Goal: Information Seeking & Learning: Learn about a topic

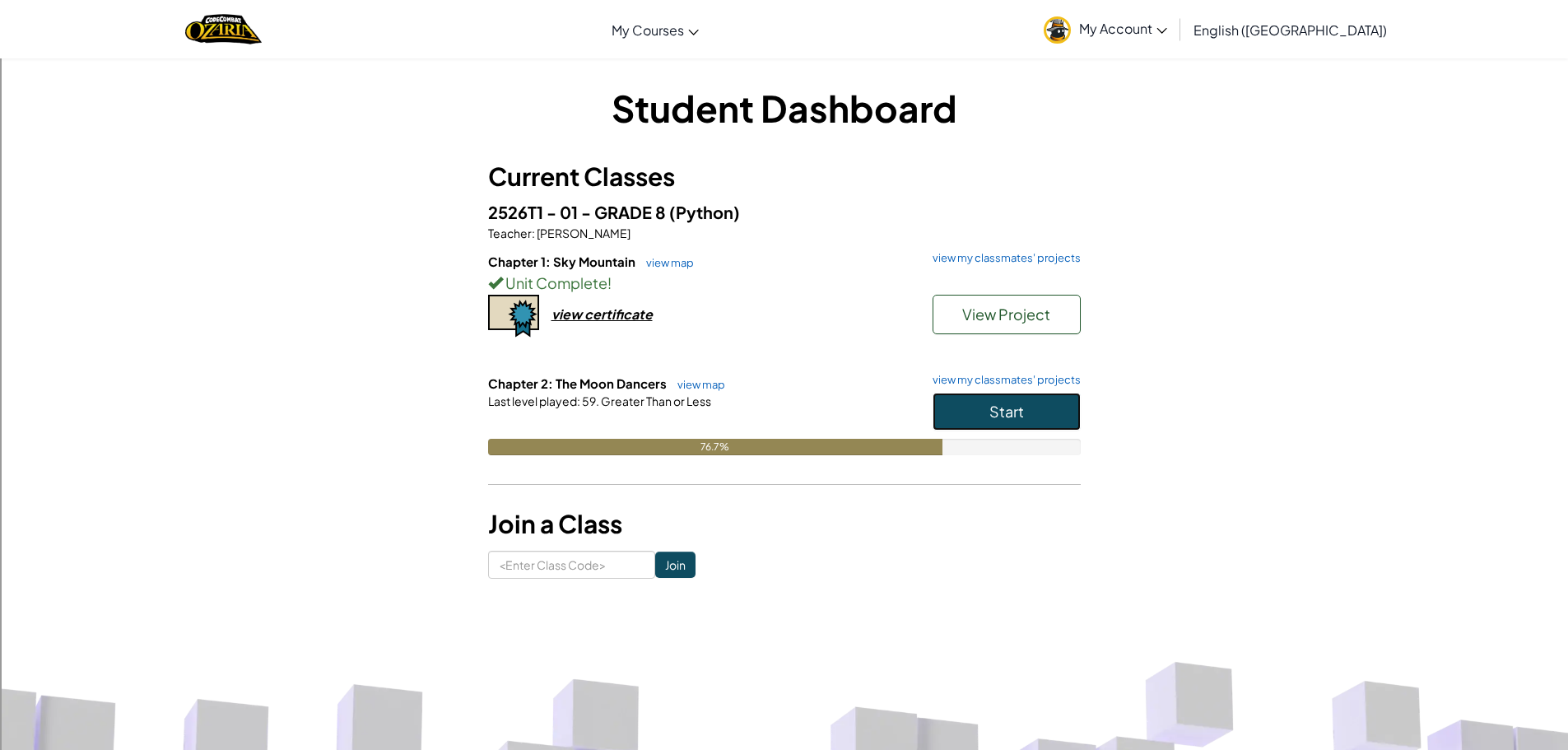
click at [984, 412] on button "Start" at bounding box center [1007, 411] width 149 height 38
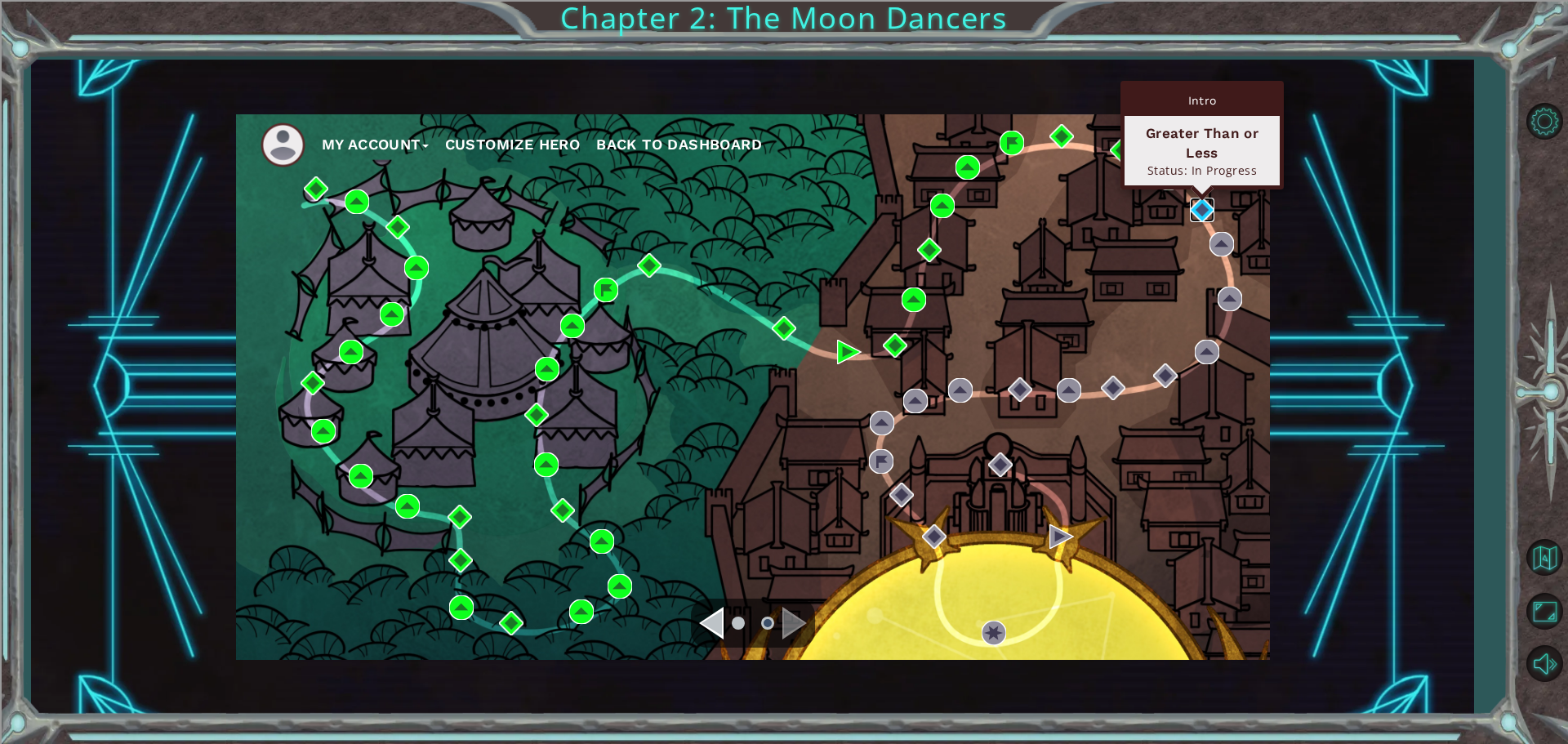
click at [1209, 210] on img at bounding box center [1202, 210] width 25 height 25
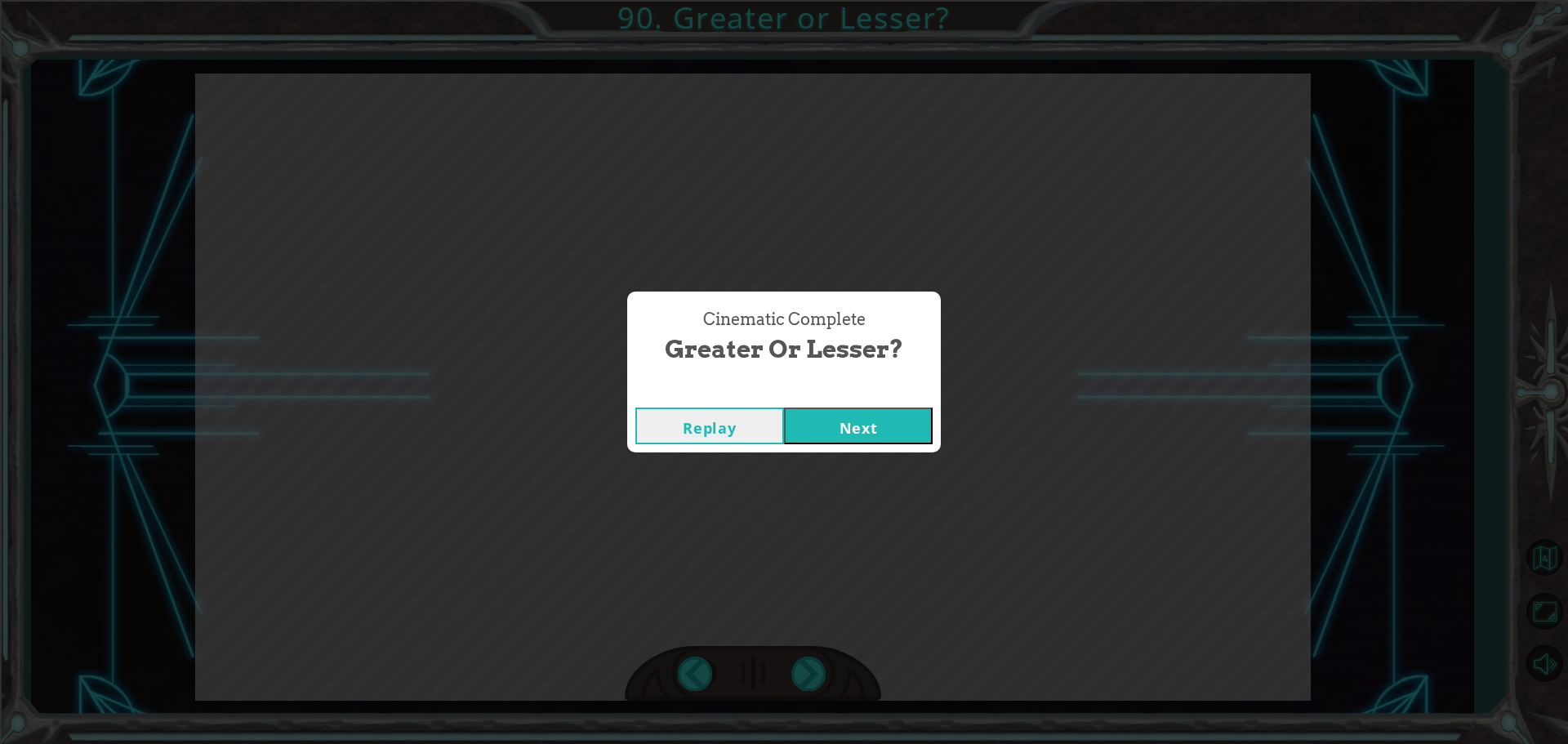
click at [784, 407] on button "Next" at bounding box center [858, 425] width 148 height 37
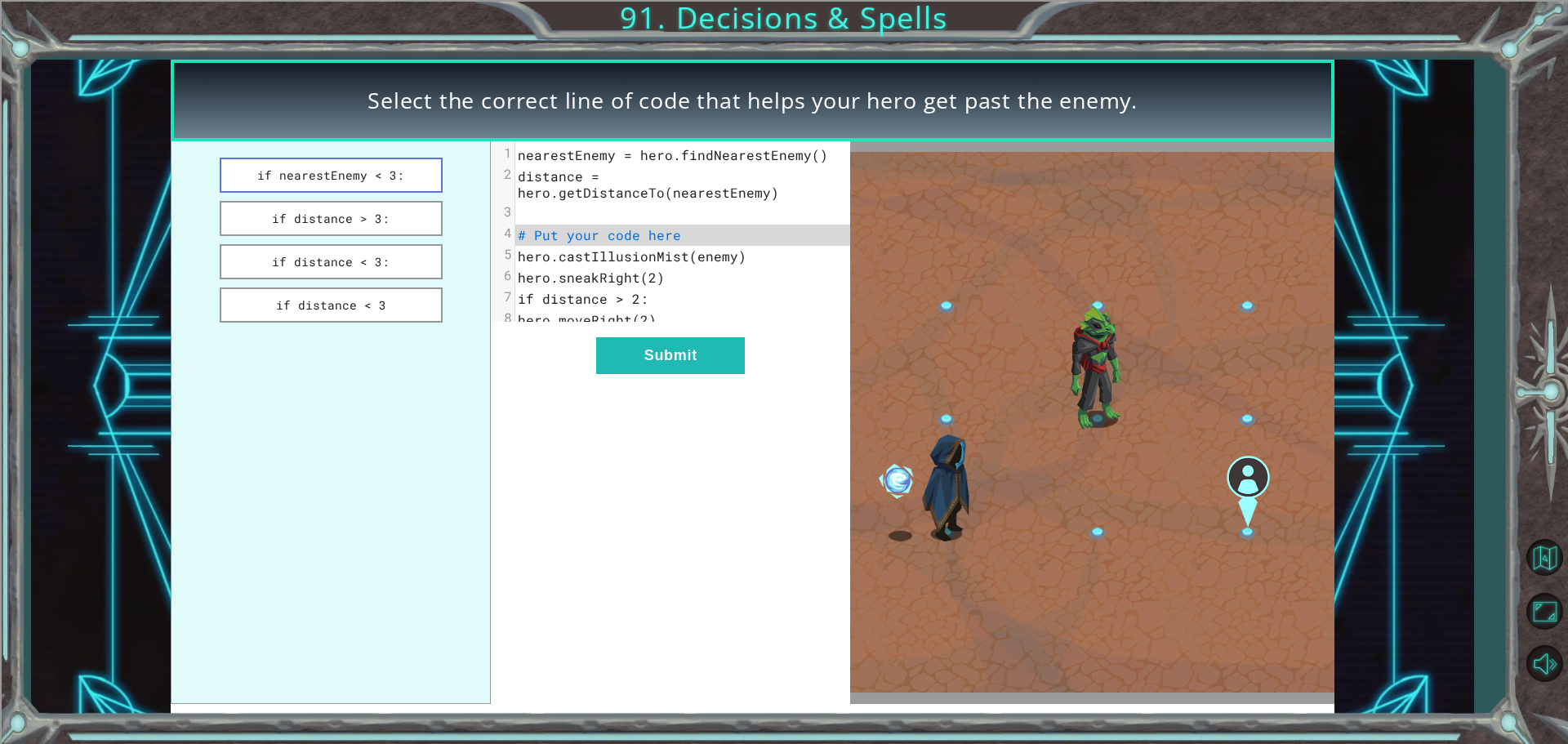
click at [386, 183] on button "if nearestEnemy < 3:" at bounding box center [332, 175] width 223 height 35
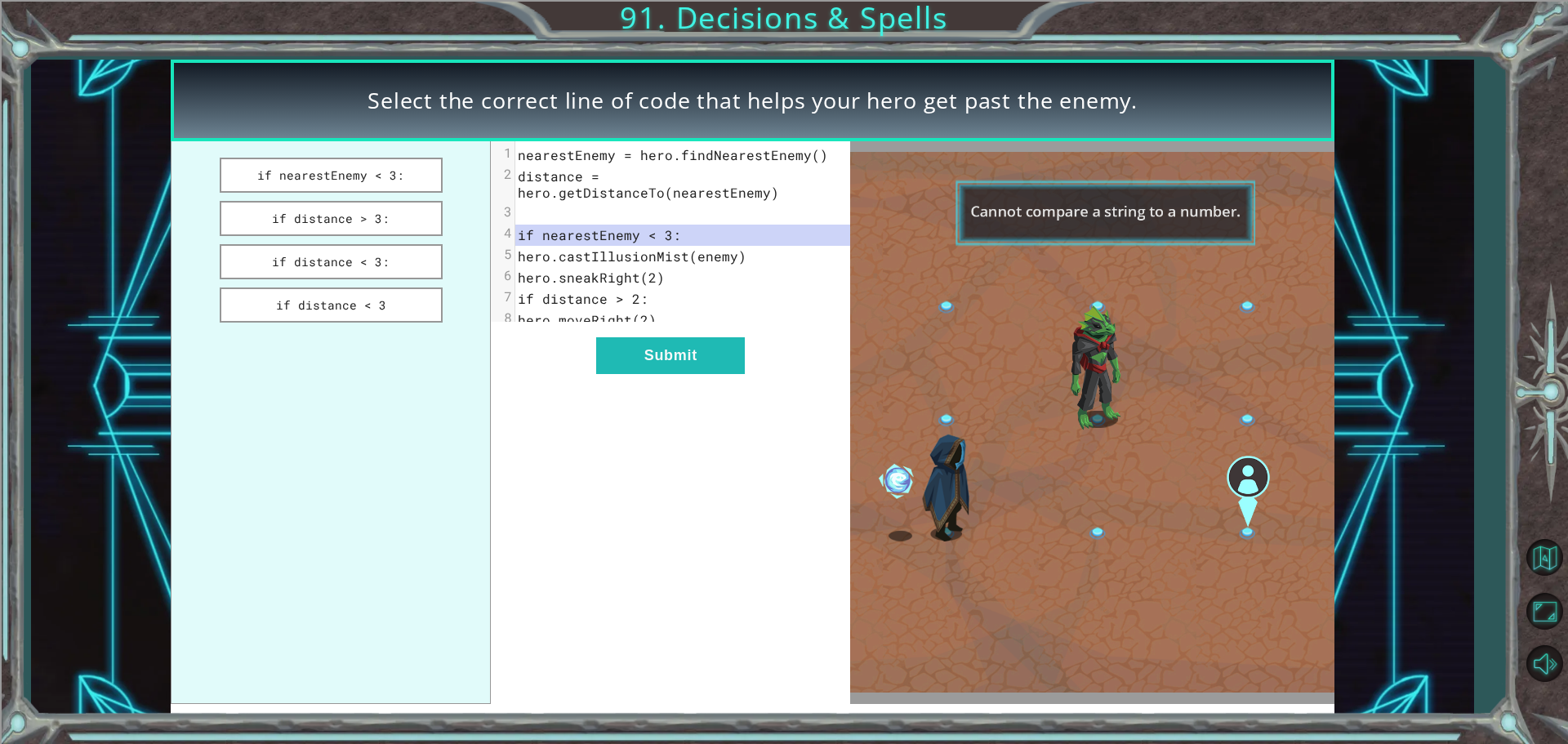
click at [387, 199] on ul "if nearestEnemy < 3: if distance > 3: if distance < 3: if distance < 3" at bounding box center [331, 422] width 321 height 563
click at [414, 217] on button "if distance > 3:" at bounding box center [332, 218] width 223 height 35
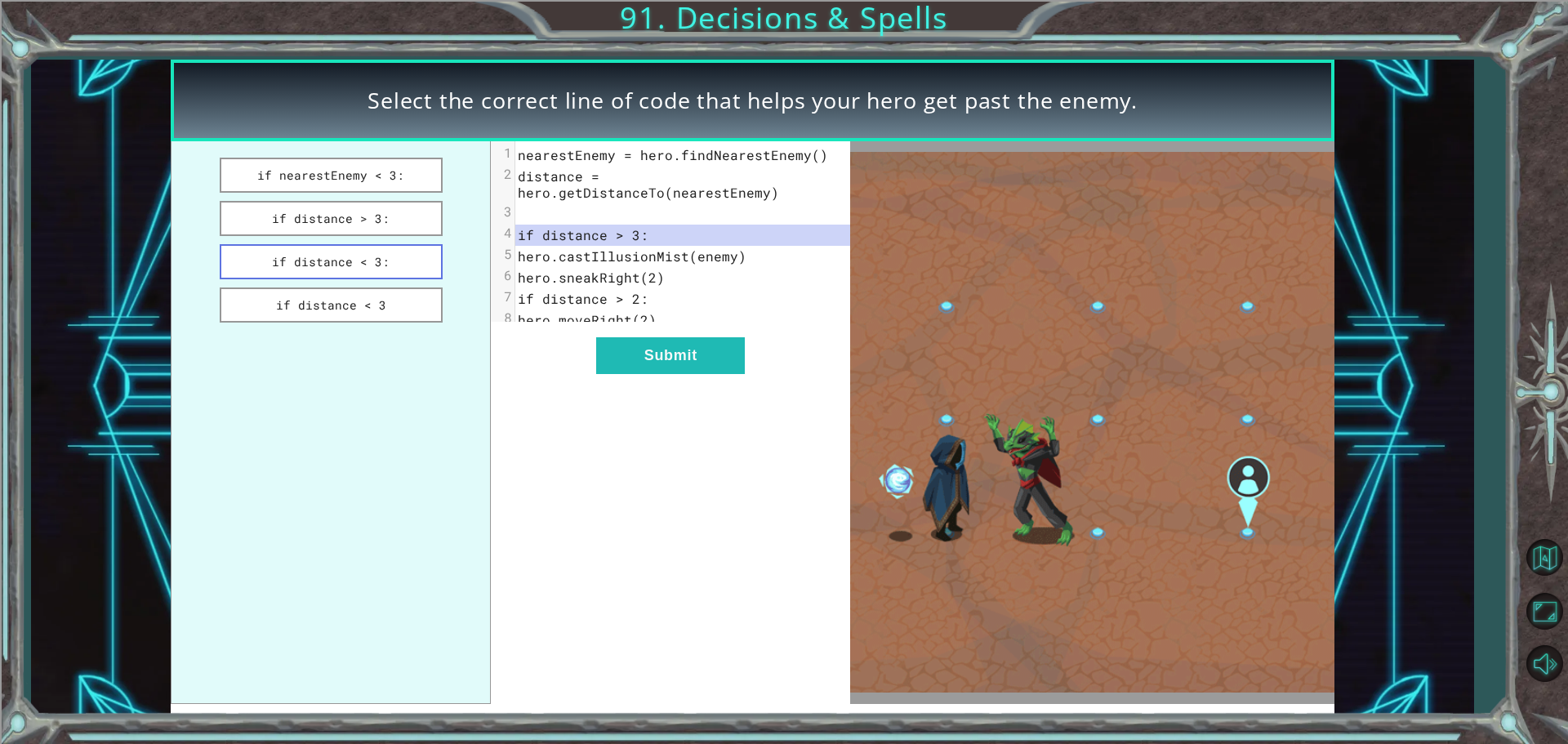
click at [414, 255] on button "if distance < 3:" at bounding box center [332, 262] width 223 height 35
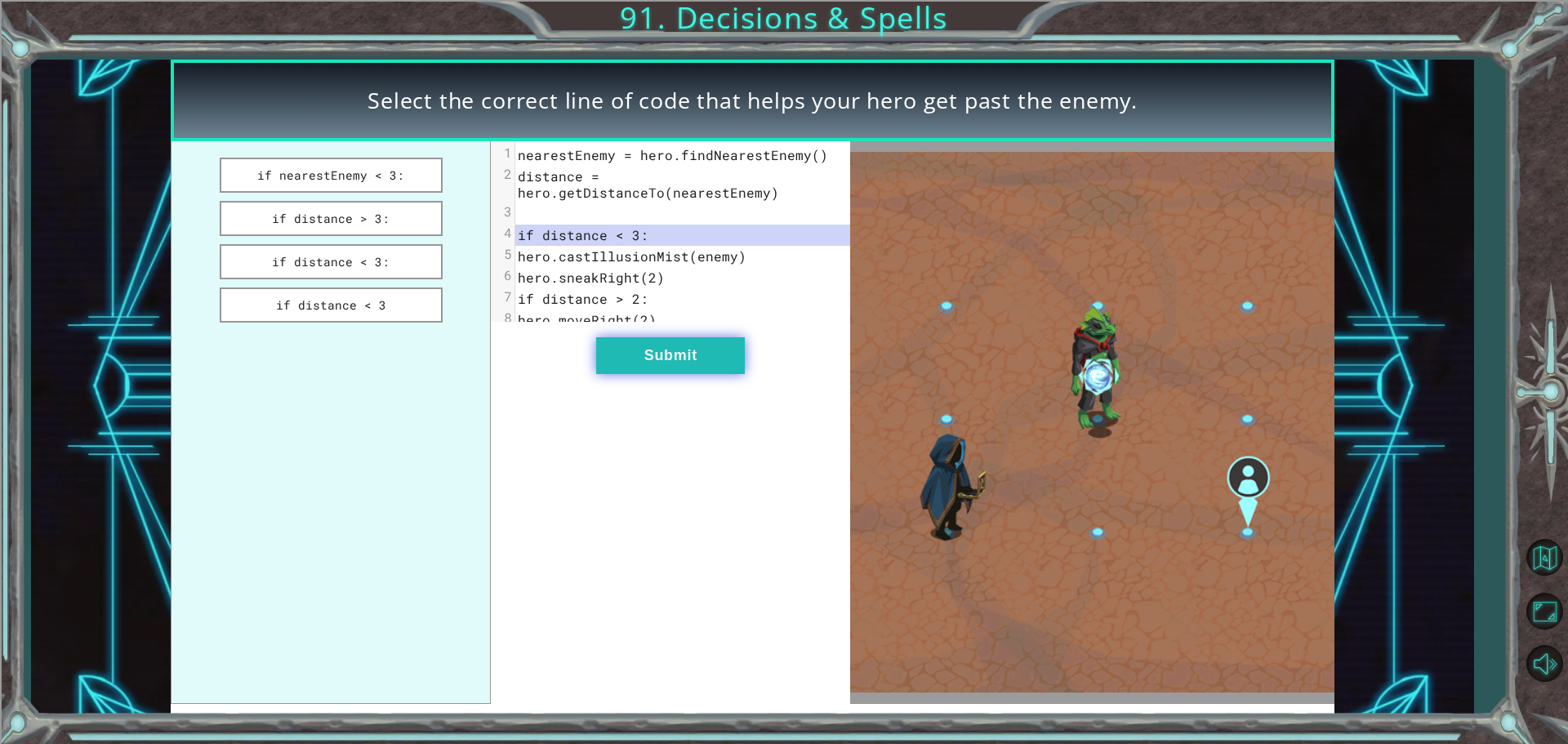
click at [610, 374] on button "Submit" at bounding box center [670, 355] width 148 height 37
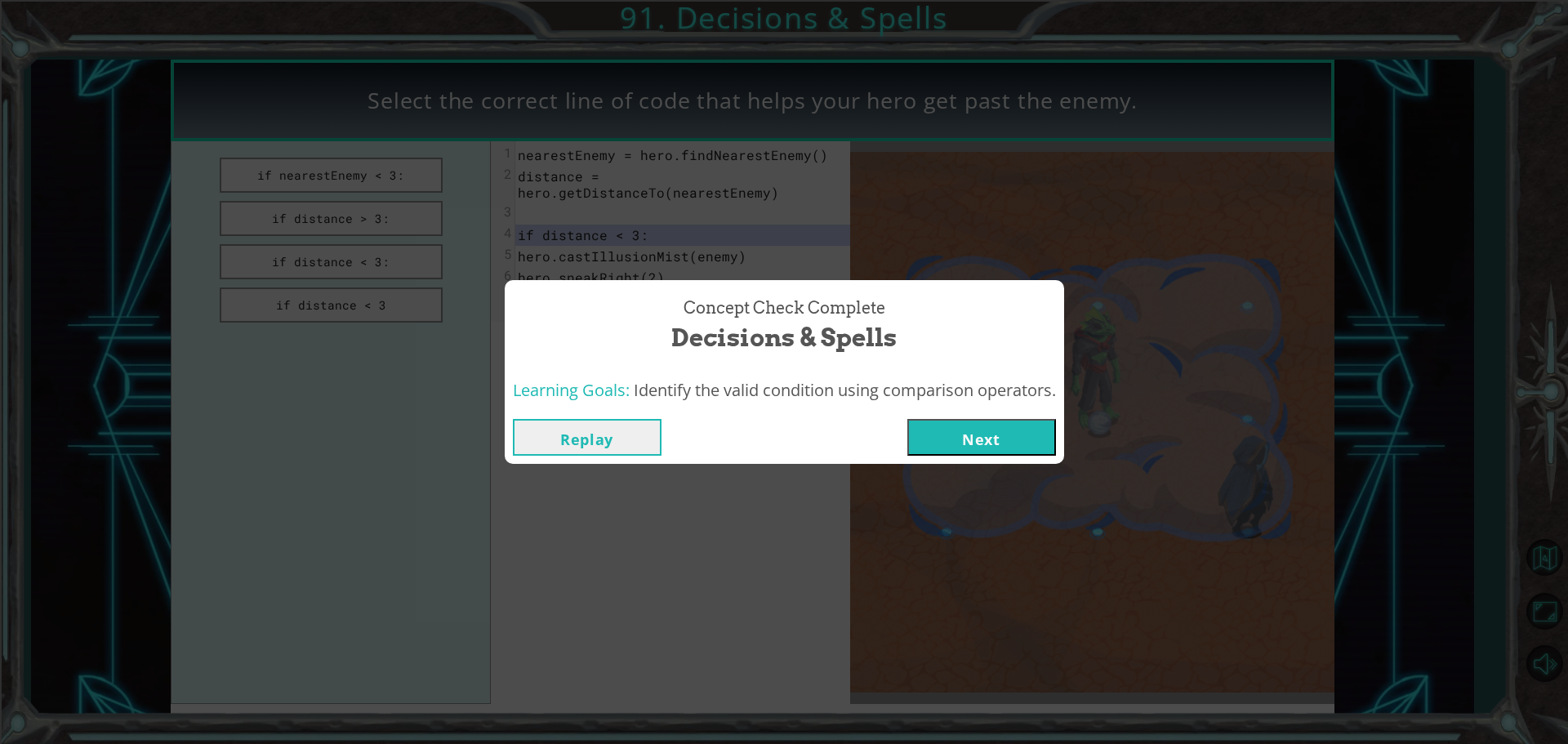
click at [1028, 431] on button "Next" at bounding box center [981, 437] width 148 height 37
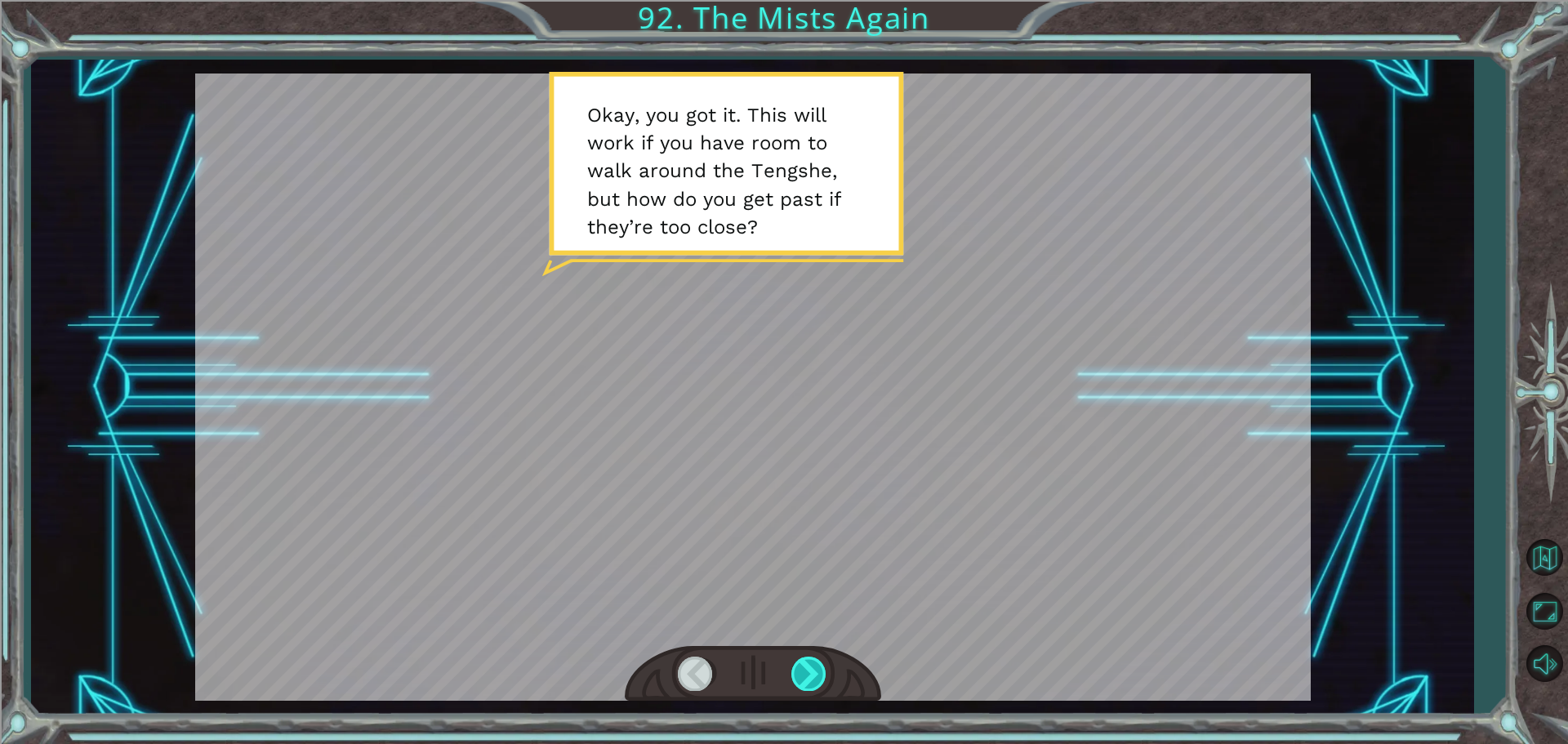
click at [818, 660] on div at bounding box center [810, 673] width 37 height 33
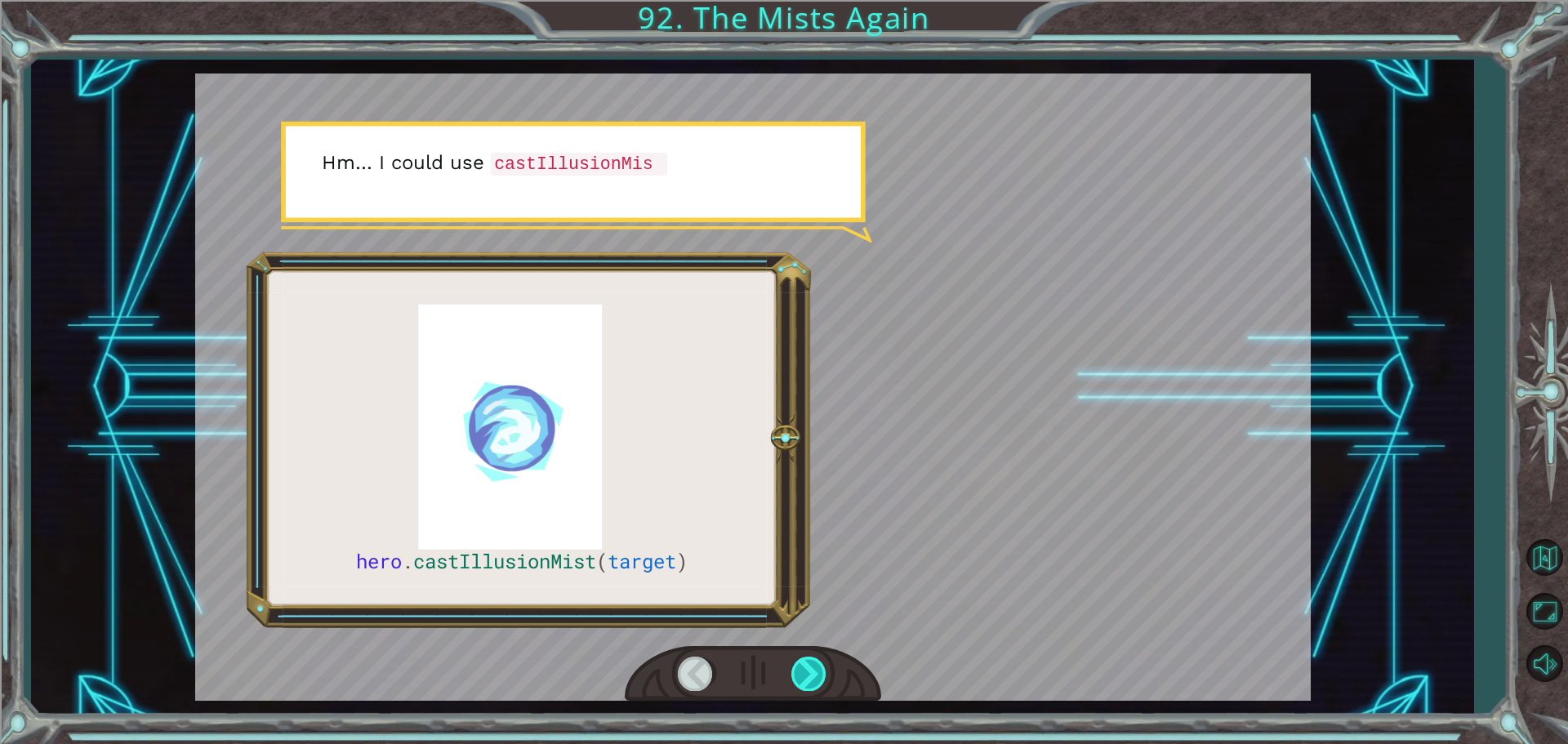
click at [818, 660] on div at bounding box center [810, 673] width 37 height 33
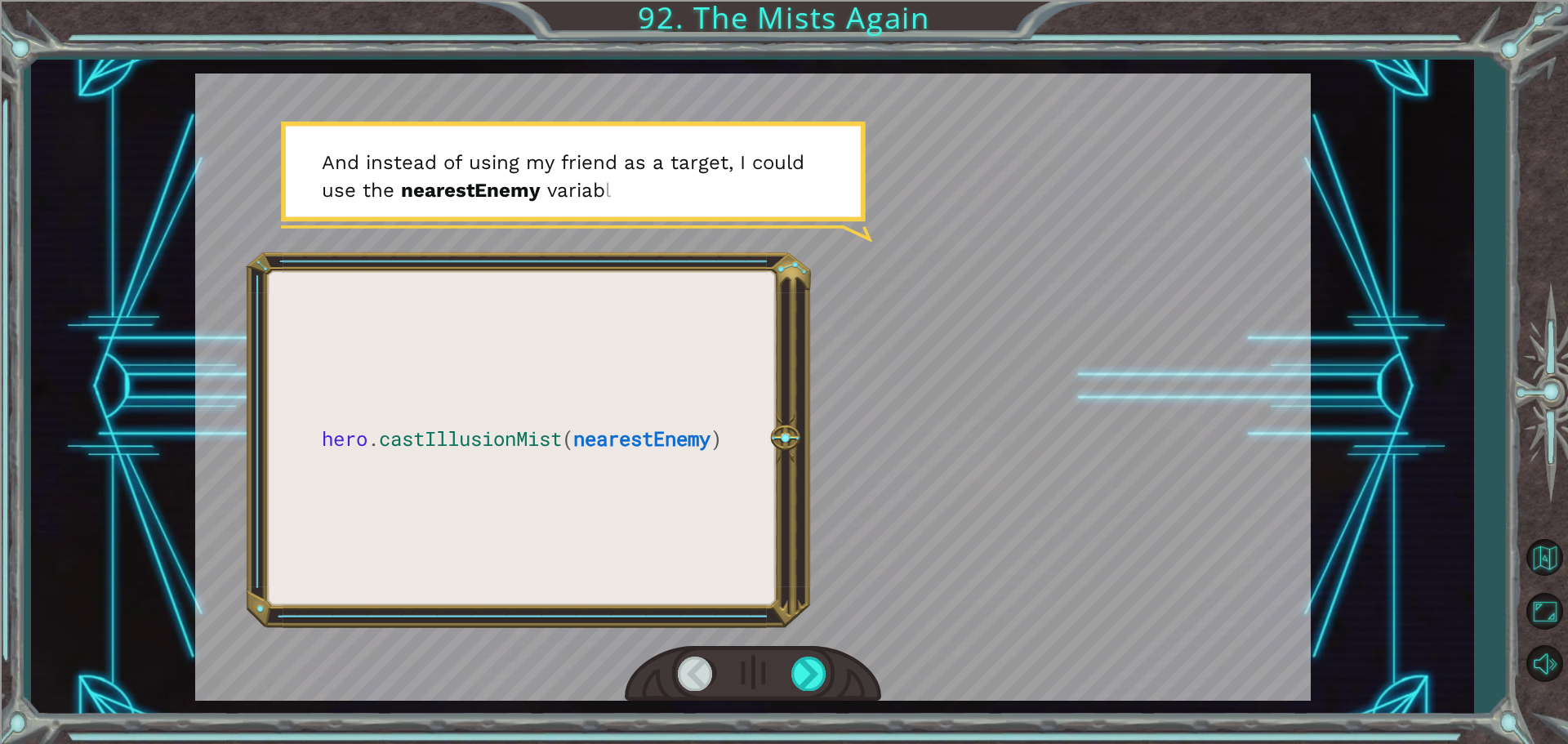
drag, startPoint x: 800, startPoint y: 649, endPoint x: 836, endPoint y: 671, distance: 42.2
click at [836, 671] on div at bounding box center [753, 673] width 256 height 56
click at [817, 662] on div at bounding box center [810, 673] width 37 height 33
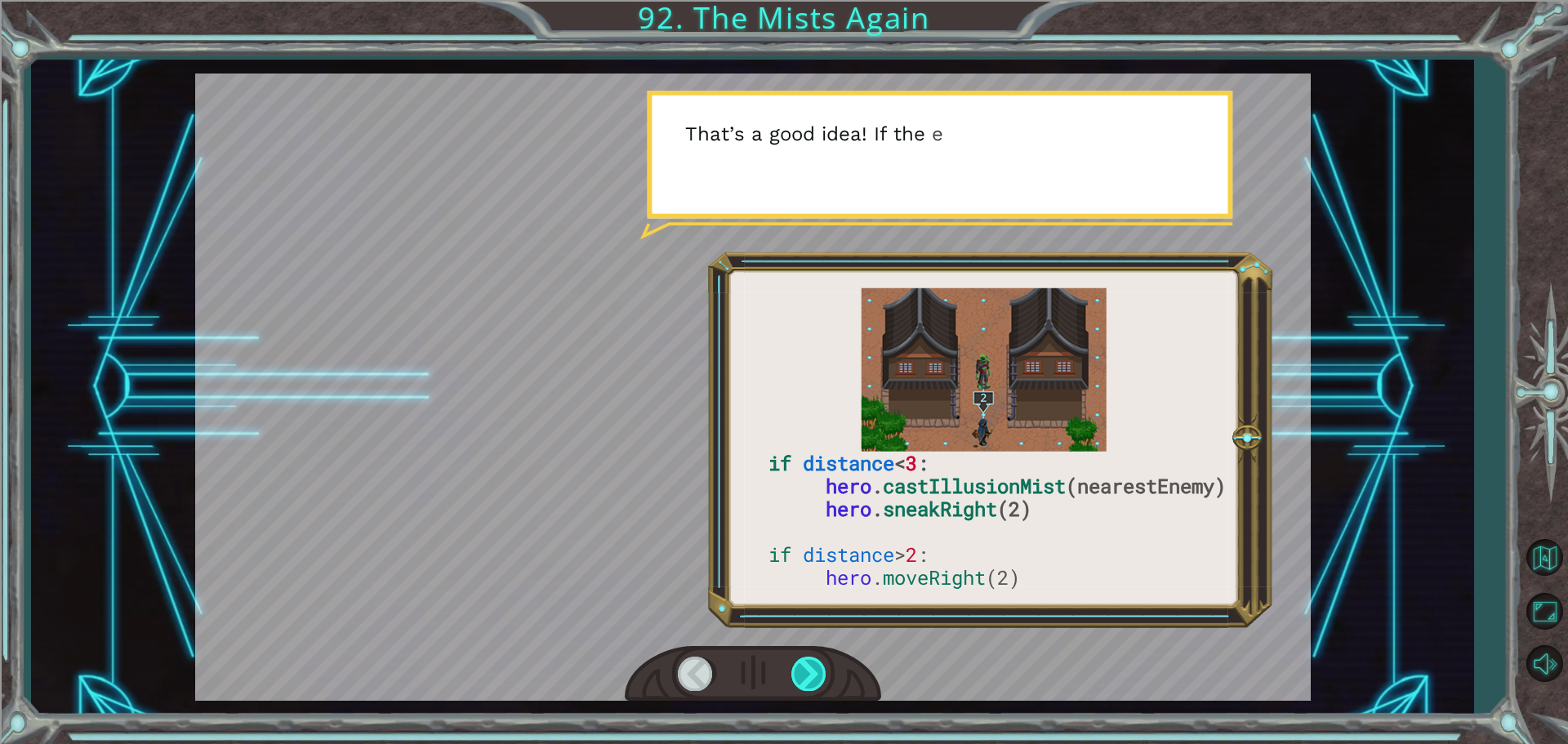
click at [817, 662] on div at bounding box center [810, 673] width 37 height 33
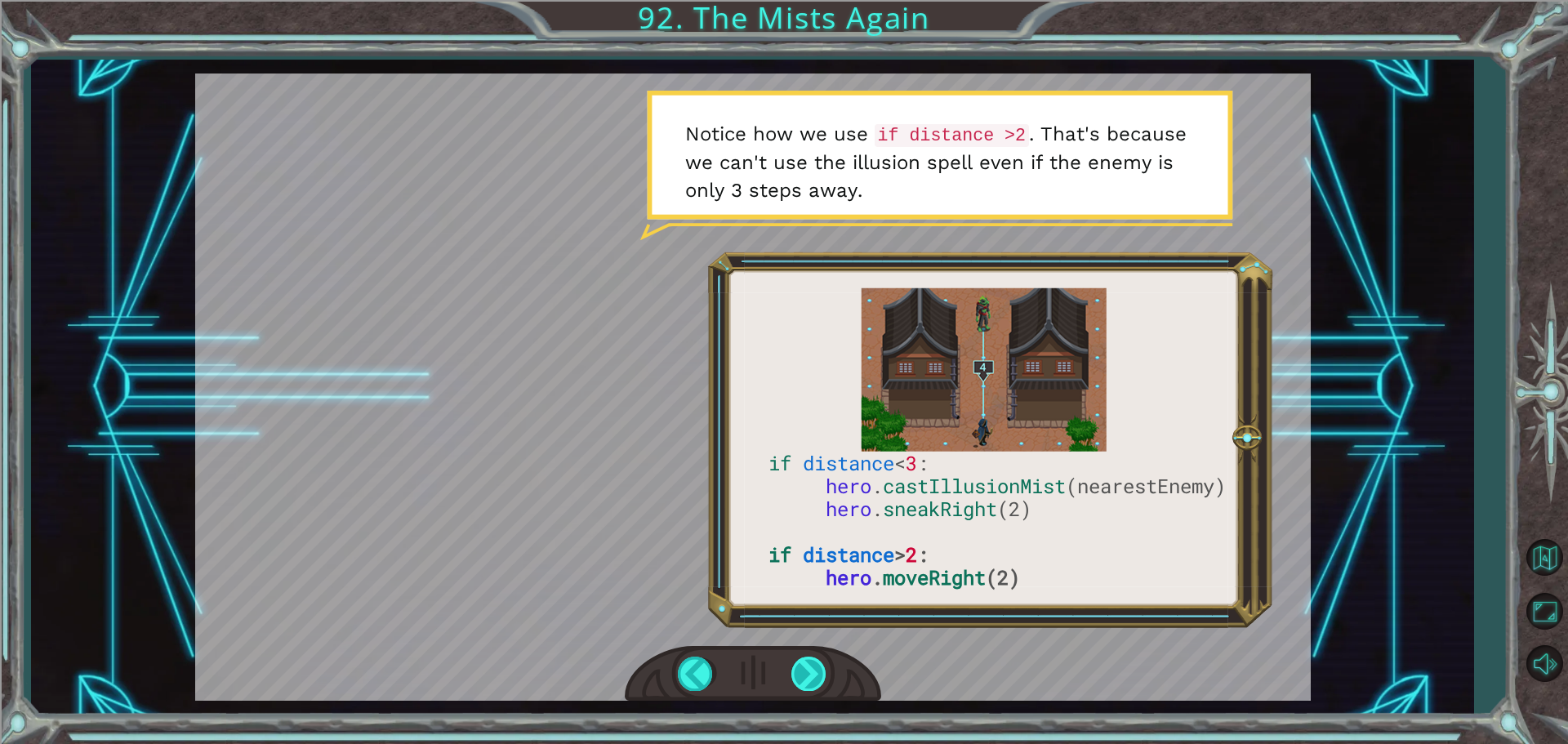
click at [794, 666] on div at bounding box center [810, 673] width 37 height 33
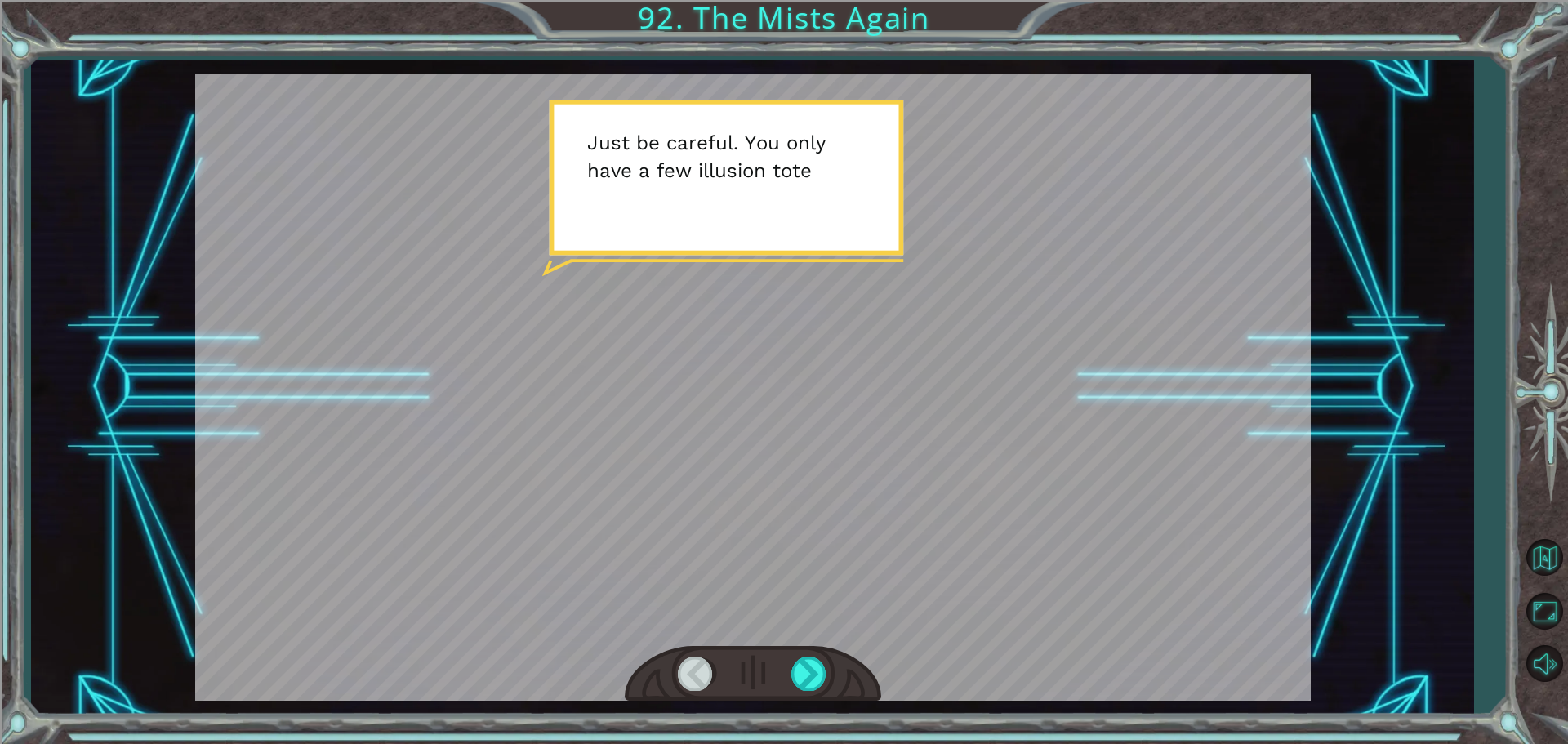
click at [777, 659] on div at bounding box center [753, 673] width 256 height 56
click at [784, 663] on div at bounding box center [753, 673] width 256 height 56
click at [822, 679] on div at bounding box center [810, 673] width 37 height 33
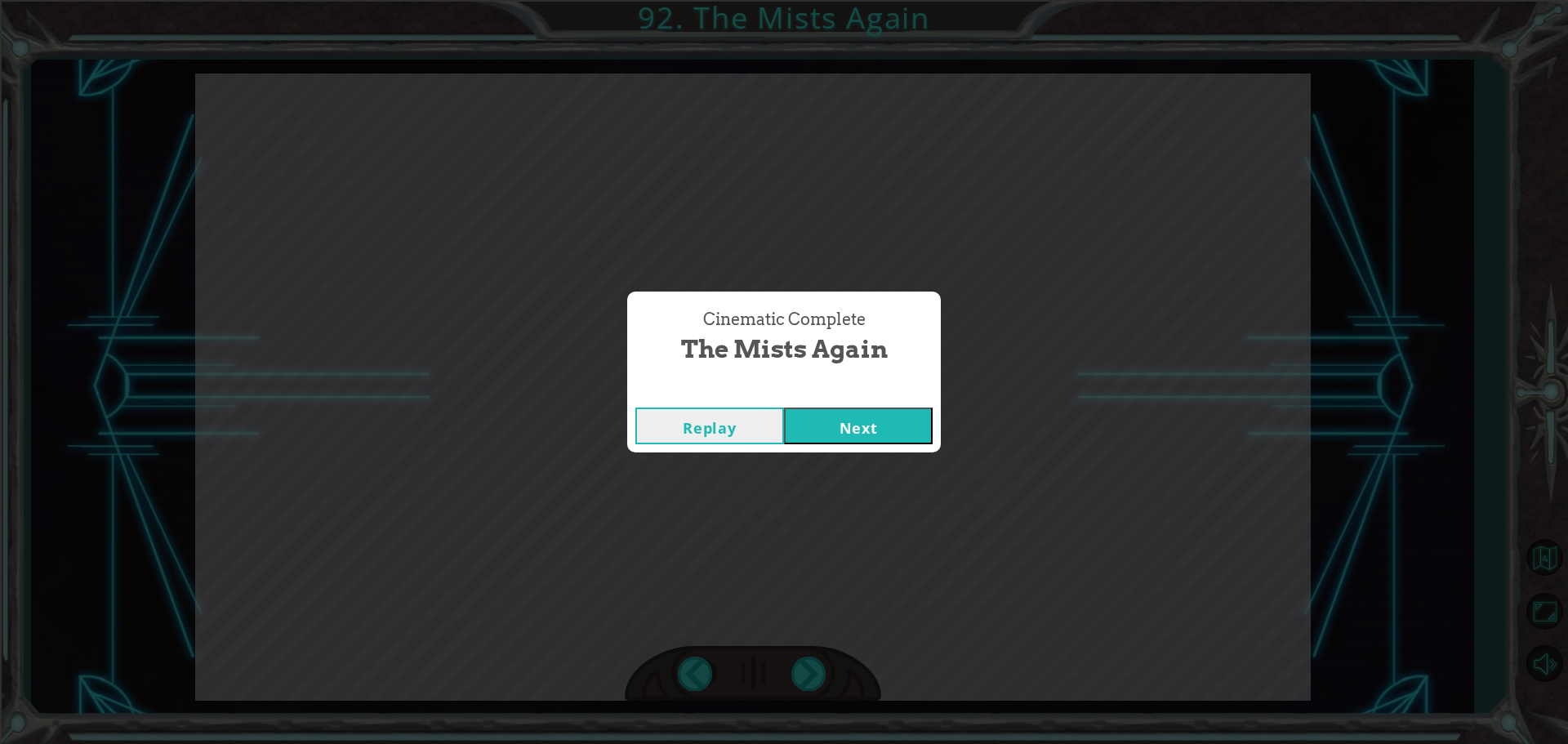
click at [909, 443] on button "Next" at bounding box center [858, 425] width 148 height 37
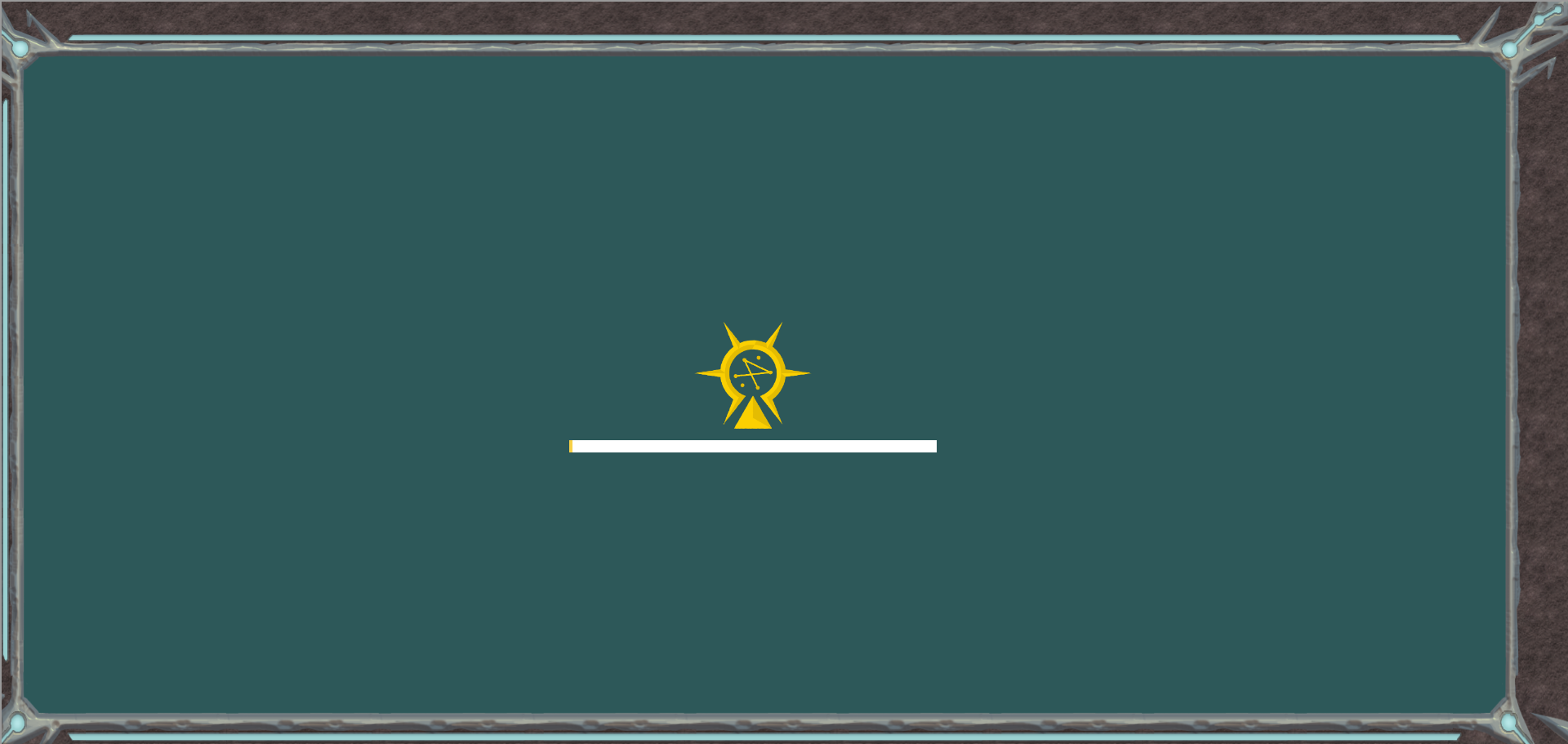
click at [913, 440] on div at bounding box center [753, 446] width 368 height 12
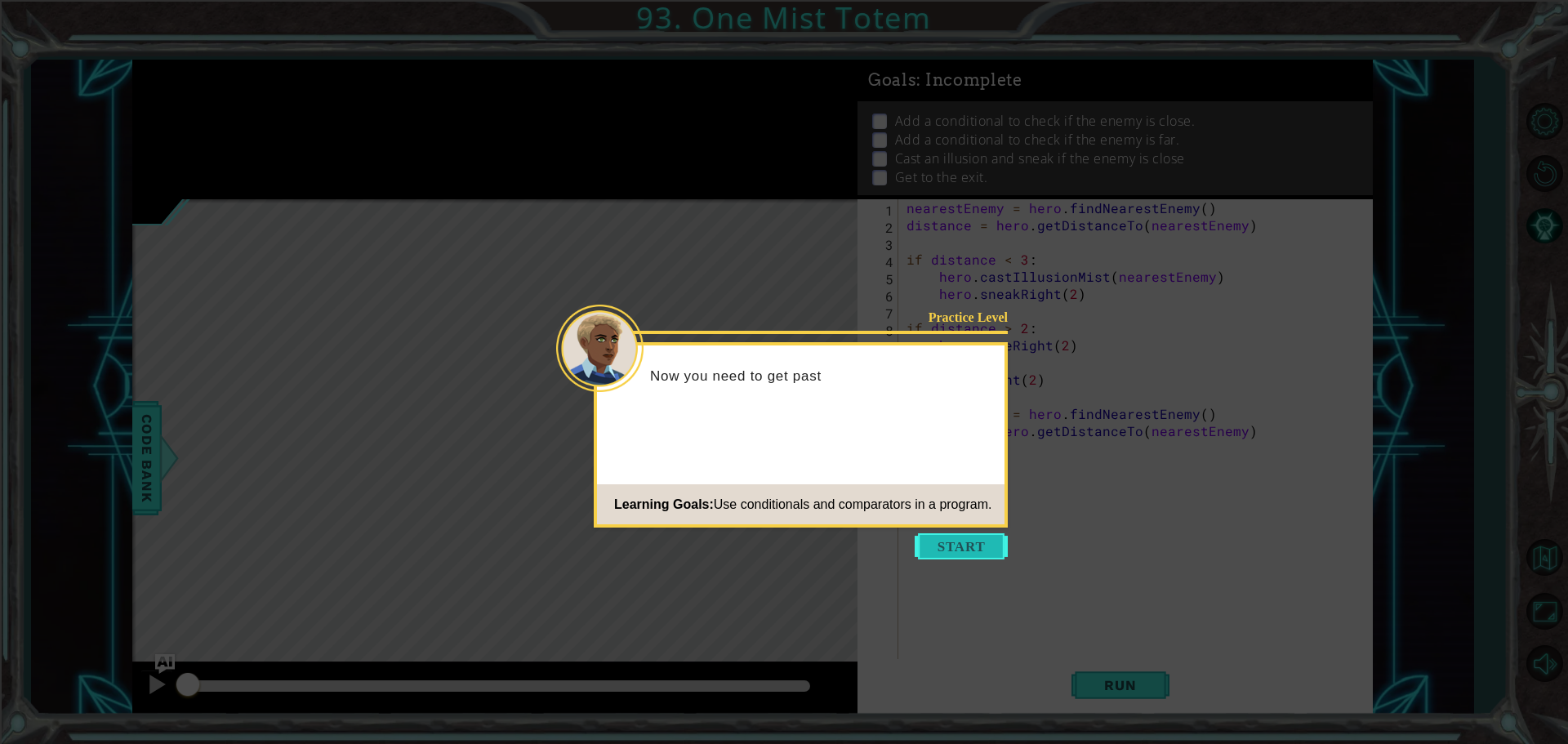
click at [985, 545] on button "Start" at bounding box center [961, 546] width 93 height 26
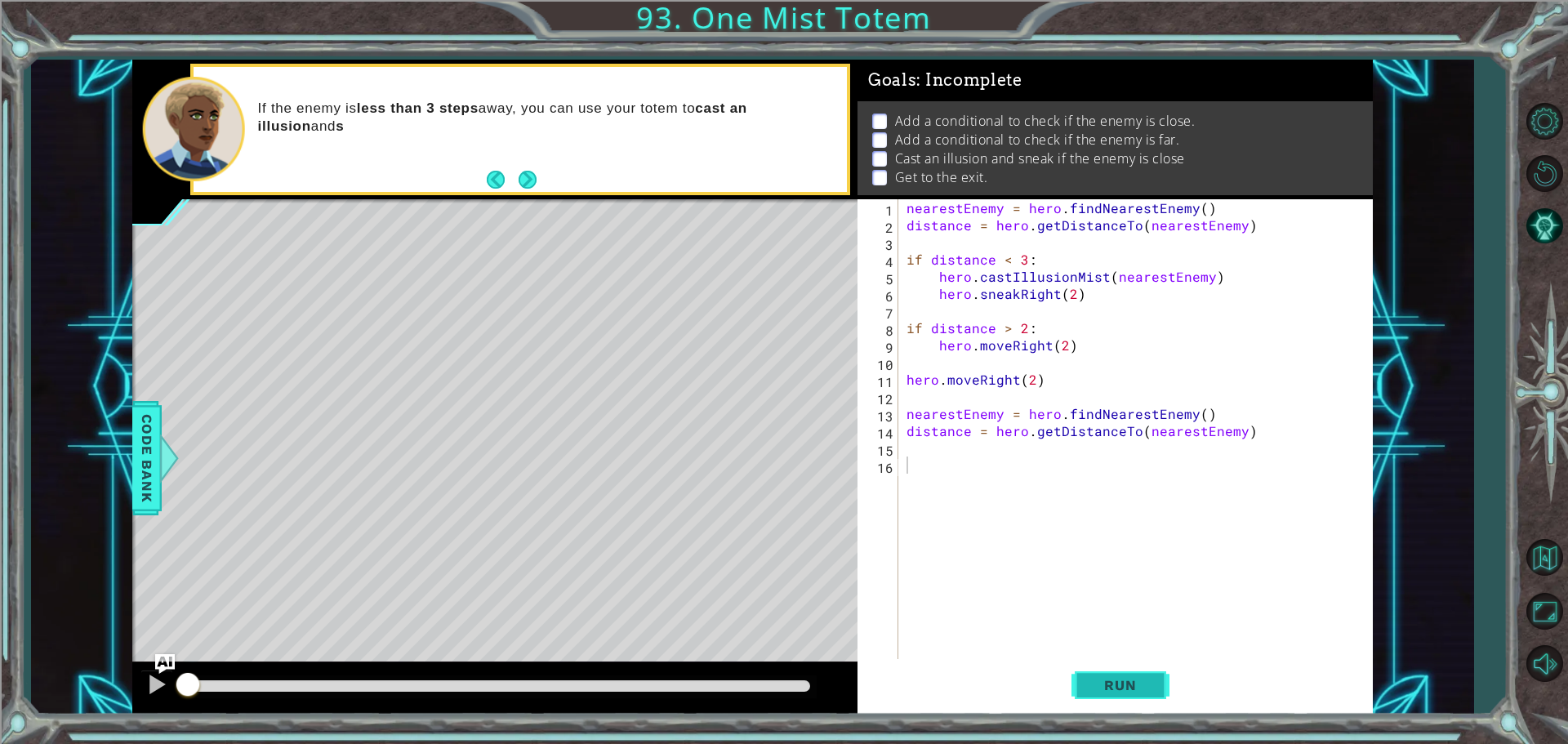
click at [1125, 666] on button "Run" at bounding box center [1120, 685] width 98 height 52
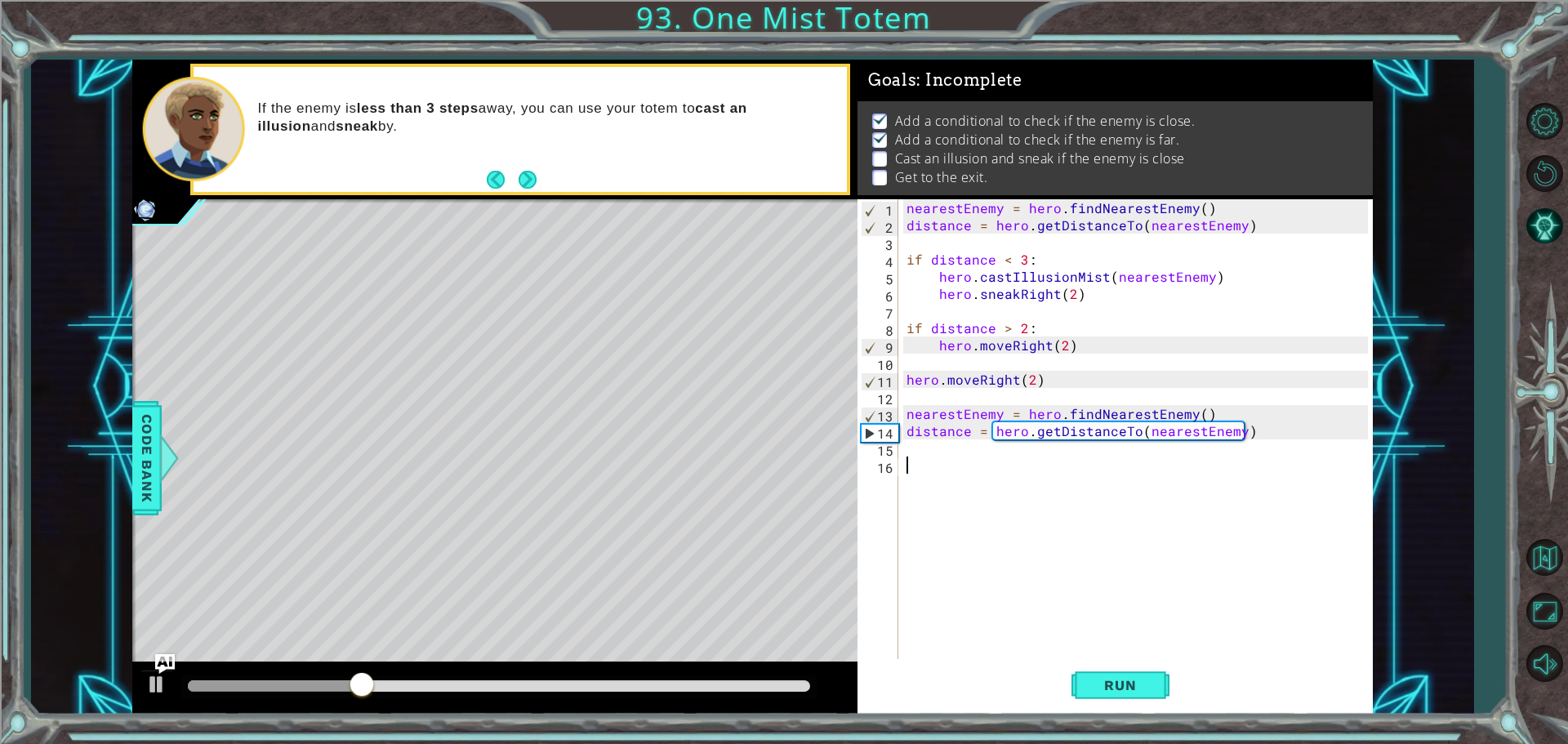
click at [977, 457] on div "nearestEnemy = hero . findNearestEnemy ( ) distance = hero . getDistanceTo ( ne…" at bounding box center [1140, 448] width 473 height 497
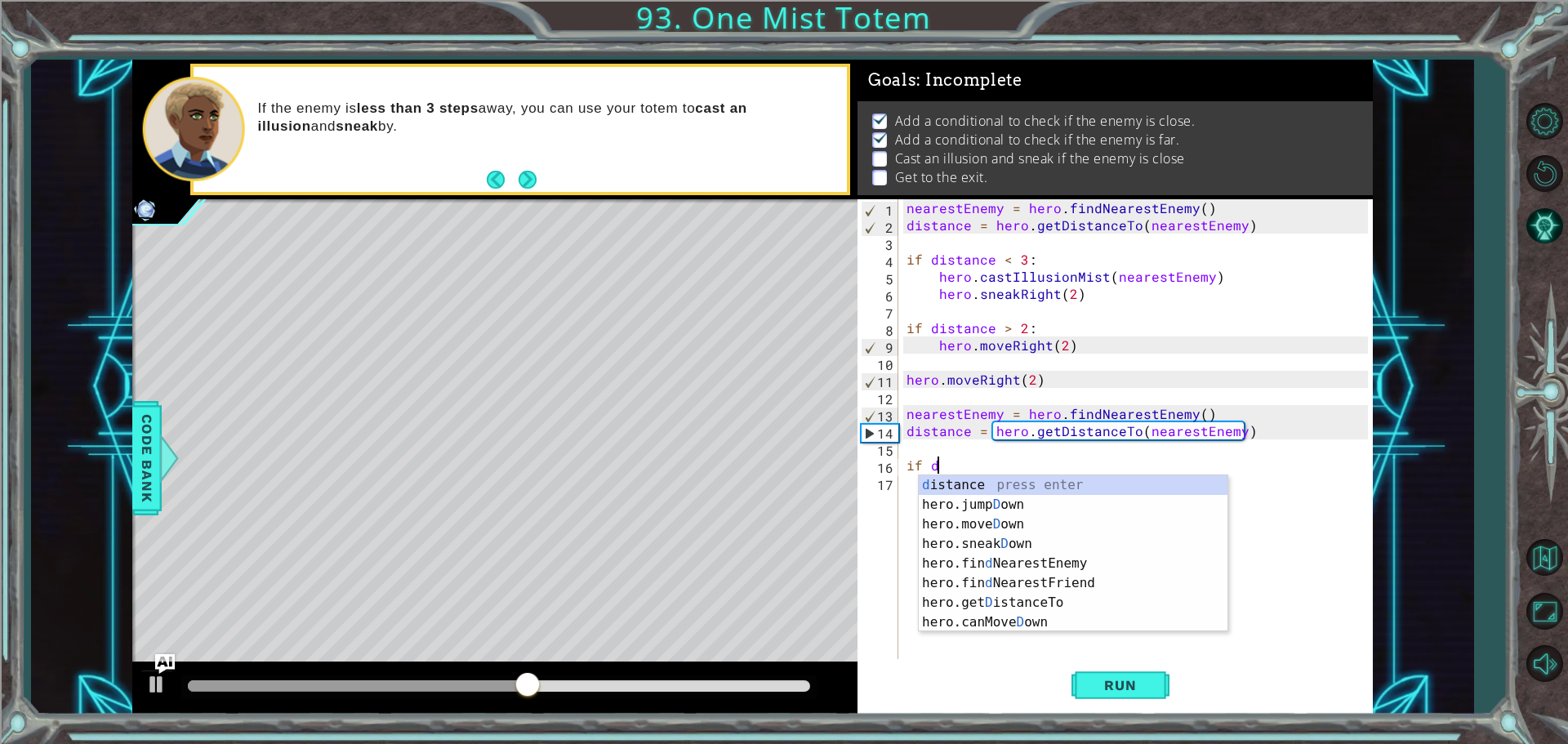
scroll to position [0, 2]
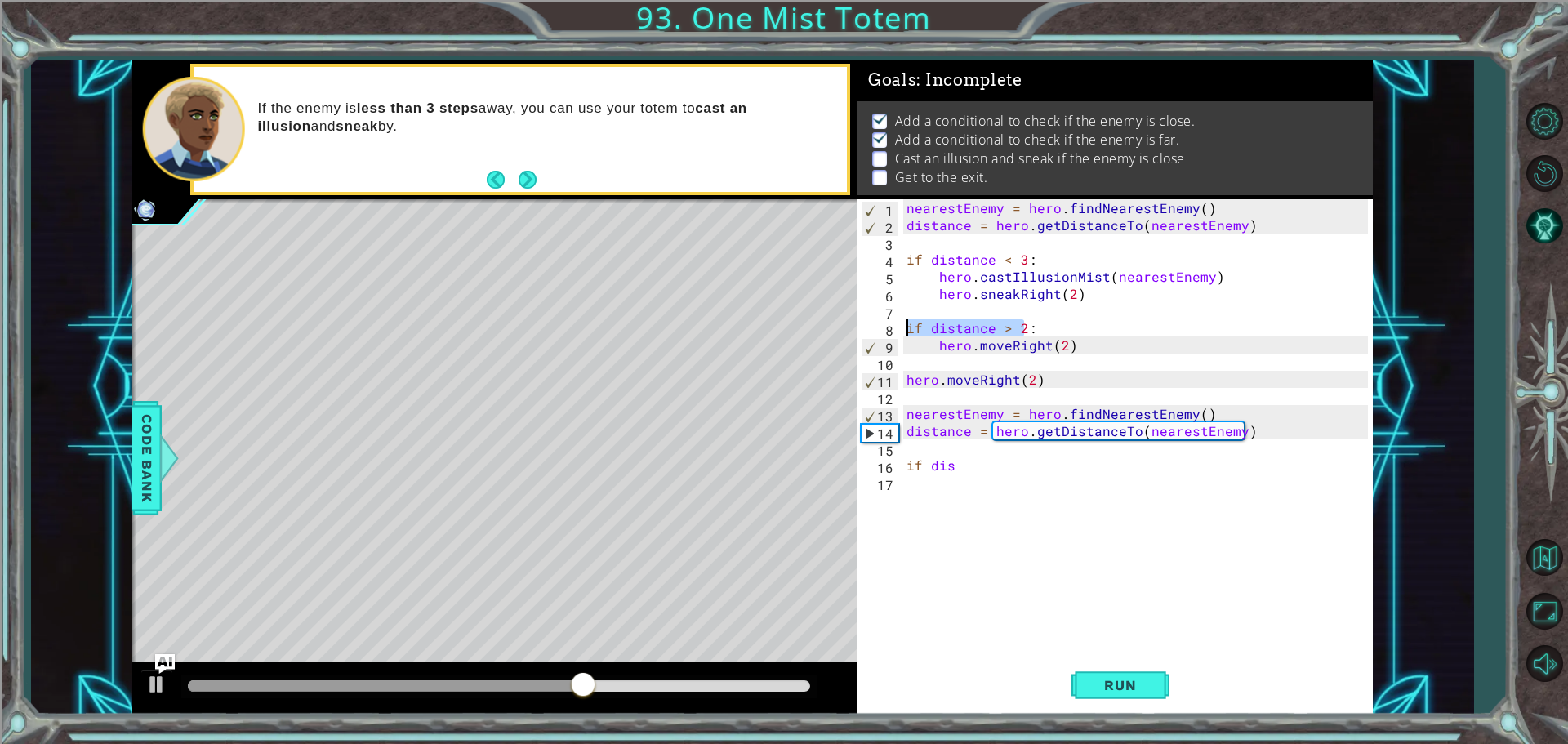
drag, startPoint x: 1026, startPoint y: 324, endPoint x: 905, endPoint y: 335, distance: 121.5
click at [905, 335] on div "nearestEnemy = hero . findNearestEnemy ( ) distance = hero . getDistanceTo ( ne…" at bounding box center [1140, 448] width 473 height 497
click at [965, 471] on div "nearestEnemy = hero . findNearestEnemy ( ) distance = hero . getDistanceTo ( ne…" at bounding box center [1140, 448] width 473 height 497
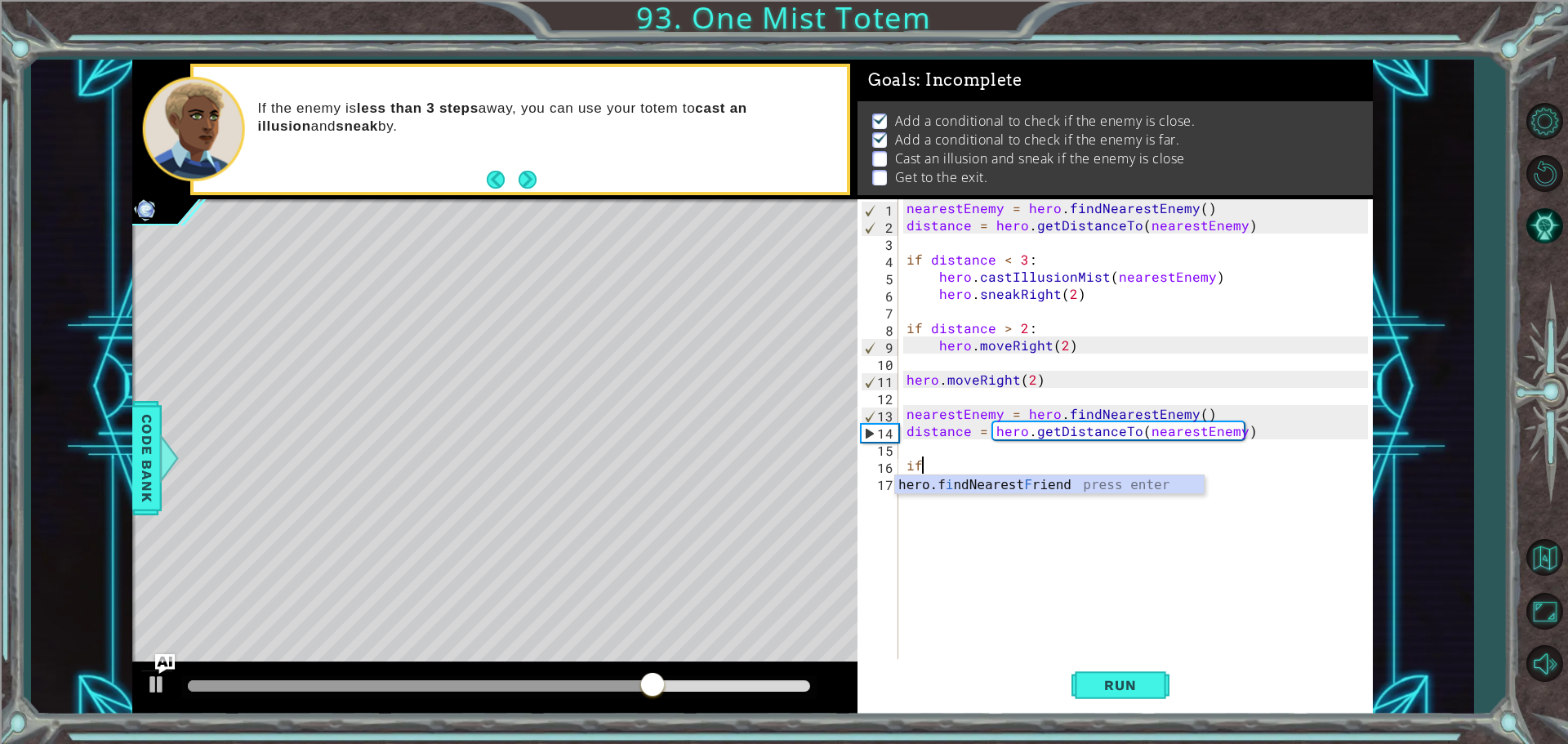
type textarea "i"
paste textarea "if distance > 2"
type textarea "if distance > 2"
click at [1020, 506] on div "nearestEnemy = hero . findNearestEnemy ( ) distance = hero . getDistanceTo ( ne…" at bounding box center [1140, 448] width 473 height 497
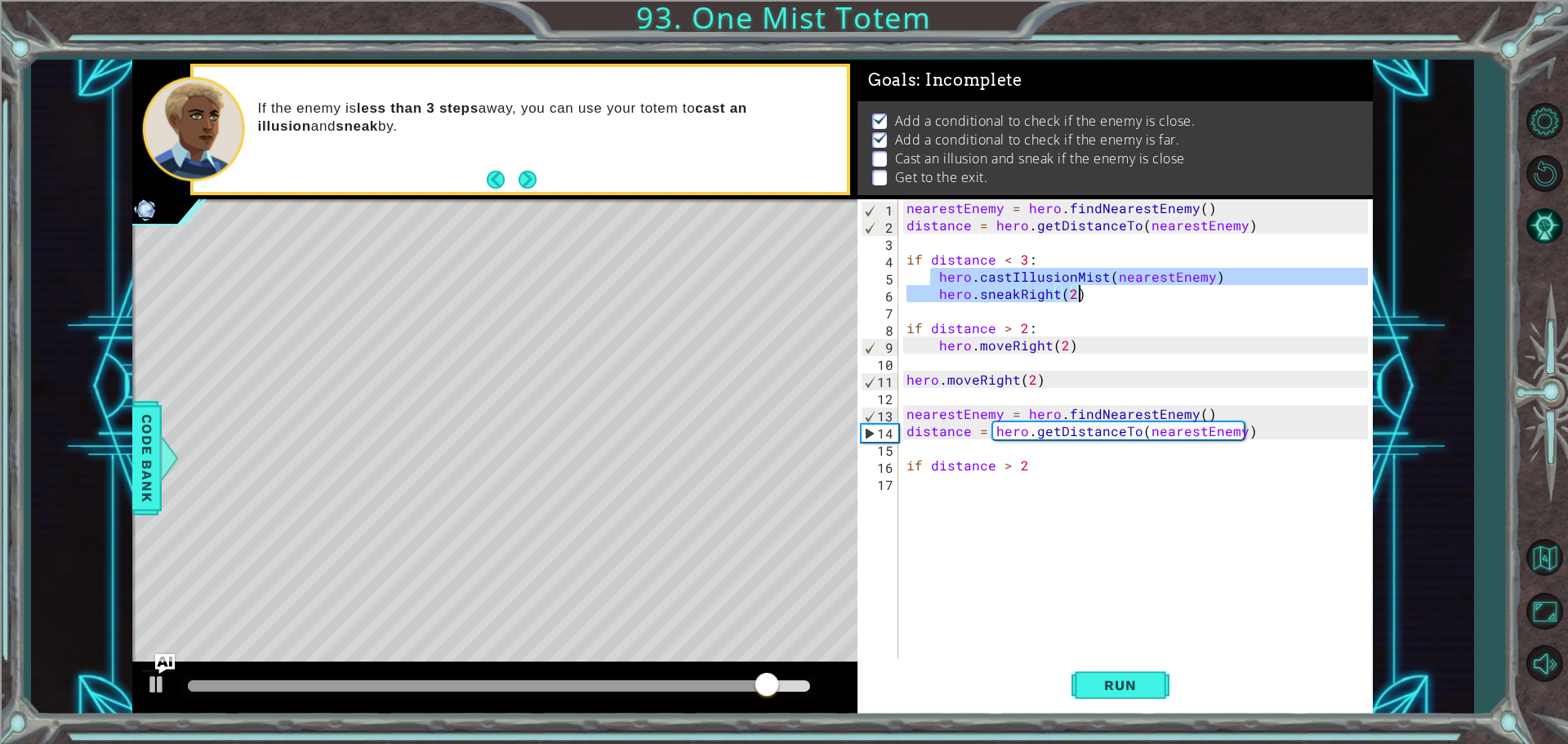
drag, startPoint x: 933, startPoint y: 273, endPoint x: 1102, endPoint y: 285, distance: 169.4
click at [1094, 288] on div "nearestEnemy = hero . findNearestEnemy ( ) distance = hero . getDistanceTo ( ne…" at bounding box center [1140, 448] width 473 height 497
type textarea "hero.castIllusionMist(nearestEnemy) hero.sneakRight(2)"
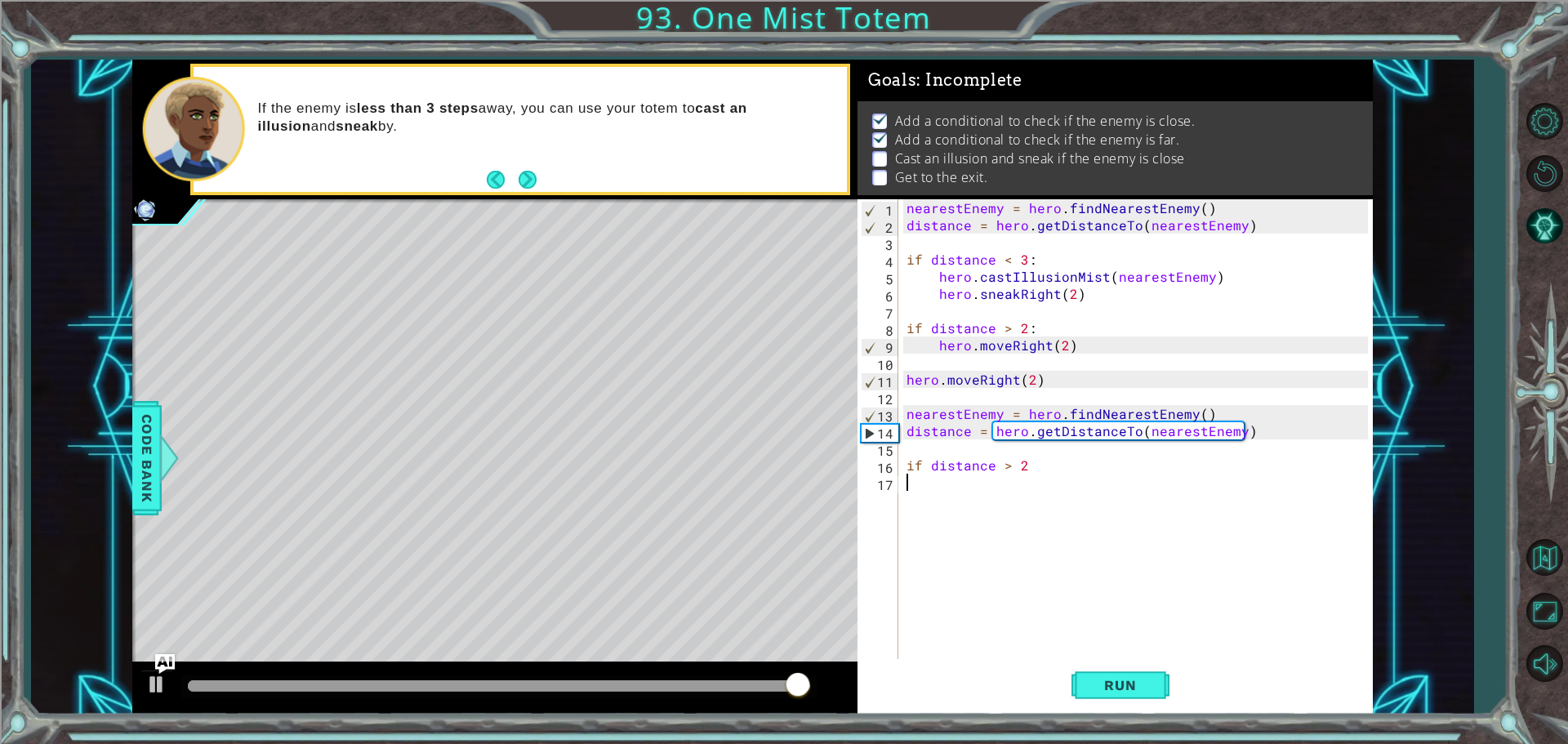
click at [920, 498] on div "nearestEnemy = hero . findNearestEnemy ( ) distance = hero . getDistanceTo ( ne…" at bounding box center [1140, 448] width 473 height 497
paste textarea "hero.sneakRight(2)"
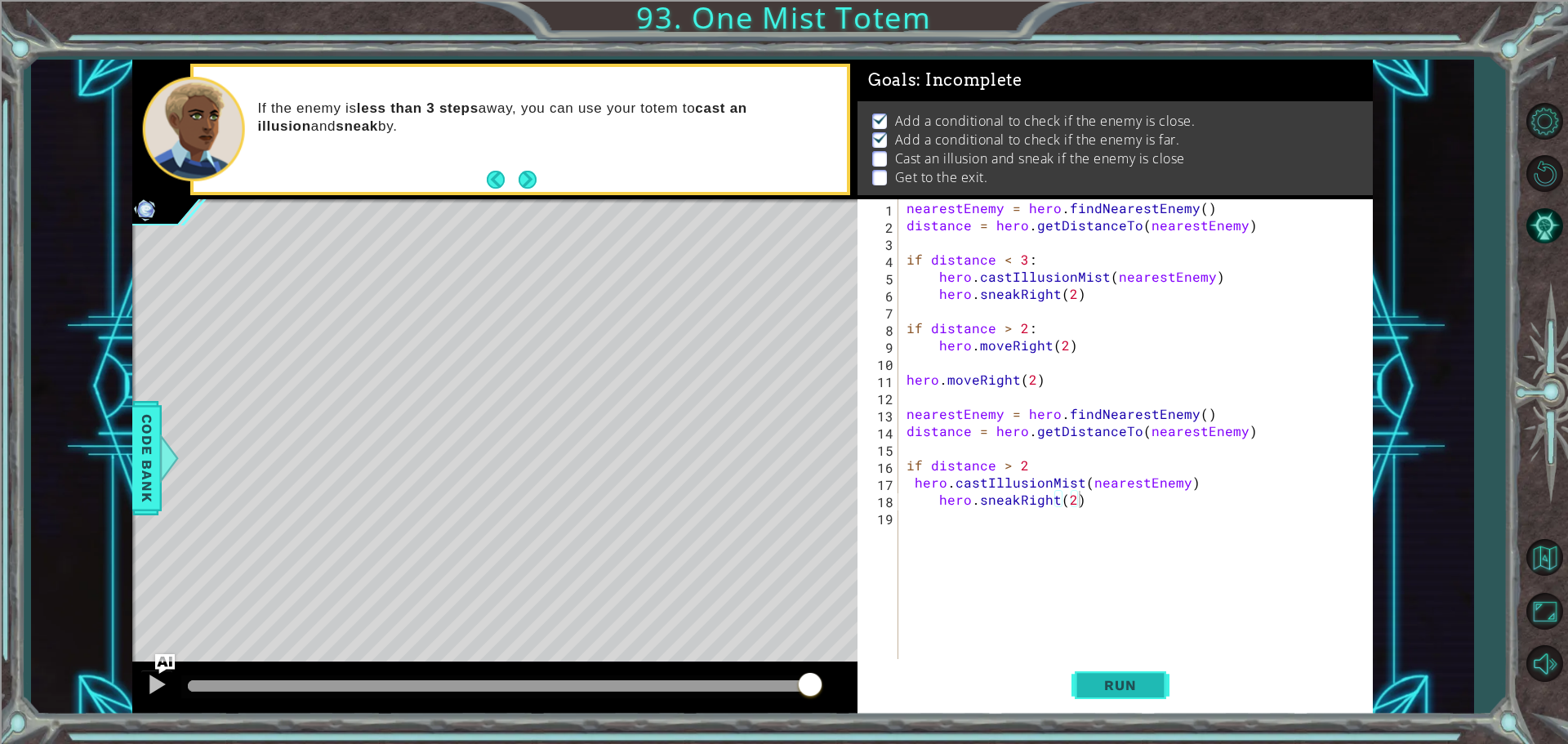
click at [1128, 687] on span "Run" at bounding box center [1120, 685] width 64 height 17
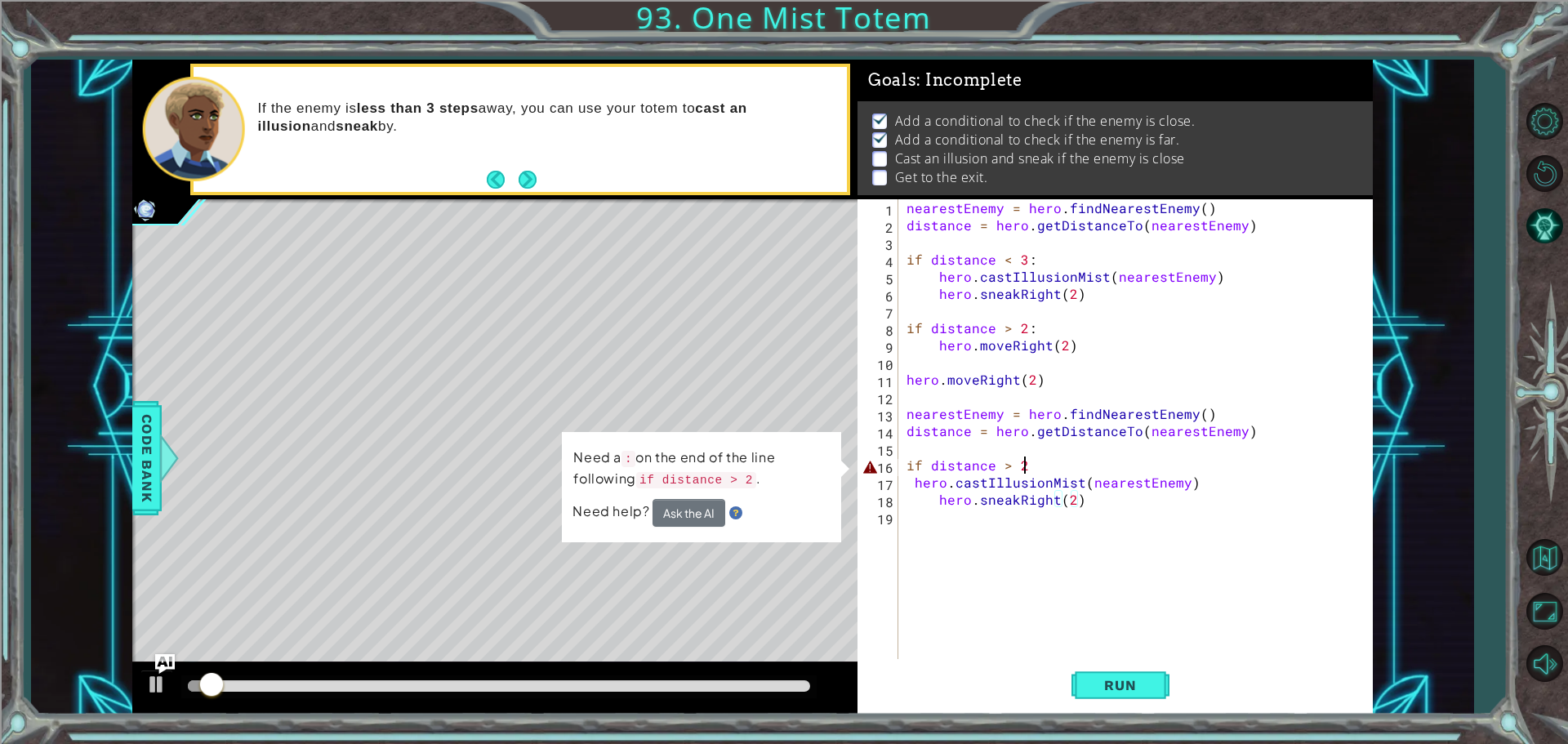
click at [1047, 462] on div "nearestEnemy = hero . findNearestEnemy ( ) distance = hero . getDistanceTo ( ne…" at bounding box center [1140, 448] width 473 height 497
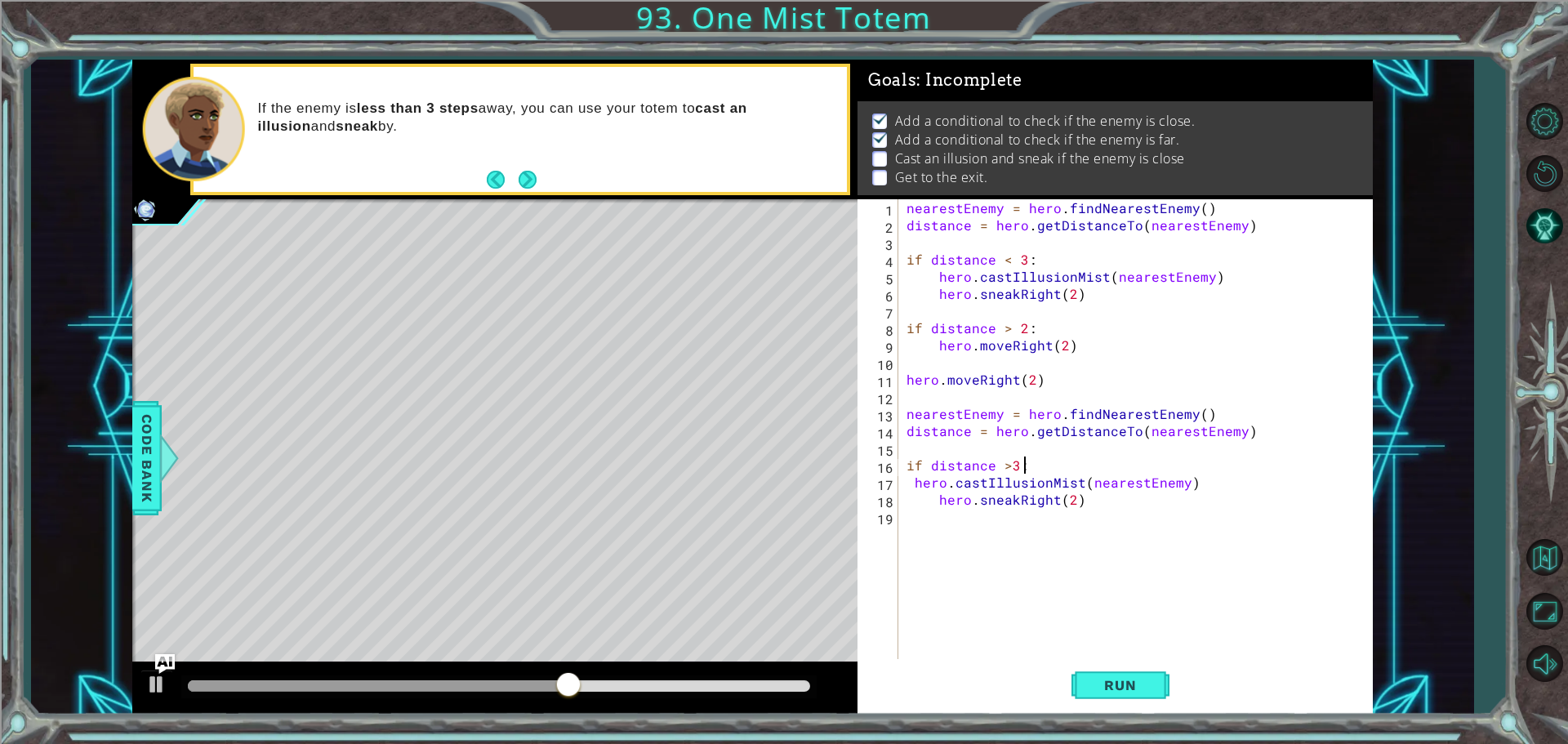
scroll to position [0, 6]
click at [1154, 667] on button "Run" at bounding box center [1120, 685] width 98 height 52
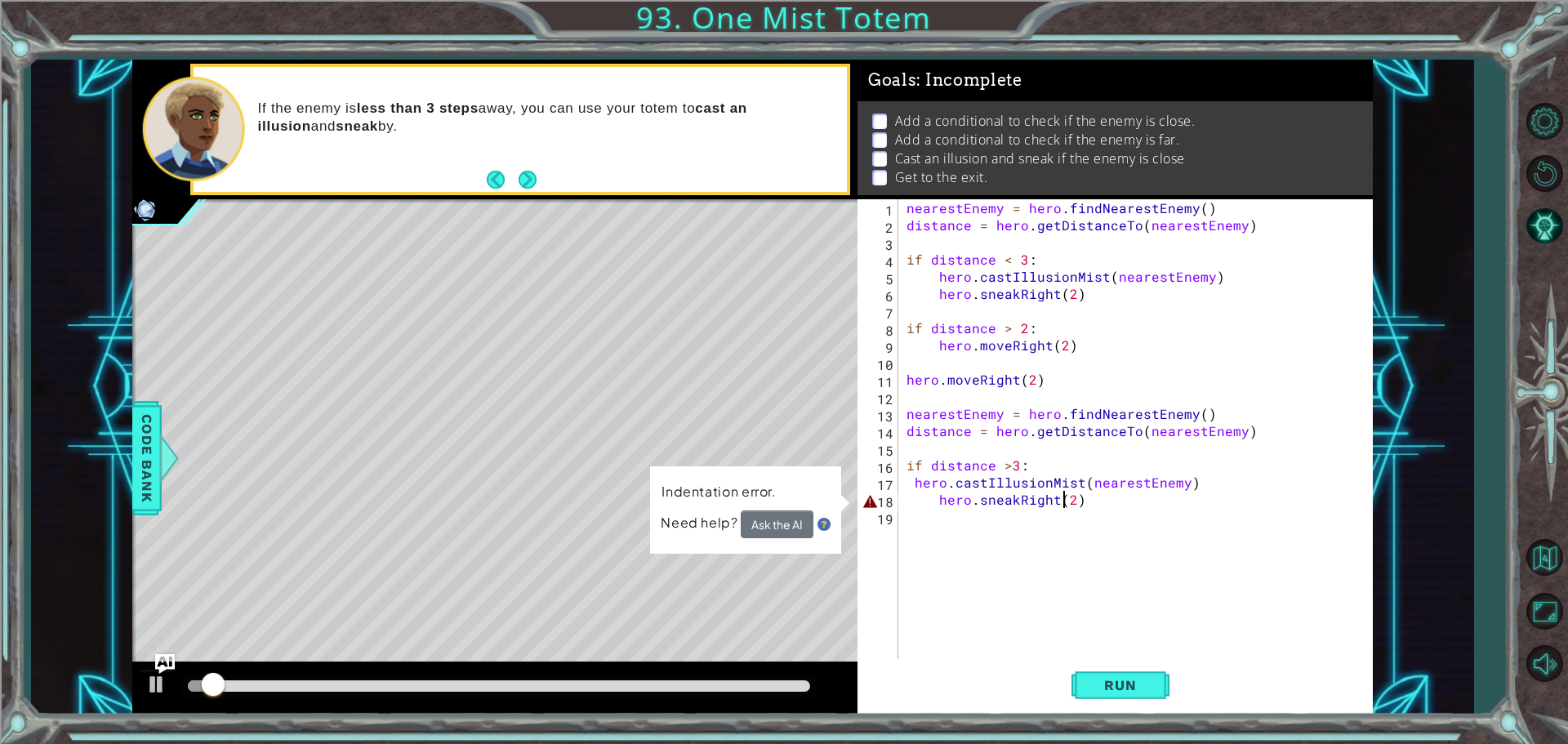
click at [1062, 498] on div "nearestEnemy = hero . findNearestEnemy ( ) distance = hero . getDistanceTo ( ne…" at bounding box center [1140, 448] width 473 height 497
type textarea "hero.sneakRight(2)"
click at [1095, 493] on div "nearestEnemy = hero . findNearestEnemy ( ) distance = hero . getDistanceTo ( ne…" at bounding box center [1140, 448] width 473 height 497
click at [1073, 501] on div "nearestEnemy = hero . findNearestEnemy ( ) distance = hero . getDistanceTo ( ne…" at bounding box center [1140, 448] width 473 height 497
click at [1095, 494] on div "nearestEnemy = hero . findNearestEnemy ( ) distance = hero . getDistanceTo ( ne…" at bounding box center [1140, 448] width 473 height 497
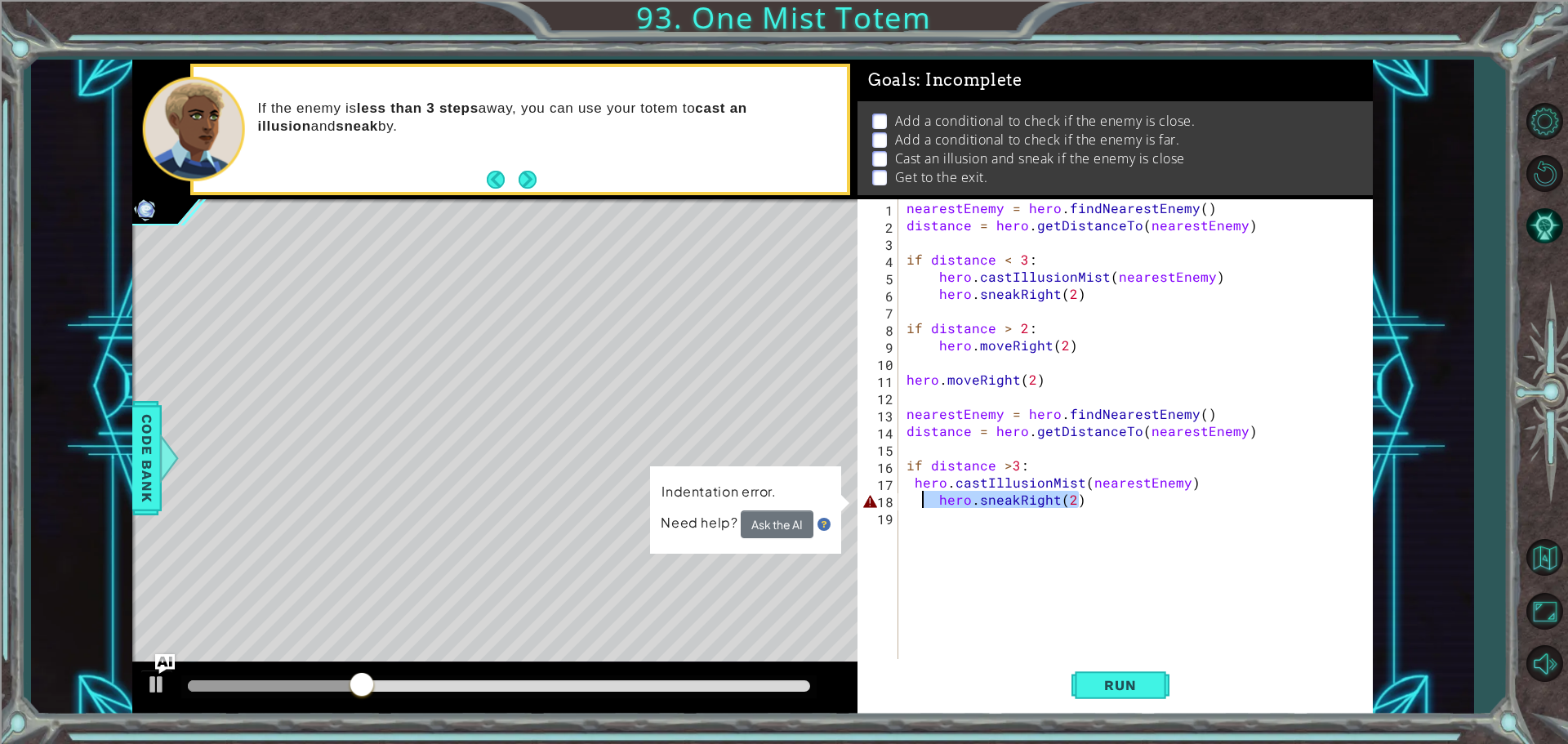
drag, startPoint x: 1095, startPoint y: 494, endPoint x: 926, endPoint y: 498, distance: 169.0
click at [926, 498] on div "nearestEnemy = hero . findNearestEnemy ( ) distance = hero . getDistanceTo ( ne…" at bounding box center [1140, 448] width 473 height 497
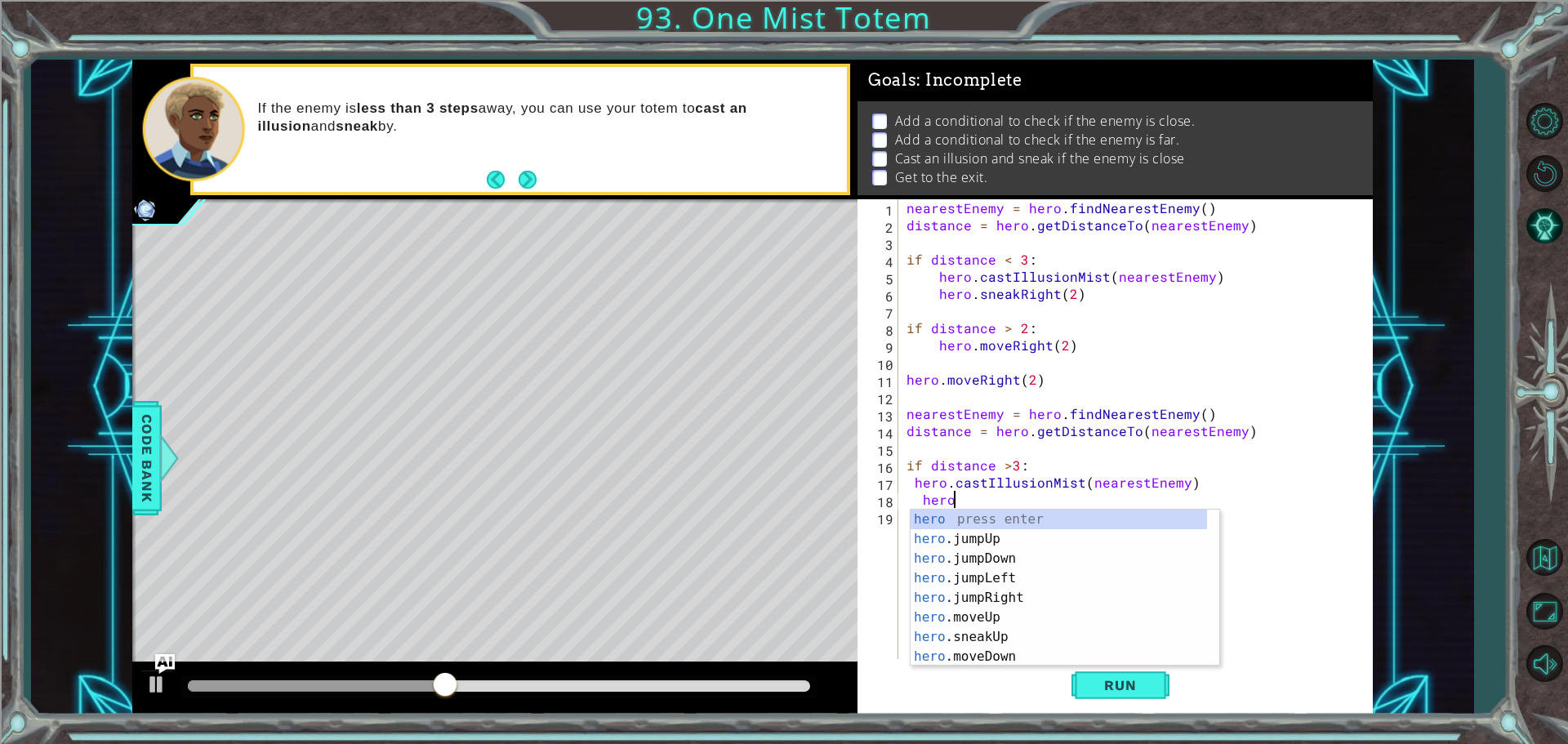
scroll to position [0, 3]
click at [1146, 577] on div "hero.m oveUp press enter hero.m oveDown press enter hero.m oveLeft press enter …" at bounding box center [1059, 607] width 297 height 196
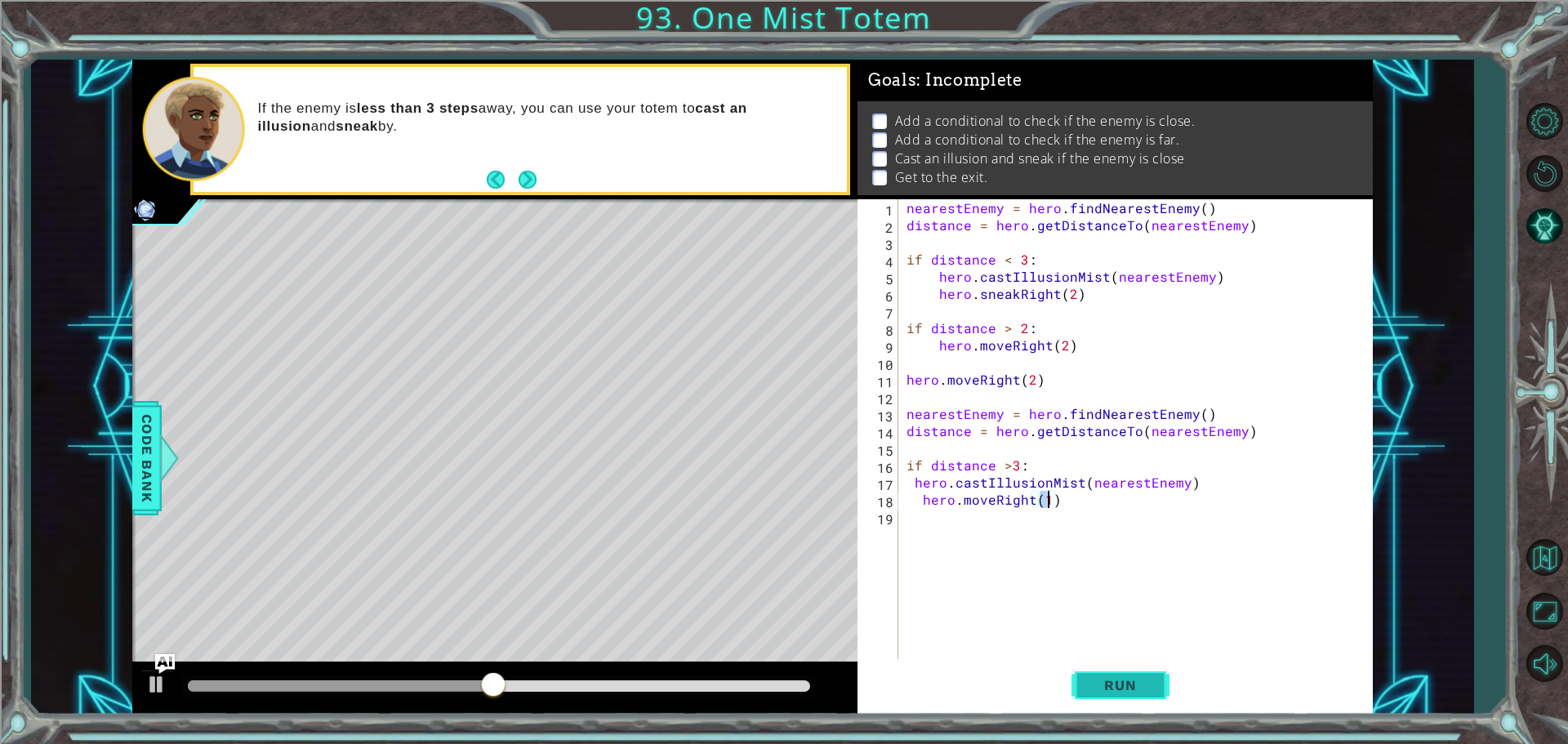
click at [1103, 677] on span "Run" at bounding box center [1120, 685] width 64 height 17
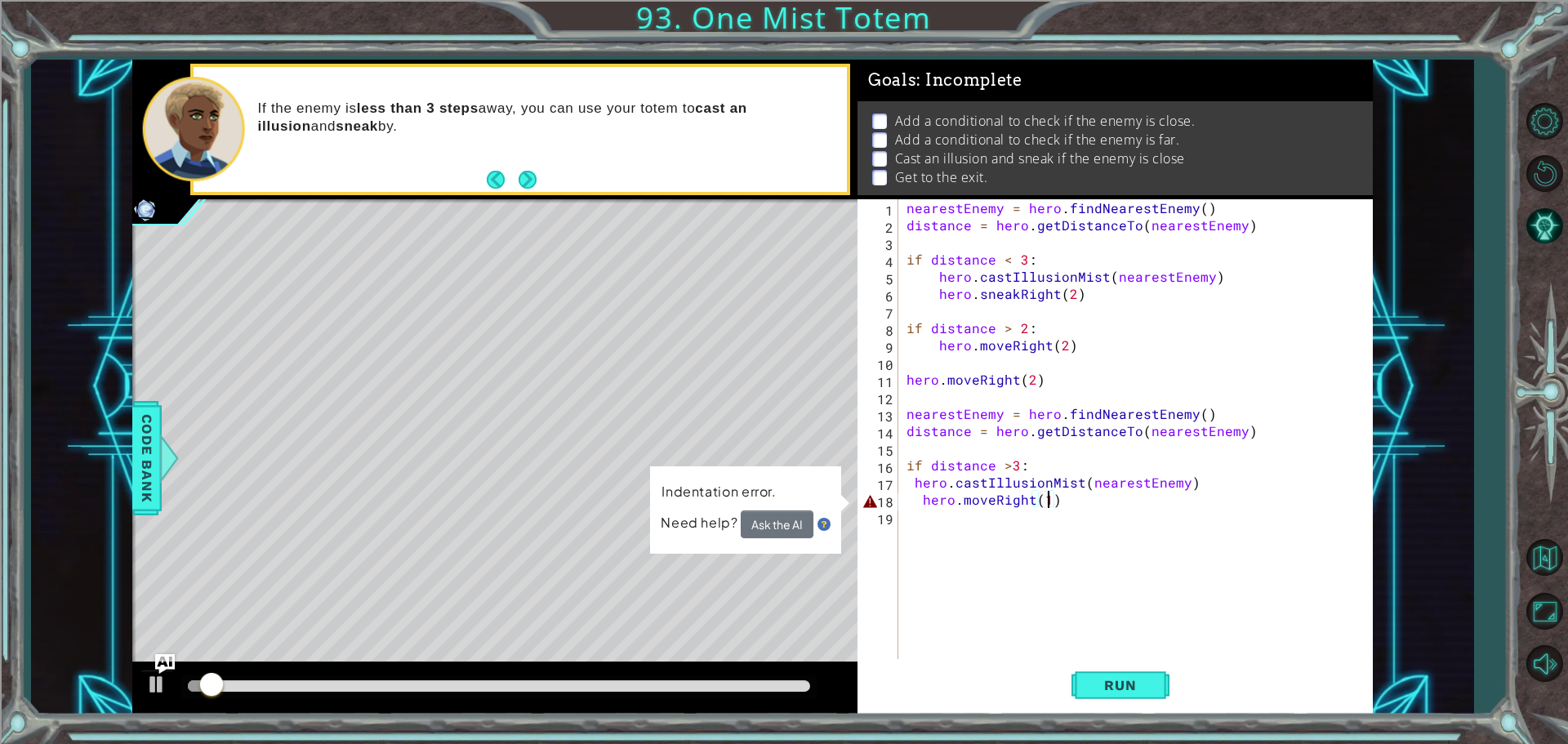
click at [1046, 499] on div "nearestEnemy = hero . findNearestEnemy ( ) distance = hero . getDistanceTo ( ne…" at bounding box center [1140, 448] width 473 height 497
click at [787, 511] on div "Indentation error. Need help? Ask the AI" at bounding box center [745, 509] width 191 height 87
click at [787, 512] on button "Ask the AI" at bounding box center [777, 524] width 73 height 28
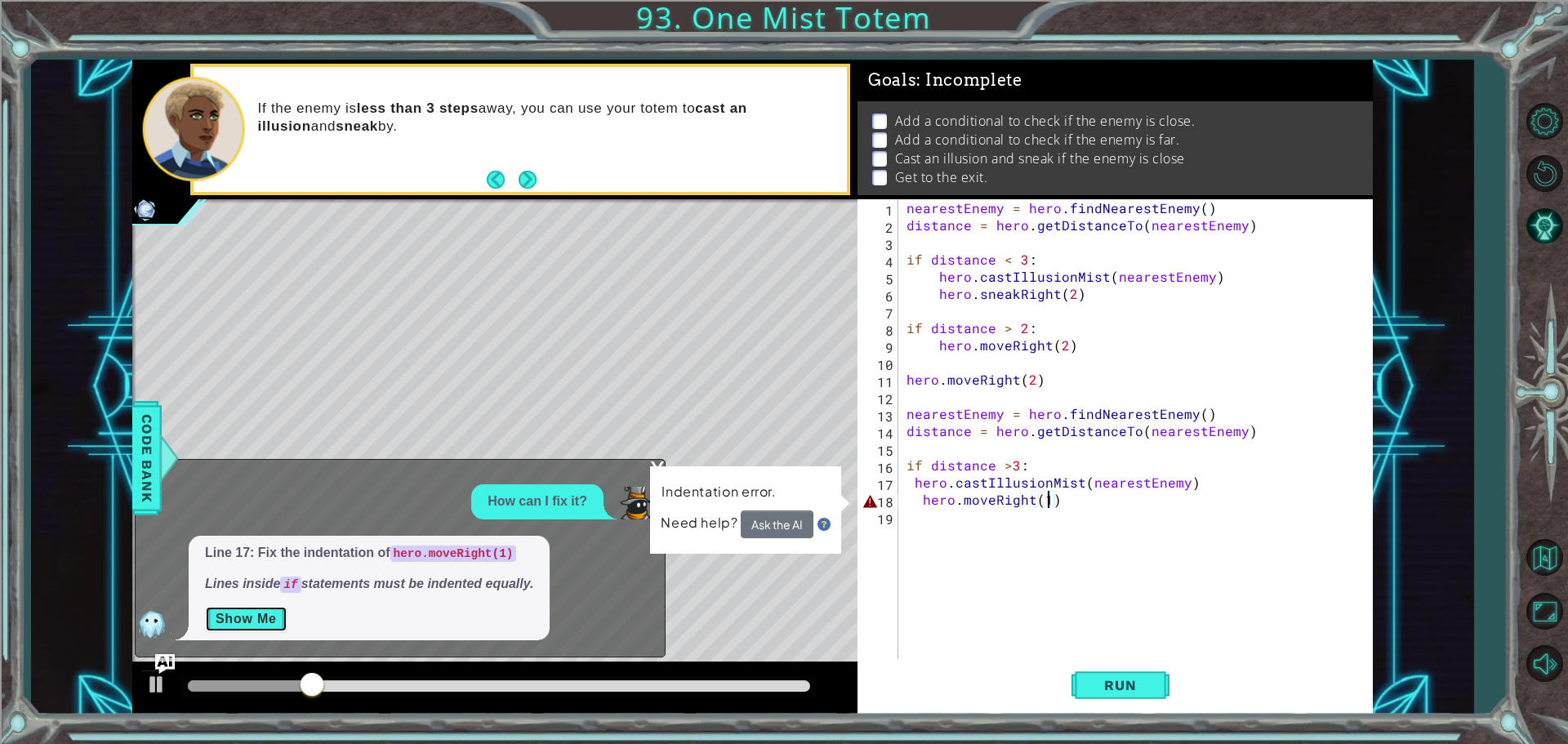
click at [225, 622] on button "Show Me" at bounding box center [247, 619] width 83 height 26
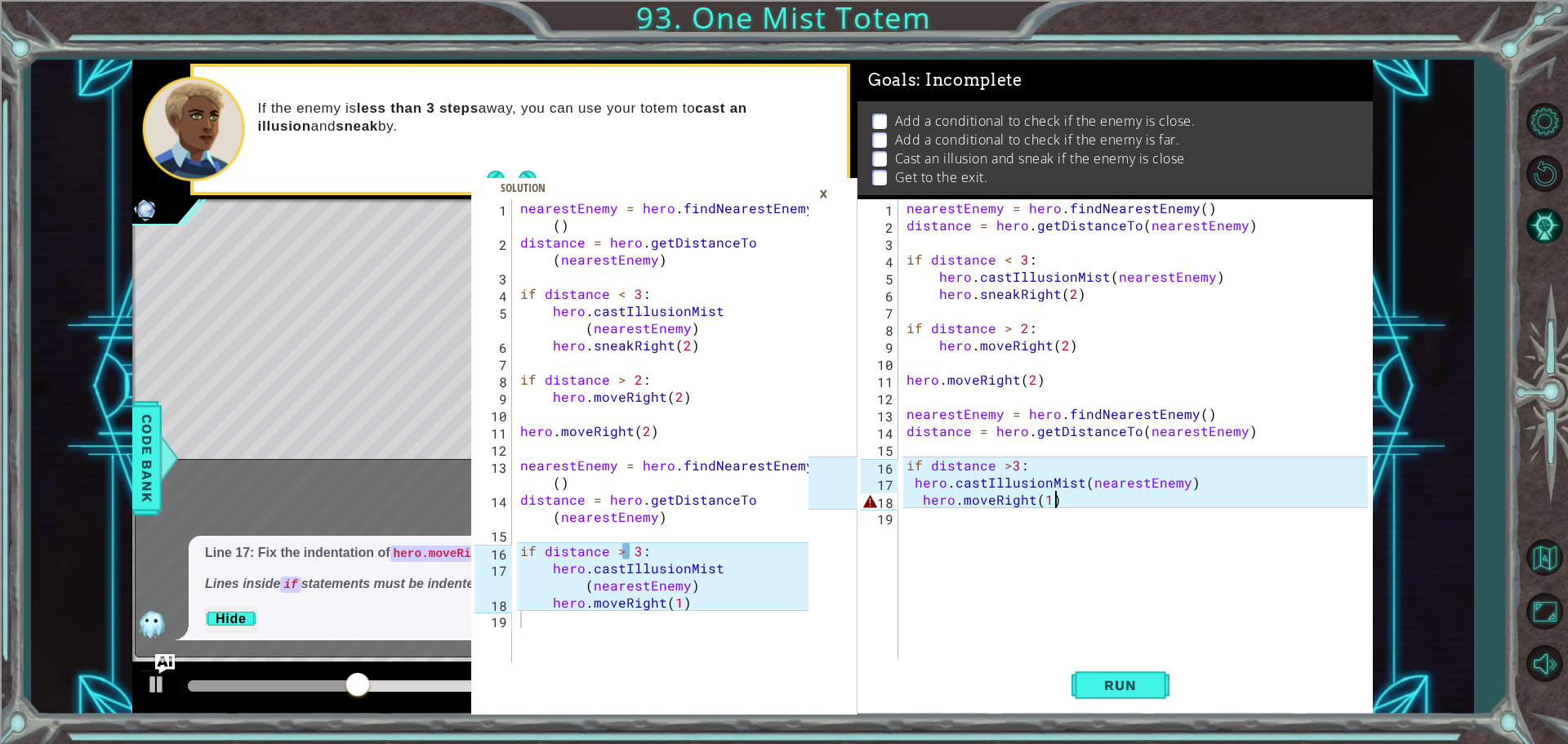
click at [1083, 492] on div "nearestEnemy = hero . findNearestEnemy ( ) distance = hero . getDistanceTo ( ne…" at bounding box center [1140, 448] width 473 height 497
click at [1008, 470] on div "nearestEnemy = hero . findNearestEnemy ( ) distance = hero . getDistanceTo ( ne…" at bounding box center [1140, 448] width 473 height 497
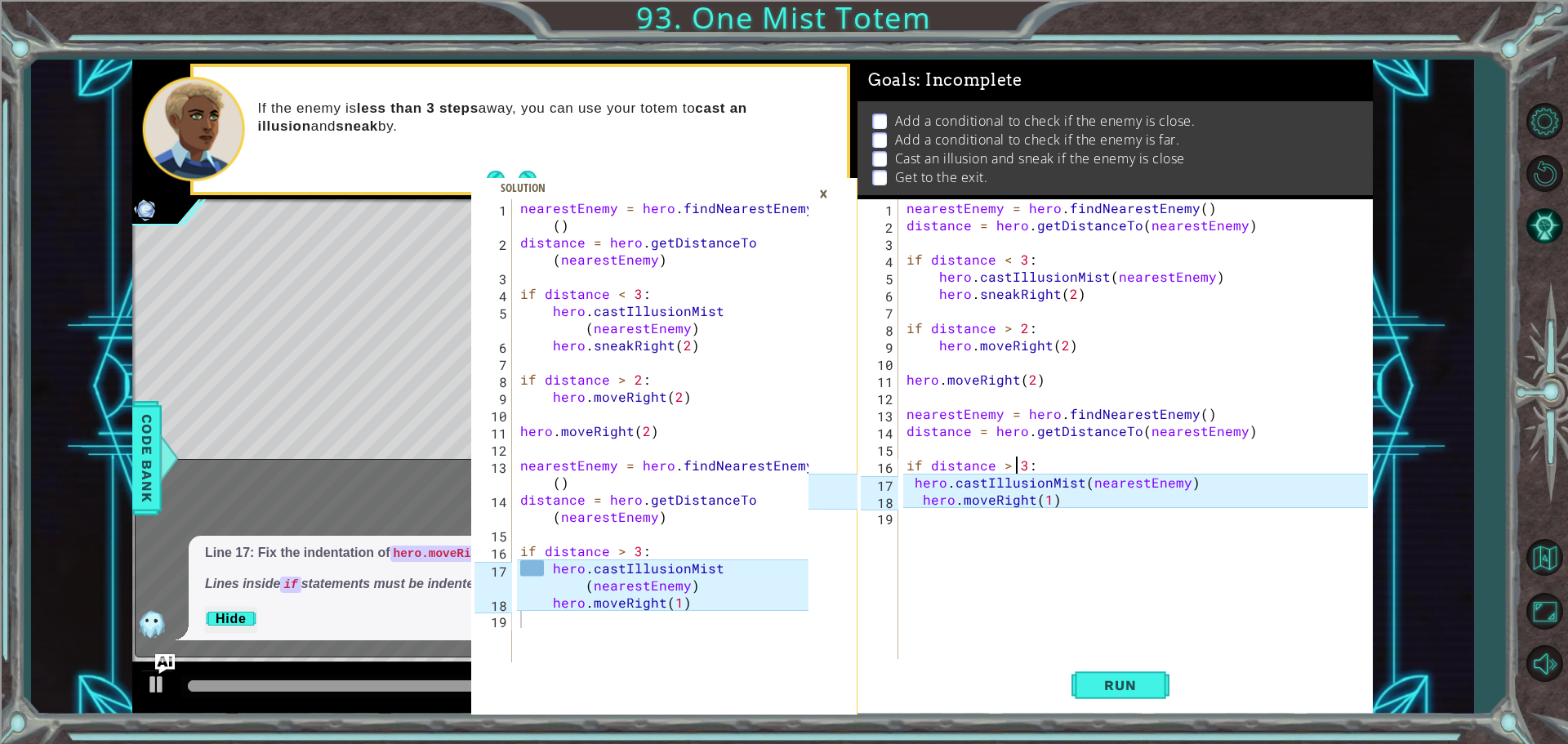
click at [912, 482] on div "nearestEnemy = hero . findNearestEnemy ( ) distance = hero . getDistanceTo ( ne…" at bounding box center [1140, 448] width 473 height 497
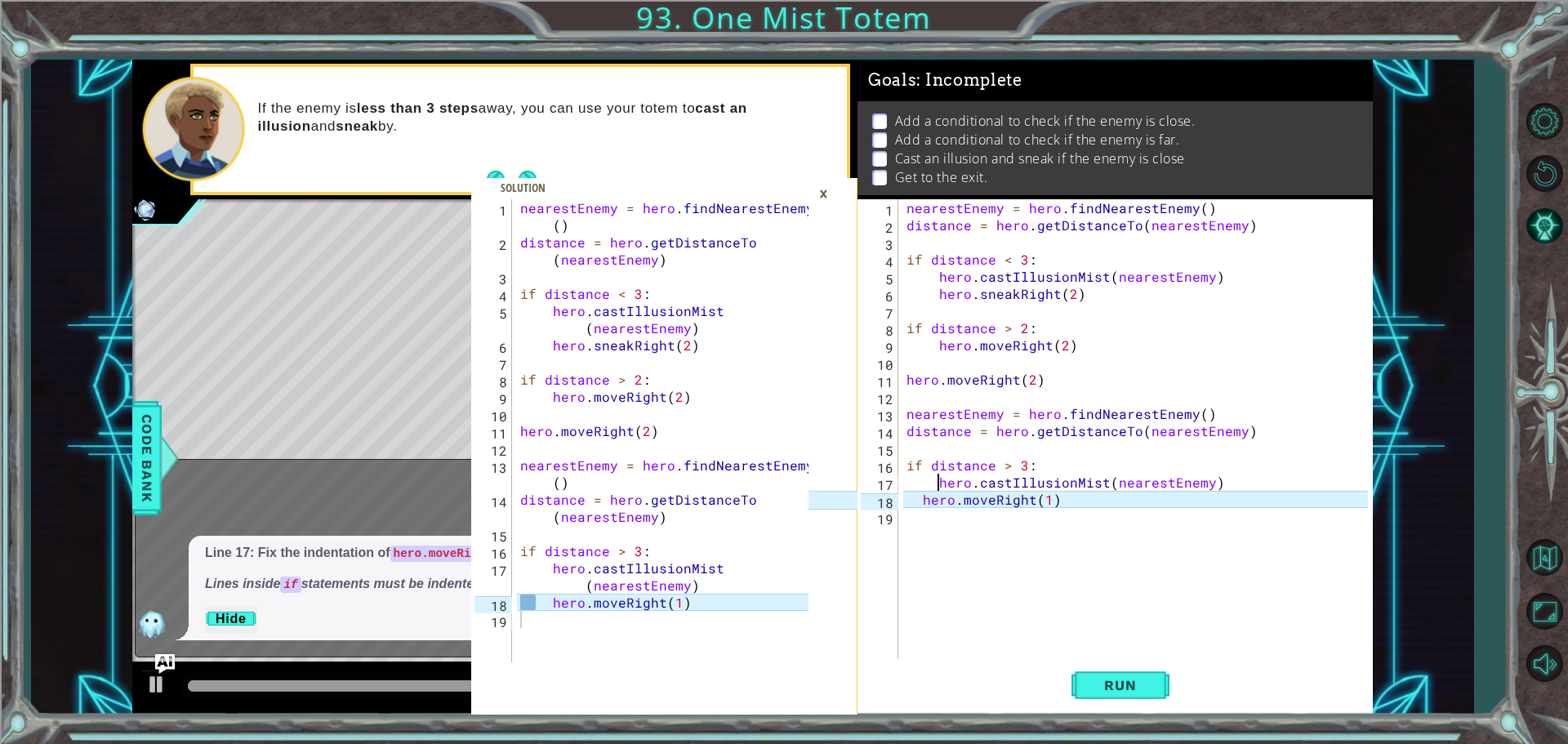
click at [903, 497] on div "hero.castIllusionMist(nearestEnemy) 1 2 3 4 5 6 7 8 9 10 11 12 13 14 15 16 17 1…" at bounding box center [1113, 430] width 510 height 463
click at [919, 505] on div "nearestEnemy = hero . findNearestEnemy ( ) distance = hero . getDistanceTo ( ne…" at bounding box center [1140, 448] width 473 height 497
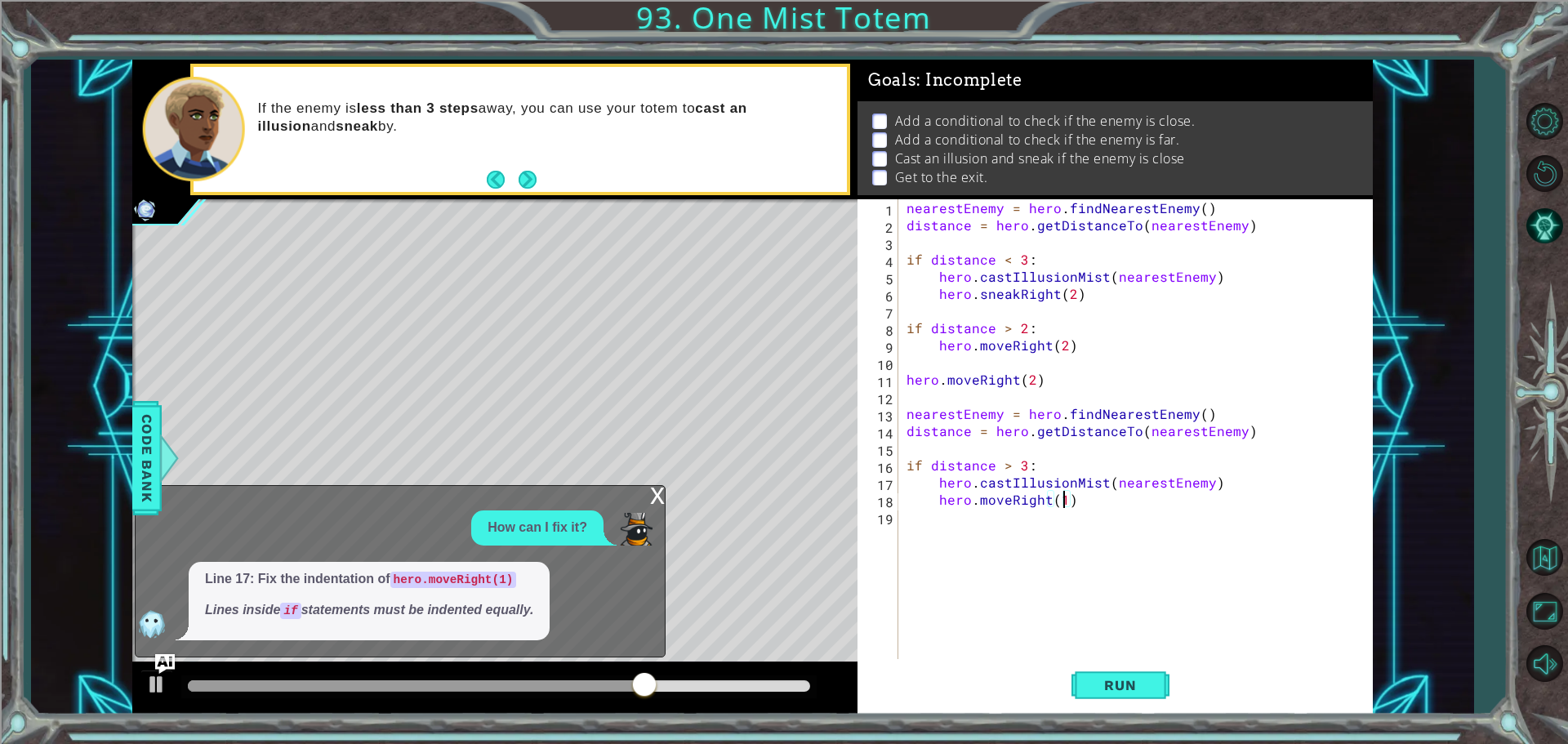
click at [1063, 499] on div "nearestEnemy = hero . findNearestEnemy ( ) distance = hero . getDistanceTo ( ne…" at bounding box center [1140, 448] width 473 height 497
click at [1113, 674] on button "Run" at bounding box center [1120, 685] width 98 height 52
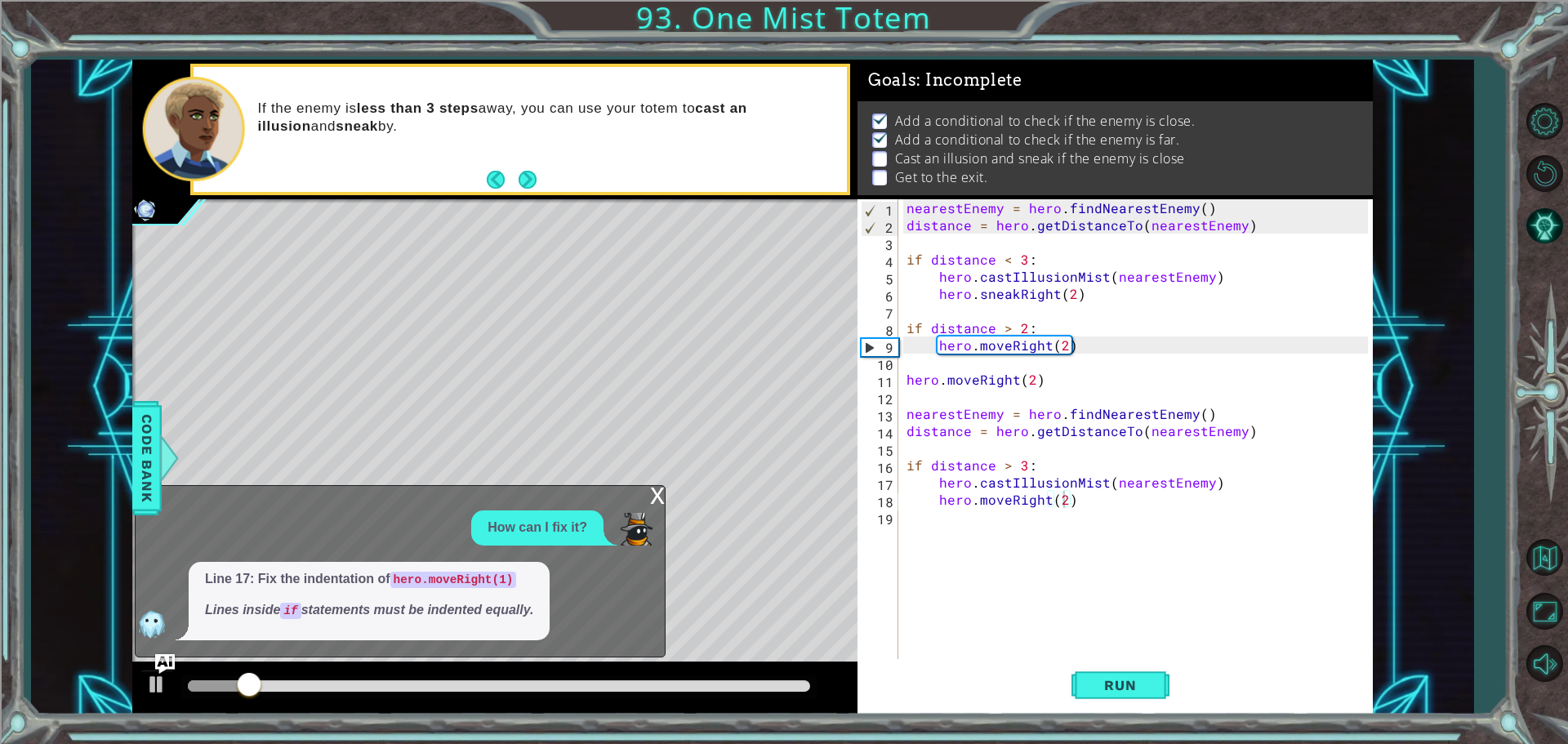
drag, startPoint x: 638, startPoint y: 486, endPoint x: 646, endPoint y: 490, distance: 8.9
click at [646, 489] on div "x How can I fix it? Line 17: Fix the indentation of hero.moveRight(1) Lines ins…" at bounding box center [400, 571] width 531 height 172
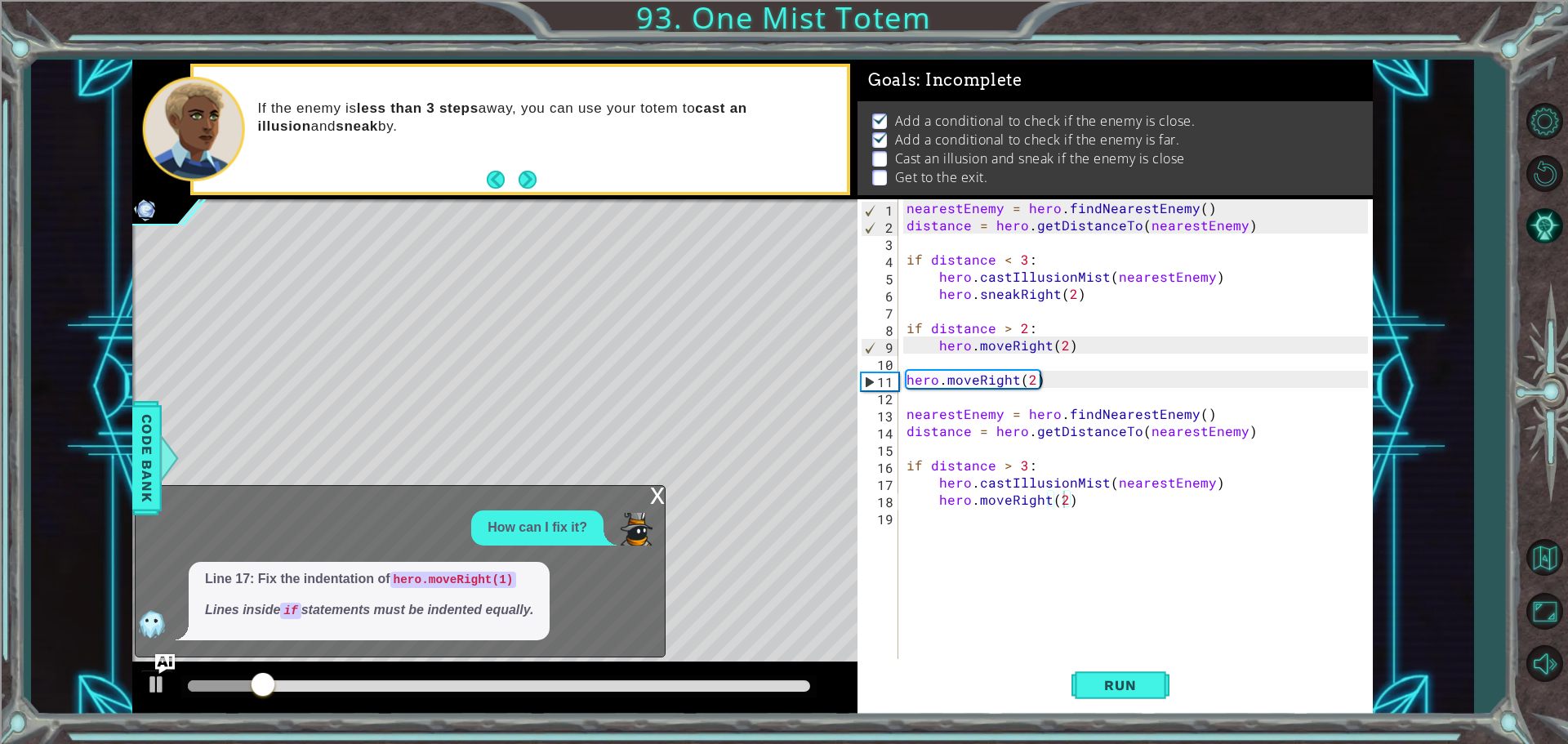
click at [661, 491] on div "x" at bounding box center [658, 494] width 15 height 17
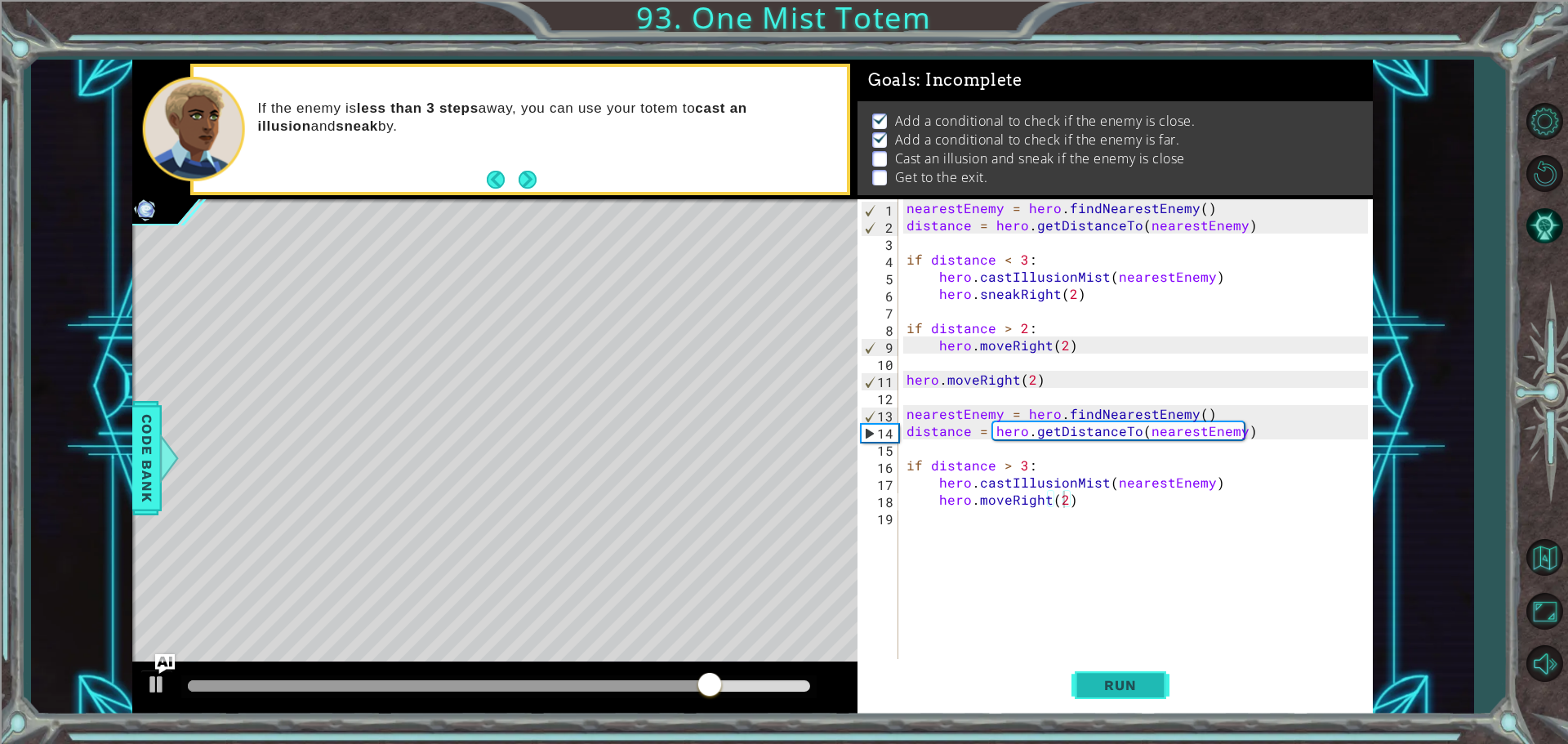
click at [1154, 683] on button "Run" at bounding box center [1120, 685] width 98 height 52
click at [1555, 216] on button "AI Hint" at bounding box center [1544, 225] width 47 height 47
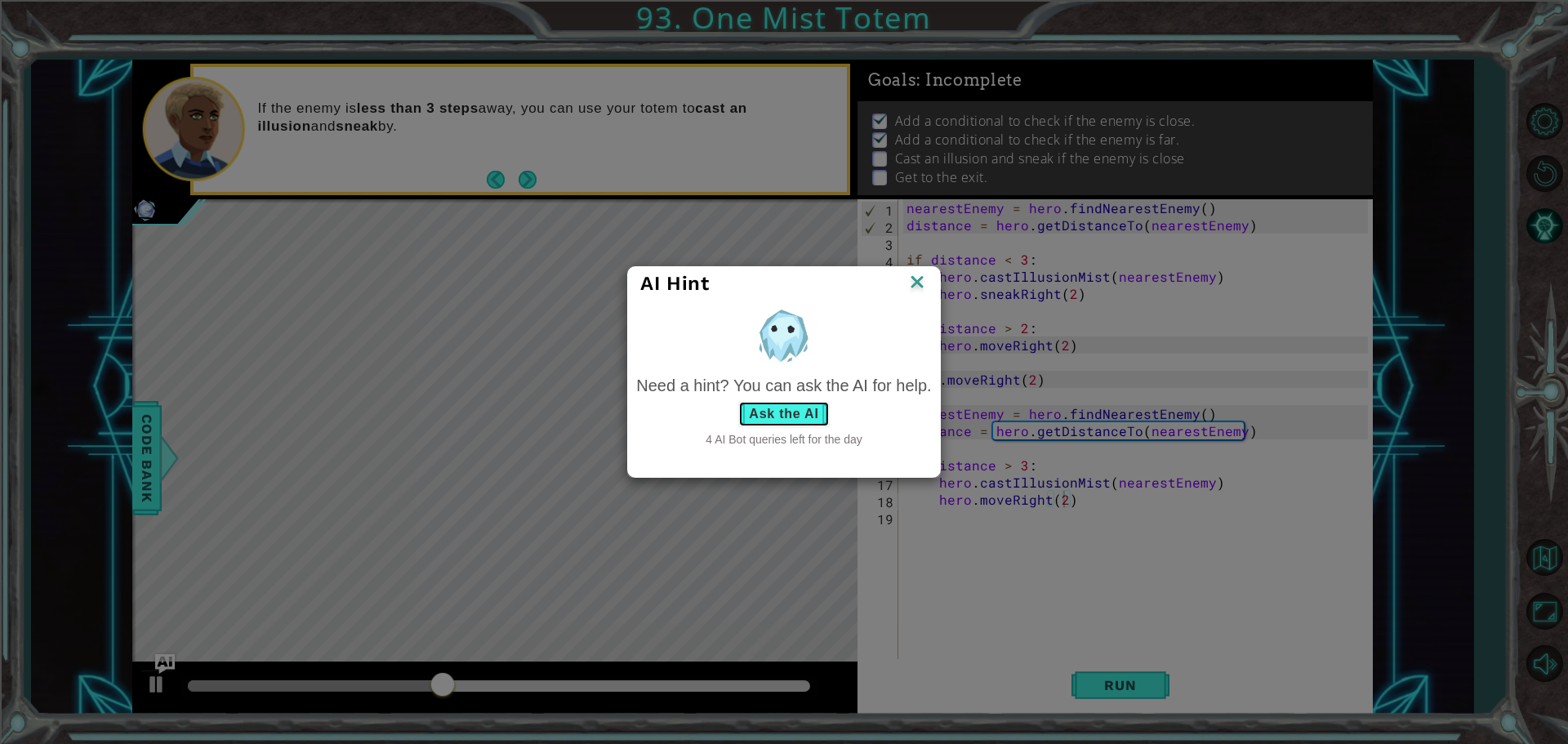
click at [811, 417] on button "Ask the AI" at bounding box center [784, 413] width 90 height 26
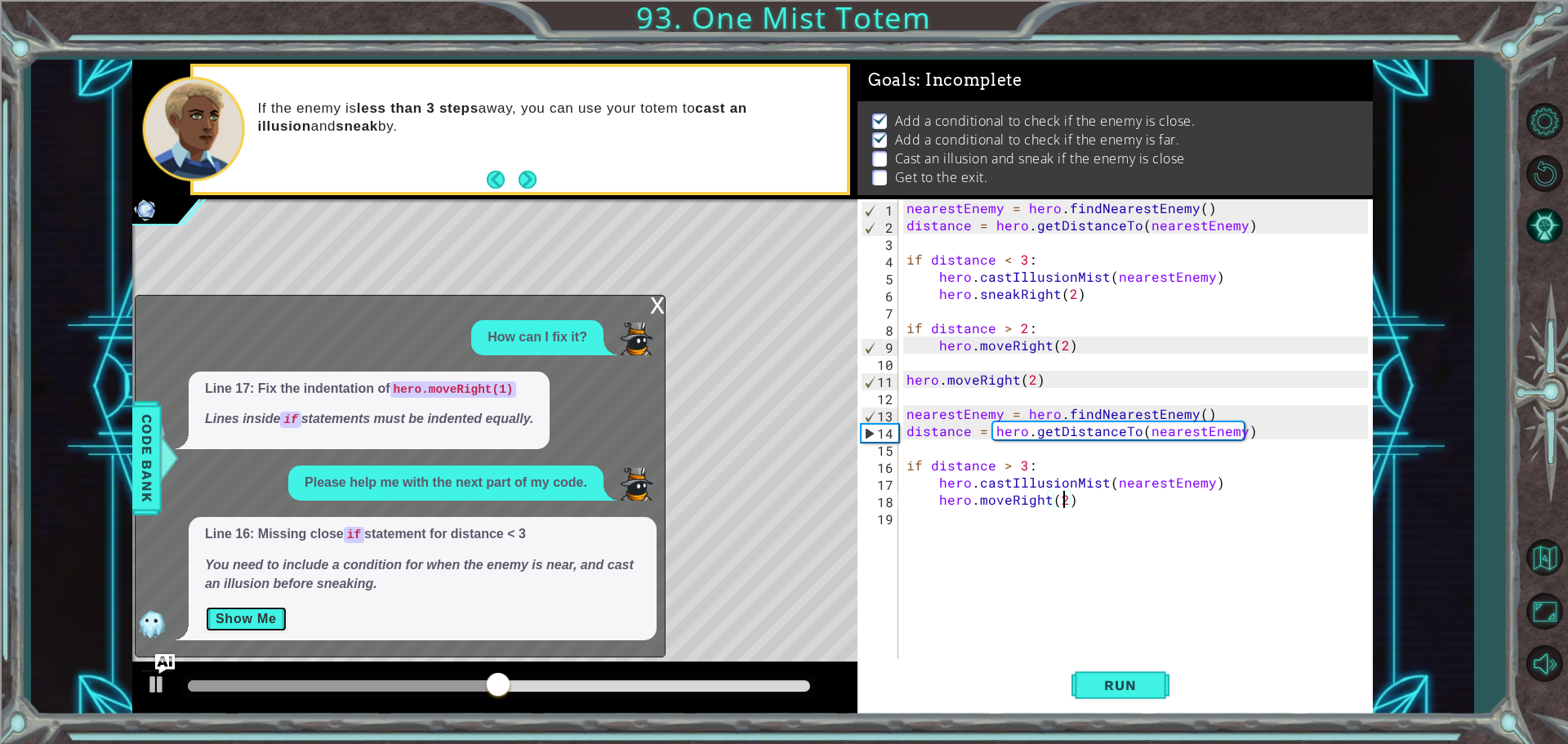
click at [233, 622] on button "Show Me" at bounding box center [247, 619] width 83 height 26
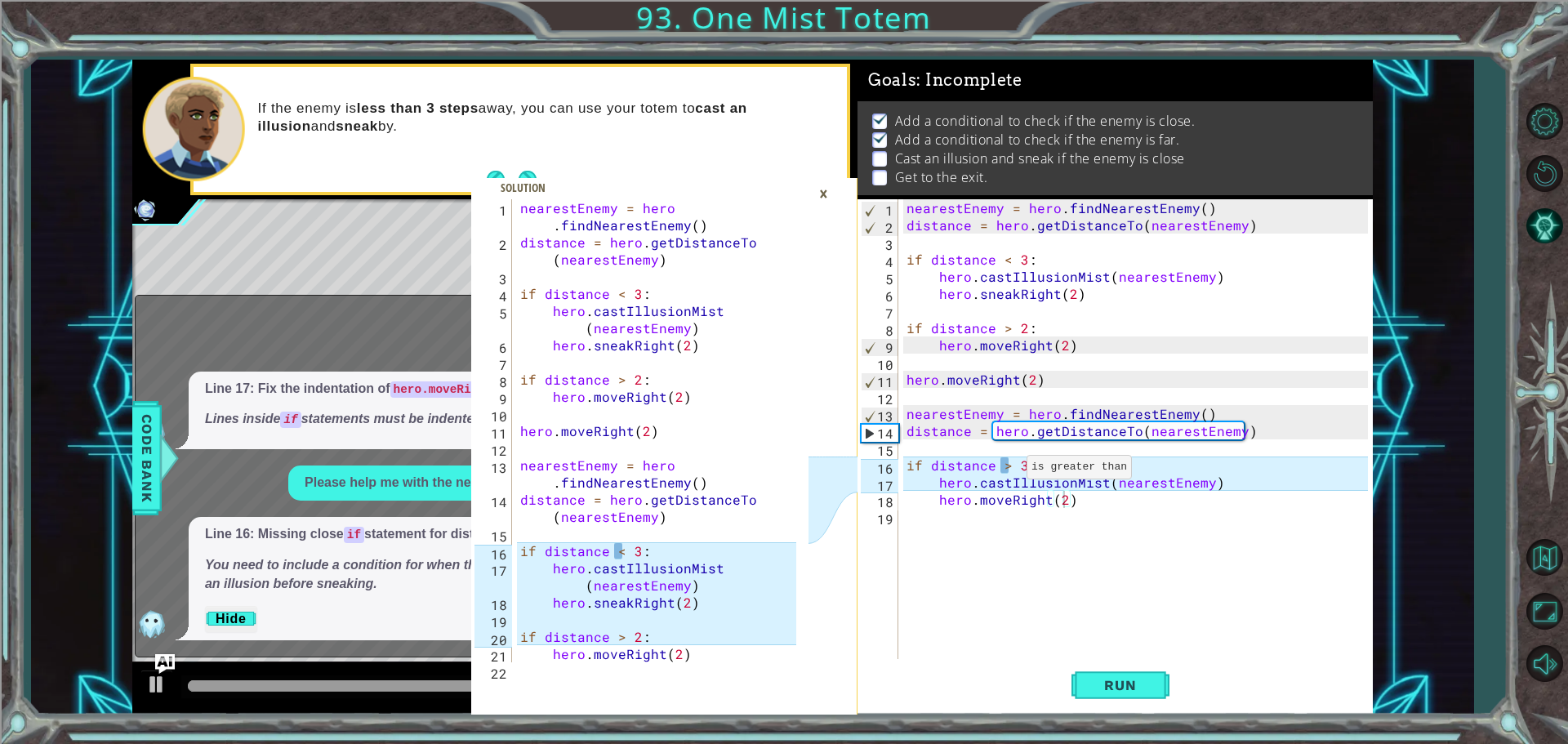
scroll to position [0, 7]
click at [1006, 471] on div "nearestEnemy = hero . findNearestEnemy ( ) distance = hero . getDistanceTo ( ne…" at bounding box center [1140, 448] width 473 height 497
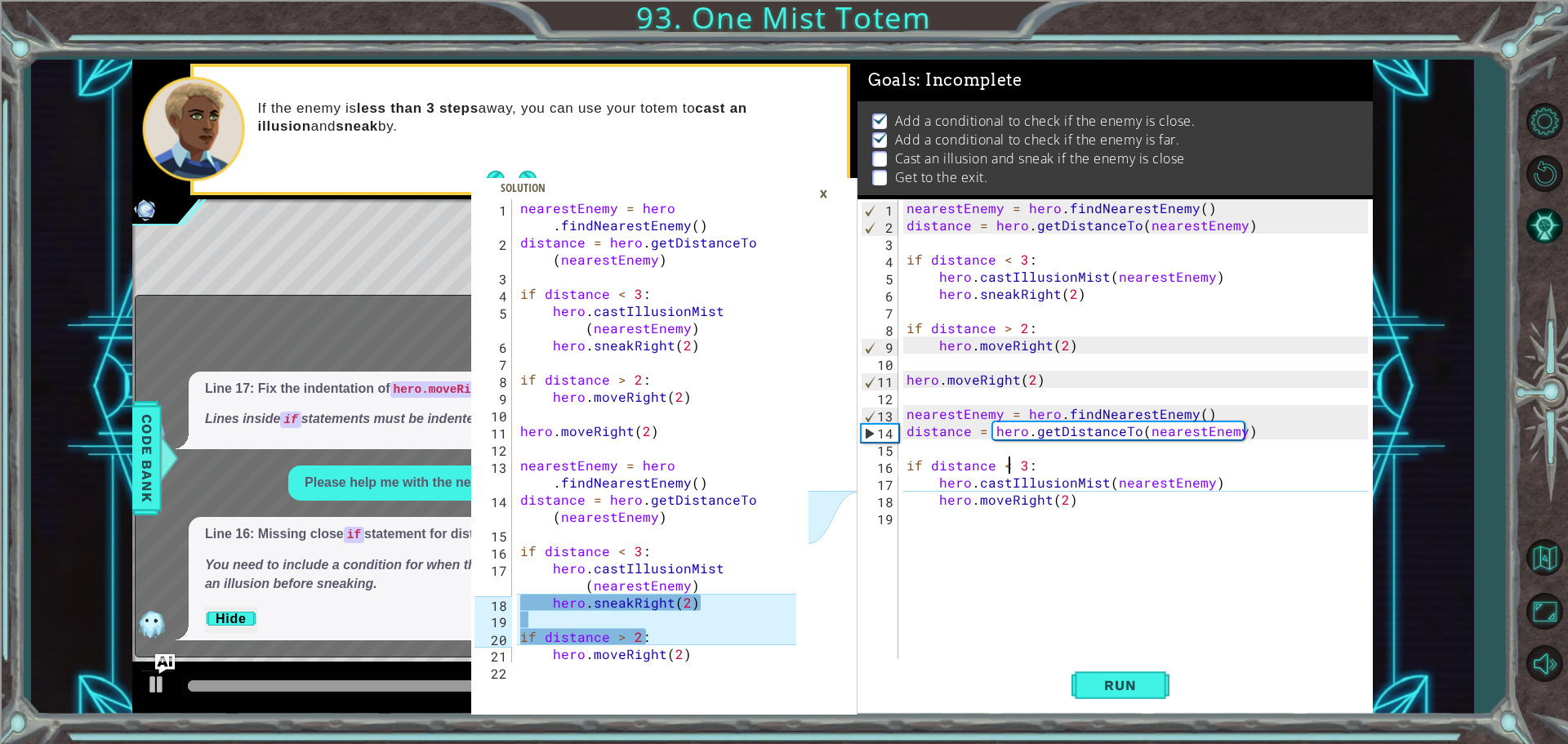
click at [942, 501] on div "nearestEnemy = hero . findNearestEnemy ( ) distance = hero . getDistanceTo ( ne…" at bounding box center [1140, 448] width 473 height 497
type textarea "hero.moveRight(2)"
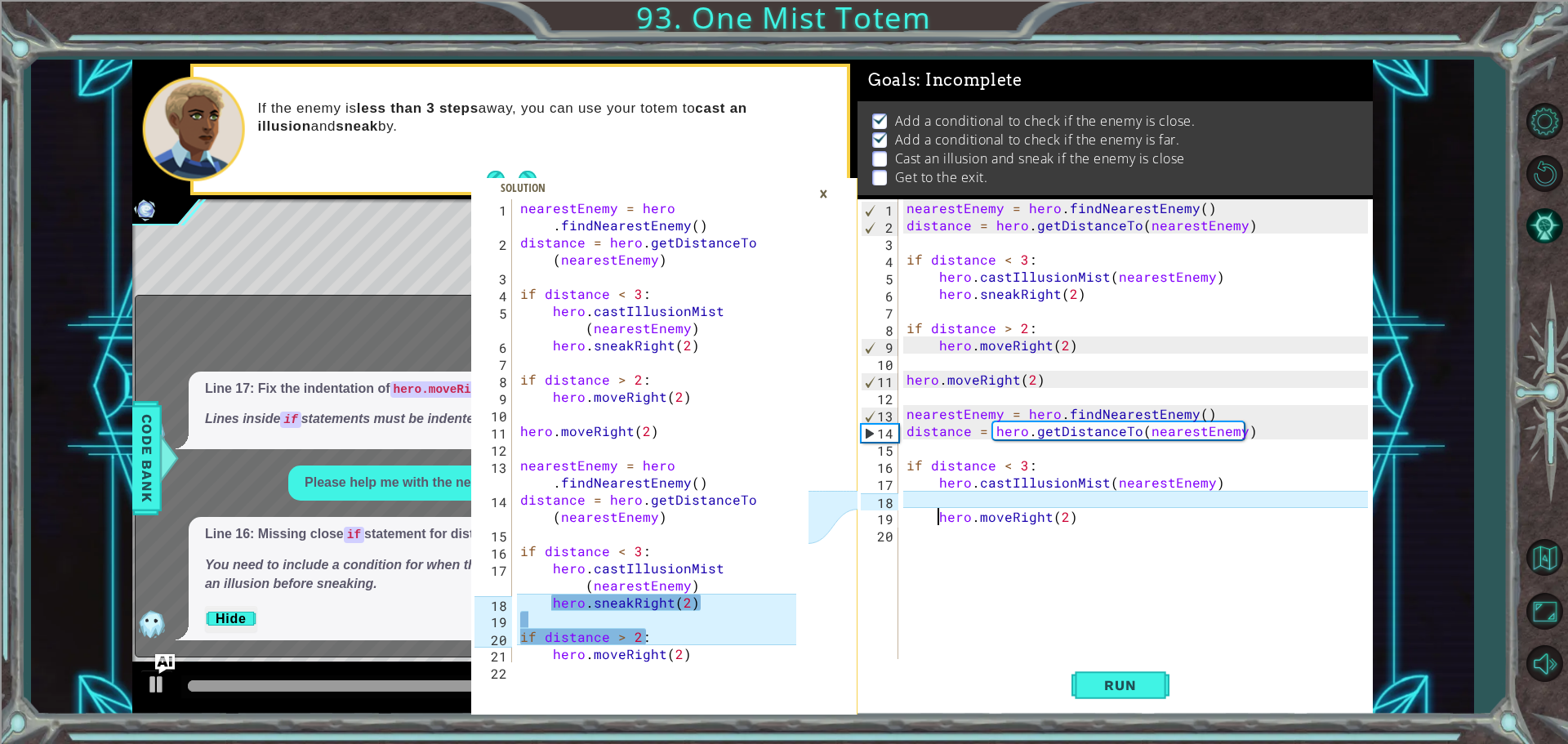
click at [942, 501] on div "nearestEnemy = hero . findNearestEnemy ( ) distance = hero . getDistanceTo ( ne…" at bounding box center [1140, 448] width 473 height 497
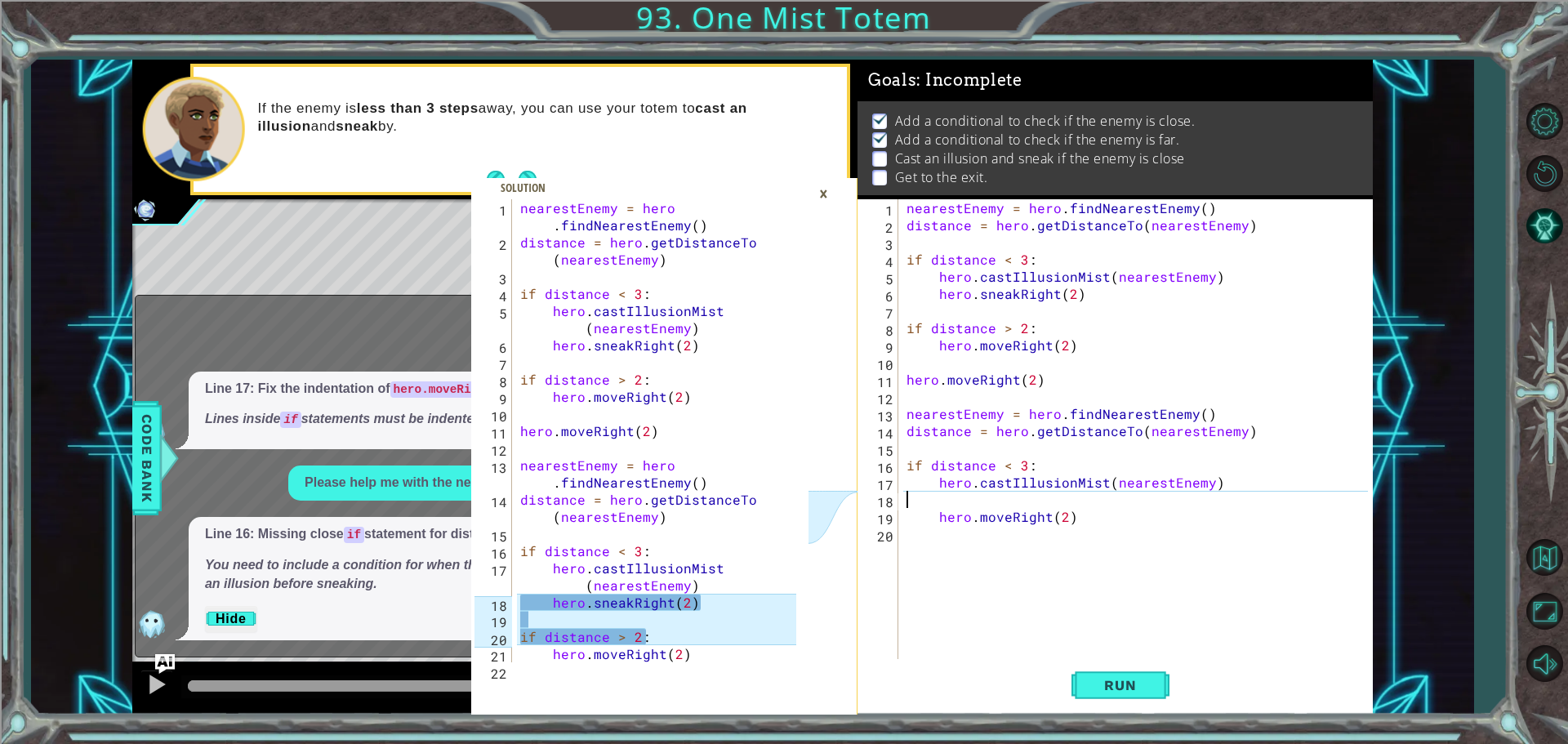
scroll to position [0, 0]
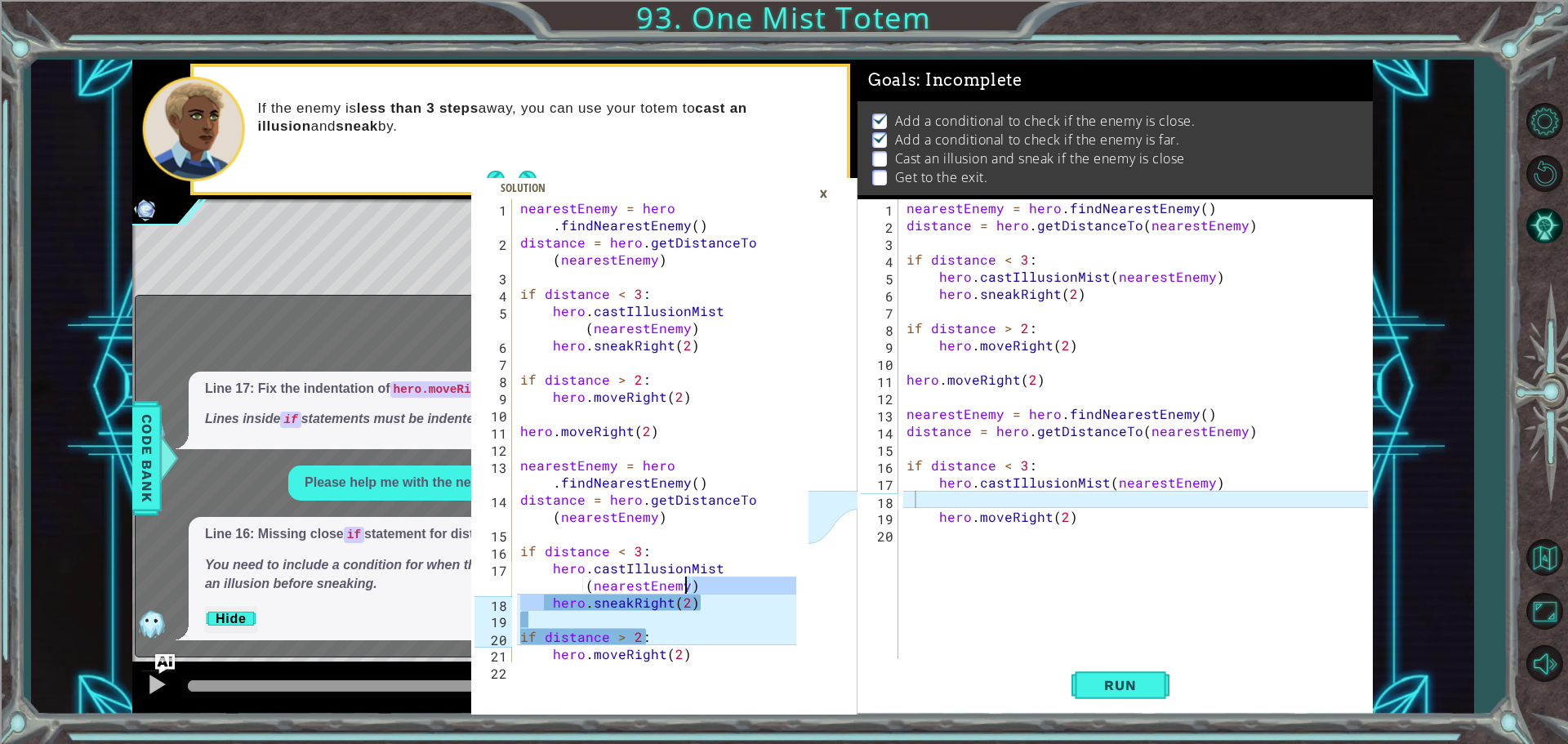
drag, startPoint x: 540, startPoint y: 603, endPoint x: 688, endPoint y: 590, distance: 148.6
click at [688, 590] on div "nearestEnemy = hero . findNearestEnemy ( ) distance = hero . getDistanceTo ( ne…" at bounding box center [661, 456] width 287 height 515
click at [711, 605] on div "nearestEnemy = hero . findNearestEnemy ( ) distance = hero . getDistanceTo ( ne…" at bounding box center [661, 456] width 287 height 515
drag, startPoint x: 547, startPoint y: 599, endPoint x: 697, endPoint y: 618, distance: 151.2
click at [697, 618] on div "nearestEnemy = hero . findNearestEnemy ( ) distance = hero . getDistanceTo ( ne…" at bounding box center [661, 456] width 287 height 515
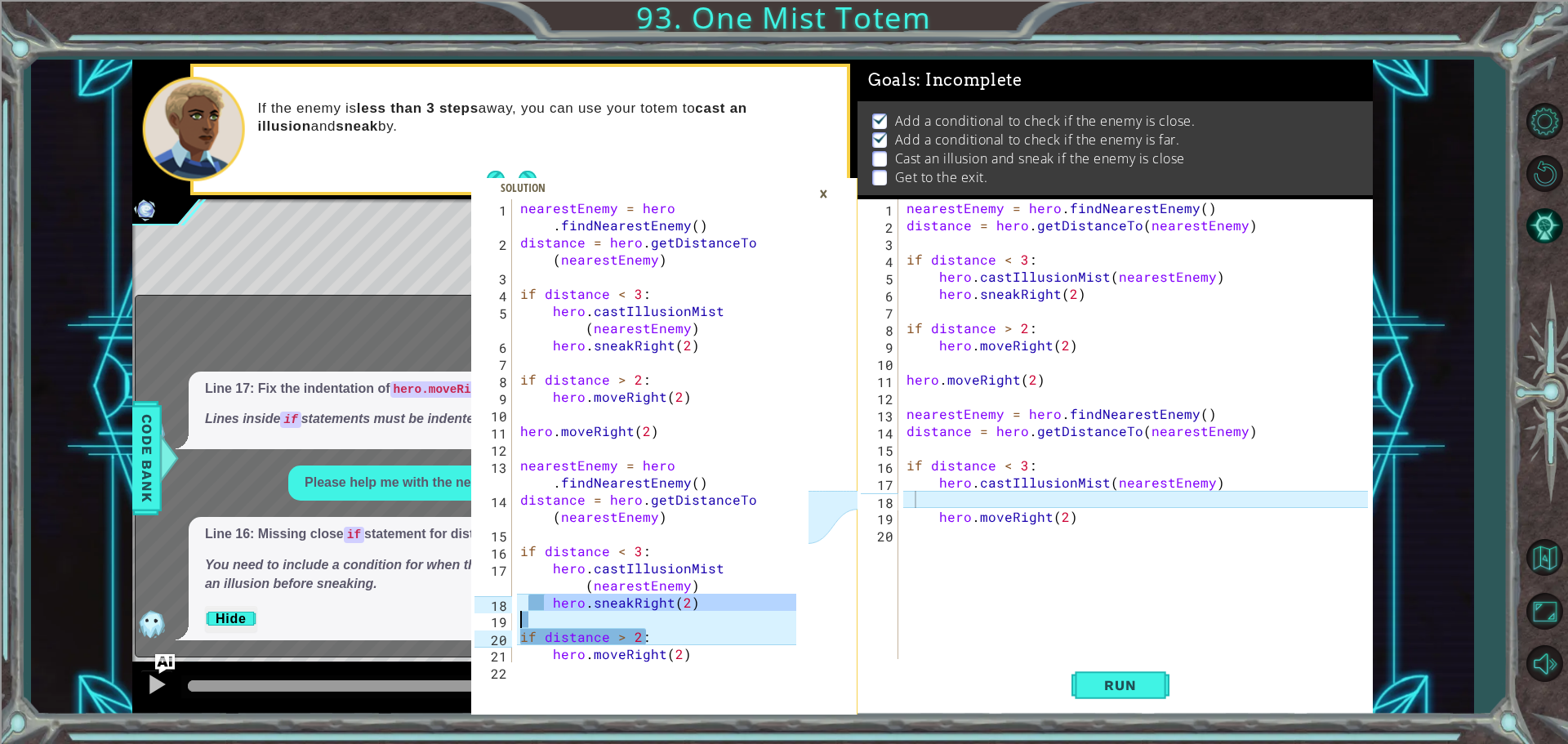
type textarea "hero.sneakRight(2)"
click at [1015, 499] on div "nearestEnemy = hero . findNearestEnemy ( ) distance = hero . getDistanceTo ( ne…" at bounding box center [1140, 448] width 473 height 497
paste textarea "Code Area"
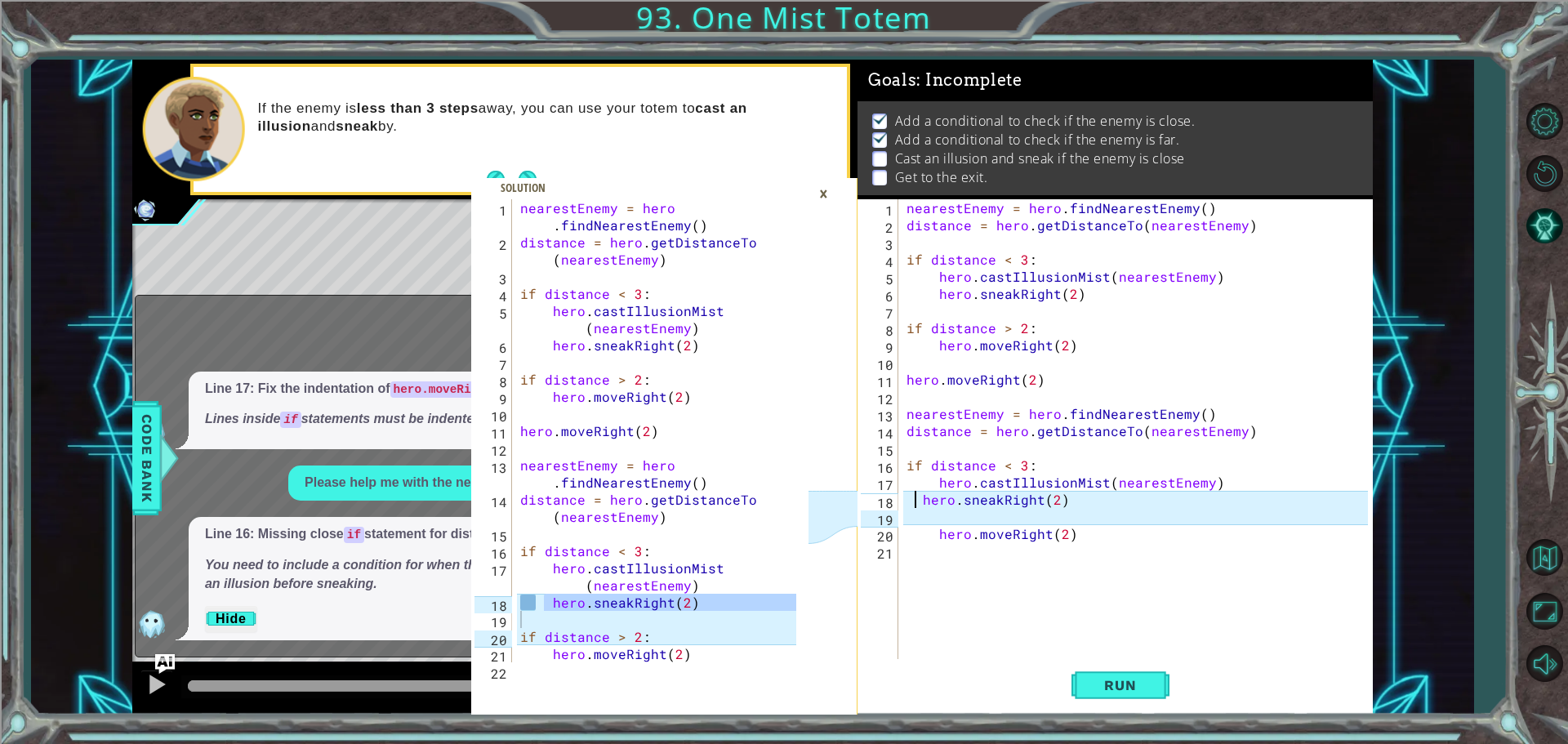
click at [915, 499] on div "nearestEnemy = hero . findNearestEnemy ( ) distance = hero . getDistanceTo ( ne…" at bounding box center [1140, 448] width 473 height 497
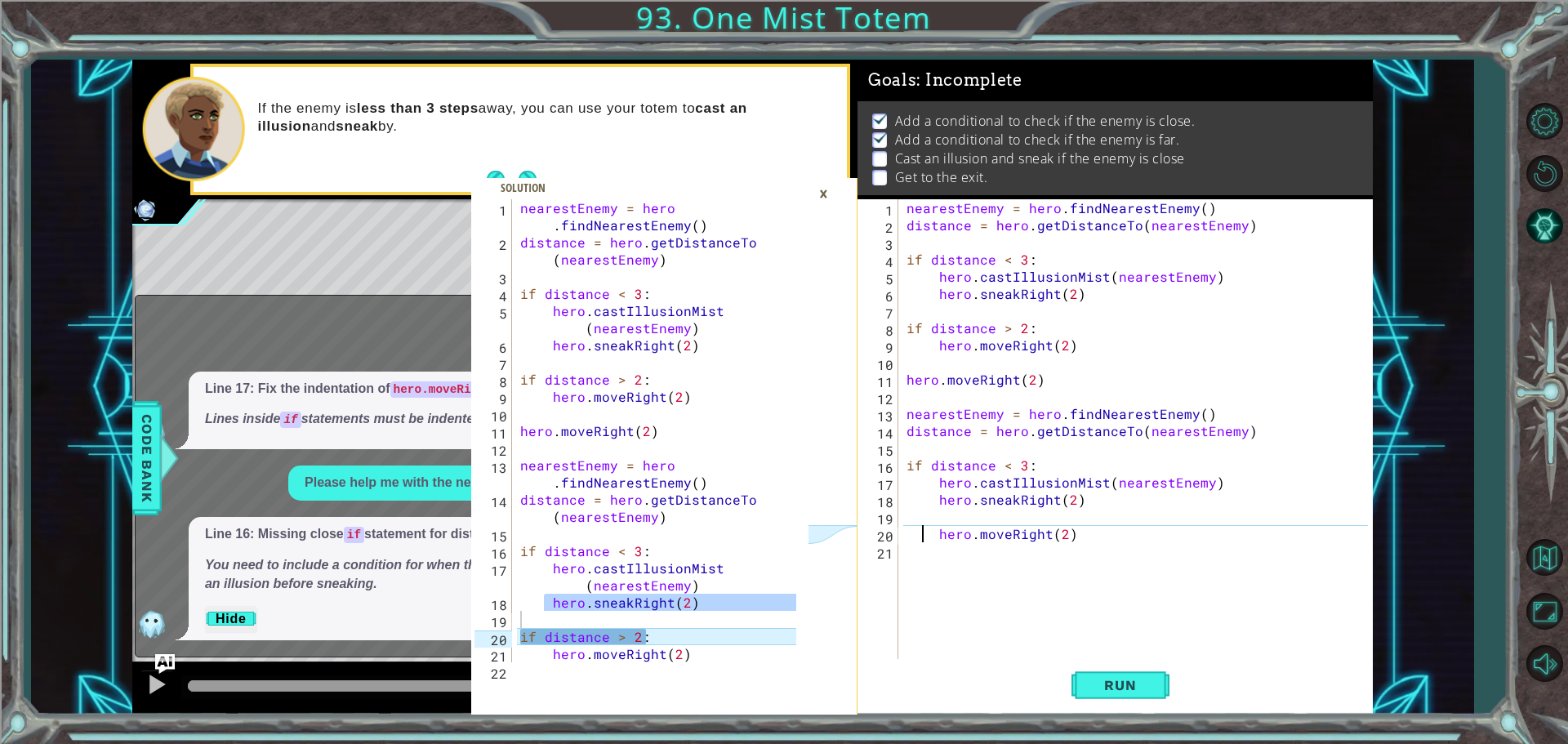
click at [925, 540] on div "nearestEnemy = hero . findNearestEnemy ( ) distance = hero . getDistanceTo ( ne…" at bounding box center [1140, 448] width 473 height 497
type textarea "hero.moveRight(2)"
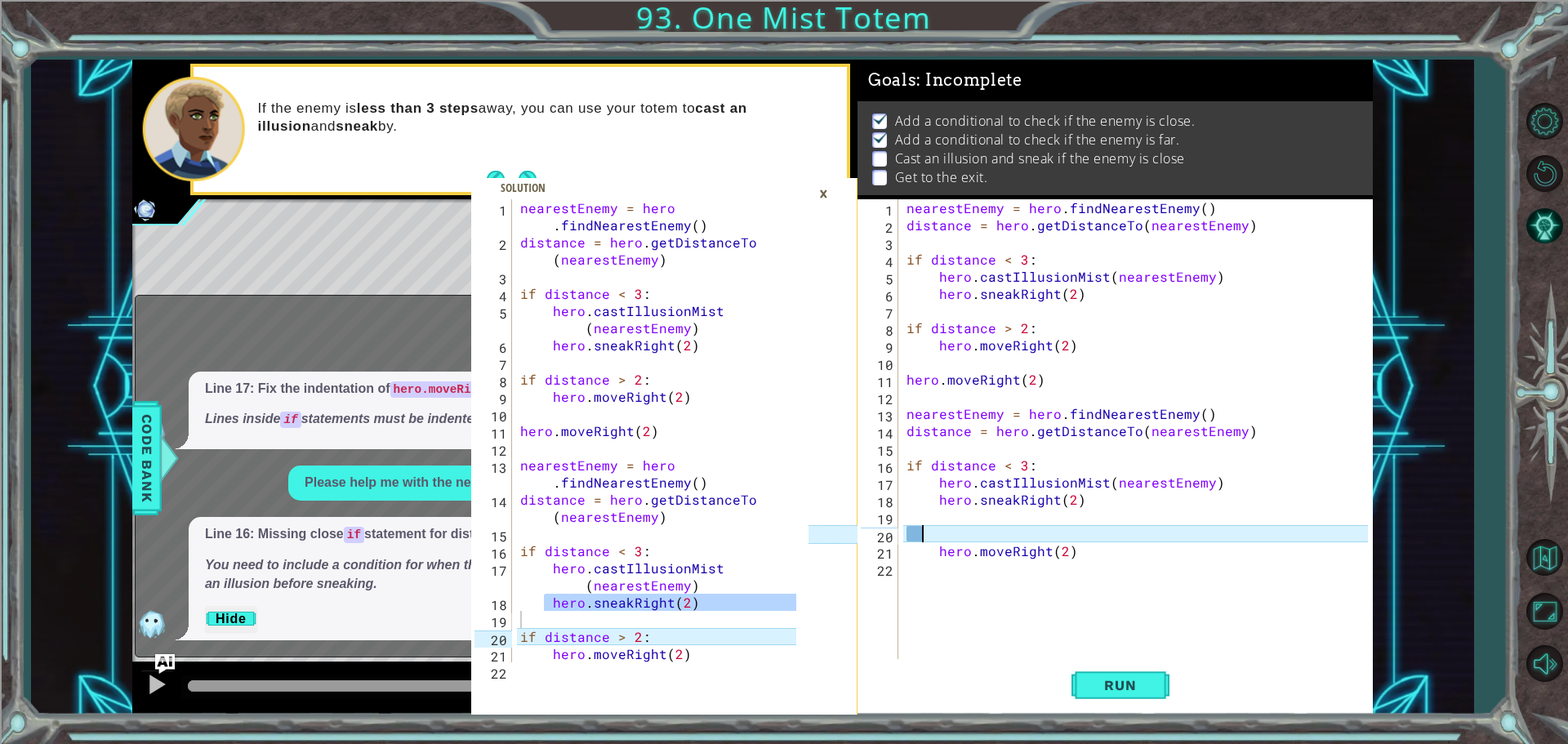
click at [925, 540] on div "nearestEnemy = hero . findNearestEnemy ( ) distance = hero . getDistanceTo ( ne…" at bounding box center [1140, 448] width 473 height 497
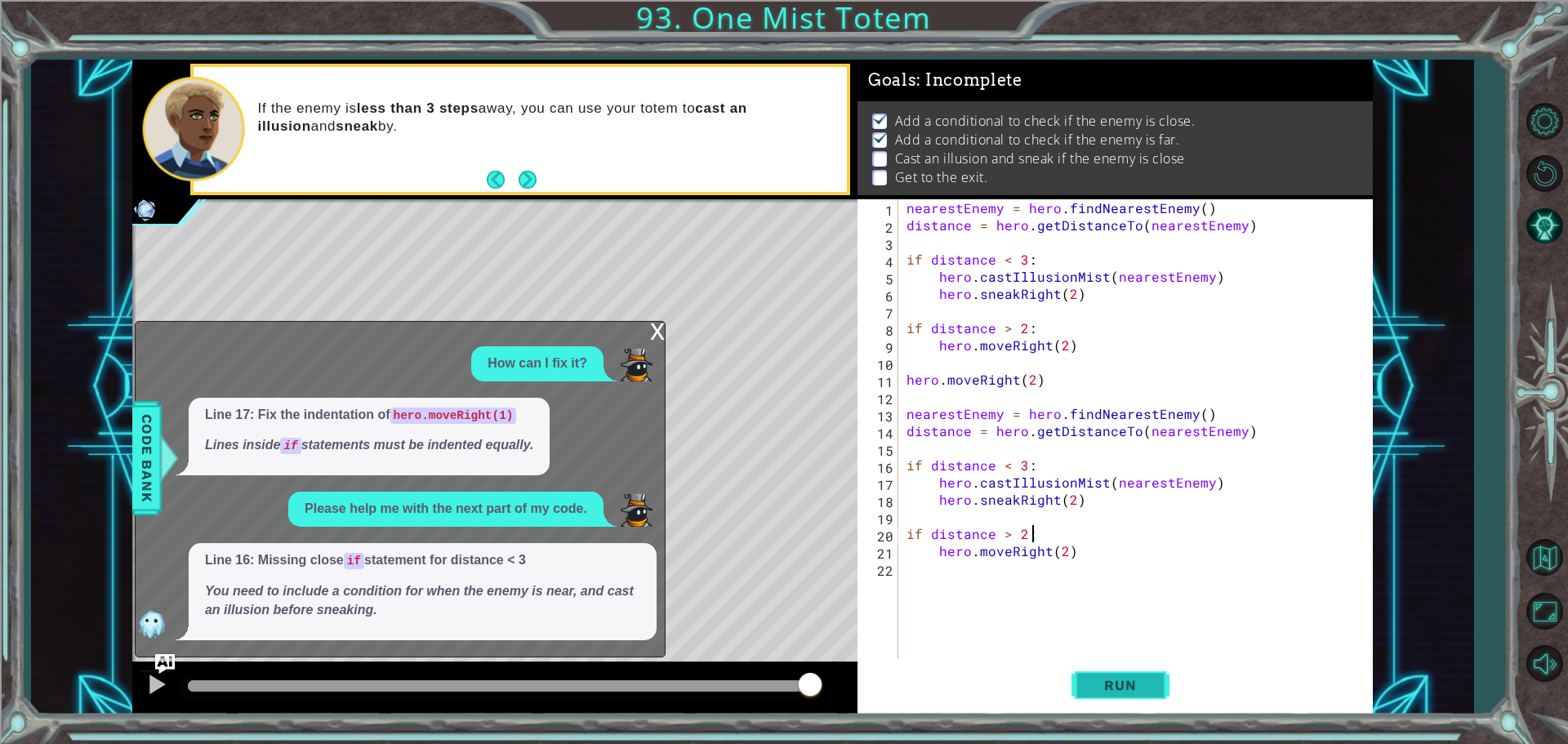
type textarea "if distance > 2:"
click at [1142, 672] on button "Run" at bounding box center [1120, 685] width 98 height 52
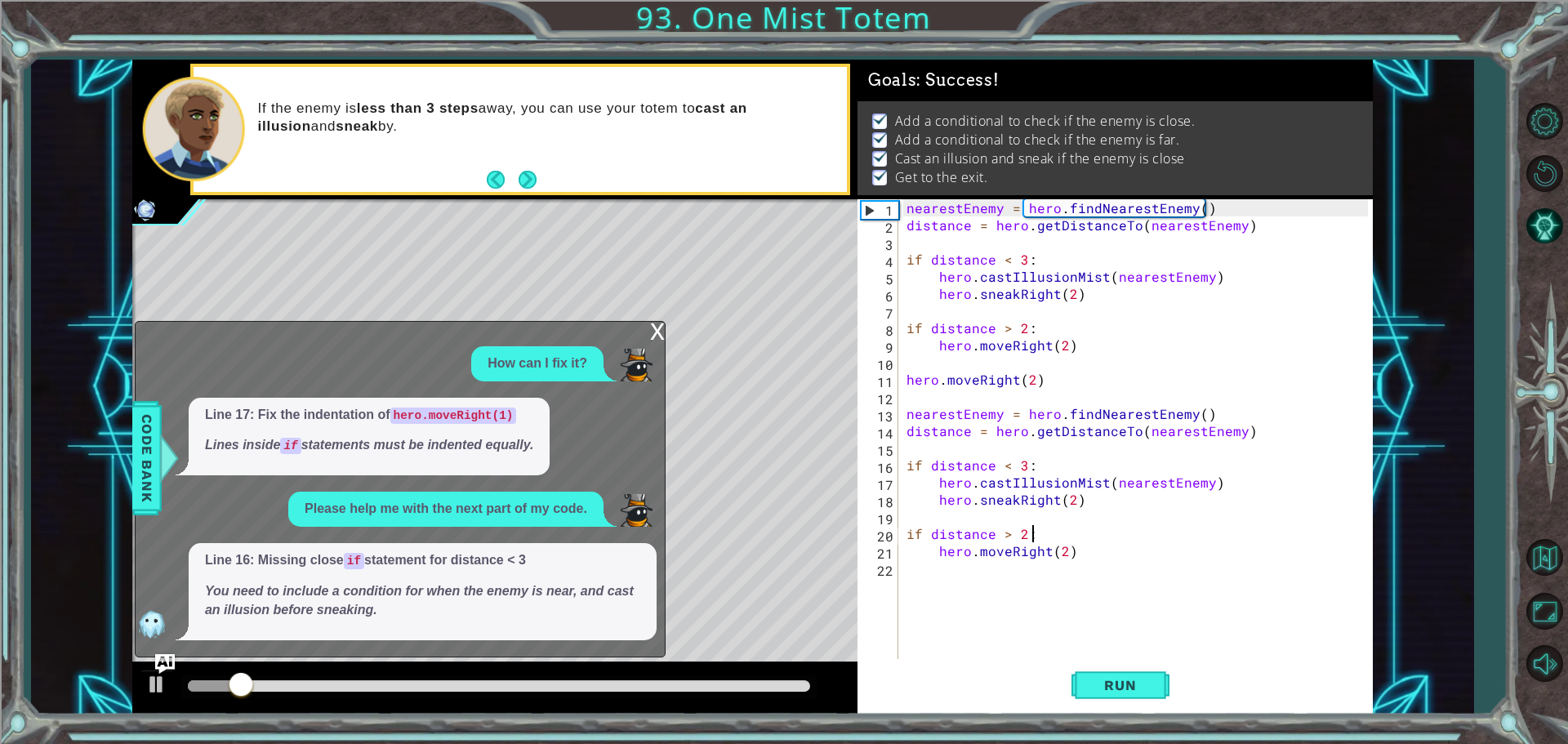
click at [663, 329] on div "x" at bounding box center [658, 330] width 15 height 17
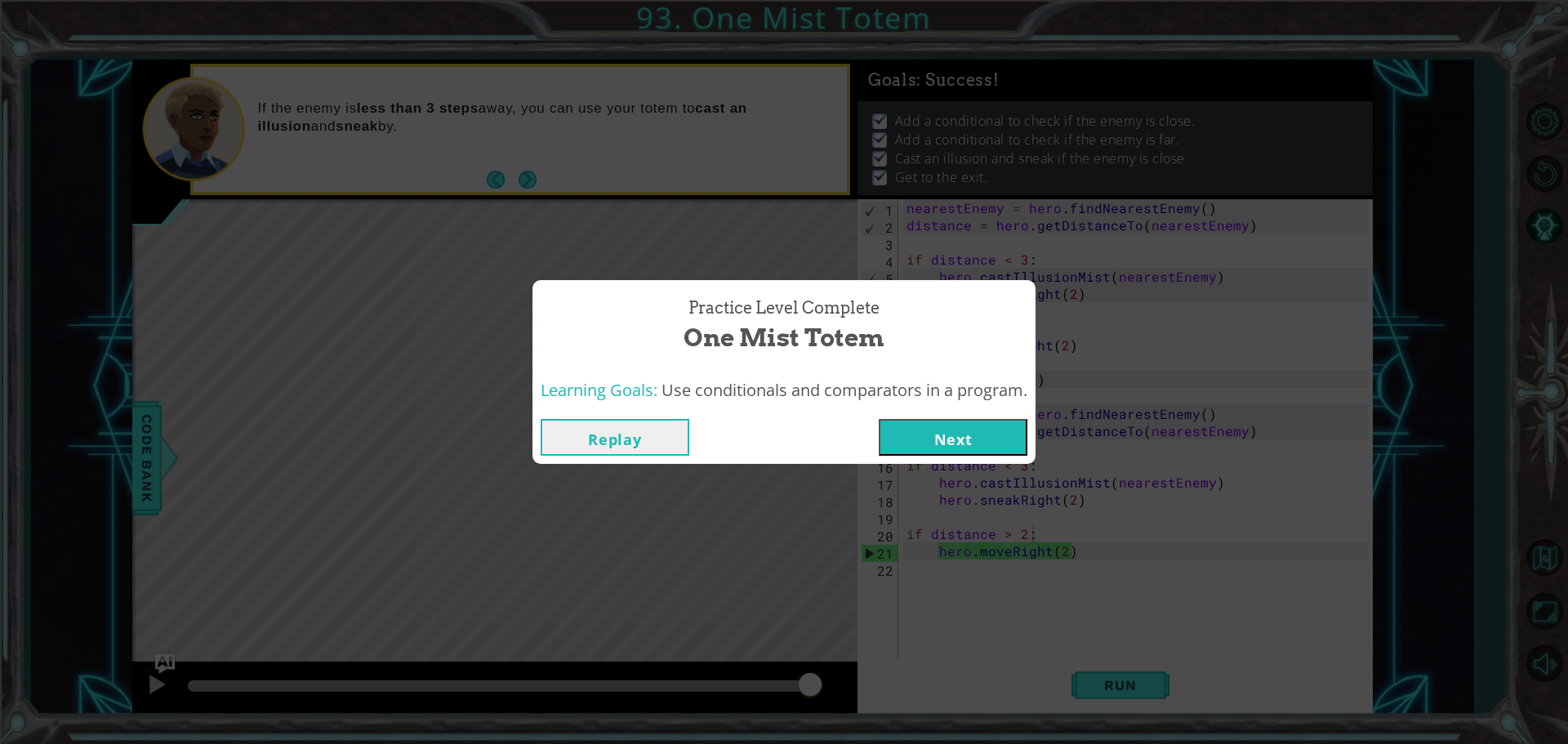
click at [1003, 426] on button "Next" at bounding box center [953, 437] width 148 height 37
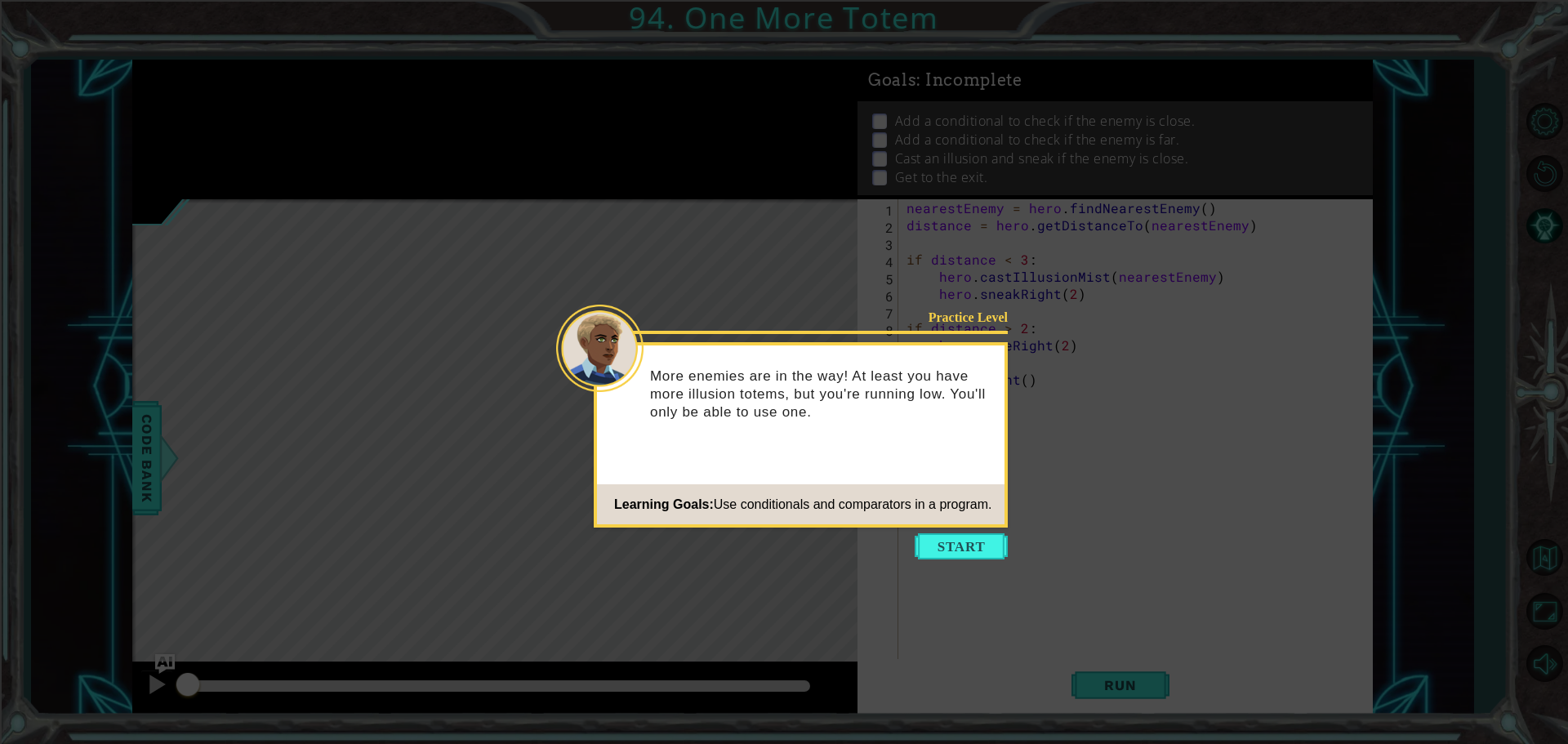
click at [952, 562] on icon at bounding box center [784, 372] width 1568 height 744
click at [973, 551] on button "Start" at bounding box center [961, 546] width 93 height 26
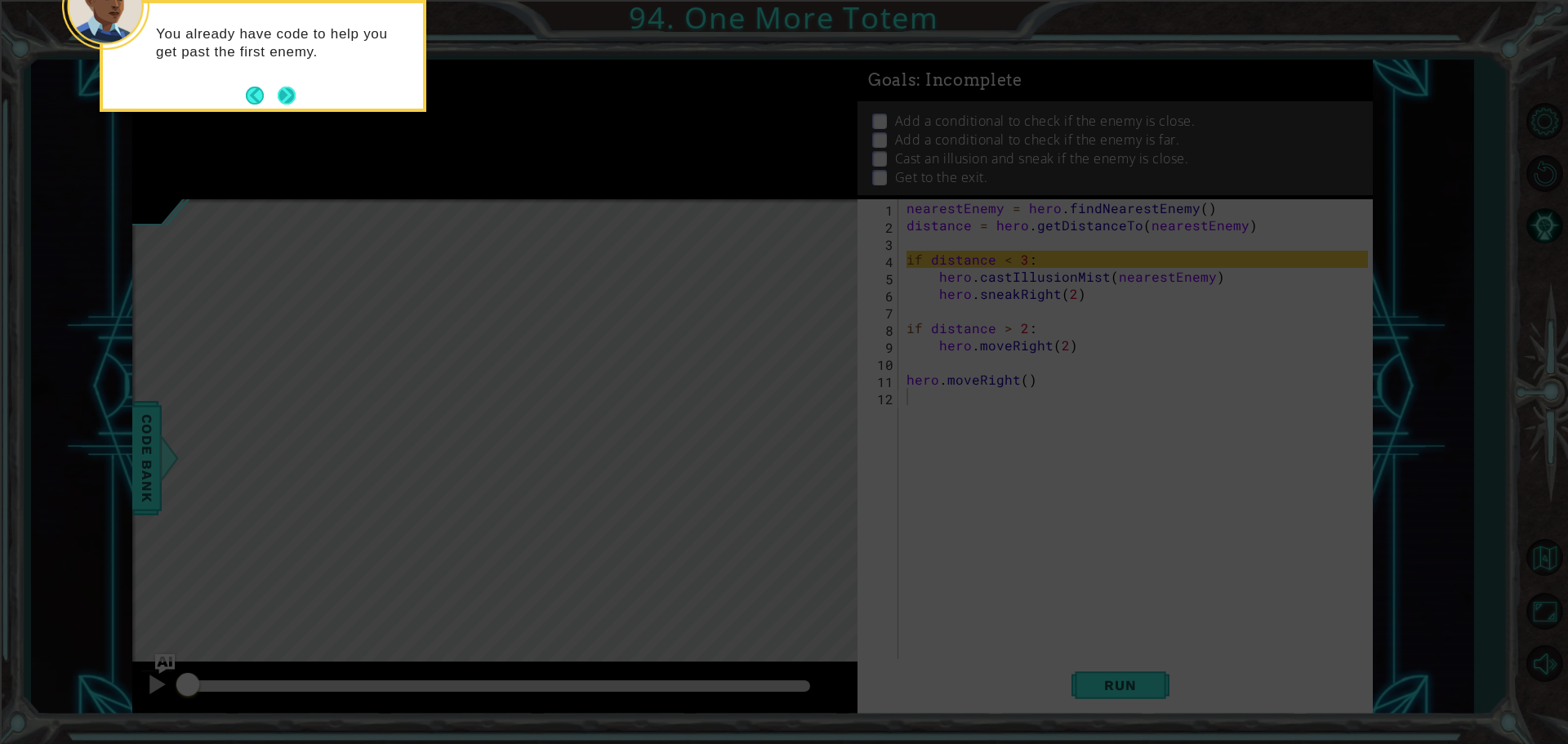
click at [278, 95] on button "Next" at bounding box center [287, 96] width 18 height 18
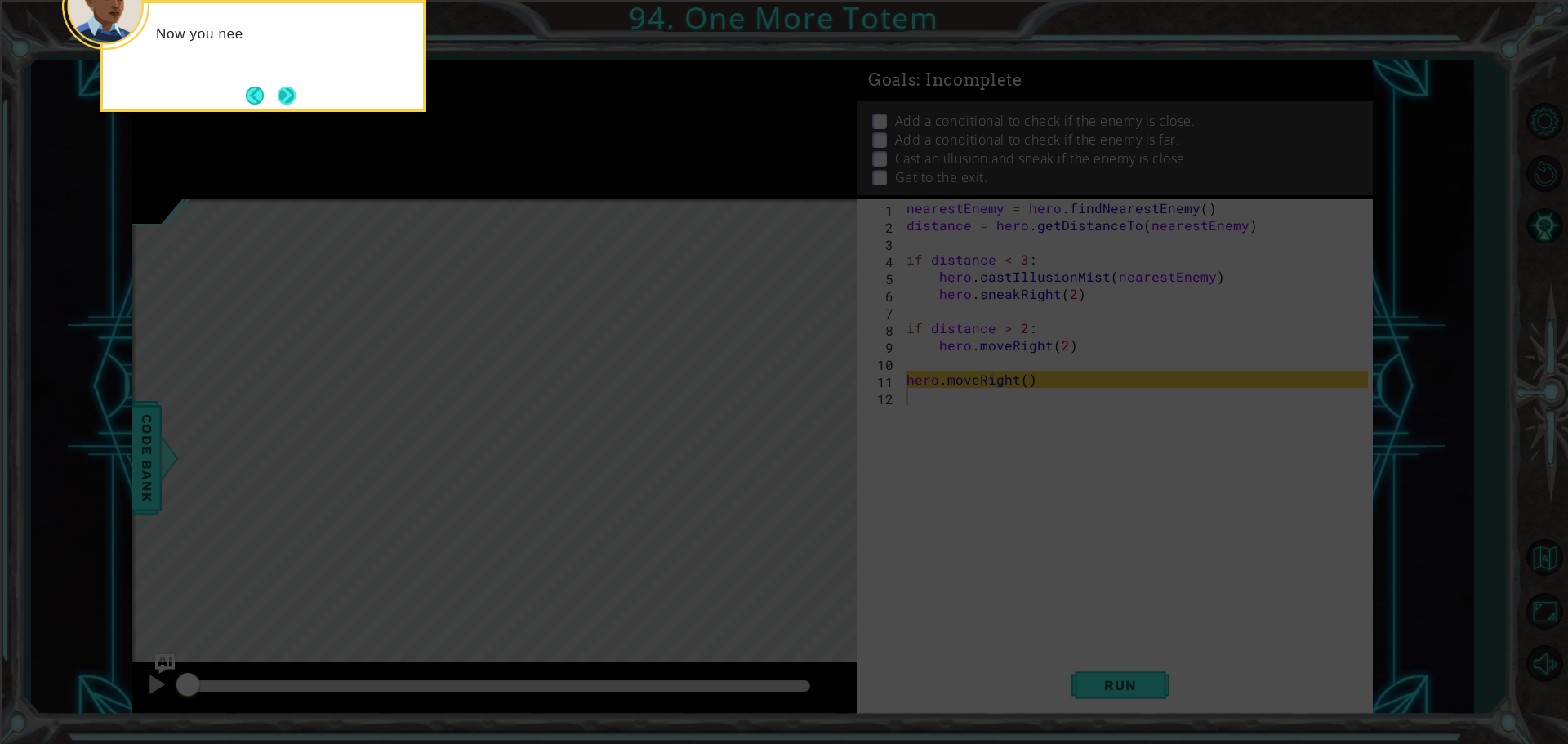
click at [292, 104] on button "Next" at bounding box center [287, 96] width 18 height 18
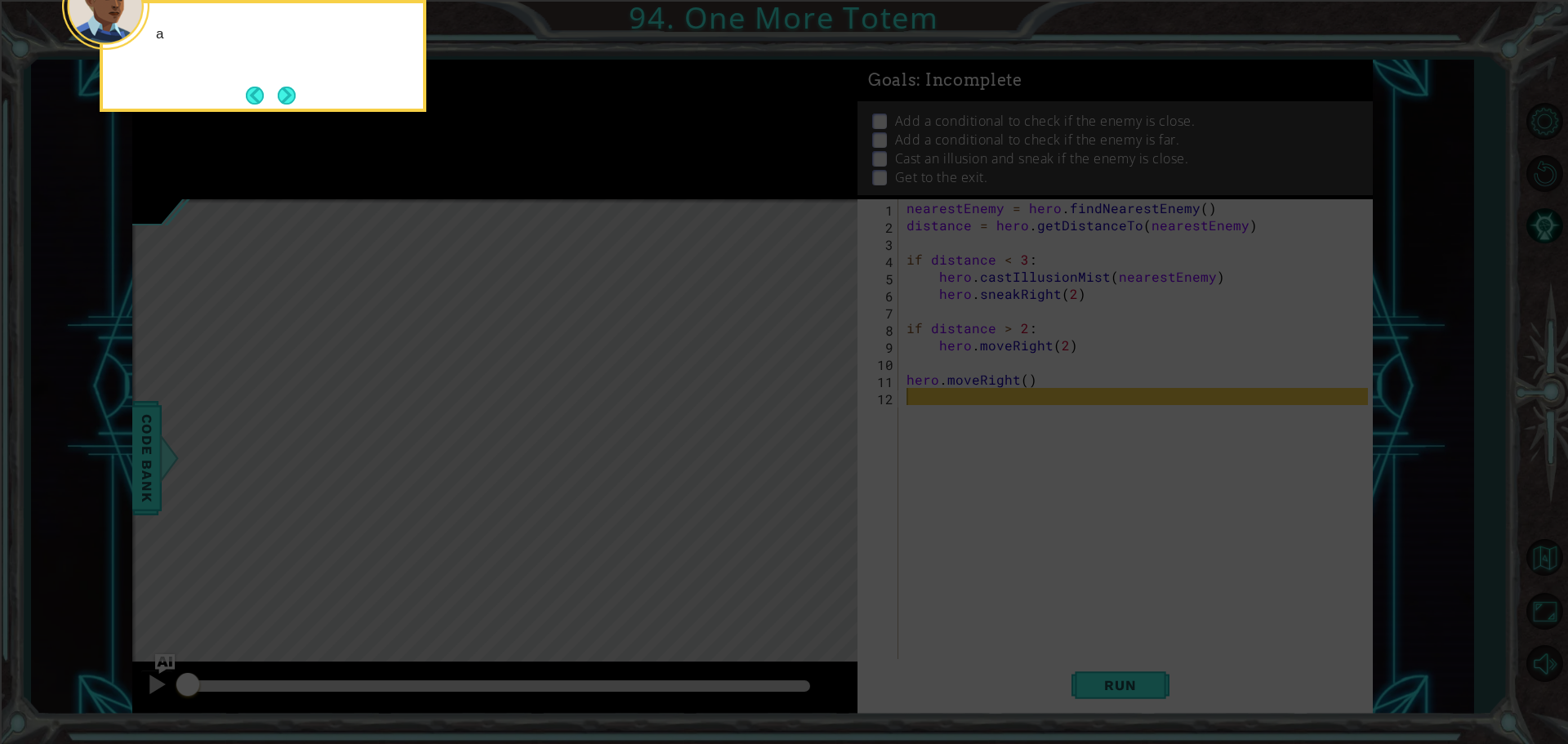
click at [292, 104] on button "Next" at bounding box center [287, 96] width 18 height 18
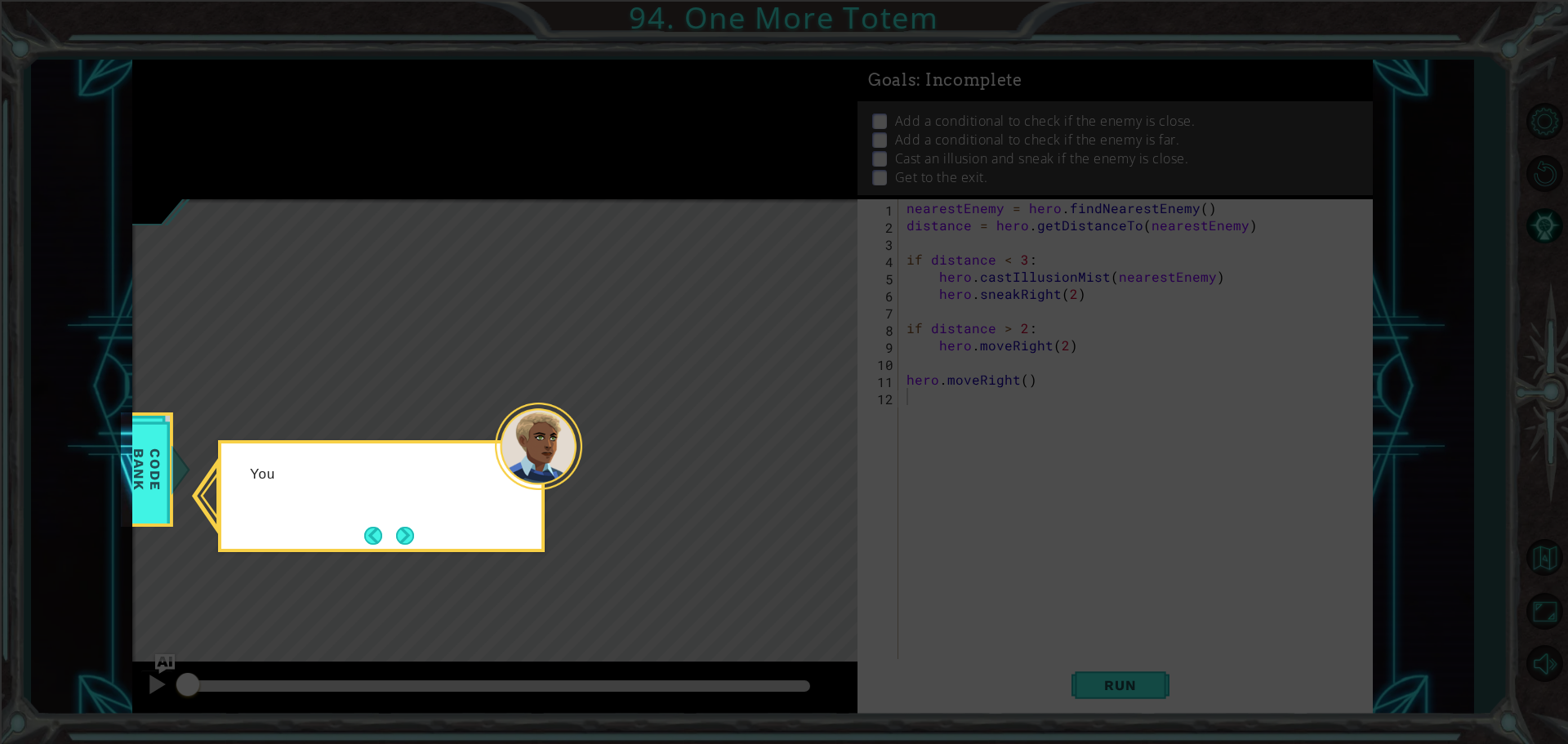
click at [292, 105] on icon at bounding box center [784, 372] width 1568 height 744
click at [409, 541] on button "Next" at bounding box center [405, 536] width 18 height 18
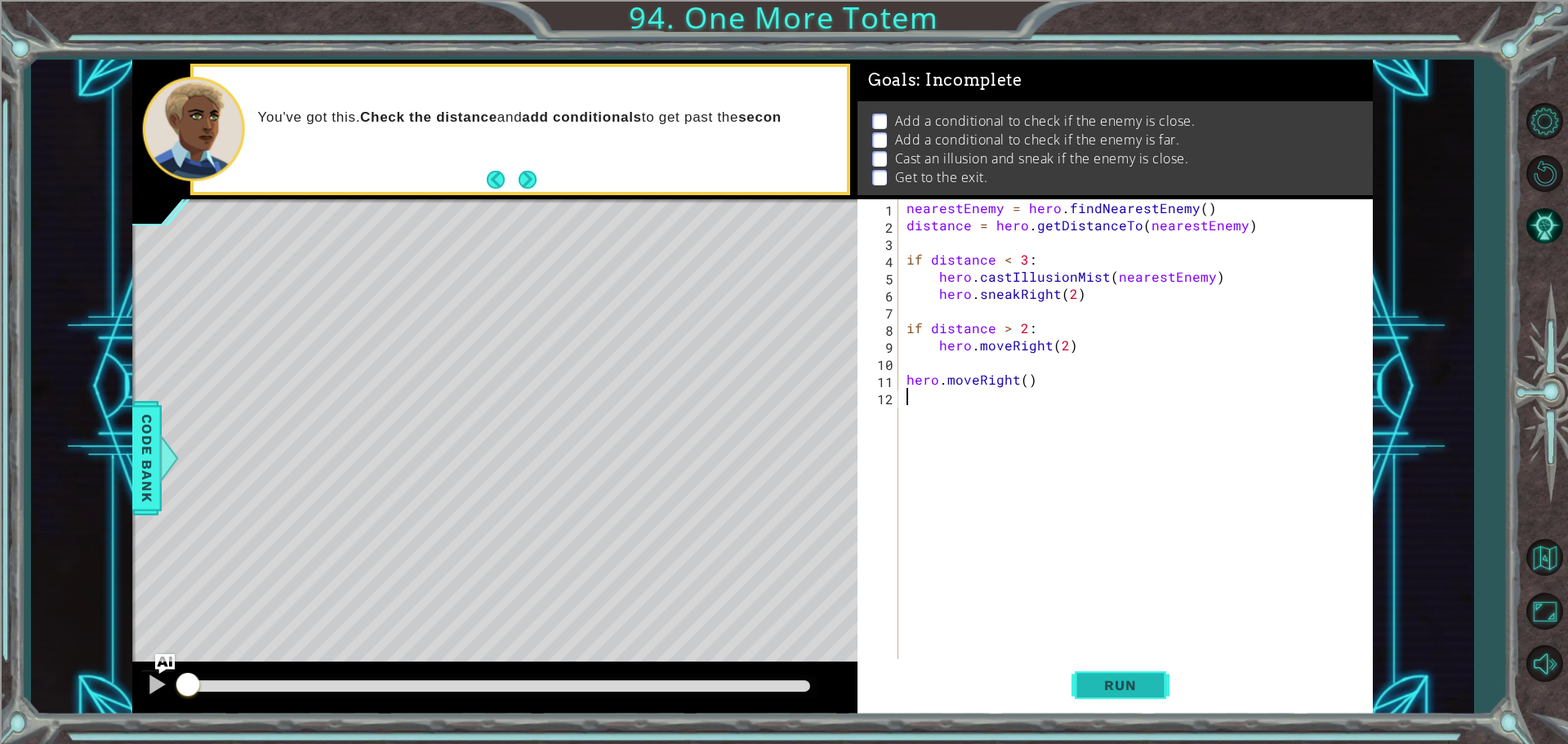
click at [1163, 691] on button "Run" at bounding box center [1120, 685] width 98 height 52
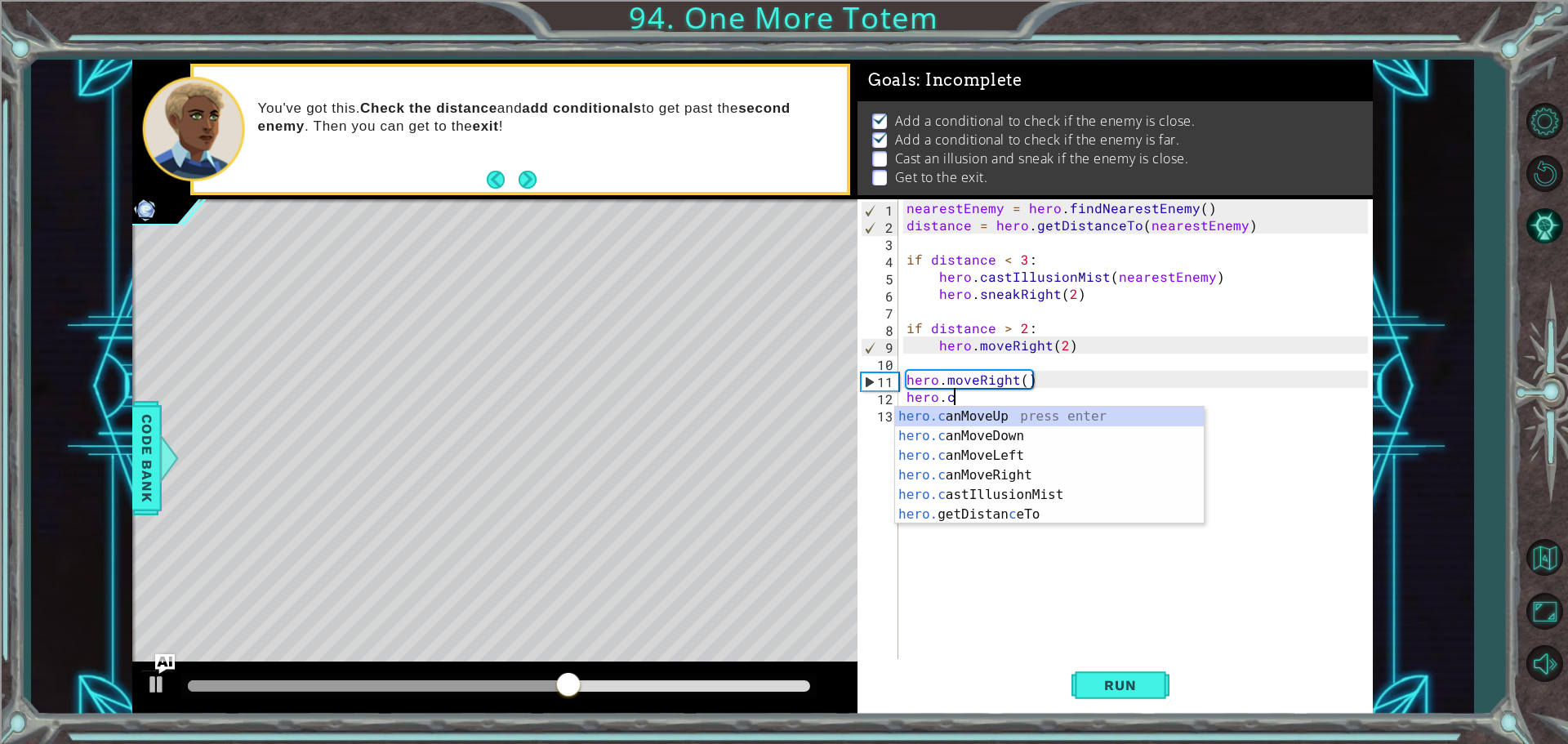
scroll to position [0, 3]
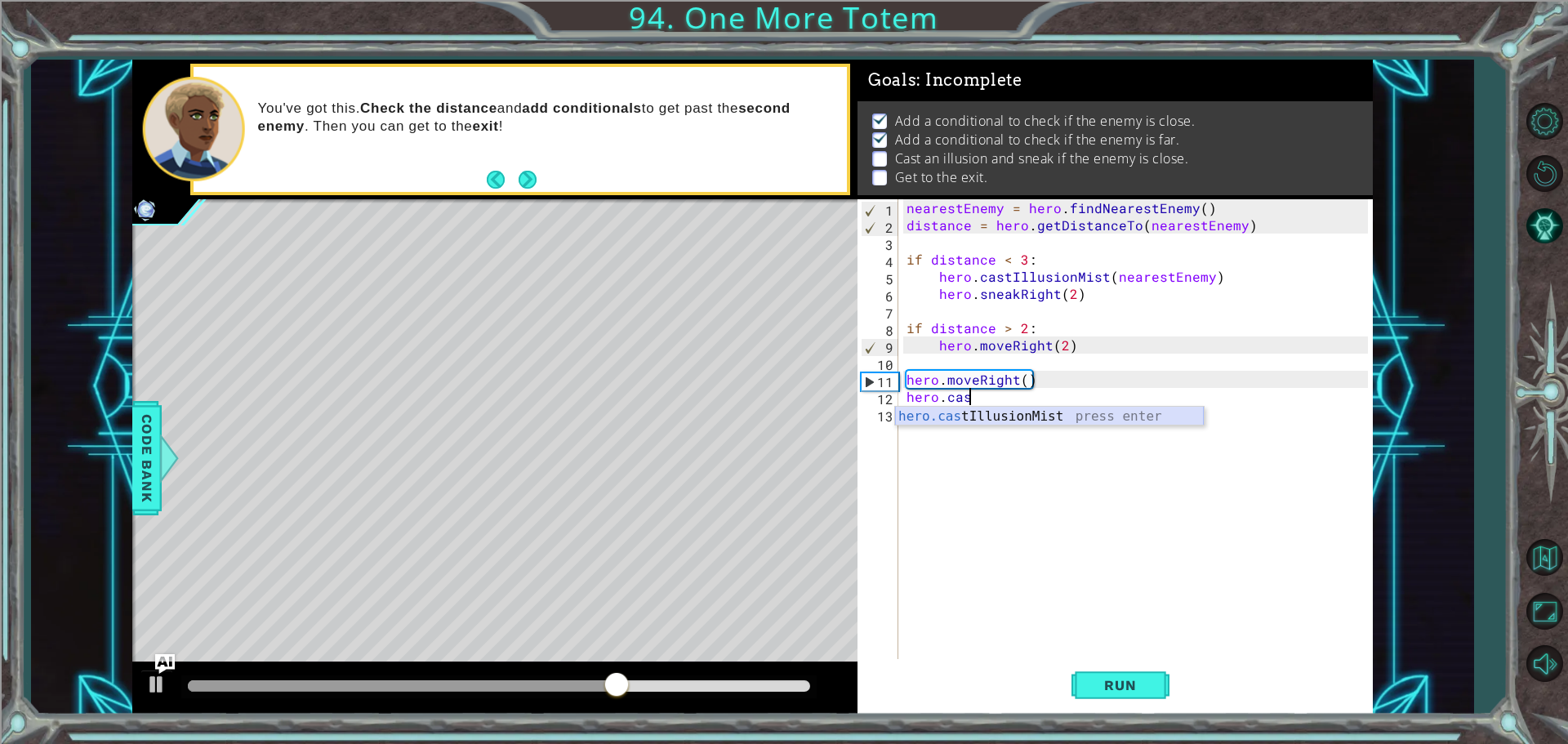
click at [1043, 416] on div "hero.cas tIllusionMist press enter" at bounding box center [1049, 436] width 309 height 59
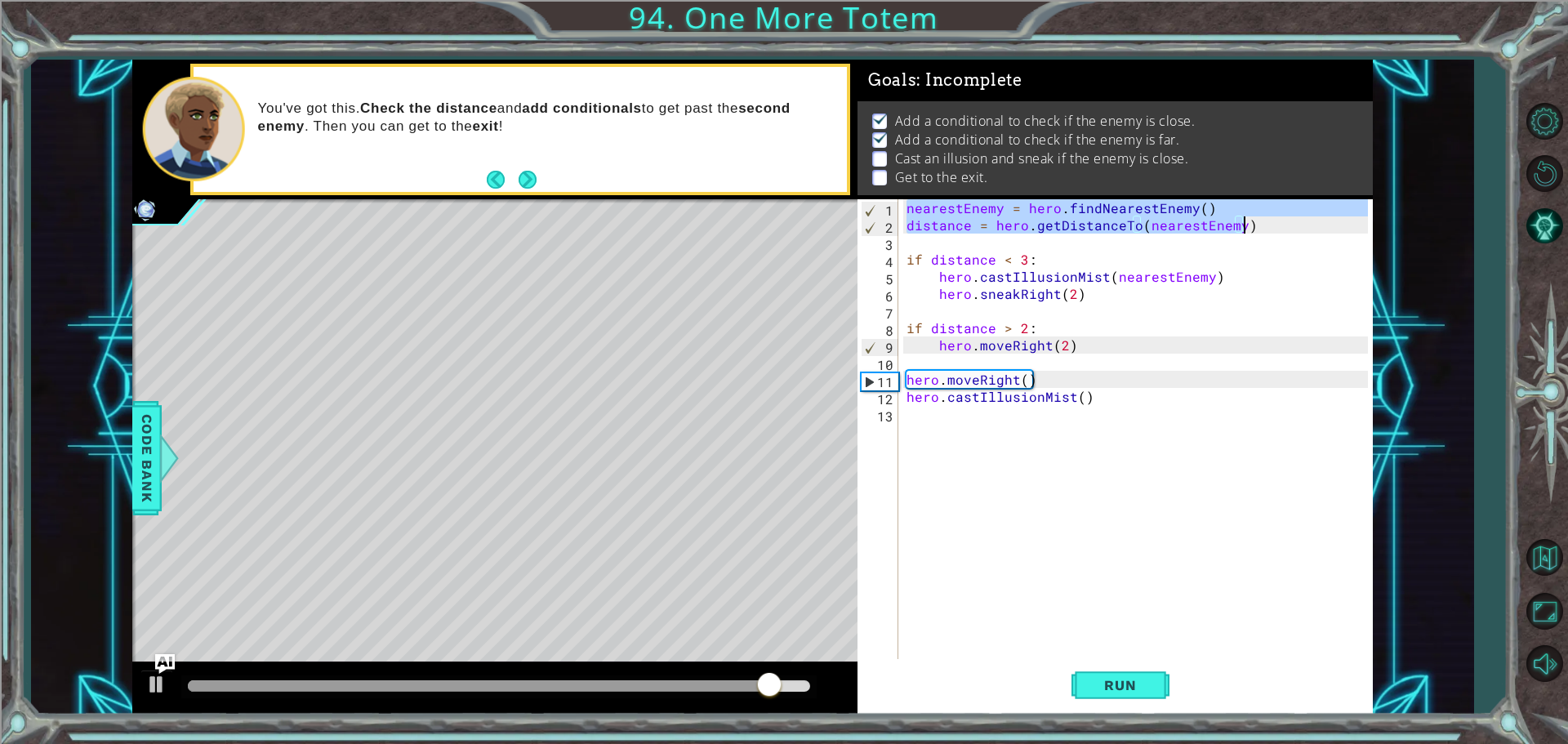
drag, startPoint x: 905, startPoint y: 205, endPoint x: 1255, endPoint y: 220, distance: 350.3
click at [1255, 220] on div "nearestEnemy = hero . findNearestEnemy ( ) distance = hero . getDistanceTo ( ne…" at bounding box center [1140, 448] width 473 height 497
click at [906, 396] on div "nearestEnemy = hero . findNearestEnemy ( ) distance = hero . getDistanceTo ( ne…" at bounding box center [1140, 448] width 473 height 497
type textarea "hero.castIllusionMist()"
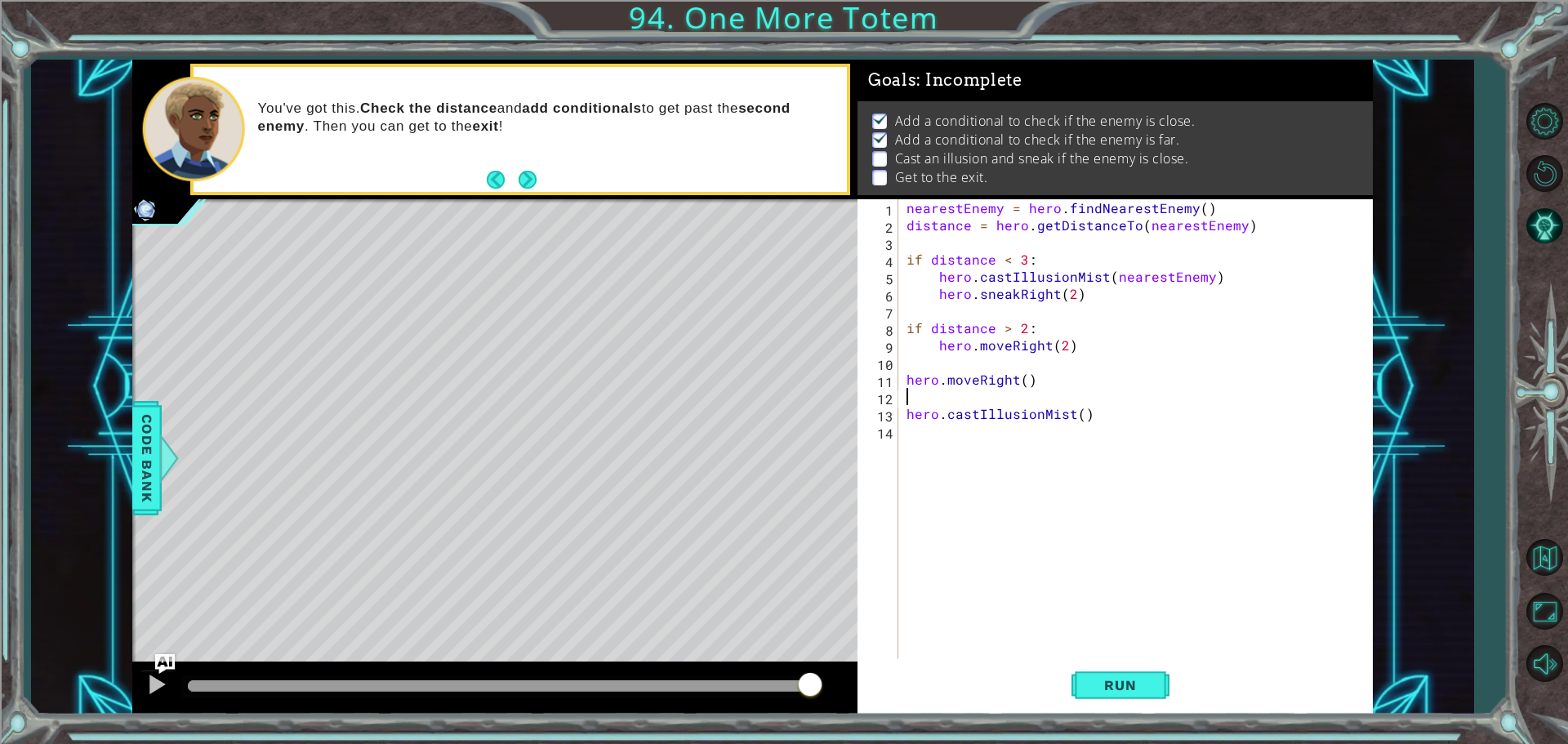
click at [906, 396] on div "nearestEnemy = hero . findNearestEnemy ( ) distance = hero . getDistanceTo ( ne…" at bounding box center [1140, 448] width 473 height 497
paste textarea "distance = hero.getDistanceTo(nearestEnemy)"
drag, startPoint x: 1142, startPoint y: 414, endPoint x: 1239, endPoint y: 413, distance: 97.0
click at [1239, 413] on div "nearestEnemy = hero . findNearestEnemy ( ) distance = hero . getDistanceTo ( ne…" at bounding box center [1140, 448] width 473 height 497
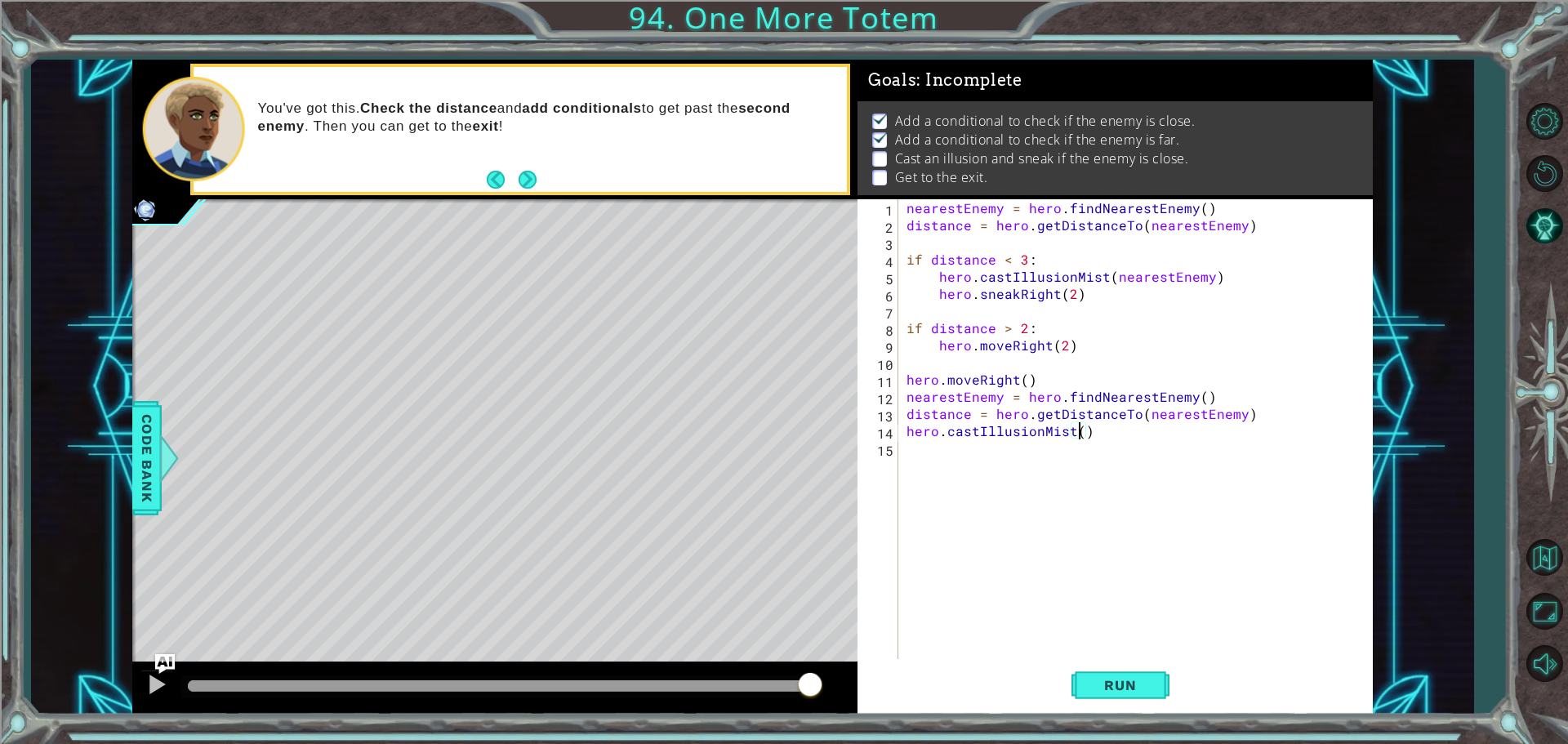
click at [1077, 432] on div "nearestEnemy = hero . findNearestEnemy ( ) distance = hero . getDistanceTo ( ne…" at bounding box center [1140, 448] width 473 height 497
paste textarea "nearestEnemy"
type textarea "hero.castIllusionMist(nearestEnemy)"
click at [960, 459] on div "nearestEnemy = hero . findNearestEnemy ( ) distance = hero . getDistanceTo ( ne…" at bounding box center [1140, 448] width 473 height 497
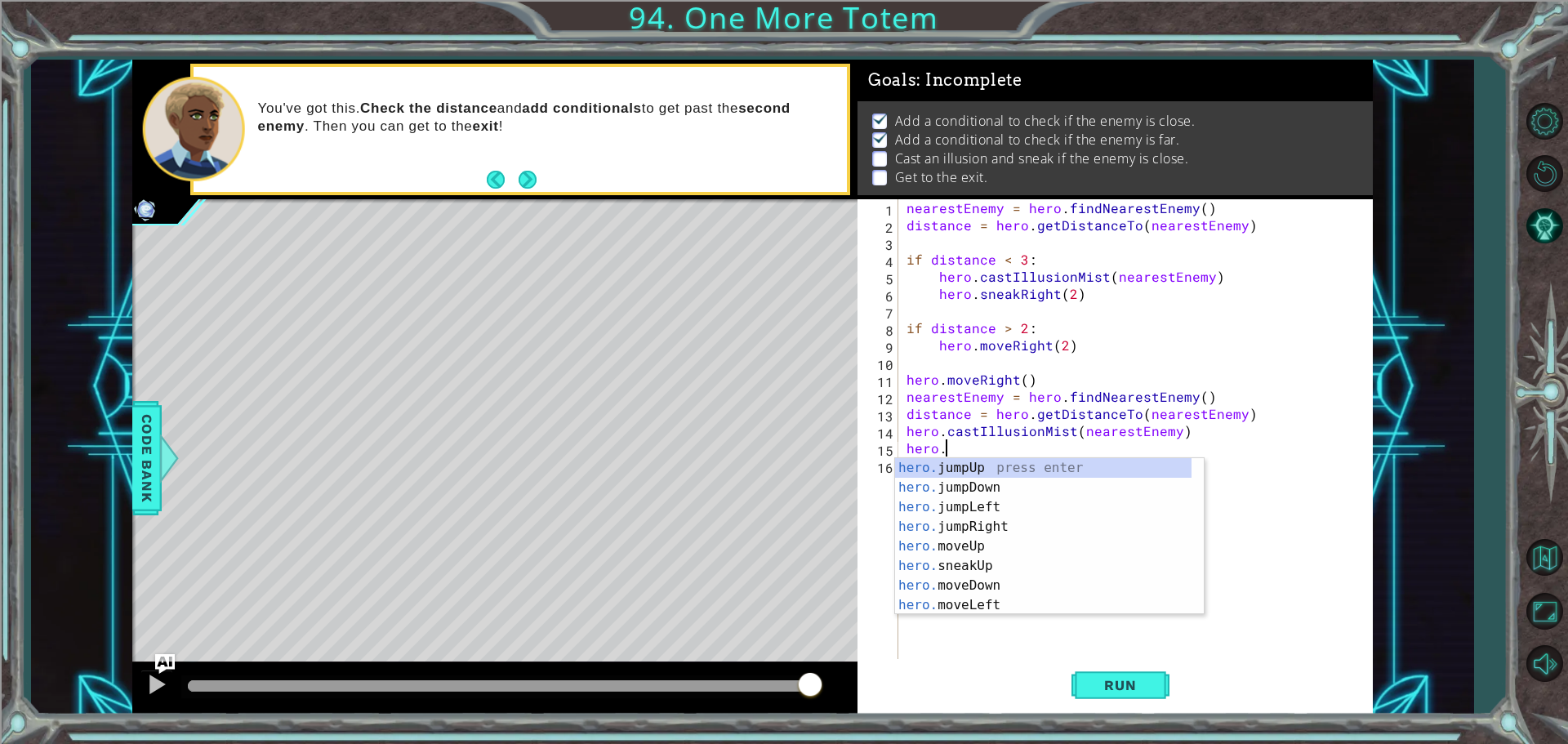
scroll to position [0, 2]
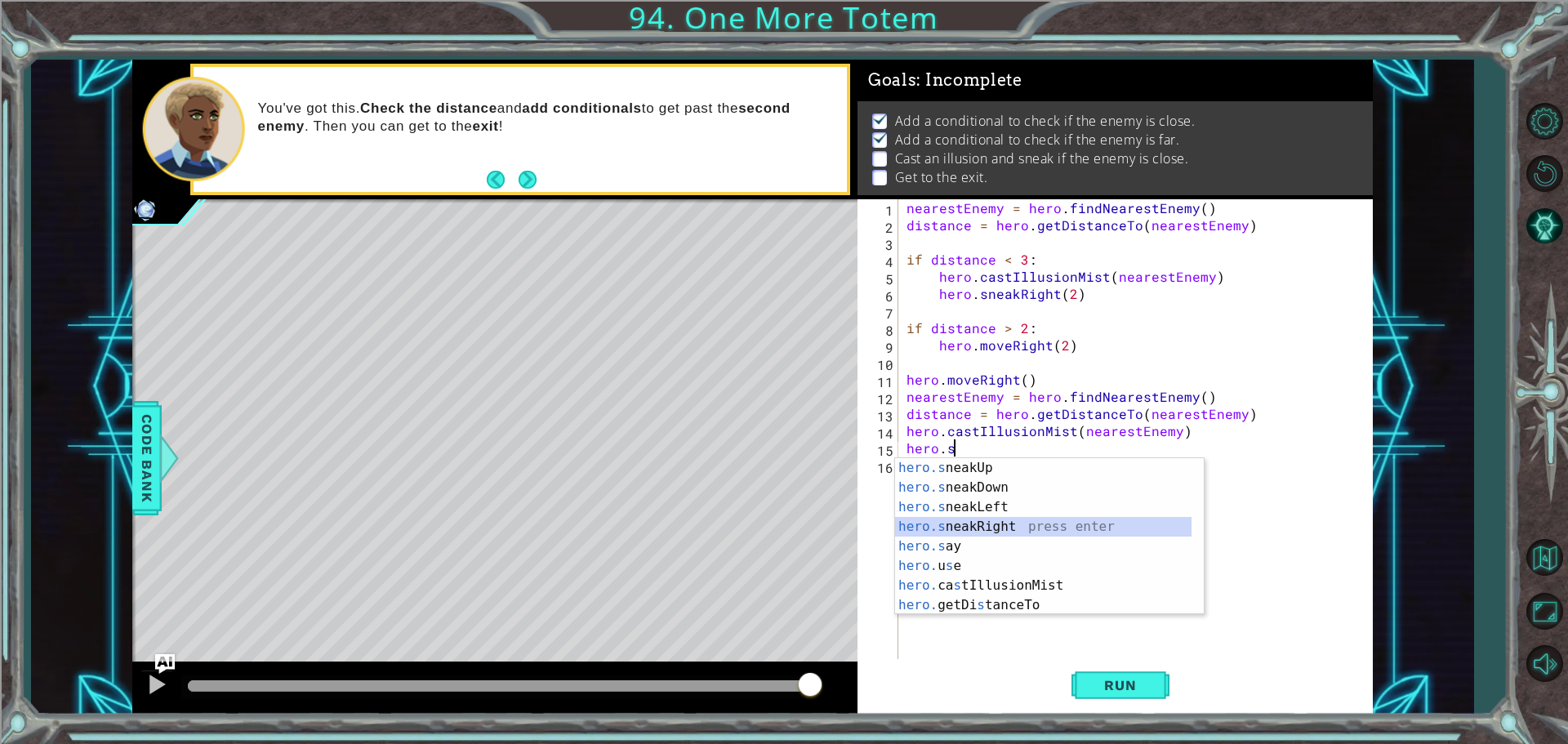
click at [1020, 522] on div "hero.s neakUp press enter hero.s neakDown press enter hero.s neakLeft press ent…" at bounding box center [1044, 555] width 297 height 196
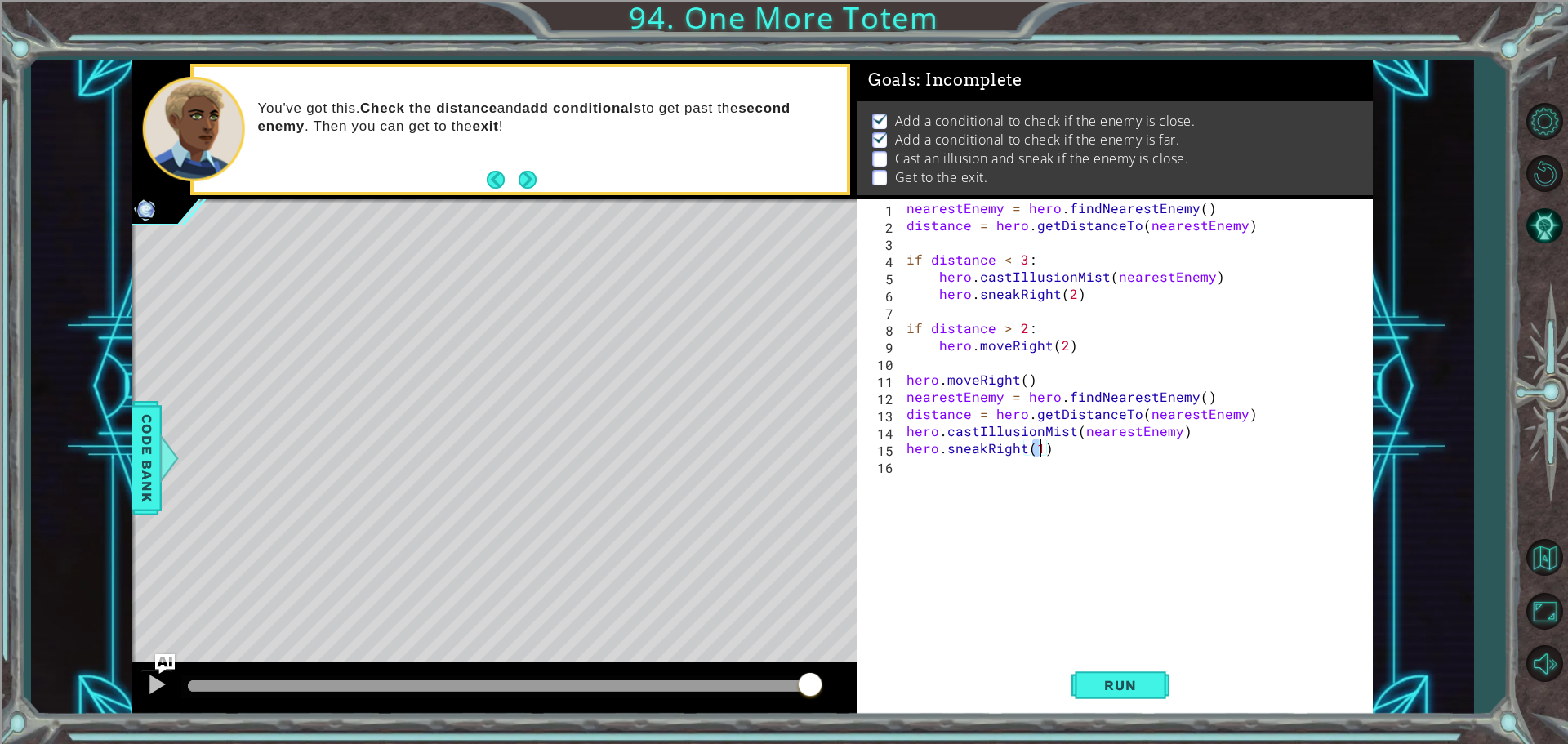
type textarea "hero.sneakRight(2)"
click at [1121, 658] on div "nearestEnemy = hero . findNearestEnemy ( ) distance = hero . getDistanceTo ( ne…" at bounding box center [1140, 448] width 473 height 497
click at [1151, 683] on span "Run" at bounding box center [1120, 685] width 64 height 17
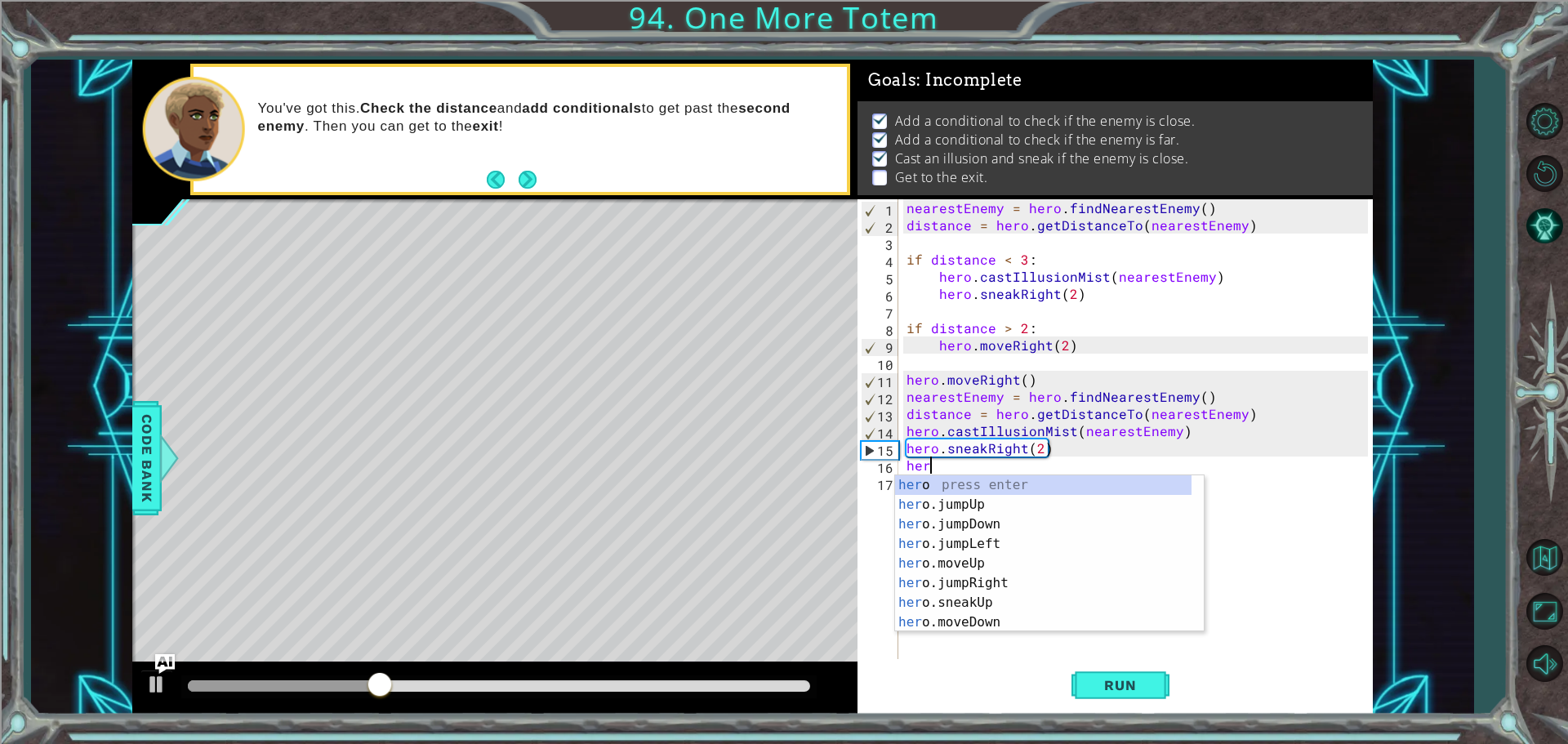
scroll to position [0, 1]
click at [1040, 448] on div "nearestEnemy = hero . findNearestEnemy ( ) distance = hero . getDistanceTo ( ne…" at bounding box center [1140, 448] width 473 height 497
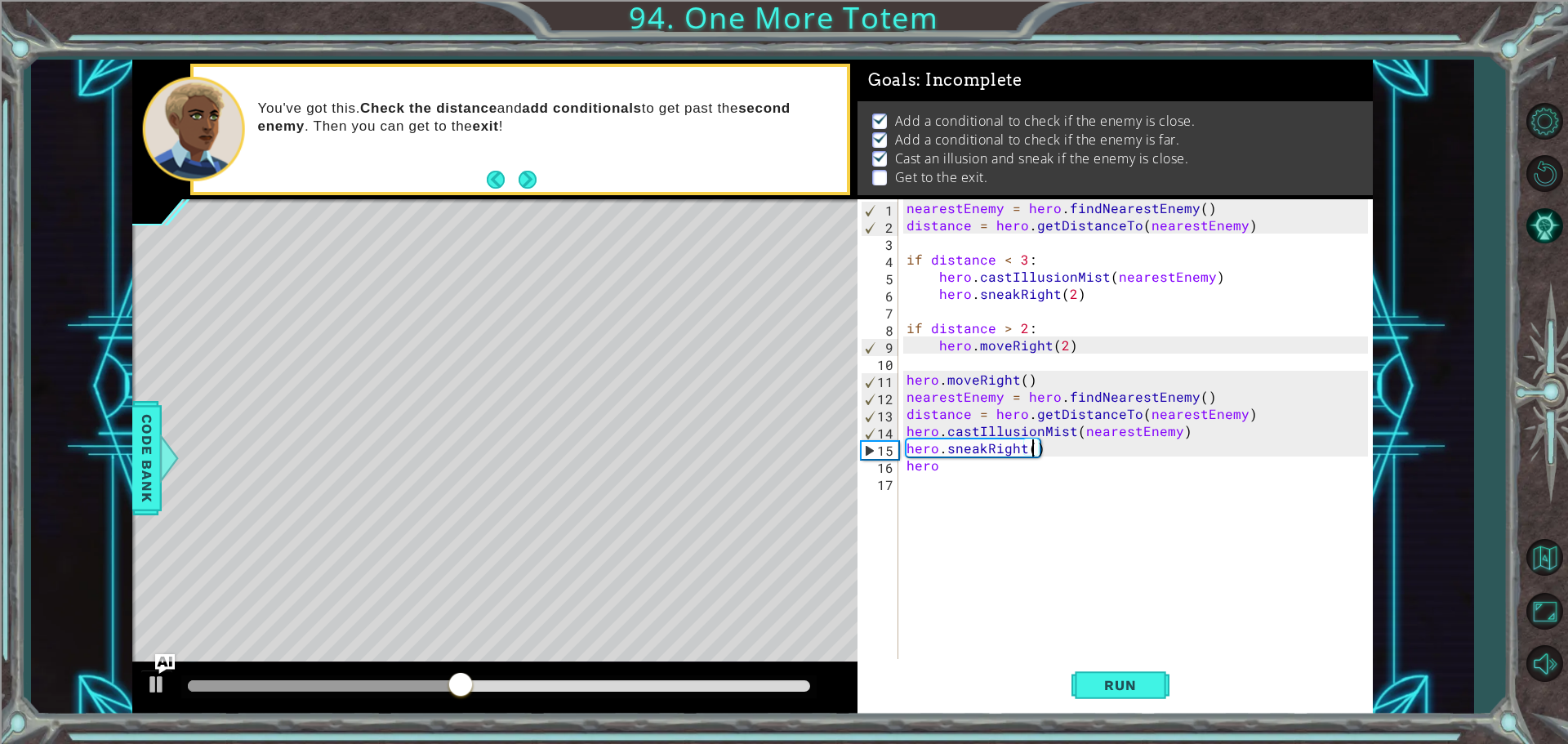
type textarea "hero.sneakRight(3)"
click at [984, 483] on div "nearestEnemy = hero . findNearestEnemy ( ) distance = hero . getDistanceTo ( ne…" at bounding box center [1140, 448] width 473 height 497
click at [1000, 477] on div "nearestEnemy = hero . findNearestEnemy ( ) distance = hero . getDistanceTo ( ne…" at bounding box center [1140, 448] width 473 height 497
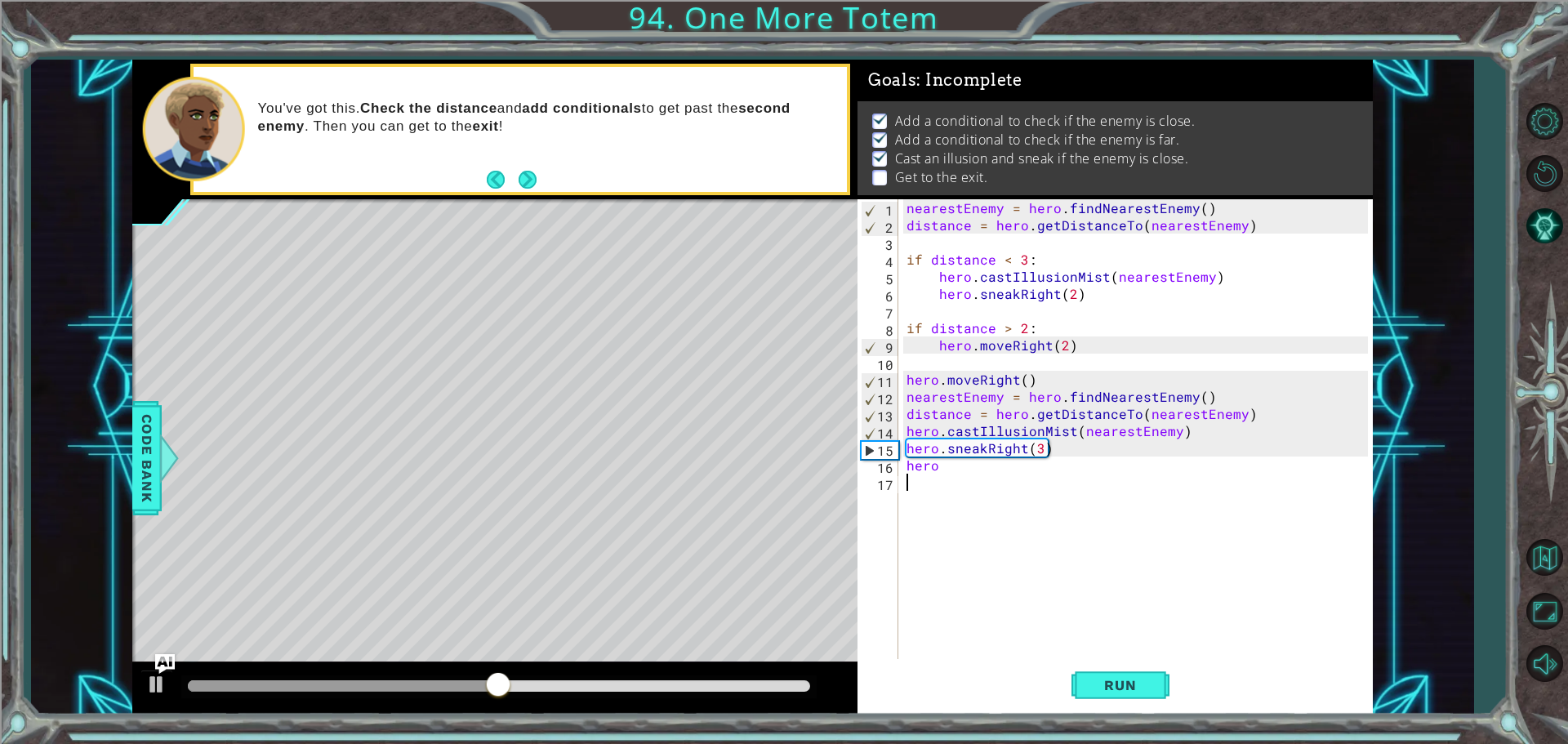
click at [1012, 469] on div "nearestEnemy = hero . findNearestEnemy ( ) distance = hero . getDistanceTo ( ne…" at bounding box center [1140, 448] width 473 height 497
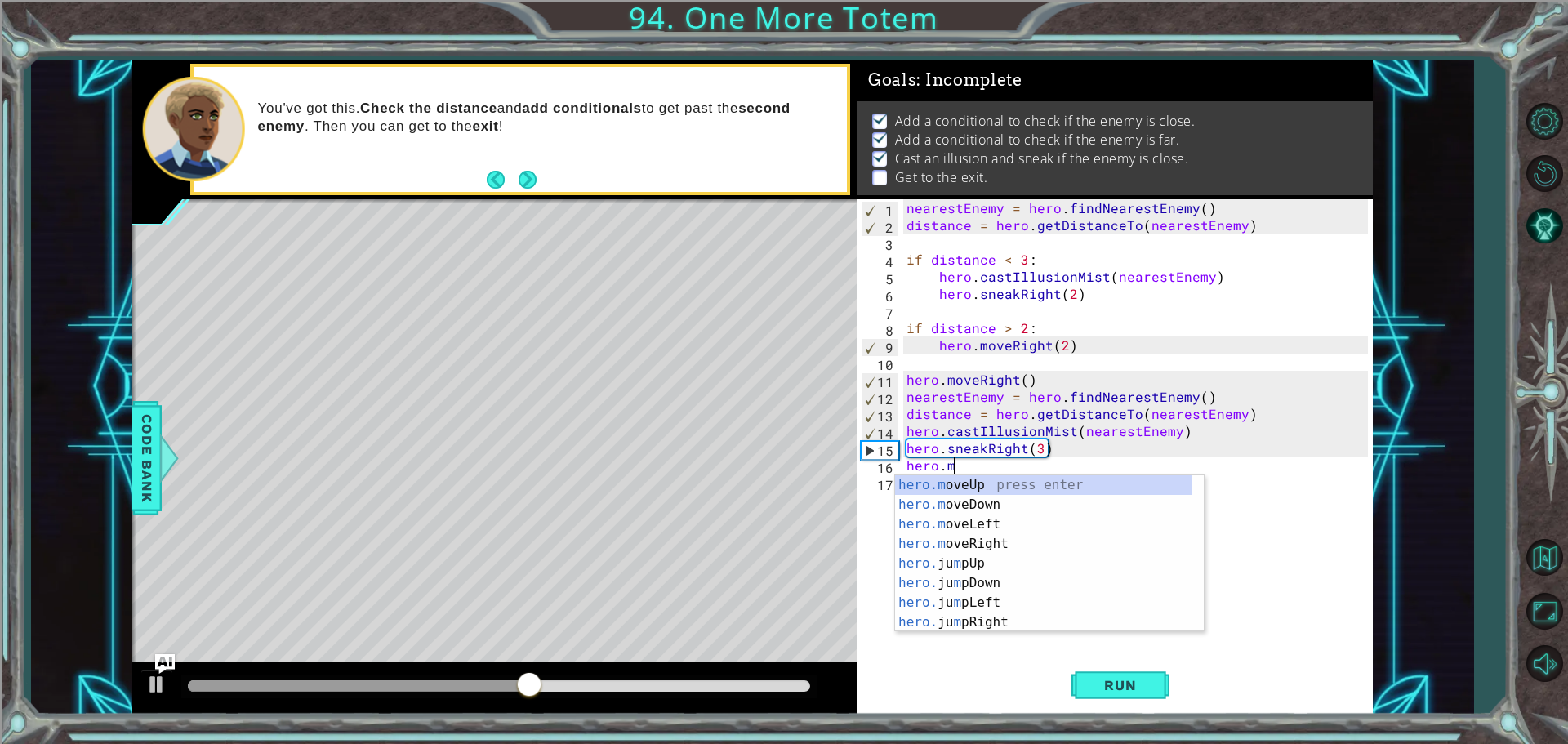
scroll to position [0, 3]
click at [1106, 476] on div "hero.mo veUp press enter hero.mo veDown press enter hero.mo veLeft press enter …" at bounding box center [1044, 573] width 297 height 196
type textarea "hero.moveUp(1)"
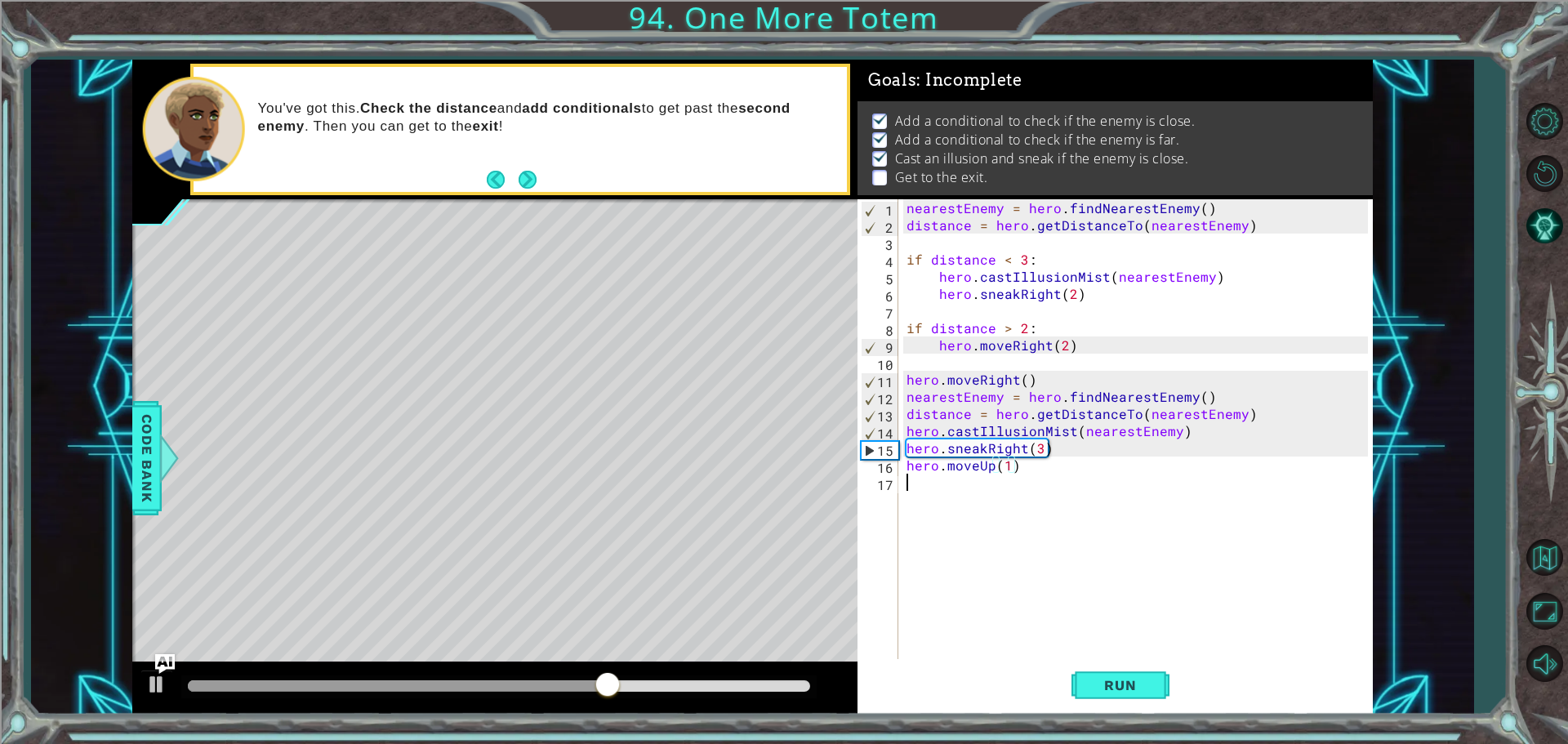
click at [983, 522] on div "nearestEnemy = hero . findNearestEnemy ( ) distance = hero . getDistanceTo ( ne…" at bounding box center [1140, 448] width 473 height 497
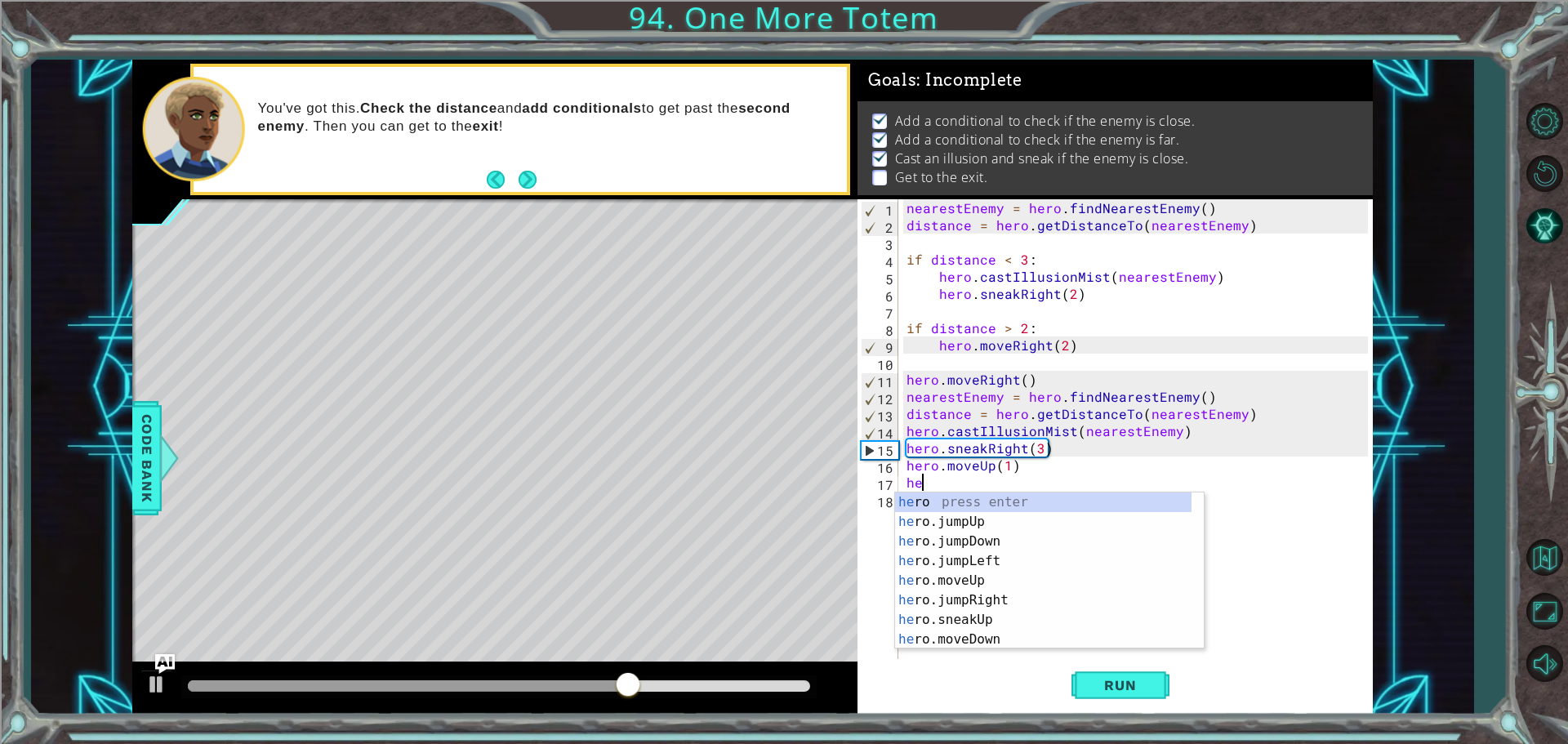
type textarea "hero"
click at [977, 522] on div "hero press enter hero .jumpUp press enter hero .jumpDown press enter hero .jump…" at bounding box center [1044, 590] width 297 height 196
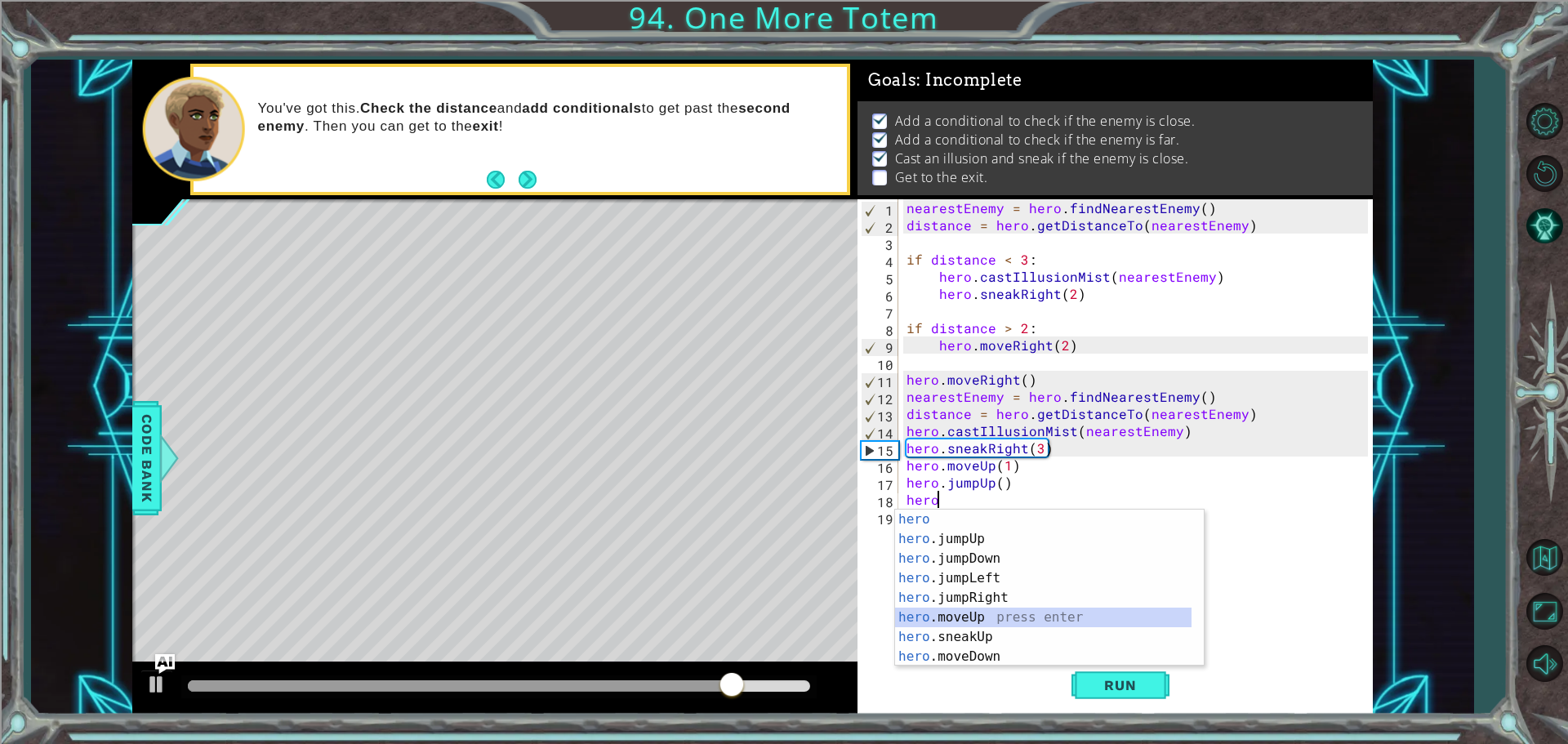
click at [1090, 618] on div "hero press enter hero .jumpUp press enter hero .jumpDown press enter hero .jump…" at bounding box center [1044, 607] width 297 height 196
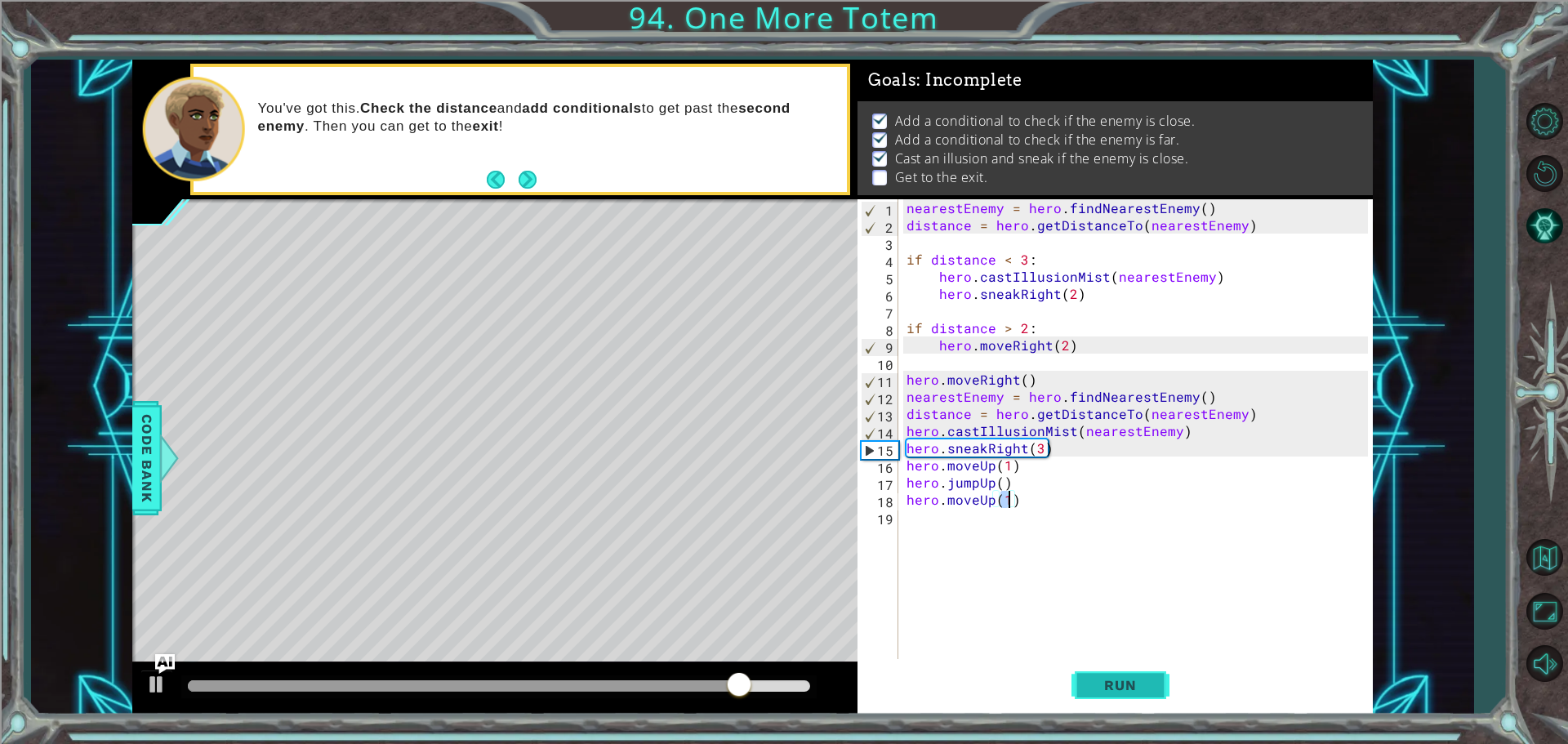
type textarea "hero.moveUp(1)"
click at [1164, 681] on button "Run" at bounding box center [1120, 685] width 98 height 52
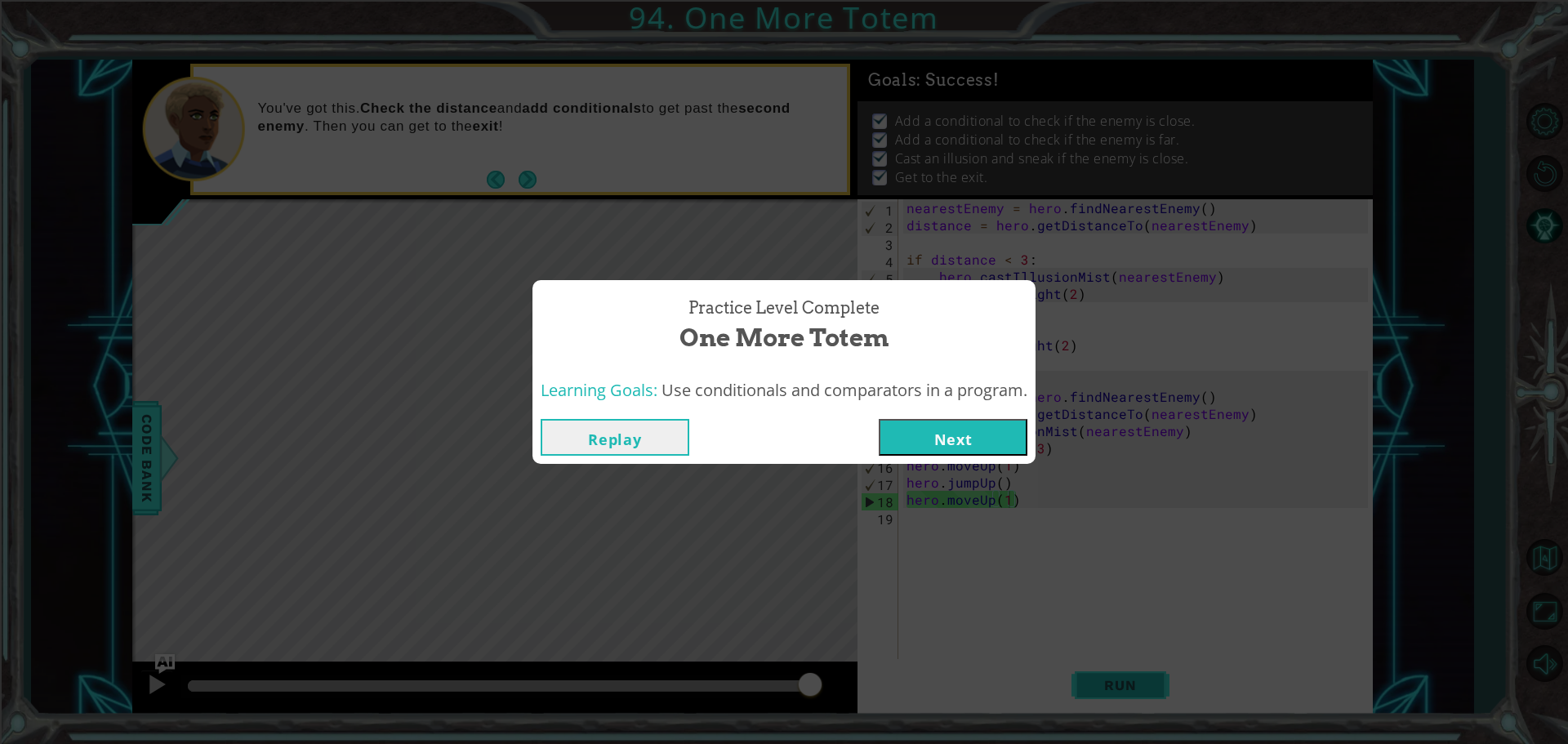
click button "Next" at bounding box center [953, 437] width 148 height 37
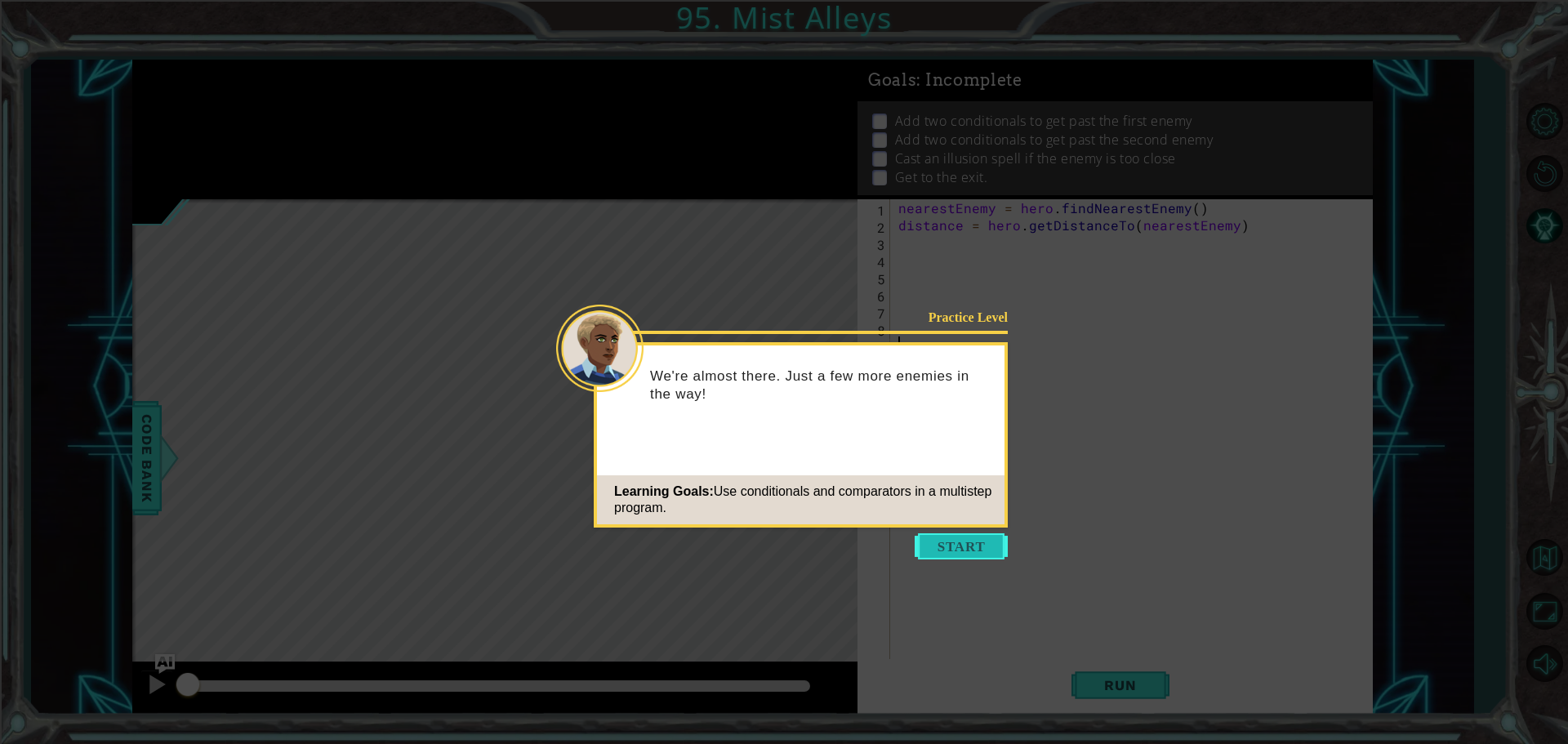
click at [1002, 551] on button "Start" at bounding box center [961, 546] width 93 height 26
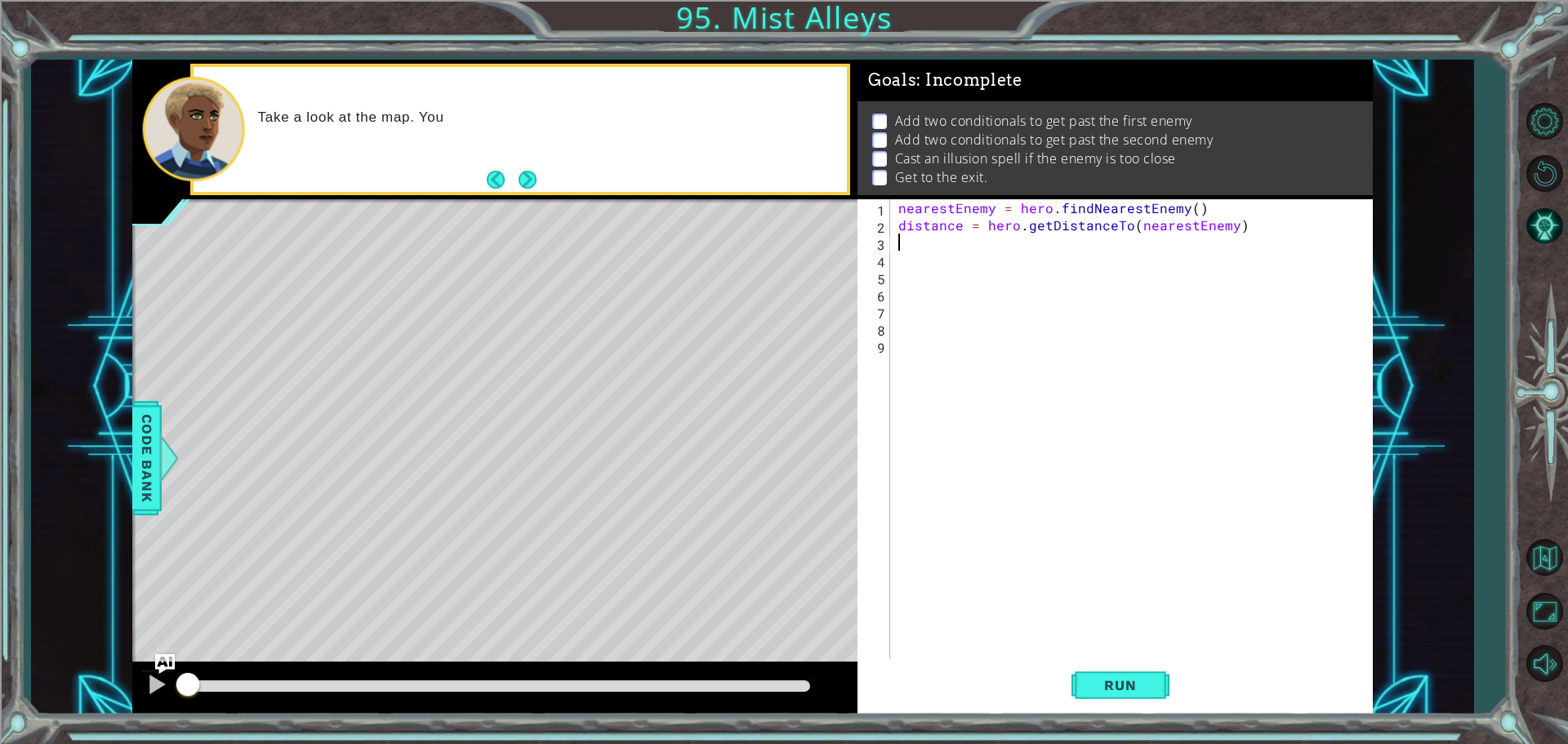
click at [906, 247] on div "nearestEnemy = hero . findNearestEnemy ( ) distance = hero . getDistanceTo ( ne…" at bounding box center [1136, 448] width 481 height 497
click at [528, 169] on footer at bounding box center [511, 180] width 50 height 25
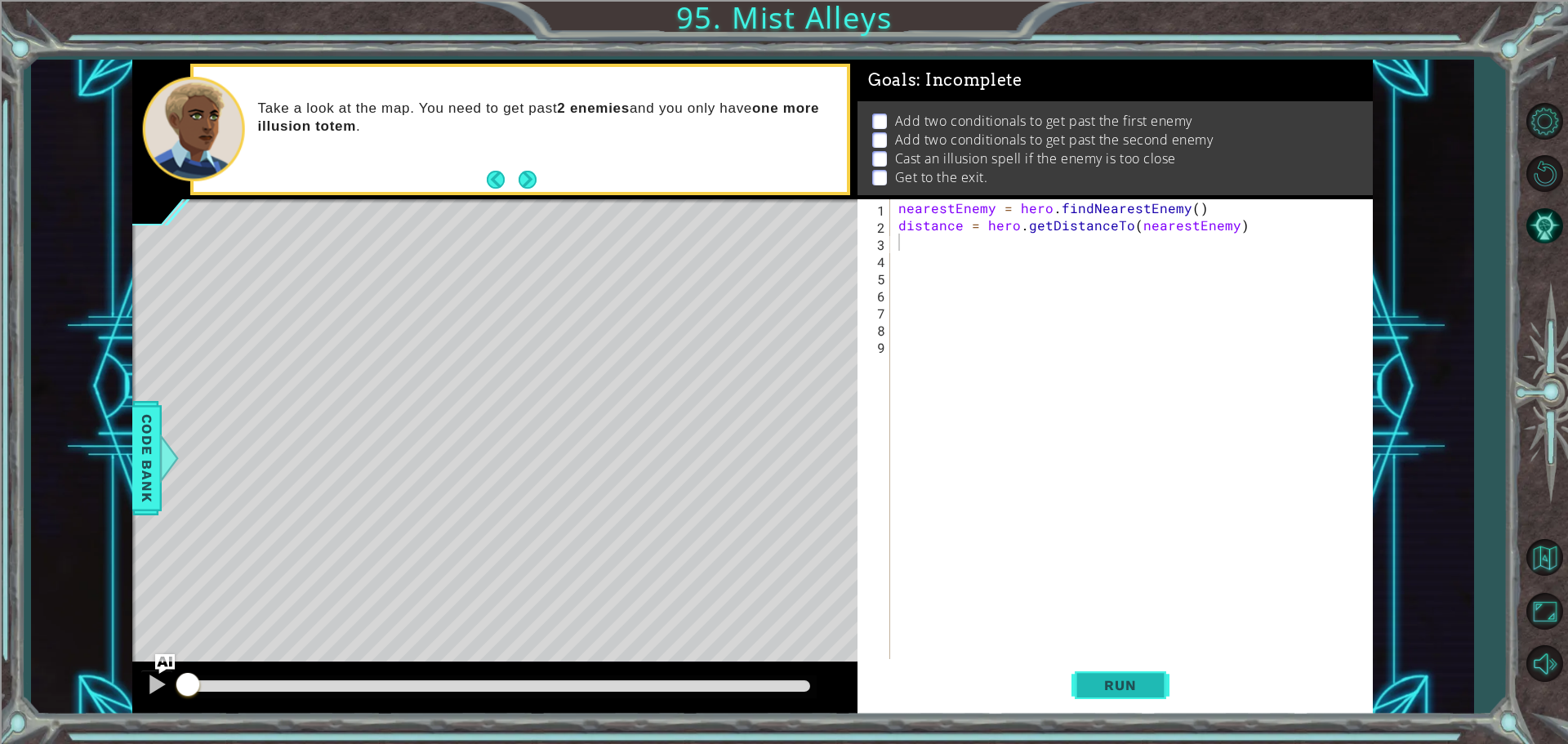
click at [1115, 676] on button "Run" at bounding box center [1120, 685] width 98 height 52
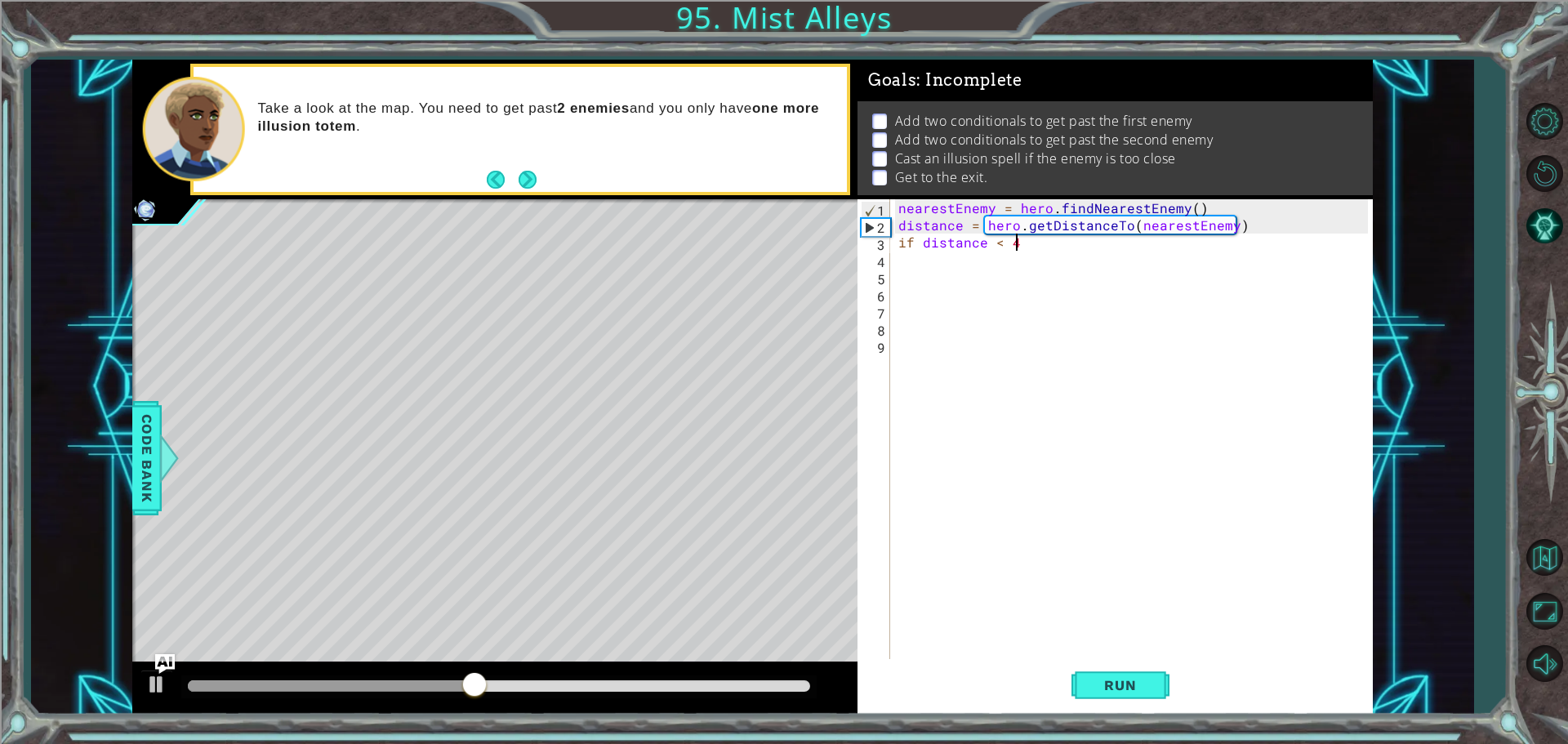
scroll to position [0, 6]
type textarea "if distance < 4:"
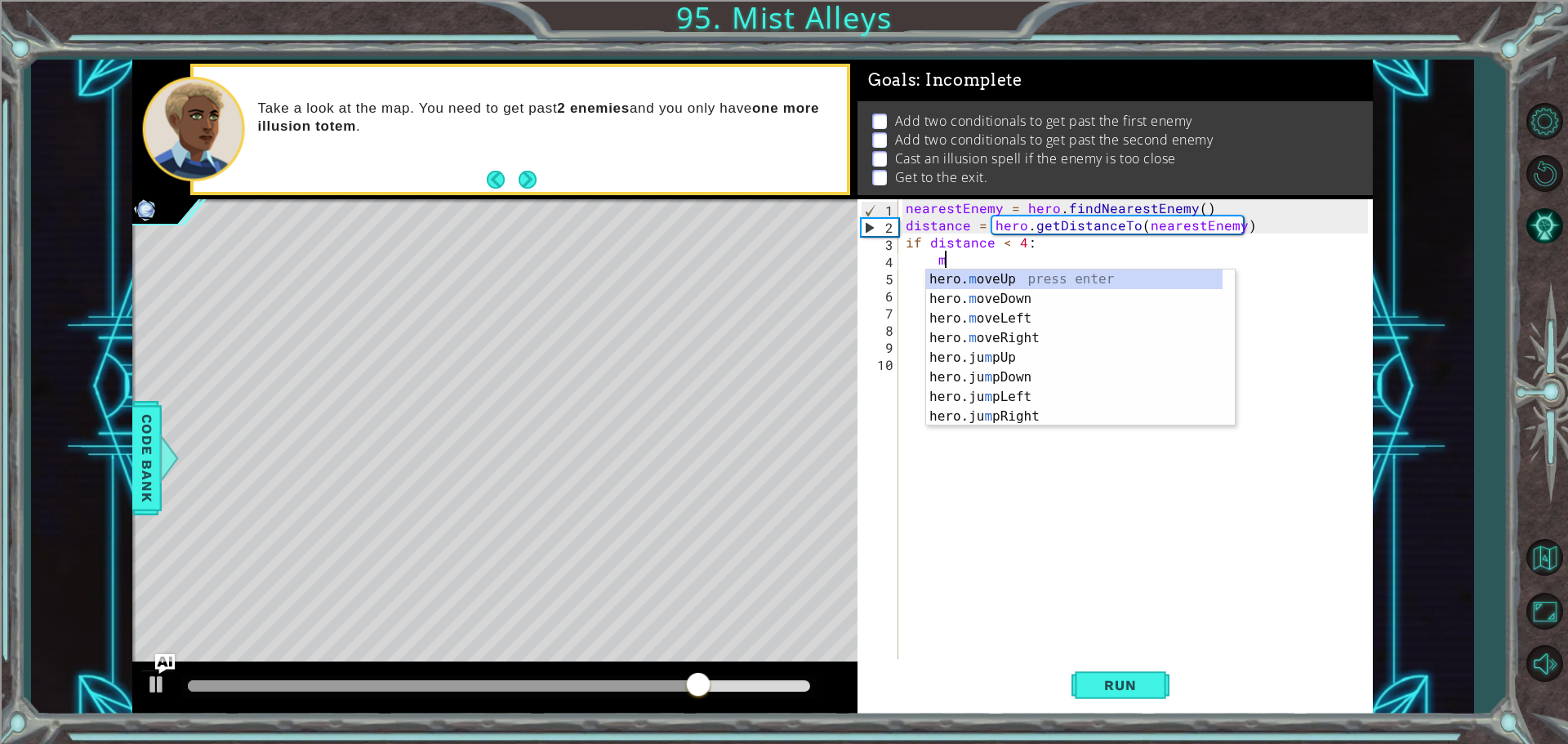
scroll to position [0, 2]
type textarea "hero.moveUp(1)"
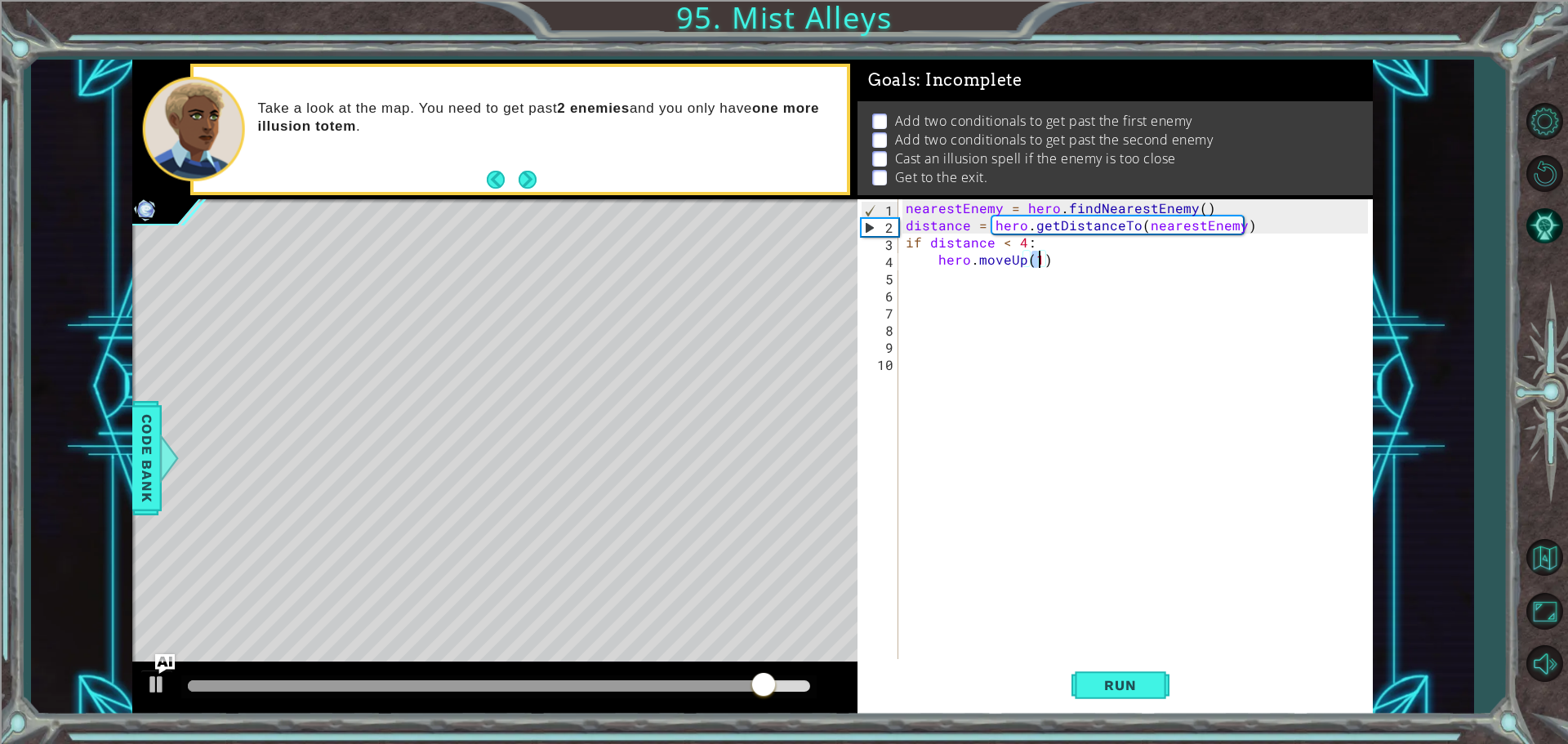
click at [952, 277] on div "nearestEnemy = hero . findNearestEnemy ( ) distance = hero . getDistanceTo ( ne…" at bounding box center [1140, 448] width 474 height 497
click at [1037, 258] on div "nearestEnemy = hero . findNearestEnemy ( ) distance = hero . getDistanceTo ( ne…" at bounding box center [1140, 448] width 474 height 497
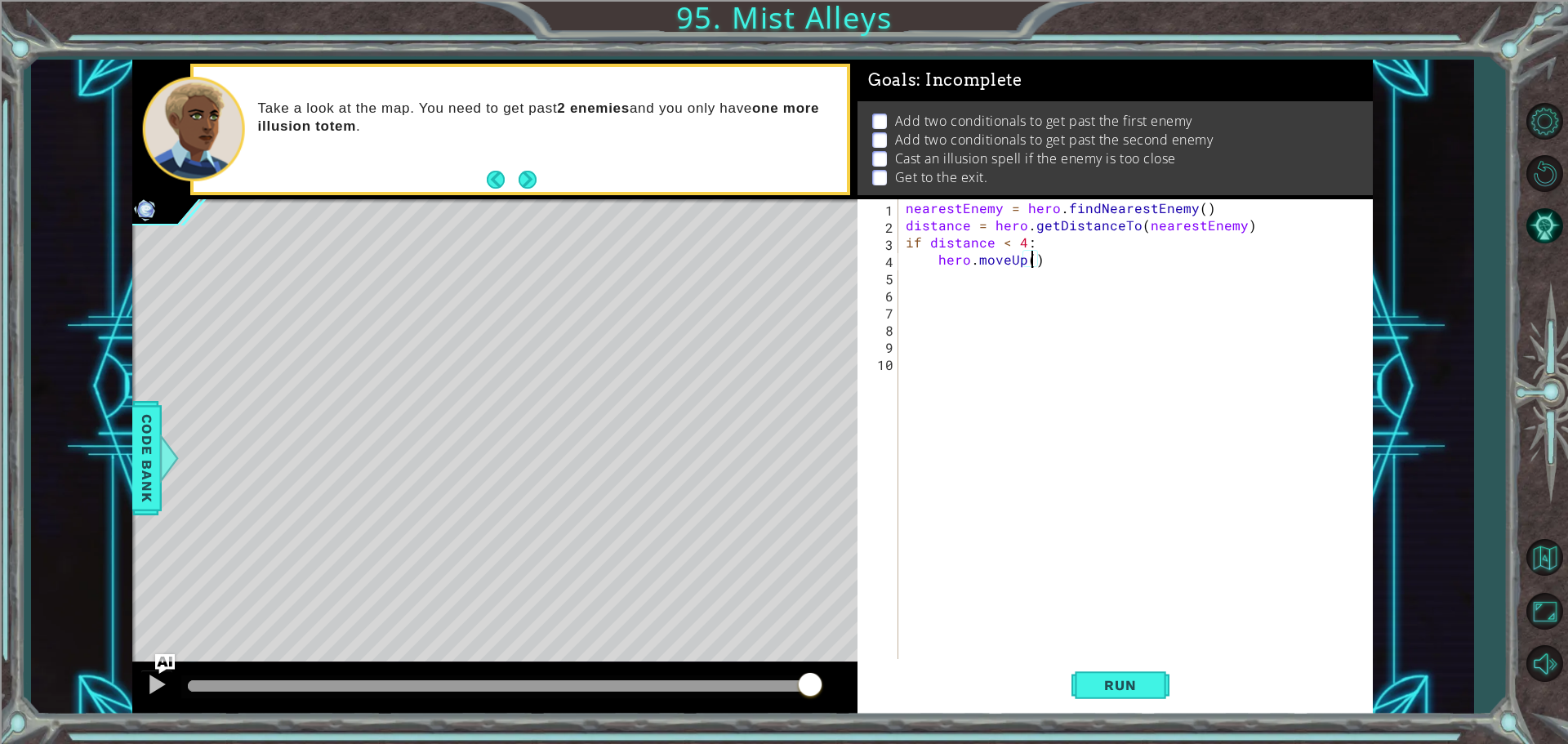
type textarea "hero.moveUp(2)"
click at [968, 331] on div "nearestEnemy = hero . findNearestEnemy ( ) distance = hero . getDistanceTo ( ne…" at bounding box center [1140, 448] width 474 height 497
click at [977, 263] on div "nearestEnemy = hero . findNearestEnemy ( ) distance = hero . getDistanceTo ( ne…" at bounding box center [1140, 448] width 474 height 497
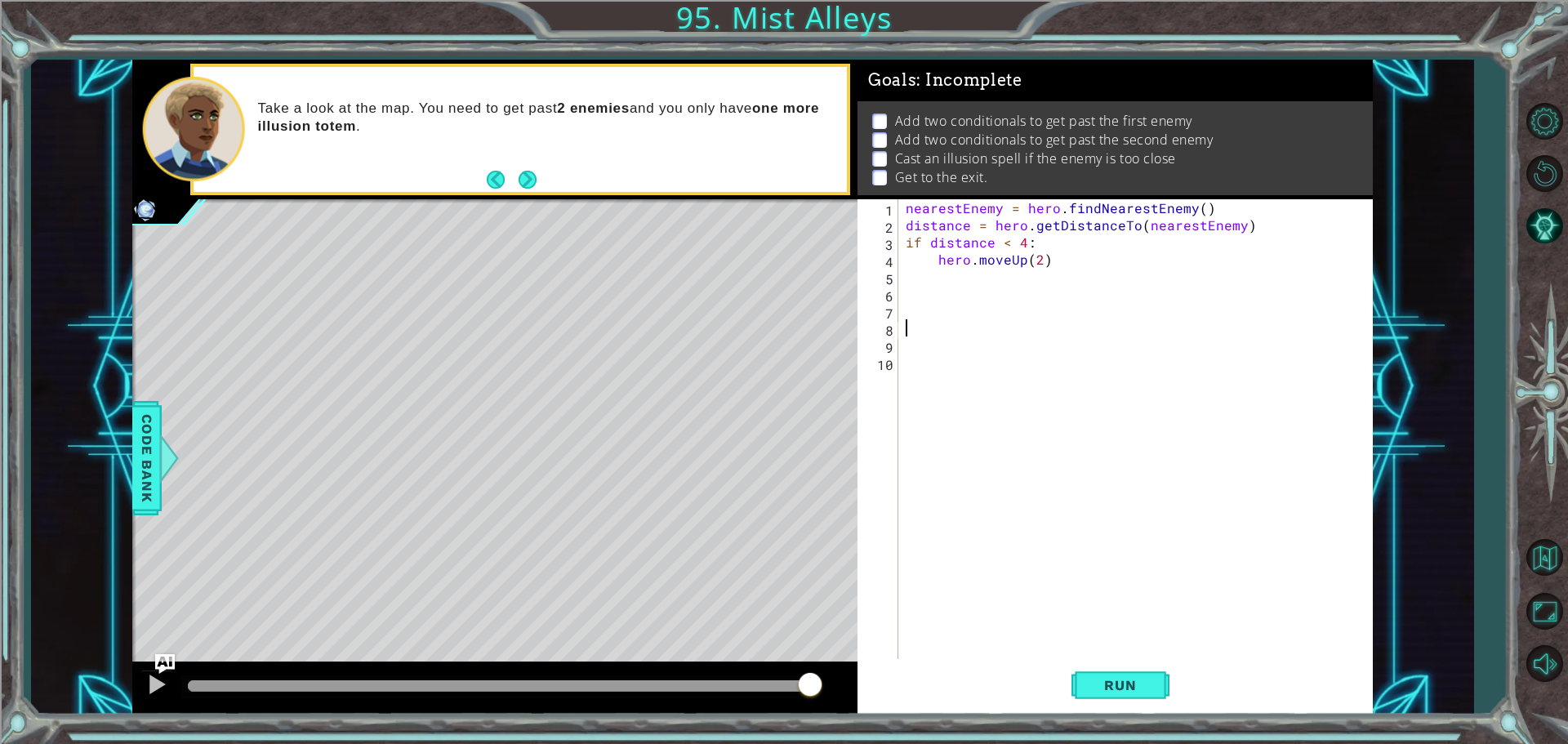
type textarea "hero.moveUp(2)"
click at [964, 269] on div "nearestEnemy = hero . findNearestEnemy ( ) distance = hero . getDistanceTo ( ne…" at bounding box center [1140, 448] width 474 height 497
click at [1086, 260] on div "nearestEnemy = hero . findNearestEnemy ( ) distance = hero . getDistanceTo ( ne…" at bounding box center [1140, 448] width 474 height 497
type textarea "hero.moveUp(2)"
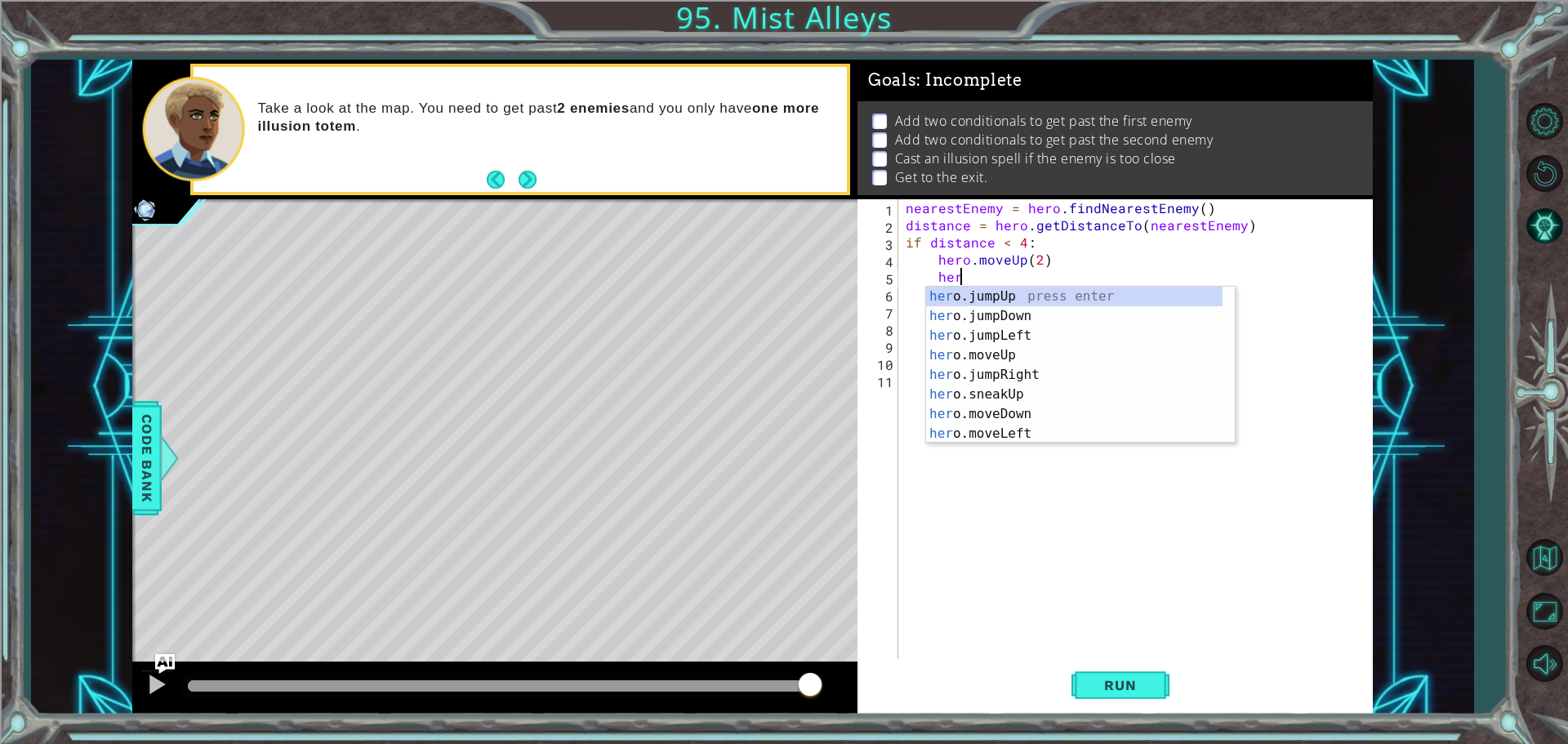
scroll to position [0, 3]
type textarea "hero"
click at [1128, 300] on div "hero .jumpUp press enter hero .jumpDown press enter hero .jumpLeft press enter …" at bounding box center [1074, 384] width 297 height 196
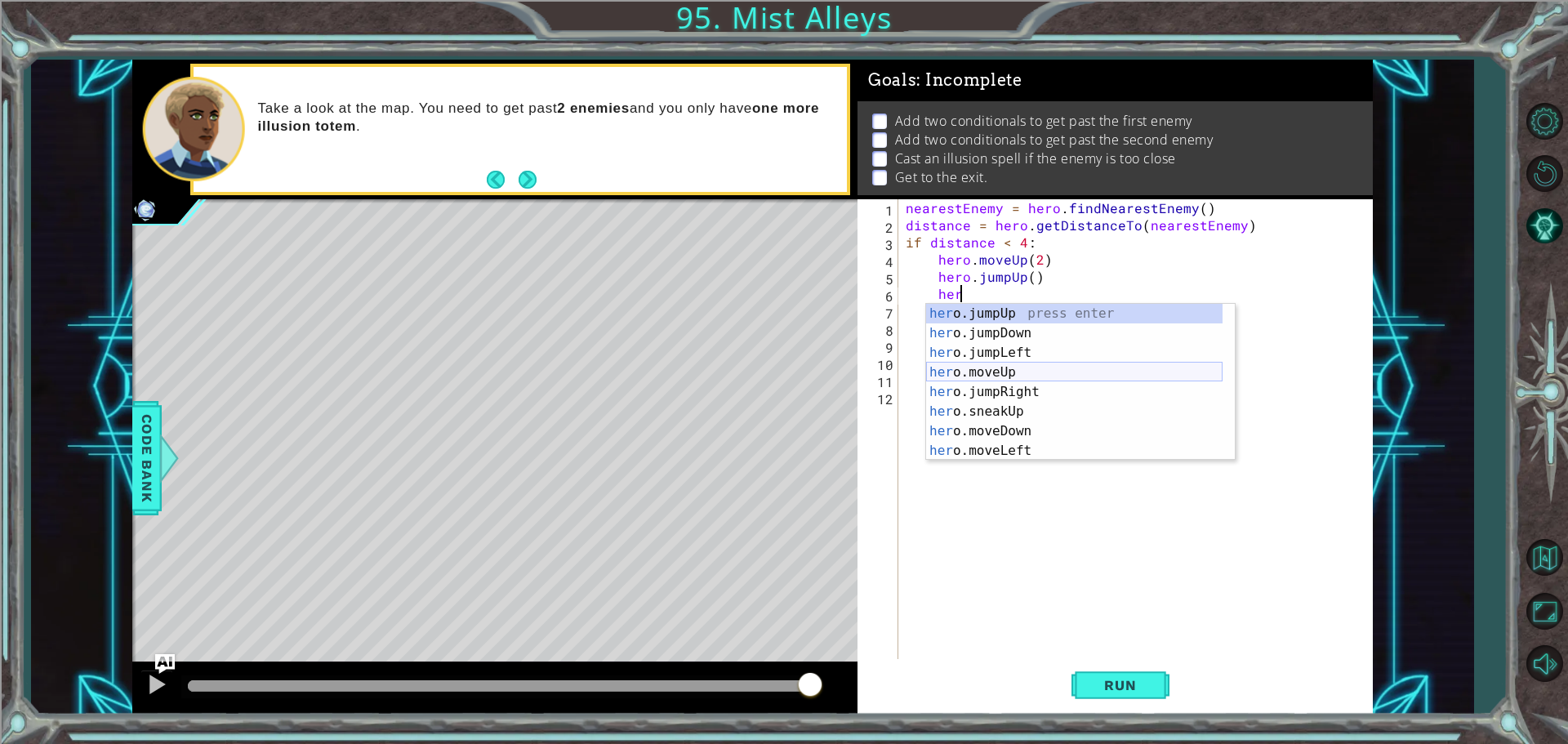
click at [1006, 371] on div "her o.jumpUp press enter her o.jumpDown press enter her o.jumpLeft press enter …" at bounding box center [1074, 401] width 297 height 196
type textarea "hero.moveUp(1)"
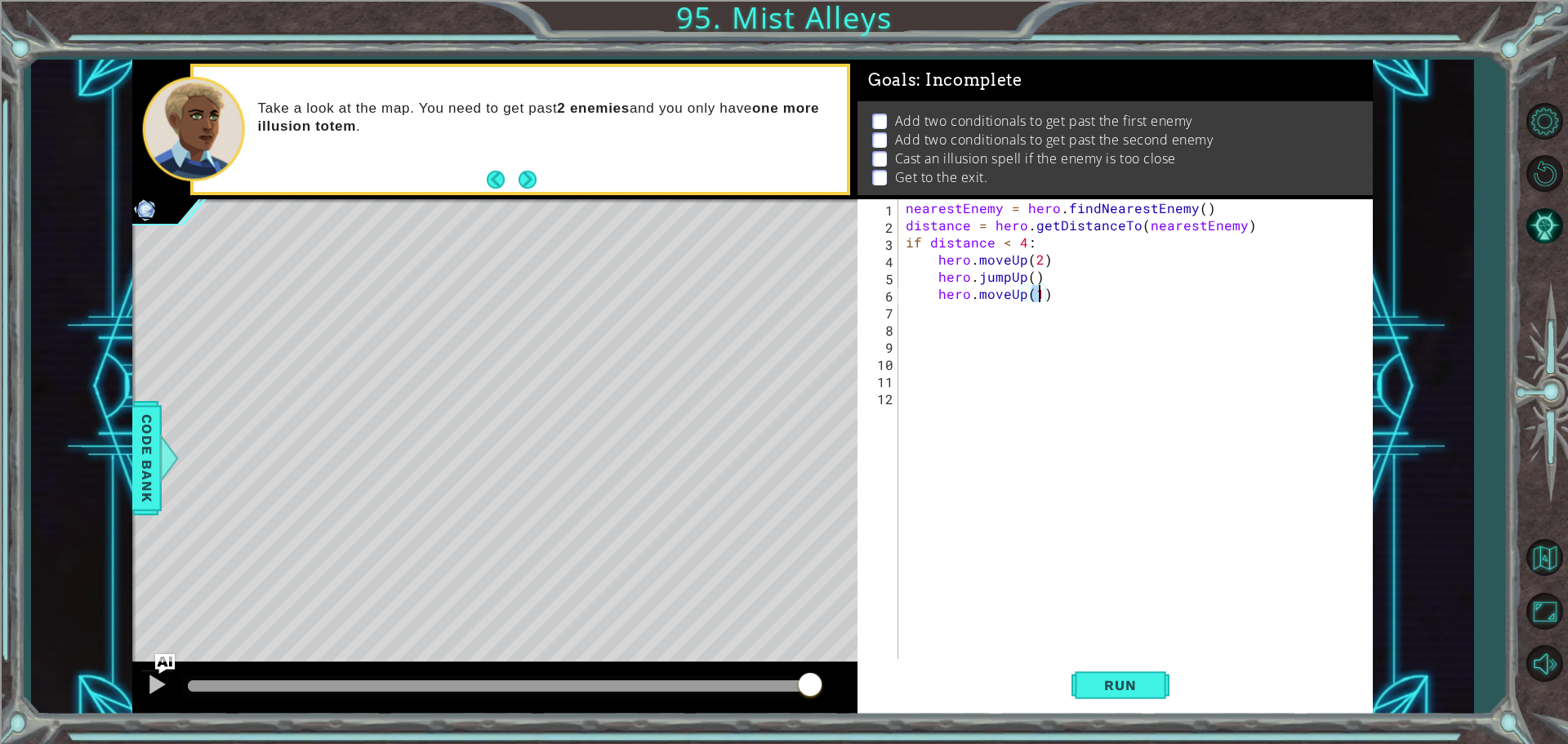
click at [1006, 349] on div "nearestEnemy = hero . findNearestEnemy ( ) distance = hero . getDistanceTo ( ne…" at bounding box center [1140, 448] width 474 height 497
click at [1054, 291] on div "nearestEnemy = hero . findNearestEnemy ( ) distance = hero . getDistanceTo ( ne…" at bounding box center [1140, 448] width 474 height 497
type textarea "hero.moveUp(1)"
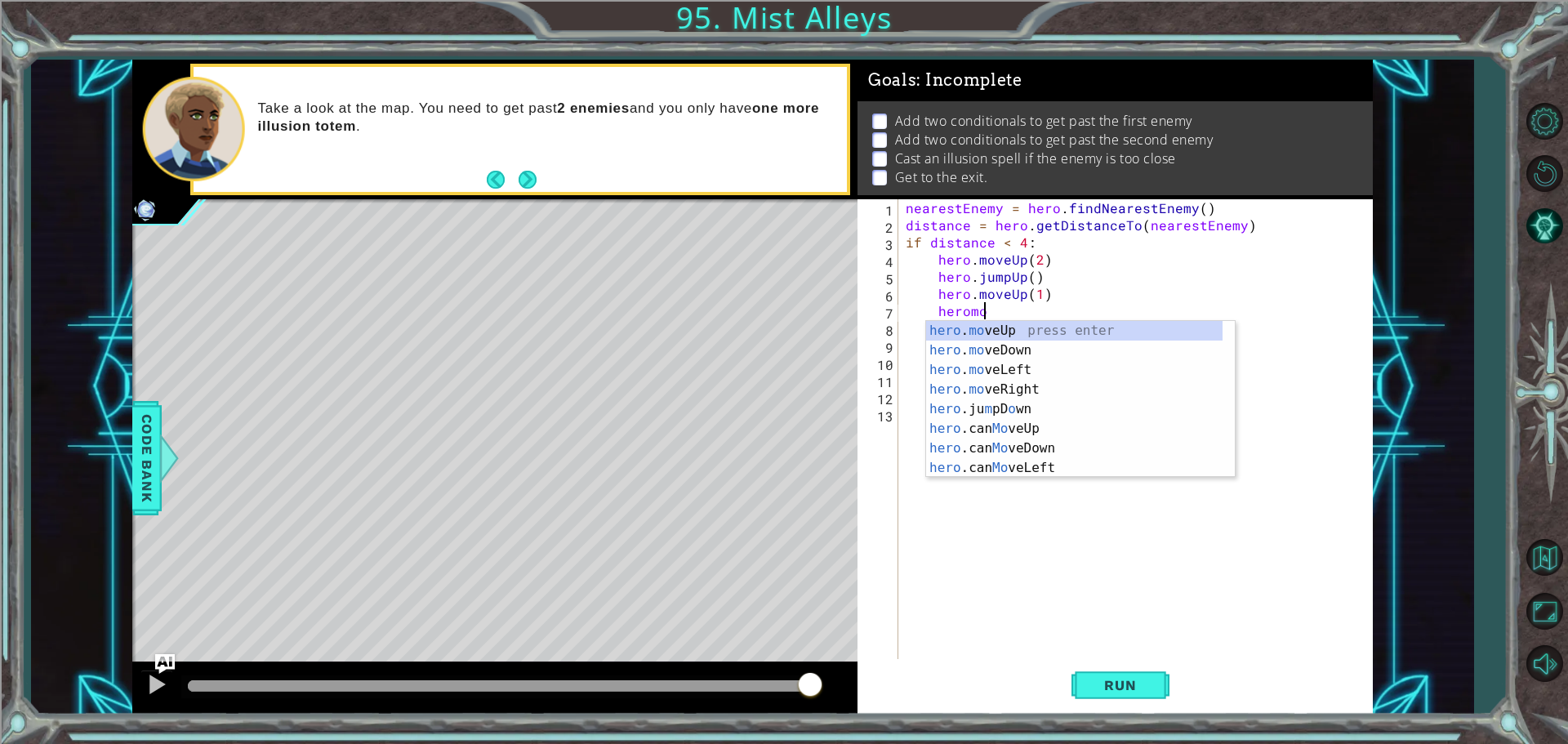
scroll to position [0, 4]
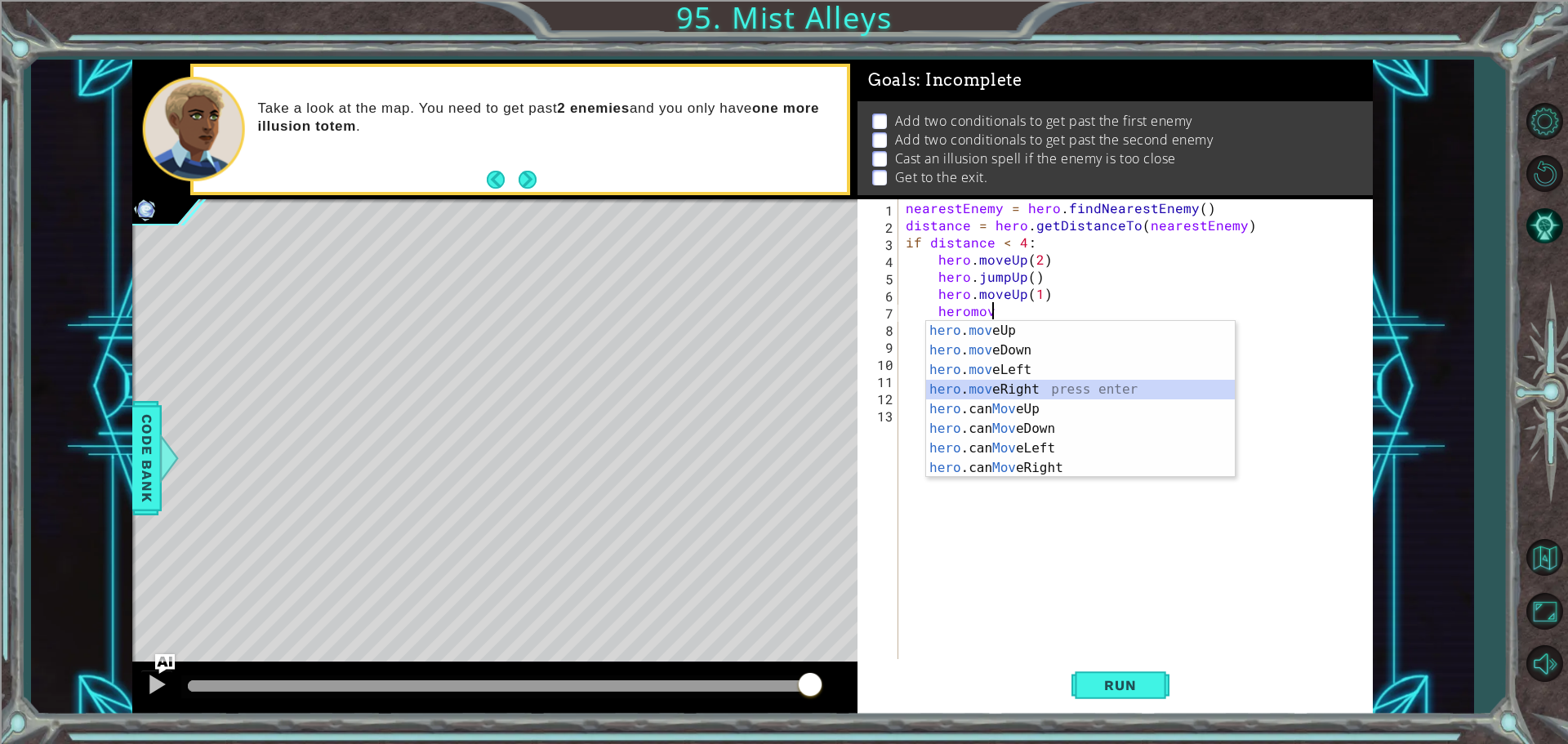
click at [1043, 382] on div "hero . mov eUp press enter hero . mov eDown press enter hero . mov eLeft press …" at bounding box center [1080, 418] width 309 height 196
type textarea "hero.moveRight(1)"
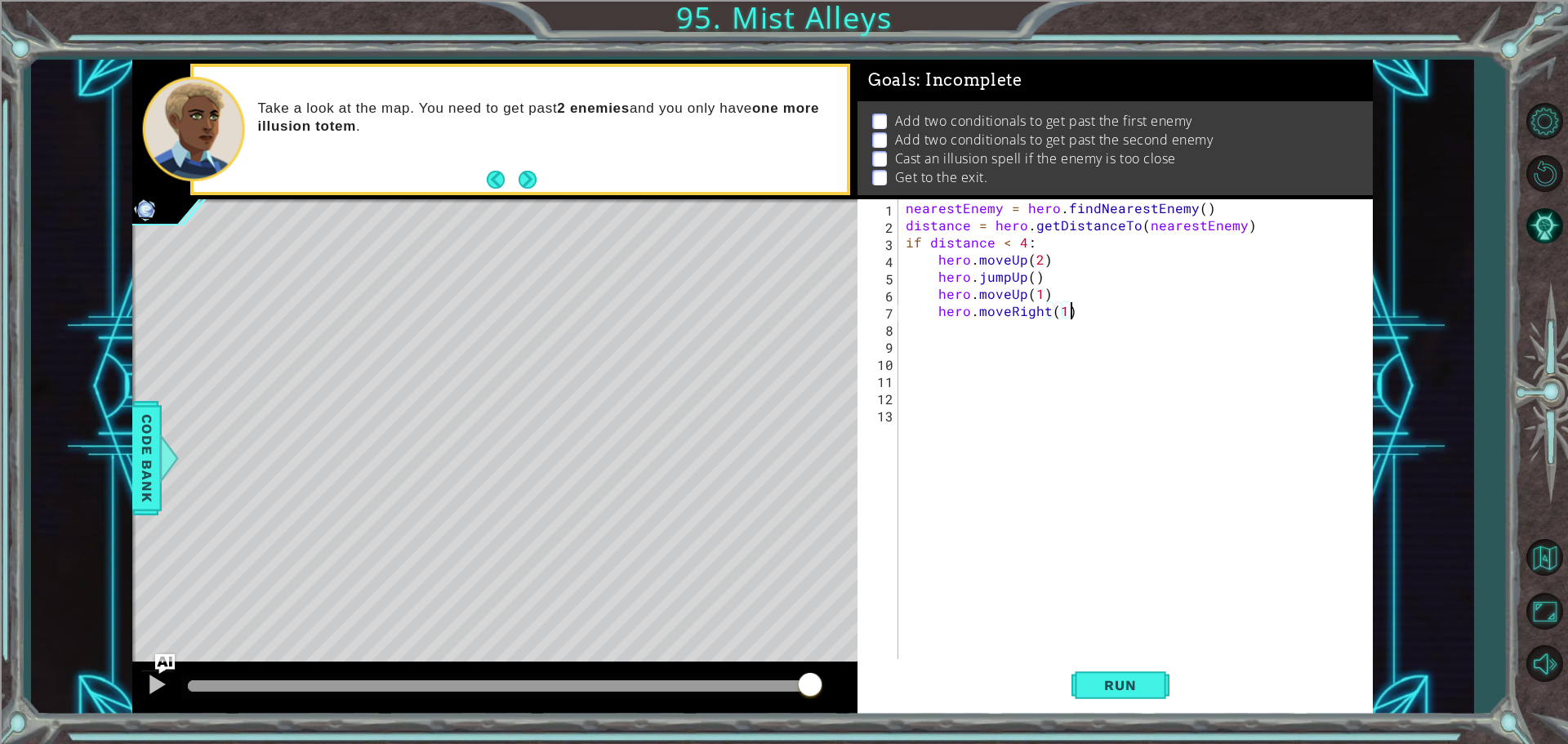
click at [1104, 314] on div "nearestEnemy = hero . findNearestEnemy ( ) distance = hero . getDistanceTo ( ne…" at bounding box center [1140, 448] width 474 height 497
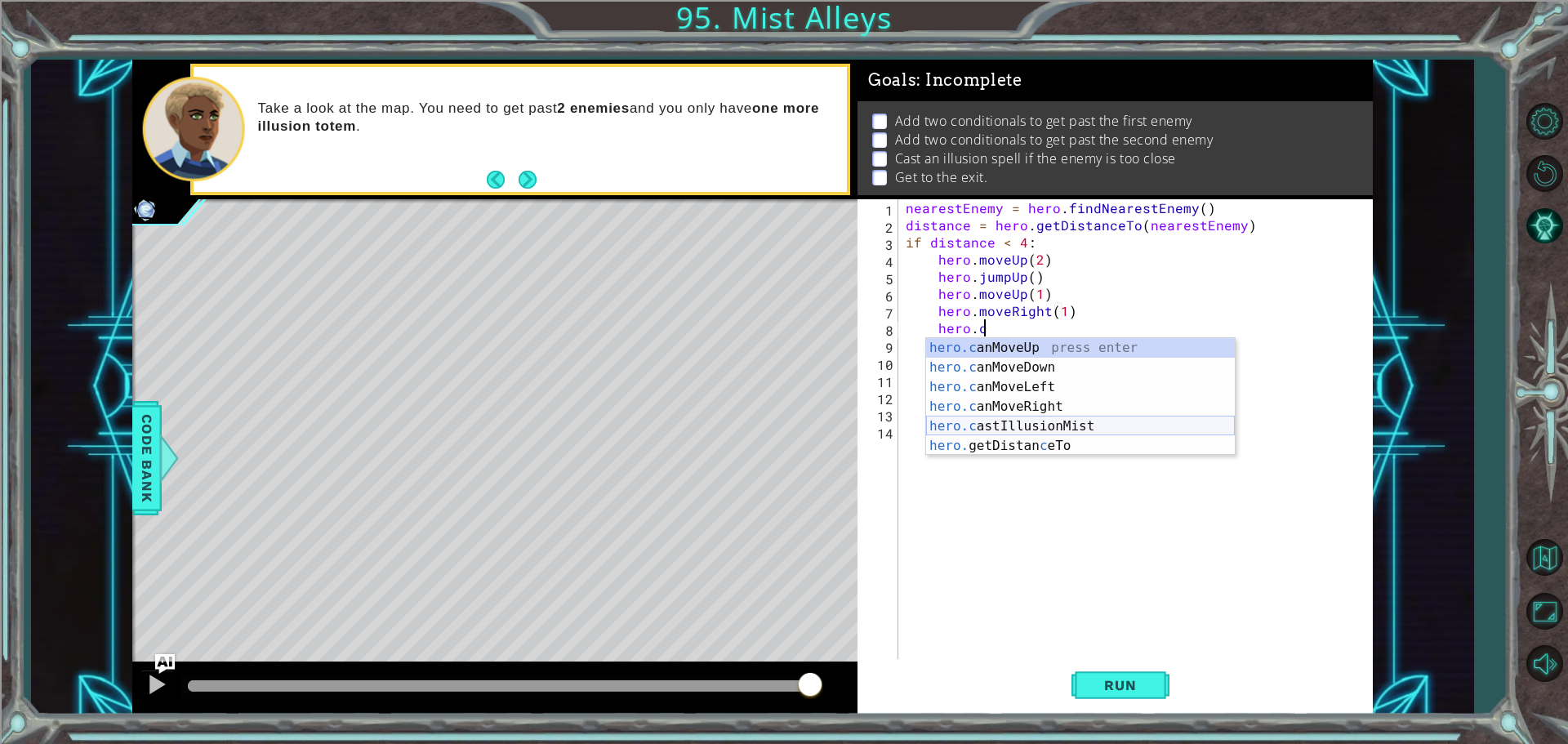
click at [1114, 424] on div "hero.c anMoveUp press enter hero.c anMoveDown press enter hero.c anMoveLeft pre…" at bounding box center [1080, 416] width 309 height 157
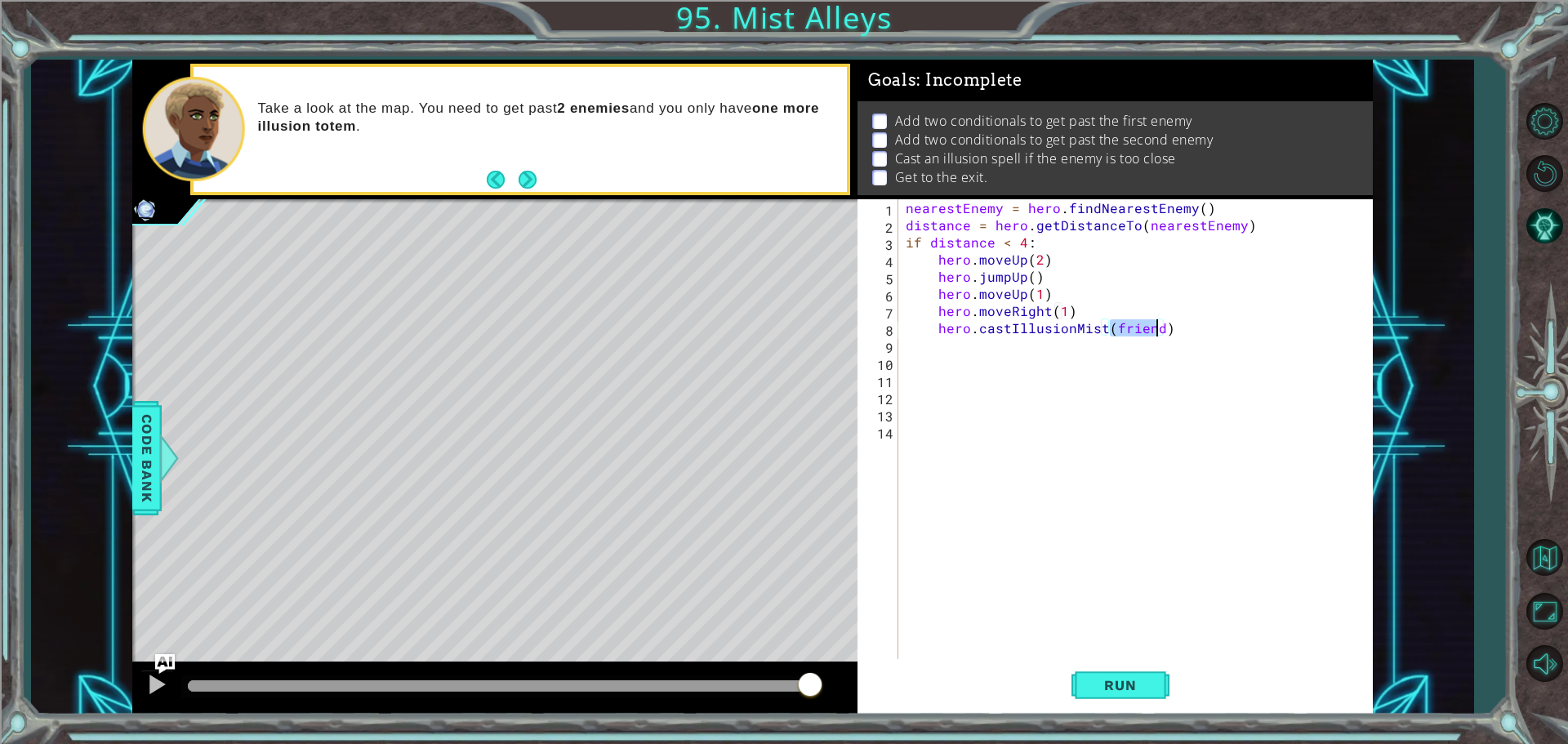
type textarea "hero.castIllusionMist()"
drag, startPoint x: 935, startPoint y: 333, endPoint x: 1136, endPoint y: 335, distance: 201.0
click at [1136, 335] on div "nearestEnemy = hero . findNearestEnemy ( ) distance = hero . getDistanceTo ( ne…" at bounding box center [1140, 448] width 474 height 497
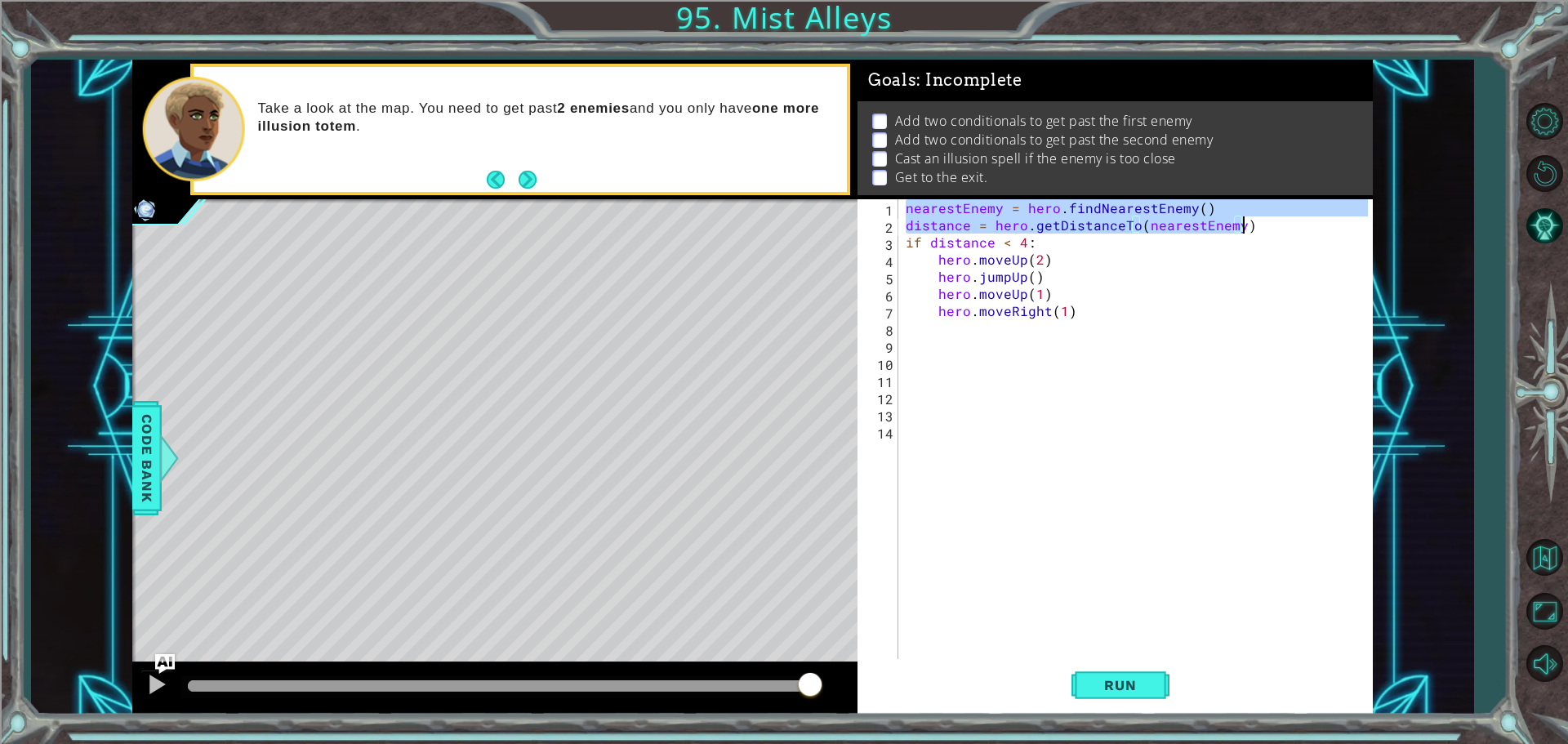
drag, startPoint x: 906, startPoint y: 210, endPoint x: 1267, endPoint y: 223, distance: 361.2
click at [1267, 223] on div "nearestEnemy = hero . findNearestEnemy ( ) distance = hero . getDistanceTo ( ne…" at bounding box center [1140, 448] width 474 height 497
type textarea "nearestEnemy = hero.findNearestEnemy() distance = hero.getDistanceTo(nearestEne…"
click at [940, 343] on div "nearestEnemy = hero . findNearestEnemy ( ) distance = hero . getDistanceTo ( ne…" at bounding box center [1140, 448] width 474 height 497
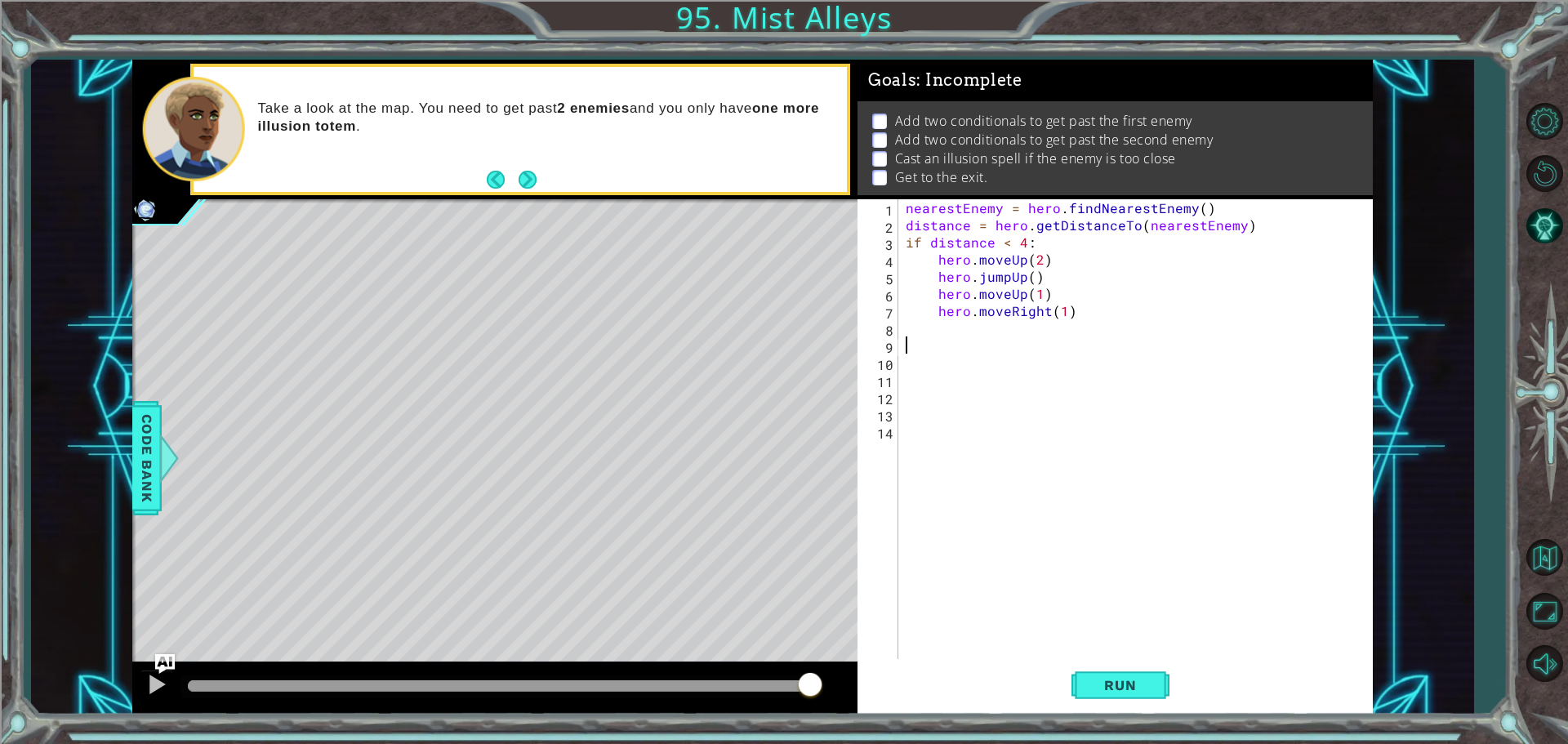
paste textarea "distance = hero.getDistanceTo(nearestEnemy)"
type textarea "distance = hero.getDistanceTo(nearestEnemy)"
click at [941, 380] on div "nearestEnemy = hero . findNearestEnemy ( ) distance = hero . getDistanceTo ( ne…" at bounding box center [1140, 448] width 474 height 497
click at [1133, 682] on span "Run" at bounding box center [1120, 685] width 64 height 17
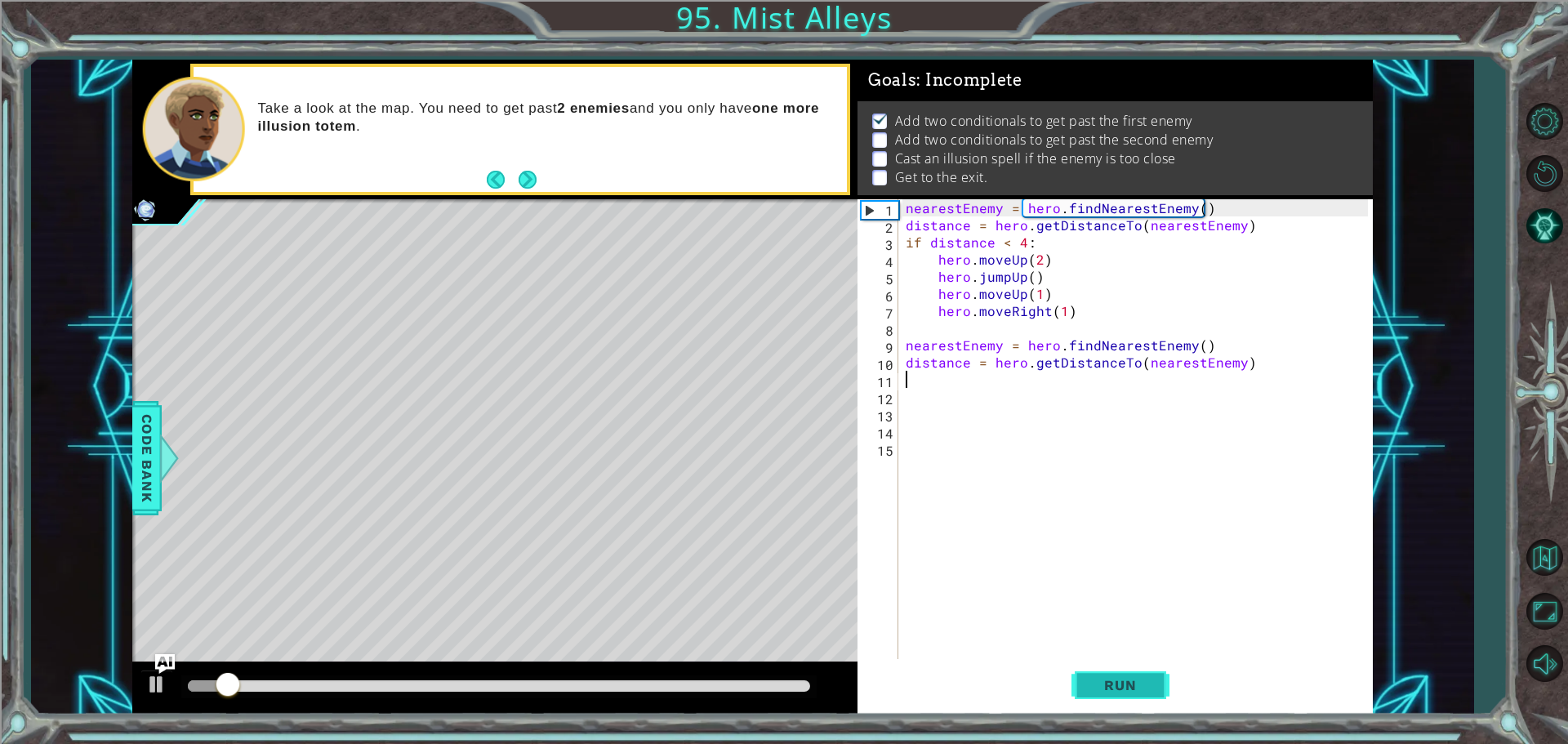
scroll to position [8, 0]
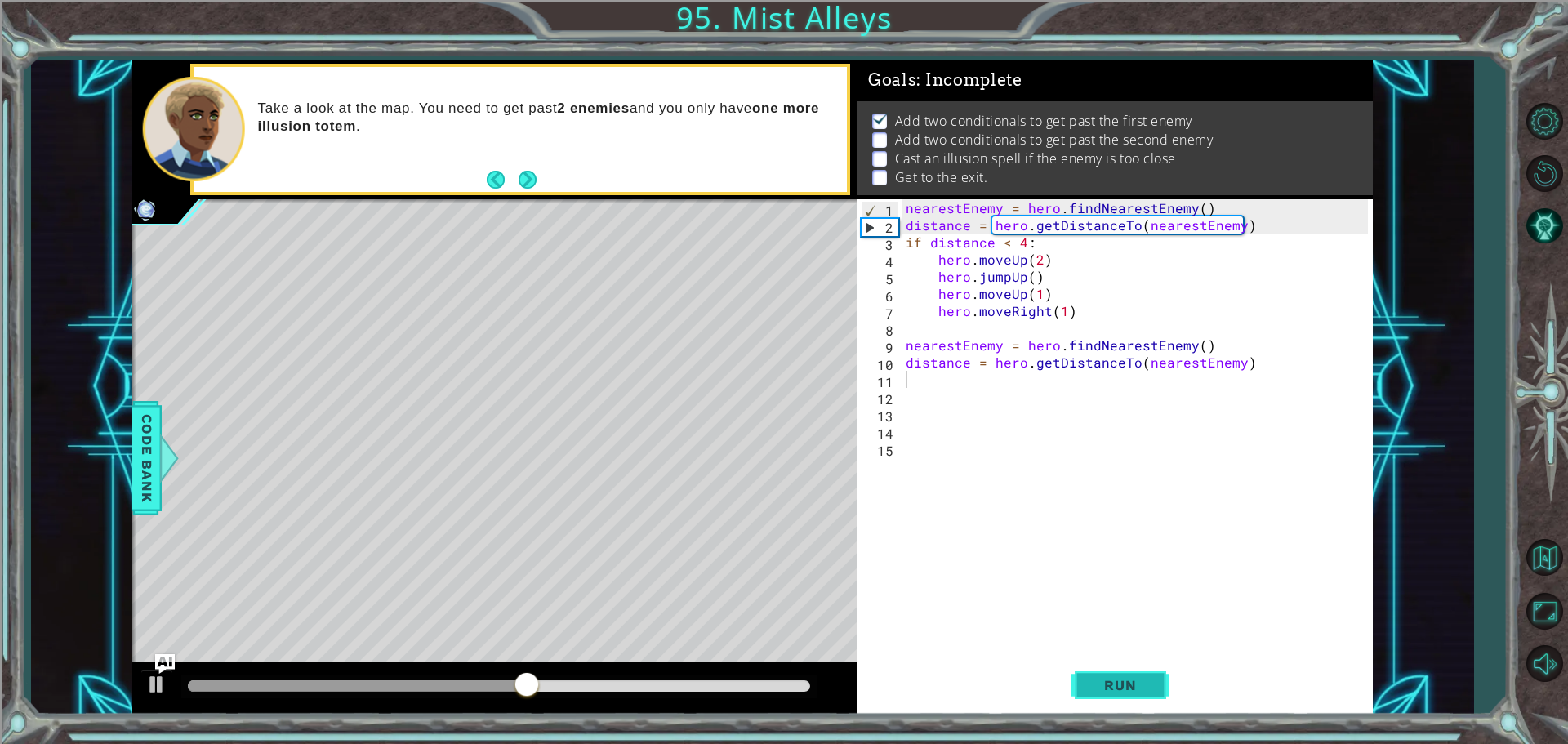
click at [1133, 682] on span "Run" at bounding box center [1120, 685] width 64 height 17
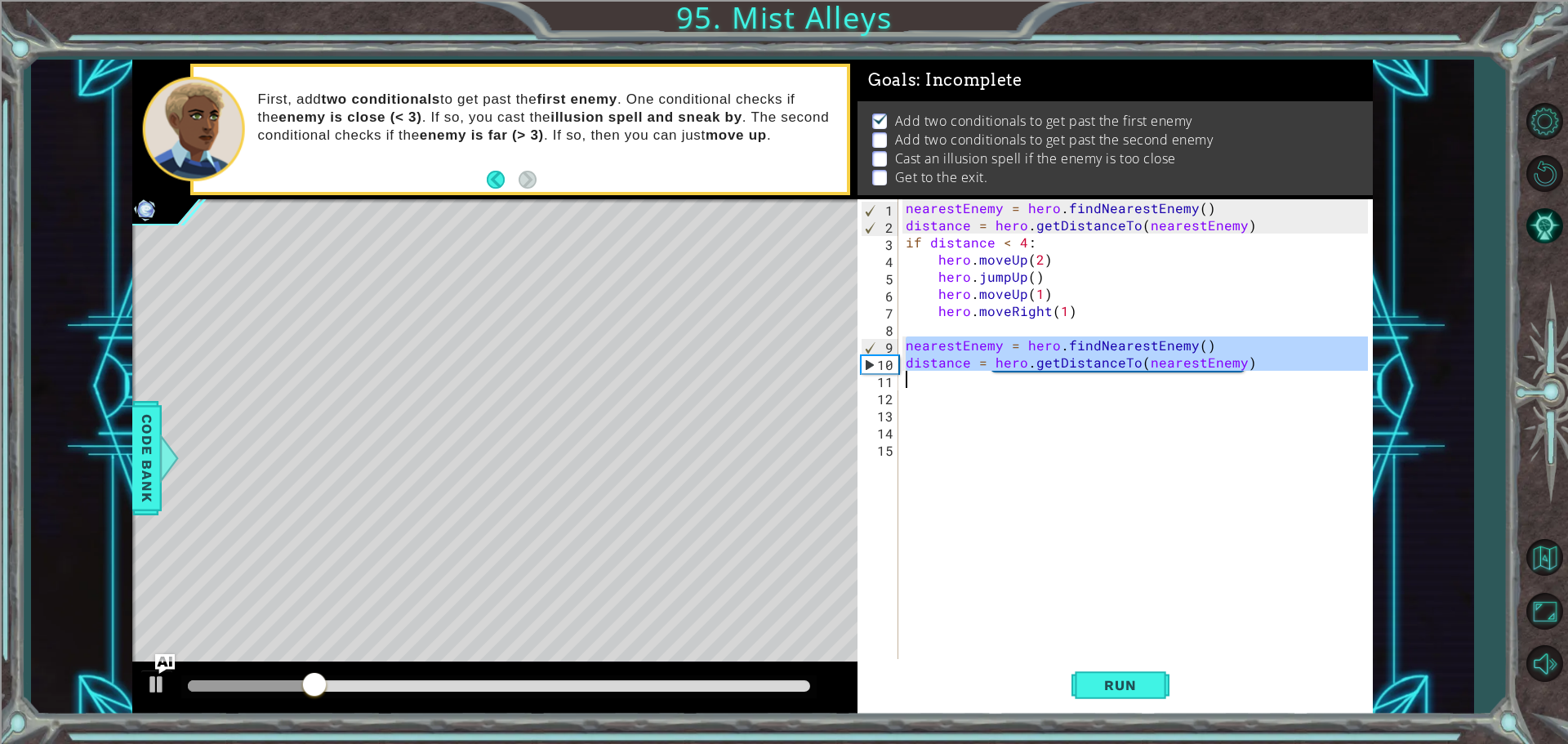
drag, startPoint x: 905, startPoint y: 343, endPoint x: 1300, endPoint y: 373, distance: 396.1
click at [1300, 373] on div "nearestEnemy = hero . findNearestEnemy ( ) distance = hero . getDistanceTo ( ne…" at bounding box center [1140, 448] width 474 height 497
type textarea "distance = hero.getDistanceTo(nearestEnemy)"
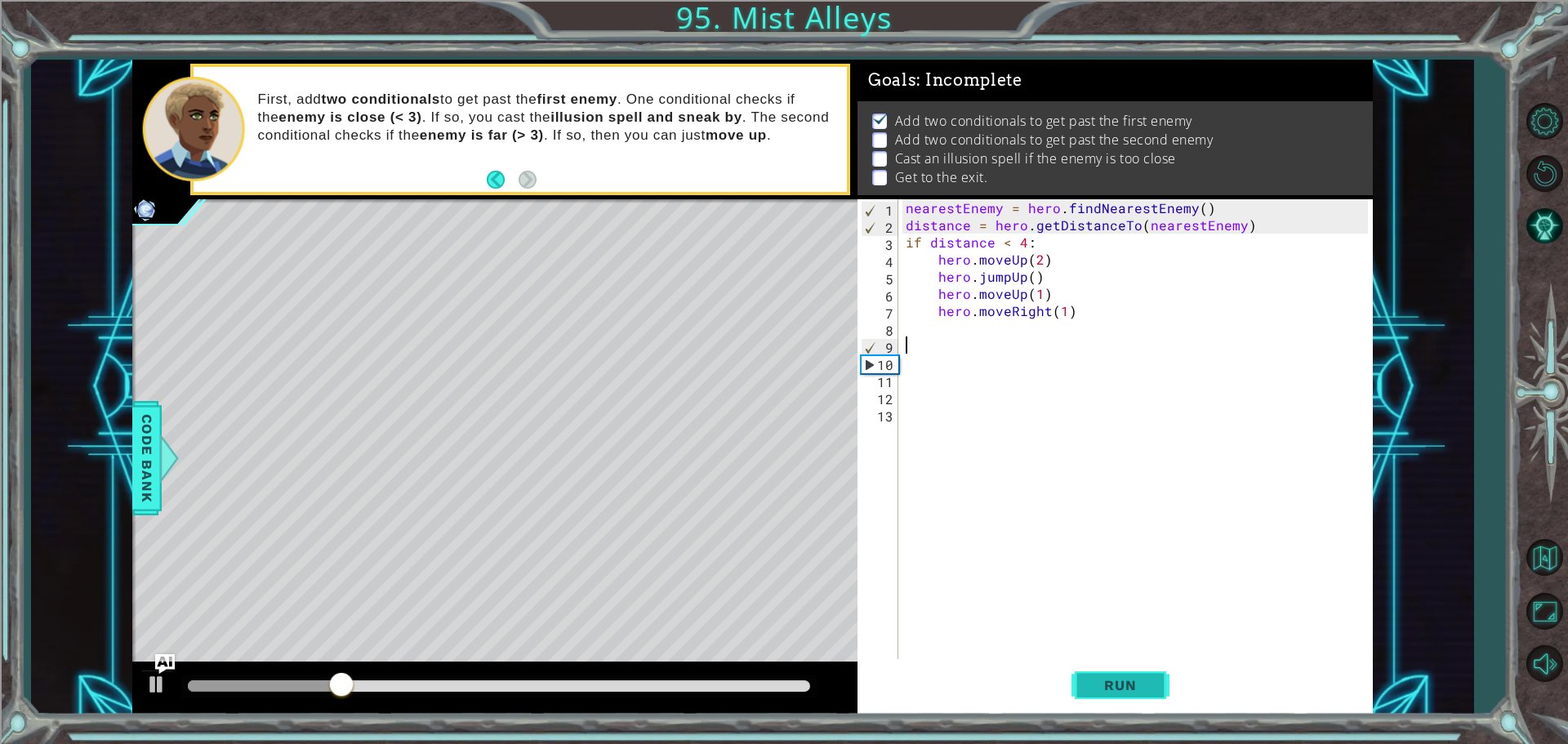
click at [1133, 679] on span "Run" at bounding box center [1120, 685] width 64 height 17
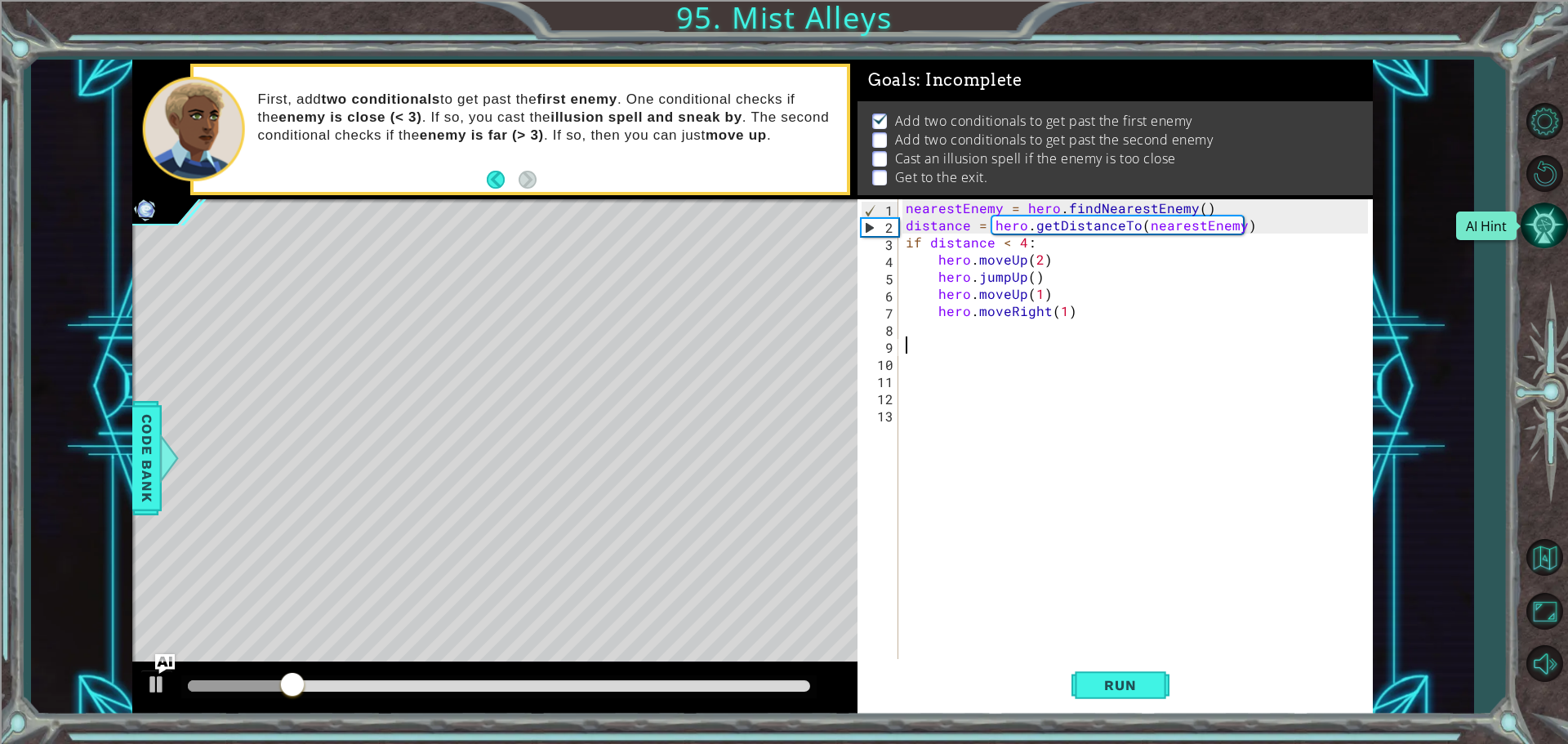
click at [1555, 212] on button "AI Hint" at bounding box center [1544, 225] width 47 height 47
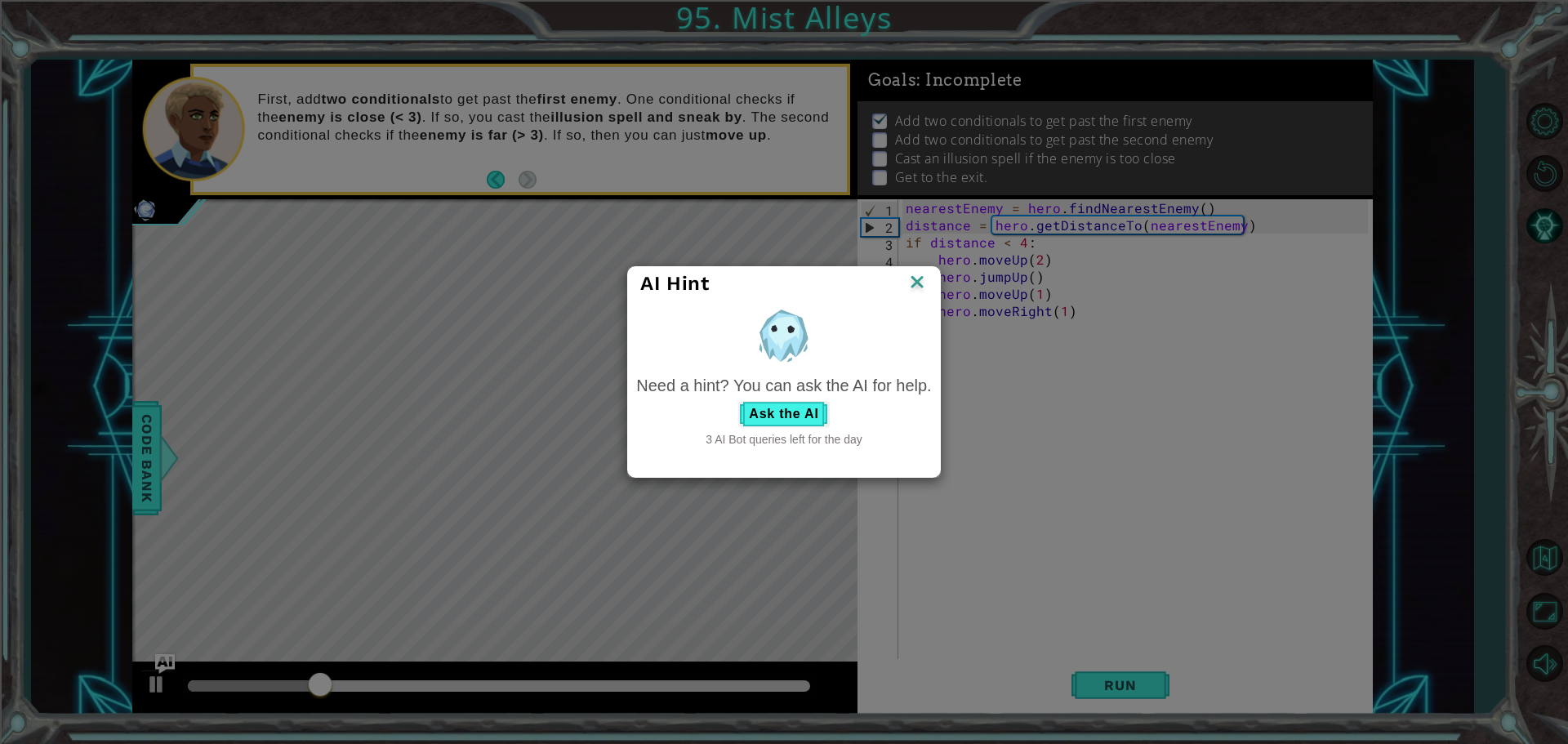
click at [919, 269] on div "AI Hint" at bounding box center [784, 284] width 311 height 33
click at [923, 273] on img at bounding box center [917, 283] width 21 height 25
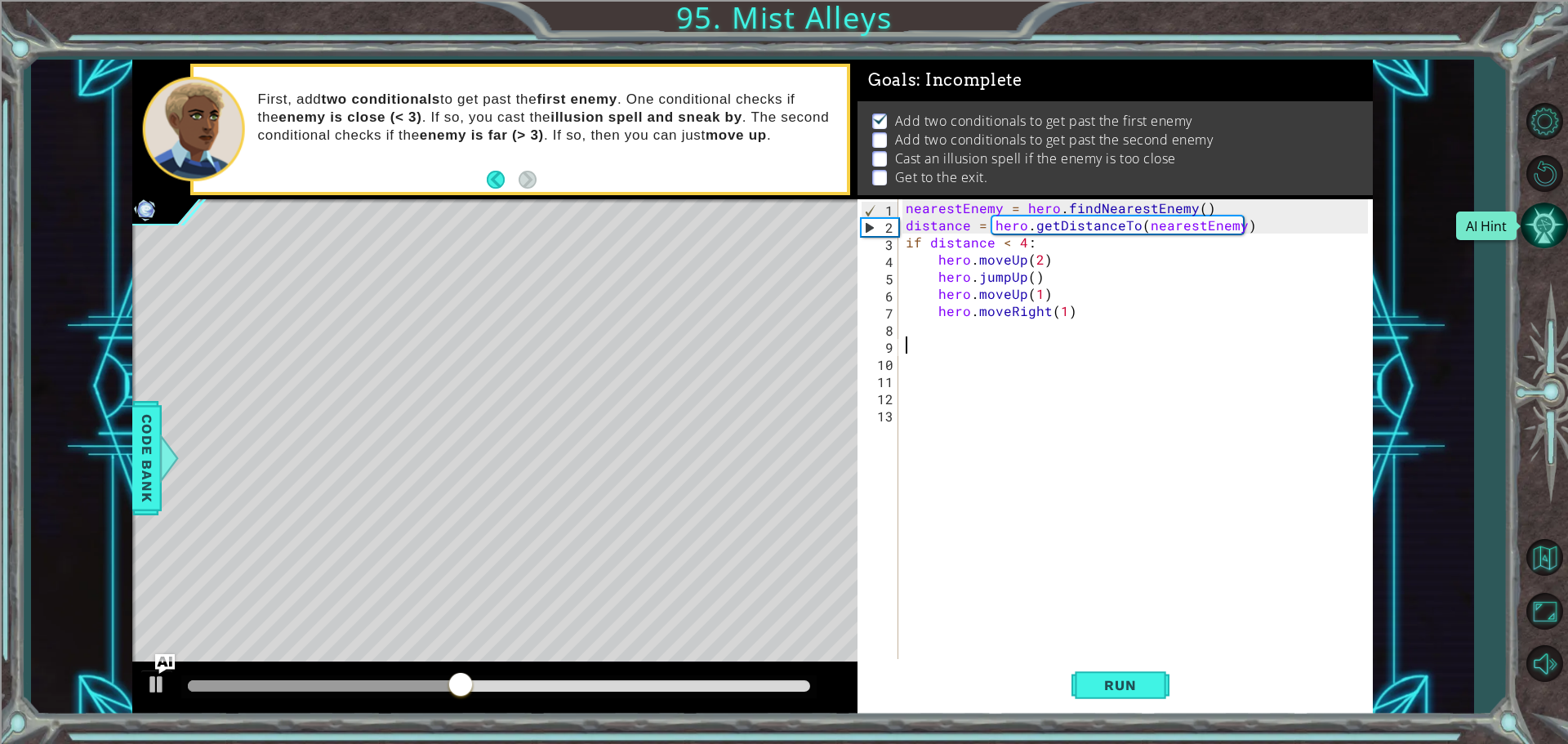
click at [1555, 215] on button "AI Hint" at bounding box center [1544, 225] width 47 height 47
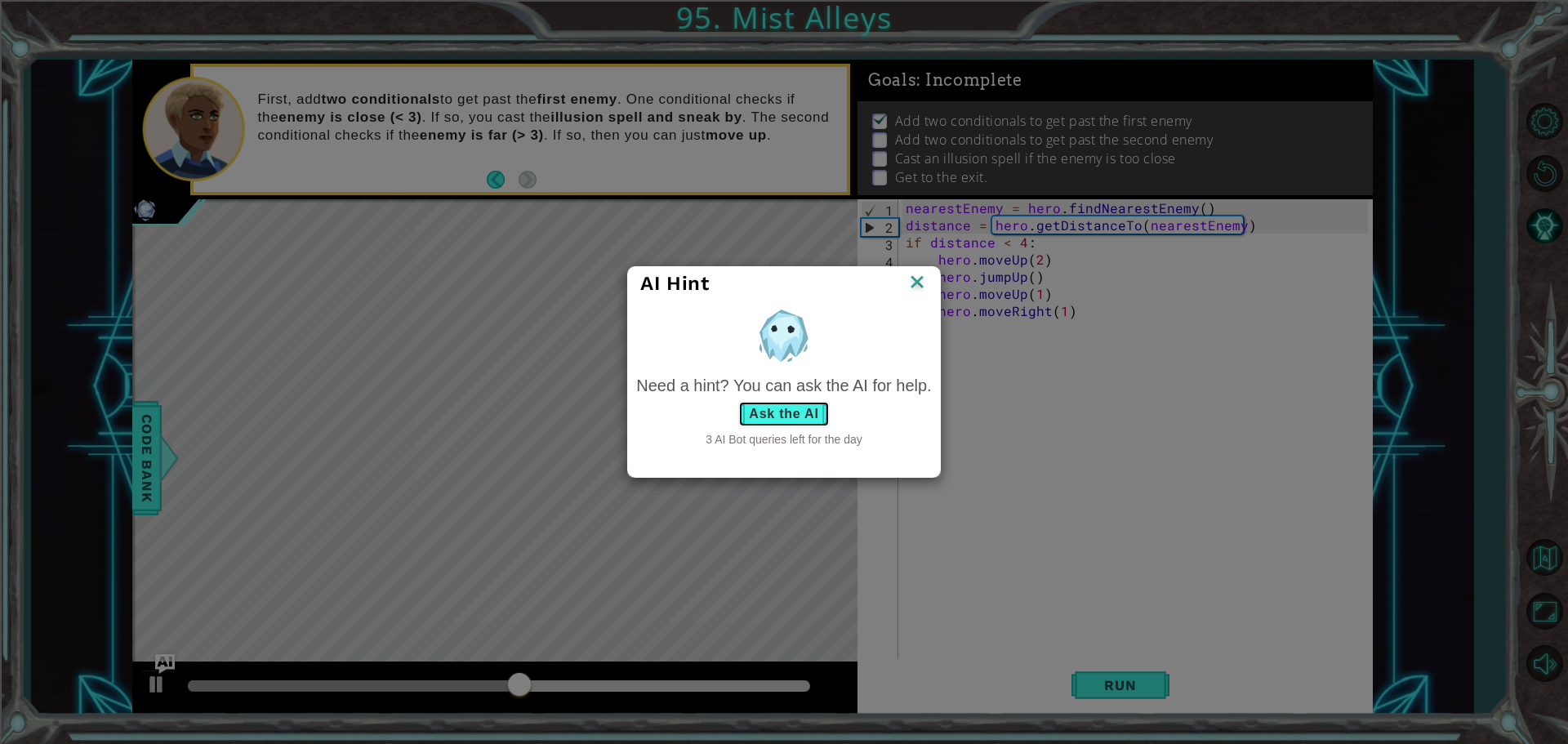
click at [805, 416] on button "Ask the AI" at bounding box center [784, 413] width 90 height 26
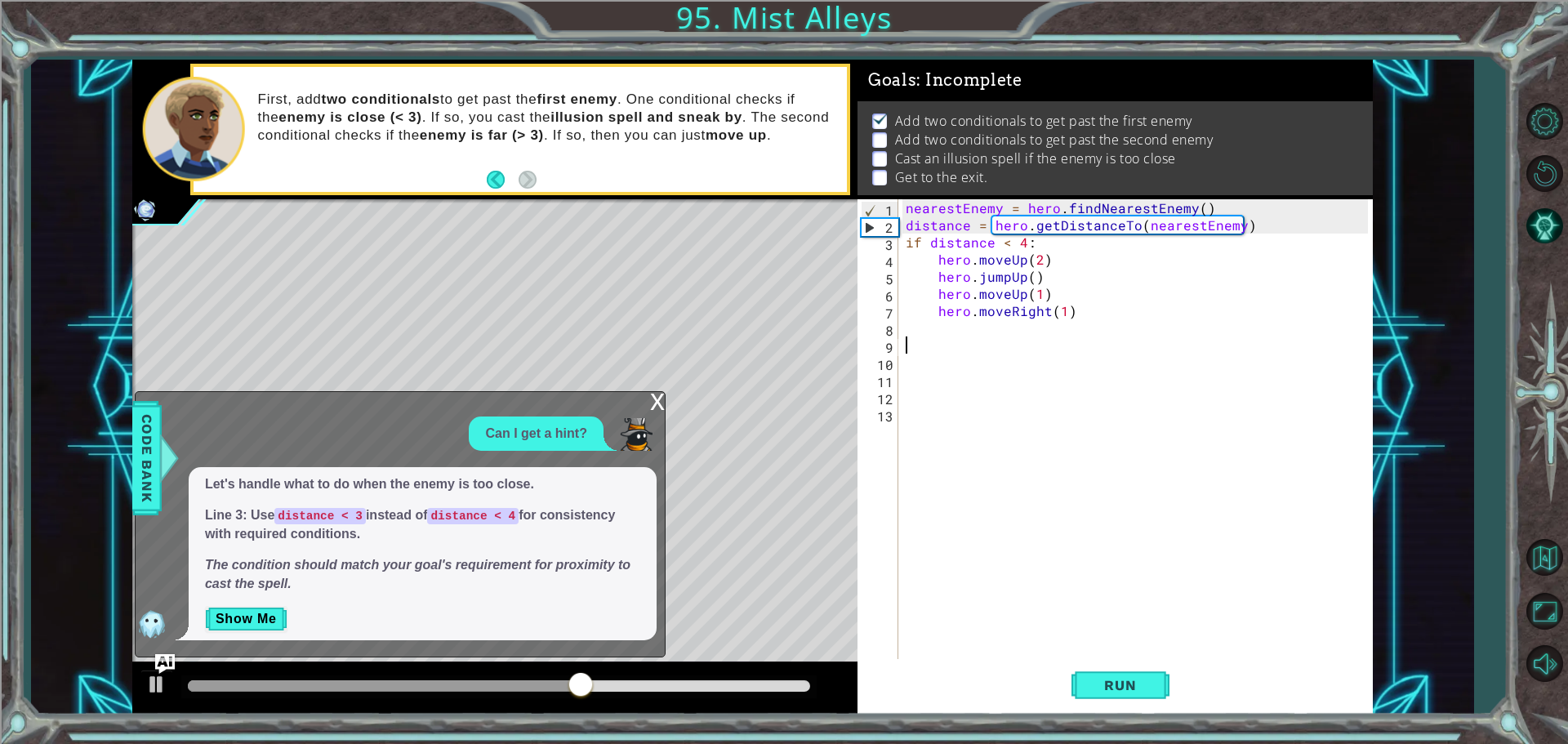
click at [289, 606] on p "Show Me" at bounding box center [423, 619] width 436 height 26
click at [270, 617] on button "Show Me" at bounding box center [247, 619] width 83 height 26
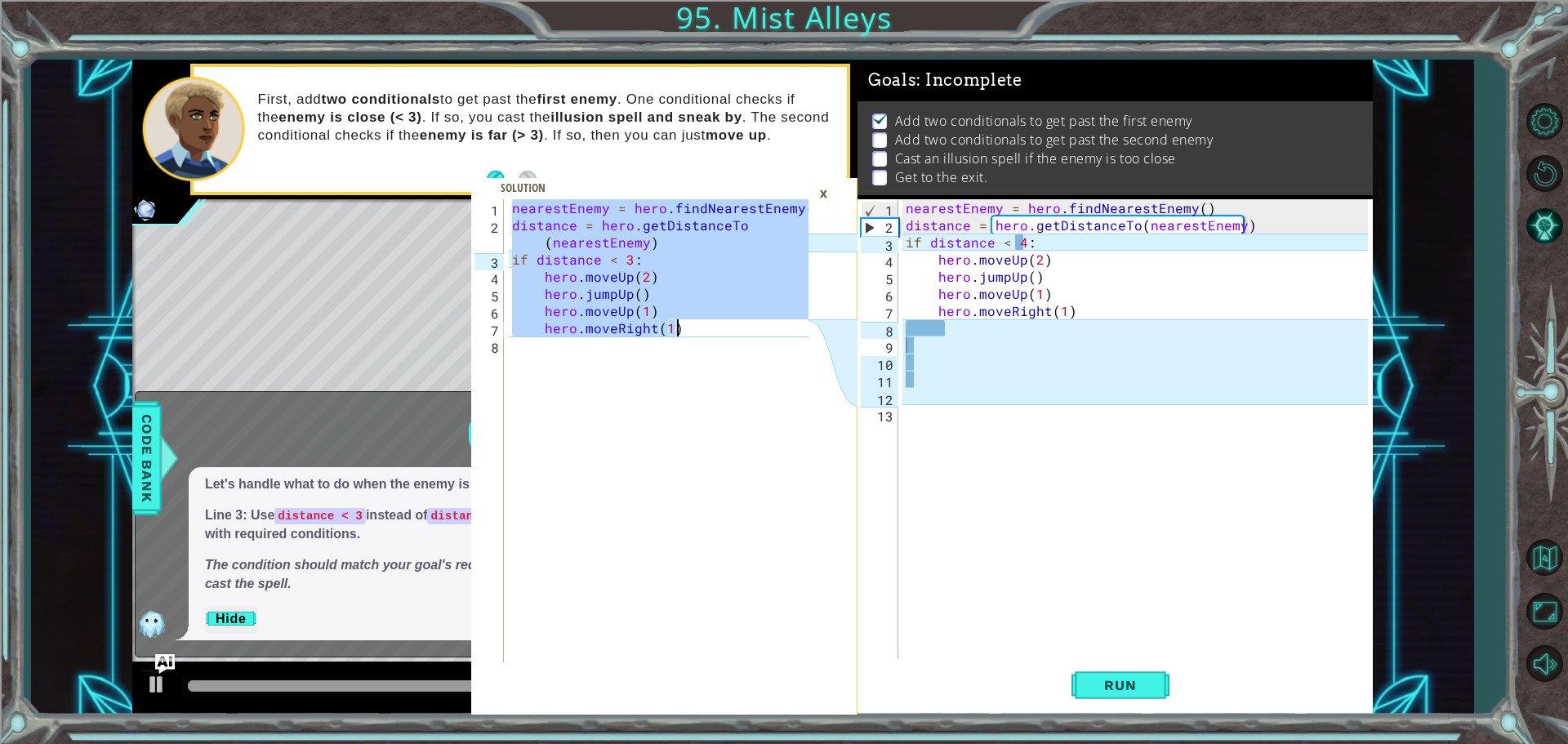
drag, startPoint x: 512, startPoint y: 215, endPoint x: 701, endPoint y: 332, distance: 222.3
click at [701, 332] on div "nearestEnemy = hero . findNearestEnemy ( ) distance = hero . getDistanceTo ( ne…" at bounding box center [662, 448] width 308 height 497
type textarea "hero.moveUp(1) hero.moveRight(1)"
type textarea "nearestEnemy = hero.findNearestEnemy()"
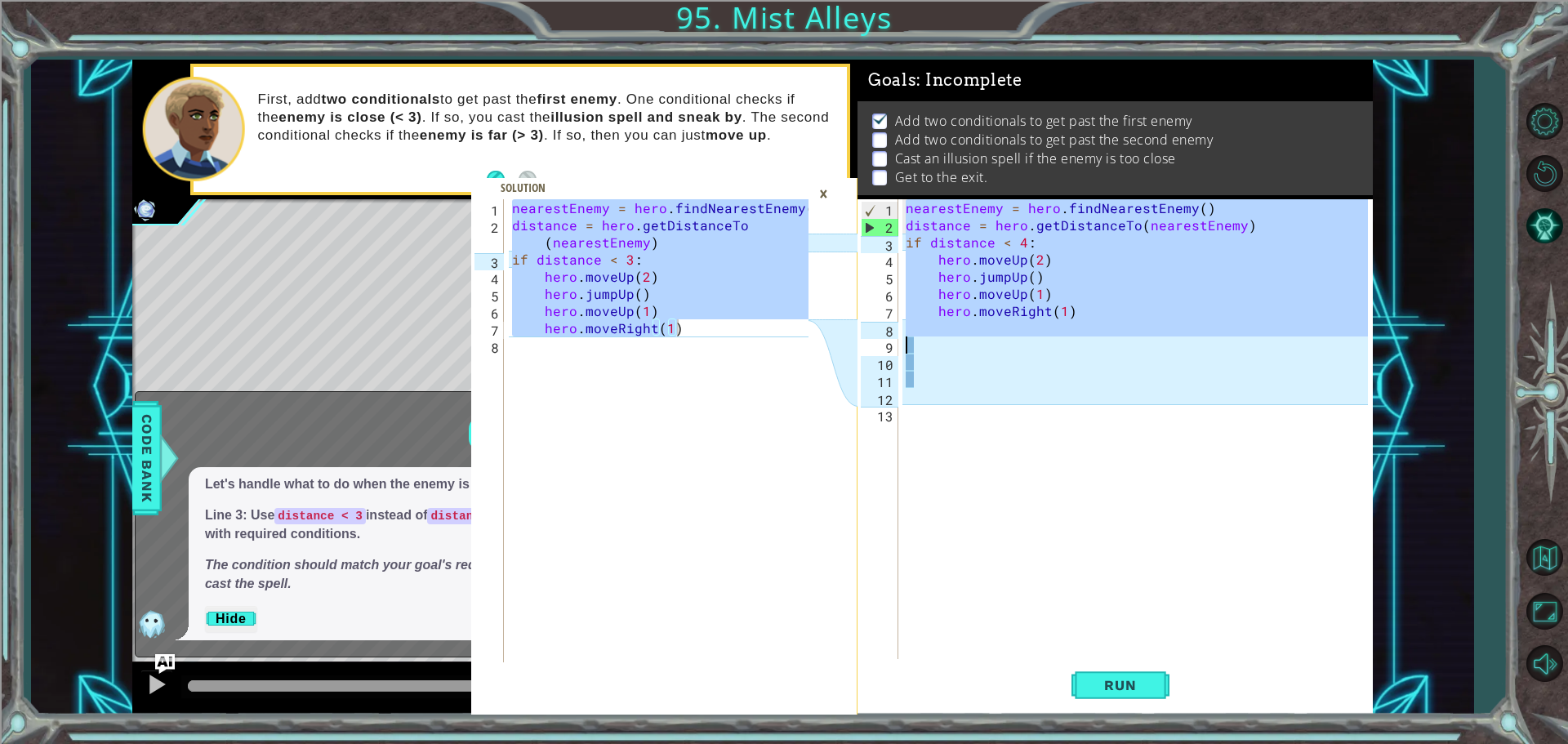
drag, startPoint x: 905, startPoint y: 208, endPoint x: 1070, endPoint y: 336, distance: 208.8
click at [1070, 336] on div "nearestEnemy = hero . findNearestEnemy ( ) distance = hero . getDistanceTo ( ne…" at bounding box center [1140, 448] width 474 height 497
click at [1070, 336] on div "nearestEnemy = hero . findNearestEnemy ( ) distance = hero . getDistanceTo ( ne…" at bounding box center [1135, 430] width 465 height 463
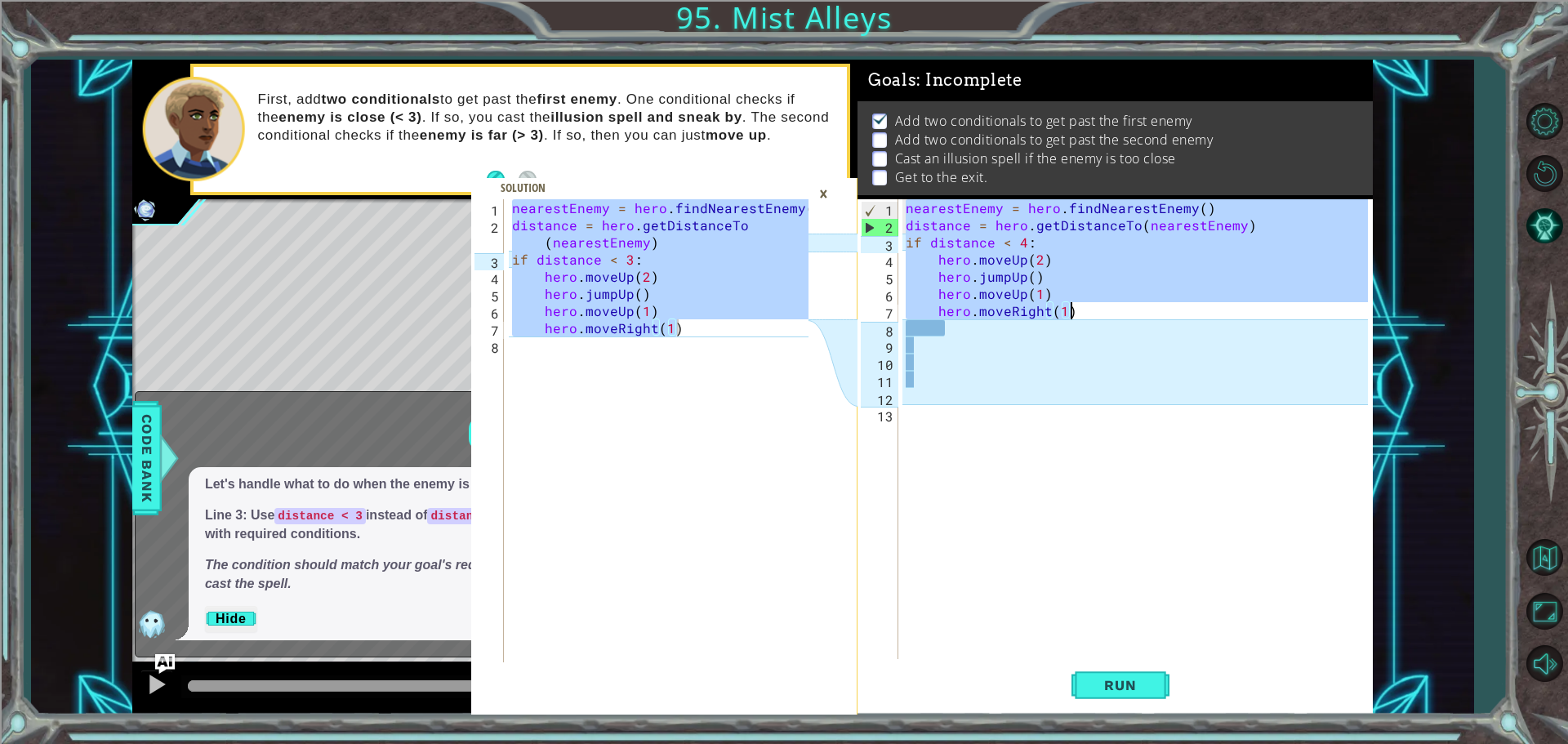
drag, startPoint x: 907, startPoint y: 202, endPoint x: 1069, endPoint y: 307, distance: 193.1
click at [1069, 307] on div "nearestEnemy = hero . findNearestEnemy ( ) distance = hero . getDistanceTo ( ne…" at bounding box center [1140, 448] width 474 height 497
type textarea "hero.moveUp(1) hero.moveRight(1)"
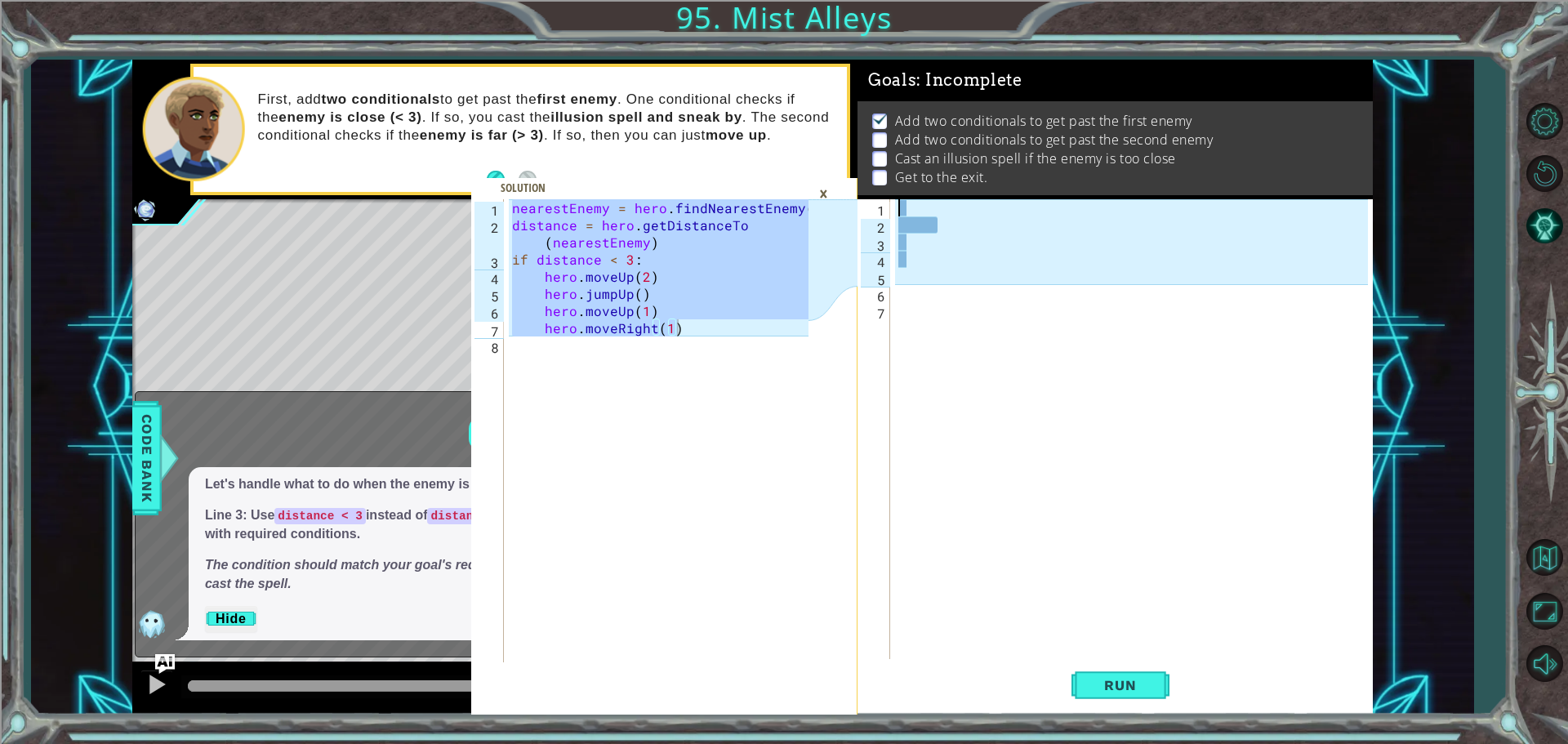
paste textarea "hero.moveRight(1)"
type textarea "hero.moveRight(1)"
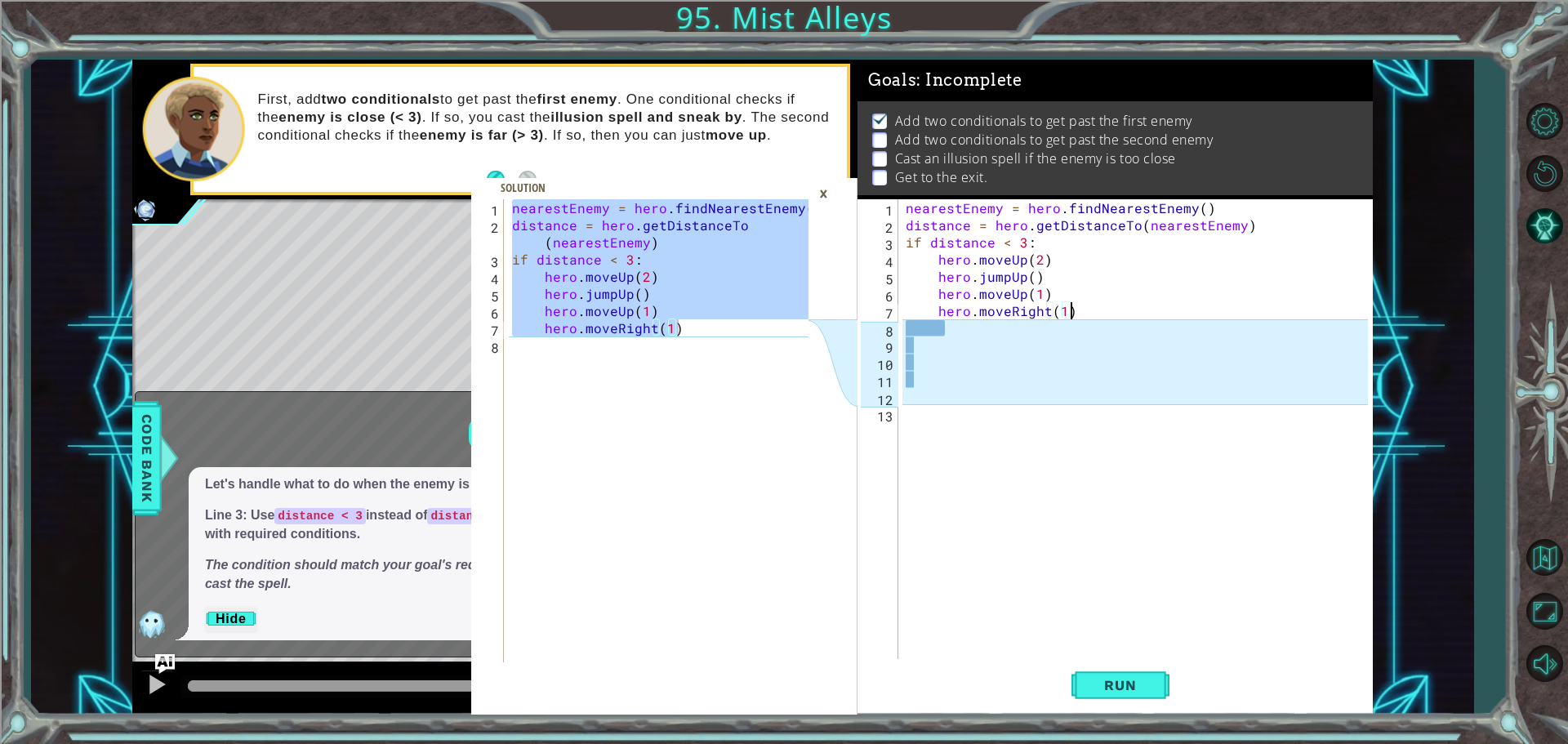
click at [927, 344] on div "nearestEnemy = hero . findNearestEnemy ( ) distance = hero . getDistanceTo ( ne…" at bounding box center [1140, 448] width 474 height 497
click at [955, 330] on div "nearestEnemy = hero . findNearestEnemy ( ) distance = hero . getDistanceTo ( ne…" at bounding box center [1140, 448] width 474 height 497
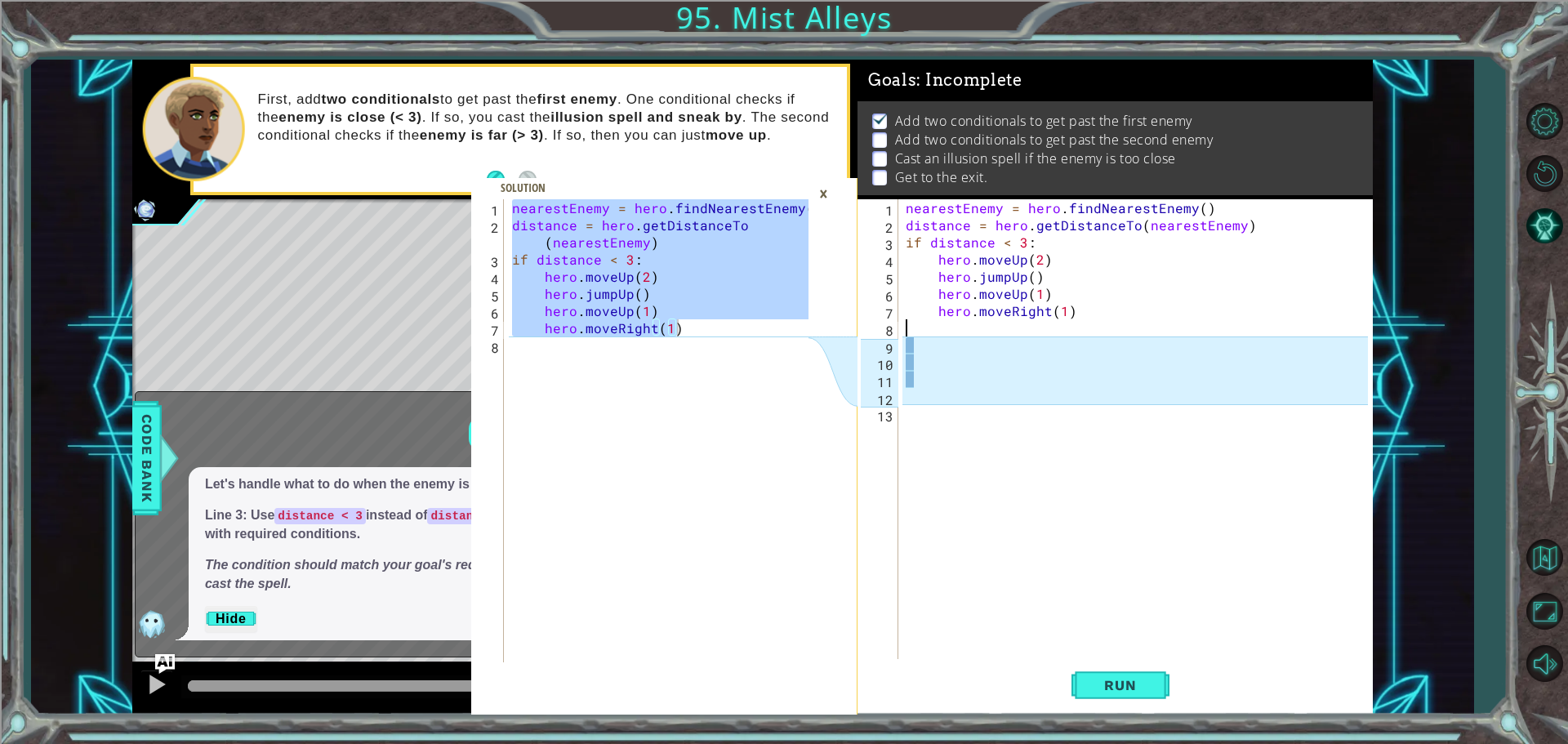
type textarea "hero.moveRight(1)"
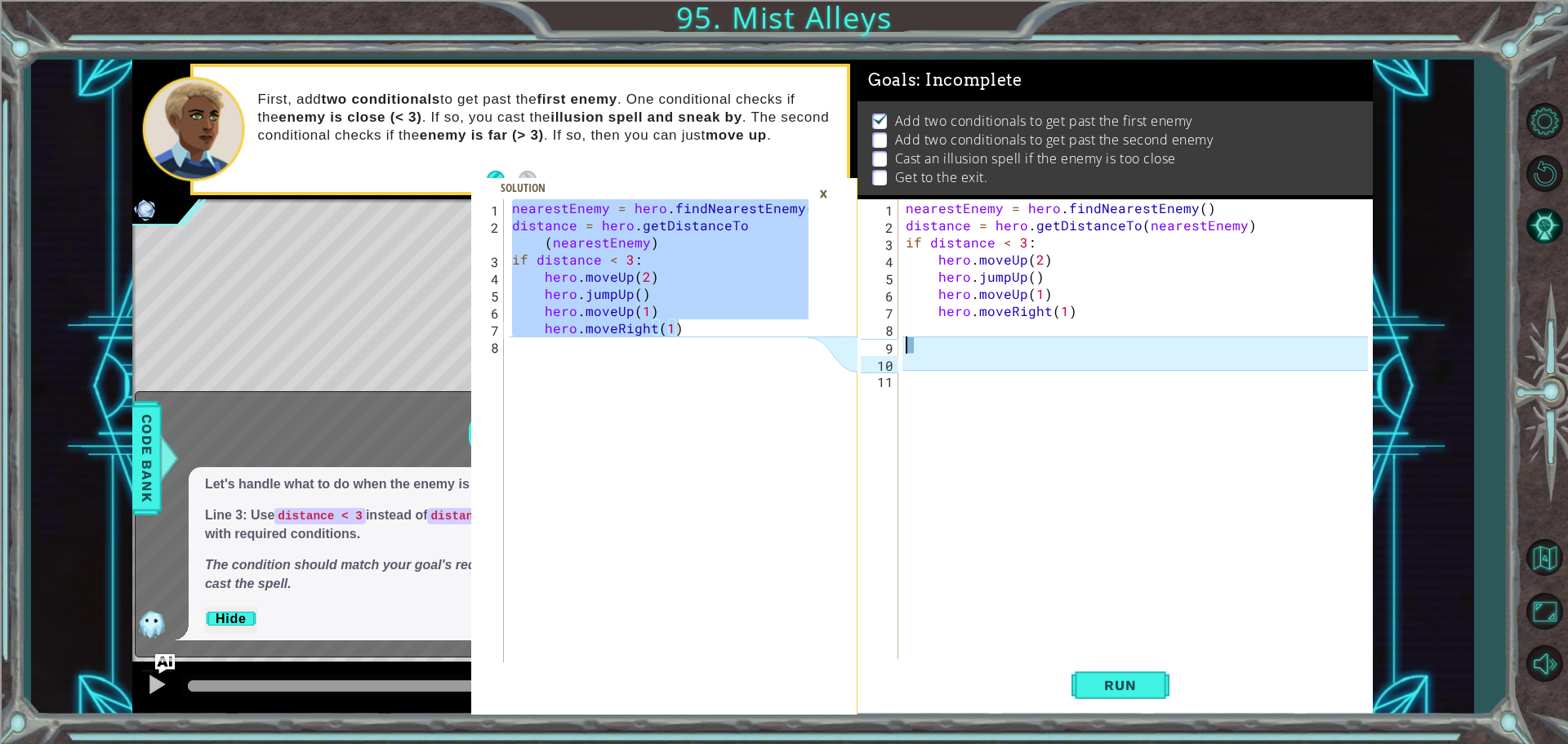
type textarea "\"
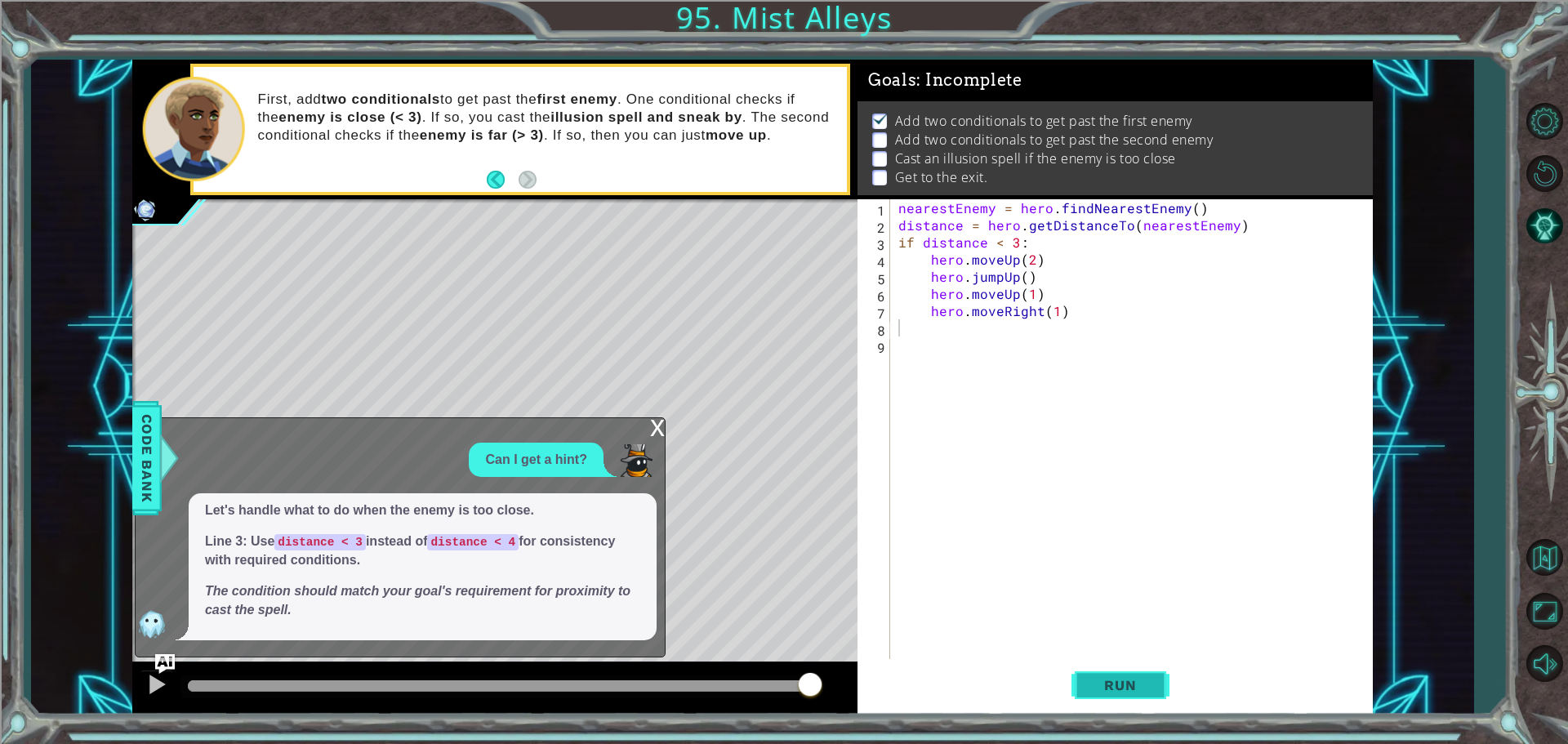
click at [1143, 681] on span "Run" at bounding box center [1120, 685] width 64 height 17
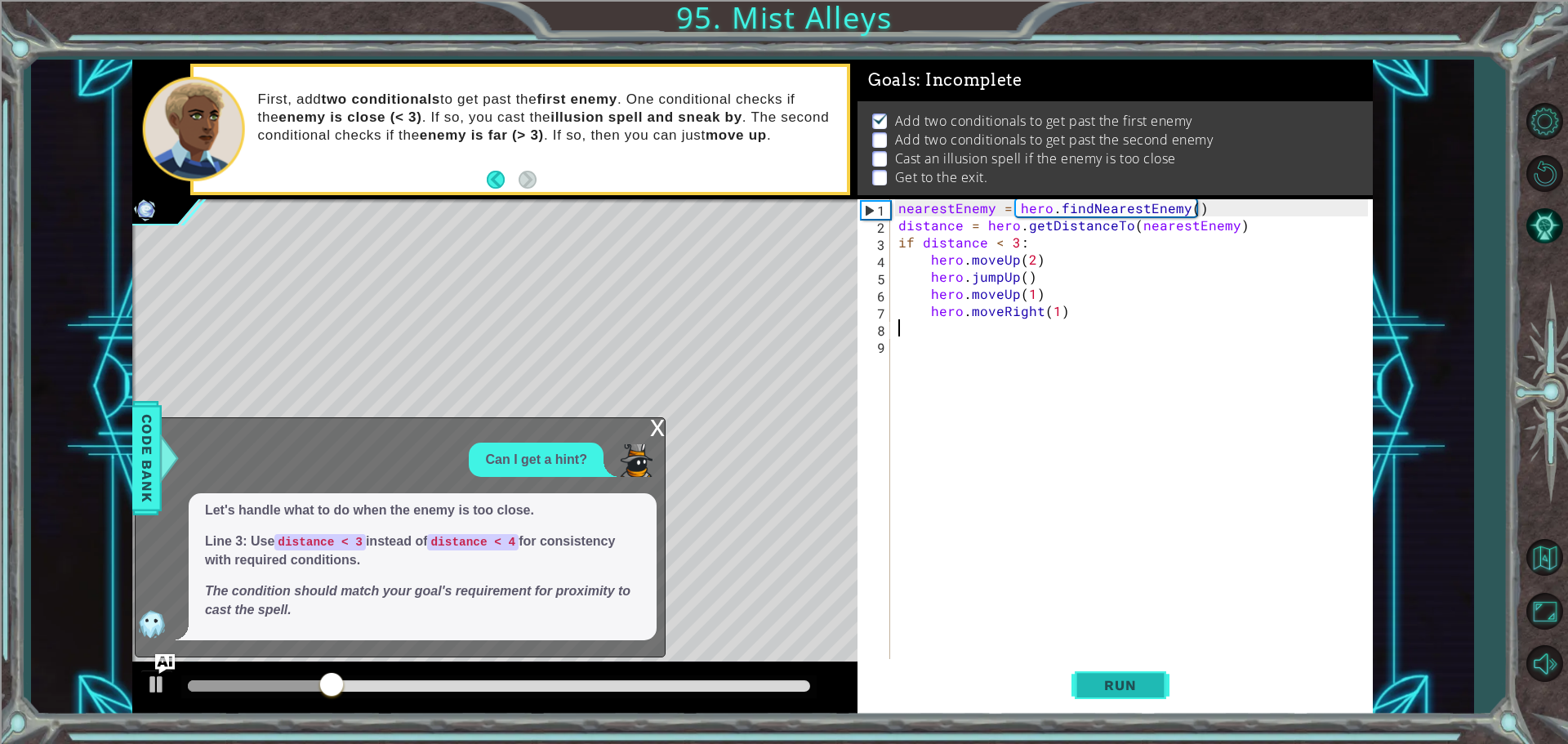
click at [1143, 681] on span "Run" at bounding box center [1120, 685] width 64 height 17
click at [654, 424] on div "x" at bounding box center [658, 426] width 15 height 17
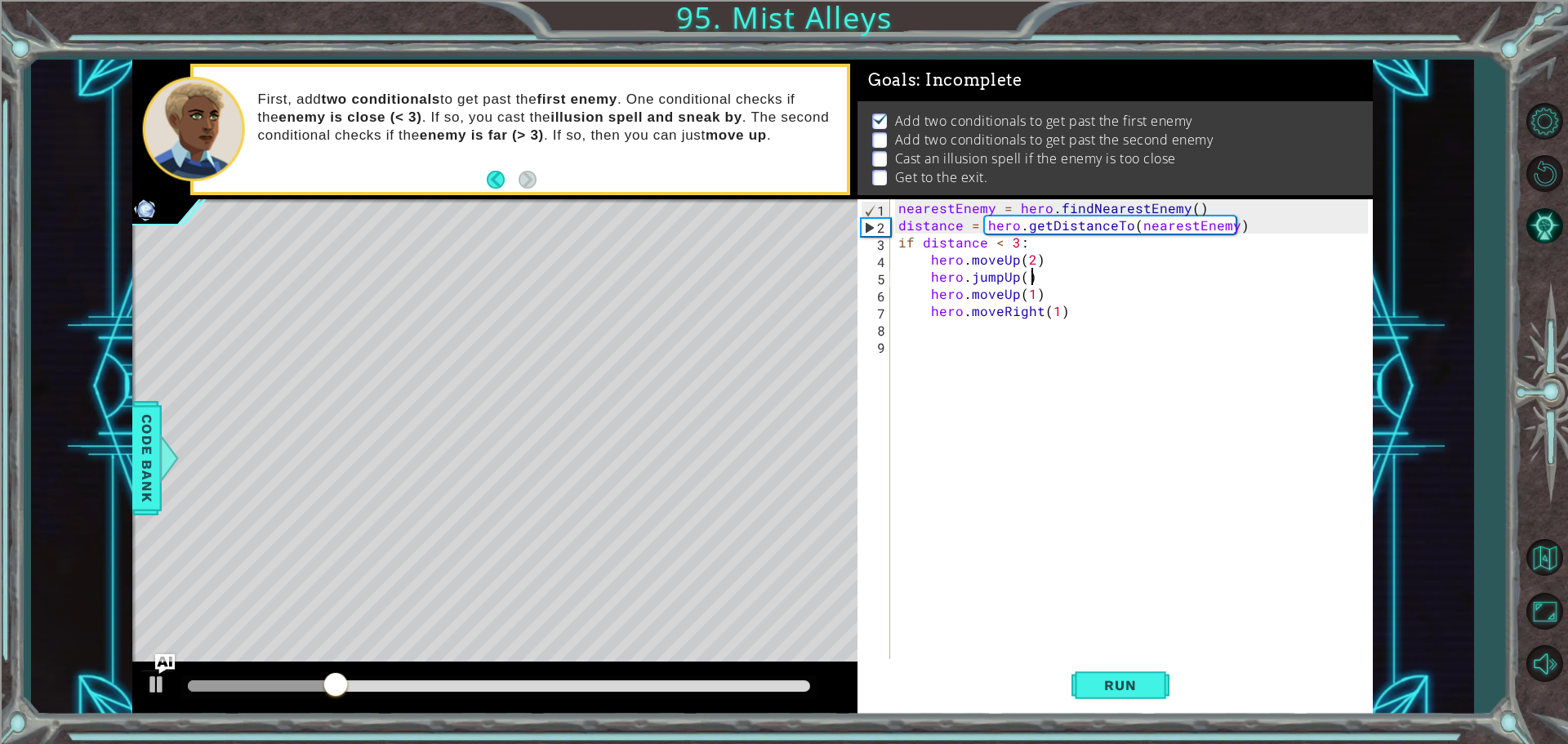
click at [1114, 271] on div "nearestEnemy = hero . findNearestEnemy ( ) distance = hero . getDistanceTo ( ne…" at bounding box center [1136, 448] width 481 height 497
click at [899, 237] on div "nearestEnemy = hero . findNearestEnemy ( ) distance = hero . getDistanceTo ( ne…" at bounding box center [1136, 448] width 481 height 497
click at [1139, 674] on button "Run" at bounding box center [1120, 685] width 98 height 52
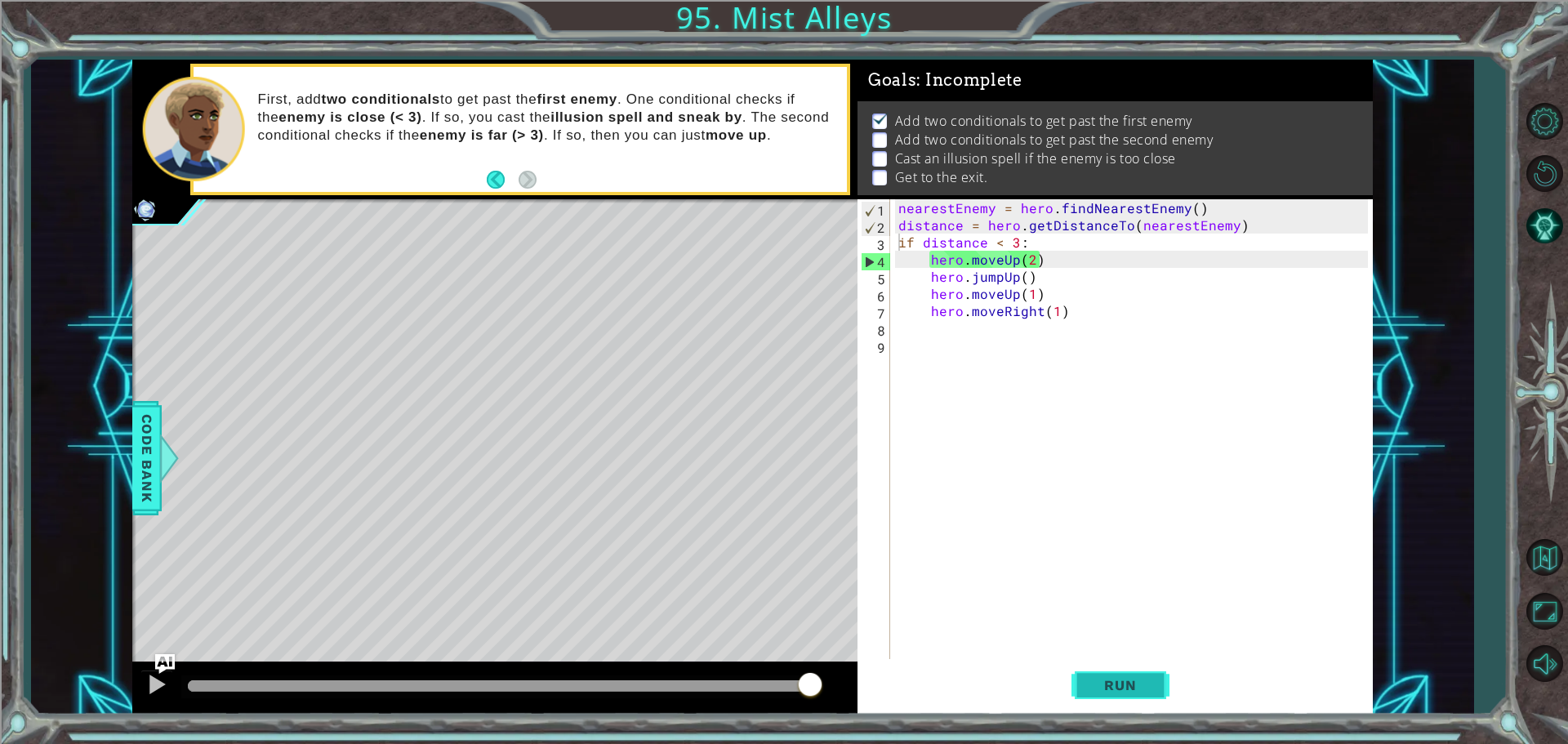
click at [1139, 674] on button "Run" at bounding box center [1120, 685] width 98 height 52
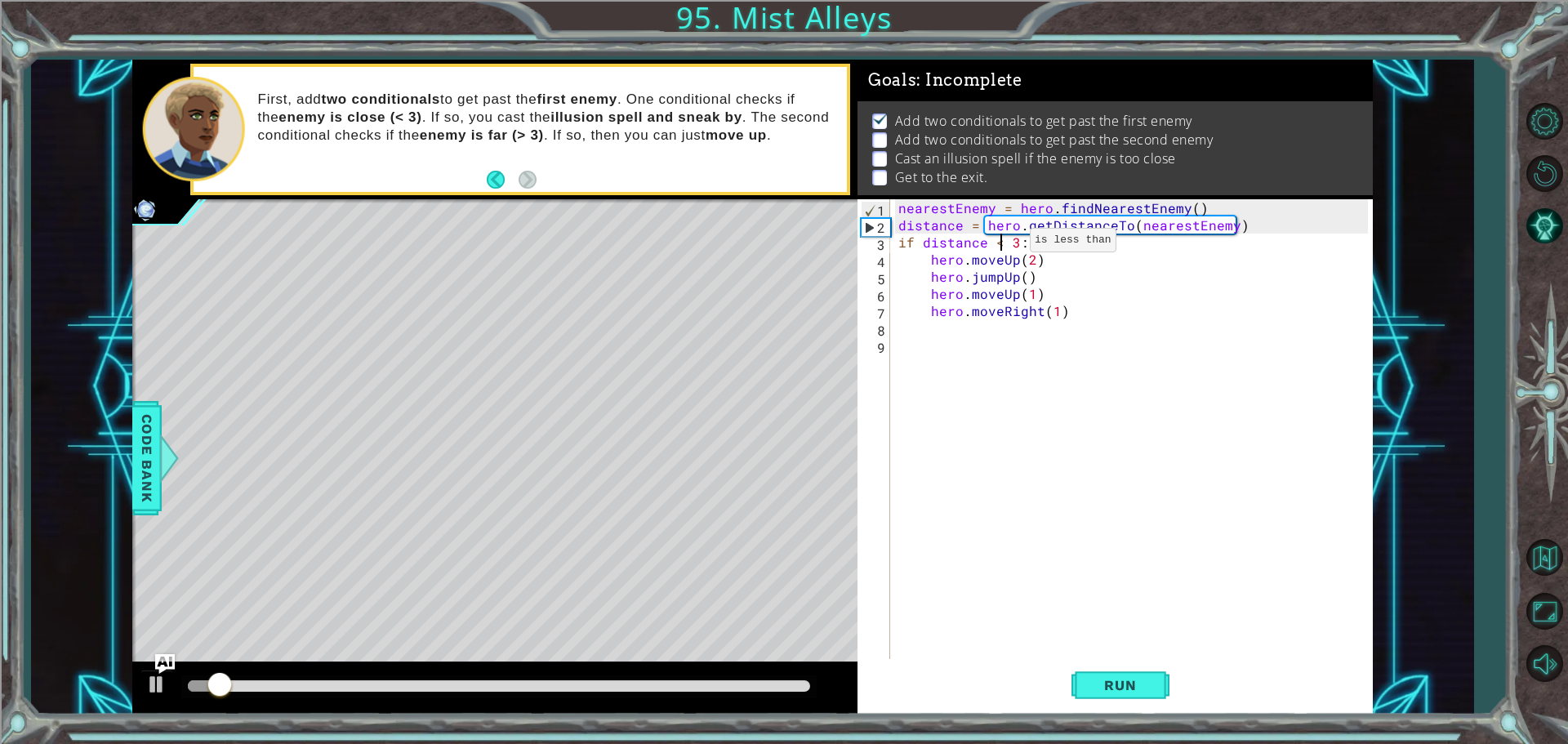
click at [1002, 244] on div "nearestEnemy = hero . findNearestEnemy ( ) distance = hero . getDistanceTo ( ne…" at bounding box center [1136, 448] width 481 height 497
type textarea "if distance > 3:"
click at [1123, 677] on span "Run" at bounding box center [1120, 685] width 64 height 17
click at [1117, 673] on button "Run" at bounding box center [1120, 685] width 98 height 52
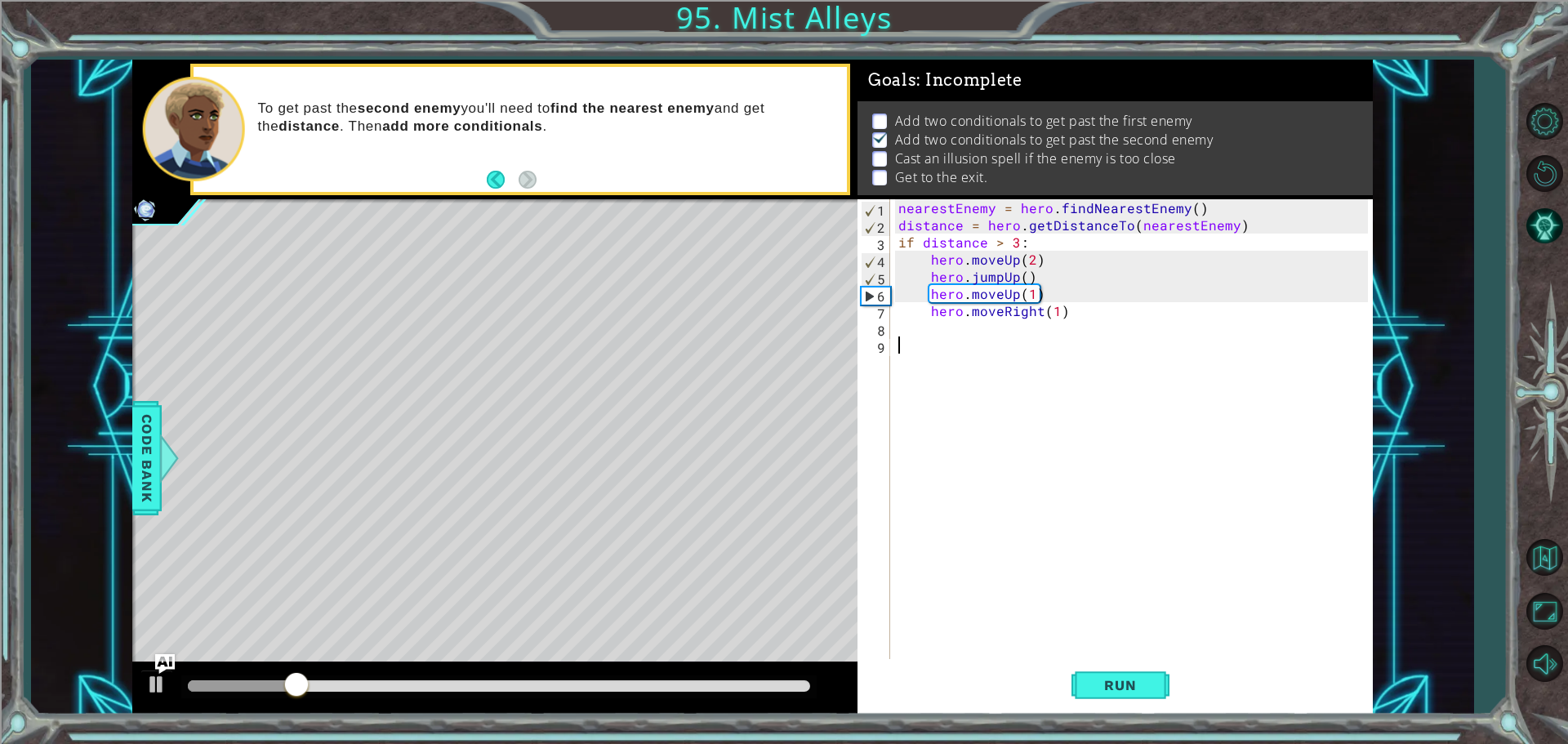
click at [948, 342] on div "nearestEnemy = hero . findNearestEnemy ( ) distance = hero . getDistanceTo ( ne…" at bounding box center [1136, 448] width 481 height 497
click at [962, 330] on div "nearestEnemy = hero . findNearestEnemy ( ) distance = hero . getDistanceTo ( ne…" at bounding box center [1136, 448] width 481 height 497
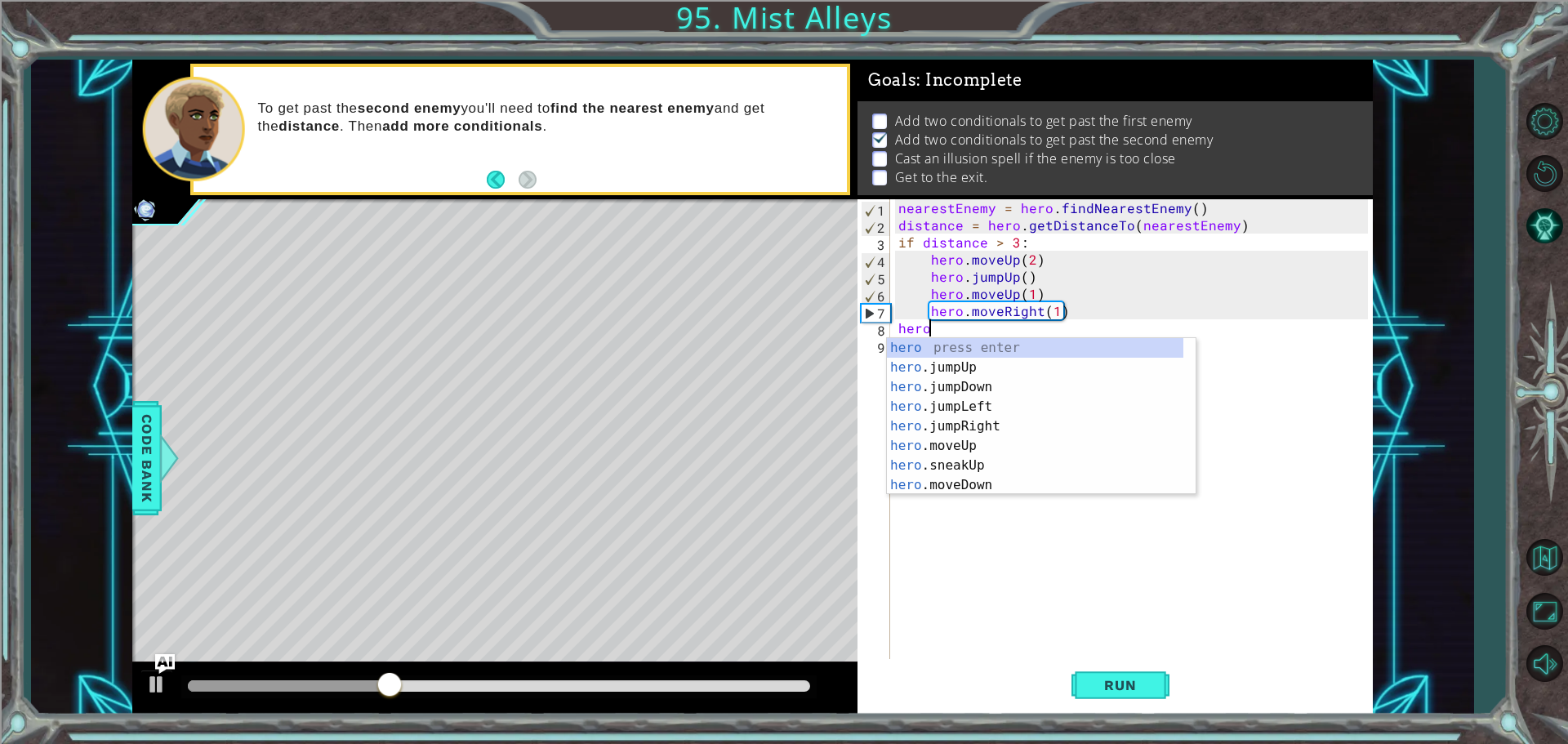
scroll to position [0, 2]
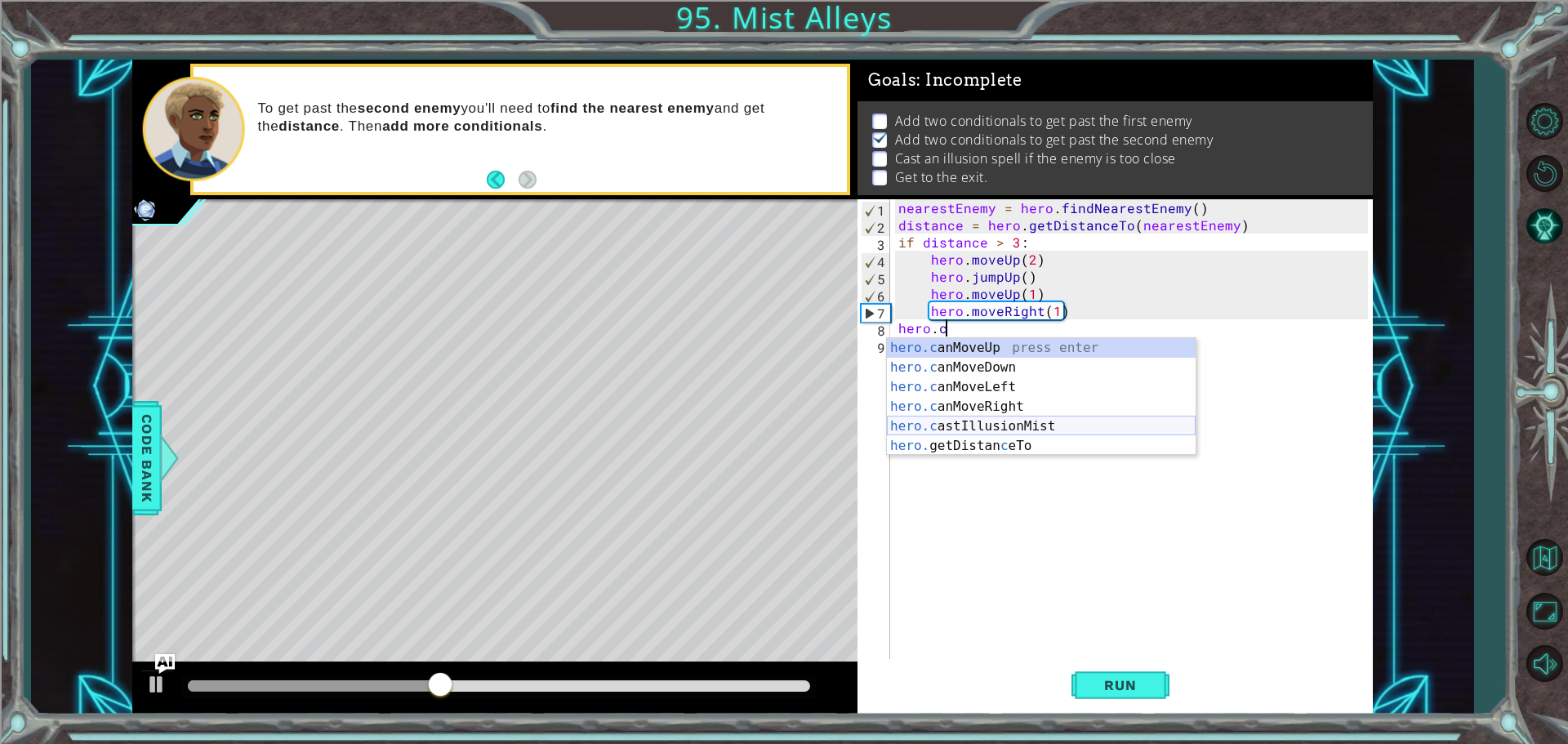
click at [1055, 417] on div "hero.c anMoveUp press enter hero.c anMoveDown press enter hero.c anMoveLeft pre…" at bounding box center [1041, 416] width 309 height 157
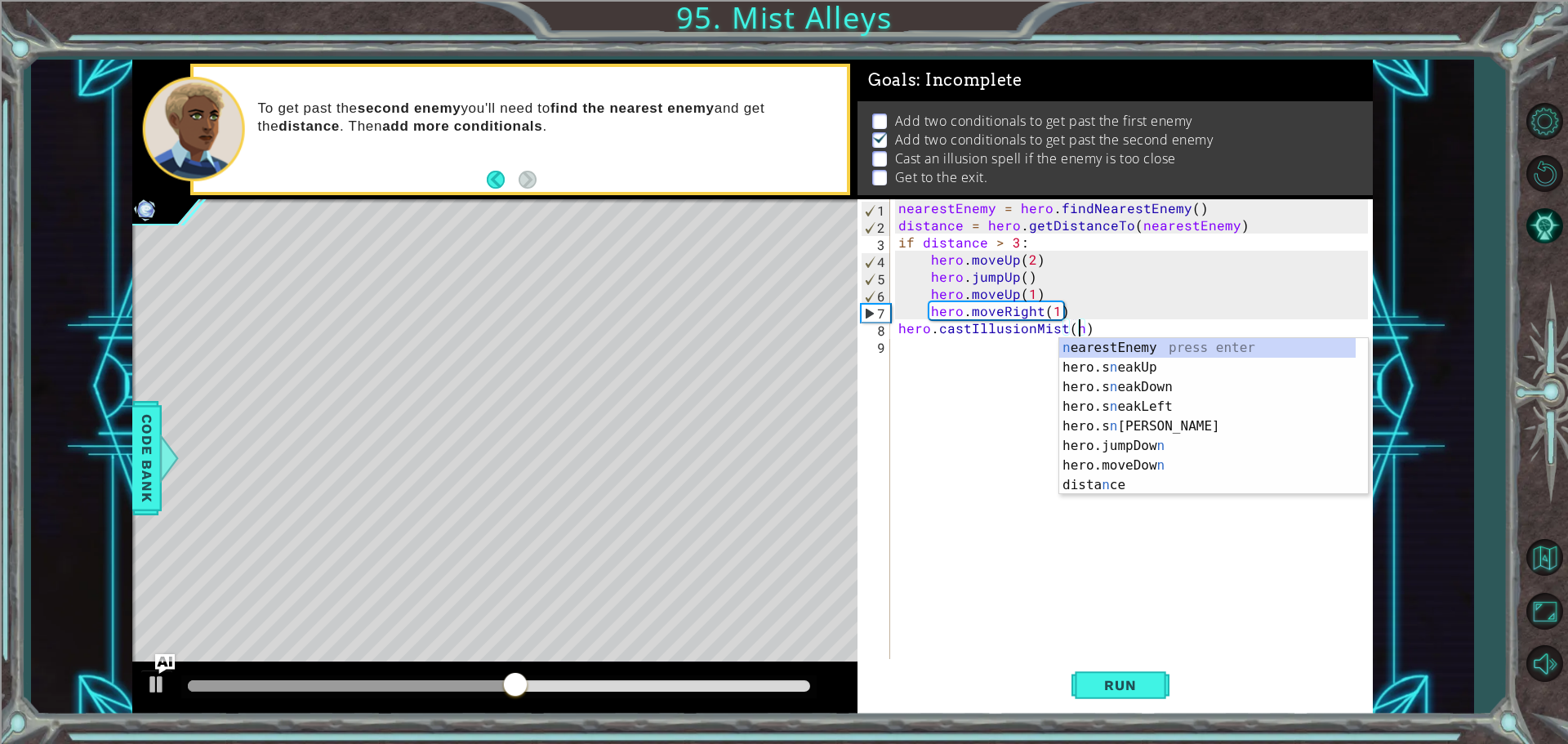
scroll to position [0, 11]
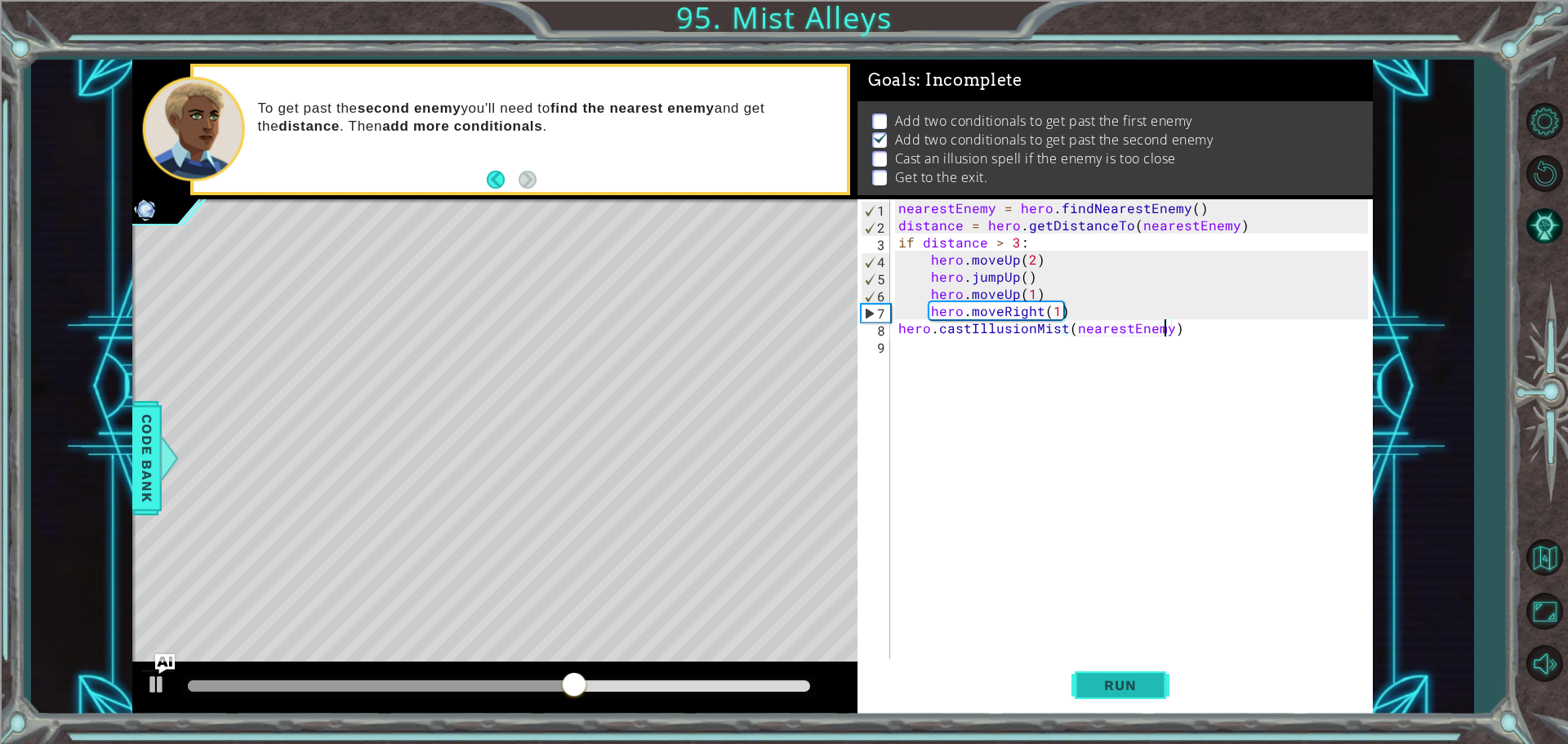
type textarea "hero.castIllusionMist(nearestEnemy)"
click at [1141, 679] on span "Run" at bounding box center [1120, 685] width 64 height 17
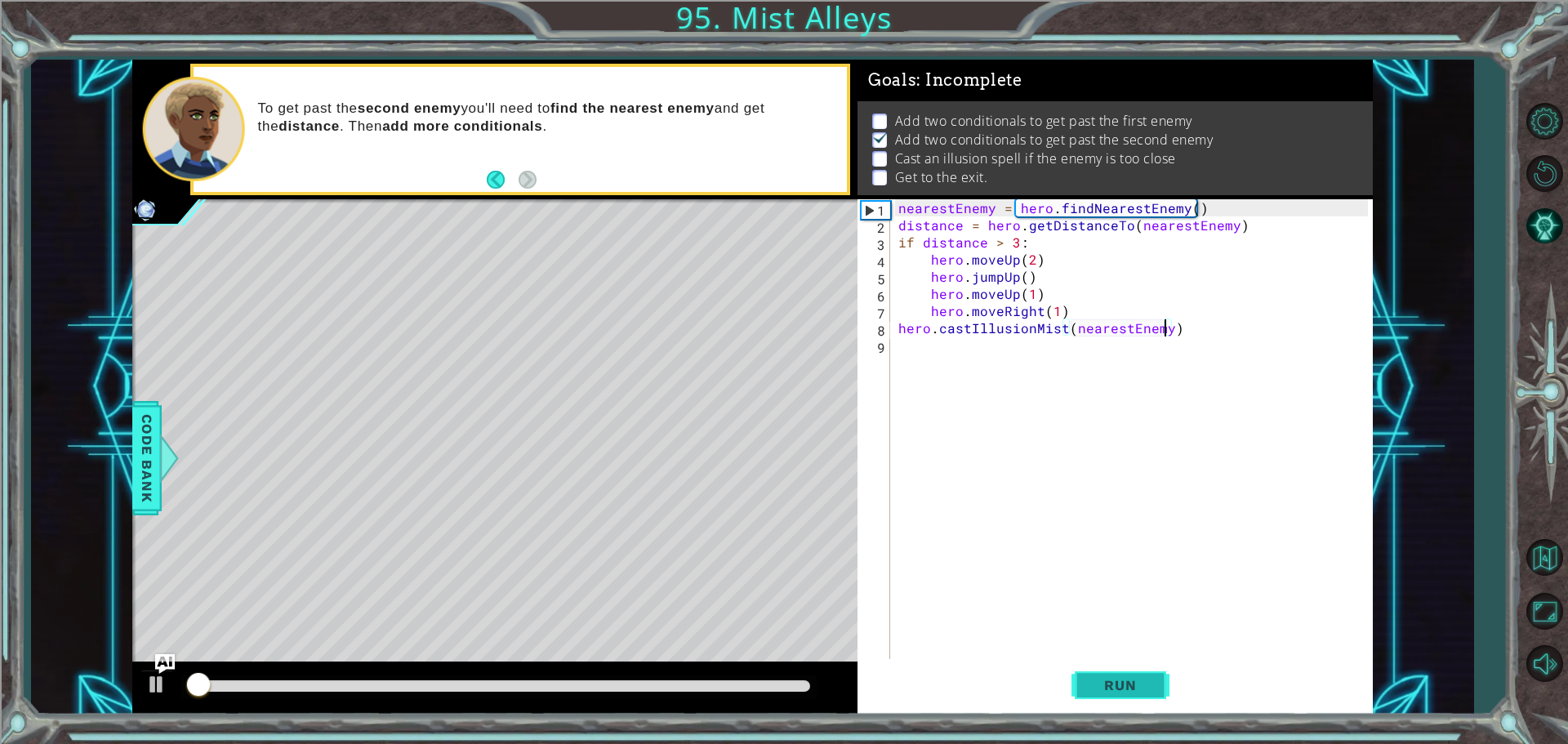
click at [1141, 679] on span "Run" at bounding box center [1120, 685] width 64 height 17
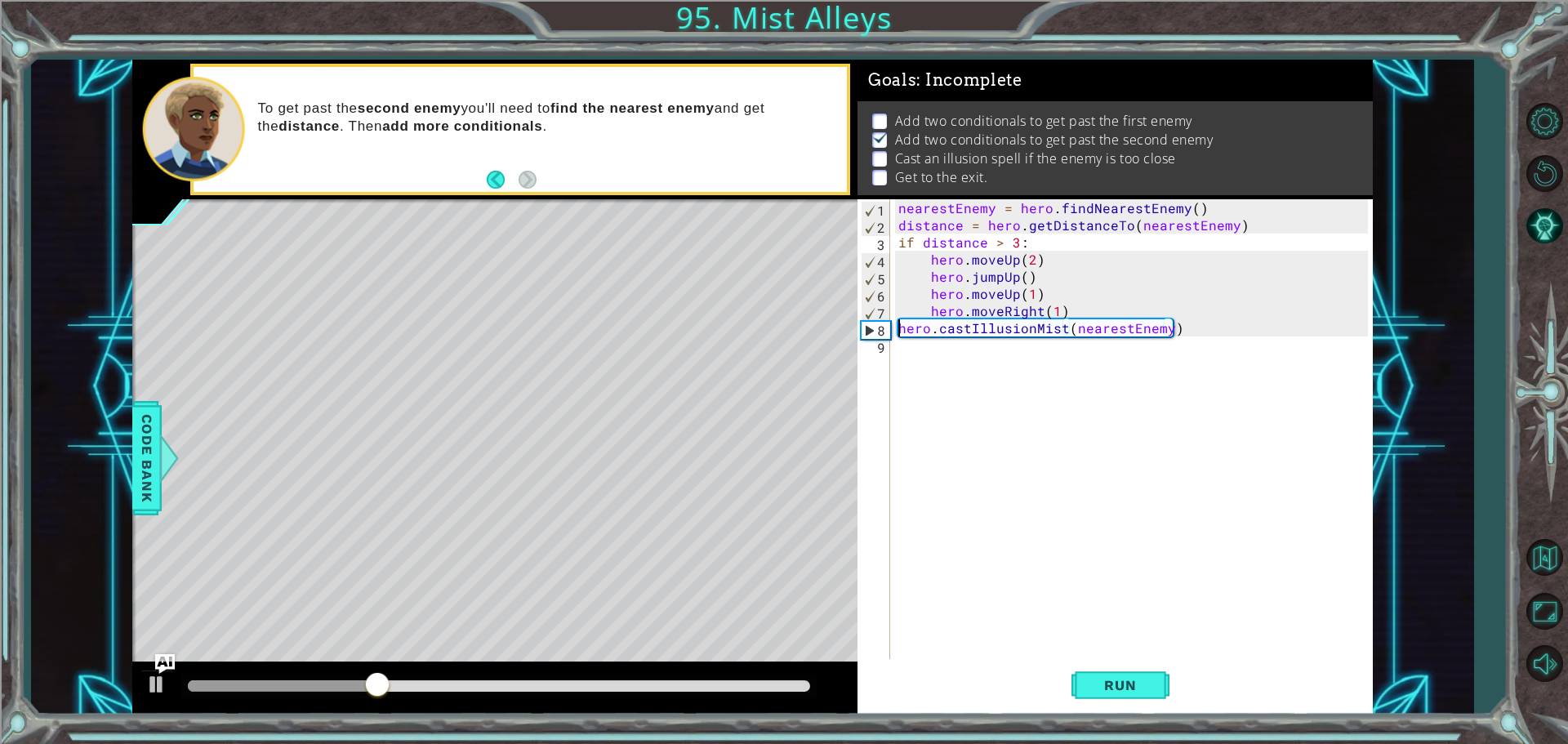
click at [900, 330] on div "nearestEnemy = hero . findNearestEnemy ( ) distance = hero . getDistanceTo ( ne…" at bounding box center [1136, 448] width 481 height 497
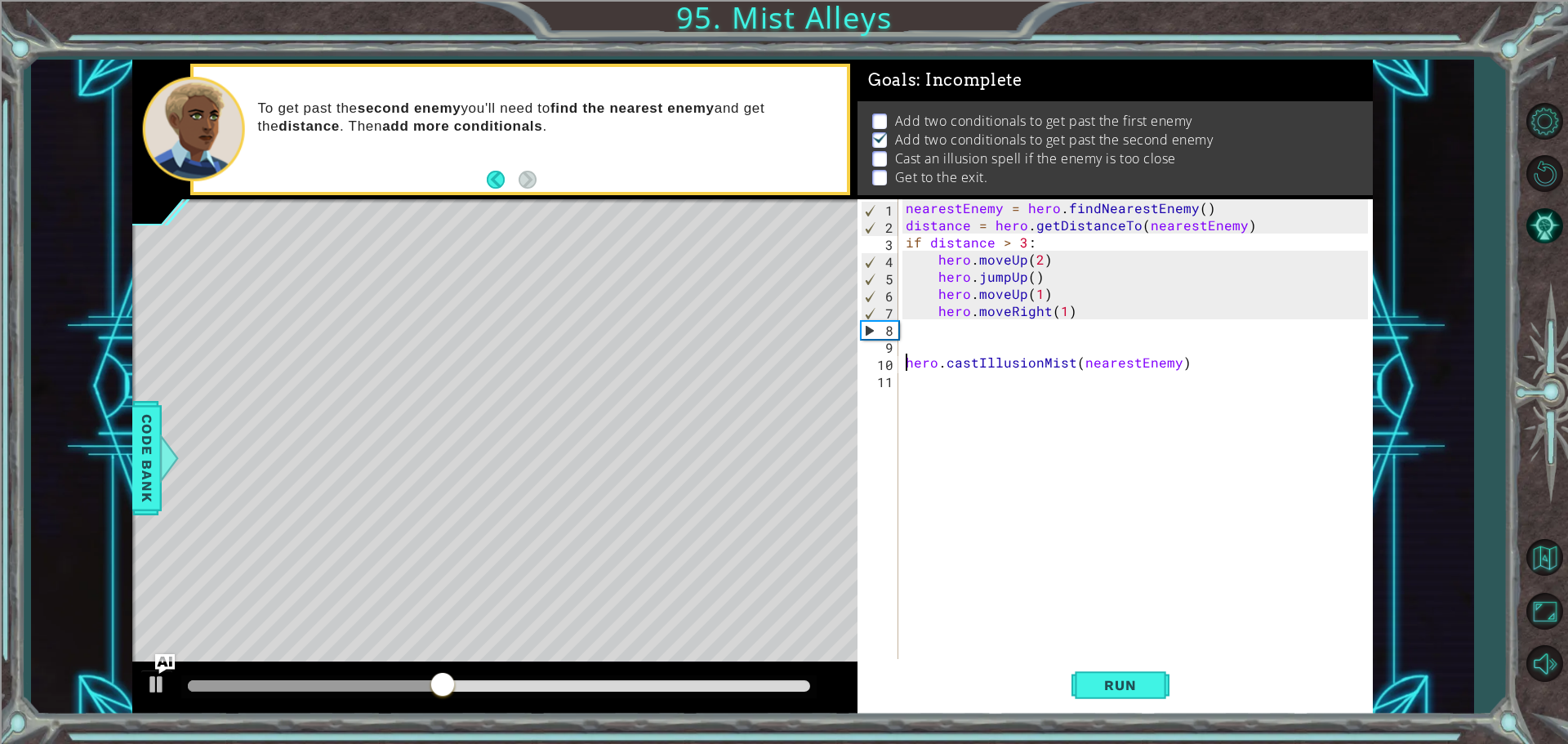
click at [954, 335] on div "nearestEnemy = hero . findNearestEnemy ( ) distance = hero . getDistanceTo ( ne…" at bounding box center [1140, 448] width 474 height 497
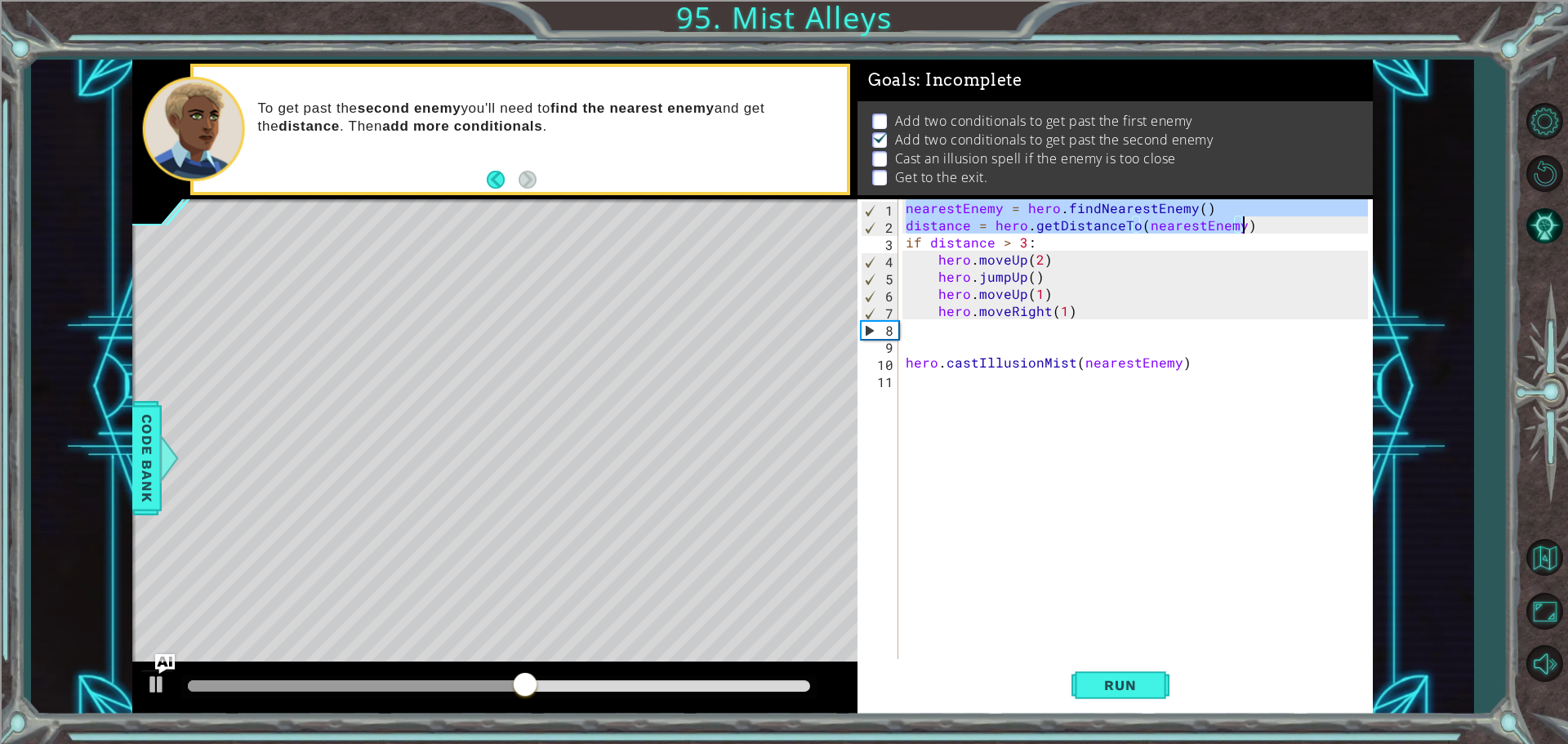
drag, startPoint x: 907, startPoint y: 207, endPoint x: 1248, endPoint y: 228, distance: 341.6
click at [1248, 228] on div "nearestEnemy = hero . findNearestEnemy ( ) distance = hero . getDistanceTo ( ne…" at bounding box center [1140, 448] width 474 height 497
type textarea "nearestEnemy = hero.findNearestEnemy() distance = hero.getDistanceTo(nearestEne…"
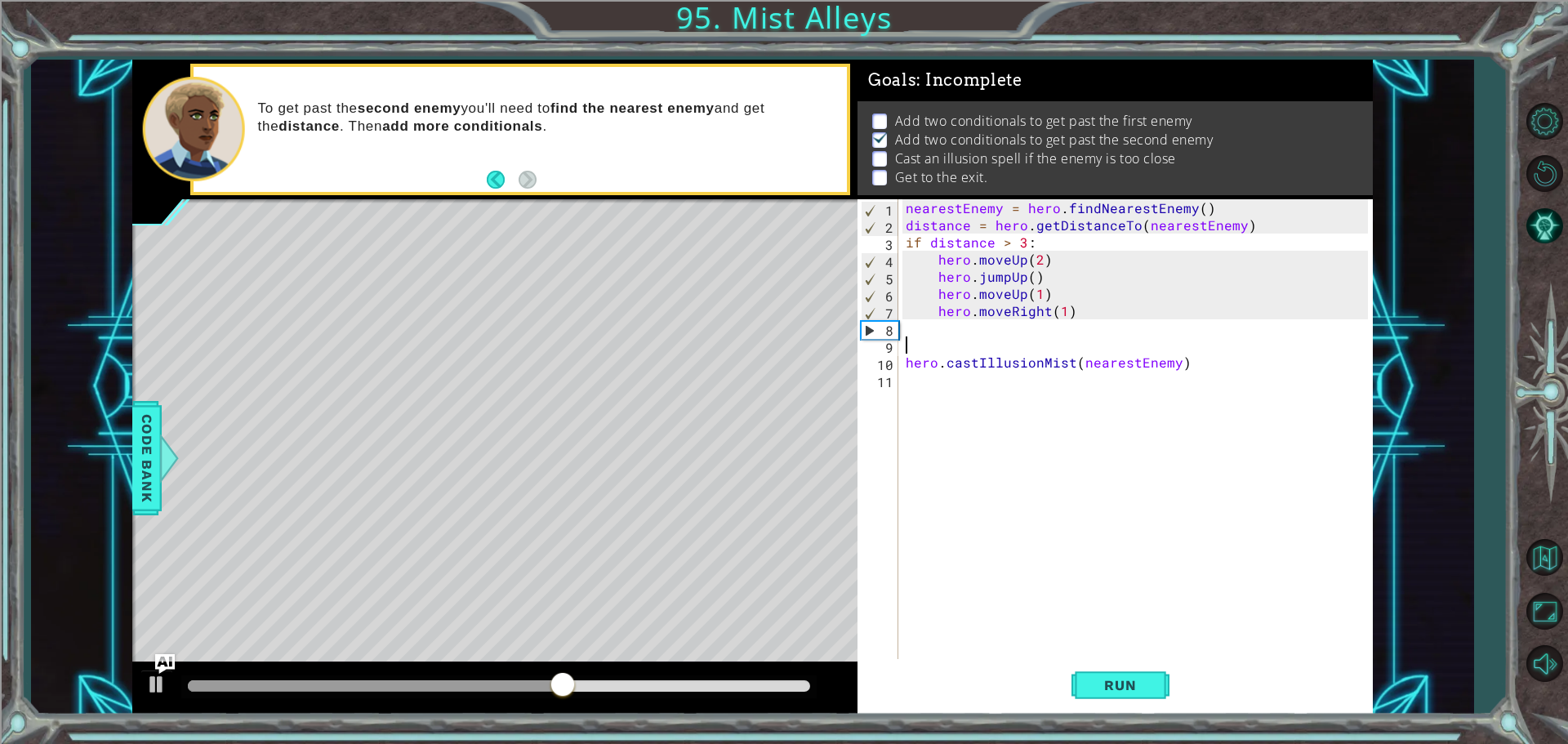
click at [929, 349] on div "nearestEnemy = hero . findNearestEnemy ( ) distance = hero . getDistanceTo ( ne…" at bounding box center [1140, 448] width 474 height 497
paste textarea "distance = hero.getDistanceTo(nearestEnemy)"
type textarea "distance = hero.getDistanceTo(nearestEnemy)"
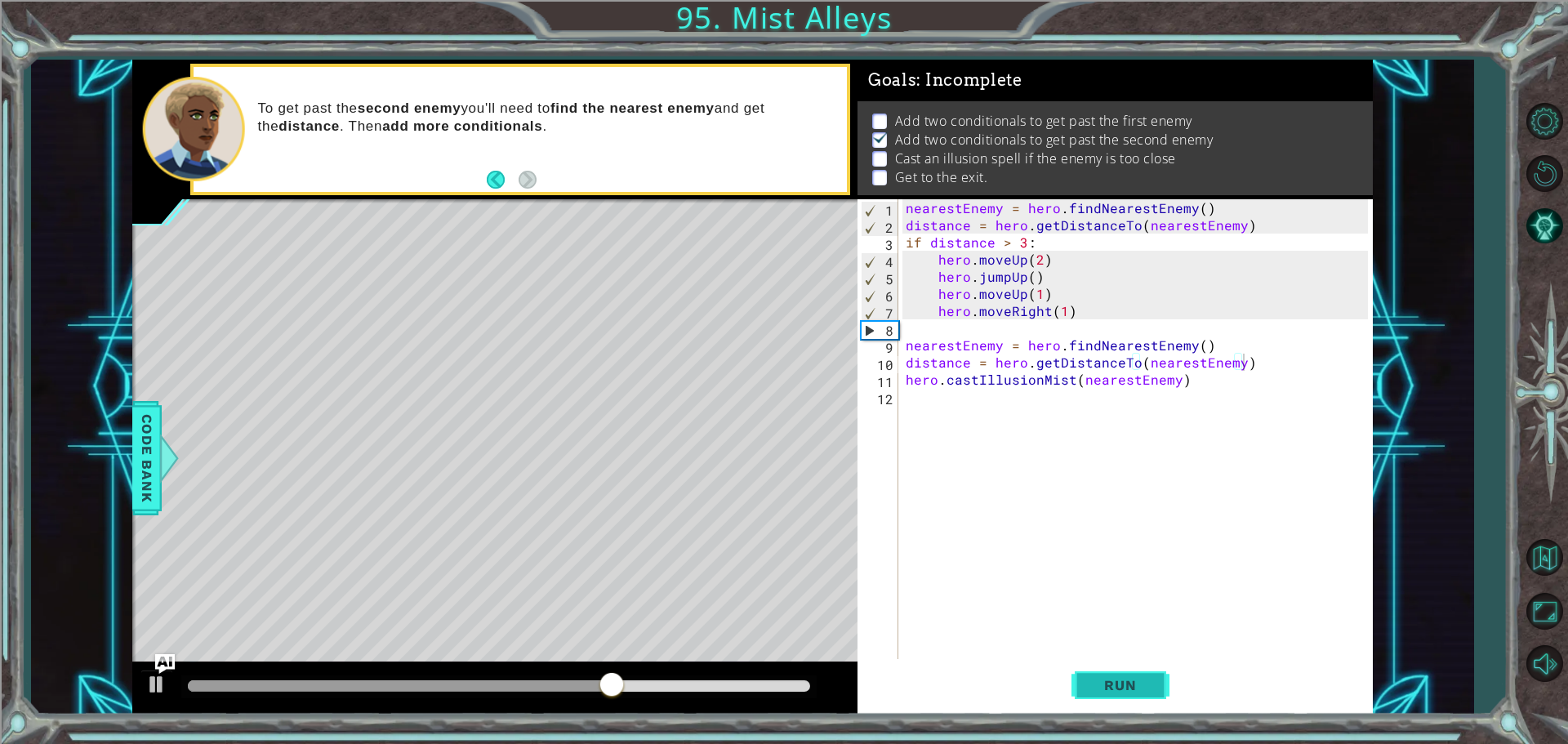
click at [1087, 678] on button "Run" at bounding box center [1120, 685] width 98 height 52
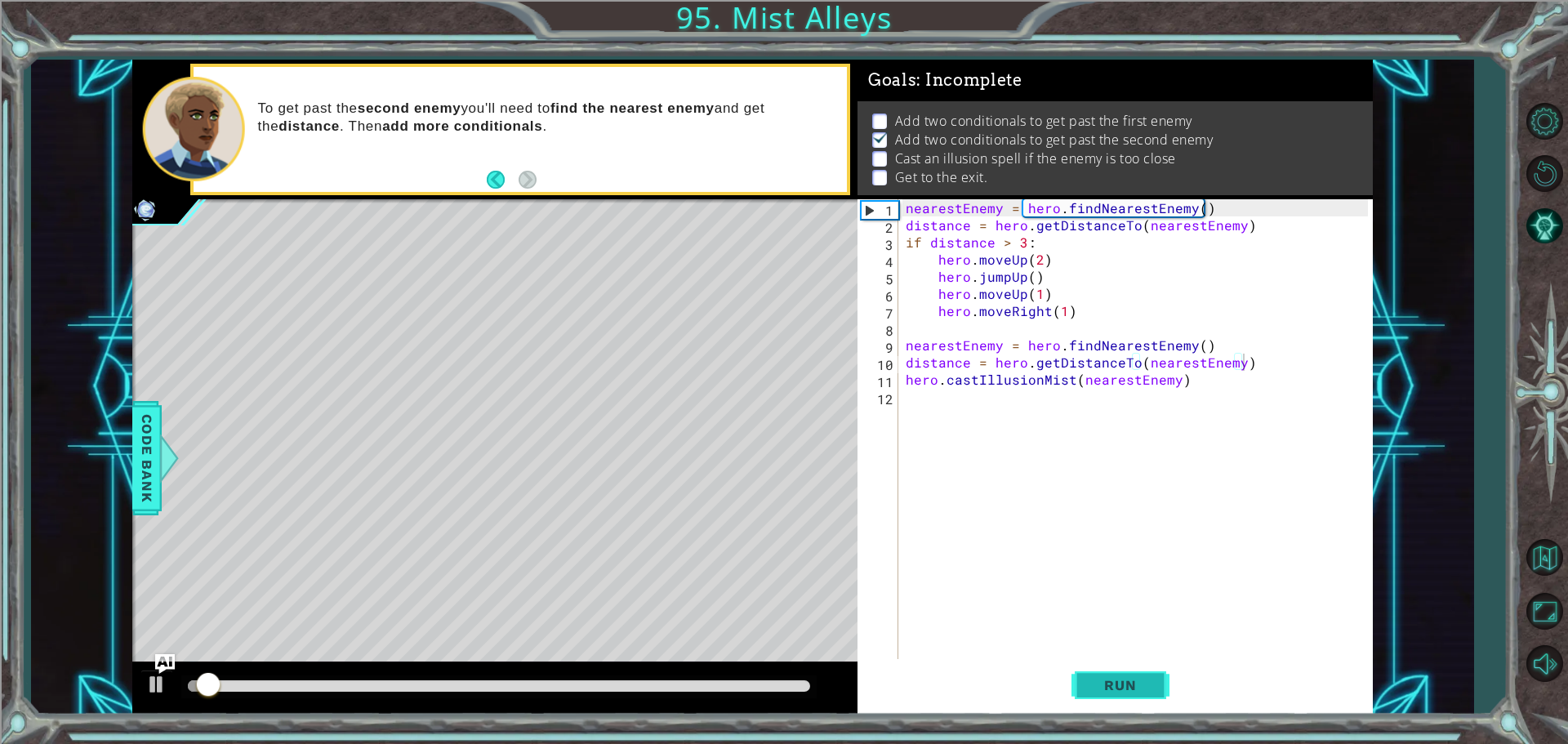
click at [1146, 672] on button "Run" at bounding box center [1120, 685] width 98 height 52
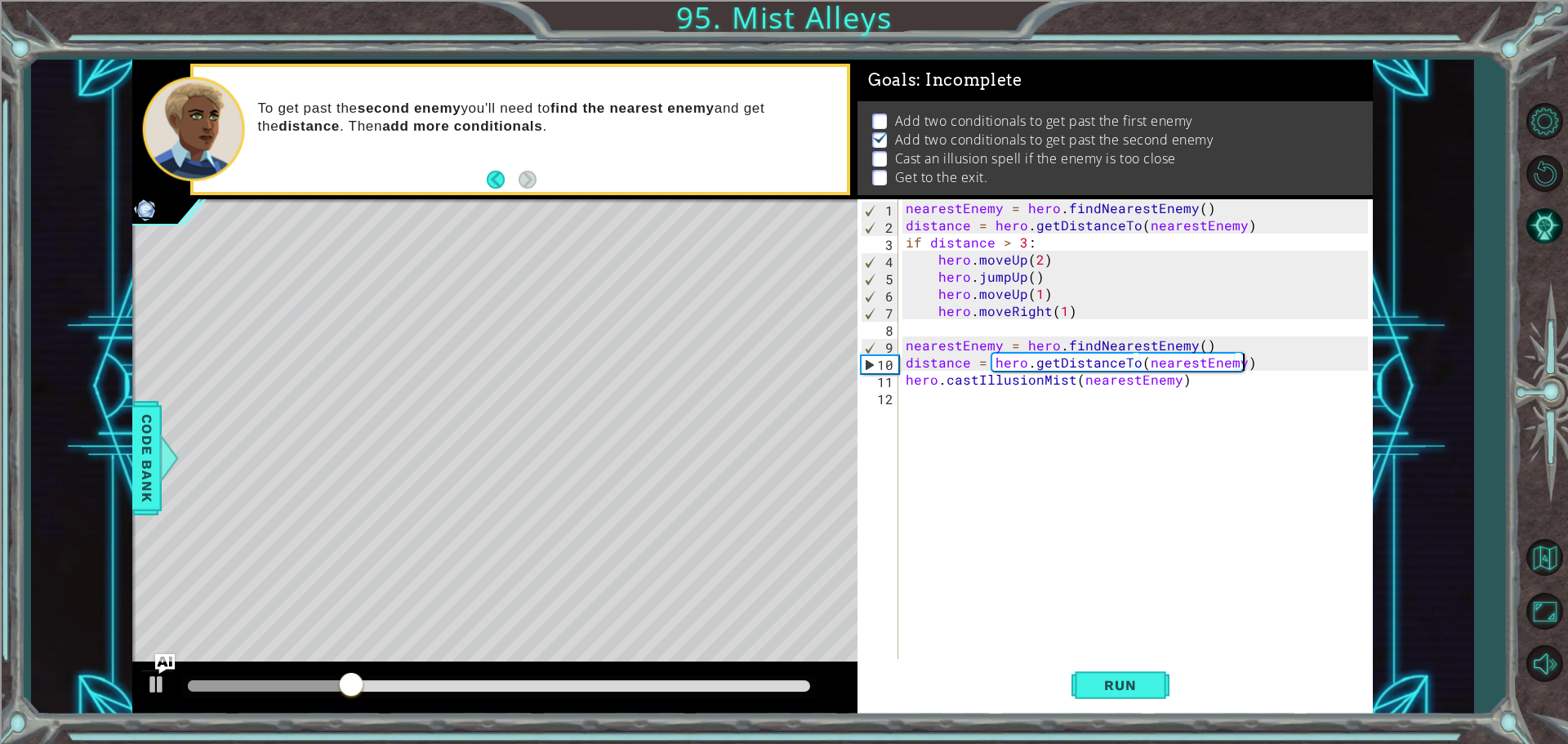
click at [988, 431] on div "nearestEnemy = hero . findNearestEnemy ( ) distance = hero . getDistanceTo ( ne…" at bounding box center [1140, 448] width 474 height 497
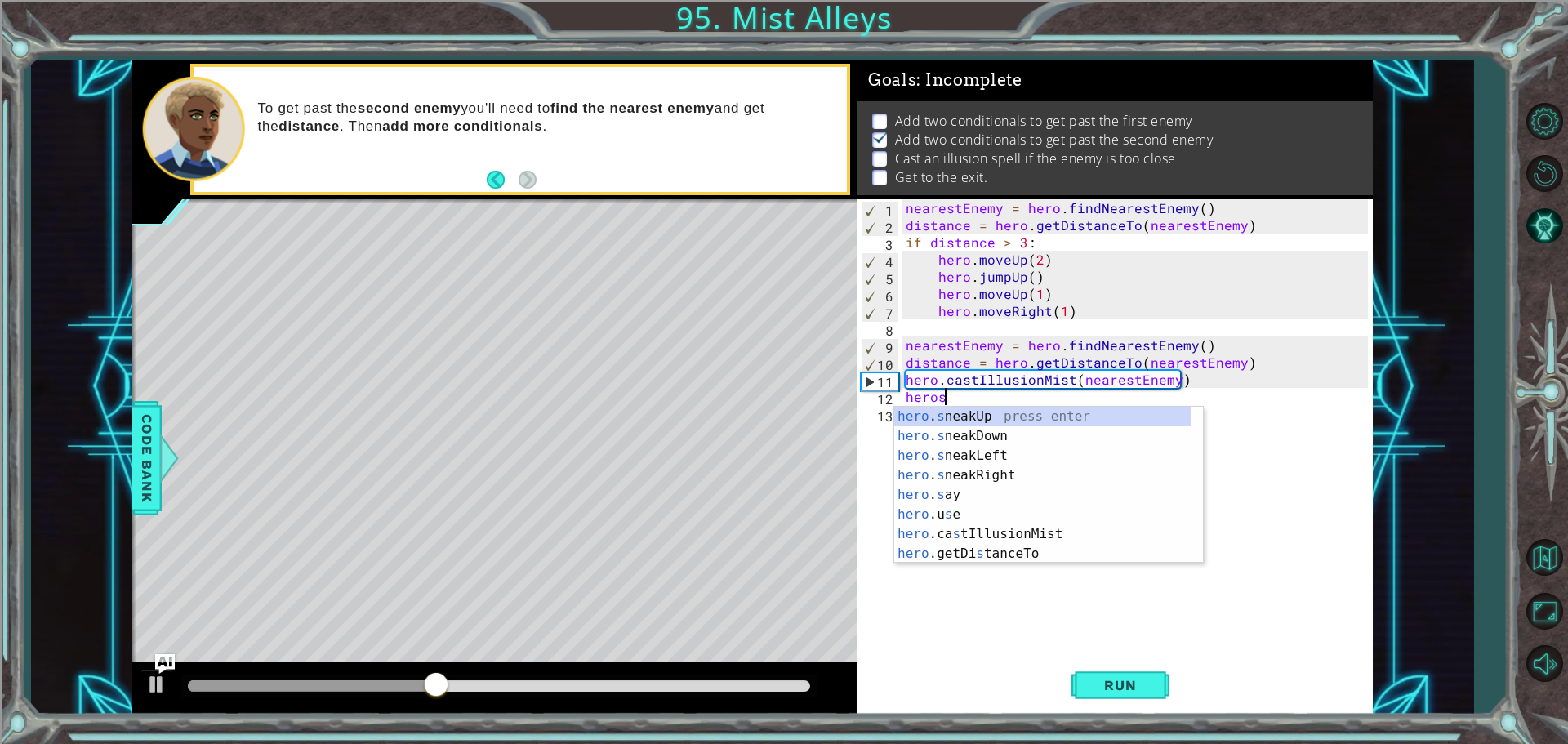
scroll to position [0, 2]
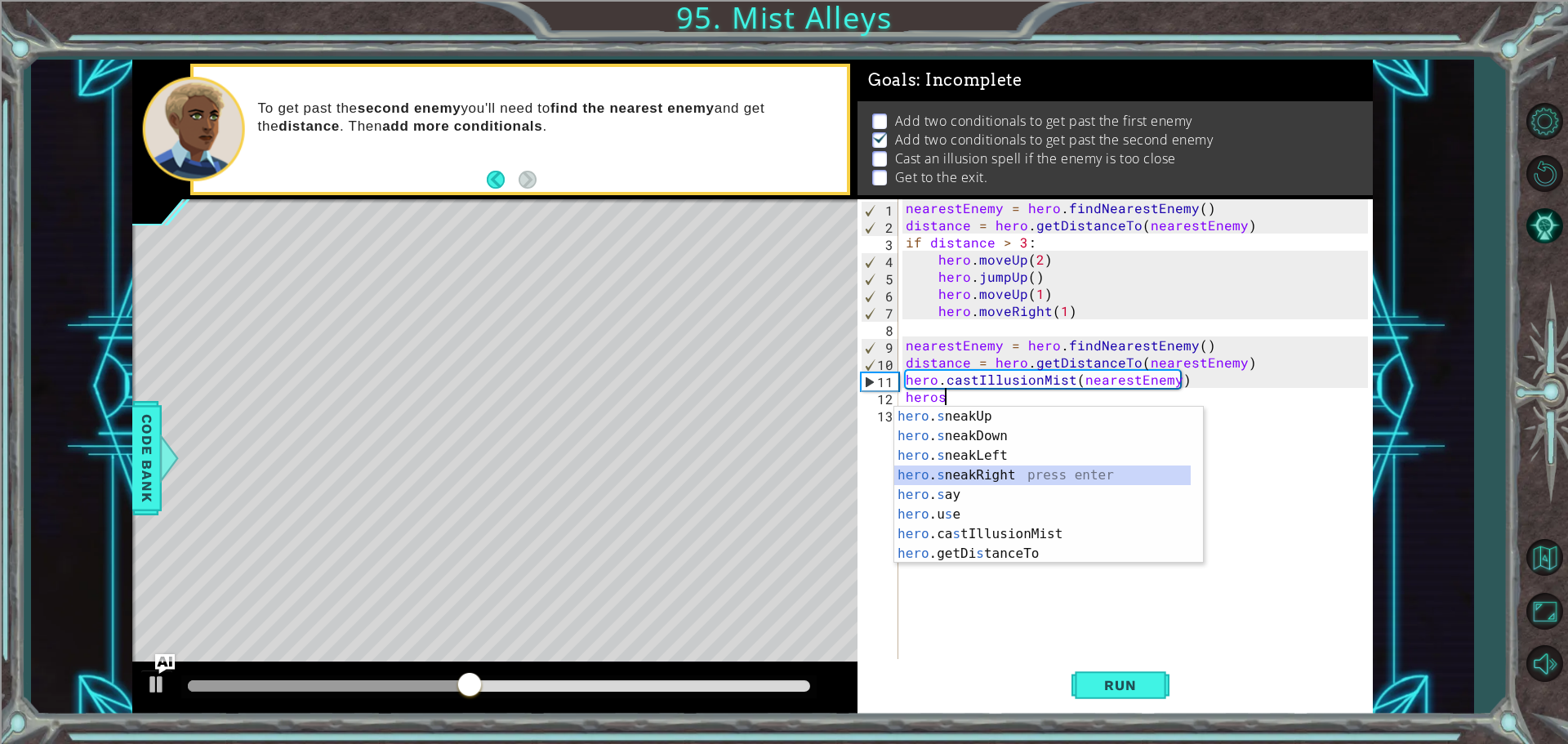
click at [1097, 471] on div "hero . s neakUp press enter hero . s neakDown press enter hero . s neakLeft pre…" at bounding box center [1043, 505] width 297 height 196
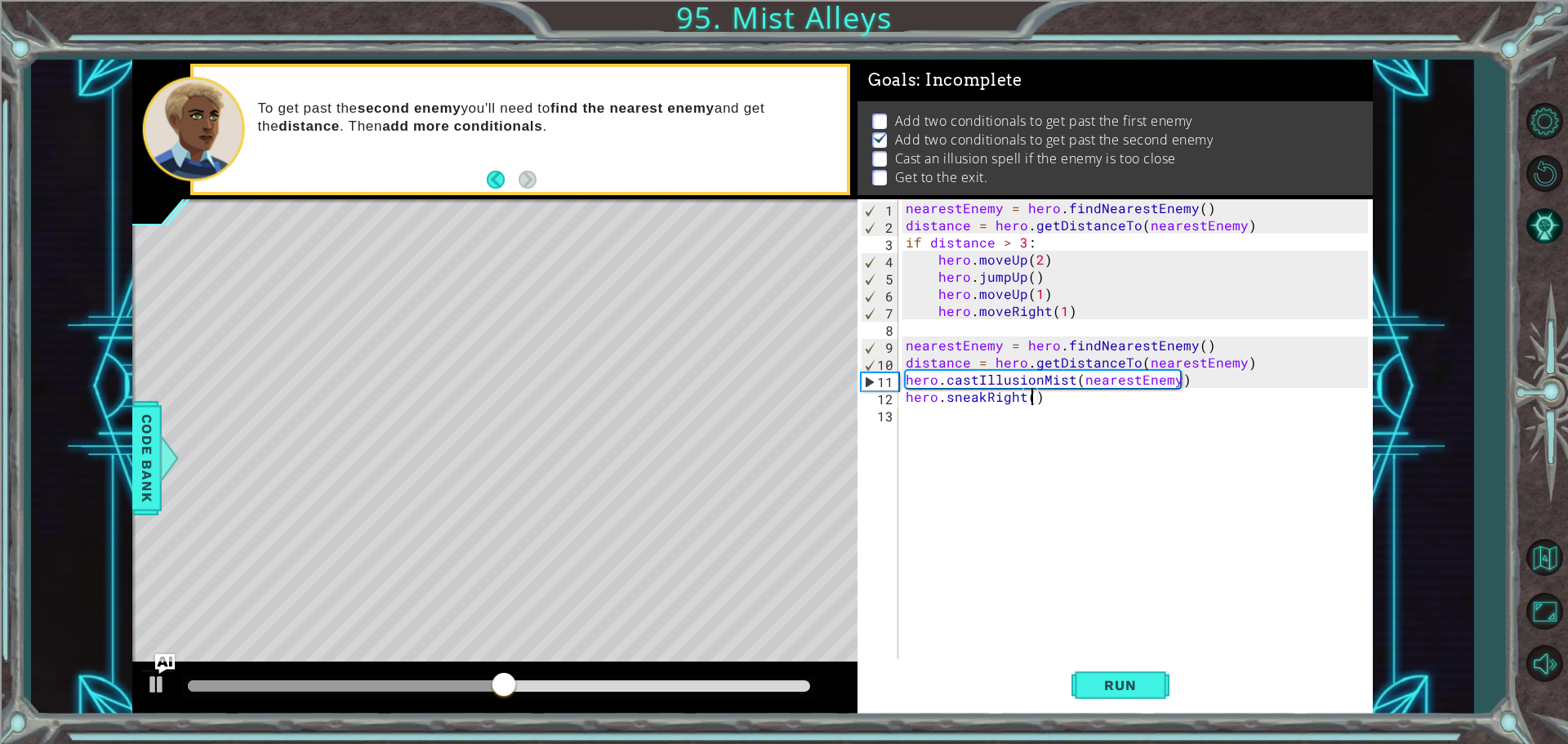
type textarea "hero.sneakRight(2)"
click at [942, 432] on div "nearestEnemy = hero . findNearestEnemy ( ) distance = hero . getDistanceTo ( ne…" at bounding box center [1140, 448] width 474 height 497
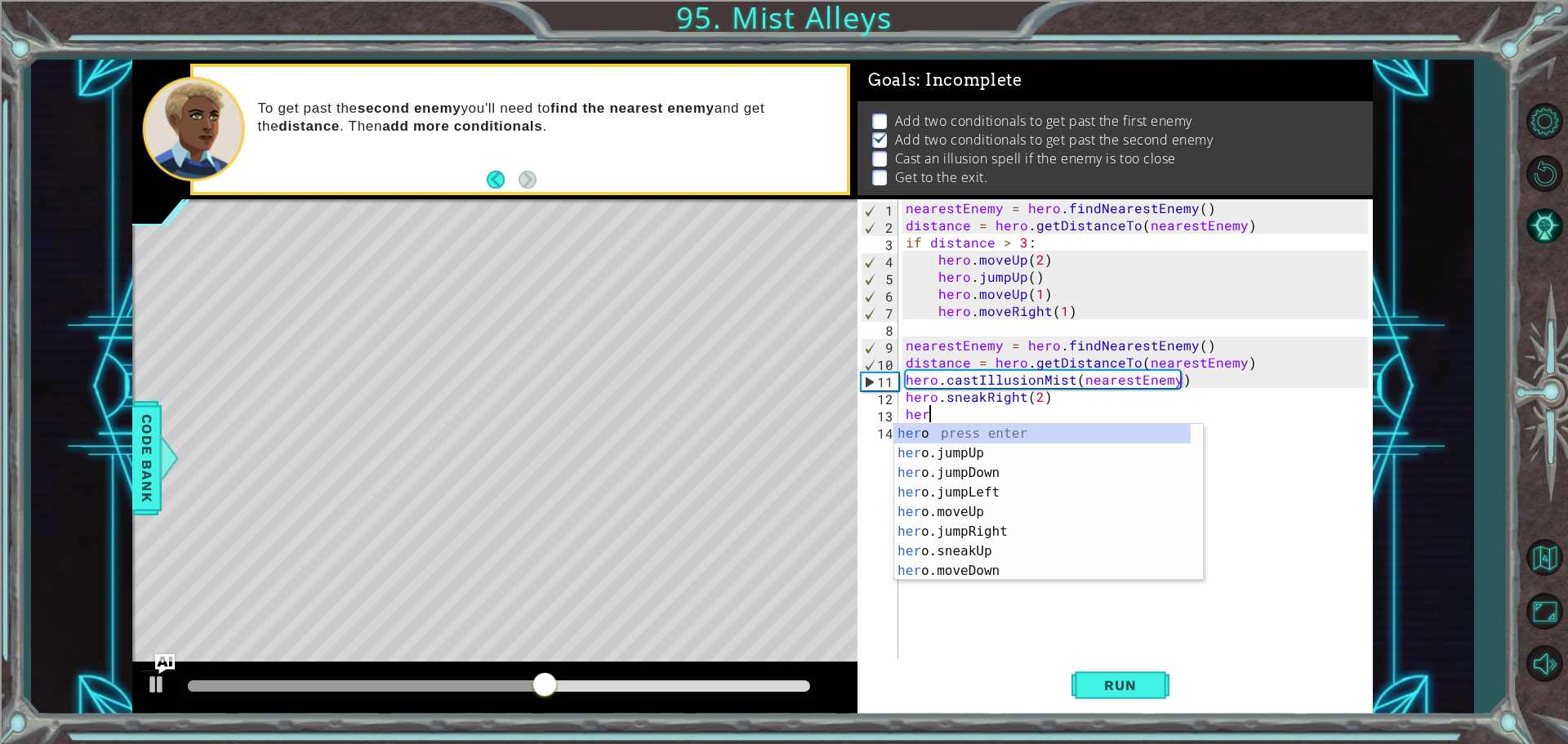
type textarea "herp"
click at [1062, 500] on div "her o.jum p Up press enter her o.jum p Down press enter her o.jum p Left press …" at bounding box center [1048, 512] width 309 height 177
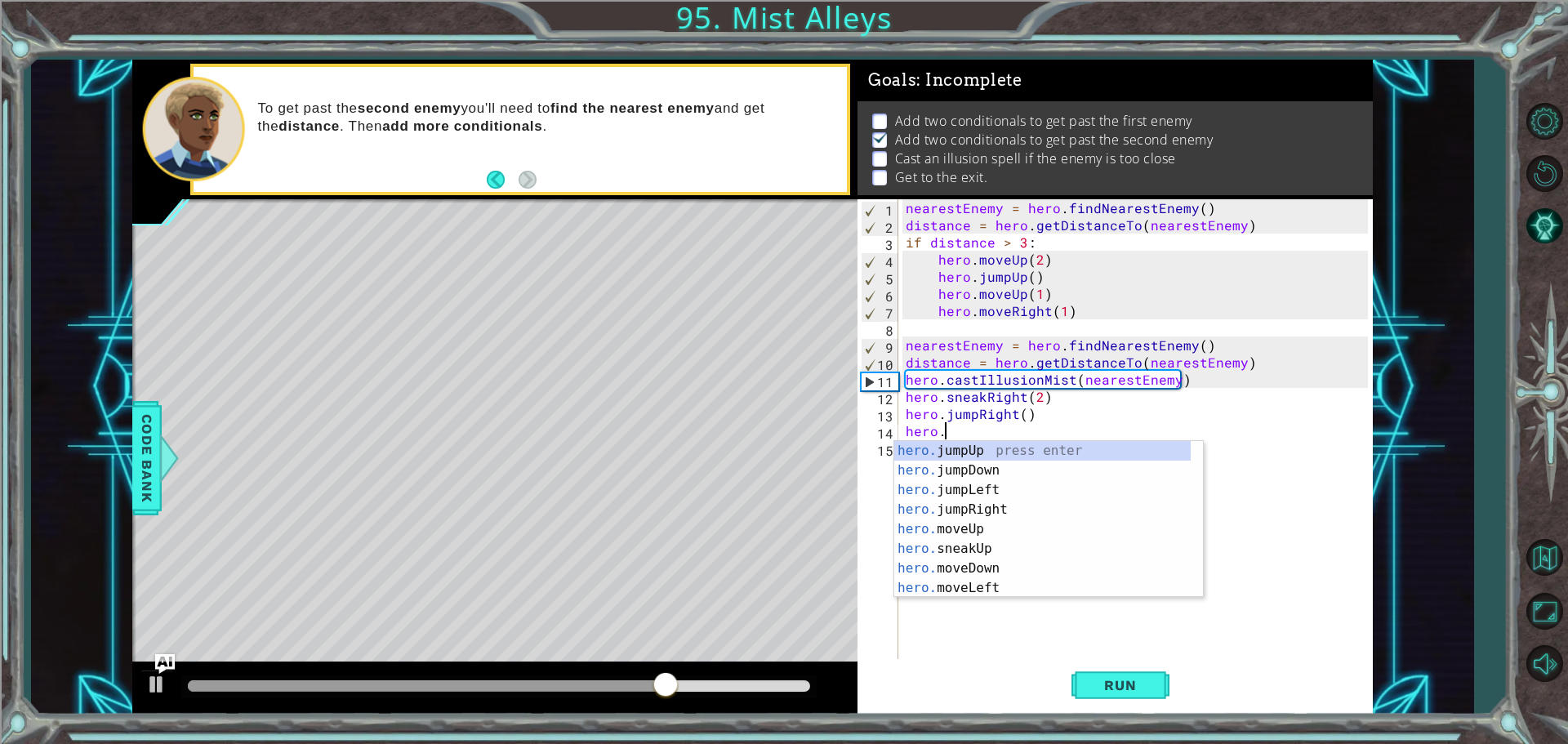
scroll to position [0, 2]
click at [1034, 503] on div "hero.m oveUp press enter hero.m oveDown press enter hero.m oveLeft press enter …" at bounding box center [1043, 539] width 297 height 196
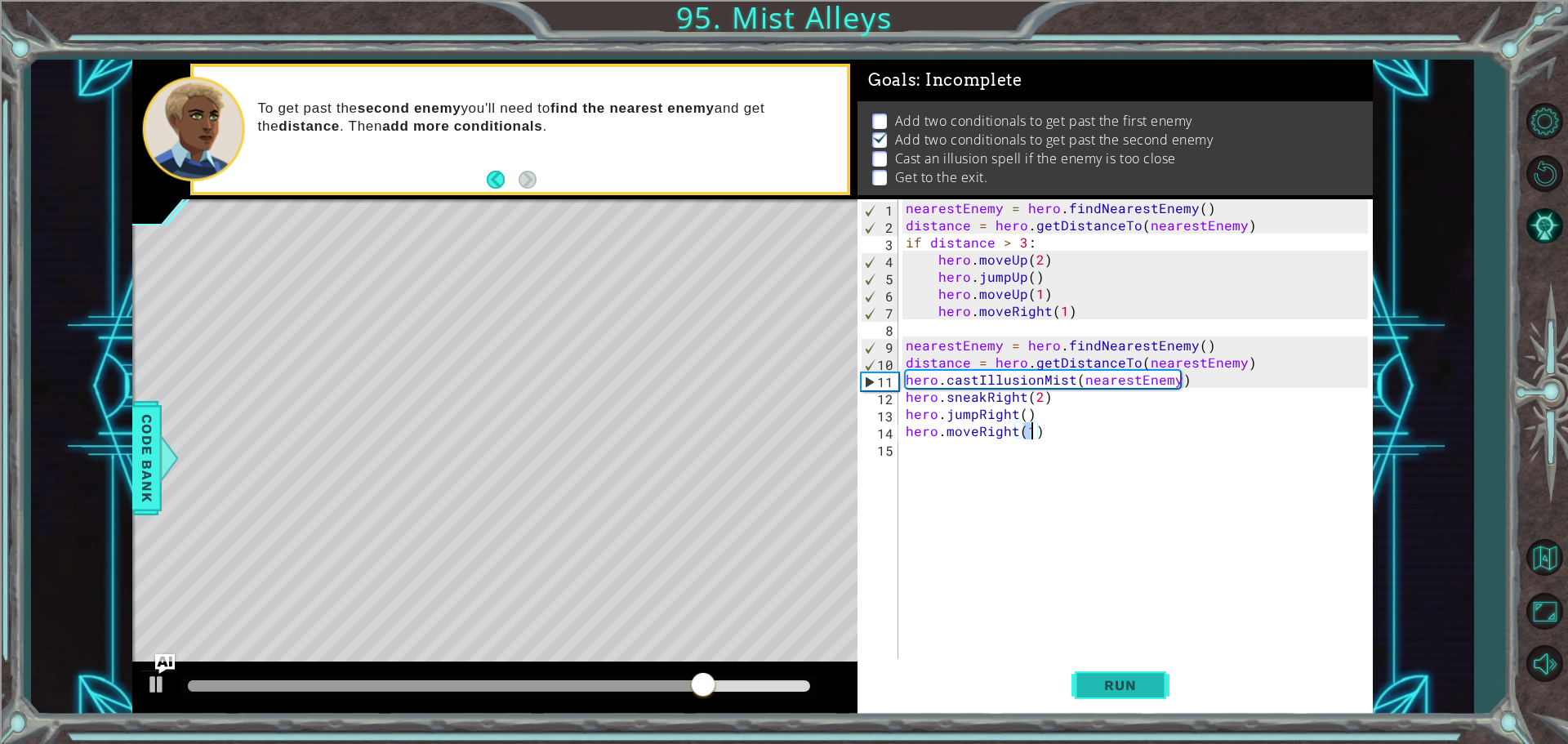
type textarea "hero.moveRight(1)"
click at [1132, 677] on span "Run" at bounding box center [1120, 685] width 64 height 17
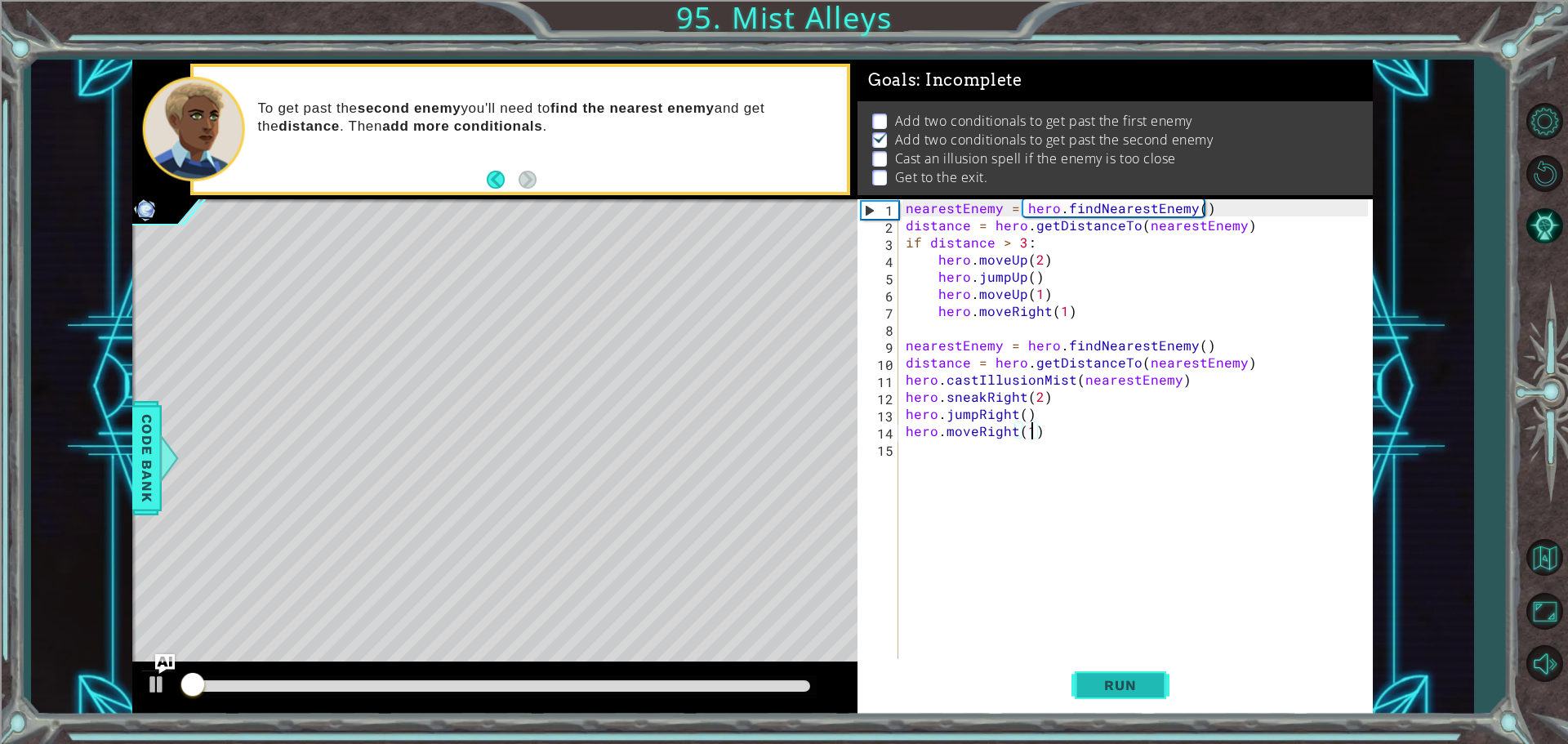
click at [1132, 677] on span "Run" at bounding box center [1120, 685] width 64 height 17
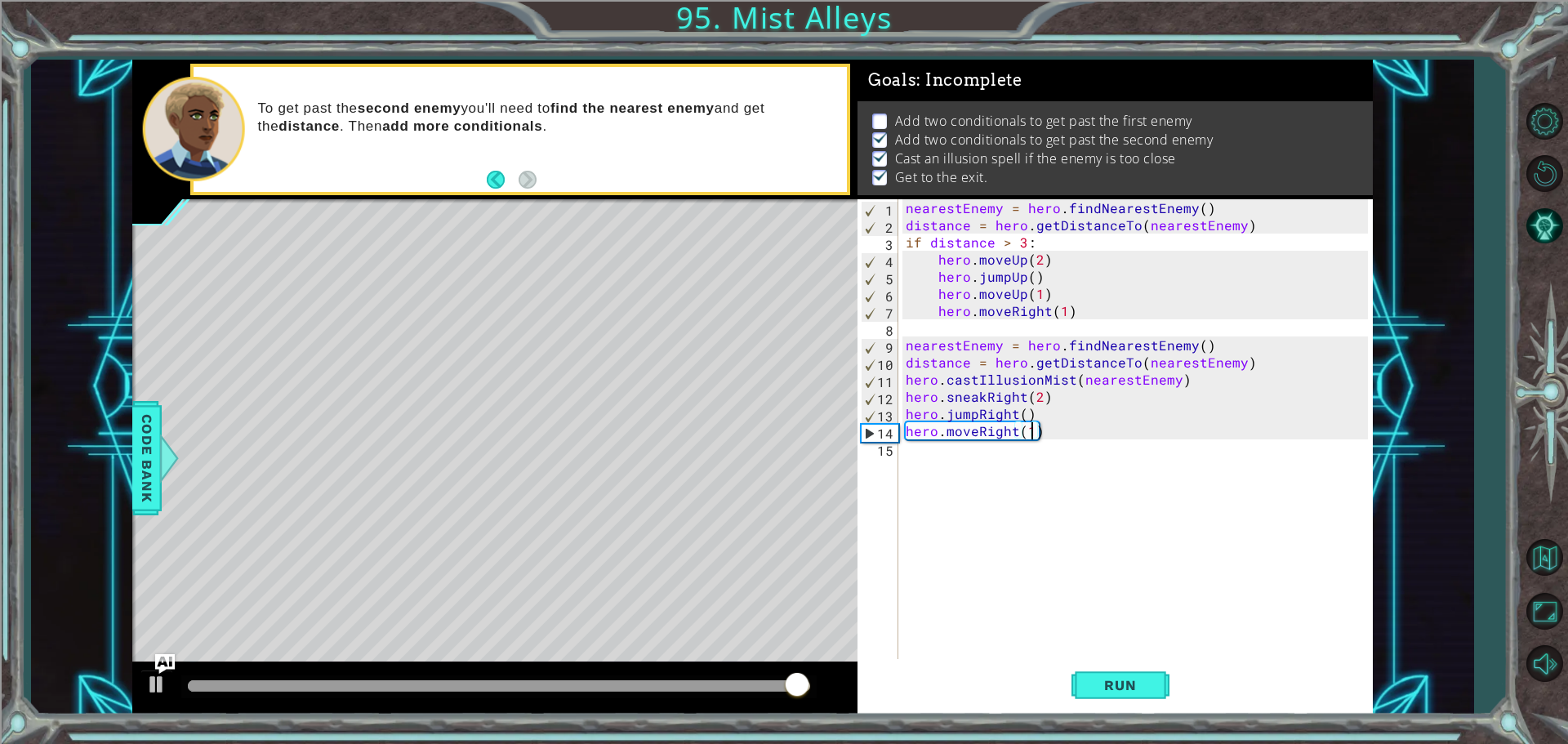
click at [1044, 494] on div "nearestEnemy = hero . findNearestEnemy ( ) distance = hero . getDistanceTo ( ne…" at bounding box center [1140, 448] width 474 height 497
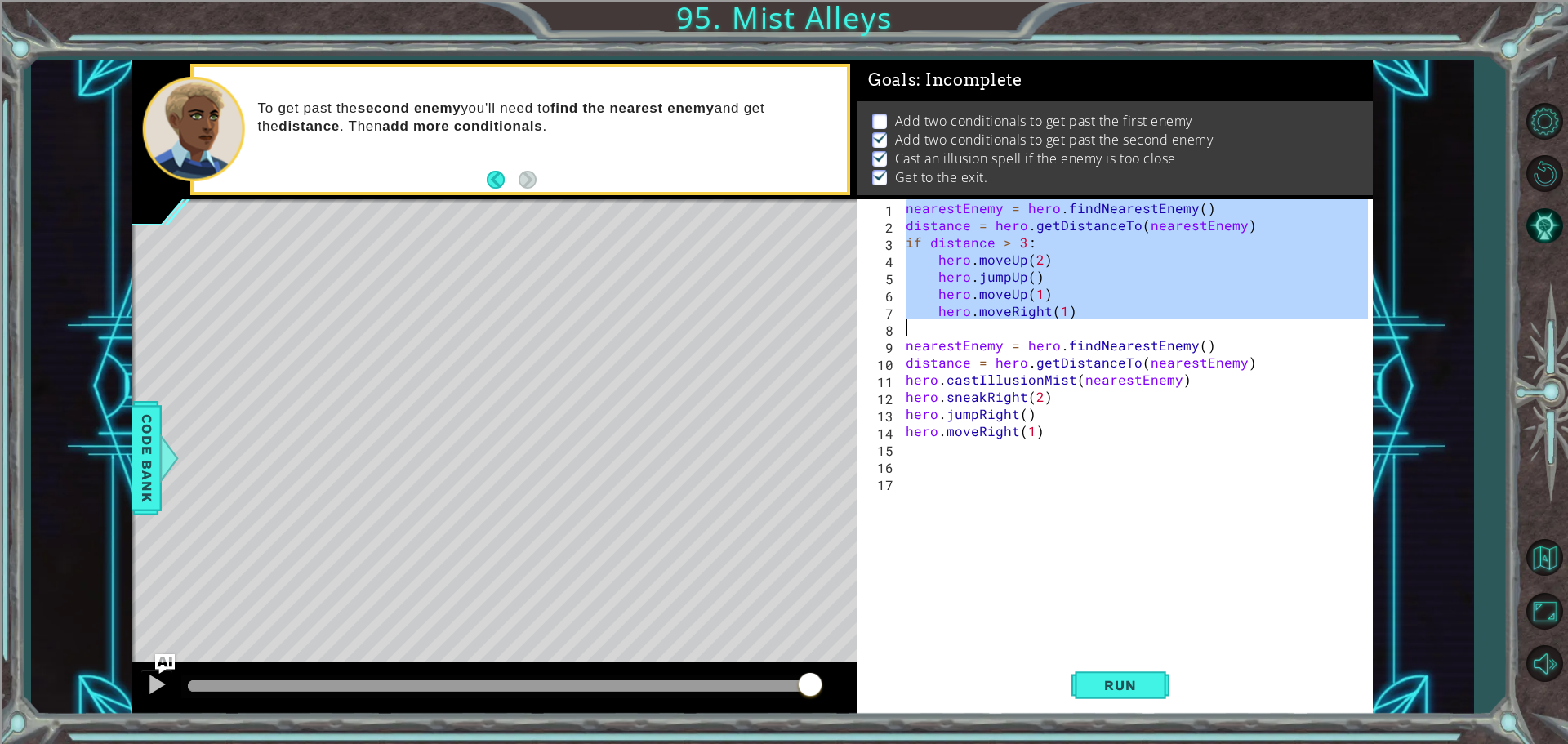
drag, startPoint x: 906, startPoint y: 207, endPoint x: 1229, endPoint y: 328, distance: 344.9
click at [1229, 328] on div "nearestEnemy = hero . findNearestEnemy ( ) distance = hero . getDistanceTo ( ne…" at bounding box center [1140, 448] width 474 height 497
type textarea "hero.moveRight(1)"
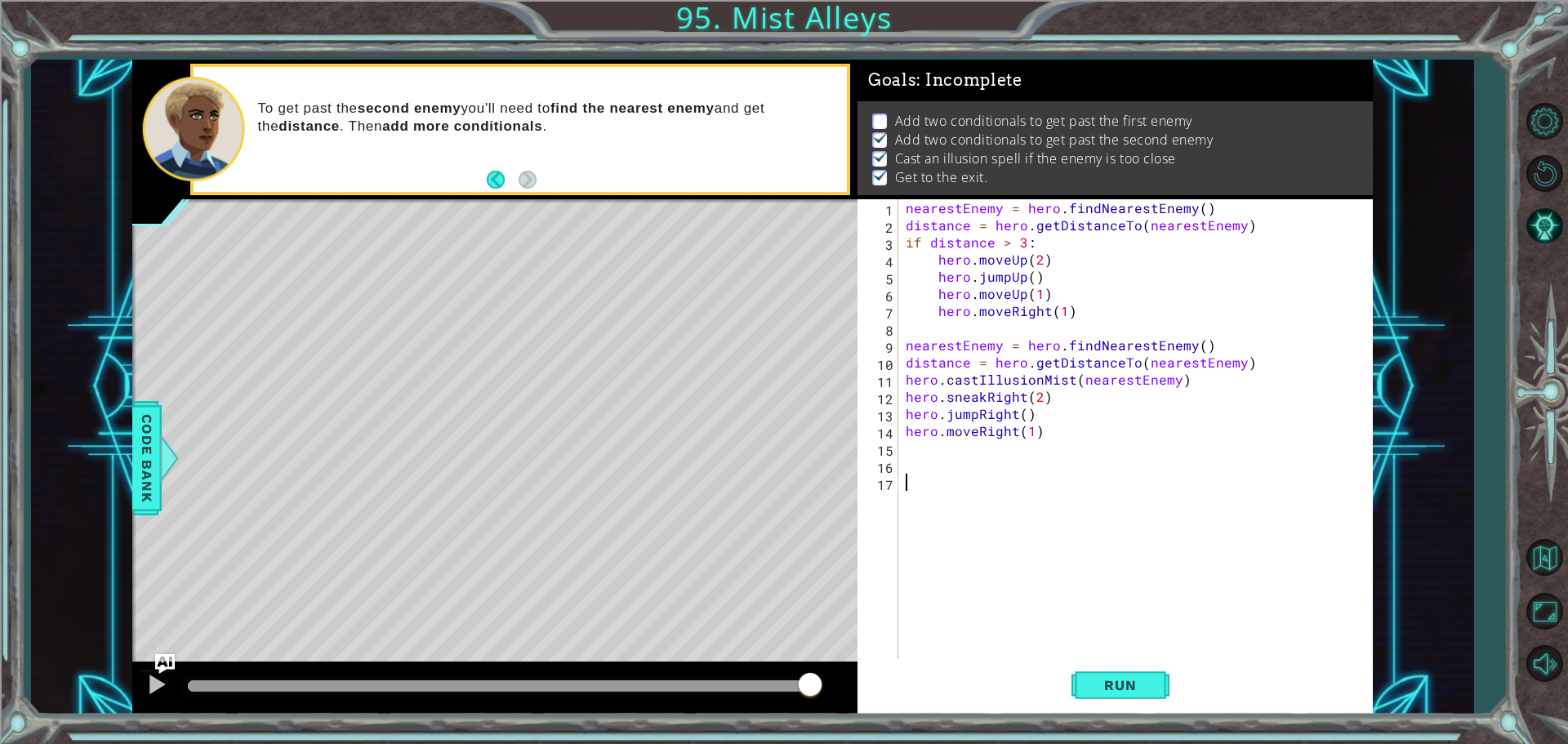
click at [935, 479] on div "nearestEnemy = hero . findNearestEnemy ( ) distance = hero . getDistanceTo ( ne…" at bounding box center [1140, 448] width 474 height 497
paste textarea "if distance > 3:"
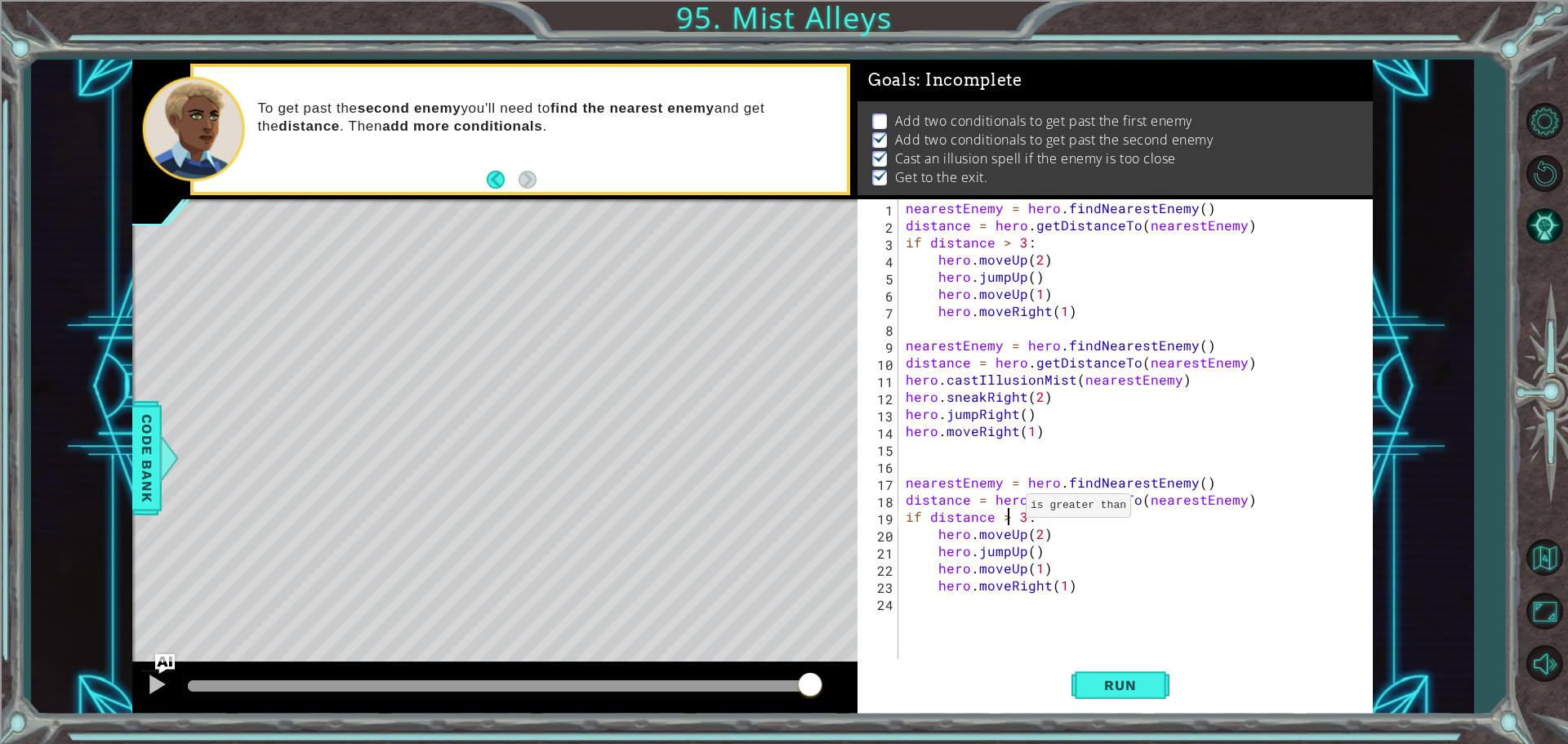
click at [1005, 509] on div "nearestEnemy = hero . findNearestEnemy ( ) distance = hero . getDistanceTo ( ne…" at bounding box center [1140, 448] width 474 height 497
click at [1142, 690] on span "Run" at bounding box center [1120, 685] width 64 height 17
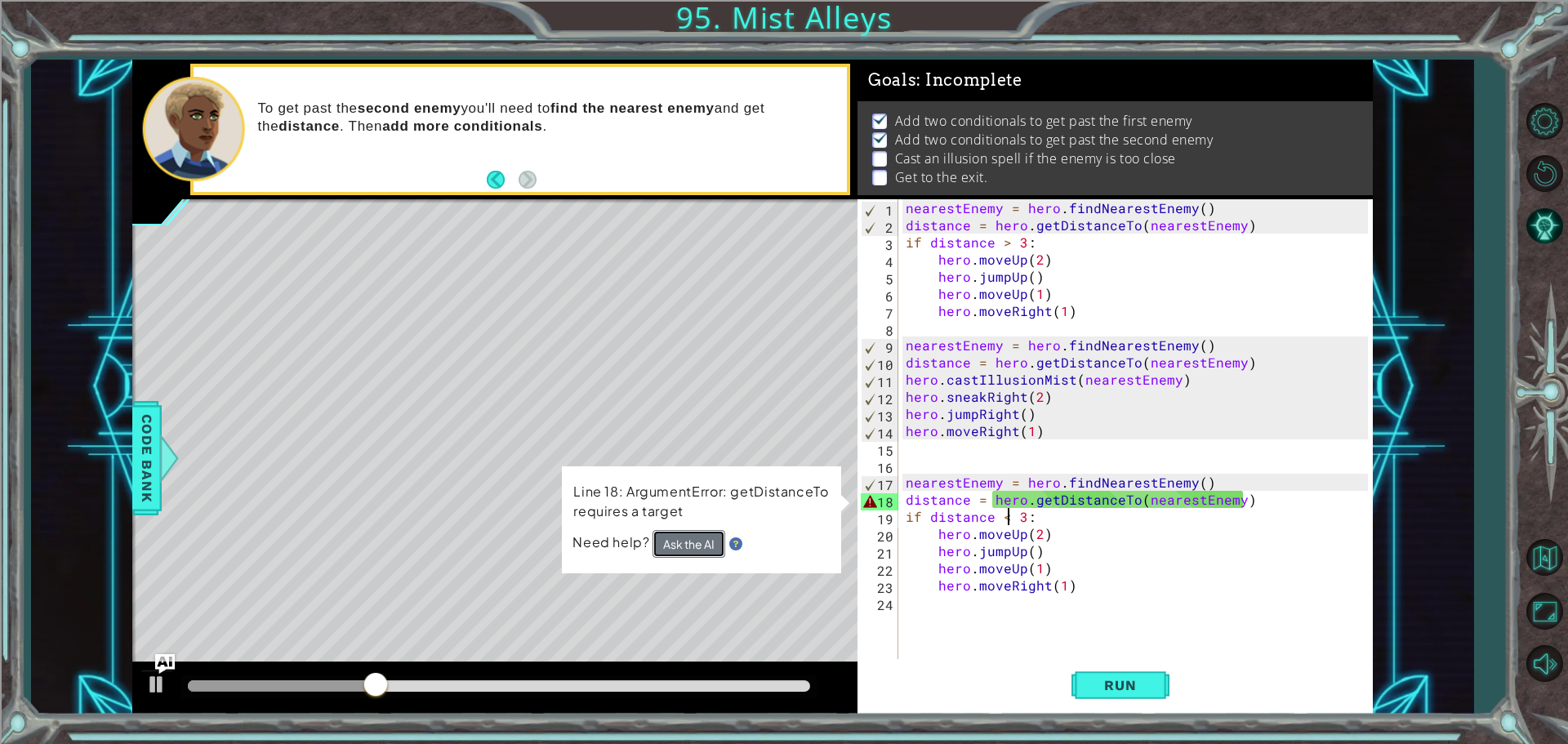
click at [686, 541] on button "Ask the AI" at bounding box center [688, 543] width 73 height 28
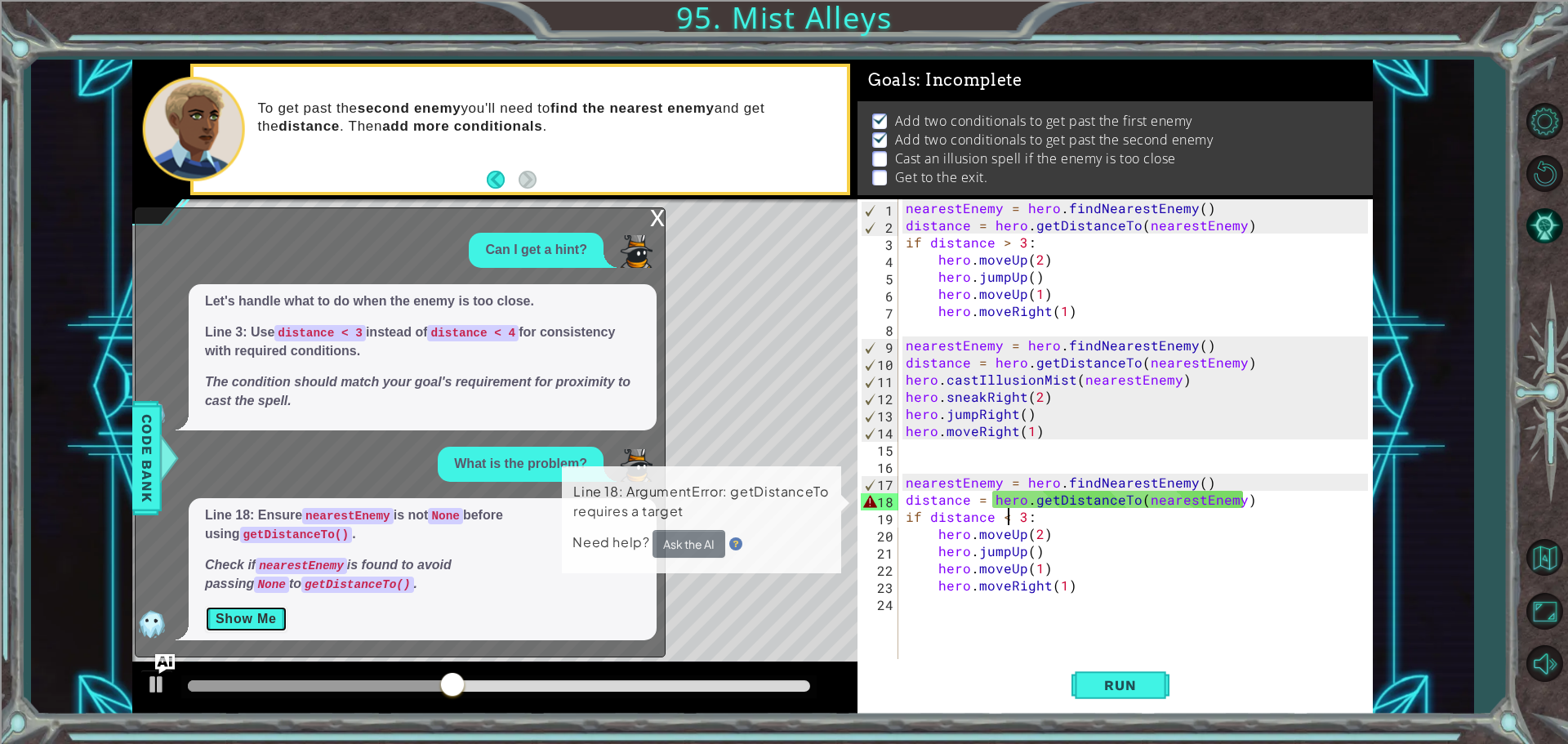
click at [266, 607] on button "Show Me" at bounding box center [247, 619] width 83 height 26
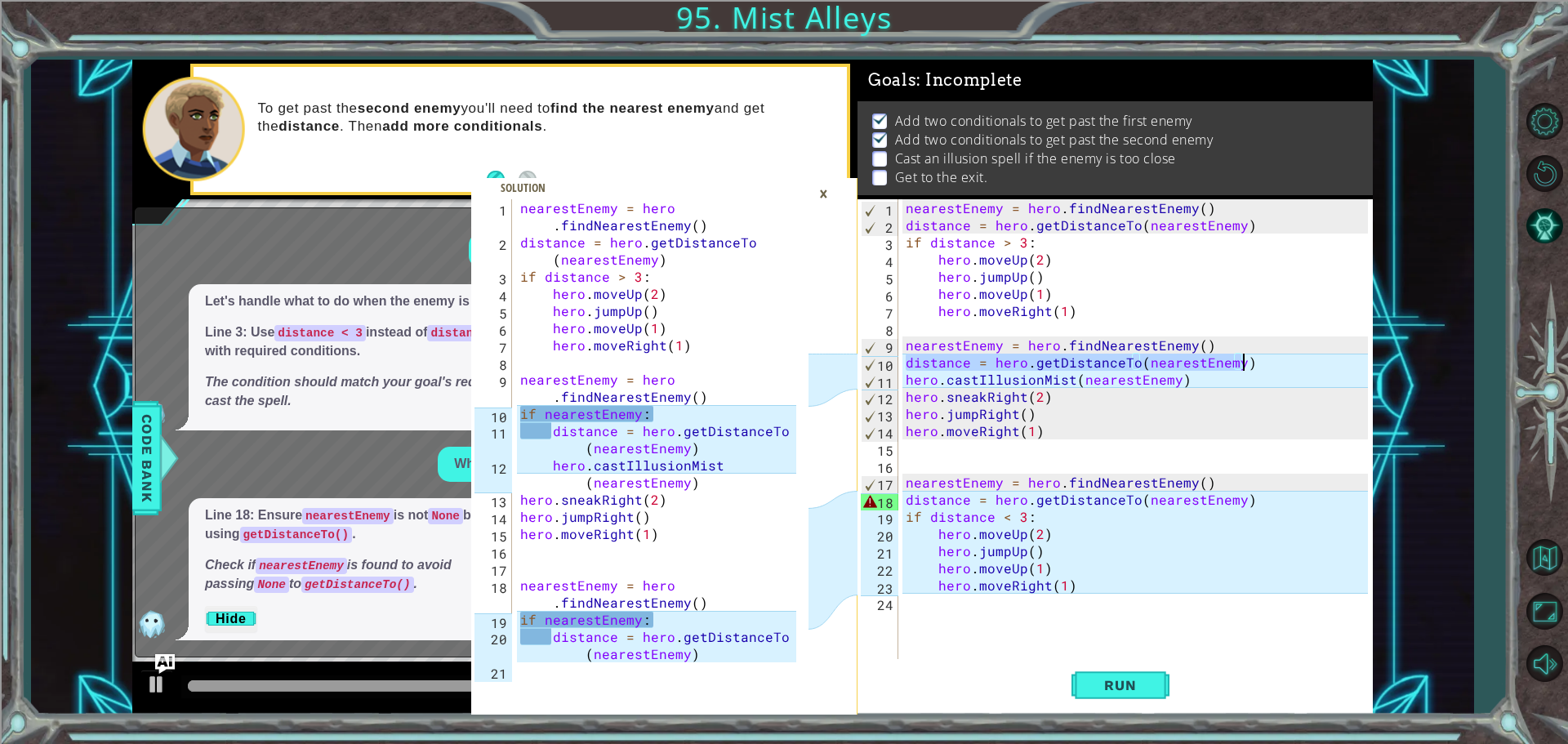
drag, startPoint x: 907, startPoint y: 360, endPoint x: 1321, endPoint y: 358, distance: 414.0
click at [1321, 358] on div "nearestEnemy = hero . findNearestEnemy ( ) distance = hero . getDistanceTo ( ne…" at bounding box center [1140, 448] width 474 height 497
type textarea "distance = hero.getDistanceTo(nearestEnemy)"
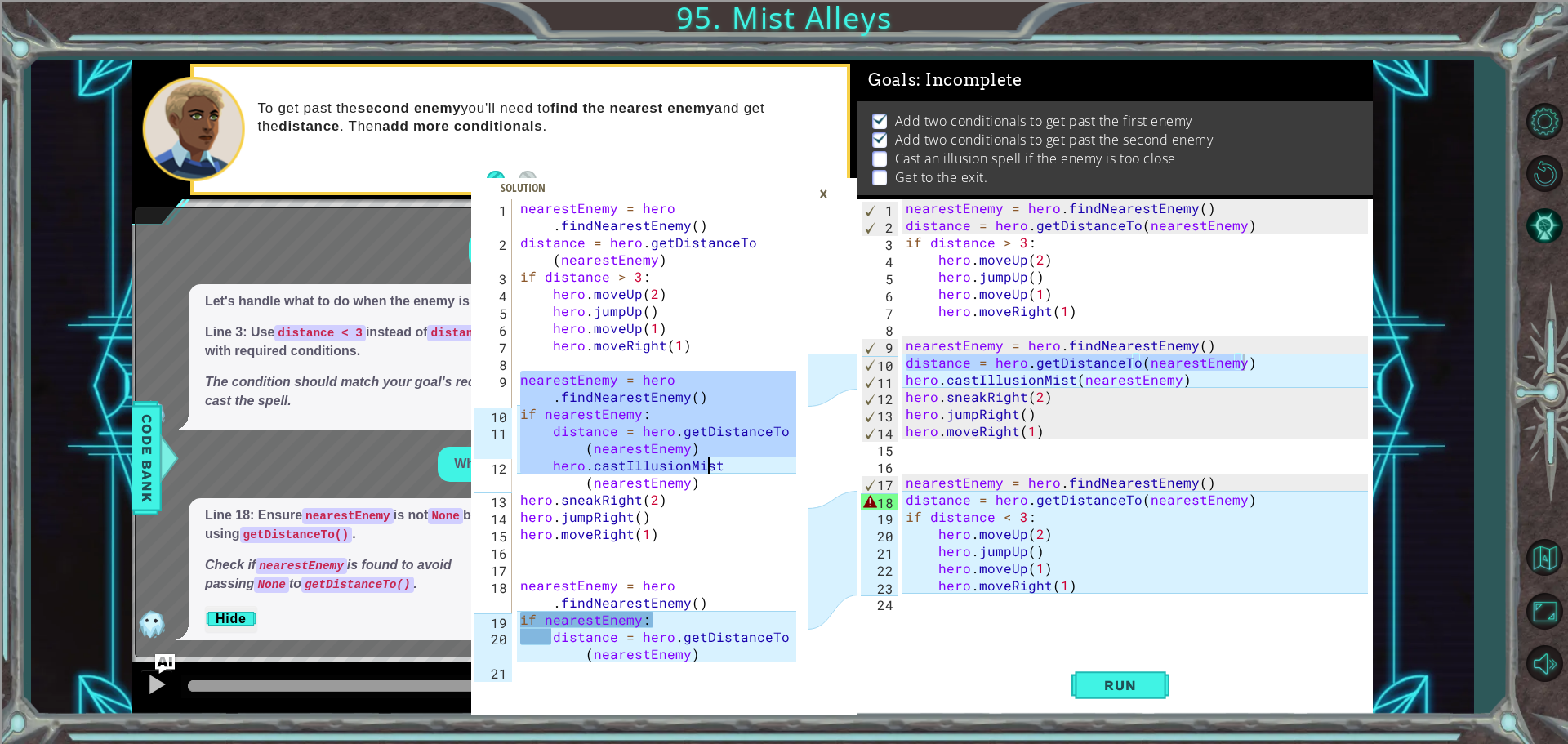
drag, startPoint x: 517, startPoint y: 377, endPoint x: 756, endPoint y: 472, distance: 257.2
click at [756, 472] on div "nearestEnemy = hero . findNearestEnemy ( ) distance = hero . getDistanceTo ( ne…" at bounding box center [661, 456] width 287 height 515
click at [719, 459] on div "nearestEnemy = hero . findNearestEnemy ( ) distance = hero . getDistanceTo ( ne…" at bounding box center [656, 430] width 279 height 463
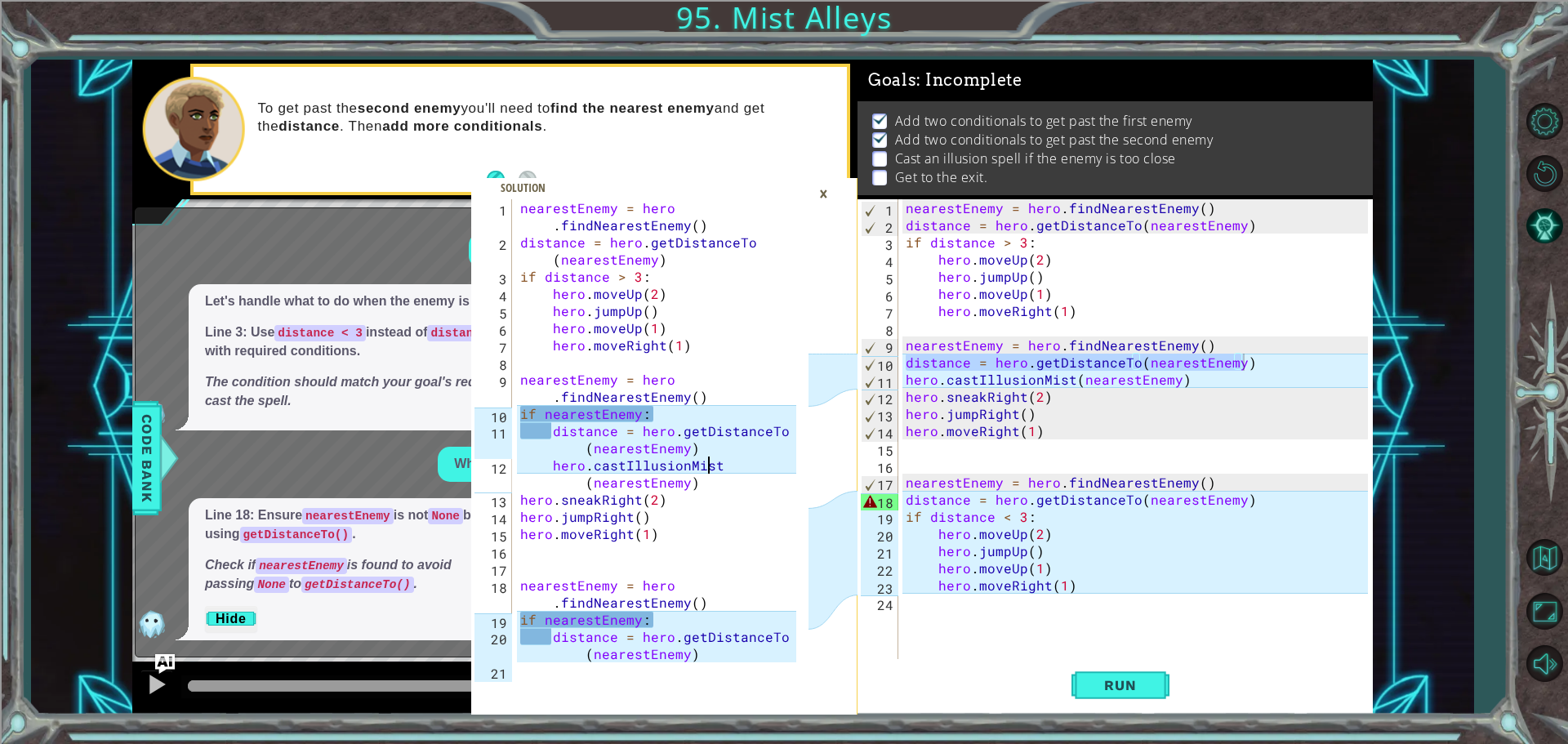
click at [724, 462] on div "nearestEnemy = hero . findNearestEnemy ( ) distance = hero . getDistanceTo ( ne…" at bounding box center [661, 456] width 287 height 515
click at [532, 416] on div "nearestEnemy = hero . findNearestEnemy ( ) distance = hero . getDistanceTo ( ne…" at bounding box center [661, 456] width 287 height 515
click at [532, 382] on div "nearestEnemy = hero . findNearestEnemy ( ) distance = hero . getDistanceTo ( ne…" at bounding box center [661, 456] width 287 height 515
type textarea "nearestEnemy = hero.findNearestEnemy()"
click at [536, 395] on div "nearestEnemy = hero . findNearestEnemy ( ) distance = hero . getDistanceTo ( ne…" at bounding box center [661, 456] width 287 height 515
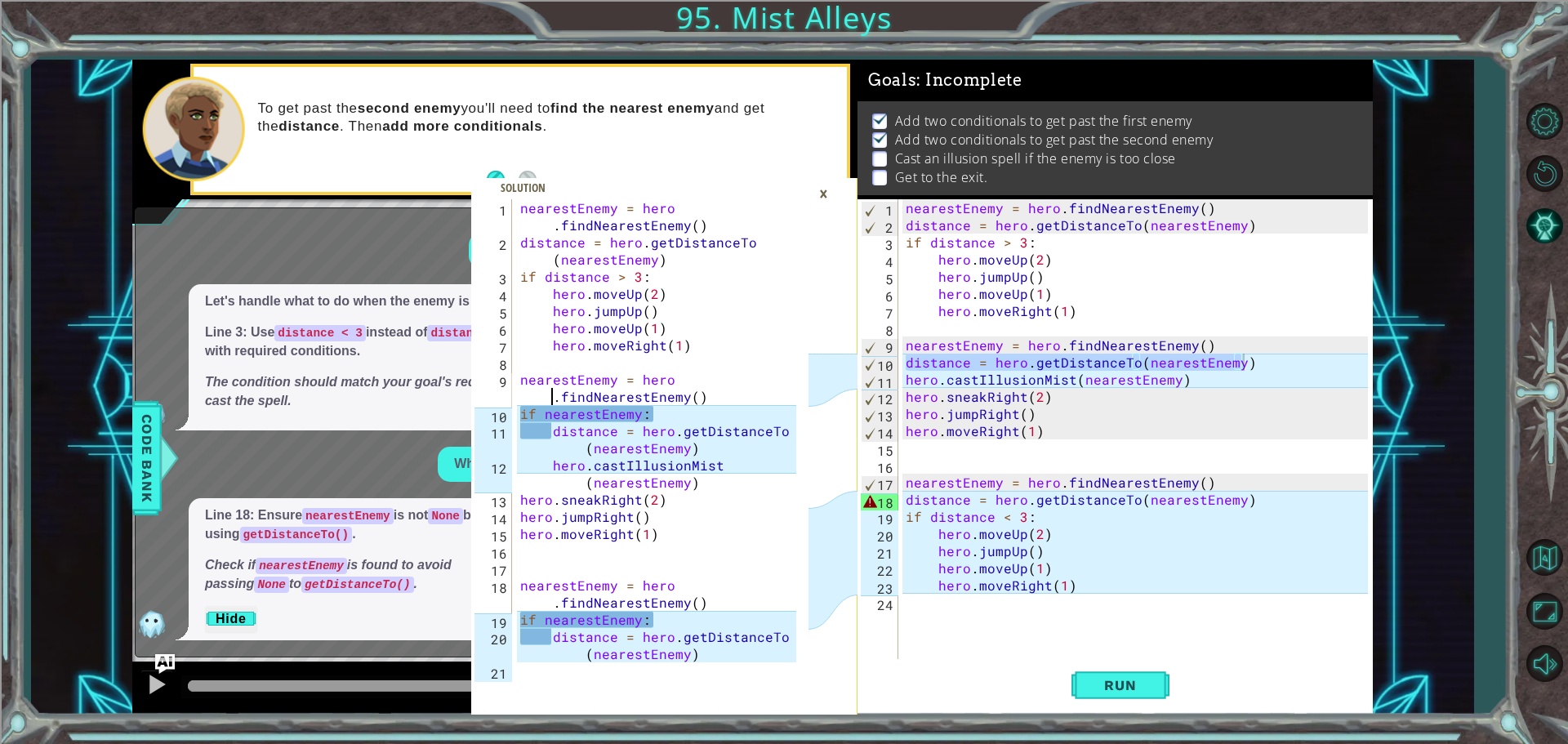
click at [919, 364] on div "nearestEnemy = hero . findNearestEnemy ( ) distance = hero . getDistanceTo ( ne…" at bounding box center [1135, 430] width 465 height 463
click at [937, 373] on div "nearestEnemy = hero . findNearestEnemy ( ) distance = hero . getDistanceTo ( ne…" at bounding box center [1140, 448] width 474 height 497
click at [987, 363] on div "nearestEnemy = hero . findNearestEnemy ( ) distance = hero . getDistanceTo ( ne…" at bounding box center [1140, 448] width 474 height 497
click at [907, 362] on div "nearestEnemy = hero . findNearestEnemy ( ) distance = hero . getDistanceTo ( ne…" at bounding box center [1140, 448] width 474 height 497
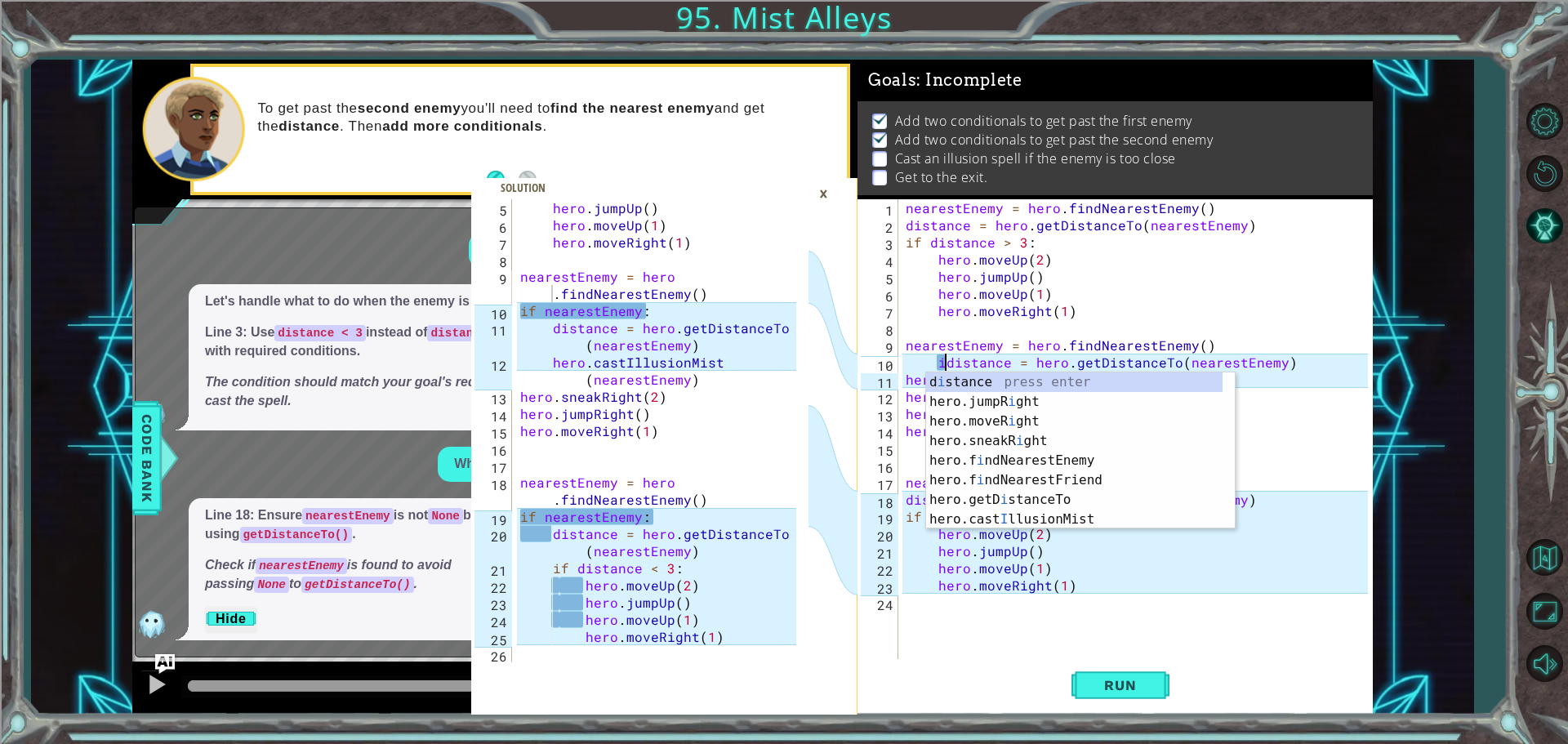
scroll to position [0, 4]
type textarea "distance = hero.getDistanceTo(nearestEnemy)"
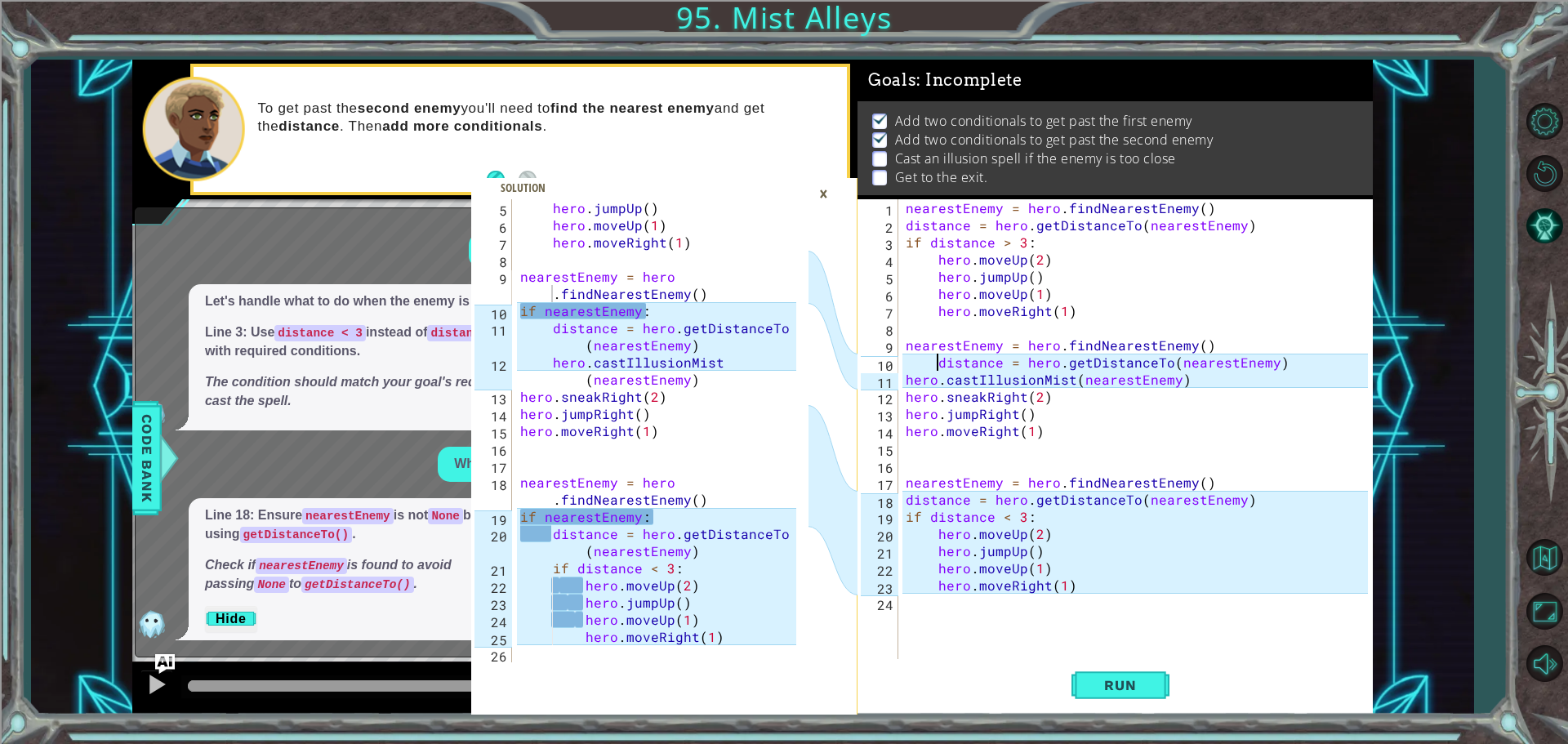
type textarea "if nearestEnemy:"
click at [654, 319] on div "hero . jumpUp ( ) hero . moveUp ( 1 ) hero . moveRight ( 1 ) nearestEnemy = her…" at bounding box center [661, 448] width 287 height 497
click at [678, 305] on div "hero . jumpUp ( ) hero . moveUp ( 1 ) hero . moveRight ( 1 ) nearestEnemy = her…" at bounding box center [661, 448] width 287 height 497
drag, startPoint x: 930, startPoint y: 363, endPoint x: 1208, endPoint y: 380, distance: 278.5
click at [1208, 380] on div "nearestEnemy = hero . findNearestEnemy ( ) distance = hero . getDistanceTo ( ne…" at bounding box center [1140, 448] width 474 height 497
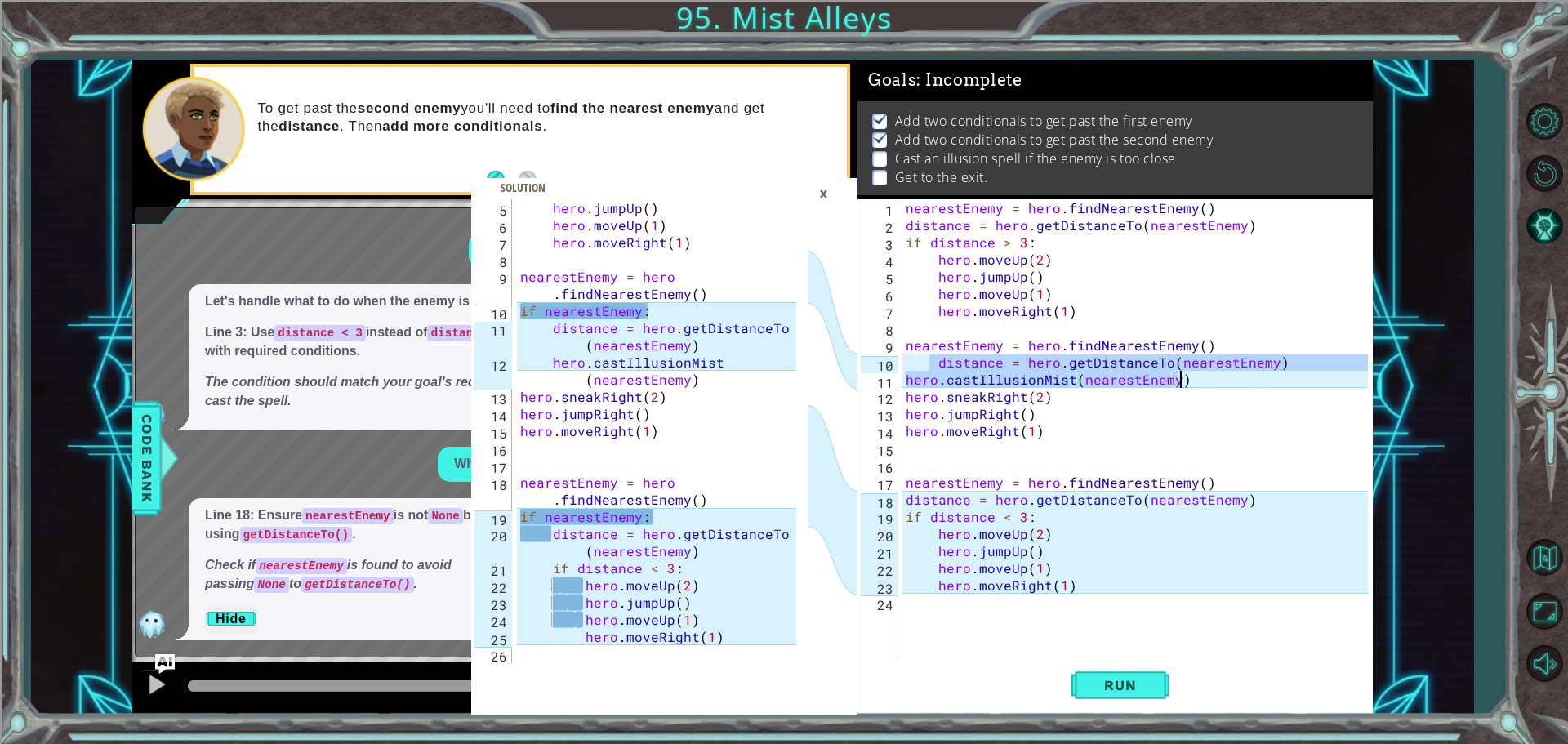
type textarea "distance = hero.getDistanceTo(nearestEnemy) hero.castIllusionMist(nearestEnemy)"
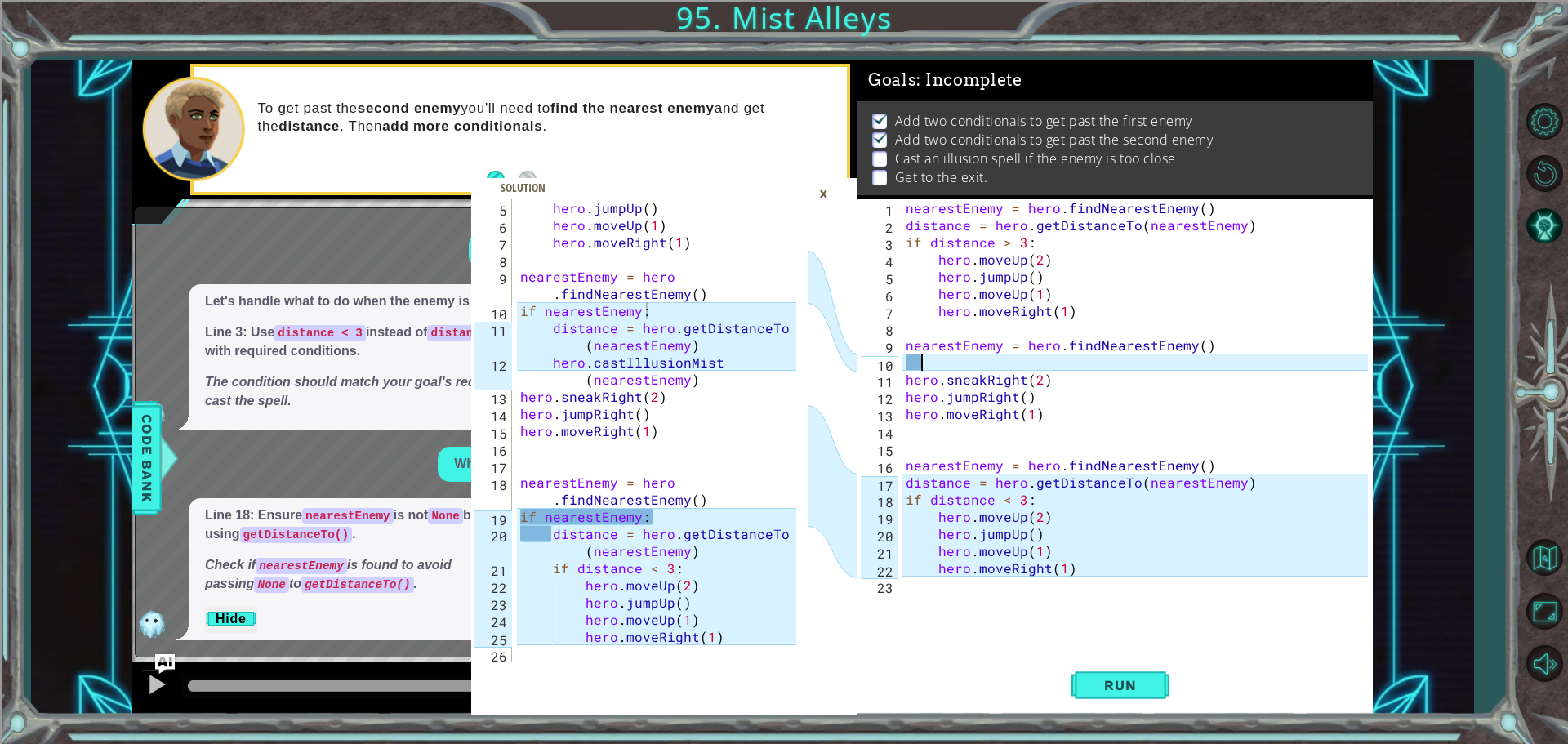
scroll to position [0, 0]
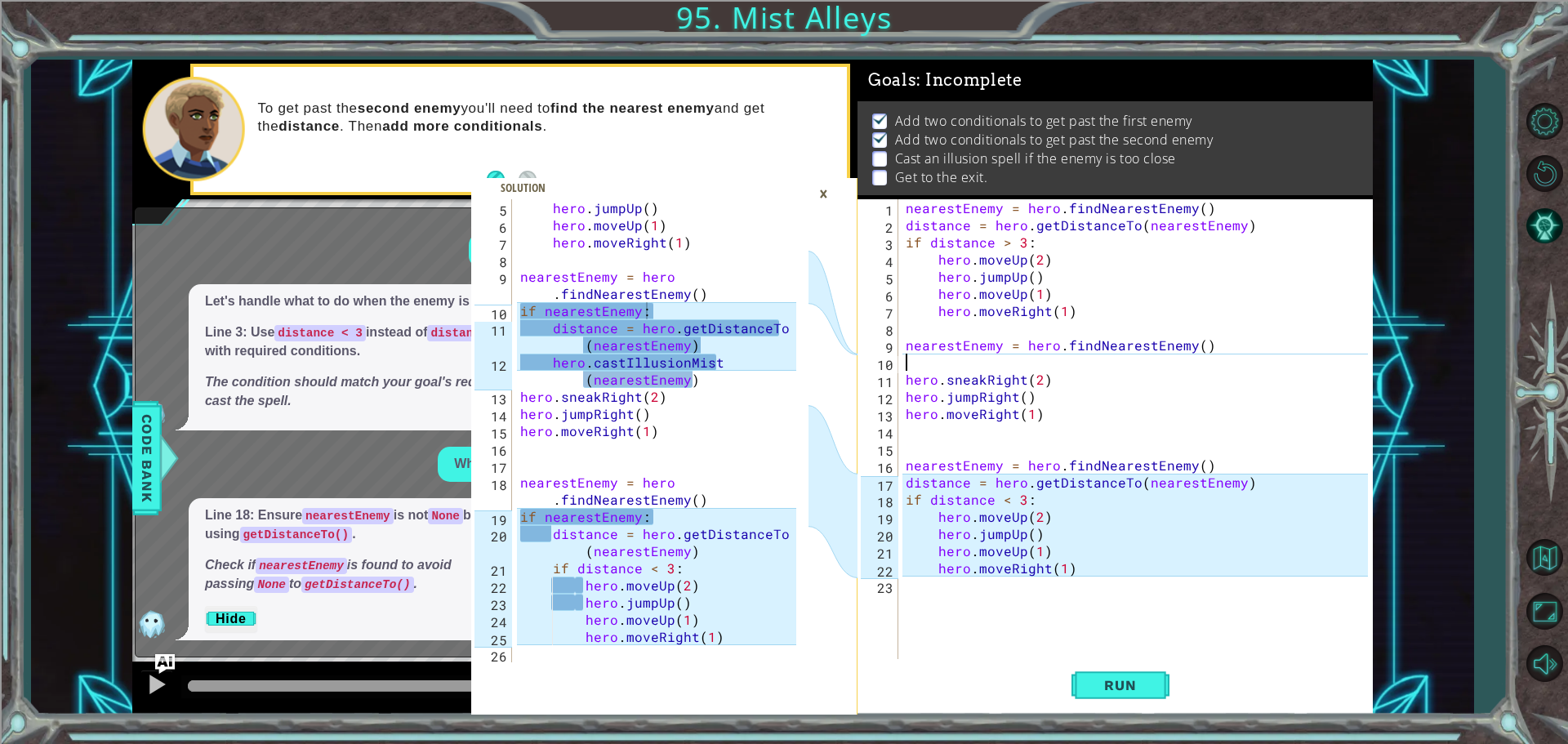
click at [527, 315] on div "hero . jumpUp ( ) hero . moveUp ( 1 ) hero . moveRight ( 1 ) nearestEnemy = her…" at bounding box center [661, 448] width 287 height 497
click at [524, 313] on div "hero . jumpUp ( ) hero . moveUp ( 1 ) hero . moveRight ( 1 ) nearestEnemy = her…" at bounding box center [661, 448] width 287 height 497
drag, startPoint x: 698, startPoint y: 381, endPoint x: 708, endPoint y: 393, distance: 15.6
click at [708, 393] on div "hero . jumpUp ( ) hero . moveUp ( 1 ) hero . moveRight ( 1 ) nearestEnemy = her…" at bounding box center [661, 448] width 287 height 497
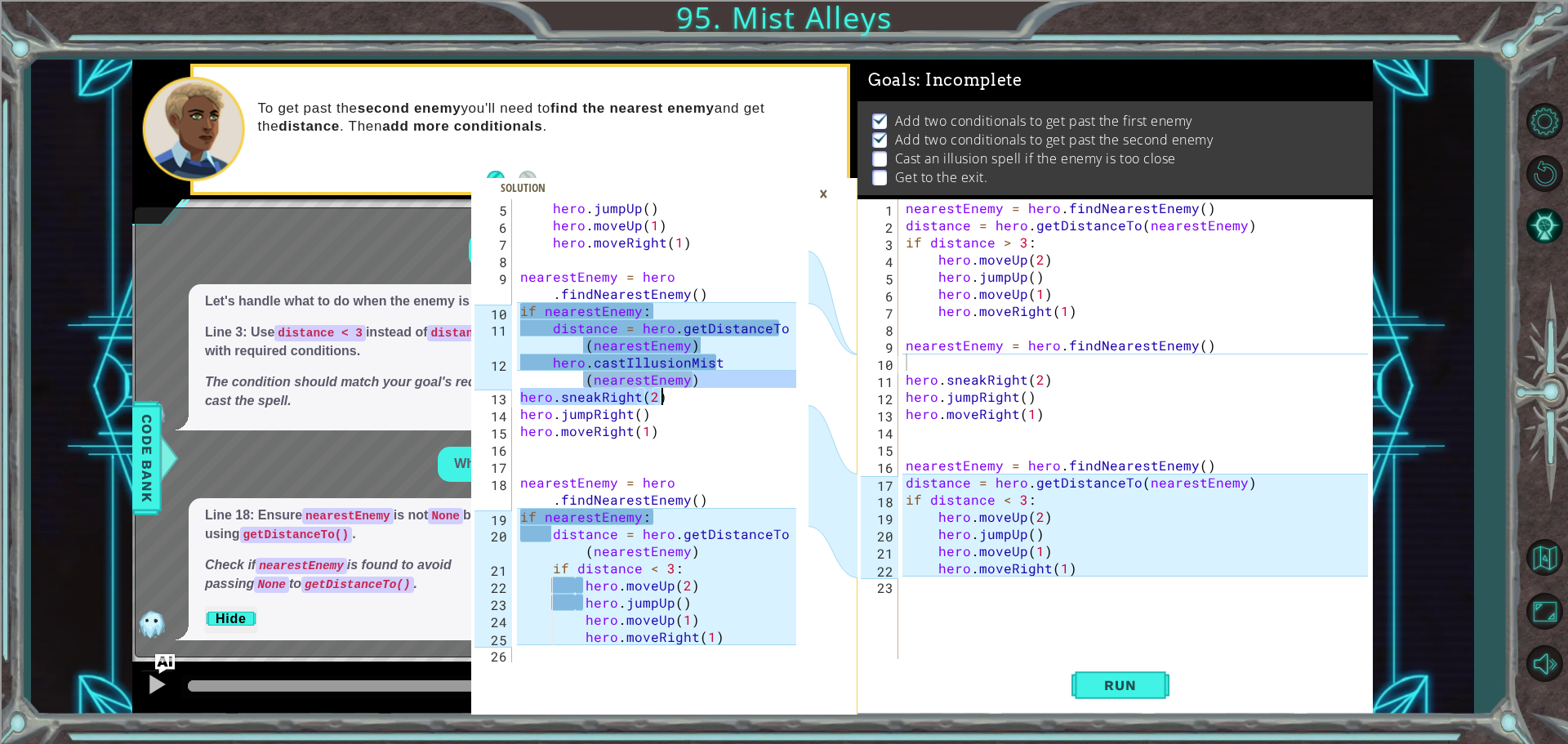
click at [754, 404] on div "hero . jumpUp ( ) hero . moveUp ( 1 ) hero . moveRight ( 1 ) nearestEnemy = her…" at bounding box center [656, 430] width 279 height 463
click at [751, 404] on div "hero . jumpUp ( ) hero . moveUp ( 1 ) hero . moveRight ( 1 ) nearestEnemy = her…" at bounding box center [661, 448] width 287 height 497
click at [742, 349] on div "hero . jumpUp ( ) hero . moveUp ( 1 ) hero . moveRight ( 1 ) nearestEnemy = her…" at bounding box center [661, 448] width 287 height 497
click at [732, 352] on div "hero . jumpUp ( ) hero . moveUp ( 1 ) hero . moveRight ( 1 ) nearestEnemy = her…" at bounding box center [661, 448] width 287 height 497
click at [707, 366] on div "hero . jumpUp ( ) hero . moveUp ( 1 ) hero . moveRight ( 1 ) nearestEnemy = her…" at bounding box center [661, 448] width 287 height 497
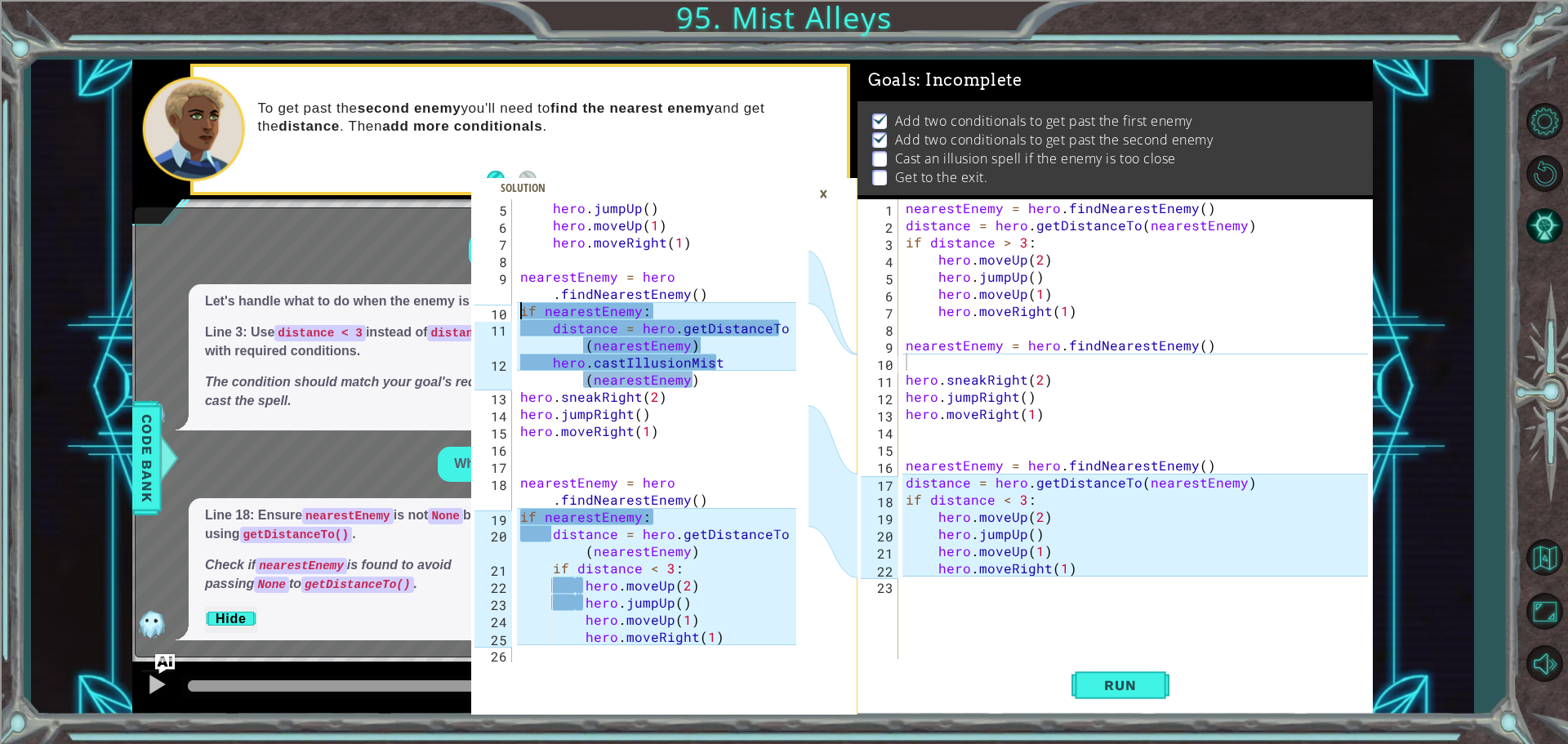
click at [521, 307] on div "hero . jumpUp ( ) hero . moveUp ( 1 ) hero . moveRight ( 1 ) nearestEnemy = her…" at bounding box center [661, 448] width 287 height 497
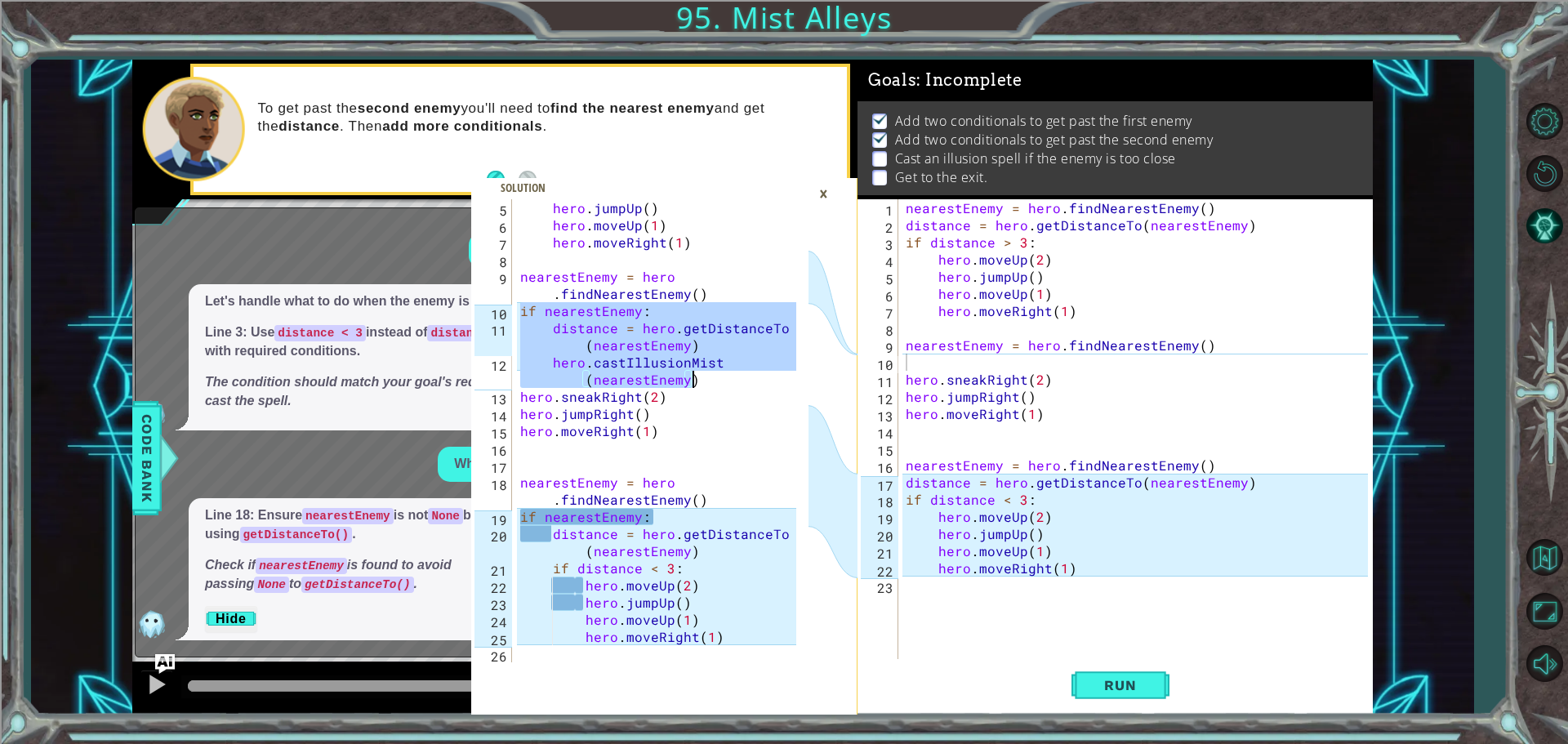
drag, startPoint x: 521, startPoint y: 307, endPoint x: 703, endPoint y: 379, distance: 195.7
click at [703, 379] on div "hero . jumpUp ( ) hero . moveUp ( 1 ) hero . moveRight ( 1 ) nearestEnemy = her…" at bounding box center [661, 448] width 287 height 497
type textarea "distance = hero.getDistanceTo(nearestEnemy) hero.castIllusionMist(nearestEnemy)"
click at [953, 366] on div "nearestEnemy = hero . findNearestEnemy ( ) distance = hero . getDistanceTo ( ne…" at bounding box center [1140, 448] width 474 height 497
paste textarea "hero.castIllusionMist(nearestEnemy)"
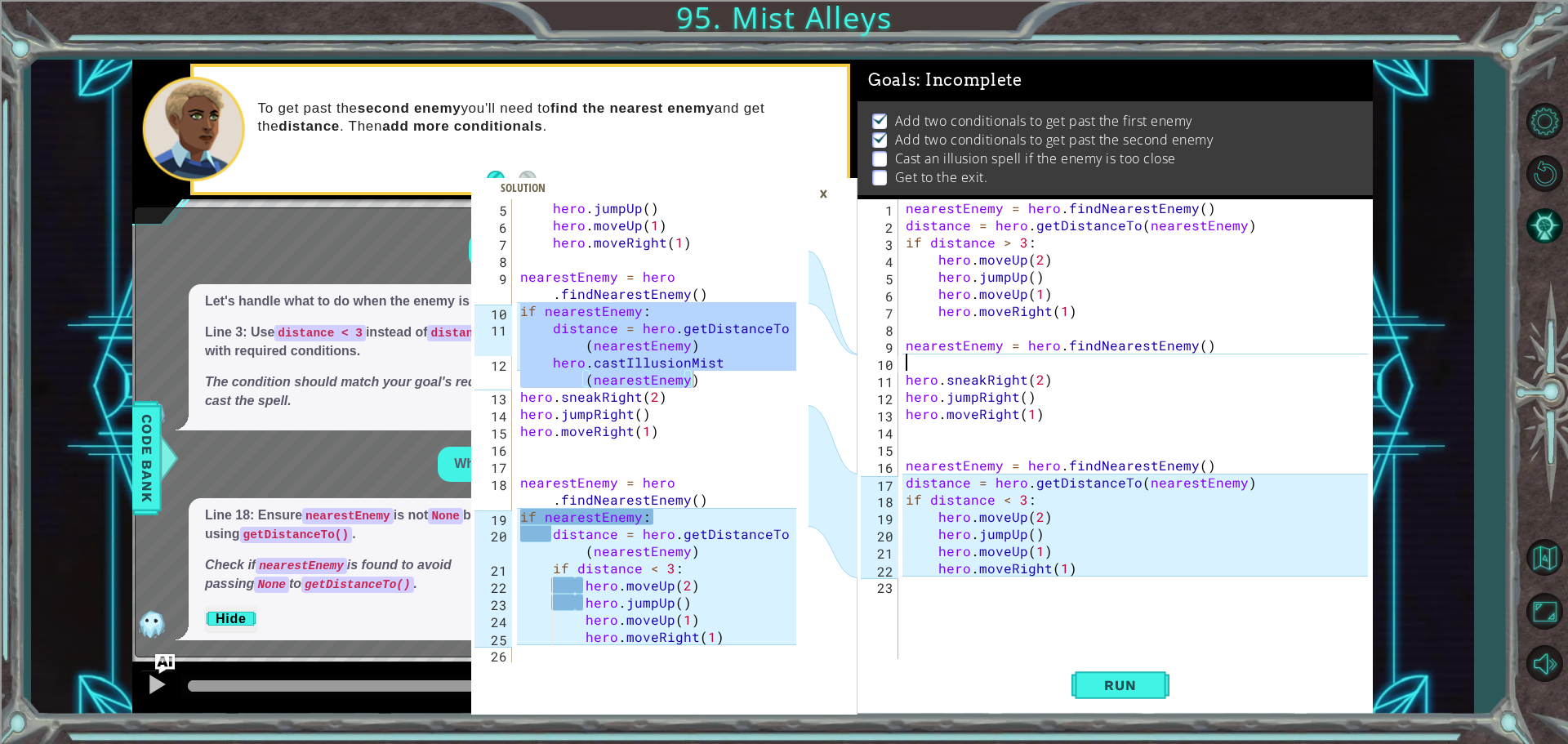
type textarea "hero.castIllusionMist(nearestEnemy)"
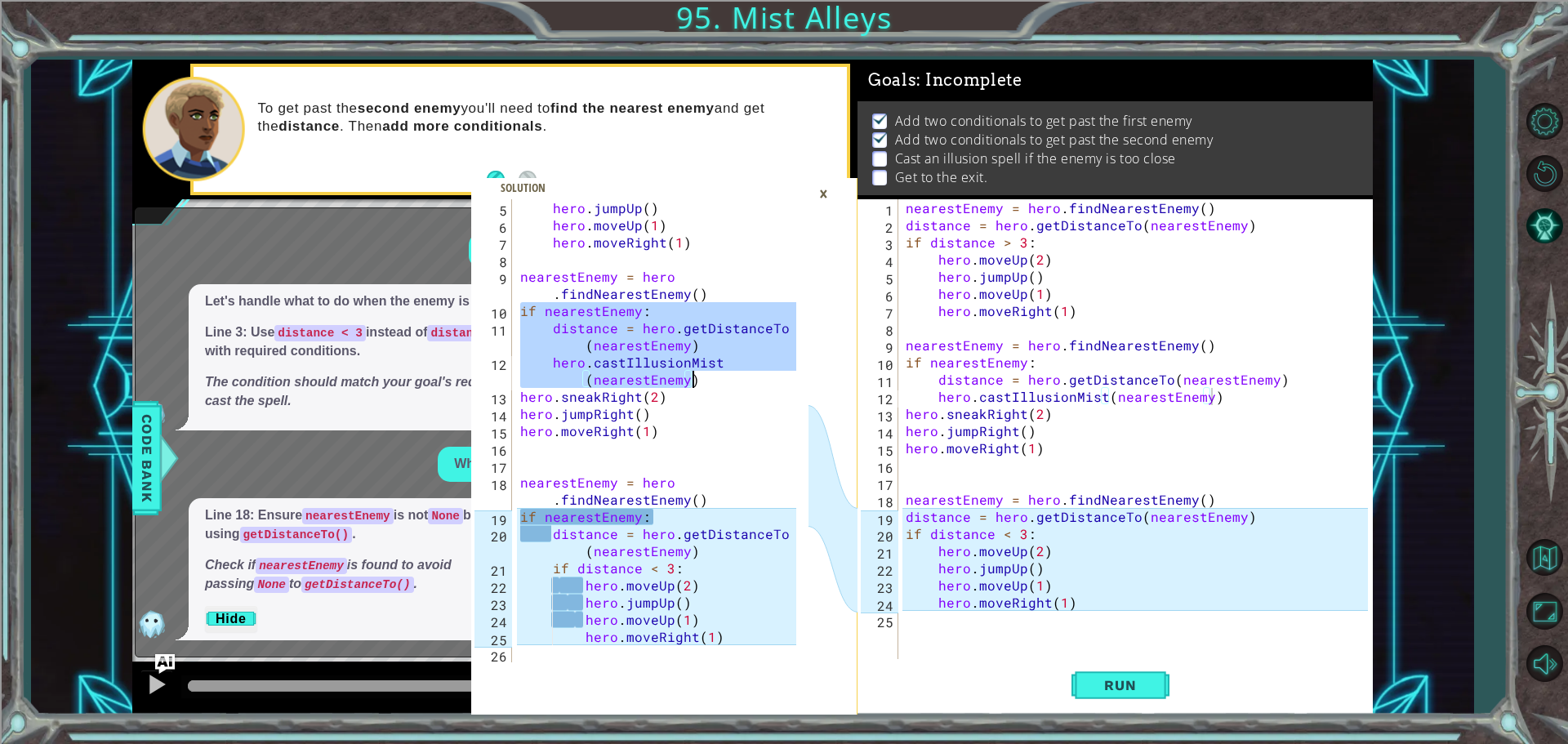
click at [727, 387] on div "hero . jumpUp ( ) hero . moveUp ( 1 ) hero . moveRight ( 1 ) nearestEnemy = her…" at bounding box center [656, 430] width 279 height 463
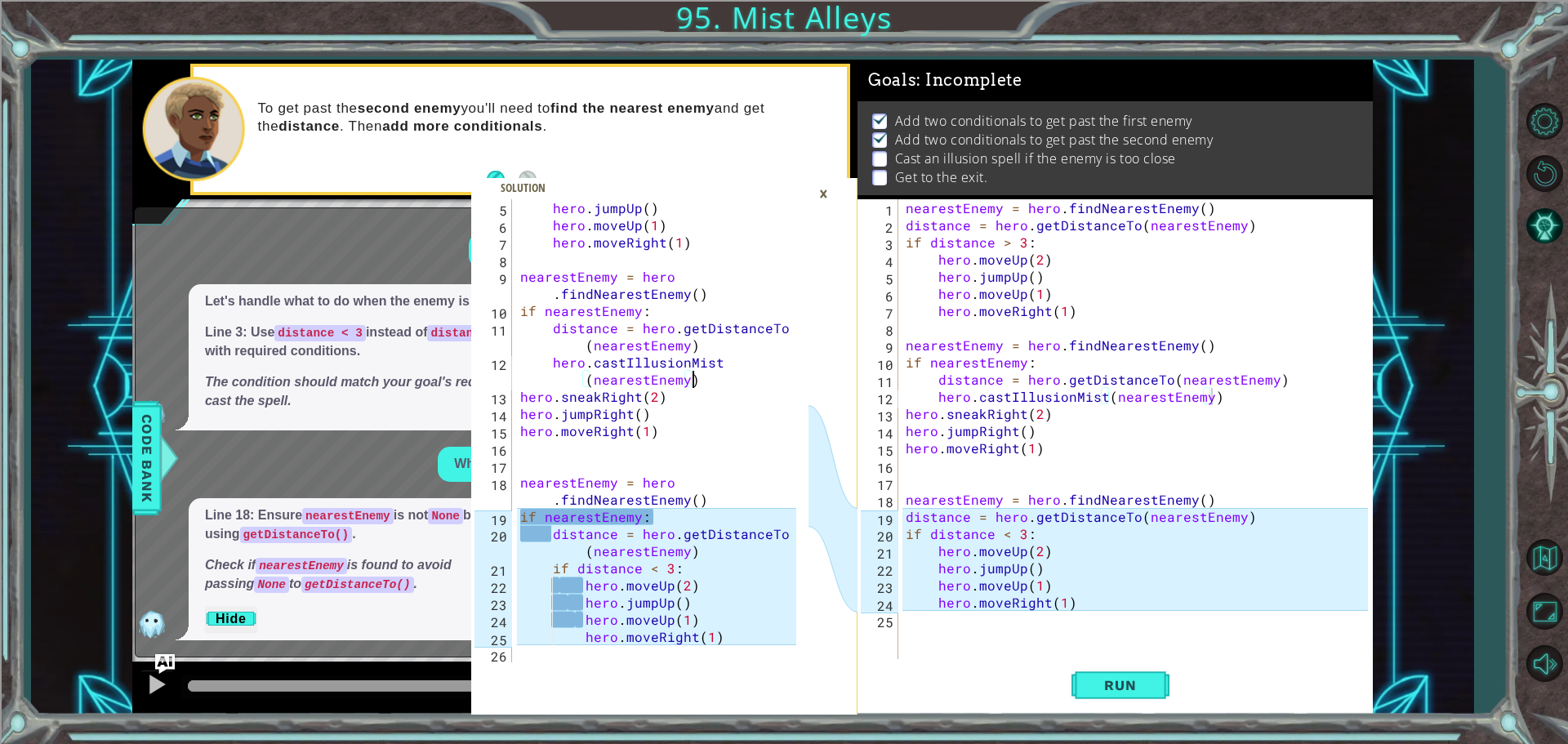
click at [542, 511] on div "hero . jumpUp ( ) hero . moveUp ( 1 ) hero . moveRight ( 1 ) nearestEnemy = her…" at bounding box center [661, 448] width 287 height 497
type textarea "if nearestEnemy:"
type textarea "distance = hero.getDistanceTo(nearestEnemy)"
click at [905, 520] on div "nearestEnemy = hero . findNearestEnemy ( ) distance = hero . getDistanceTo ( ne…" at bounding box center [1140, 448] width 474 height 497
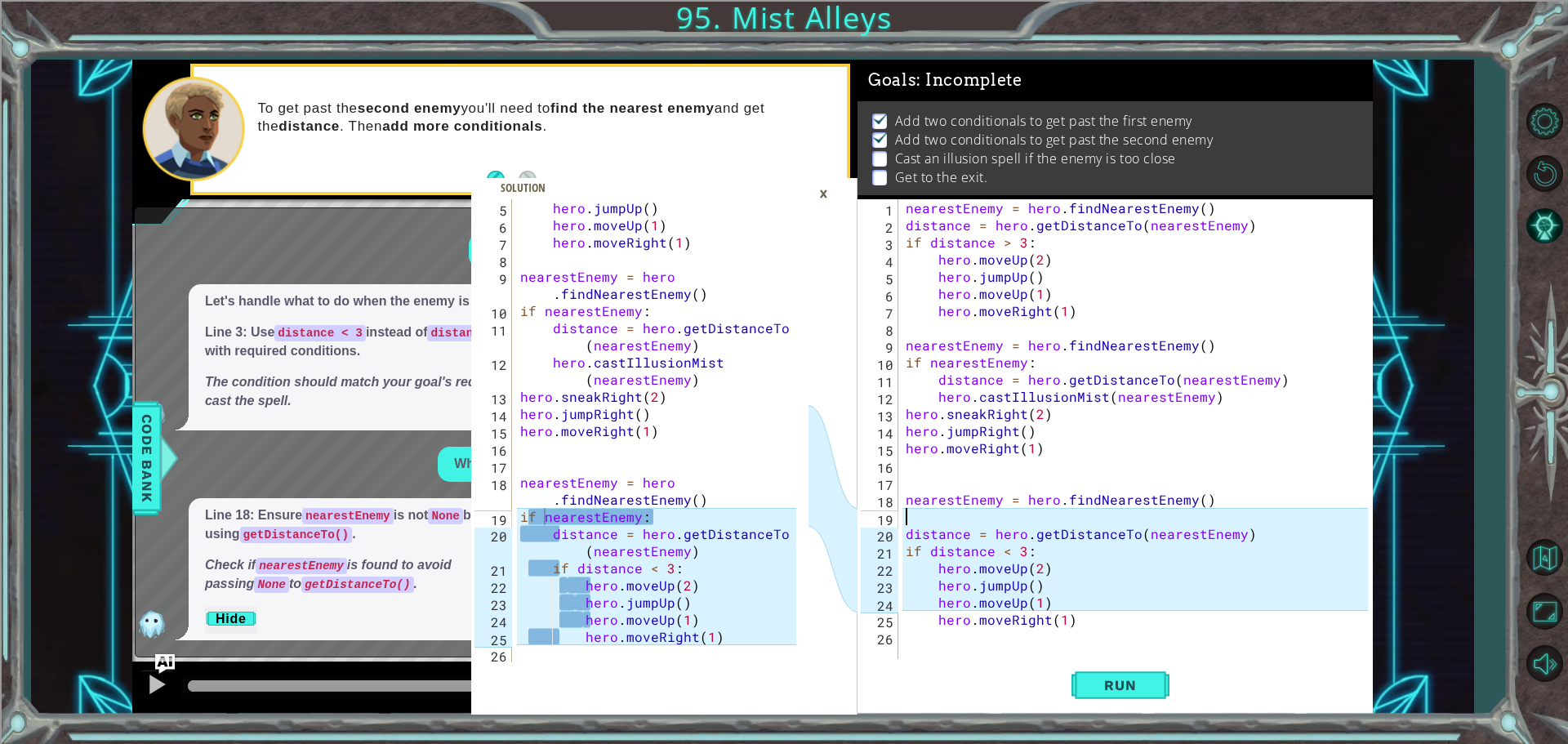
click at [977, 514] on div "nearestEnemy = hero . findNearestEnemy ( ) distance = hero . getDistanceTo ( ne…" at bounding box center [1140, 448] width 474 height 497
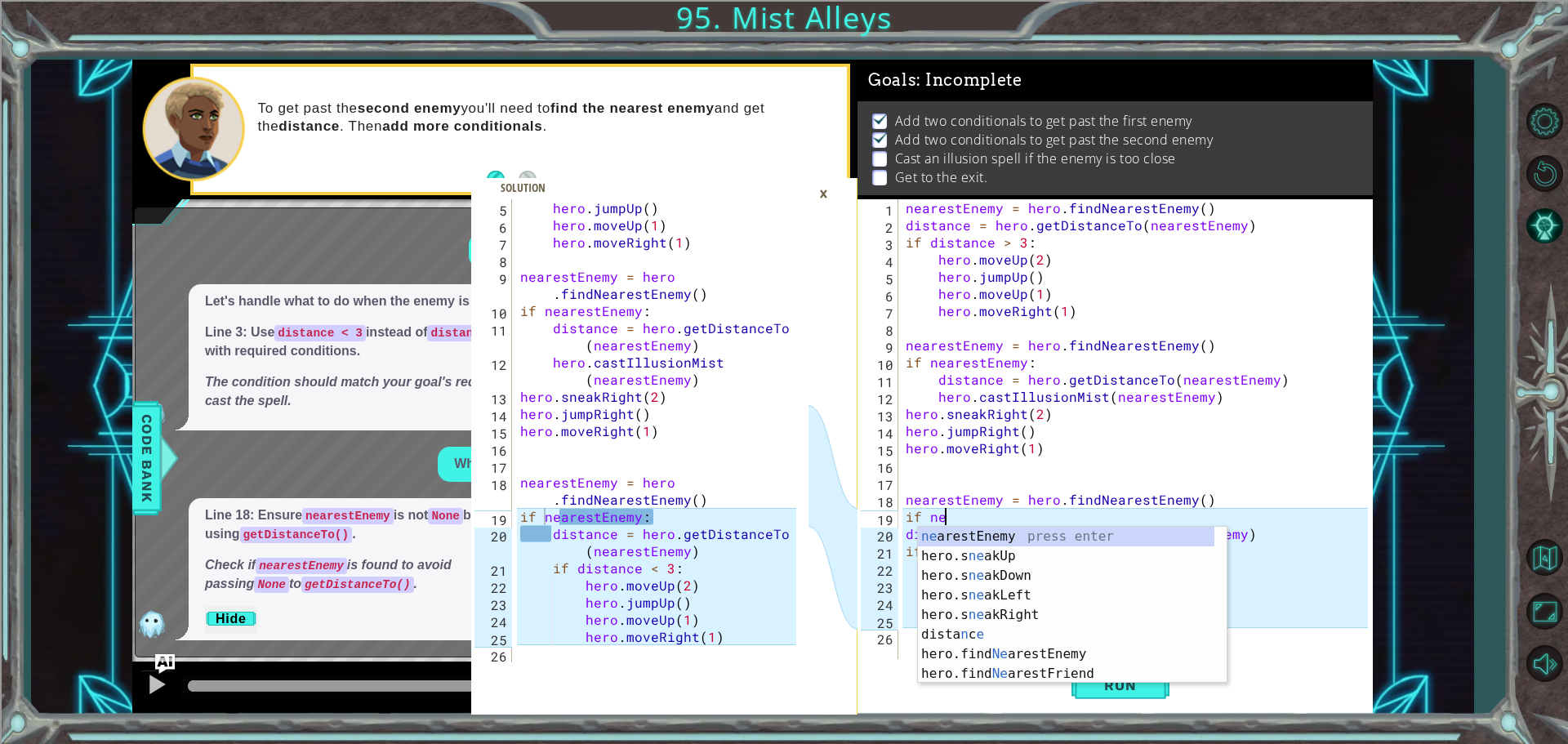
scroll to position [0, 2]
click at [1020, 538] on div "ne arestEnemy press enter hero.s ne akUp press enter hero.s ne akDown press ent…" at bounding box center [1067, 624] width 297 height 196
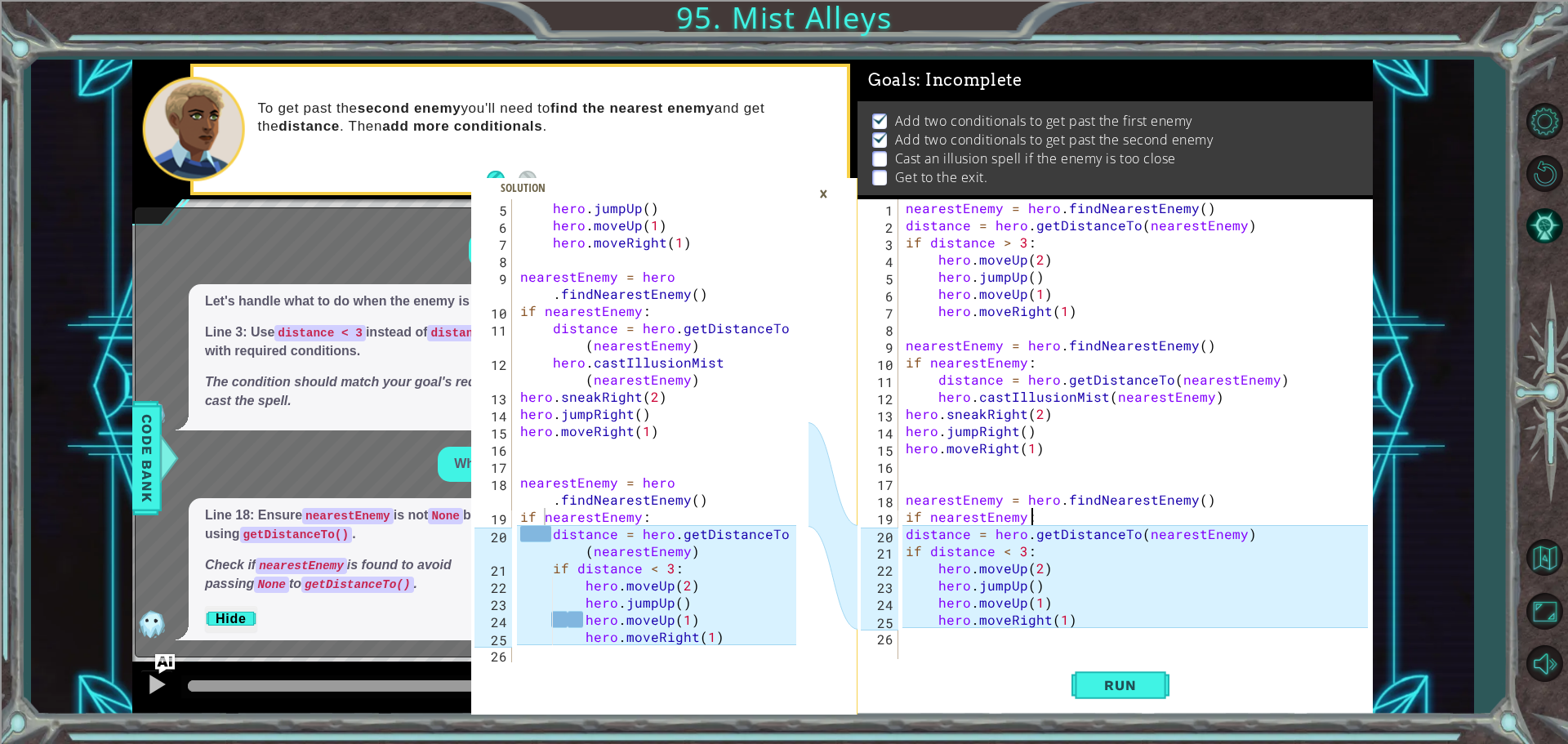
scroll to position [0, 6]
click at [904, 538] on div "nearestEnemy = hero . findNearestEnemy ( ) distance = hero . getDistanceTo ( ne…" at bounding box center [1140, 448] width 474 height 497
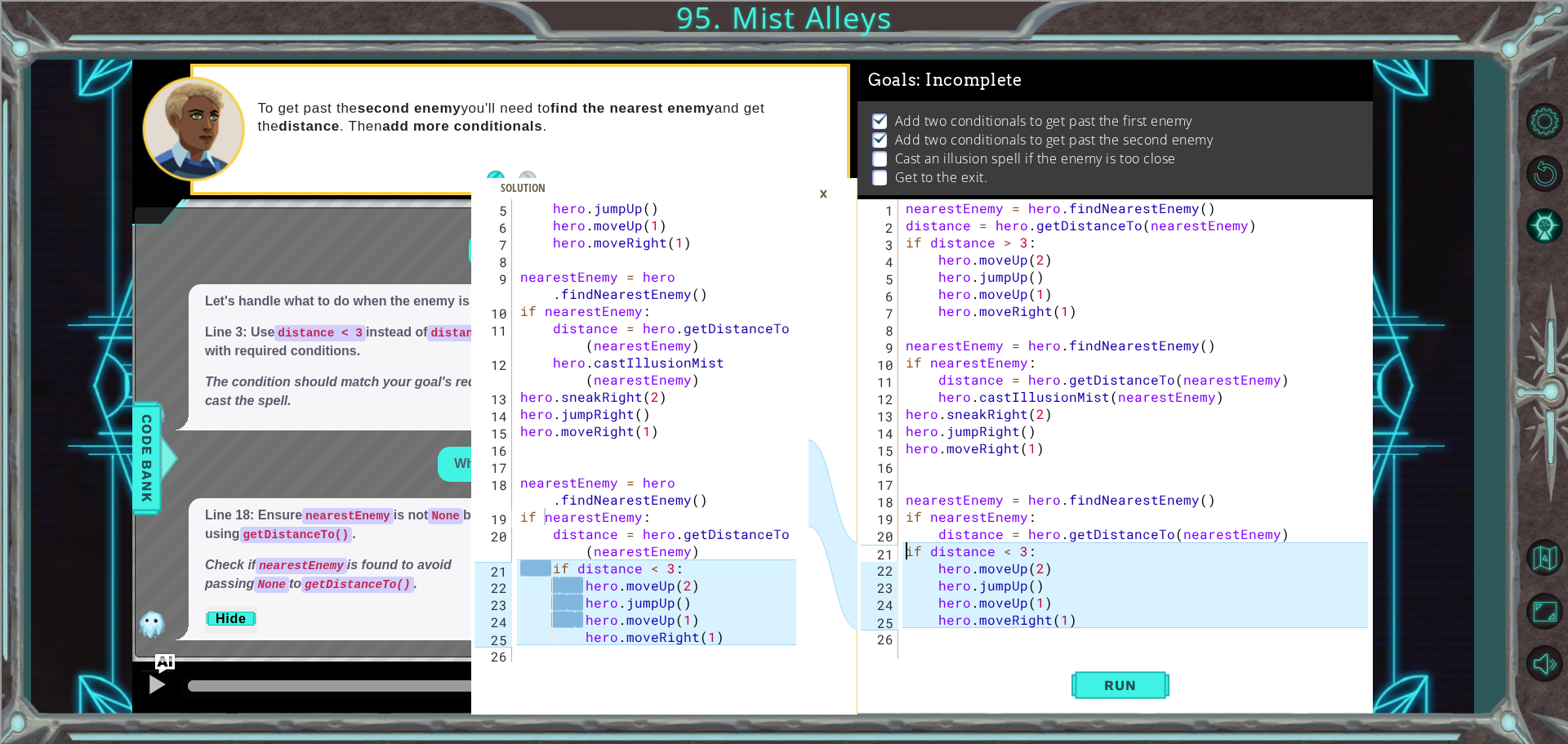
click at [909, 554] on div "nearestEnemy = hero . findNearestEnemy ( ) distance = hero . getDistanceTo ( ne…" at bounding box center [1140, 448] width 474 height 497
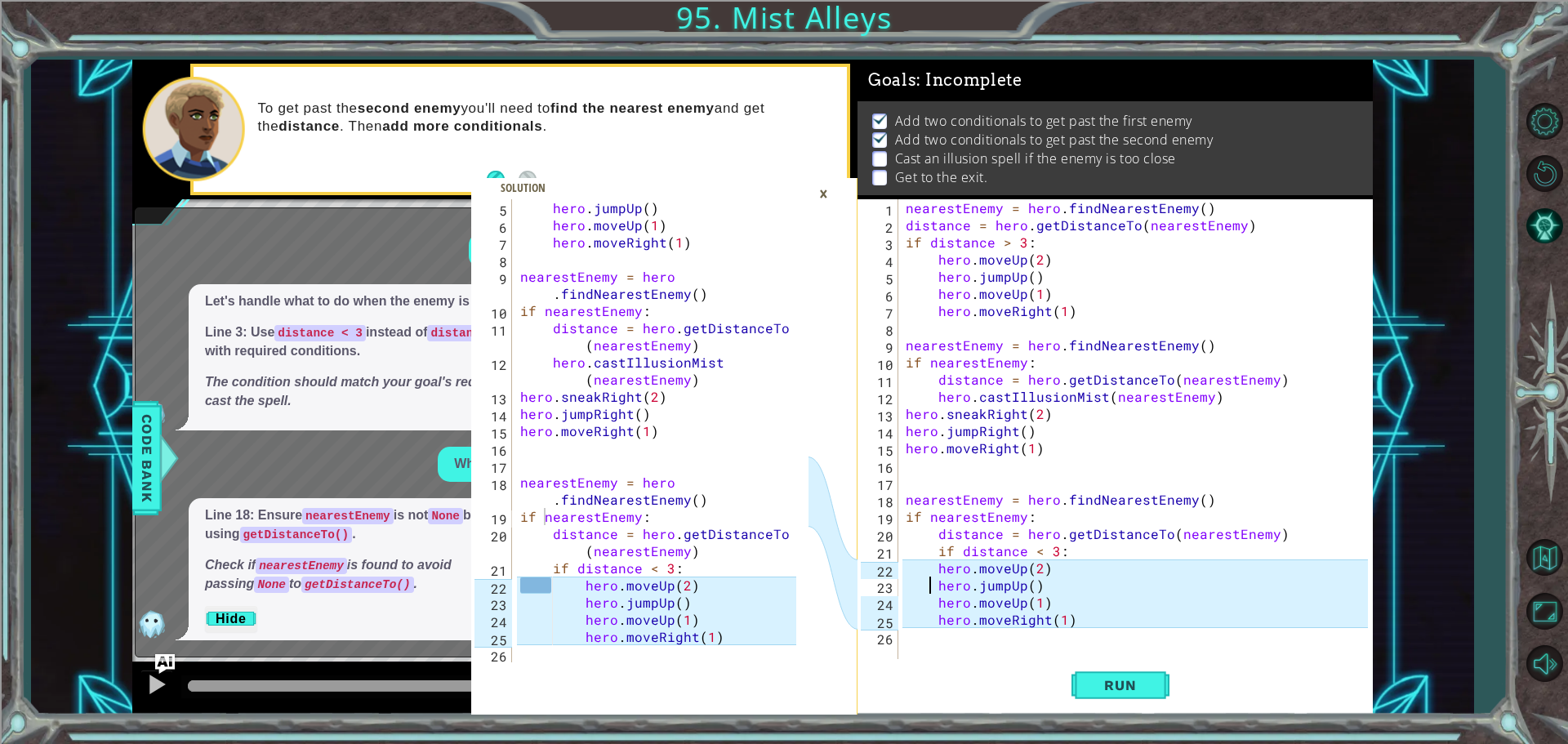
click at [927, 580] on div "nearestEnemy = hero . findNearestEnemy ( ) distance = hero . getDistanceTo ( ne…" at bounding box center [1140, 448] width 474 height 497
click at [919, 561] on div "nearestEnemy = hero . findNearestEnemy ( ) distance = hero . getDistanceTo ( ne…" at bounding box center [1140, 448] width 474 height 497
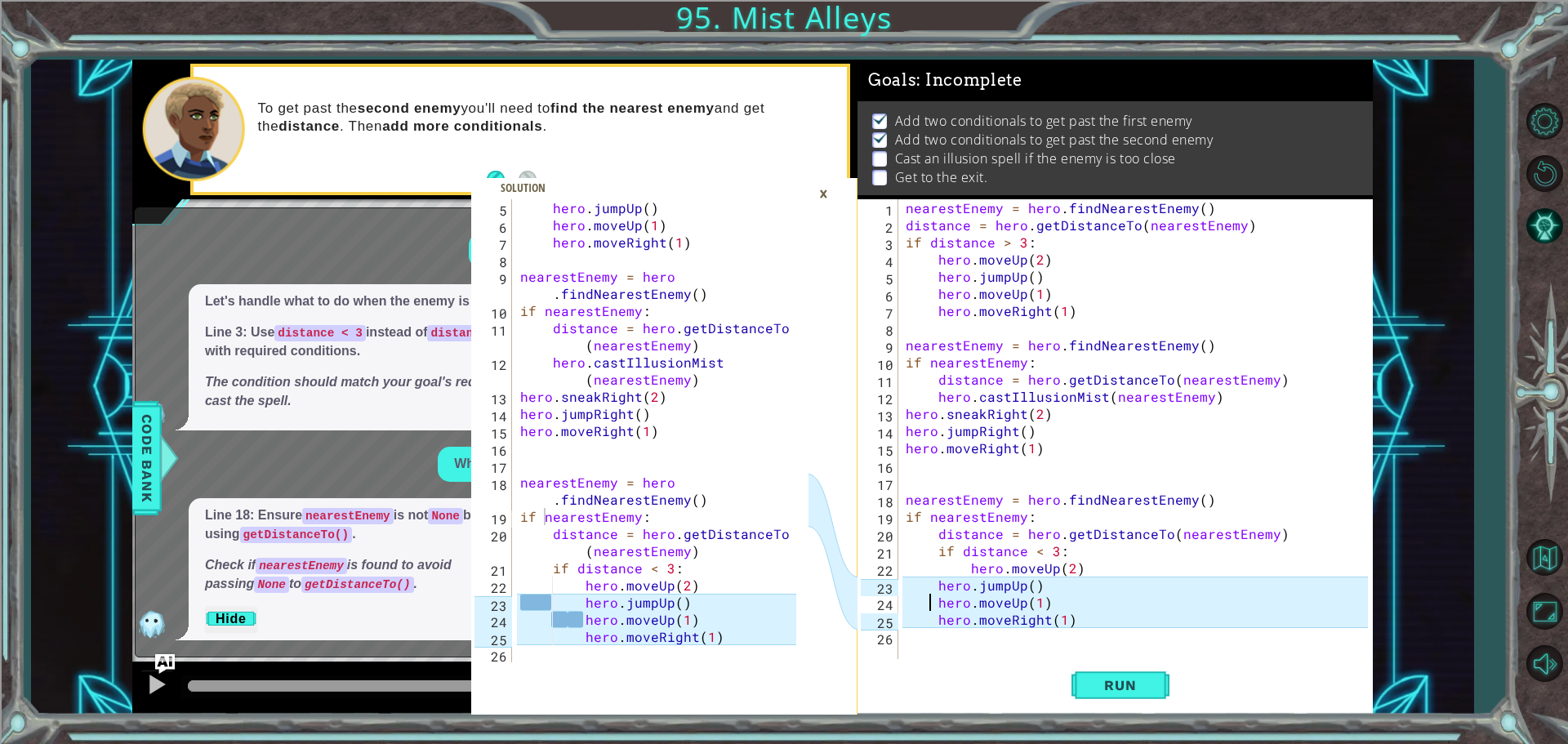
click at [928, 598] on div "nearestEnemy = hero . findNearestEnemy ( ) distance = hero . getDistanceTo ( ne…" at bounding box center [1140, 448] width 474 height 497
click at [933, 594] on div "nearestEnemy = hero . findNearestEnemy ( ) distance = hero . getDistanceTo ( ne…" at bounding box center [1140, 448] width 474 height 497
click at [926, 587] on div "nearestEnemy = hero . findNearestEnemy ( ) distance = hero . getDistanceTo ( ne…" at bounding box center [1140, 448] width 474 height 497
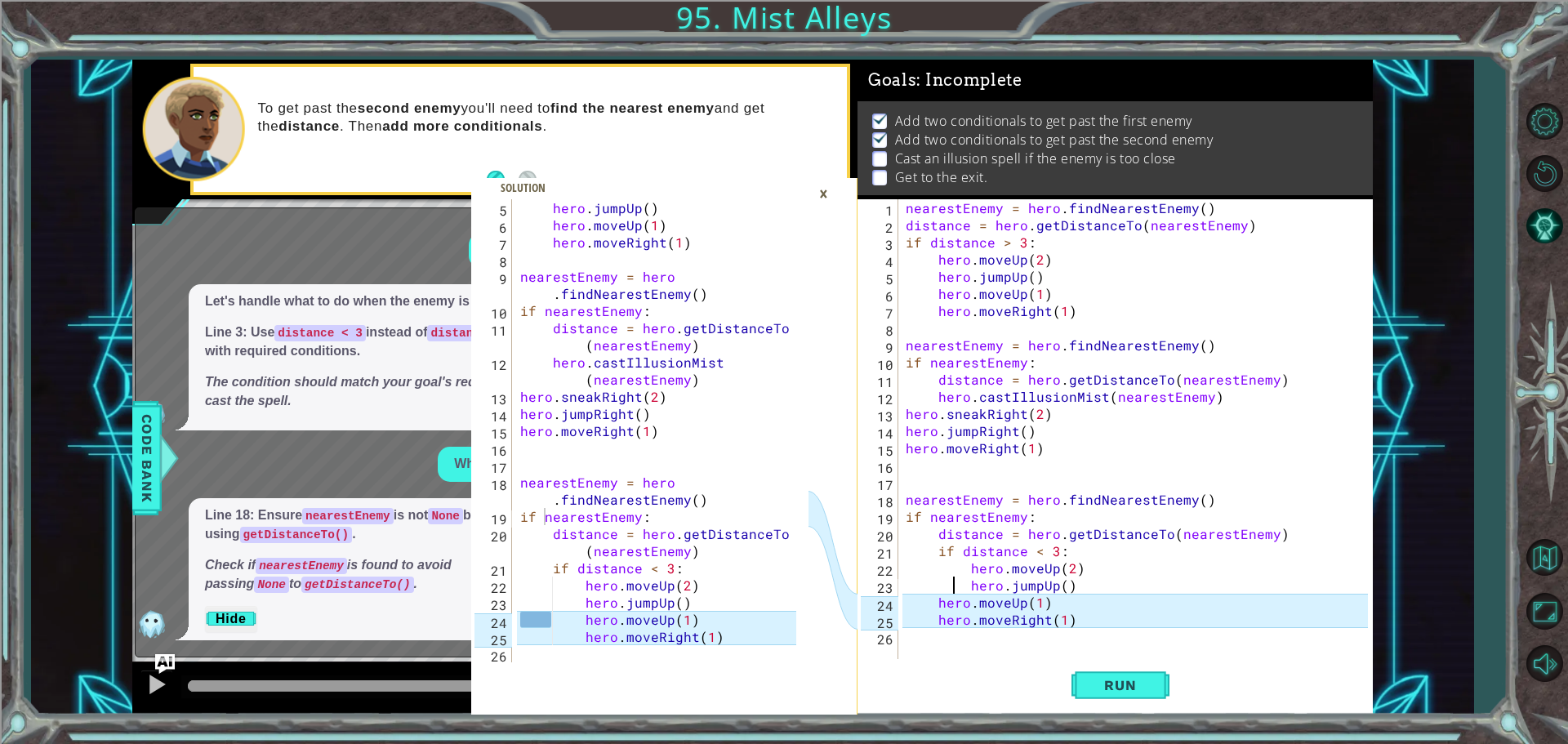
click at [920, 609] on div "nearestEnemy = hero . findNearestEnemy ( ) distance = hero . getDistanceTo ( ne…" at bounding box center [1140, 448] width 474 height 497
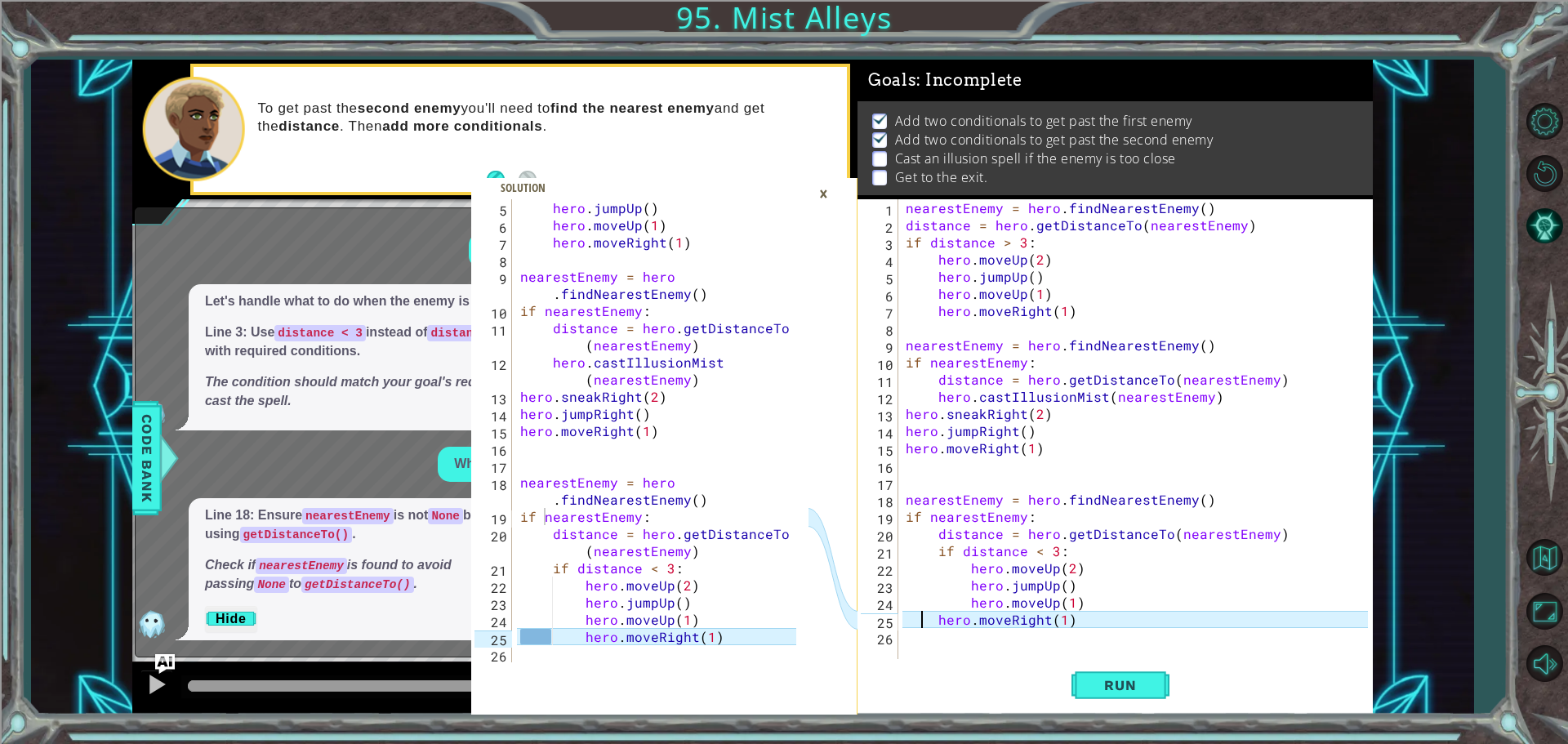
click at [921, 615] on div "nearestEnemy = hero . findNearestEnemy ( ) distance = hero . getDistanceTo ( ne…" at bounding box center [1140, 448] width 474 height 497
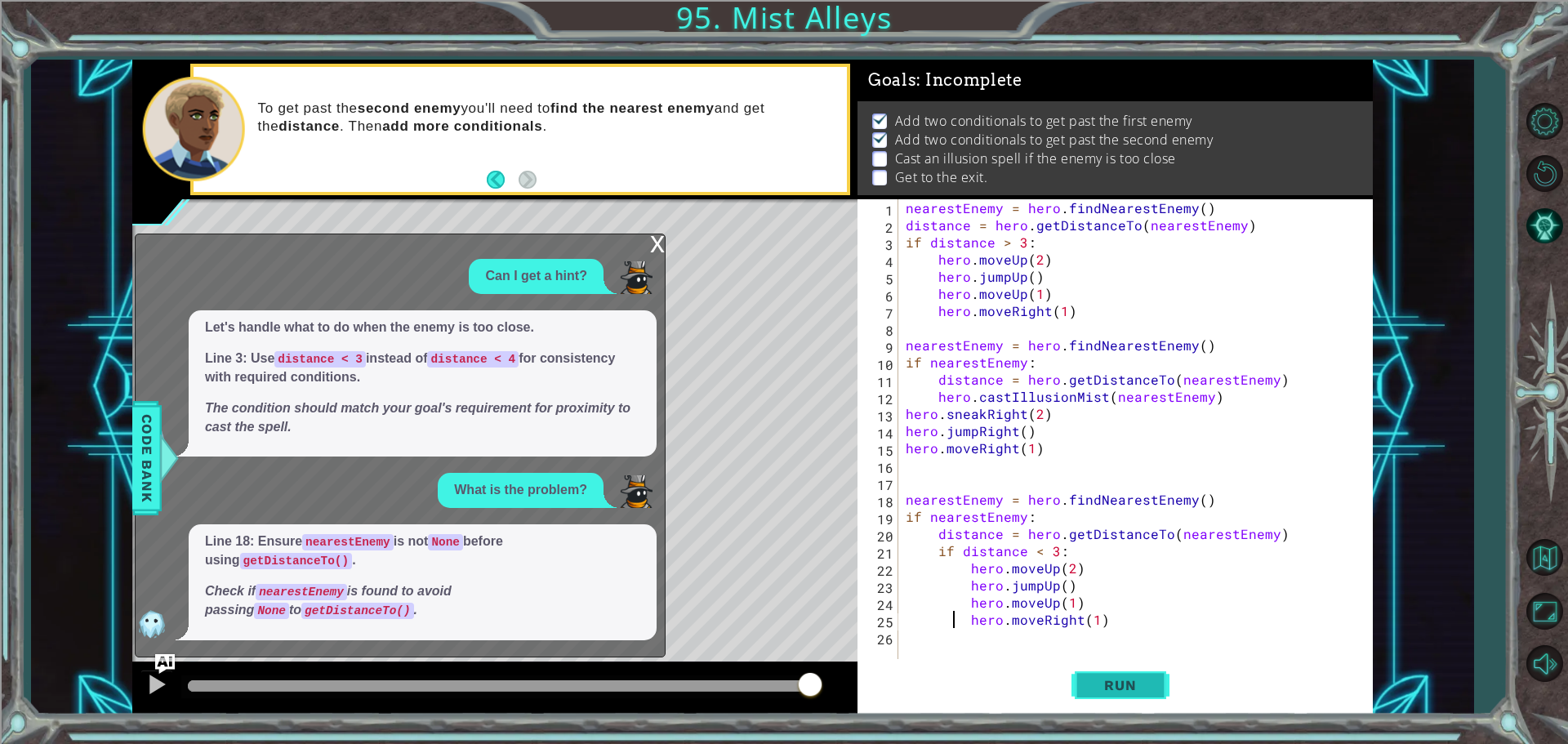
type textarea "hero.moveRight(1)"
click at [1122, 664] on button "Run" at bounding box center [1120, 685] width 98 height 52
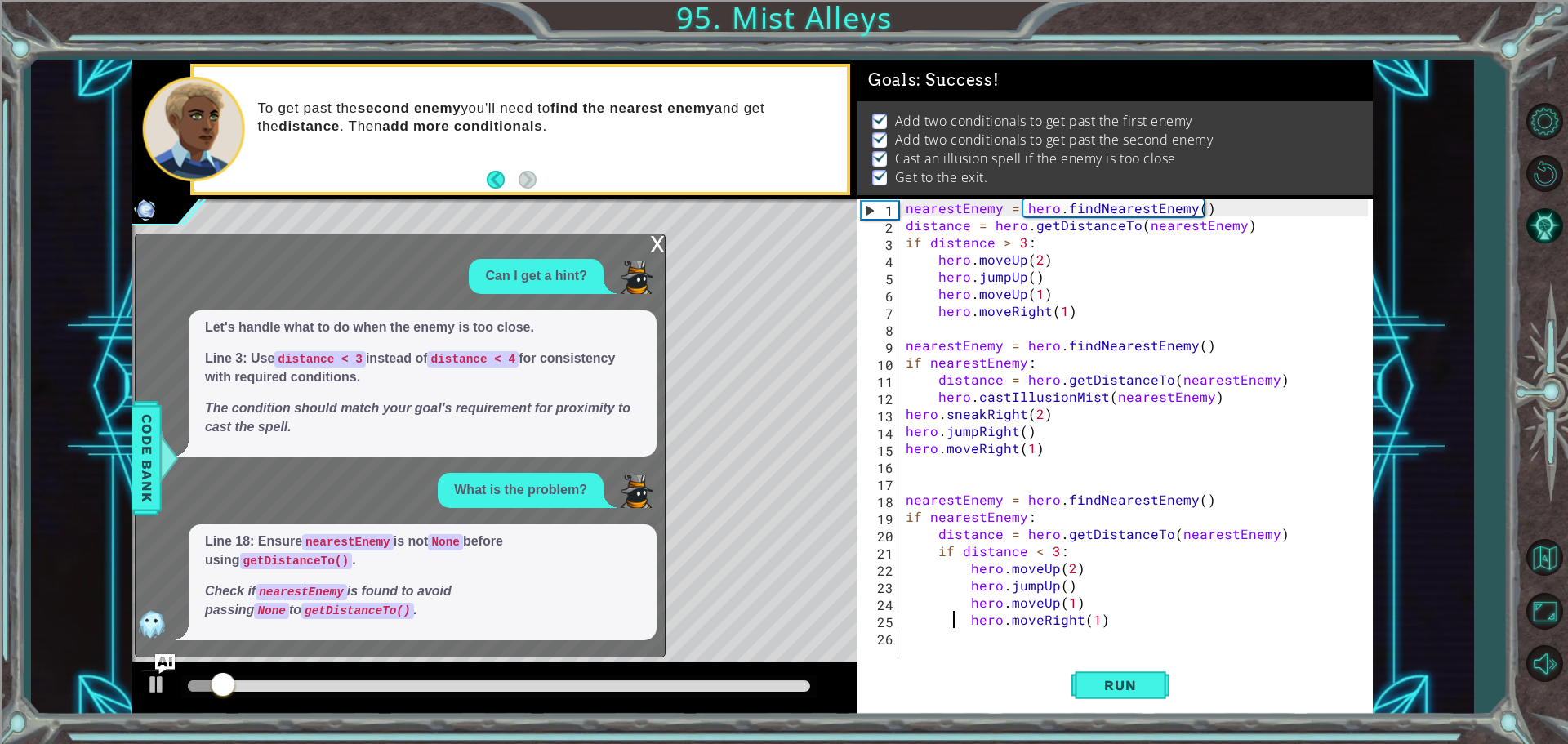
click at [649, 241] on div "x Can I get a hint? Let's handle what to do when the enemy is too close. Line 3…" at bounding box center [400, 445] width 531 height 423
click at [660, 244] on div "x" at bounding box center [658, 242] width 15 height 17
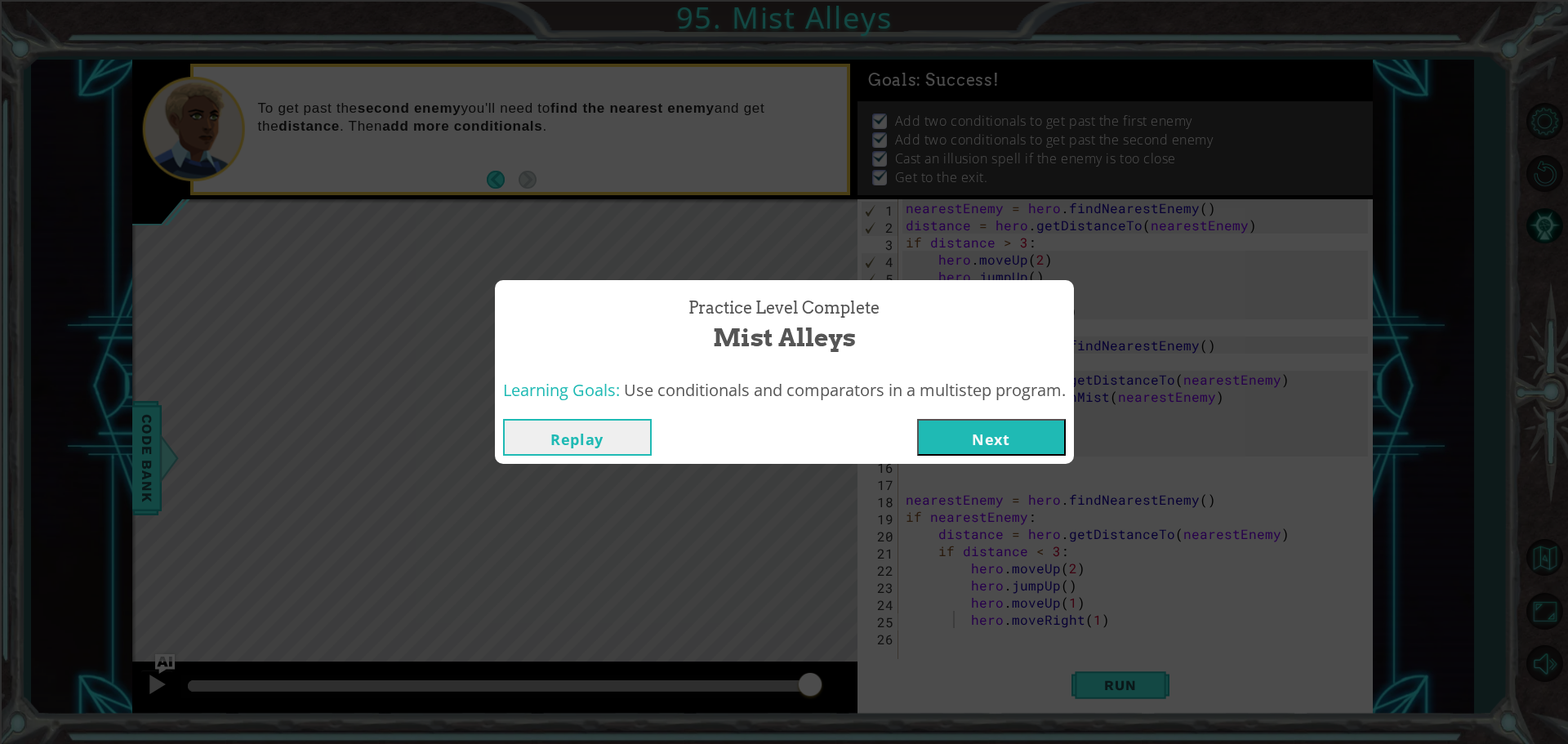
click button "Next" at bounding box center [991, 437] width 148 height 37
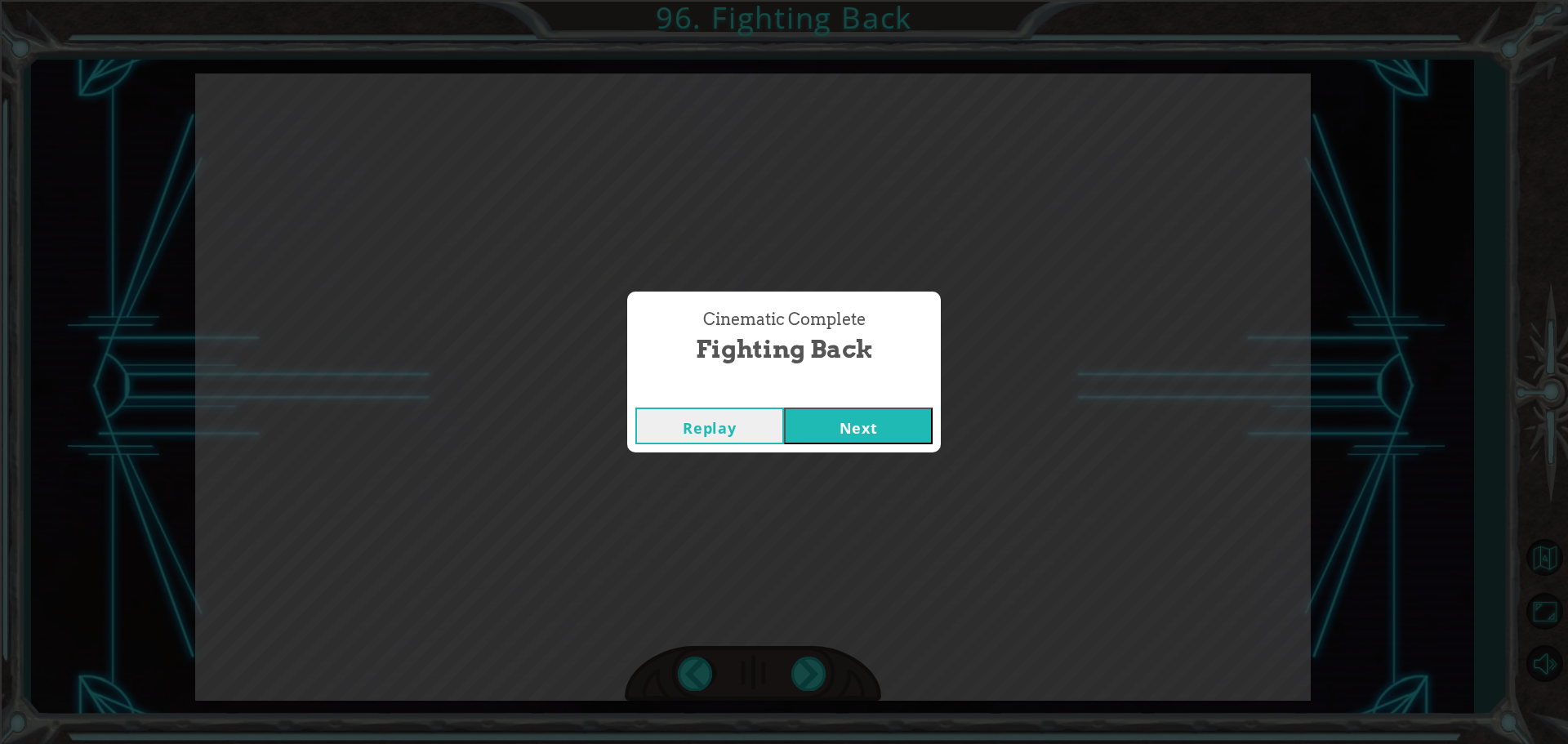
click button "Next" at bounding box center [858, 425] width 148 height 37
click at [784, 407] on button "Next" at bounding box center [858, 425] width 148 height 37
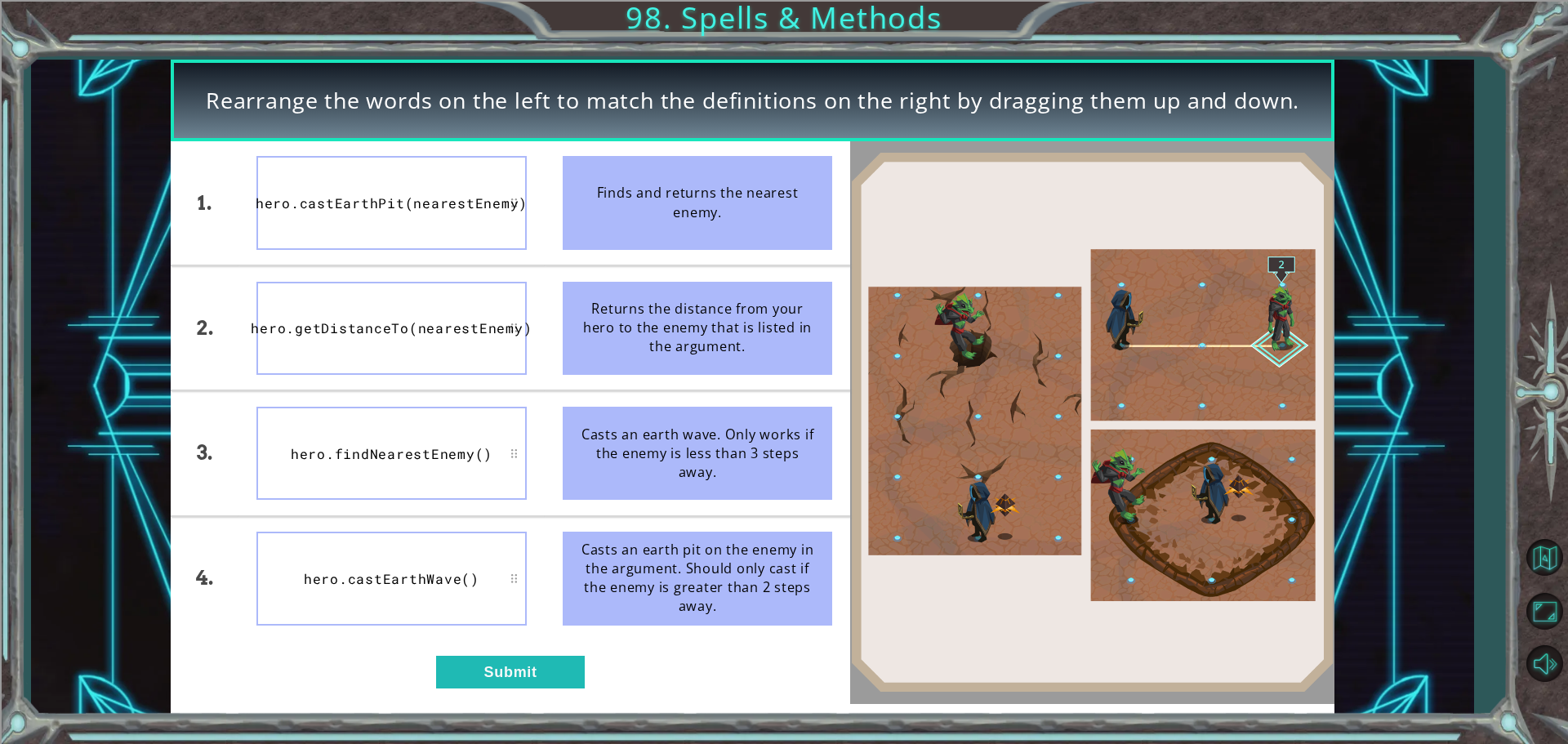
drag, startPoint x: 435, startPoint y: 488, endPoint x: 433, endPoint y: 502, distance: 14.1
click at [517, 661] on button "Submit" at bounding box center [509, 671] width 148 height 32
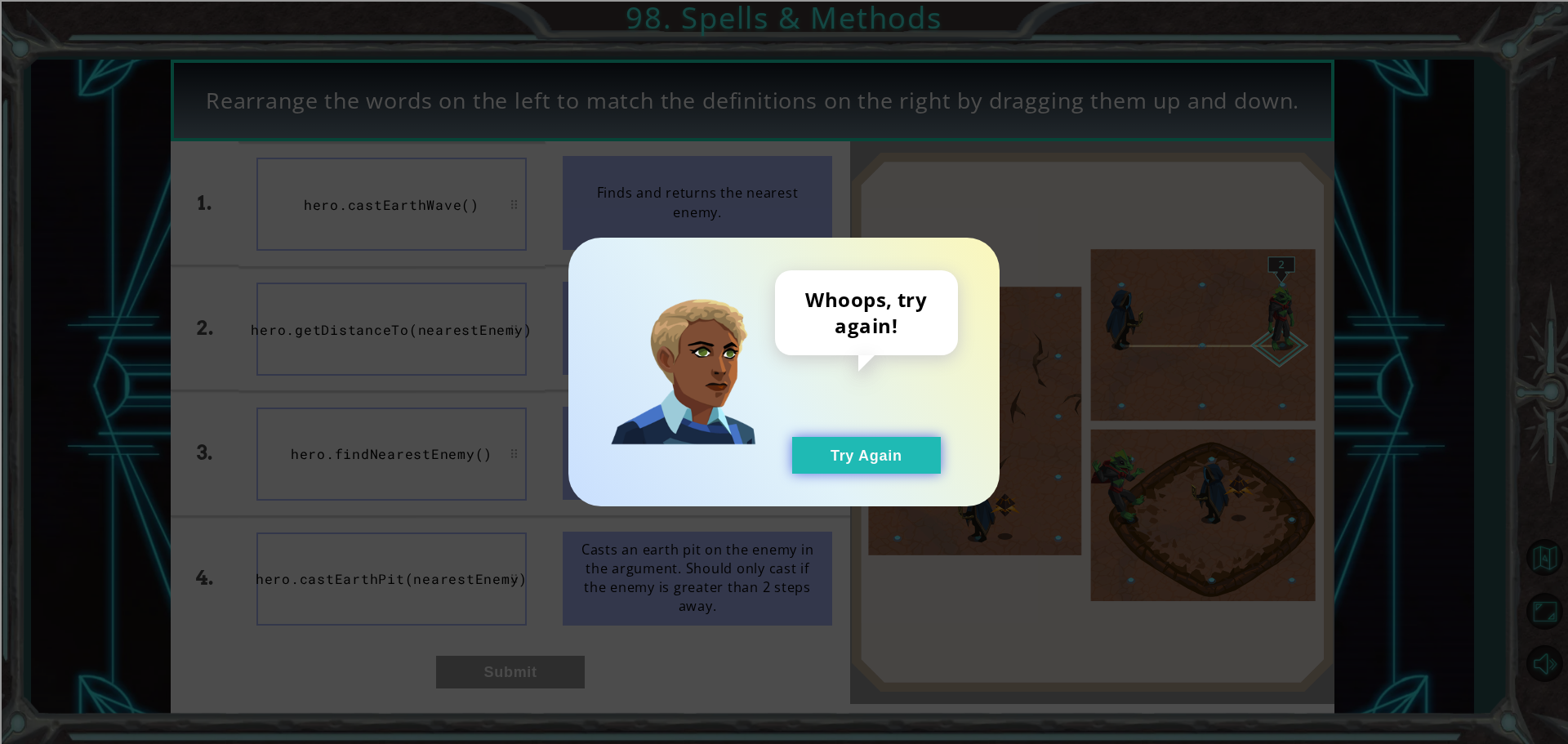
click at [840, 459] on button "Try Again" at bounding box center [866, 455] width 148 height 37
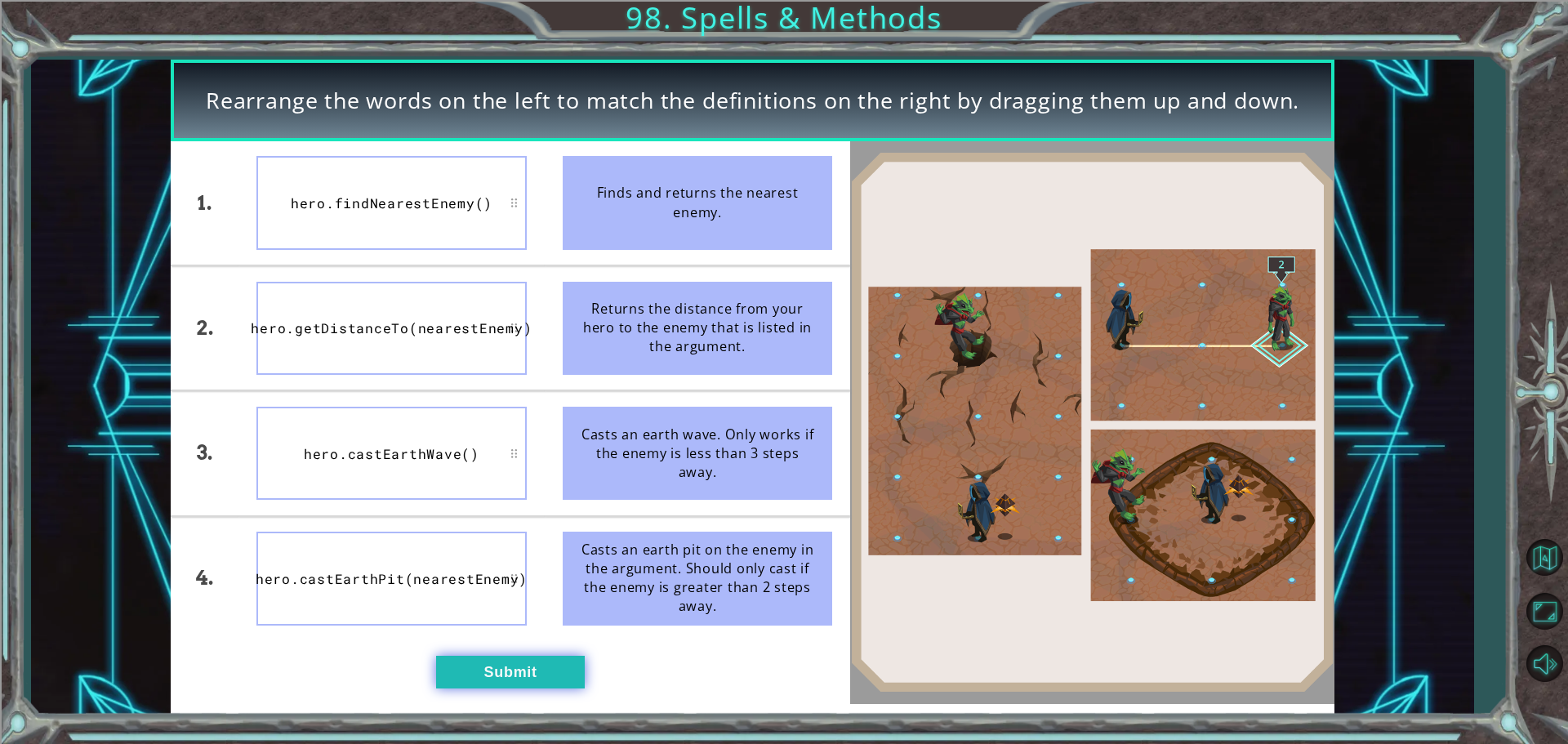
click at [506, 678] on button "Submit" at bounding box center [509, 671] width 148 height 32
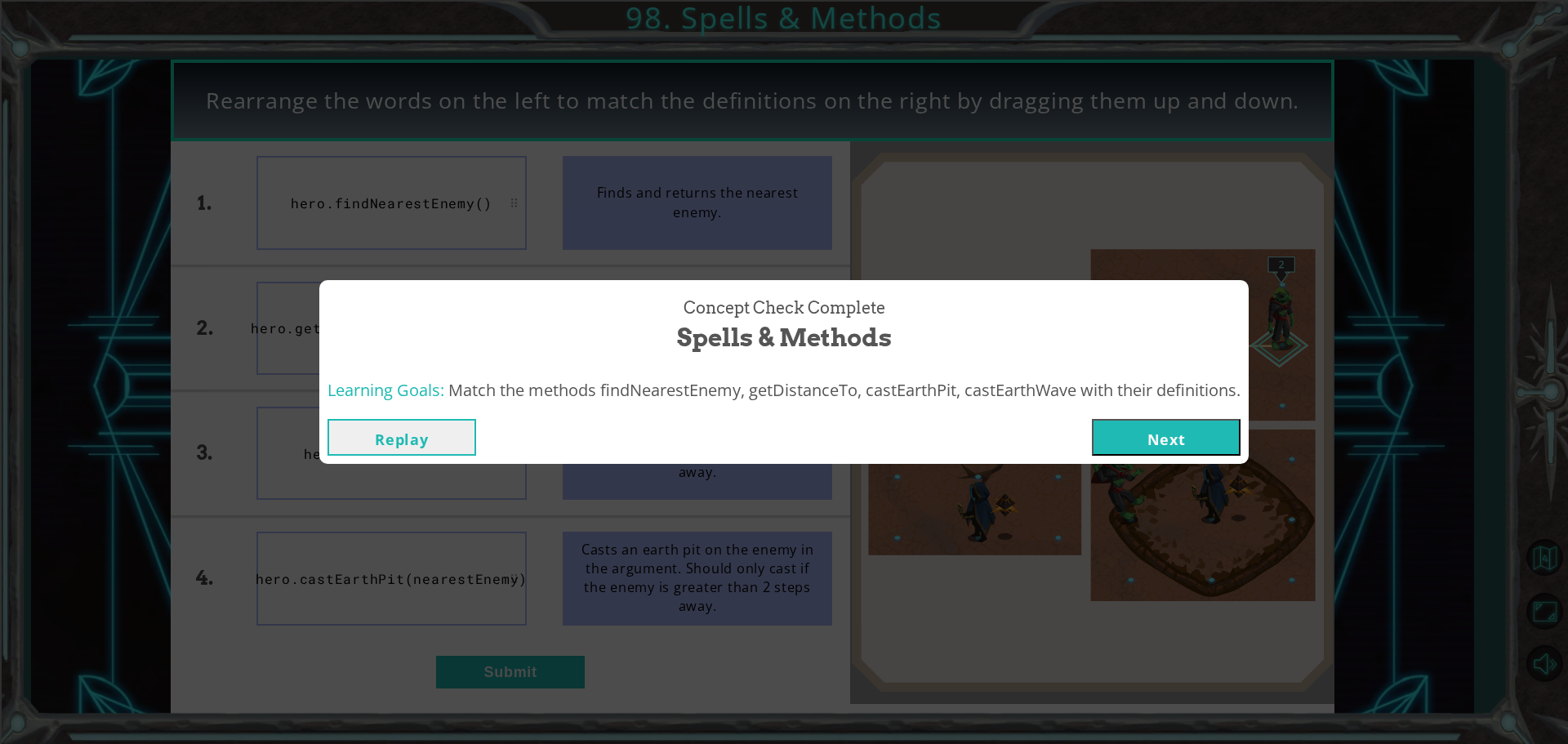
click at [1141, 447] on button "Next" at bounding box center [1165, 437] width 148 height 37
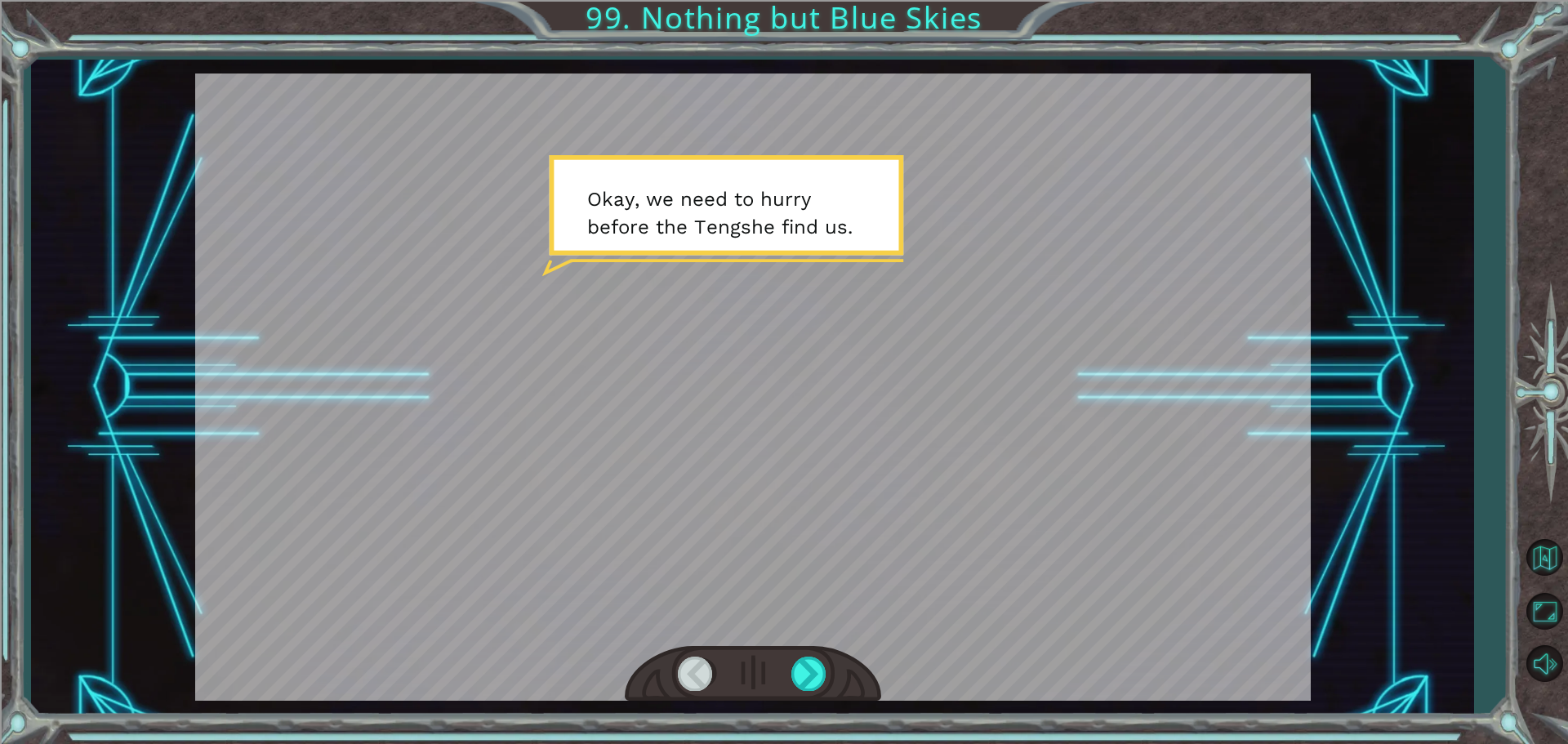
drag, startPoint x: 943, startPoint y: 418, endPoint x: 930, endPoint y: 413, distance: 13.9
click at [937, 415] on div at bounding box center [753, 387] width 1116 height 627
drag, startPoint x: 923, startPoint y: 437, endPoint x: 910, endPoint y: 463, distance: 29.1
click at [921, 440] on div at bounding box center [753, 387] width 1116 height 627
click at [813, 678] on div at bounding box center [810, 673] width 37 height 33
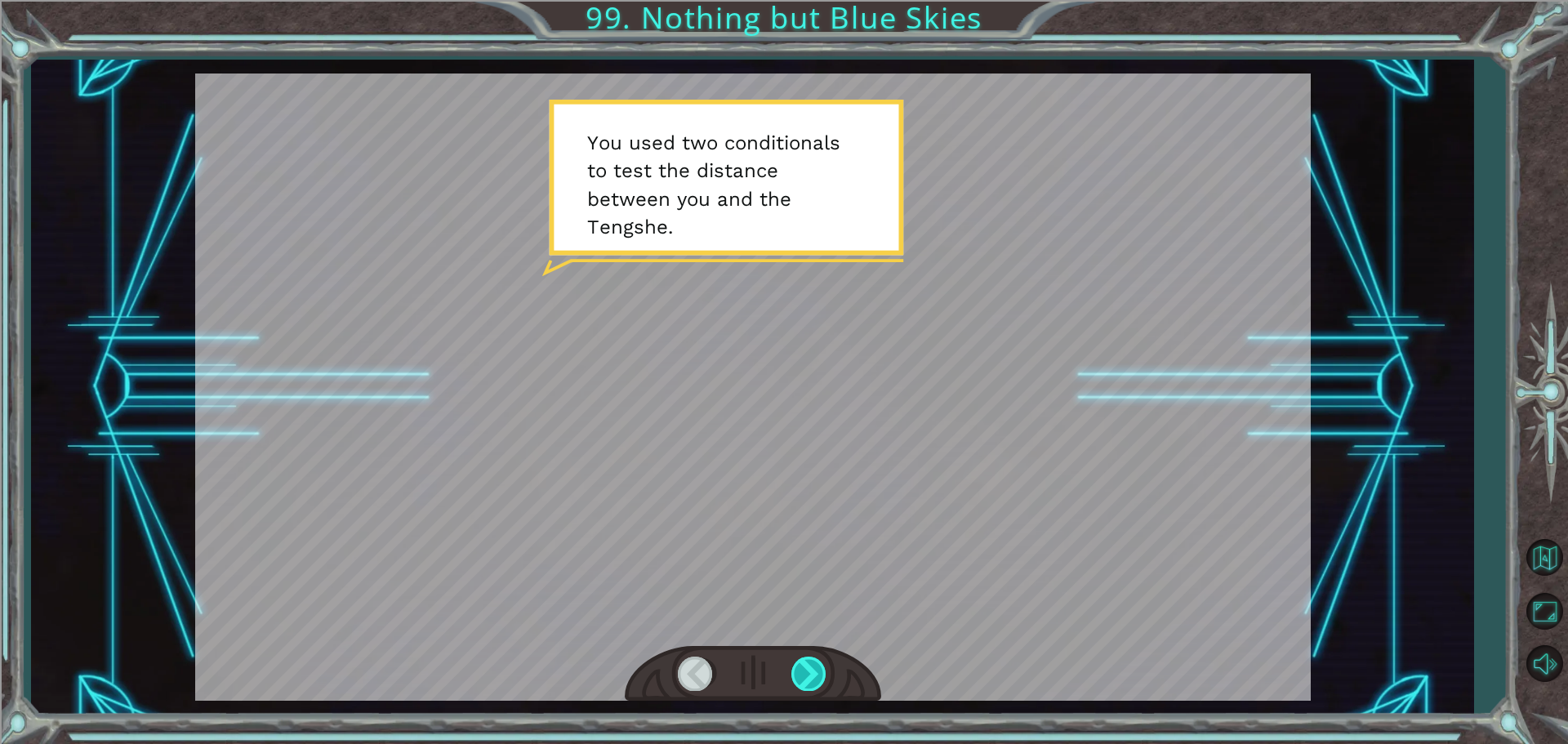
click at [807, 675] on div at bounding box center [810, 673] width 37 height 33
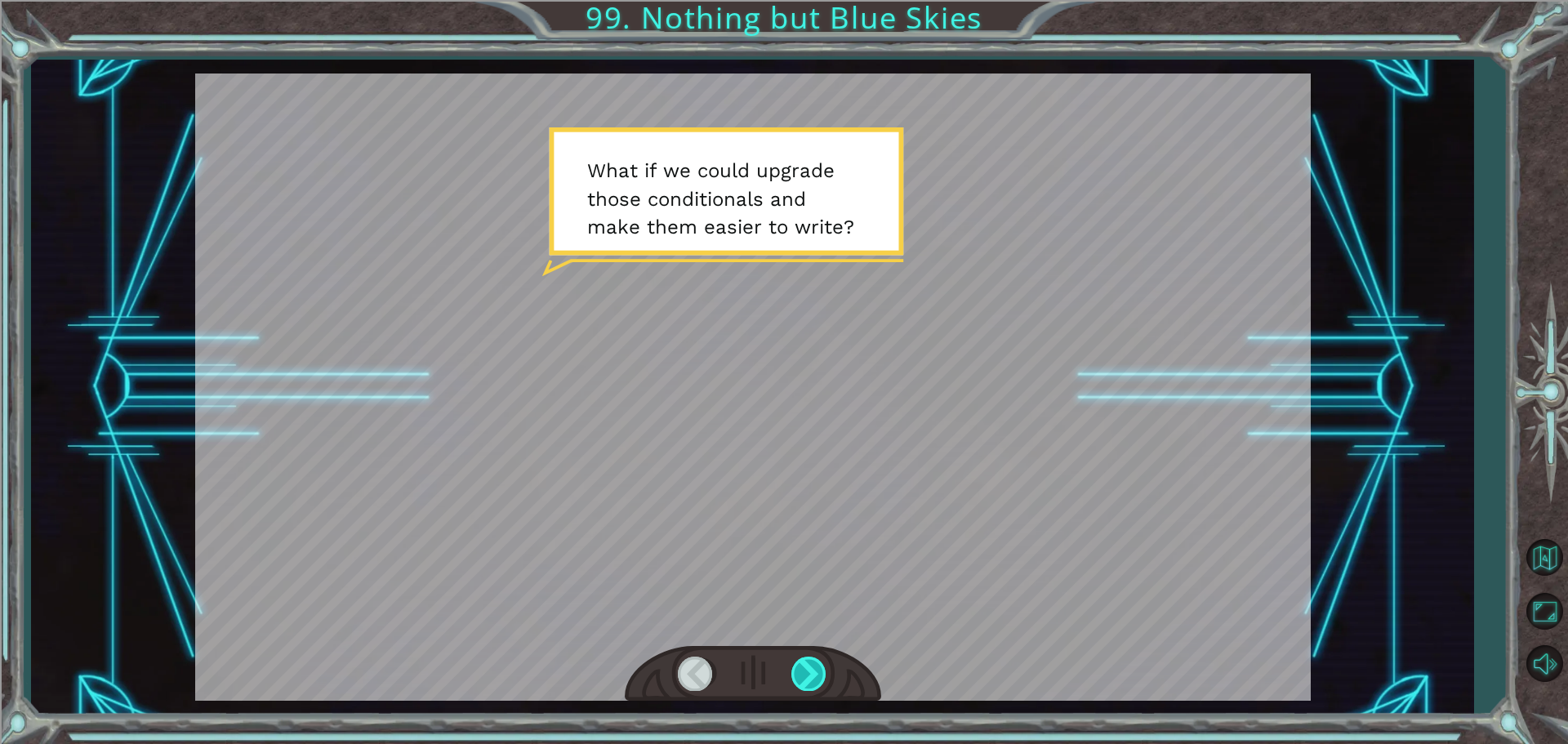
click at [807, 675] on div at bounding box center [810, 673] width 37 height 33
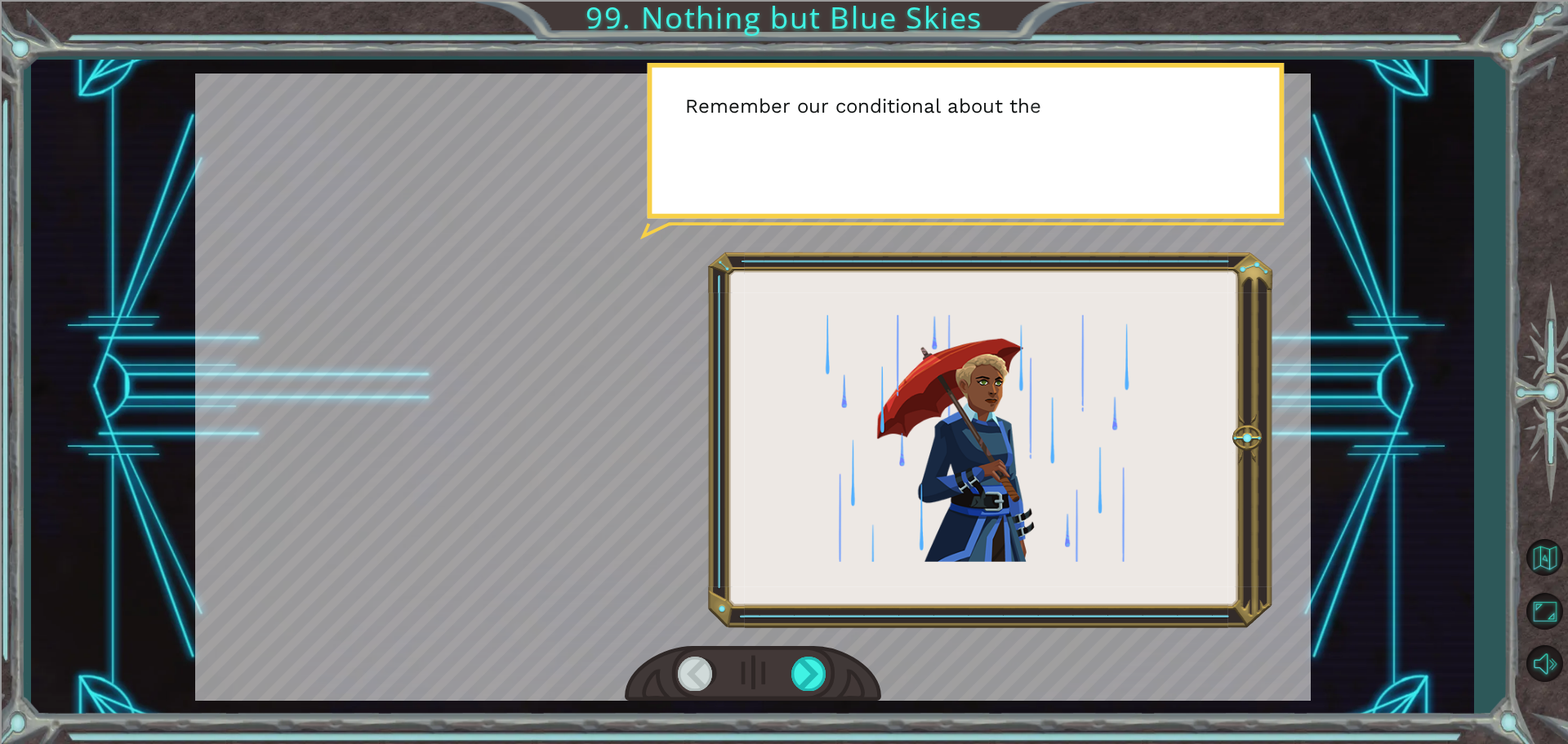
click at [783, 659] on div at bounding box center [753, 673] width 256 height 56
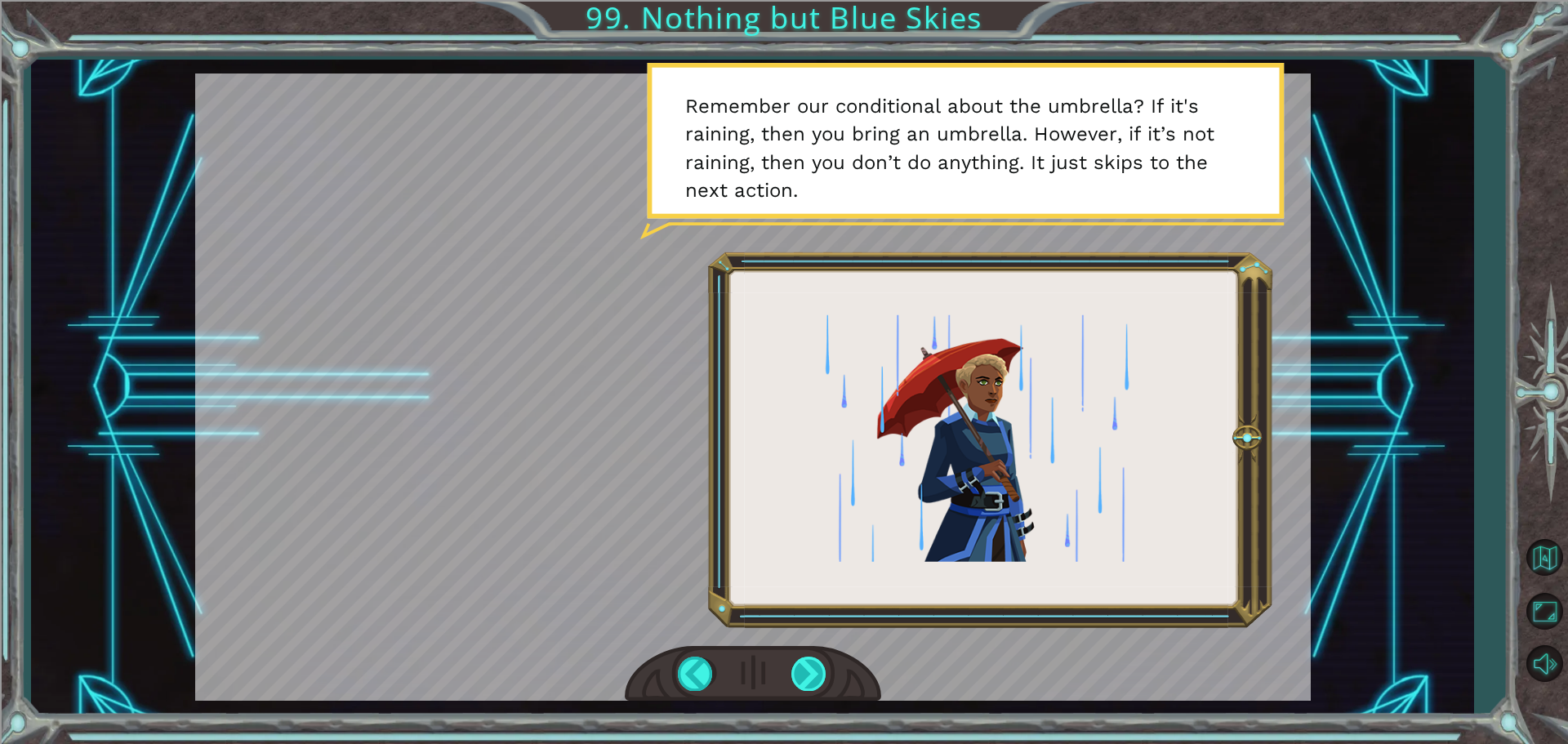
click at [796, 667] on div at bounding box center [810, 673] width 37 height 33
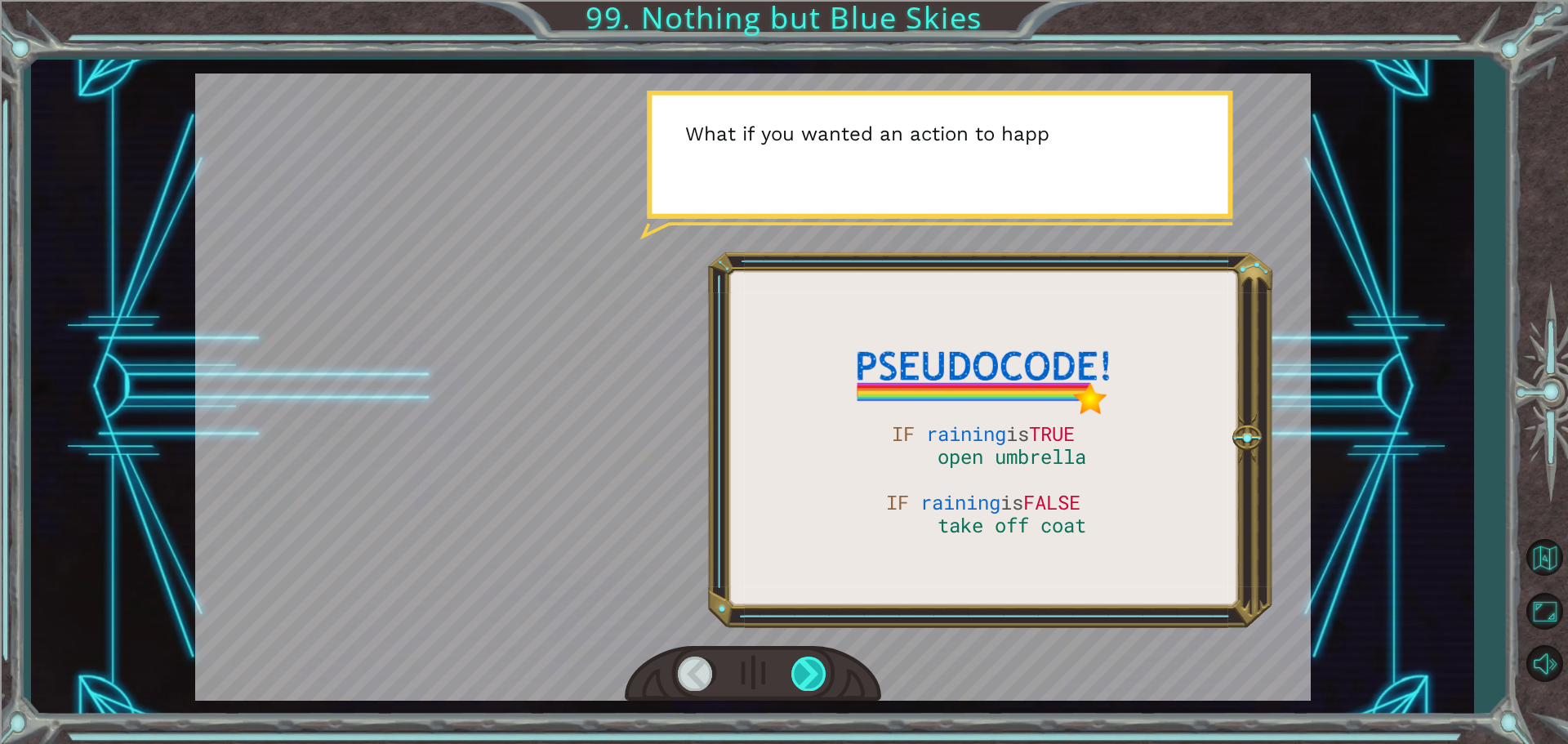
click at [796, 667] on div at bounding box center [810, 673] width 37 height 33
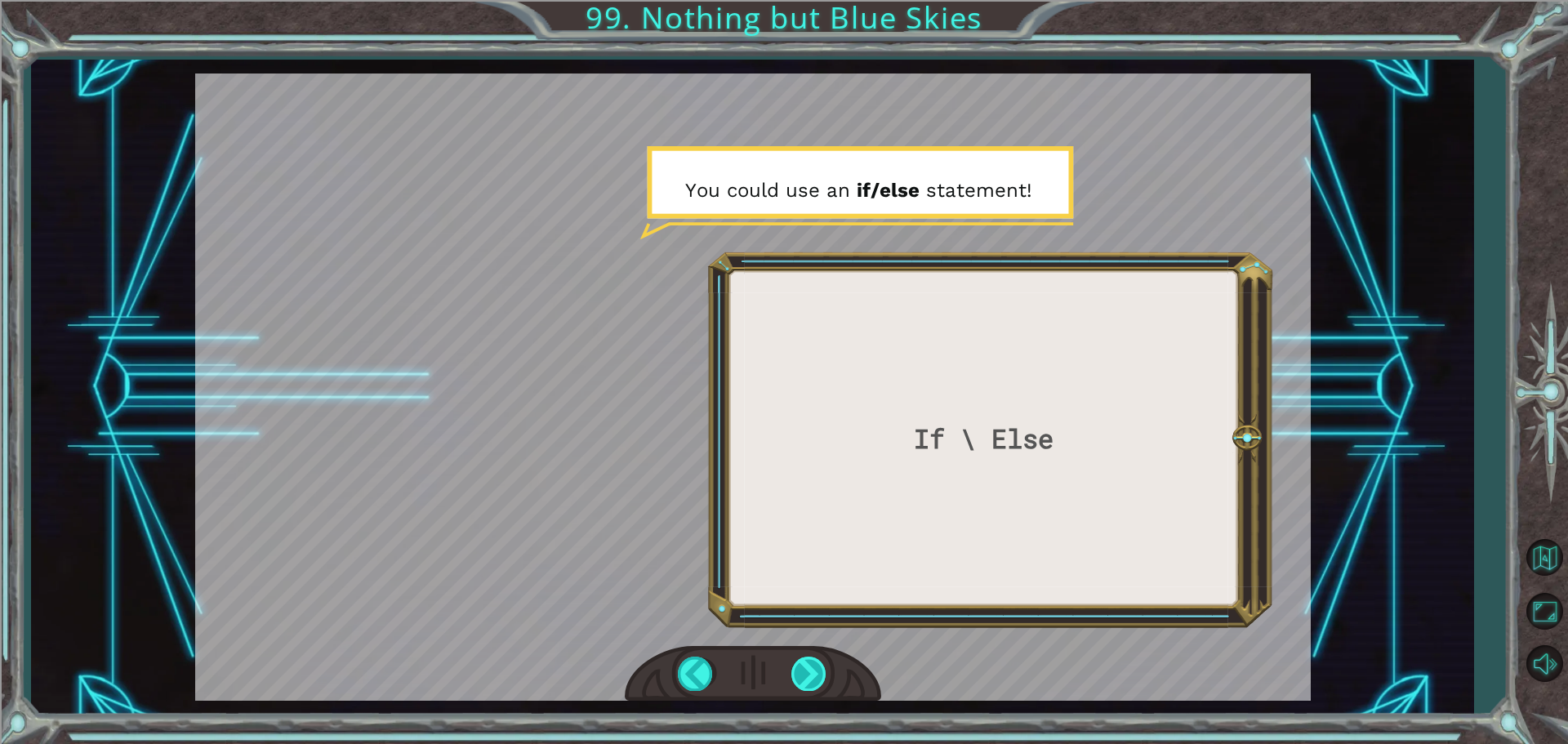
click at [796, 667] on div at bounding box center [810, 673] width 37 height 33
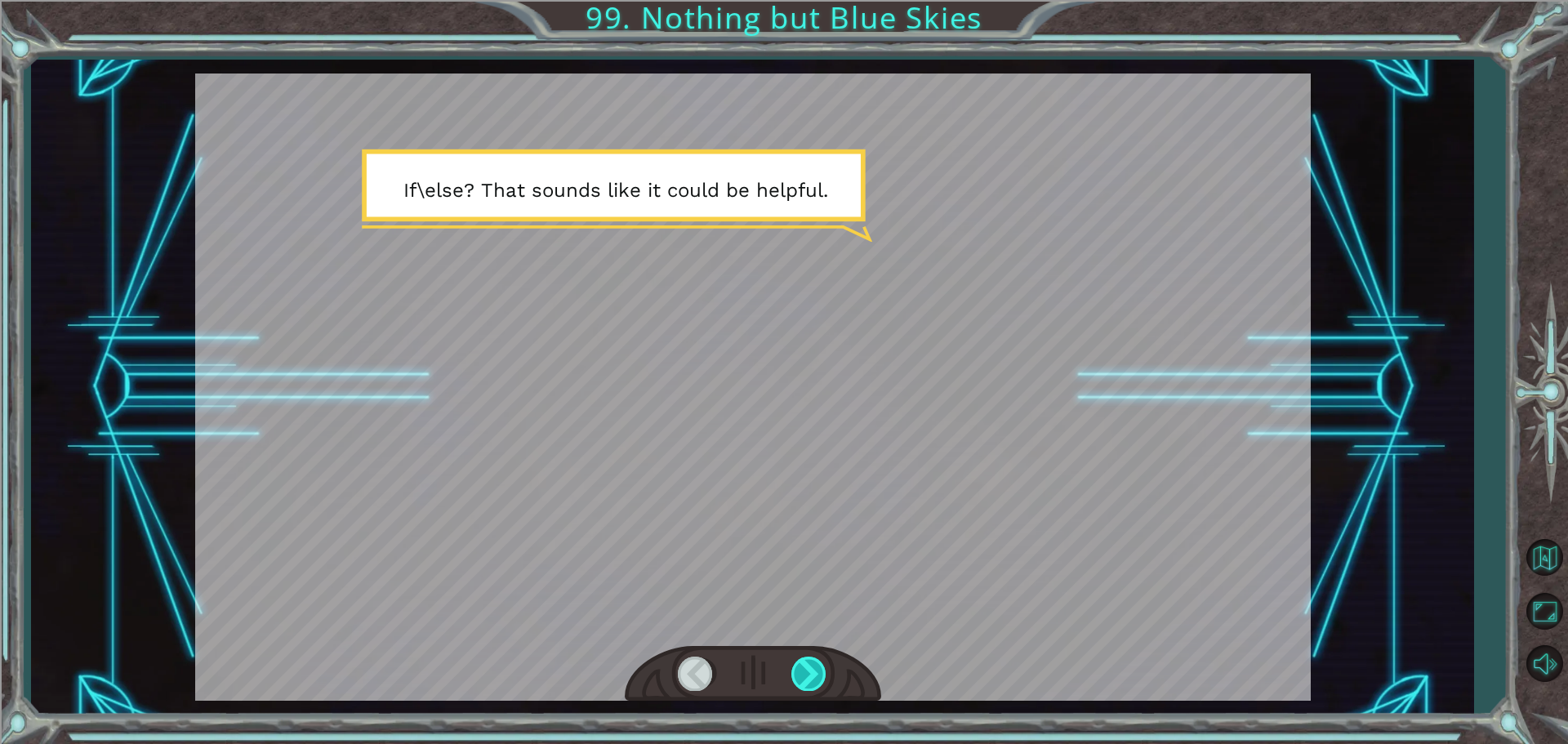
click at [796, 667] on div at bounding box center [810, 673] width 37 height 33
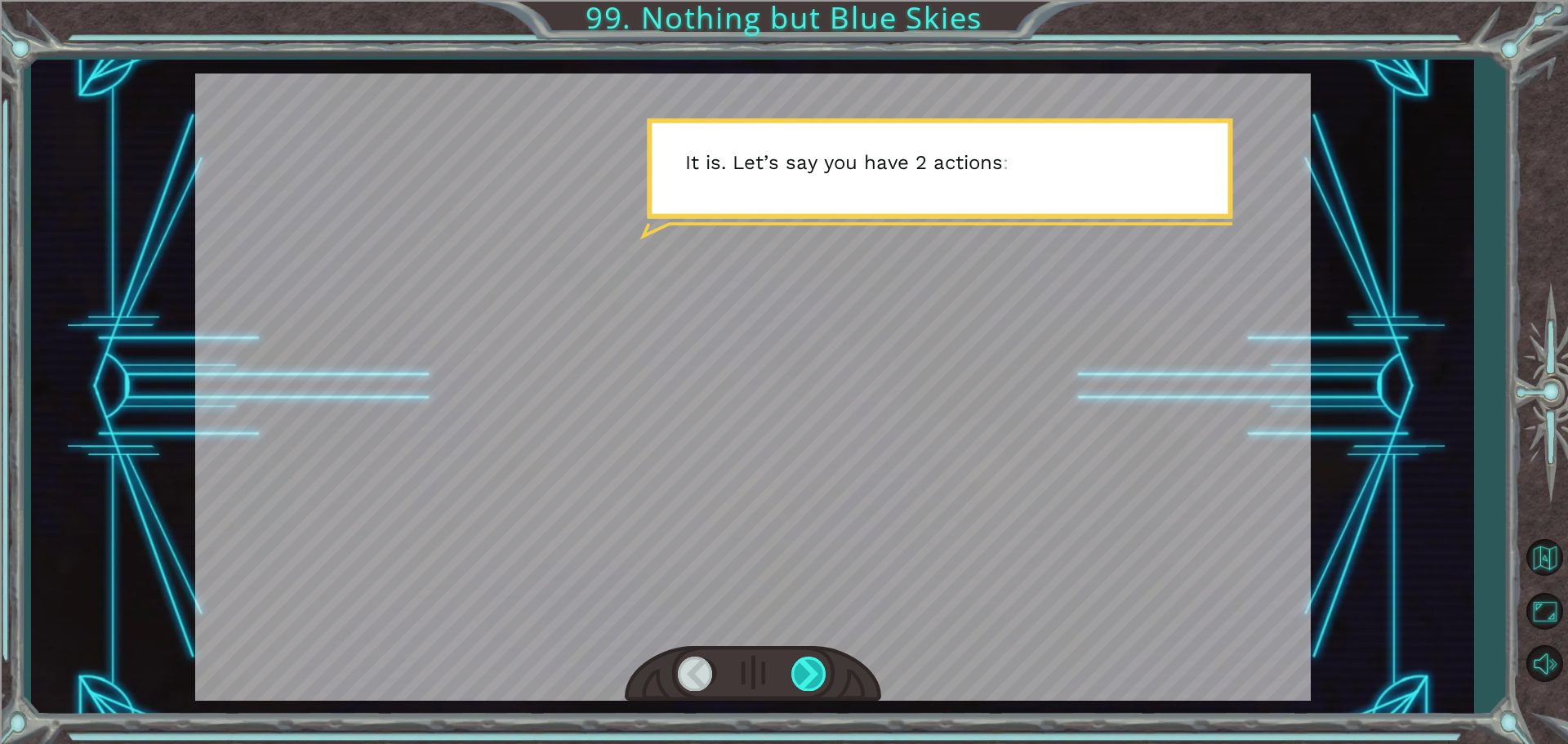
click at [796, 667] on div at bounding box center [810, 673] width 37 height 33
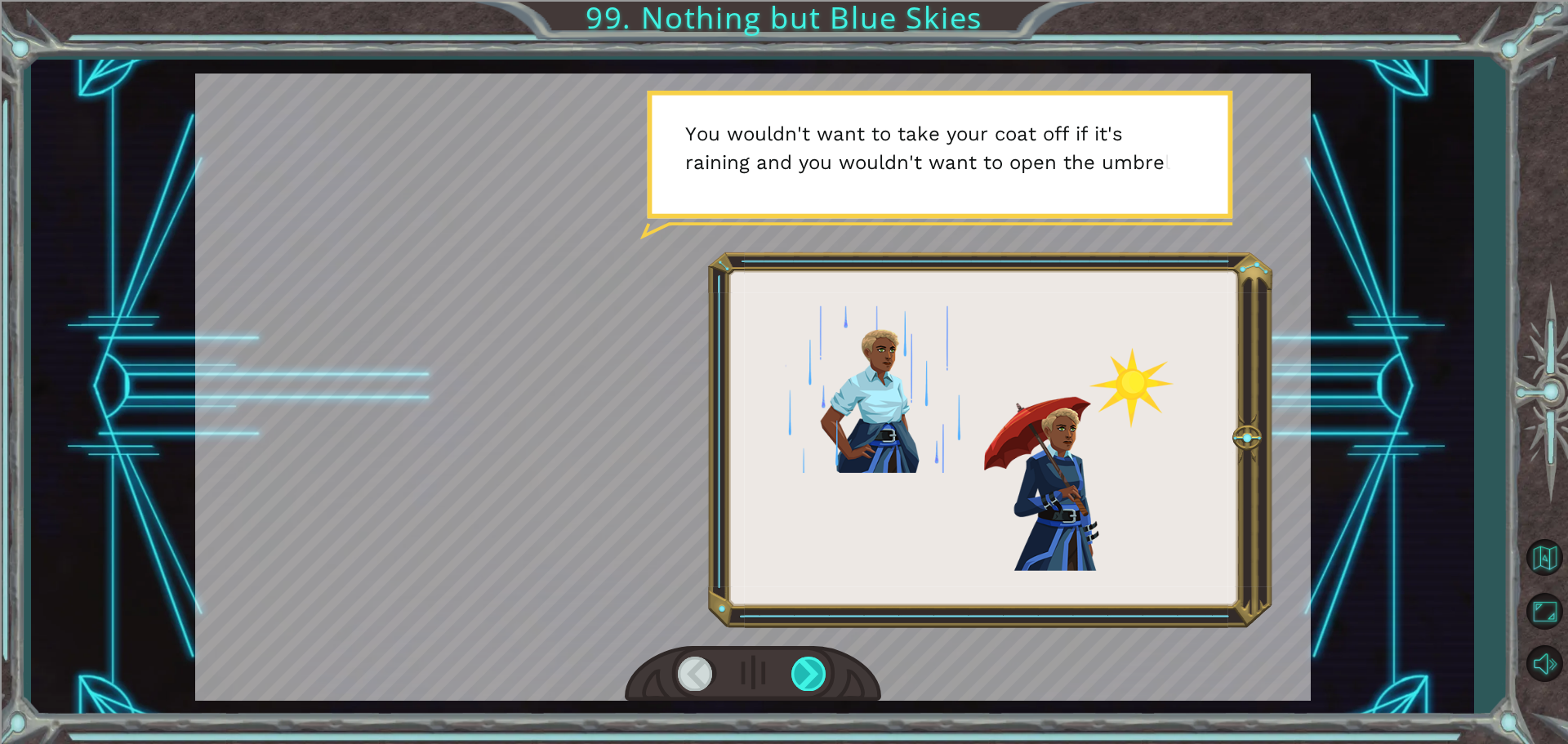
click at [796, 667] on div at bounding box center [810, 673] width 37 height 33
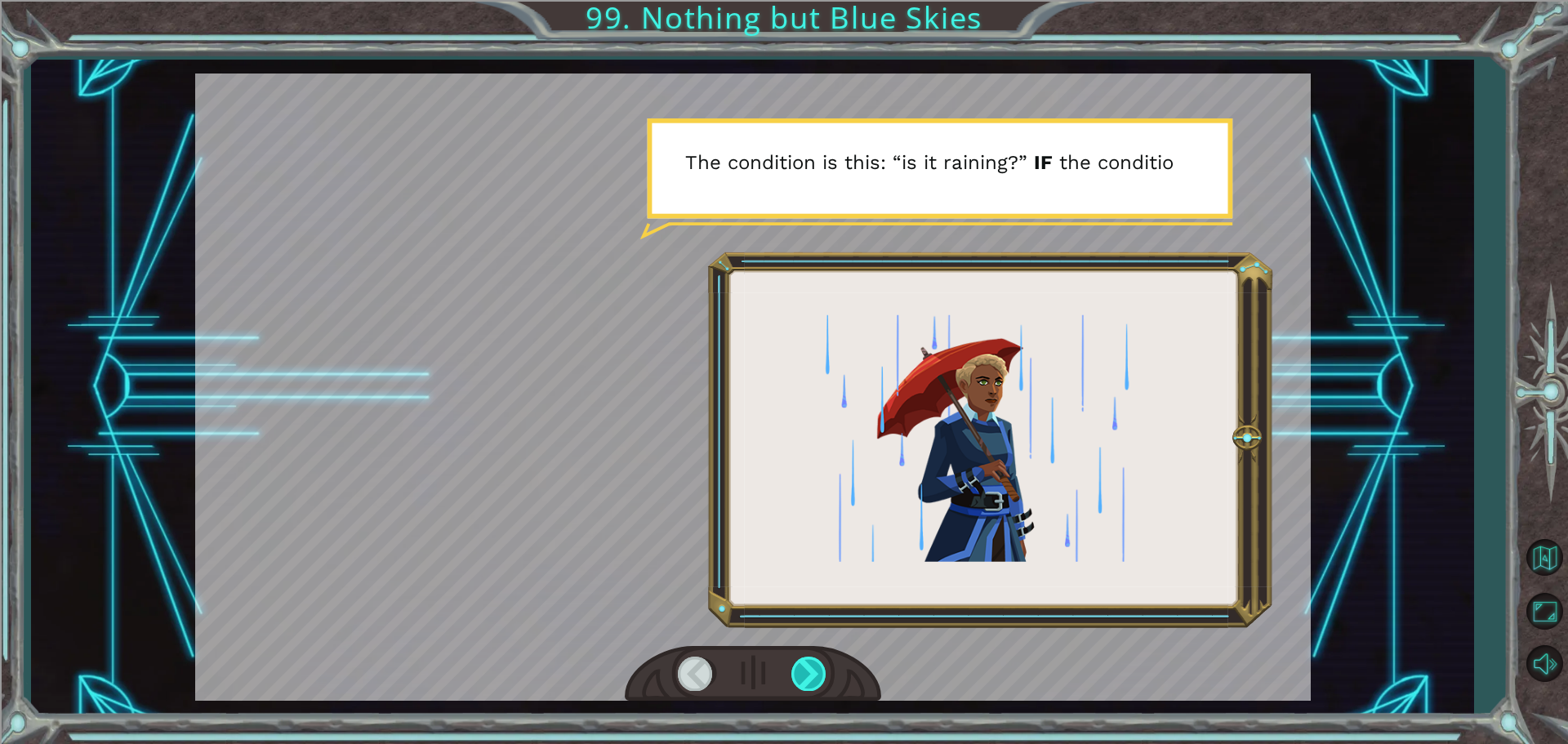
click at [796, 667] on div at bounding box center [810, 673] width 37 height 33
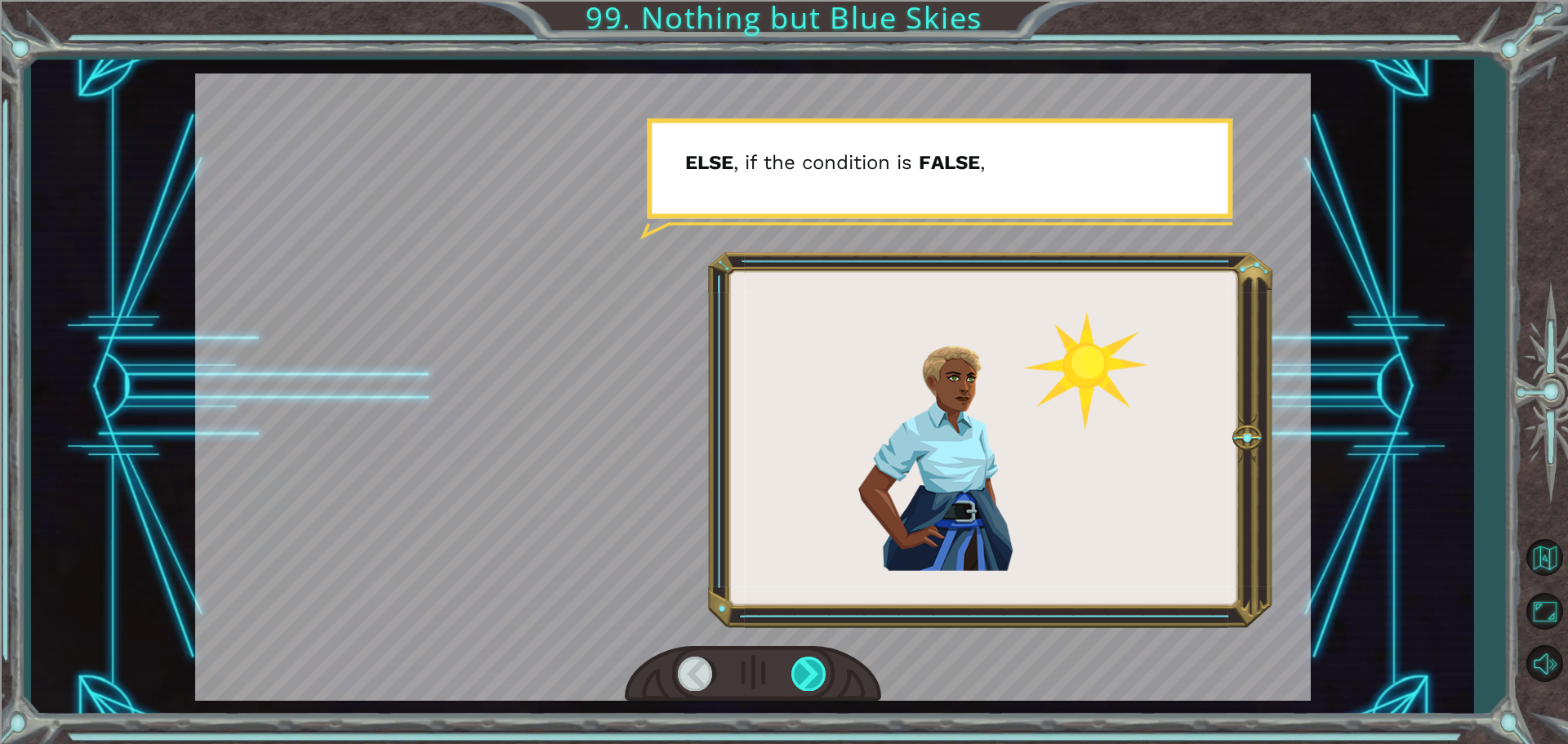
click at [796, 667] on div at bounding box center [810, 673] width 37 height 33
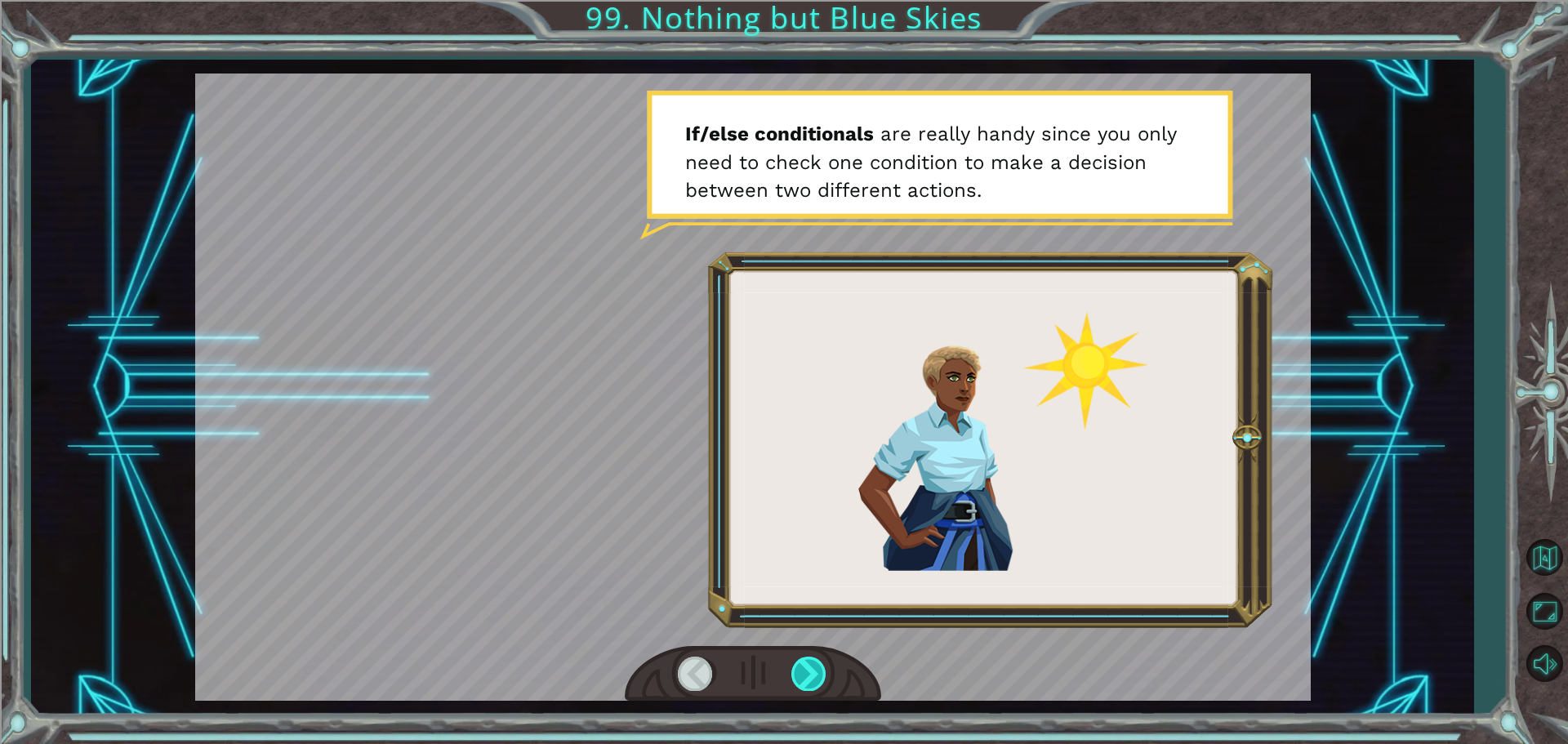
click at [796, 667] on div at bounding box center [810, 673] width 37 height 33
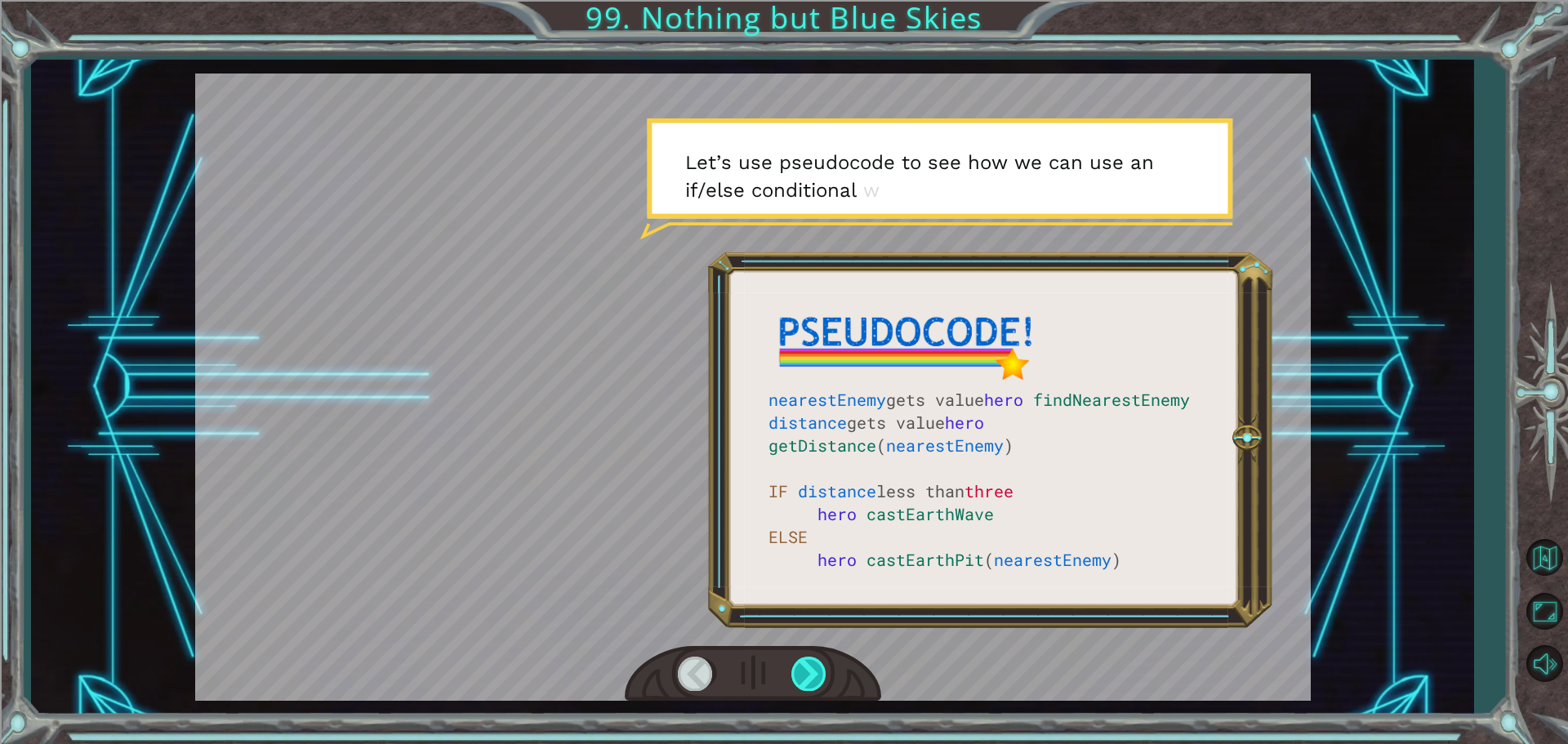
click at [796, 667] on div at bounding box center [810, 673] width 37 height 33
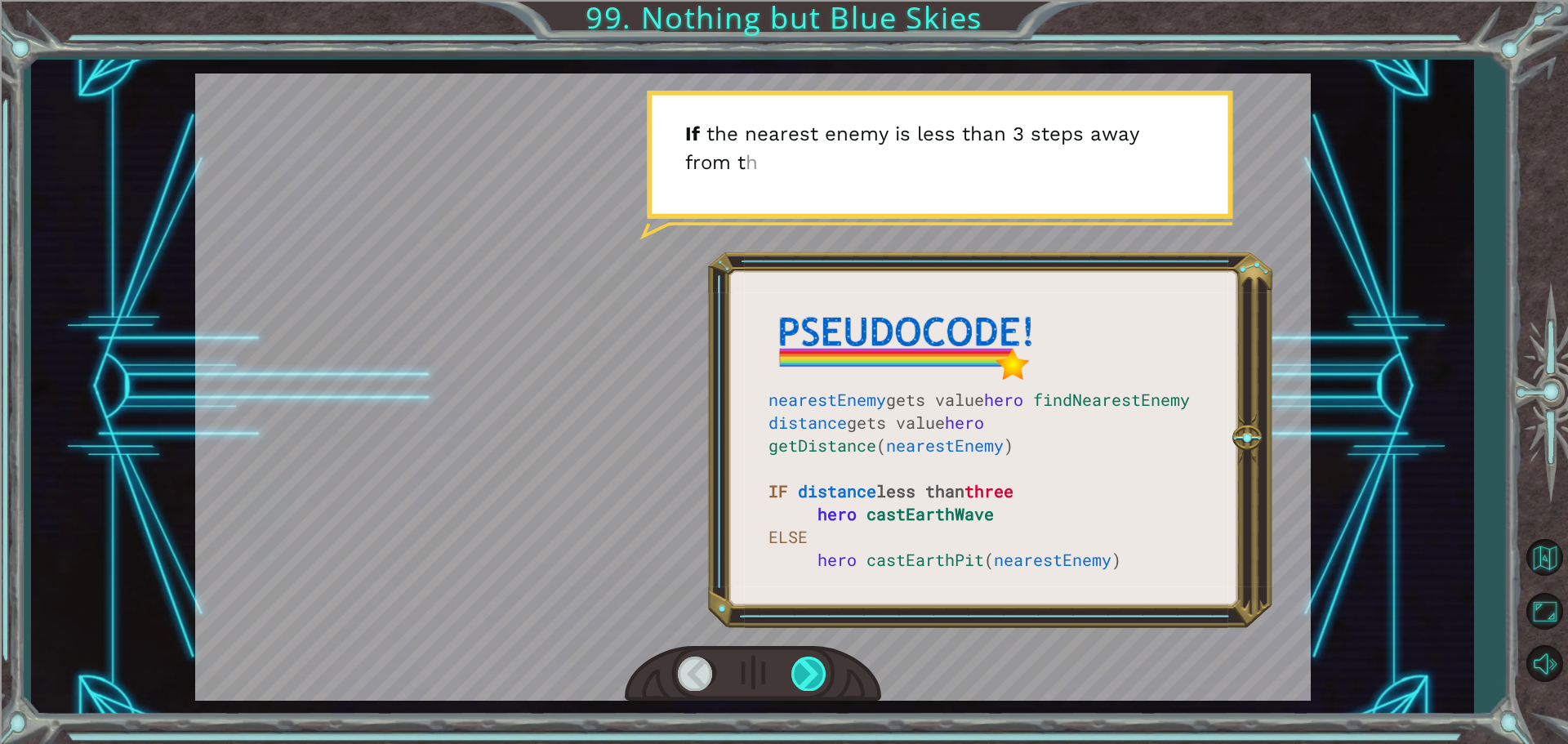
click at [796, 667] on div at bounding box center [810, 673] width 37 height 33
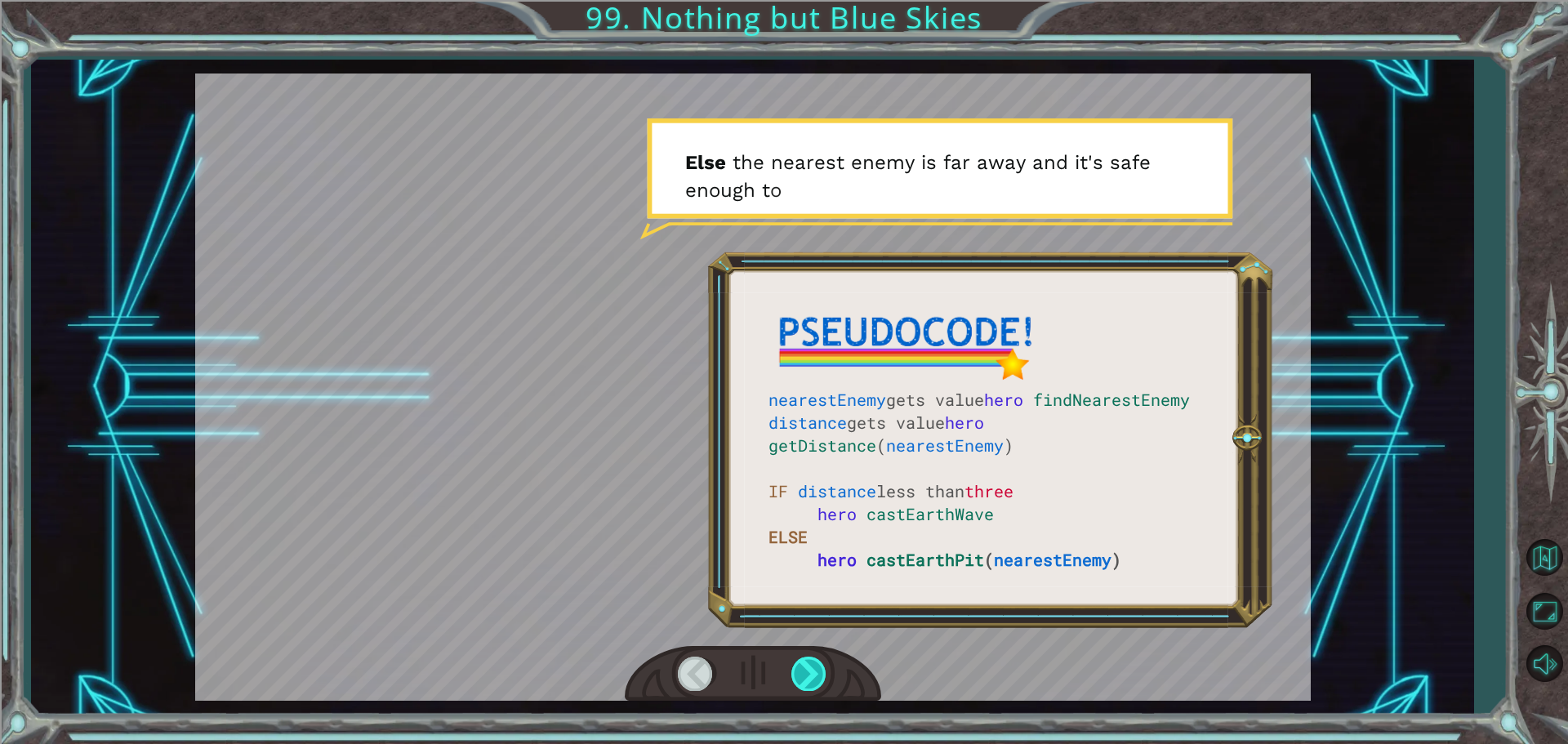
click at [796, 667] on div at bounding box center [810, 673] width 37 height 33
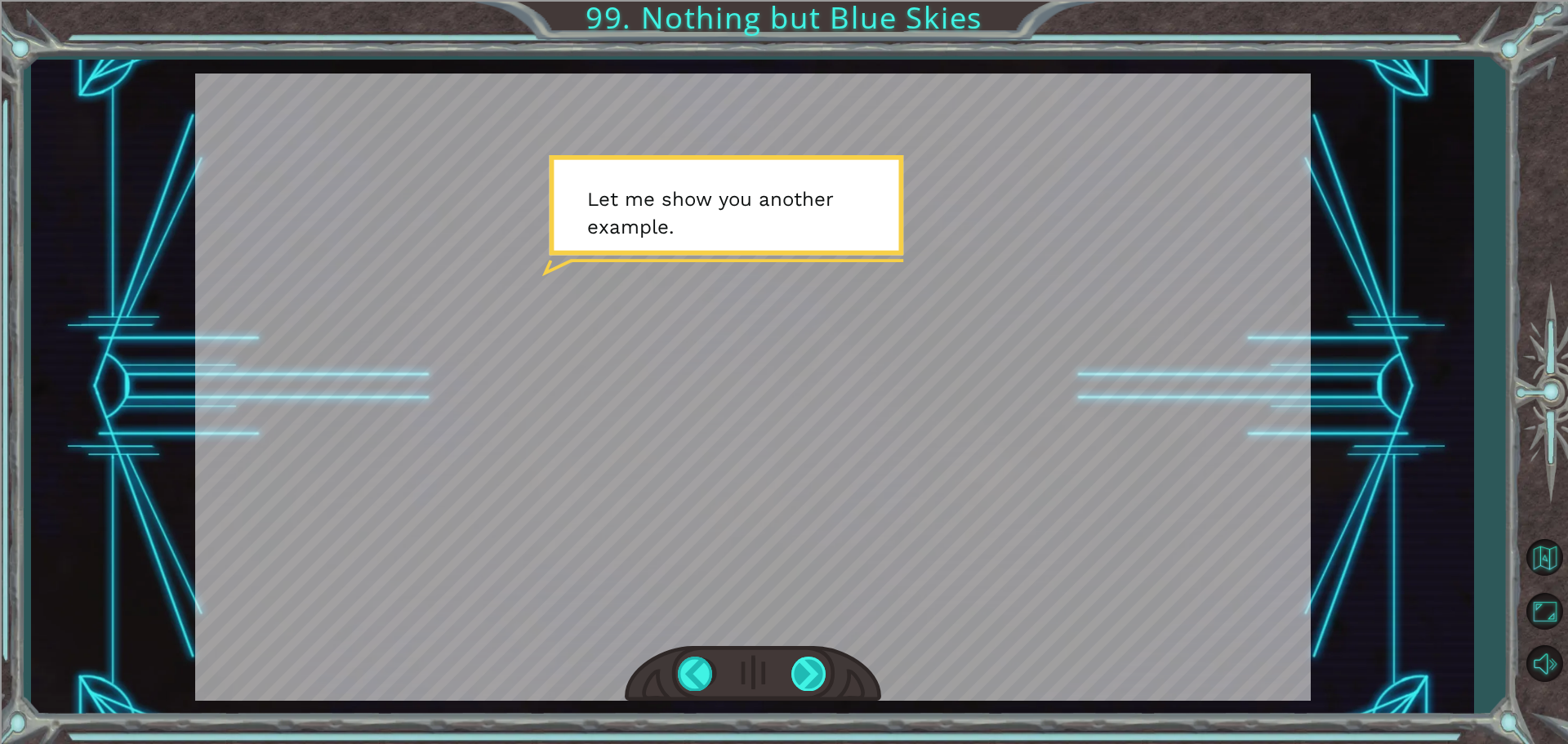
click at [796, 667] on div at bounding box center [810, 673] width 37 height 33
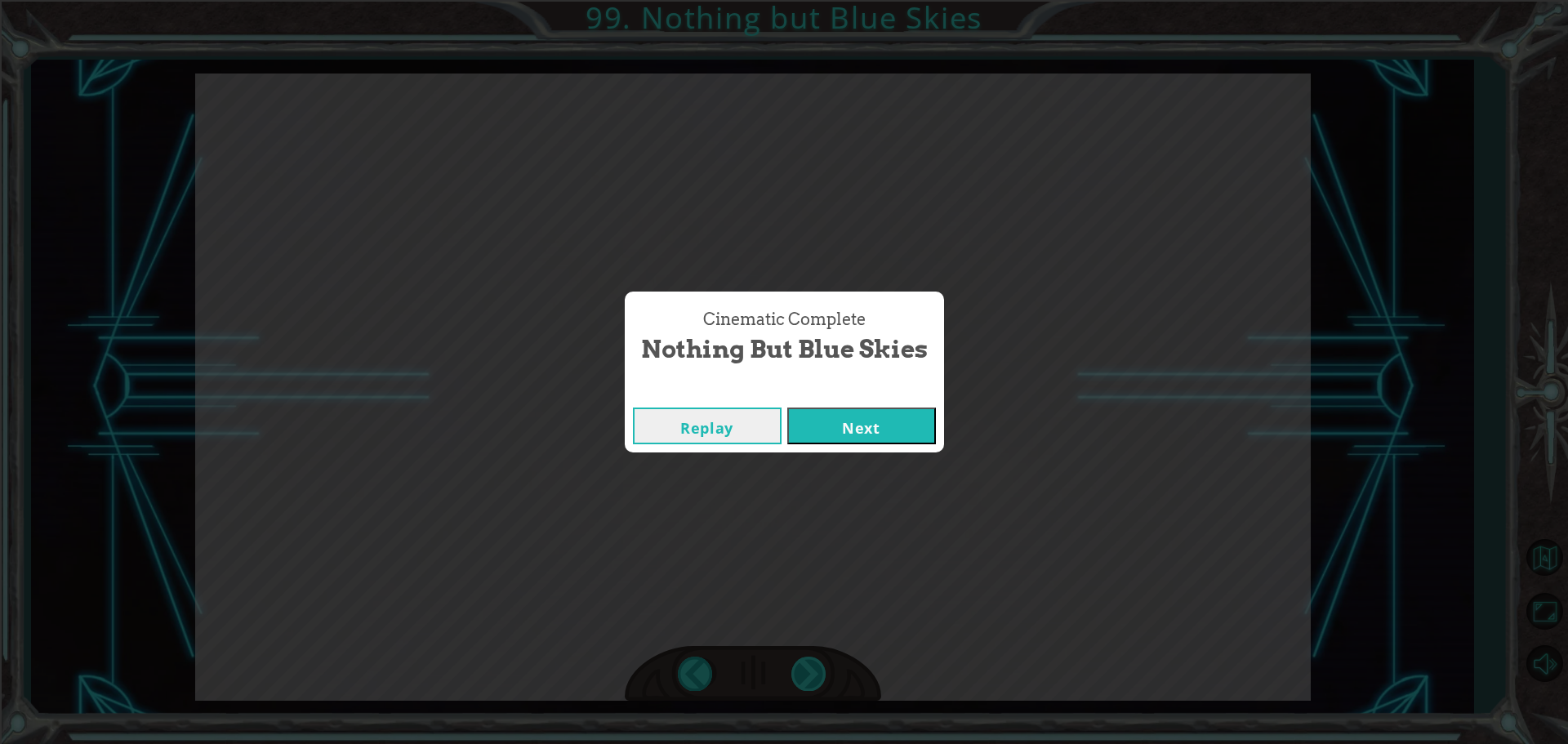
click at [796, 667] on div "Cinematic Complete Nothing but Blue Skies Replay Next" at bounding box center [784, 372] width 1568 height 744
click at [914, 435] on button "Next" at bounding box center [861, 425] width 148 height 37
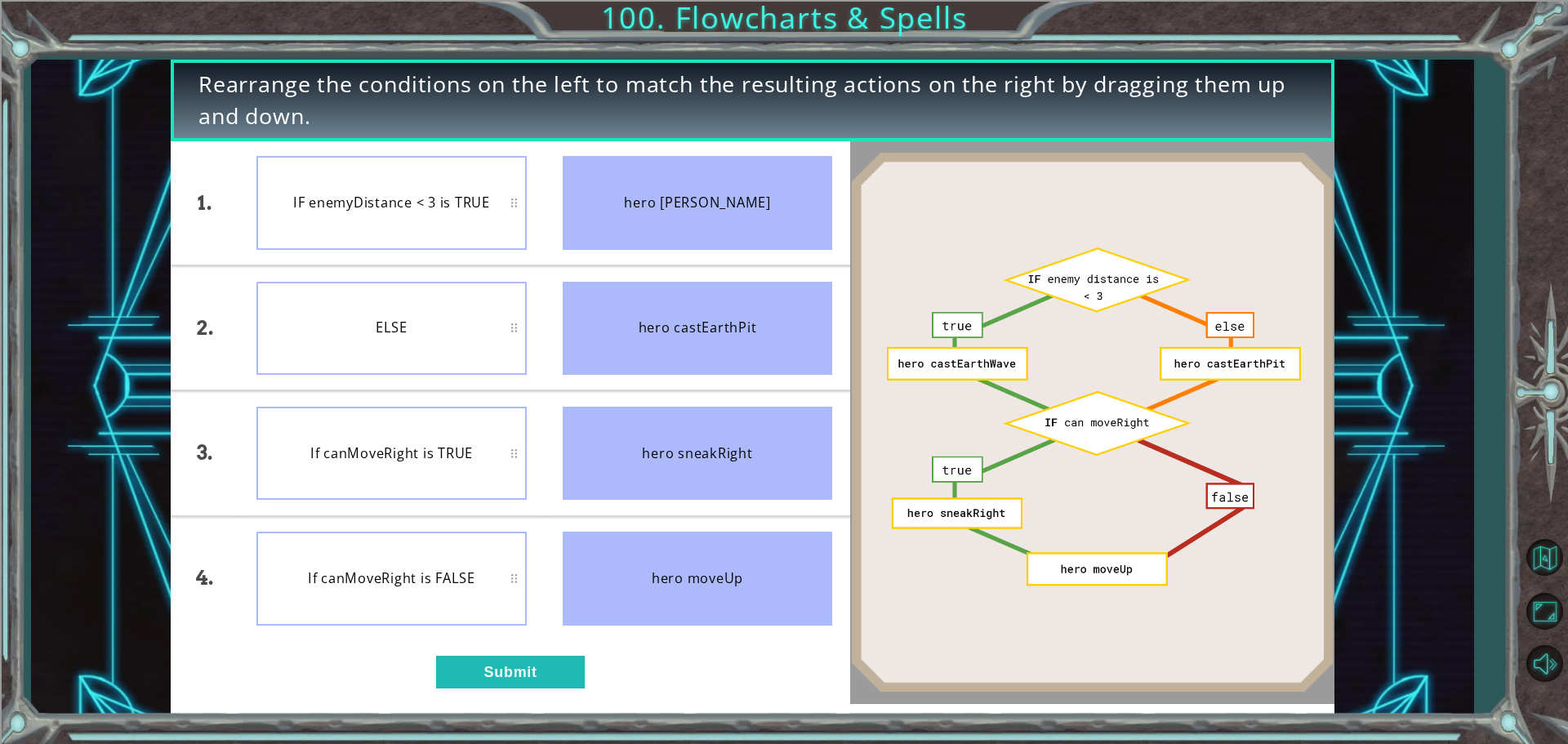
drag, startPoint x: 620, startPoint y: 518, endPoint x: 599, endPoint y: 606, distance: 90.5
click at [599, 606] on ul "hero castEarthWave hero castEarthPit hero sneakRight hero moveUp" at bounding box center [697, 390] width 306 height 499
drag, startPoint x: 552, startPoint y: 656, endPoint x: 543, endPoint y: 647, distance: 12.7
click at [544, 647] on div "1. 2. 3. 4. IF enemyDistance < 3 is TRUE ELSE If canMoveRight is TRUE If canMov…" at bounding box center [510, 422] width 680 height 563
click at [563, 660] on button "Submit" at bounding box center [509, 671] width 148 height 32
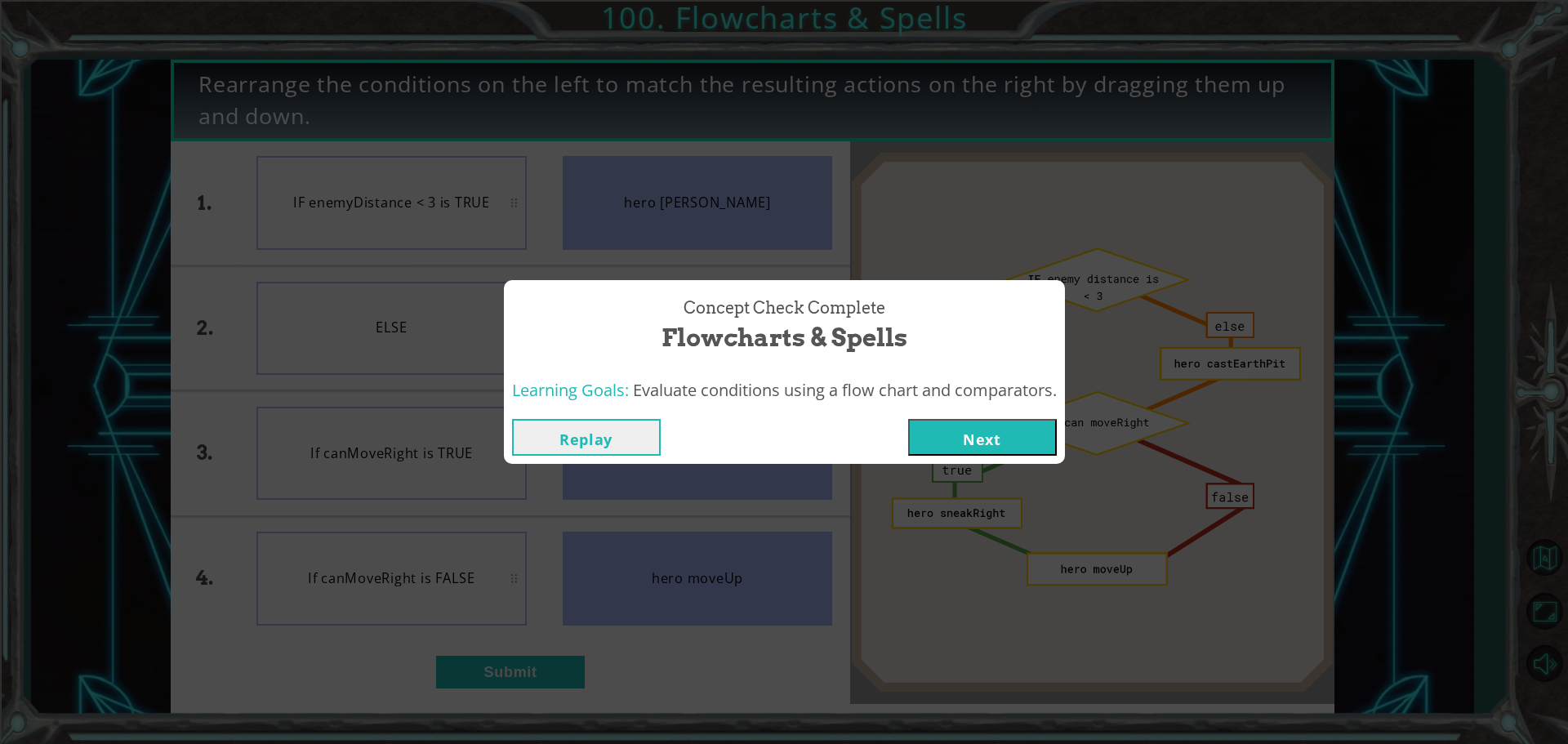
click at [1014, 434] on button "Next" at bounding box center [982, 437] width 148 height 37
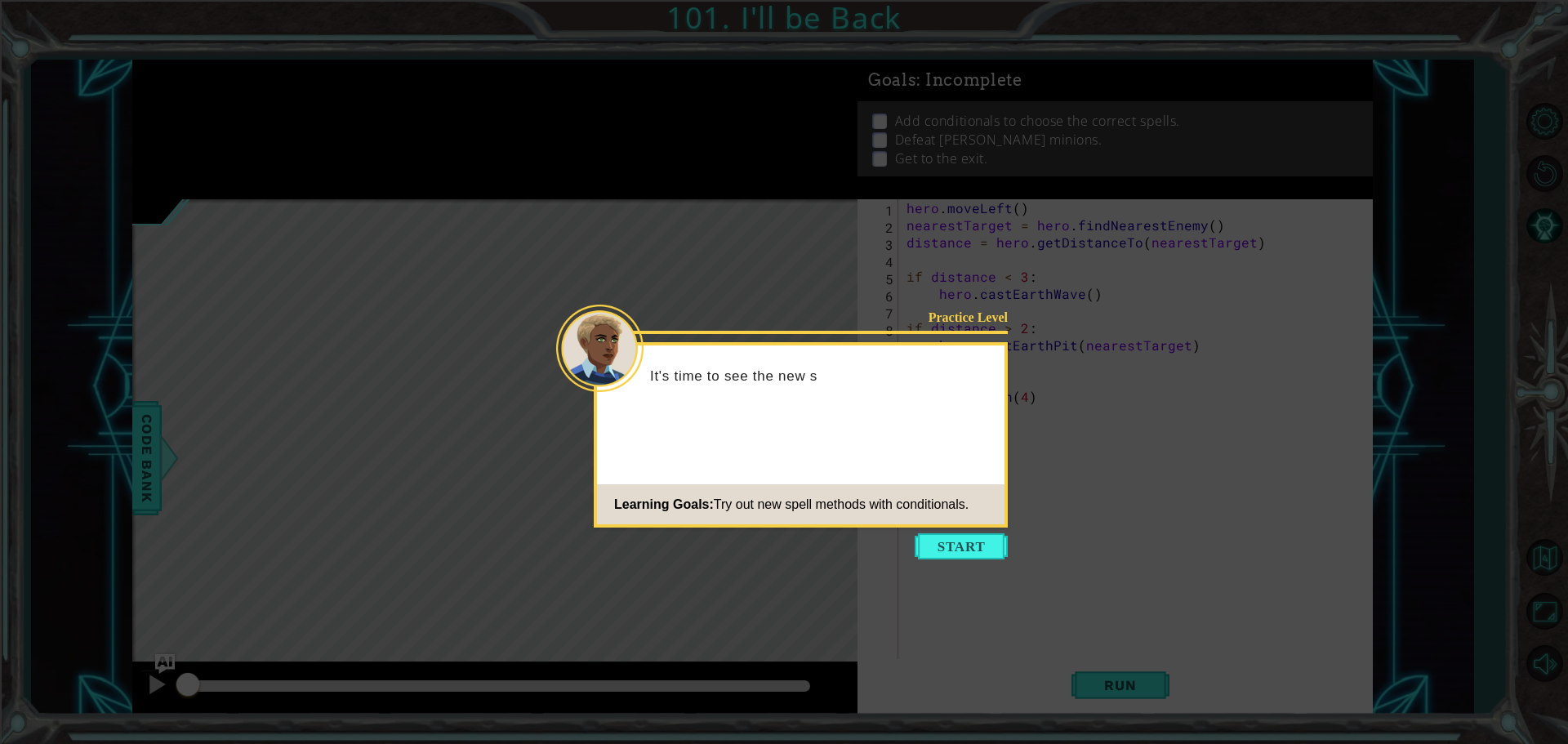
drag, startPoint x: 970, startPoint y: 536, endPoint x: 958, endPoint y: 516, distance: 23.3
click at [968, 534] on button "Start" at bounding box center [961, 546] width 93 height 26
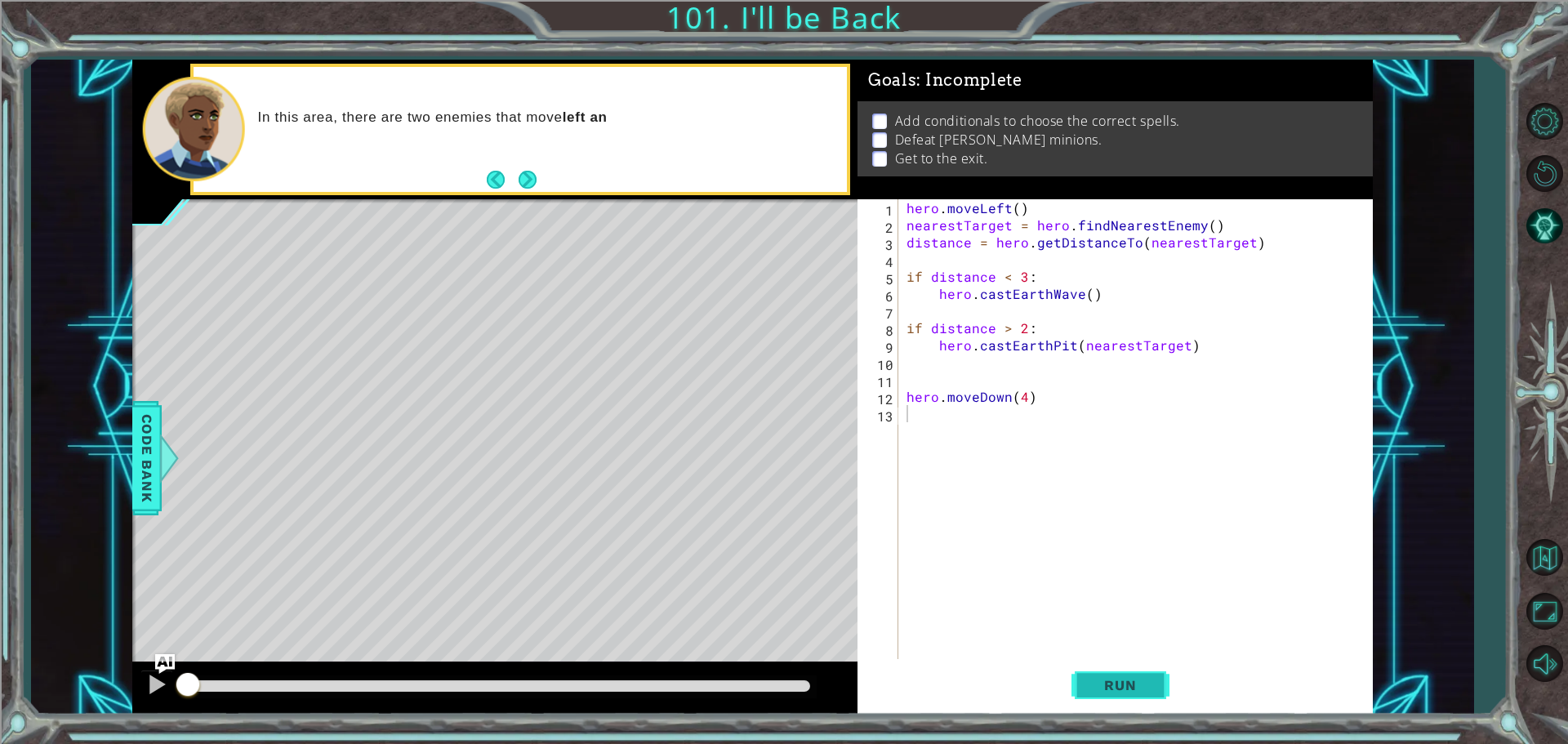
click at [1138, 666] on button "Run" at bounding box center [1120, 685] width 98 height 52
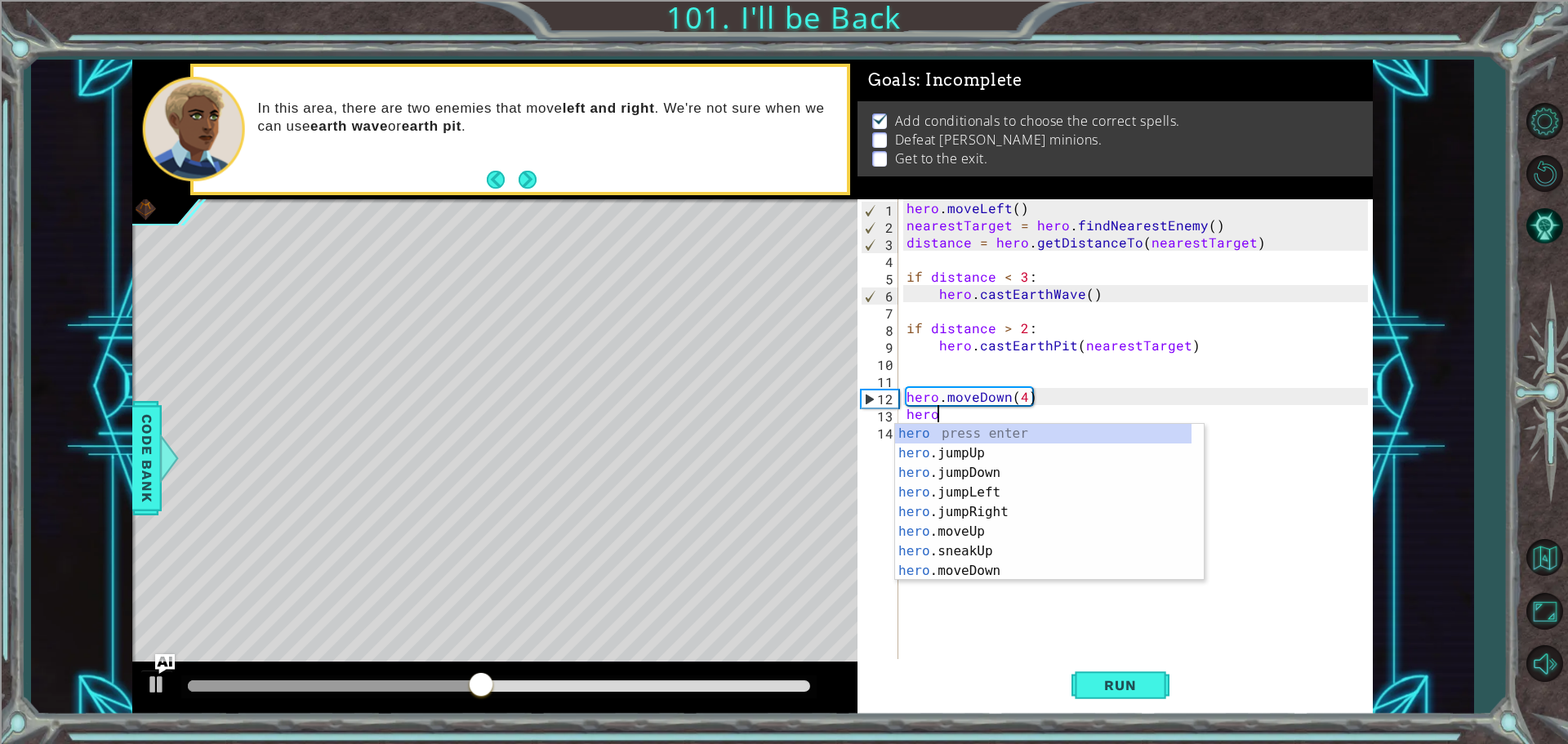
scroll to position [0, 2]
click at [1066, 463] on div "hero . mo veUp press enter hero . mo veDown press enter hero . mo veLeft press …" at bounding box center [1044, 521] width 297 height 196
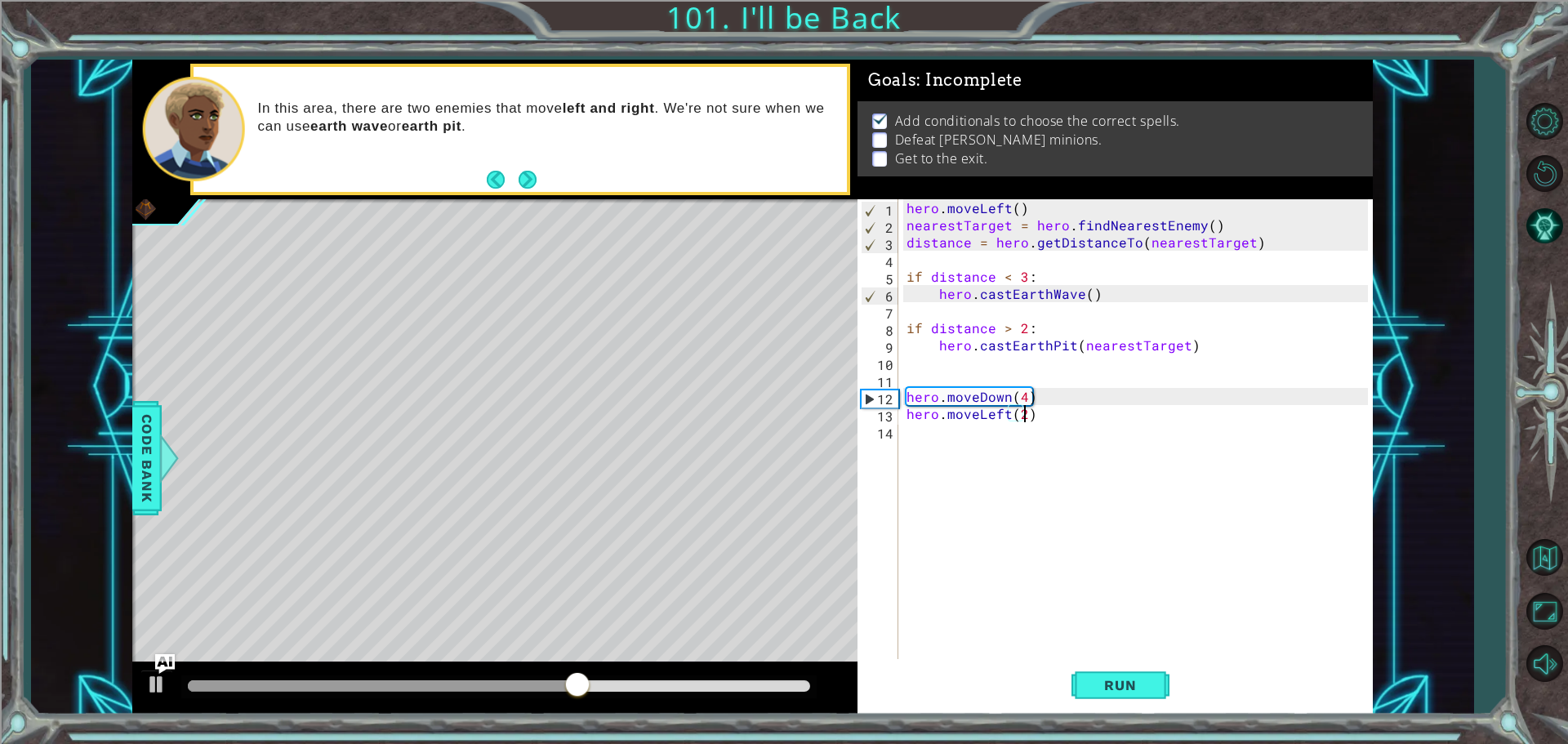
scroll to position [0, 6]
click at [1133, 662] on button "Run" at bounding box center [1120, 685] width 98 height 52
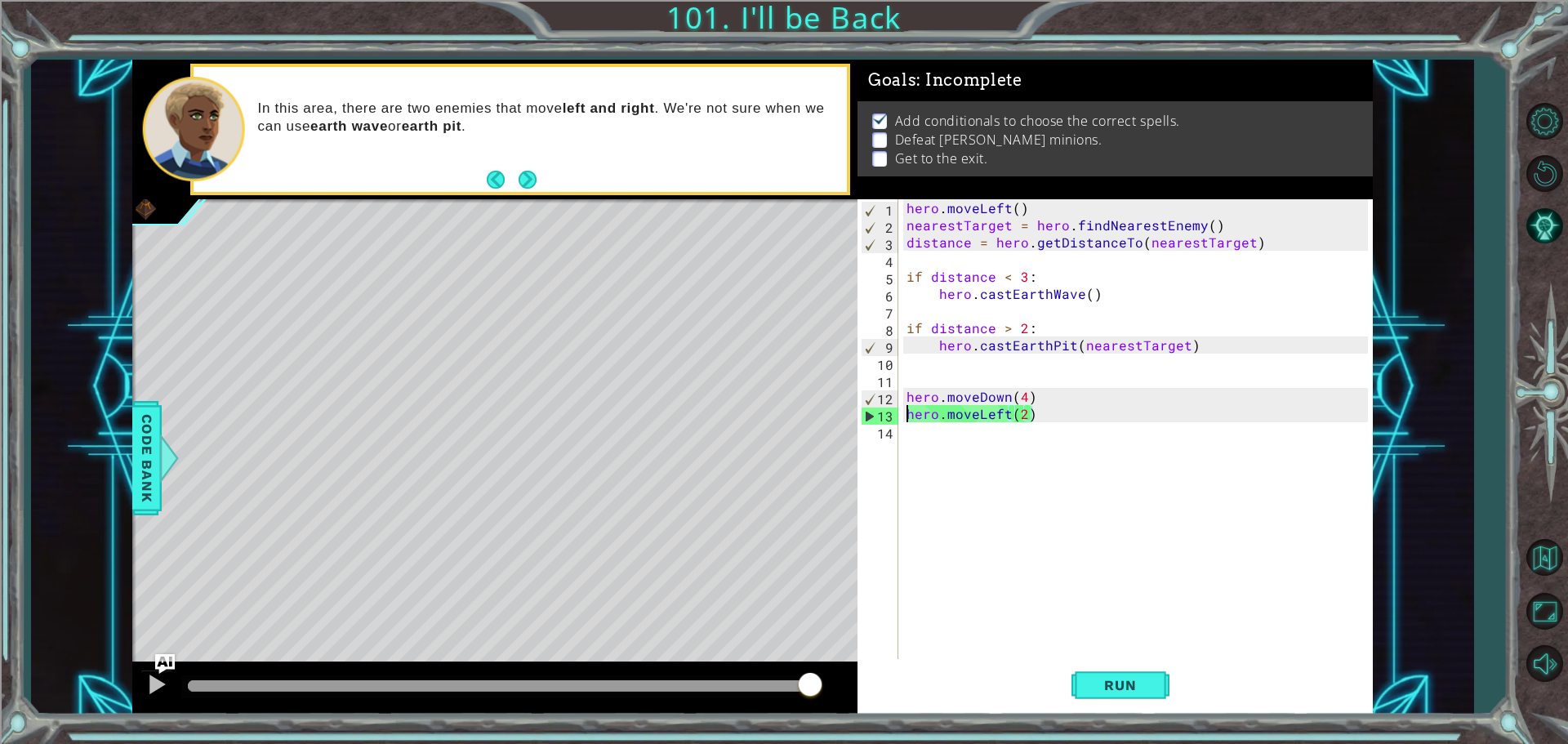
click at [907, 410] on div "hero . moveLeft ( ) nearestTarget = hero . findNearestEnemy ( ) distance = hero…" at bounding box center [1140, 448] width 473 height 497
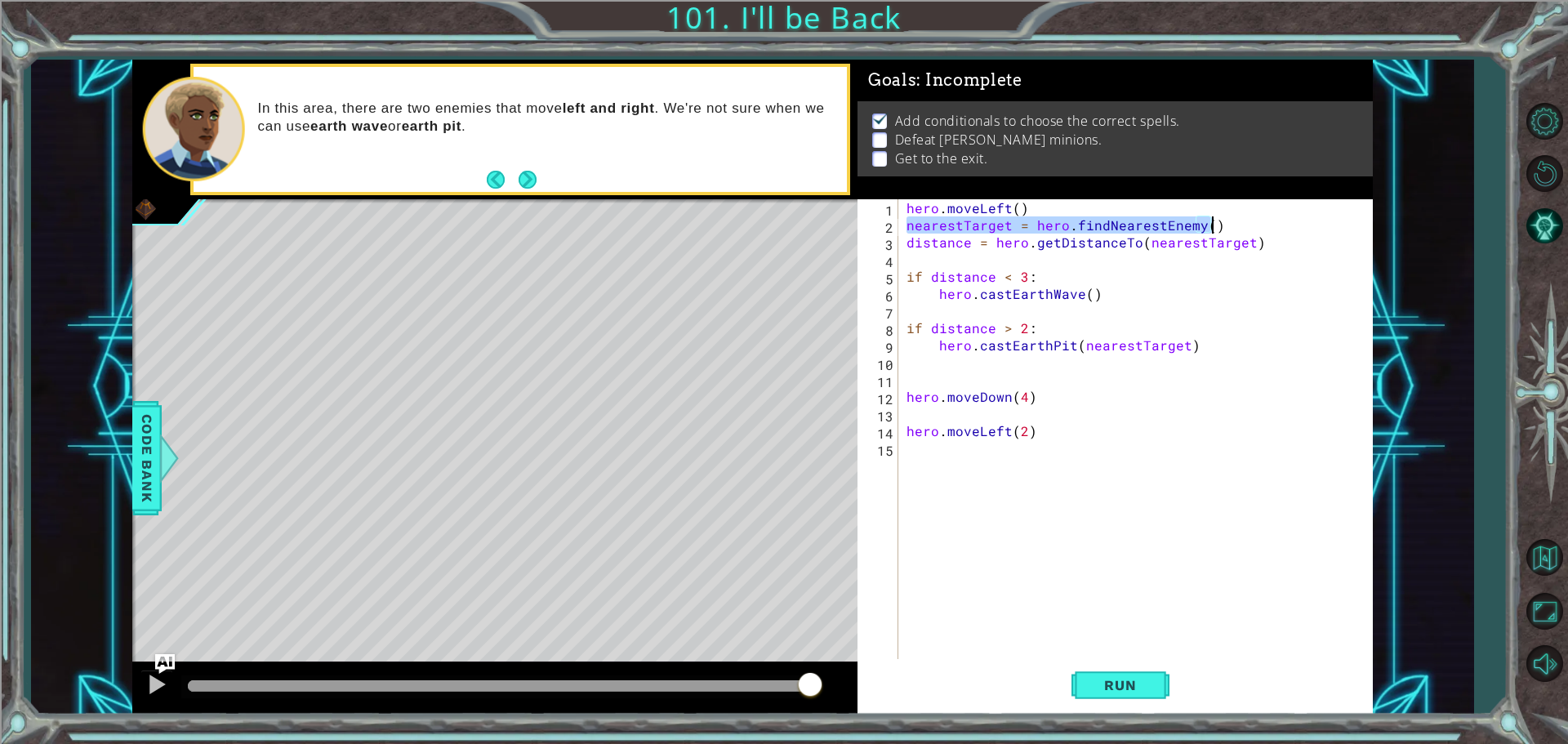
drag, startPoint x: 908, startPoint y: 228, endPoint x: 1250, endPoint y: 225, distance: 342.0
click at [1250, 225] on div "hero . moveLeft ( ) nearestTarget = hero . findNearestEnemy ( ) distance = hero…" at bounding box center [1140, 448] width 473 height 497
click at [1247, 230] on div "hero . moveLeft ( ) nearestTarget = hero . findNearestEnemy ( ) distance = hero…" at bounding box center [1136, 430] width 465 height 463
click at [1555, 209] on button "AI Hint" at bounding box center [1544, 225] width 47 height 47
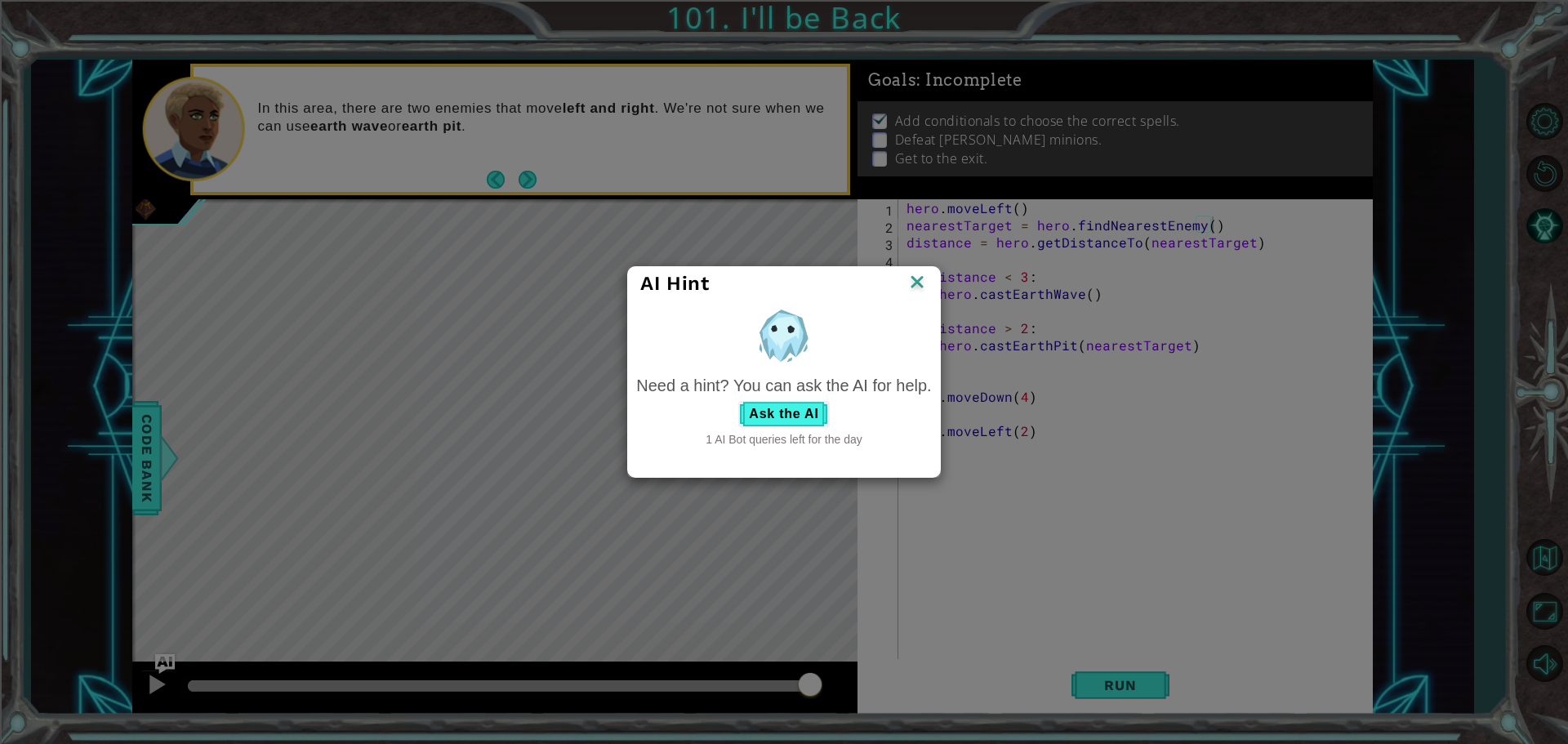
click at [917, 283] on img at bounding box center [917, 283] width 21 height 25
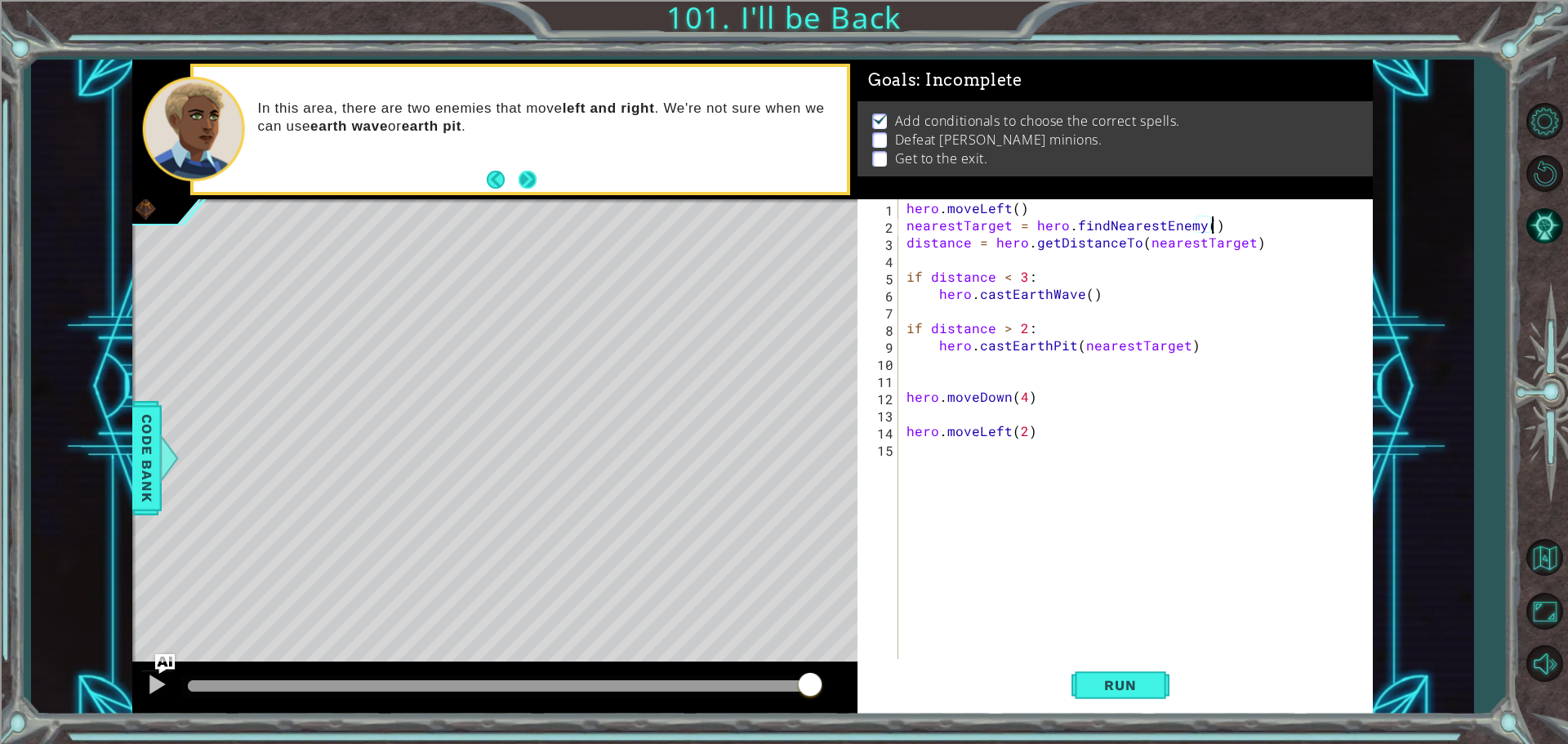
click at [537, 172] on button "Next" at bounding box center [528, 180] width 18 height 18
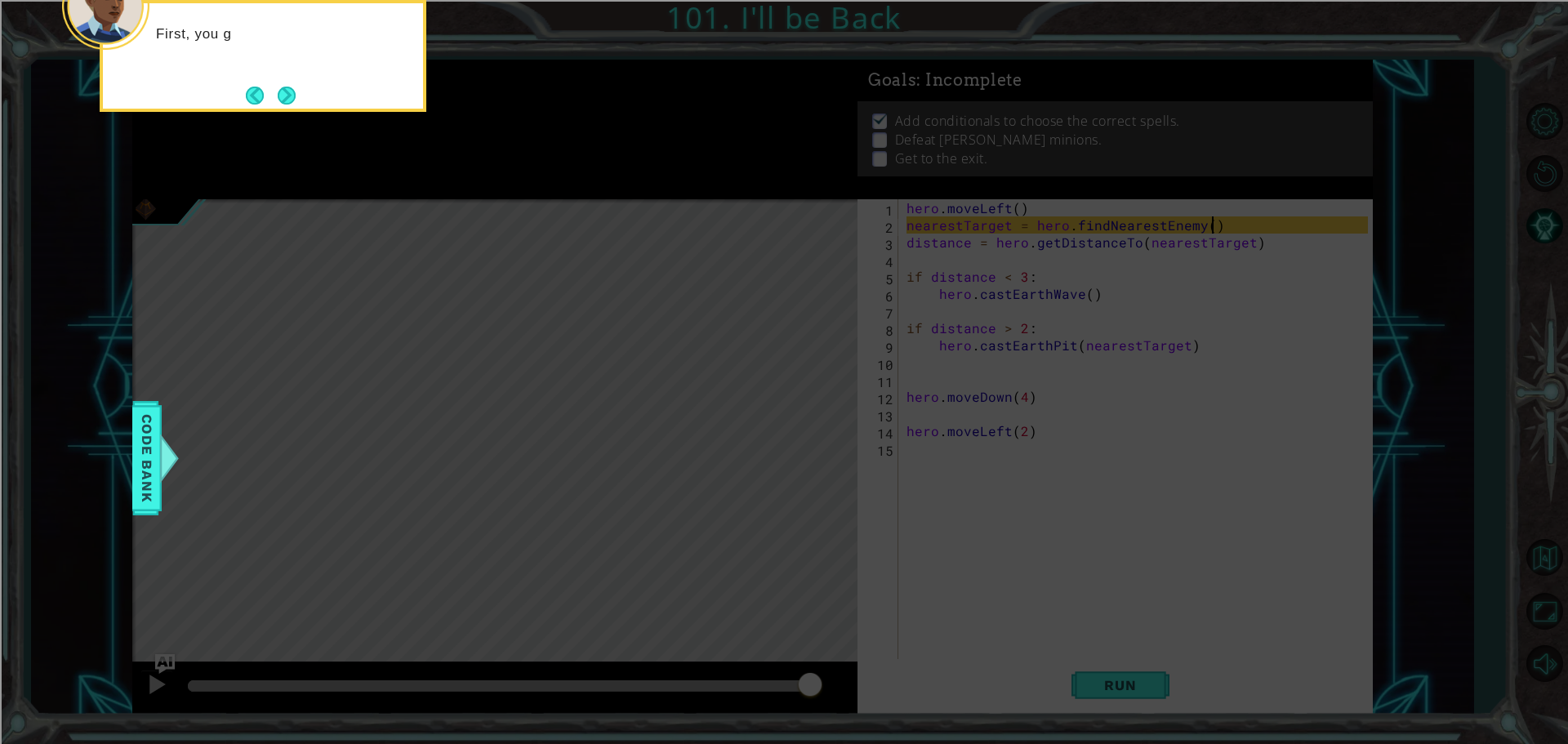
click at [511, 159] on icon at bounding box center [784, 110] width 1568 height 1264
click at [291, 93] on button "Next" at bounding box center [287, 96] width 18 height 18
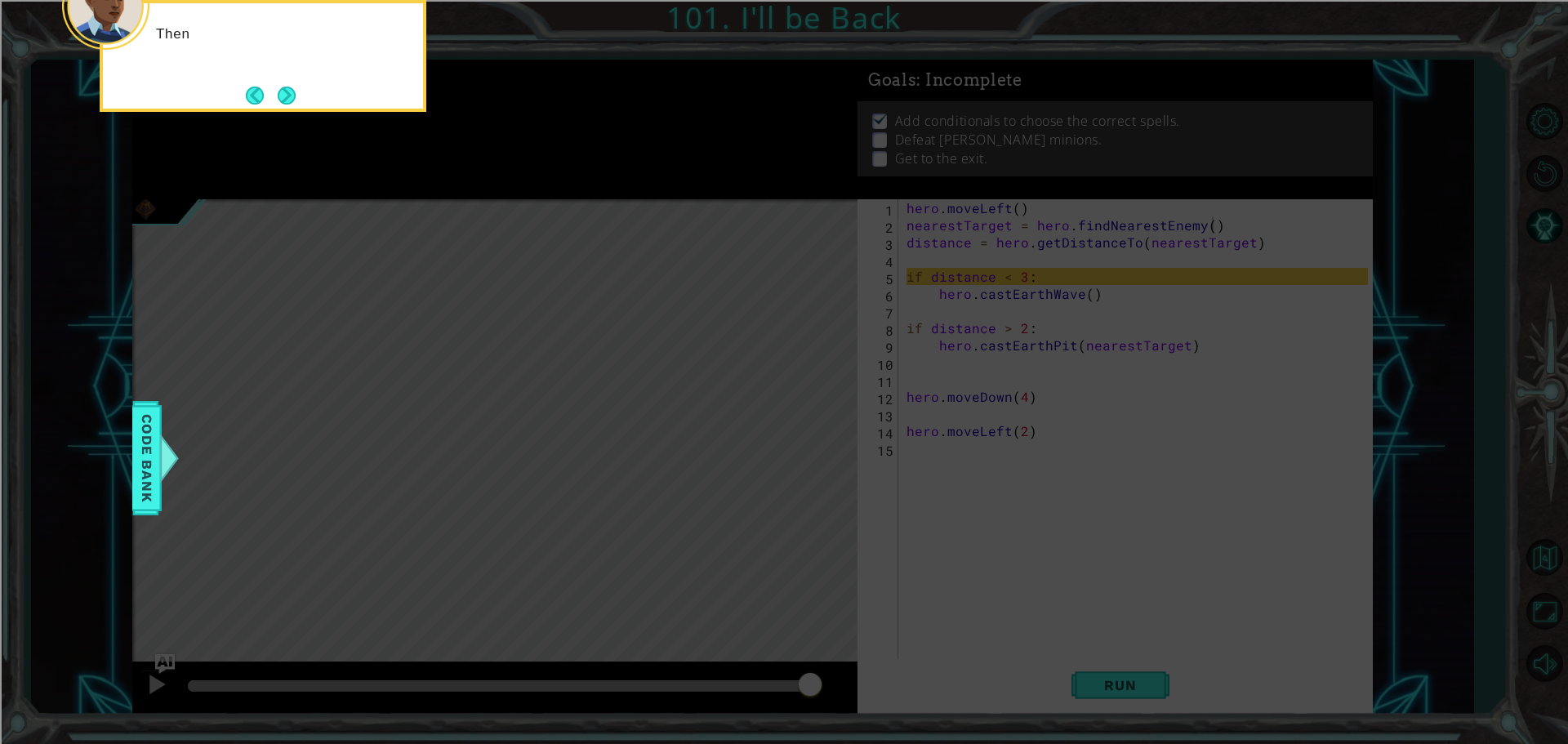
click at [291, 93] on button "Next" at bounding box center [287, 96] width 18 height 18
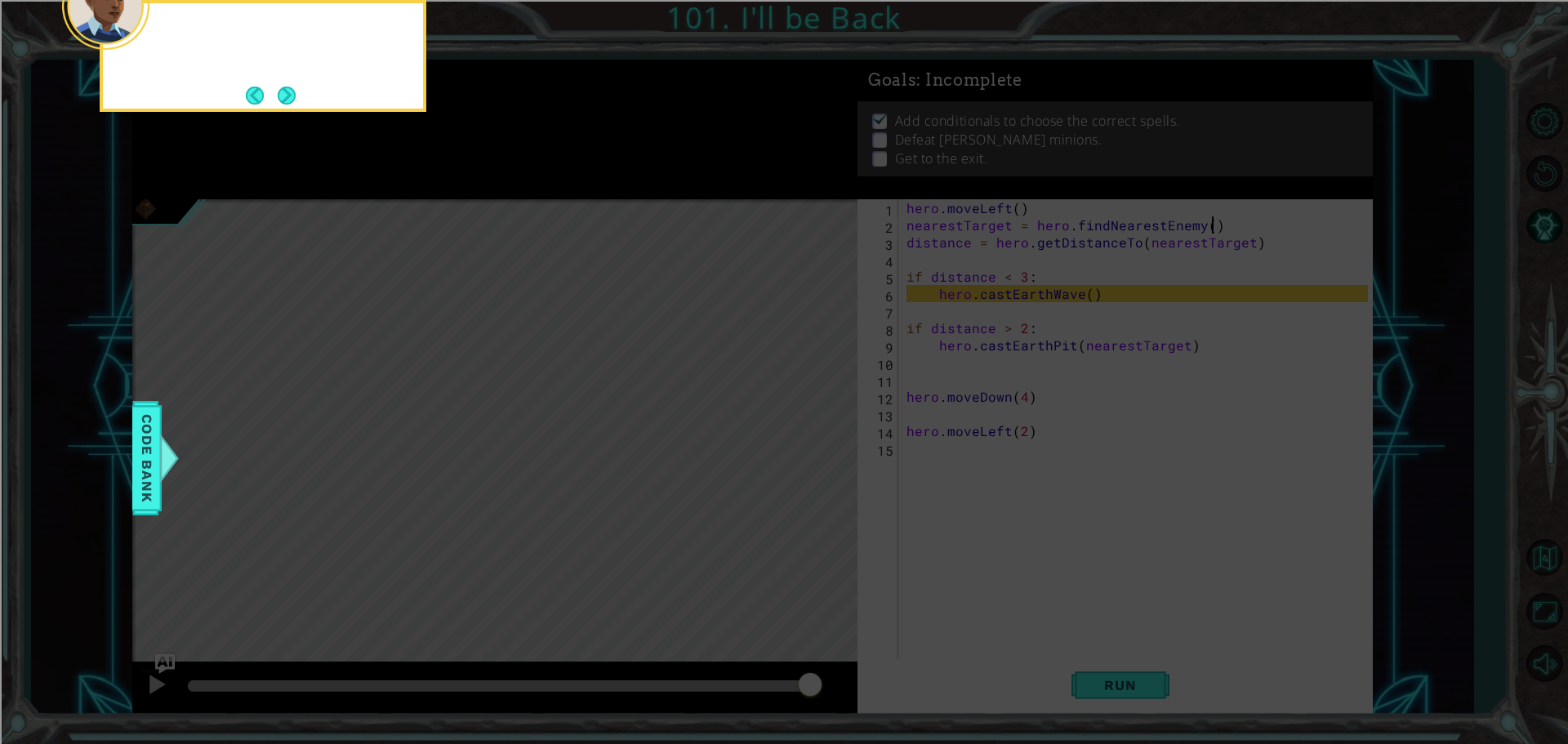
click at [291, 93] on button "Next" at bounding box center [287, 96] width 18 height 18
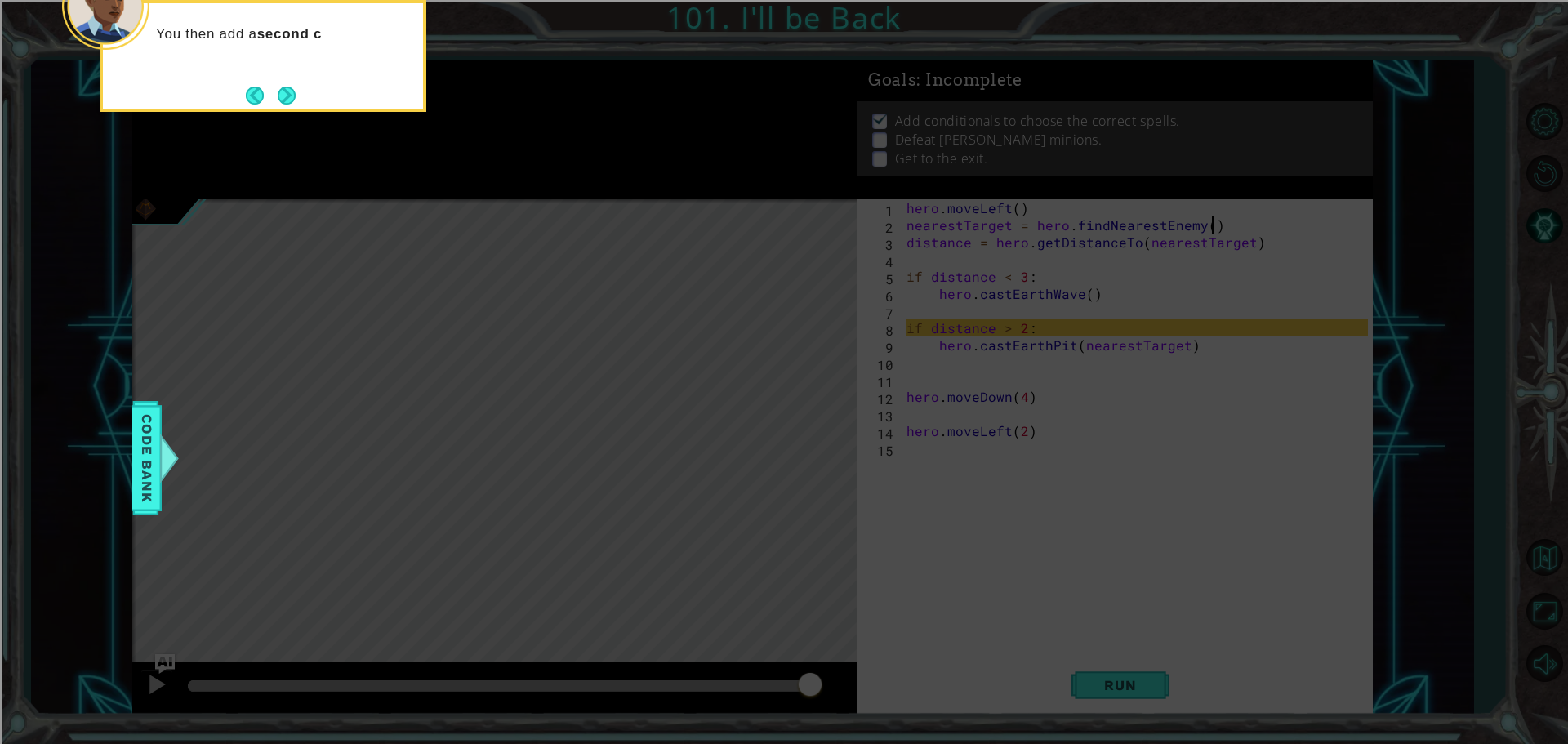
click at [228, 87] on div "You then add a second c" at bounding box center [263, 55] width 327 height 111
click at [242, 90] on div "You then add a second conditional so that if the distance is more th" at bounding box center [263, 52] width 321 height 83
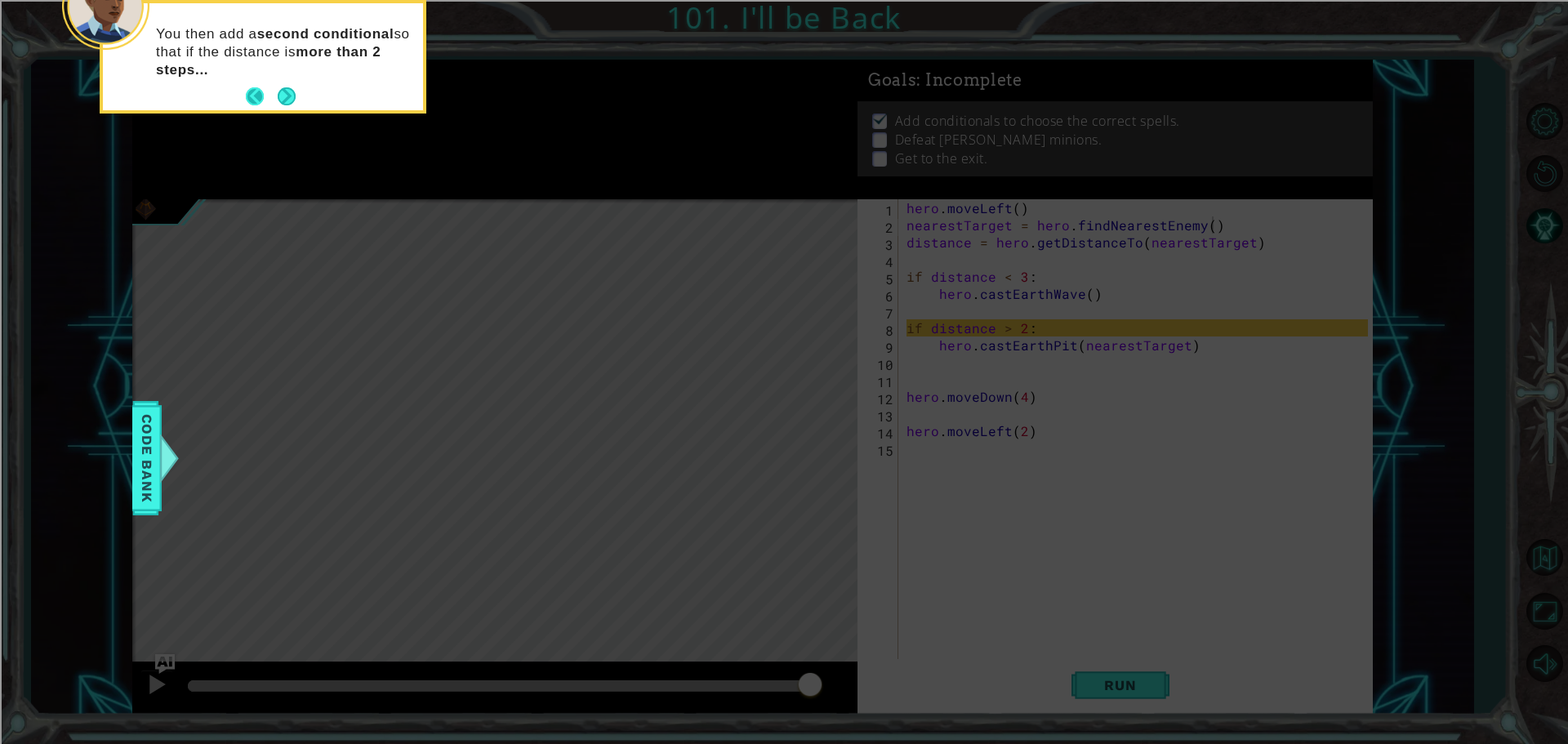
click at [251, 92] on button "Back" at bounding box center [262, 97] width 32 height 18
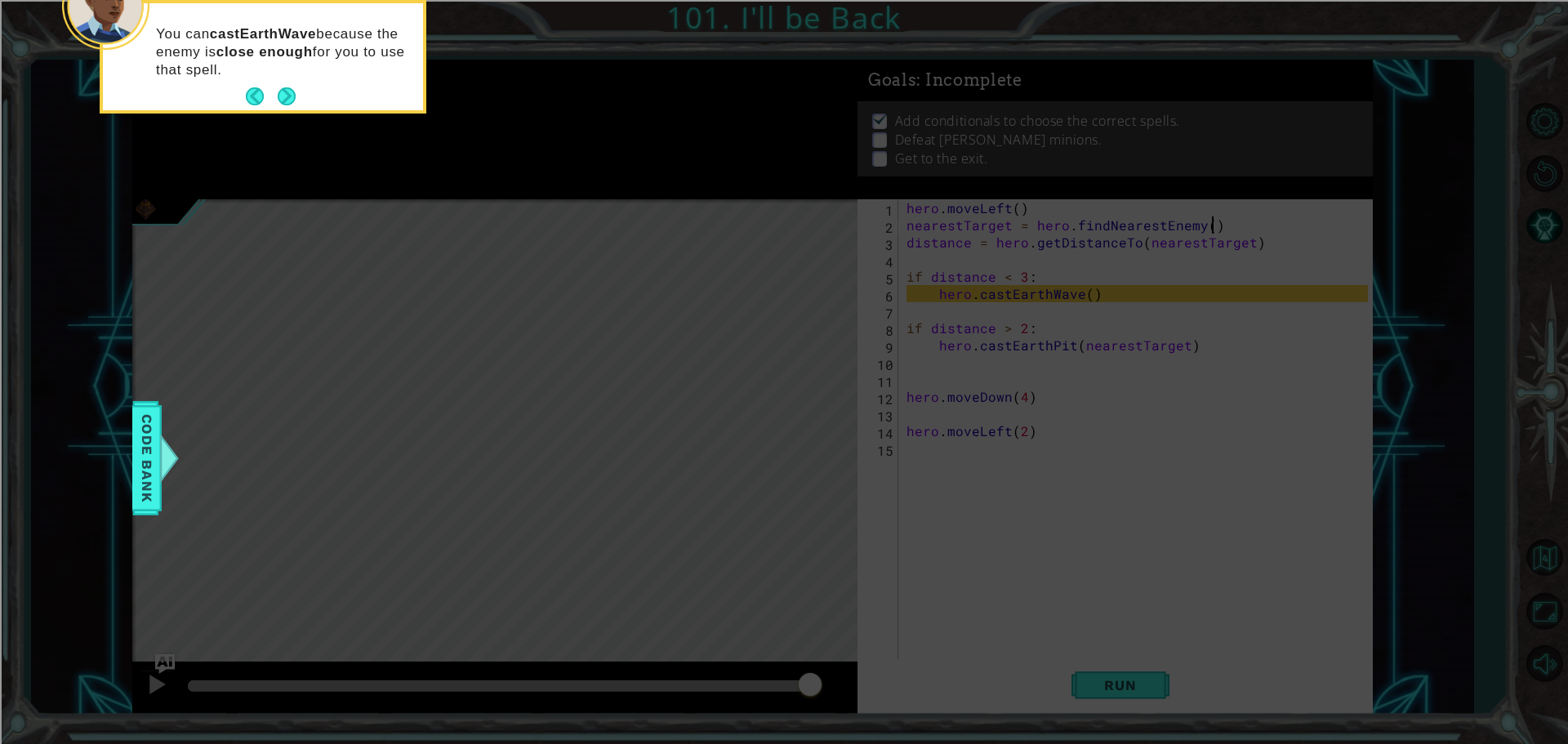
click at [251, 92] on button "Back" at bounding box center [262, 97] width 32 height 18
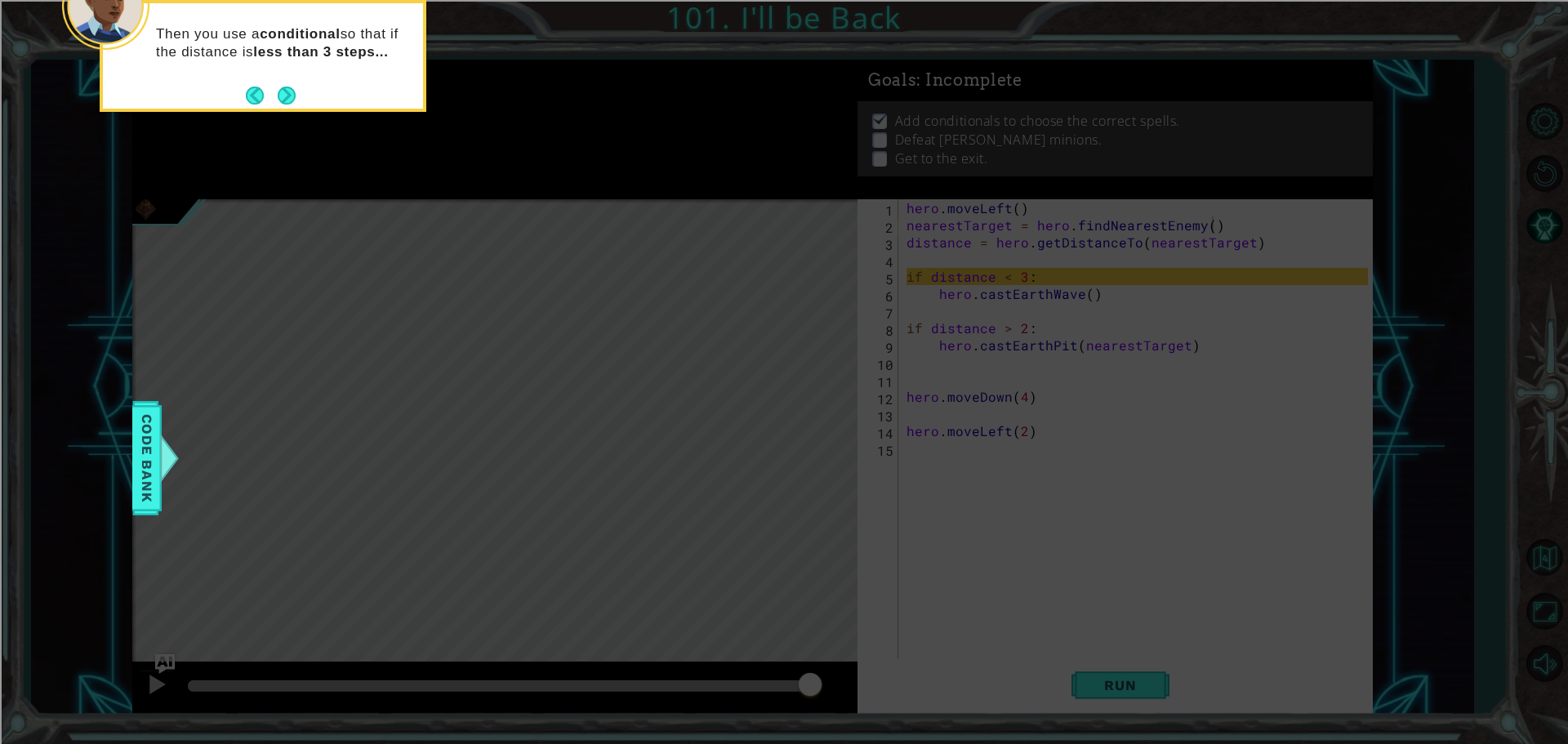
click at [251, 92] on button "Back" at bounding box center [262, 96] width 32 height 18
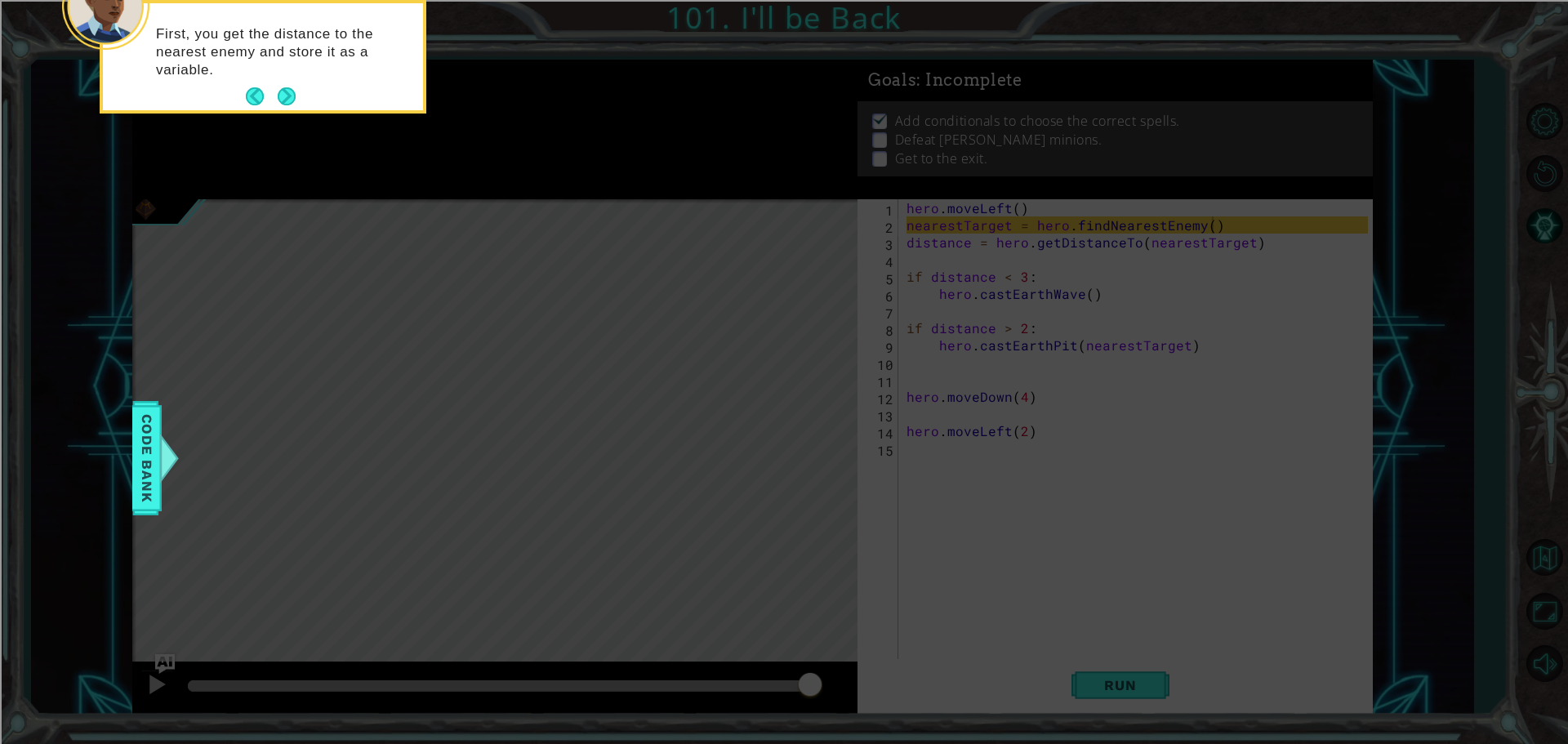
click at [251, 92] on button "Back" at bounding box center [262, 97] width 32 height 18
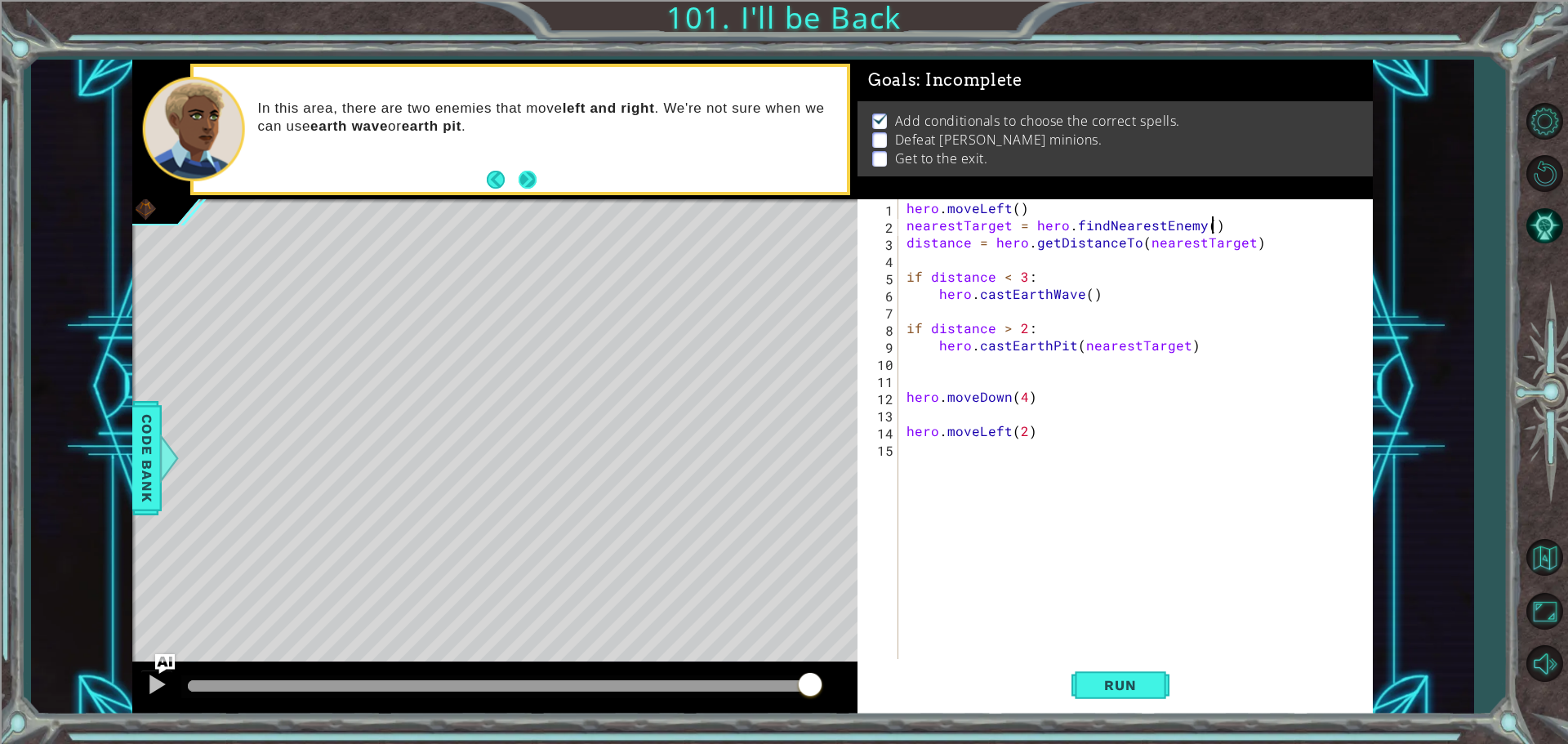
click at [532, 185] on button "Next" at bounding box center [528, 180] width 18 height 18
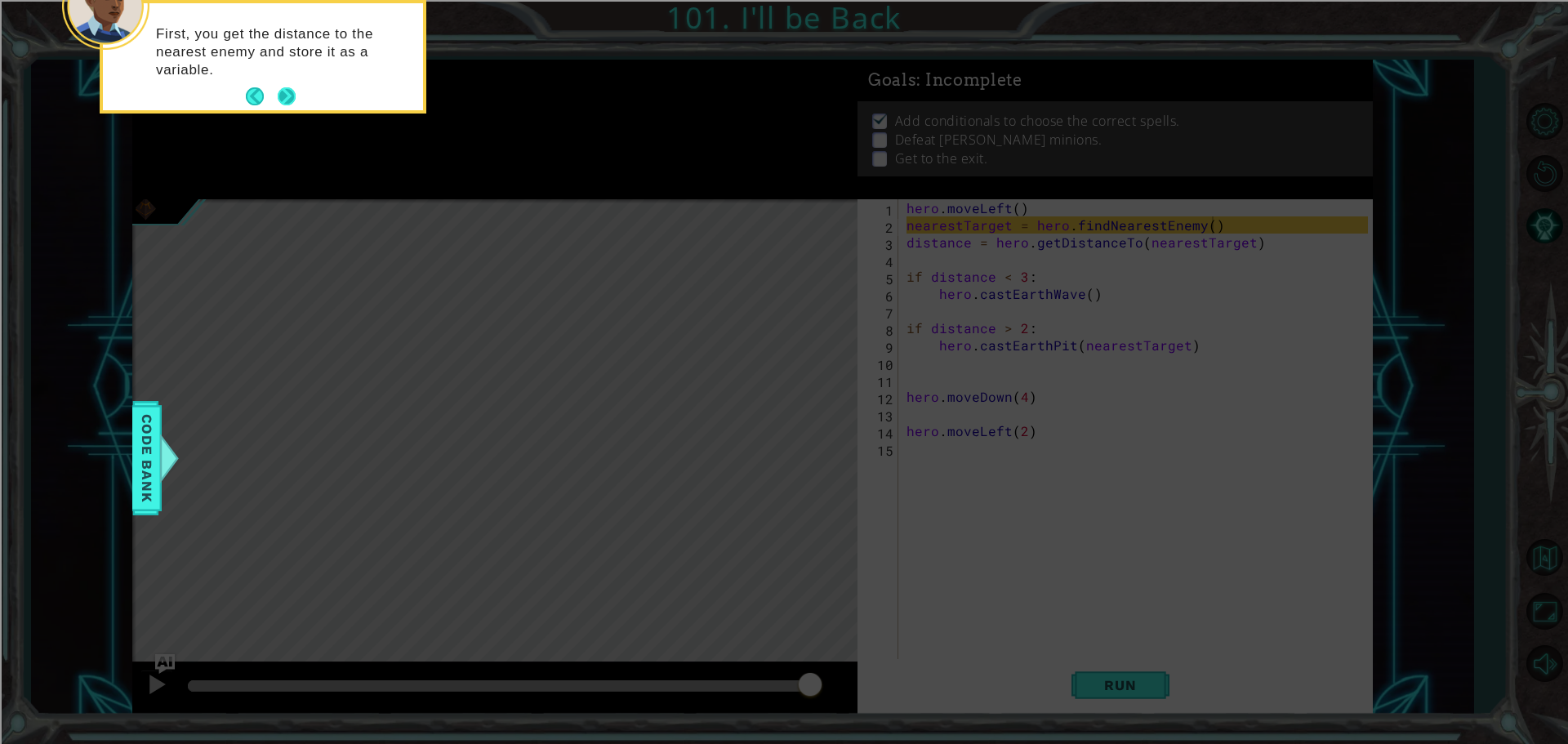
click at [282, 88] on button "Next" at bounding box center [287, 97] width 18 height 18
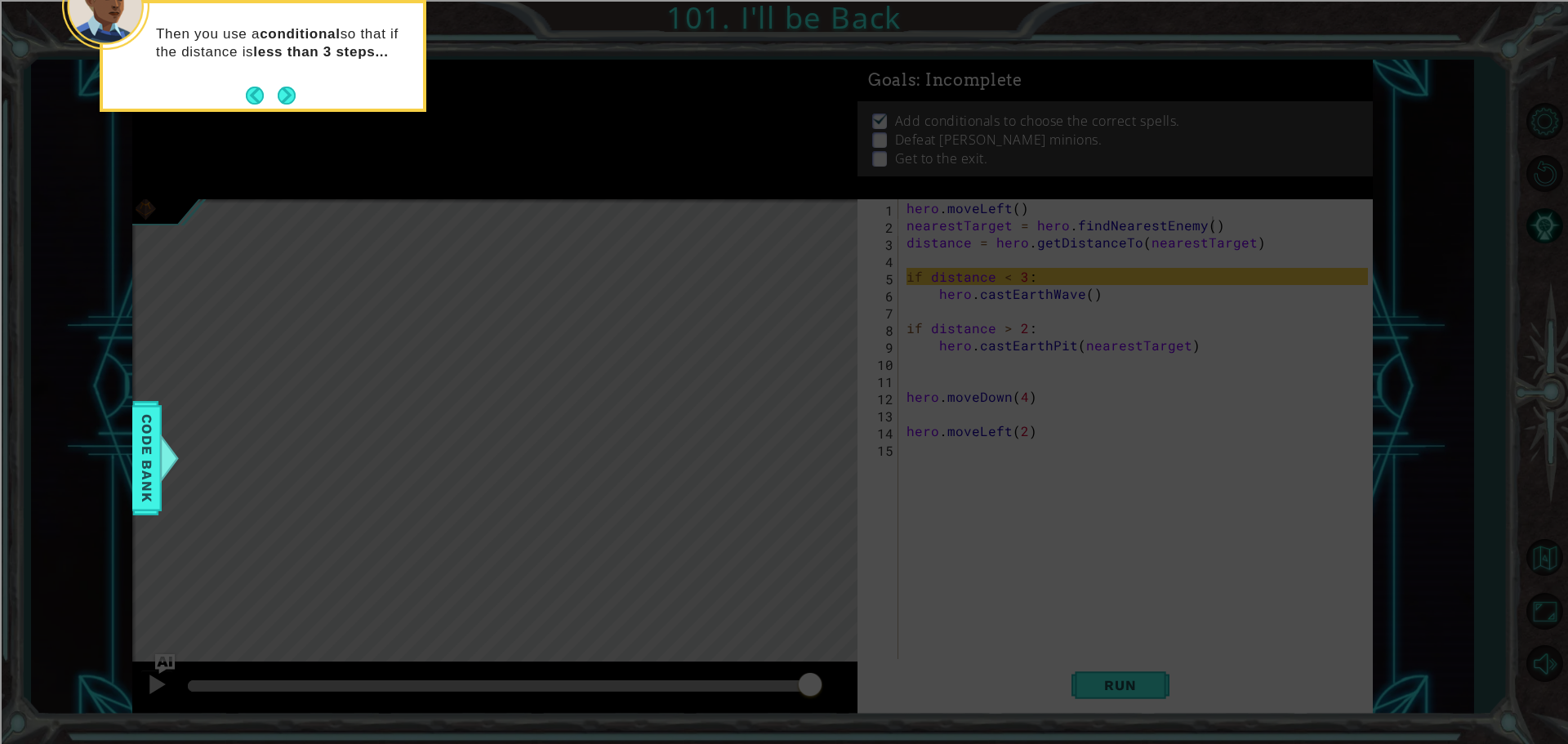
click at [282, 88] on button "Next" at bounding box center [287, 96] width 18 height 18
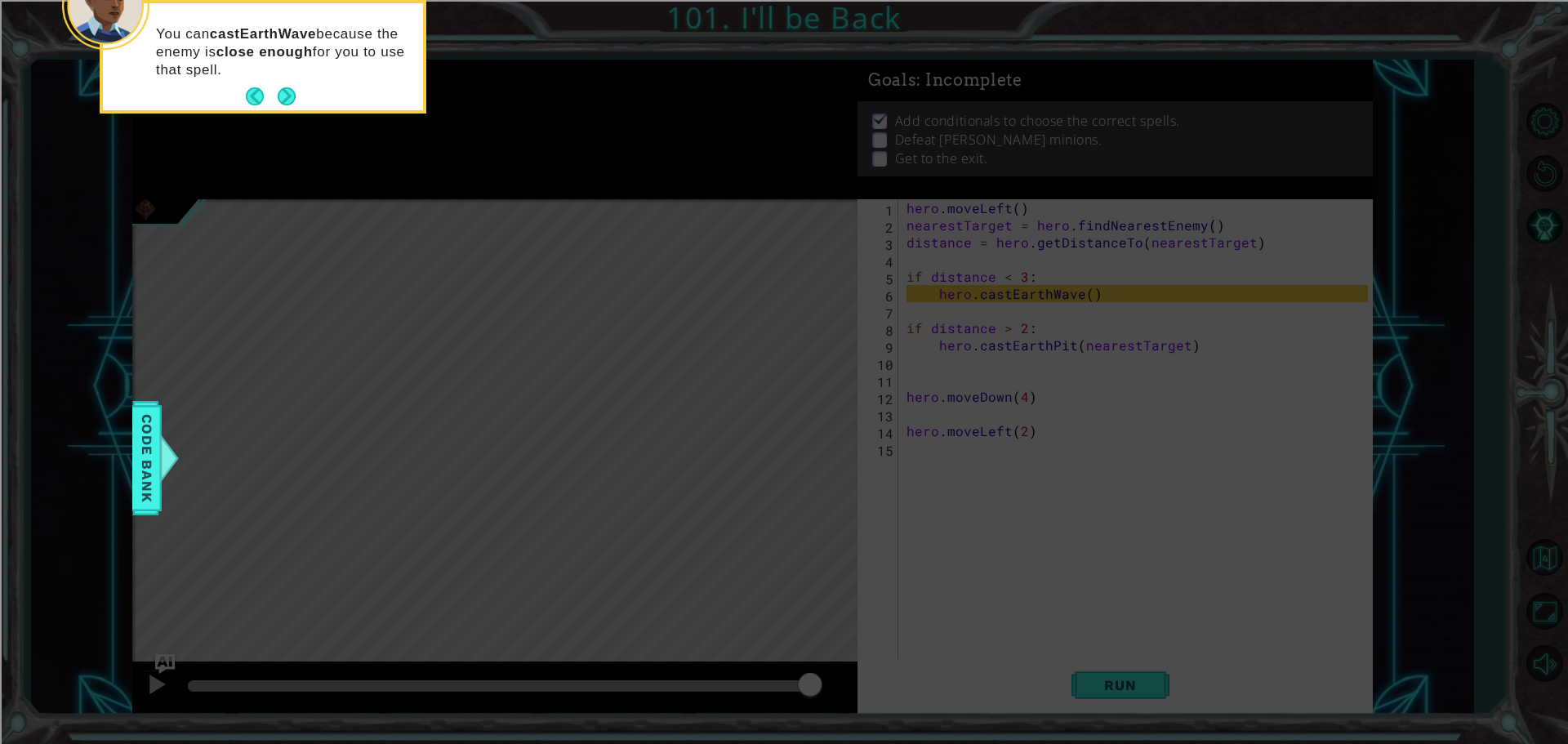
click at [282, 88] on button "Next" at bounding box center [287, 97] width 18 height 18
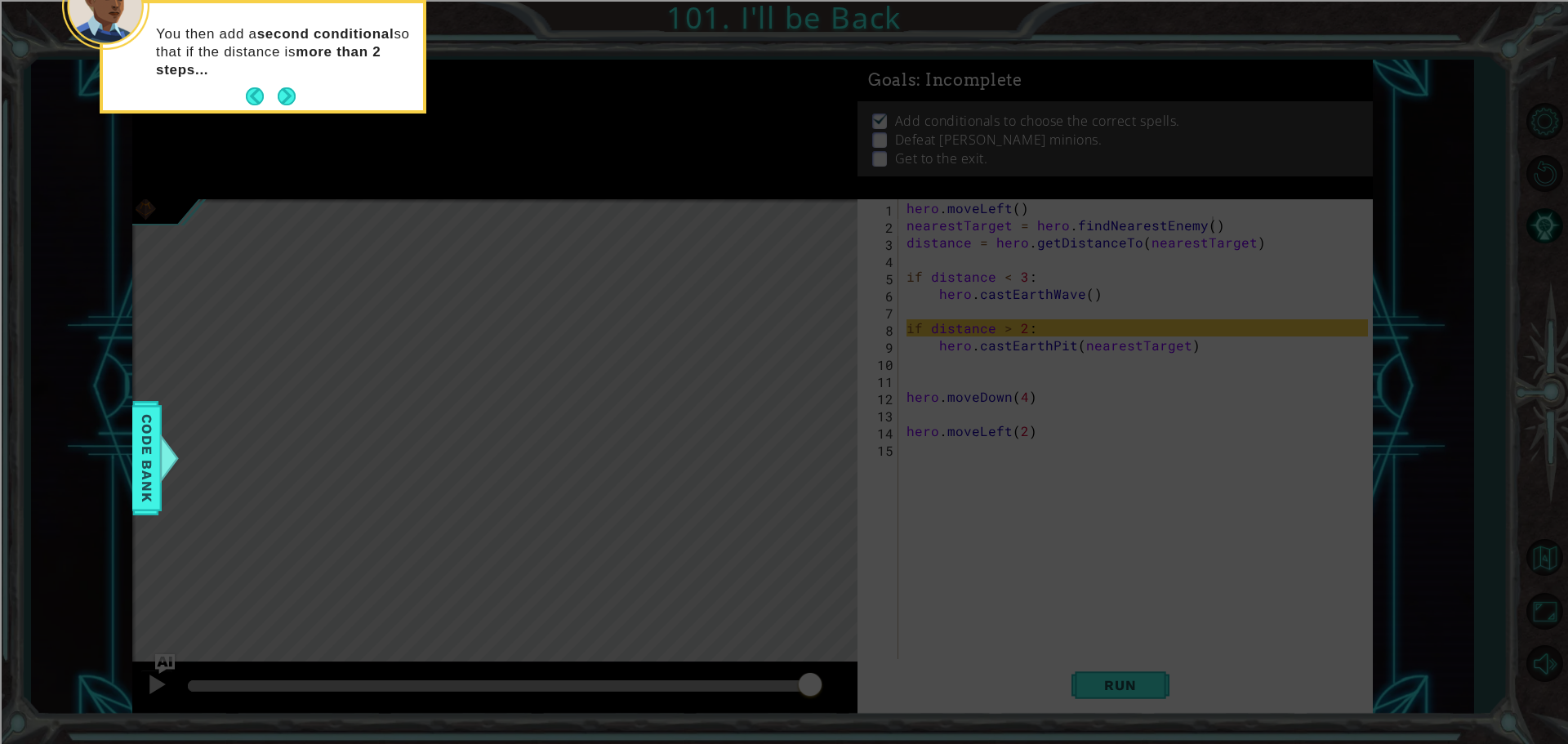
click at [282, 88] on button "Next" at bounding box center [287, 97] width 18 height 18
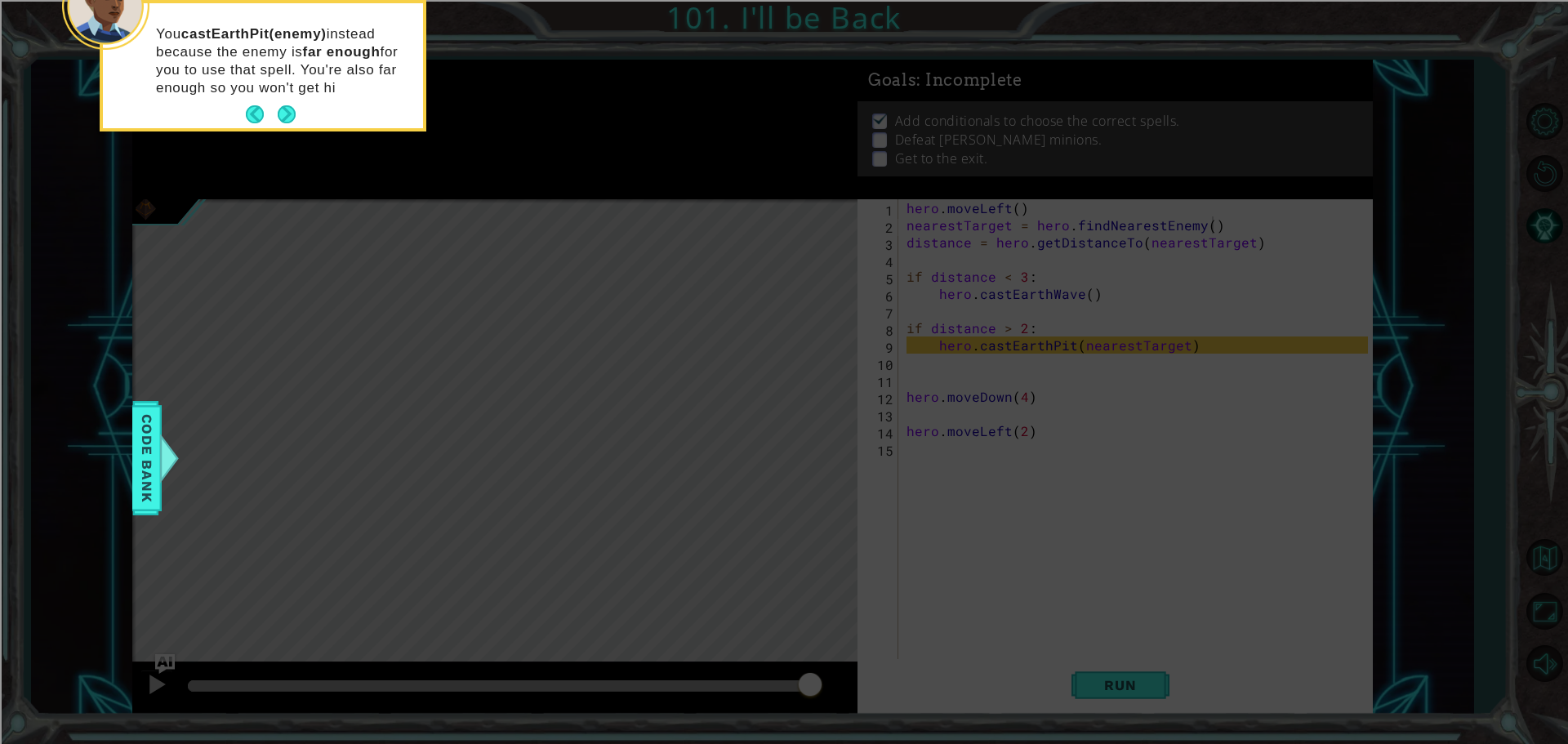
click at [282, 88] on div "You castEarthPit(enemy) instead because the enemy is far enough for you to use …" at bounding box center [263, 66] width 321 height 125
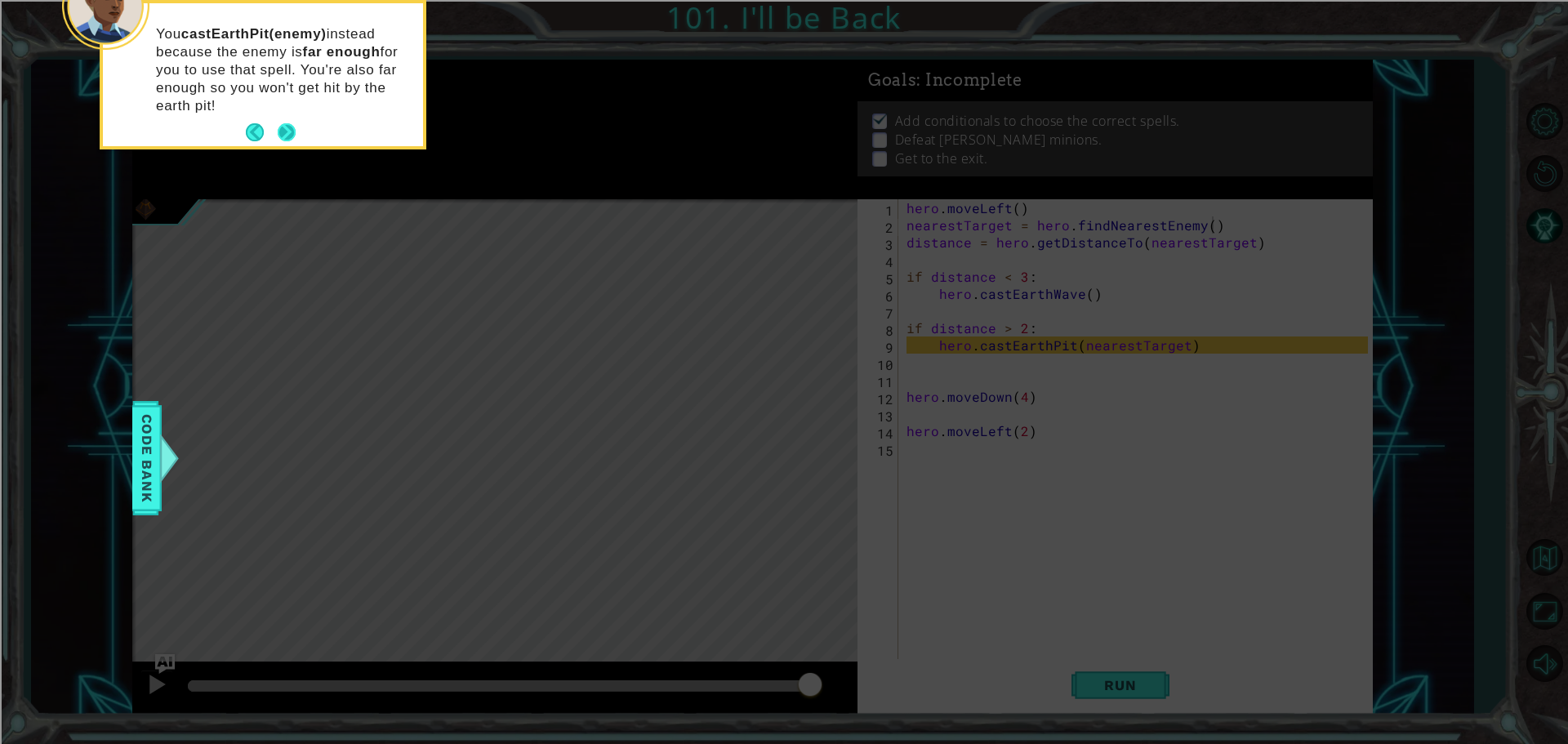
click at [291, 135] on button "Next" at bounding box center [287, 133] width 18 height 18
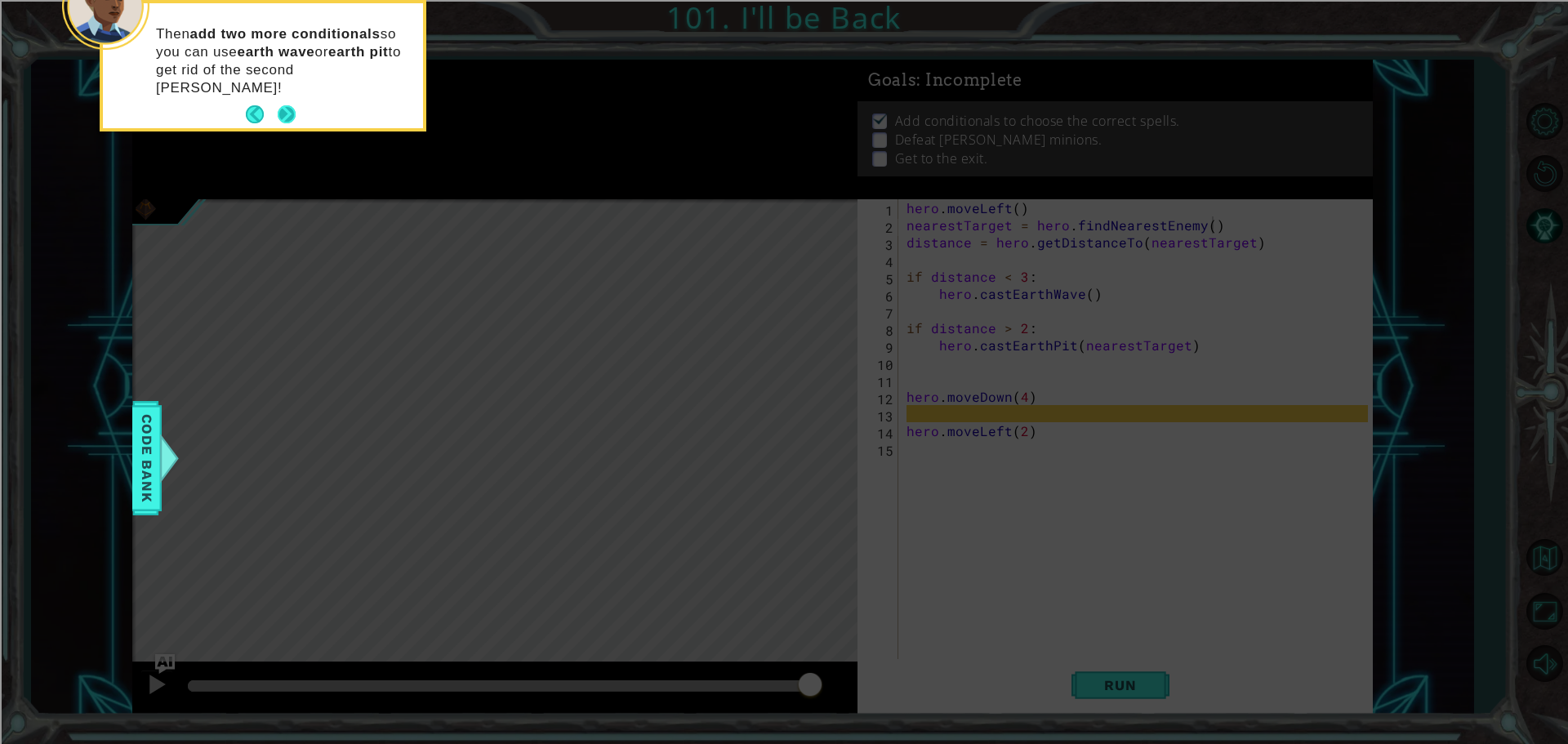
click at [291, 105] on button "Next" at bounding box center [287, 114] width 18 height 18
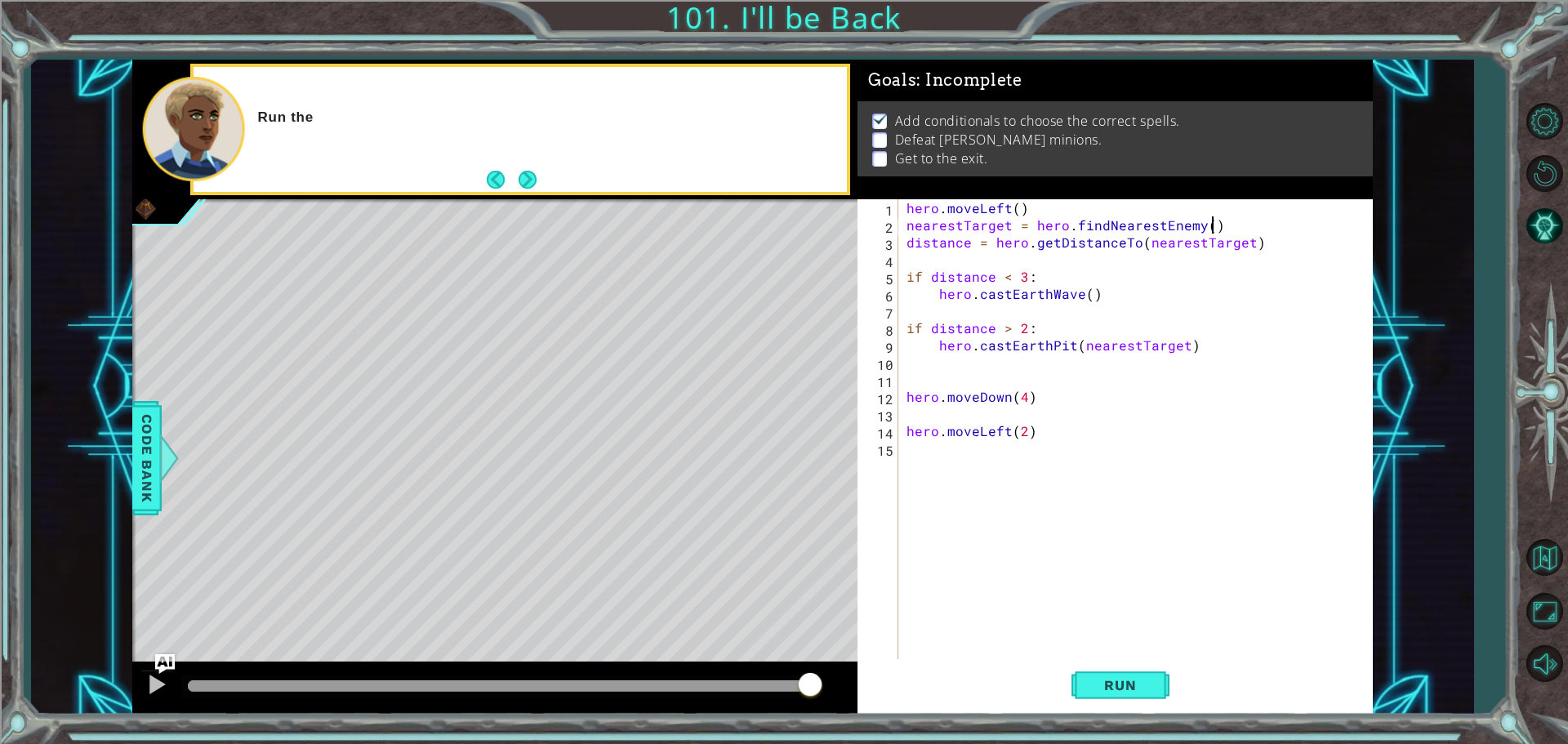
click at [943, 424] on div "1 ההההההההההההההההההההההההההההההההההההההההההההההההההההההההההההההההההההההההההההה…" at bounding box center [753, 387] width 1241 height 655
click at [943, 424] on div "hero . moveLeft ( ) nearestTarget = hero . findNearestEnemy ( ) distance = hero…" at bounding box center [1140, 448] width 473 height 497
type textarea "hero.moveLeft(2)"
drag, startPoint x: 948, startPoint y: 406, endPoint x: 994, endPoint y: 414, distance: 46.7
click at [991, 413] on div "hero . moveLeft ( ) nearestTarget = hero . findNearestEnemy ( ) distance = hero…" at bounding box center [1140, 448] width 473 height 497
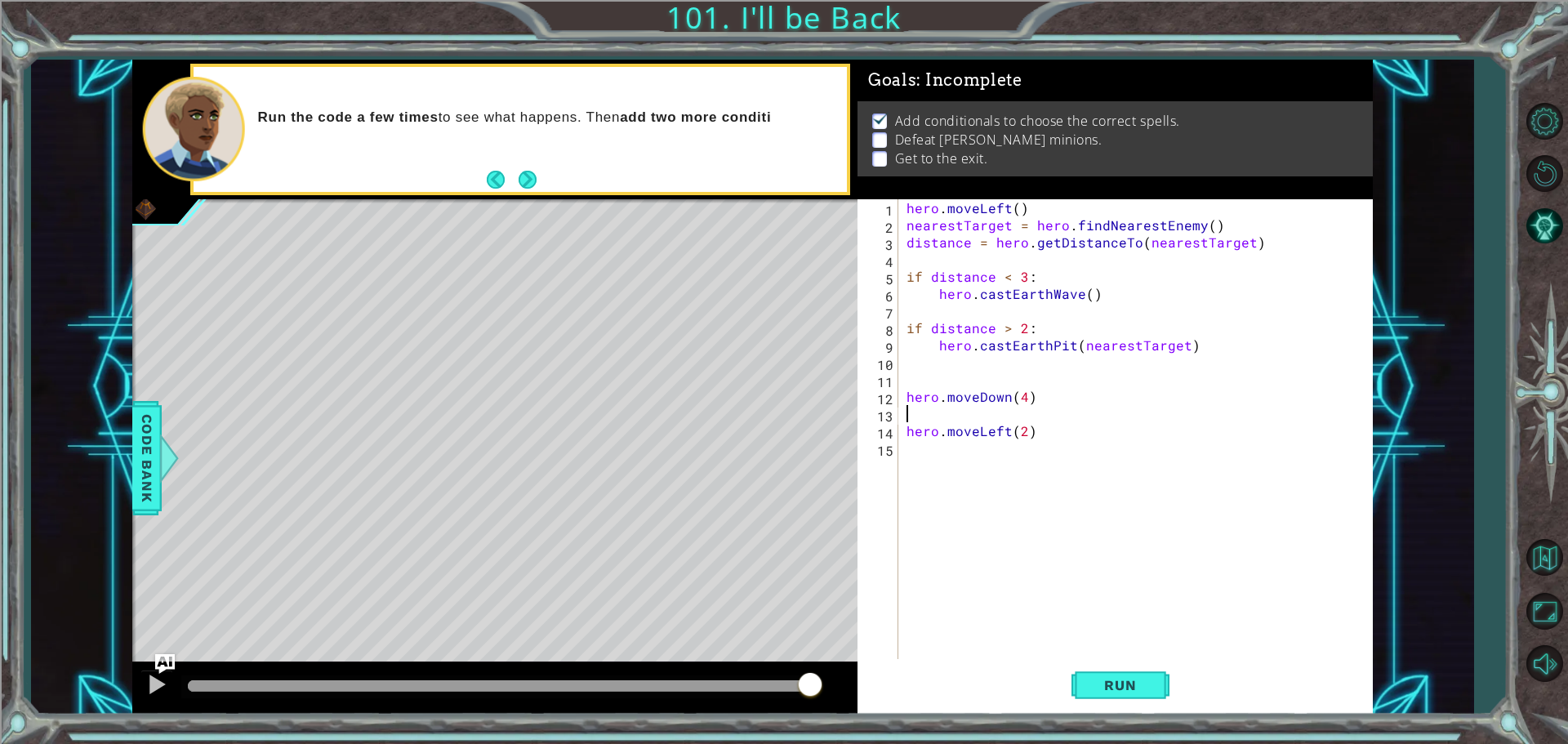
scroll to position [0, 0]
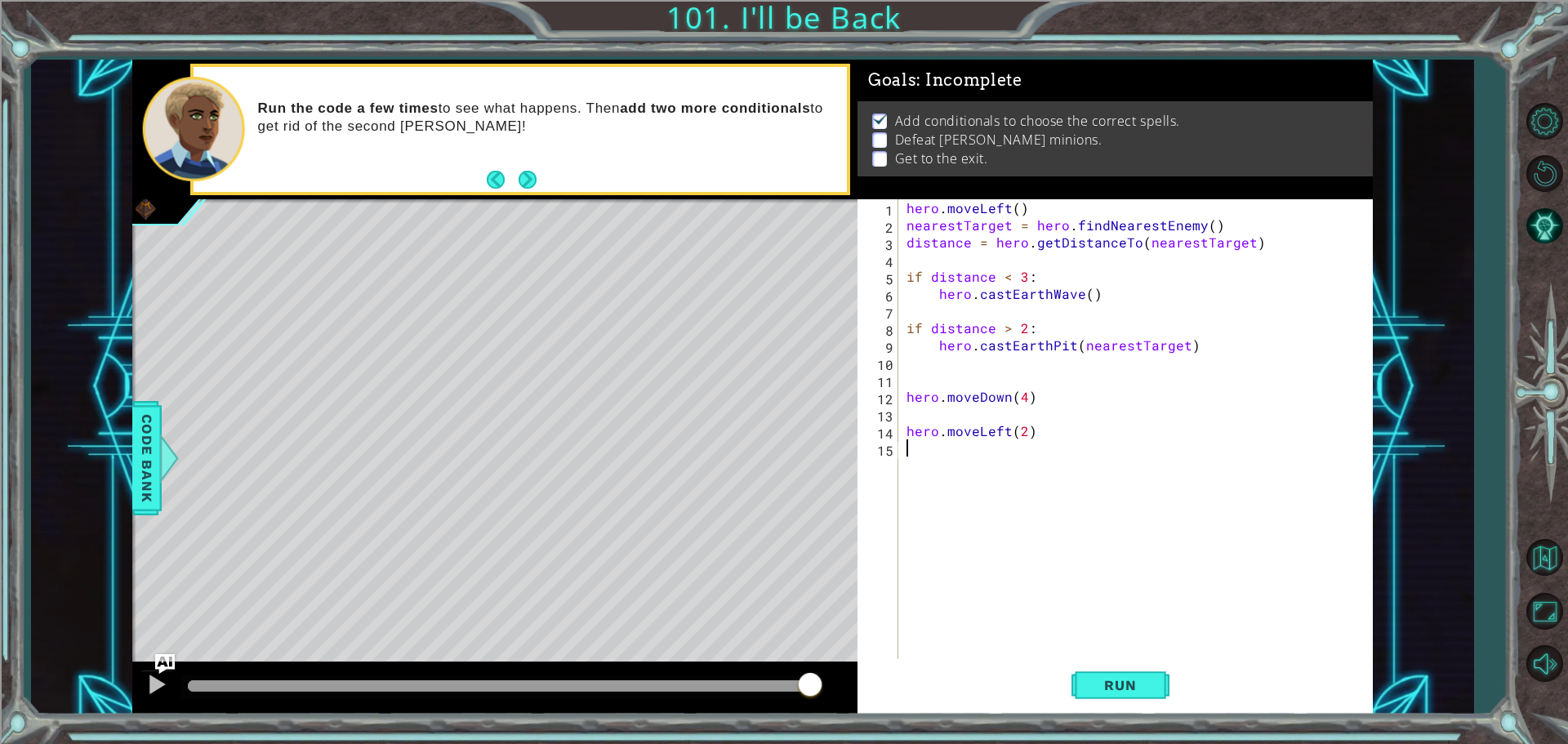
click at [1036, 439] on div "hero . moveLeft ( ) nearestTarget = hero . findNearestEnemy ( ) distance = hero…" at bounding box center [1140, 448] width 473 height 497
click at [1049, 432] on div "hero . moveLeft ( ) nearestTarget = hero . findNearestEnemy ( ) distance = hero…" at bounding box center [1140, 448] width 473 height 497
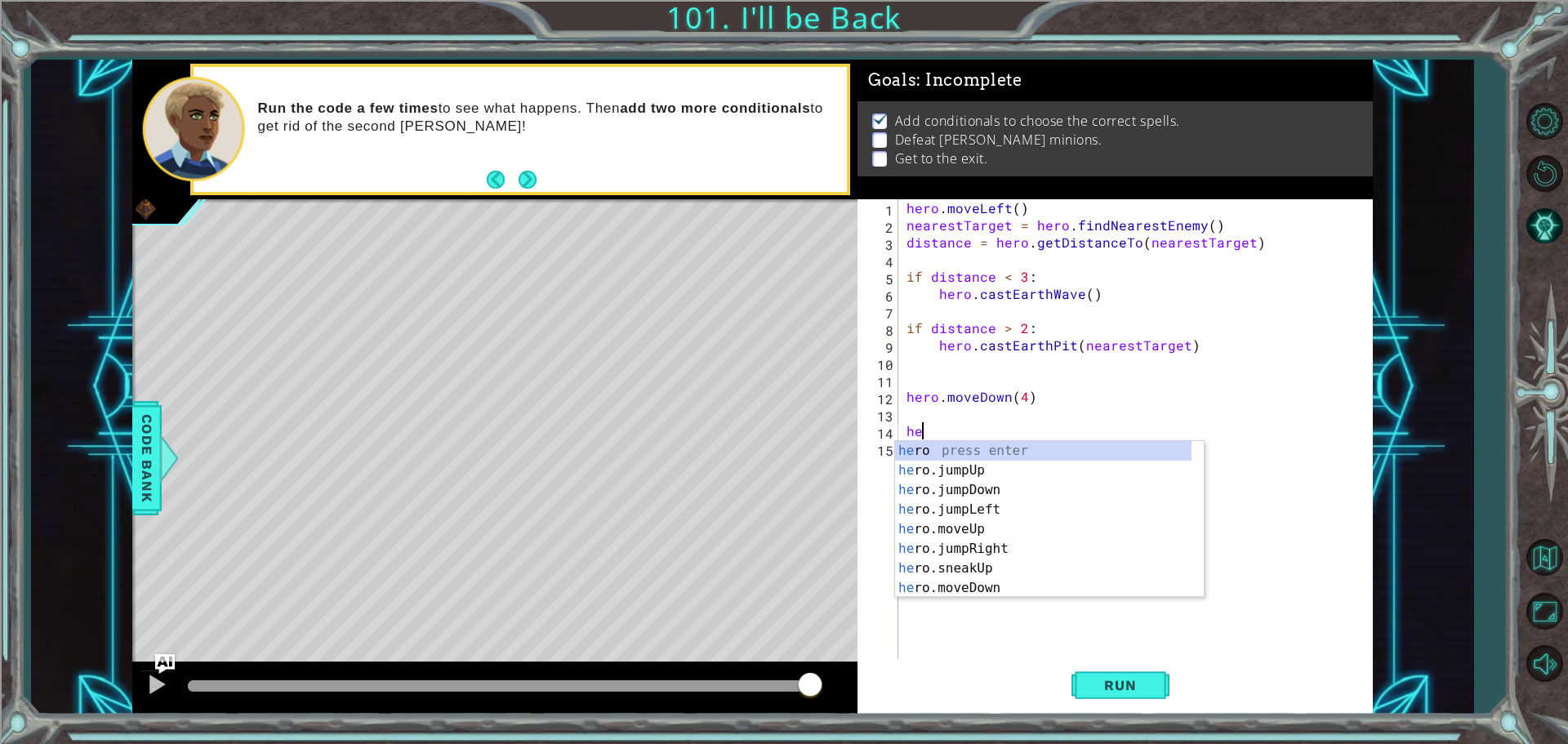
type textarea "h"
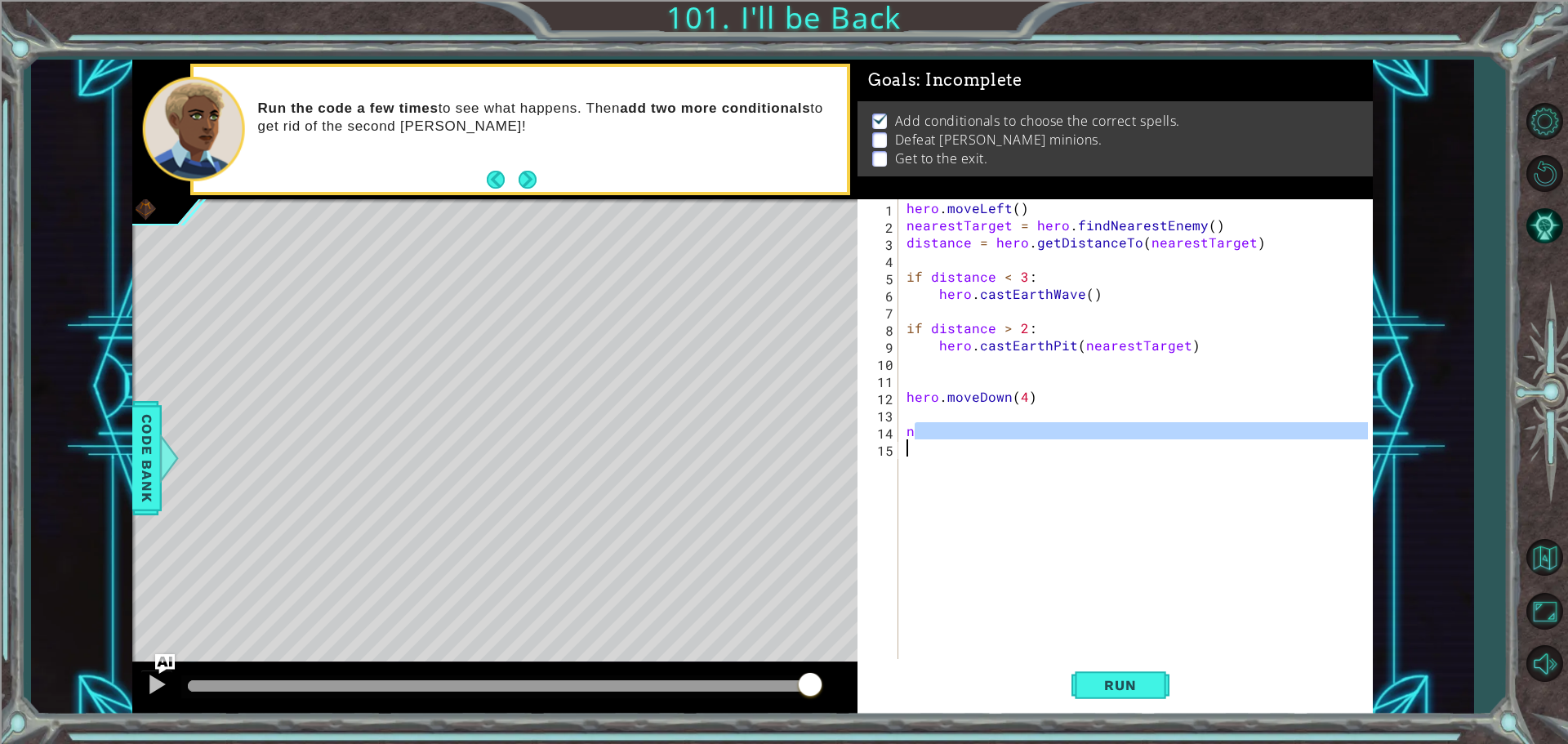
click at [1071, 448] on div "hero . moveLeft ( ) nearestTarget = hero . findNearestEnemy ( ) distance = hero…" at bounding box center [1140, 448] width 473 height 497
click at [1036, 430] on div "hero . moveLeft ( ) nearestTarget = hero . findNearestEnemy ( ) distance = hero…" at bounding box center [1136, 430] width 465 height 463
type textarea "n"
click at [1059, 422] on div "hero . moveLeft ( ) nearestTarget = hero . findNearestEnemy ( ) distance = hero…" at bounding box center [1140, 448] width 473 height 497
click at [1068, 437] on div "hero . moveLeft ( ) nearestTarget = hero . findNearestEnemy ( ) distance = hero…" at bounding box center [1140, 448] width 473 height 497
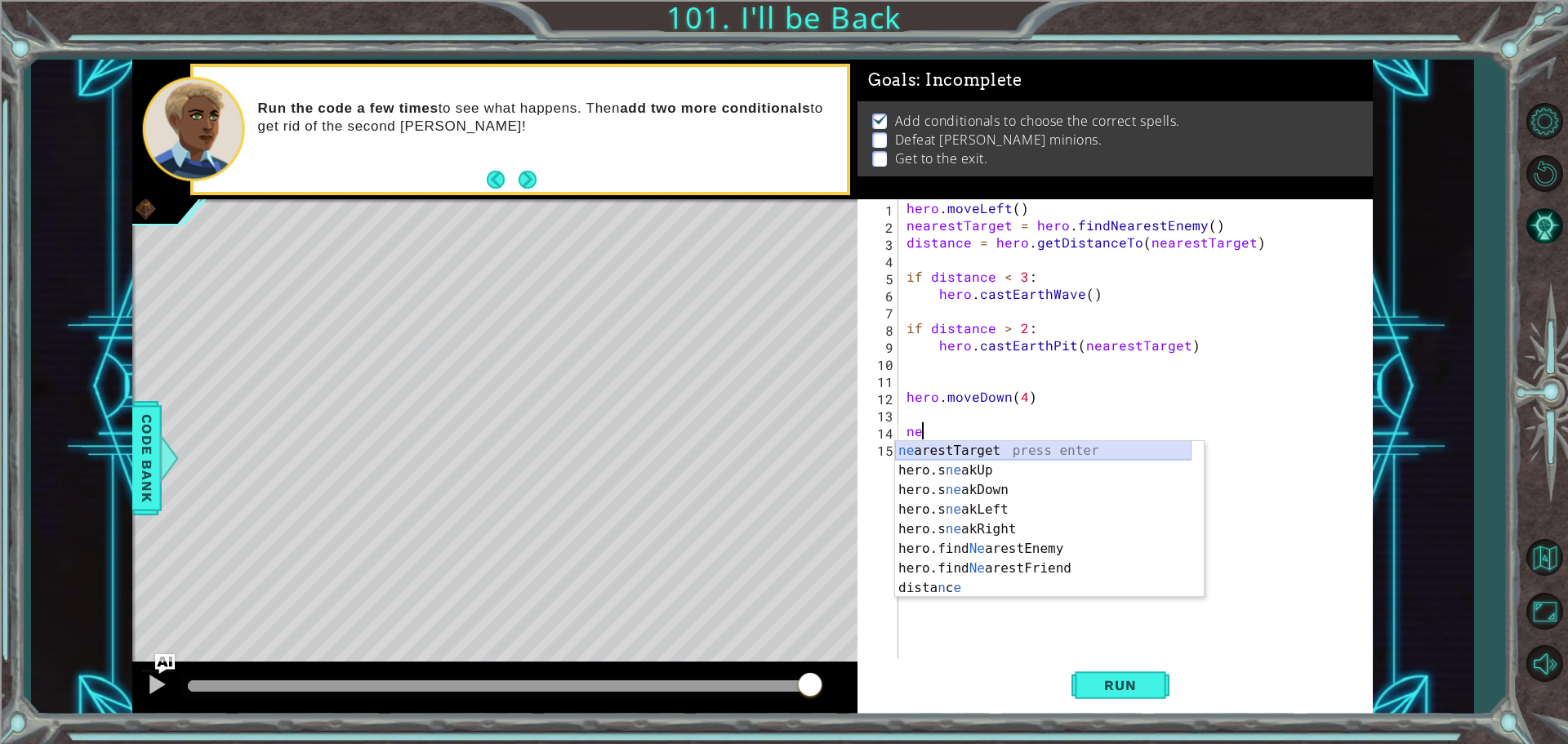
click at [1054, 446] on div "ne arestTarget press enter hero.s ne akUp press enter hero.s ne akDown press en…" at bounding box center [1044, 539] width 297 height 196
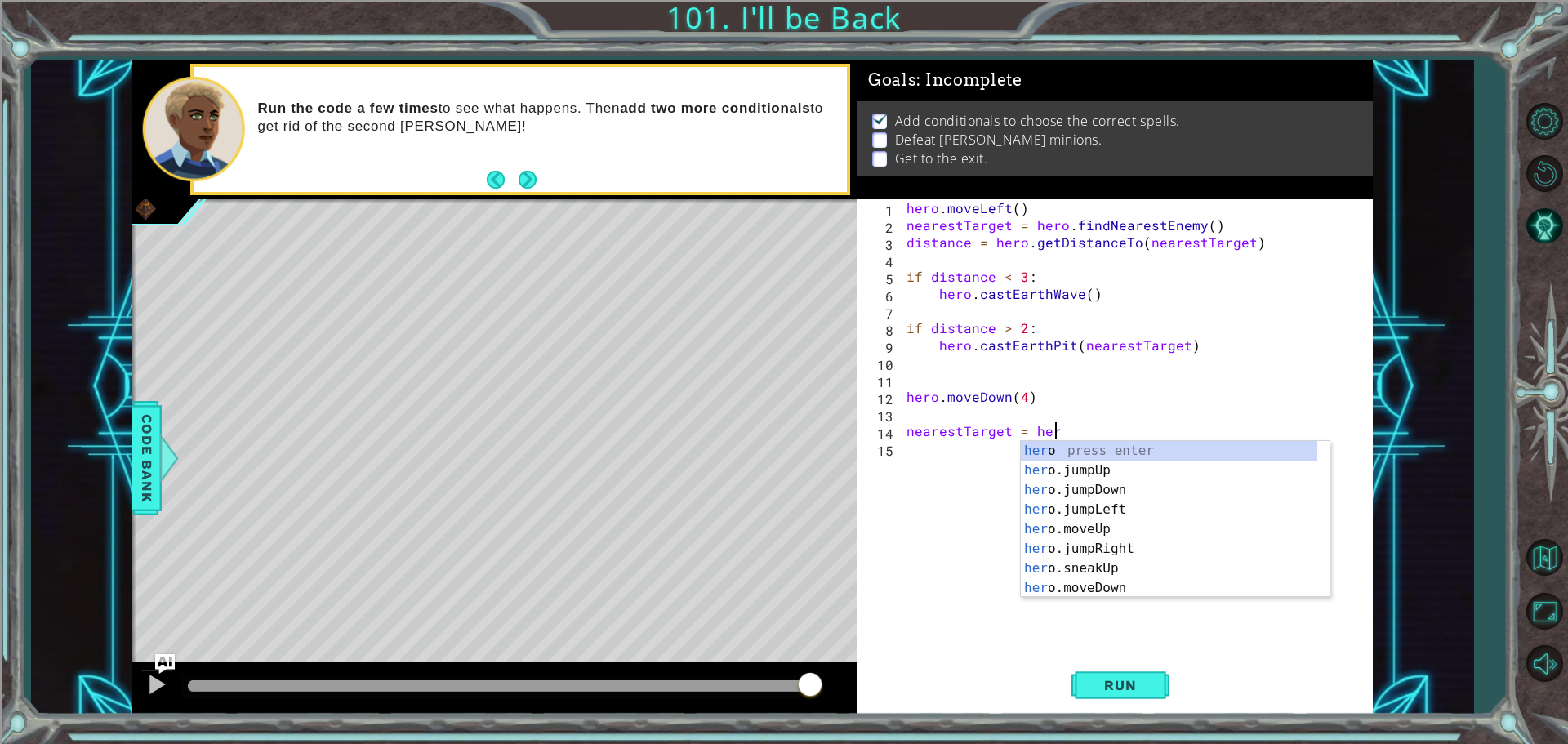
scroll to position [0, 9]
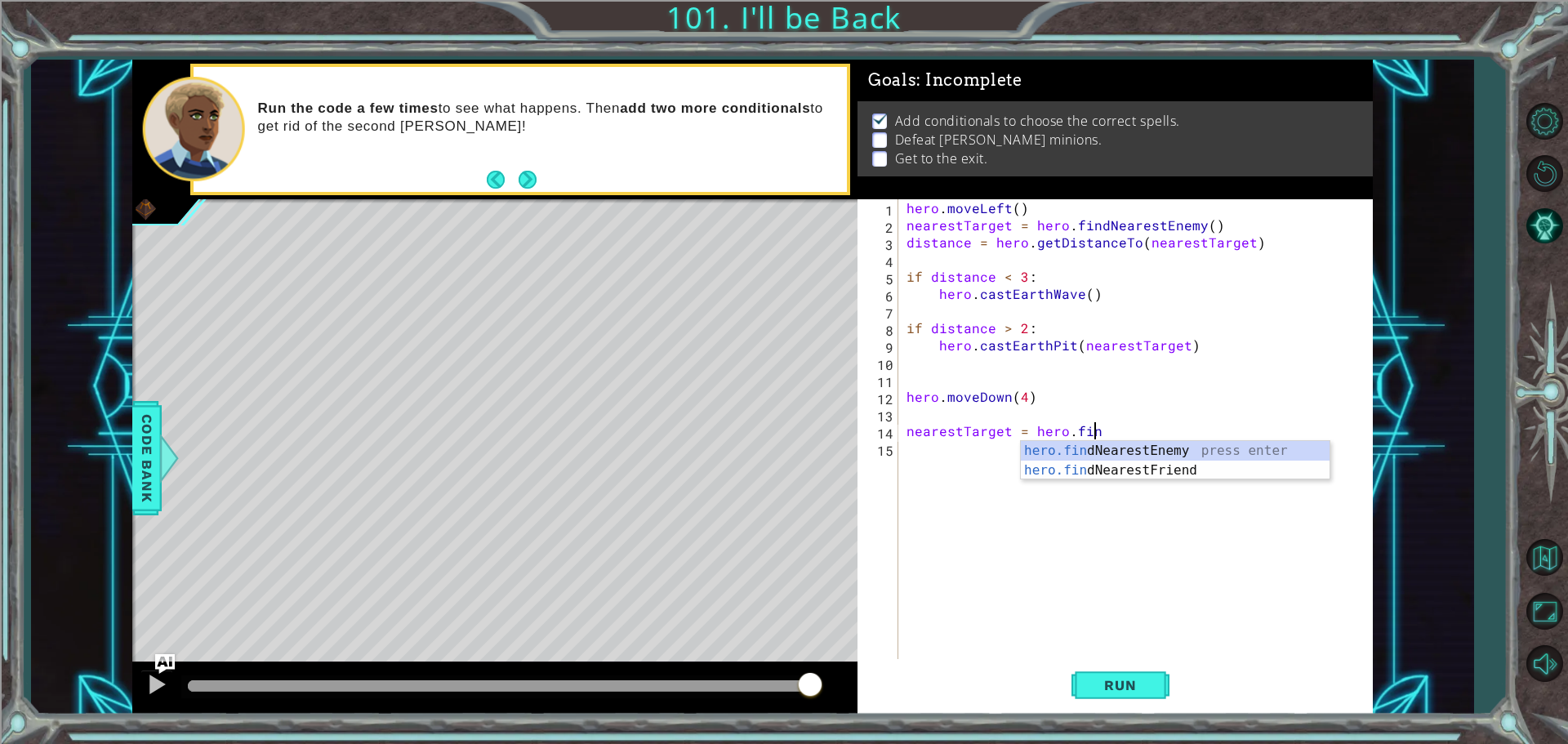
type textarea "nearestTarget = hero.find"
click at [1054, 446] on div "hero.find NearestEnemy press enter hero.find NearestFriend press enter" at bounding box center [1175, 480] width 309 height 78
click at [958, 446] on div "hero . moveLeft ( ) nearestTarget = hero . findNearestEnemy ( ) distance = hero…" at bounding box center [1140, 448] width 473 height 497
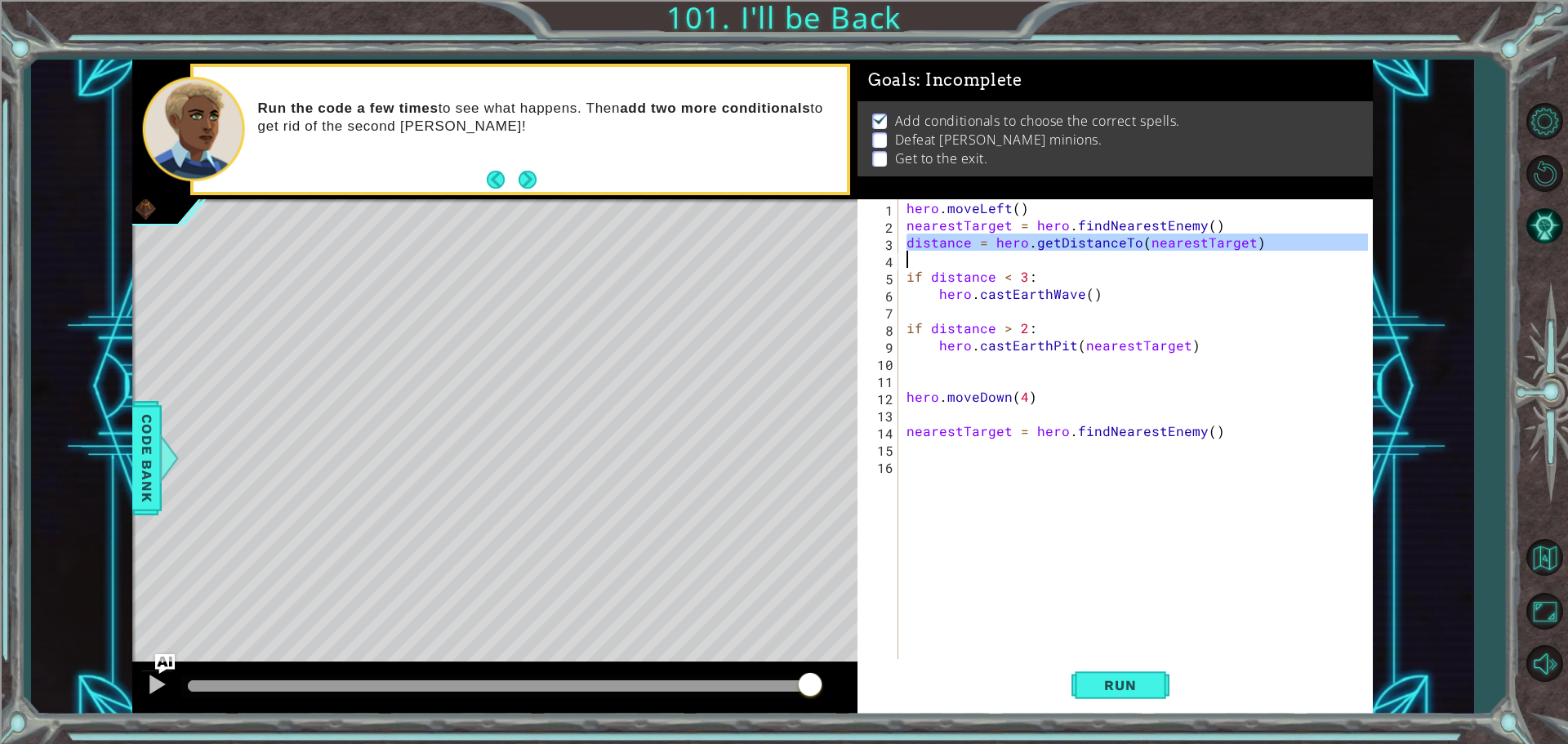
drag, startPoint x: 906, startPoint y: 241, endPoint x: 1244, endPoint y: 260, distance: 338.5
click at [1244, 260] on div "hero . moveLeft ( ) nearestTarget = hero . findNearestEnemy ( ) distance = hero…" at bounding box center [1140, 448] width 473 height 497
type textarea "distance = hero.getDistanceTo(nearestTarget)"
click at [964, 462] on div "hero . moveLeft ( ) nearestTarget = hero . findNearestEnemy ( ) distance = hero…" at bounding box center [1140, 448] width 473 height 497
click at [969, 451] on div "hero . moveLeft ( ) nearestTarget = hero . findNearestEnemy ( ) distance = hero…" at bounding box center [1140, 448] width 473 height 497
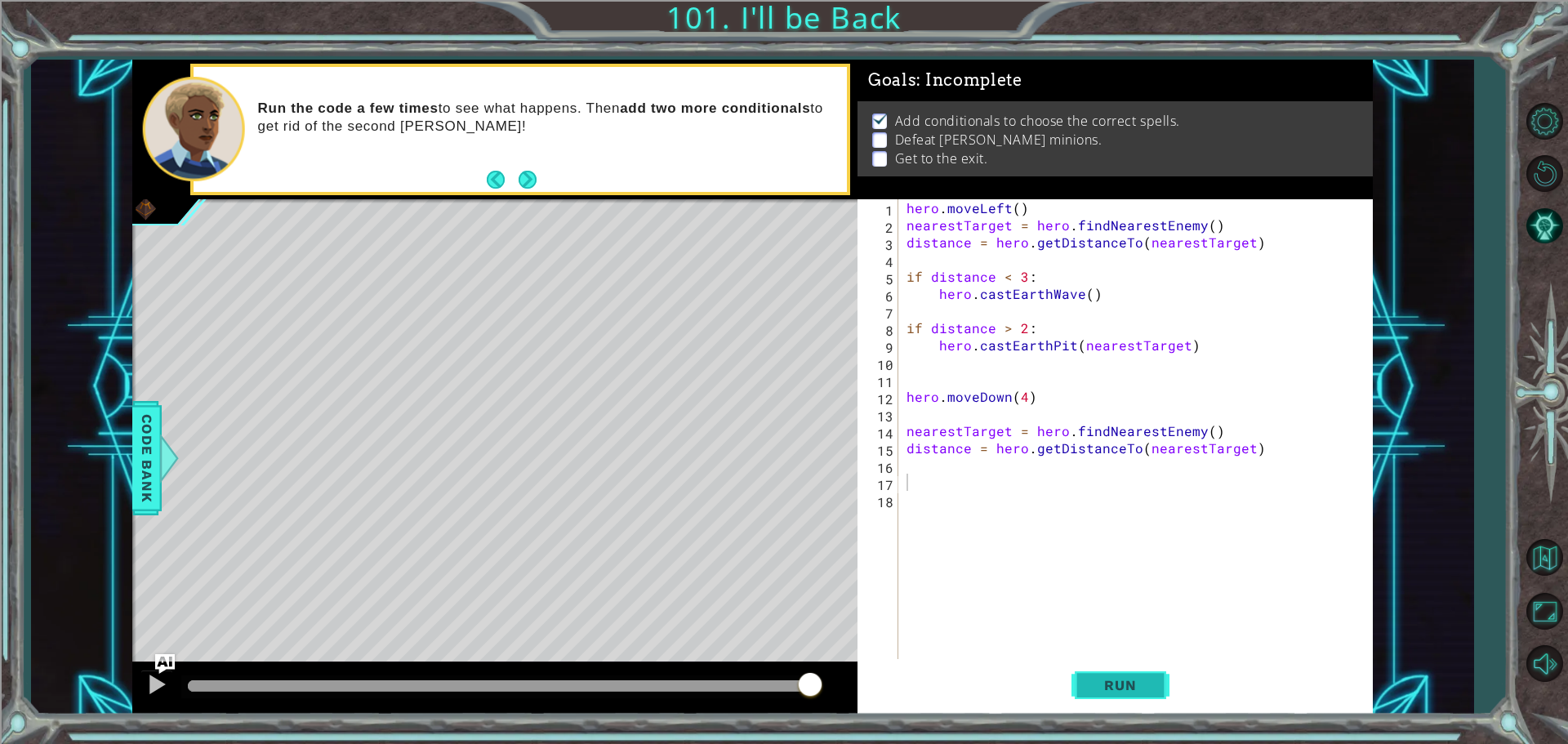
click at [1149, 693] on button "Run" at bounding box center [1120, 685] width 98 height 52
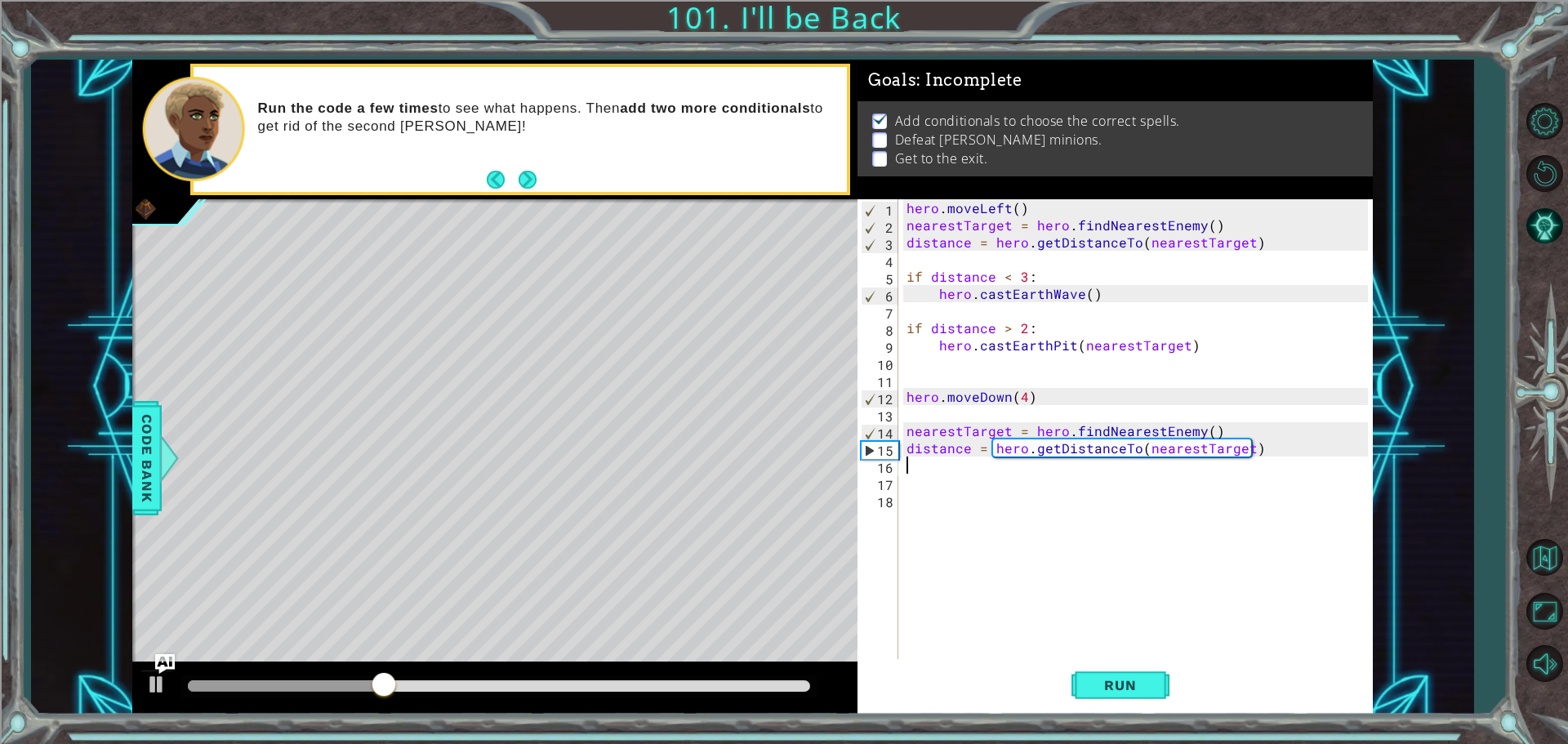
click at [951, 465] on div "hero . moveLeft ( ) nearestTarget = hero . findNearestEnemy ( ) distance = hero…" at bounding box center [1140, 448] width 473 height 497
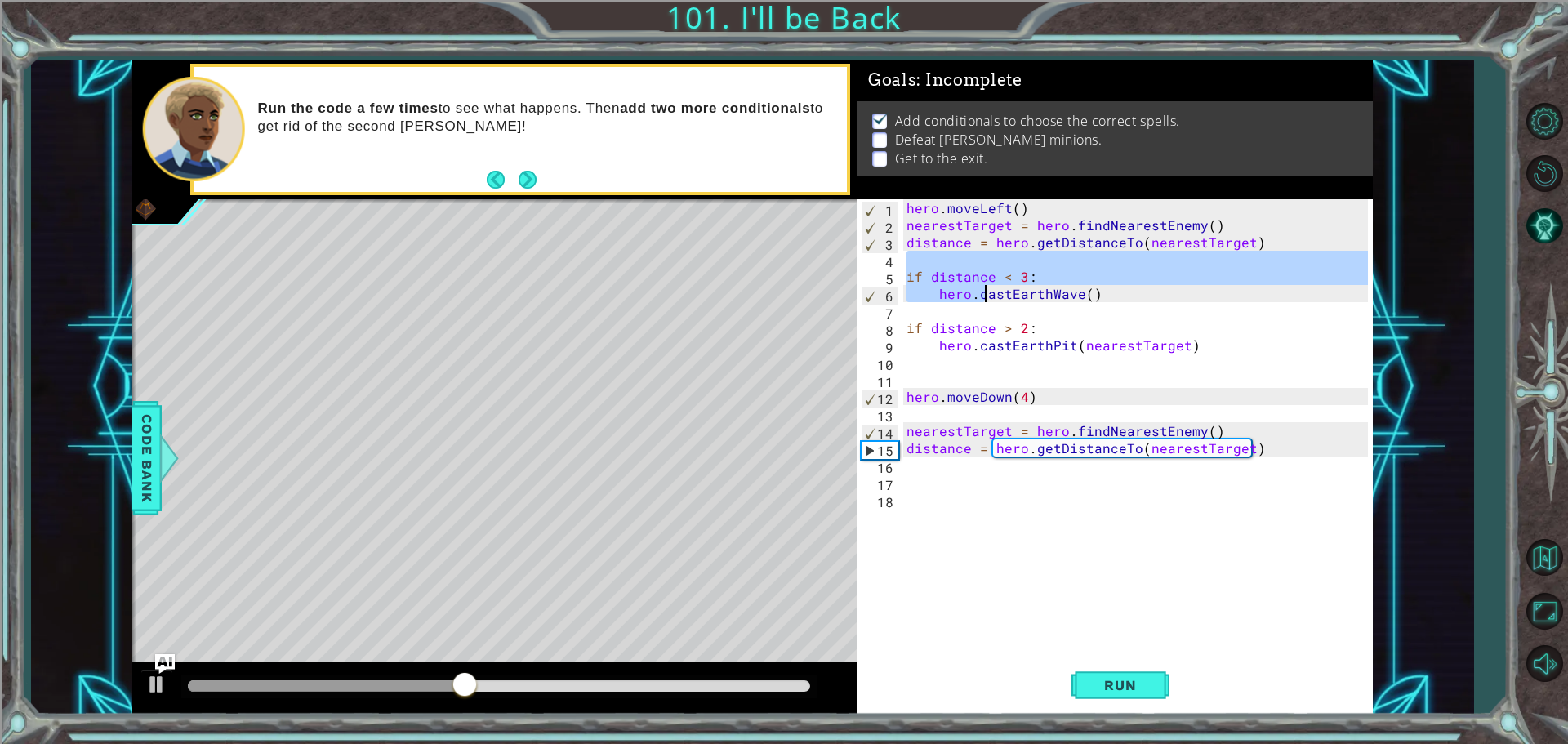
drag, startPoint x: 904, startPoint y: 267, endPoint x: 1000, endPoint y: 274, distance: 96.3
click at [1000, 274] on div "hero . moveLeft ( ) nearestTarget = hero . findNearestEnemy ( ) distance = hero…" at bounding box center [1140, 448] width 473 height 497
click at [942, 268] on div "hero . moveLeft ( ) nearestTarget = hero . findNearestEnemy ( ) distance = hero…" at bounding box center [1136, 430] width 465 height 463
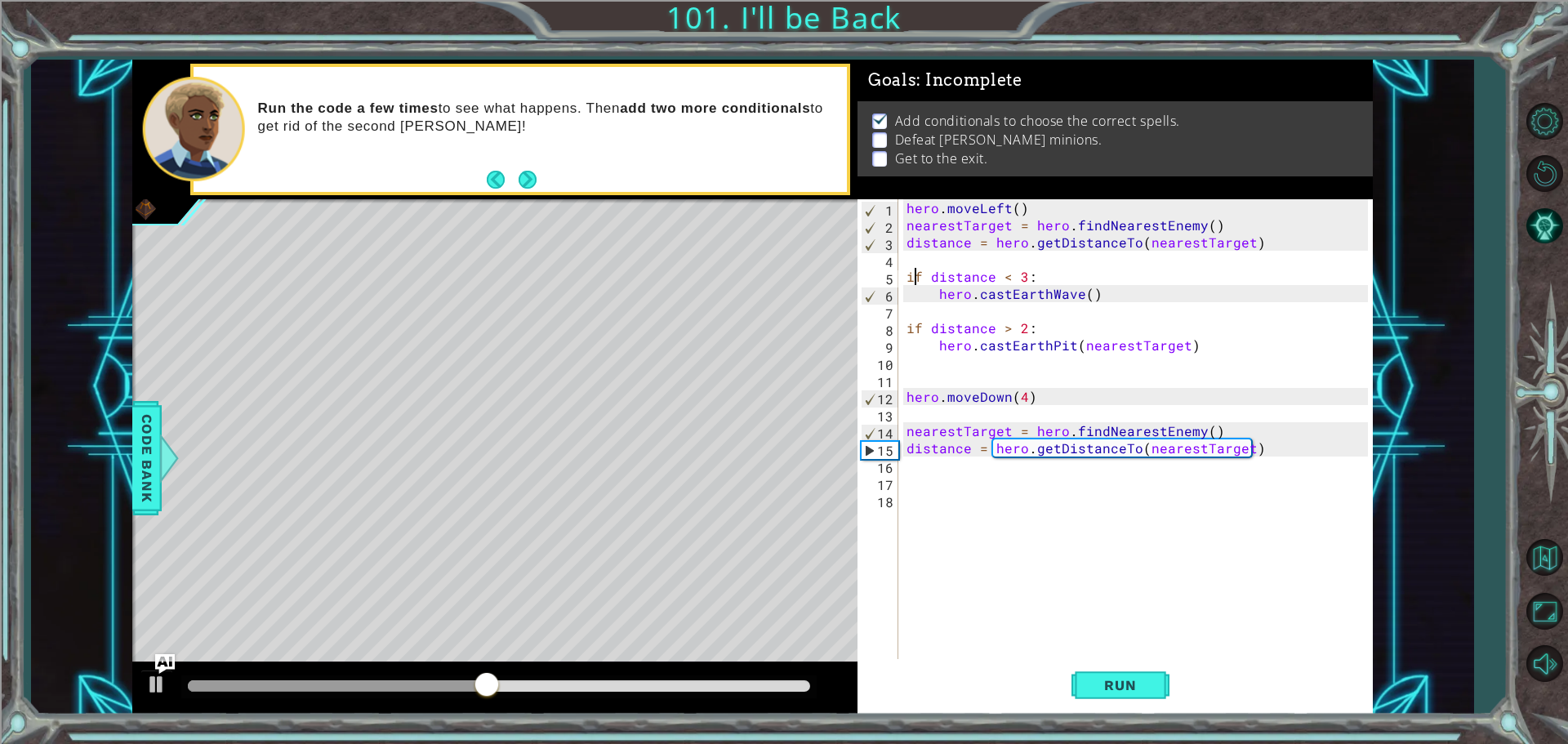
click at [911, 274] on div "hero . moveLeft ( ) nearestTarget = hero . findNearestEnemy ( ) distance = hero…" at bounding box center [1140, 448] width 473 height 497
click at [905, 277] on div "hero . moveLeft ( ) nearestTarget = hero . findNearestEnemy ( ) distance = hero…" at bounding box center [1140, 448] width 473 height 497
click at [907, 277] on div "hero . moveLeft ( ) nearestTarget = hero . findNearestEnemy ( ) distance = hero…" at bounding box center [1140, 448] width 473 height 497
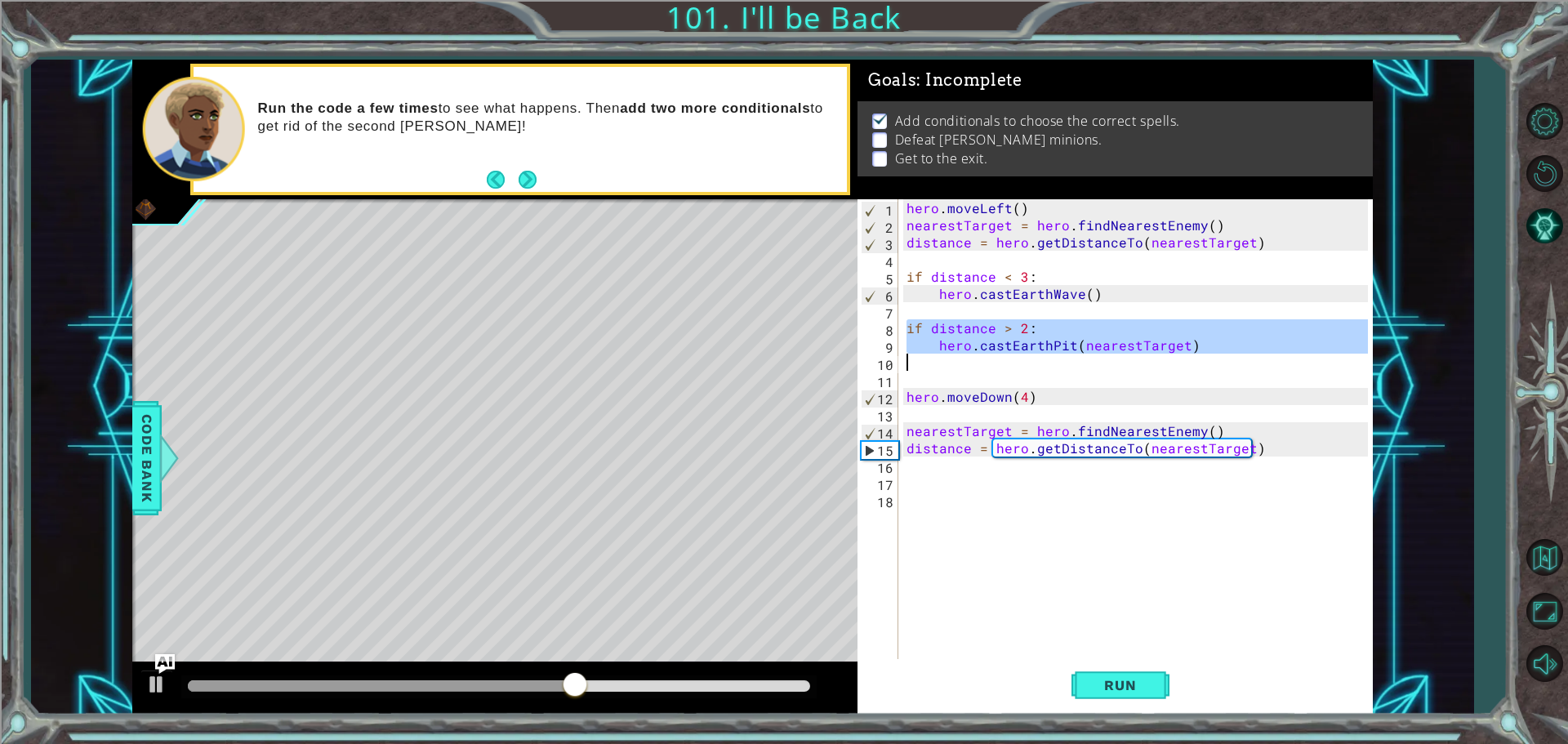
drag, startPoint x: 907, startPoint y: 331, endPoint x: 1166, endPoint y: 357, distance: 260.3
click at [1166, 357] on div "hero . moveLeft ( ) nearestTarget = hero . findNearestEnemy ( ) distance = hero…" at bounding box center [1140, 448] width 473 height 497
type textarea "hero.castEarthPit(nearestTarget)"
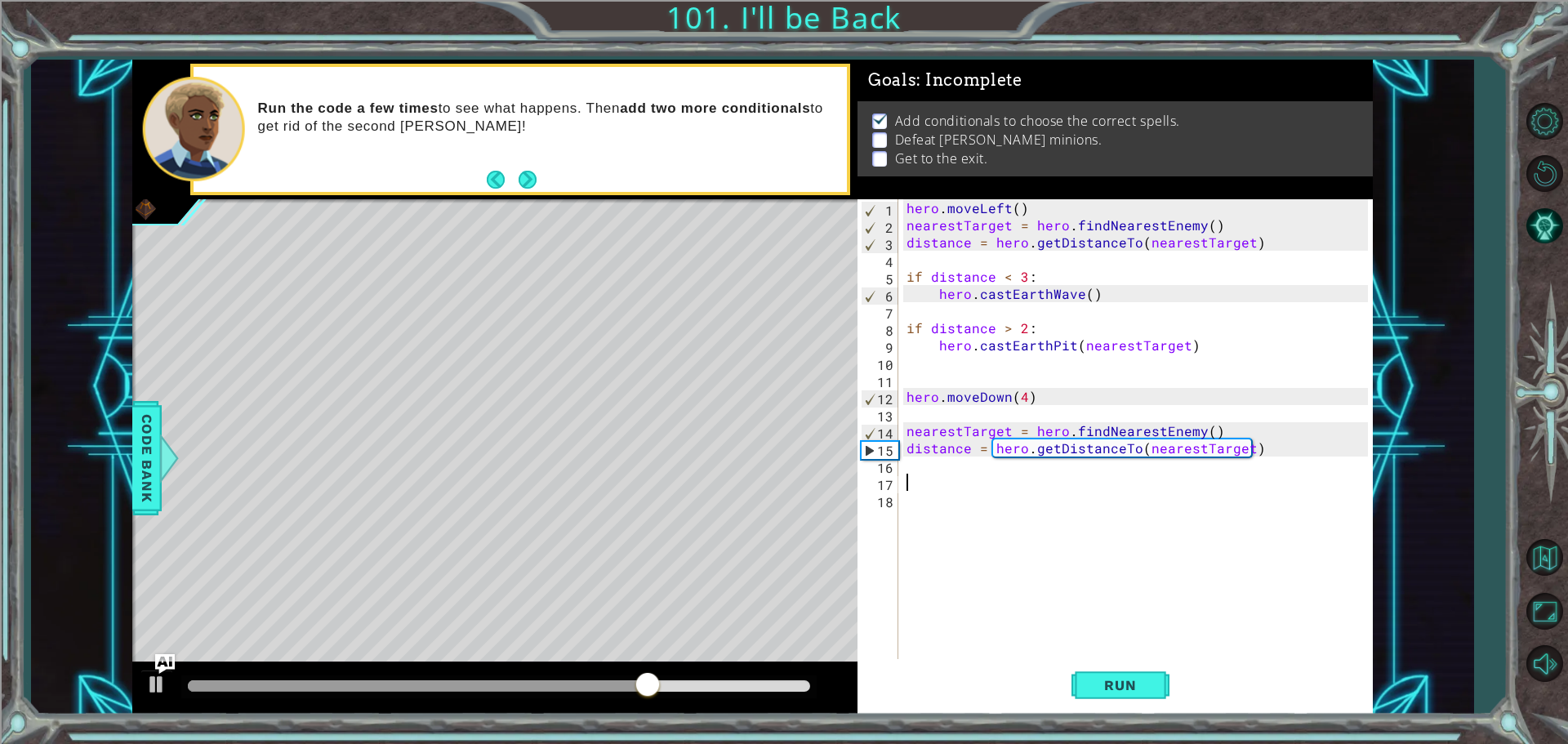
click at [964, 479] on div "hero . moveLeft ( ) nearestTarget = hero . findNearestEnemy ( ) distance = hero…" at bounding box center [1140, 448] width 473 height 497
click at [968, 470] on div "hero . moveLeft ( ) nearestTarget = hero . findNearestEnemy ( ) distance = hero…" at bounding box center [1140, 448] width 473 height 497
click at [981, 485] on div "hero . moveLeft ( ) nearestTarget = hero . findNearestEnemy ( ) distance = hero…" at bounding box center [1140, 448] width 473 height 497
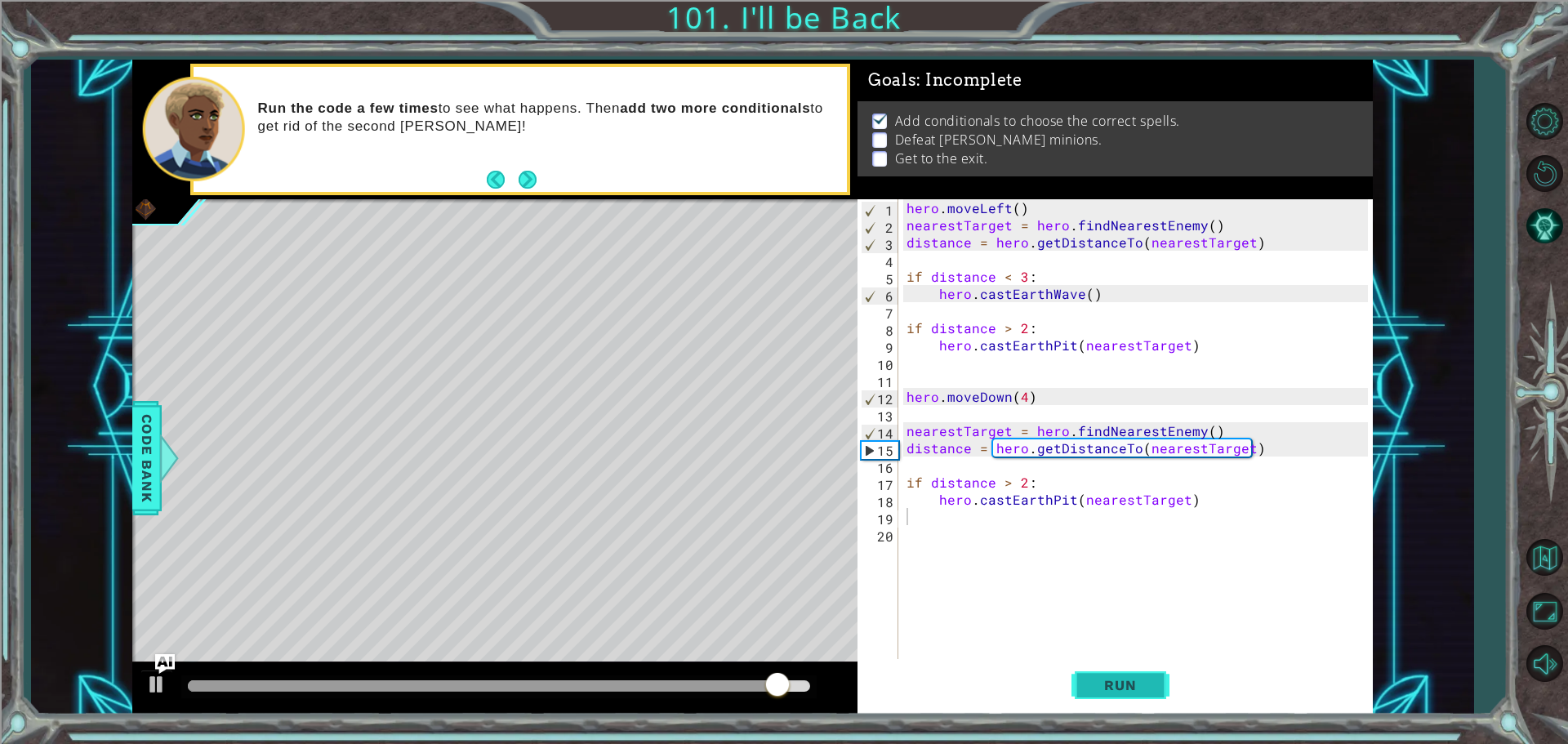
click at [1139, 691] on span "Run" at bounding box center [1120, 685] width 64 height 17
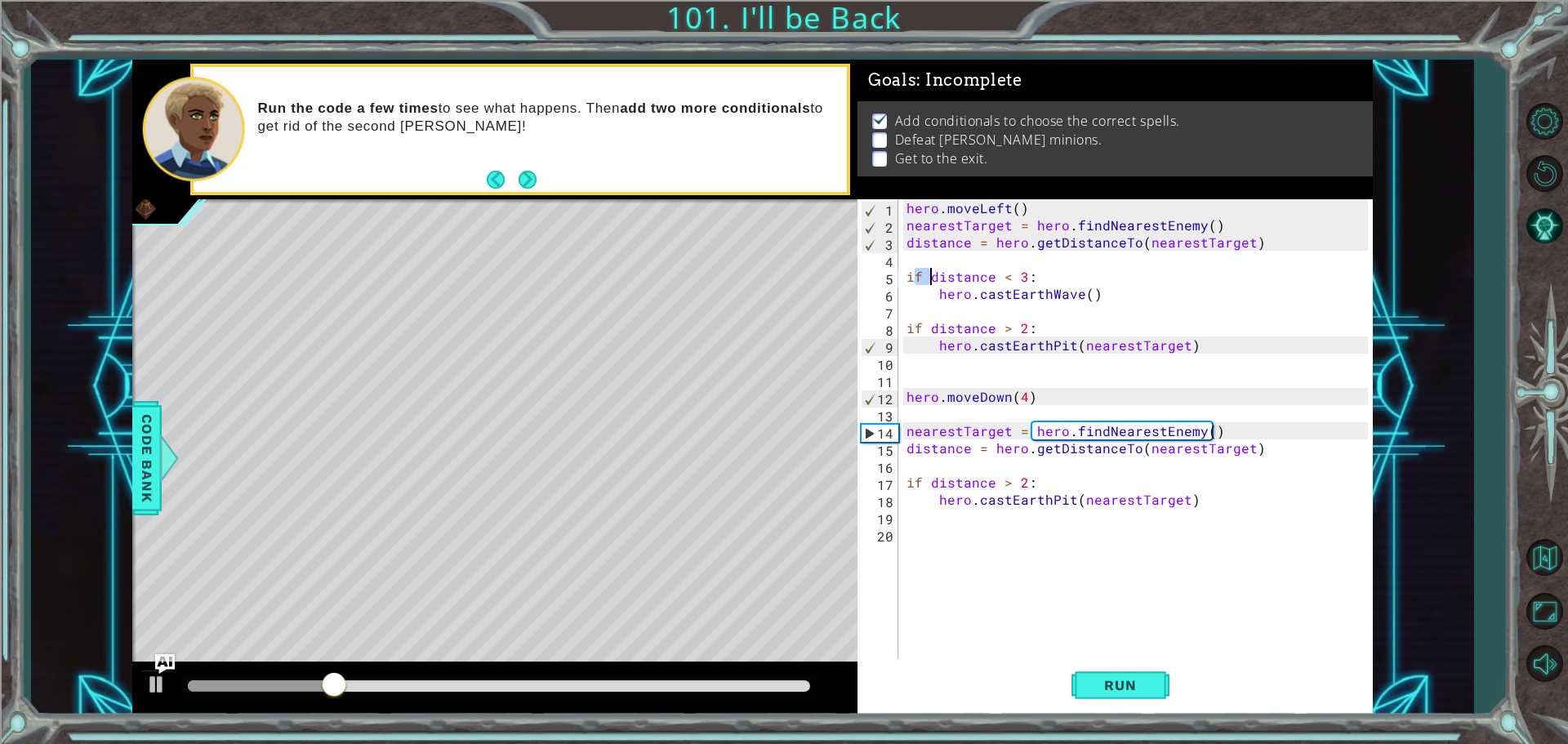
drag, startPoint x: 911, startPoint y: 274, endPoint x: 927, endPoint y: 278, distance: 16.5
click at [927, 278] on div "hero . moveLeft ( ) nearestTarget = hero . findNearestEnemy ( ) distance = hero…" at bounding box center [1140, 448] width 473 height 497
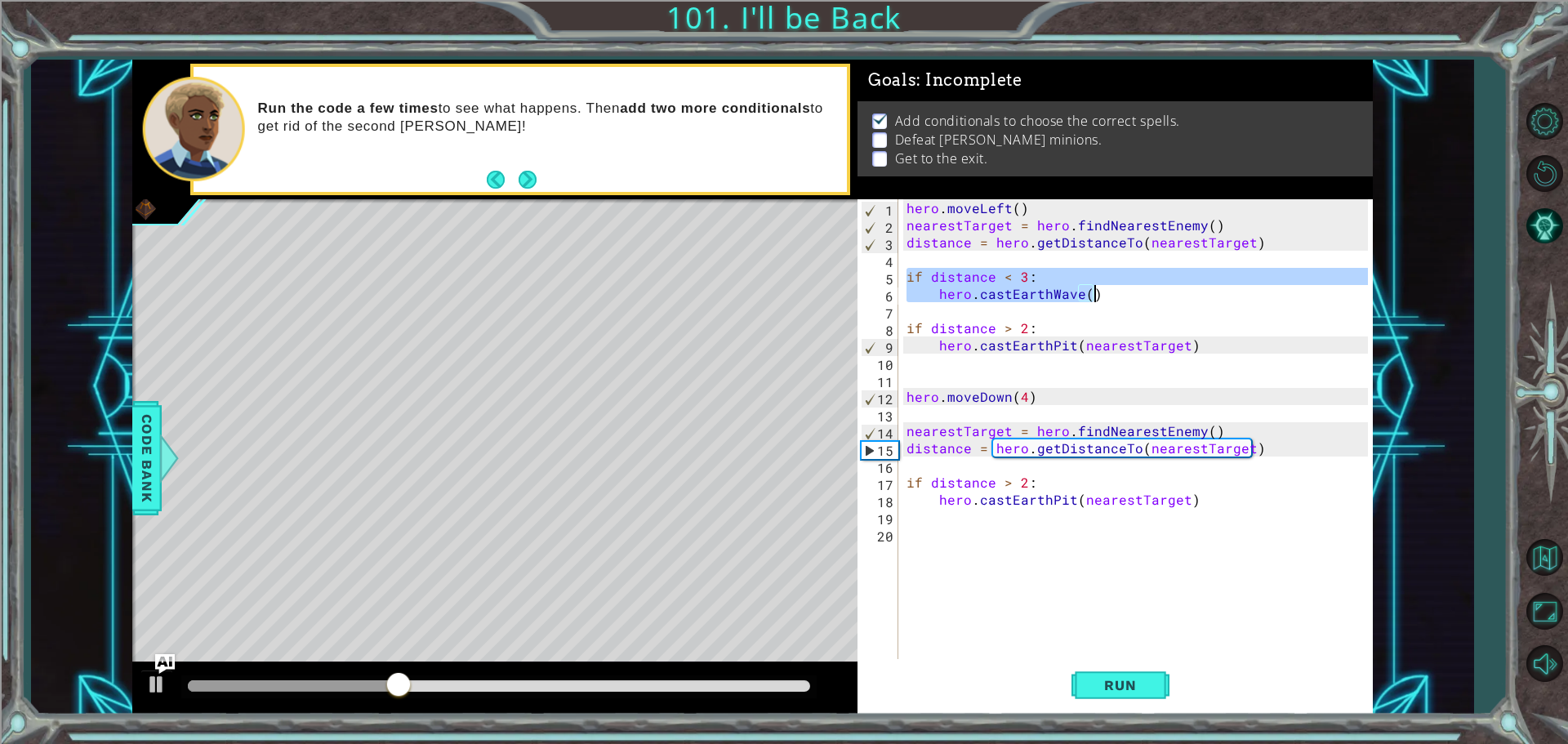
drag, startPoint x: 908, startPoint y: 271, endPoint x: 1097, endPoint y: 289, distance: 189.9
click at [1097, 289] on div "hero . moveLeft ( ) nearestTarget = hero . findNearestEnemy ( ) distance = hero…" at bounding box center [1140, 448] width 473 height 497
type textarea "if distance < 3: hero.castEarthWave()"
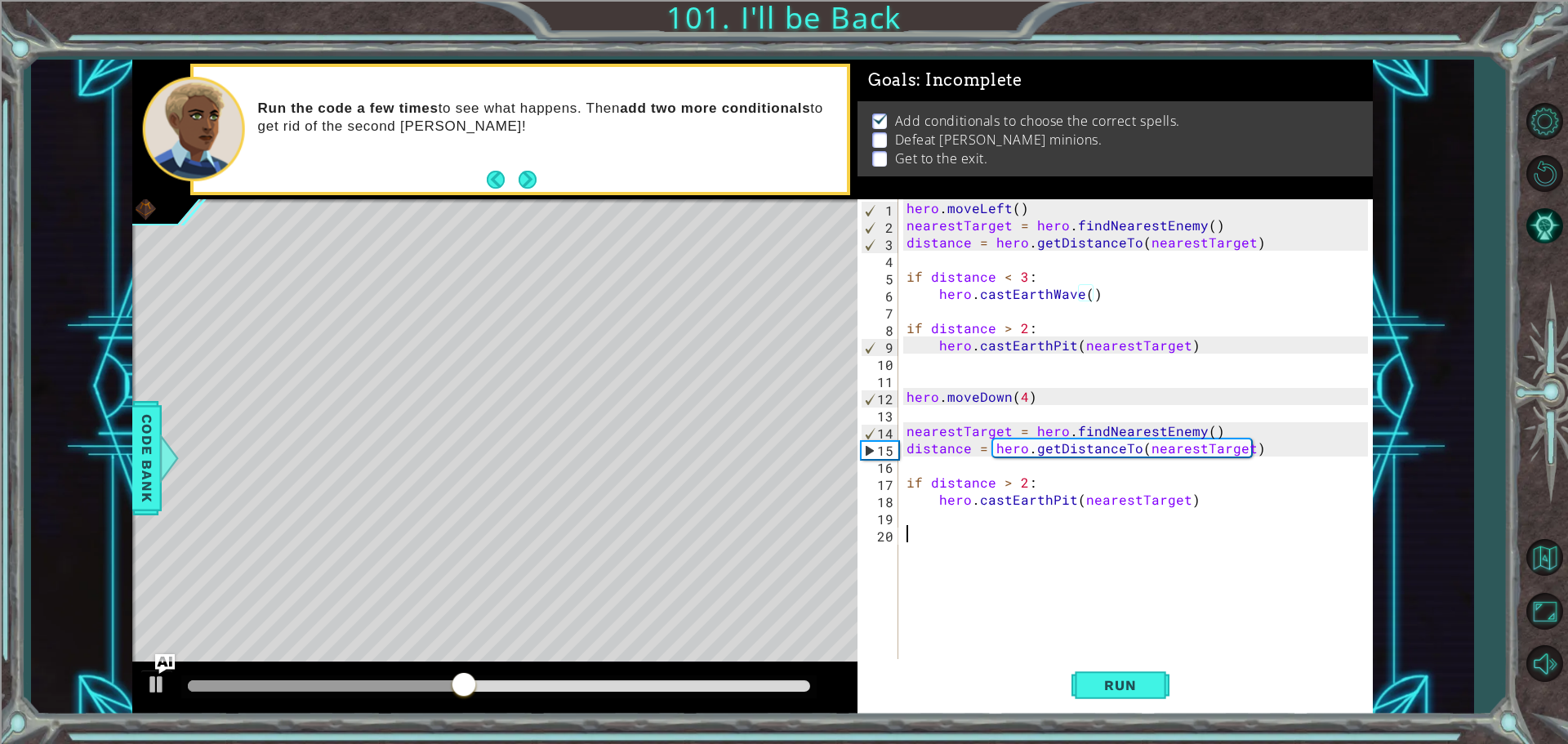
click at [942, 541] on div "hero . moveLeft ( ) nearestTarget = hero . findNearestEnemy ( ) distance = hero…" at bounding box center [1140, 448] width 473 height 497
paste textarea "hero.castEarthWave()"
click at [1024, 531] on div "hero . moveLeft ( ) nearestTarget = hero . findNearestEnemy ( ) distance = hero…" at bounding box center [1140, 448] width 473 height 497
type textarea "if distance < 4:"
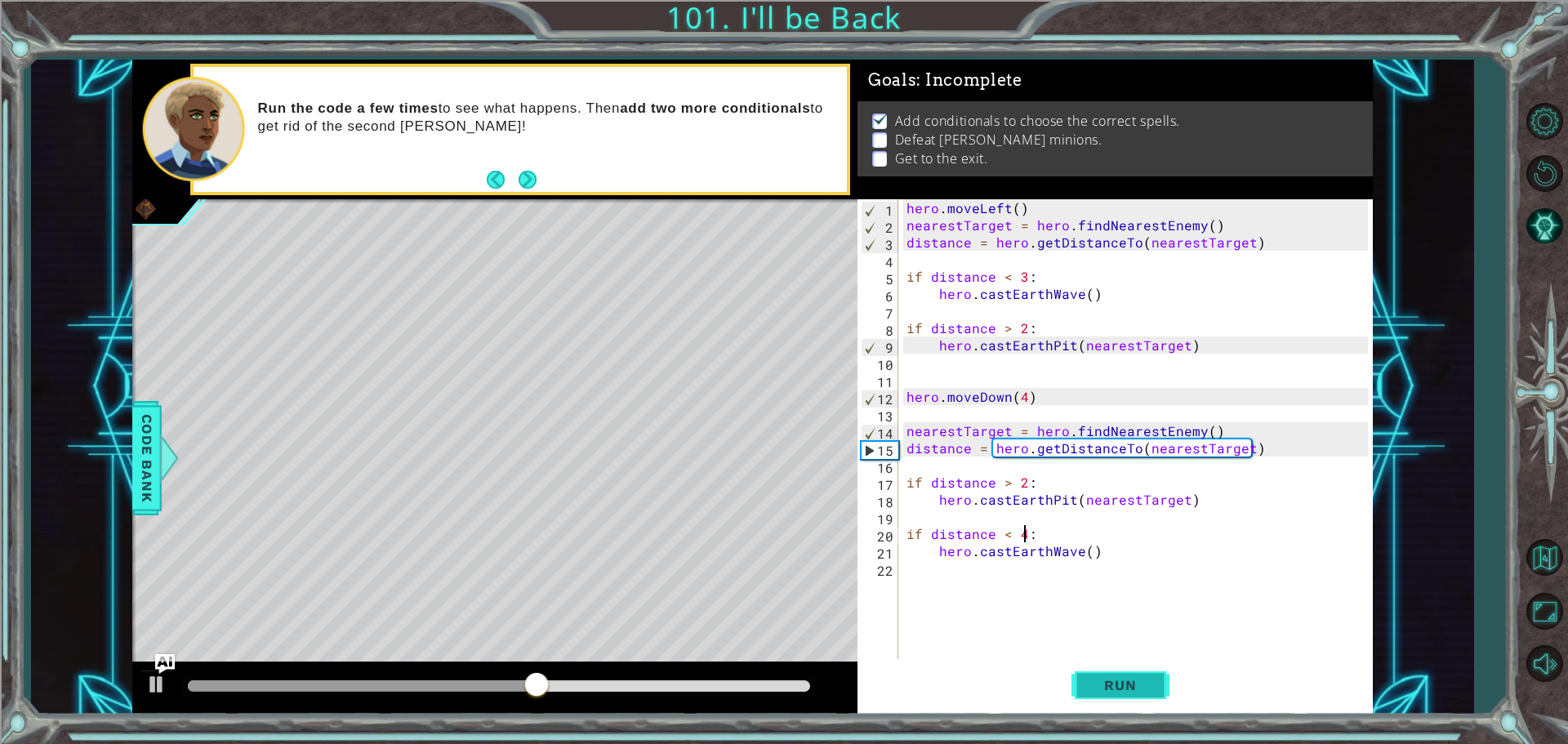
click at [1133, 681] on span "Run" at bounding box center [1120, 685] width 64 height 17
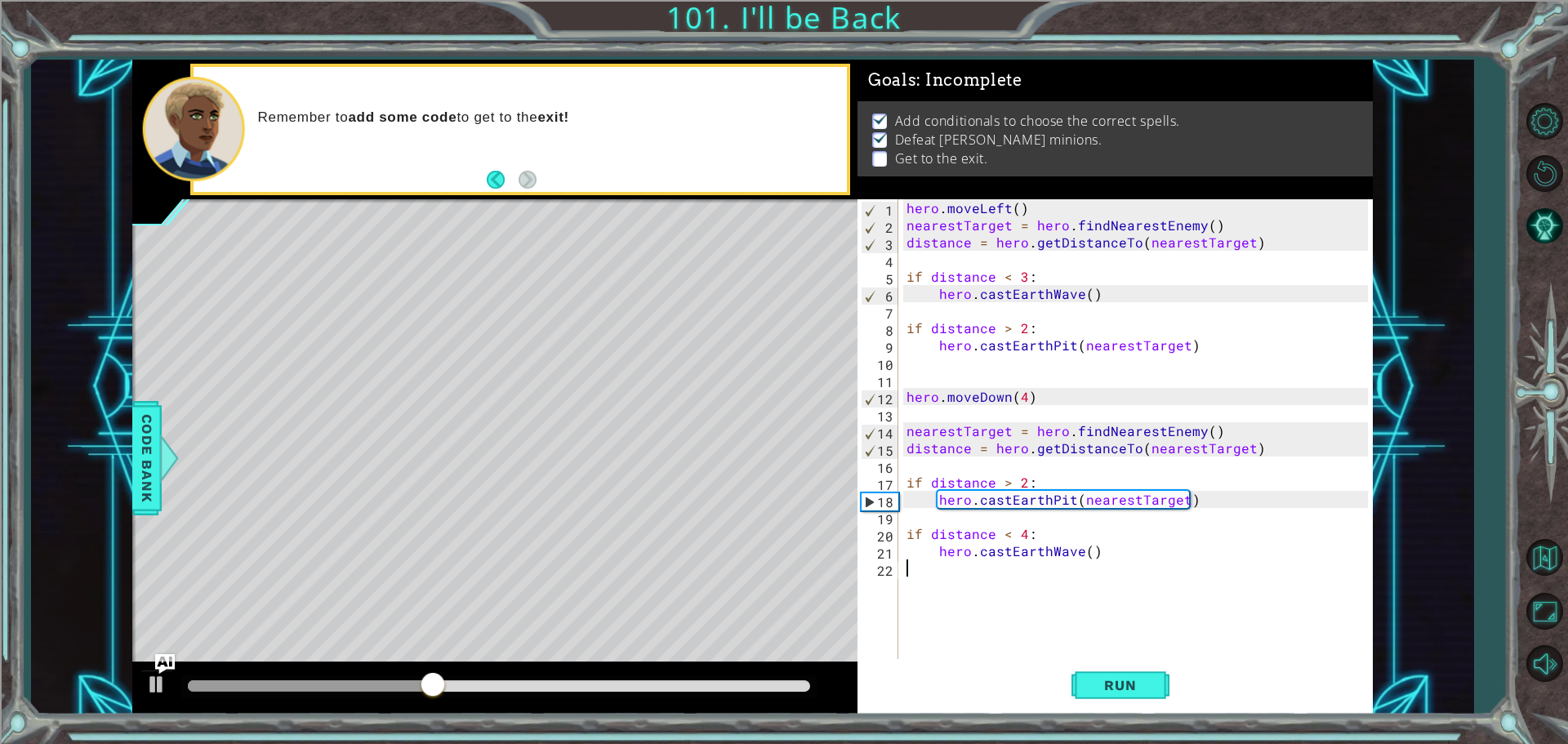
click at [939, 595] on div "hero . moveLeft ( ) nearestTarget = hero . findNearestEnemy ( ) distance = hero…" at bounding box center [1140, 448] width 473 height 497
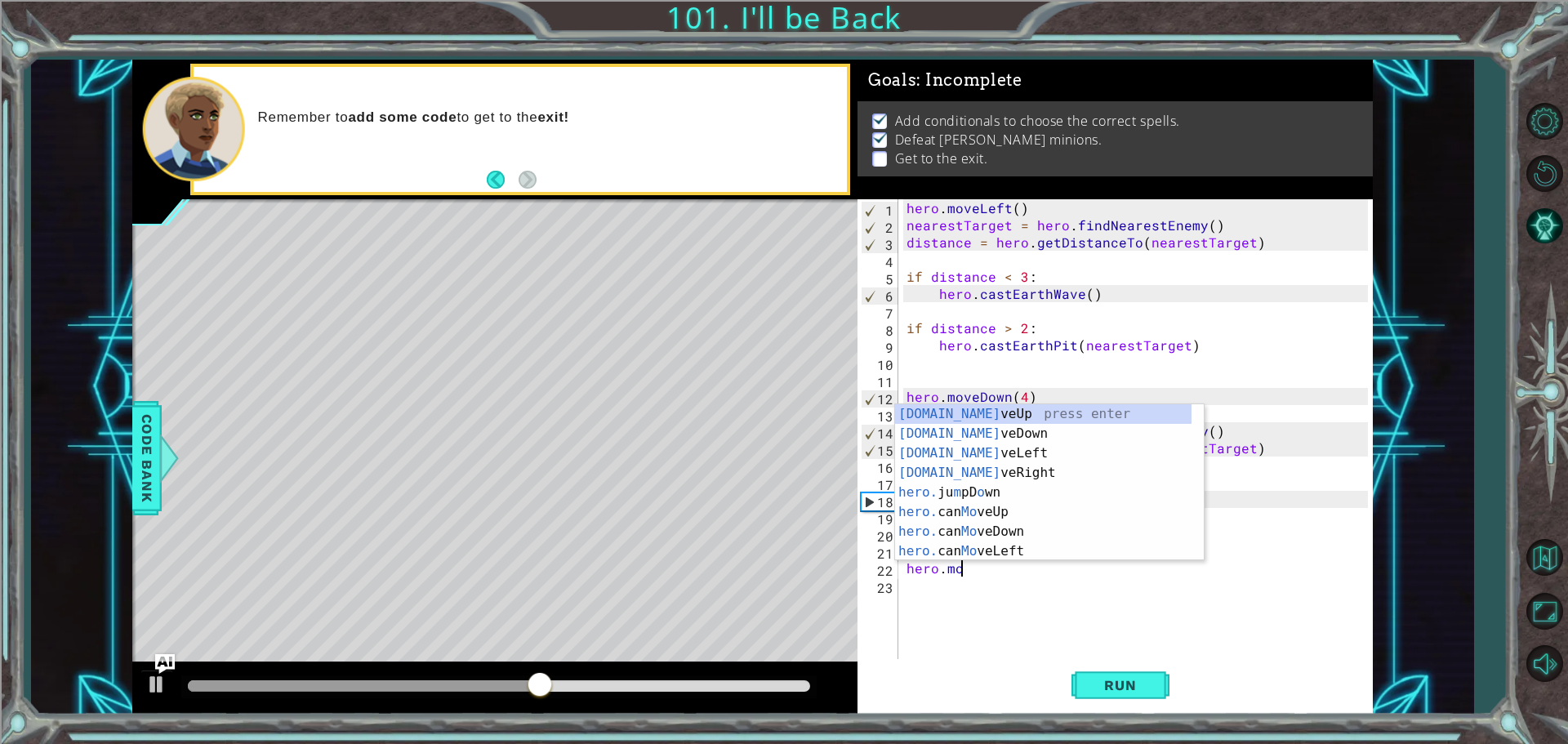
scroll to position [0, 3]
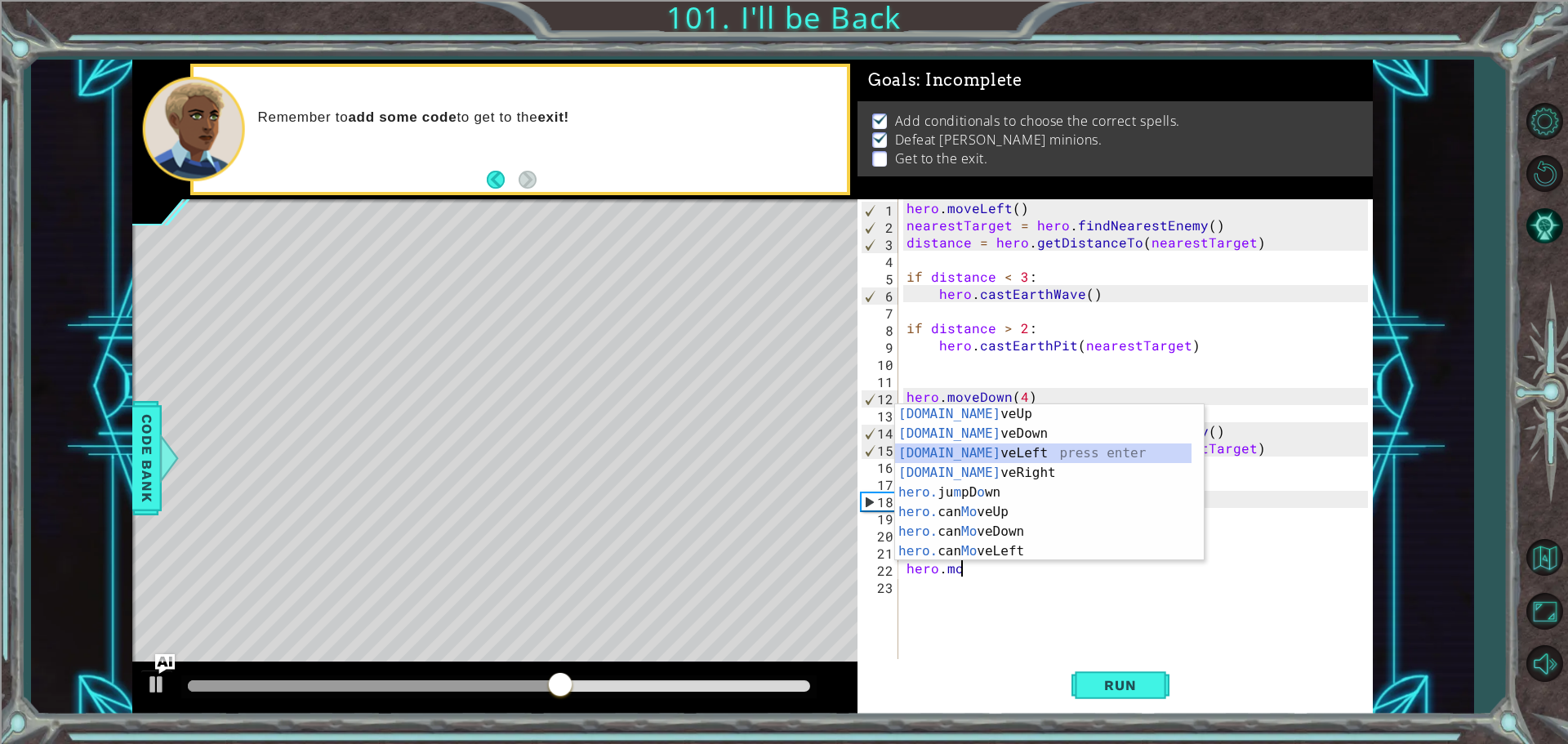
click at [1017, 448] on div "hero.mo veUp press enter hero.mo veDown press enter hero.mo veLeft press enter …" at bounding box center [1044, 502] width 297 height 196
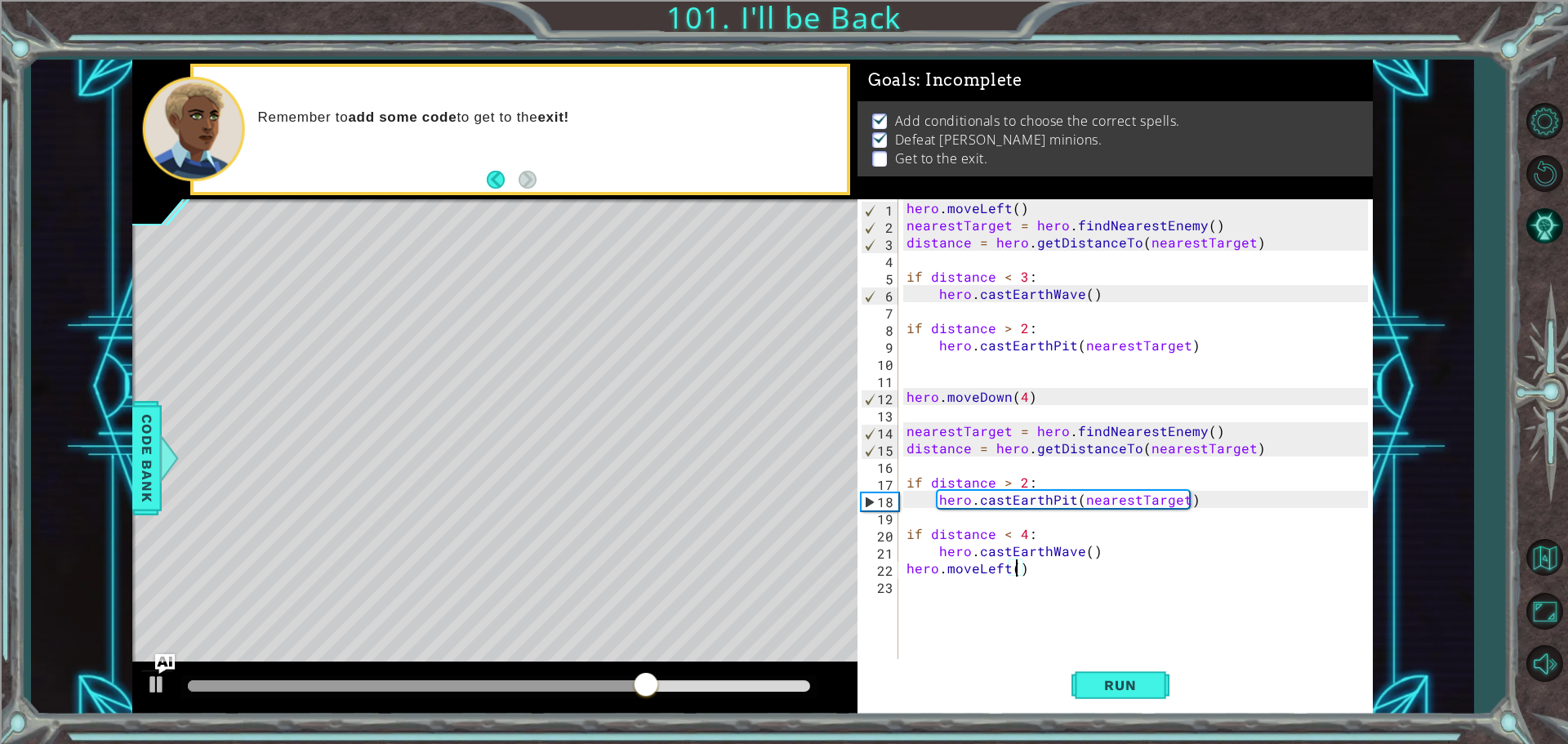
type textarea "hero.moveLeft(4)"
click at [942, 608] on div "hero . moveLeft ( ) nearestTarget = hero . findNearestEnemy ( ) distance = hero…" at bounding box center [1140, 448] width 473 height 497
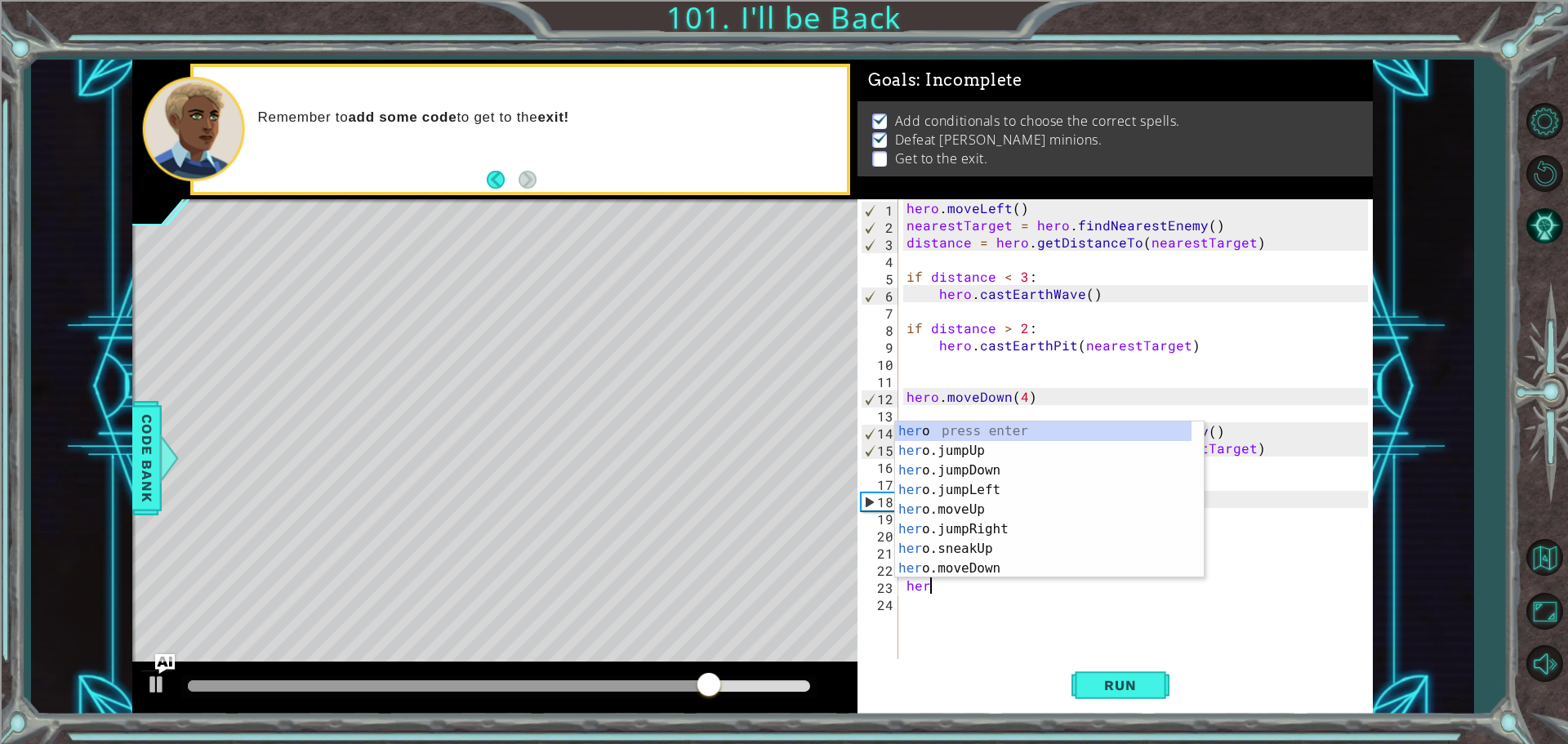
type textarea "hero"
click at [1036, 496] on div "hero press enter hero .jumpUp press enter hero .jumpDown press enter hero .jump…" at bounding box center [1044, 519] width 297 height 196
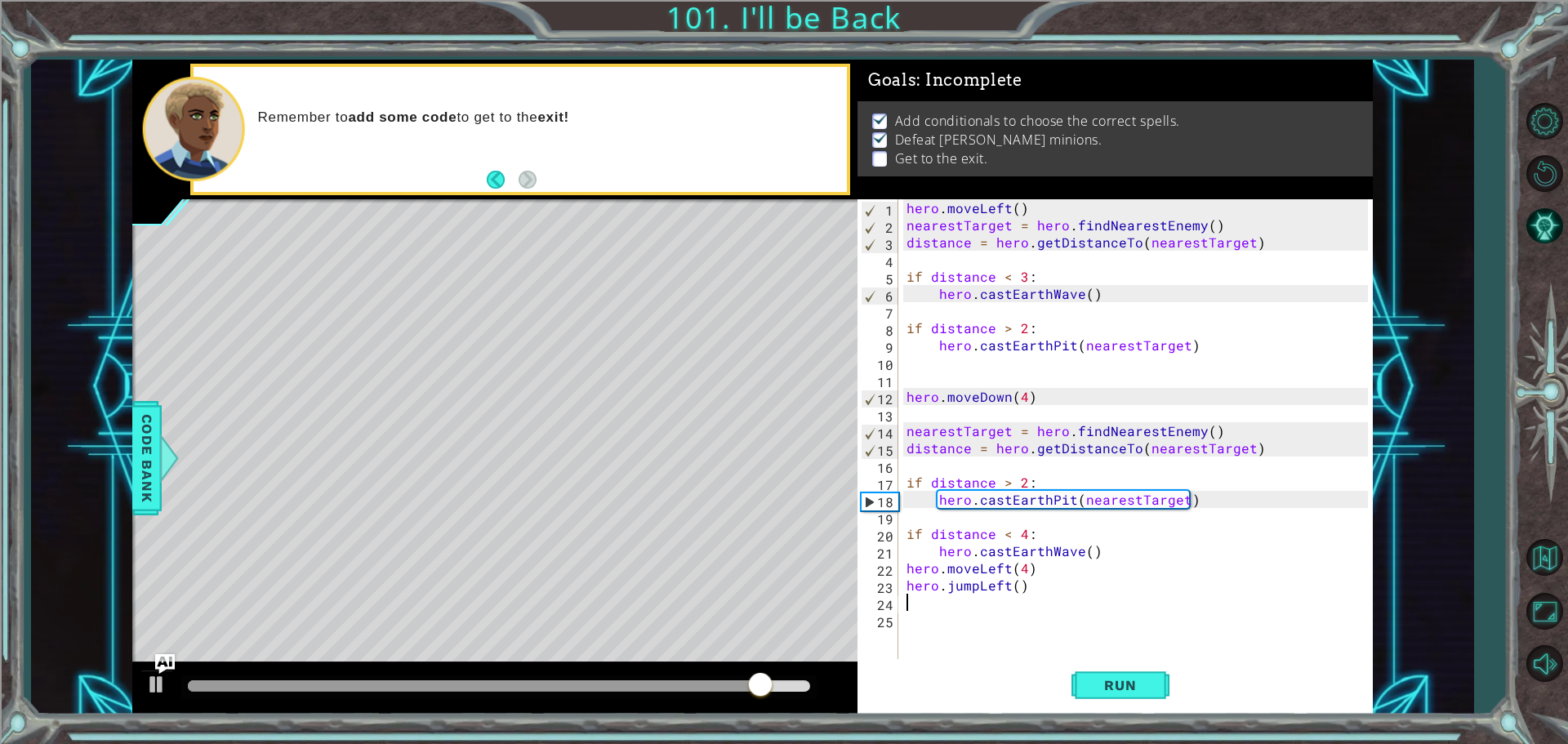
scroll to position [0, 0]
click at [1142, 670] on button "Run" at bounding box center [1120, 685] width 98 height 52
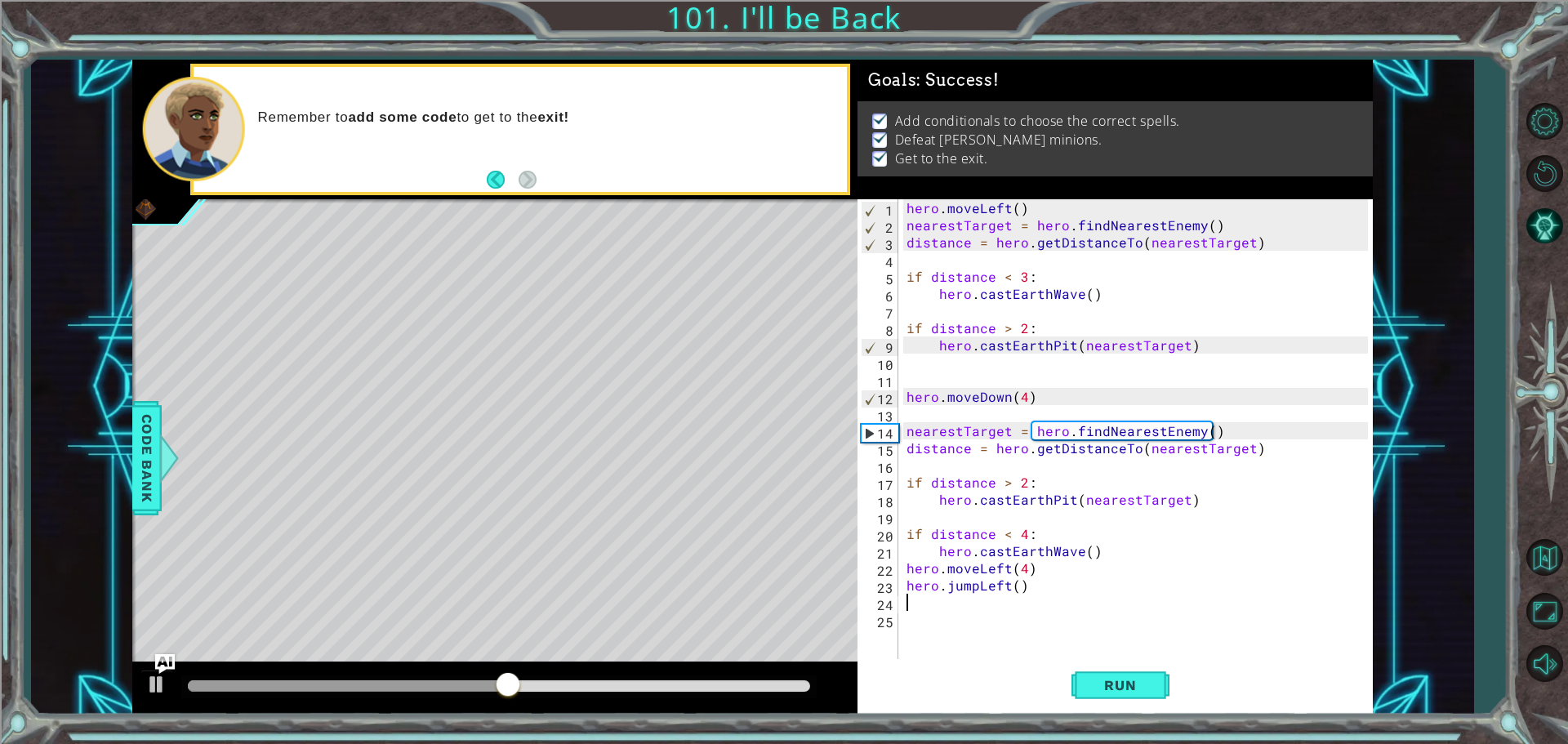
click at [906, 574] on div "hero . moveLeft ( ) nearestTarget = hero . findNearestEnemy ( ) distance = hero…" at bounding box center [1140, 448] width 473 height 497
type textarea "hero.moveLeft(4)"
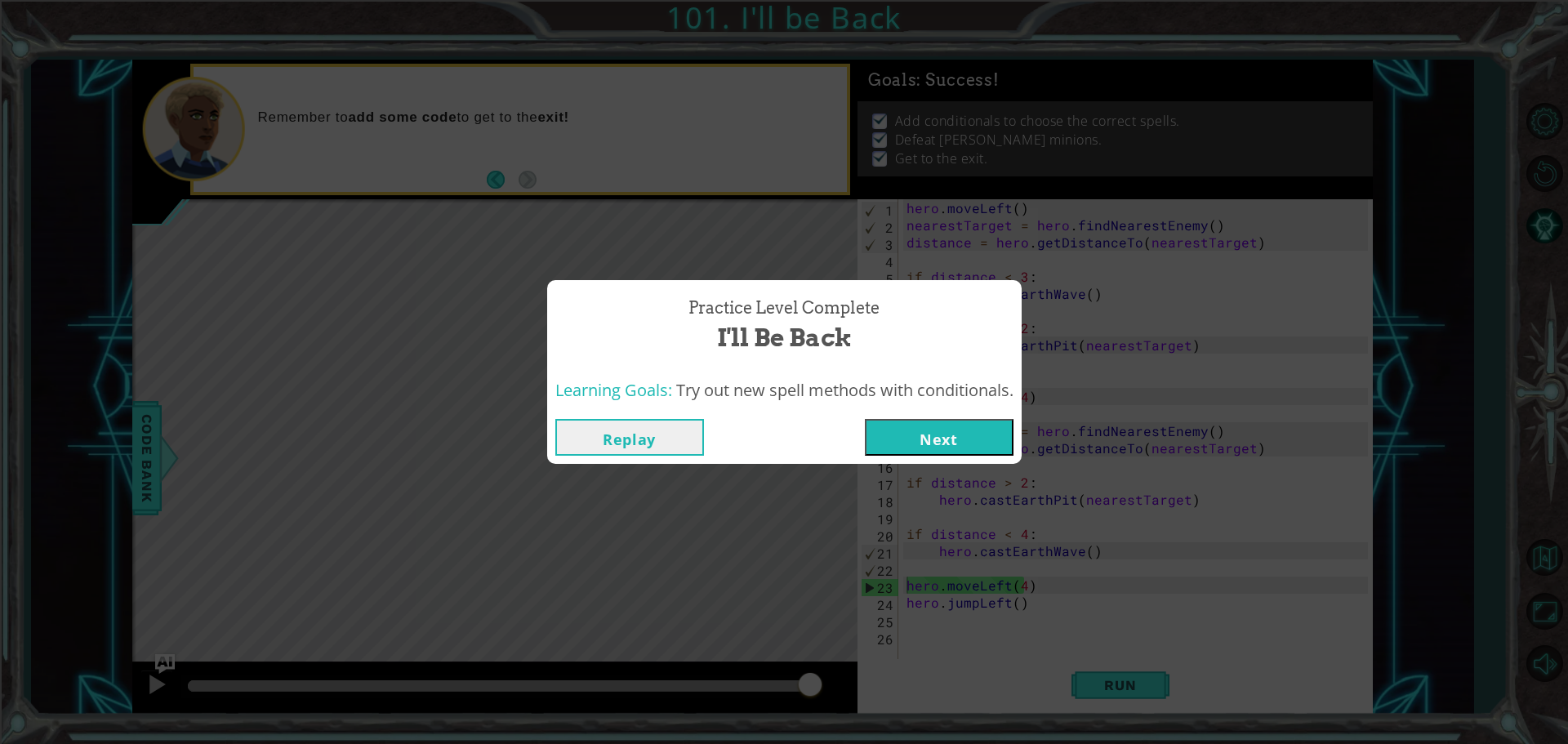
click at [966, 426] on button "Next" at bounding box center [939, 437] width 148 height 37
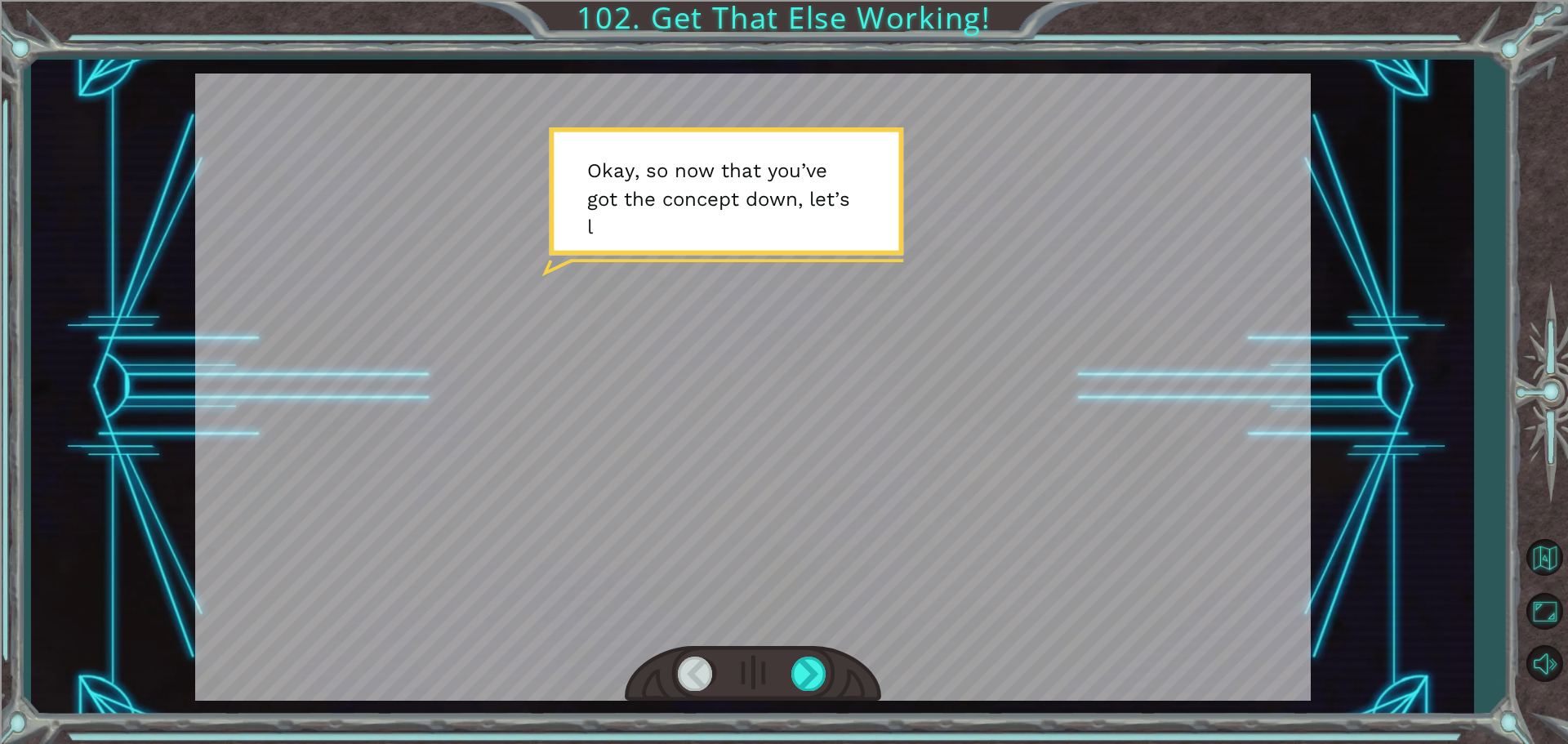
drag, startPoint x: 665, startPoint y: 408, endPoint x: 778, endPoint y: 515, distance: 155.6
click at [714, 445] on div at bounding box center [753, 387] width 1116 height 627
drag, startPoint x: 801, startPoint y: 564, endPoint x: 805, endPoint y: 630, distance: 66.1
click at [803, 568] on div at bounding box center [753, 387] width 1116 height 627
drag, startPoint x: 814, startPoint y: 660, endPoint x: 818, endPoint y: 682, distance: 22.4
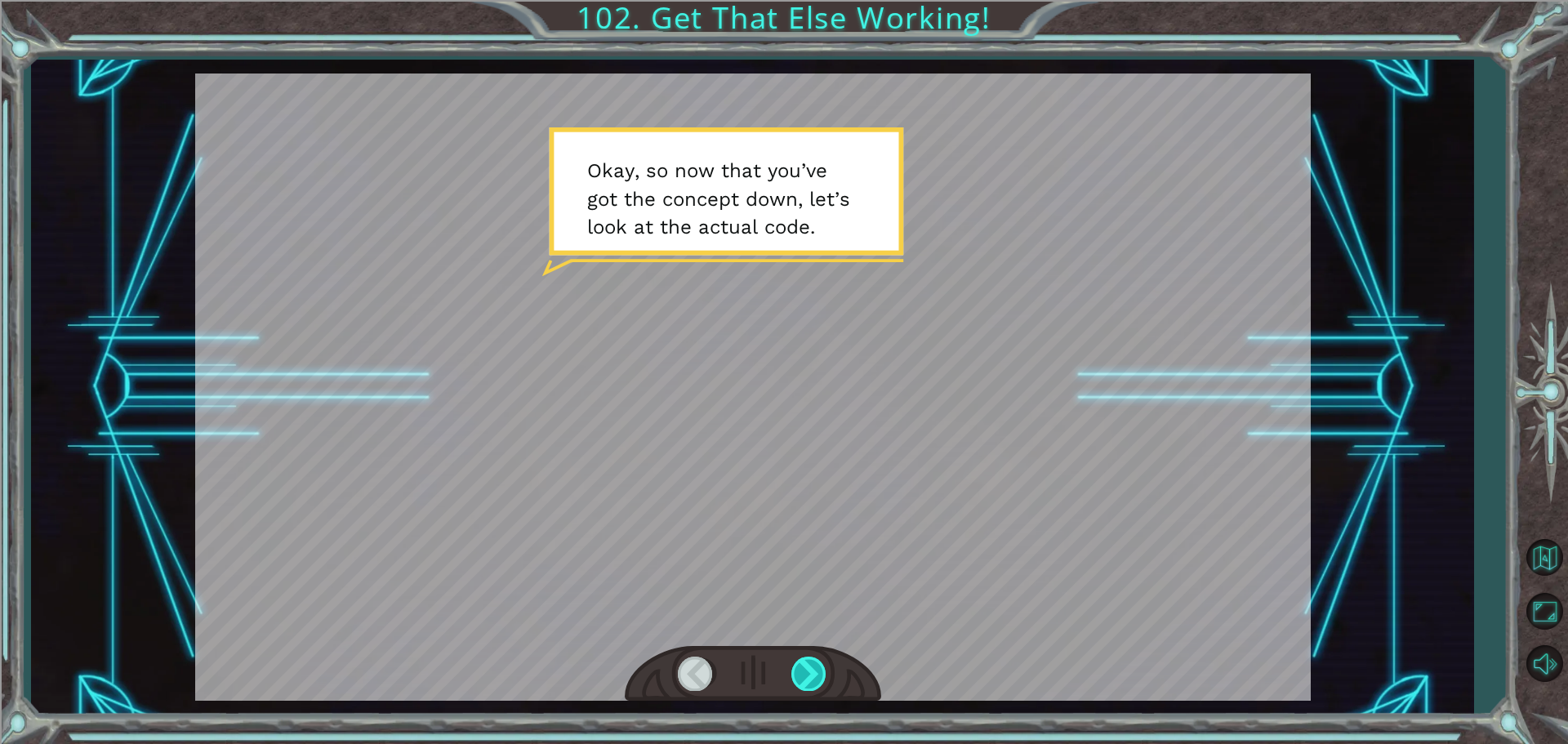
click at [818, 682] on div at bounding box center [810, 673] width 37 height 33
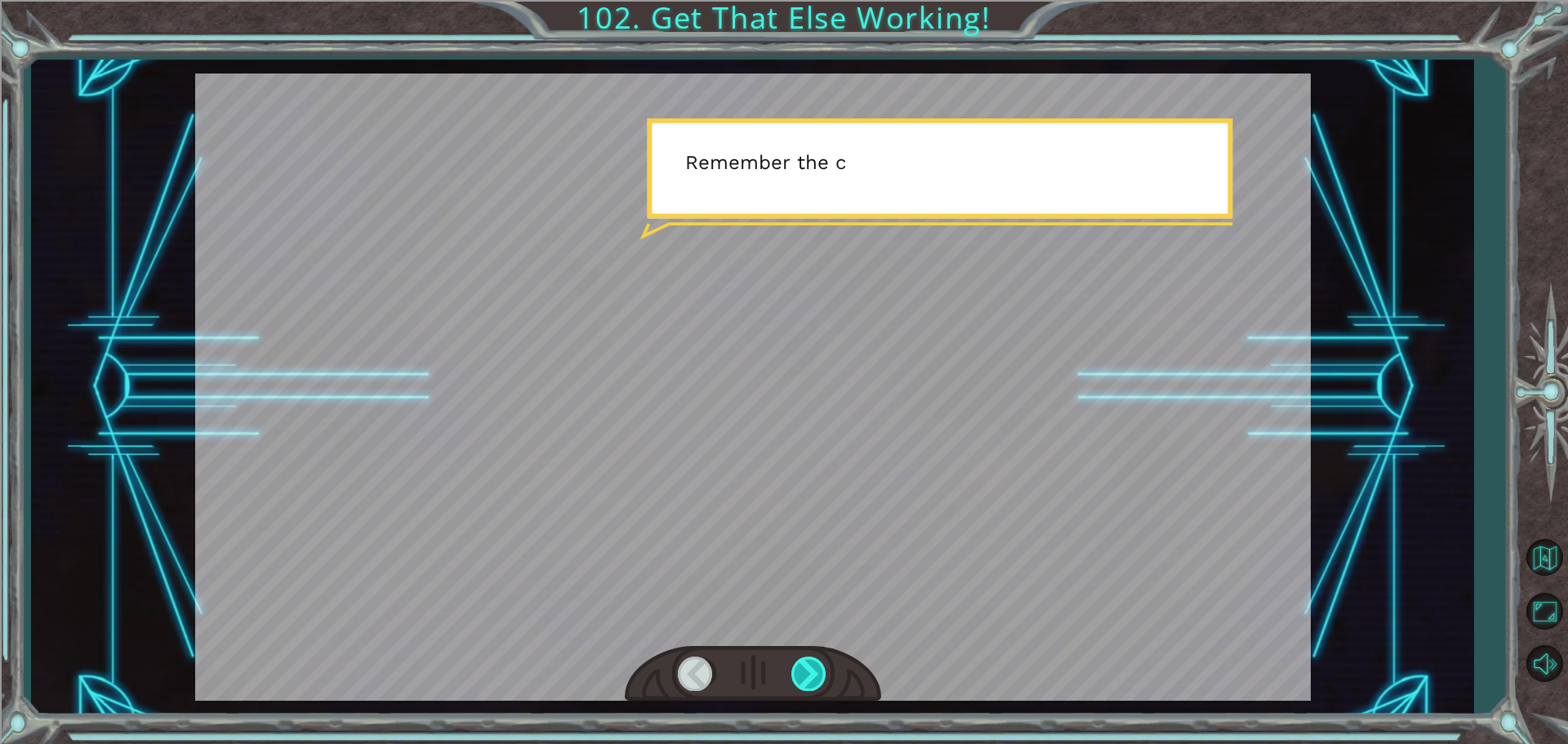
click at [814, 680] on div at bounding box center [810, 673] width 37 height 33
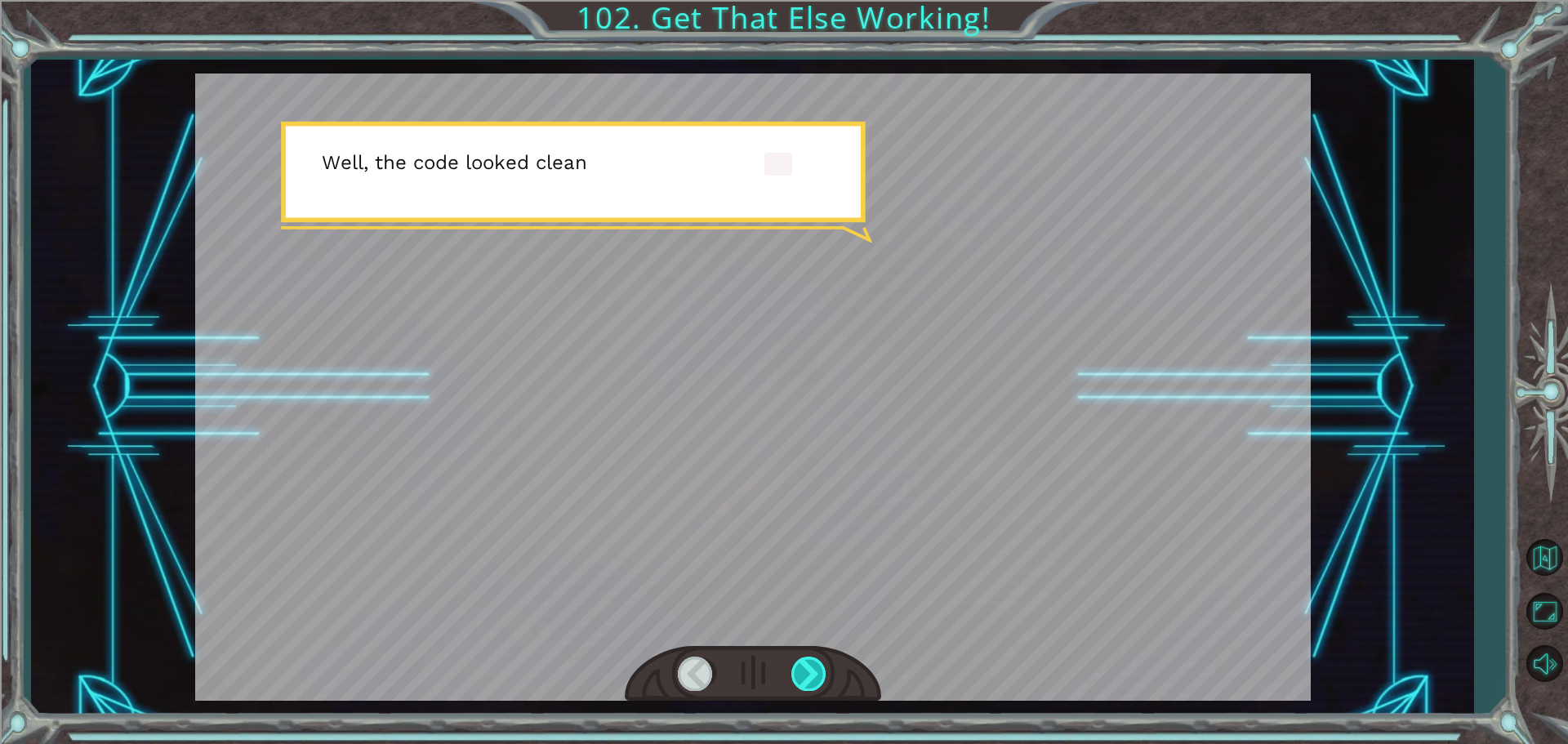
click at [809, 680] on div at bounding box center [810, 673] width 37 height 33
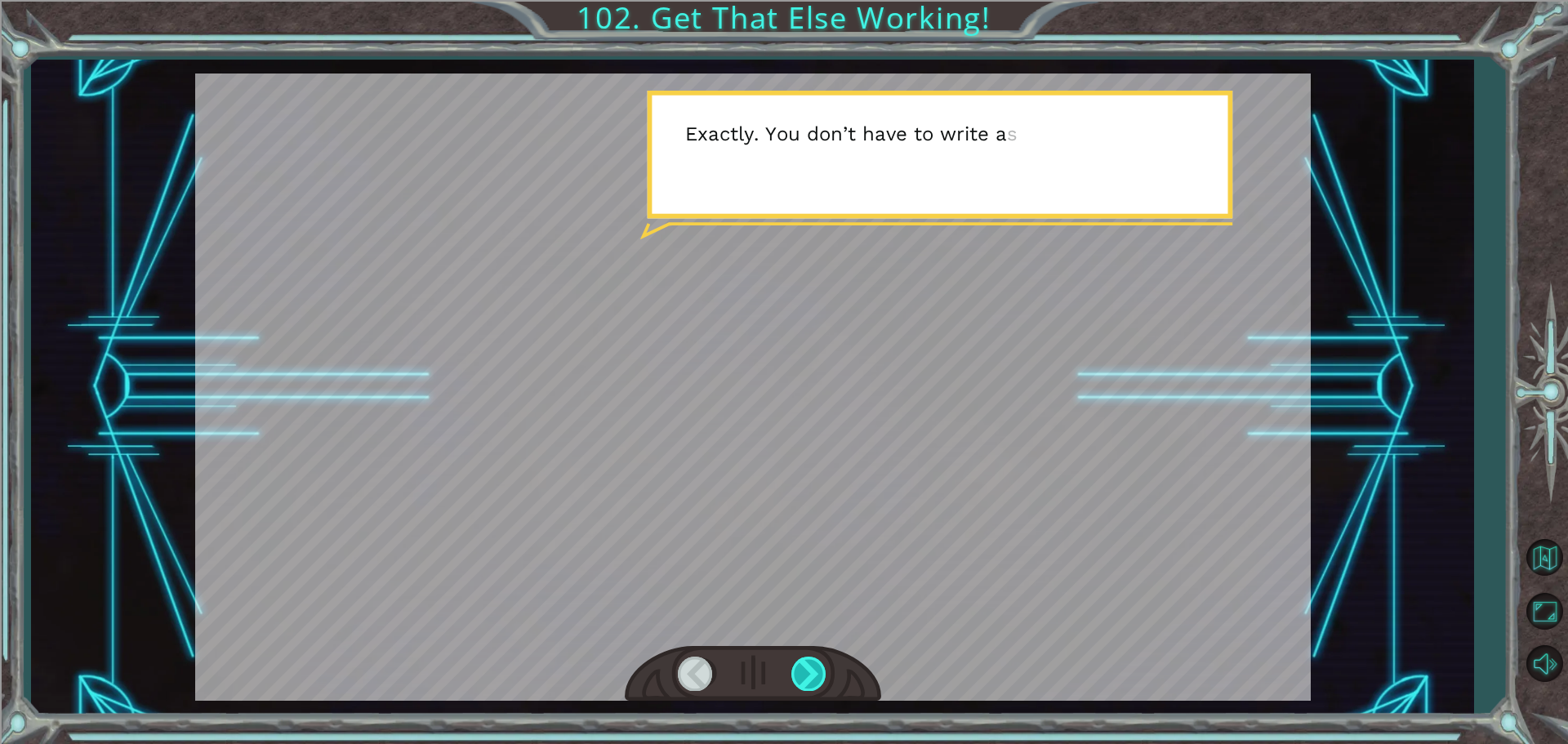
click at [809, 680] on div at bounding box center [810, 673] width 37 height 33
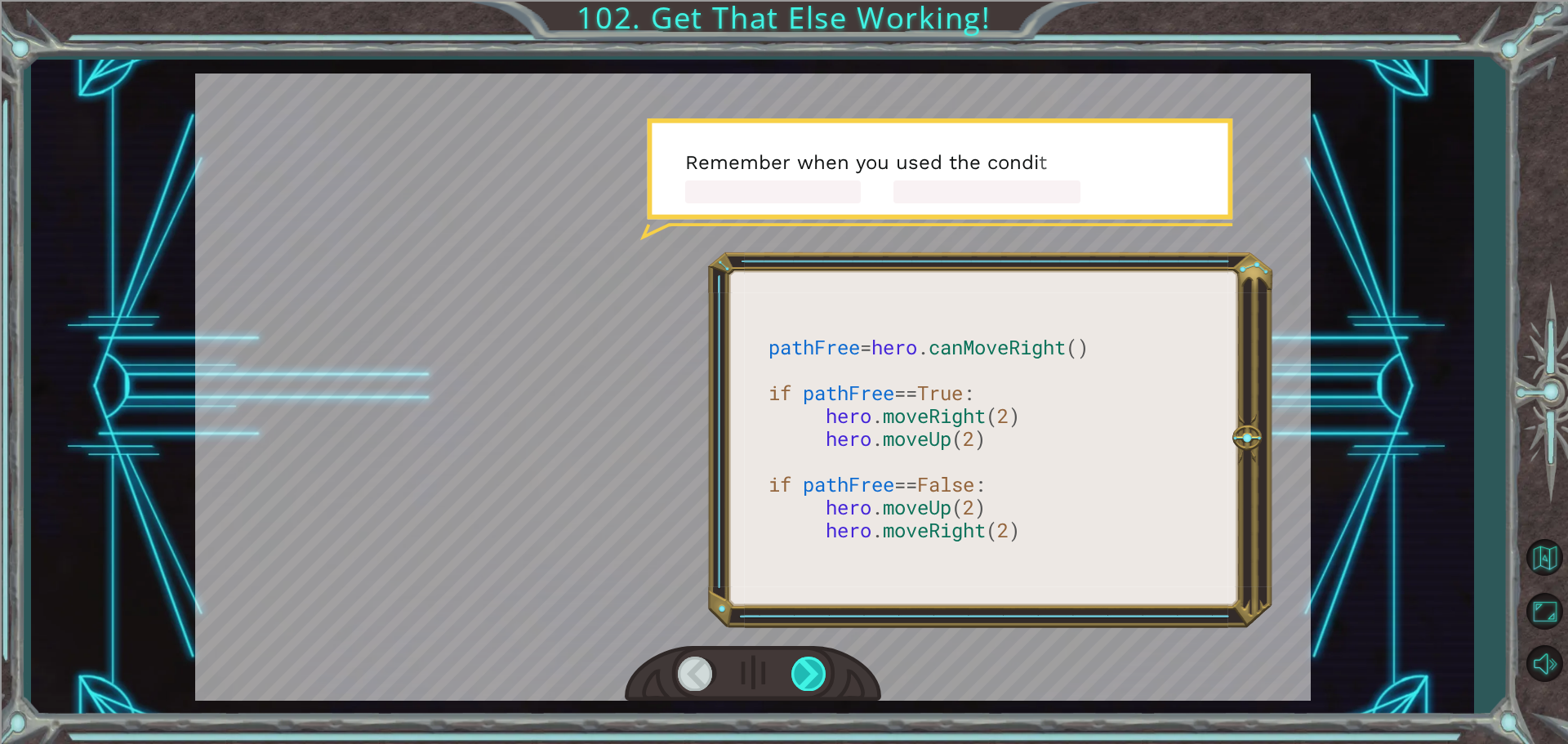
click at [809, 680] on div at bounding box center [810, 673] width 37 height 33
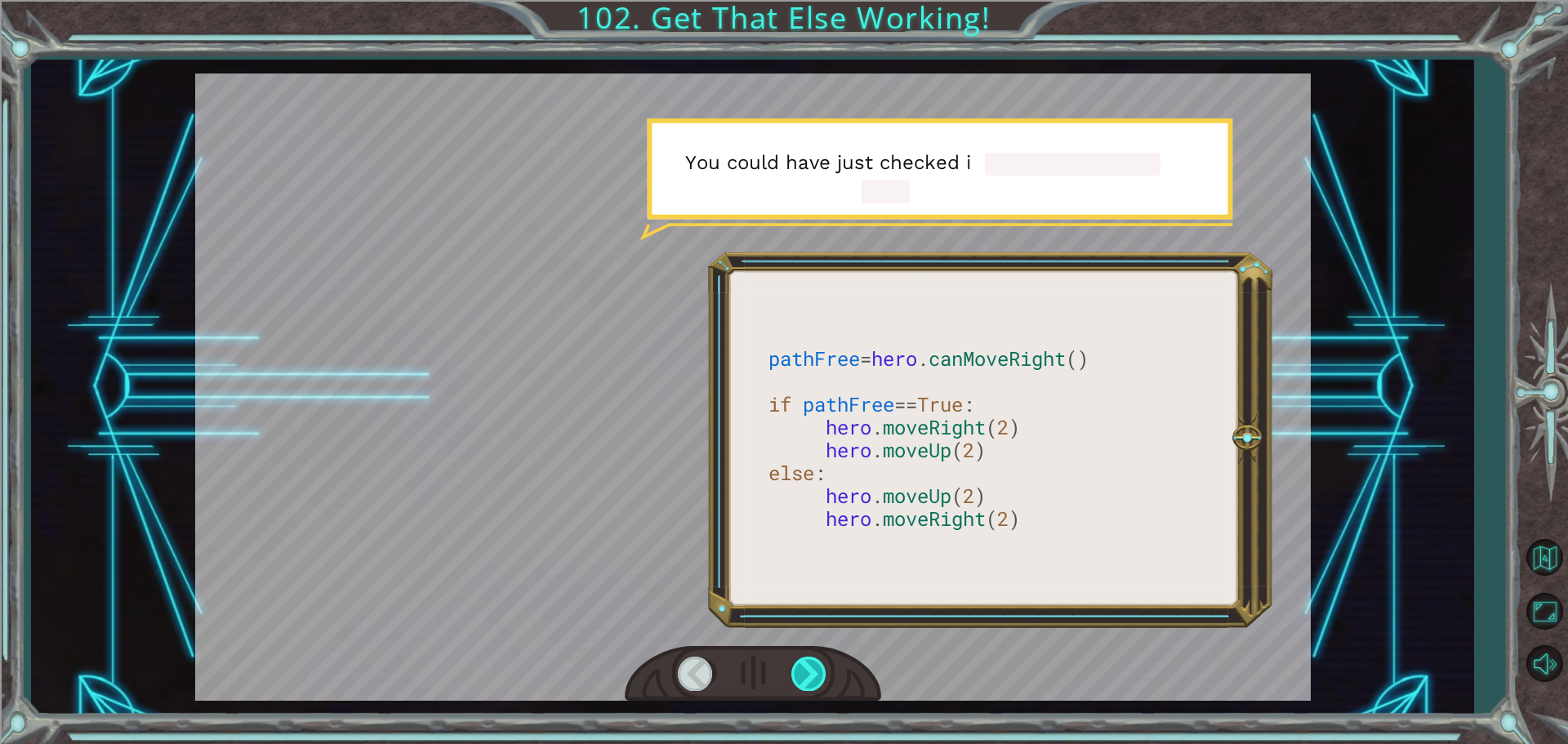
click at [809, 680] on div at bounding box center [810, 673] width 37 height 33
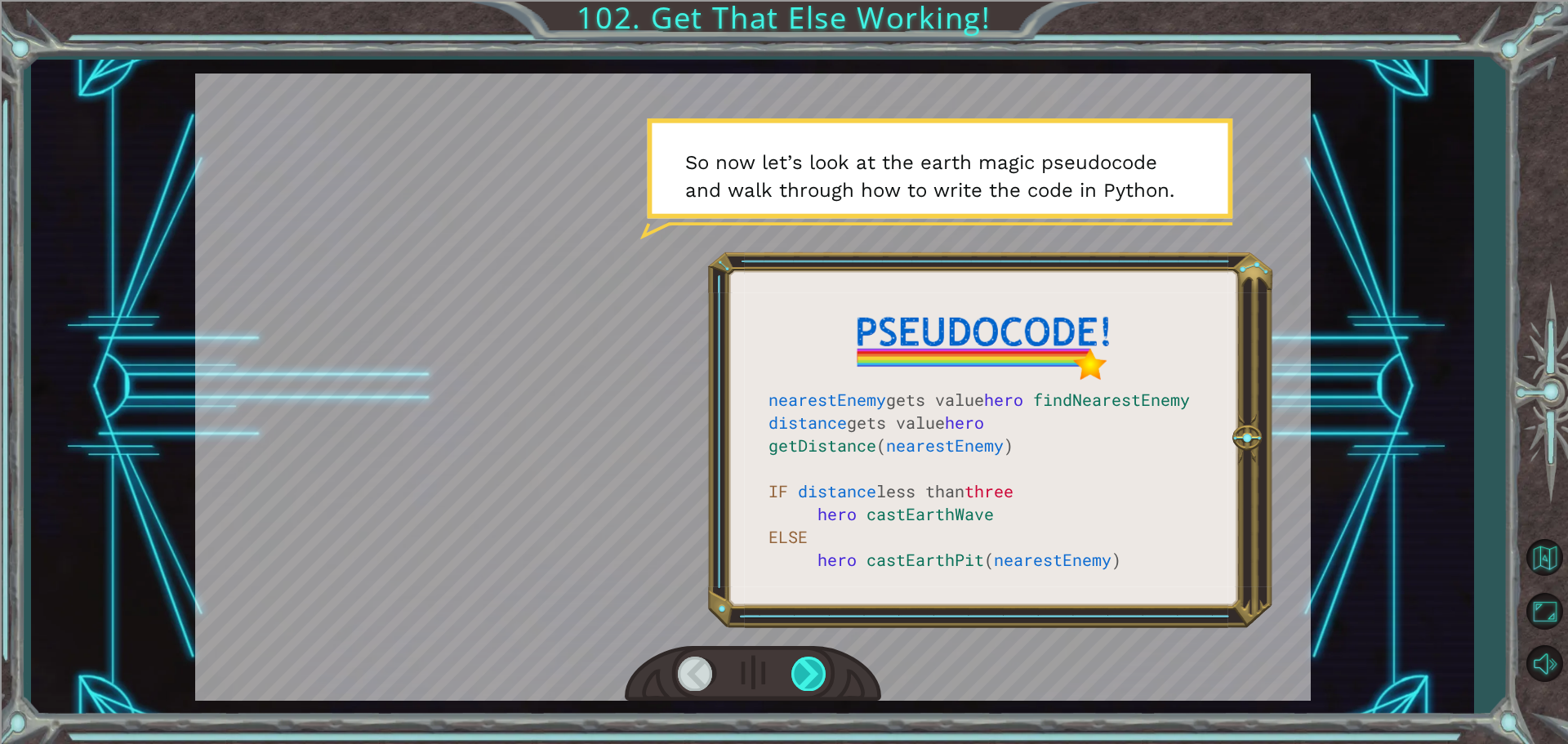
click at [809, 680] on div at bounding box center [810, 673] width 37 height 33
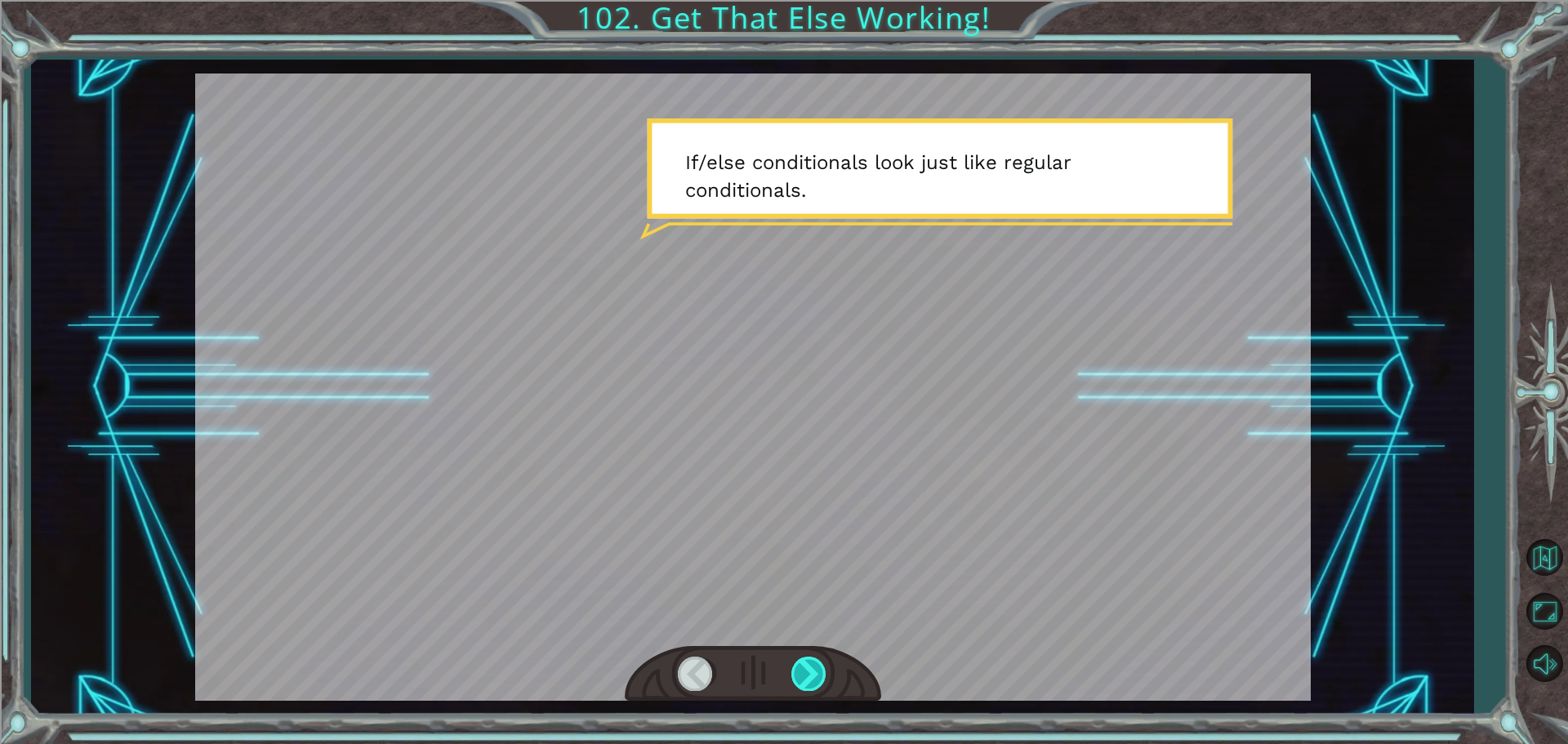
click at [809, 680] on div at bounding box center [810, 673] width 37 height 33
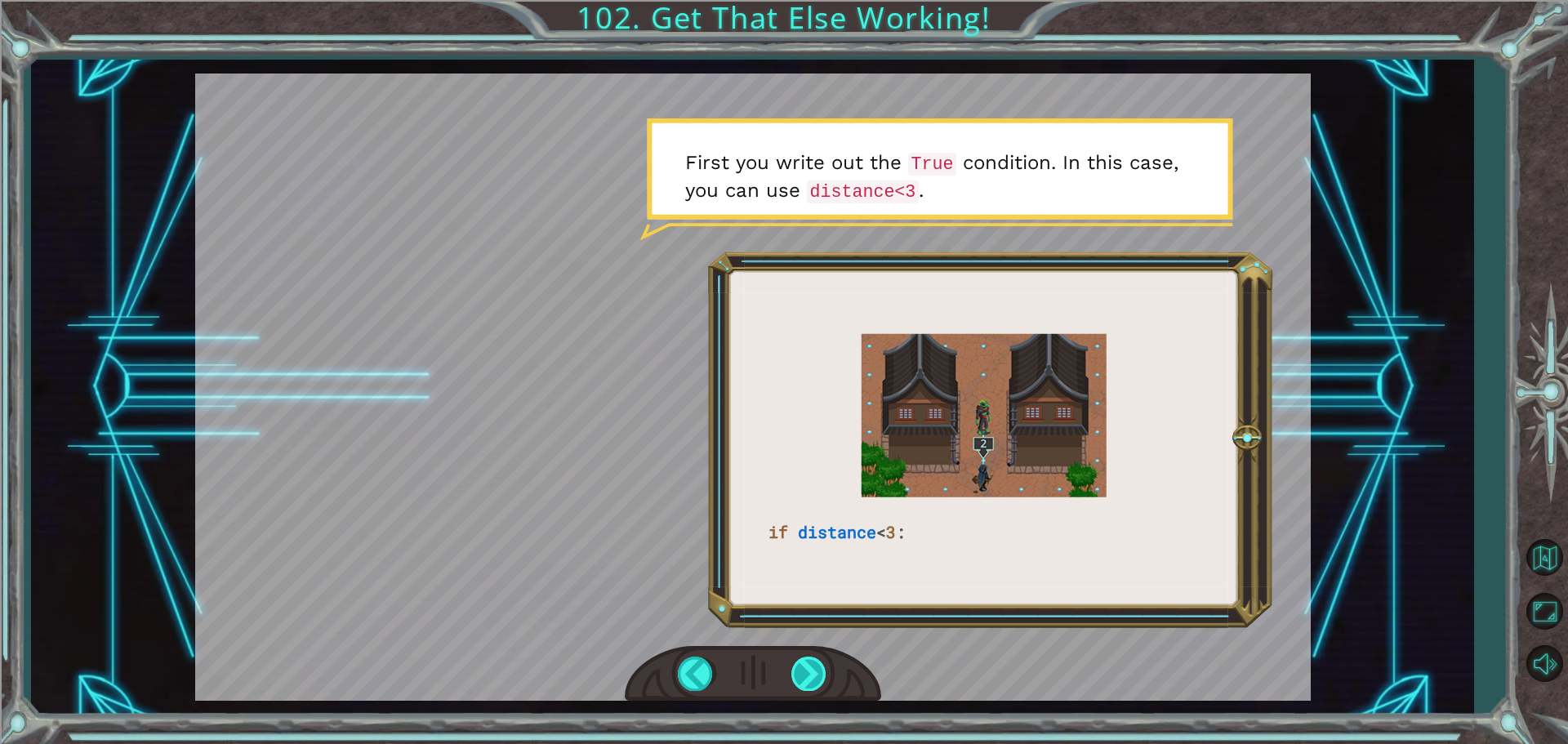
click at [809, 680] on div at bounding box center [810, 673] width 37 height 33
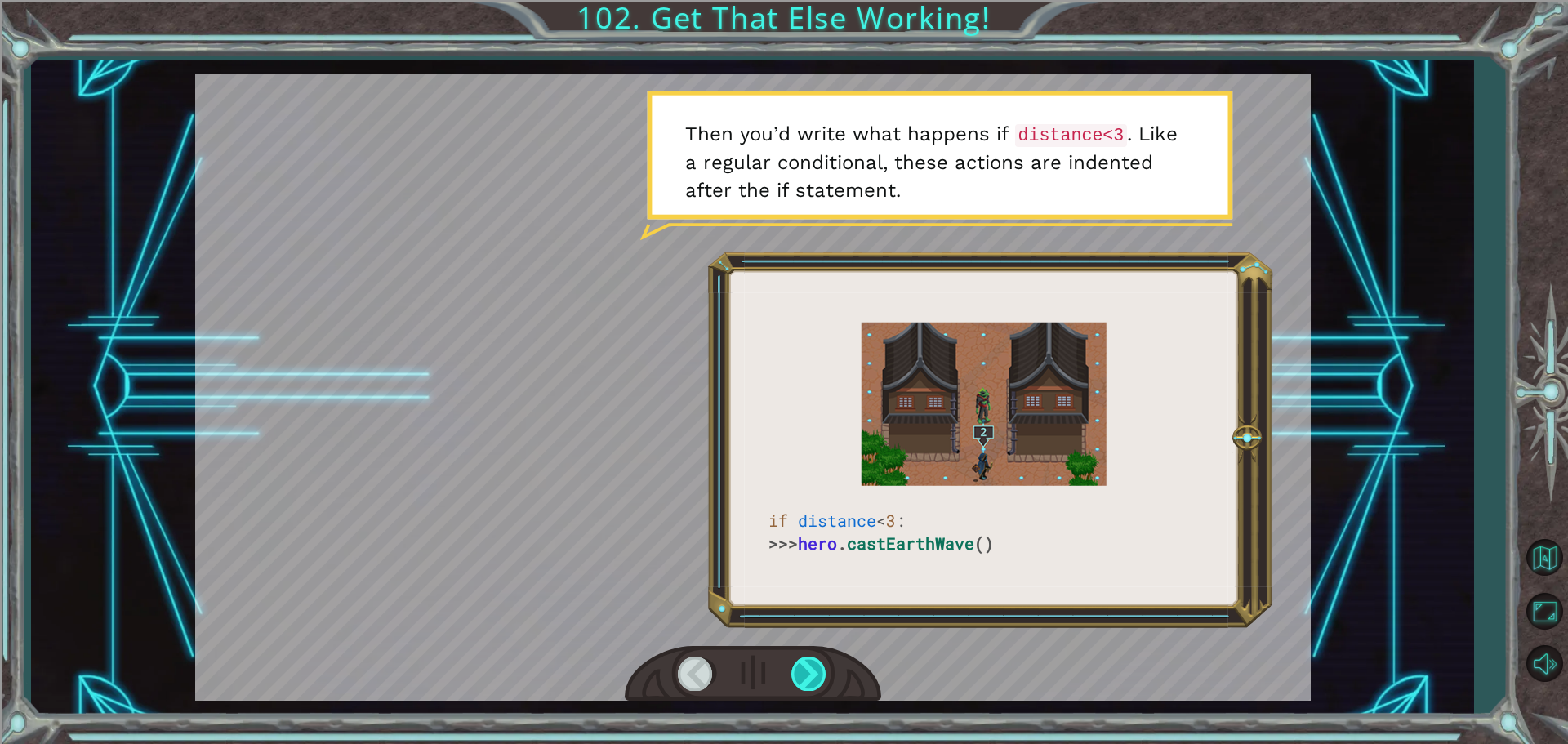
click at [809, 680] on div at bounding box center [810, 673] width 37 height 33
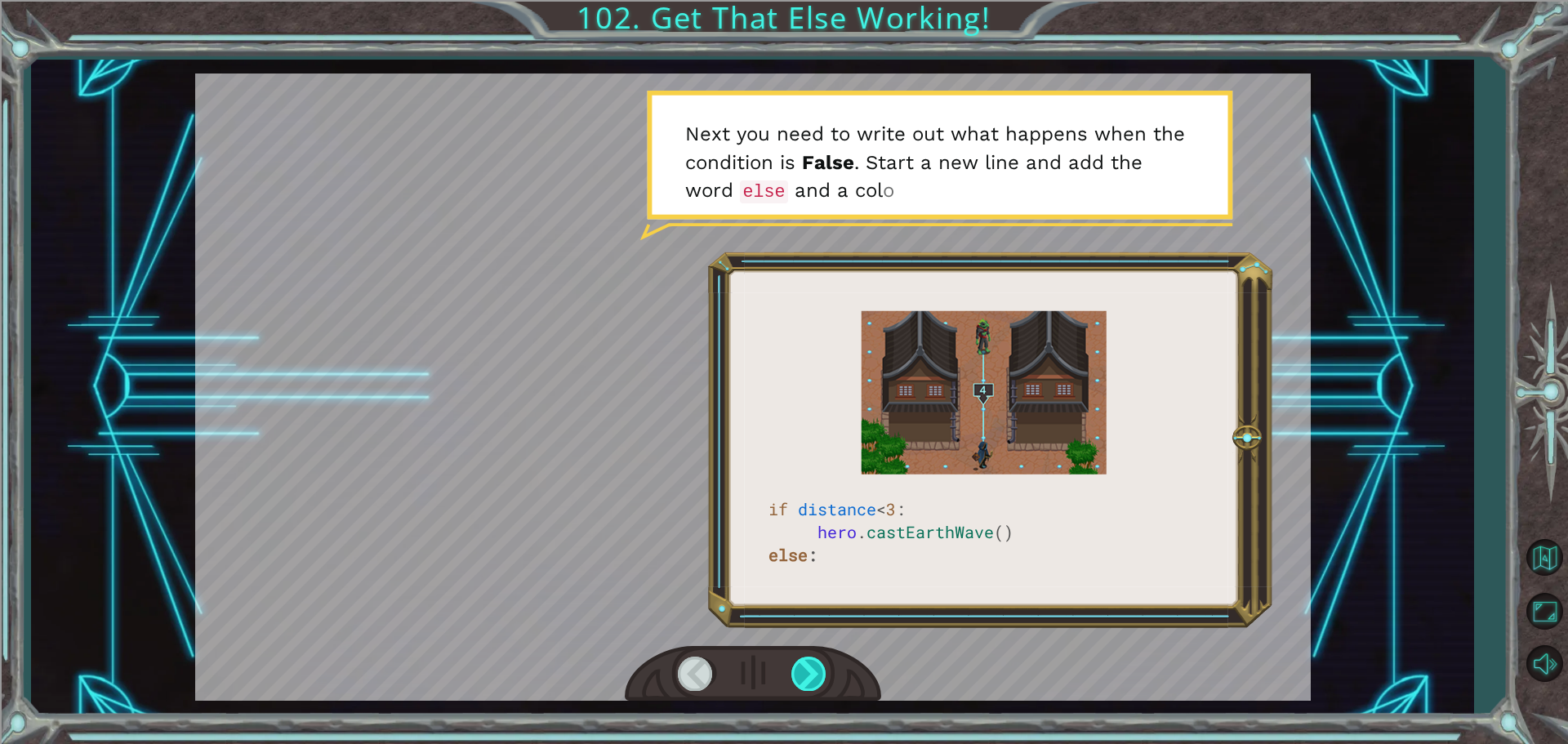
click at [809, 680] on div at bounding box center [810, 673] width 37 height 33
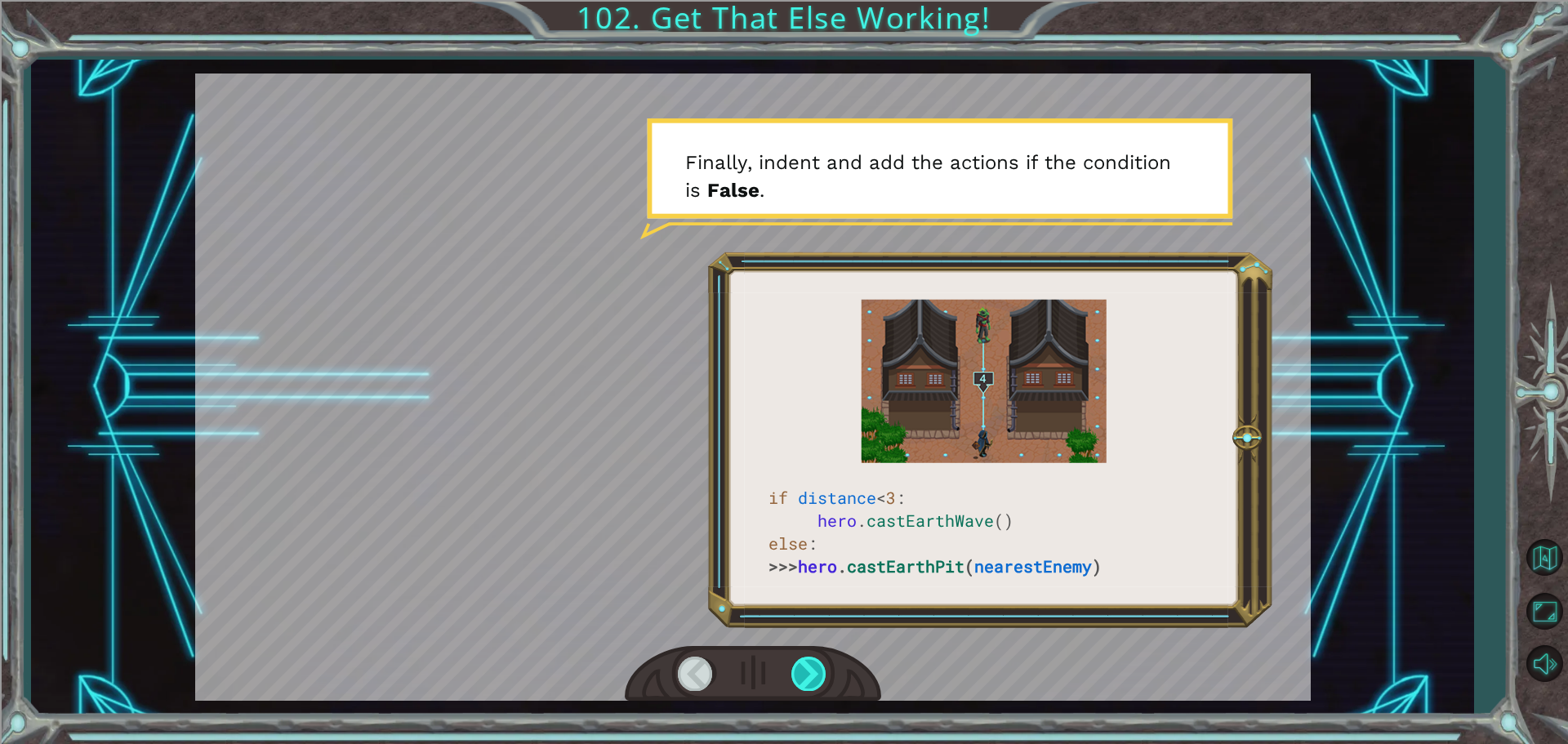
click at [809, 680] on div at bounding box center [810, 673] width 37 height 33
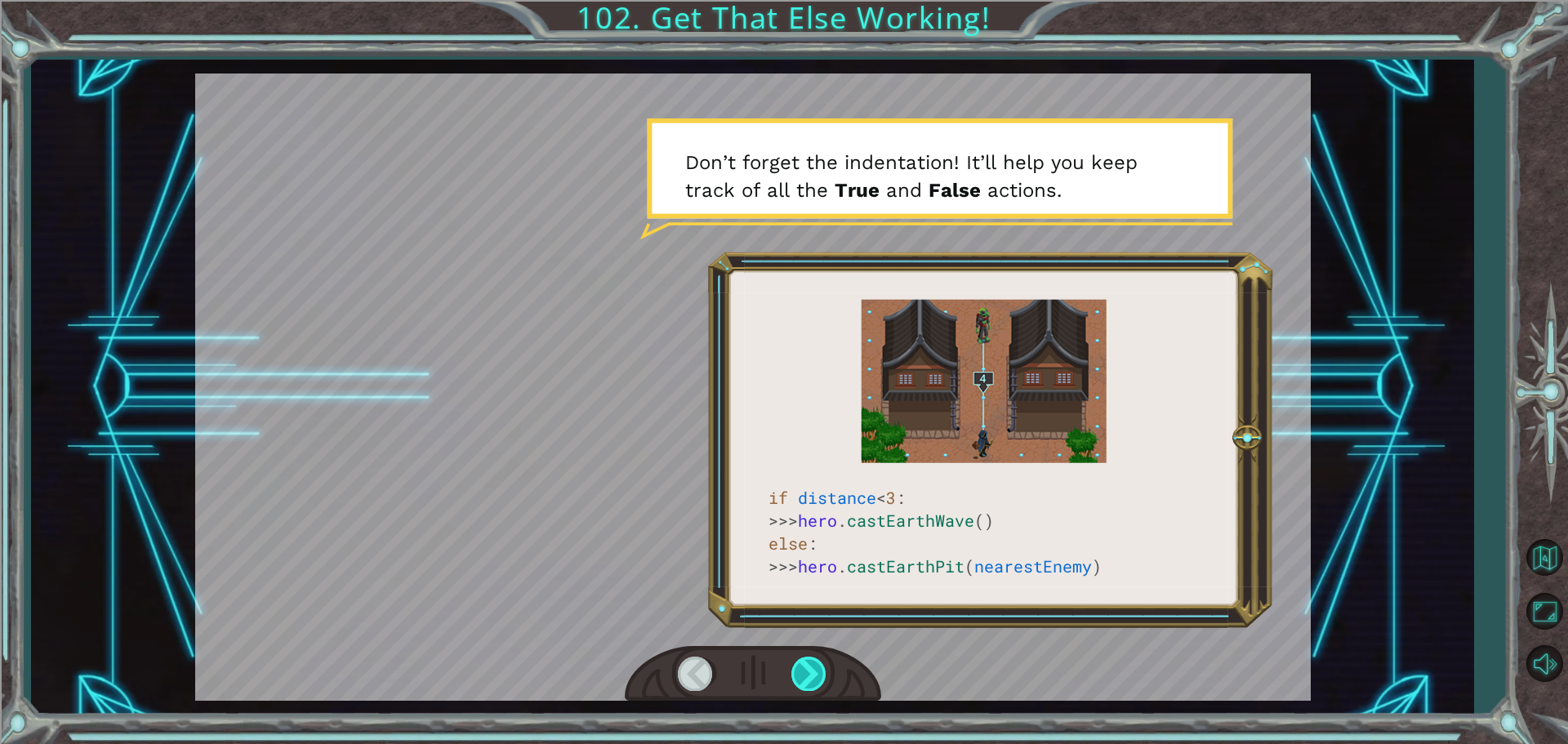
click at [807, 680] on div at bounding box center [810, 673] width 37 height 33
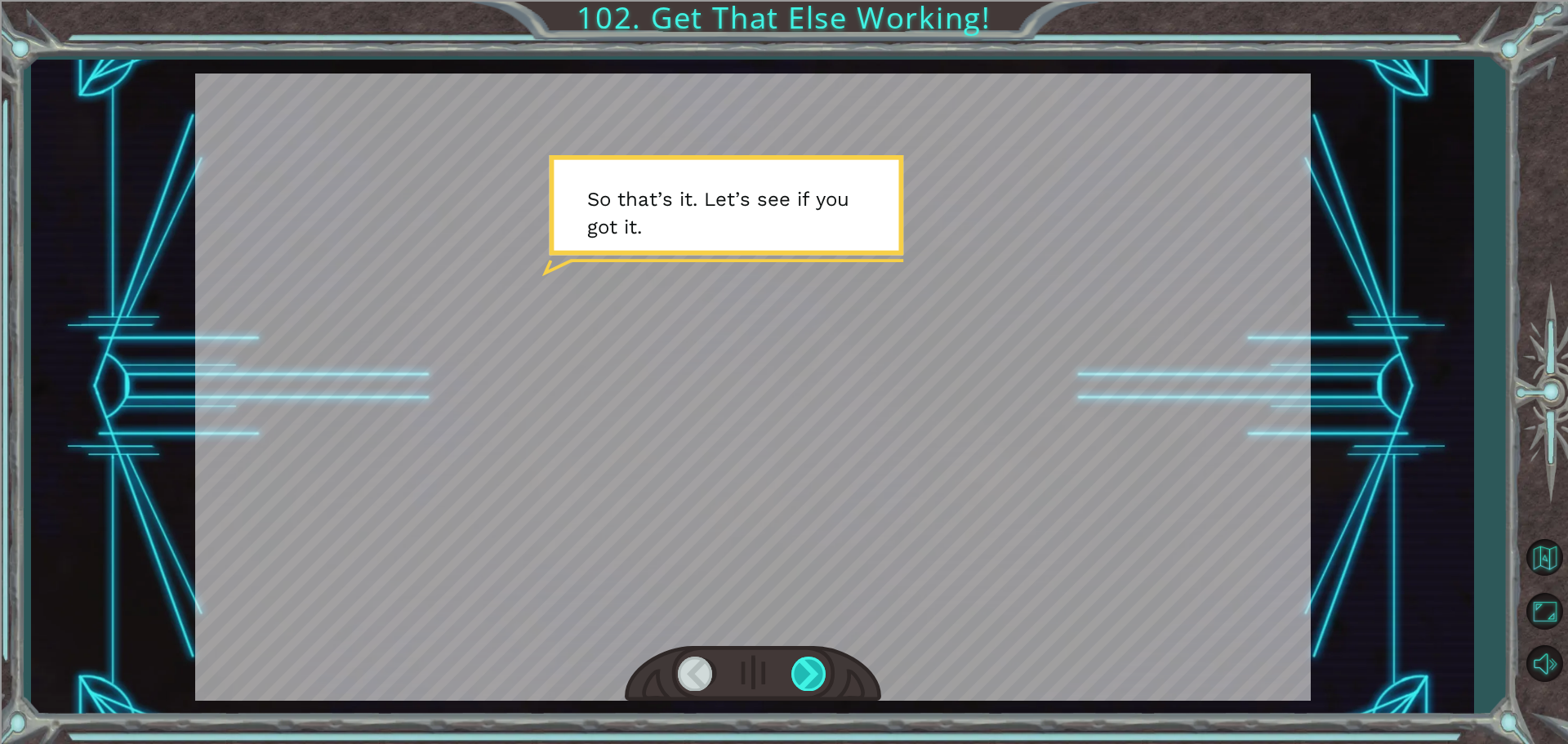
click at [794, 687] on div at bounding box center [810, 673] width 37 height 33
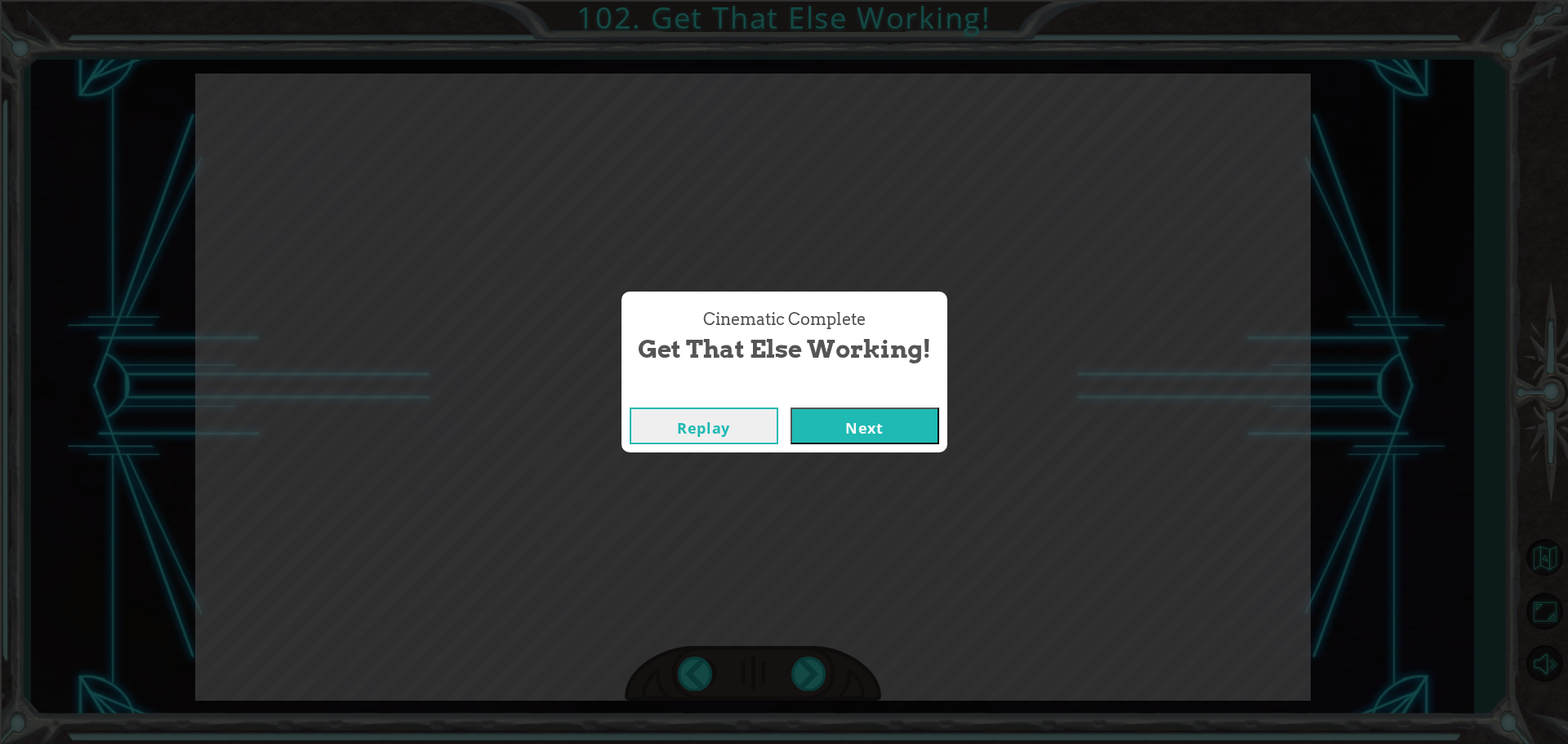
click at [906, 431] on button "Next" at bounding box center [864, 425] width 148 height 37
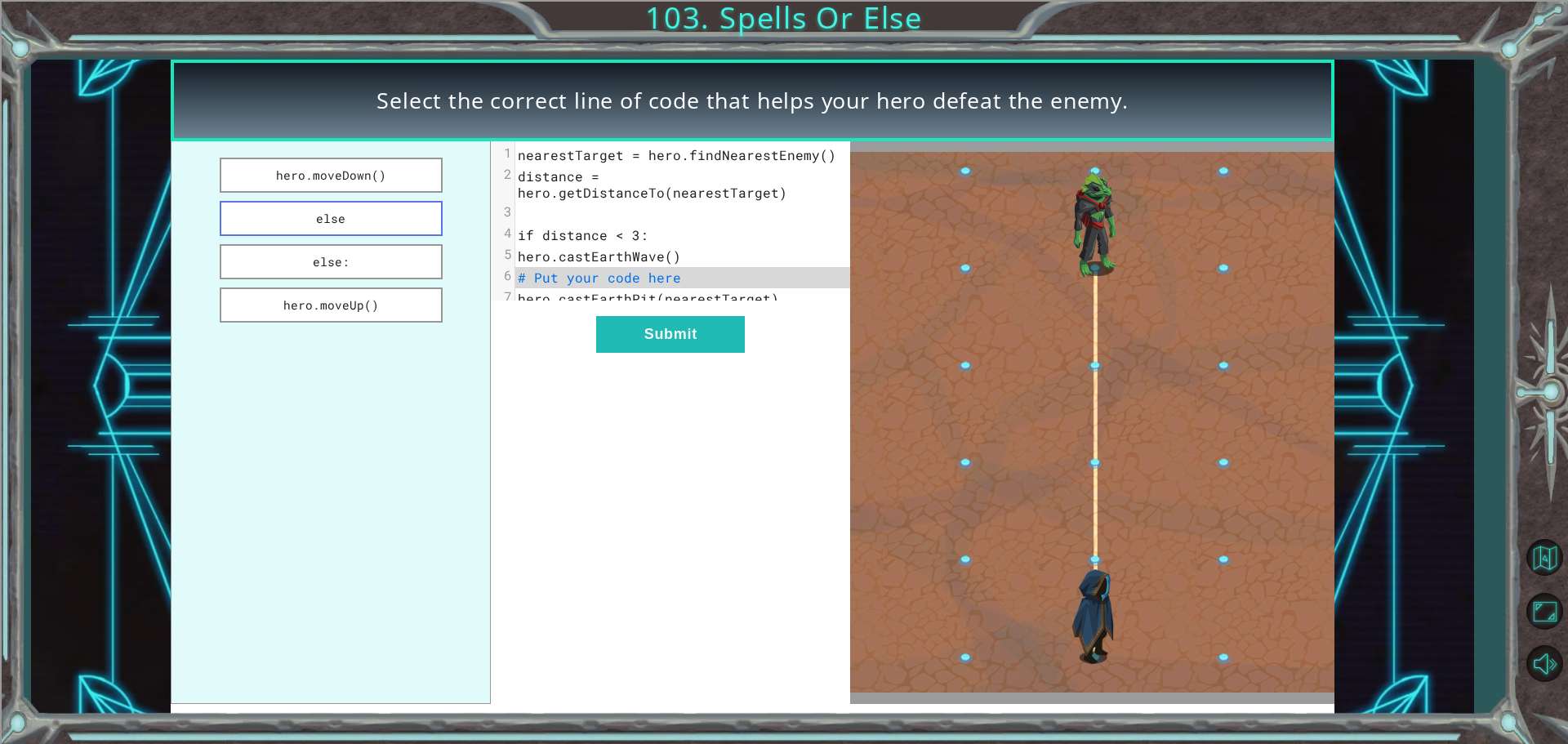
click at [400, 222] on button "else" at bounding box center [332, 218] width 223 height 35
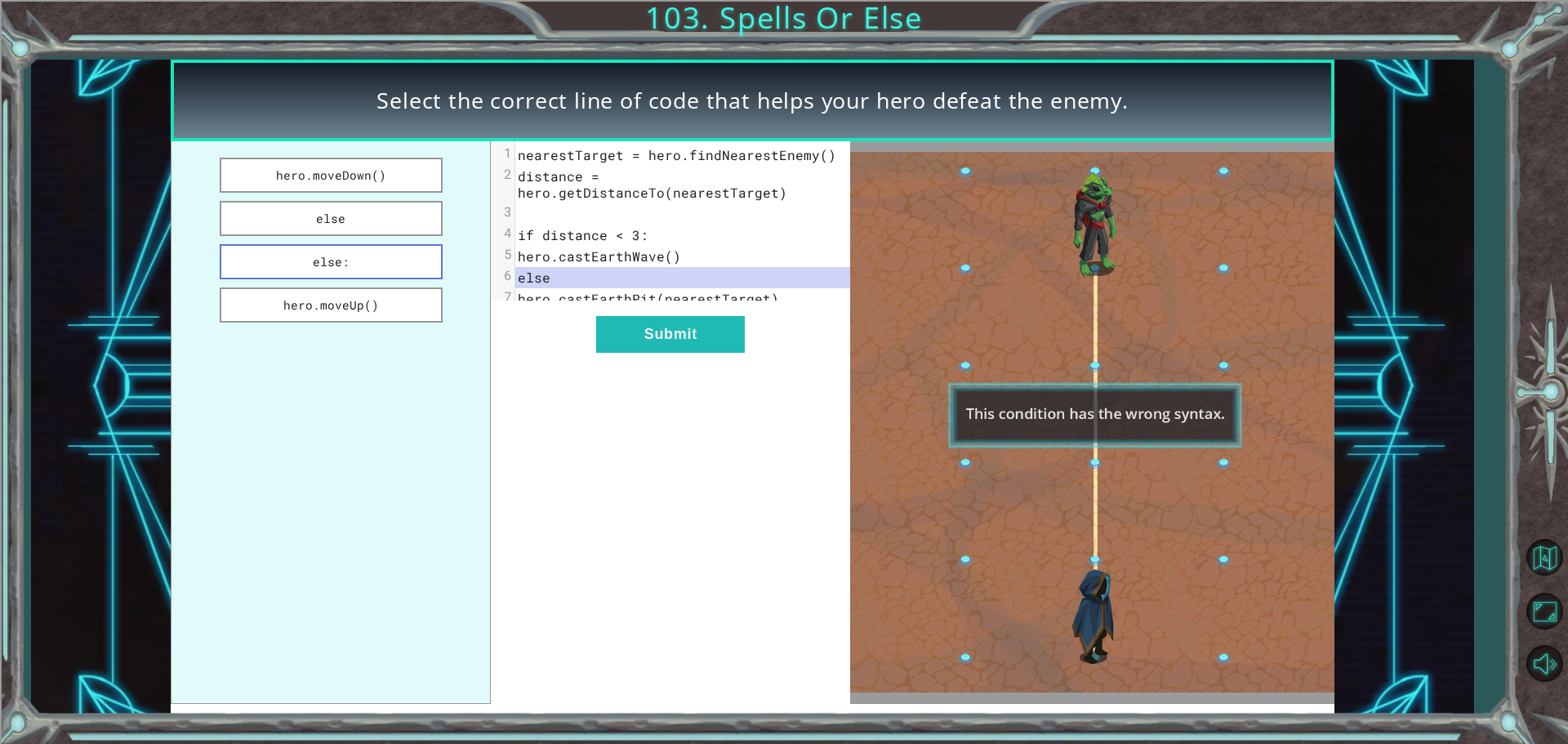
click at [417, 257] on button "else:" at bounding box center [332, 262] width 223 height 35
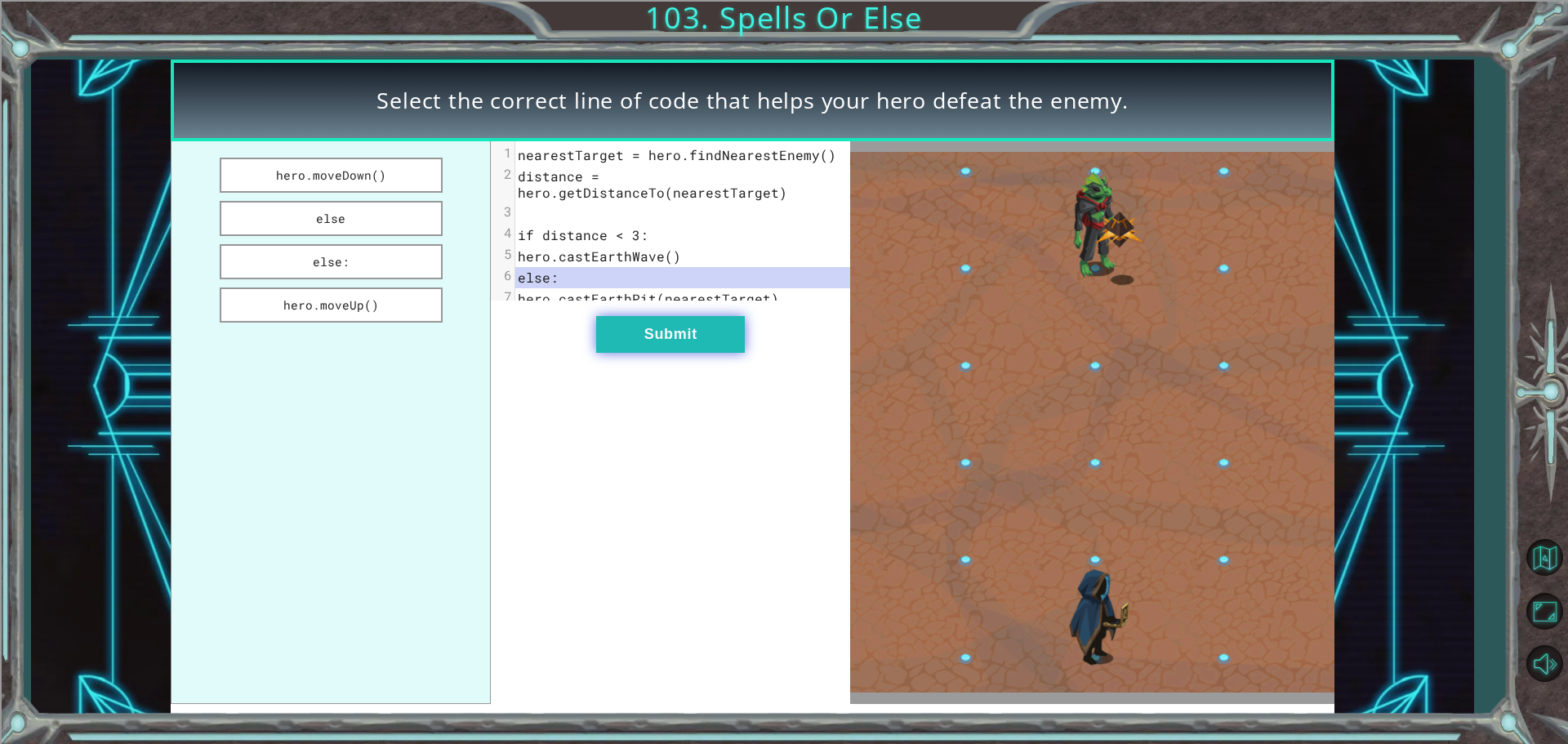
click at [660, 353] on button "Submit" at bounding box center [670, 334] width 148 height 37
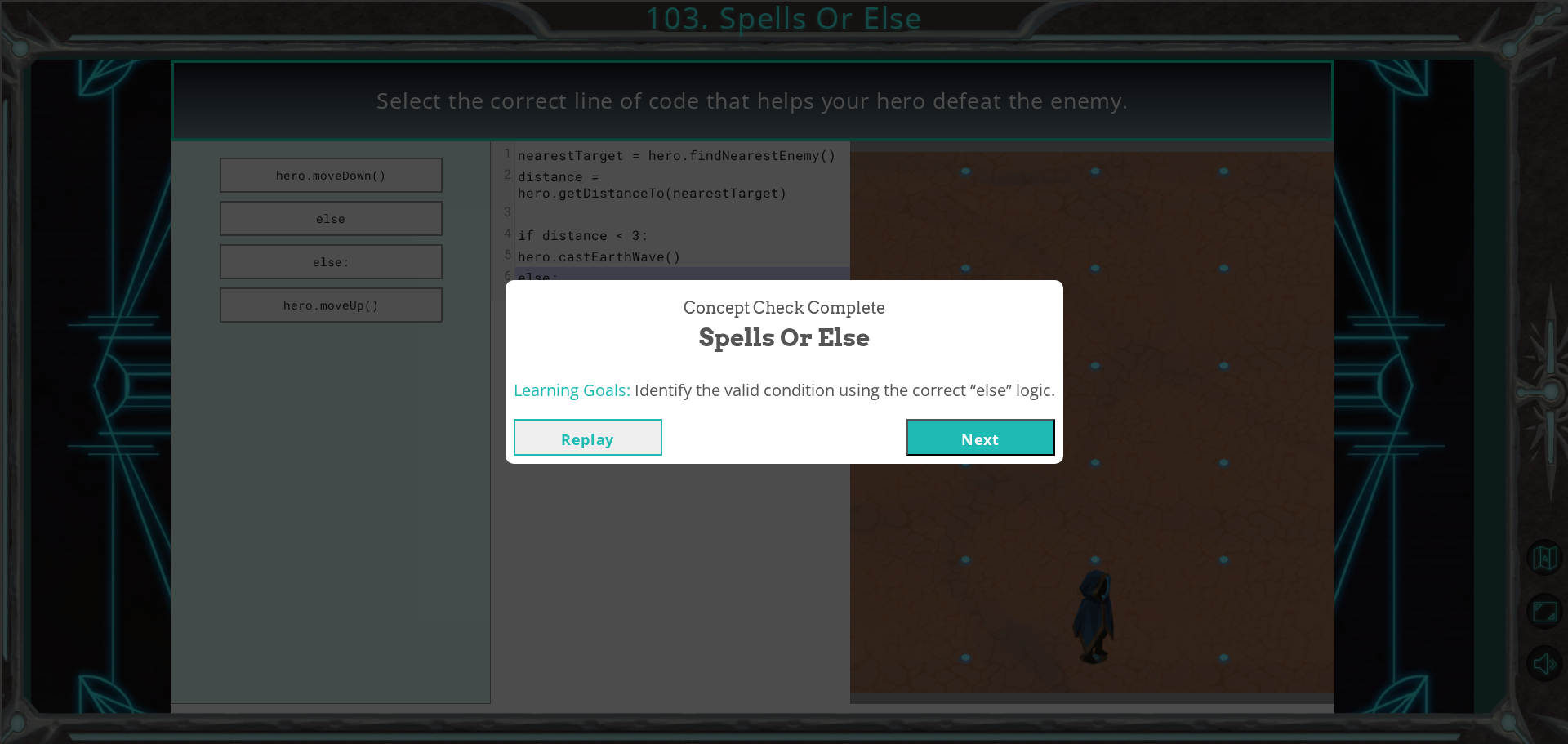
click at [1012, 448] on button "Next" at bounding box center [980, 437] width 148 height 37
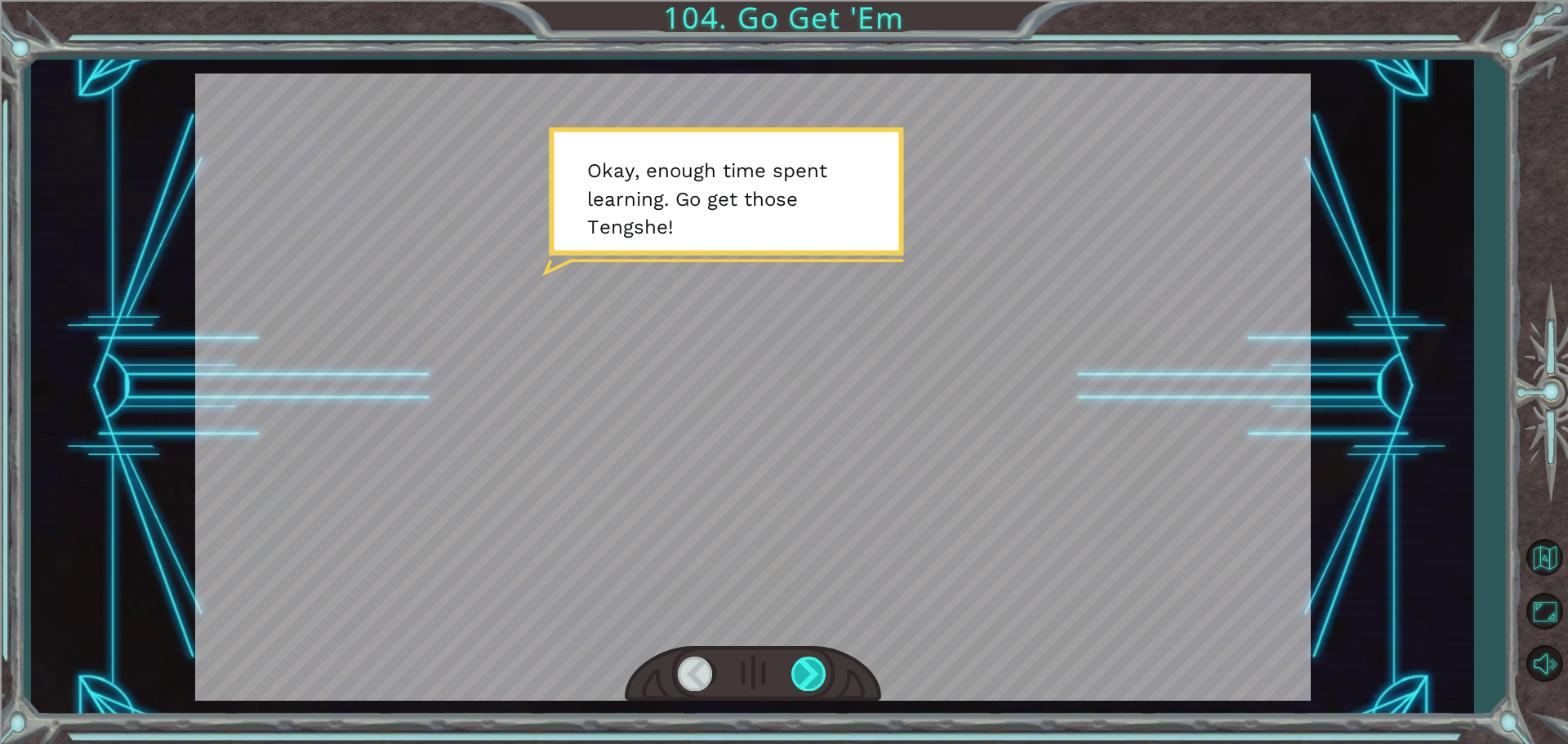
click at [818, 672] on div at bounding box center [810, 673] width 37 height 33
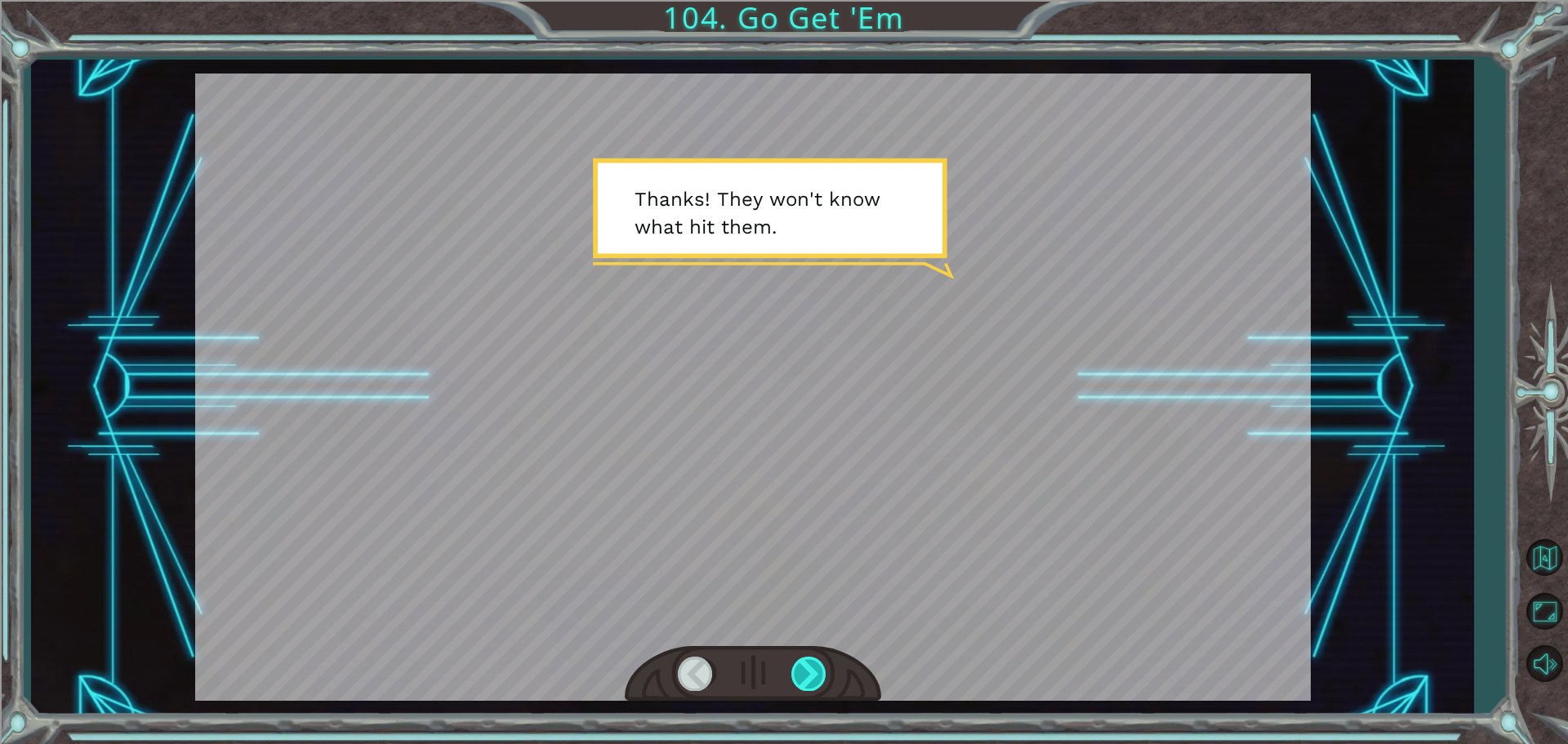
click at [818, 672] on div at bounding box center [810, 673] width 37 height 33
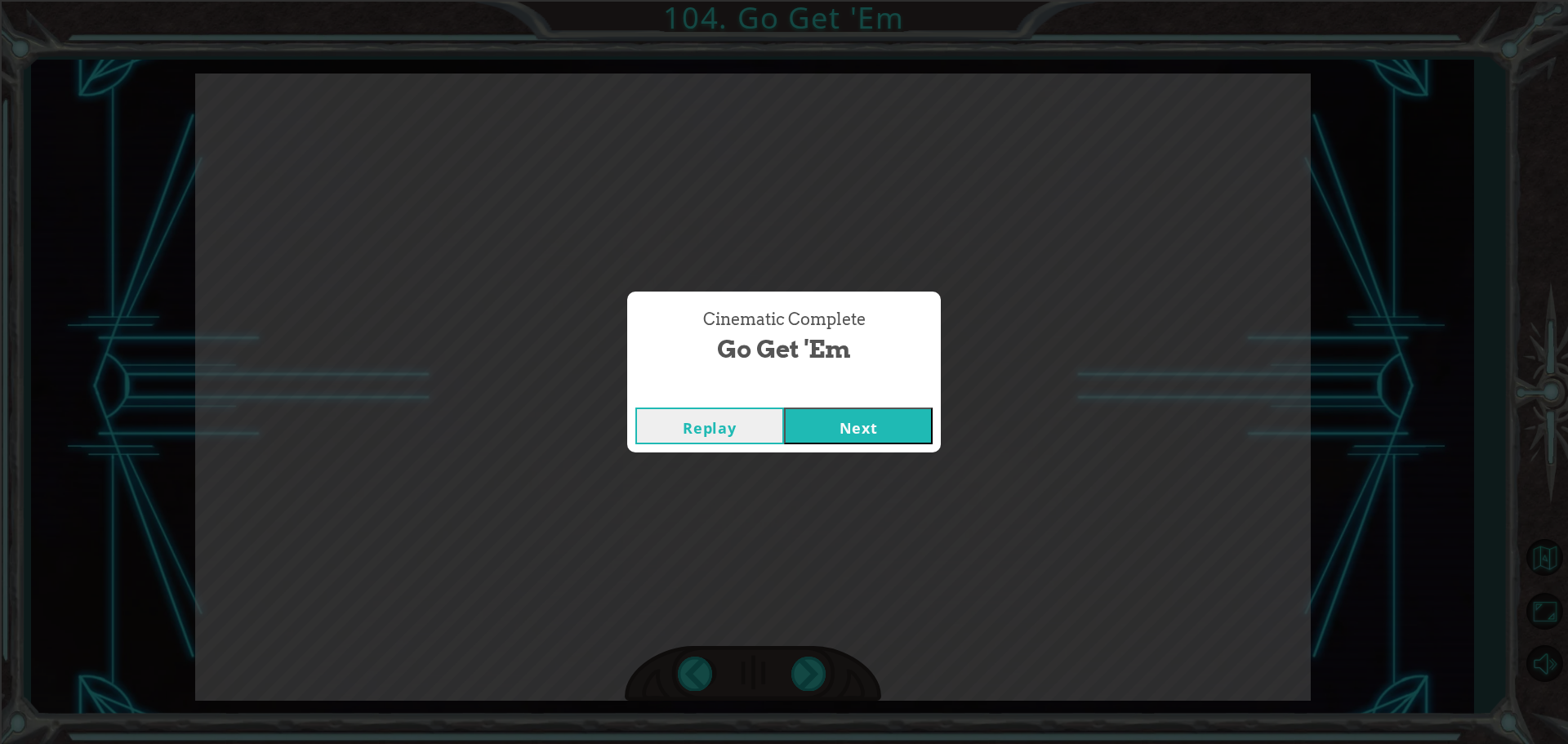
click at [863, 435] on button "Next" at bounding box center [858, 425] width 148 height 37
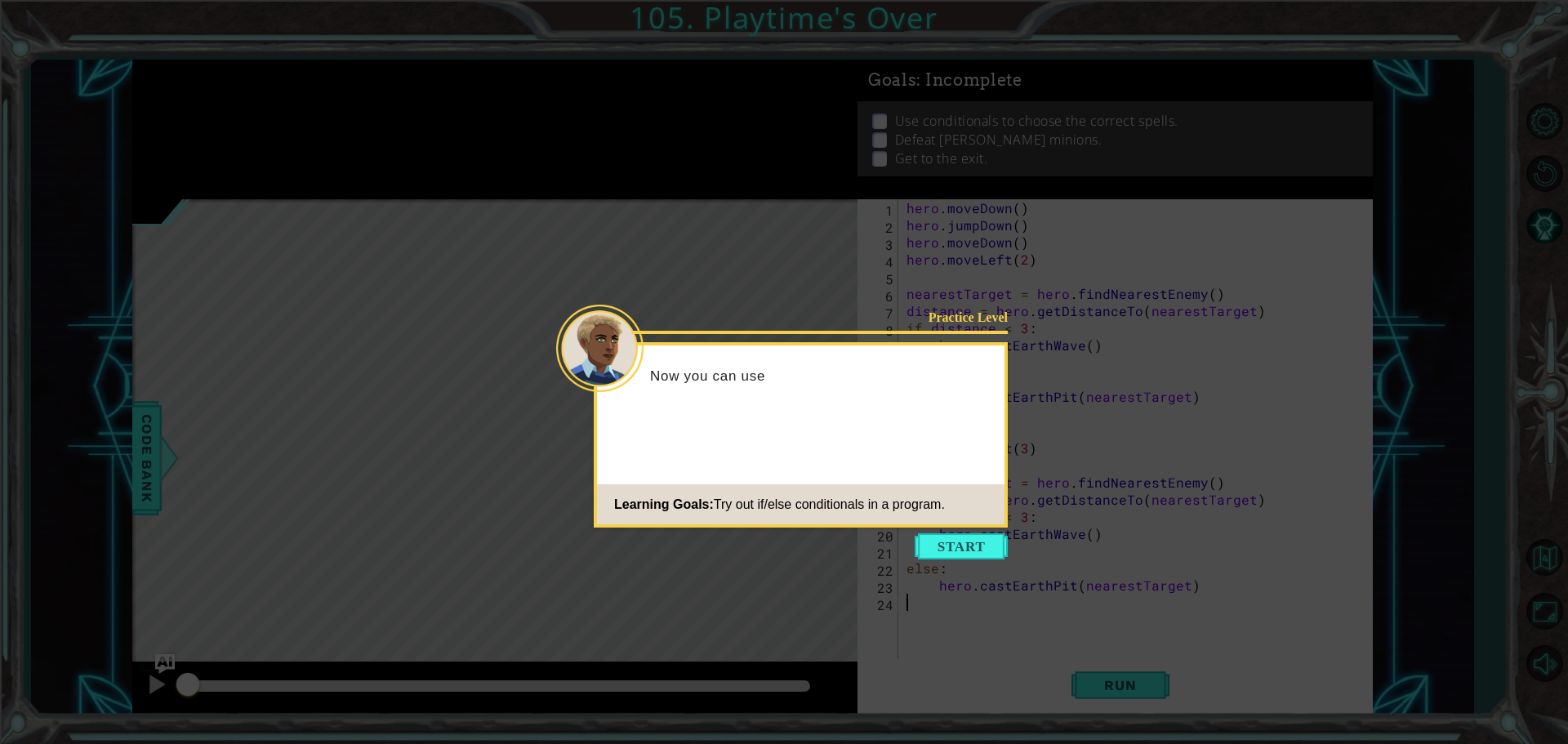
click at [962, 559] on icon at bounding box center [784, 372] width 1568 height 744
click at [982, 552] on button "Start" at bounding box center [961, 546] width 93 height 26
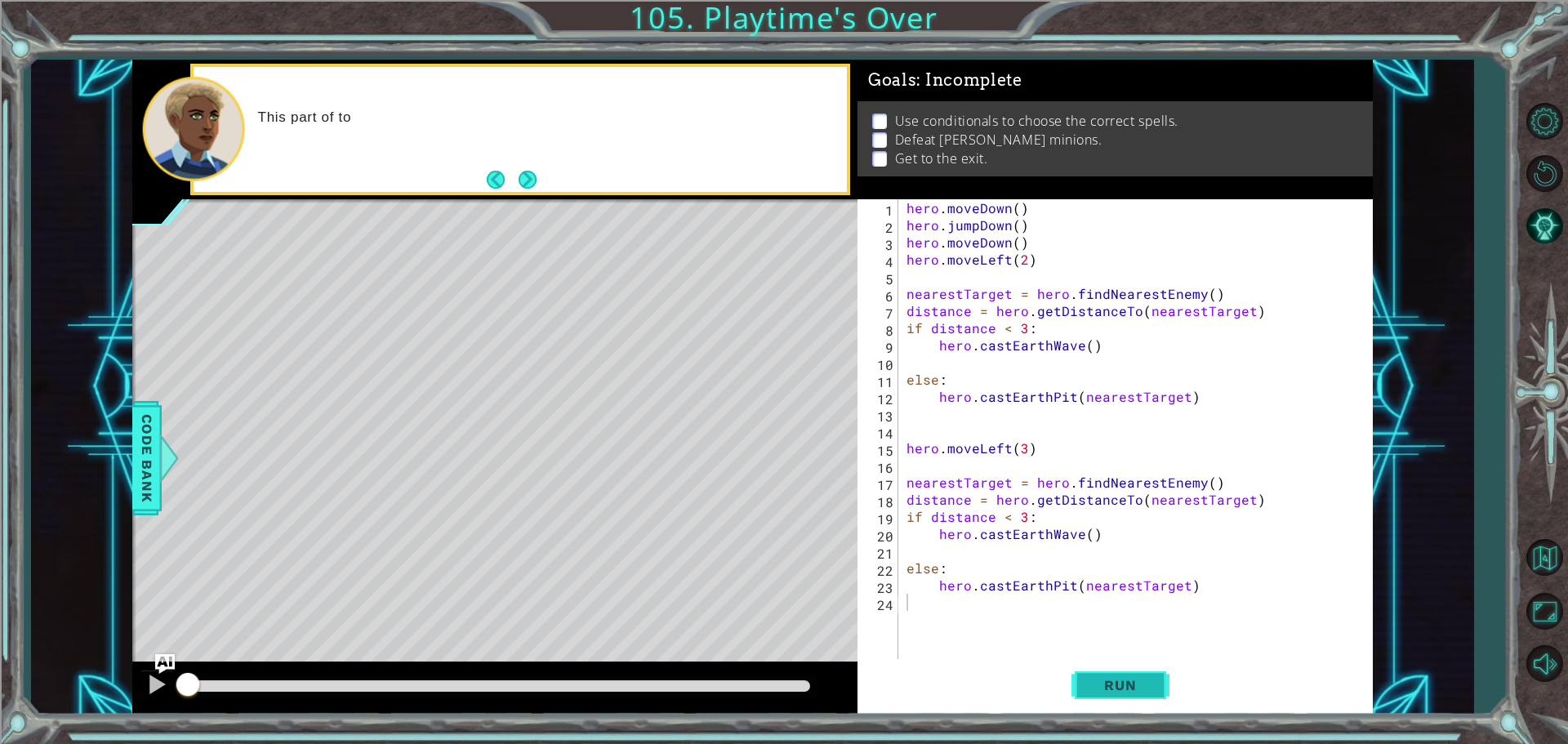
click at [1114, 674] on button "Run" at bounding box center [1120, 685] width 98 height 52
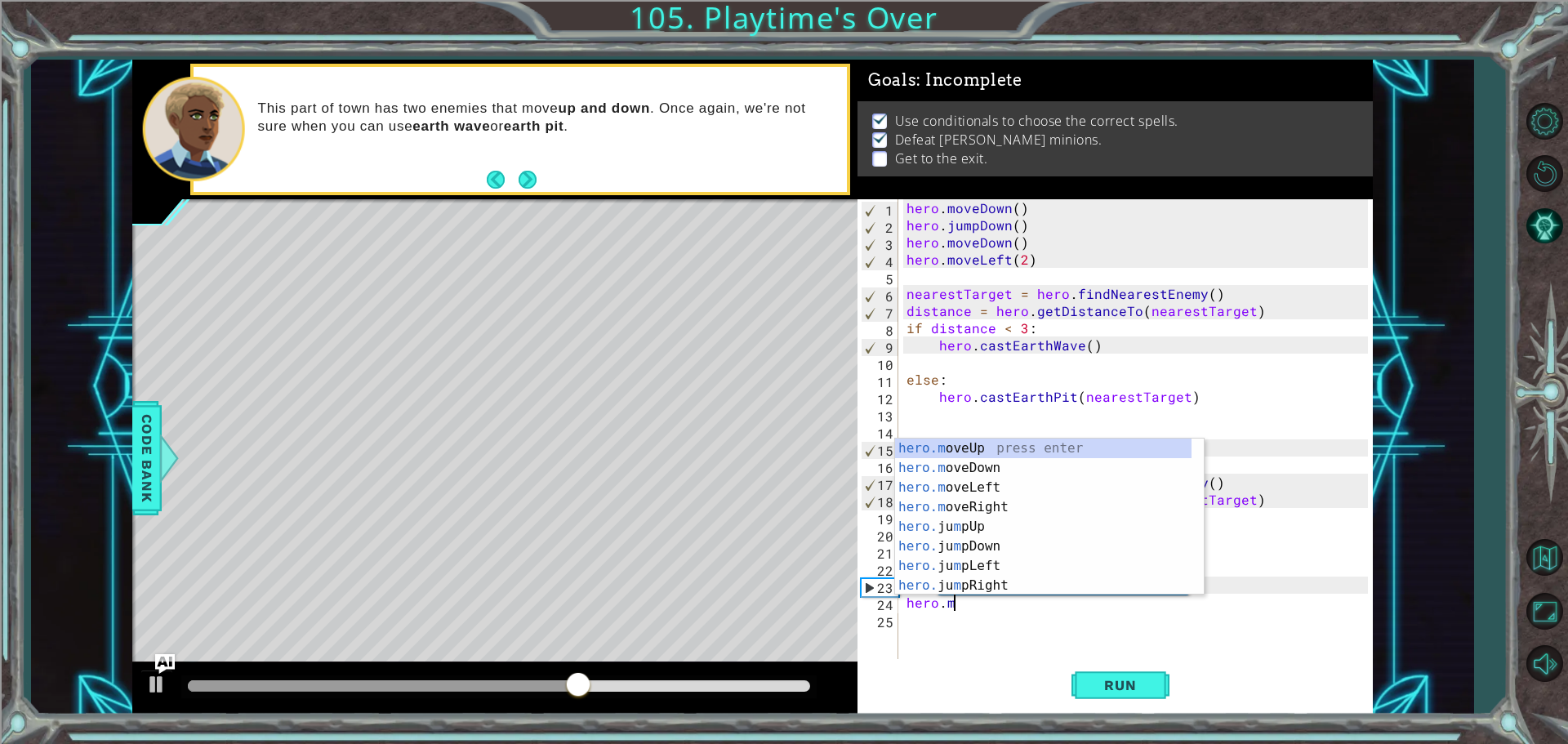
scroll to position [0, 3]
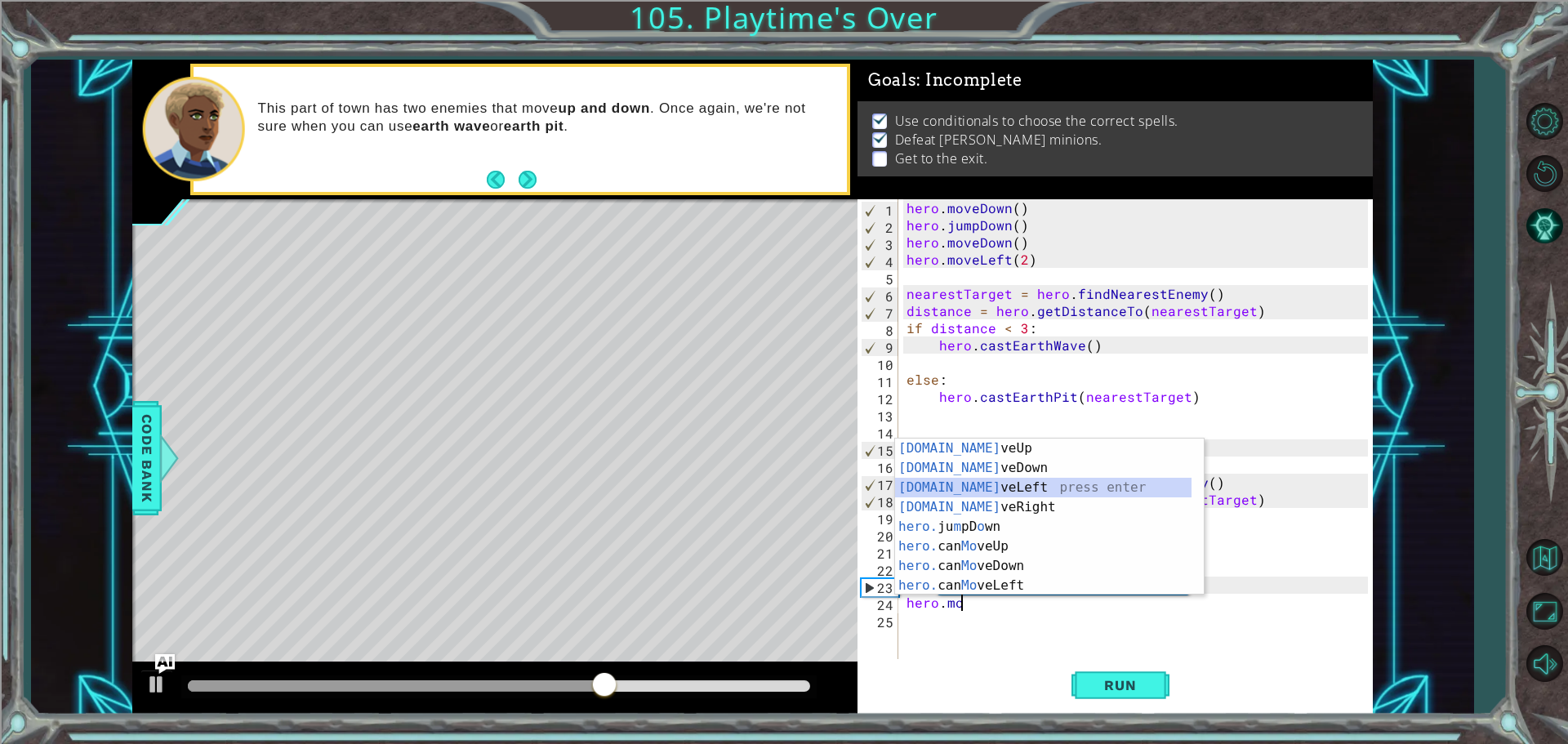
click at [999, 486] on div "hero.mo veUp press enter hero.mo veDown press enter hero.mo veLeft press enter …" at bounding box center [1044, 536] width 297 height 196
type textarea "hero.moveLeft(1)"
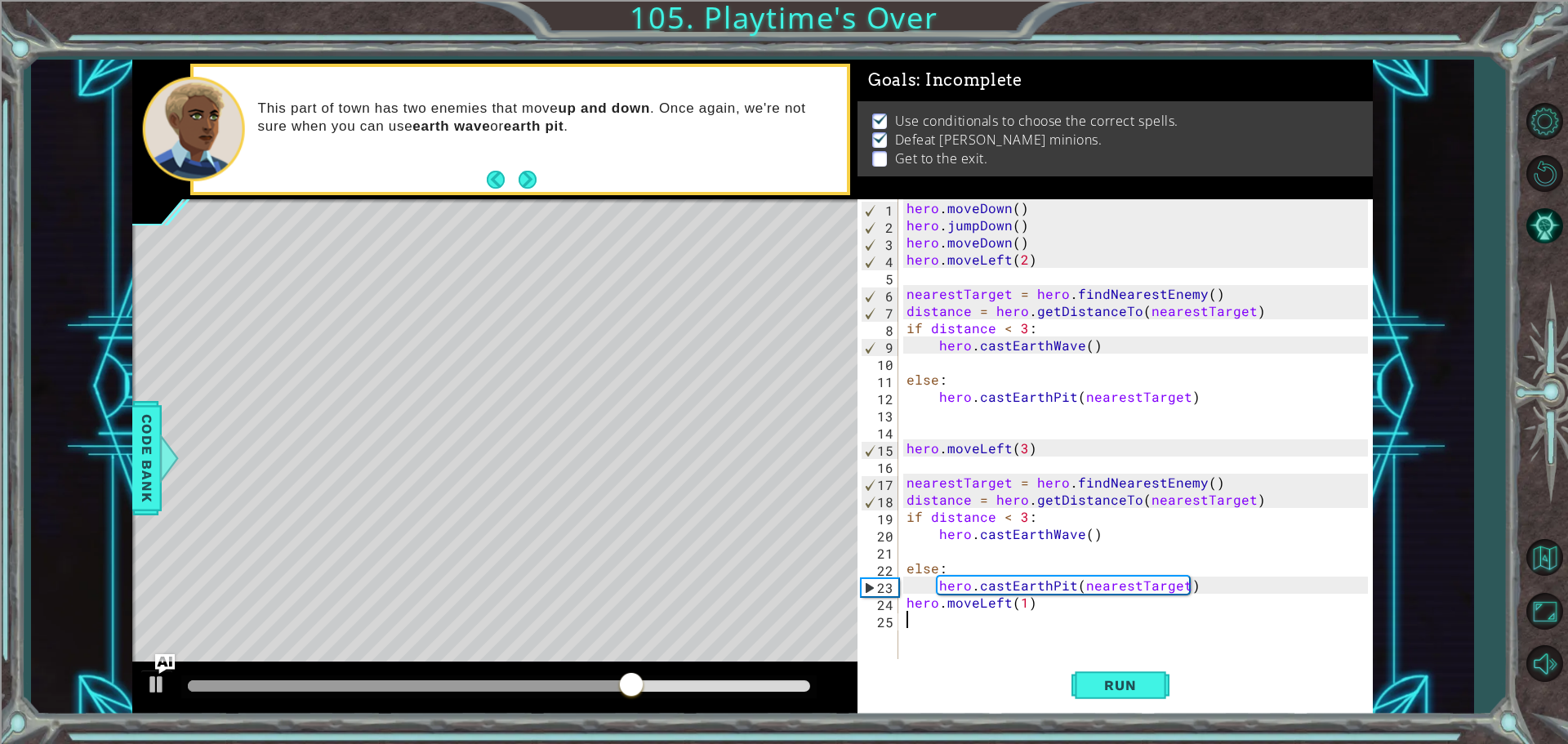
click at [921, 637] on div "hero . moveDown ( ) hero . jumpDown ( ) hero . moveDown ( ) hero . moveLeft ( 2…" at bounding box center [1140, 448] width 473 height 497
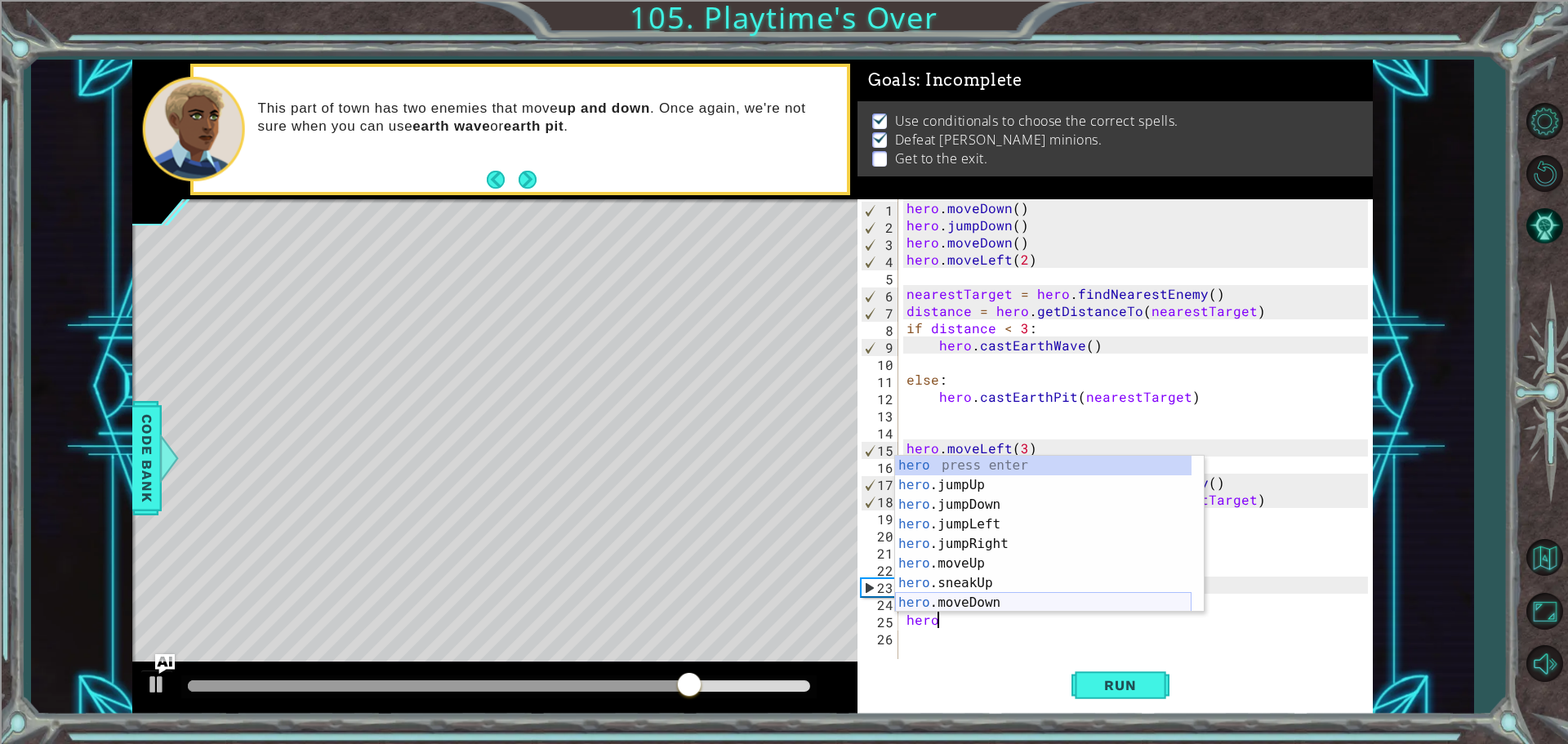
scroll to position [0, 2]
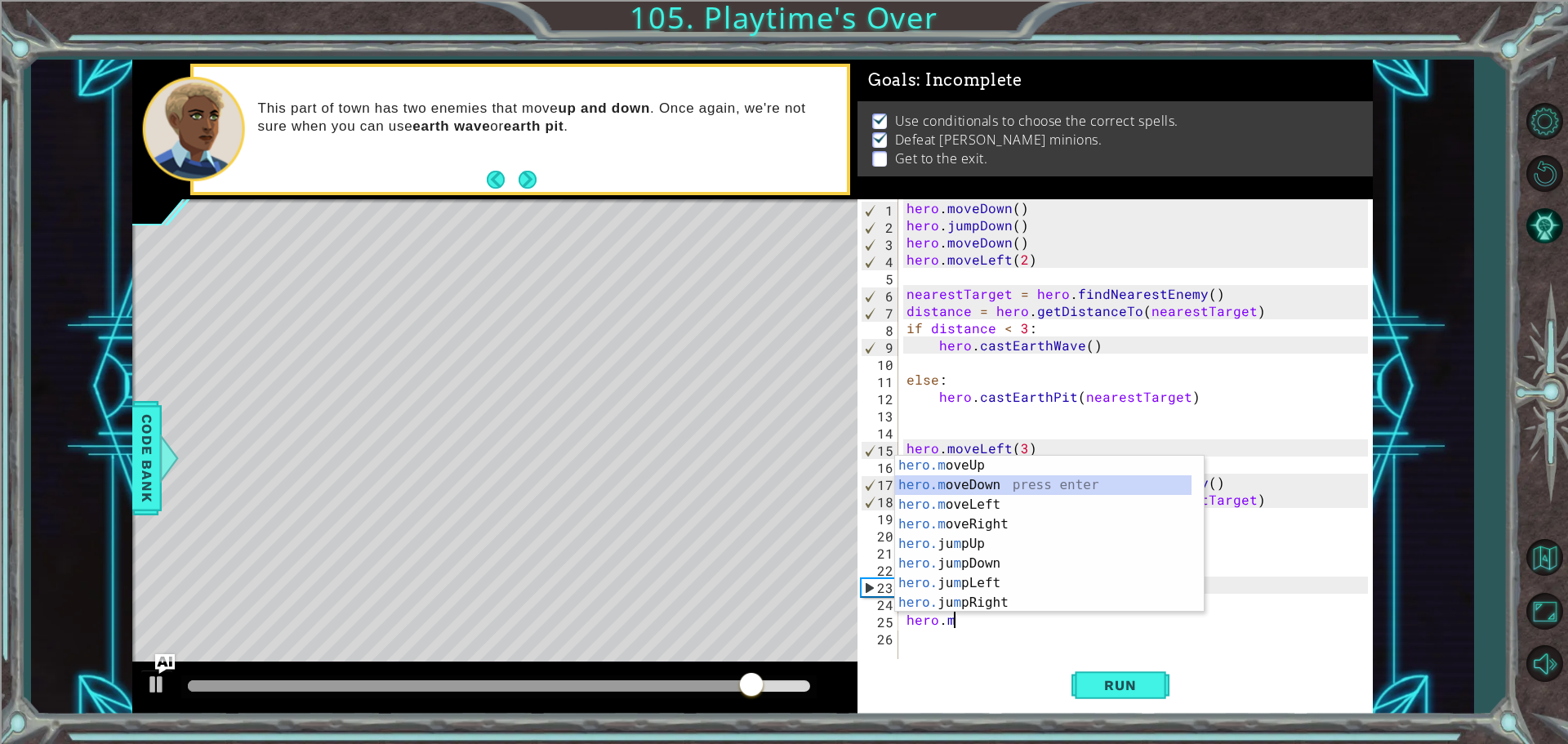
click at [994, 479] on div "hero.m oveUp press enter hero.m oveDown press enter hero.m oveLeft press enter …" at bounding box center [1044, 553] width 297 height 196
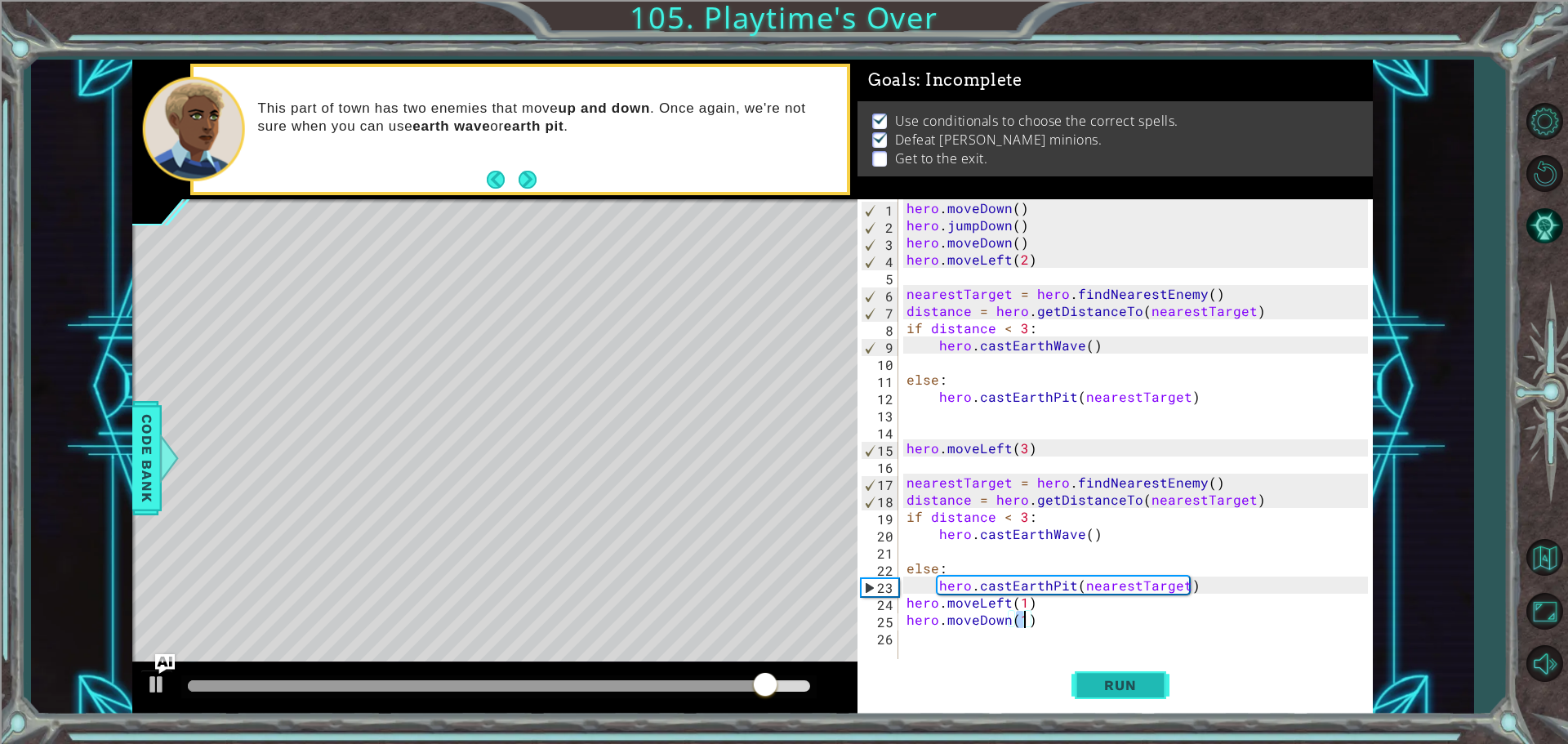
type textarea "hero.moveDown(1)"
click at [1144, 695] on button "Run" at bounding box center [1120, 685] width 98 height 52
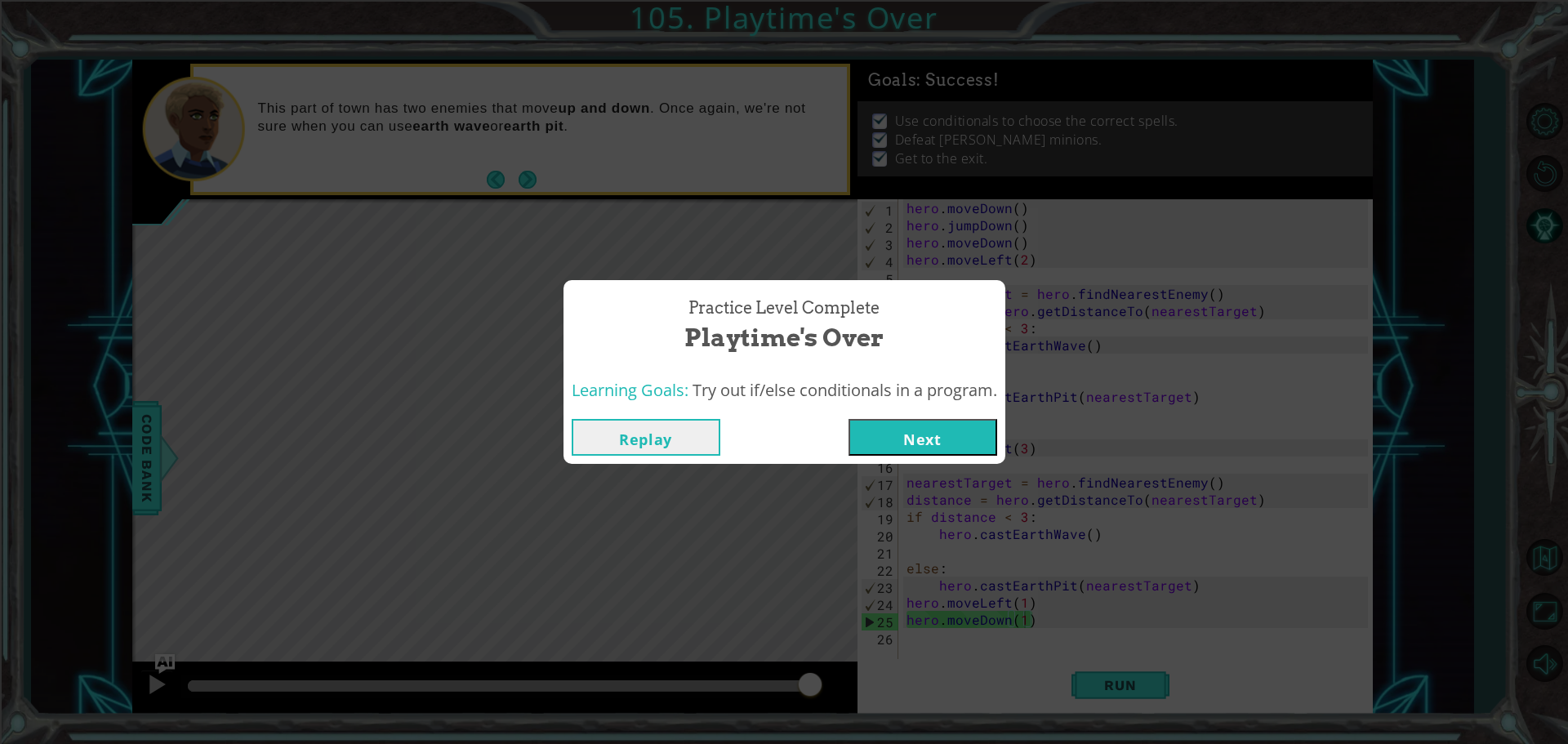
click button "Next" at bounding box center [922, 437] width 148 height 37
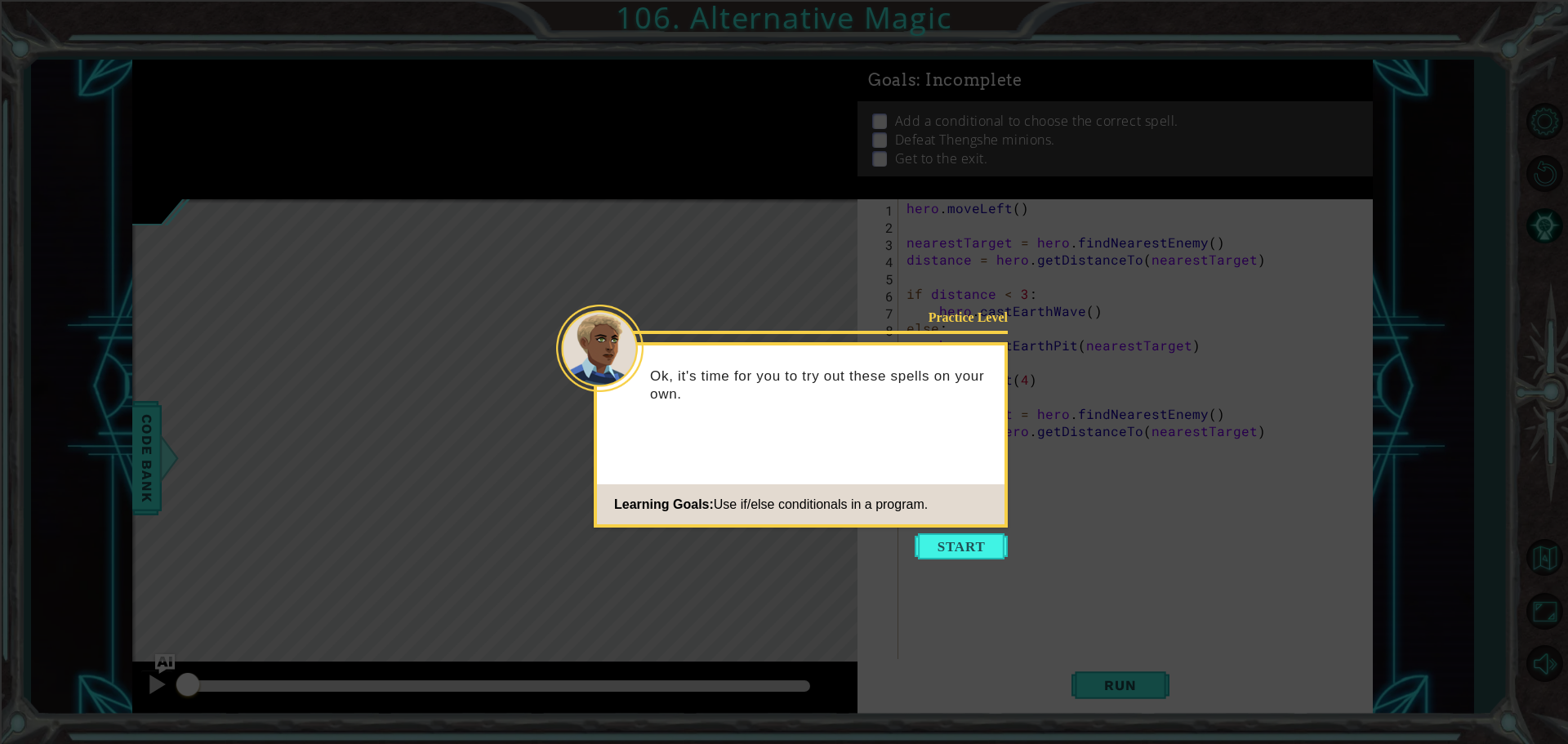
click at [915, 572] on icon at bounding box center [784, 372] width 1568 height 744
click at [955, 536] on button "Start" at bounding box center [961, 546] width 93 height 26
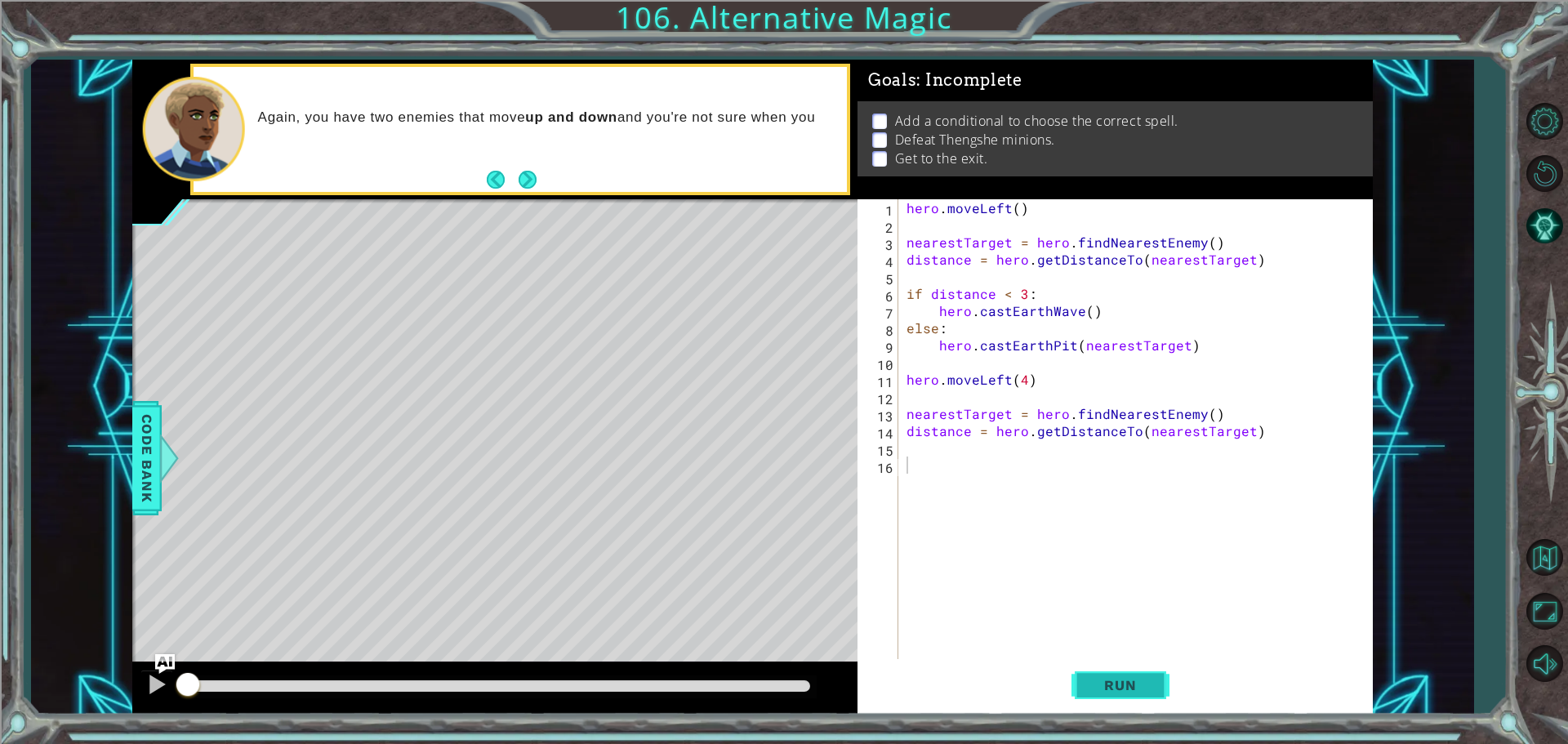
click at [1169, 675] on button "Run" at bounding box center [1120, 685] width 98 height 52
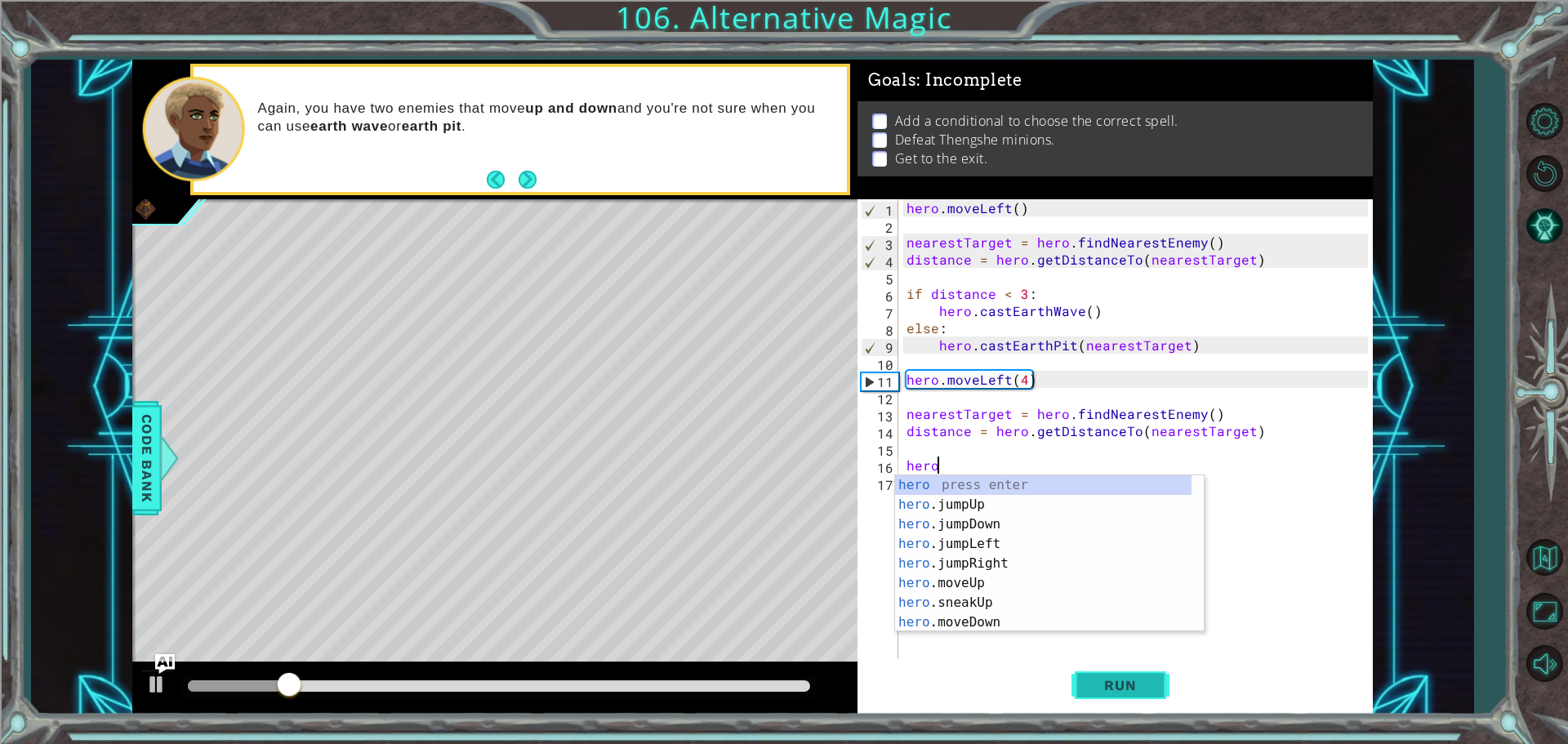
scroll to position [0, 2]
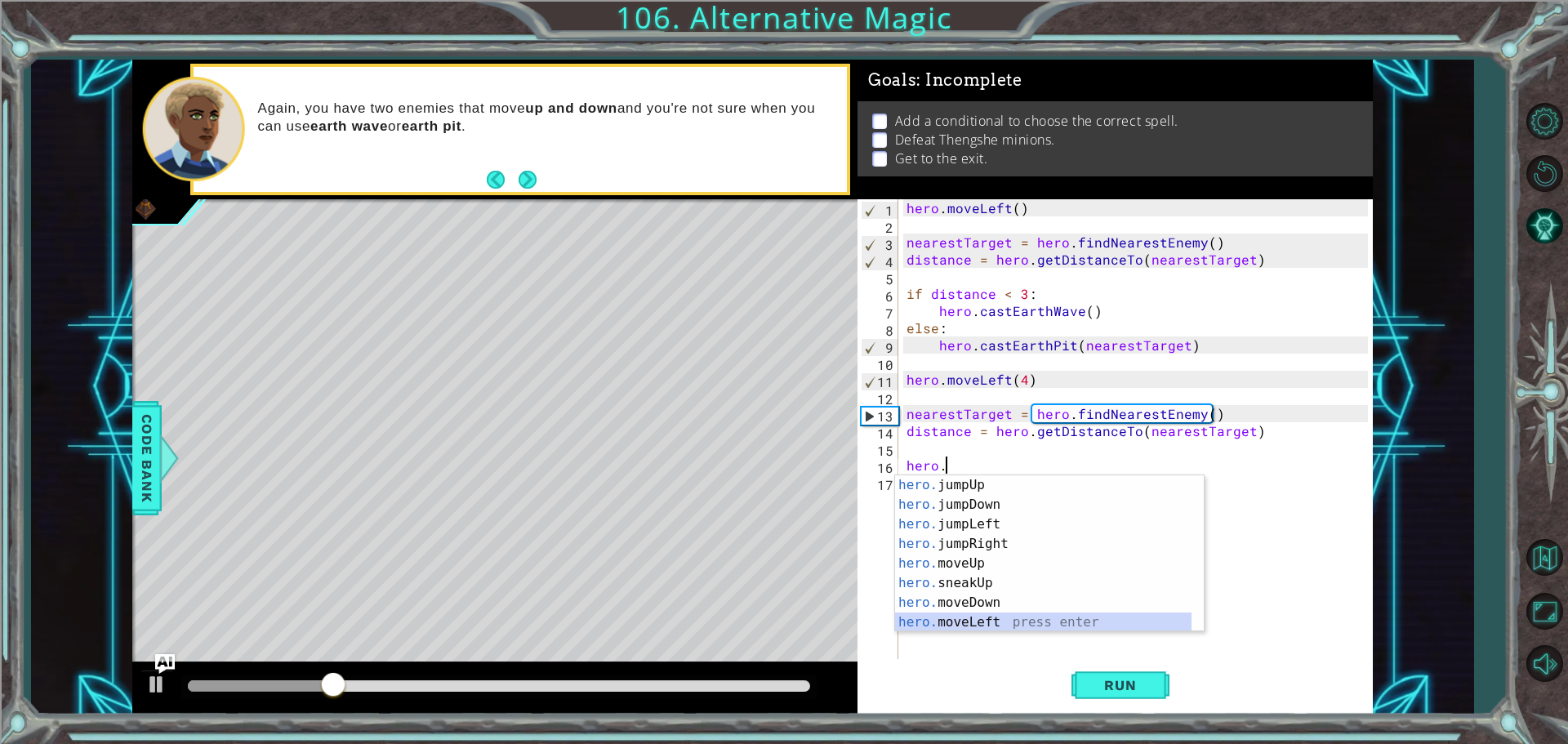
click at [1061, 619] on div "hero. jumpUp press enter hero. jumpDown press enter hero. jumpLeft press enter …" at bounding box center [1044, 573] width 297 height 196
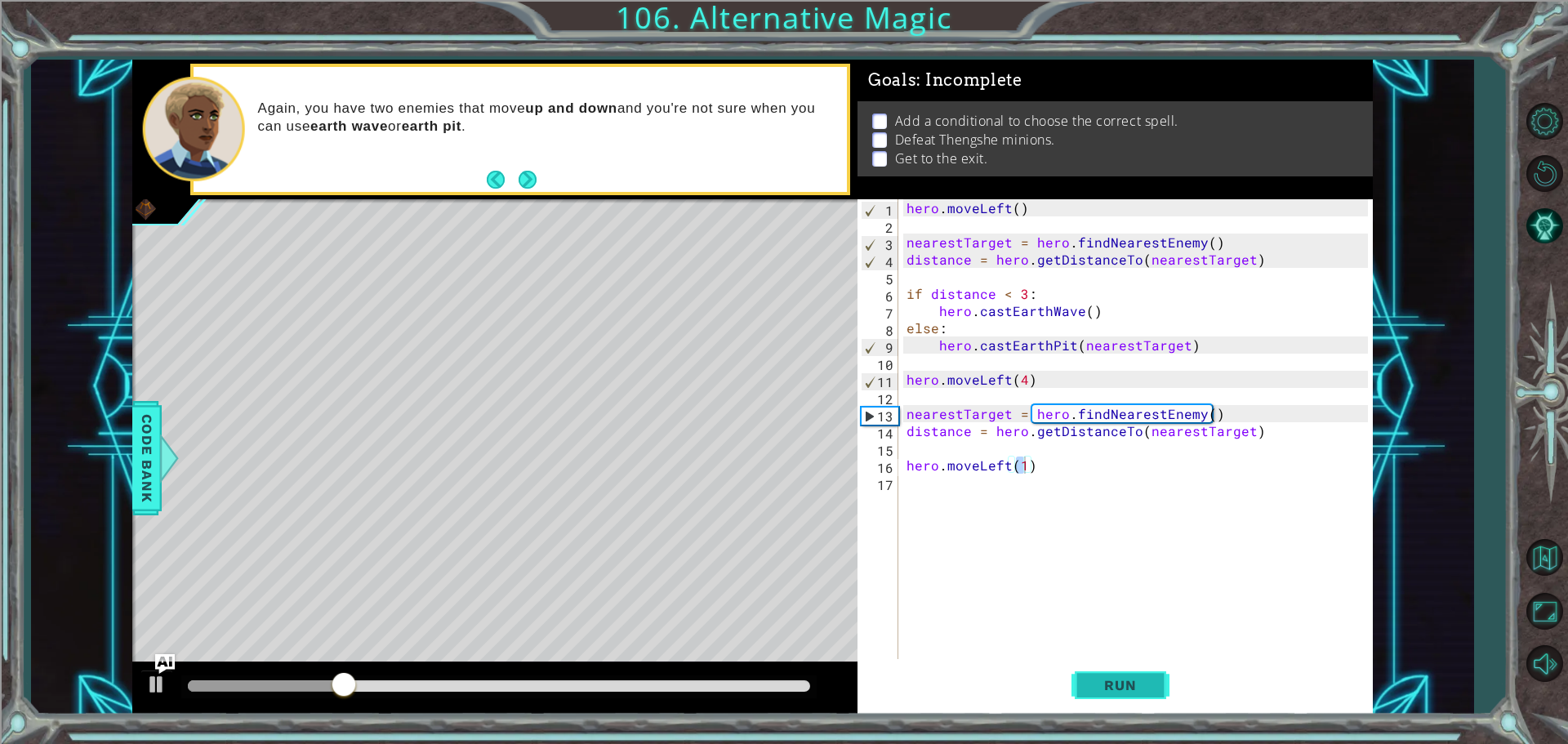
click at [1116, 684] on span "Run" at bounding box center [1120, 685] width 64 height 17
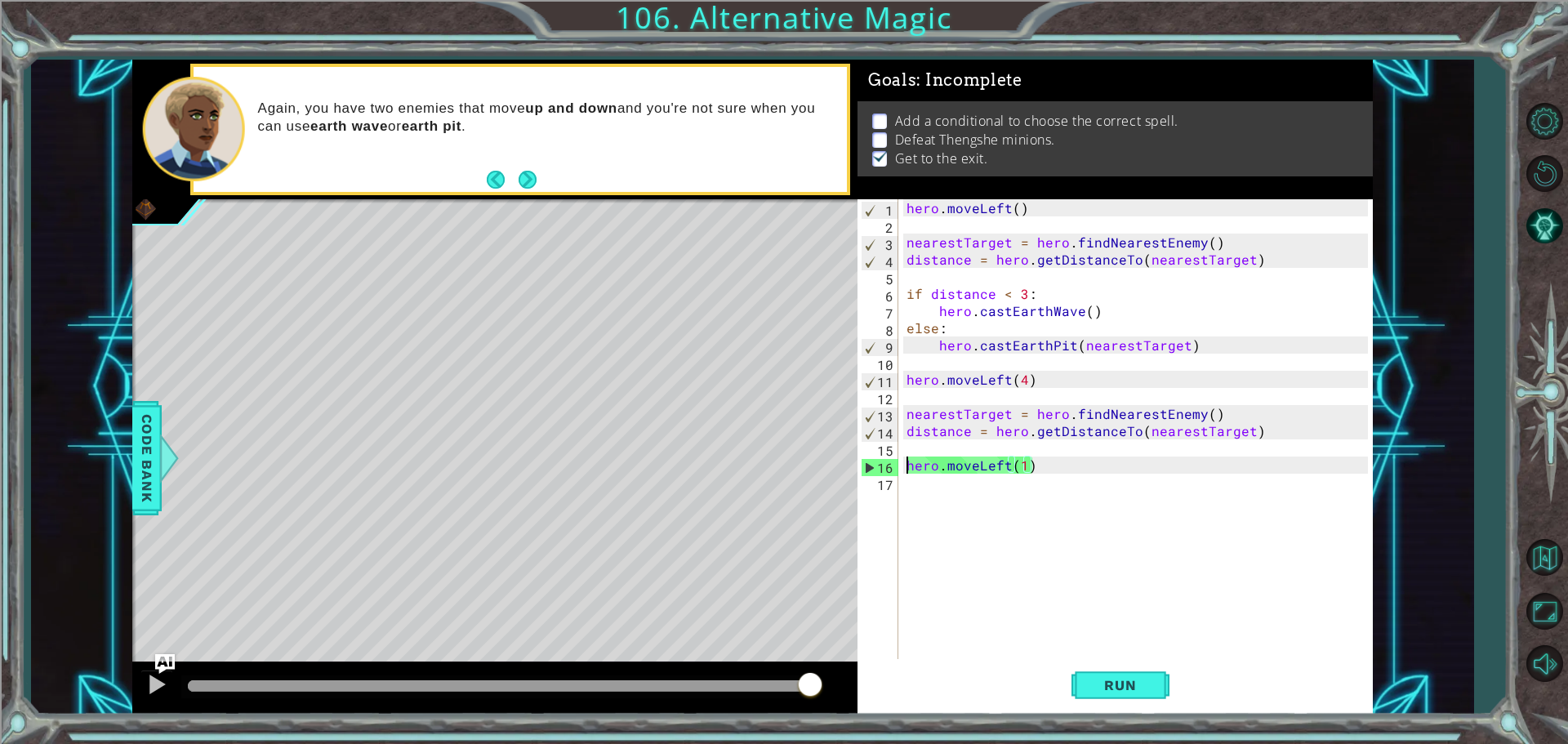
click at [906, 458] on div "hero . moveLeft ( ) nearestTarget = hero . findNearestEnemy ( ) distance = hero…" at bounding box center [1140, 448] width 473 height 497
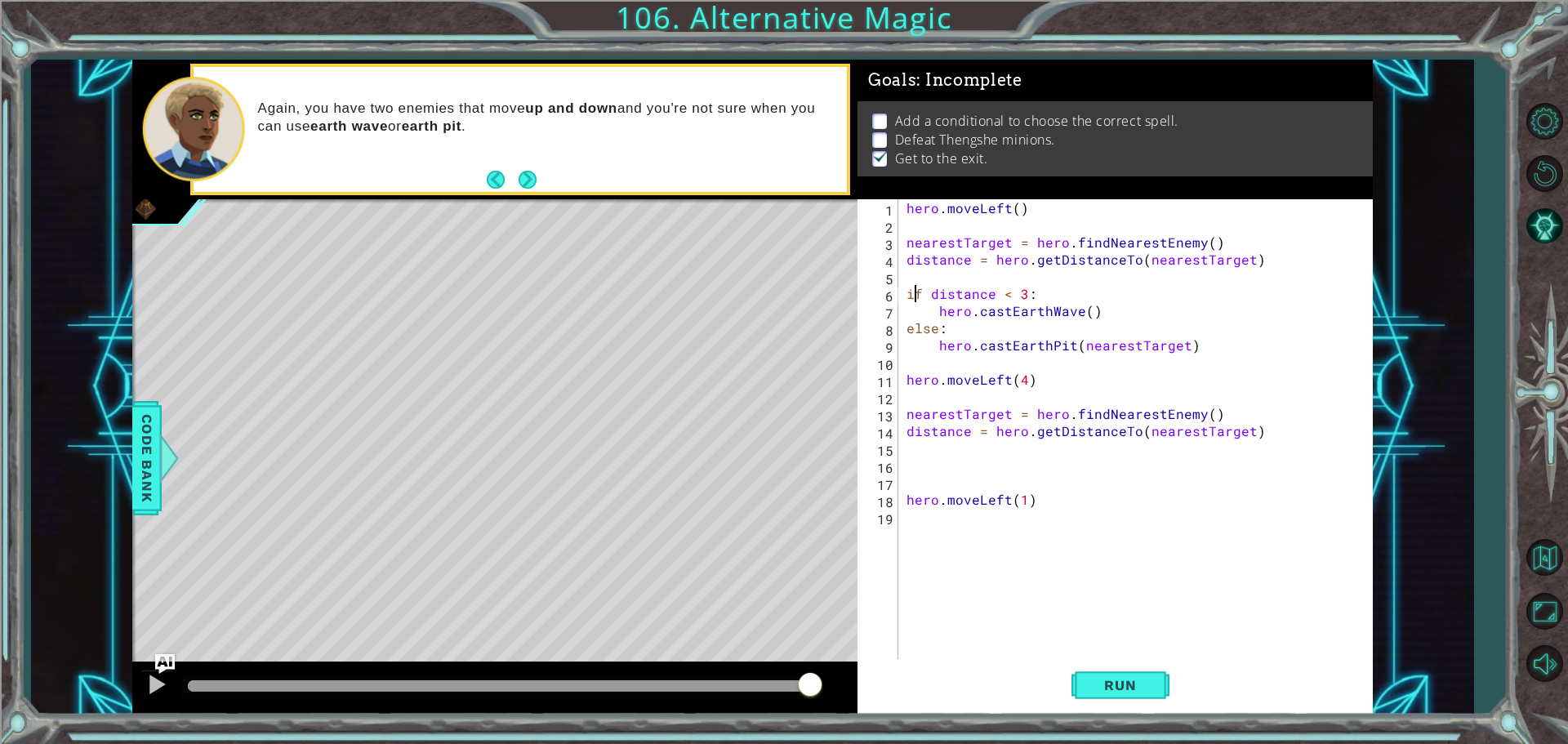
click at [912, 291] on div "hero . moveLeft ( ) nearestTarget = hero . findNearestEnemy ( ) distance = hero…" at bounding box center [1140, 448] width 473 height 497
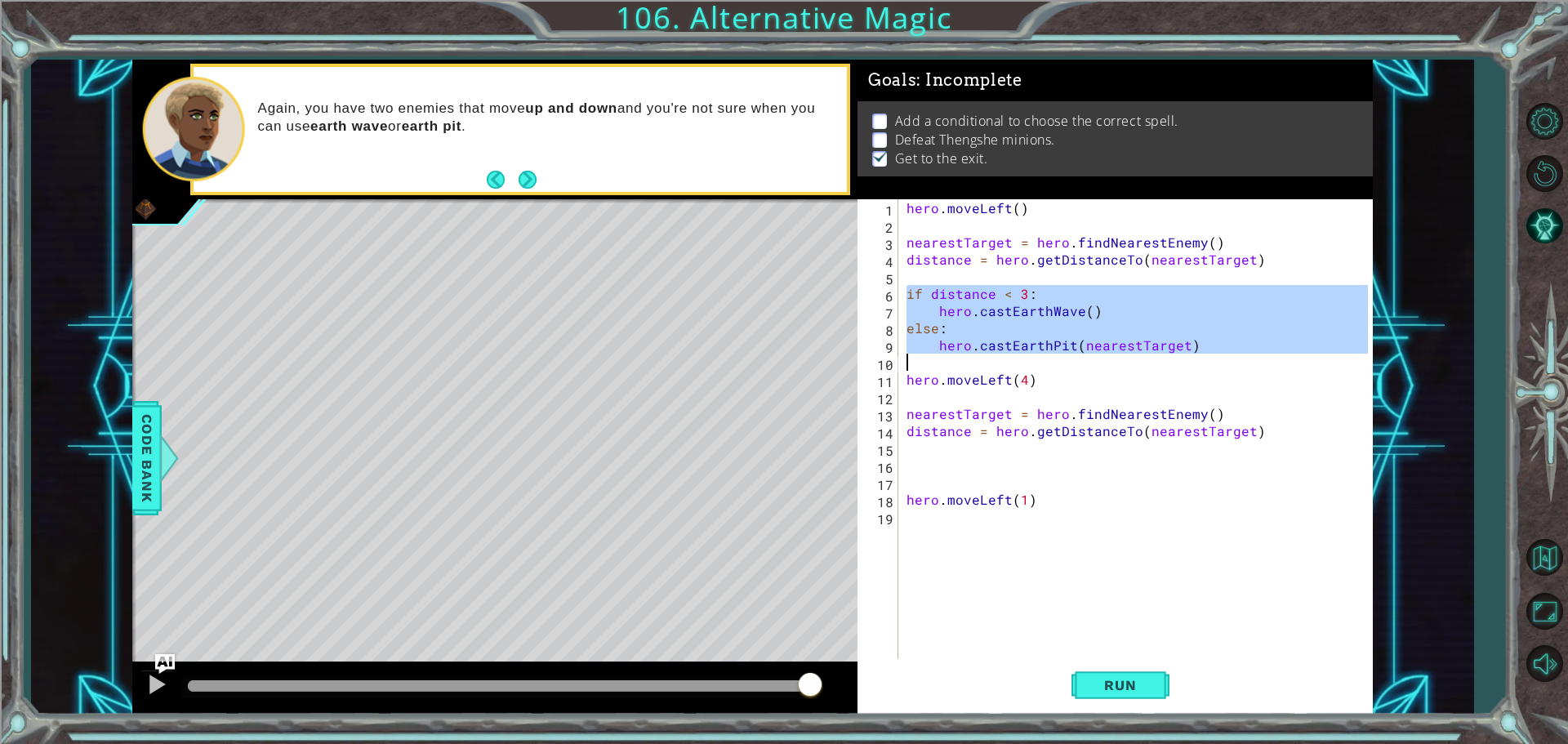
drag, startPoint x: 908, startPoint y: 292, endPoint x: 1200, endPoint y: 358, distance: 299.4
click at [1200, 358] on div "hero . moveLeft ( ) nearestTarget = hero . findNearestEnemy ( ) distance = hero…" at bounding box center [1140, 448] width 473 height 497
type textarea "hero.castEarthPit(nearestTarget)"
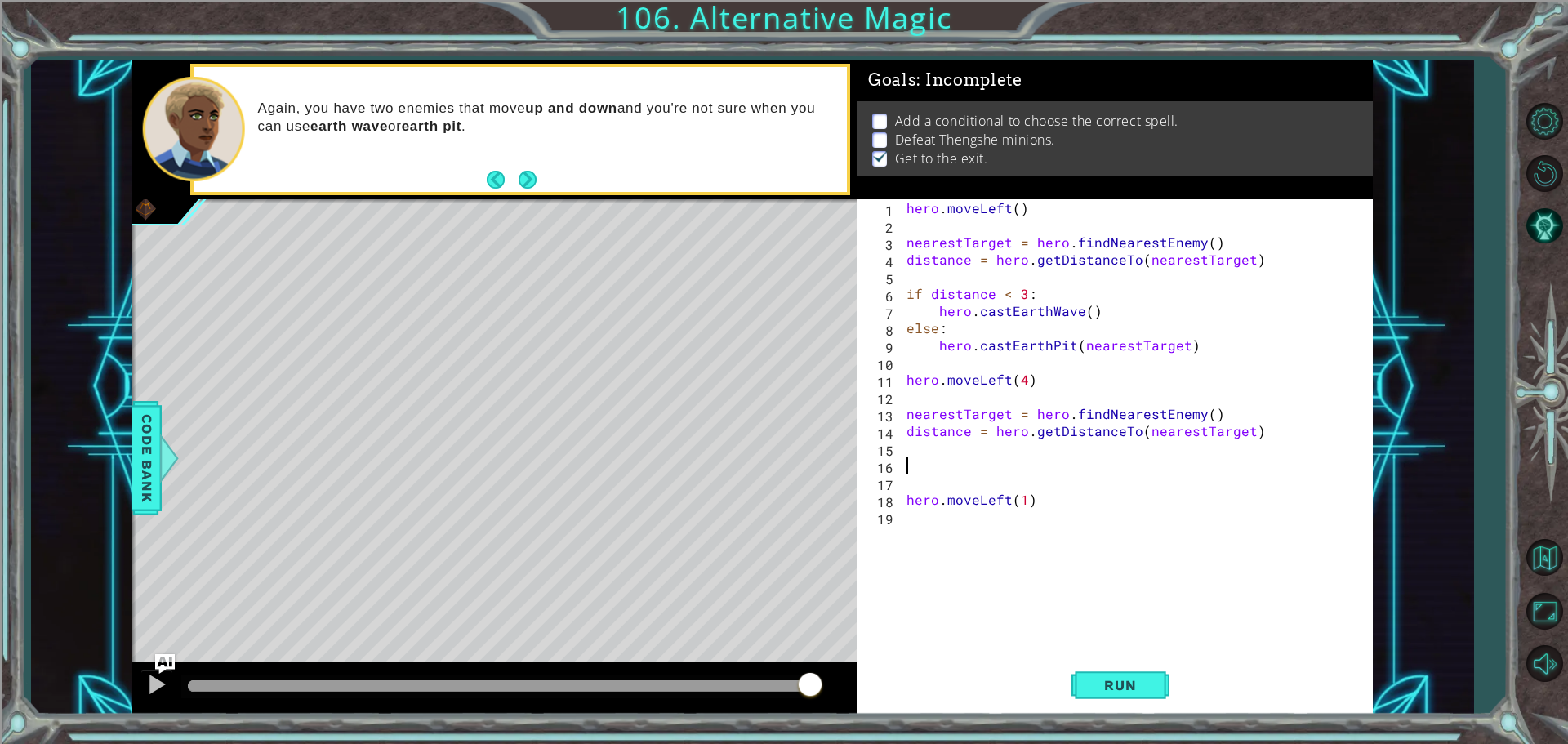
click at [953, 465] on div "hero . moveLeft ( ) nearestTarget = hero . findNearestEnemy ( ) distance = hero…" at bounding box center [1140, 448] width 473 height 497
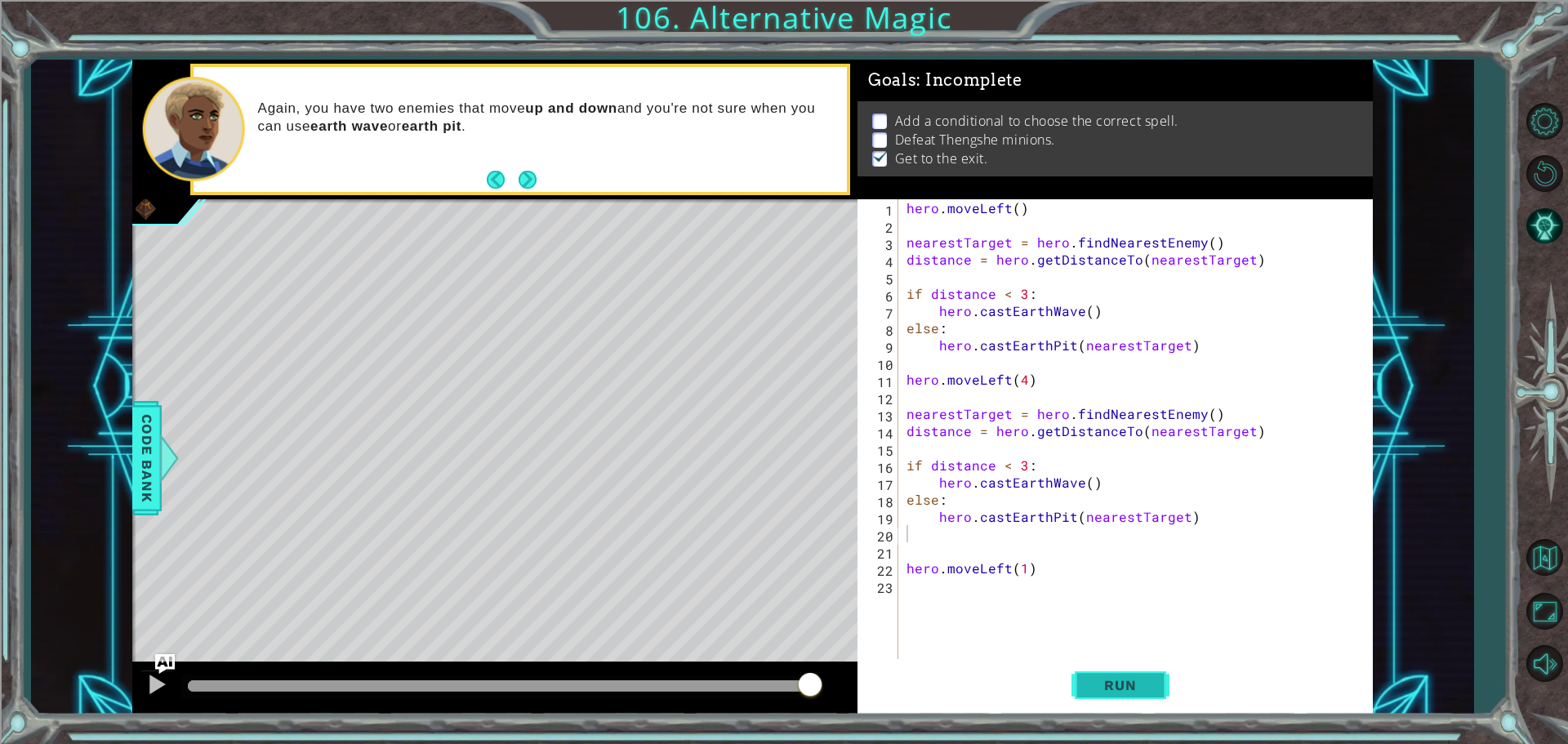
click at [1120, 691] on span "Run" at bounding box center [1120, 685] width 64 height 17
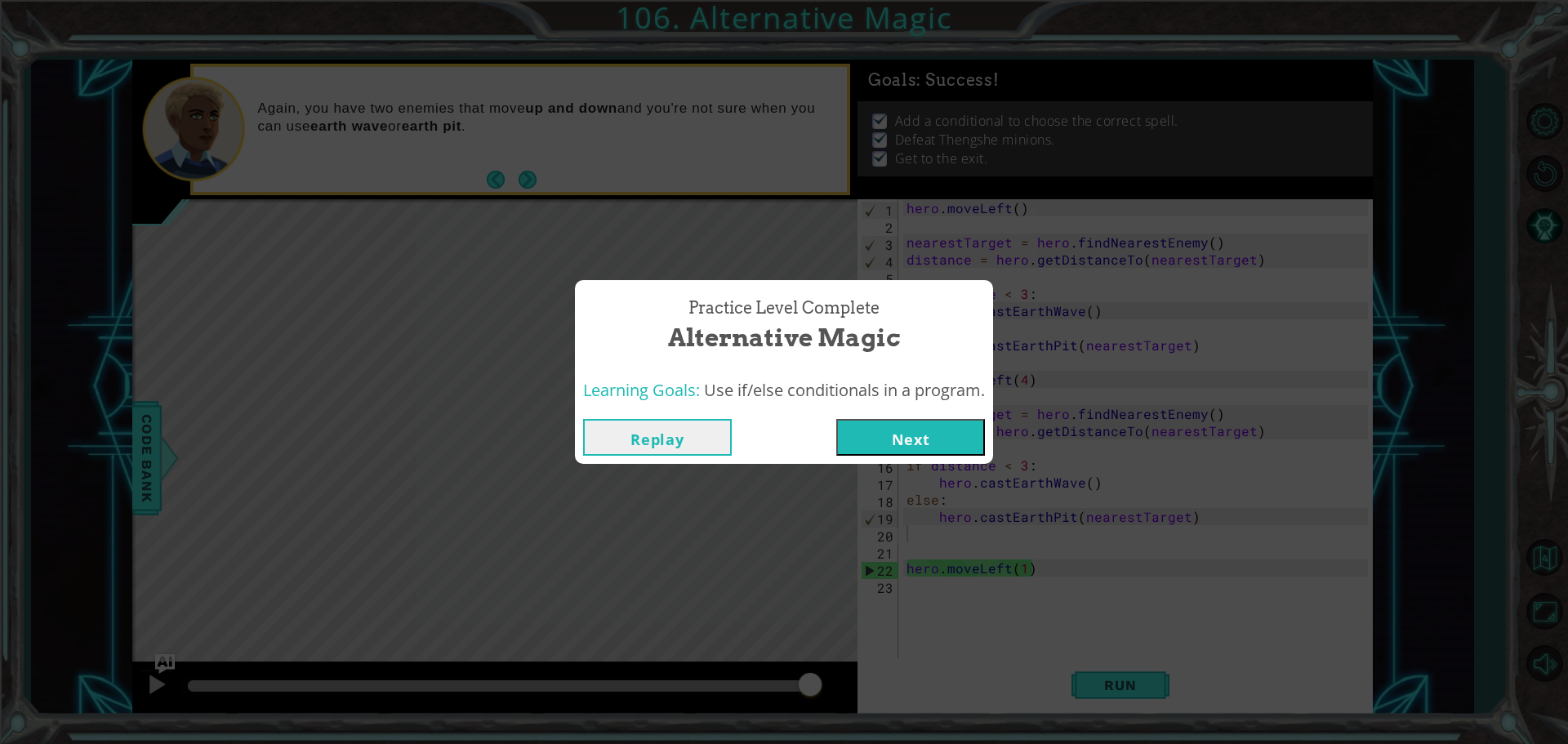
click at [920, 443] on button "Next" at bounding box center [910, 437] width 148 height 37
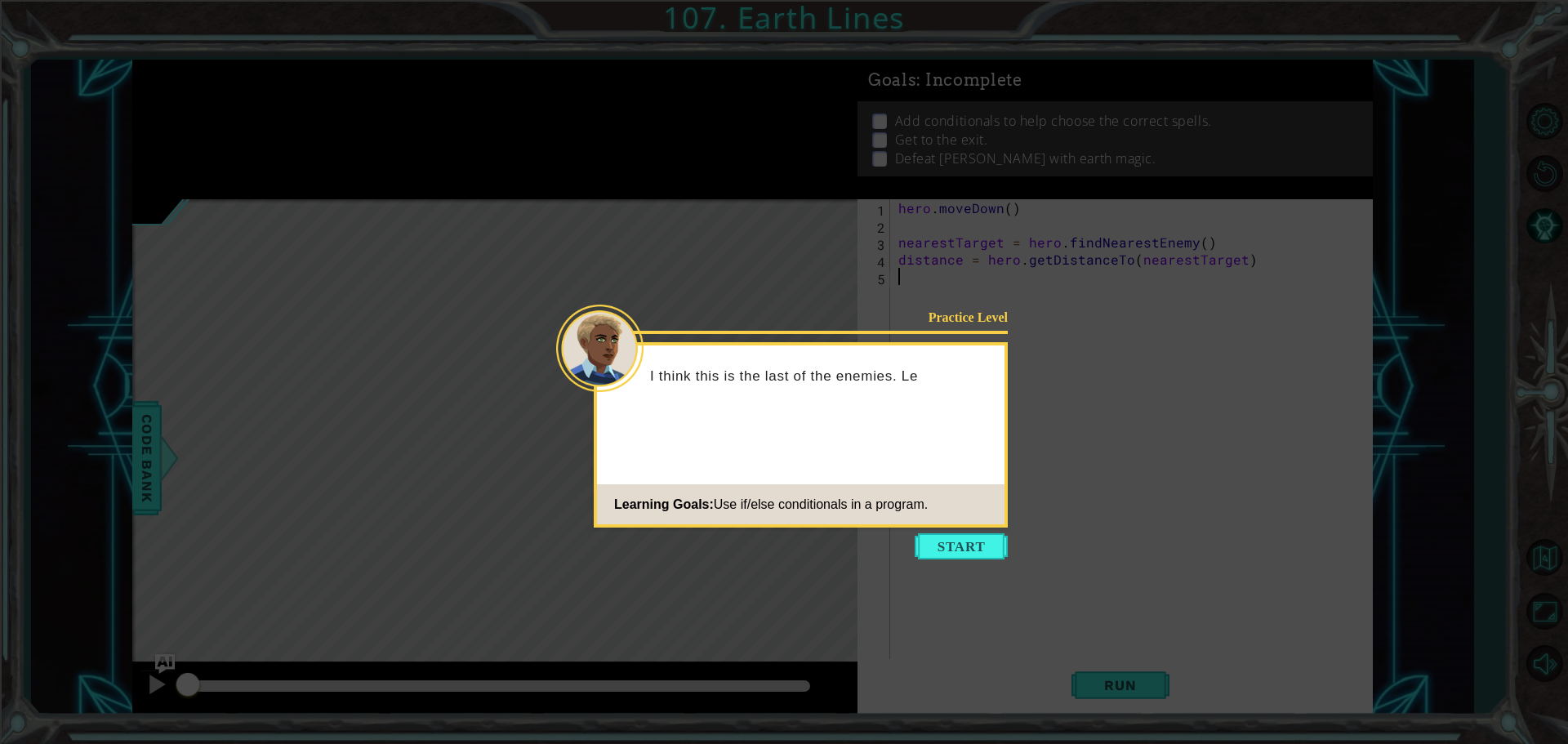
click at [971, 525] on div "Practice Level I think this is the last of the enemies. Le Learning Goals: Use …" at bounding box center [802, 435] width 415 height 185
click at [981, 544] on button "Start" at bounding box center [961, 546] width 93 height 26
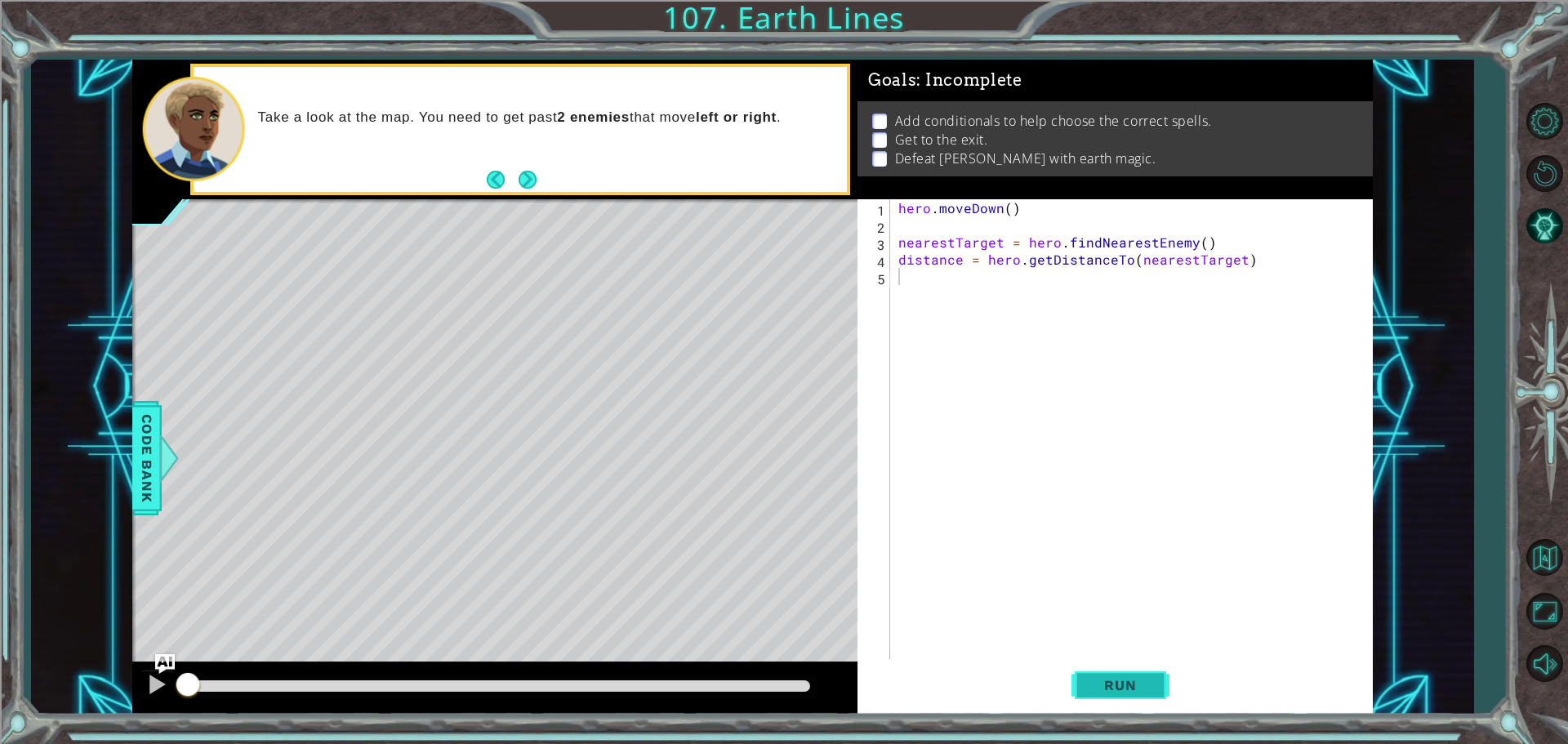
click at [1135, 663] on button "Run" at bounding box center [1120, 685] width 98 height 52
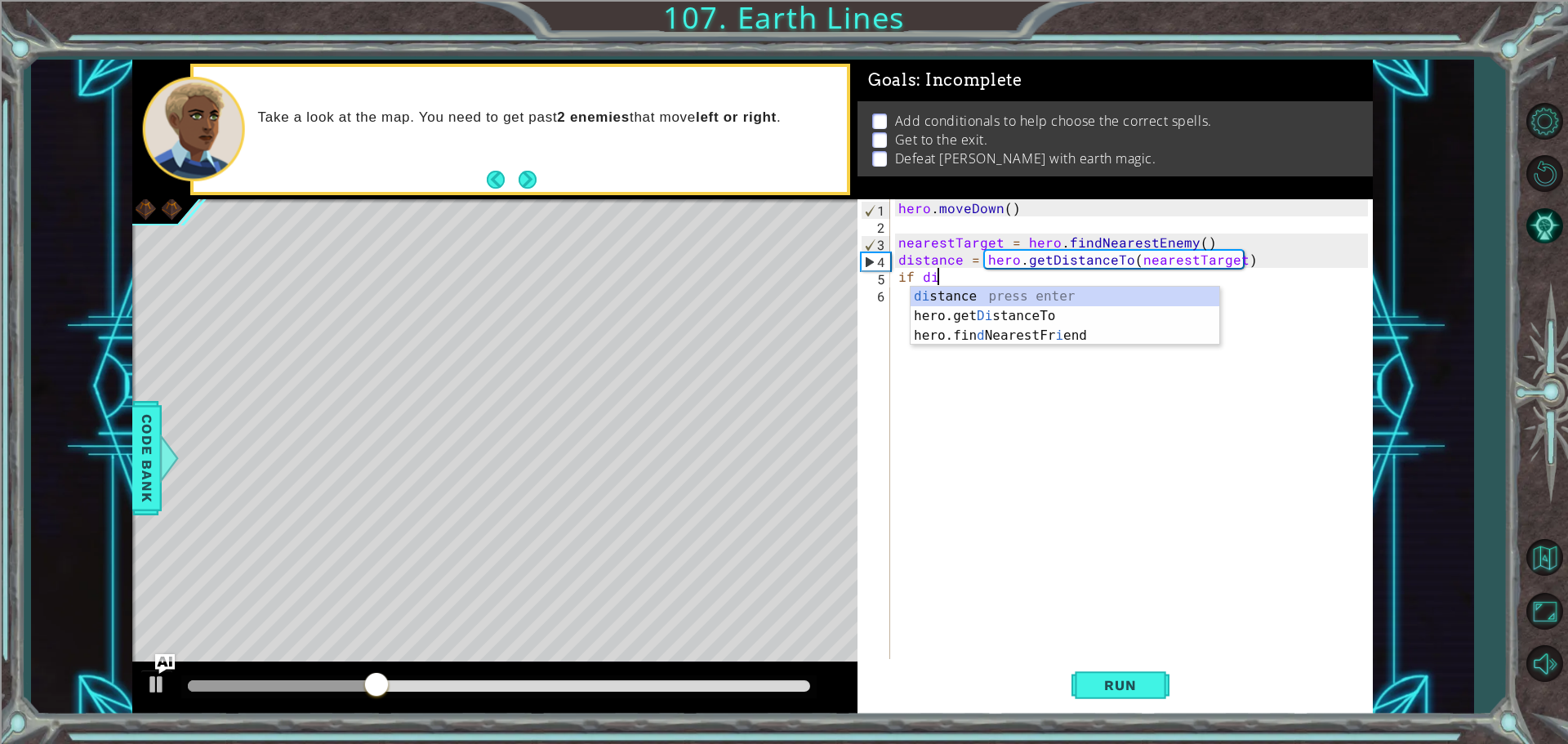
scroll to position [0, 2]
click at [1036, 290] on div "di stance press enter hero.get Di stanceTo press enter hero.fin d NearestFr i e…" at bounding box center [1065, 335] width 309 height 98
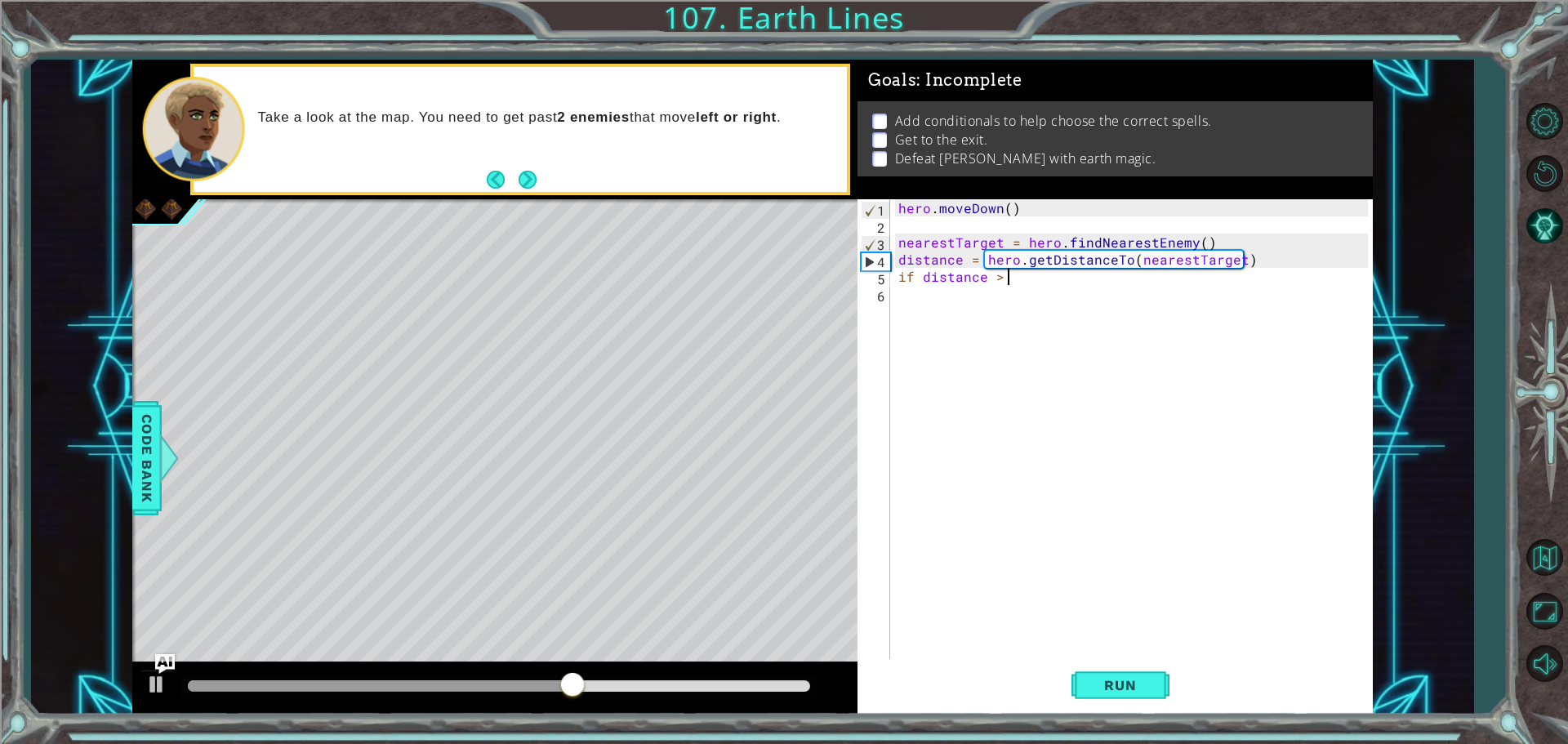
scroll to position [0, 6]
type textarea "if distance > 3:"
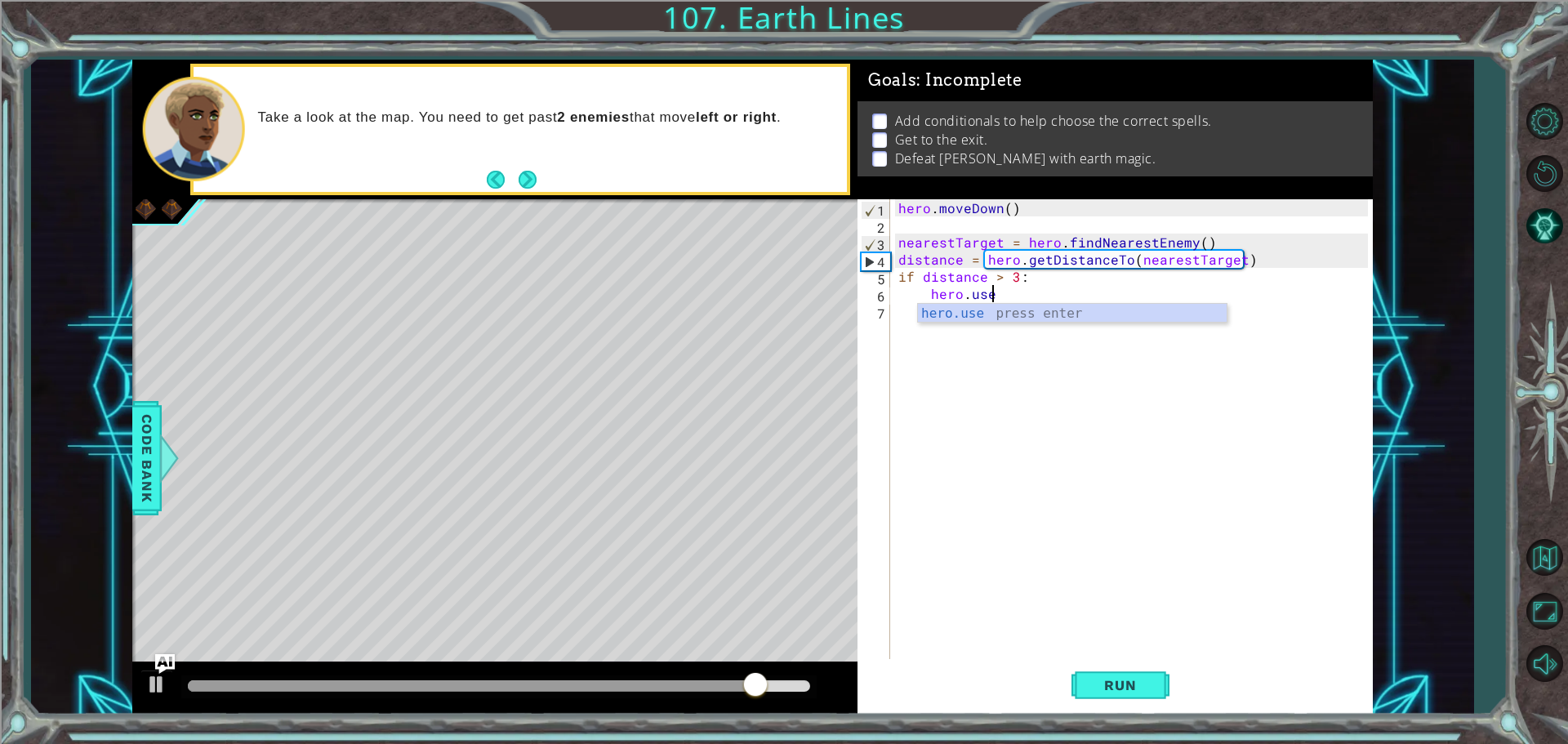
scroll to position [0, 5]
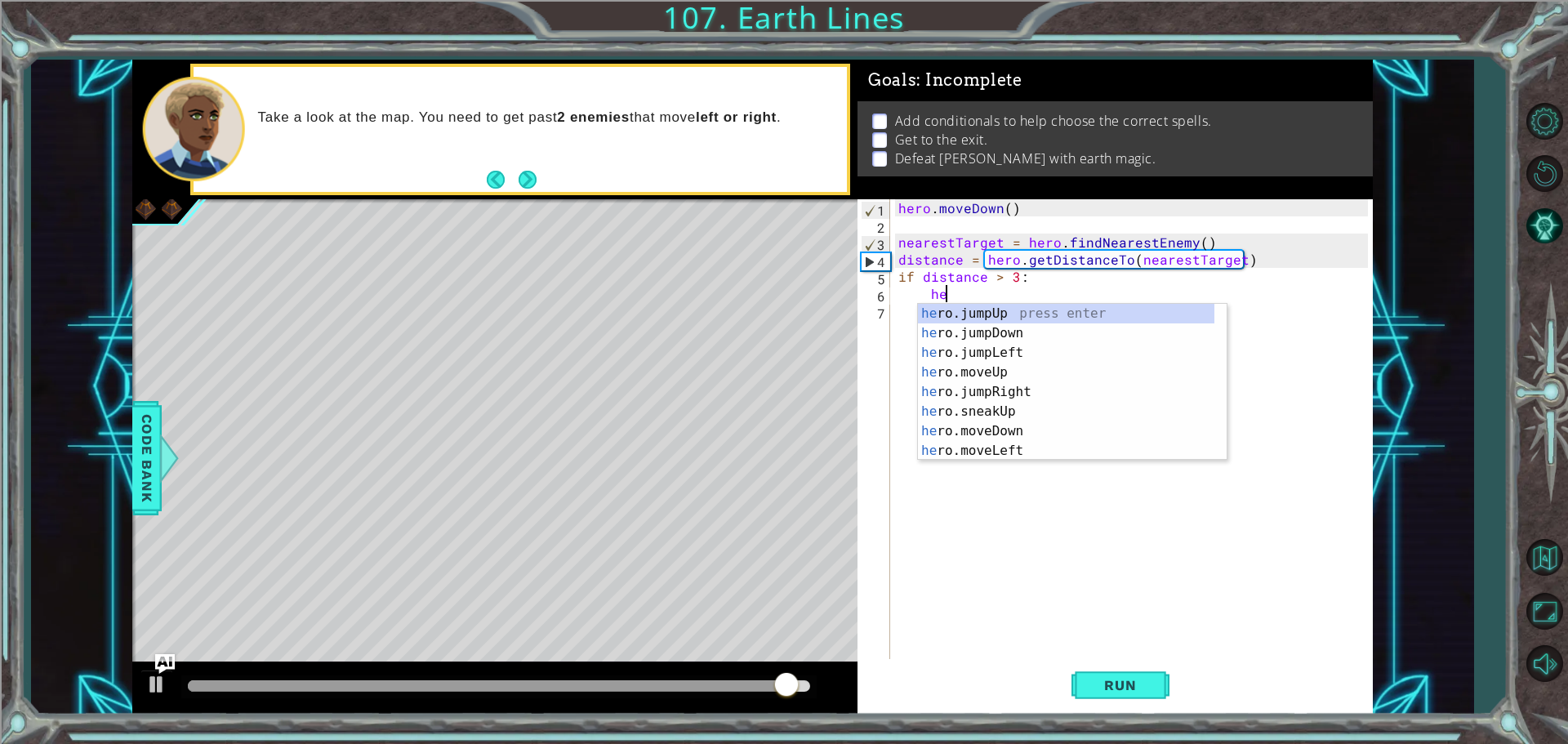
type textarea "h"
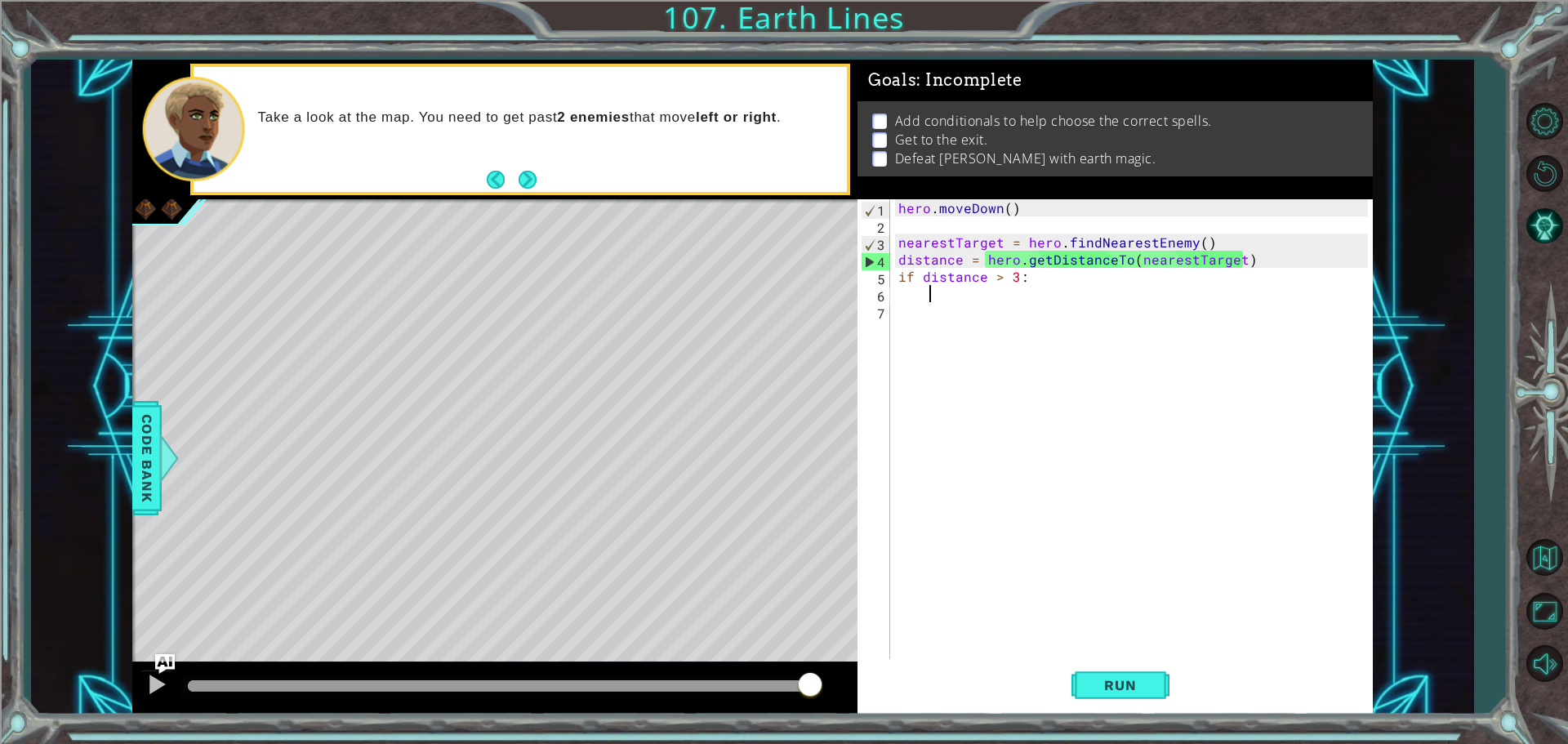
paste textarea "Code Area"
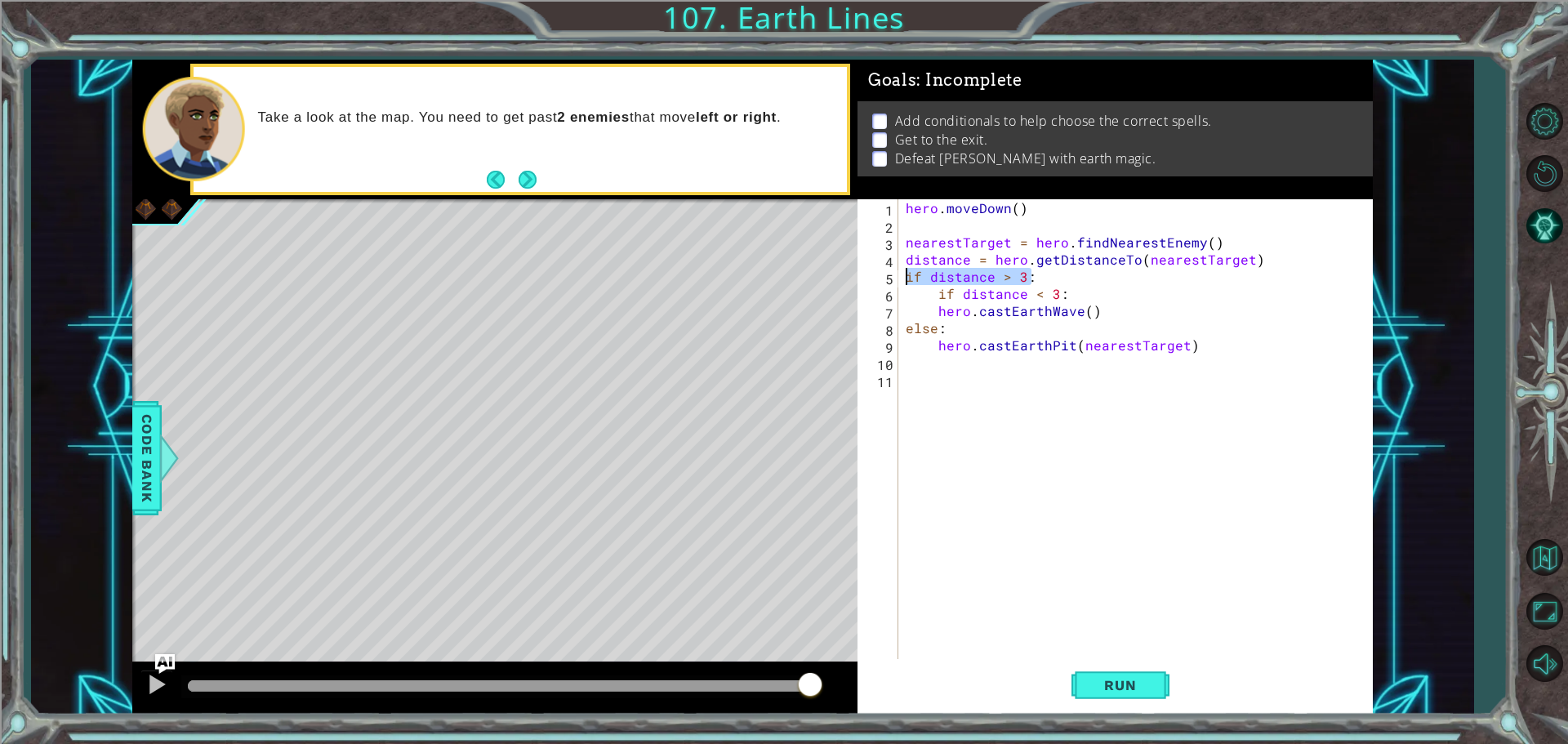
drag, startPoint x: 1030, startPoint y: 278, endPoint x: 906, endPoint y: 282, distance: 124.1
click at [906, 282] on div "hero . moveDown ( ) nearestTarget = hero . findNearestEnemy ( ) distance = hero…" at bounding box center [1140, 448] width 474 height 497
type textarea "if distance > 3:"
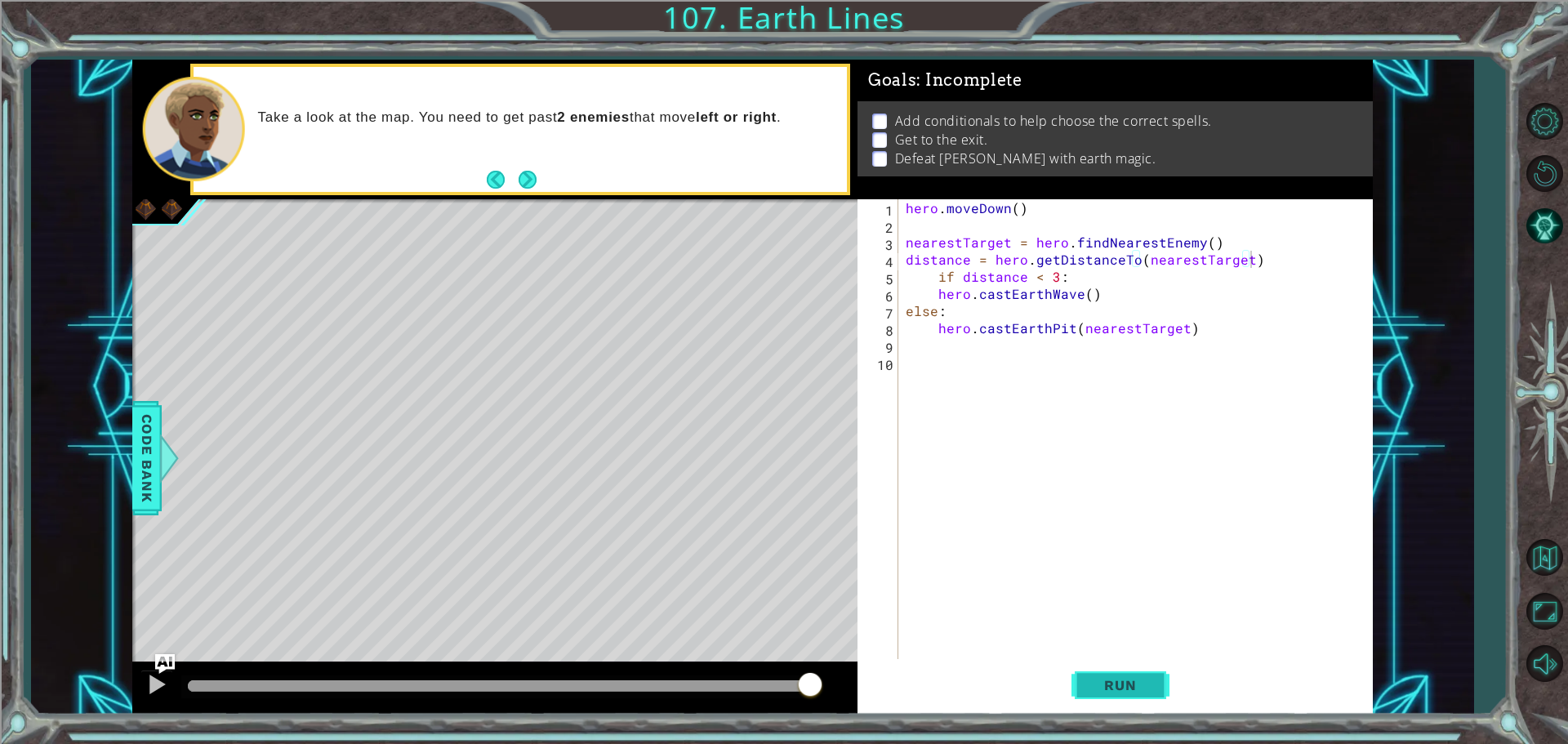
click at [1157, 668] on button "Run" at bounding box center [1120, 685] width 98 height 52
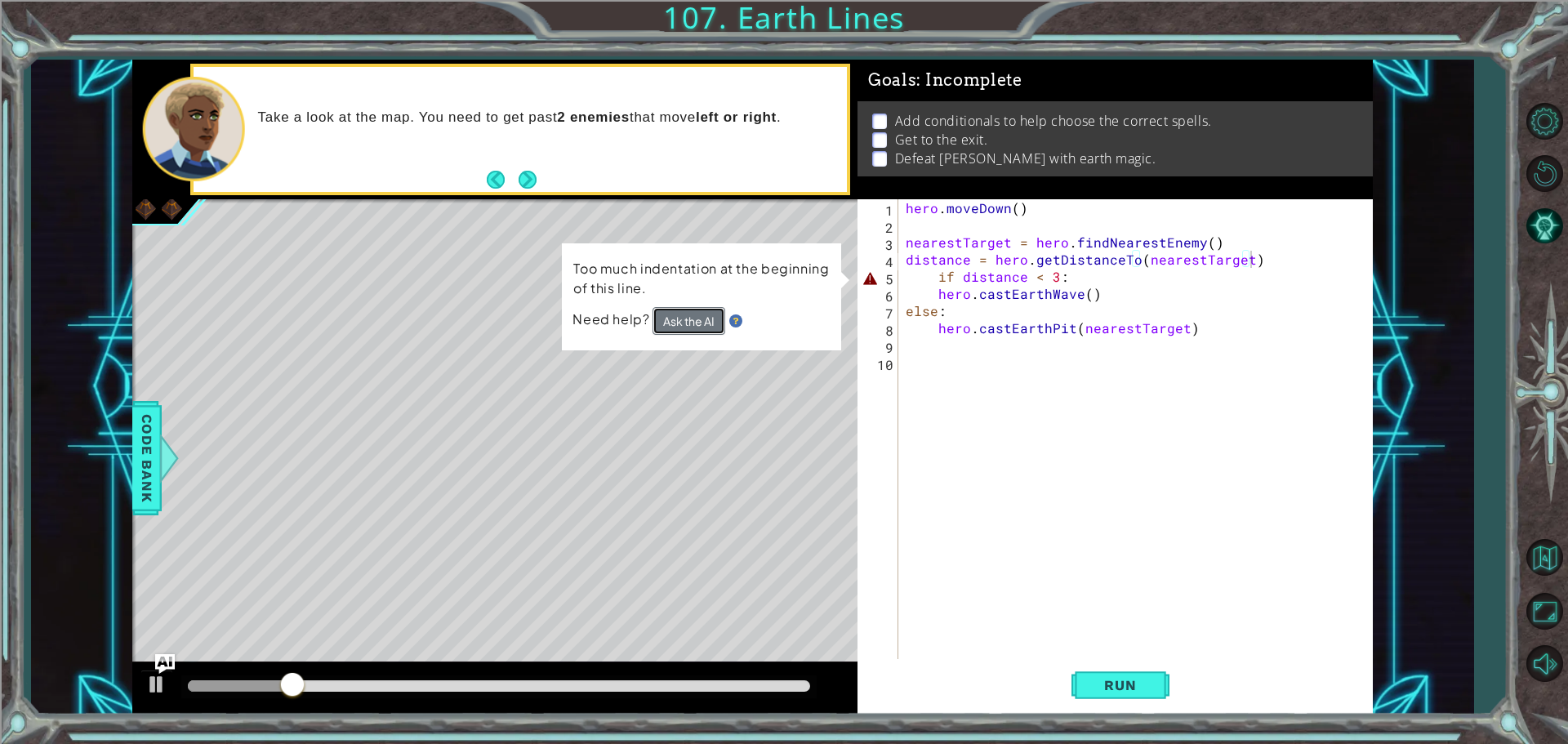
click at [688, 321] on button "Ask the AI" at bounding box center [688, 320] width 73 height 28
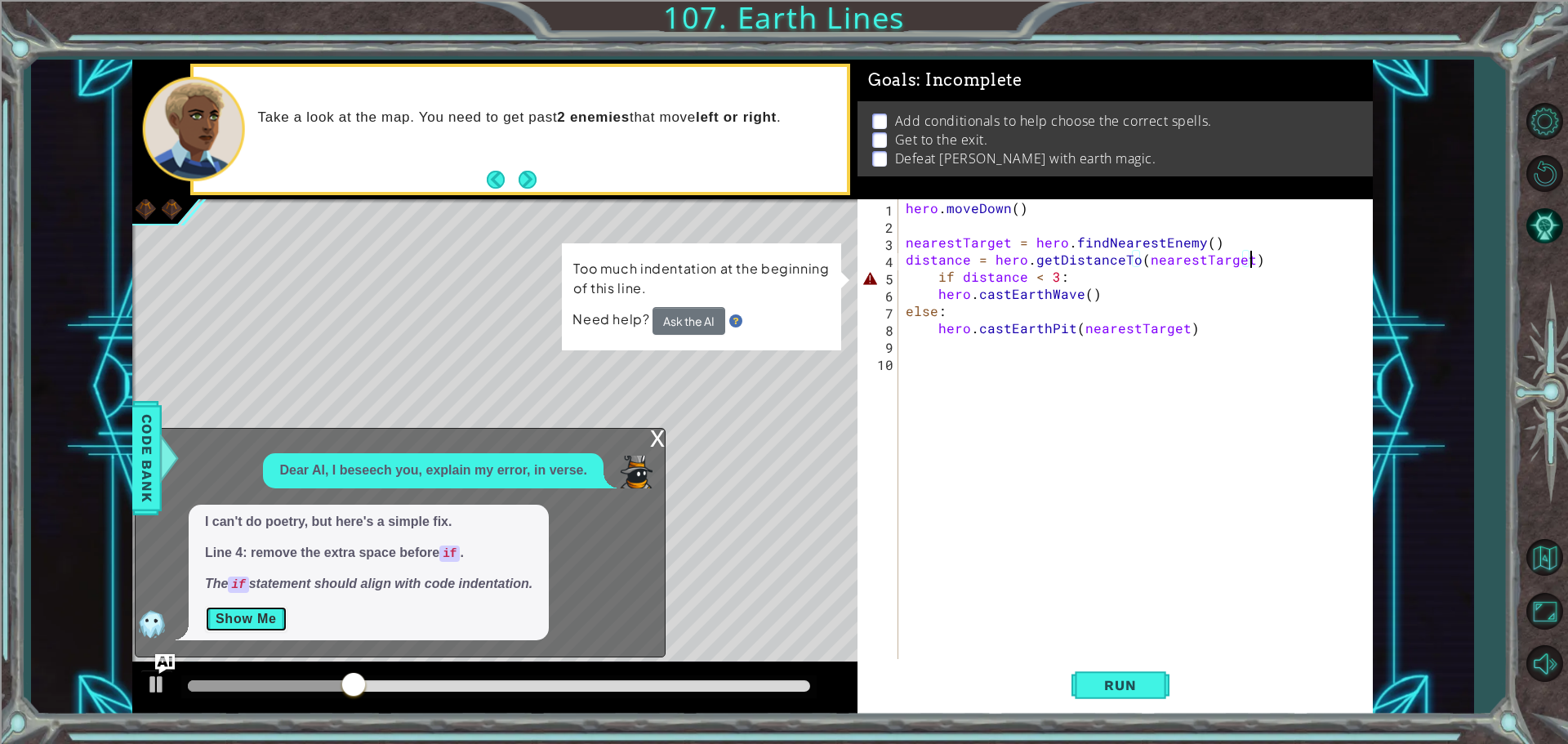
click at [251, 623] on button "Show Me" at bounding box center [247, 619] width 83 height 26
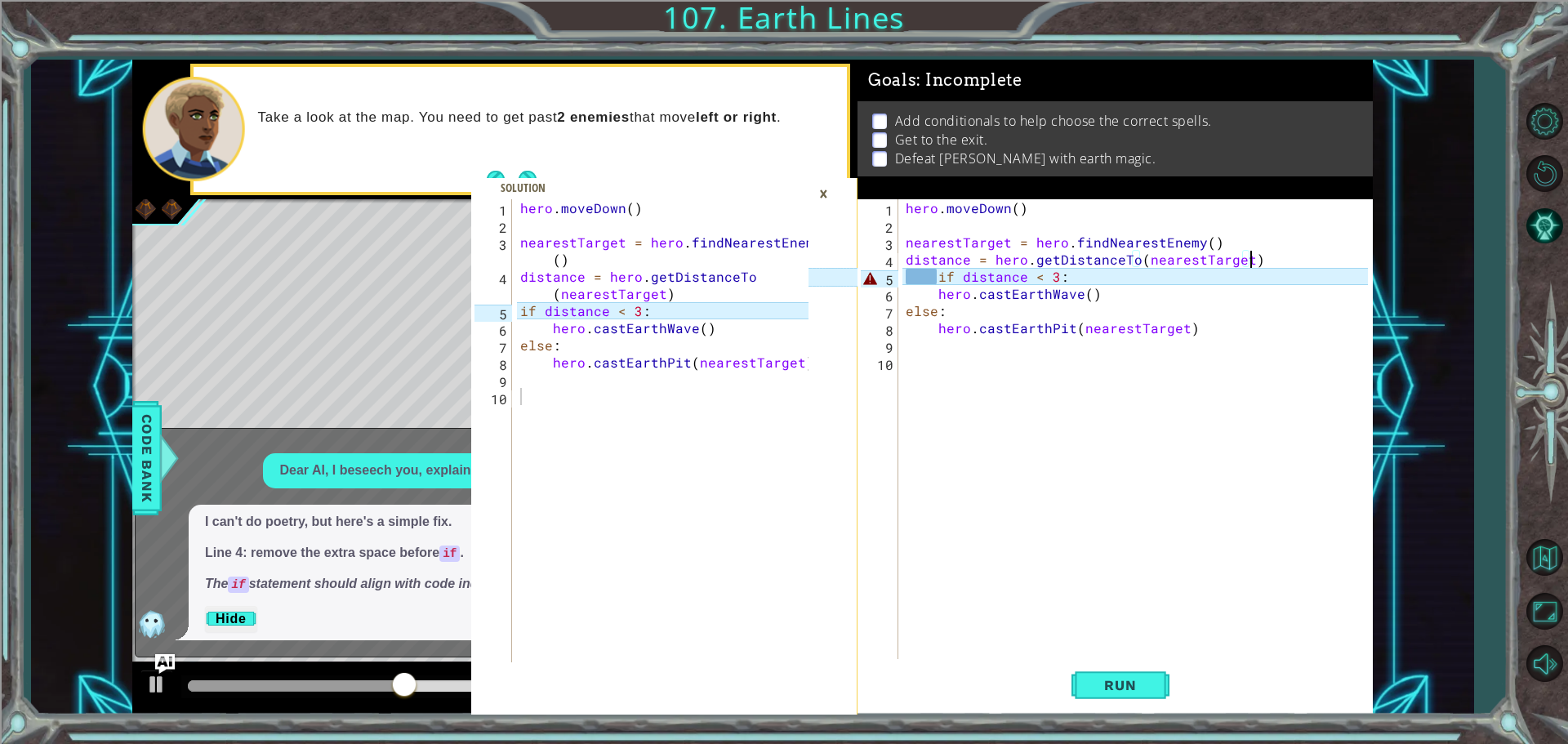
click at [927, 277] on div "hero . moveDown ( ) nearestTarget = hero . findNearestEnemy ( ) distance = hero…" at bounding box center [1140, 448] width 474 height 497
type textarea "if distance < 3:"
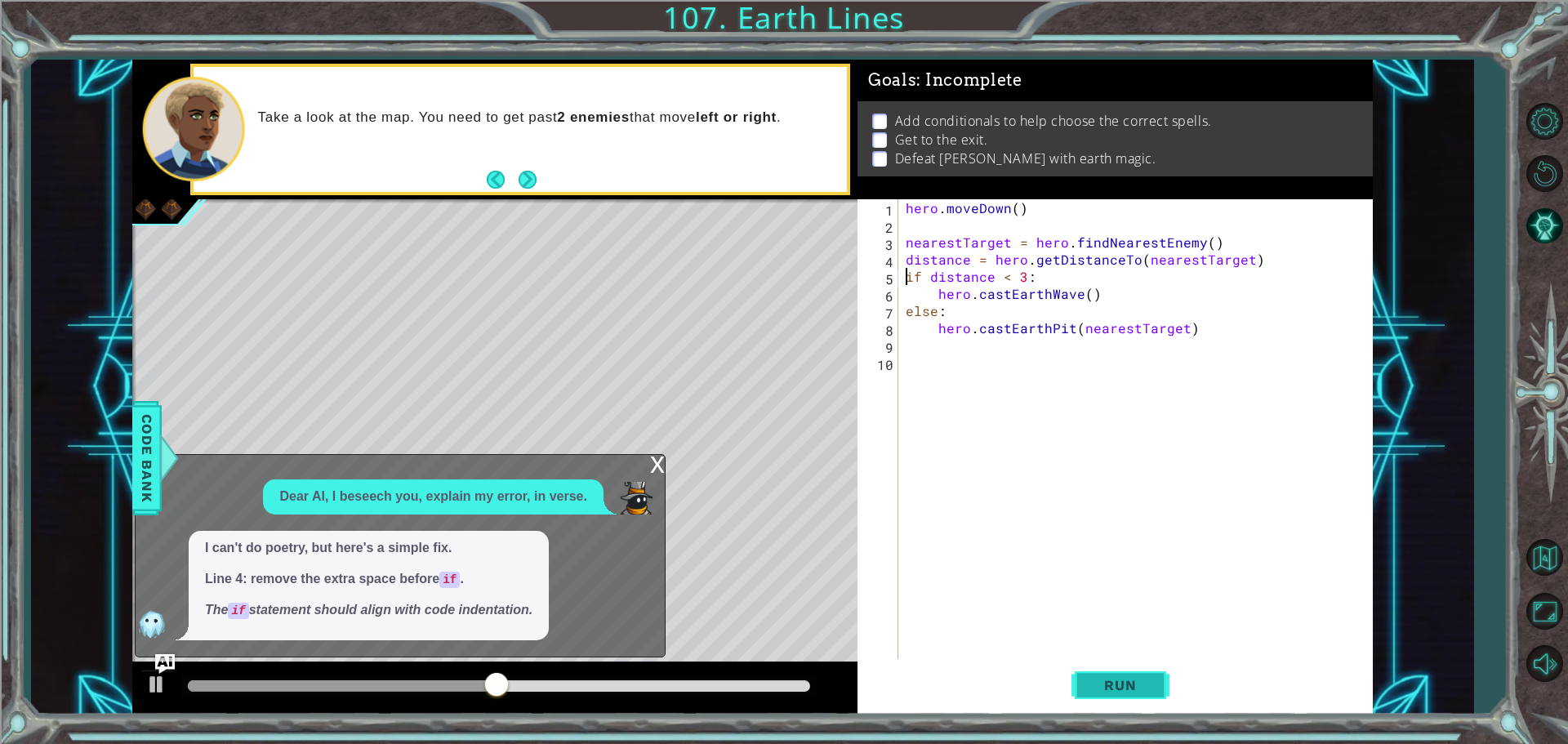
click at [1122, 679] on span "Run" at bounding box center [1120, 685] width 64 height 17
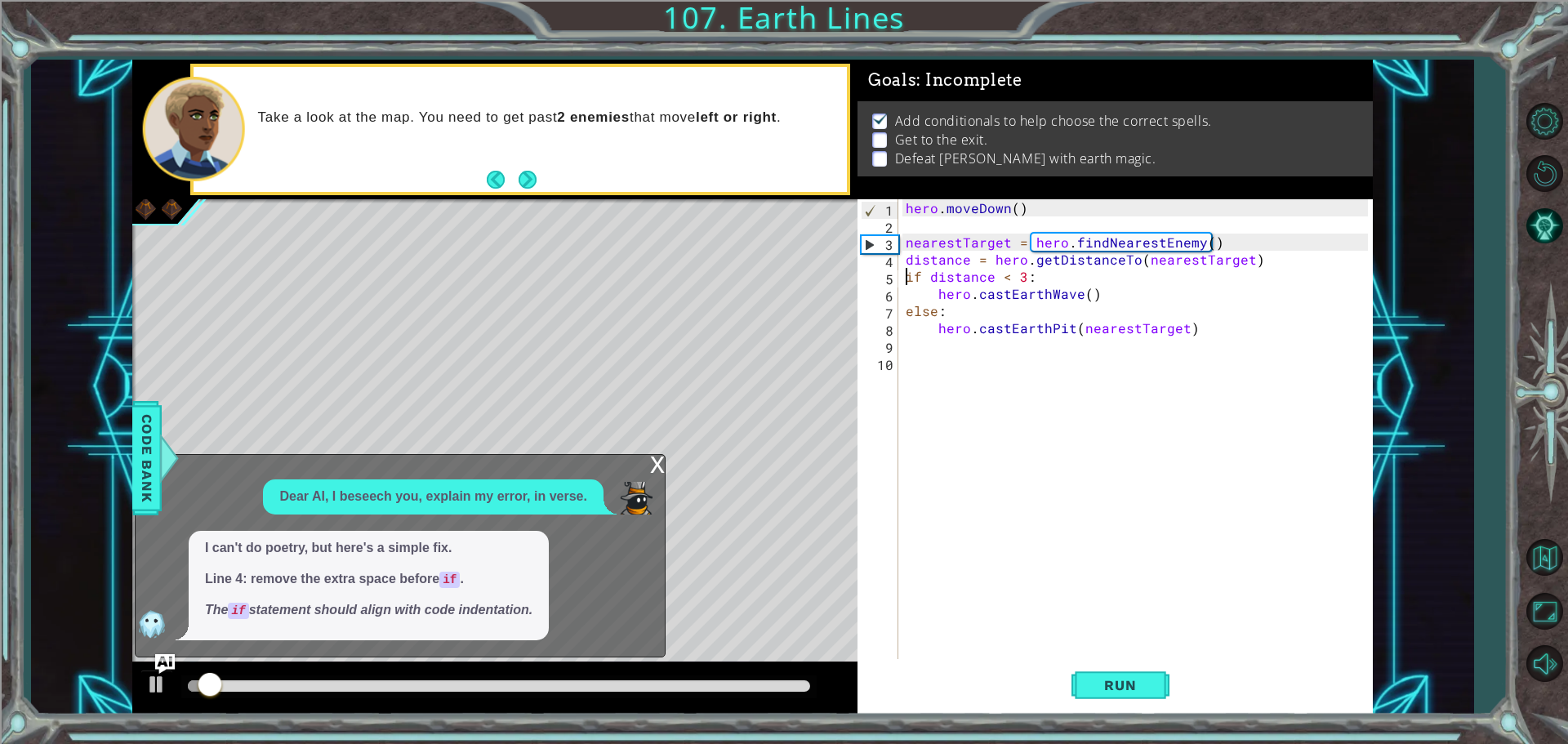
click at [647, 466] on div "x Dear AI, I beseech you, explain my error, in verse. I can't do poetry, but he…" at bounding box center [400, 555] width 531 height 203
click at [659, 463] on div "x" at bounding box center [658, 463] width 15 height 17
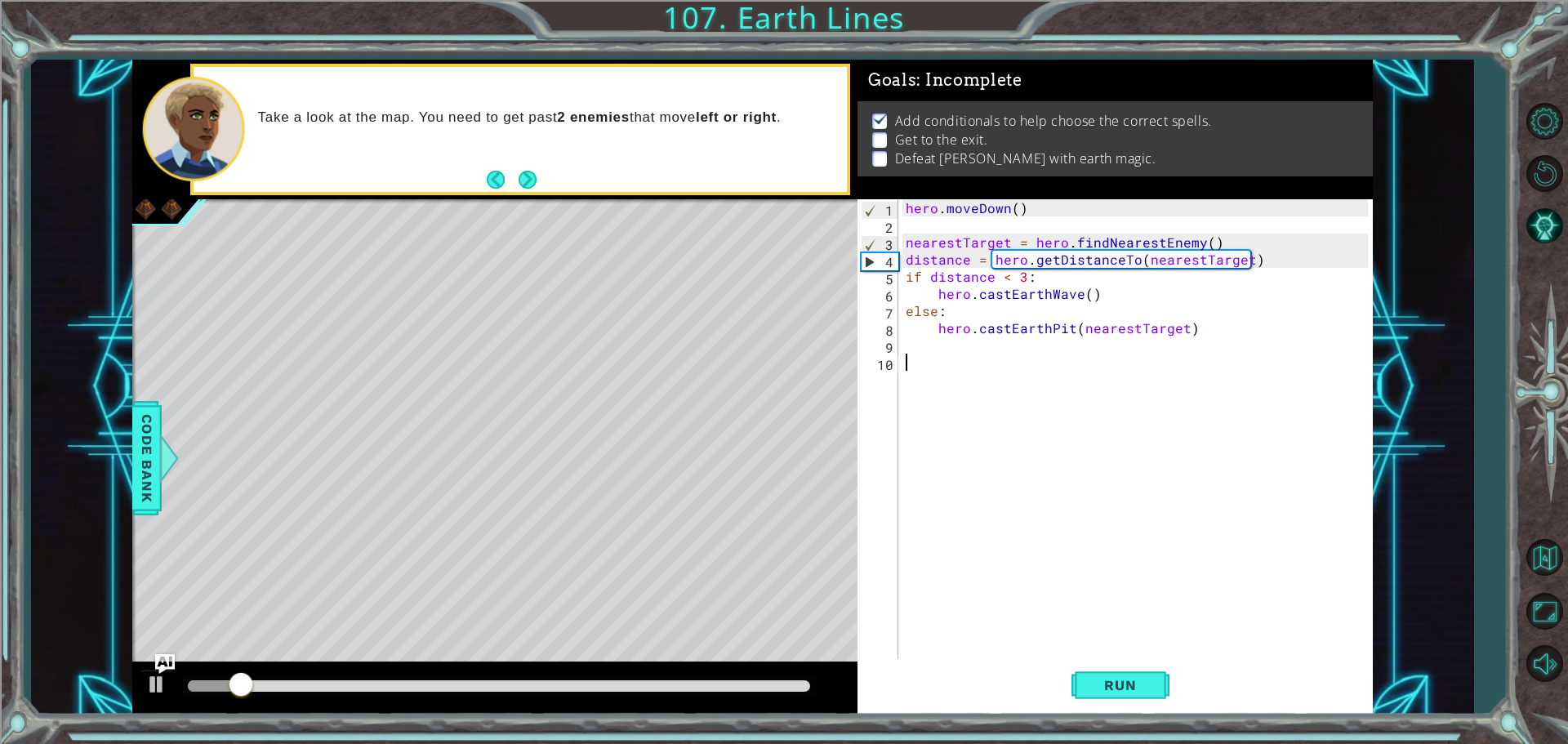
click at [960, 382] on div "hero . moveDown ( ) nearestTarget = hero . findNearestEnemy ( ) distance = hero…" at bounding box center [1140, 448] width 474 height 497
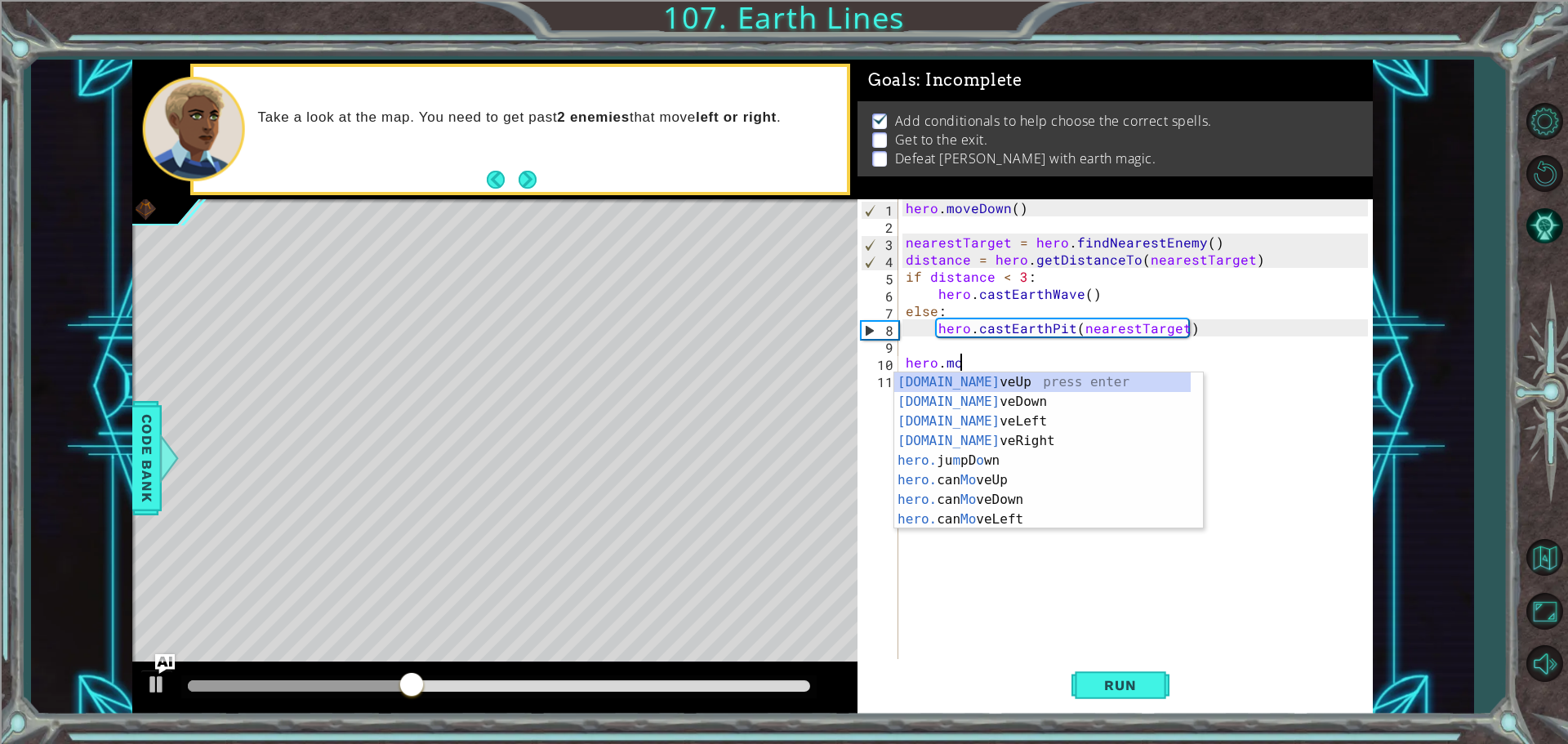
scroll to position [0, 3]
click at [980, 394] on div "hero.mov eUp press enter hero.mov eDown press enter hero.mov eLeft press enter …" at bounding box center [1048, 470] width 309 height 196
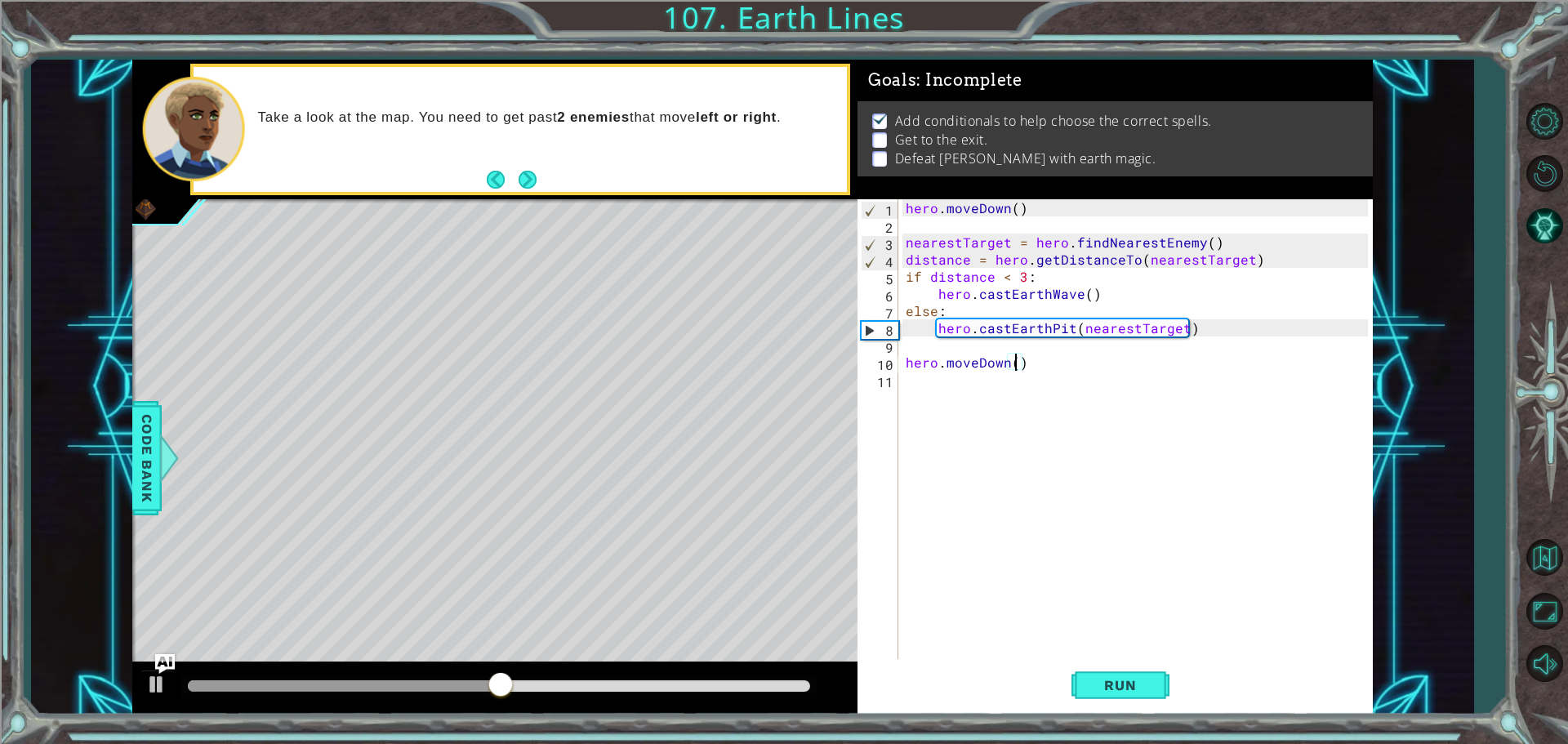
scroll to position [0, 6]
type textarea "hero.moveDown(4)"
click at [1153, 689] on span "Run" at bounding box center [1120, 685] width 64 height 17
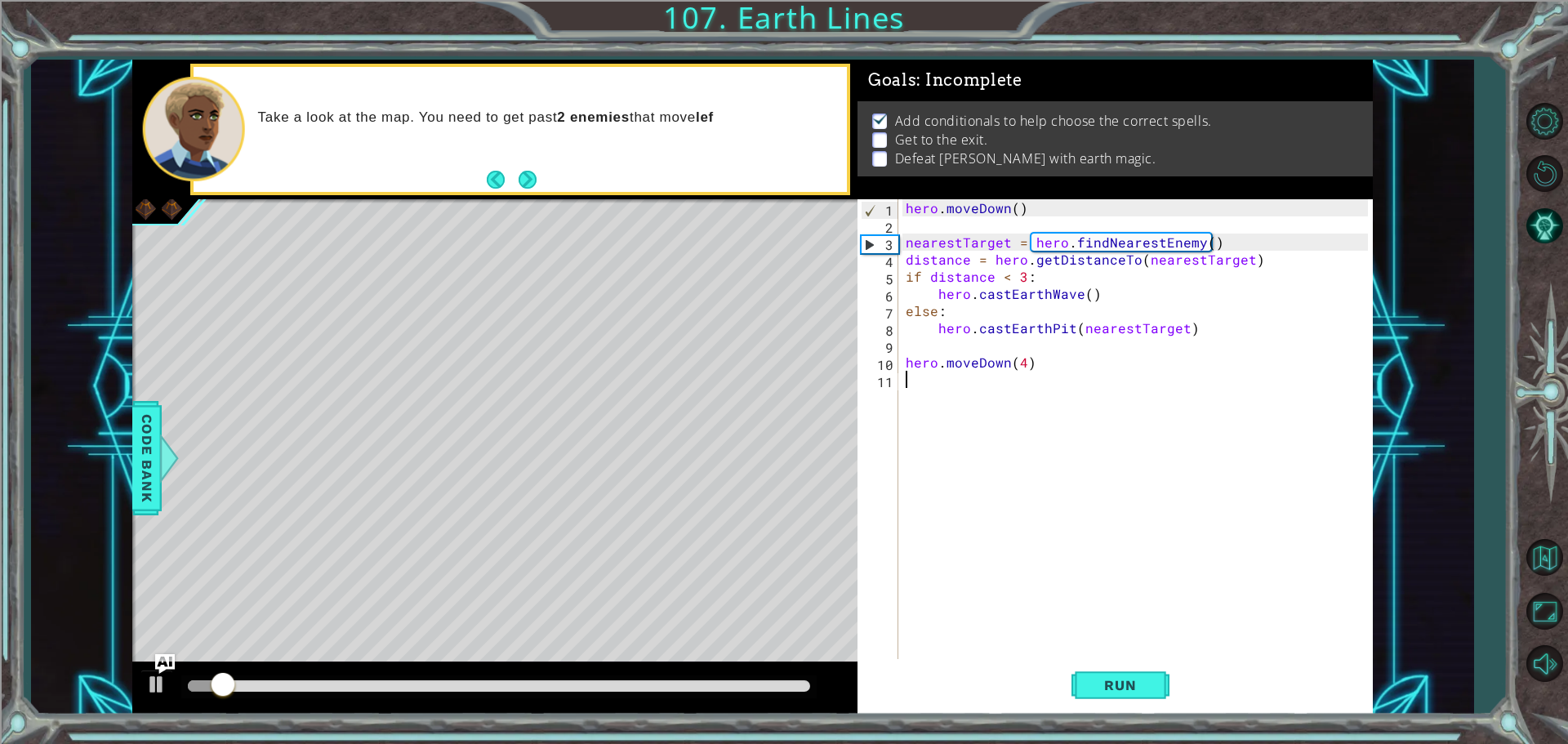
click at [926, 400] on div "hero . moveDown ( ) nearestTarget = hero . findNearestEnemy ( ) distance = hero…" at bounding box center [1140, 448] width 474 height 497
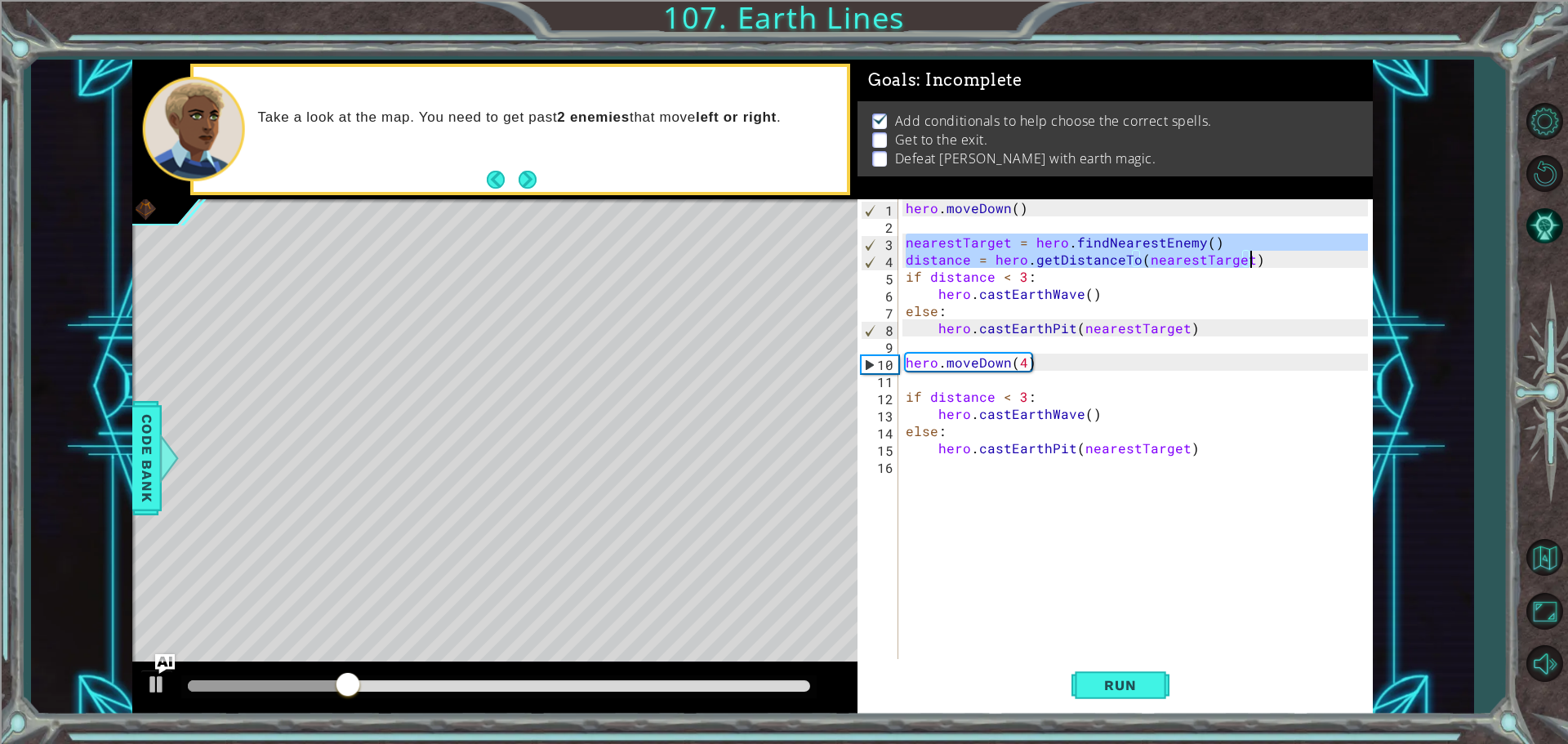
drag, startPoint x: 905, startPoint y: 249, endPoint x: 1258, endPoint y: 262, distance: 353.2
click at [1258, 262] on div "hero . moveDown ( ) nearestTarget = hero . findNearestEnemy ( ) distance = hero…" at bounding box center [1140, 448] width 474 height 497
click at [906, 401] on div "hero . moveDown ( ) nearestTarget = hero . findNearestEnemy ( ) distance = hero…" at bounding box center [1140, 448] width 474 height 497
type textarea "if distance < 3:"
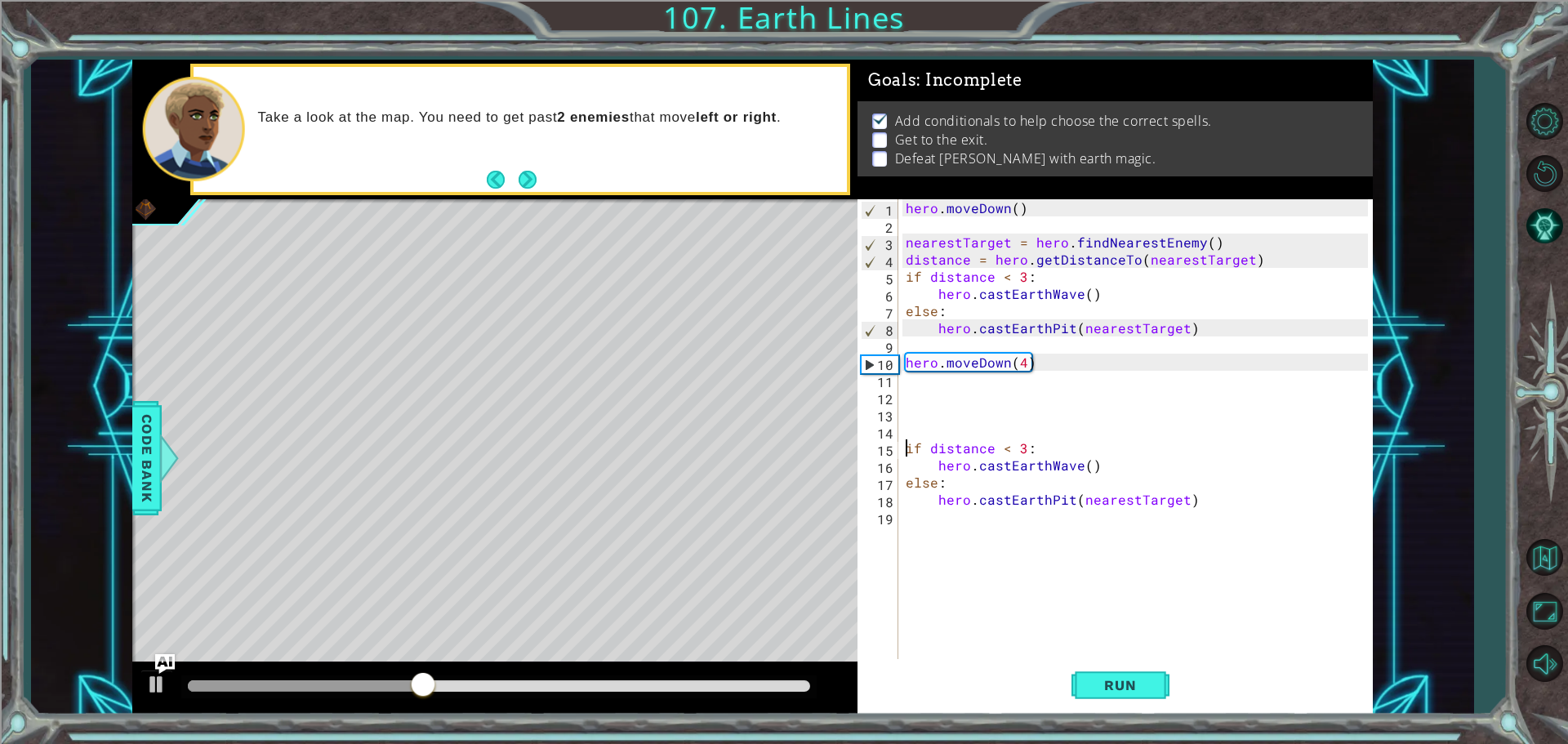
click at [913, 406] on div "hero . moveDown ( ) nearestTarget = hero . findNearestEnemy ( ) distance = hero…" at bounding box center [1140, 448] width 474 height 497
click at [912, 422] on div "hero . moveDown ( ) nearestTarget = hero . findNearestEnemy ( ) distance = hero…" at bounding box center [1140, 448] width 474 height 497
click at [932, 432] on div "hero . moveDown ( ) nearestTarget = hero . findNearestEnemy ( ) distance = hero…" at bounding box center [1140, 448] width 474 height 497
paste textarea "distance = hero.getDistanceTo(nearestTarget)"
type textarea "distance = hero.getDistanceTo(nearestTarget)"
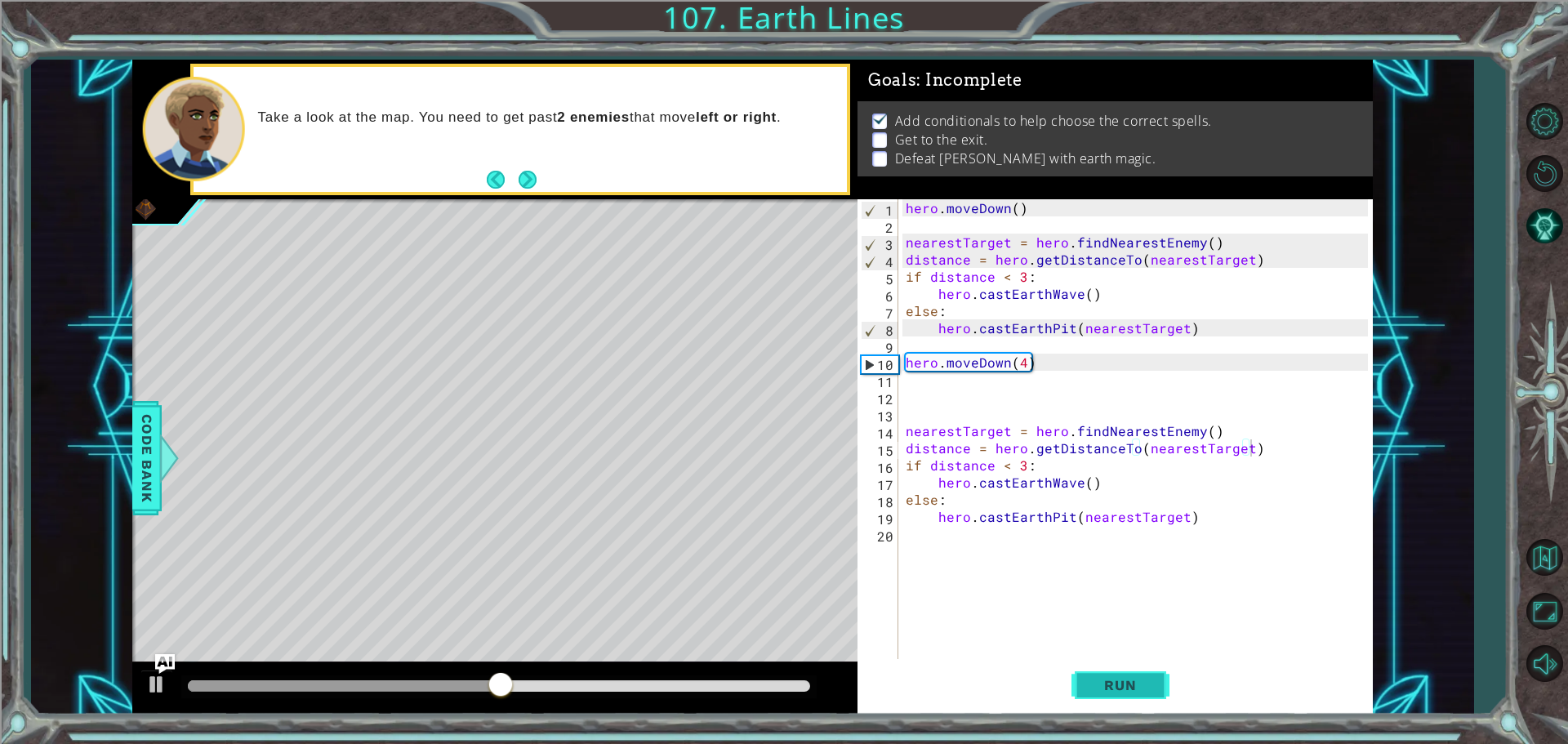
click at [1117, 666] on button "Run" at bounding box center [1120, 685] width 98 height 52
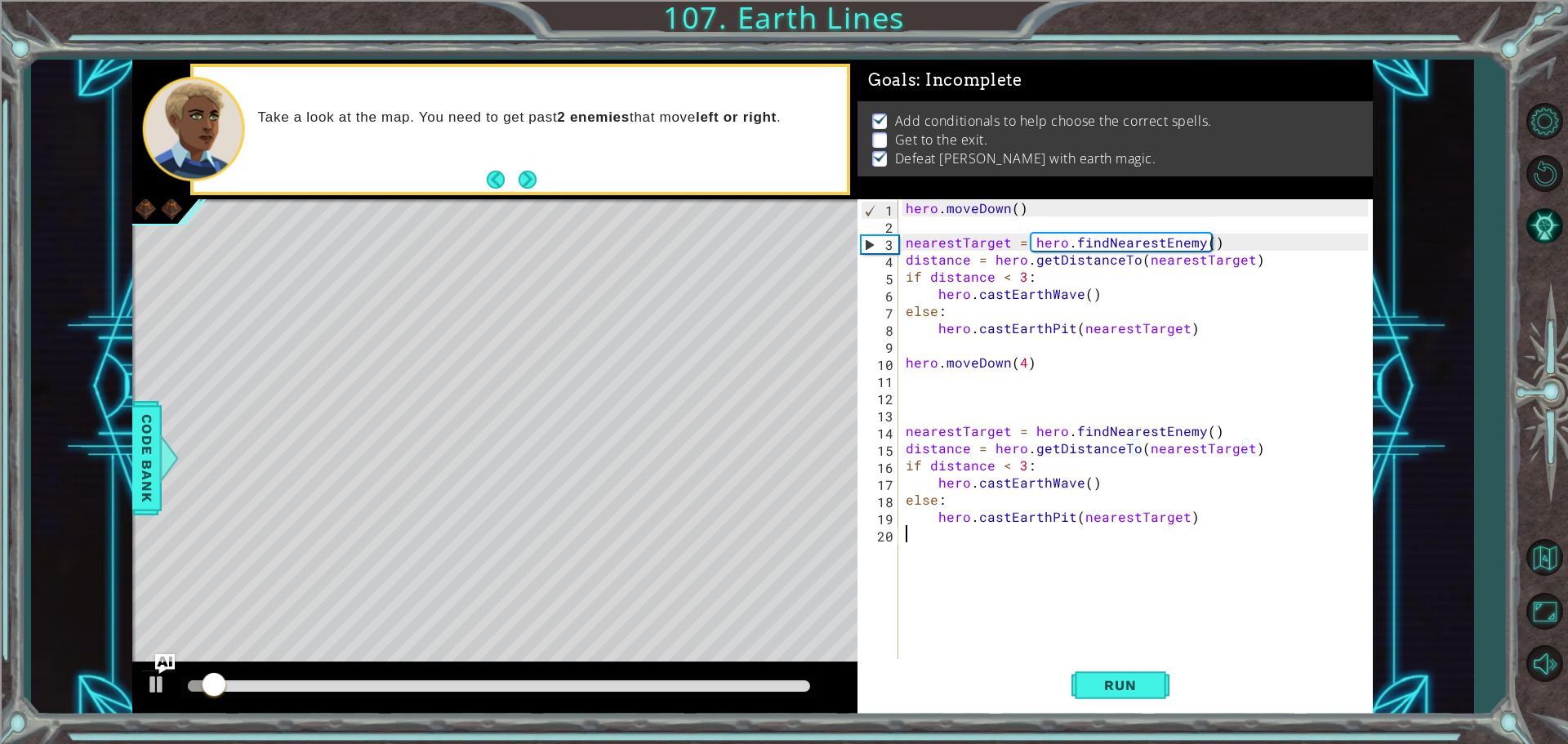
click at [926, 569] on div "hero . moveDown ( ) nearestTarget = hero . findNearestEnemy ( ) distance = hero…" at bounding box center [1140, 448] width 474 height 497
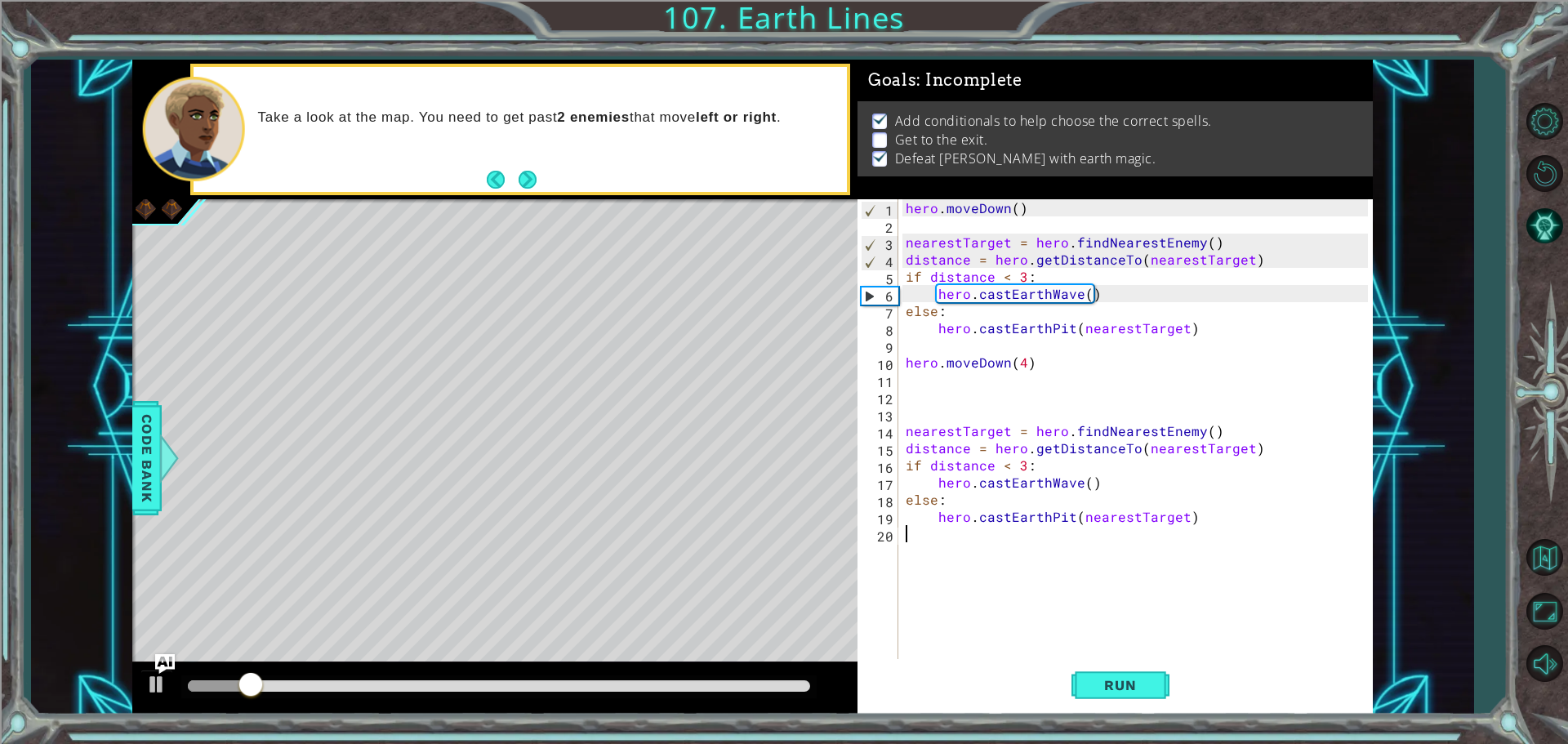
click at [911, 393] on div "hero . moveDown ( ) nearestTarget = hero . findNearestEnemy ( ) distance = hero…" at bounding box center [1140, 448] width 474 height 497
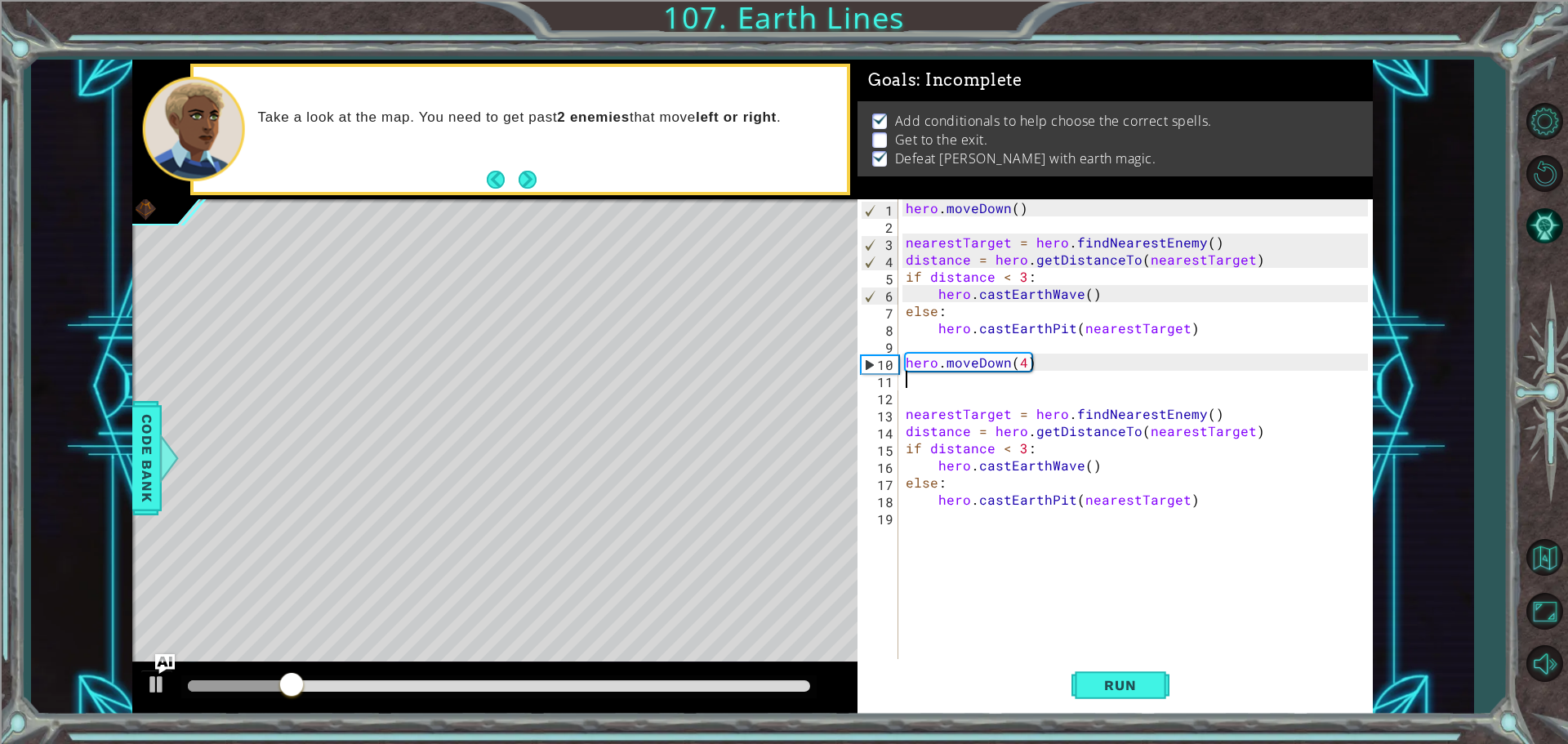
click at [987, 599] on div "hero . moveDown ( ) nearestTarget = hero . findNearestEnemy ( ) distance = hero…" at bounding box center [1140, 448] width 474 height 497
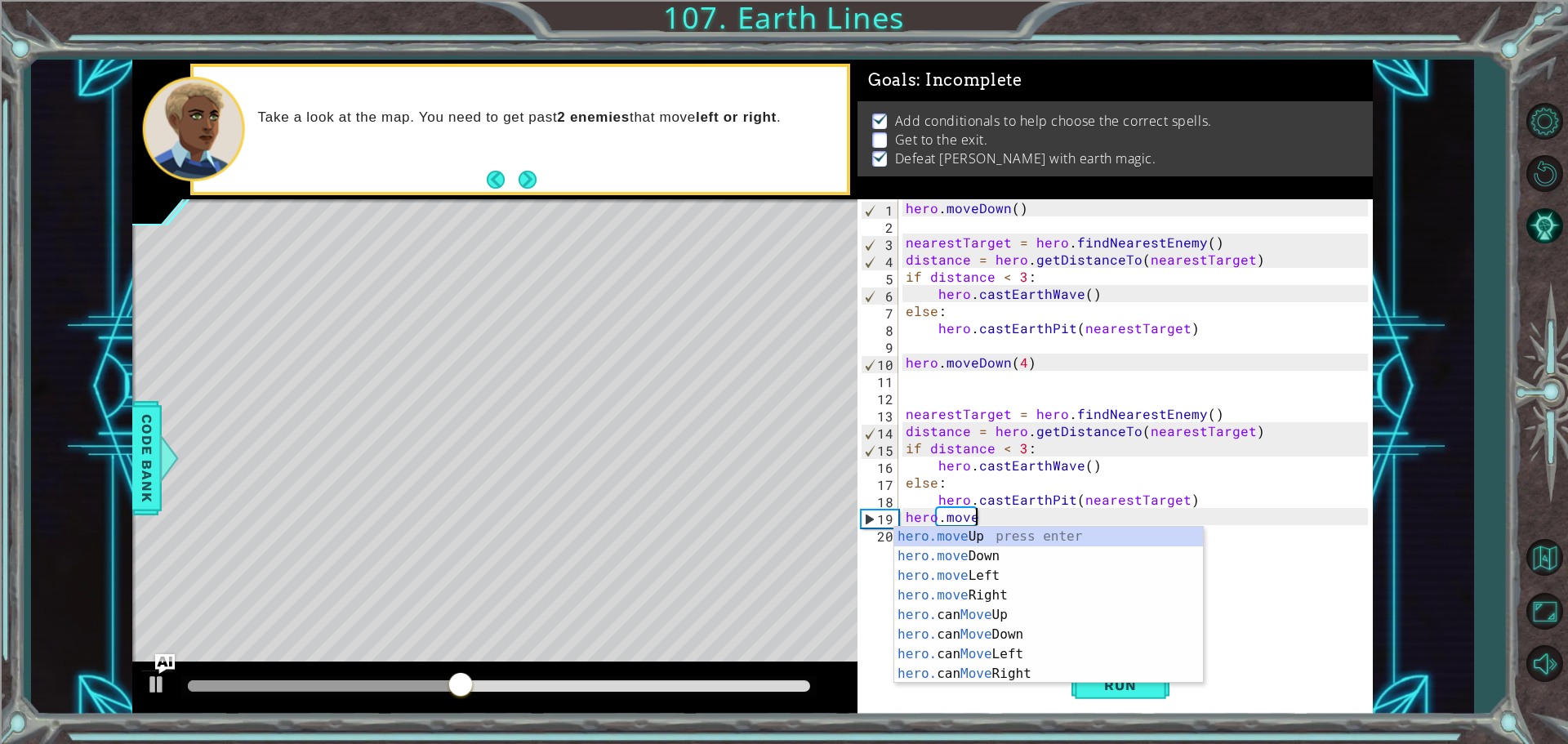
scroll to position [0, 4]
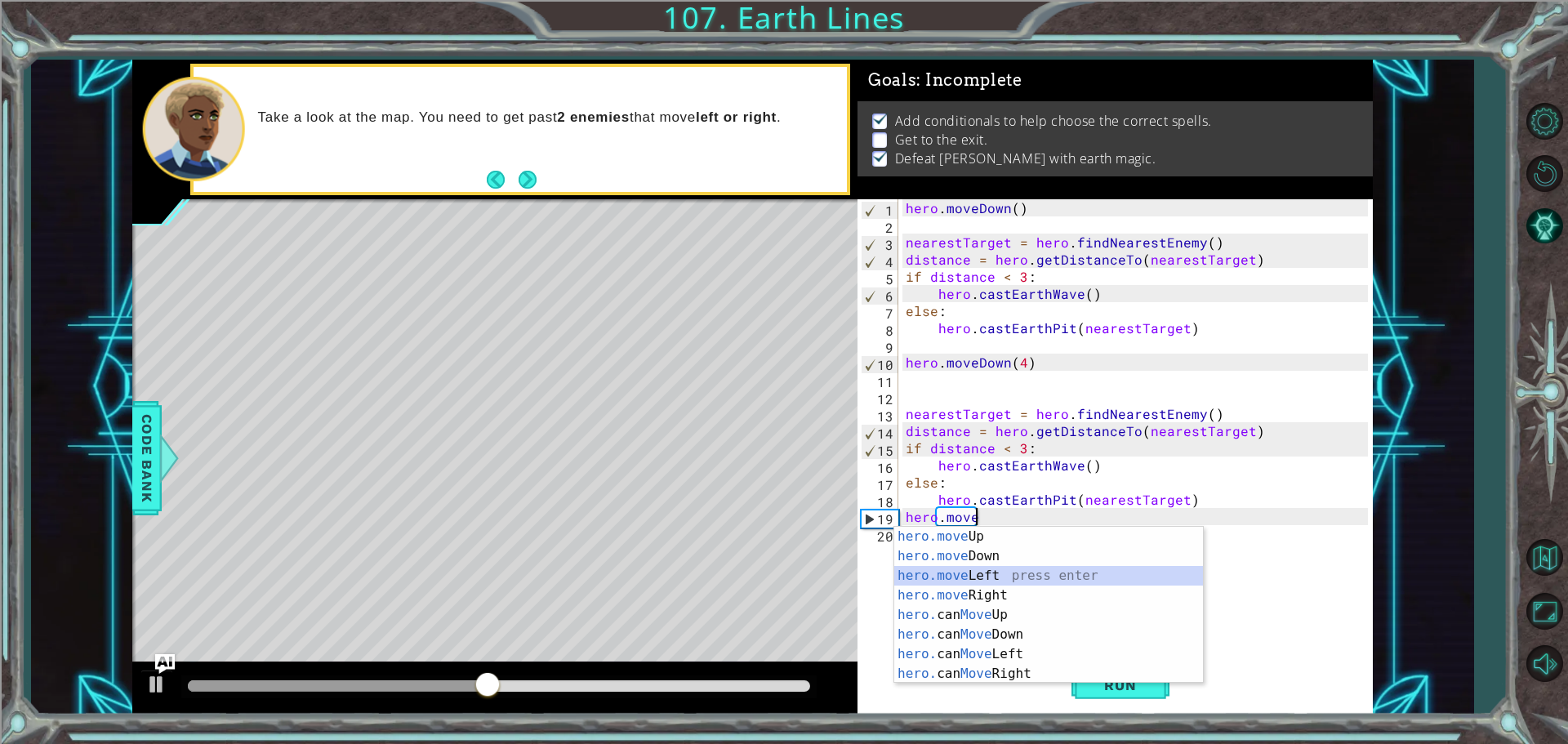
click at [1050, 573] on div "hero.move Up press enter hero.move Down press enter hero.move Left press enter …" at bounding box center [1048, 624] width 309 height 196
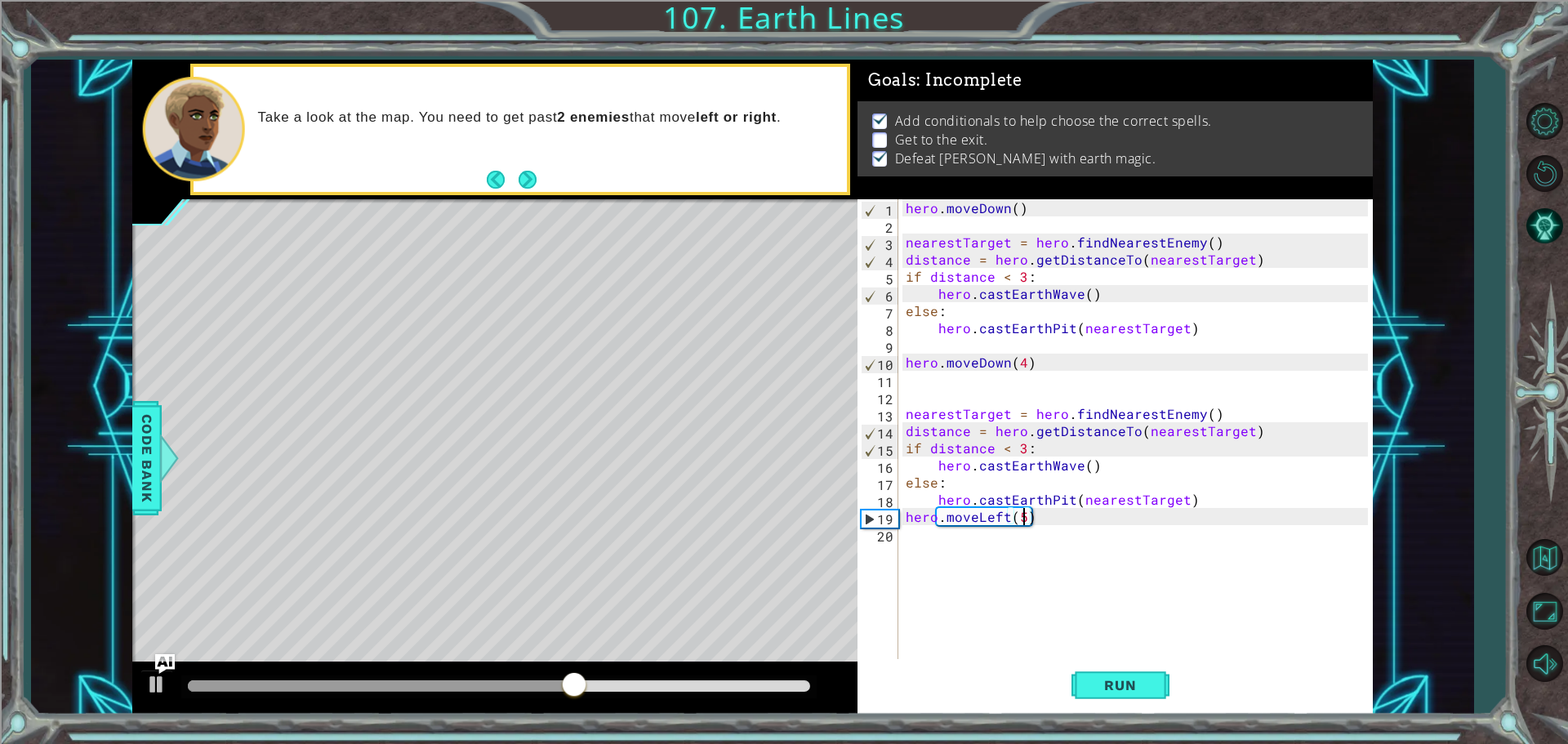
scroll to position [0, 6]
type textarea "hero.moveLeft(5)"
click at [1102, 661] on button "Run" at bounding box center [1120, 685] width 98 height 52
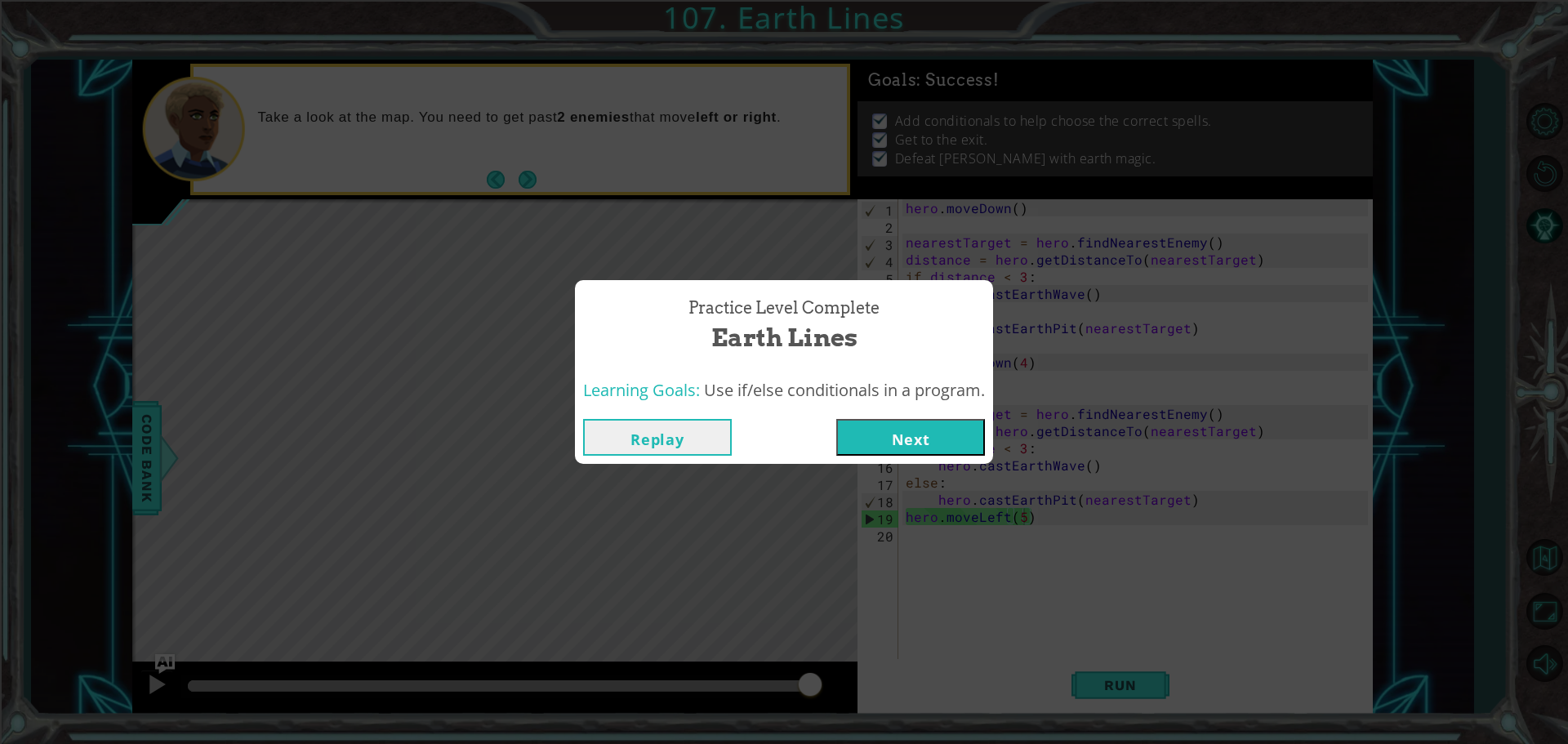
click at [954, 443] on button "Next" at bounding box center [910, 437] width 148 height 37
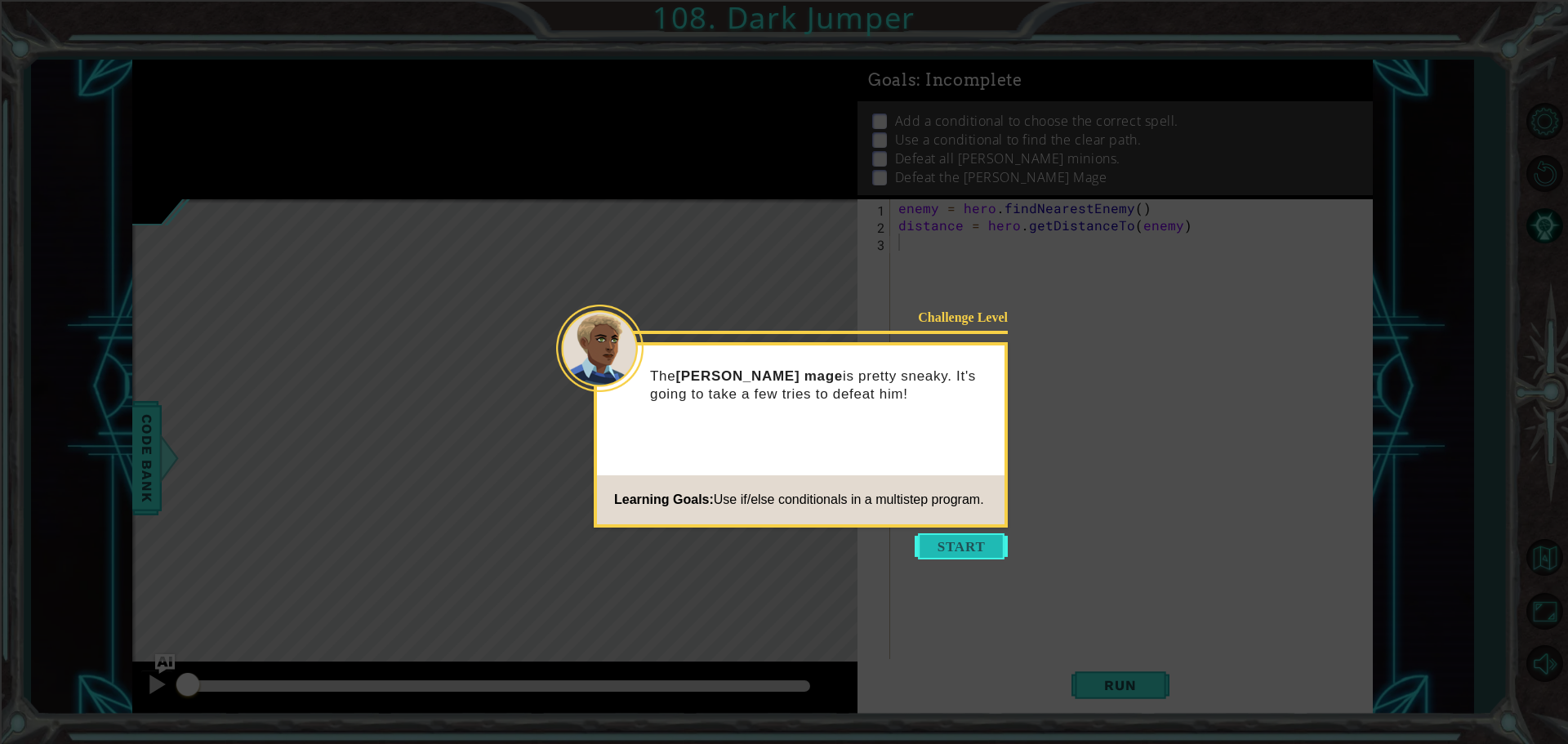
click at [977, 535] on button "Start" at bounding box center [961, 546] width 93 height 26
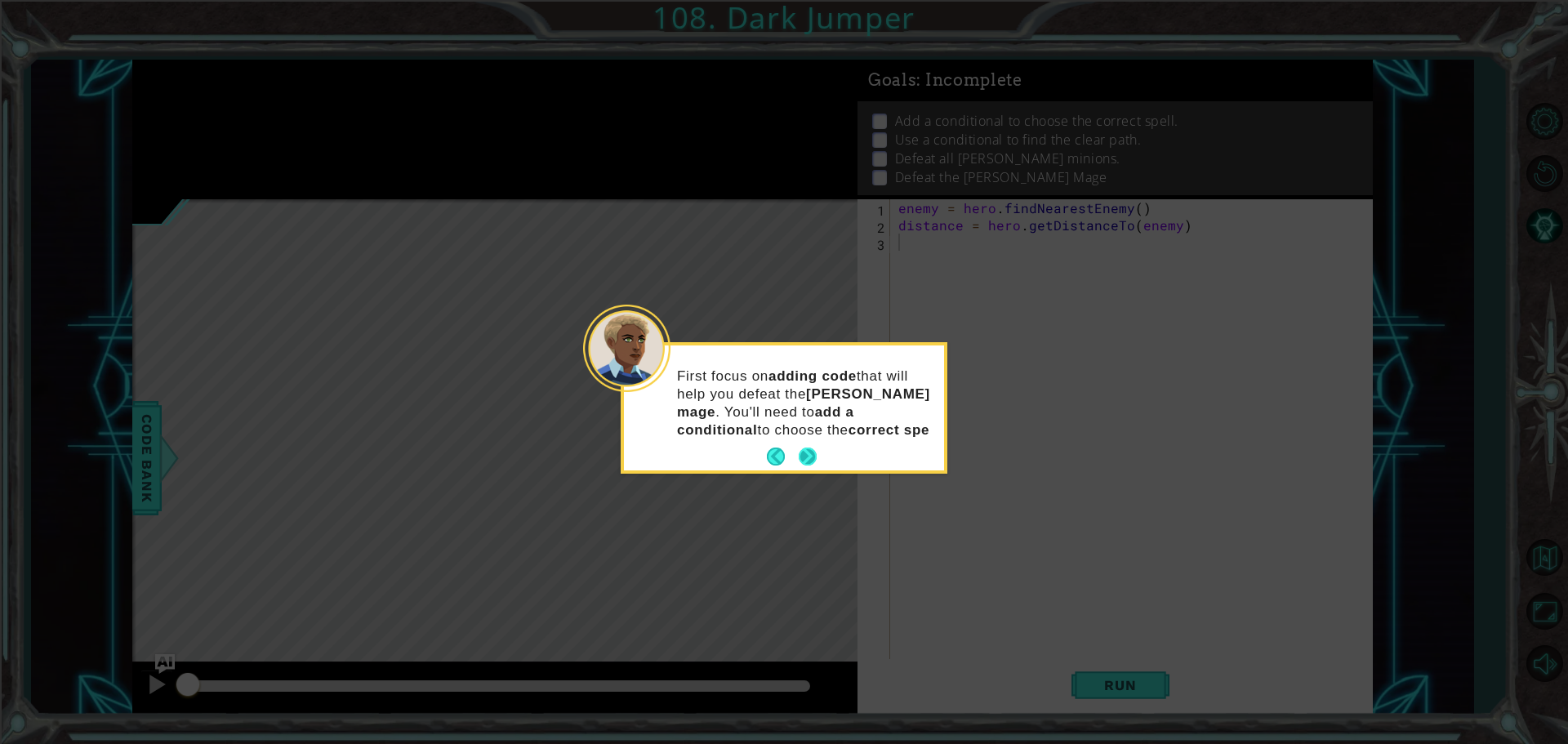
click at [804, 448] on button "Next" at bounding box center [808, 457] width 18 height 18
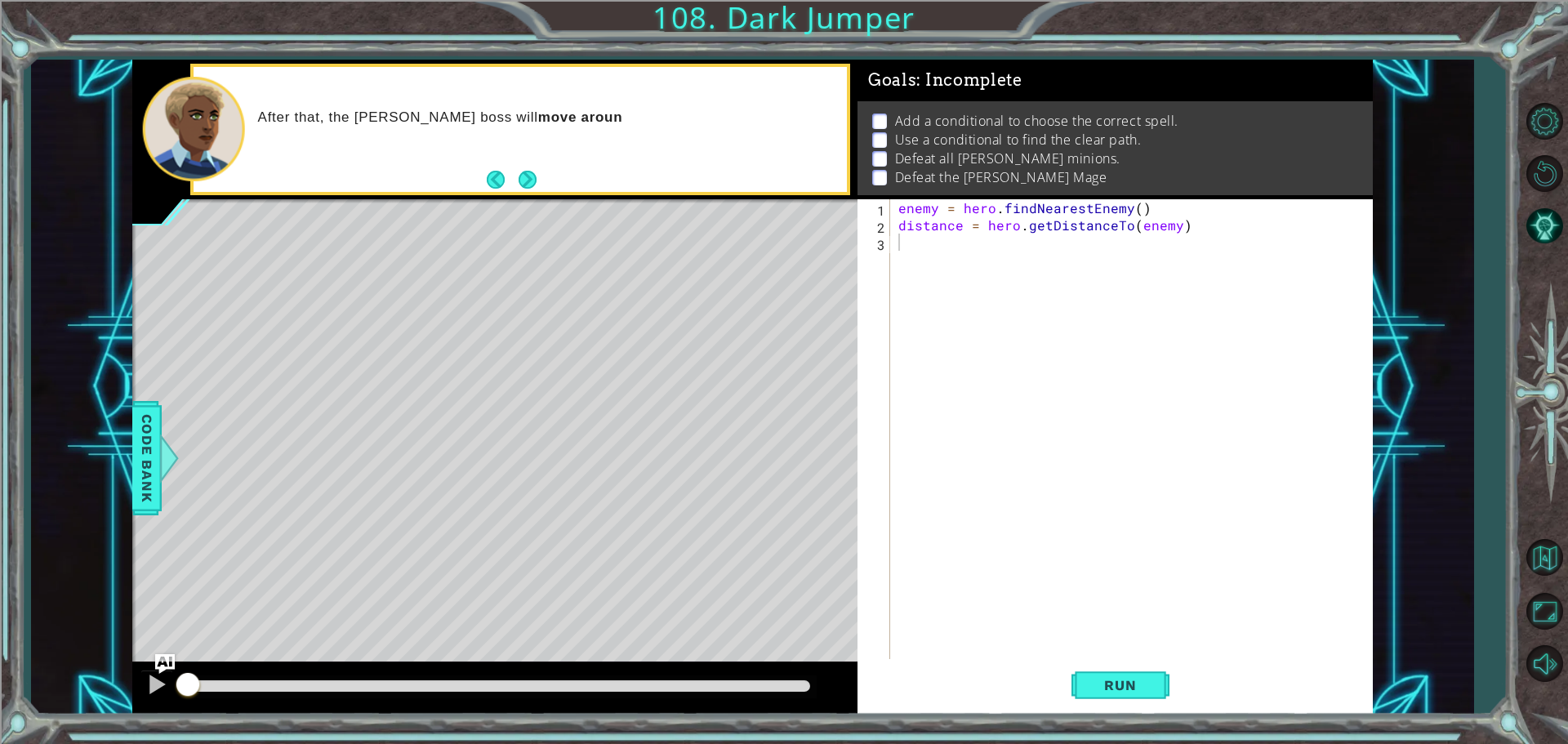
drag, startPoint x: 1163, startPoint y: 719, endPoint x: 1155, endPoint y: 715, distance: 8.9
click at [1158, 716] on div "1 ההההההההההההההההההההההההההההההההההההההההההההההההההההההההההההההההההההההההההההה…" at bounding box center [784, 372] width 1568 height 744
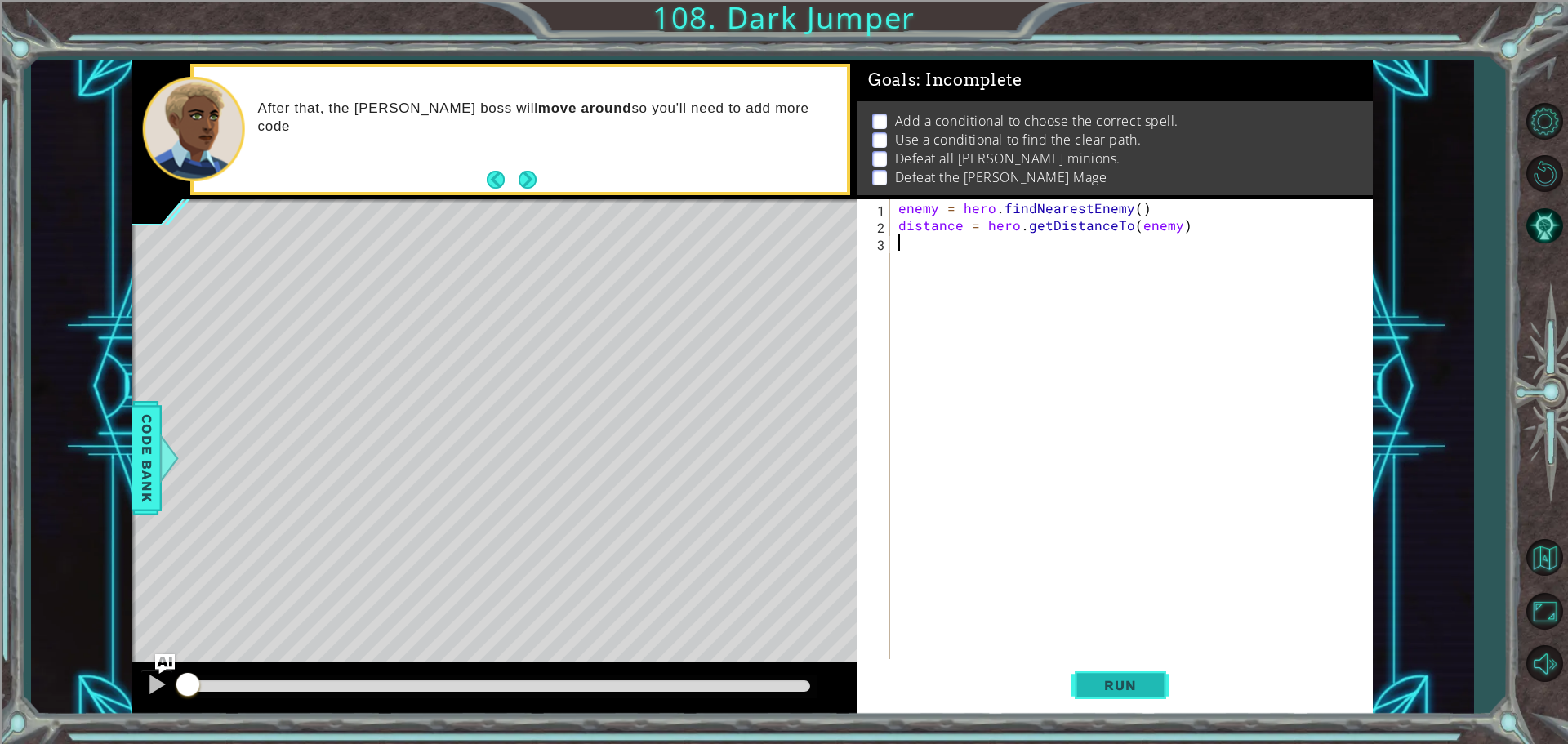
drag, startPoint x: 1131, startPoint y: 645, endPoint x: 1157, endPoint y: 661, distance: 30.5
click at [1147, 654] on div "enemy = hero . findNearestEnemy ( ) distance = hero . getDistanceTo ( enemy )" at bounding box center [1136, 448] width 481 height 497
click at [1148, 672] on button "Run" at bounding box center [1120, 685] width 98 height 52
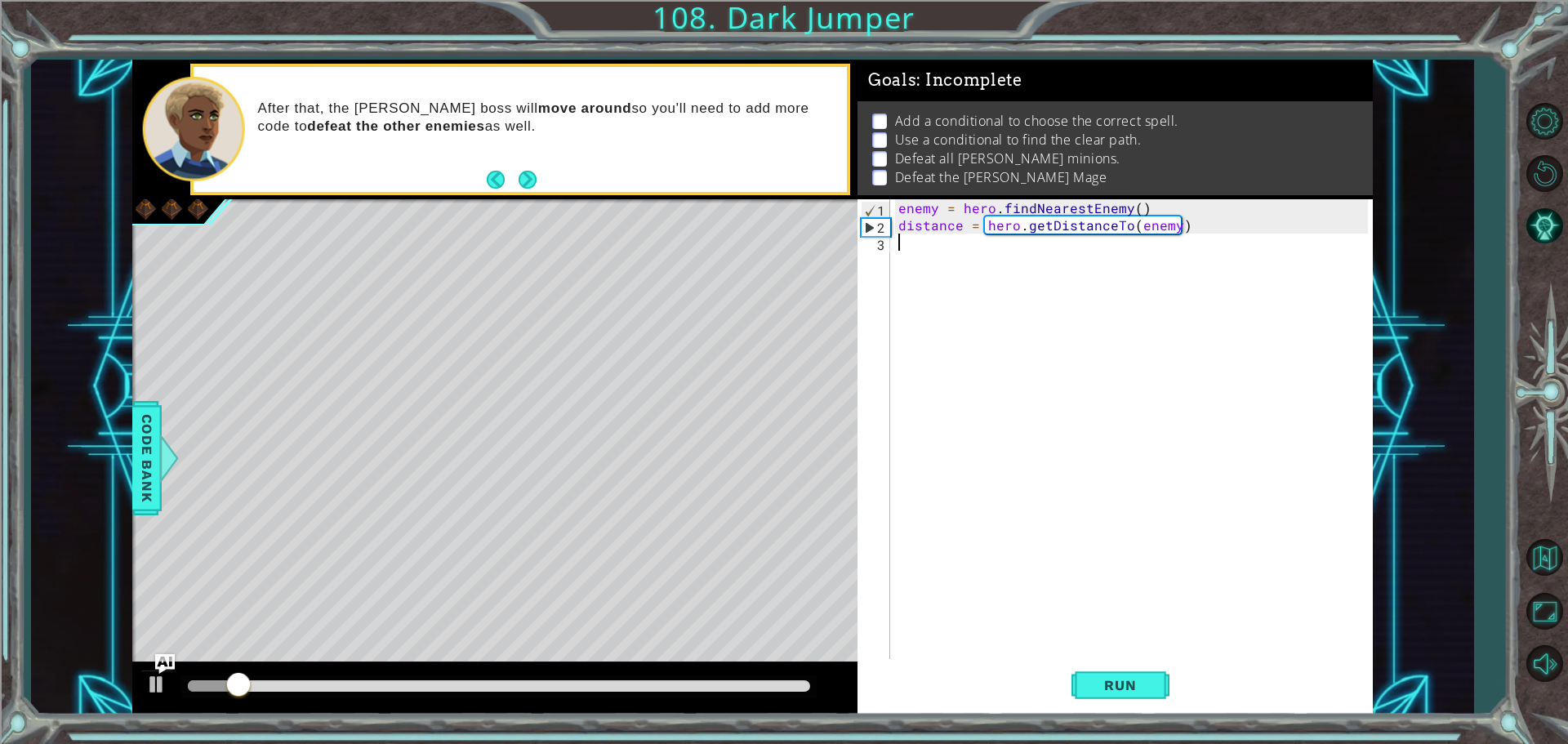
click at [1006, 280] on div "enemy = hero . findNearestEnemy ( ) distance = hero . getDistanceTo ( enemy )" at bounding box center [1136, 448] width 481 height 497
paste textarea "distance = hero.getDistanceTo(nearestTarget)"
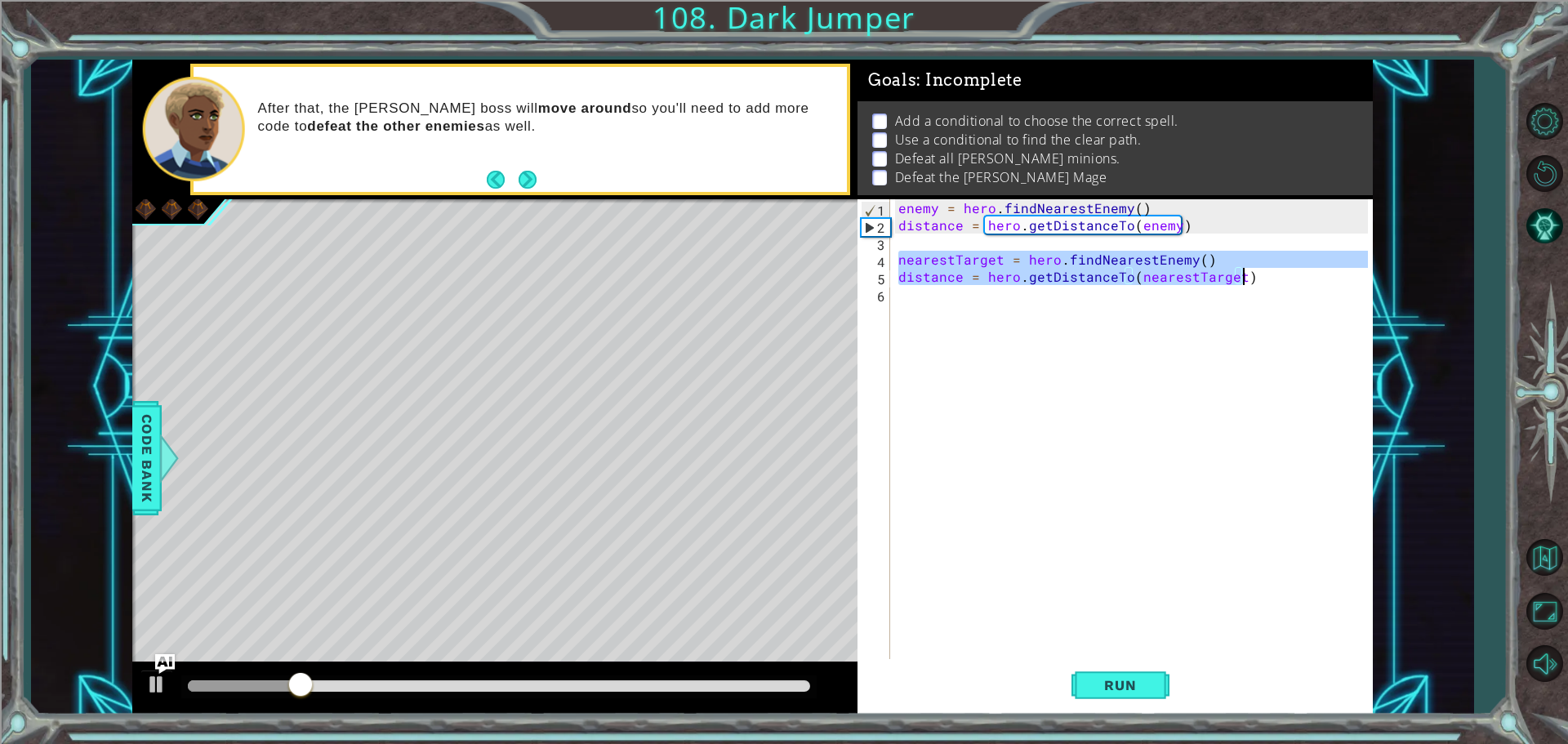
drag, startPoint x: 899, startPoint y: 260, endPoint x: 1265, endPoint y: 278, distance: 366.4
click at [1265, 278] on div "enemy = hero . findNearestEnemy ( ) distance = hero . getDistanceTo ( enemy ) n…" at bounding box center [1136, 448] width 481 height 497
type textarea "nearestTarget = hero.findNearestEnemy() distance = hero.getDistanceTo(nearestTa…"
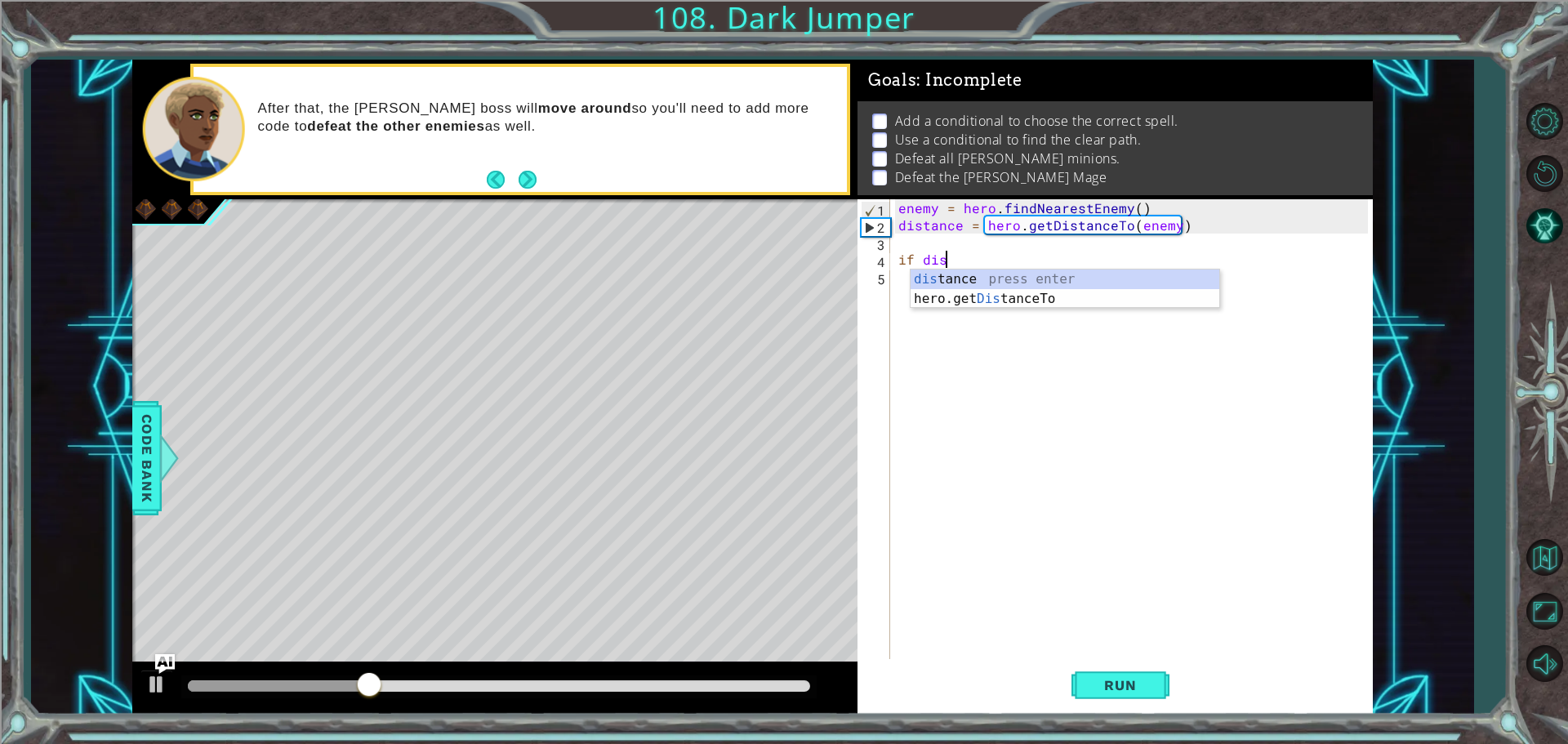
scroll to position [0, 3]
click at [1058, 273] on div "dist ance press enter hero.get Dist anceTo press enter" at bounding box center [1065, 308] width 309 height 78
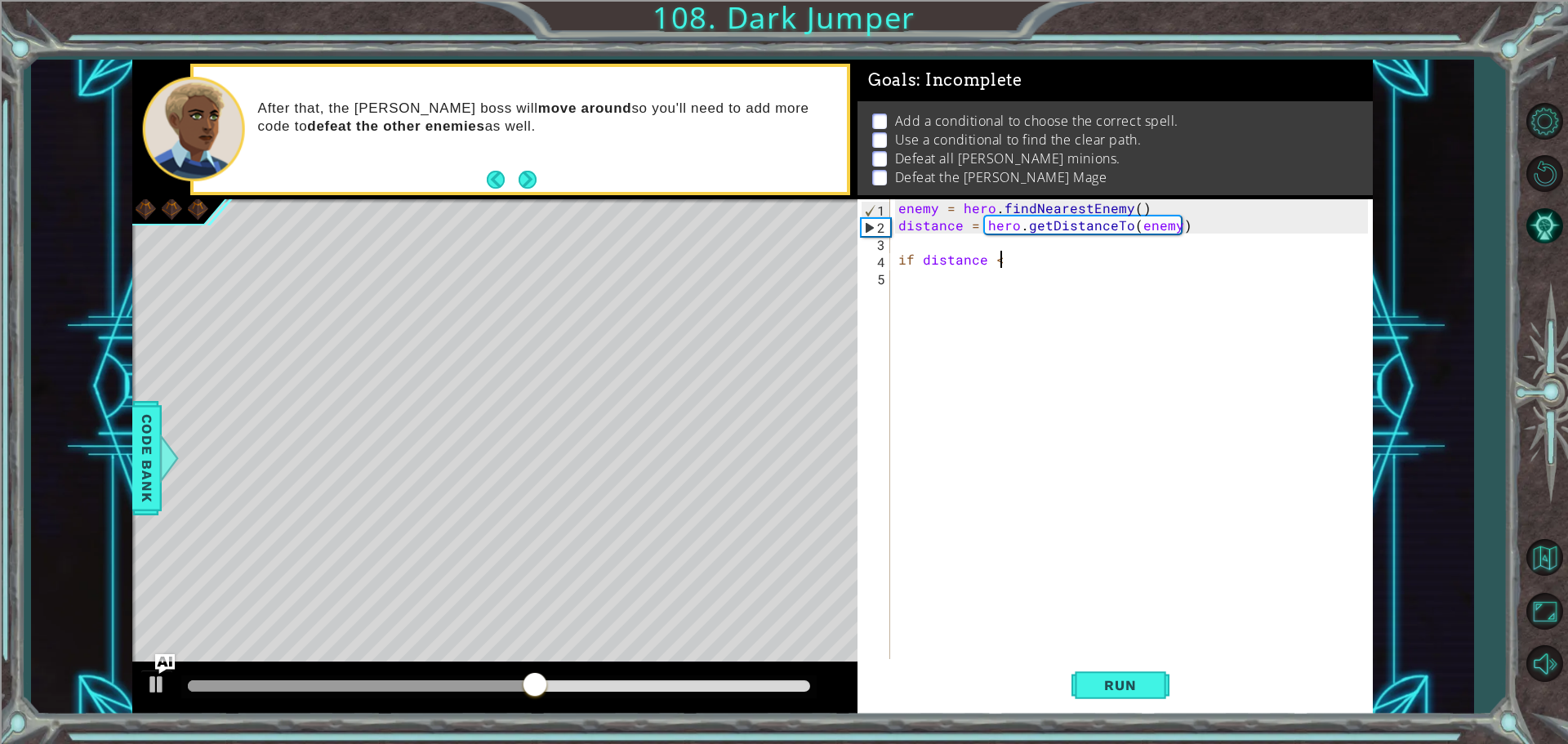
scroll to position [0, 6]
type textarea "if distance <3:"
drag, startPoint x: 930, startPoint y: 270, endPoint x: 919, endPoint y: 274, distance: 11.7
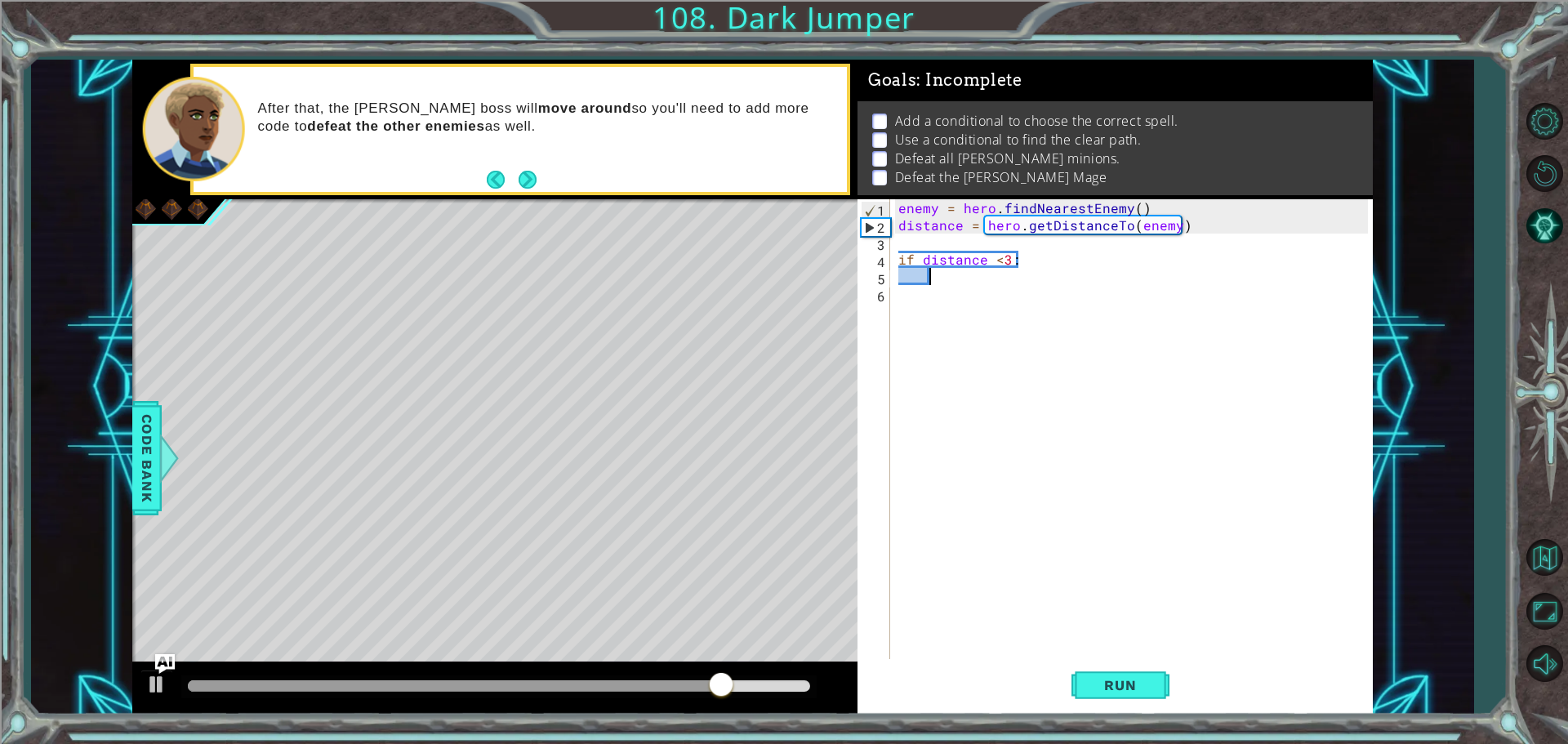
click at [924, 273] on div "enemy = hero . findNearestEnemy ( ) distance = hero . getDistanceTo ( enemy ) i…" at bounding box center [1136, 448] width 481 height 497
click at [919, 274] on div "enemy = hero . findNearestEnemy ( ) distance = hero . getDistanceTo ( enemy ) i…" at bounding box center [1131, 430] width 473 height 463
click at [934, 278] on div "enemy = hero . findNearestEnemy ( ) distance = hero . getDistanceTo ( enemy ) i…" at bounding box center [1136, 448] width 481 height 497
click at [944, 275] on div "enemy = hero . findNearestEnemy ( ) distance = hero . getDistanceTo ( enemy ) i…" at bounding box center [1136, 448] width 481 height 497
click at [929, 276] on div "enemy = hero . findNearestEnemy ( ) distance = hero . getDistanceTo ( enemy ) i…" at bounding box center [1136, 448] width 481 height 497
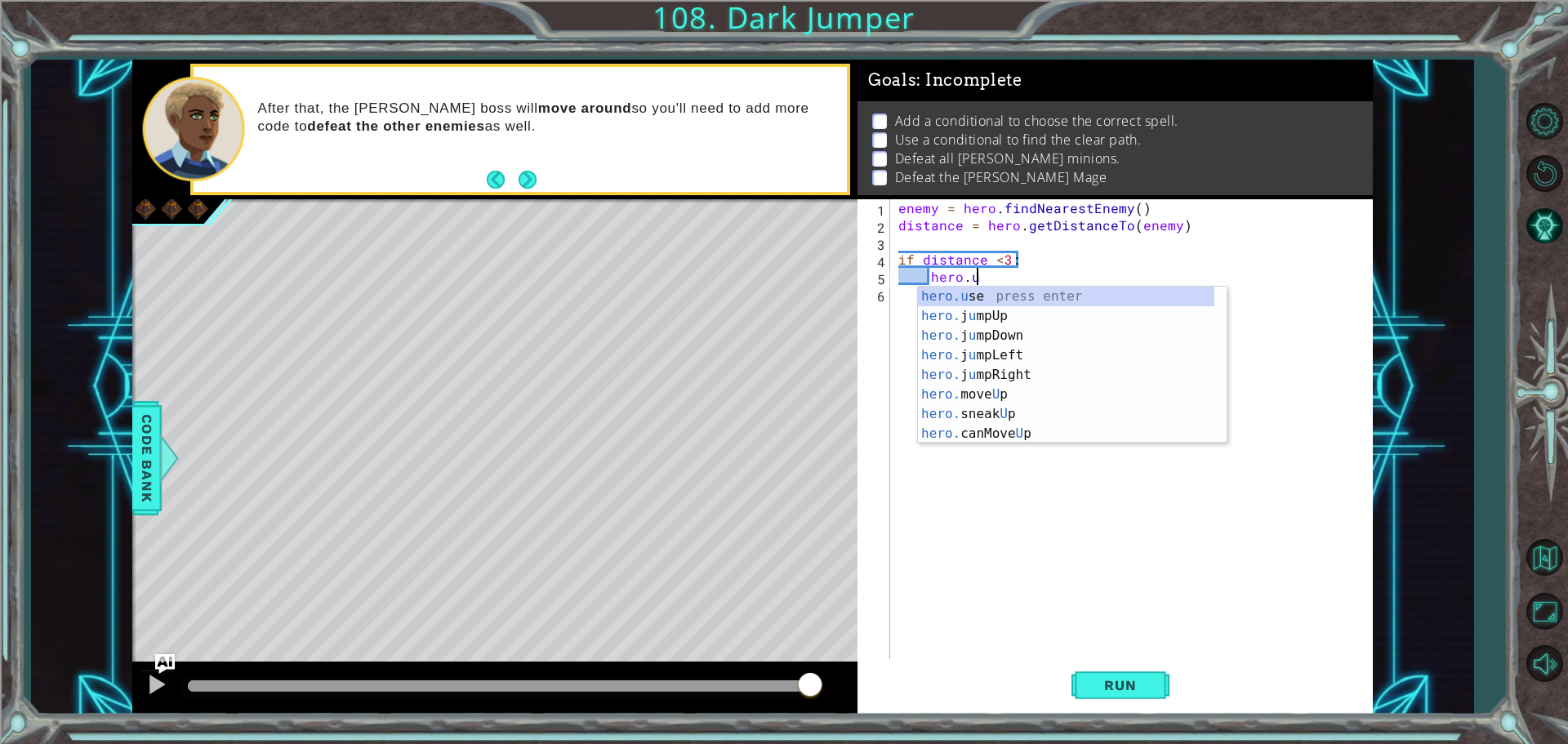
scroll to position [0, 5]
type textarea "hero."
click at [1550, 207] on button "AI Hint" at bounding box center [1544, 225] width 47 height 47
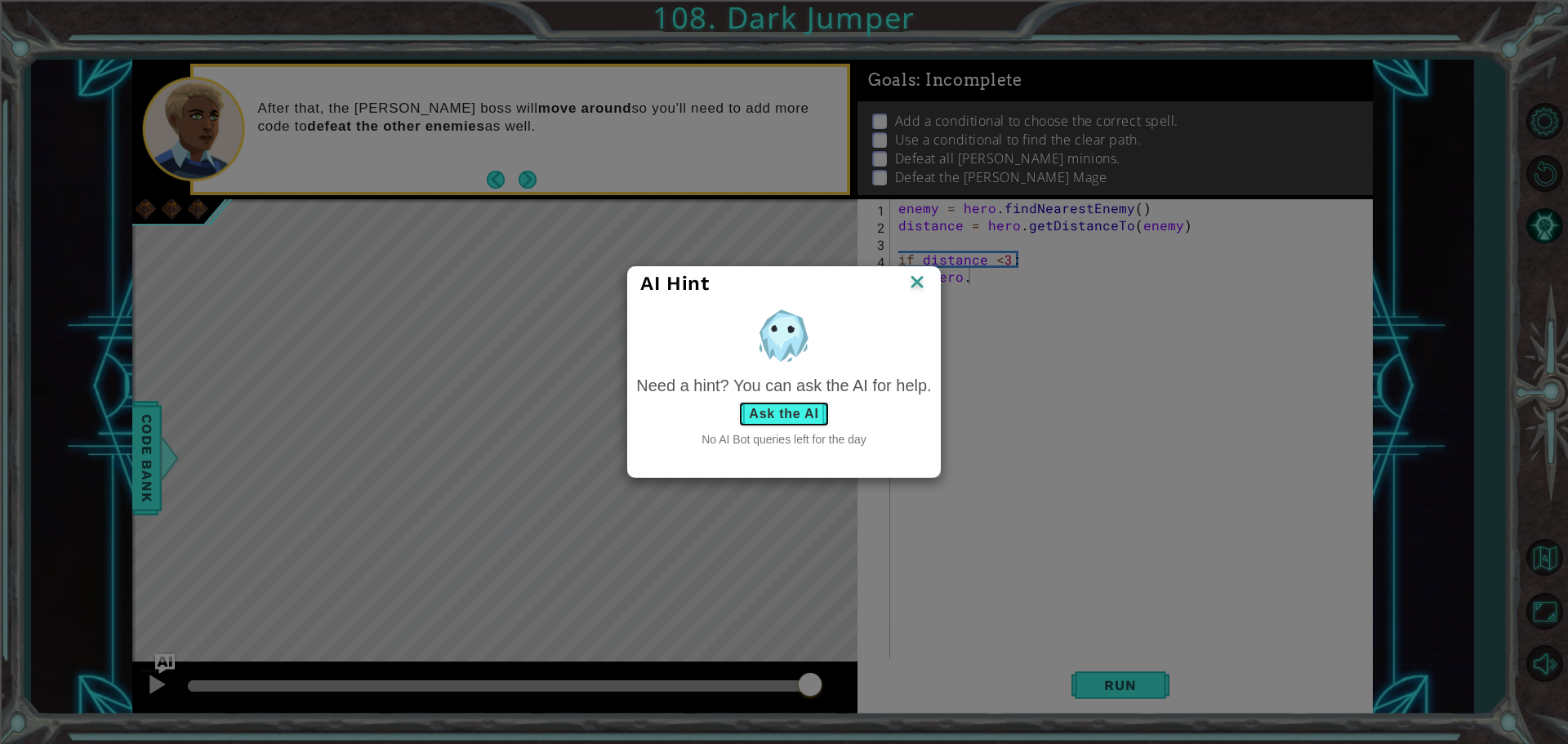
click at [801, 403] on button "Ask the AI" at bounding box center [784, 413] width 90 height 26
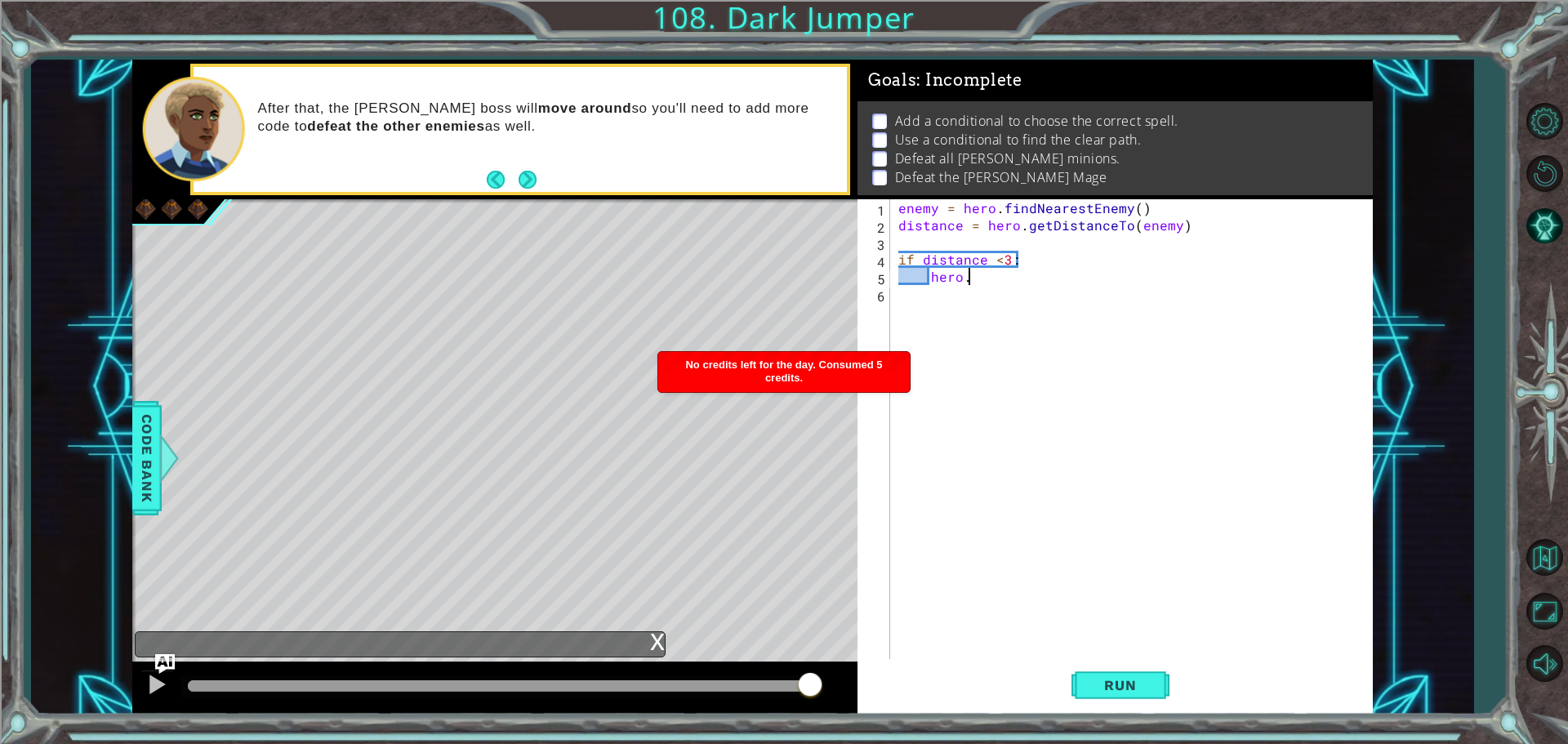
click at [884, 355] on div "No credits left for the day. Consumed 5 credits." at bounding box center [784, 371] width 252 height 40
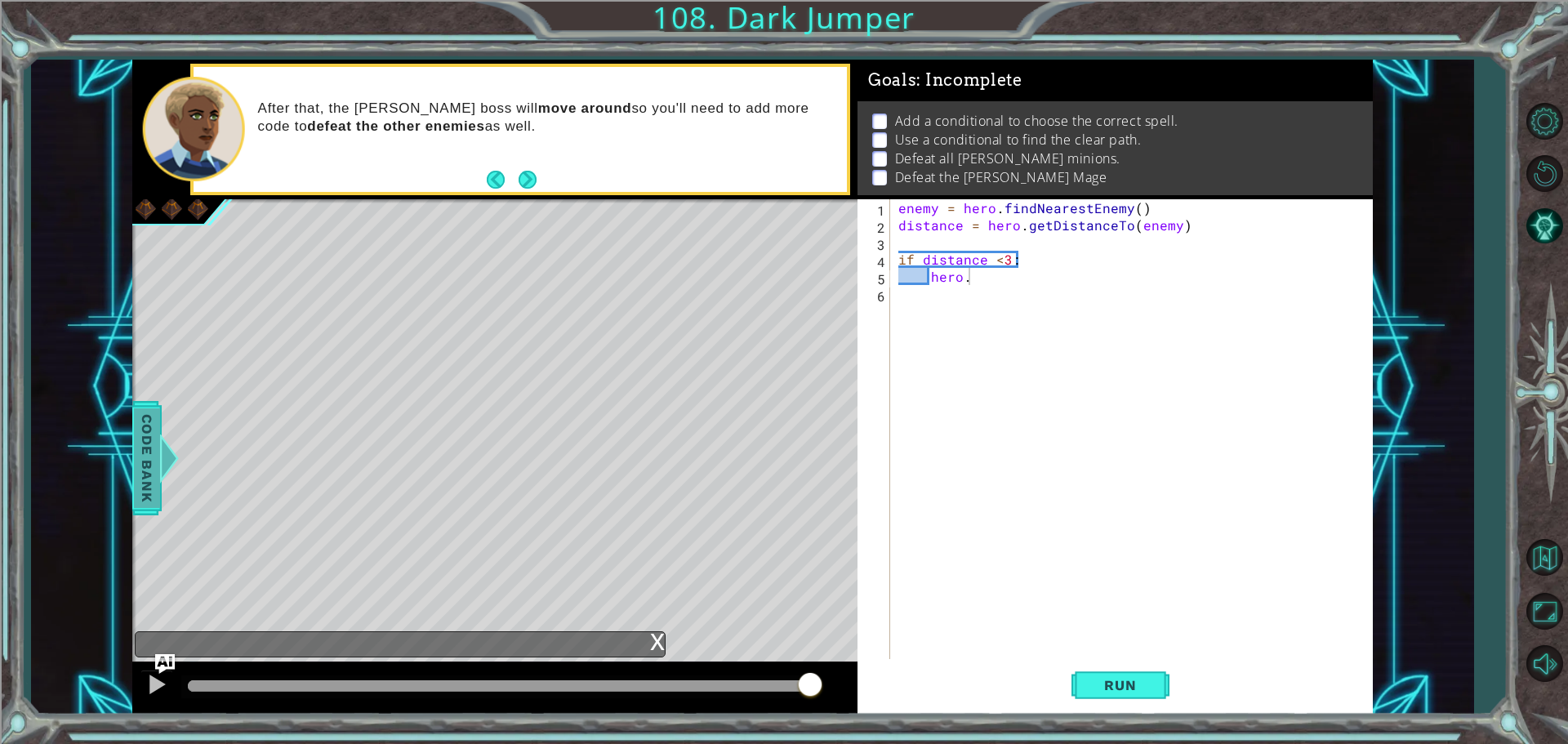
click at [142, 418] on span "Code Bank" at bounding box center [146, 458] width 26 height 99
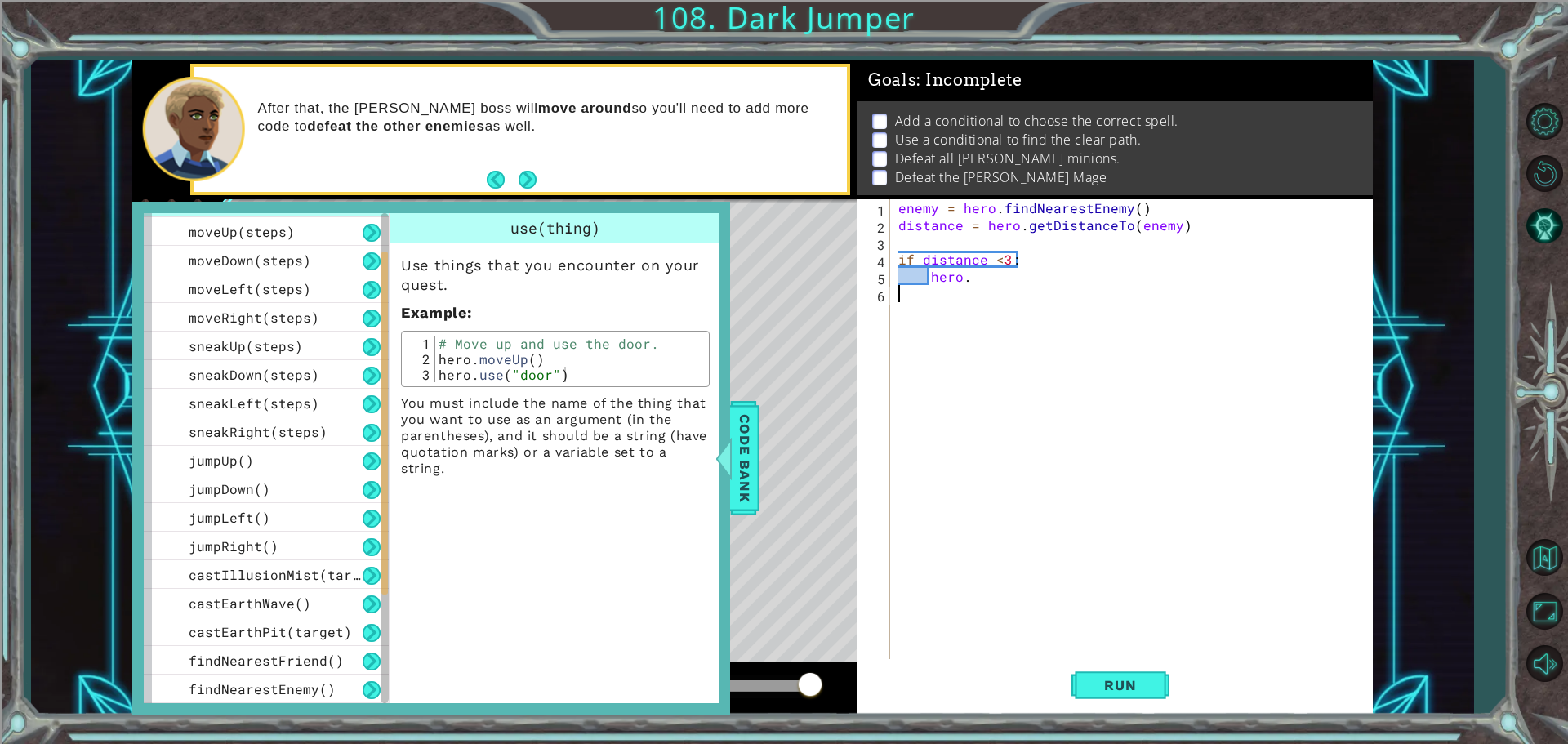
scroll to position [0, 0]
click at [1000, 296] on div "enemy = hero . findNearestEnemy ( ) distance = hero . getDistanceTo ( enemy ) i…" at bounding box center [1136, 448] width 481 height 497
click at [1015, 286] on div "enemy = hero . findNearestEnemy ( ) distance = hero . getDistanceTo ( enemy ) i…" at bounding box center [1136, 448] width 481 height 497
click at [731, 453] on div at bounding box center [723, 458] width 20 height 49
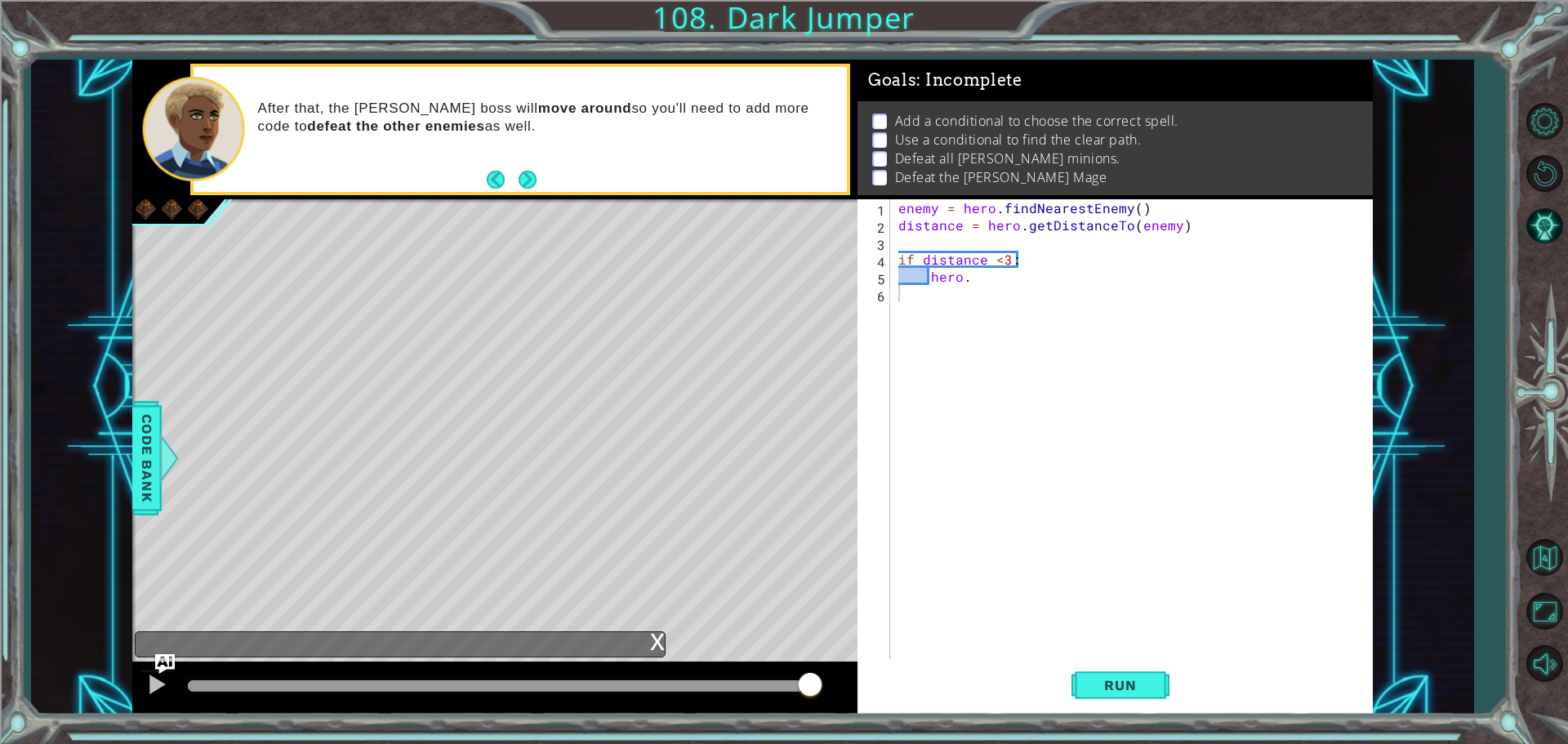
type textarea "hero."
click at [1013, 269] on div "enemy = hero . findNearestEnemy ( ) distance = hero . getDistanceTo ( enemy ) i…" at bounding box center [1136, 448] width 481 height 497
click at [986, 288] on div "enemy = hero . findNearestEnemy ( ) distance = hero . getDistanceTo ( enemy ) i…" at bounding box center [1136, 448] width 481 height 497
click at [975, 283] on div "enemy = hero . findNearestEnemy ( ) distance = hero . getDistanceTo ( enemy ) i…" at bounding box center [1136, 448] width 481 height 497
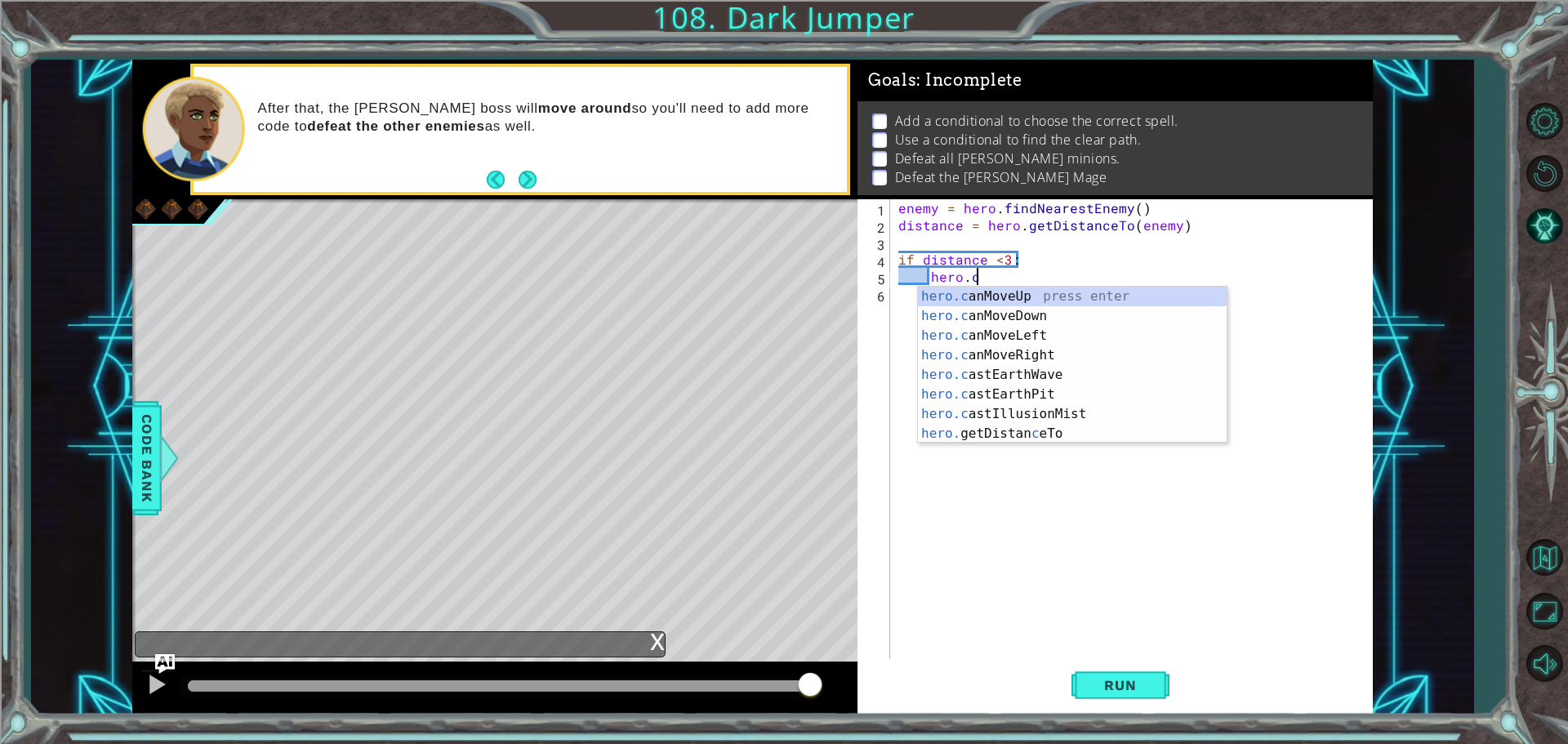
scroll to position [0, 5]
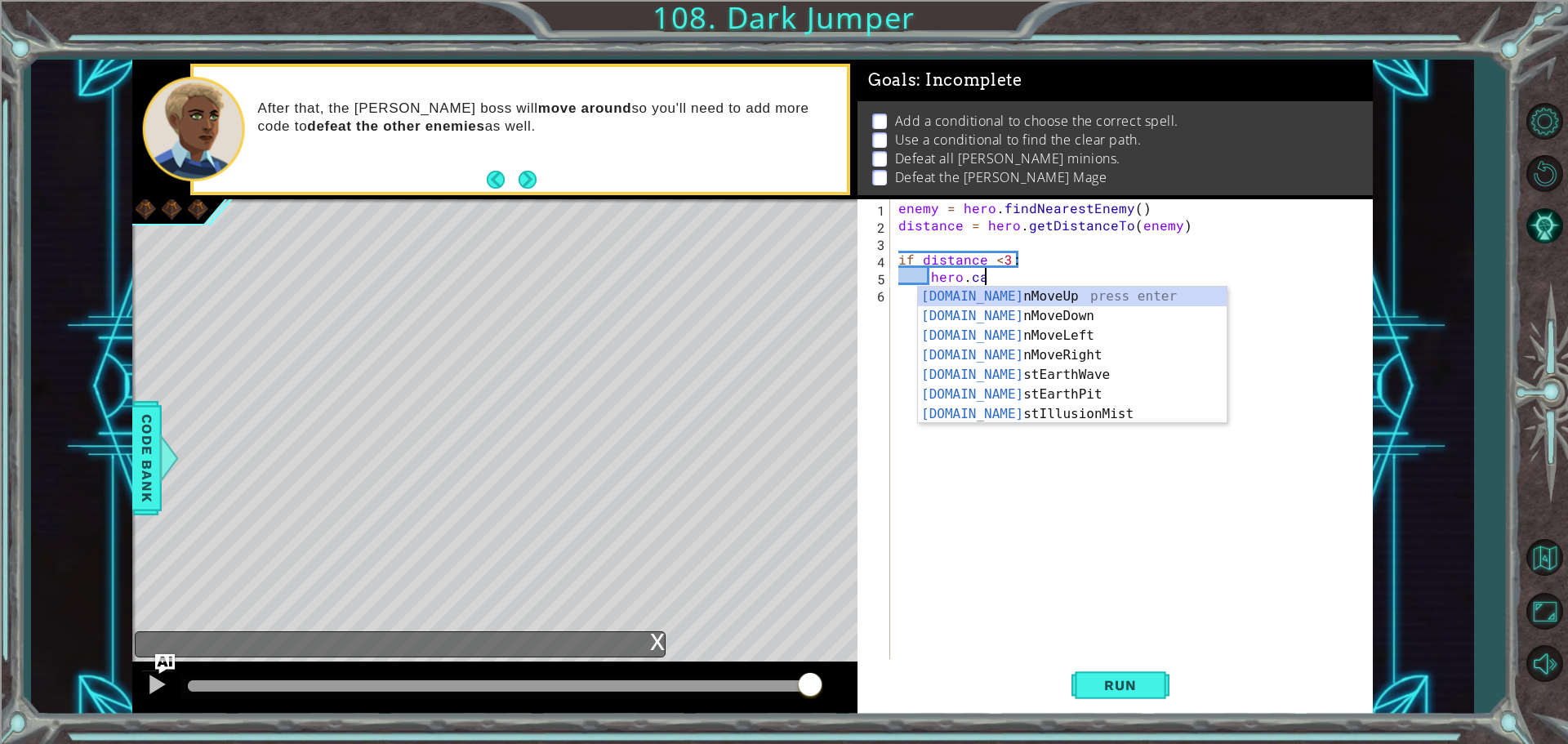
type textarea "hero.cas"
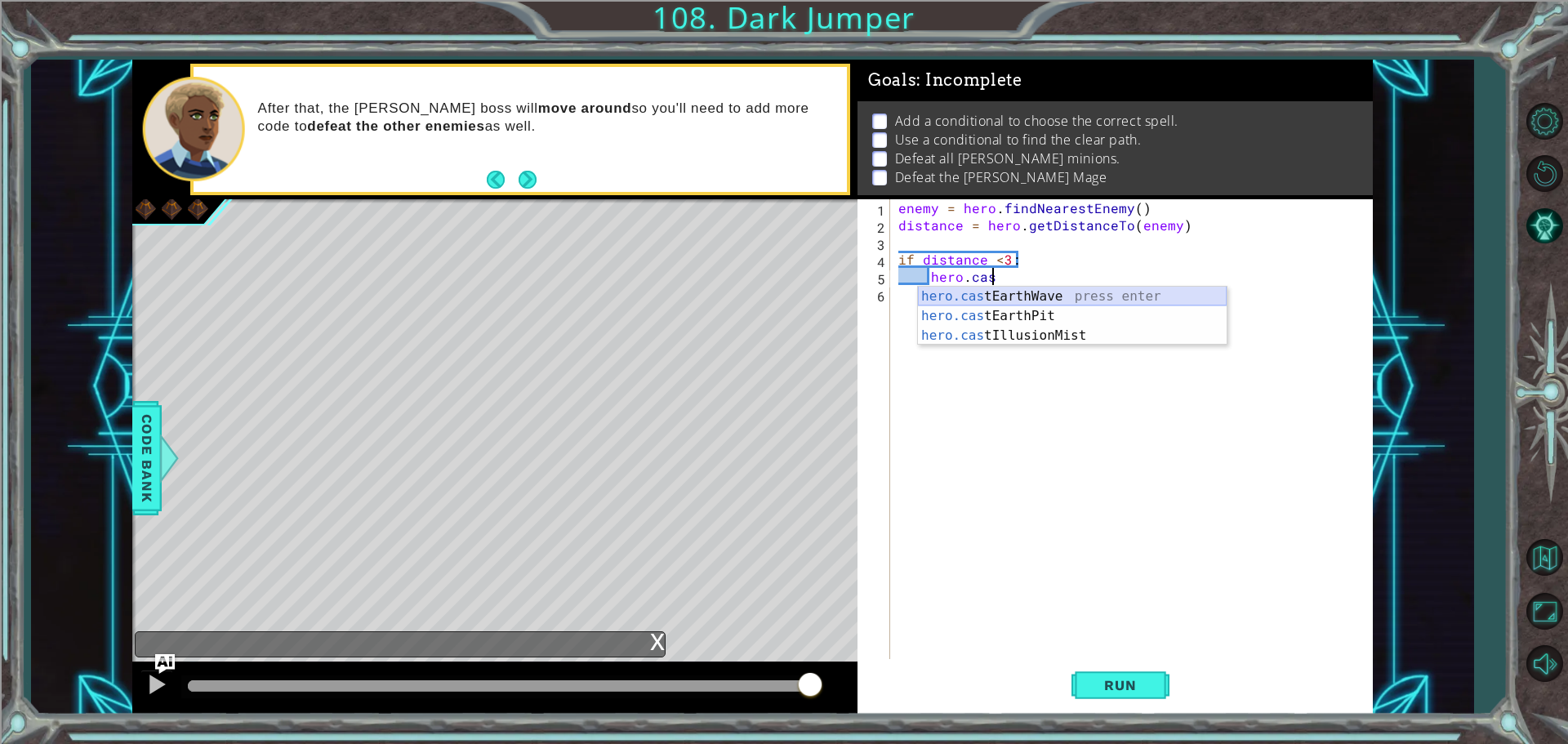
click at [1069, 295] on div "hero.cas tEarthWave press enter hero.cas tEarthPit press enter hero.cas tIllusi…" at bounding box center [1072, 335] width 309 height 98
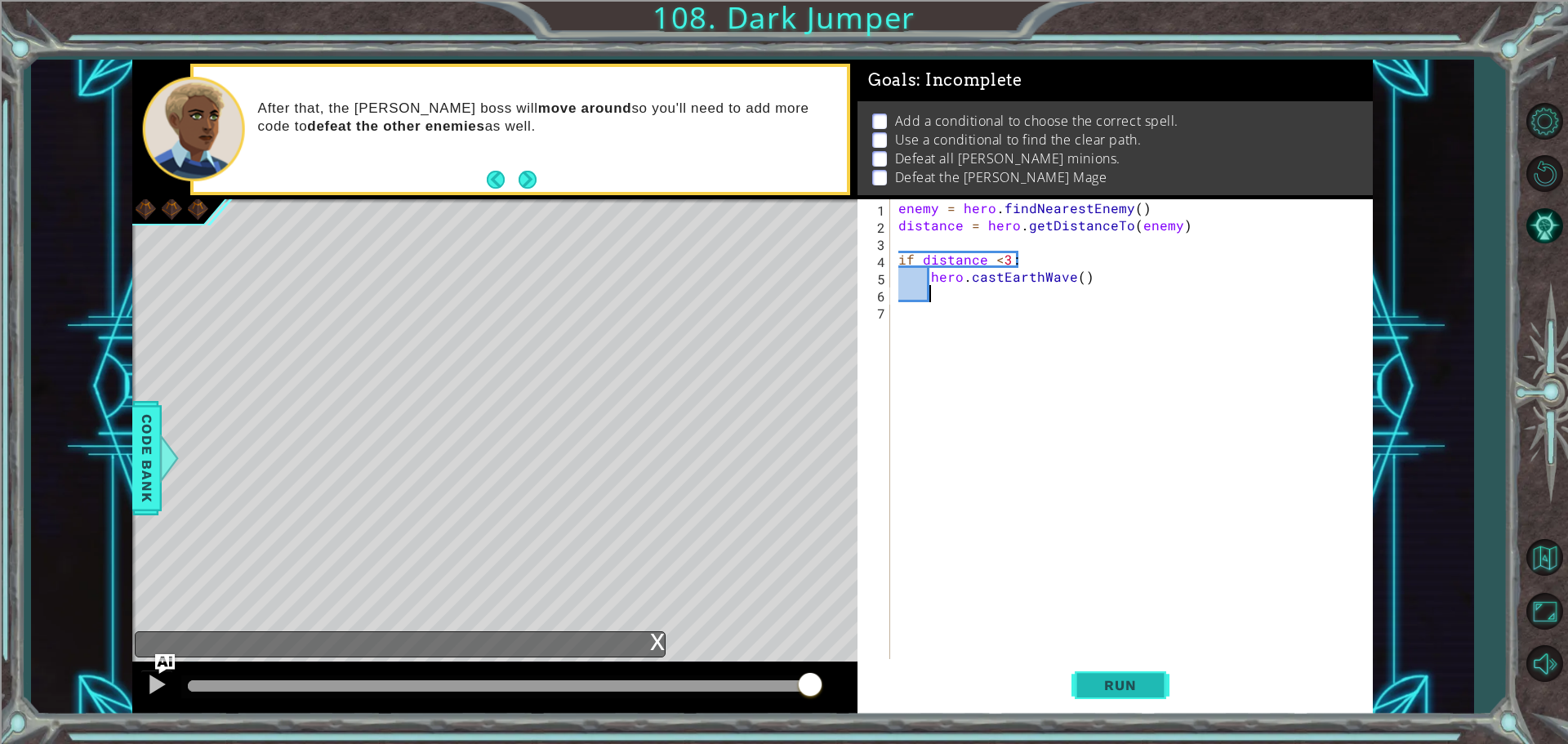
click at [1099, 689] on span "Run" at bounding box center [1120, 685] width 64 height 17
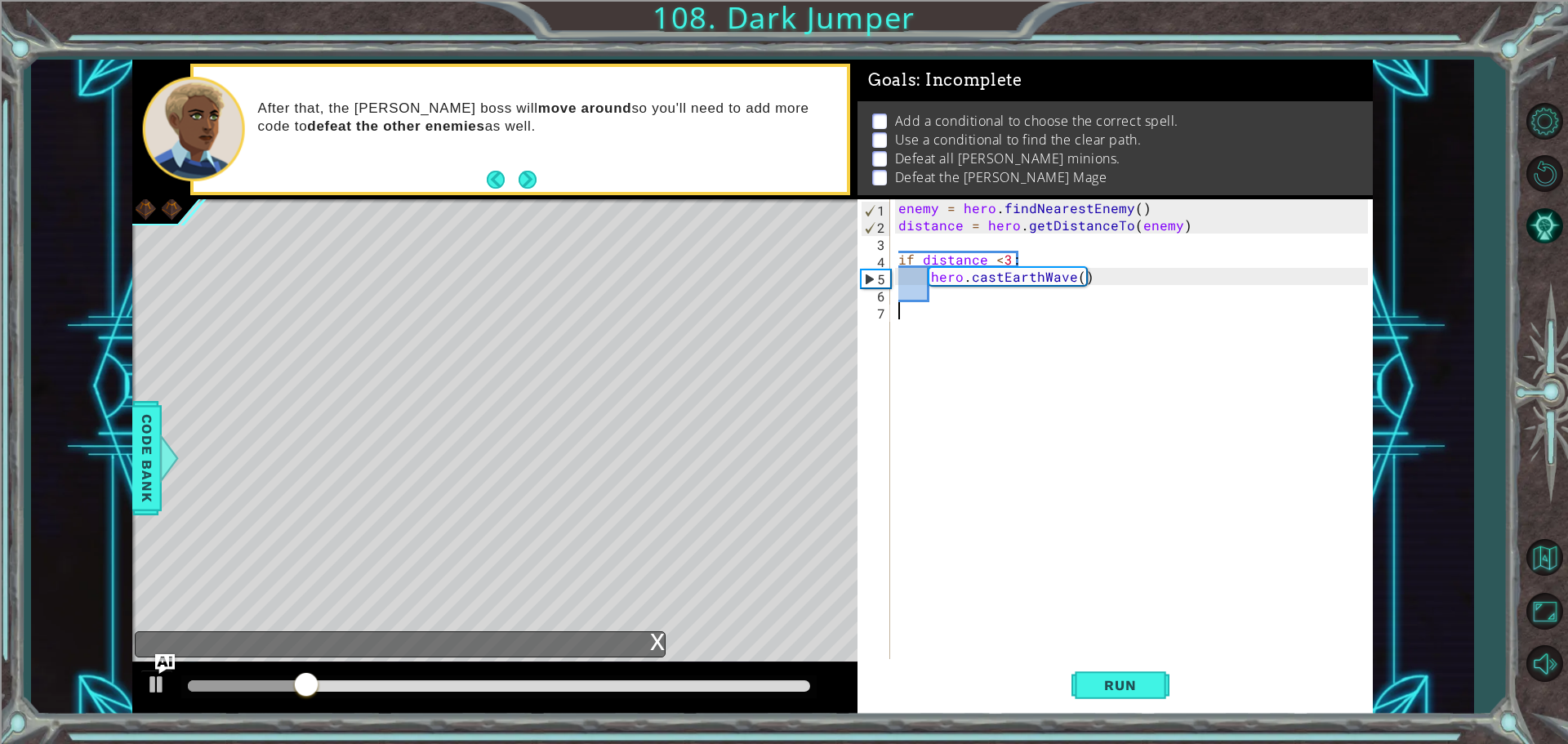
click at [951, 402] on div "enemy = hero . findNearestEnemy ( ) distance = hero . getDistanceTo ( enemy ) i…" at bounding box center [1136, 448] width 481 height 497
click at [979, 355] on div "enemy = hero . findNearestEnemy ( ) distance = hero . getDistanceTo ( enemy ) i…" at bounding box center [1136, 448] width 481 height 497
click at [989, 299] on div "enemy = hero . findNearestEnemy ( ) distance = hero . getDistanceTo ( enemy ) i…" at bounding box center [1136, 448] width 481 height 497
drag, startPoint x: 985, startPoint y: 305, endPoint x: 930, endPoint y: 284, distance: 58.9
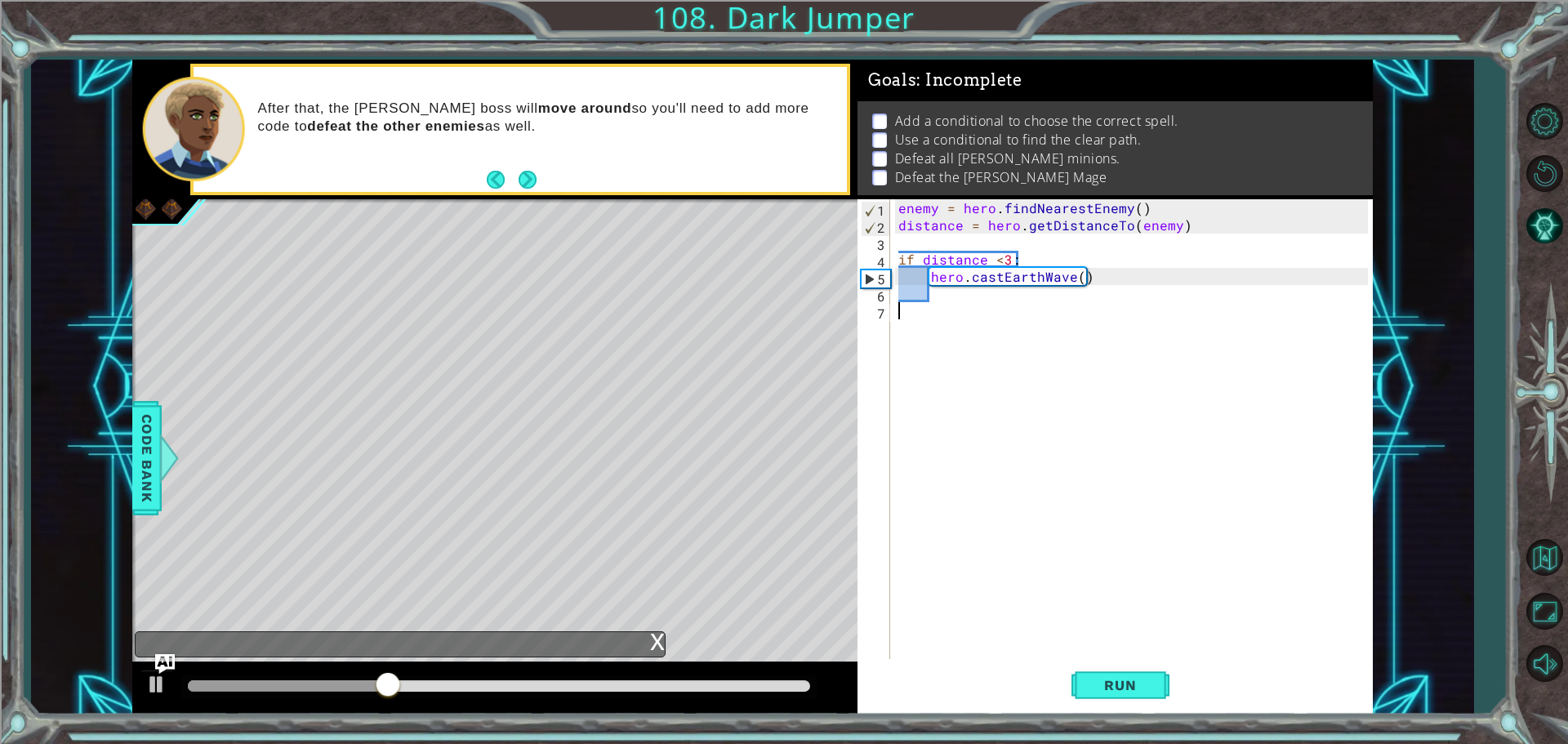
click at [984, 305] on div "enemy = hero . findNearestEnemy ( ) distance = hero . getDistanceTo ( enemy ) i…" at bounding box center [1136, 448] width 481 height 497
click at [958, 296] on div "enemy = hero . findNearestEnemy ( ) distance = hero . getDistanceTo ( enemy ) i…" at bounding box center [1136, 448] width 481 height 497
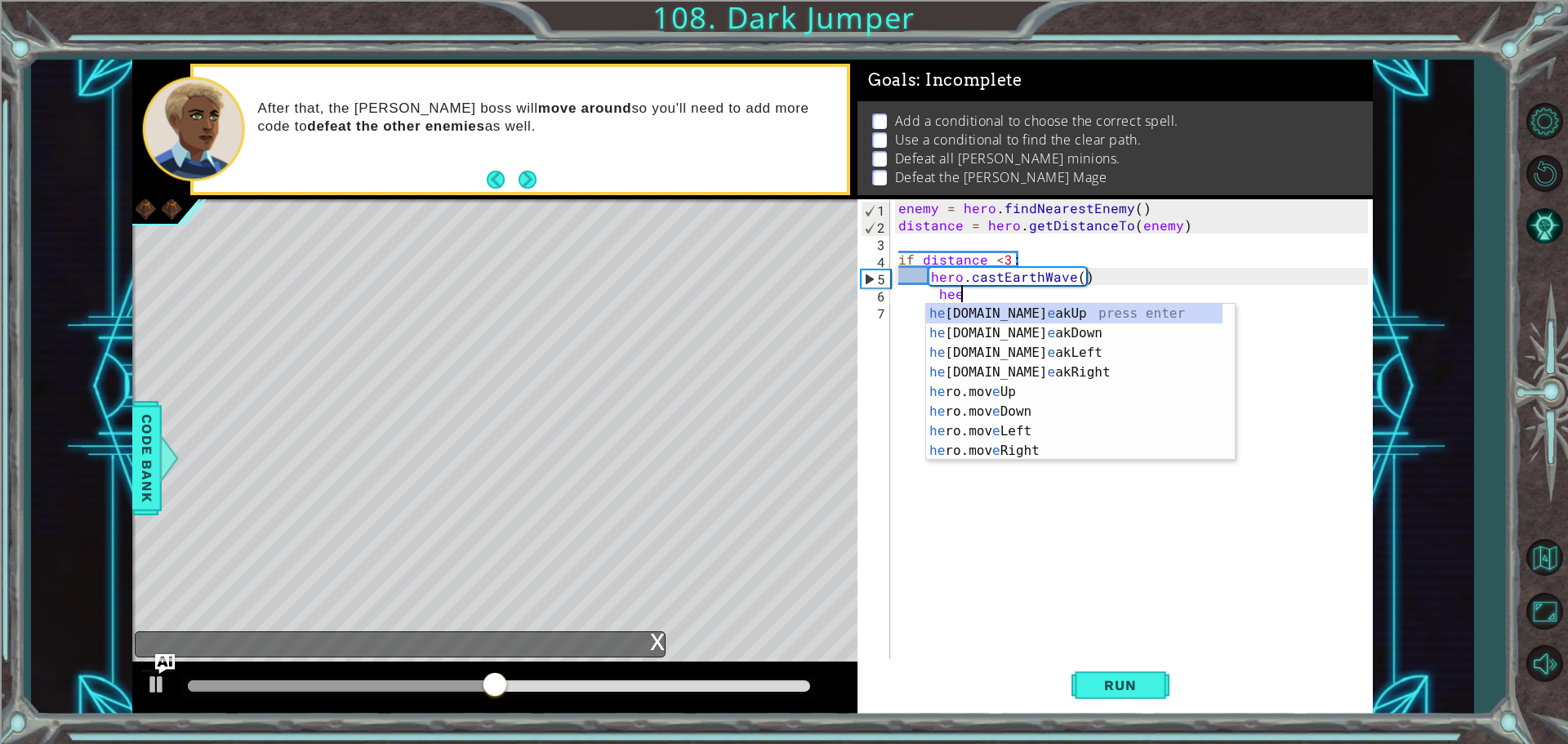
scroll to position [0, 4]
type textarea "h"
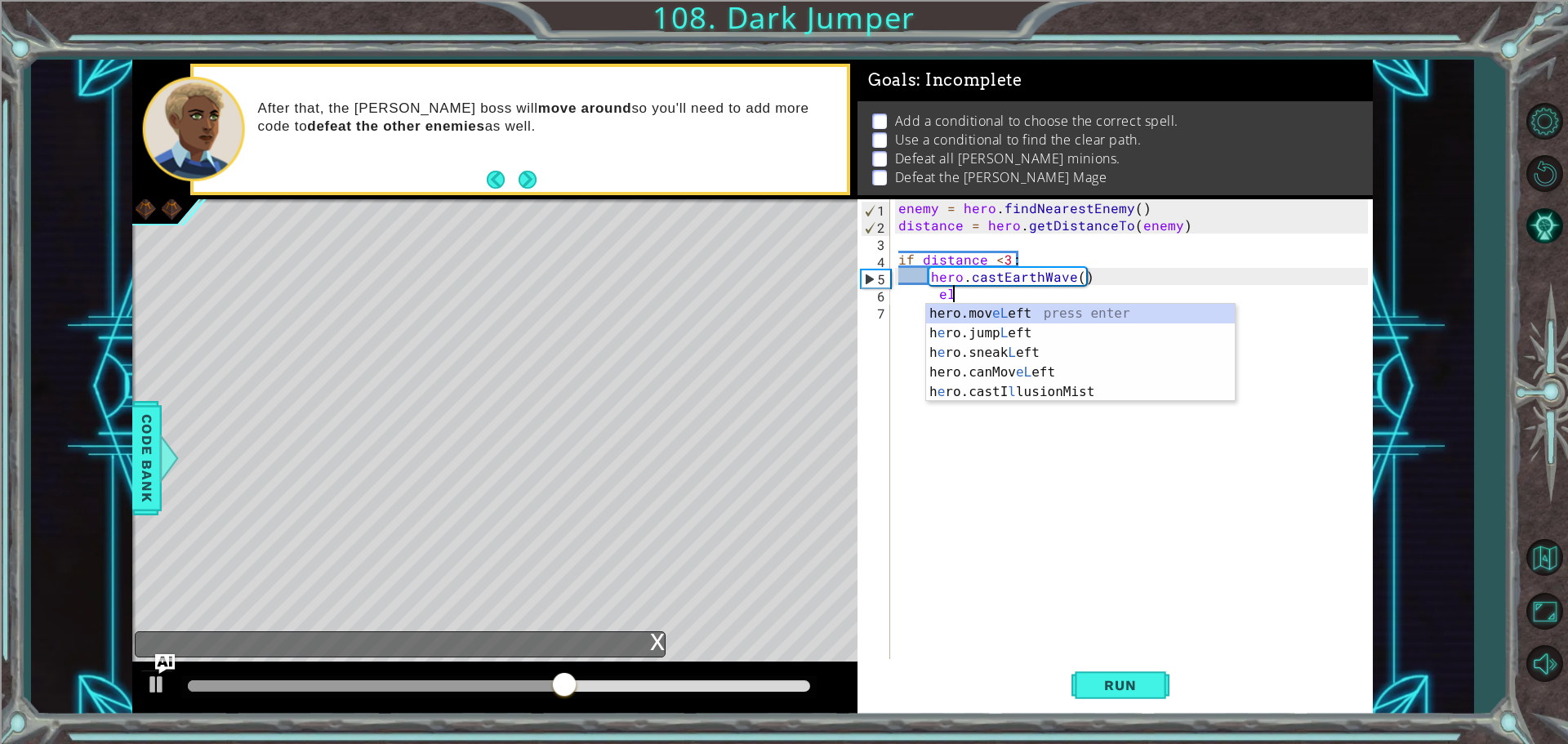
scroll to position [0, 3]
type textarea "e"
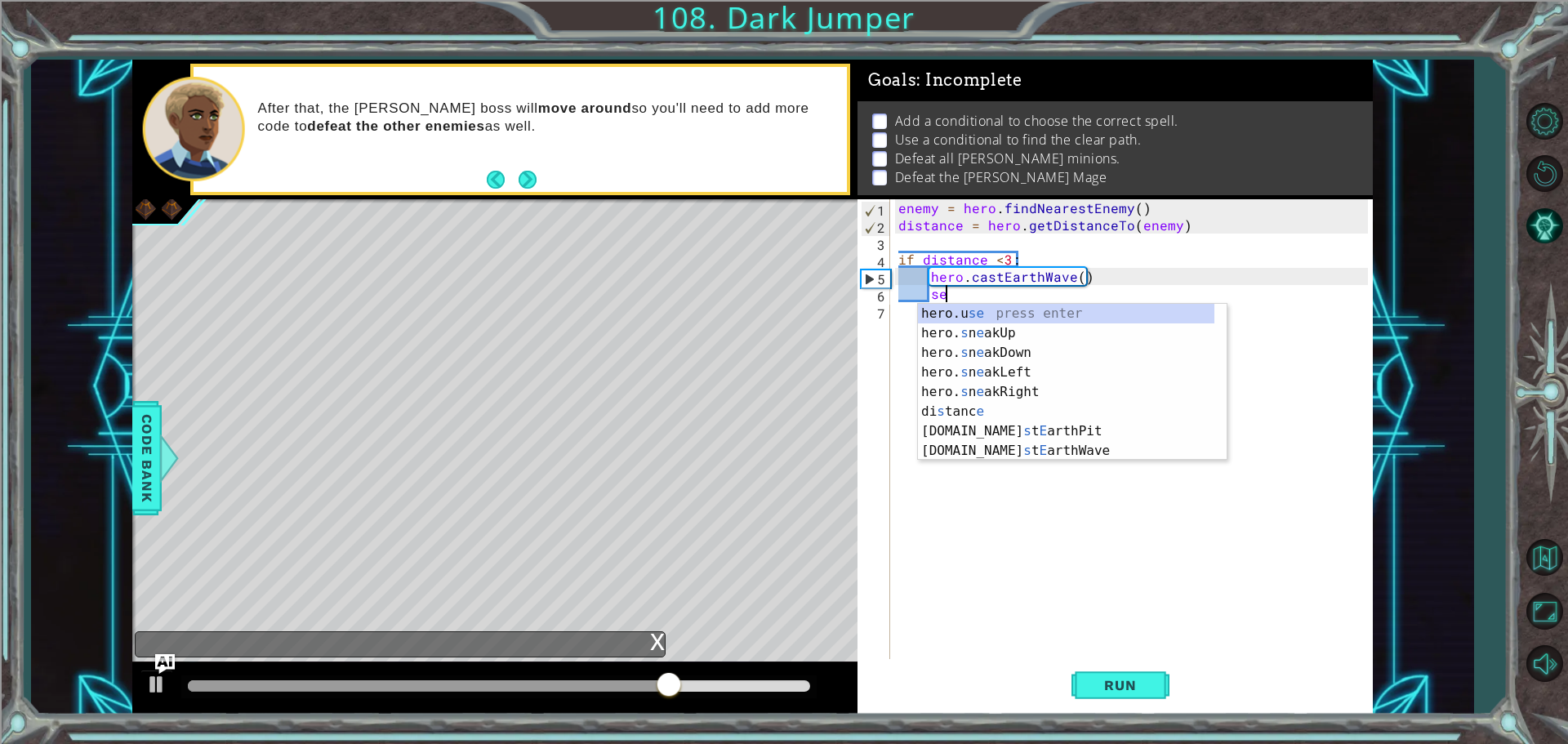
type textarea "s"
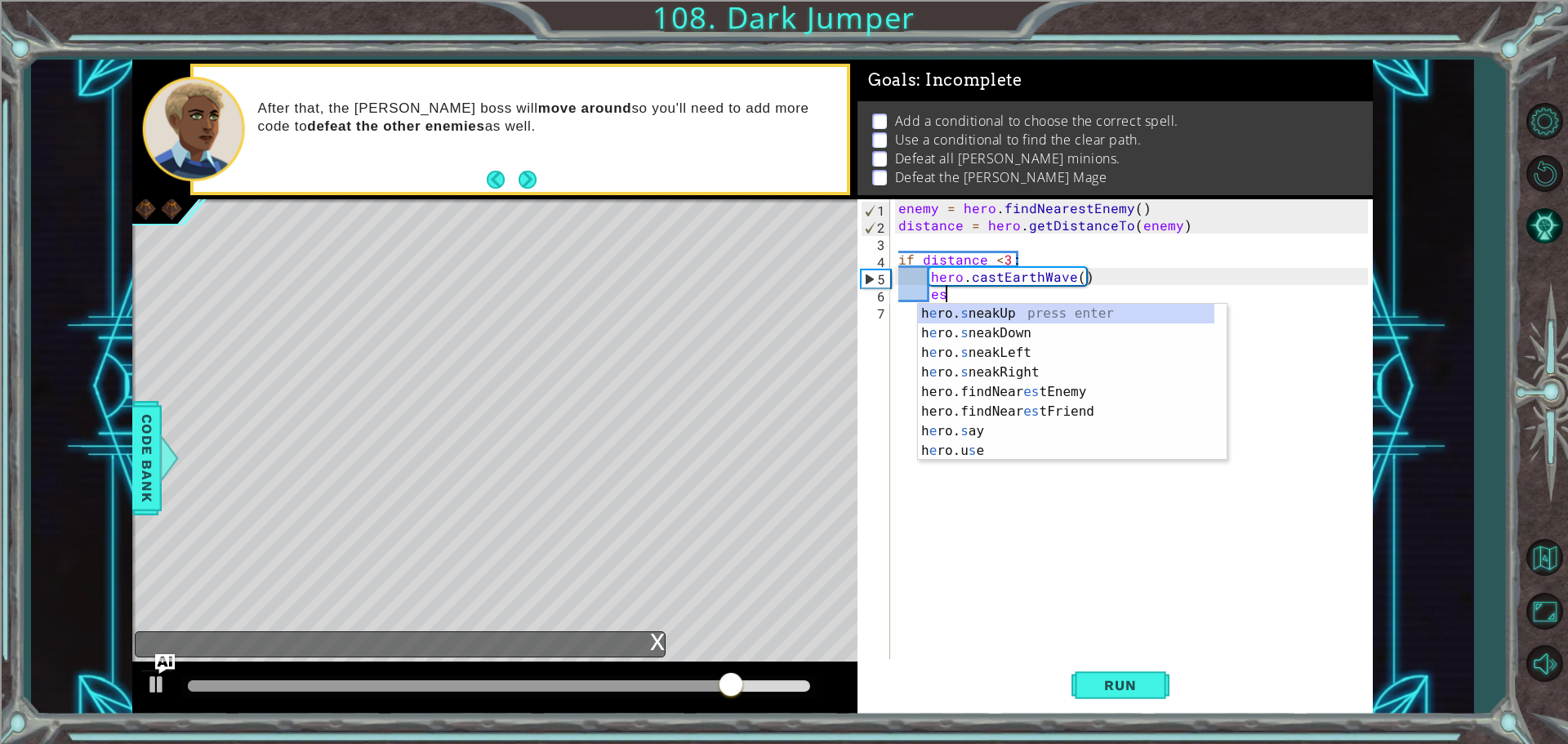
type textarea "e"
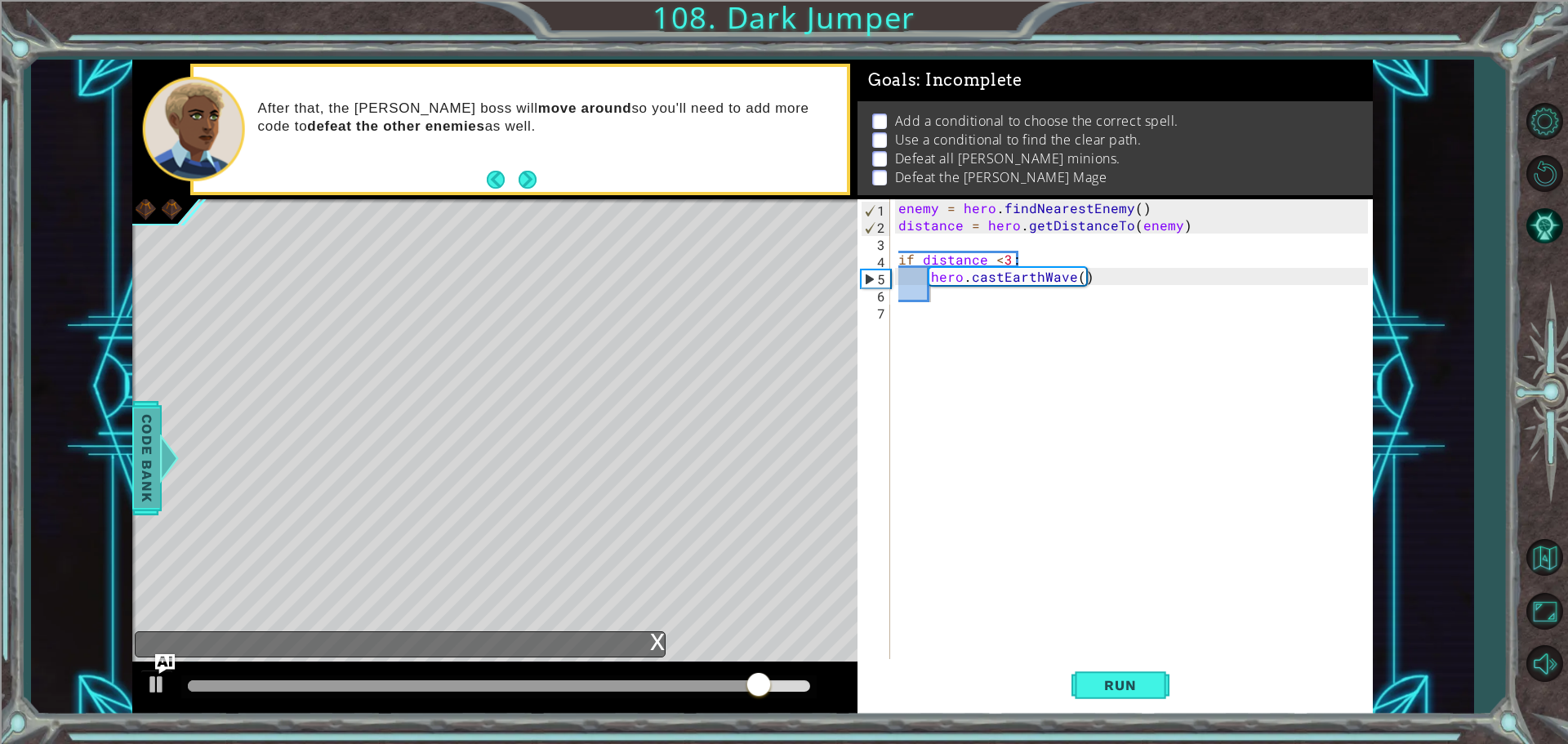
click at [144, 463] on span "Code Bank" at bounding box center [146, 458] width 26 height 99
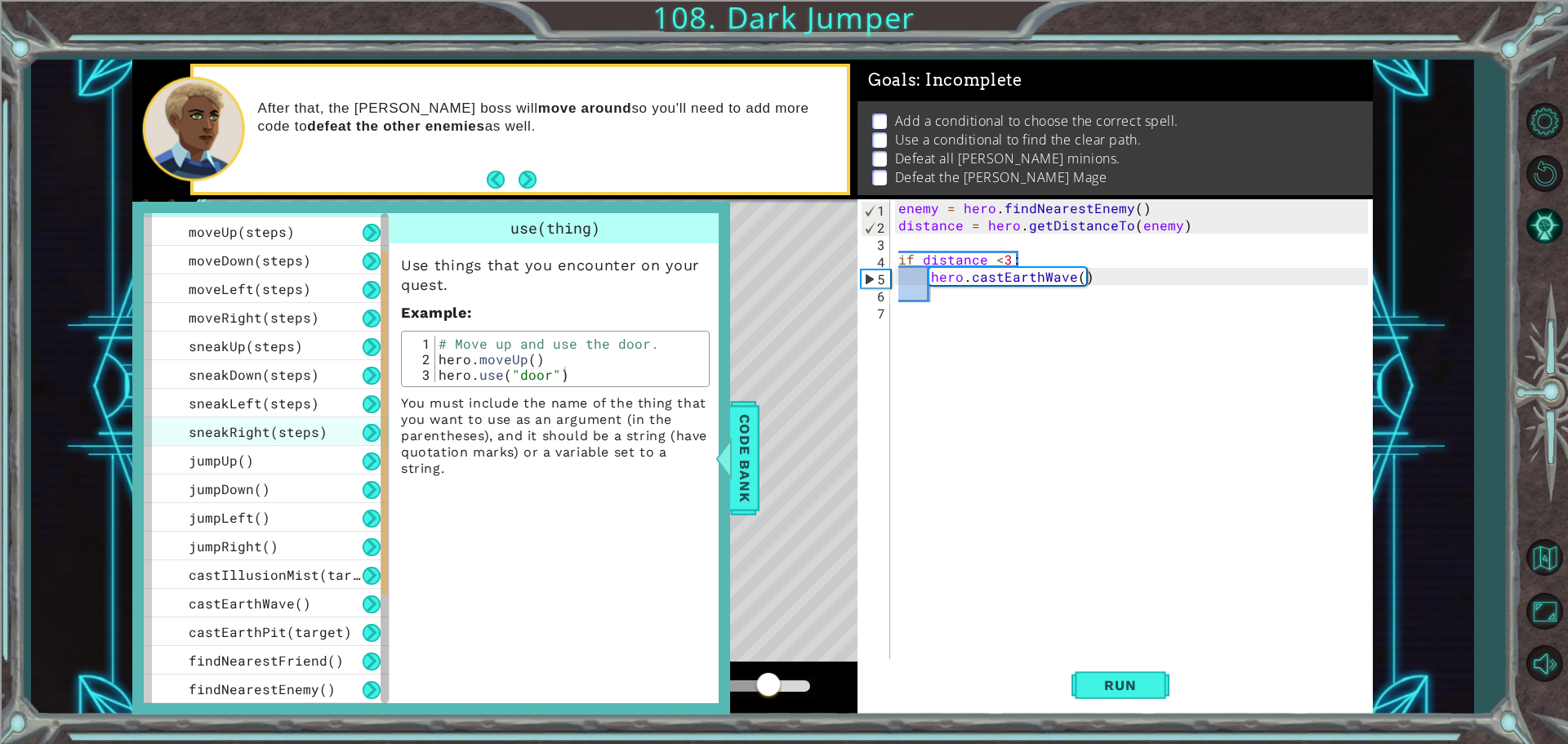
scroll to position [310, 0]
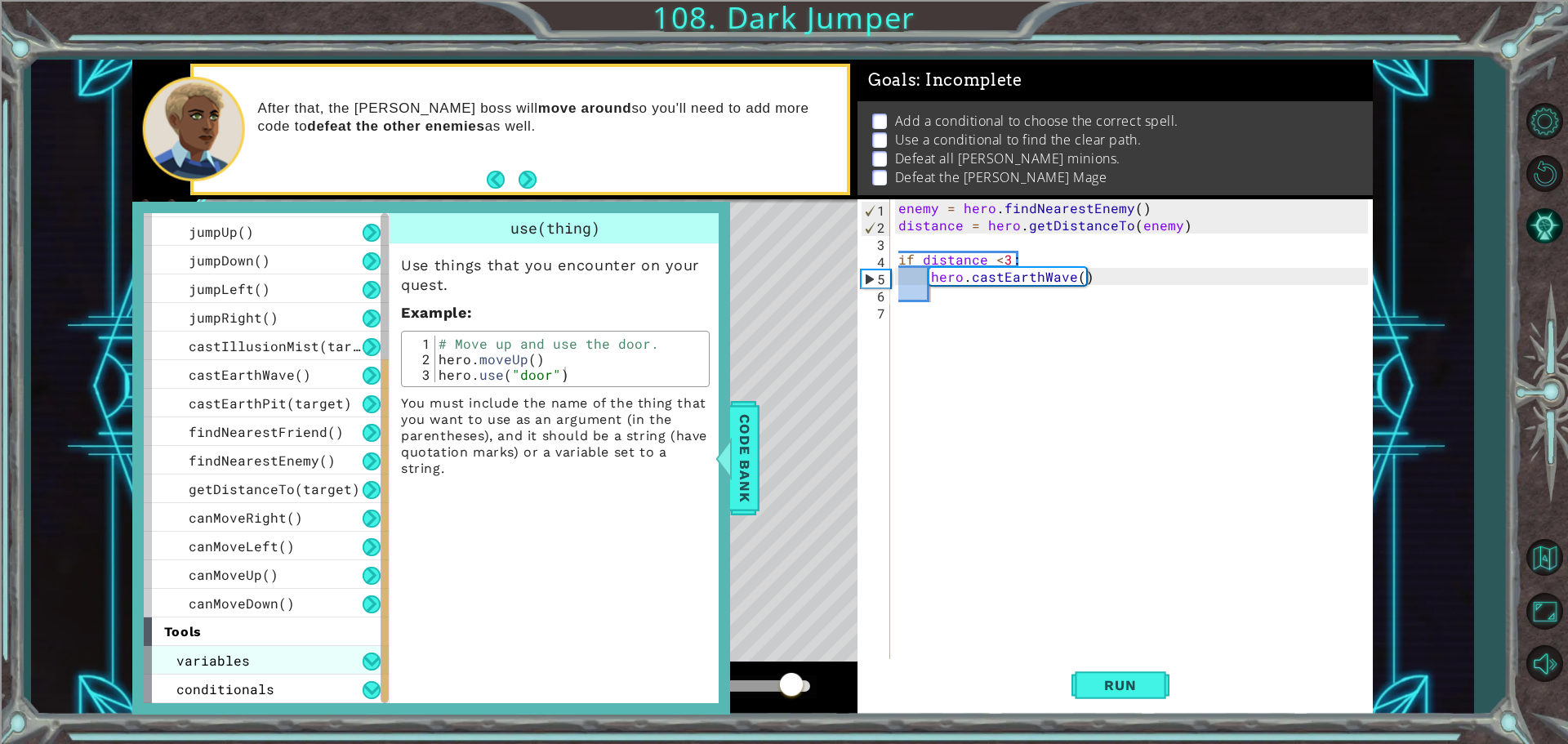
click at [276, 653] on div "variables" at bounding box center [266, 659] width 245 height 29
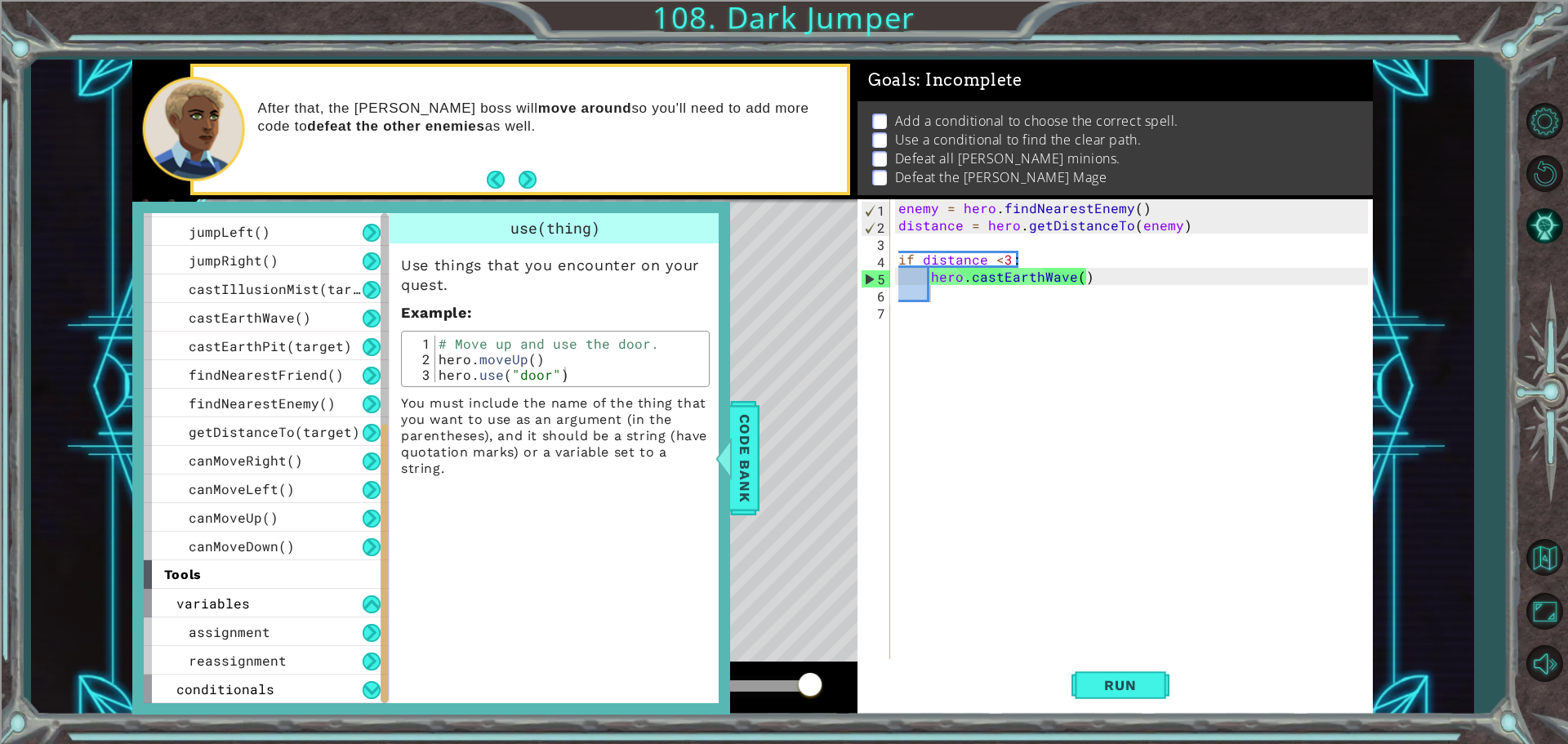
click at [384, 634] on div at bounding box center [384, 563] width 6 height 277
click at [371, 629] on button at bounding box center [372, 633] width 18 height 18
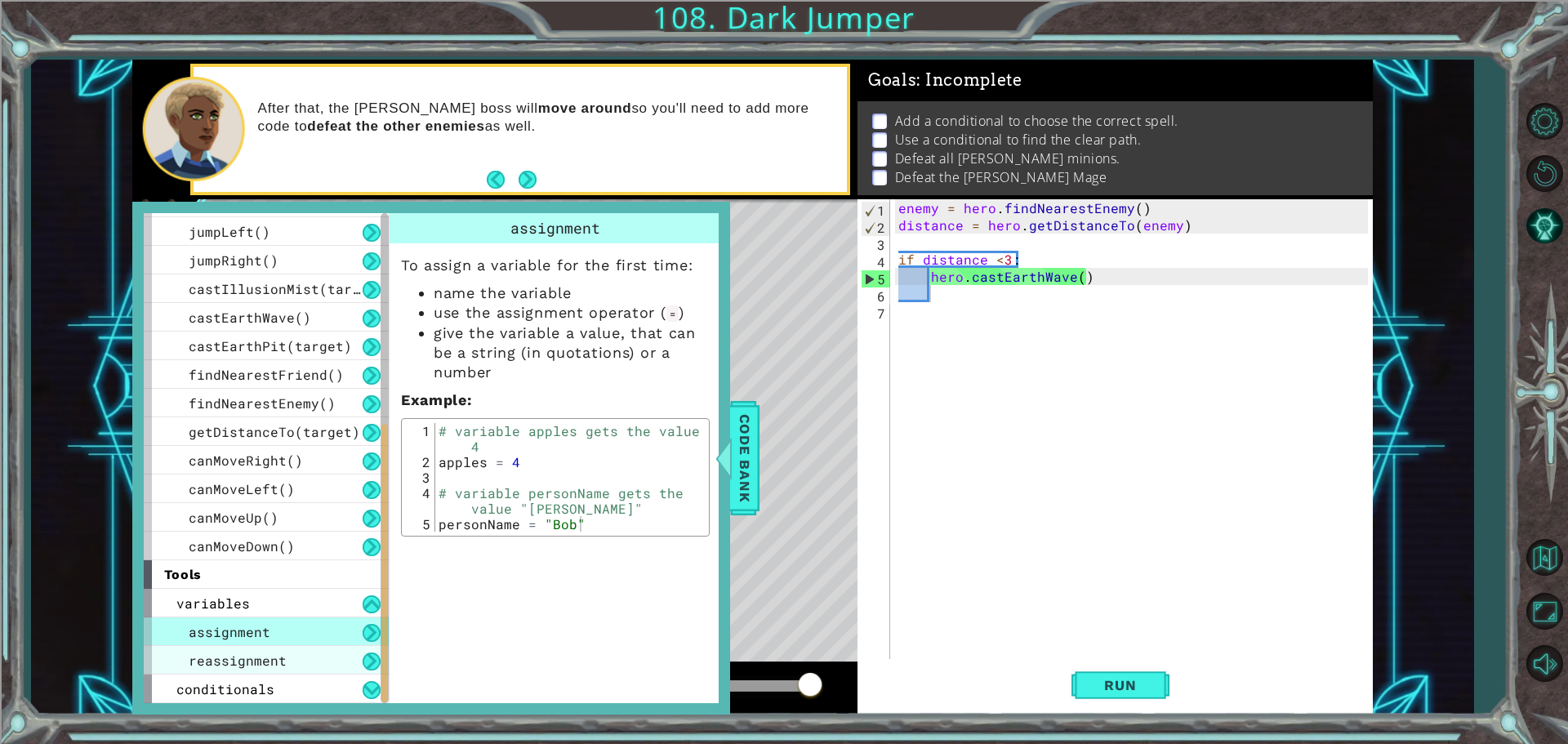
click at [361, 650] on div "reassignment" at bounding box center [266, 659] width 245 height 29
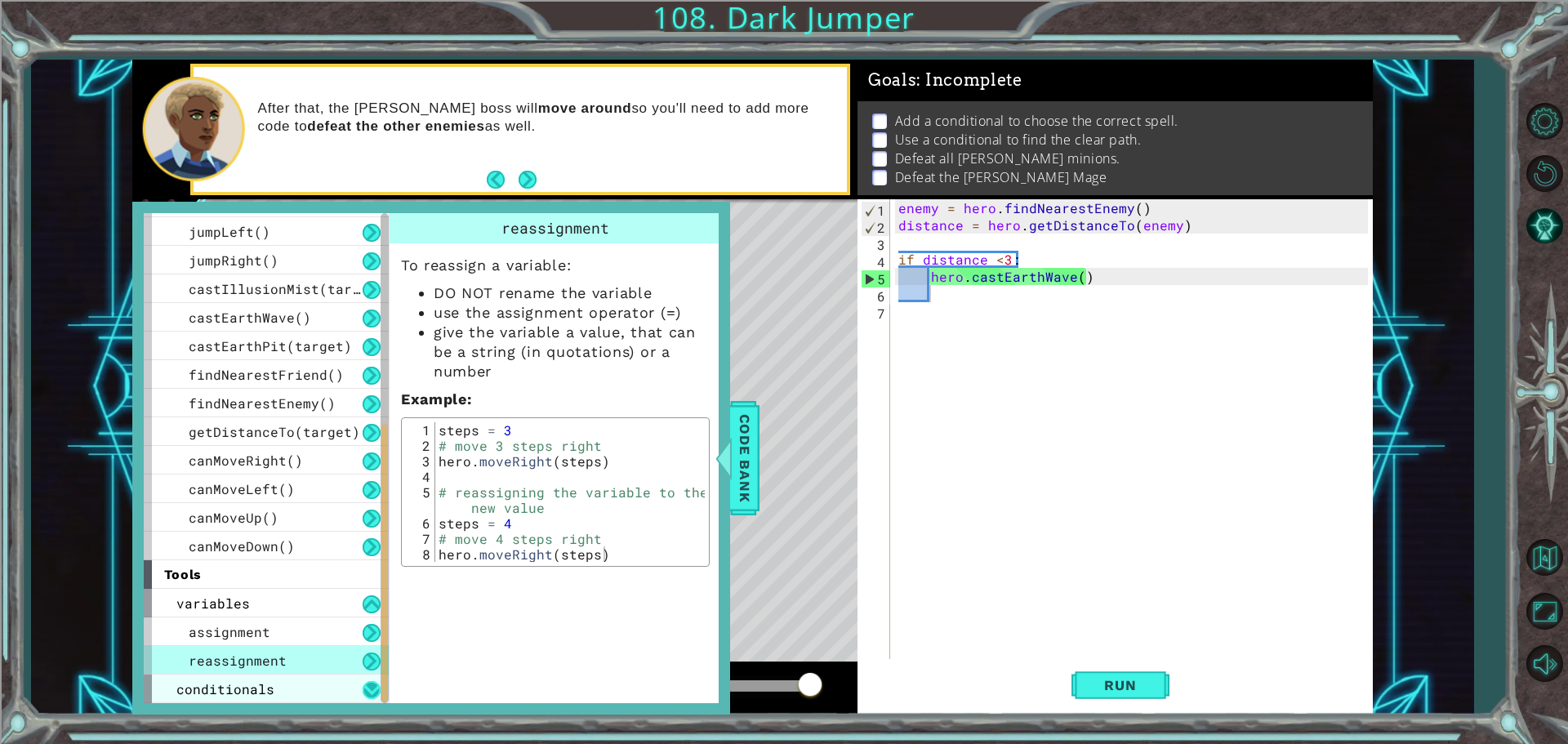
click at [364, 693] on button at bounding box center [372, 690] width 18 height 18
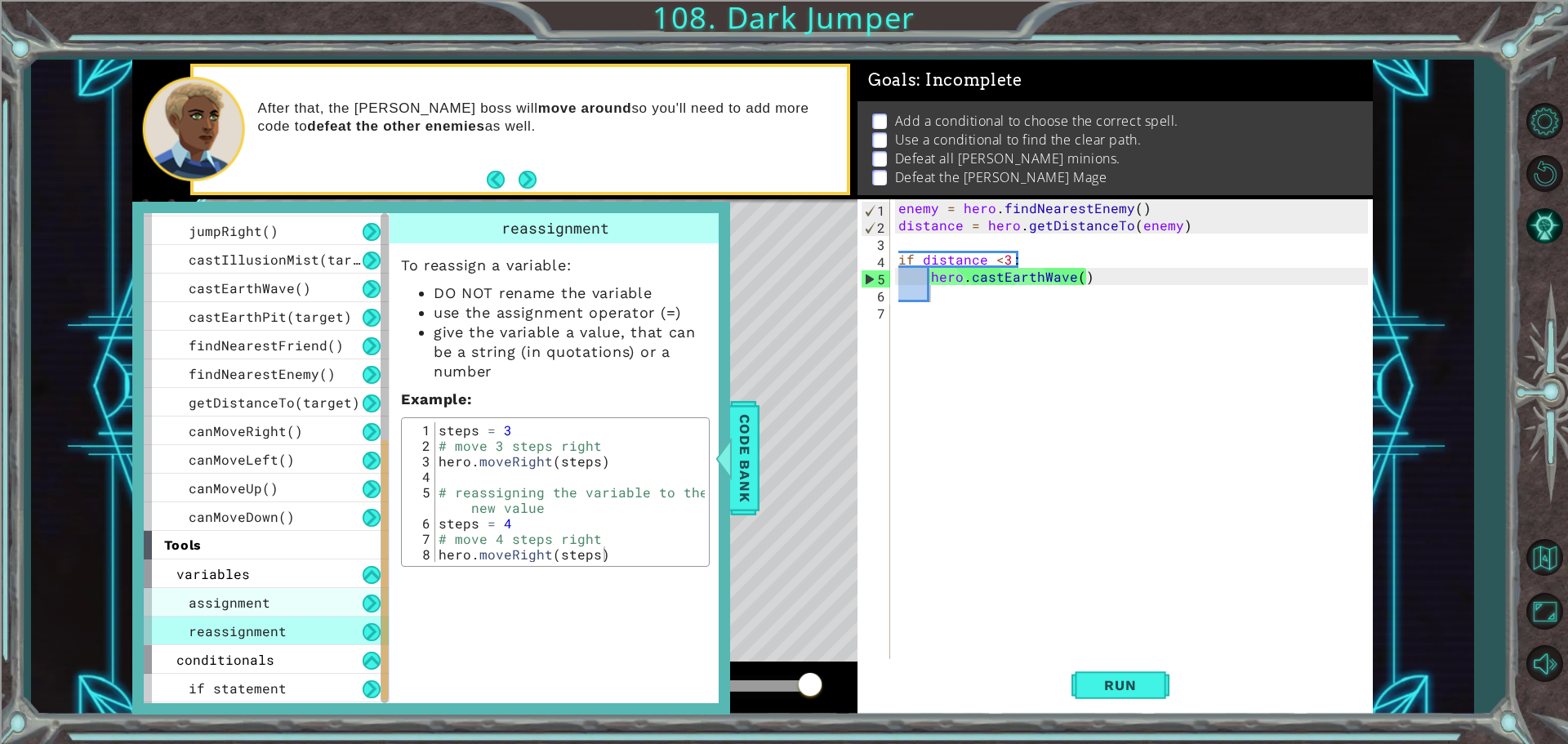
scroll to position [424, 0]
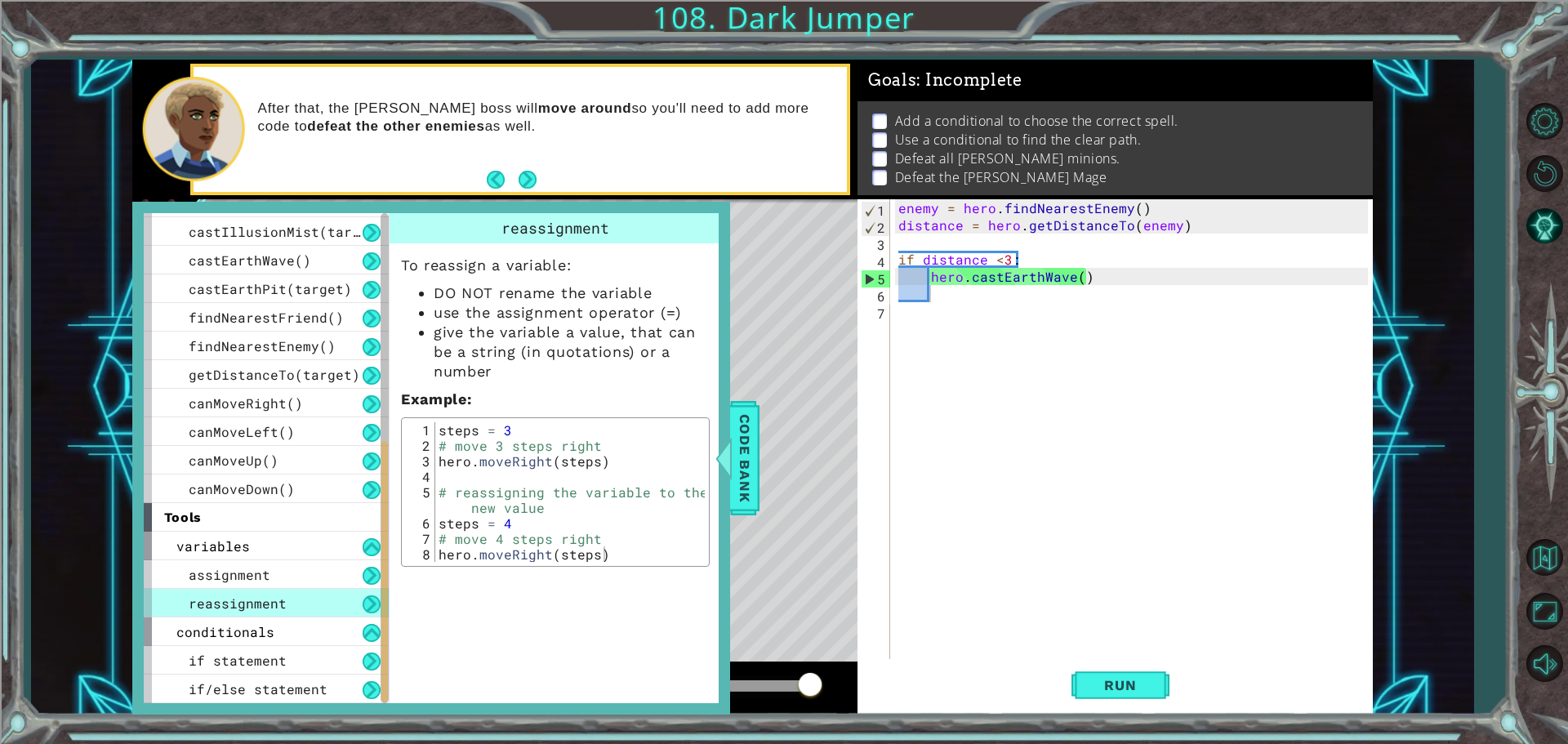
click at [961, 293] on div "enemy = hero . findNearestEnemy ( ) distance = hero . getDistanceTo ( enemy ) i…" at bounding box center [1136, 448] width 481 height 497
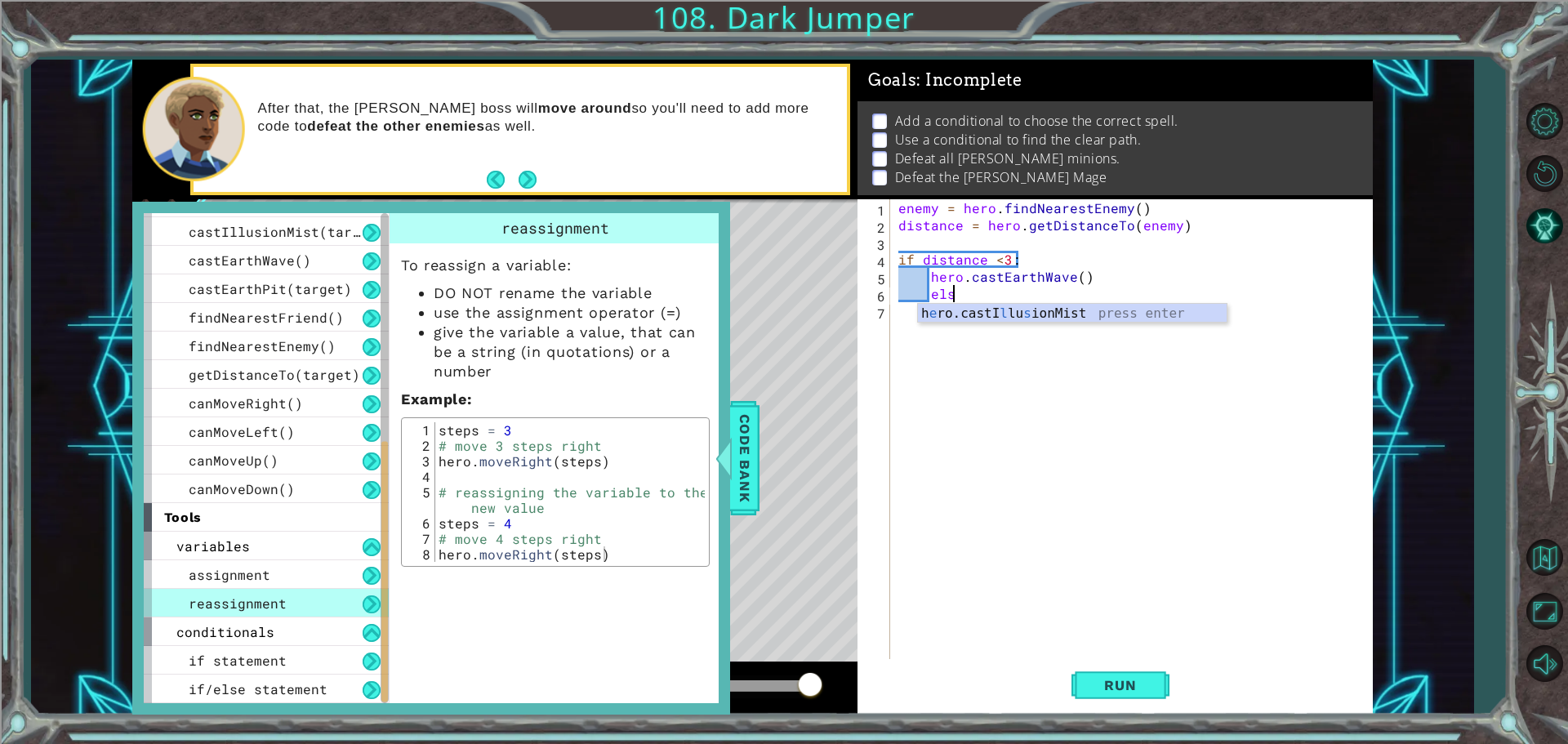
scroll to position [0, 3]
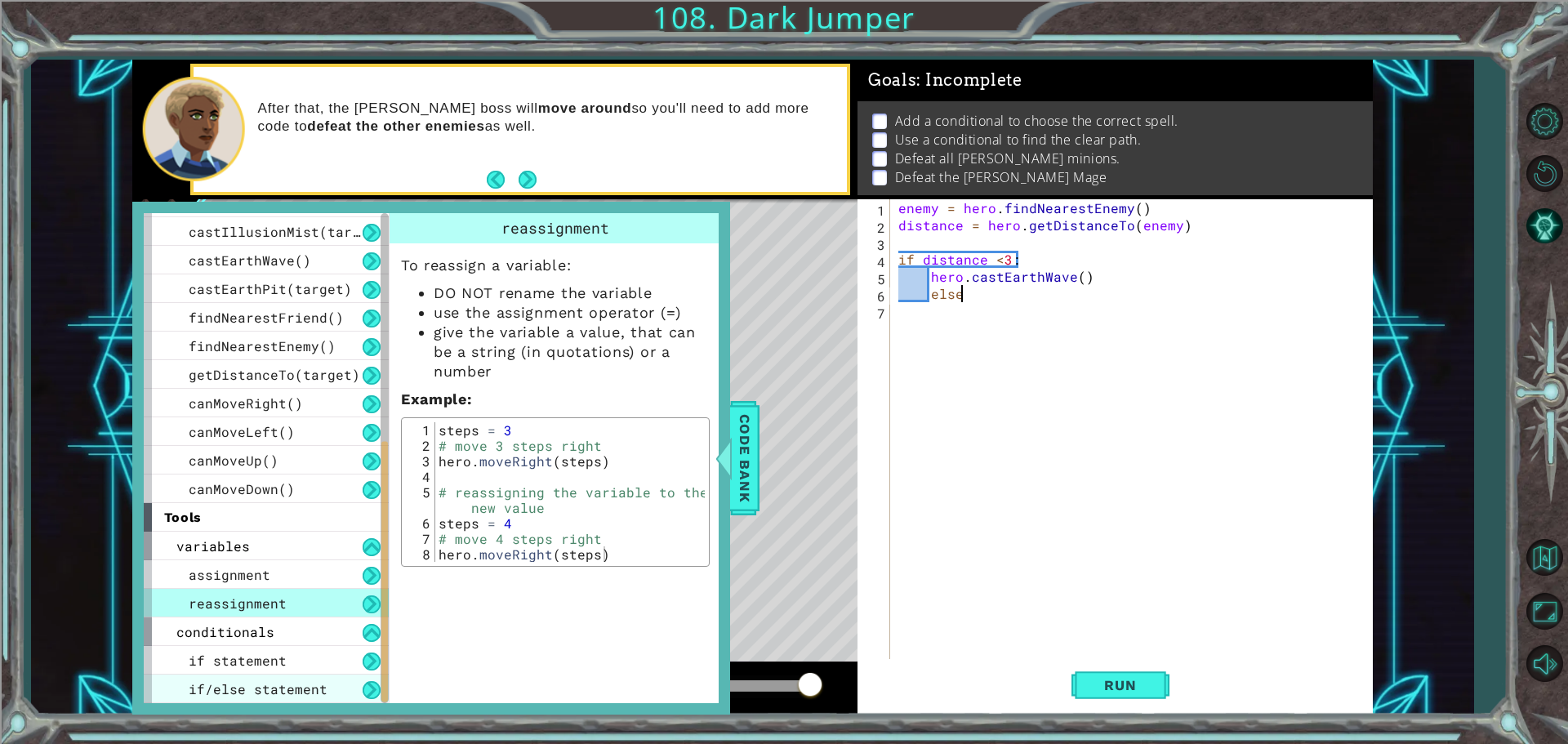
type textarea "else"
click at [211, 683] on span "if/else statement" at bounding box center [258, 689] width 139 height 17
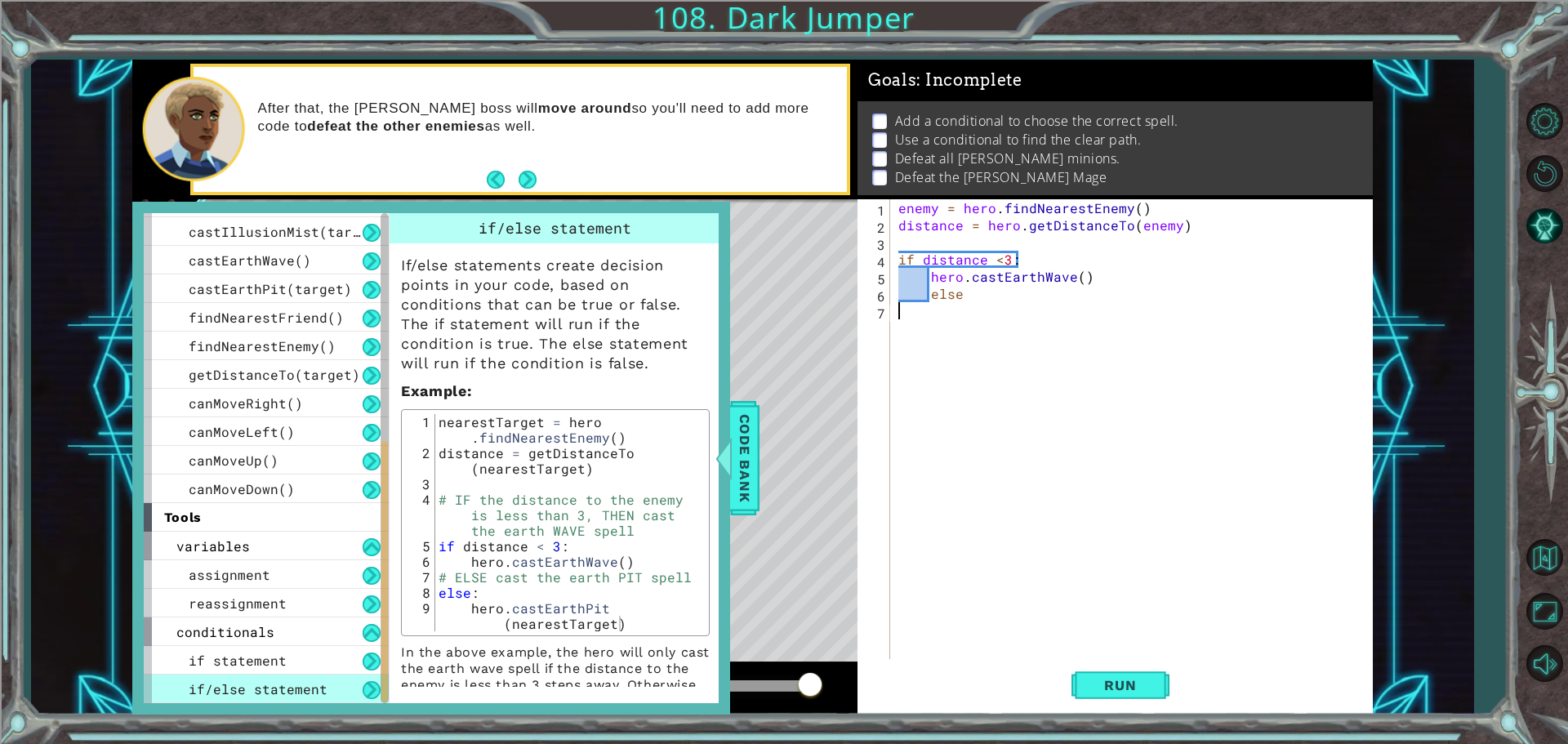
scroll to position [0, 0]
click at [968, 313] on div "enemy = hero . findNearestEnemy ( ) distance = hero . getDistanceTo ( enemy ) i…" at bounding box center [1136, 448] width 481 height 497
click at [988, 306] on div "enemy = hero . findNearestEnemy ( ) distance = hero . getDistanceTo ( enemy ) i…" at bounding box center [1136, 448] width 481 height 497
click at [1003, 300] on div "enemy = hero . findNearestEnemy ( ) distance = hero . getDistanceTo ( enemy ) i…" at bounding box center [1136, 448] width 481 height 497
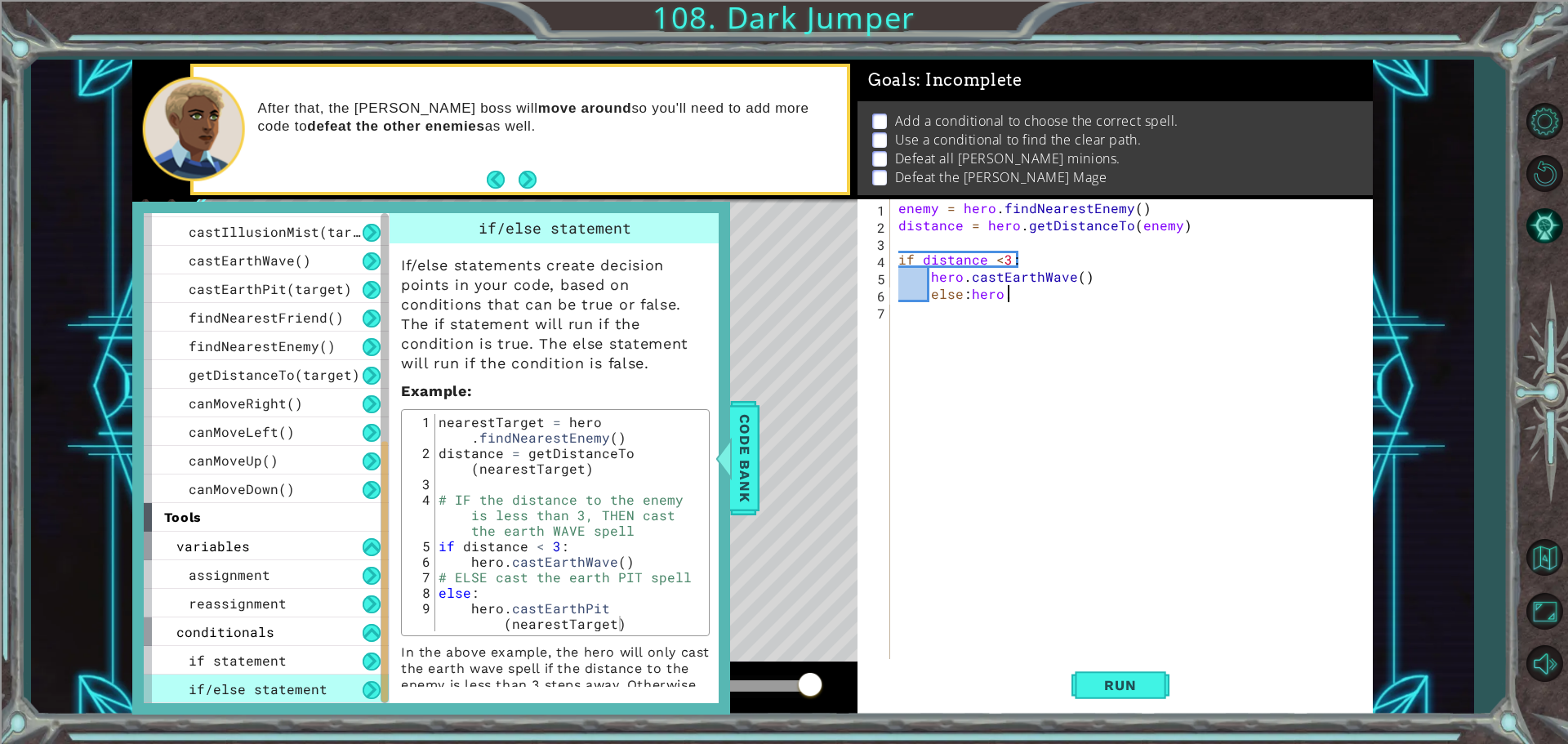
scroll to position [0, 6]
type textarea "else:"
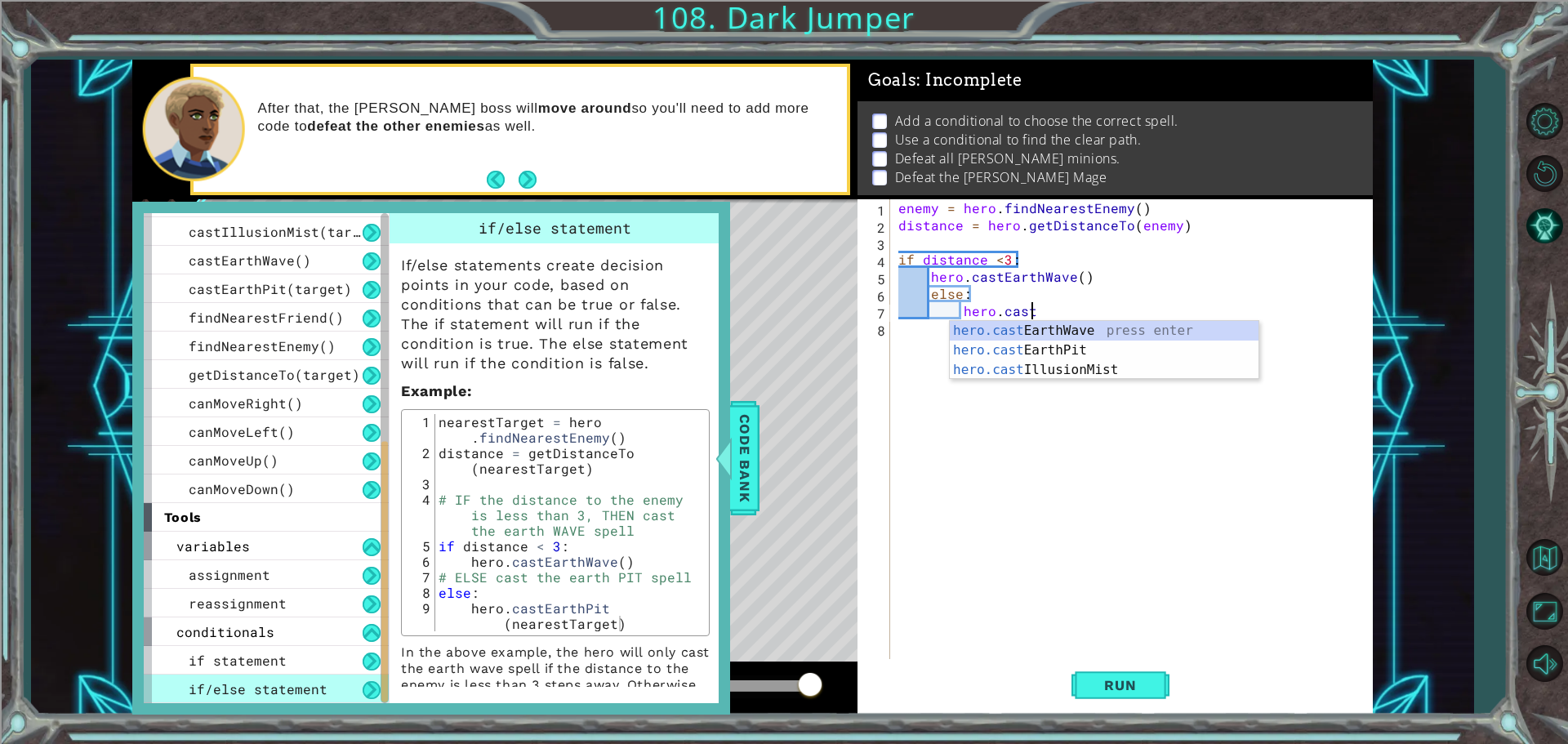
scroll to position [0, 7]
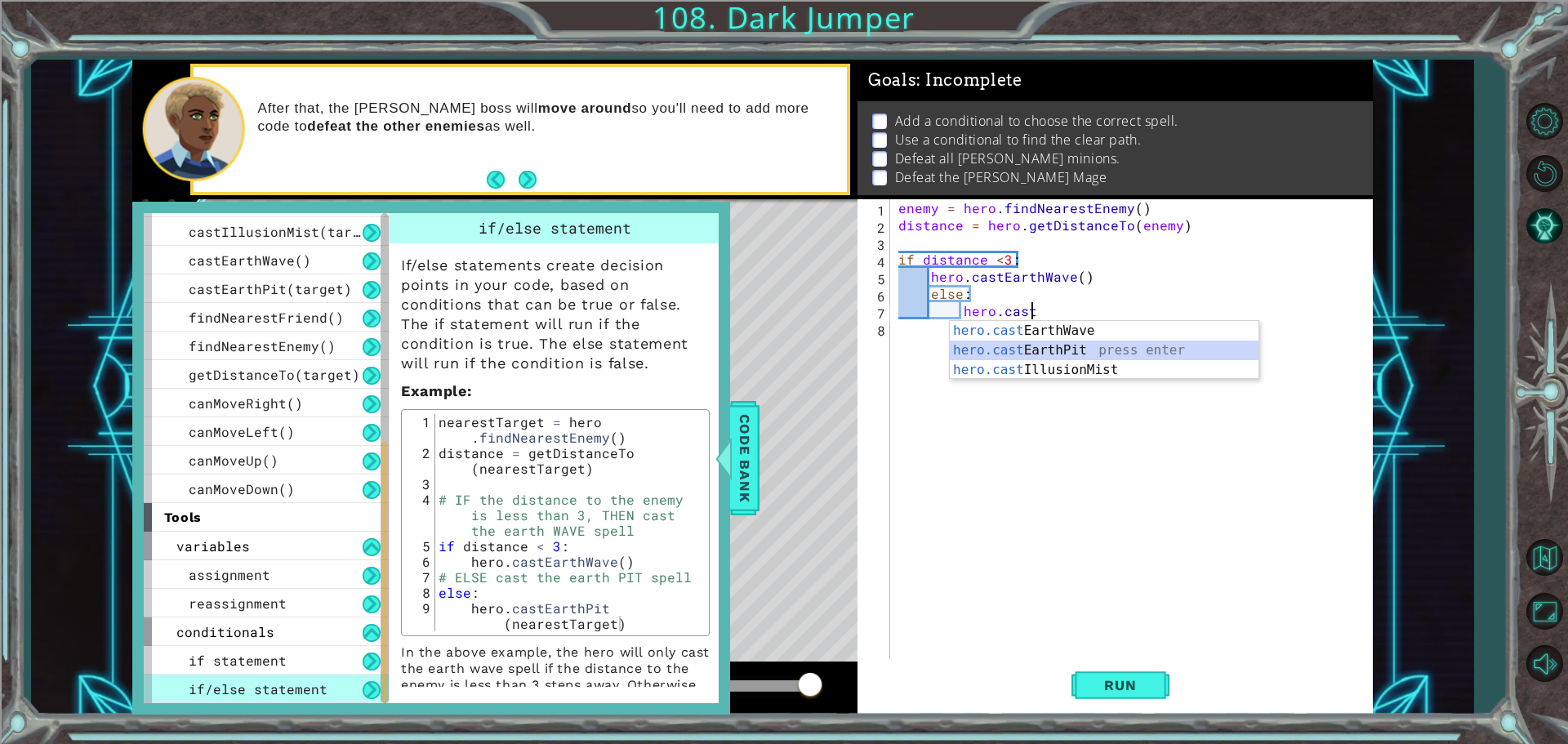
click at [1143, 355] on div "hero.cast EarthWave press enter hero.cast EarthPit press enter hero.cast Illusi…" at bounding box center [1104, 369] width 309 height 98
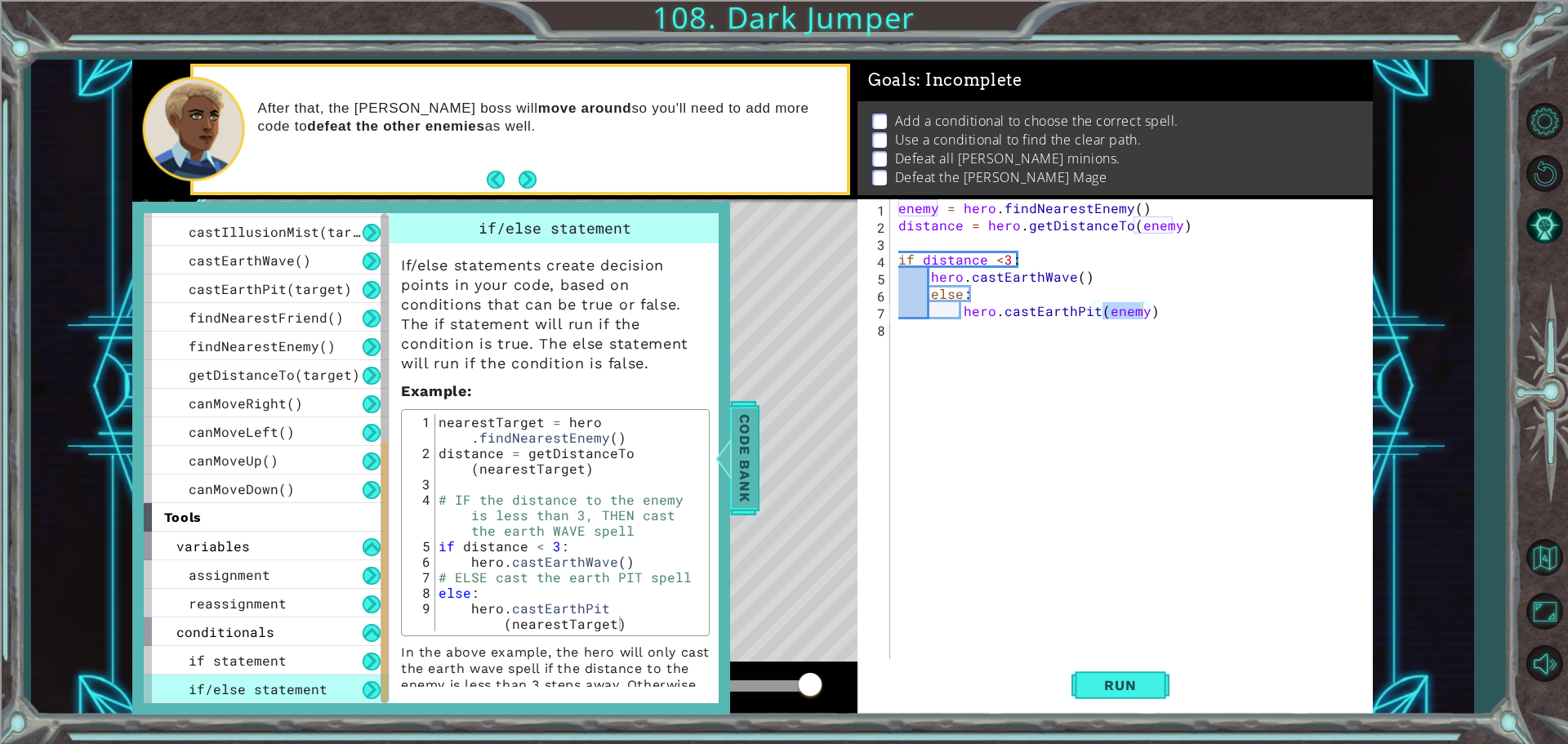
click at [754, 424] on span "Code Bank" at bounding box center [744, 458] width 26 height 99
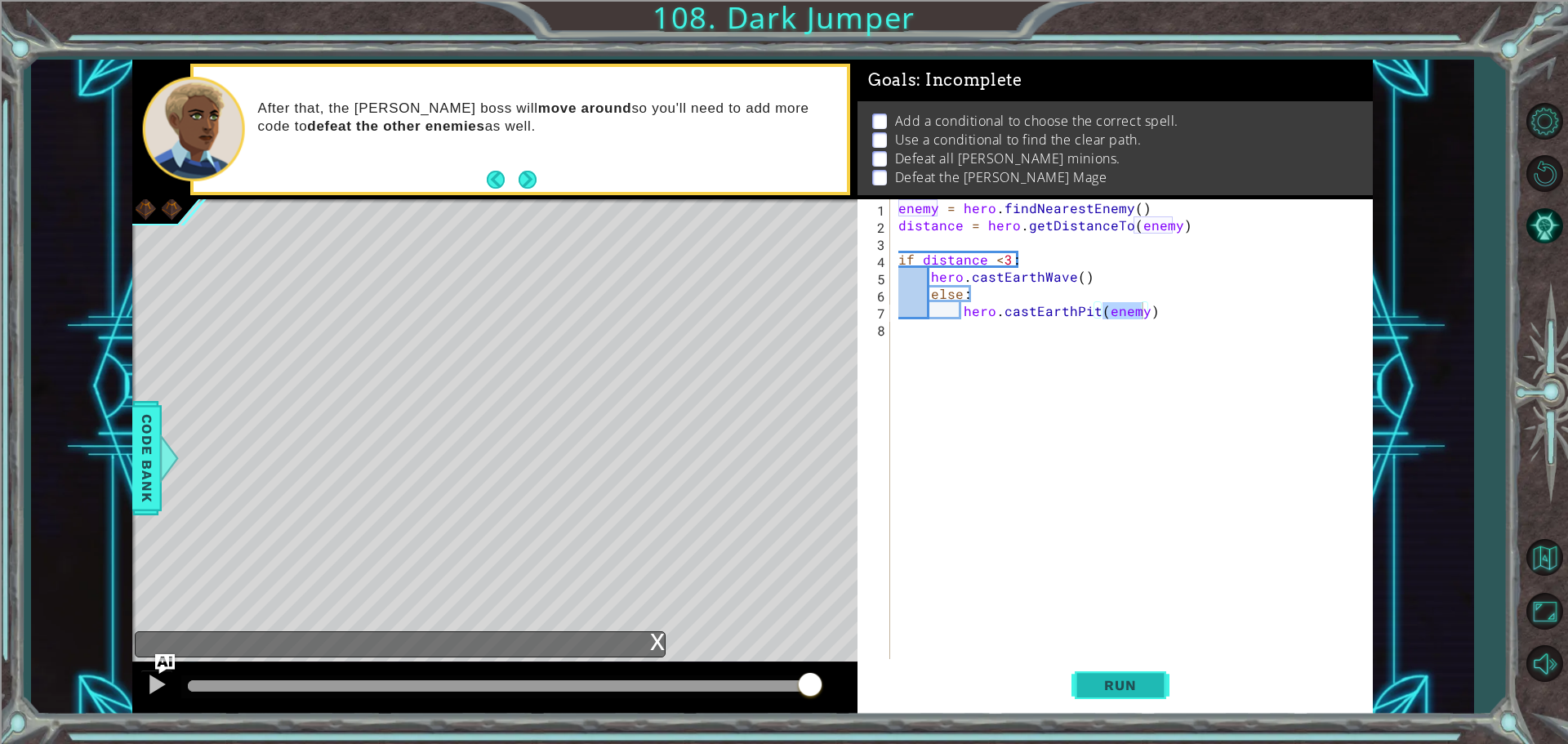
click at [1154, 662] on button "Run" at bounding box center [1120, 685] width 98 height 52
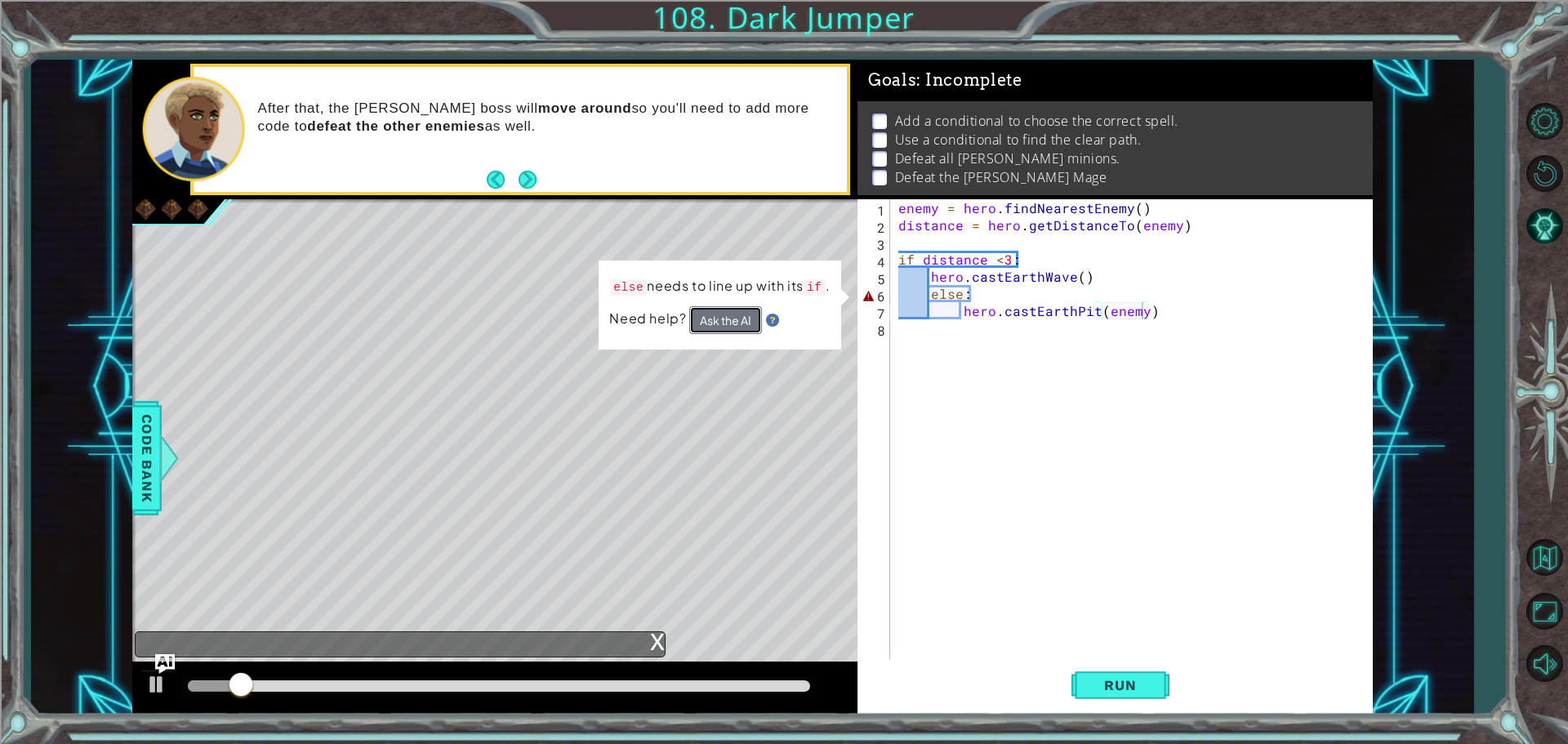
click at [731, 320] on button "Ask the AI" at bounding box center [725, 320] width 73 height 28
click at [919, 292] on div "enemy = hero . findNearestEnemy ( ) distance = hero . getDistanceTo ( enemy ) i…" at bounding box center [1136, 448] width 481 height 497
click at [929, 292] on div "enemy = hero . findNearestEnemy ( ) distance = hero . getDistanceTo ( enemy ) i…" at bounding box center [1136, 448] width 481 height 497
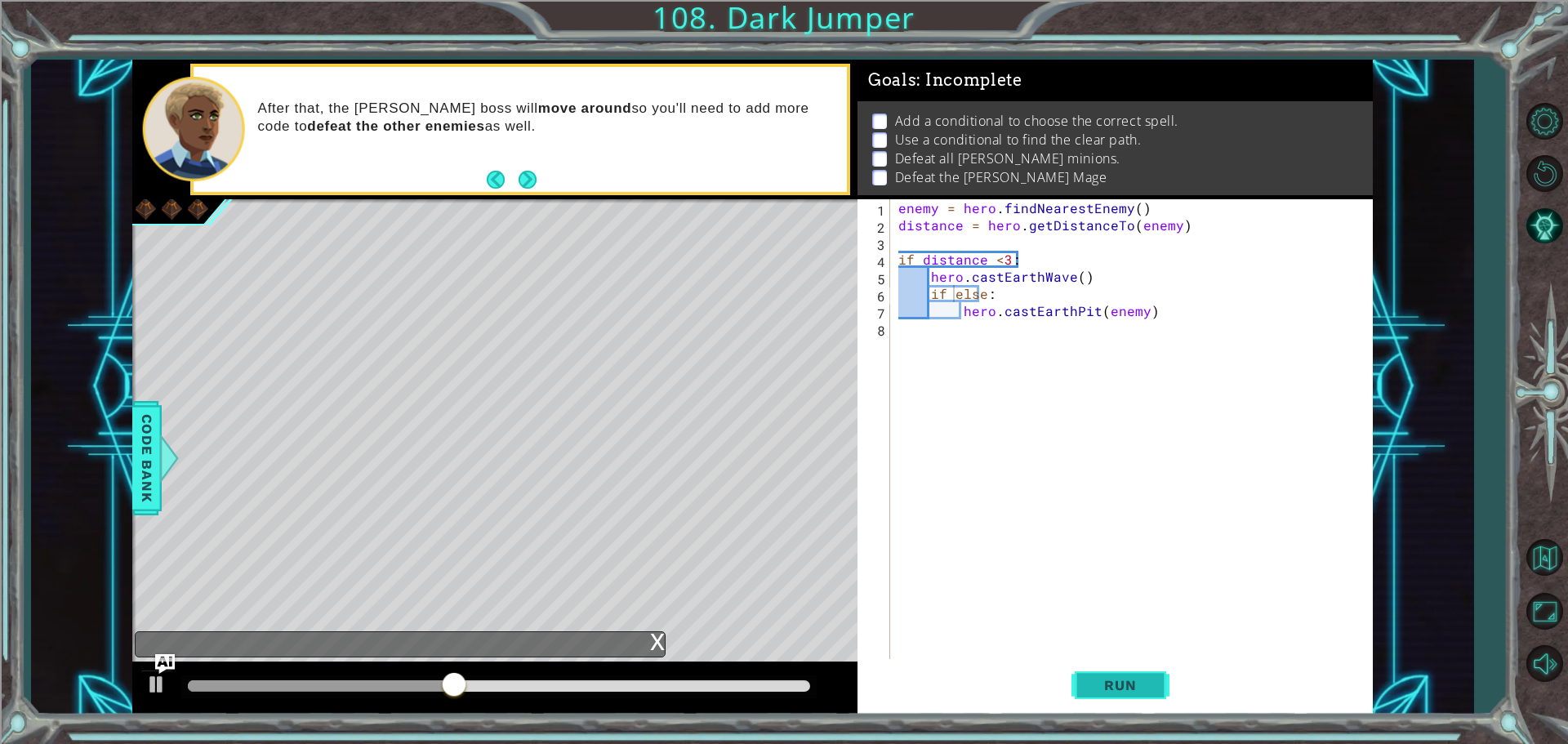
click at [1145, 687] on span "Run" at bounding box center [1120, 685] width 64 height 17
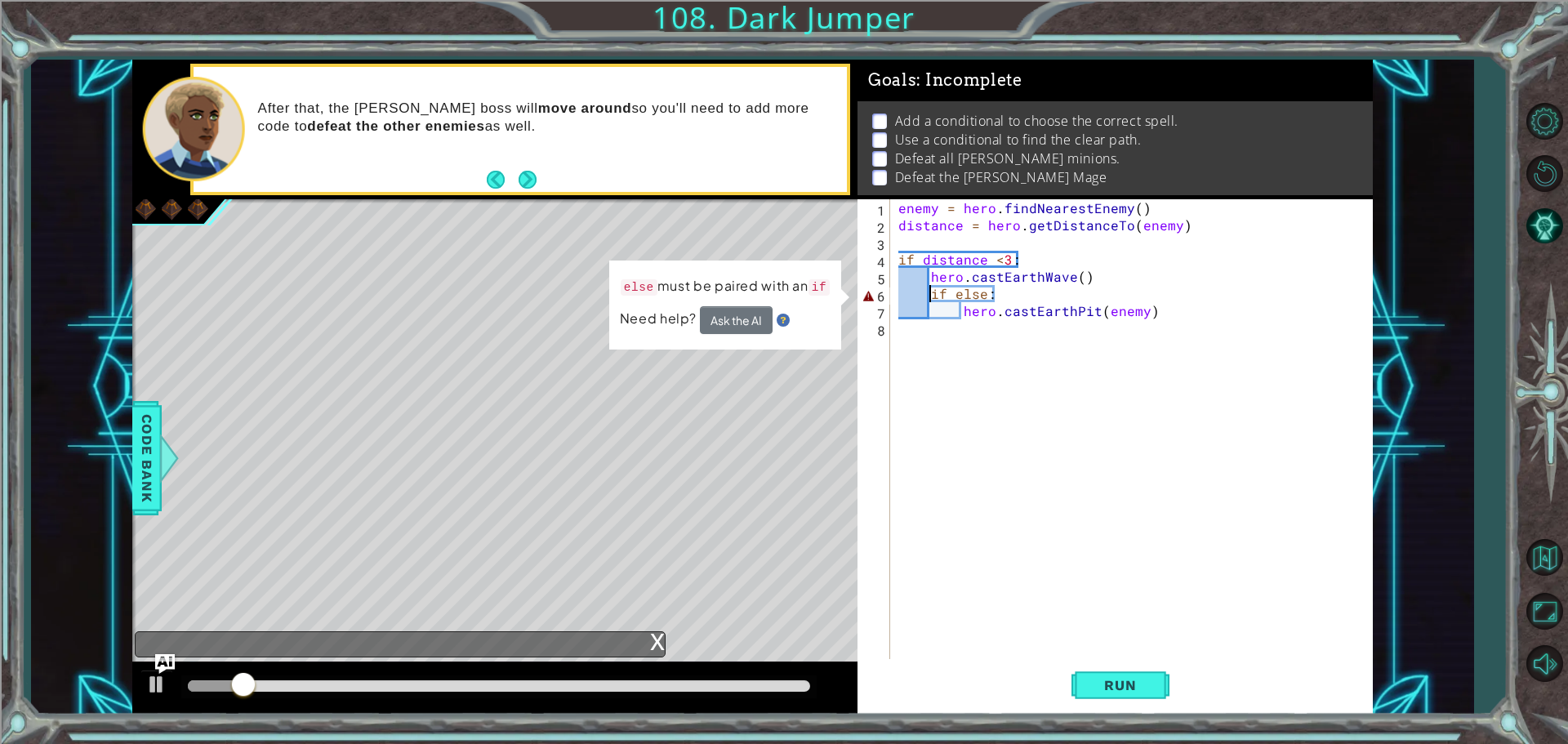
click at [927, 297] on div "enemy = hero . findNearestEnemy ( ) distance = hero . getDistanceTo ( enemy ) i…" at bounding box center [1136, 448] width 481 height 497
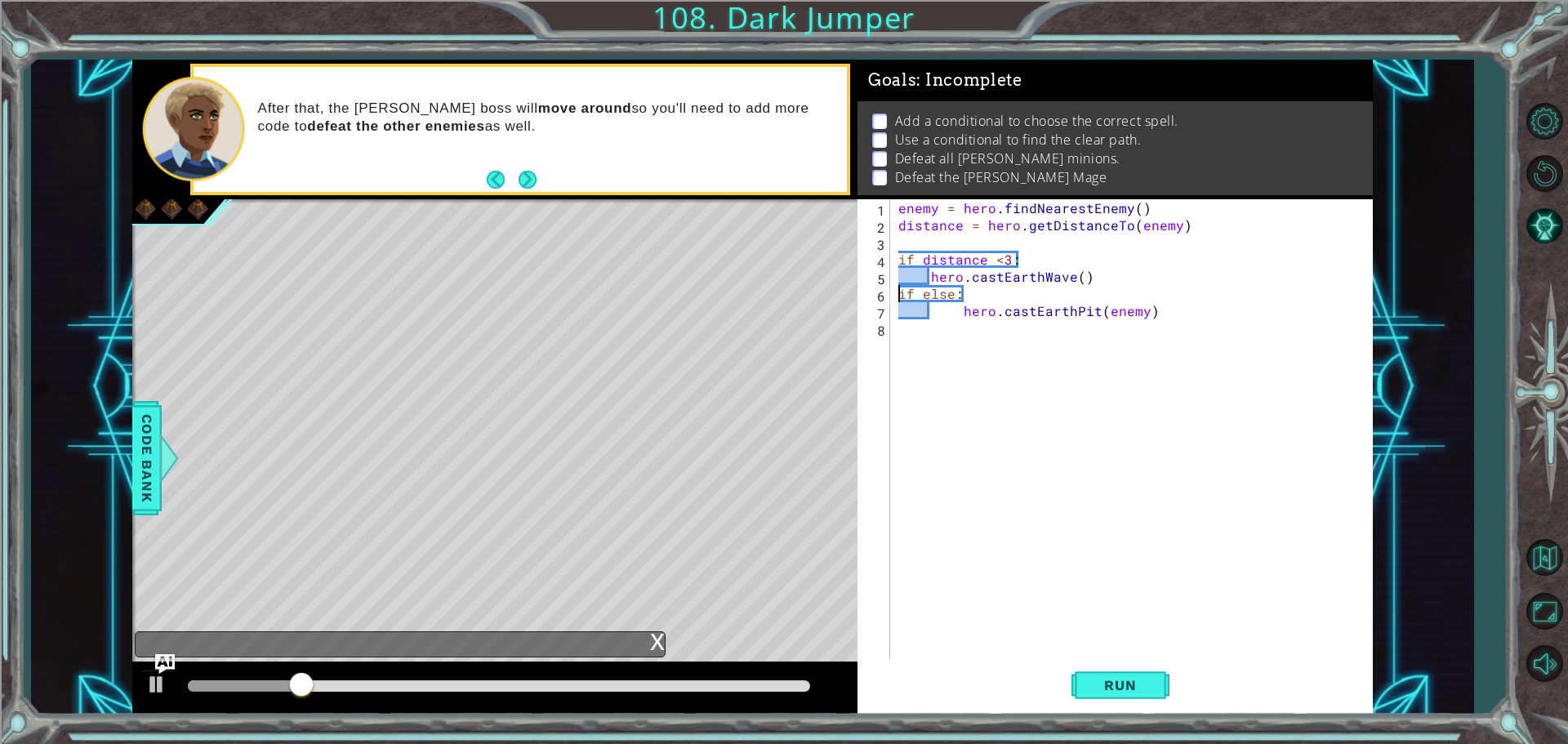
click at [923, 289] on div "enemy = hero . findNearestEnemy ( ) distance = hero . getDistanceTo ( enemy ) i…" at bounding box center [1136, 448] width 481 height 497
click at [1102, 692] on span "Run" at bounding box center [1120, 685] width 64 height 17
click at [954, 318] on div "enemy = hero . findNearestEnemy ( ) distance = hero . getDistanceTo ( enemy ) i…" at bounding box center [1136, 448] width 481 height 497
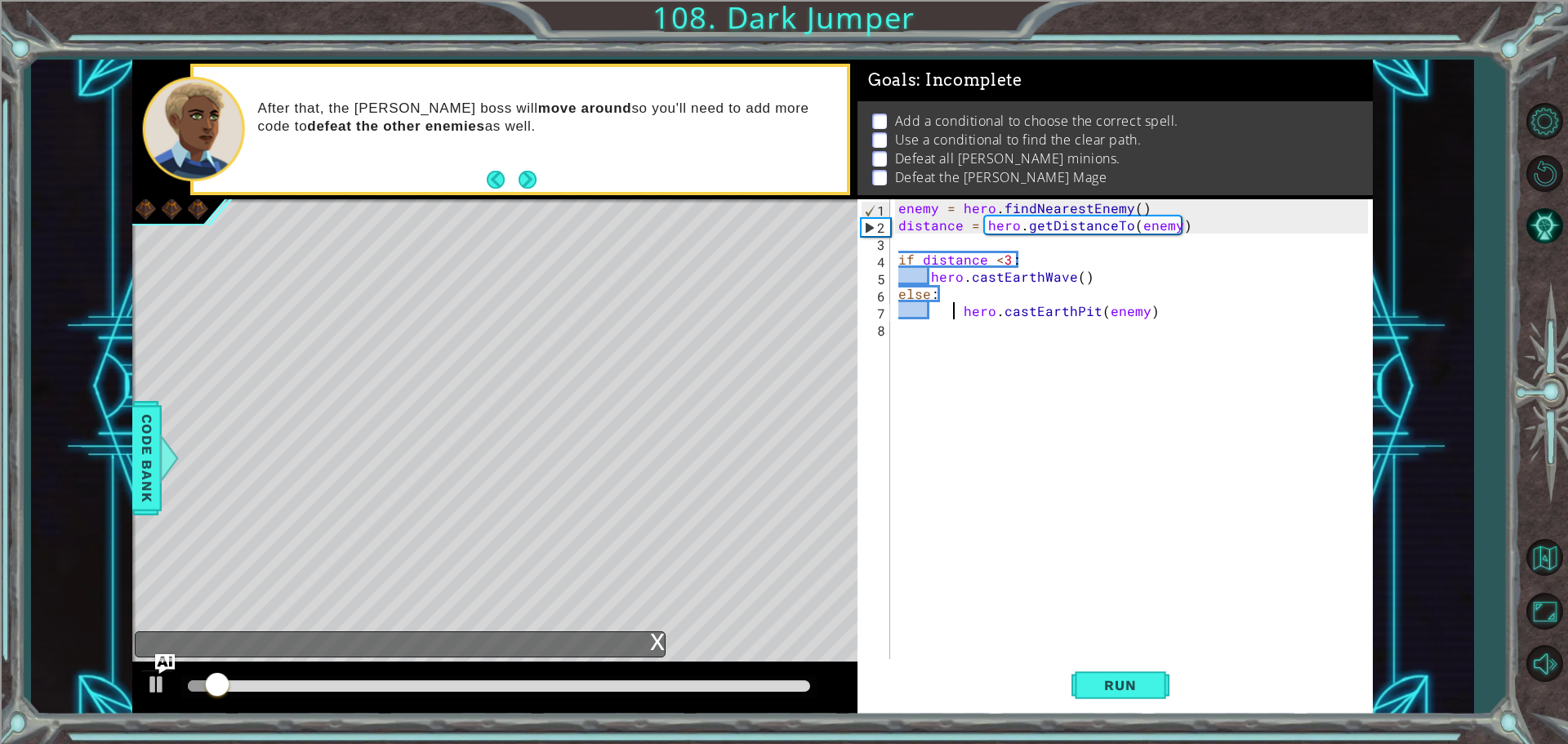
click at [959, 316] on div "enemy = hero . findNearestEnemy ( ) distance = hero . getDistanceTo ( enemy ) i…" at bounding box center [1136, 448] width 481 height 497
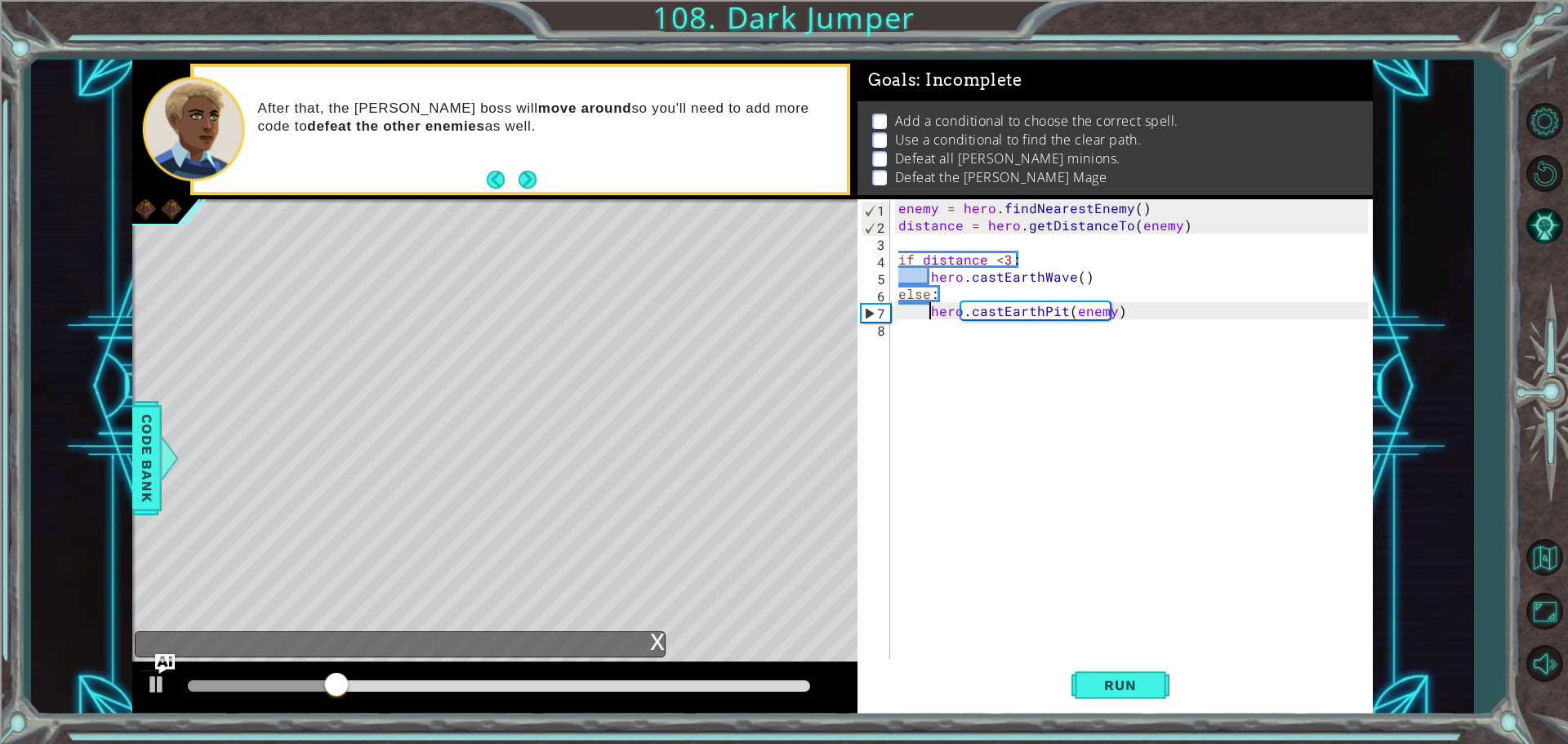
type textarea "hero.castEarthPit(enemy)"
click at [1129, 680] on span "Run" at bounding box center [1120, 685] width 64 height 17
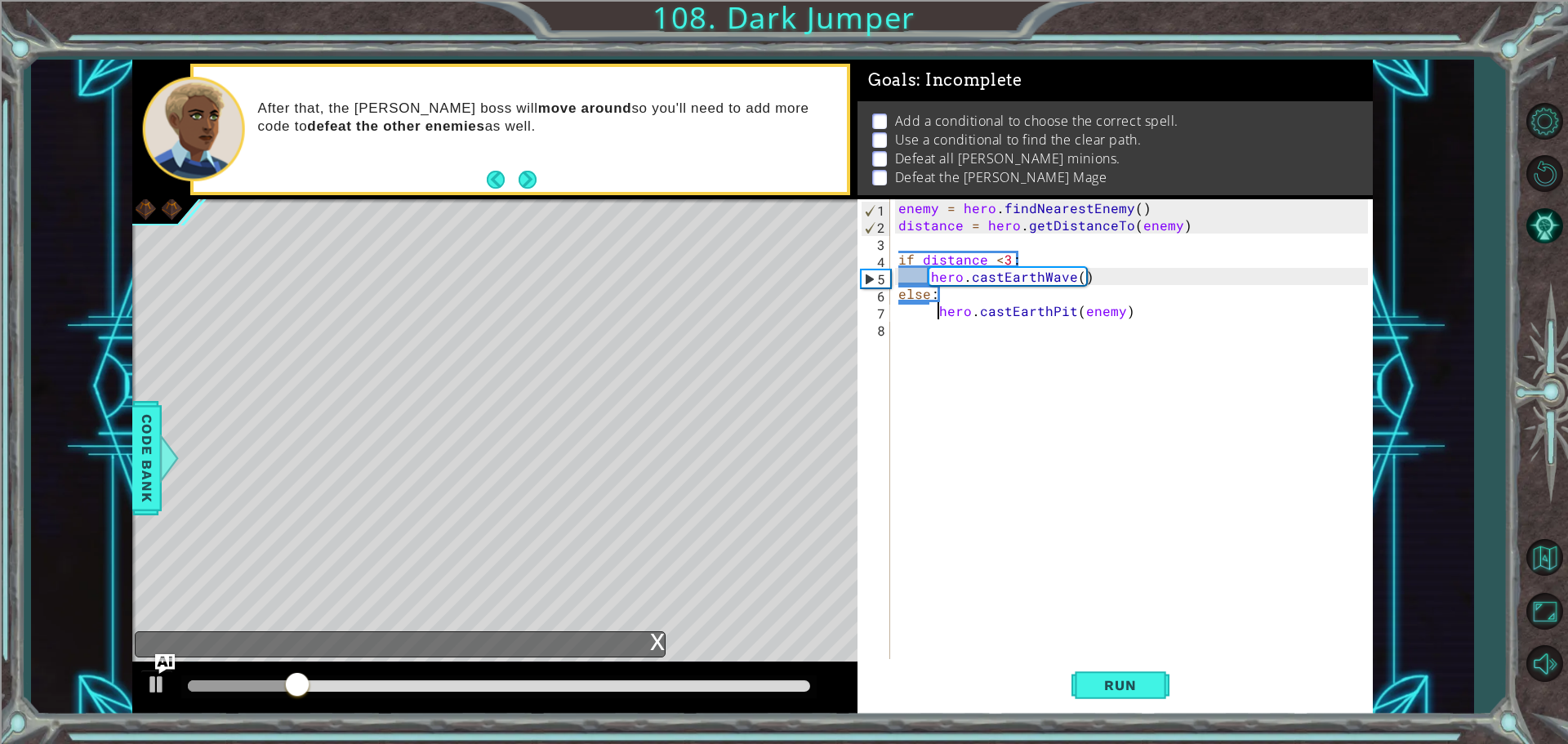
drag, startPoint x: 1129, startPoint y: 680, endPoint x: 897, endPoint y: 429, distance: 341.8
click at [897, 429] on div "enemy = hero . findNearestEnemy ( ) distance = hero . getDistanceTo ( enemy ) i…" at bounding box center [1136, 448] width 481 height 497
type textarea "hero.moveUp(4)"
click at [1138, 682] on span "Run" at bounding box center [1120, 685] width 64 height 17
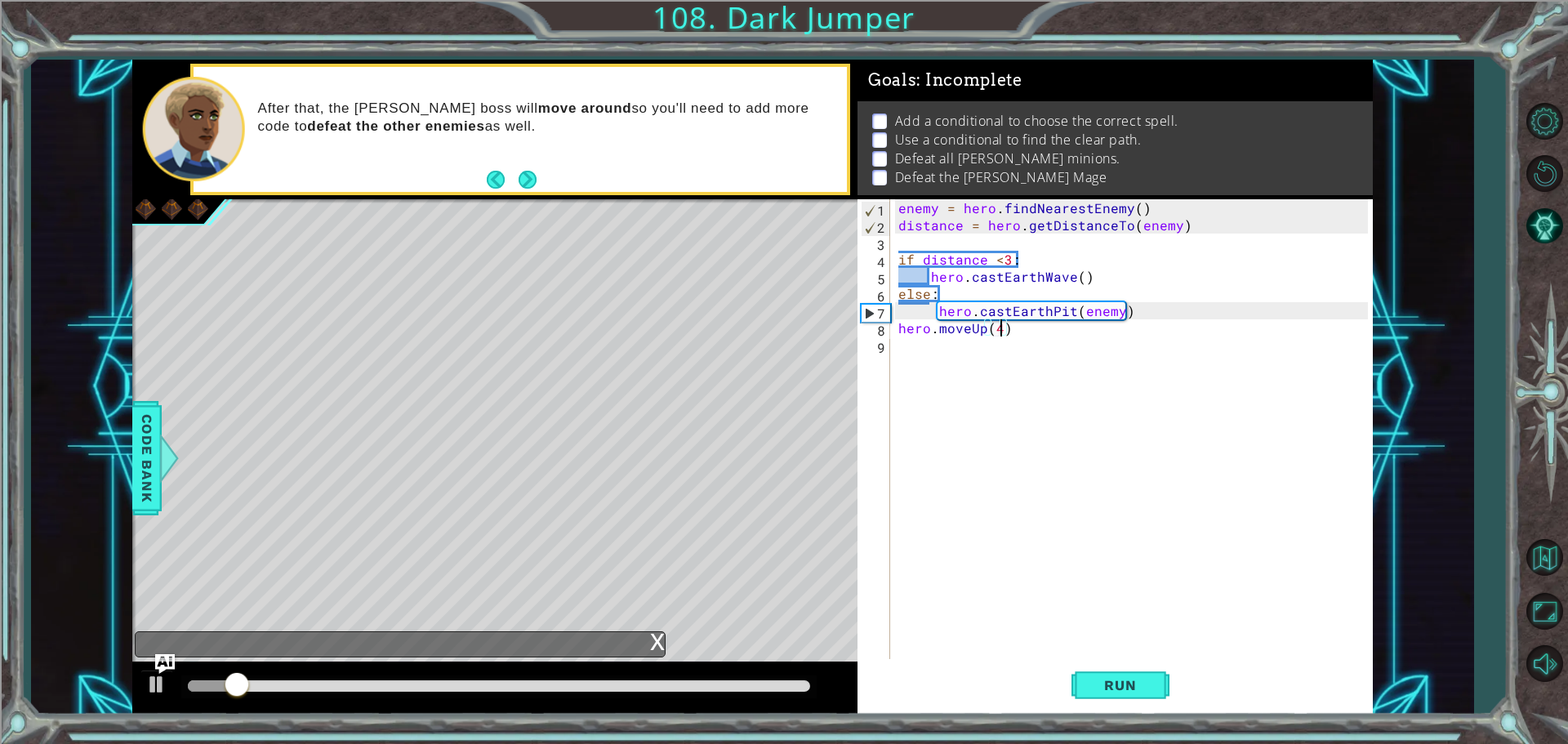
scroll to position [0, 6]
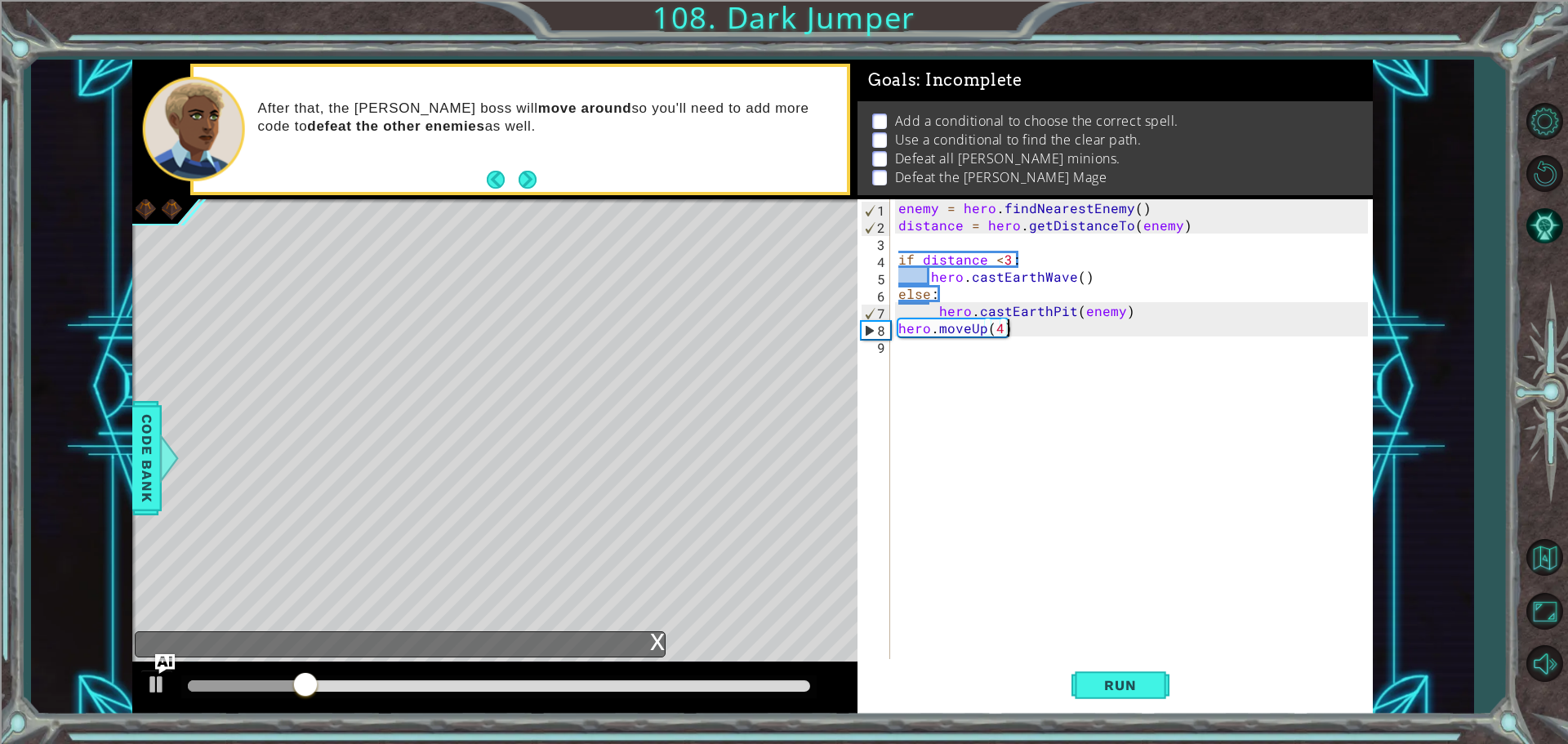
click at [1023, 329] on div "enemy = hero . findNearestEnemy ( ) distance = hero . getDistanceTo ( enemy ) i…" at bounding box center [1136, 448] width 481 height 497
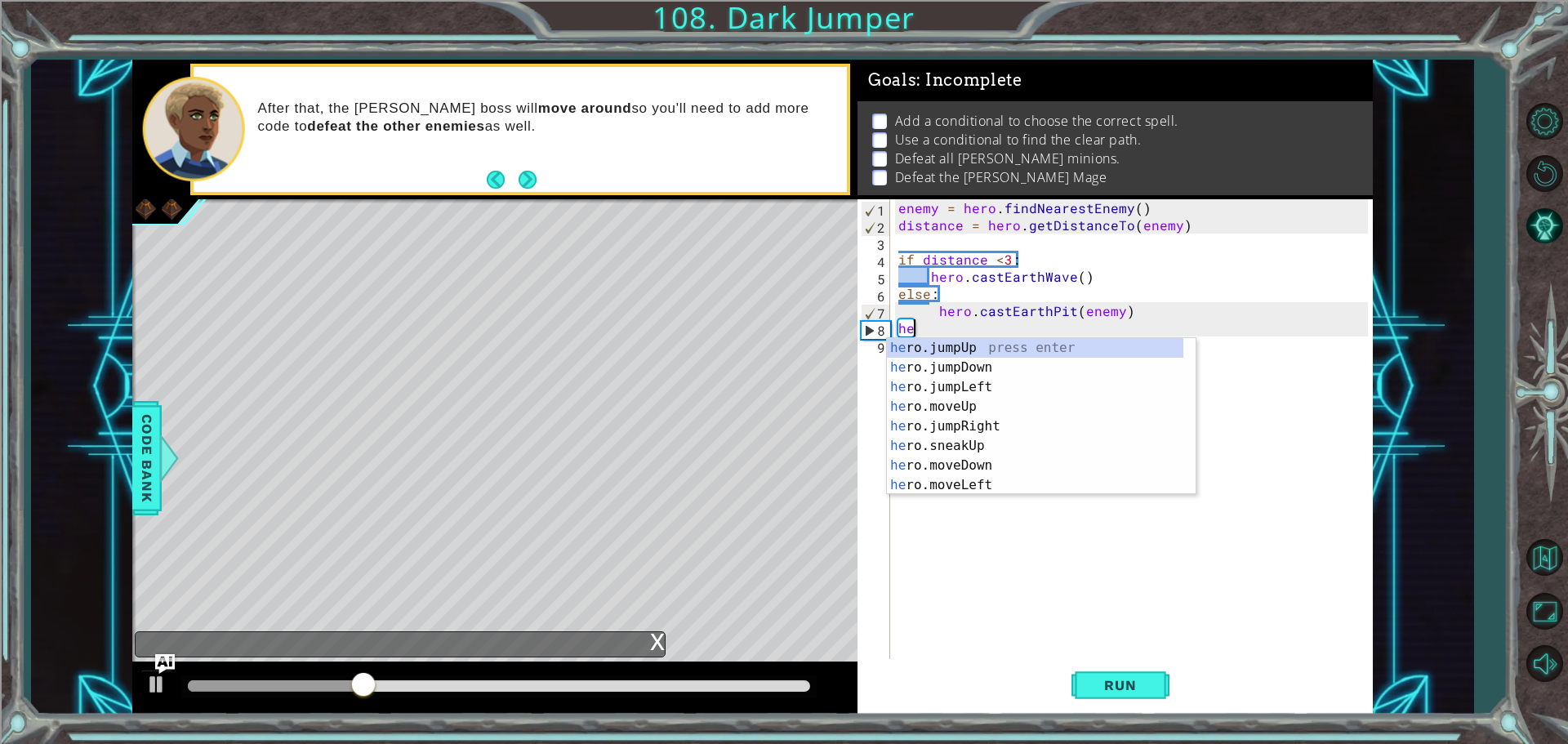
scroll to position [0, 0]
type textarea "h"
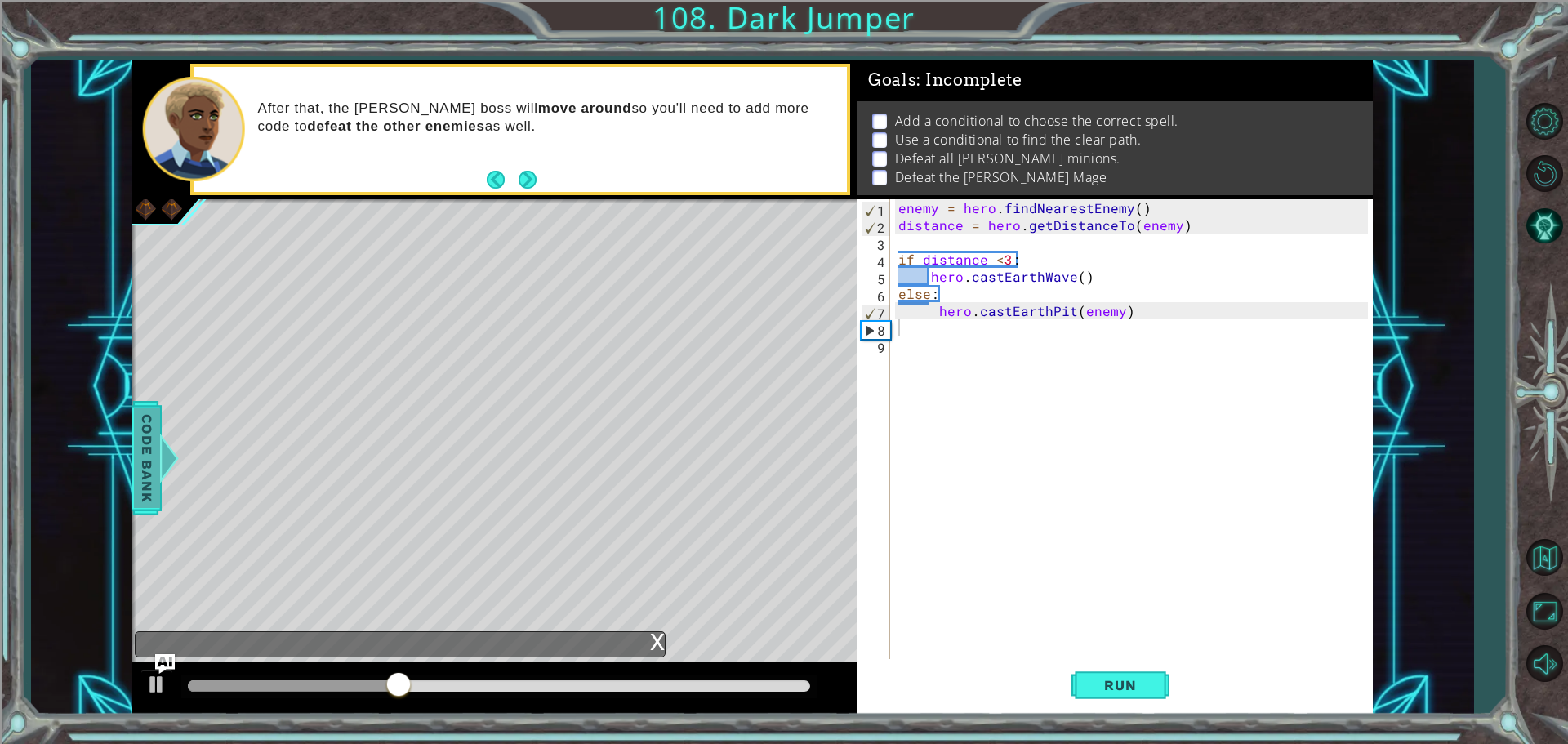
click at [143, 449] on span "Code Bank" at bounding box center [146, 458] width 26 height 99
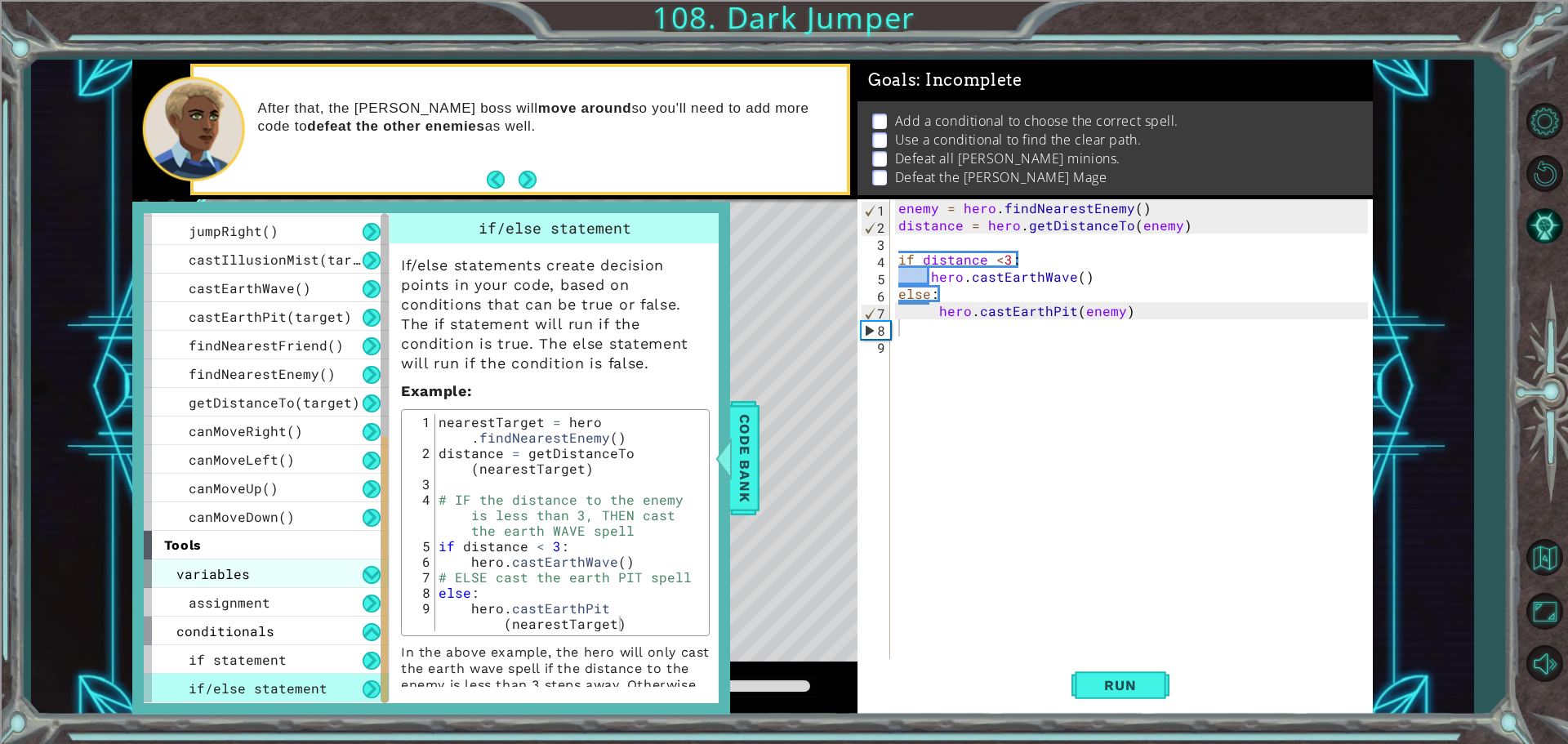
scroll to position [368, 0]
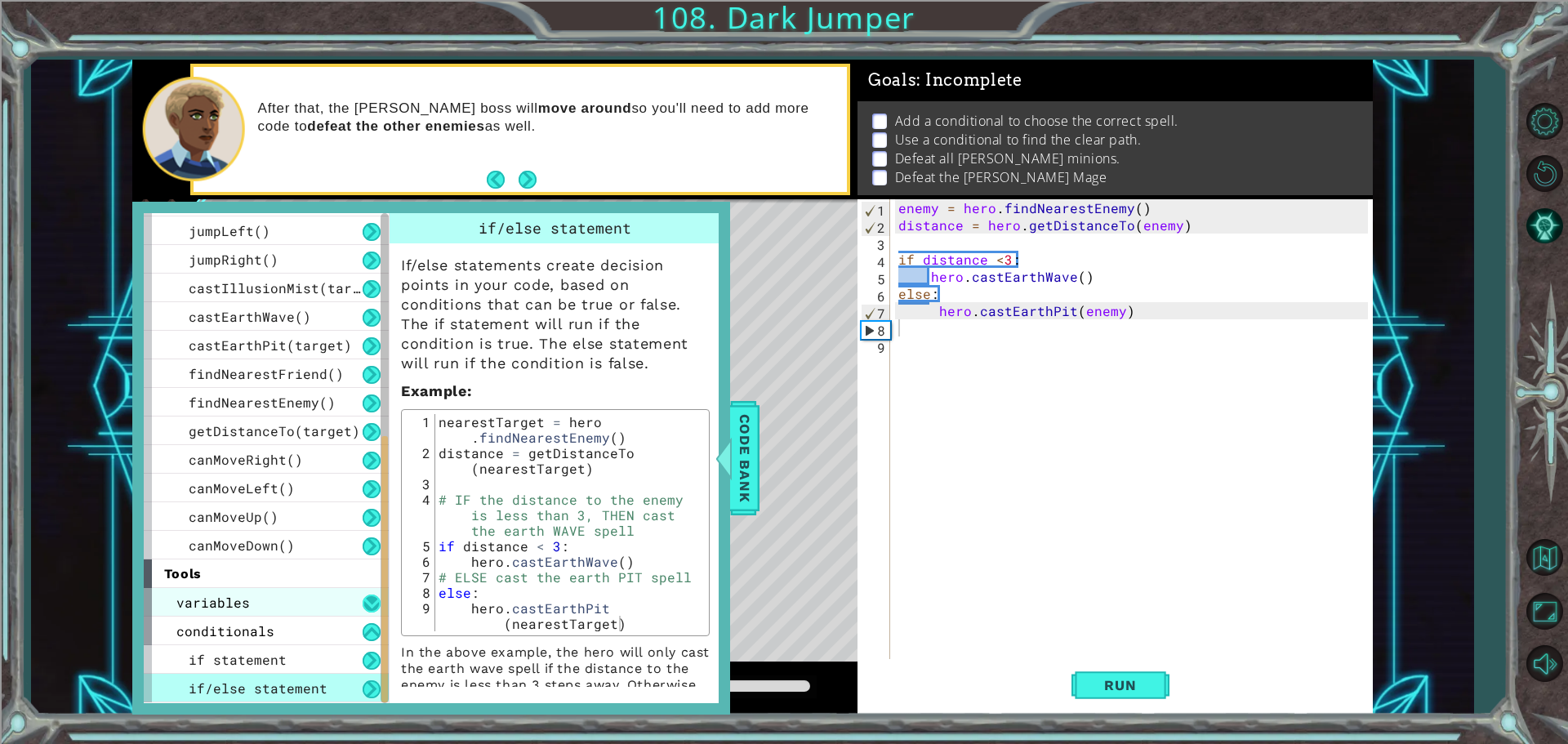
click at [363, 597] on button at bounding box center [372, 603] width 18 height 18
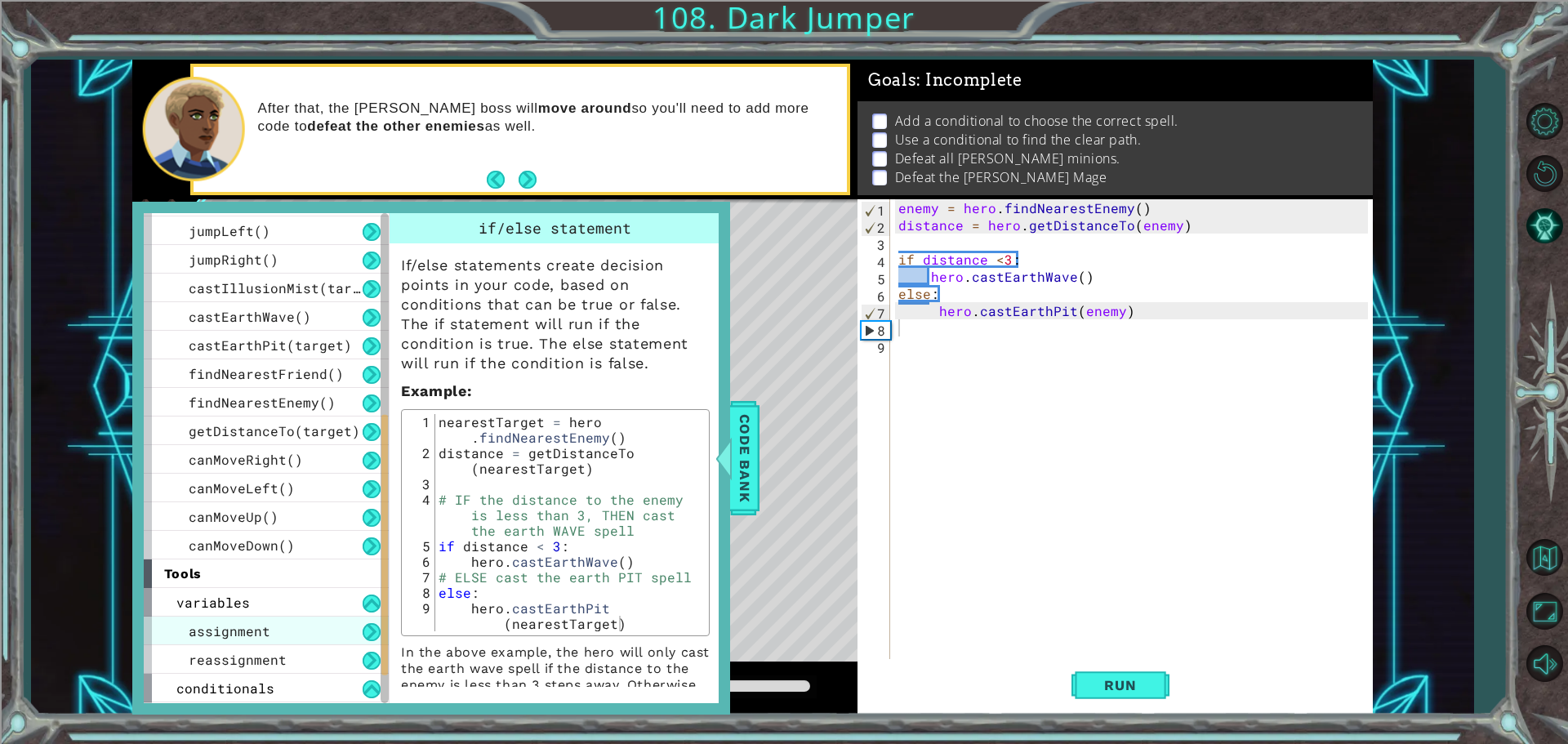
click at [257, 632] on span "assignment" at bounding box center [229, 631] width 82 height 17
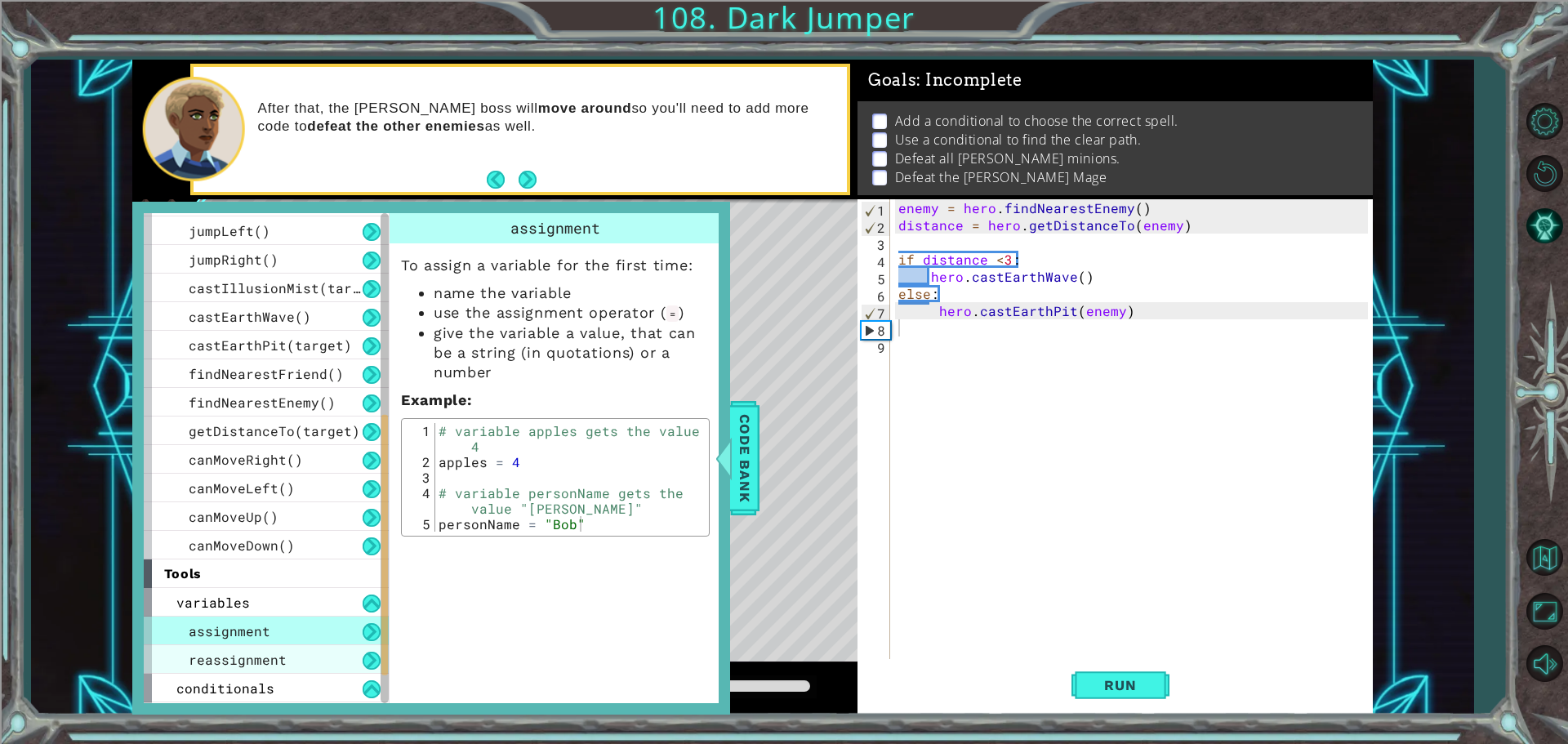
click at [292, 655] on div "reassignment" at bounding box center [266, 658] width 245 height 29
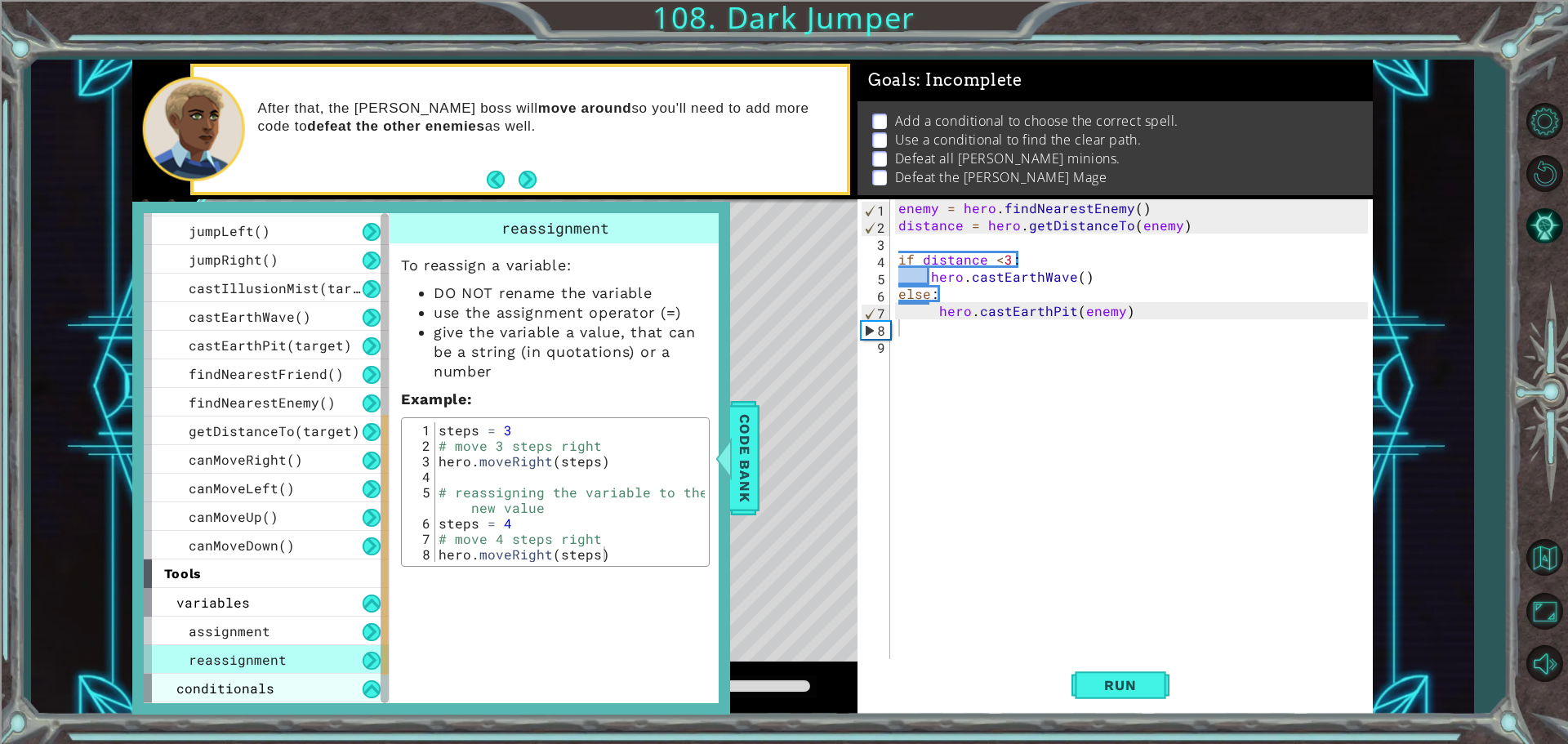
click at [320, 689] on div "conditionals" at bounding box center [266, 687] width 245 height 29
click at [333, 599] on div "variables" at bounding box center [266, 602] width 245 height 29
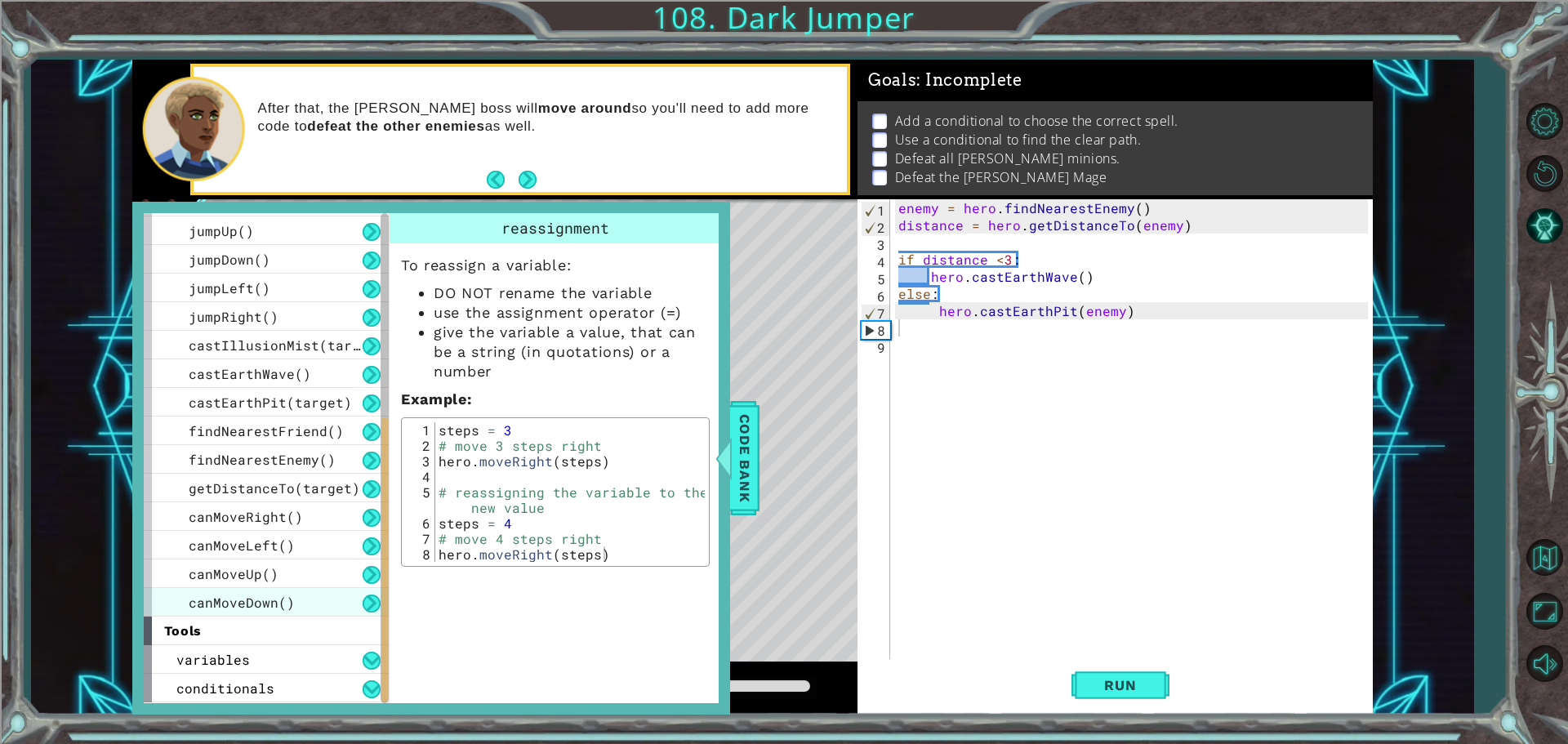
scroll to position [310, 0]
click at [358, 680] on div "conditionals" at bounding box center [266, 688] width 245 height 29
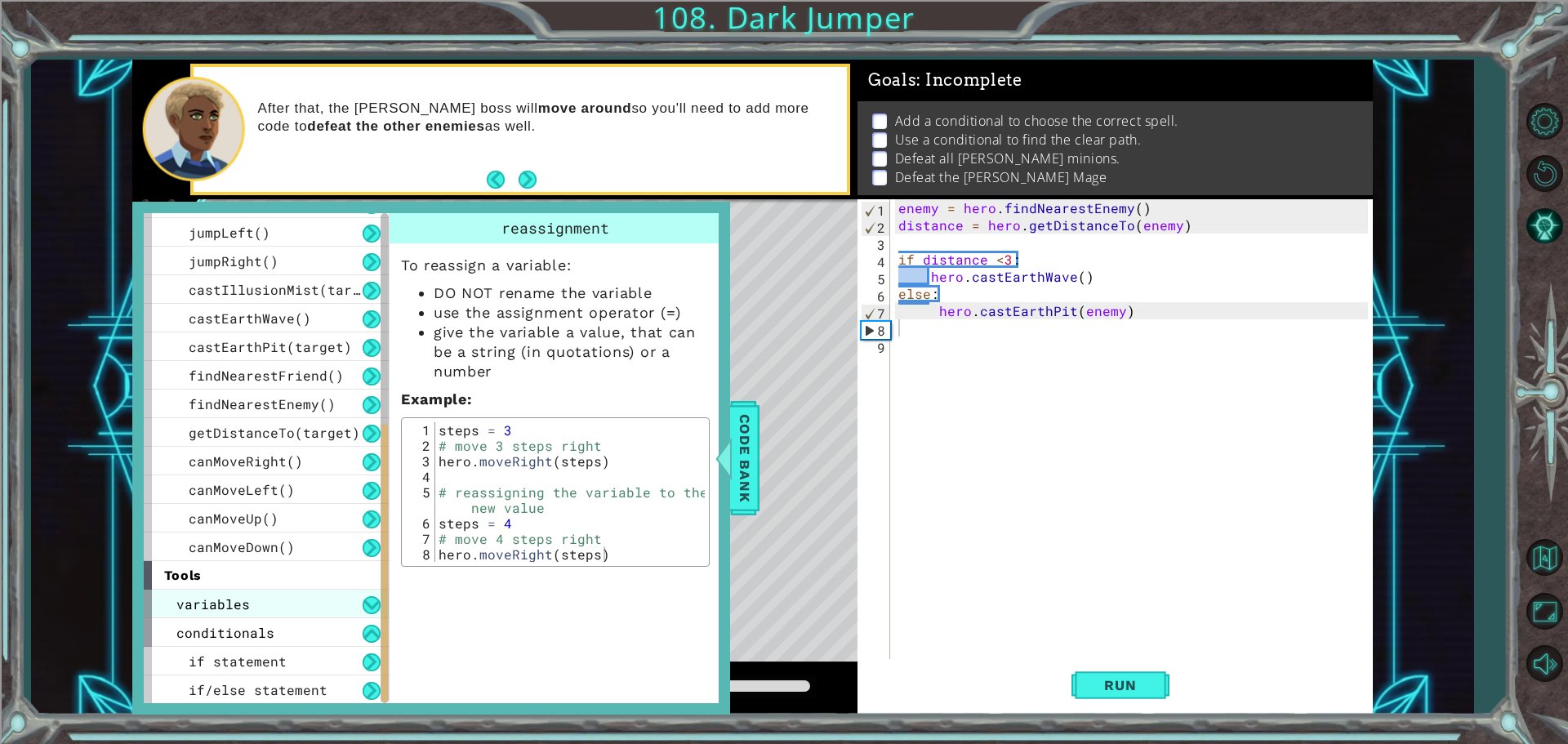
scroll to position [367, 0]
click at [282, 670] on div "if statement" at bounding box center [266, 659] width 245 height 29
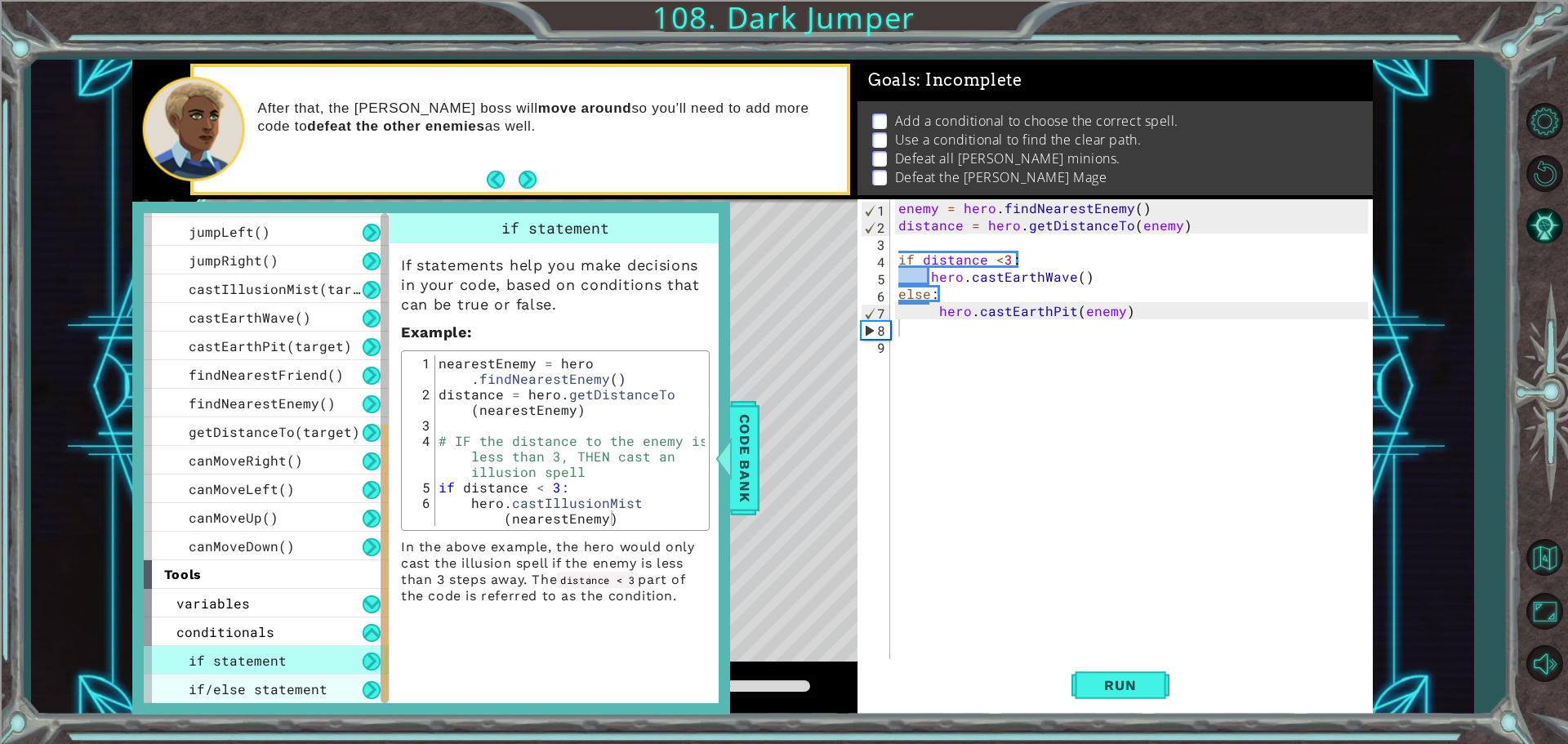
click at [303, 685] on span "if/else statement" at bounding box center [258, 689] width 139 height 17
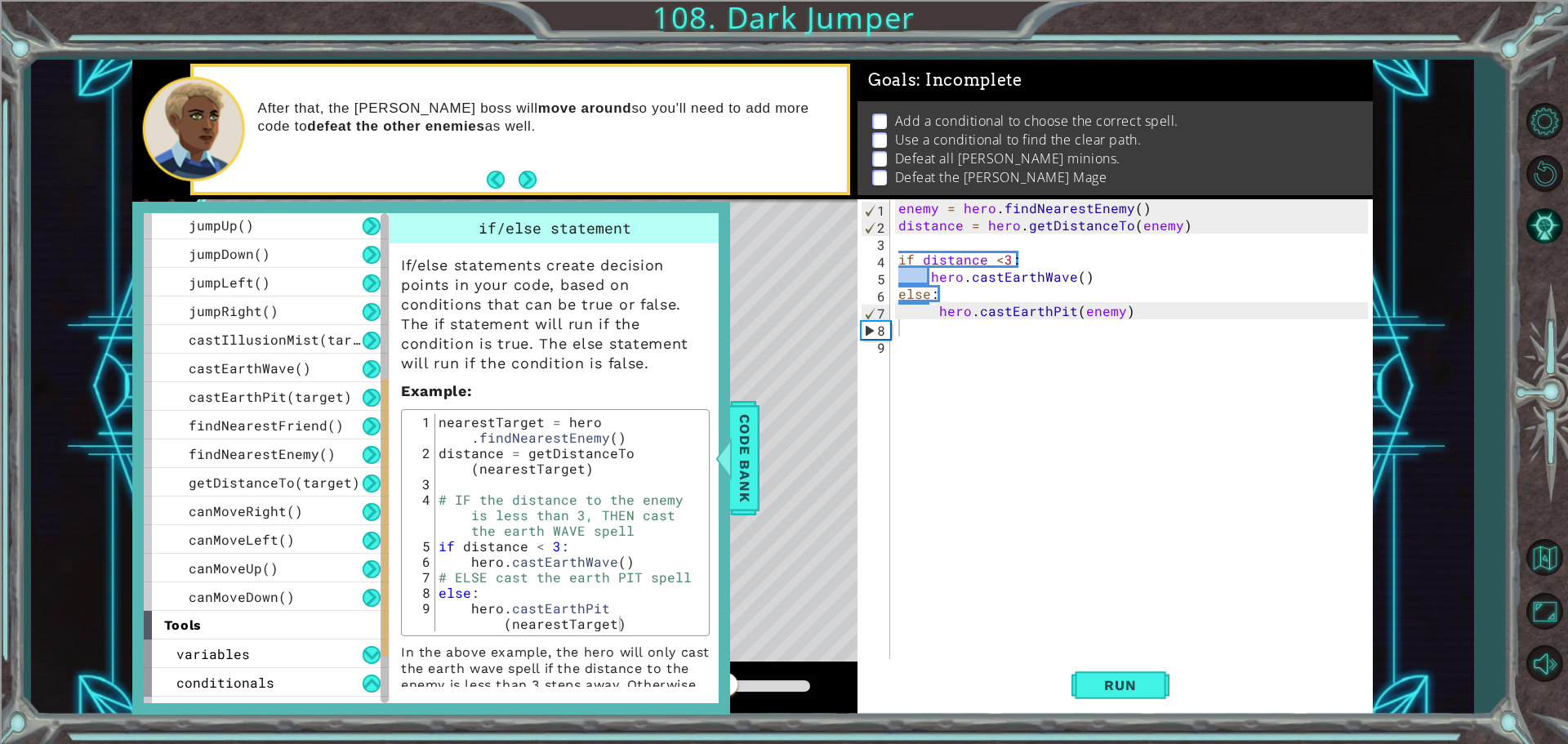
scroll to position [285, 0]
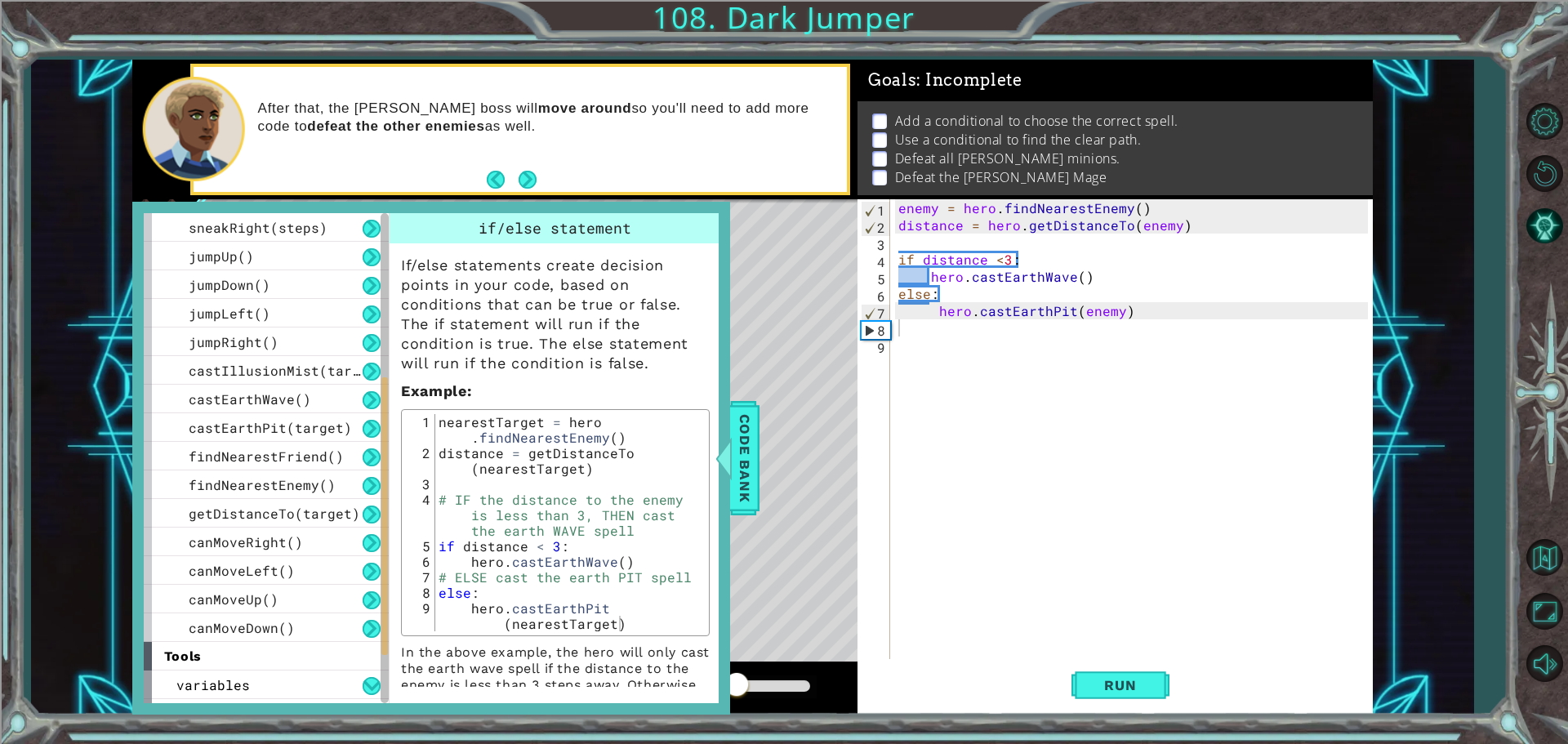
click at [235, 587] on div "canMoveUp()" at bounding box center [266, 599] width 245 height 29
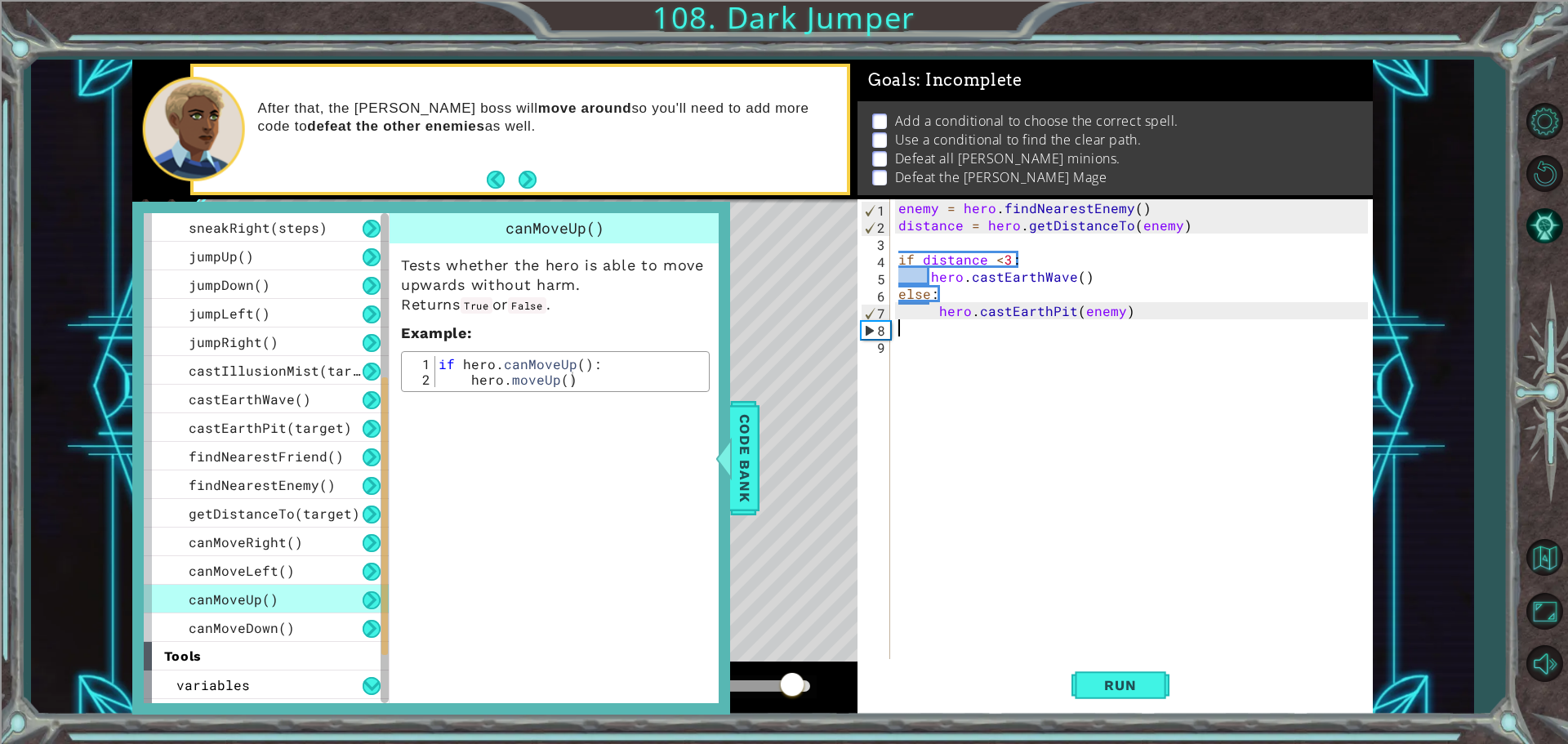
click at [727, 434] on div at bounding box center [723, 458] width 20 height 49
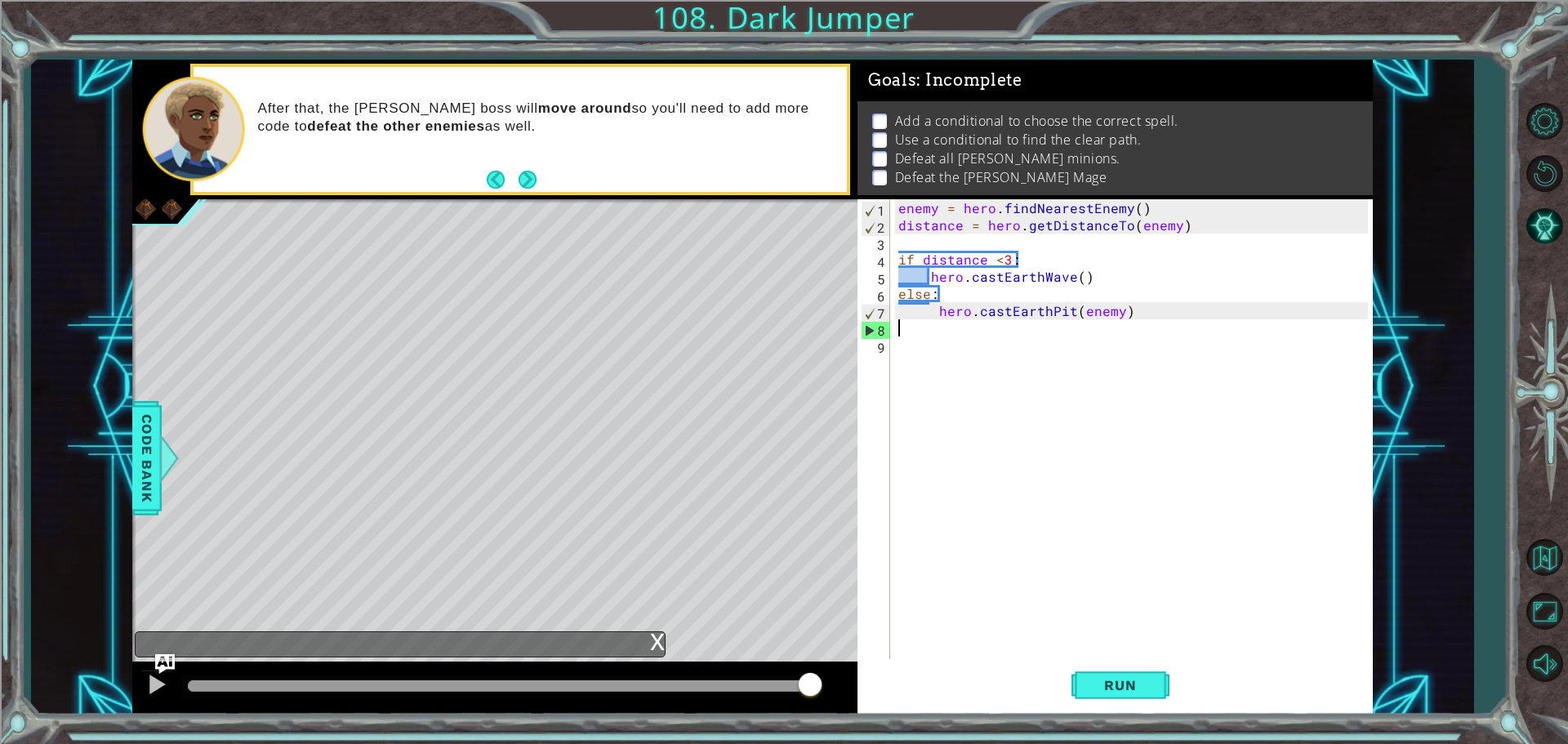
click at [925, 335] on div "enemy = hero . findNearestEnemy ( ) distance = hero . getDistanceTo ( enemy ) i…" at bounding box center [1136, 448] width 481 height 497
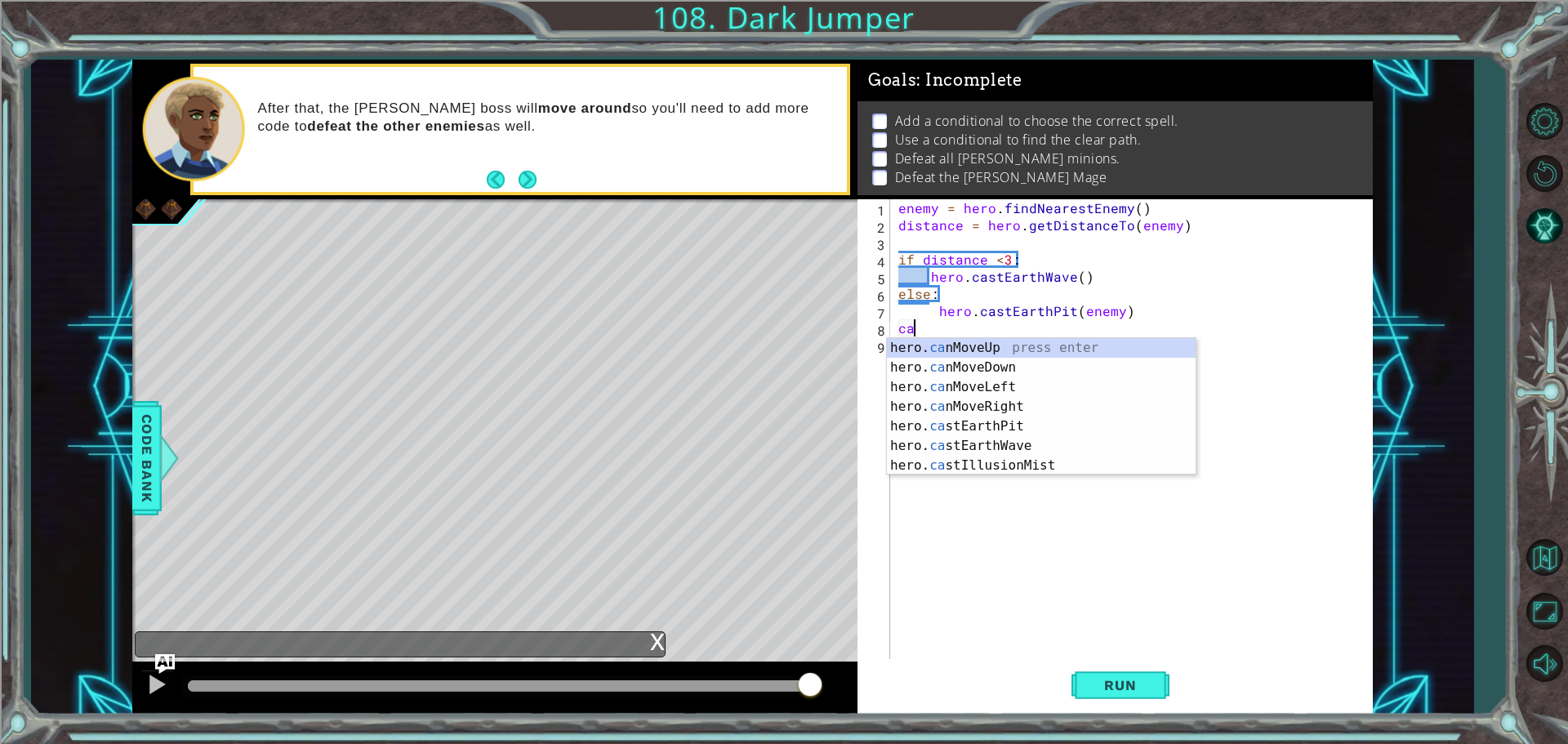
type textarea "can"
click at [962, 349] on div "hero. can MoveUp press enter hero. can MoveDown press enter hero. can MoveLeft …" at bounding box center [1041, 406] width 309 height 137
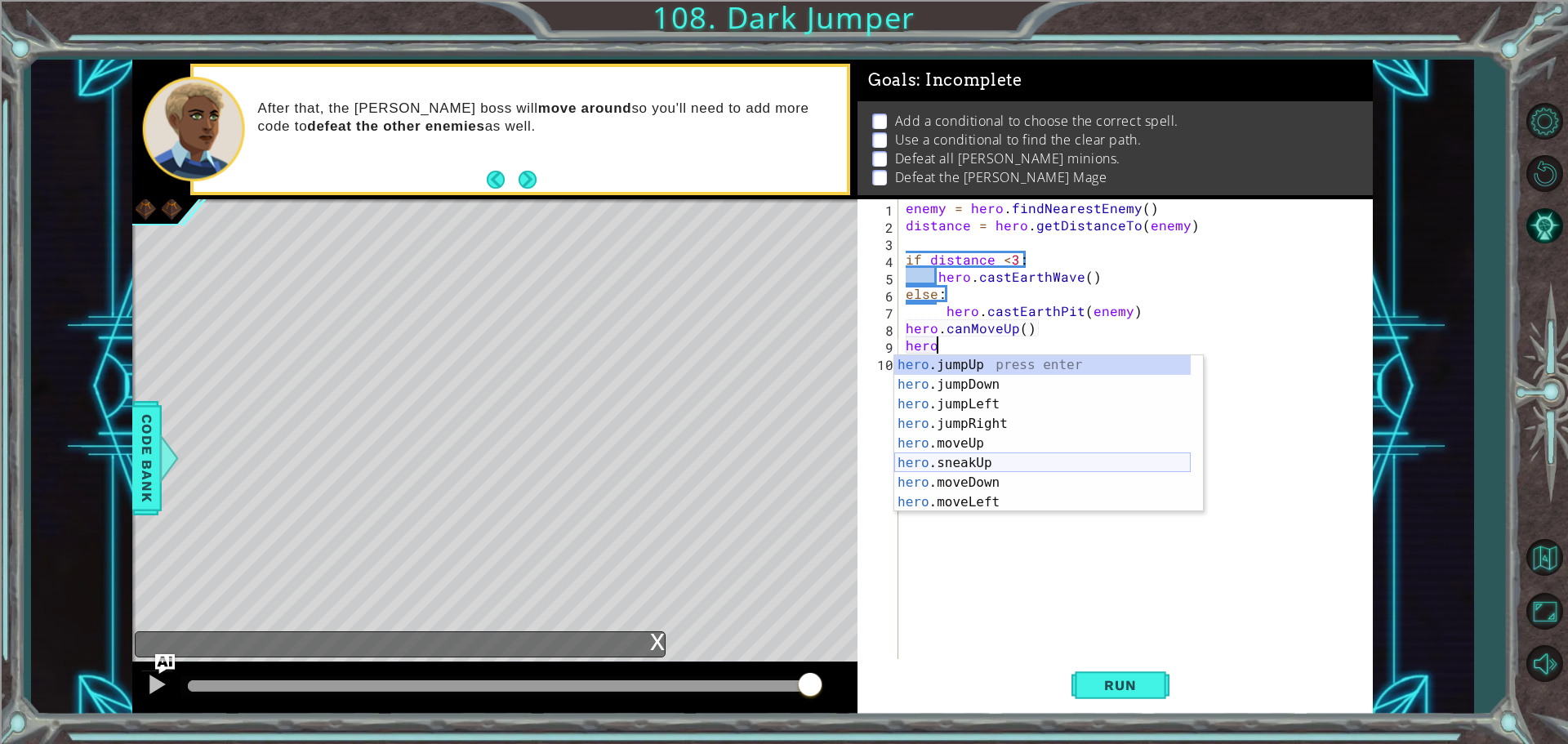
scroll to position [0, 2]
click at [974, 364] on div "hero . m oveUp press enter hero . m oveDown press enter hero . m oveLeft press …" at bounding box center [1043, 453] width 297 height 196
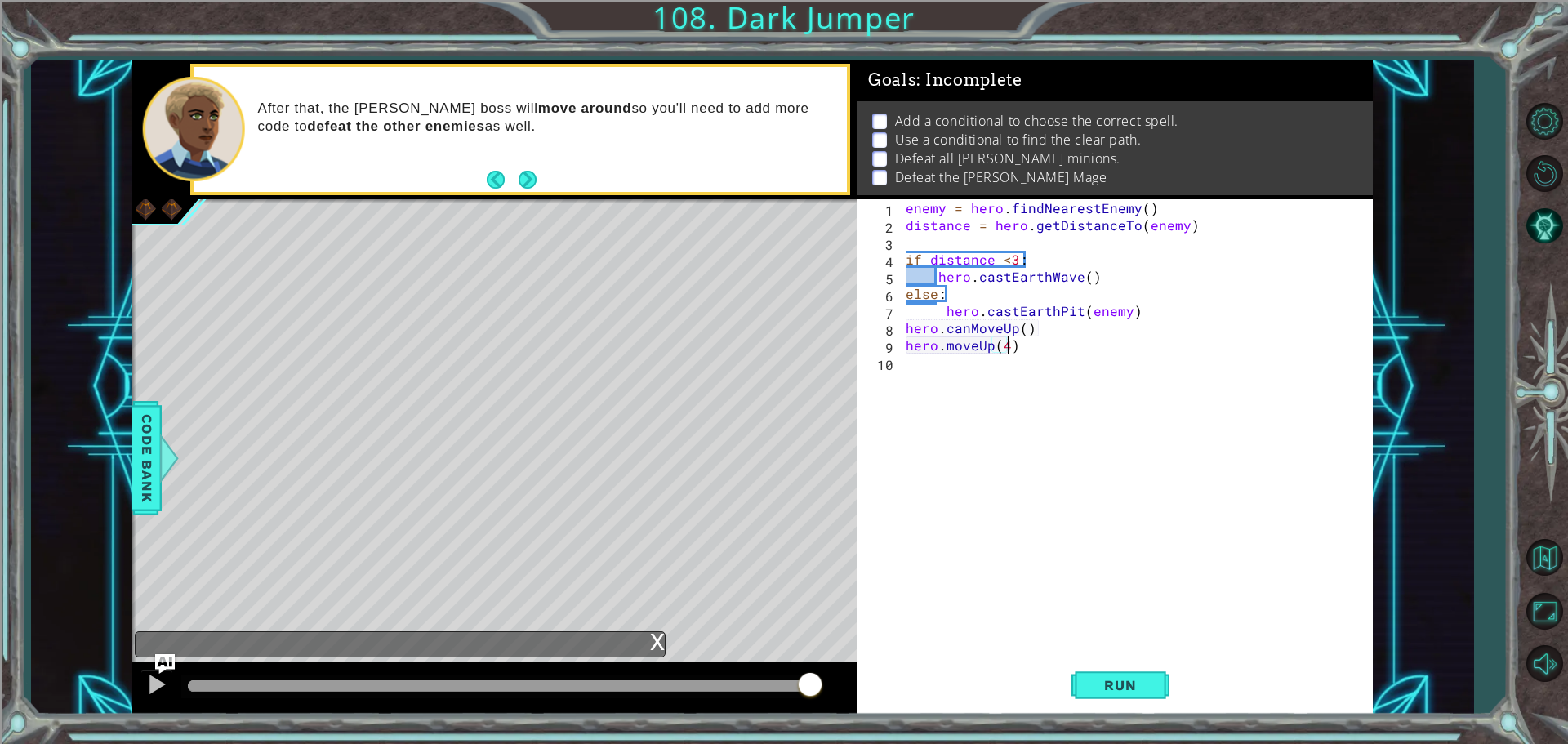
scroll to position [0, 6]
type textarea "hero.moveUp(4)"
click at [1153, 672] on button "Run" at bounding box center [1120, 685] width 98 height 52
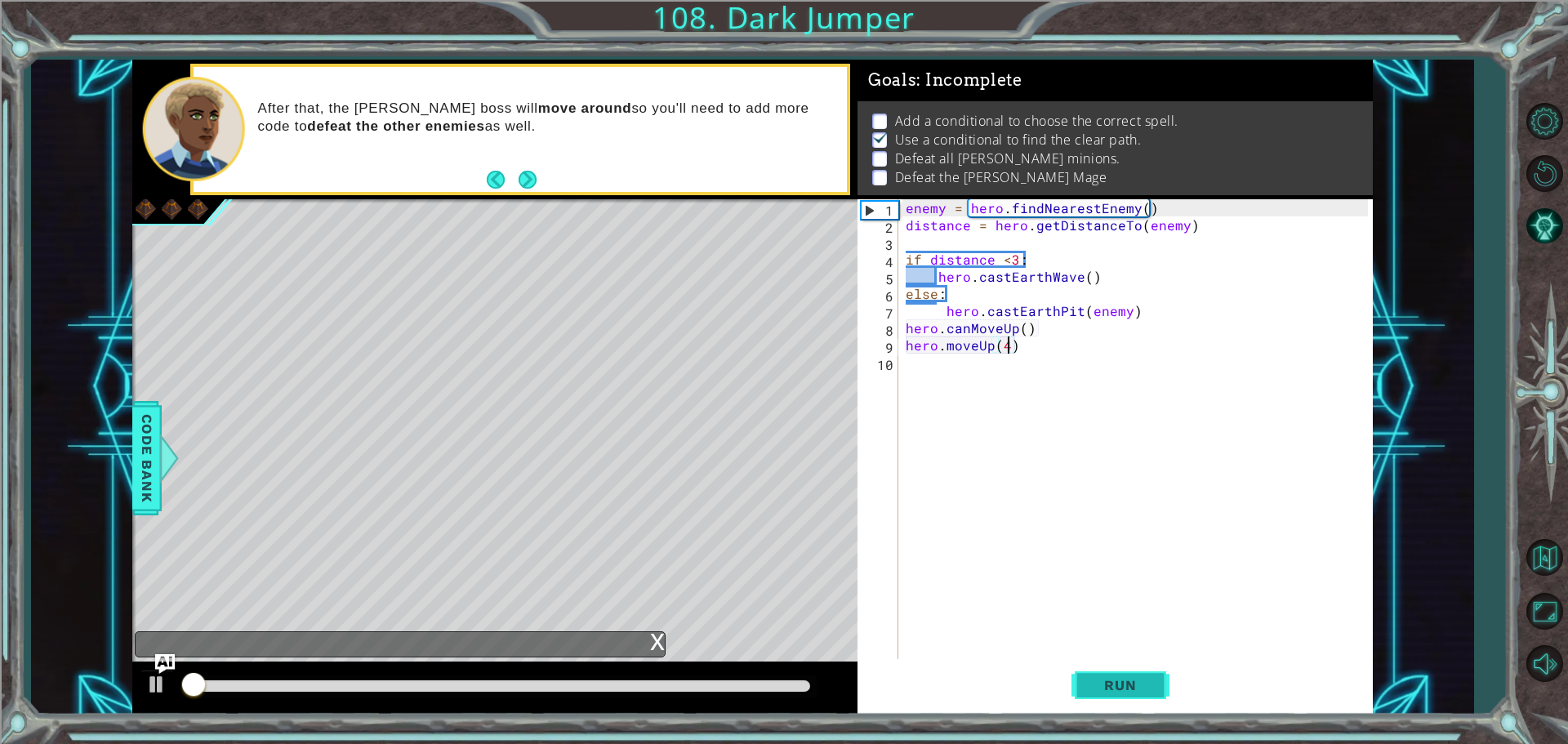
scroll to position [8, 0]
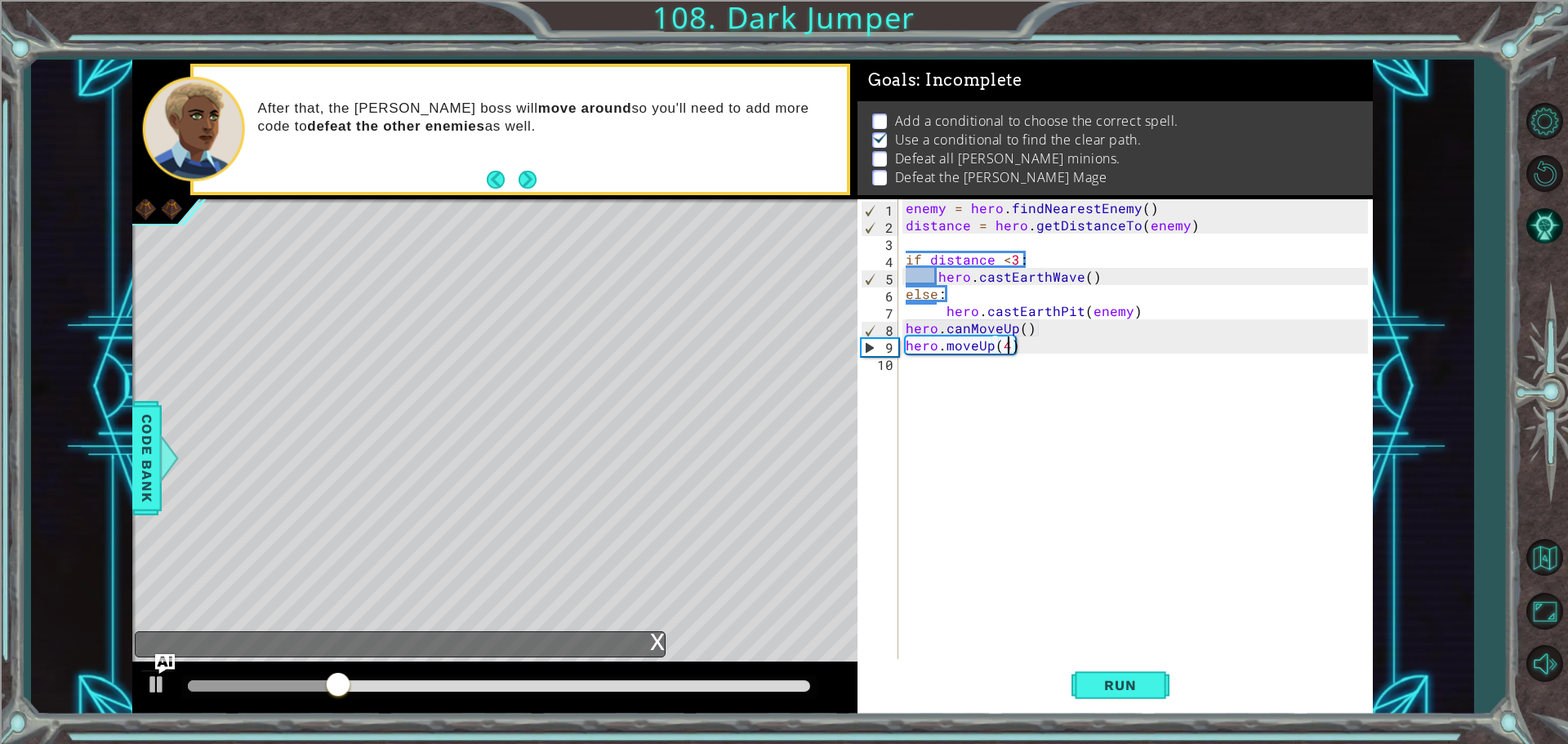
click at [969, 440] on div "enemy = hero . findNearestEnemy ( ) distance = hero . getDistanceTo ( enemy ) i…" at bounding box center [1140, 448] width 474 height 497
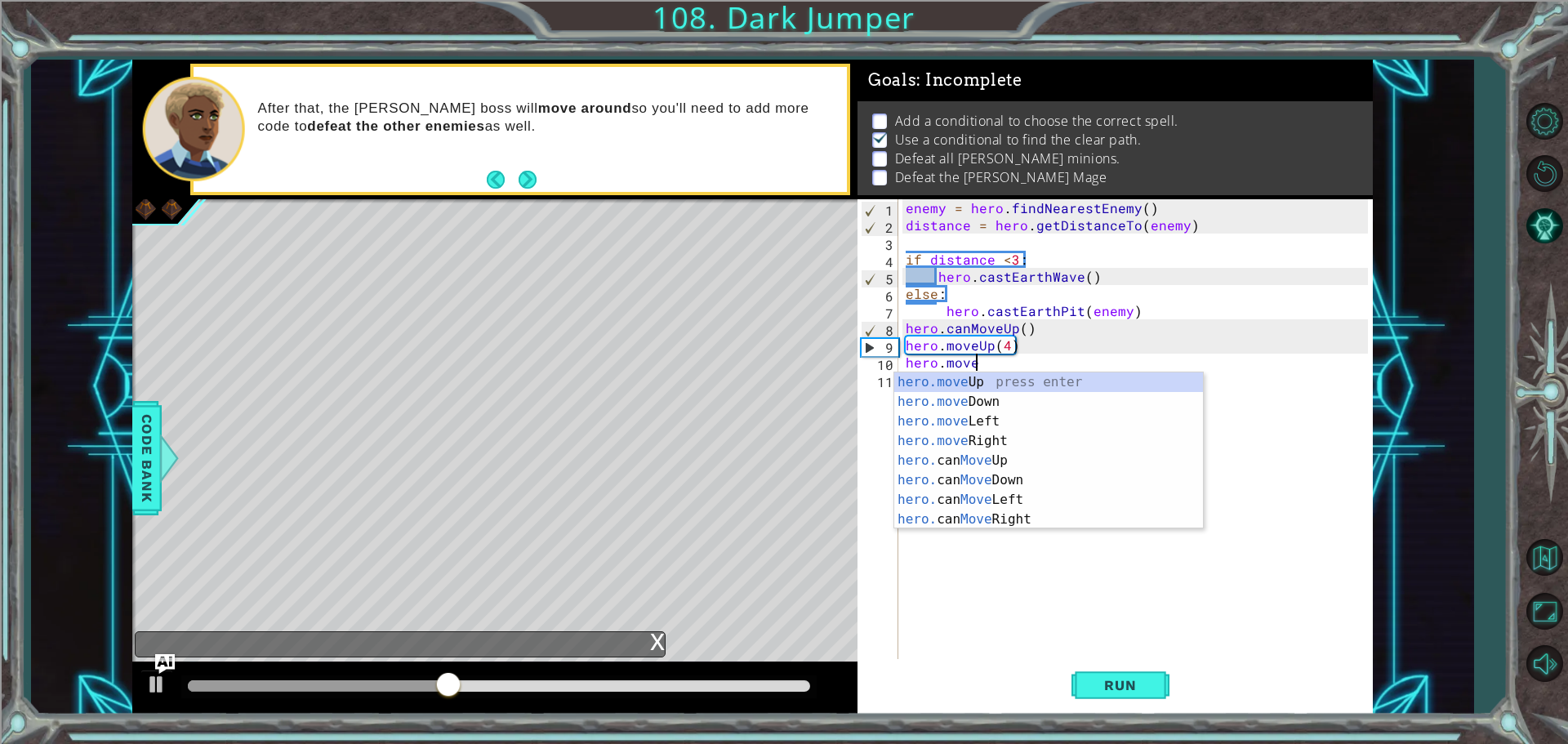
scroll to position [0, 4]
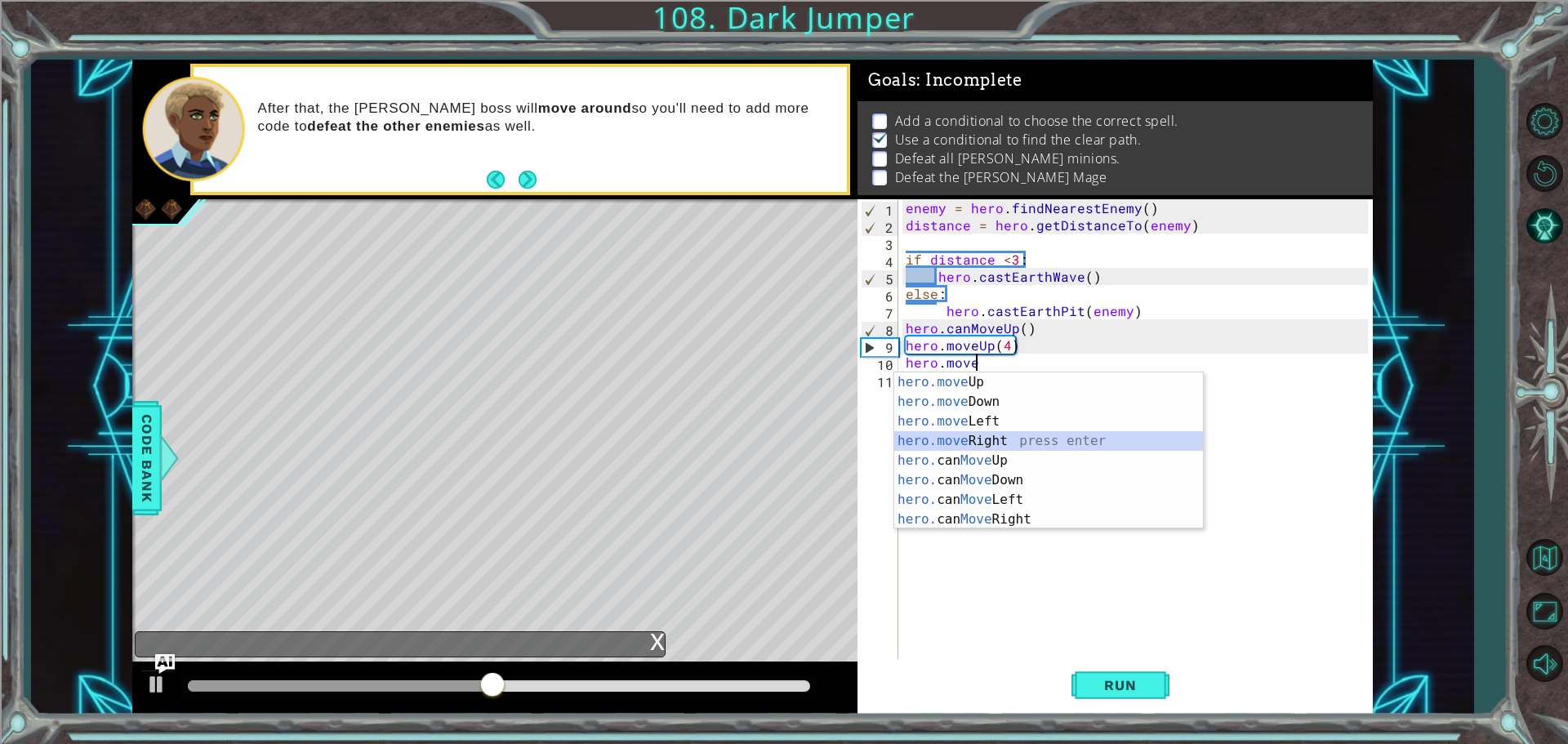
click at [995, 431] on div "hero.move Up press enter hero.move Down press enter hero.move Left press enter …" at bounding box center [1048, 470] width 309 height 196
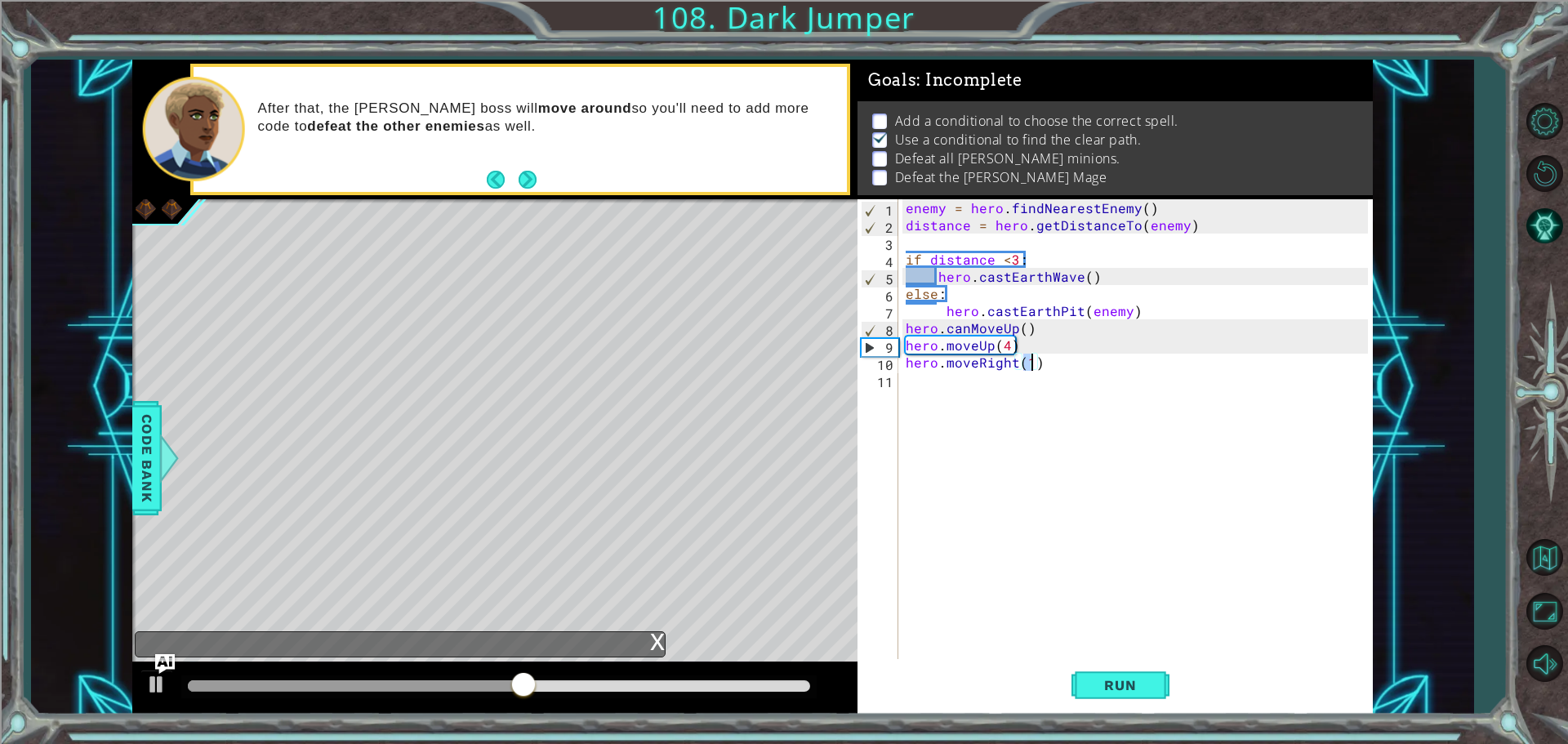
type textarea "hero.moveRight(2)"
click at [995, 431] on div "enemy = hero . findNearestEnemy ( ) distance = hero . getDistanceTo ( enemy ) i…" at bounding box center [1140, 448] width 474 height 497
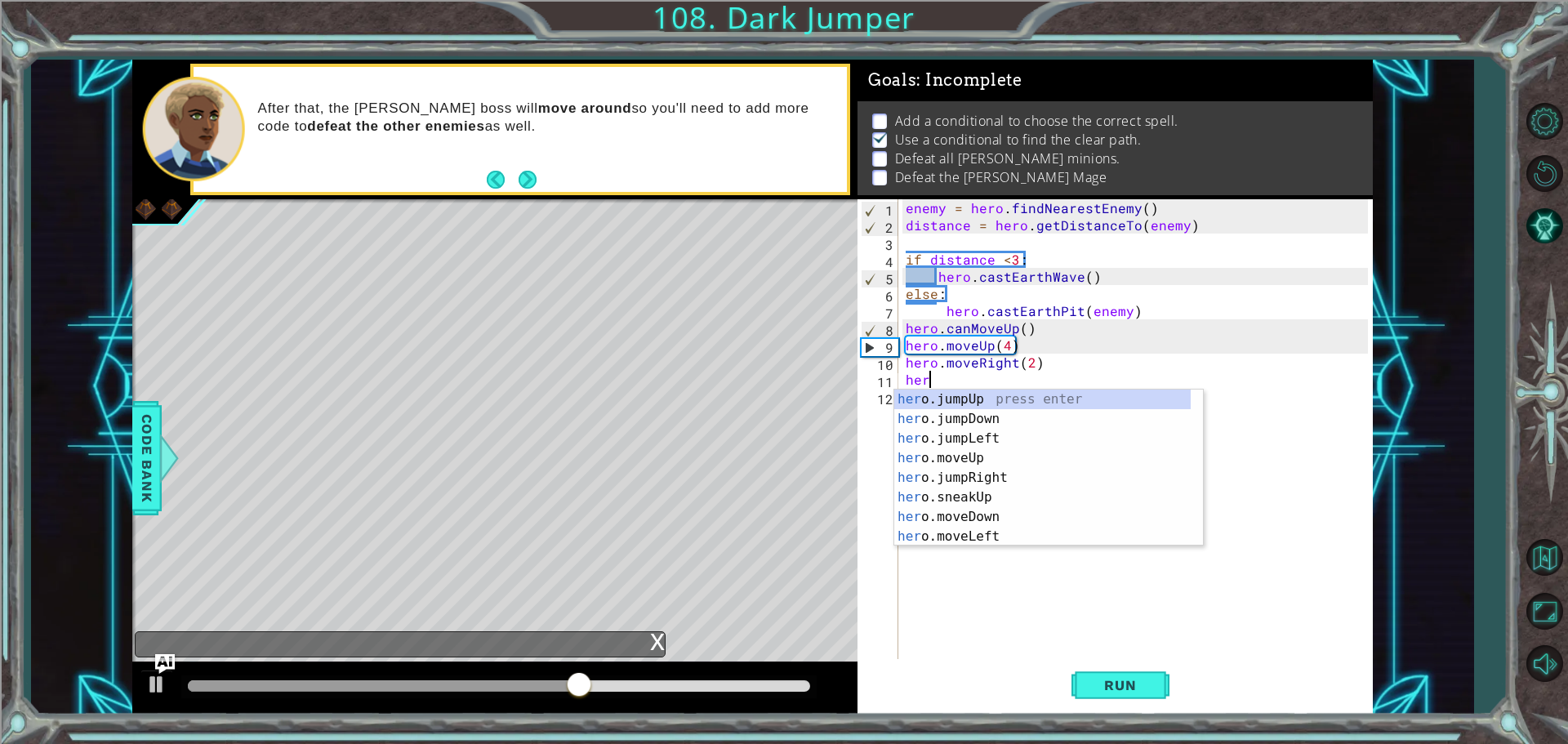
scroll to position [0, 1]
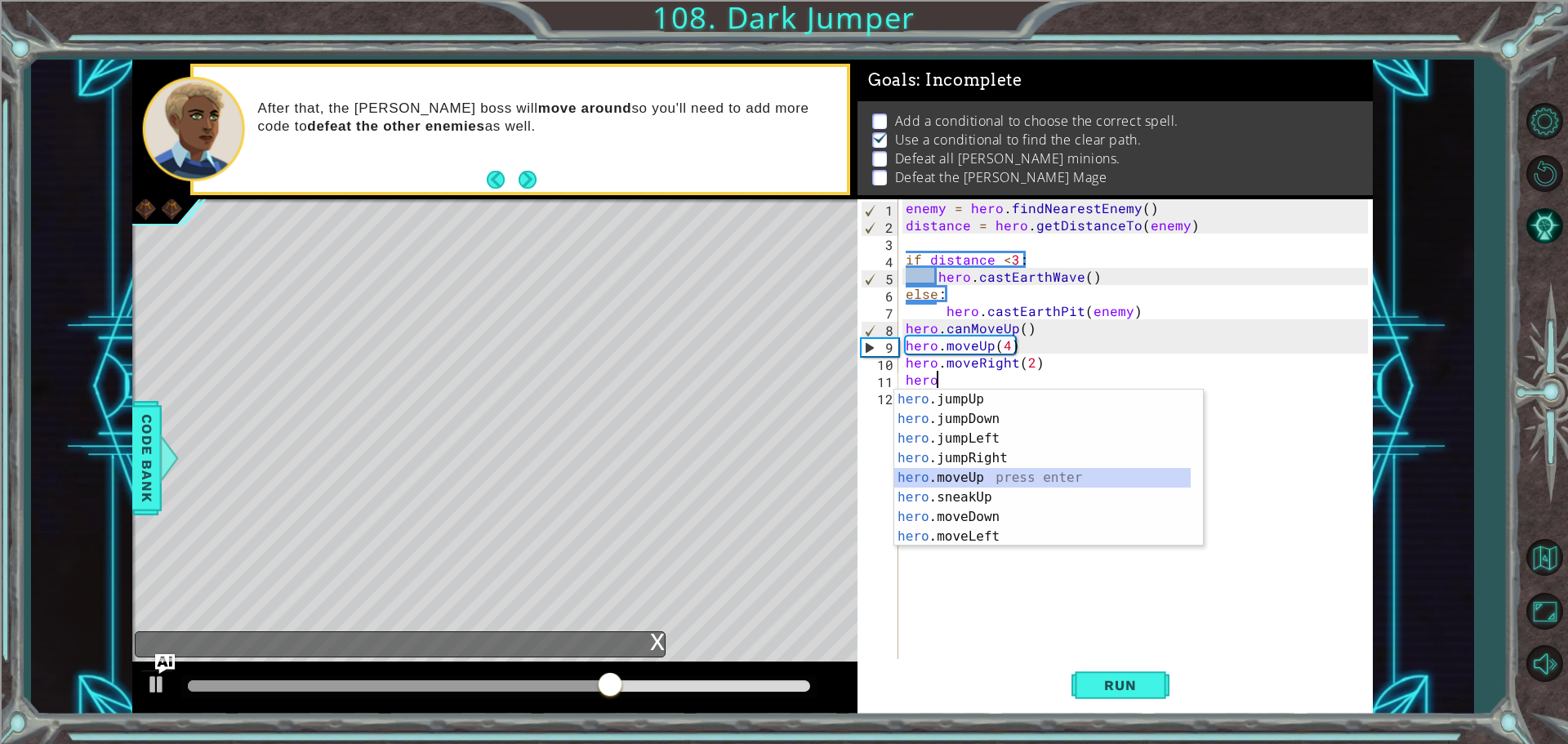
click at [1076, 485] on div "hero .jumpUp press enter hero .jumpDown press enter hero .jumpLeft press enter …" at bounding box center [1043, 487] width 297 height 196
type textarea "hero.moveUp(1)"
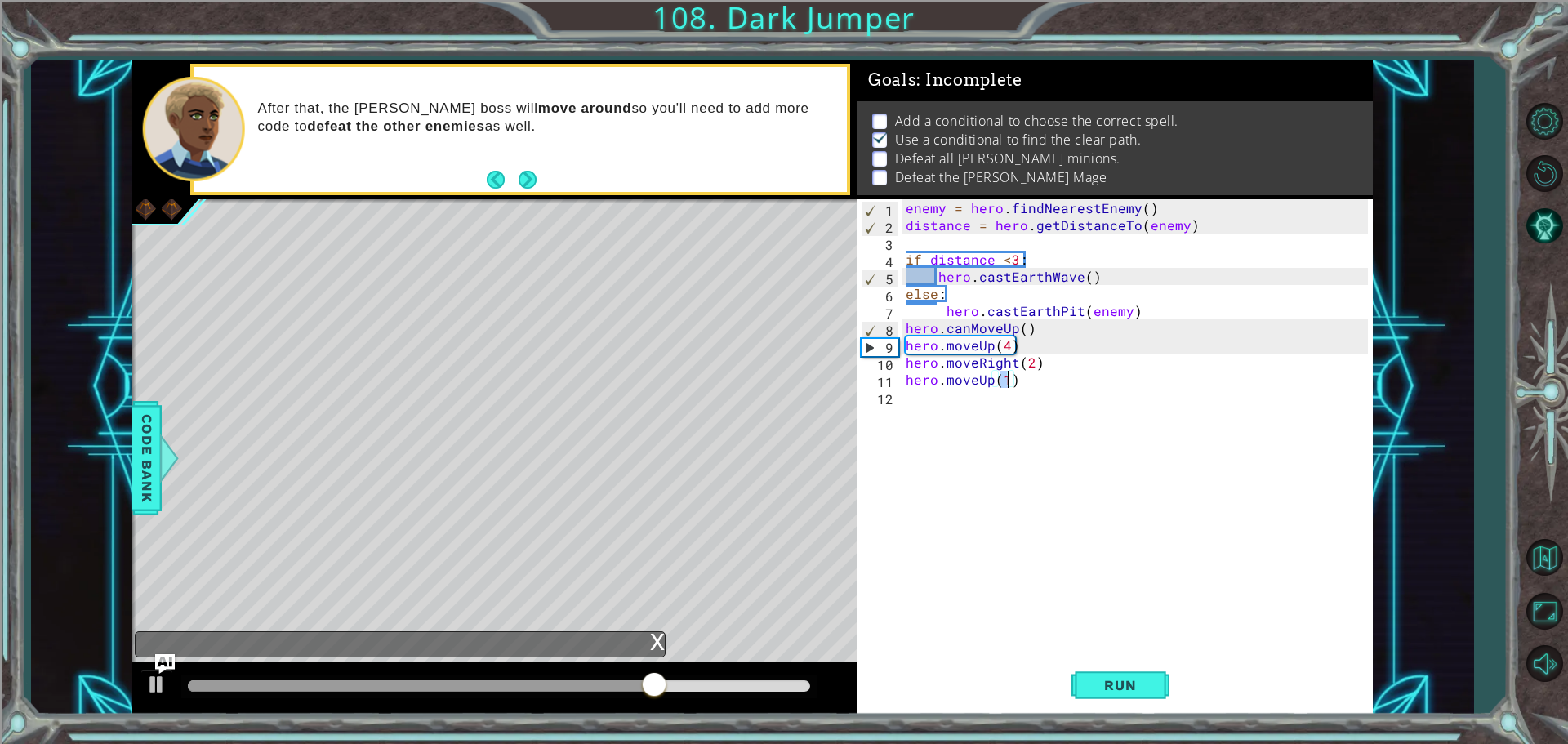
click at [963, 436] on div "enemy = hero . findNearestEnemy ( ) distance = hero . getDistanceTo ( enemy ) i…" at bounding box center [1140, 448] width 474 height 497
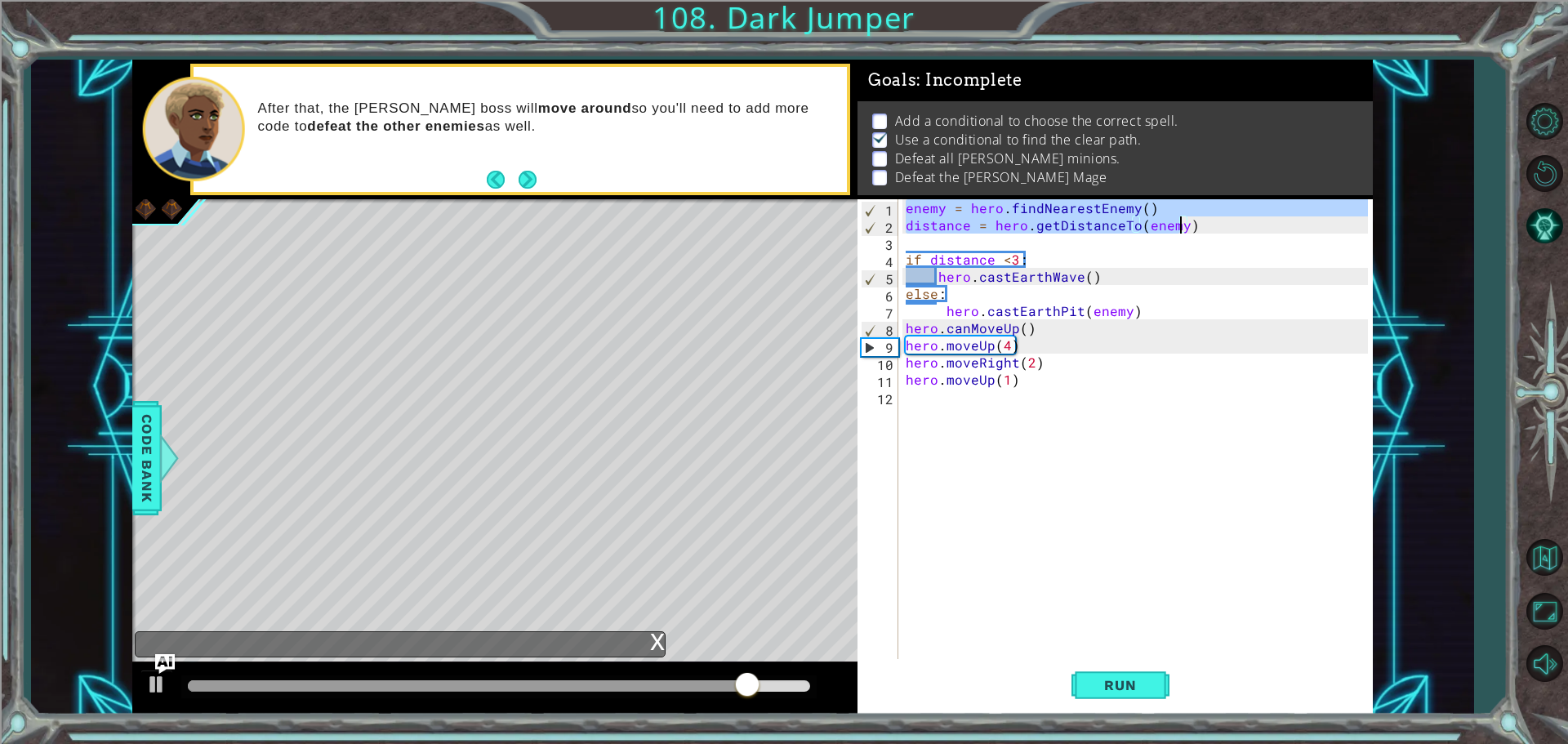
drag, startPoint x: 908, startPoint y: 205, endPoint x: 1180, endPoint y: 233, distance: 273.4
click at [1180, 233] on div "enemy = hero . findNearestEnemy ( ) distance = hero . getDistanceTo ( enemy ) i…" at bounding box center [1140, 448] width 474 height 497
type textarea "enemy = hero.findNearestEnemy() distance = hero.getDistanceTo(enemy)"
drag, startPoint x: 1198, startPoint y: 229, endPoint x: 897, endPoint y: 198, distance: 302.6
click at [897, 198] on div "Goals : Incomplete Add a conditional to choose the correct spell. Use a conditi…" at bounding box center [1115, 387] width 515 height 655
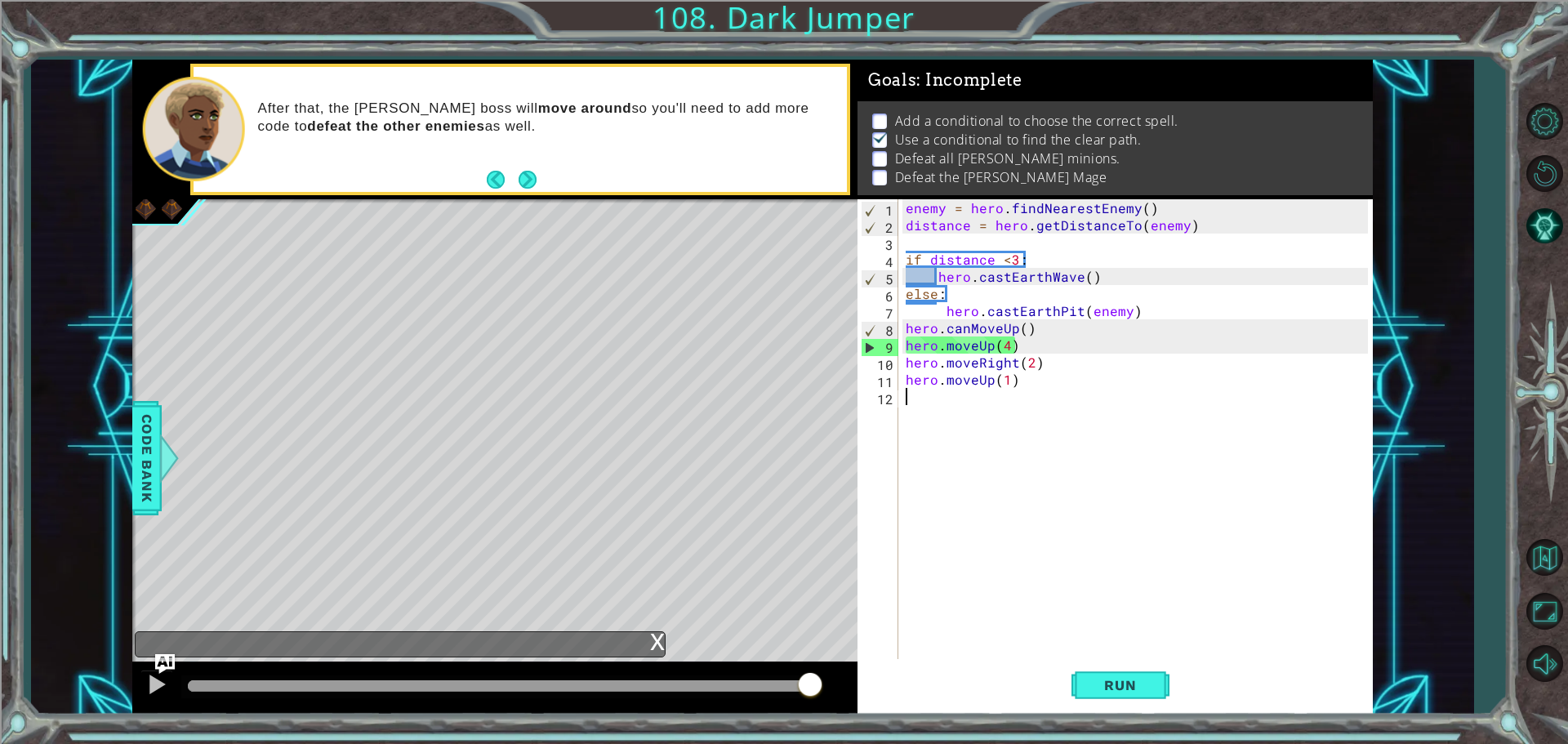
click at [919, 427] on div "enemy = hero . findNearestEnemy ( ) distance = hero . getDistanceTo ( enemy ) i…" at bounding box center [1140, 448] width 474 height 497
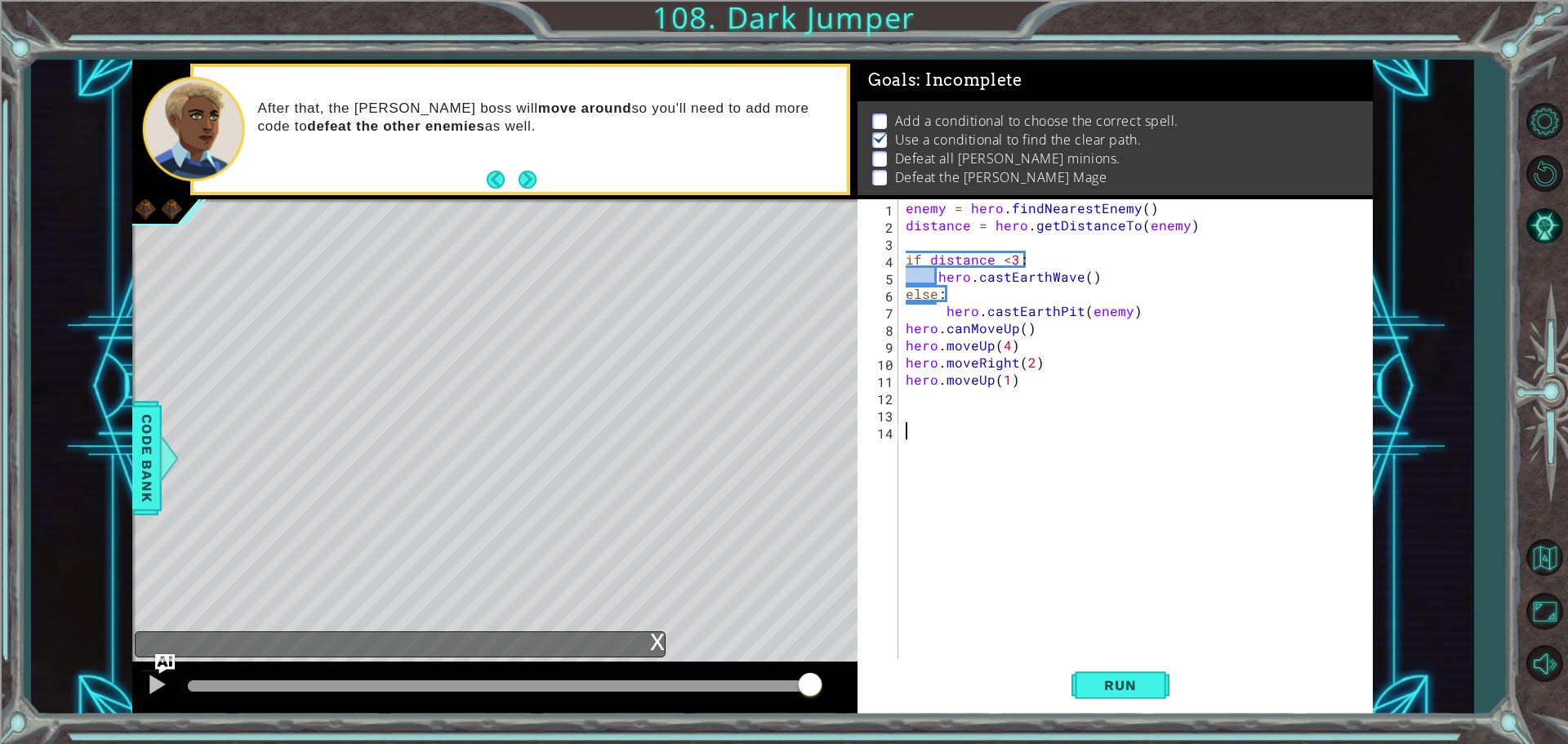
paste textarea "distance = hero.getDistanceTo(enemy)"
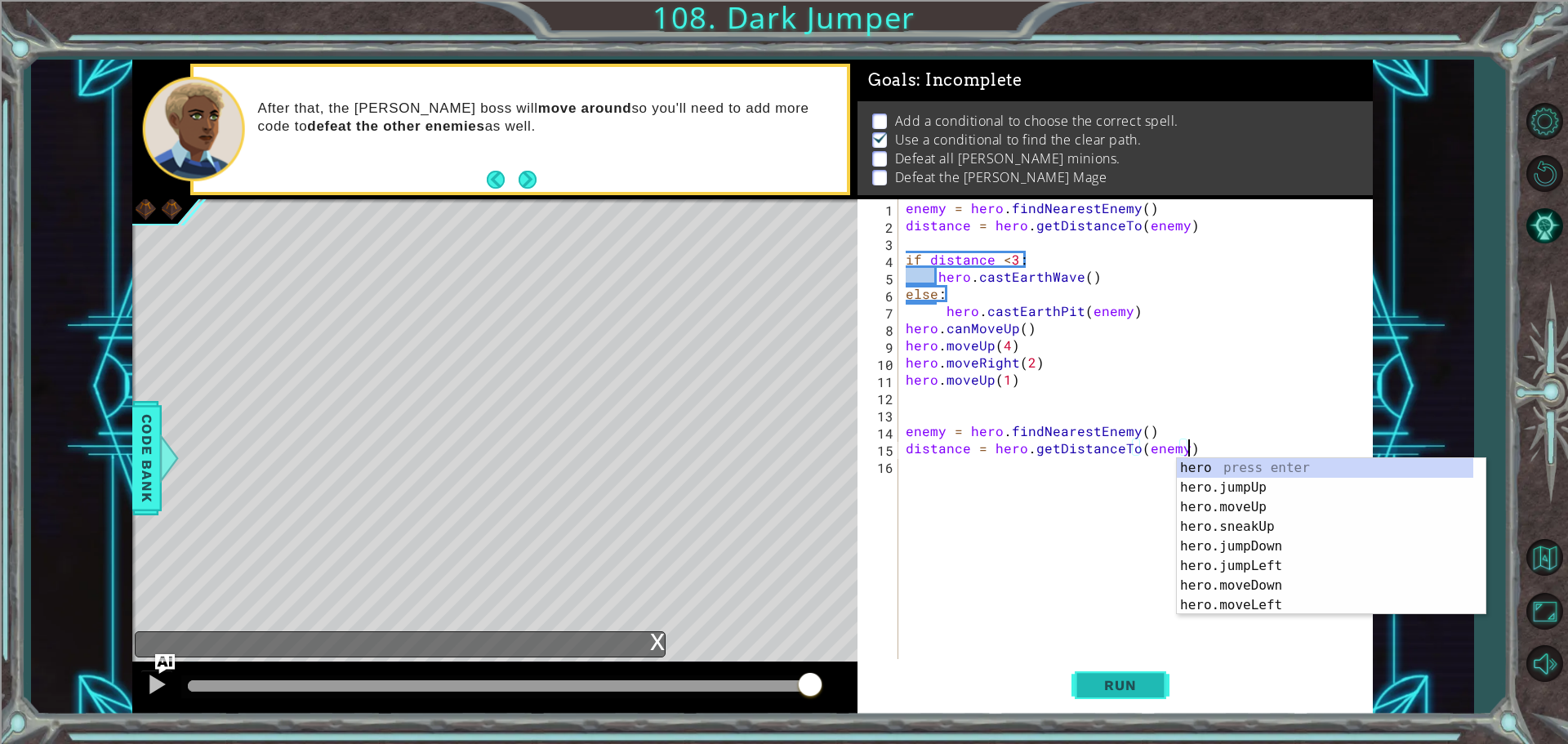
click at [1128, 685] on span "Run" at bounding box center [1120, 685] width 64 height 17
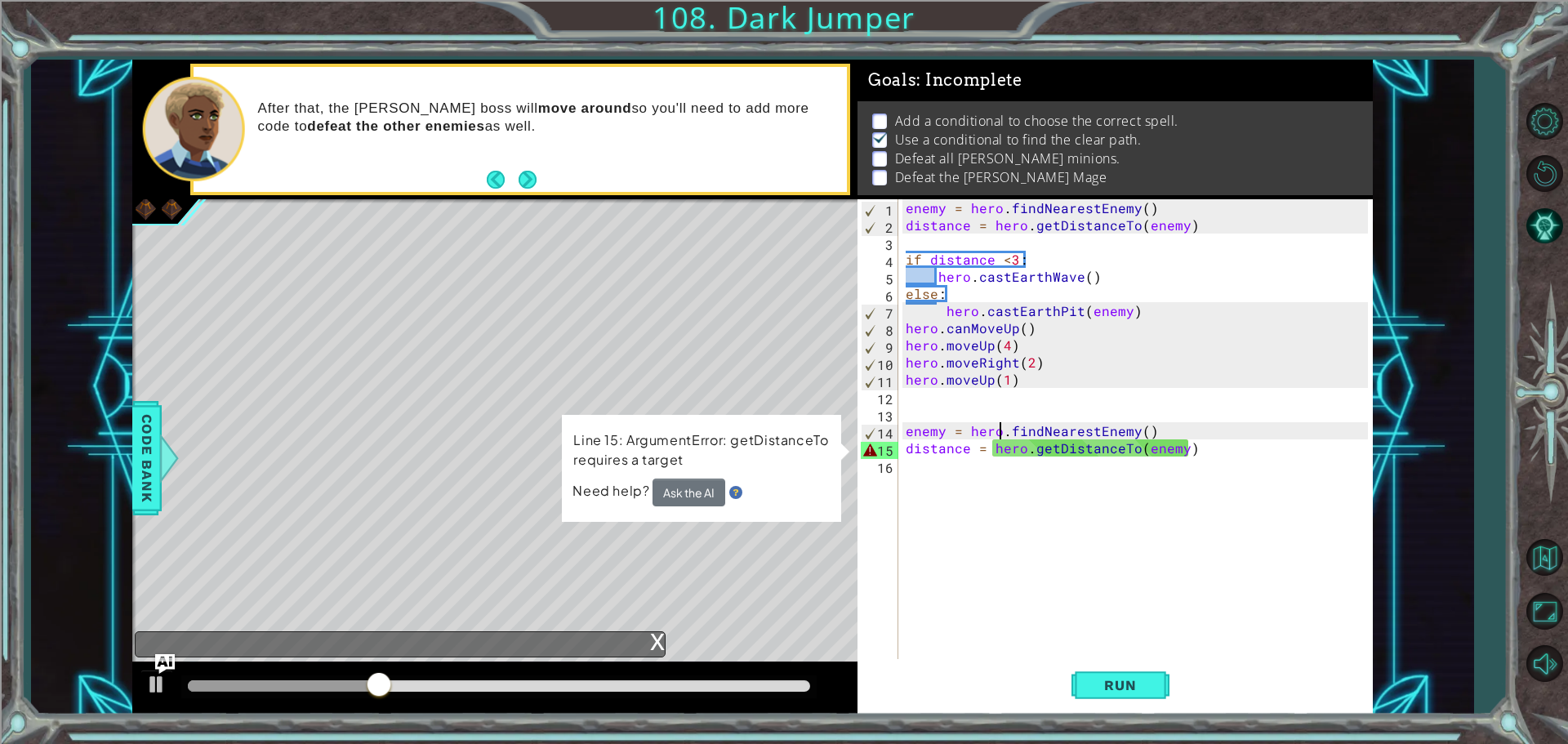
click at [999, 427] on div "enemy = hero . findNearestEnemy ( ) distance = hero . getDistanceTo ( enemy ) i…" at bounding box center [1140, 448] width 474 height 497
click at [905, 439] on div "enemy = hero . findNearestEnemy ( ) distance = hero . getDistanceTo ( enemy ) i…" at bounding box center [1140, 448] width 474 height 497
click at [905, 431] on div "enemy = hero . findNearestEnemy ( ) distance = hero . getDistanceTo ( enemy ) i…" at bounding box center [1140, 448] width 474 height 497
type textarea "enemy = hero.findNearestEnemy()"
click at [929, 457] on div "enemy = hero . findNearestEnemy ( ) distance = hero . getDistanceTo ( enemy ) i…" at bounding box center [1140, 448] width 474 height 497
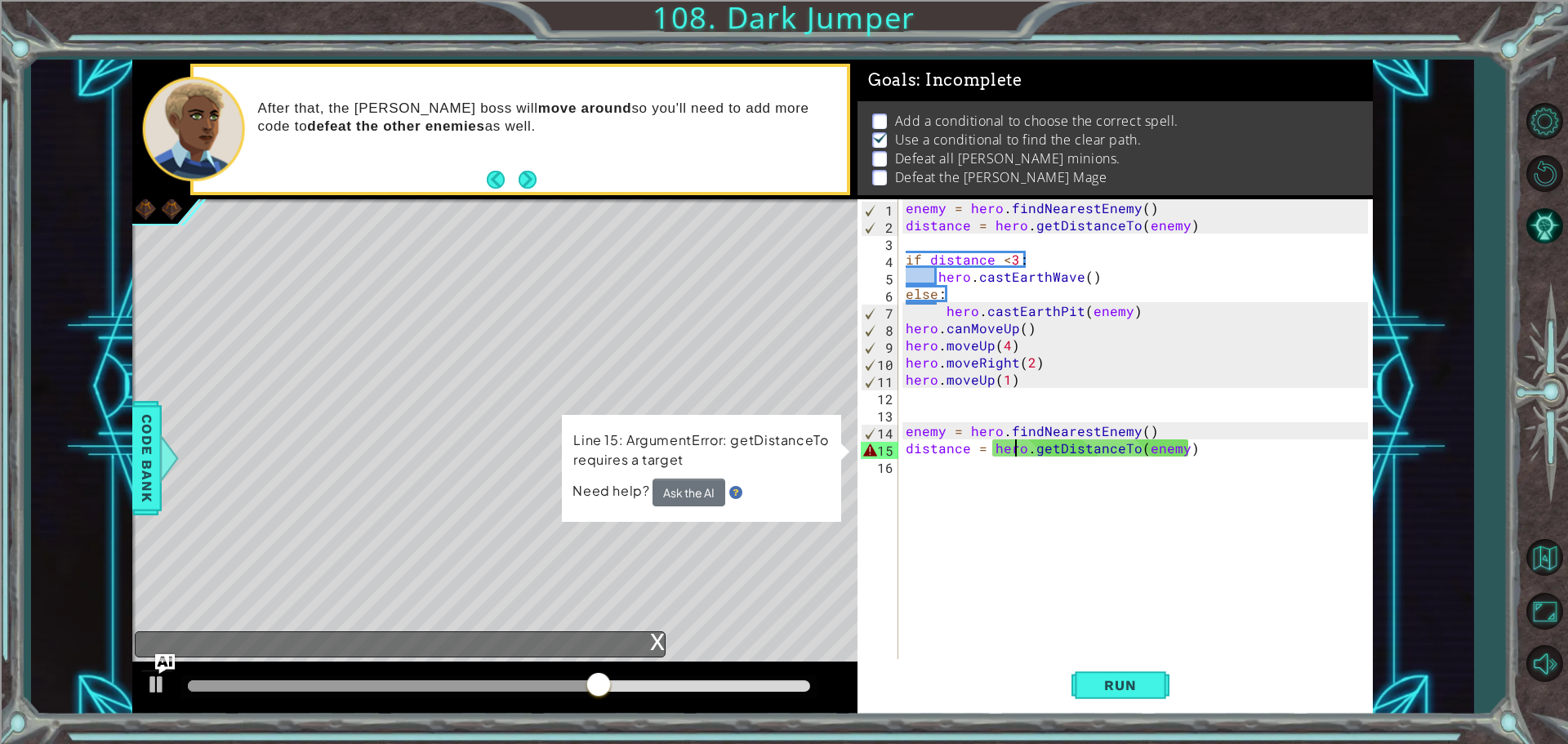
click at [1019, 447] on div "enemy = hero . findNearestEnemy ( ) distance = hero . getDistanceTo ( enemy ) i…" at bounding box center [1140, 448] width 474 height 497
type textarea "distance = hero.getDistanceTo(enemy)"
click at [1190, 449] on div "enemy = hero . findNearestEnemy ( ) distance = hero . getDistanceTo ( enemy ) i…" at bounding box center [1140, 448] width 474 height 497
click at [961, 450] on div "enemy = hero . findNearestEnemy ( ) distance = hero . getDistanceTo ( enemy ) i…" at bounding box center [1140, 448] width 474 height 497
click at [730, 489] on img at bounding box center [736, 493] width 13 height 13
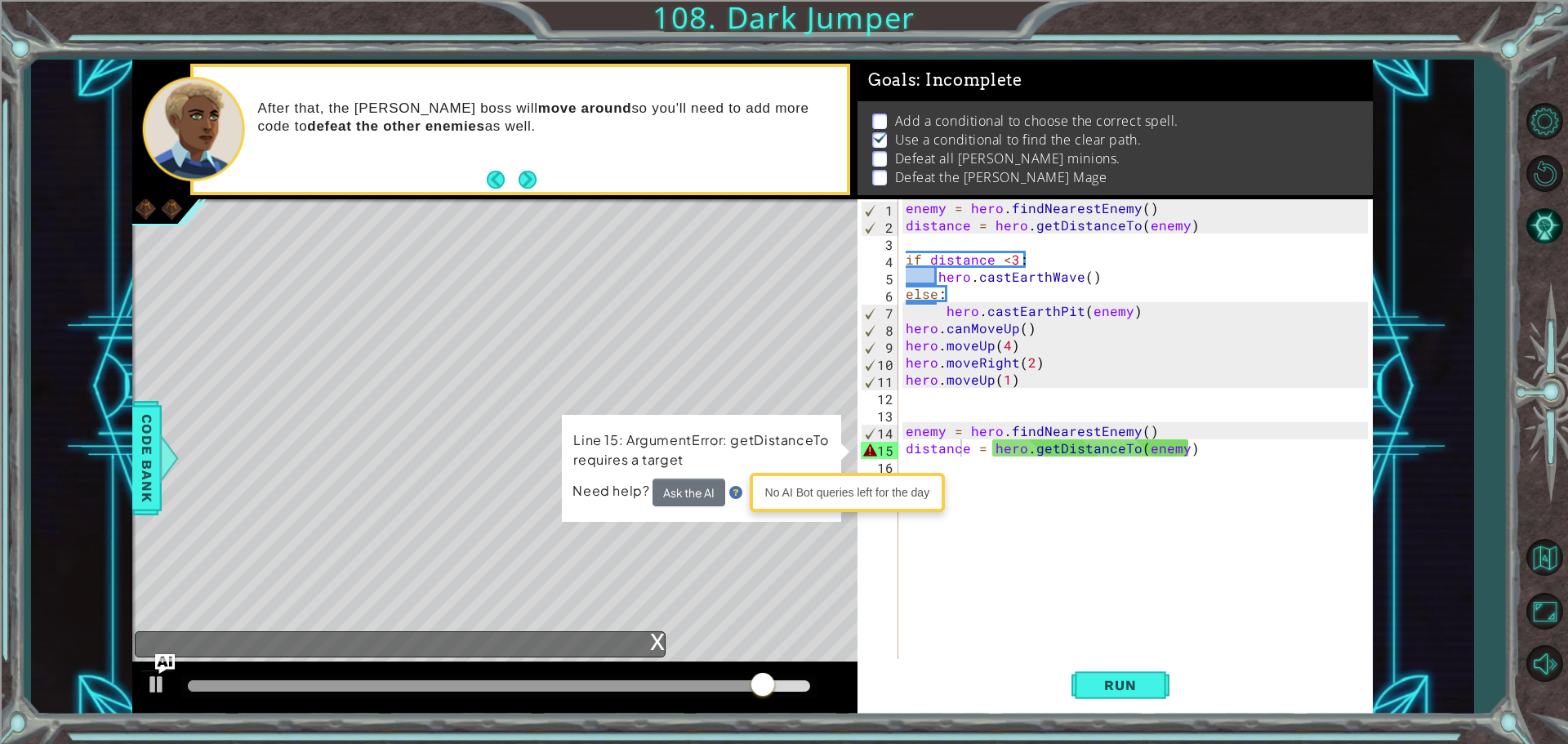
click at [731, 494] on img at bounding box center [736, 493] width 13 height 13
click at [696, 488] on button "Ask the AI" at bounding box center [688, 493] width 73 height 28
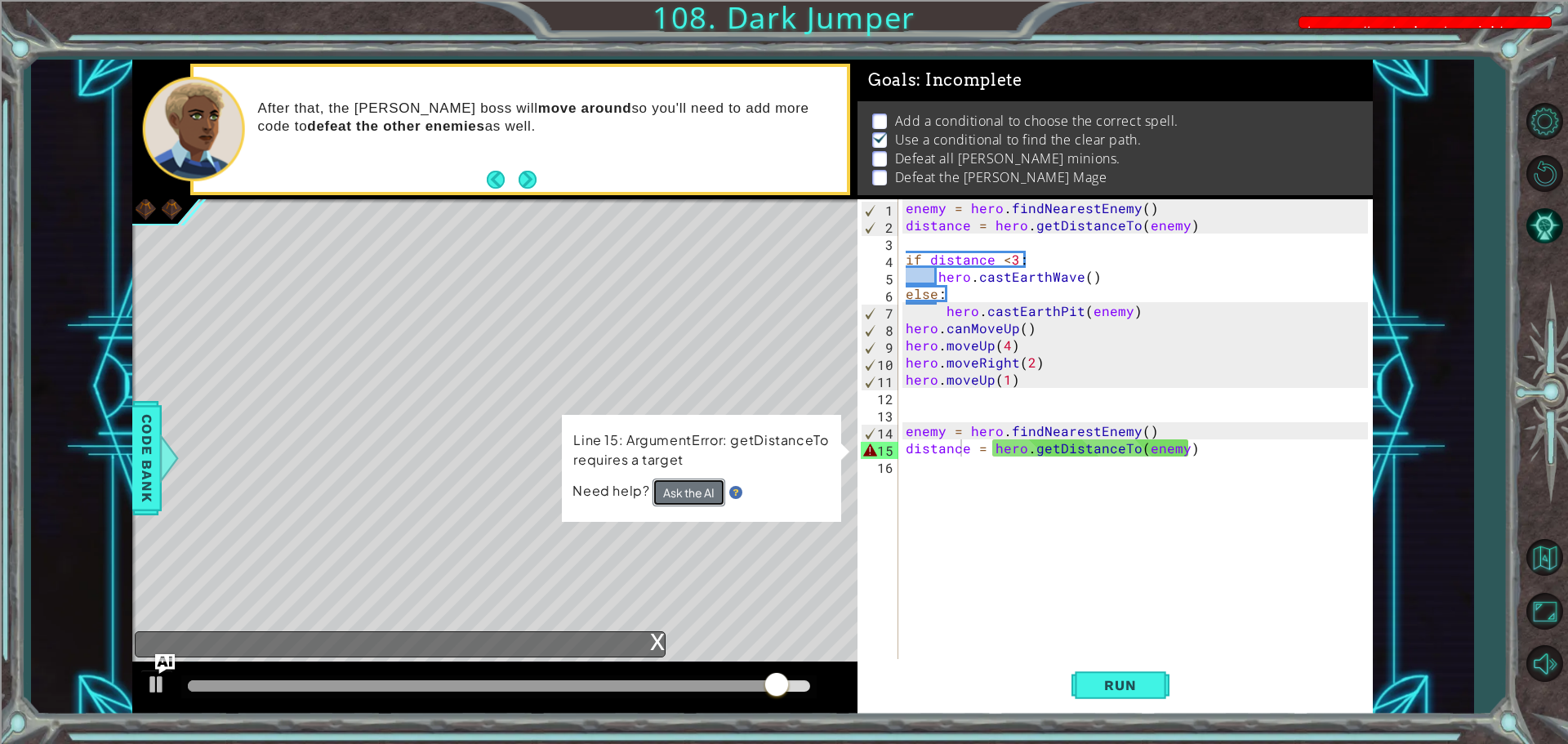
click at [696, 488] on button "Ask the AI" at bounding box center [688, 493] width 73 height 28
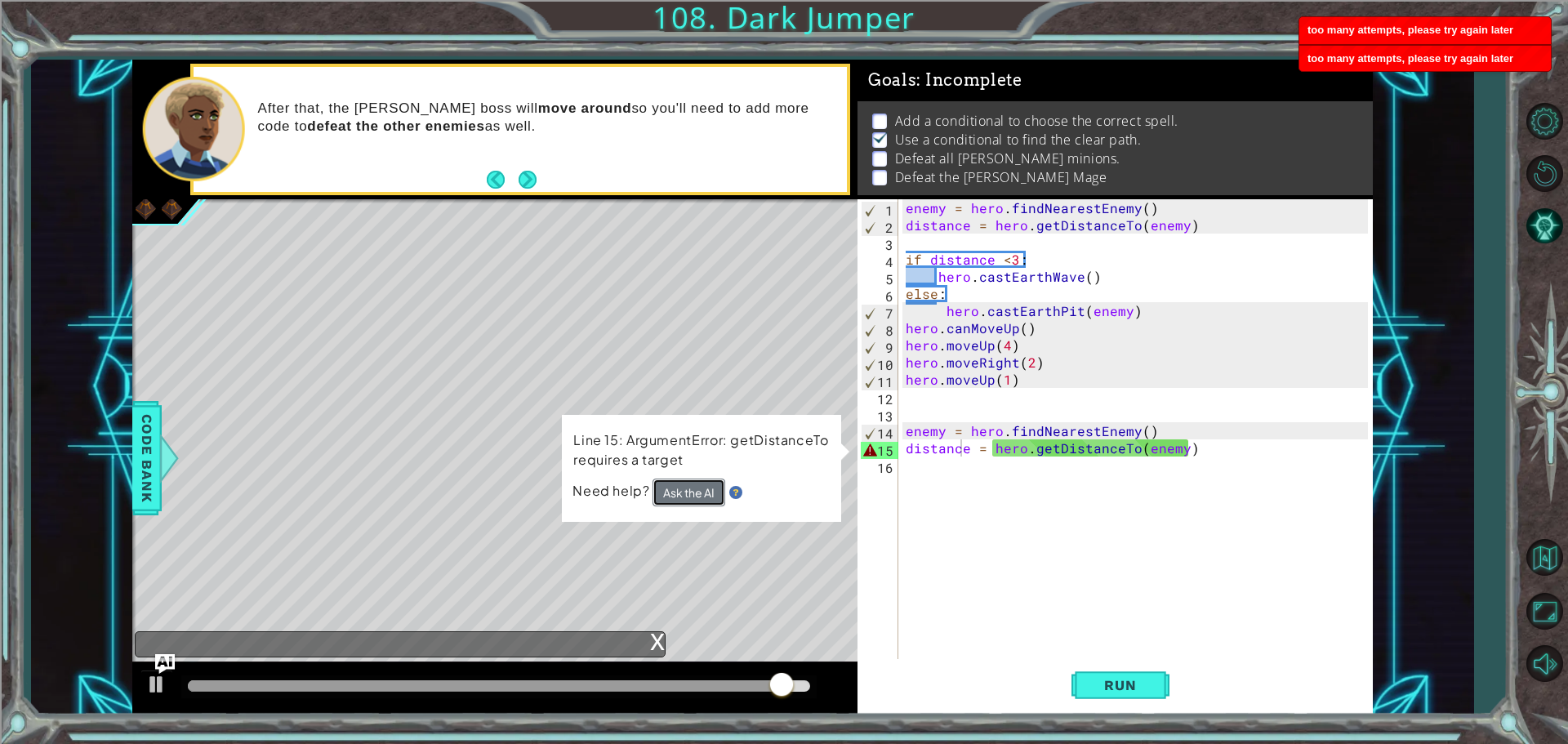
click at [696, 488] on button "Ask the AI" at bounding box center [688, 493] width 73 height 28
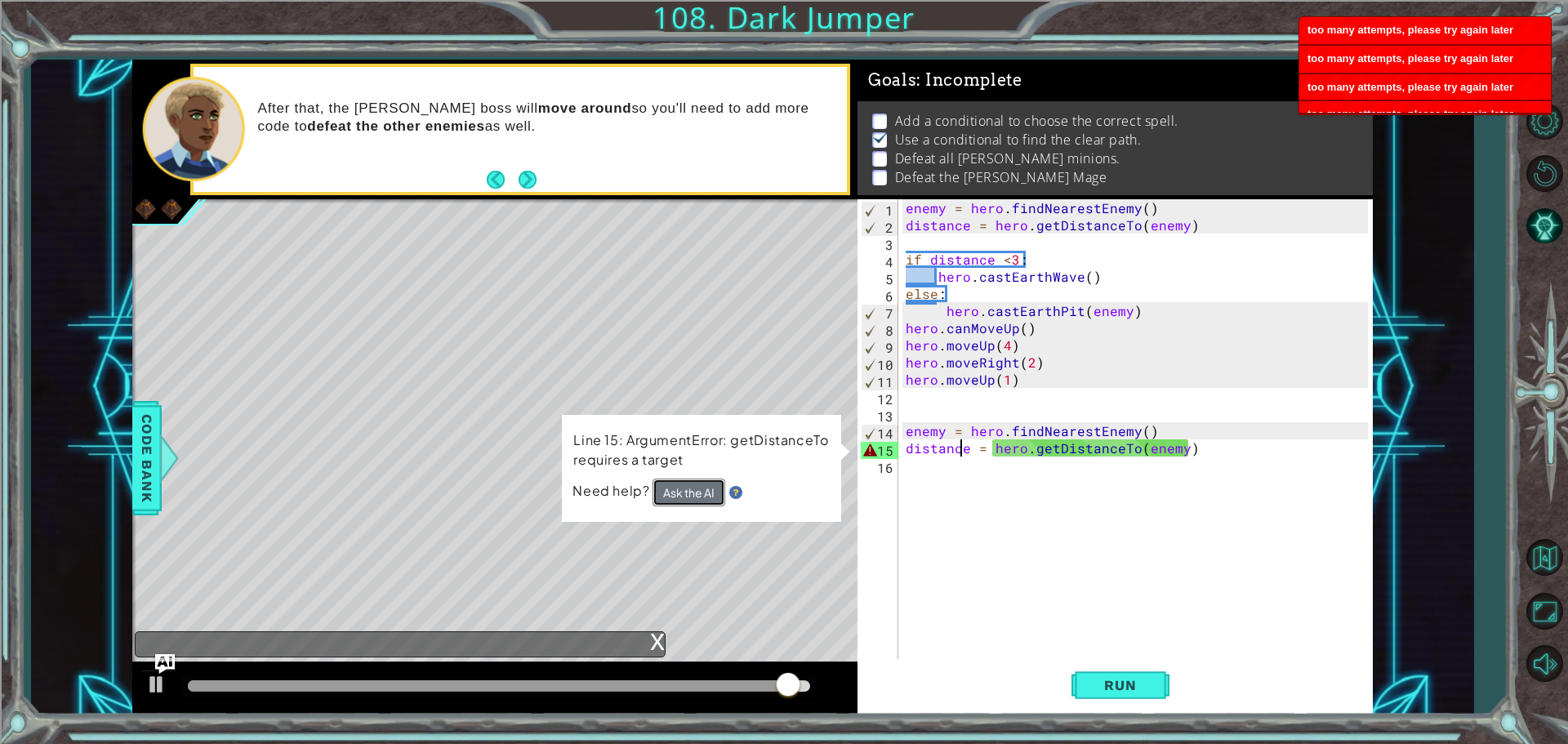
click at [696, 488] on button "Ask the AI" at bounding box center [688, 493] width 73 height 28
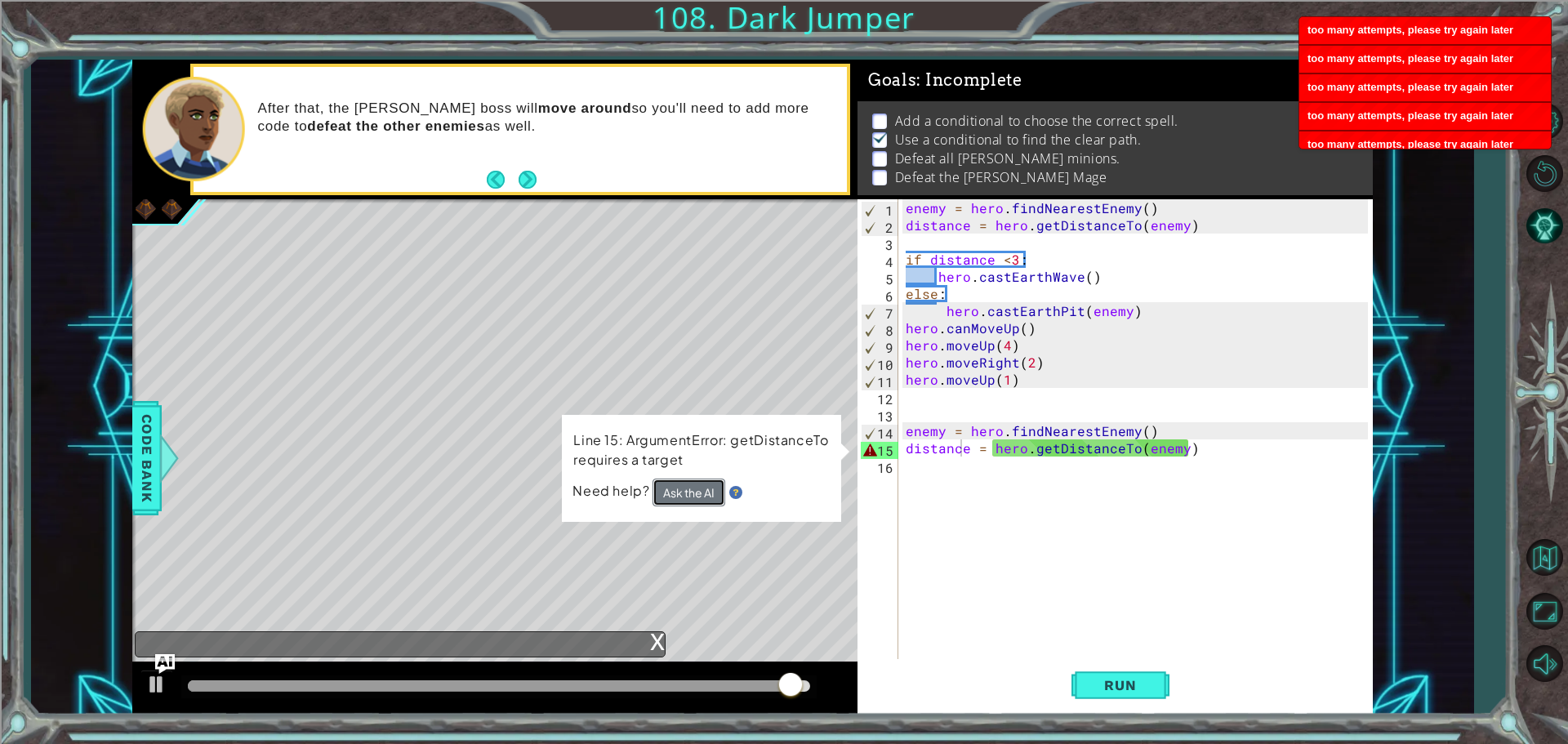
click at [696, 488] on button "Ask the AI" at bounding box center [688, 493] width 73 height 28
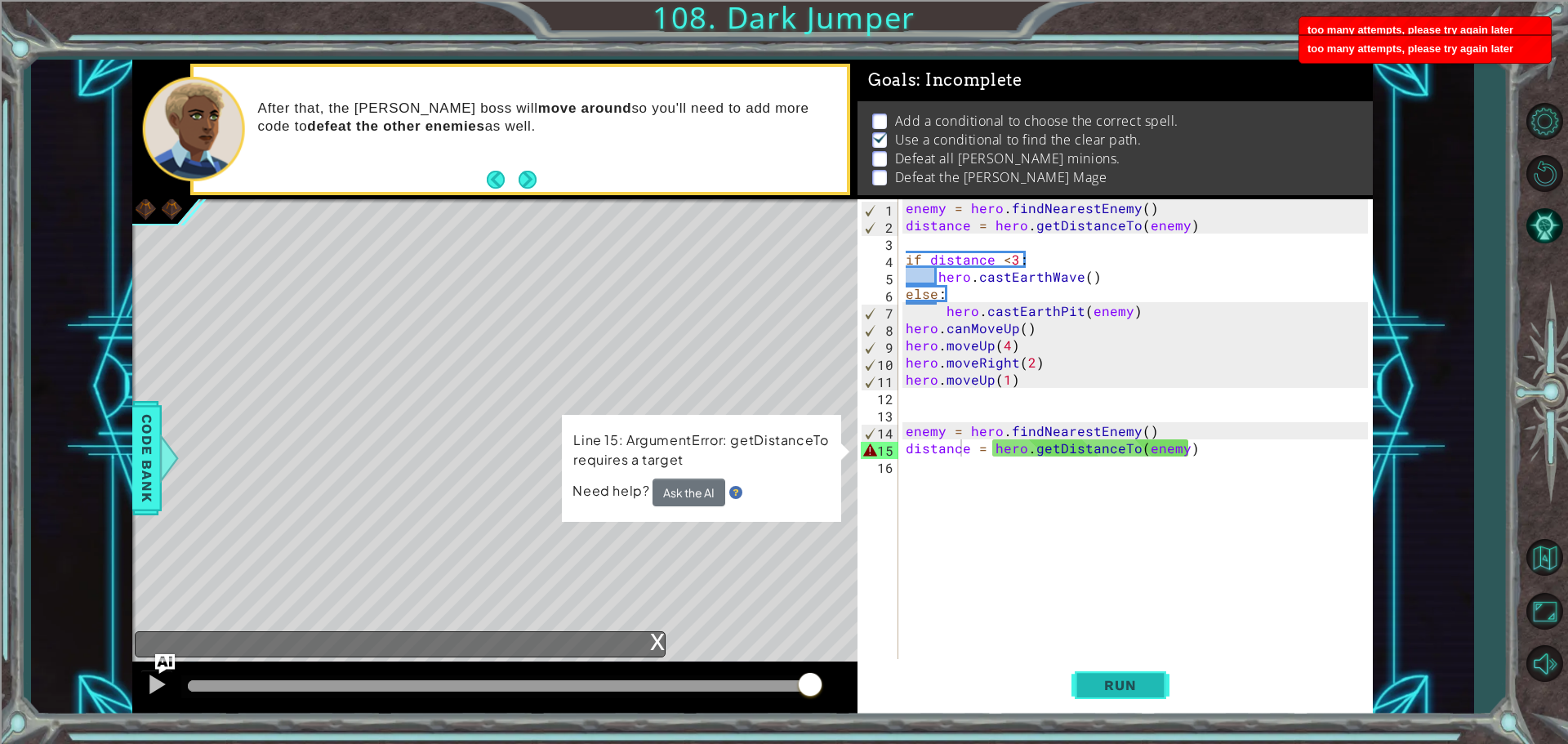
click at [1142, 667] on button "Run" at bounding box center [1120, 685] width 98 height 52
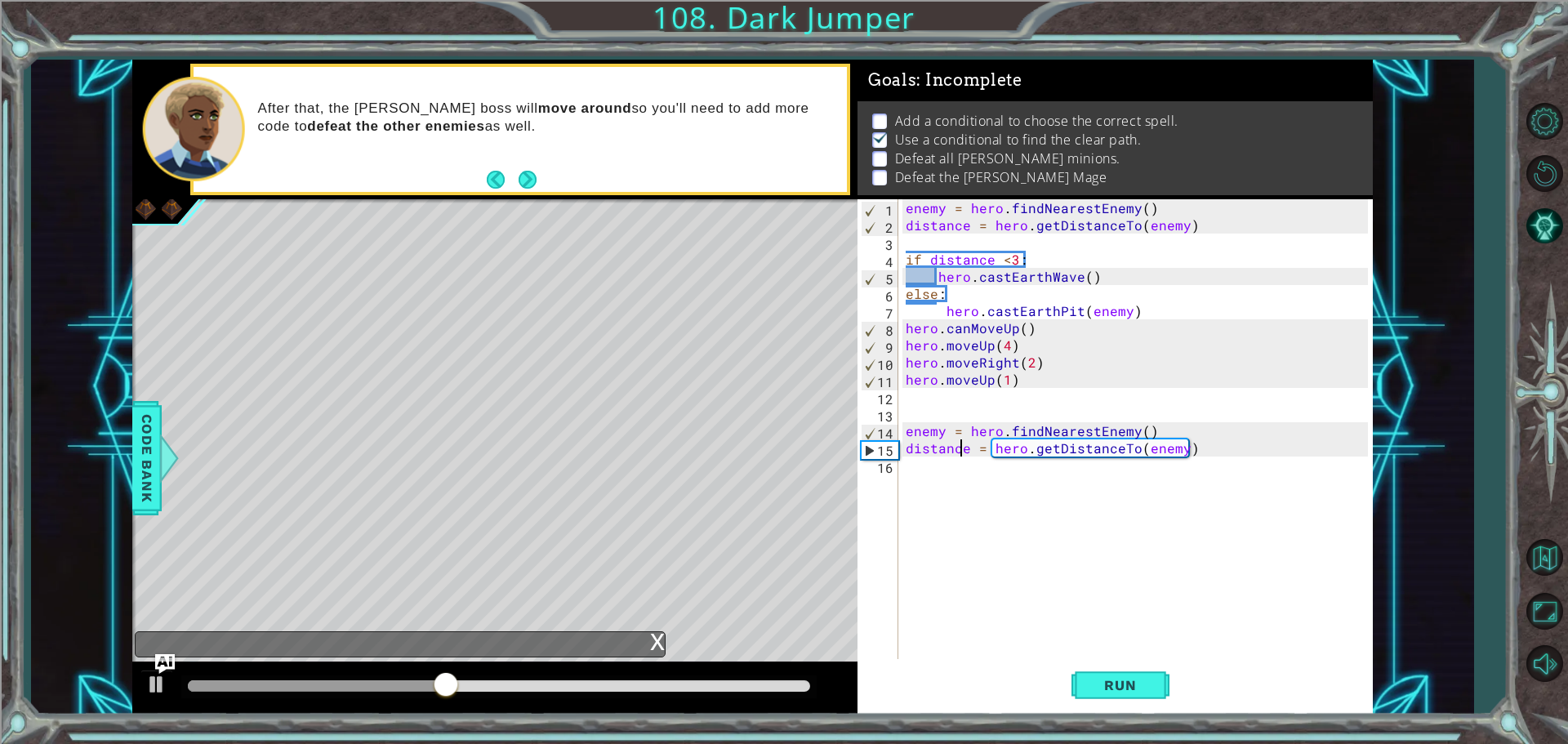
click at [928, 463] on div "enemy = hero . findNearestEnemy ( ) distance = hero . getDistanceTo ( enemy ) i…" at bounding box center [1140, 448] width 474 height 497
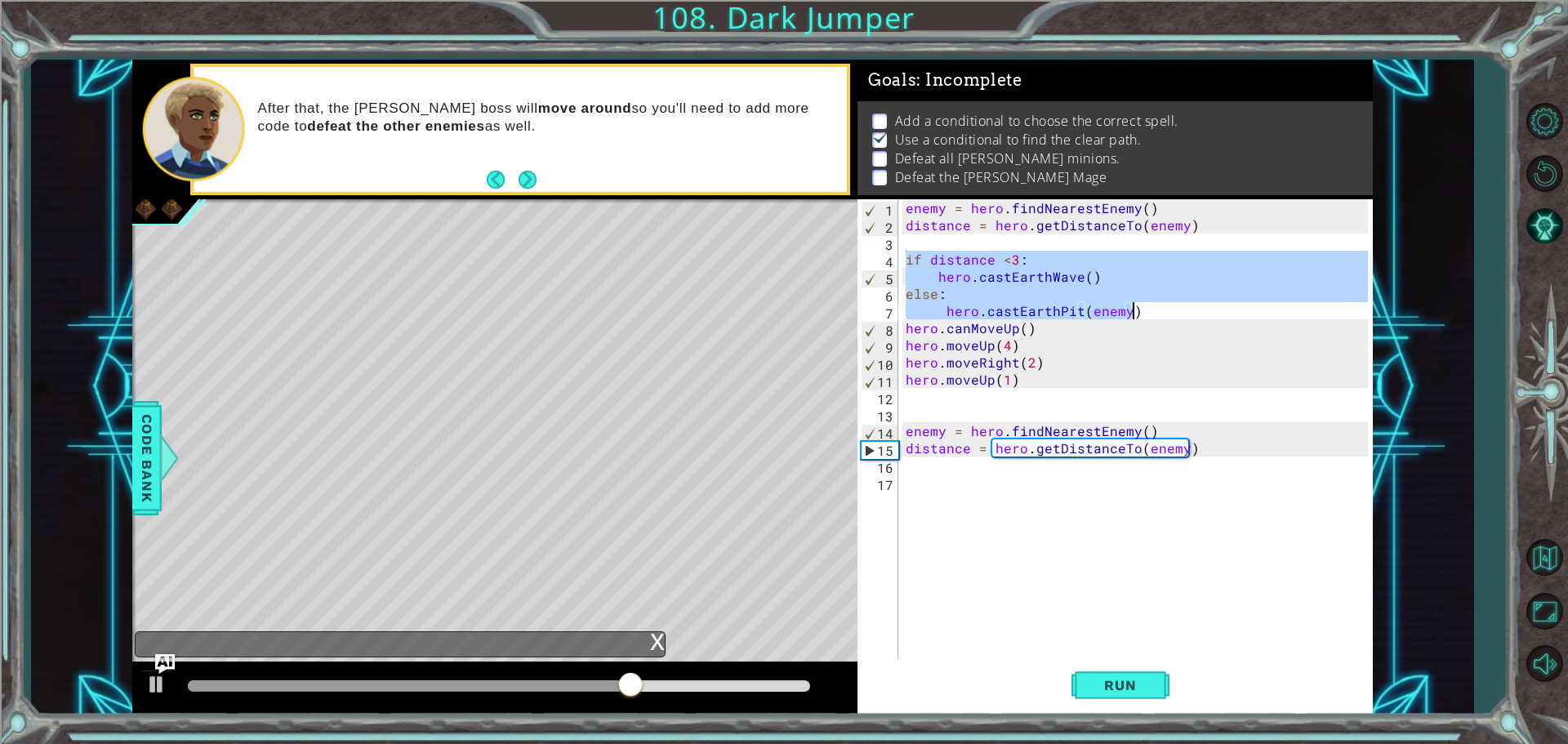
drag, startPoint x: 909, startPoint y: 260, endPoint x: 1137, endPoint y: 307, distance: 232.8
click at [1137, 307] on div "enemy = hero . findNearestEnemy ( ) distance = hero . getDistanceTo ( enemy ) i…" at bounding box center [1140, 448] width 474 height 497
type textarea "else: hero.castEarthPit(enemy)"
click at [933, 494] on div "enemy = hero . findNearestEnemy ( ) distance = hero . getDistanceTo ( enemy ) i…" at bounding box center [1140, 448] width 474 height 497
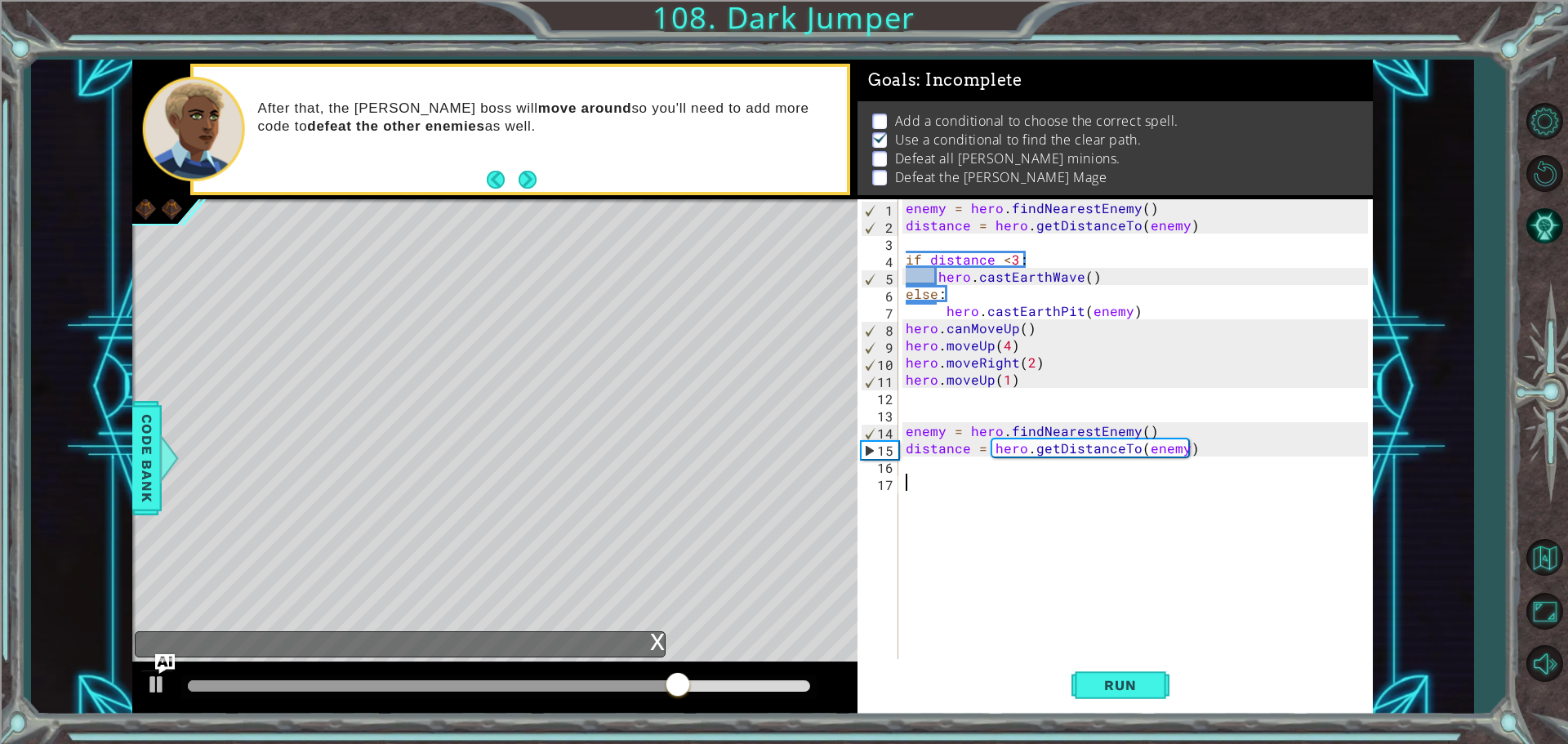
paste textarea "hero.castEarthPit(enemy)"
type textarea "hero.castEarthPit(enemy)"
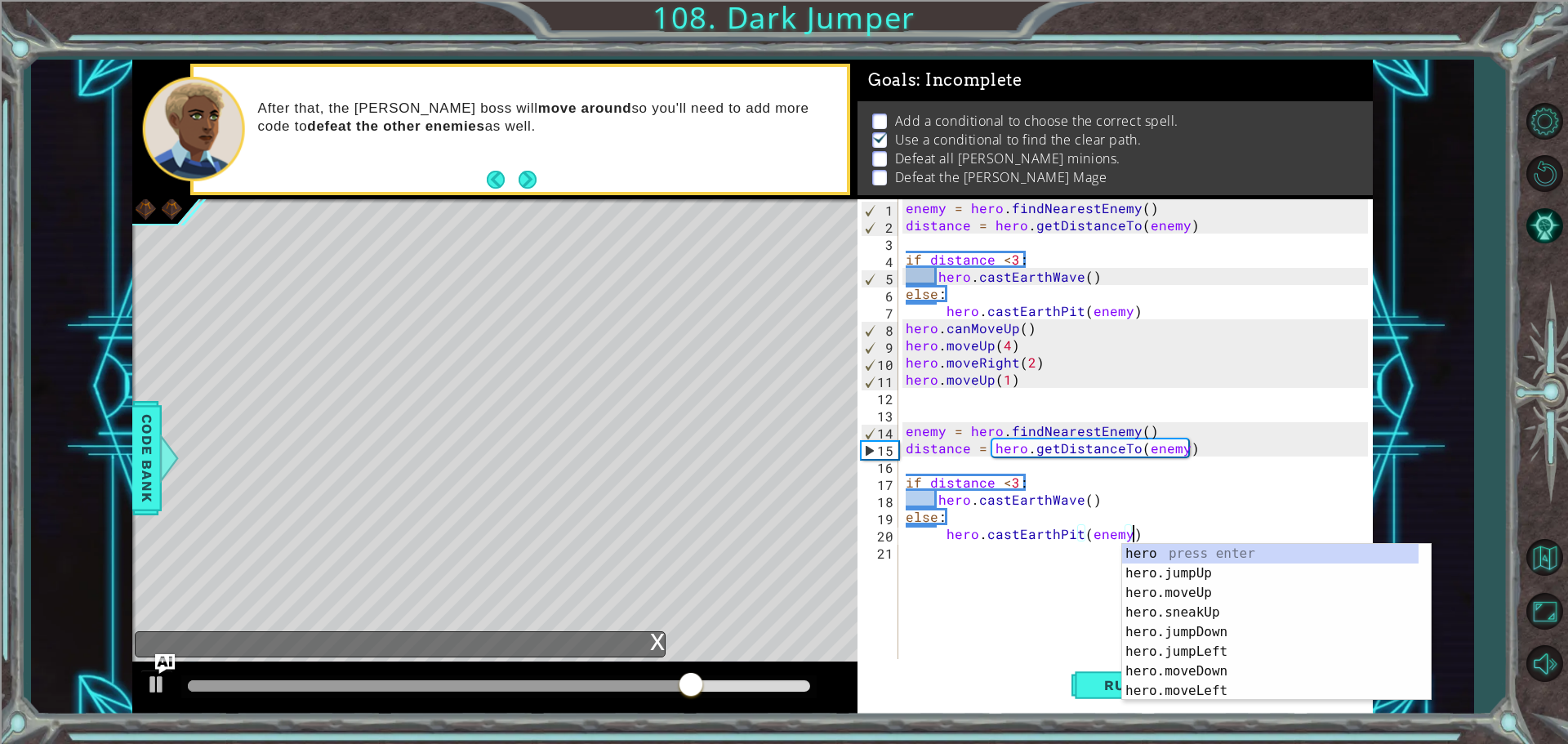
click at [984, 594] on div "enemy = hero . findNearestEnemy ( ) distance = hero . getDistanceTo ( enemy ) i…" at bounding box center [1140, 448] width 474 height 497
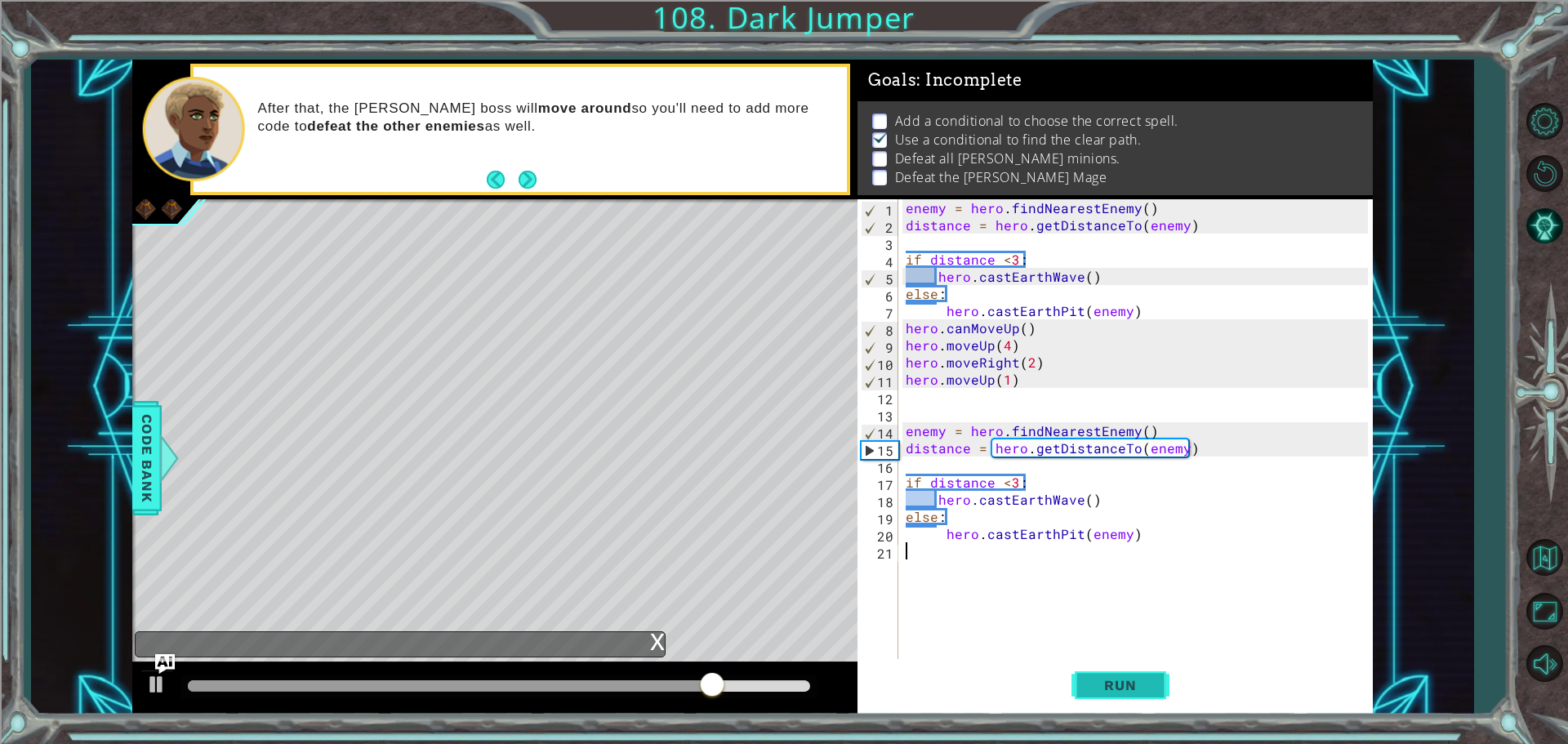
click at [1142, 670] on button "Run" at bounding box center [1120, 685] width 98 height 52
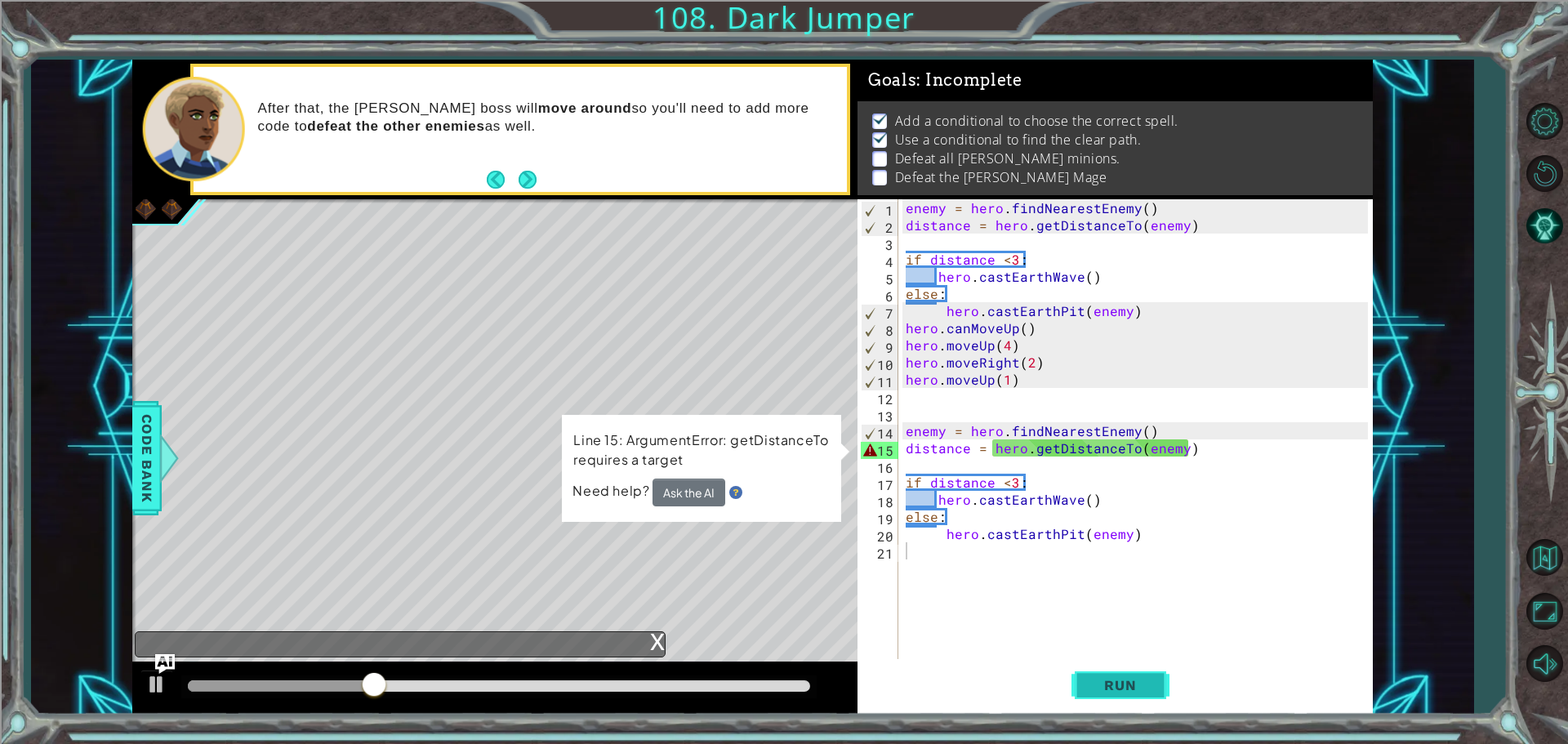
click at [1124, 694] on button "Run" at bounding box center [1120, 685] width 98 height 52
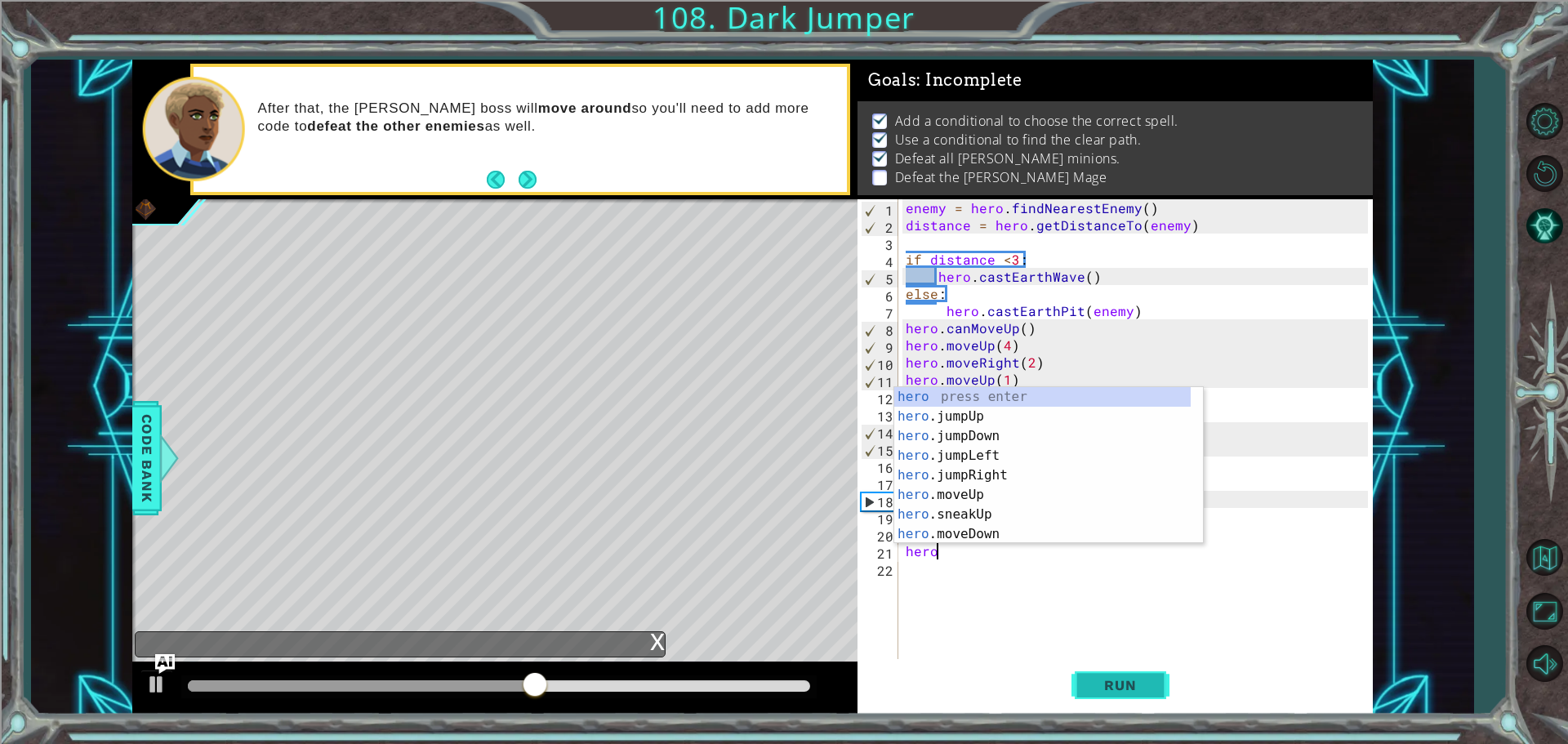
scroll to position [0, 2]
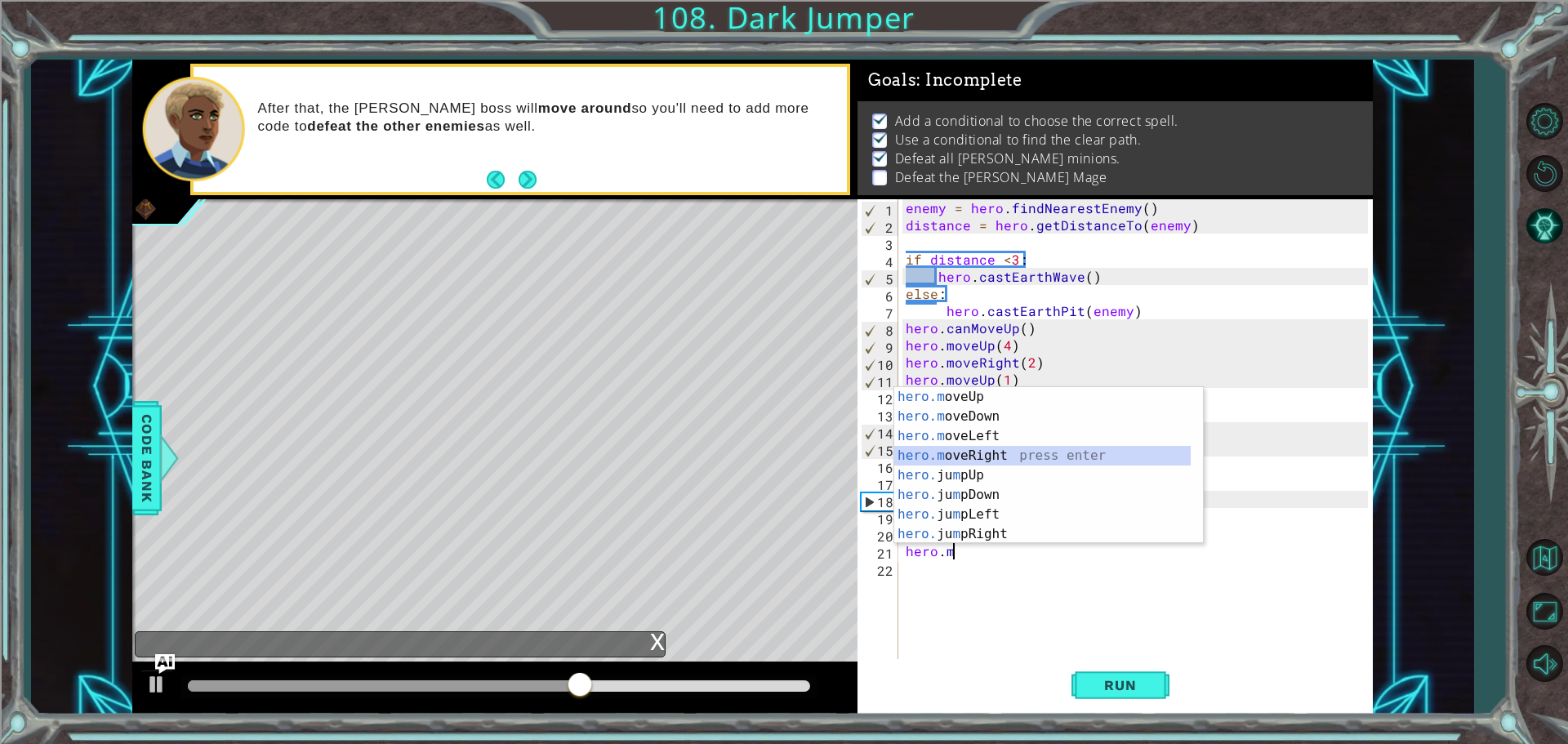
click at [1054, 455] on div "hero.m oveUp press enter hero.m oveDown press enter hero.m oveLeft press enter …" at bounding box center [1043, 484] width 297 height 196
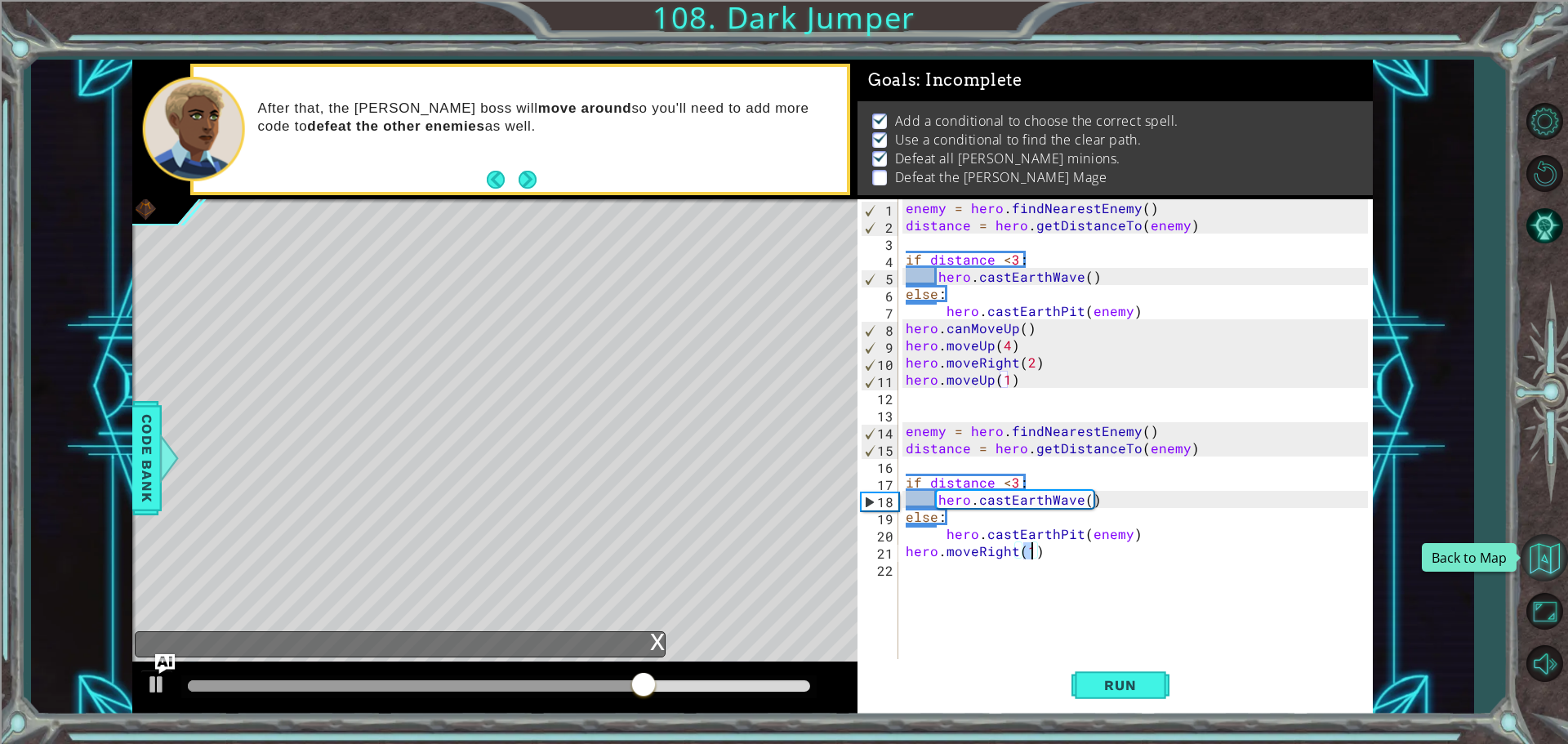
type textarea "hero.moveRight(4)"
click at [924, 582] on div "enemy = hero . findNearestEnemy ( ) distance = hero . getDistanceTo ( enemy ) i…" at bounding box center [1140, 448] width 474 height 497
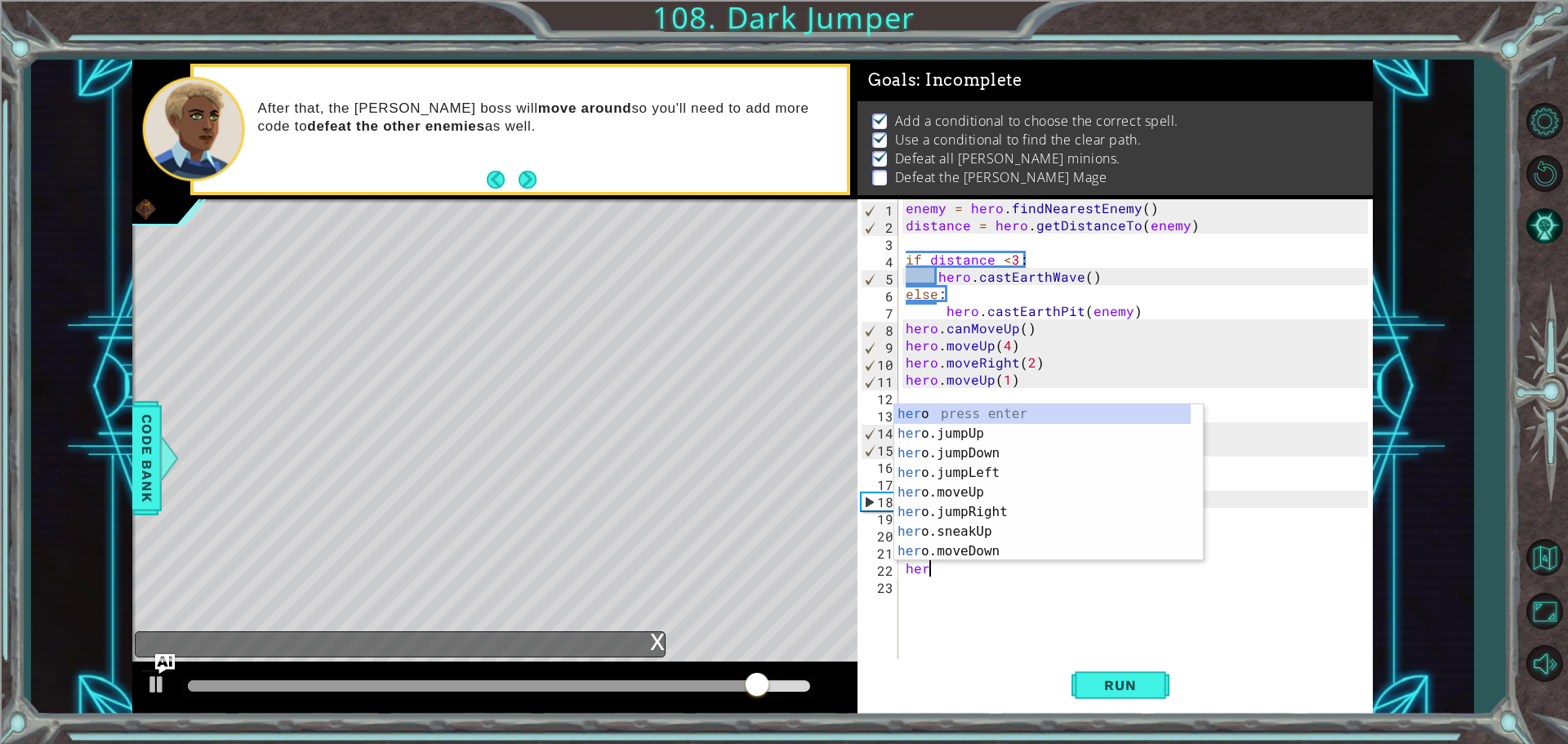
scroll to position [0, 1]
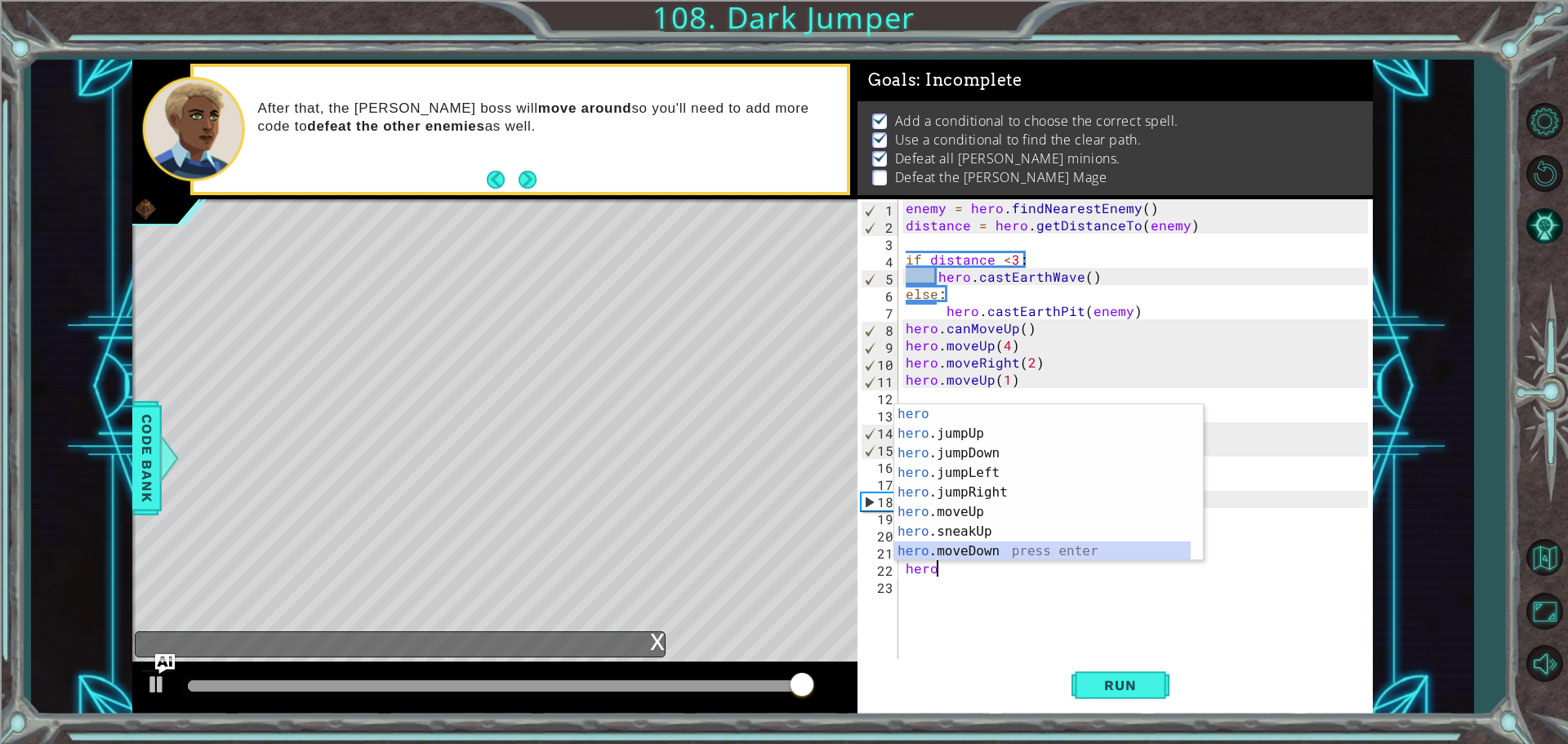
click at [1032, 550] on div "hero press enter hero .jumpUp press enter hero .jumpDown press enter hero .jump…" at bounding box center [1043, 502] width 297 height 196
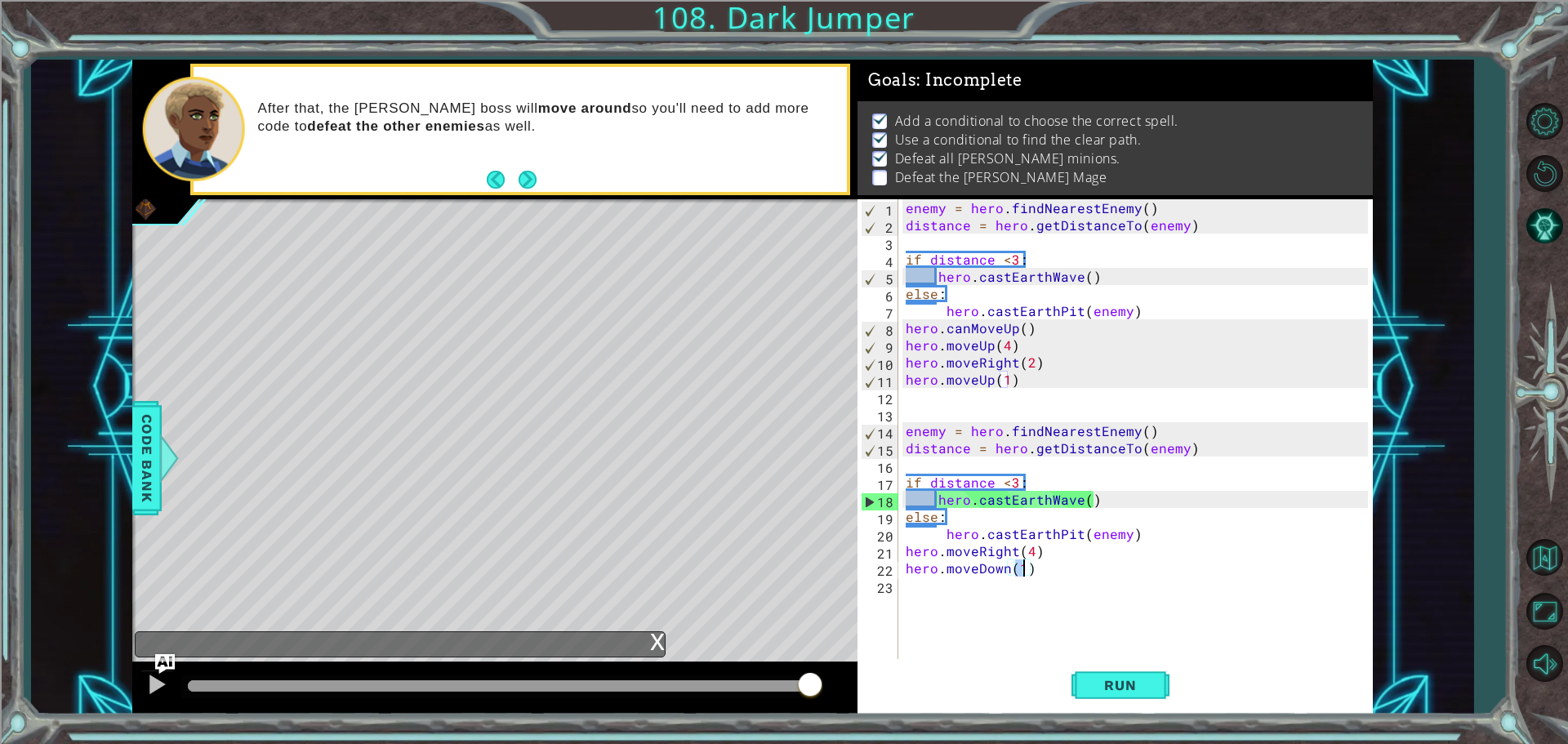
type textarea "hero.moveDown(2)"
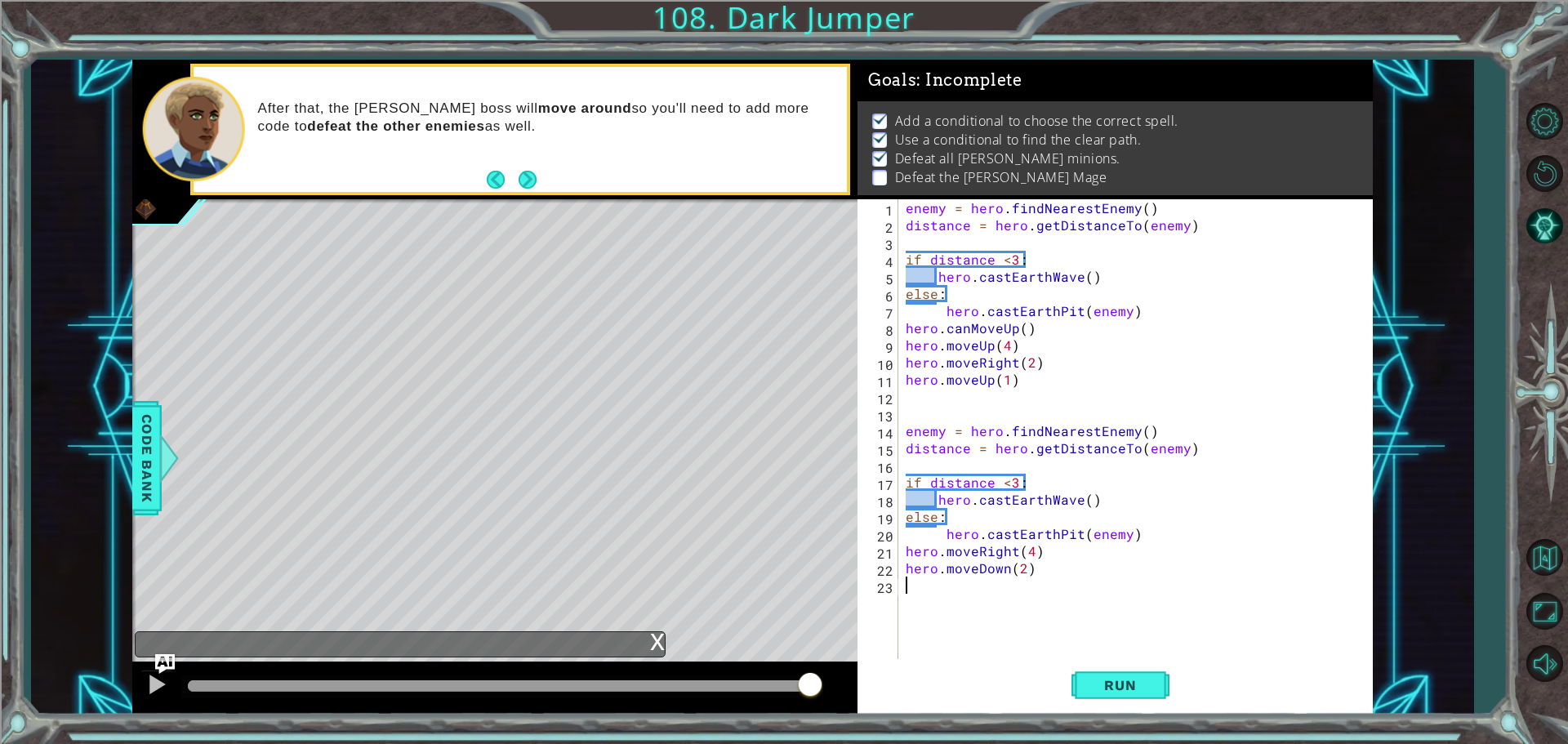
click at [951, 603] on div "enemy = hero . findNearestEnemy ( ) distance = hero . getDistanceTo ( enemy ) i…" at bounding box center [1140, 448] width 474 height 497
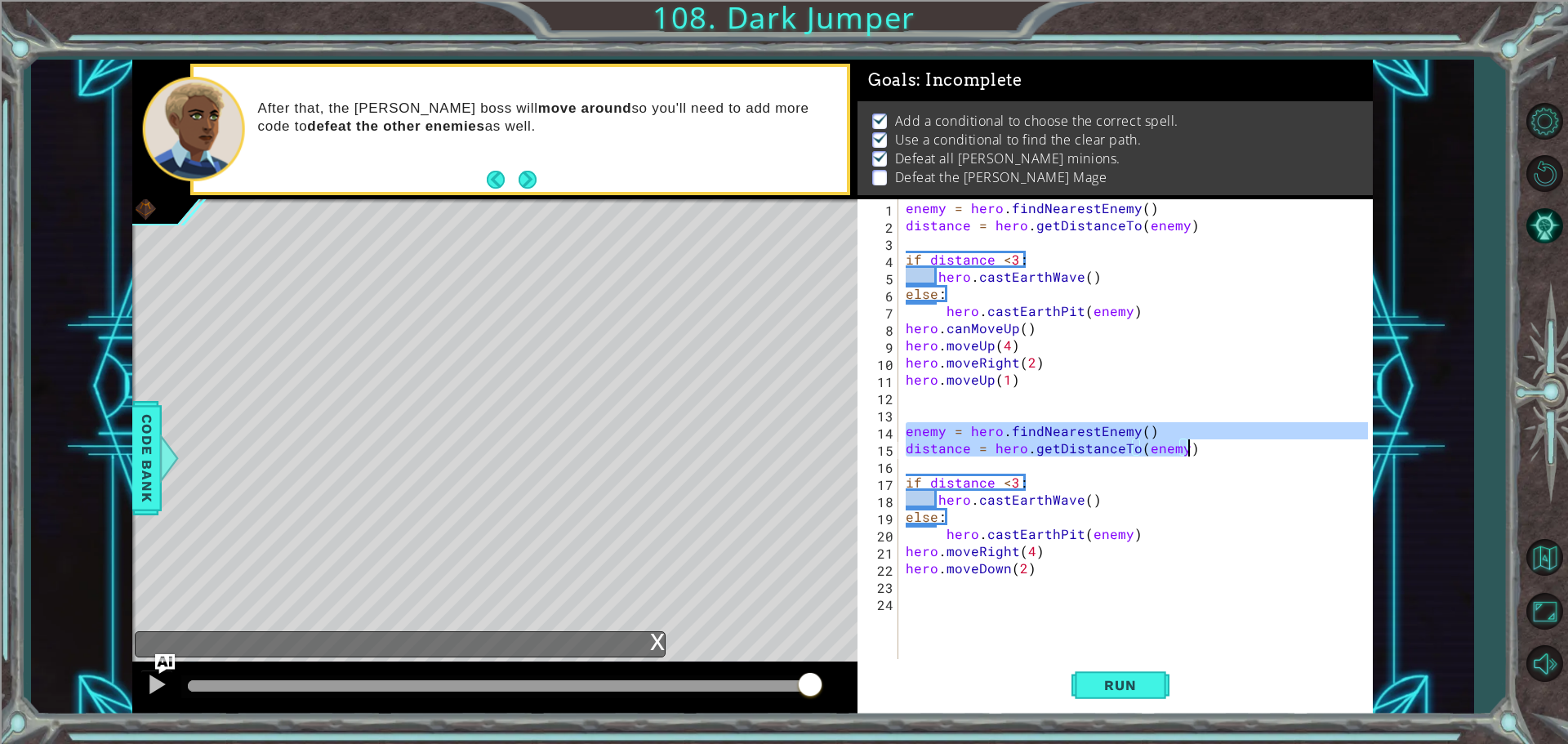
drag, startPoint x: 906, startPoint y: 429, endPoint x: 1205, endPoint y: 447, distance: 299.5
click at [1205, 447] on div "enemy = hero . findNearestEnemy ( ) distance = hero . getDistanceTo ( enemy ) i…" at bounding box center [1140, 448] width 474 height 497
type textarea "enemy = hero.findNearestEnemy() distance = hero.getDistanceTo(enemy)"
click at [959, 607] on div "enemy = hero . findNearestEnemy ( ) distance = hero . getDistanceTo ( enemy ) i…" at bounding box center [1140, 448] width 474 height 497
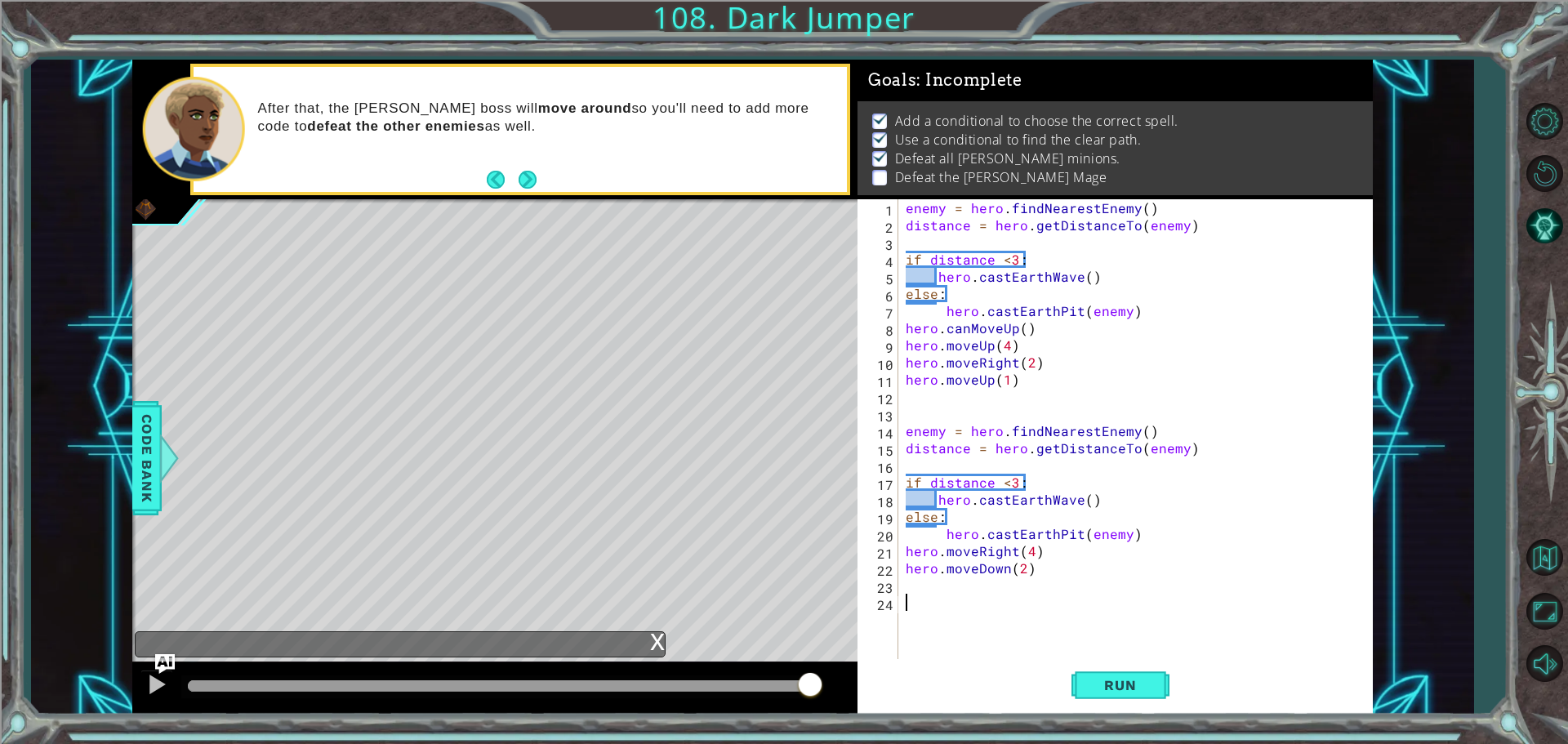
paste textarea "distance = hero.getDistanceTo(enemy)"
type textarea "distance = hero.getDistanceTo(enemy)"
click at [957, 639] on div "enemy = hero . findNearestEnemy ( ) distance = hero . getDistanceTo ( enemy ) i…" at bounding box center [1140, 448] width 474 height 497
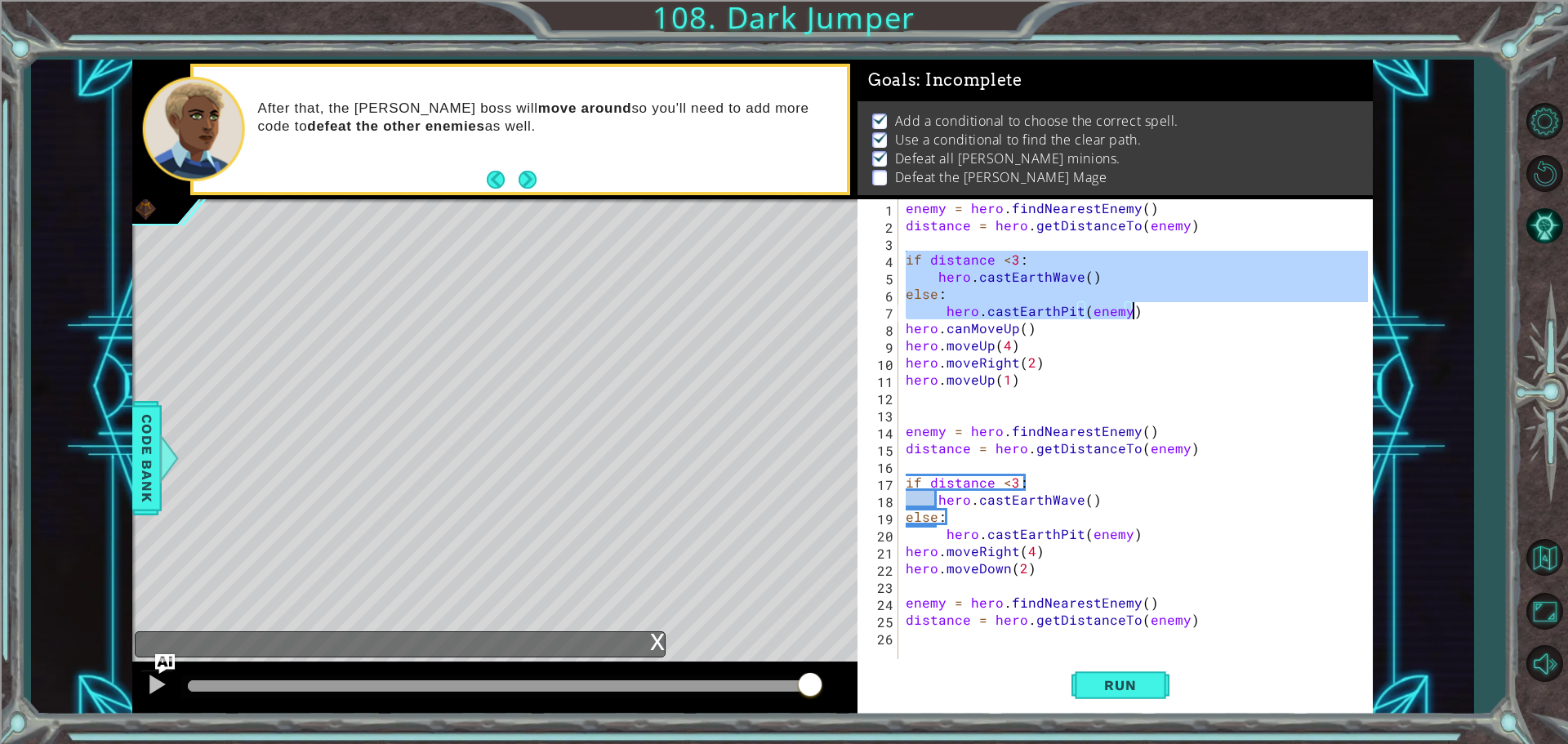
drag, startPoint x: 905, startPoint y: 256, endPoint x: 1136, endPoint y: 317, distance: 238.9
click at [1136, 317] on div "enemy = hero . findNearestEnemy ( ) distance = hero . getDistanceTo ( enemy ) i…" at bounding box center [1140, 448] width 474 height 497
click at [968, 659] on div "Run" at bounding box center [1119, 685] width 515 height 52
type textarea "hero.castEarthPit(enemy)"
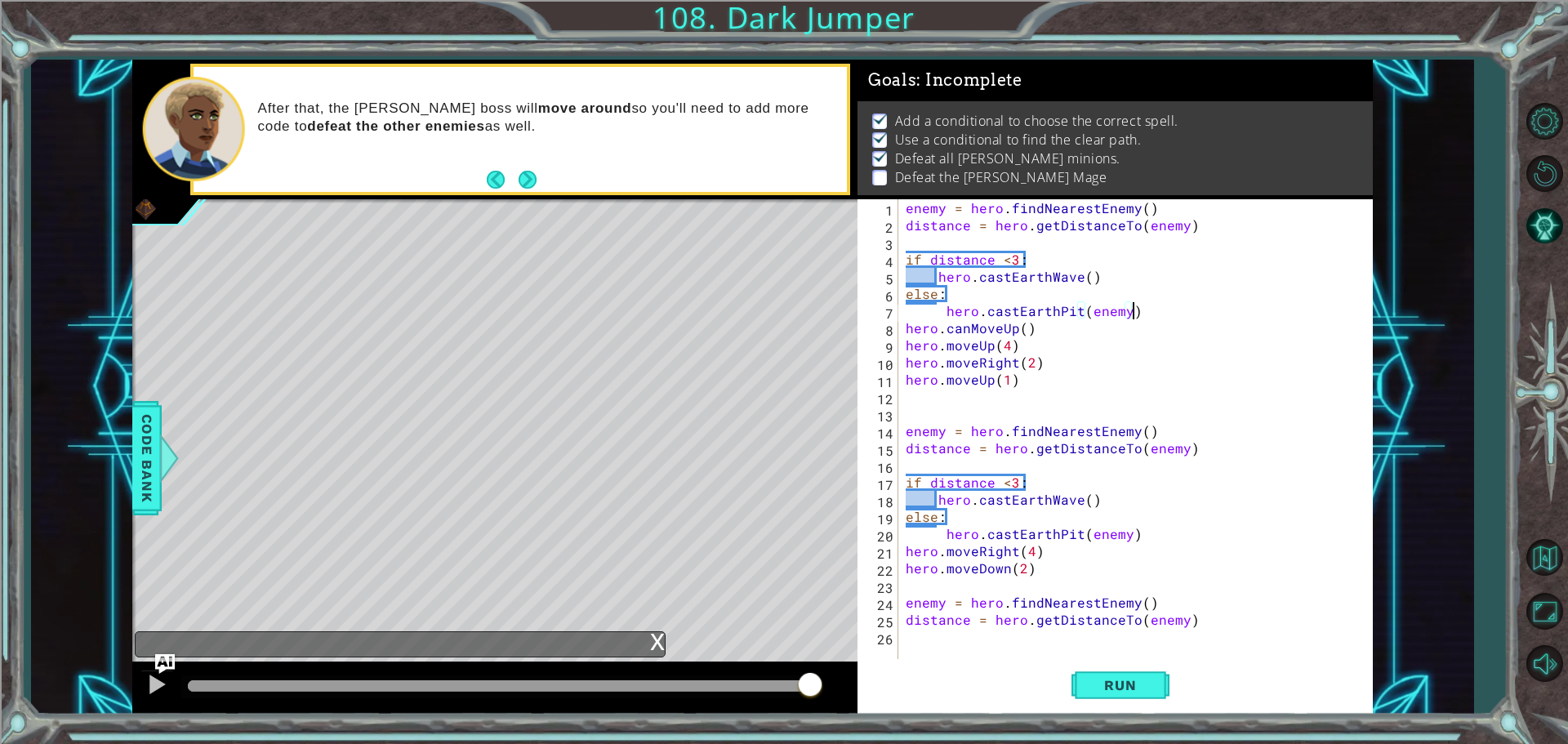
click at [969, 645] on div "enemy = hero . findNearestEnemy ( ) distance = hero . getDistanceTo ( enemy ) i…" at bounding box center [1140, 448] width 474 height 497
paste textarea "hero.castEarthPit(enemy)"
type textarea "hero.castEarthPit(enemy)"
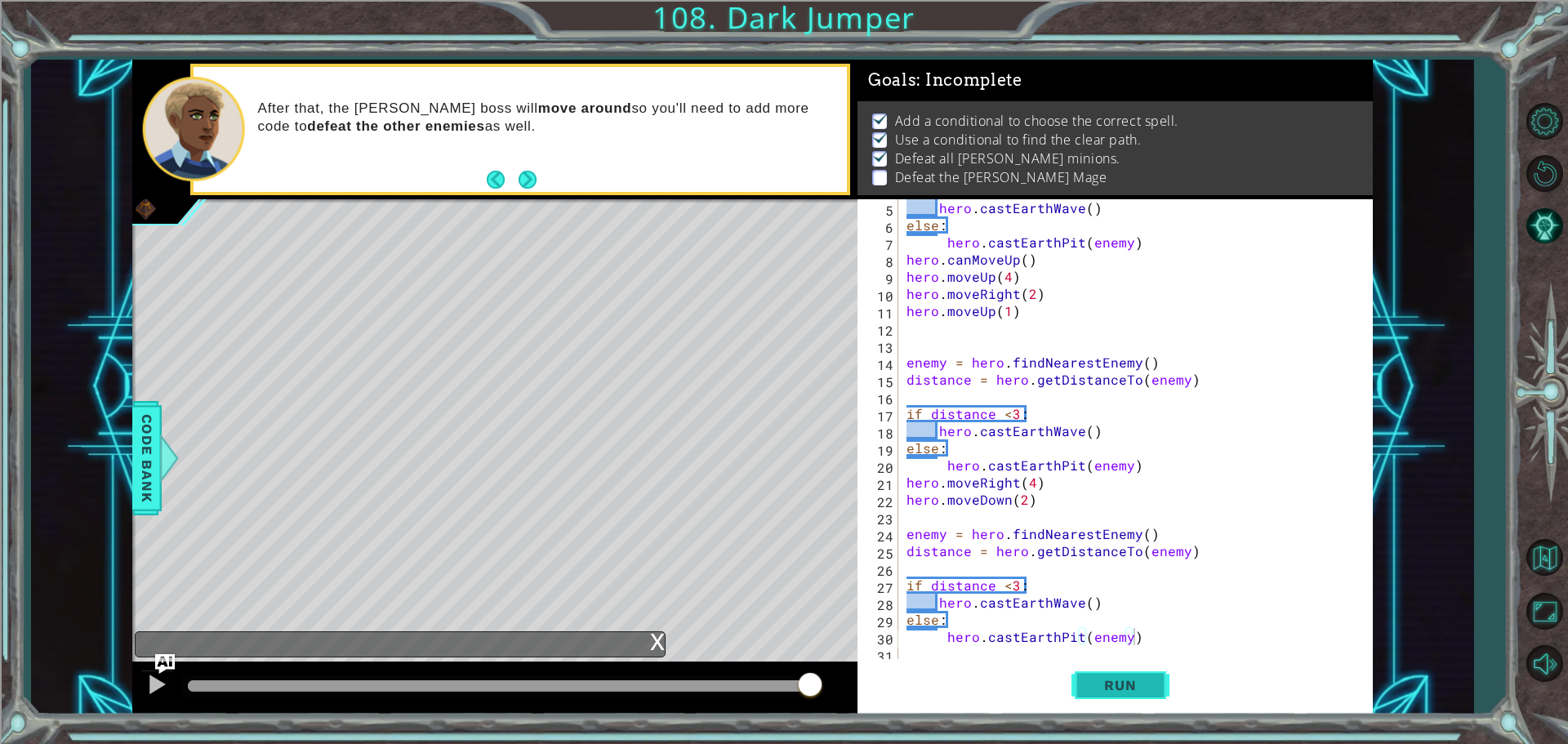
click at [1145, 672] on button "Run" at bounding box center [1120, 685] width 98 height 52
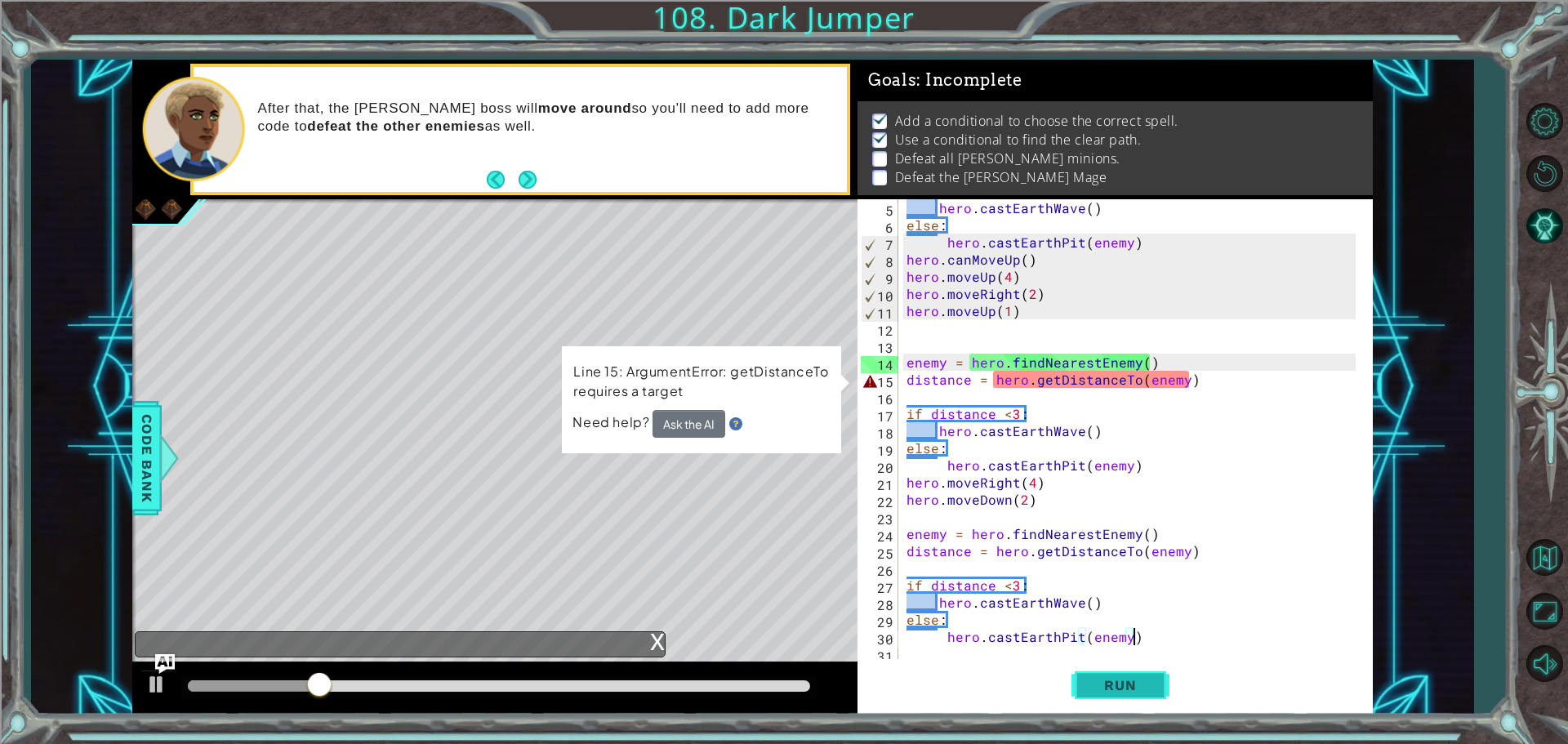
click at [1146, 677] on span "Run" at bounding box center [1120, 685] width 64 height 17
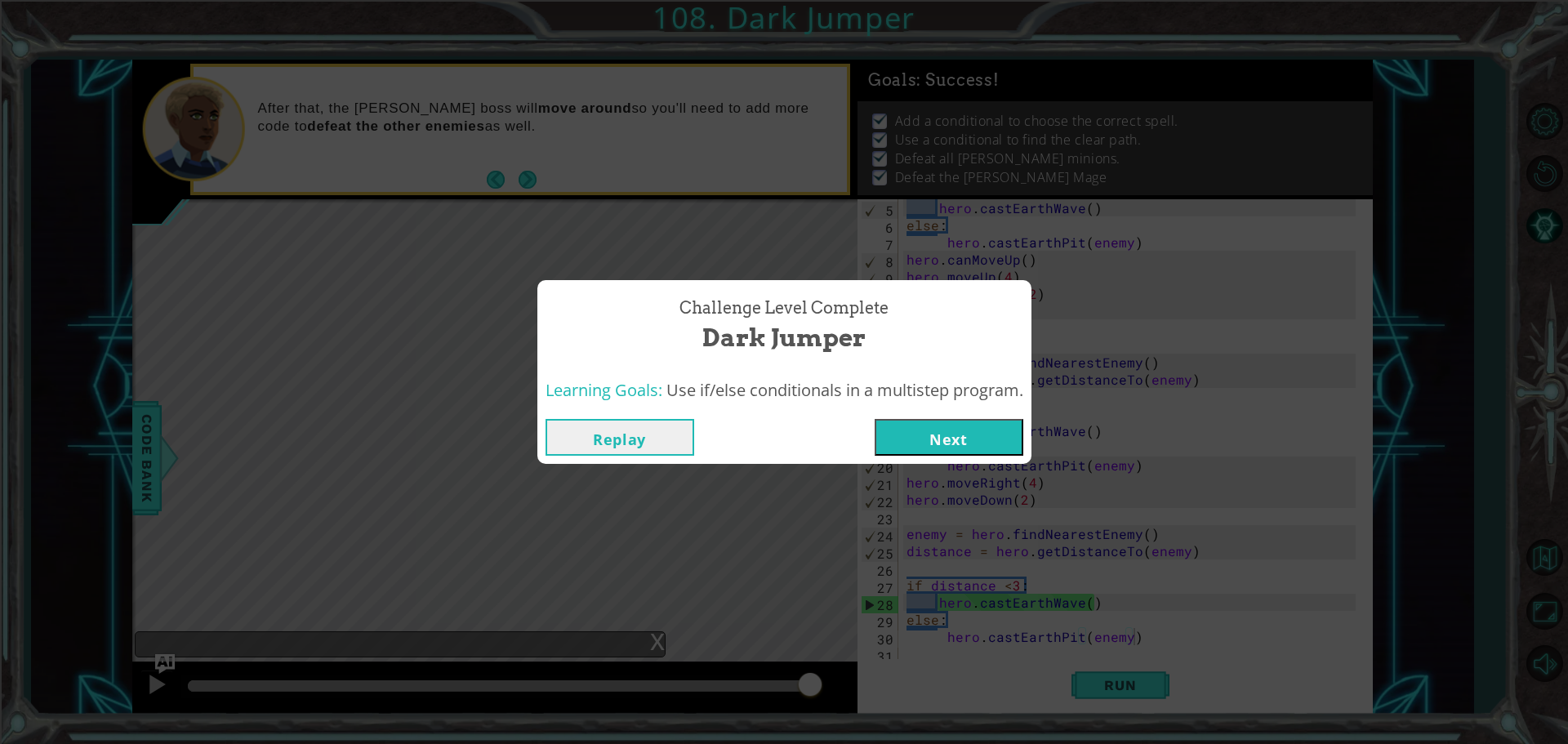
click at [989, 451] on button "Next" at bounding box center [949, 437] width 148 height 37
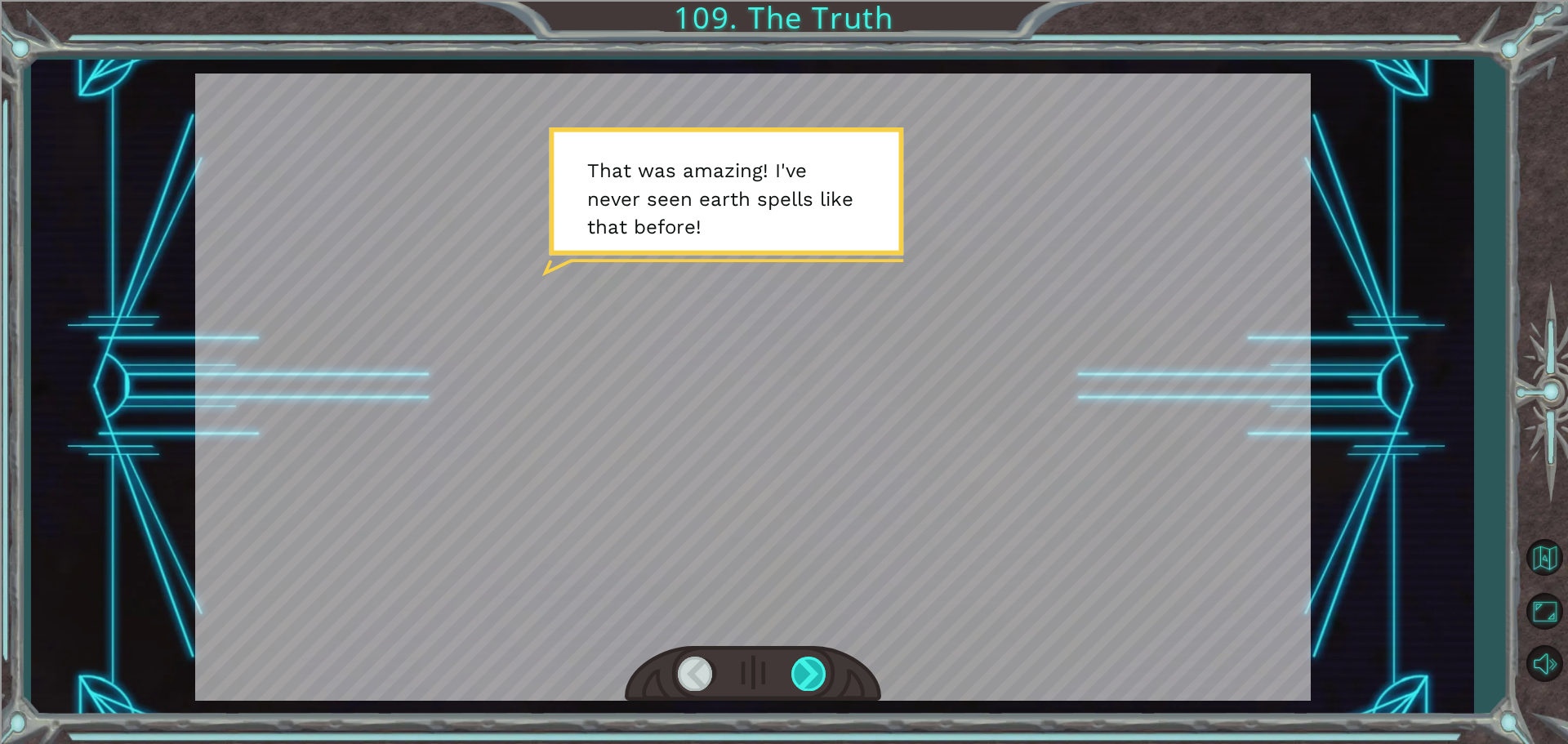
click at [811, 688] on div at bounding box center [810, 673] width 37 height 33
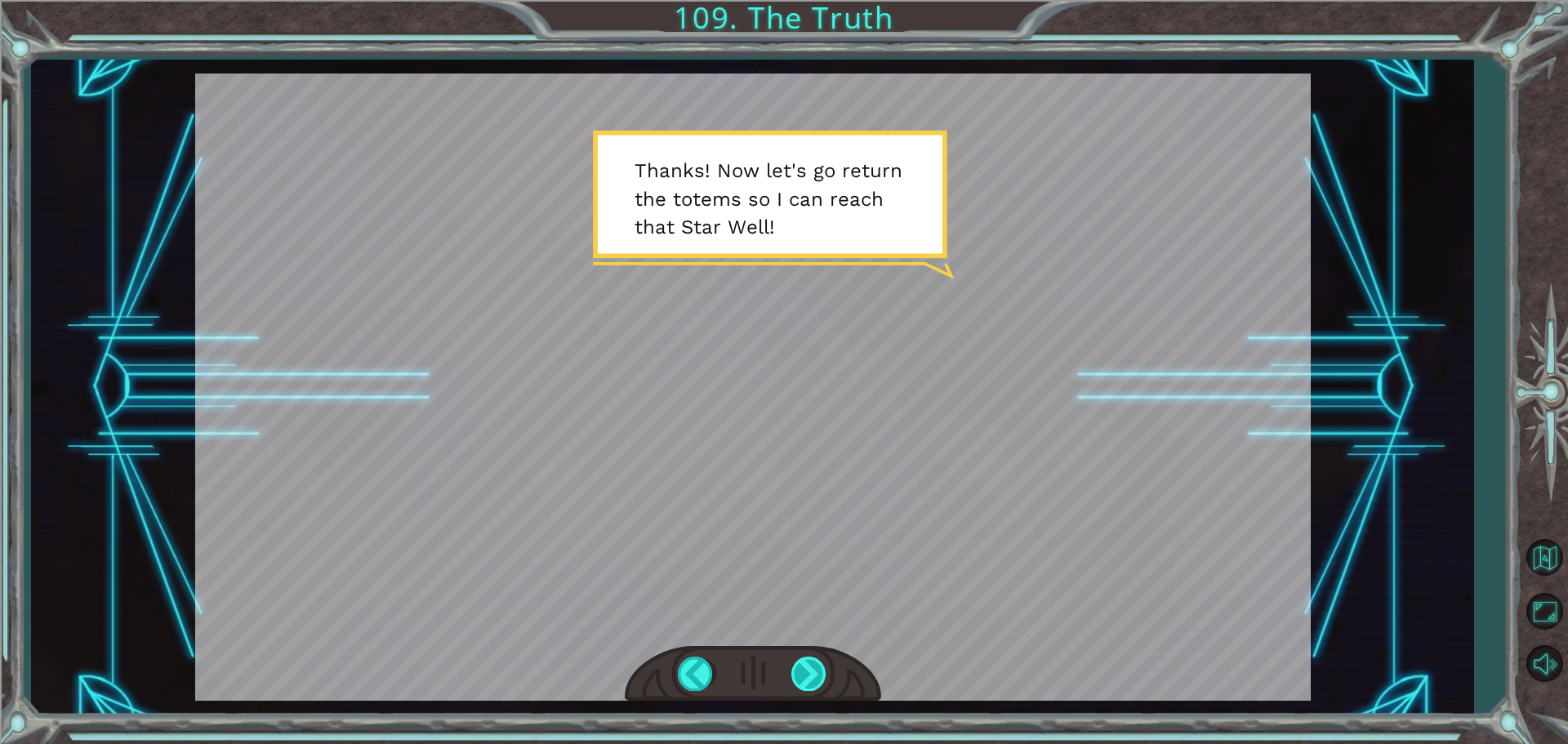
click at [805, 672] on div at bounding box center [810, 673] width 37 height 33
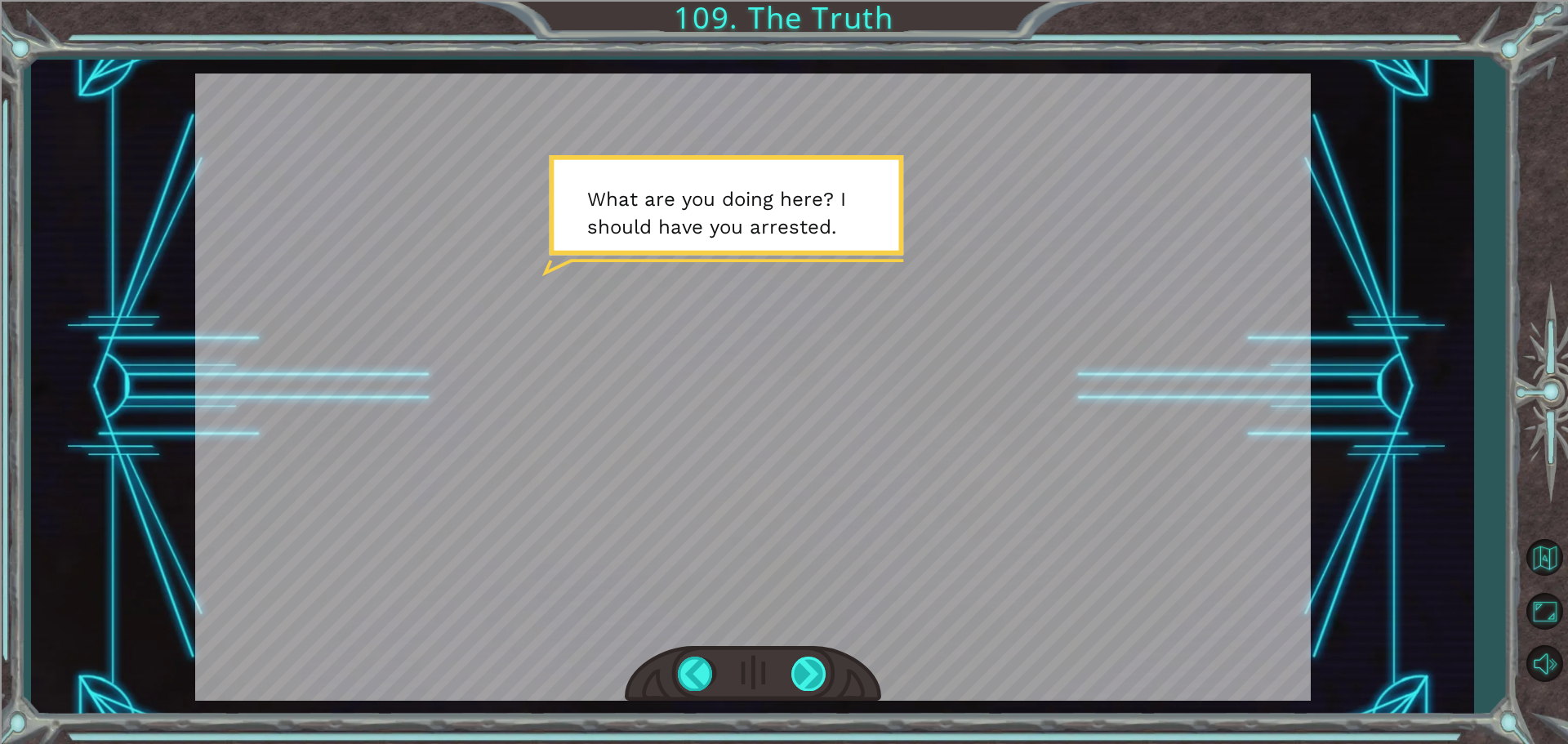
click at [813, 668] on div at bounding box center [810, 673] width 37 height 33
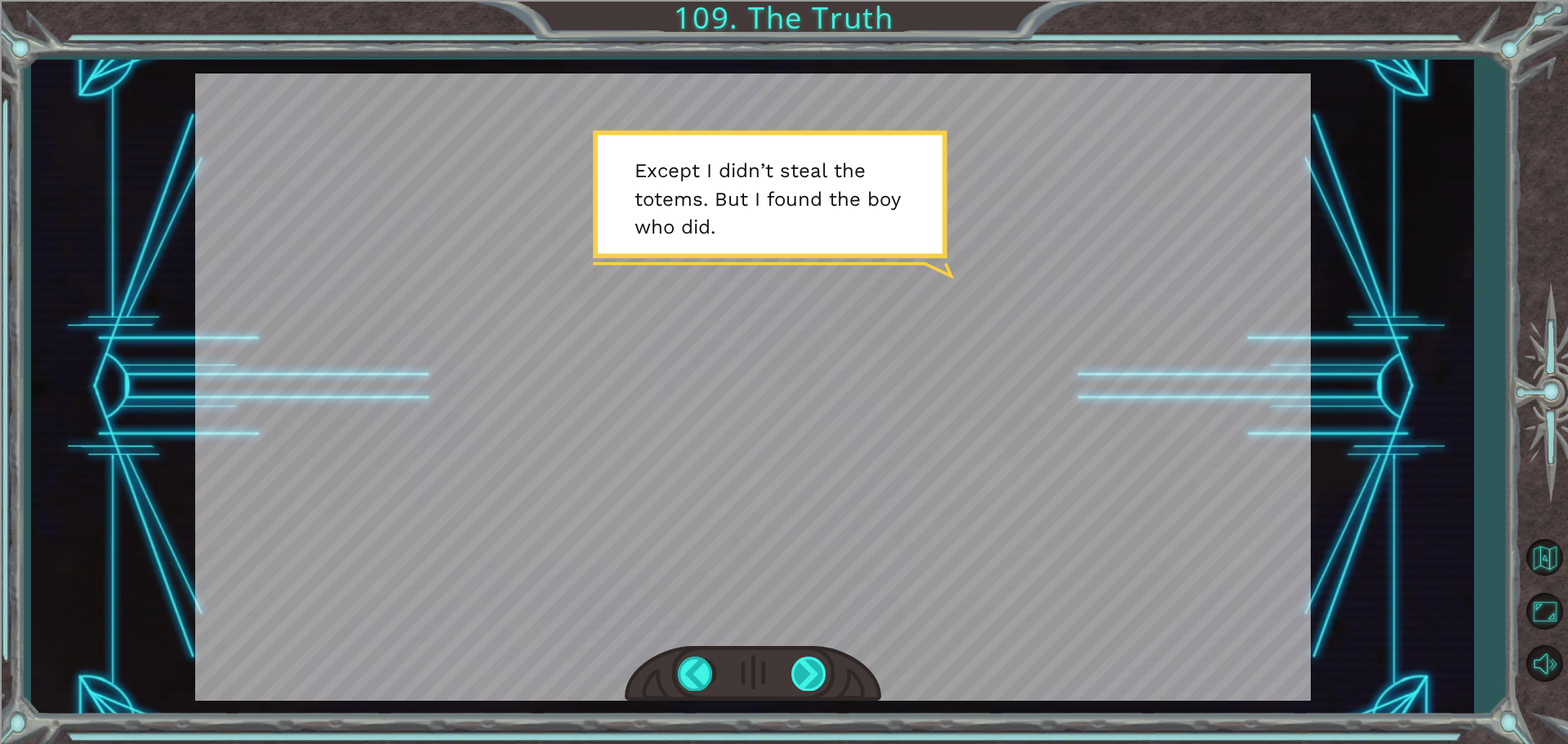
click at [799, 661] on div at bounding box center [810, 673] width 37 height 33
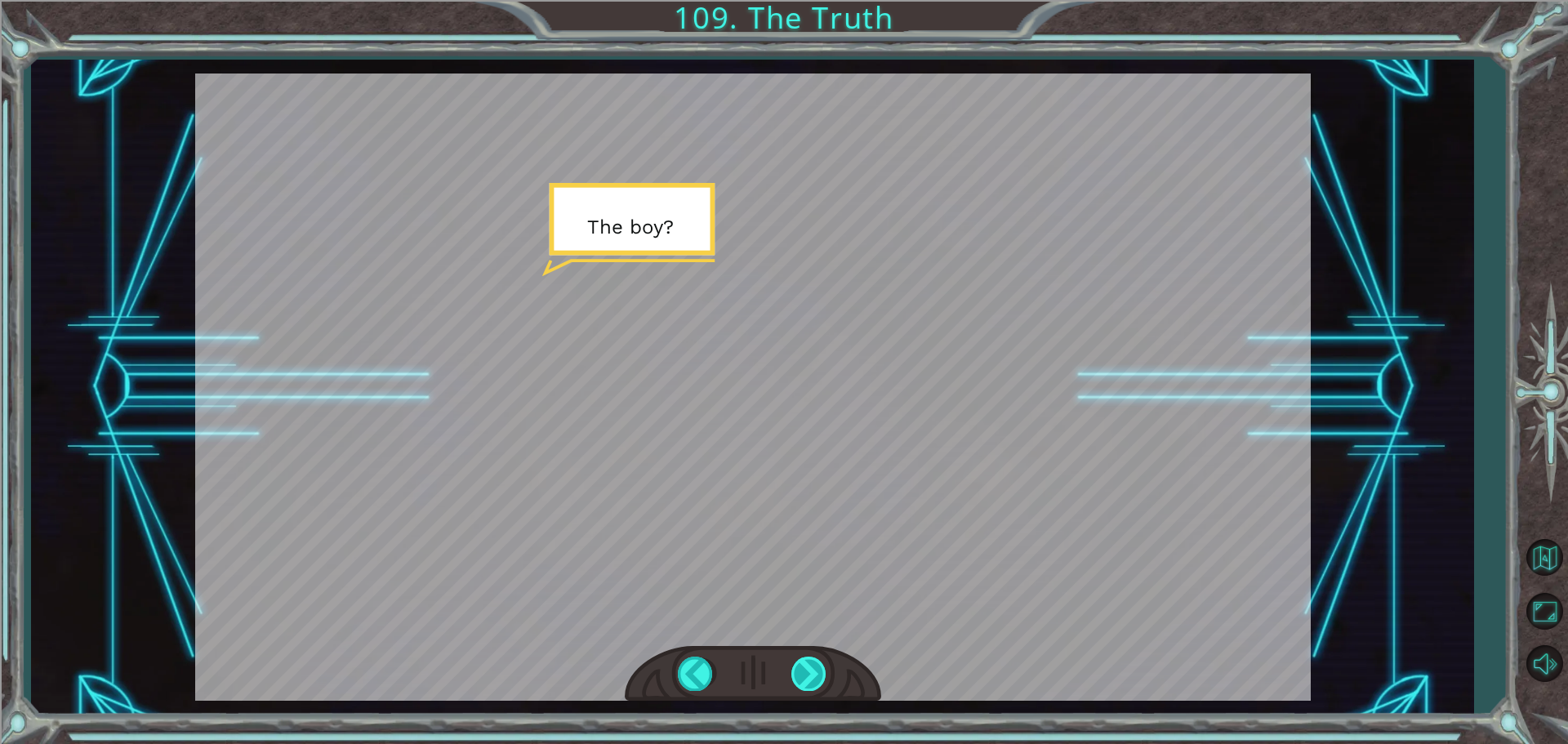
click at [799, 661] on div at bounding box center [810, 673] width 37 height 33
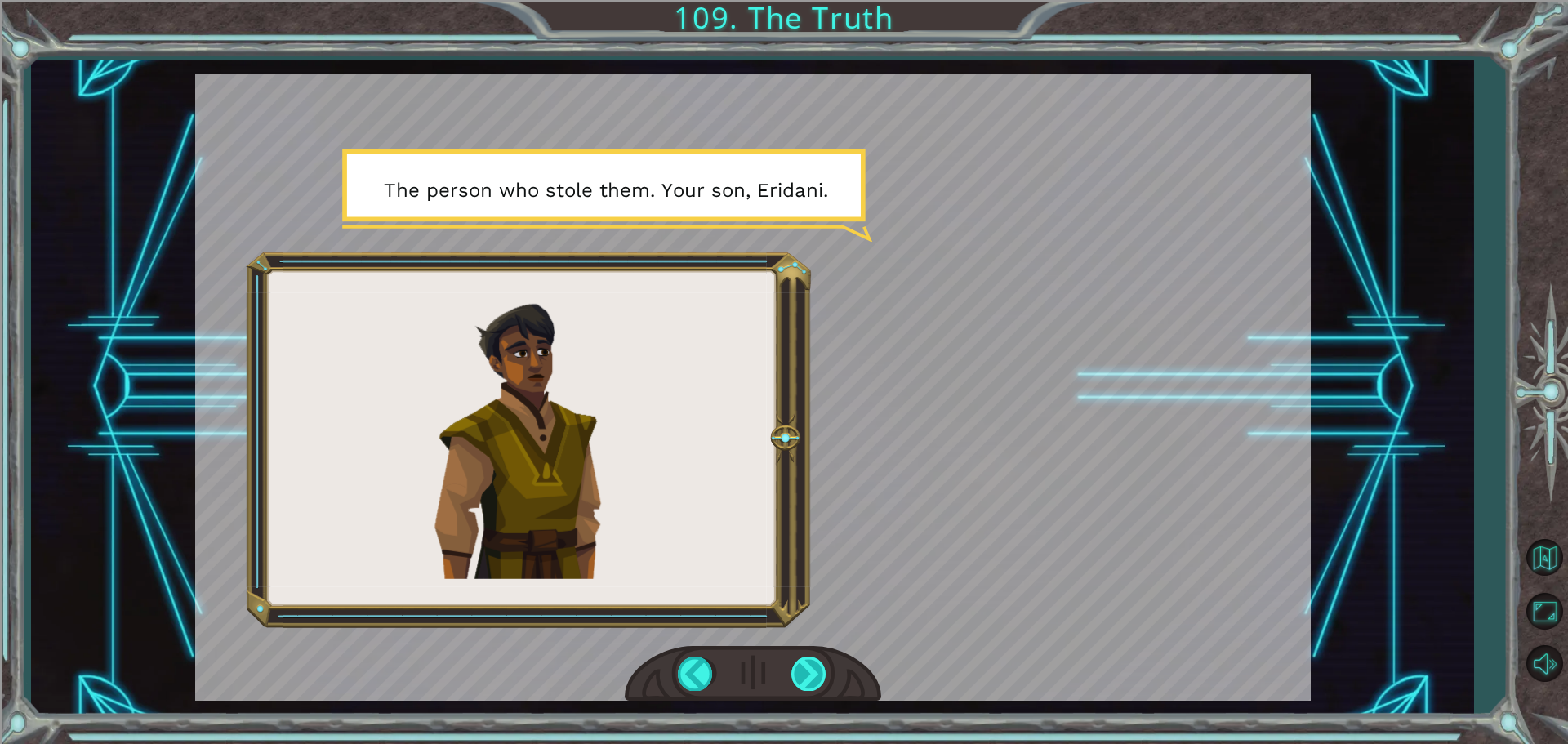
click at [799, 661] on div at bounding box center [810, 673] width 37 height 33
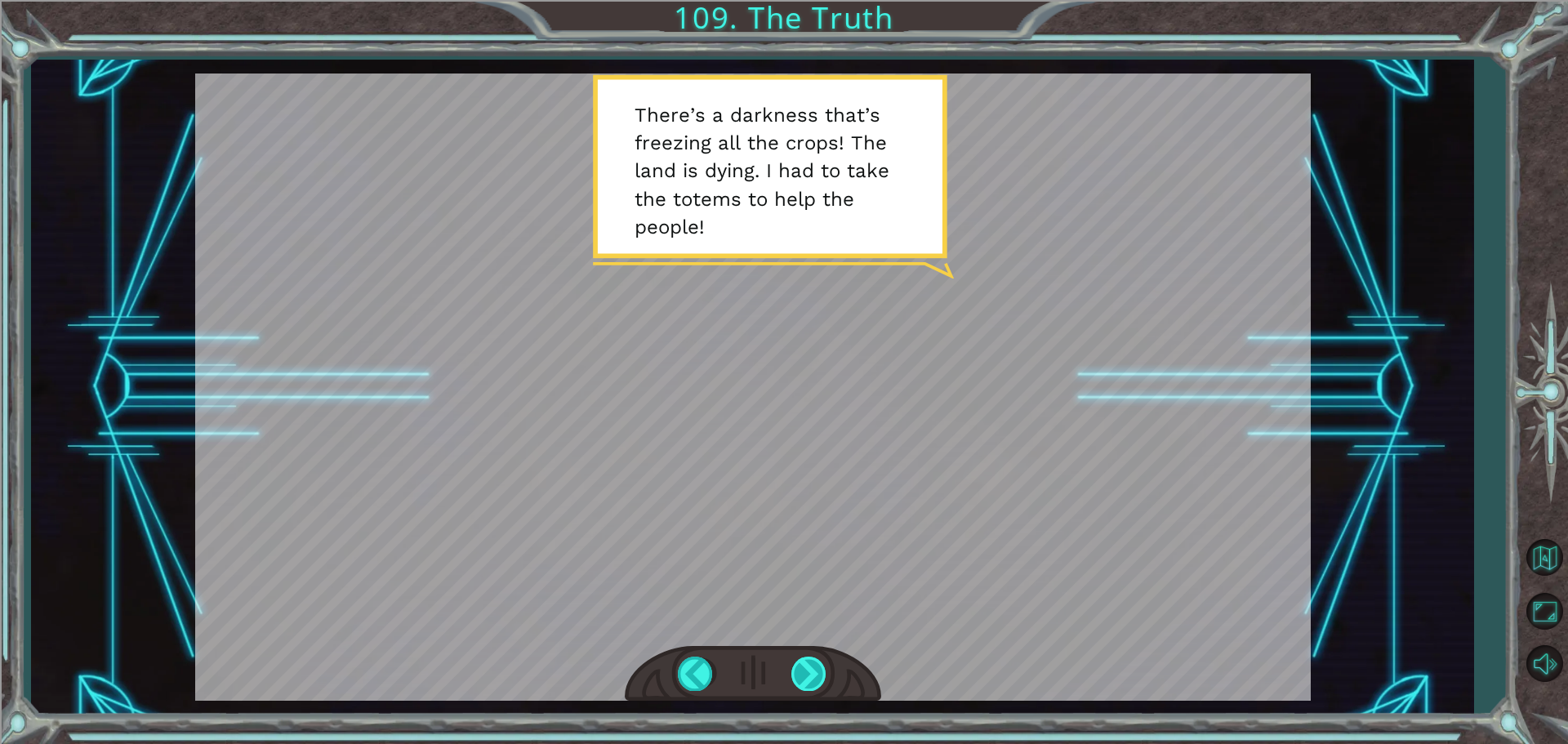
click at [799, 661] on div at bounding box center [810, 673] width 37 height 33
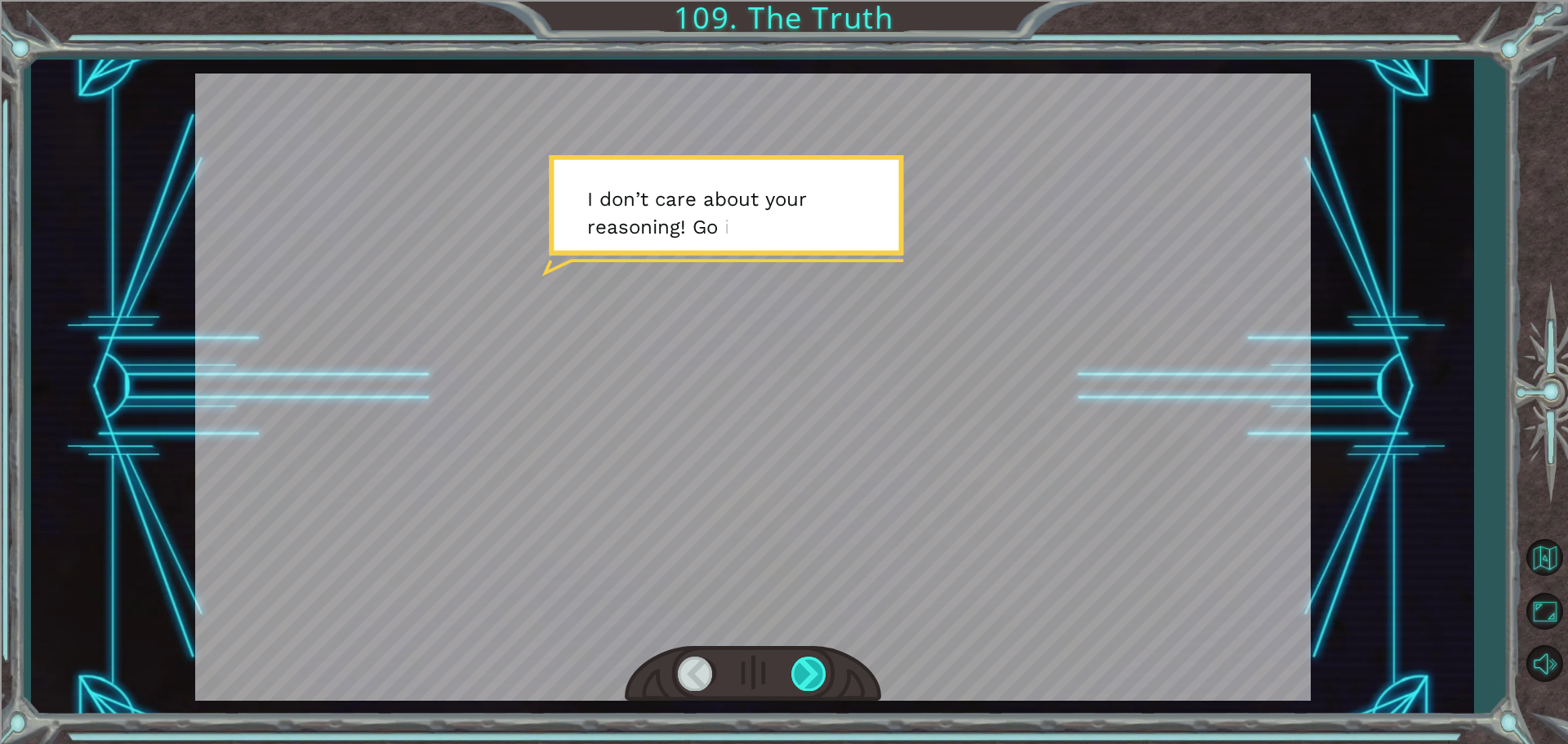
click at [799, 661] on div at bounding box center [810, 673] width 37 height 33
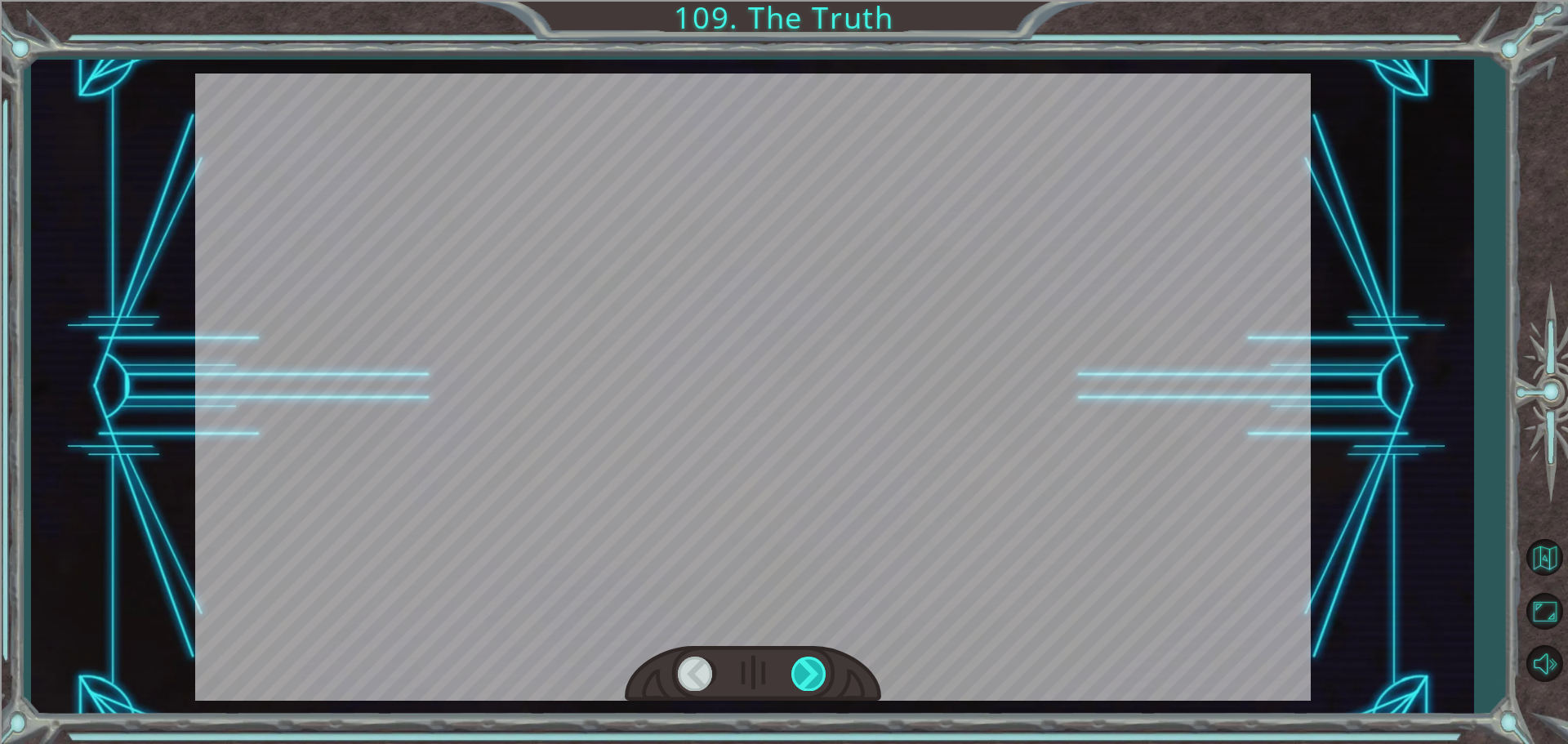
click at [799, 661] on div at bounding box center [810, 673] width 37 height 33
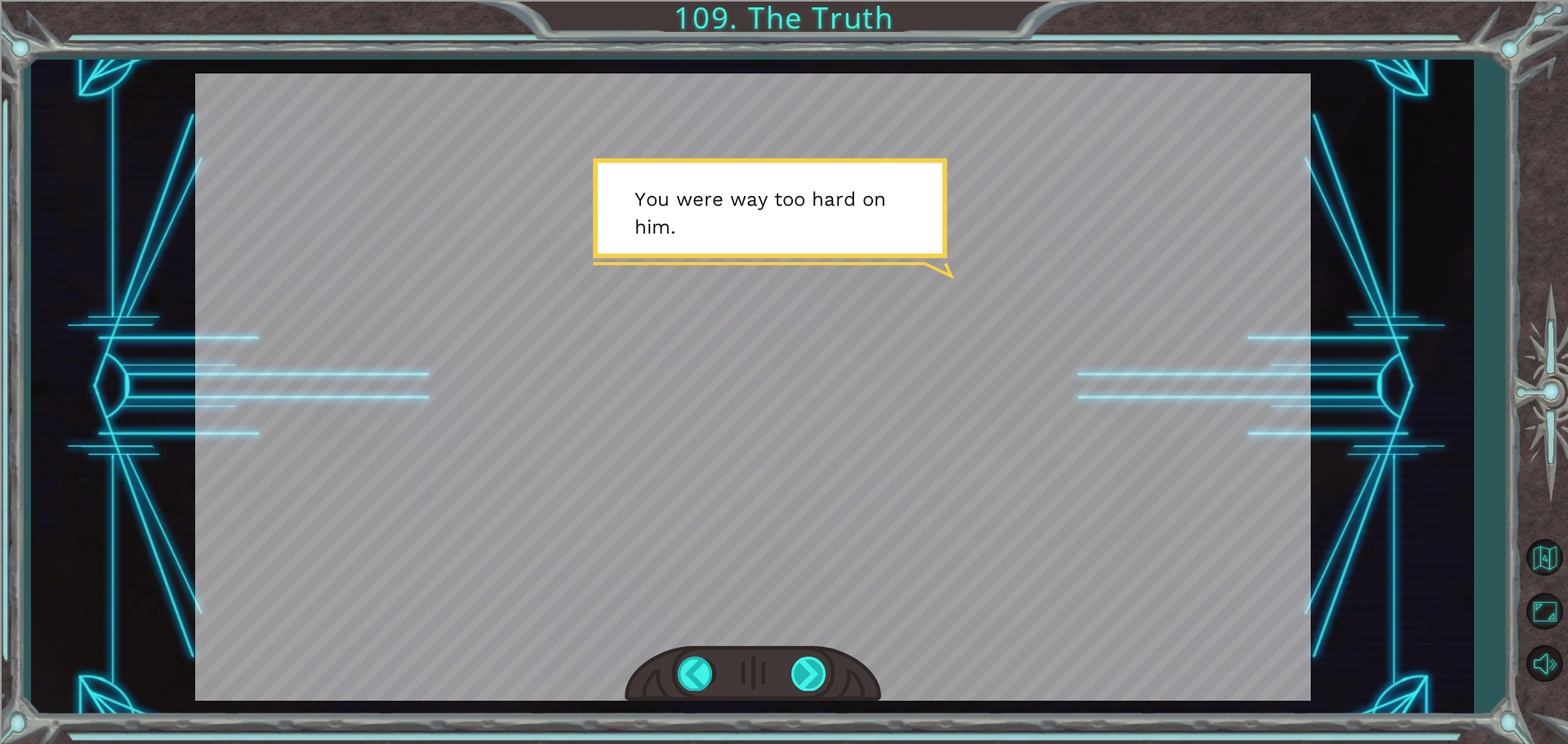
click at [799, 661] on div at bounding box center [810, 673] width 37 height 33
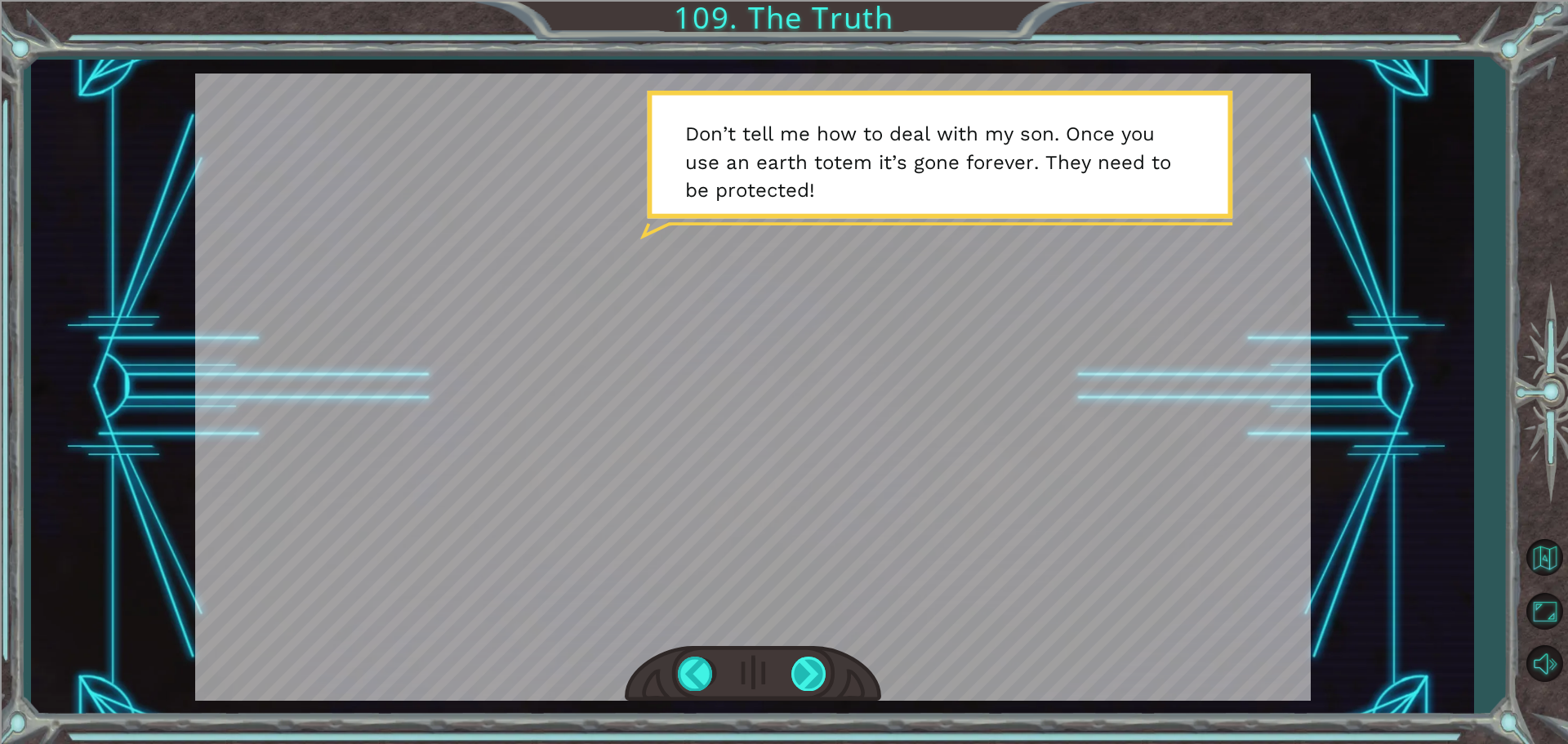
click at [799, 661] on div at bounding box center [810, 673] width 37 height 33
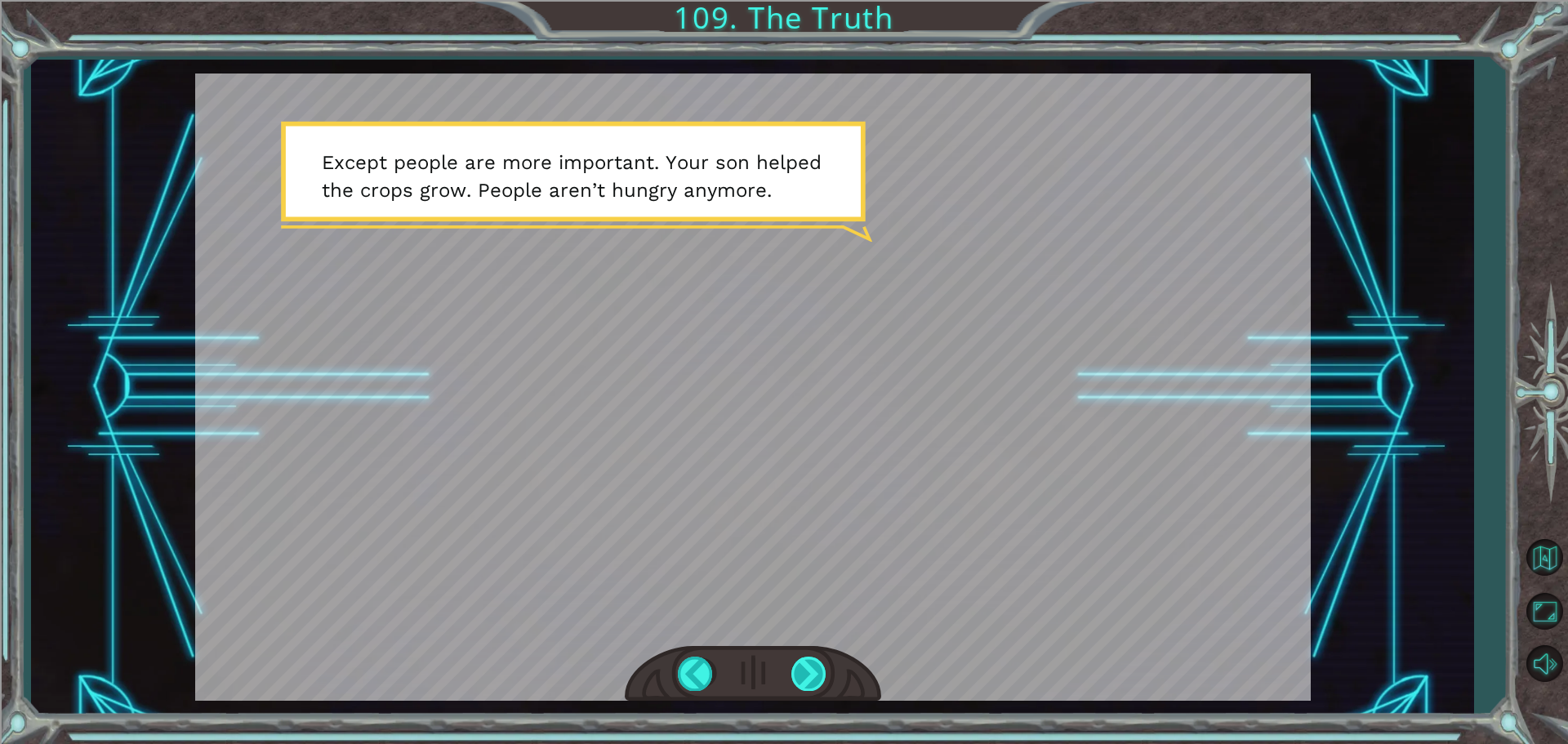
click at [799, 661] on div at bounding box center [810, 673] width 37 height 33
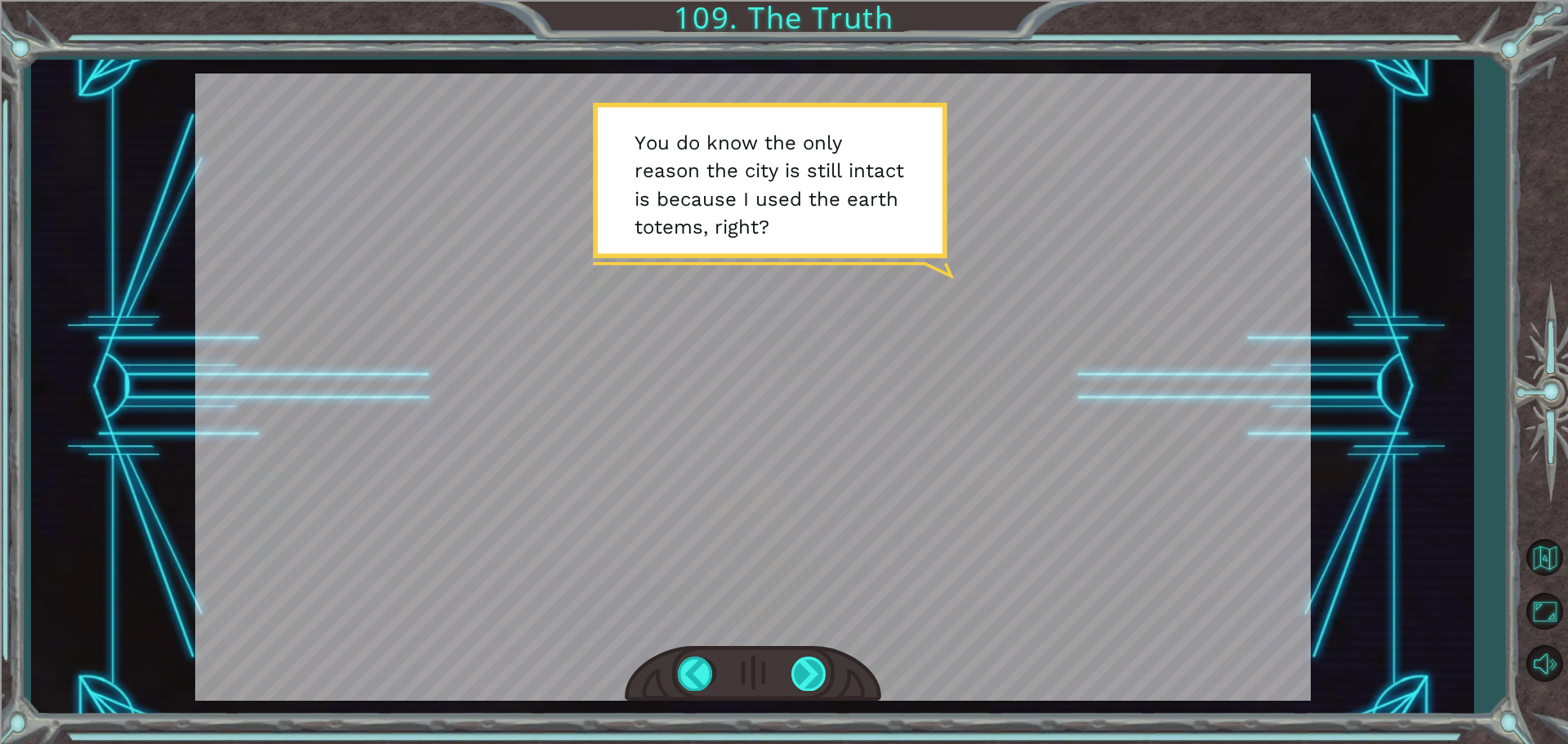
click at [799, 661] on div at bounding box center [810, 673] width 37 height 33
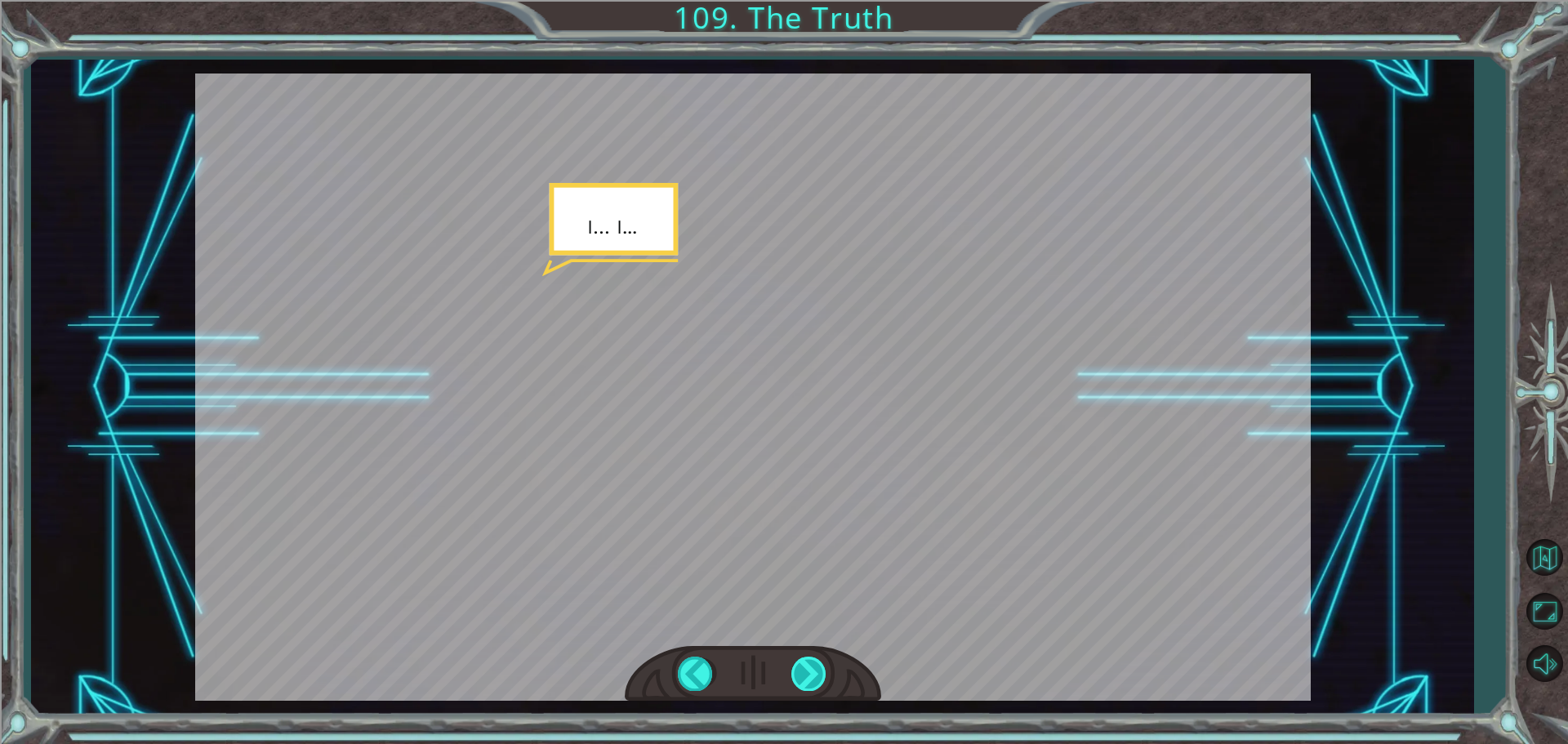
click at [799, 661] on div at bounding box center [810, 673] width 37 height 33
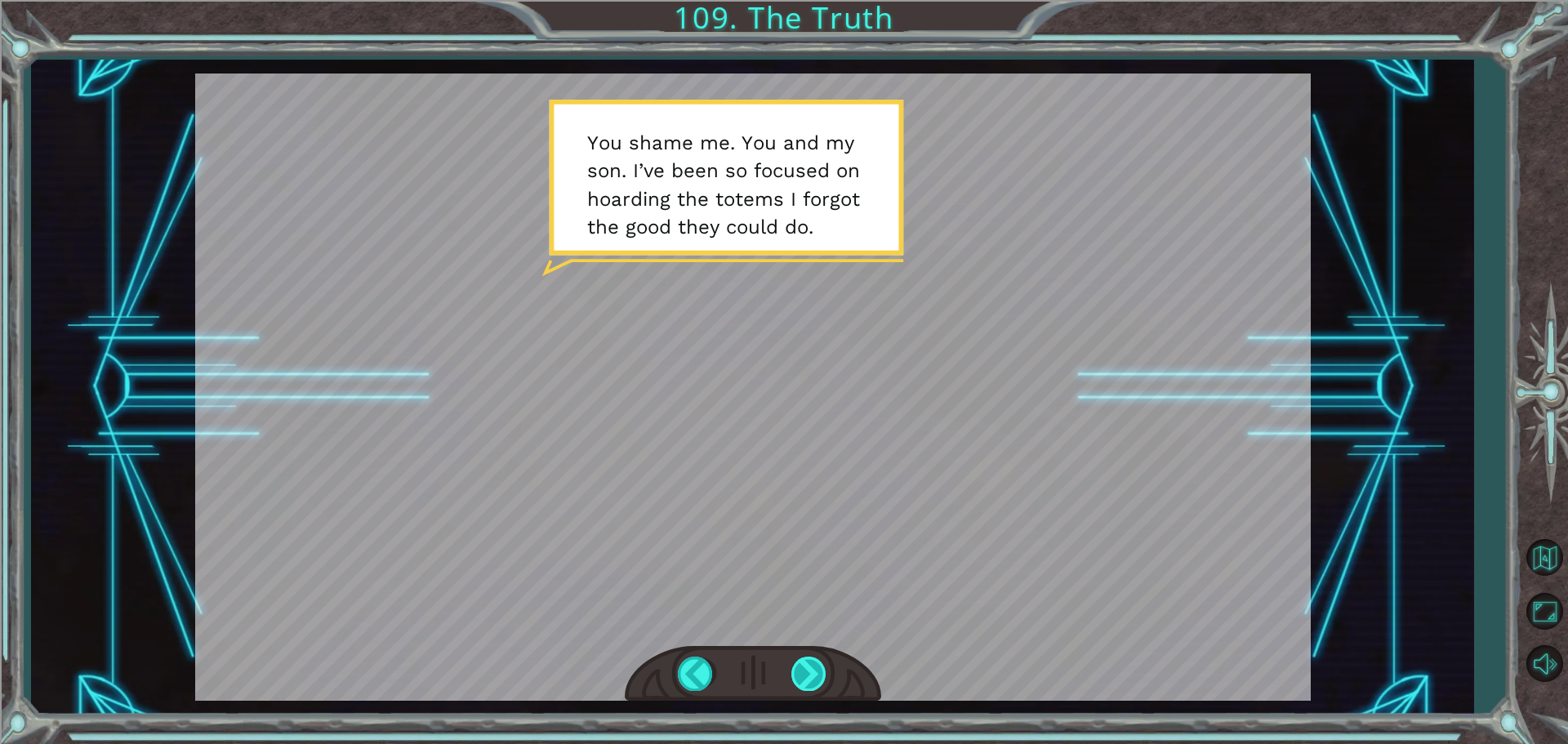
click at [799, 661] on div at bounding box center [810, 673] width 37 height 33
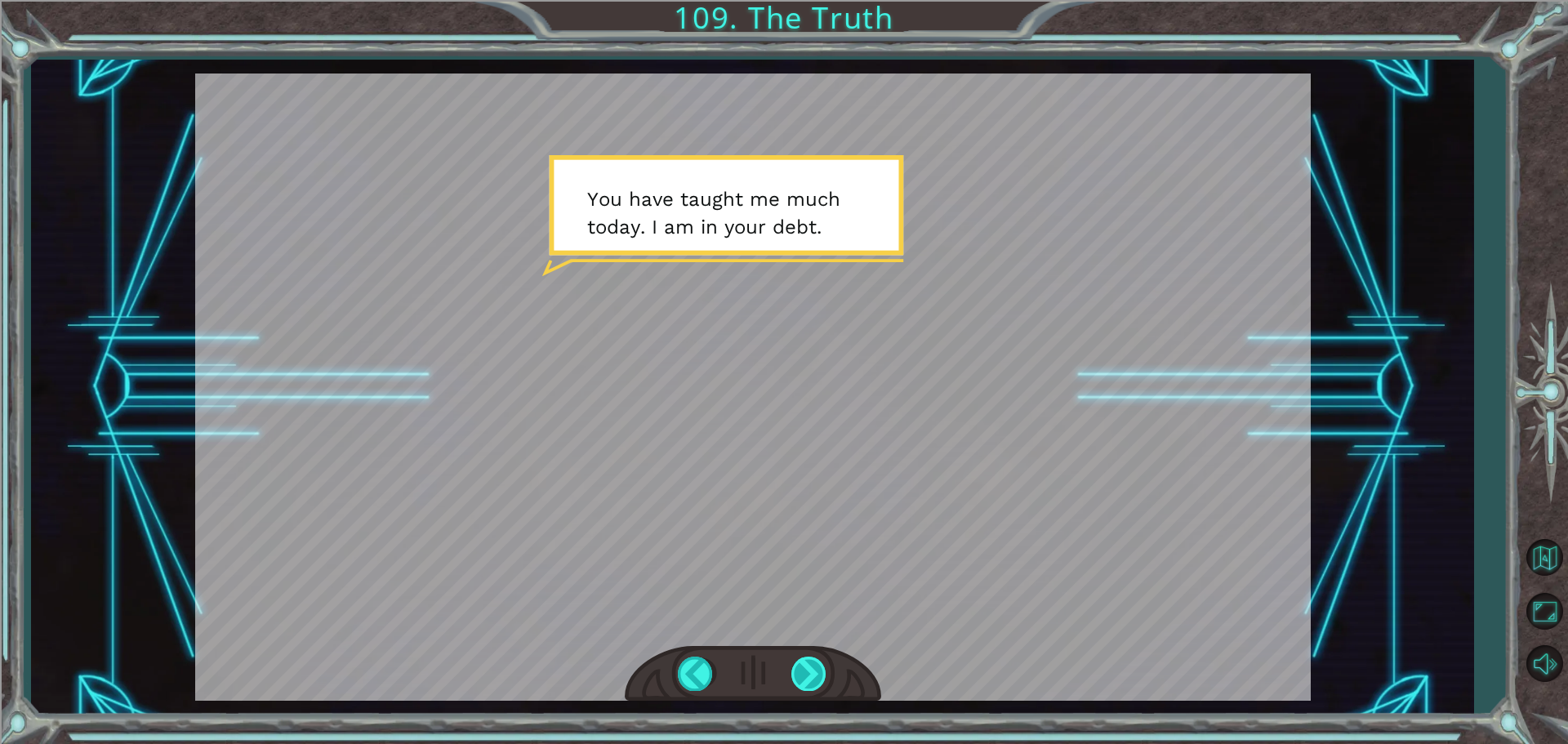
click at [799, 661] on div at bounding box center [810, 673] width 37 height 33
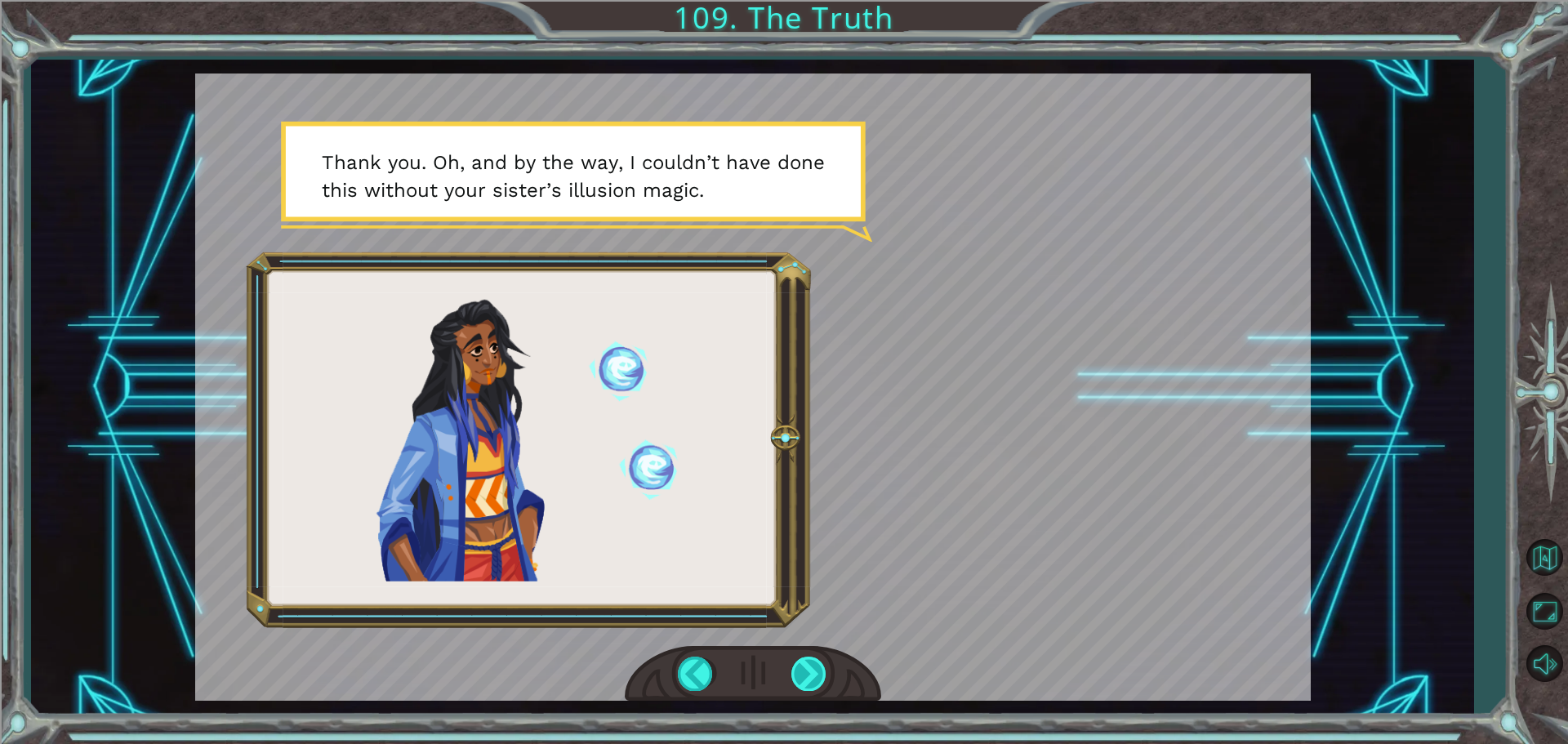
click at [799, 661] on div at bounding box center [810, 673] width 37 height 33
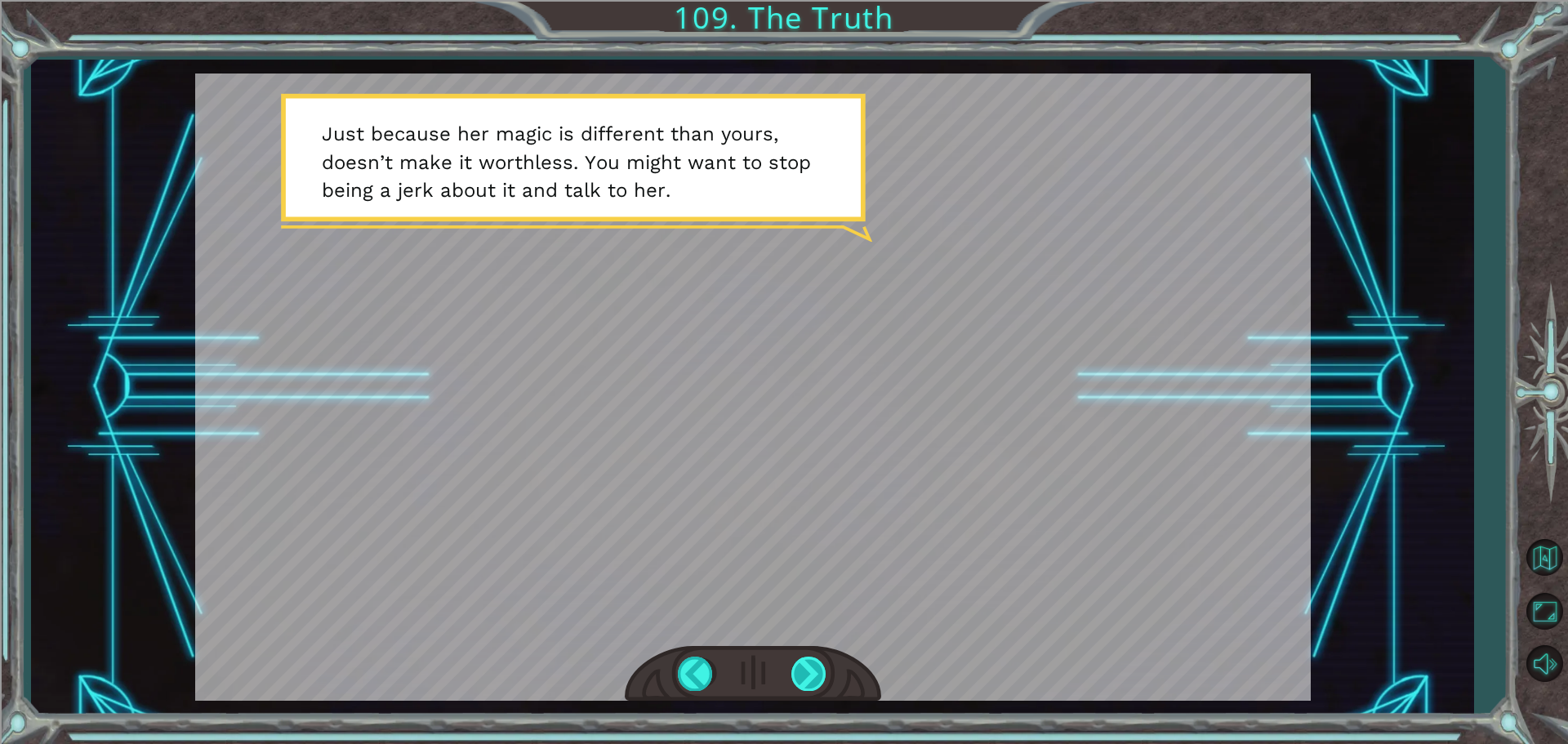
click at [799, 661] on div at bounding box center [810, 673] width 37 height 33
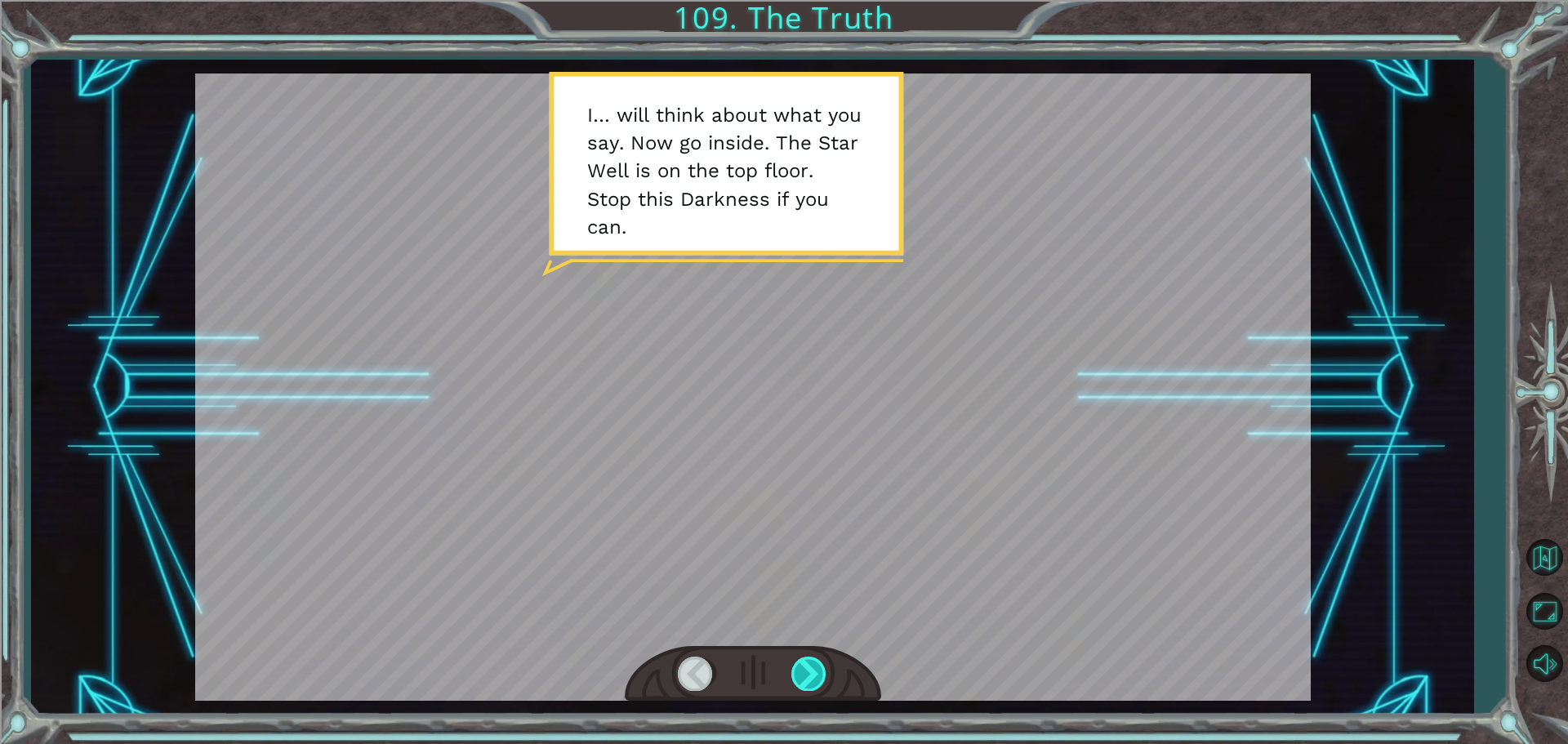
click at [799, 661] on div at bounding box center [810, 673] width 37 height 33
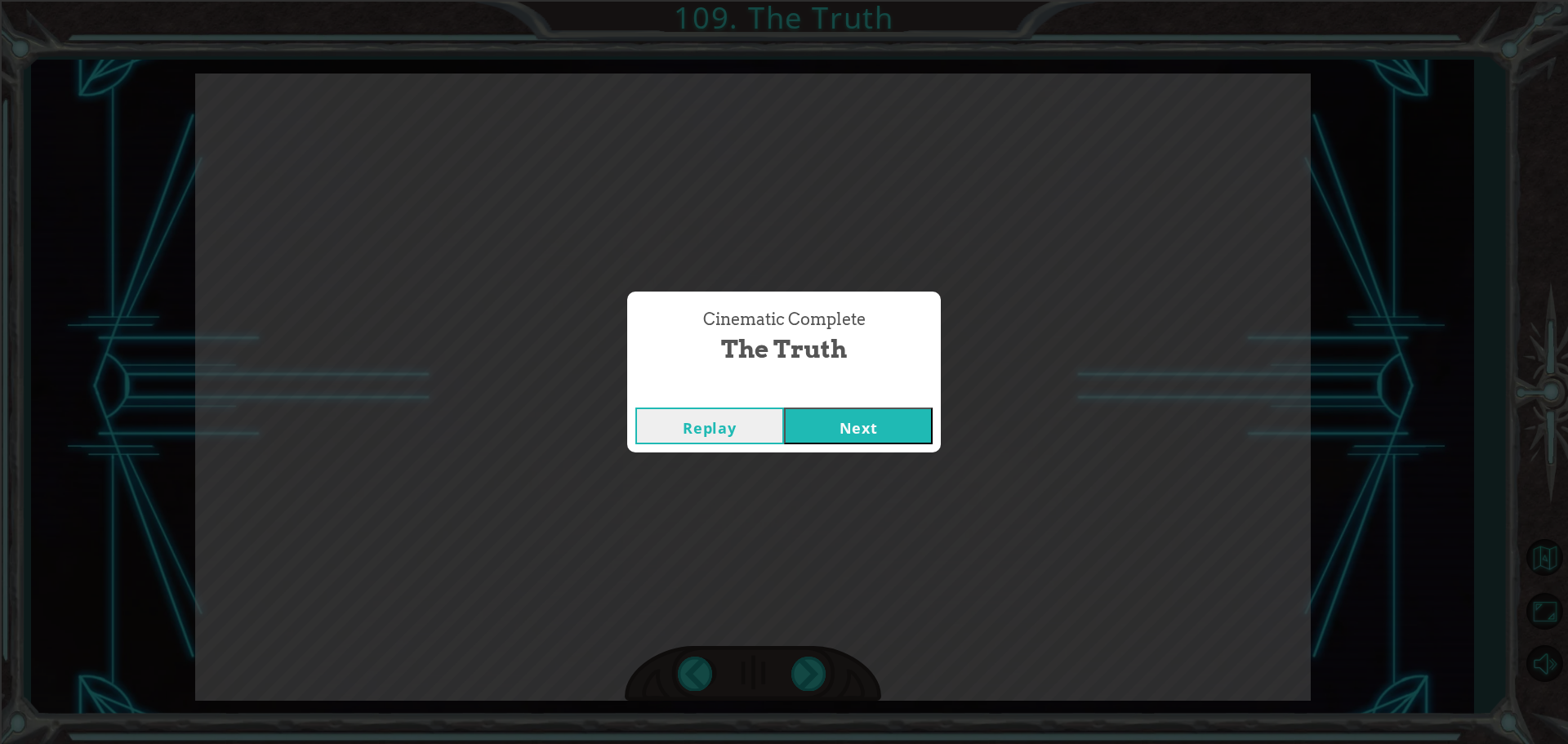
click at [847, 427] on button "Next" at bounding box center [858, 425] width 148 height 37
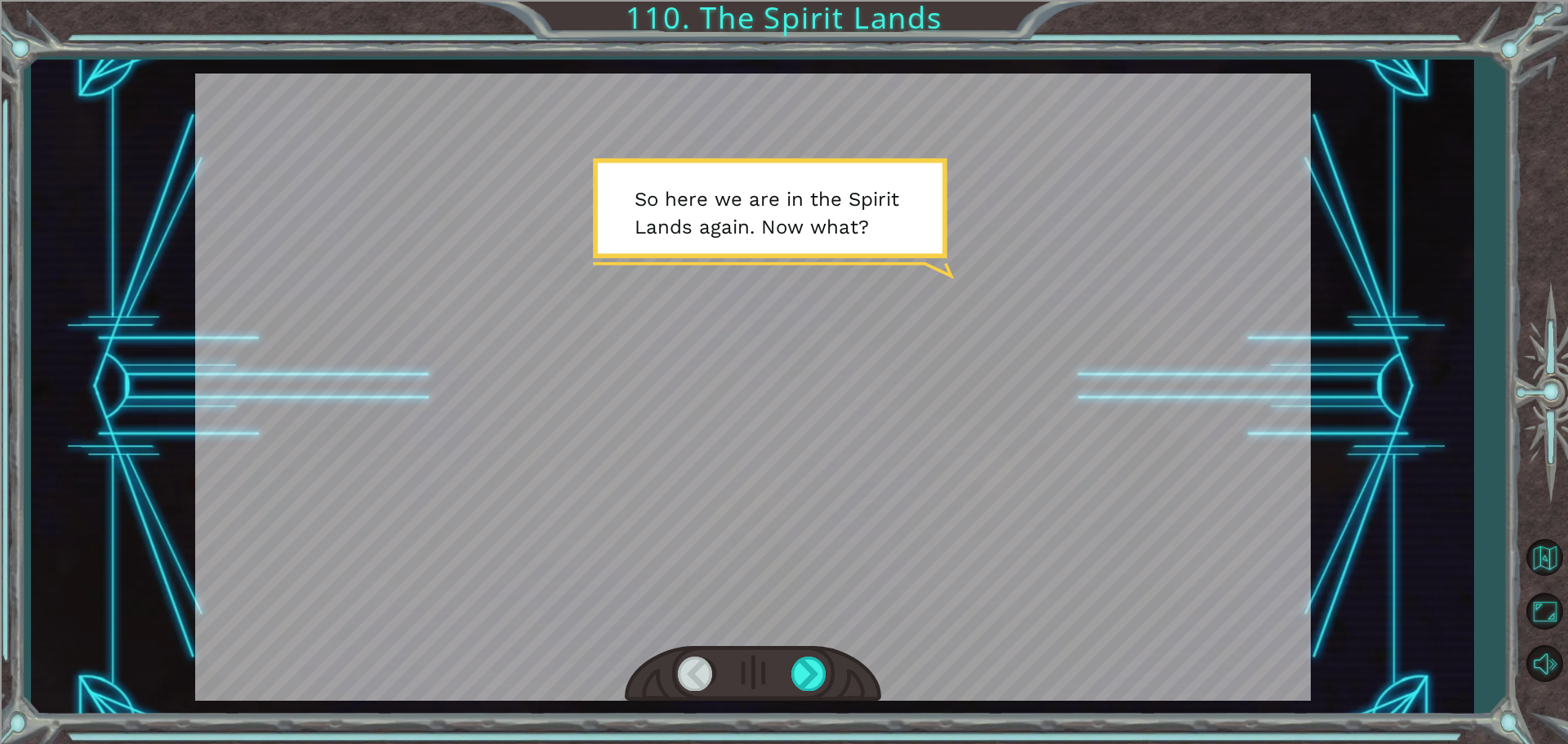
click at [787, 678] on div at bounding box center [753, 673] width 256 height 56
click at [783, 676] on div at bounding box center [753, 673] width 256 height 56
click at [801, 665] on div at bounding box center [810, 673] width 37 height 33
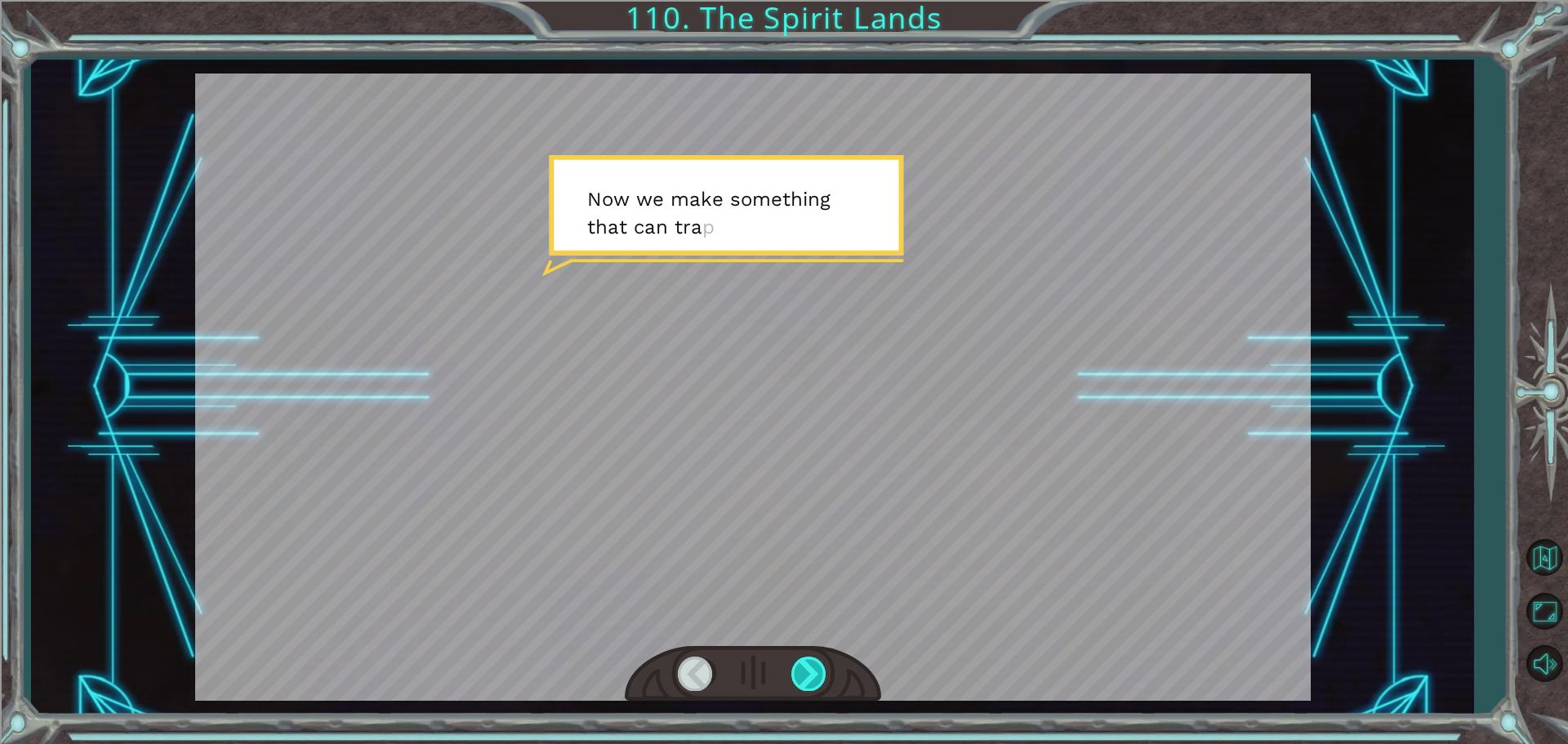
click at [799, 663] on div at bounding box center [810, 673] width 37 height 33
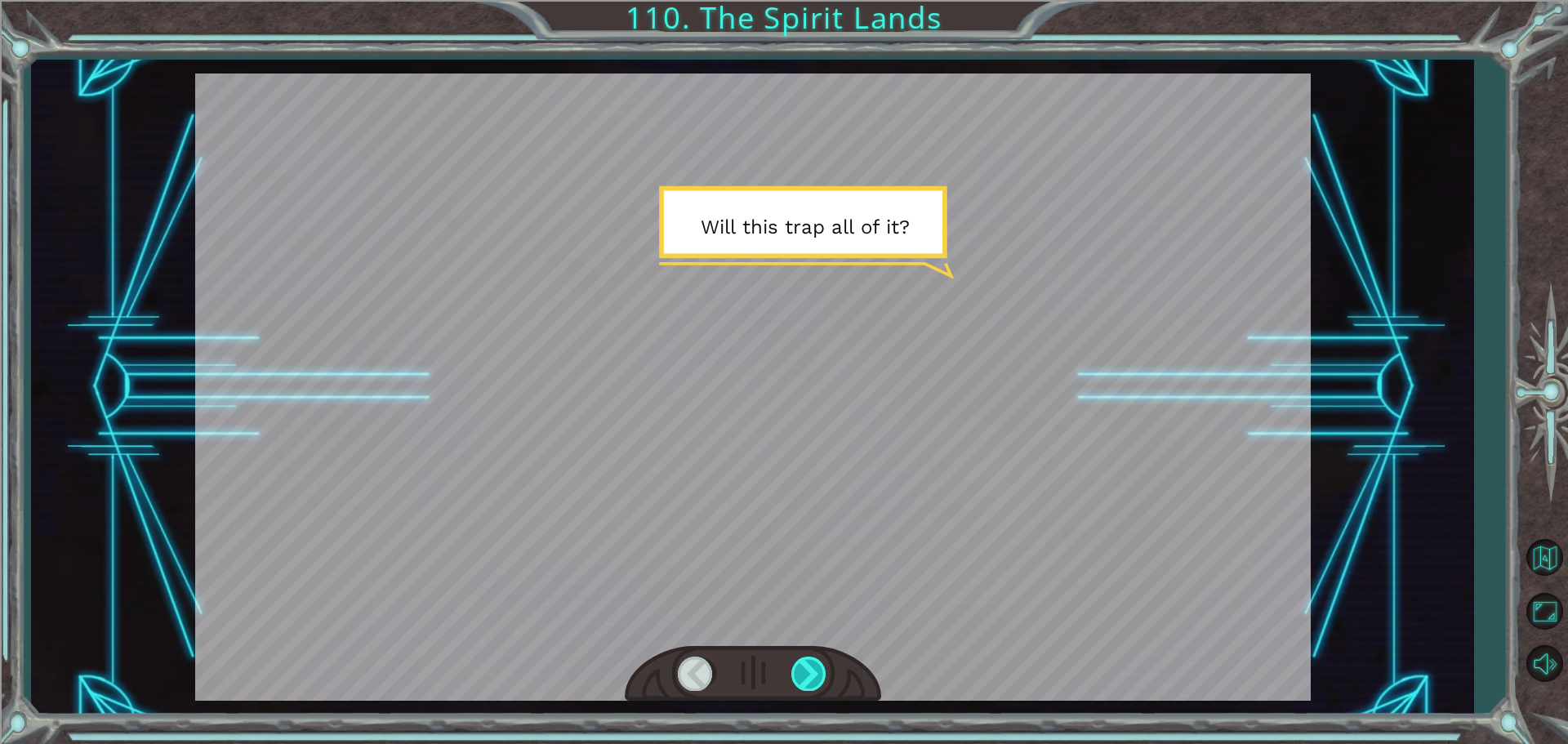
click at [799, 663] on div at bounding box center [810, 673] width 37 height 33
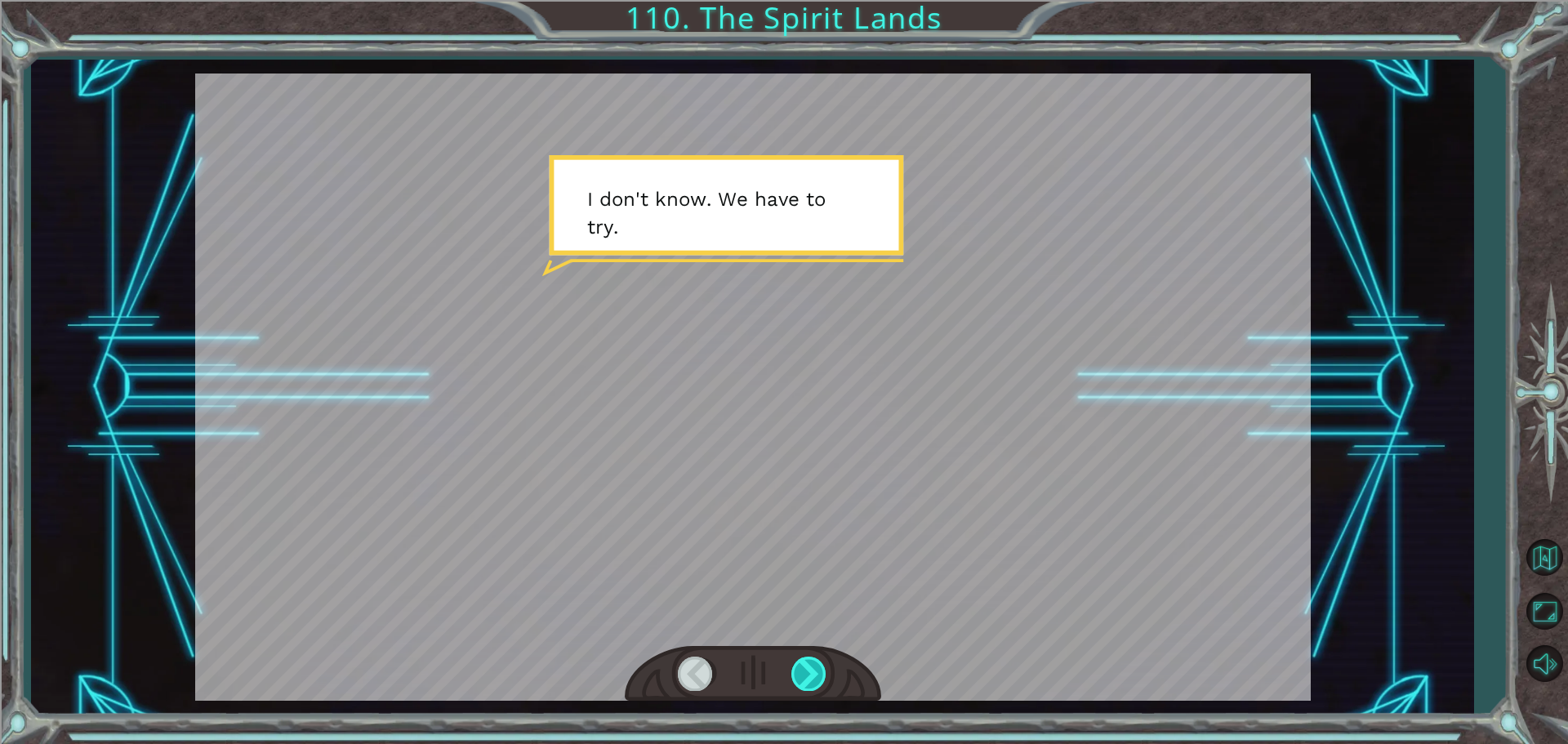
click at [799, 663] on div at bounding box center [810, 673] width 37 height 33
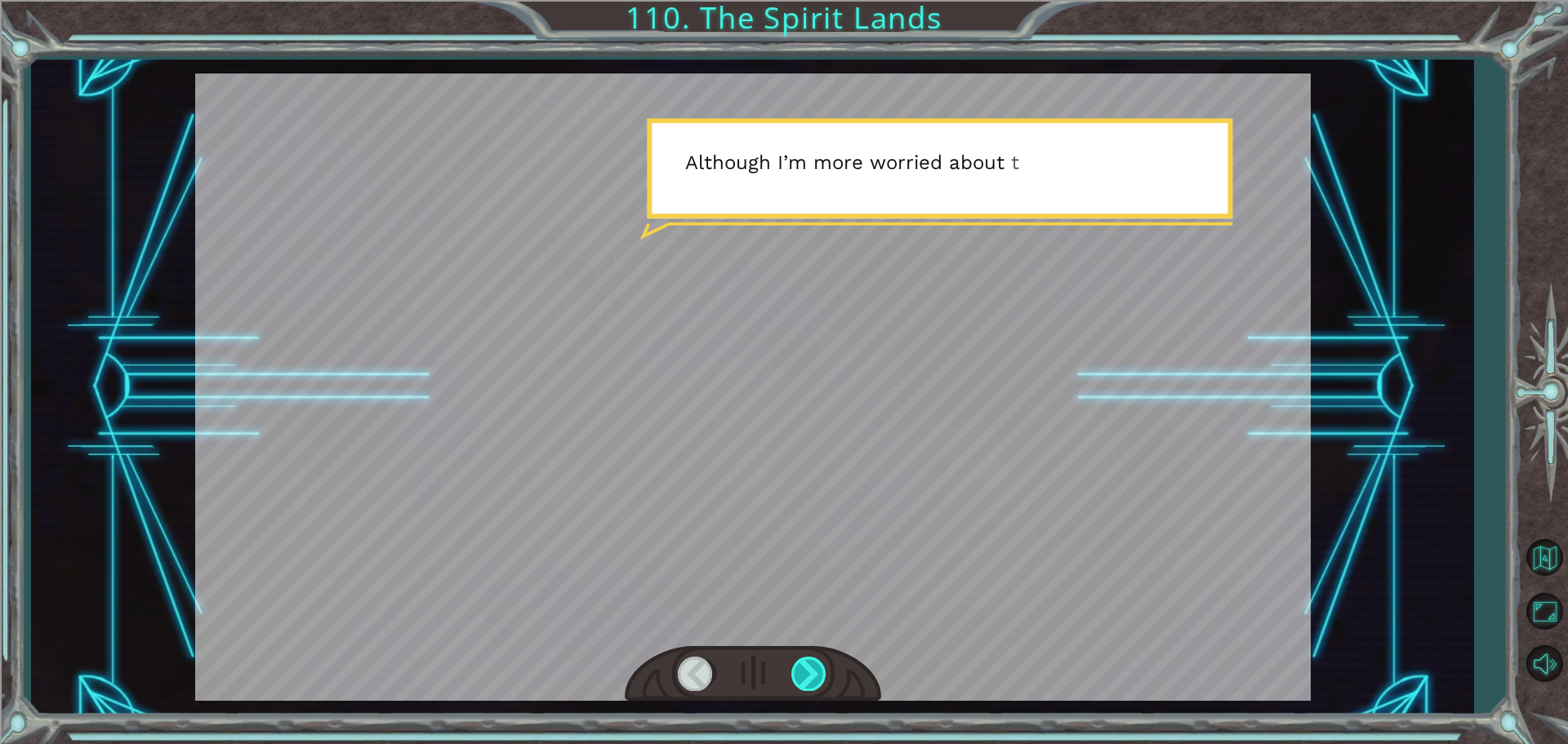
click at [799, 663] on div at bounding box center [810, 673] width 37 height 33
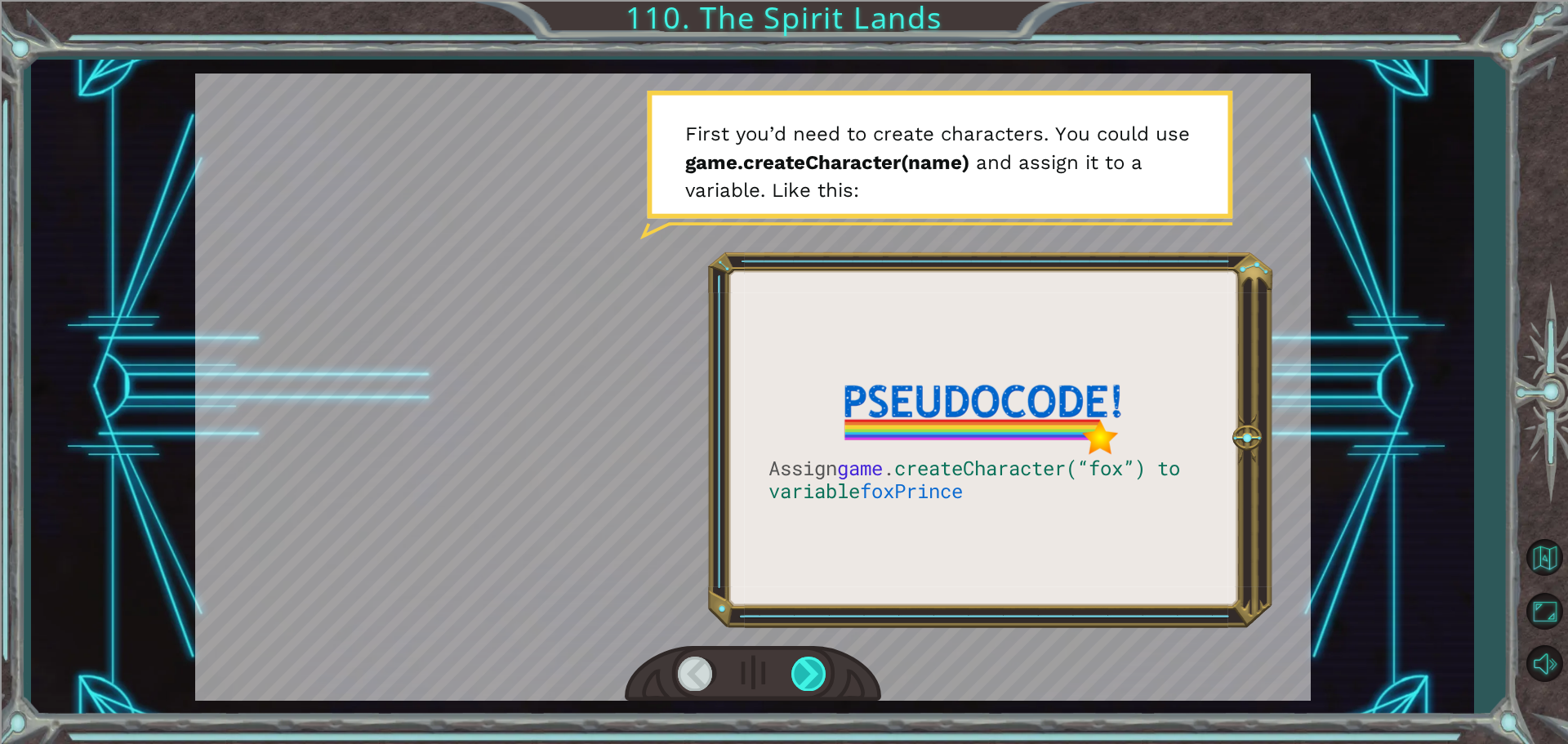
click at [799, 663] on div at bounding box center [810, 673] width 37 height 33
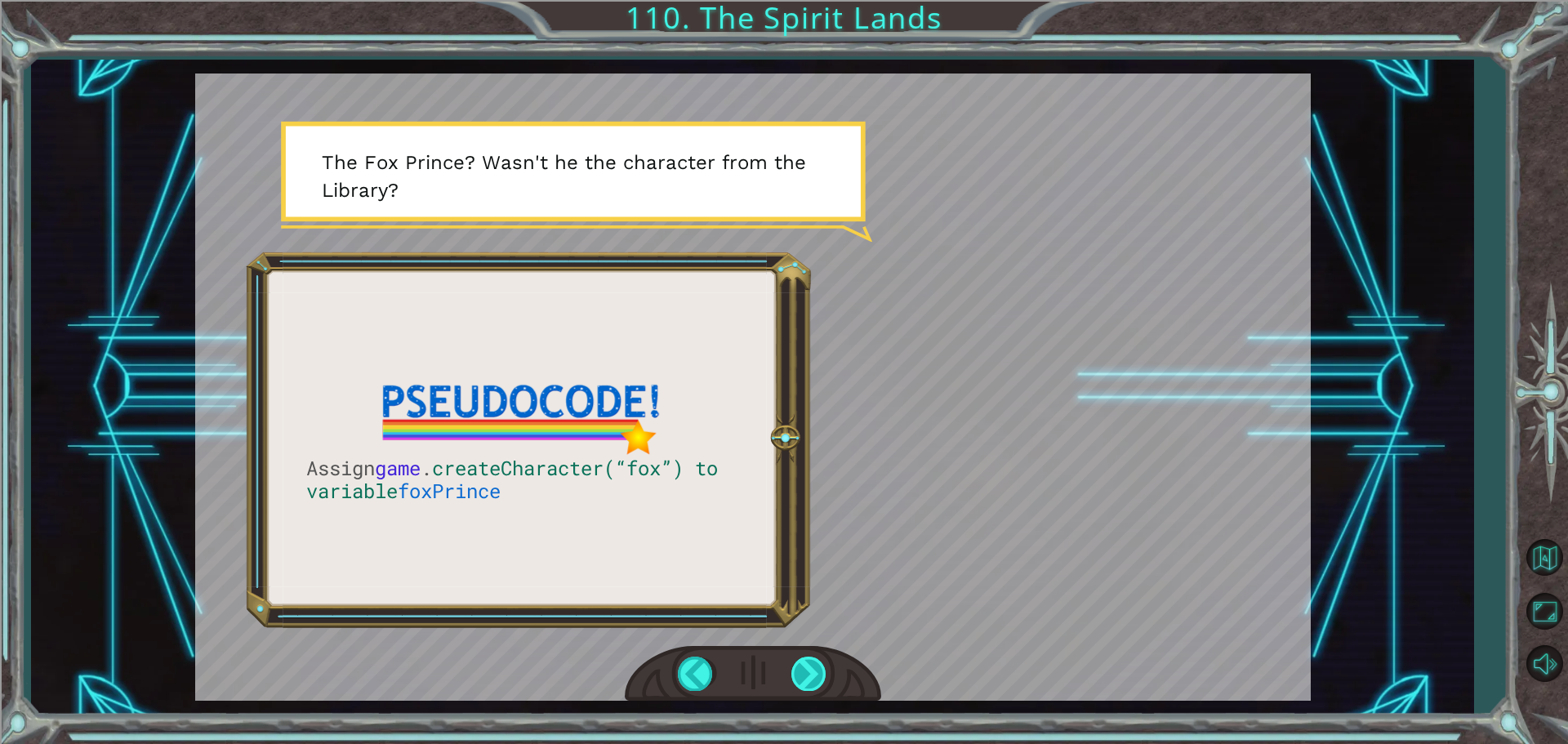
click at [799, 663] on div at bounding box center [810, 673] width 37 height 33
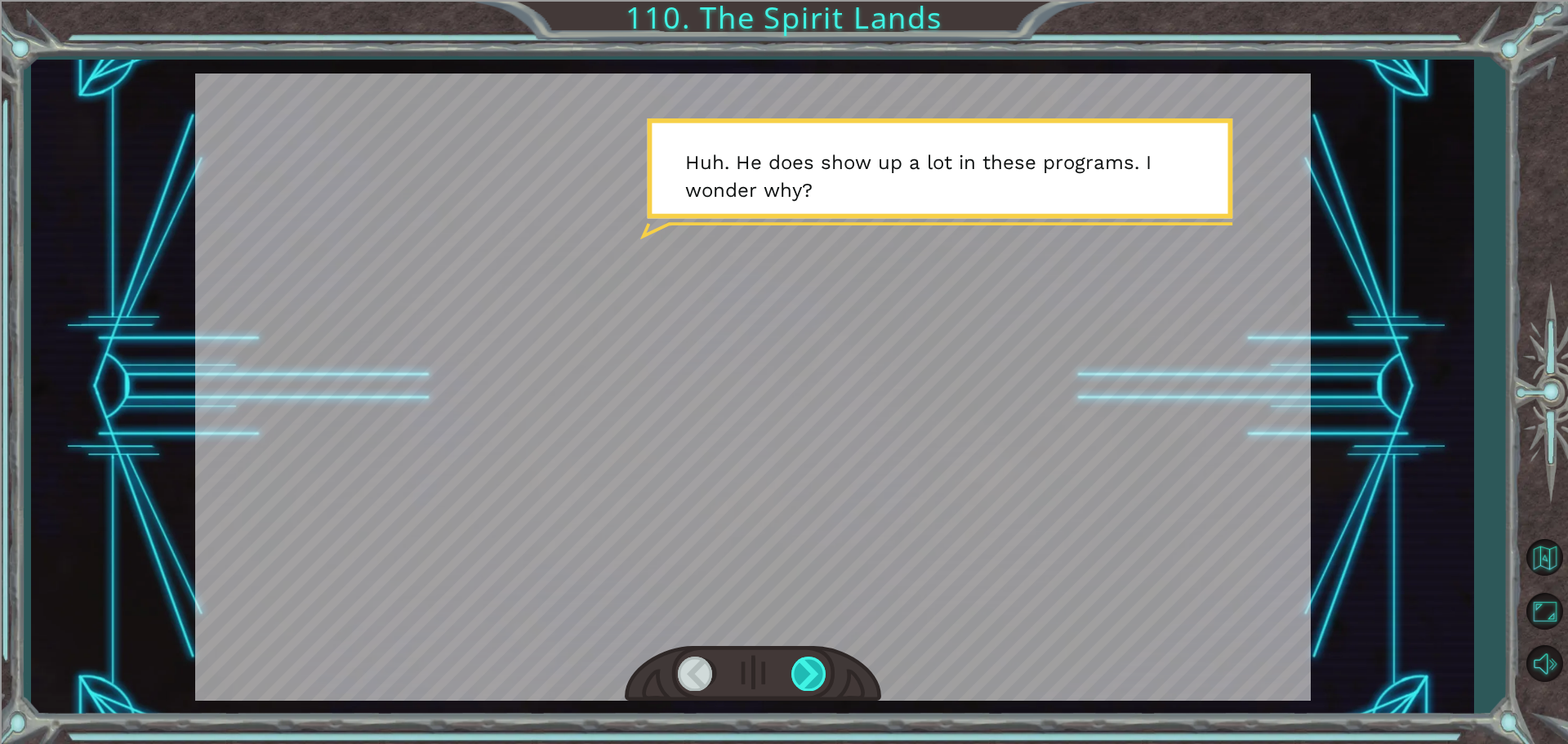
click at [799, 663] on div at bounding box center [810, 673] width 37 height 33
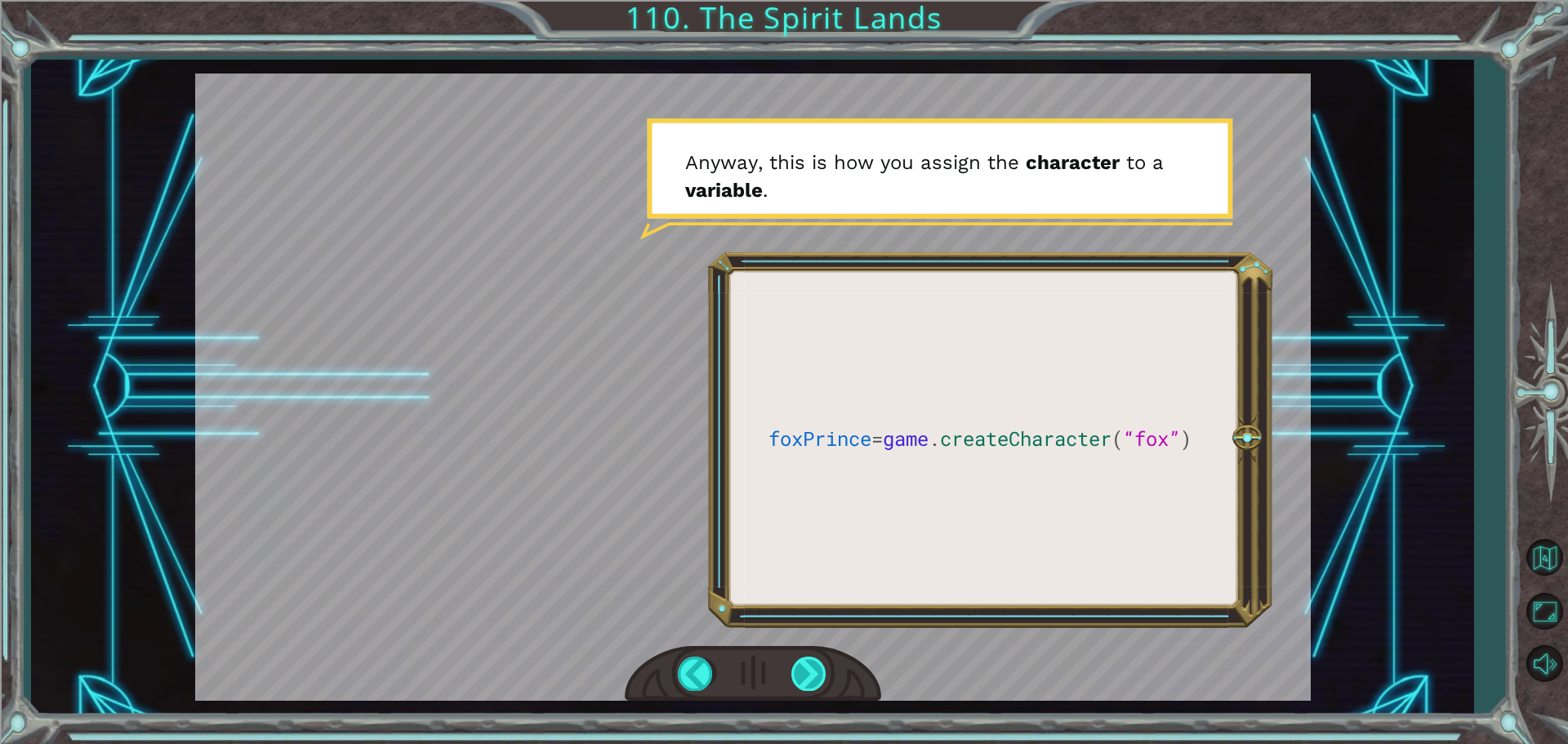
click at [799, 663] on div at bounding box center [810, 673] width 37 height 33
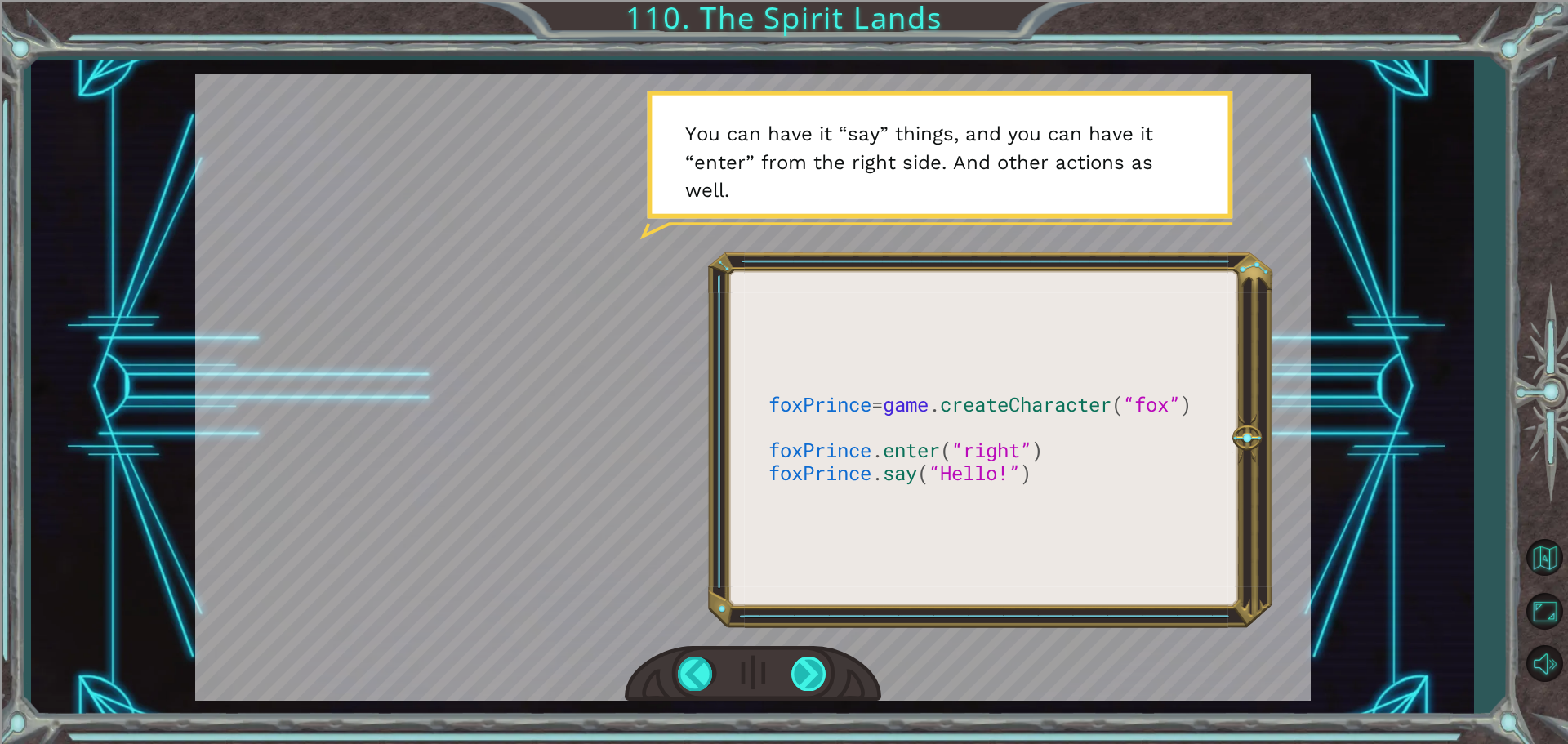
click at [799, 663] on div at bounding box center [810, 673] width 37 height 33
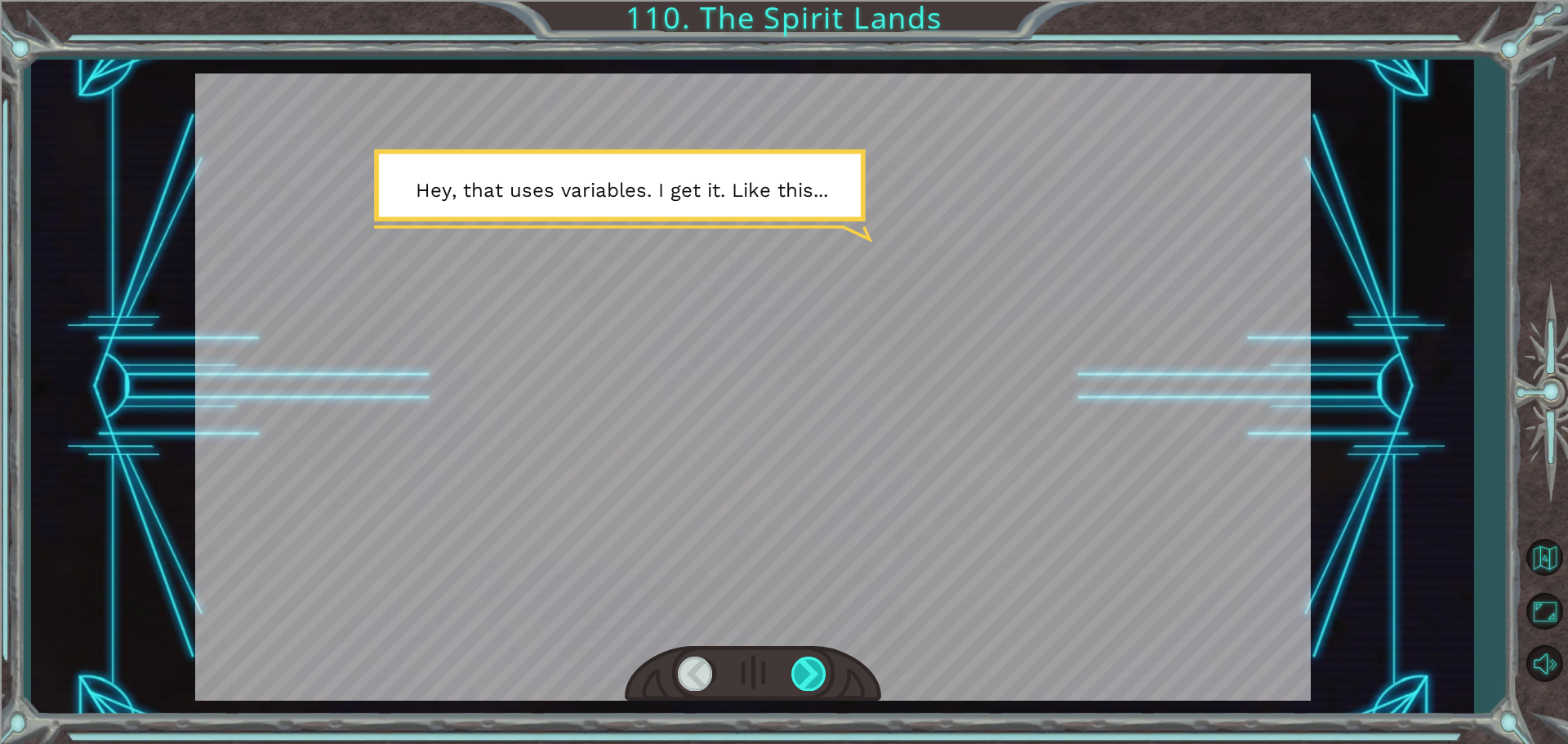
click at [799, 663] on div at bounding box center [810, 673] width 37 height 33
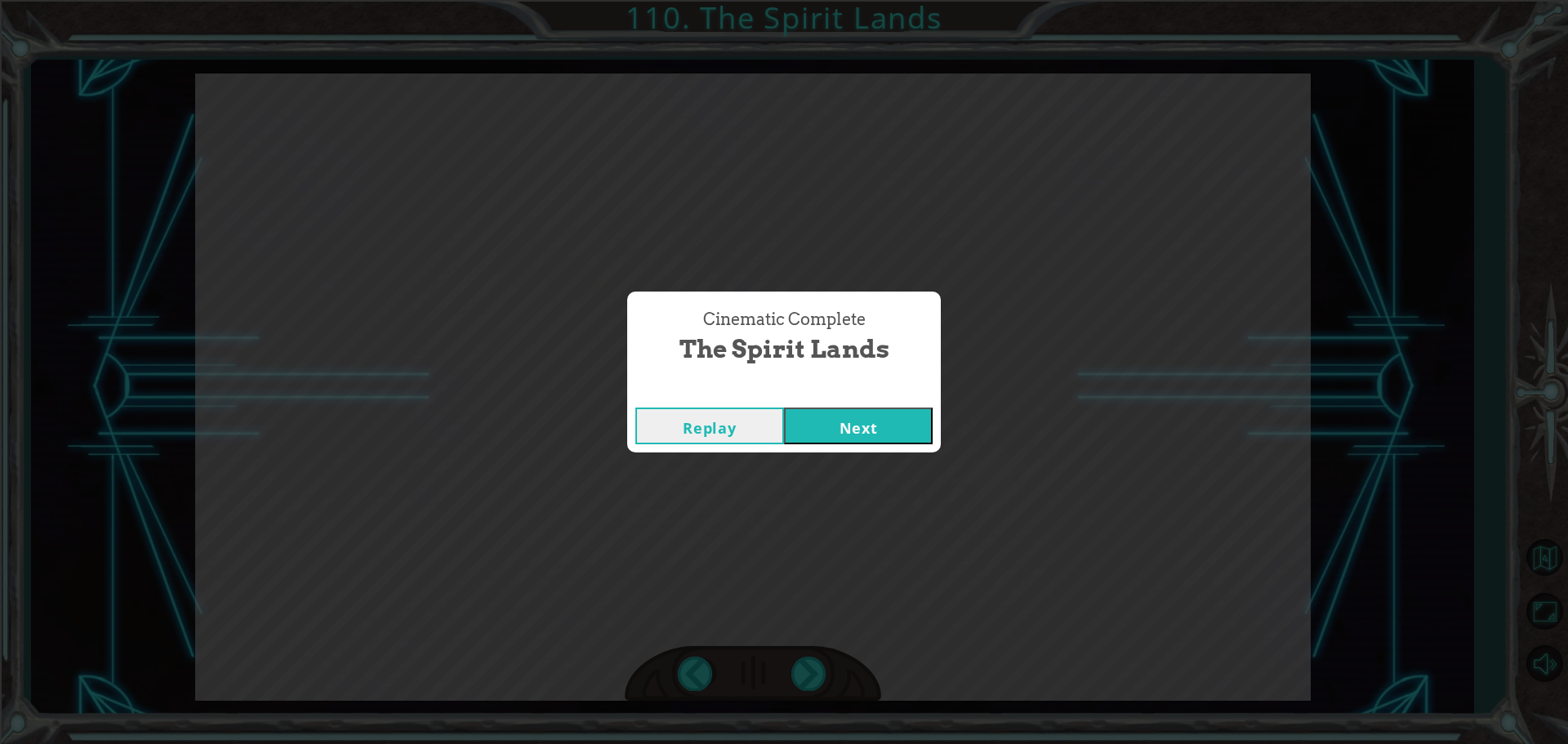
click at [890, 438] on button "Next" at bounding box center [858, 425] width 148 height 37
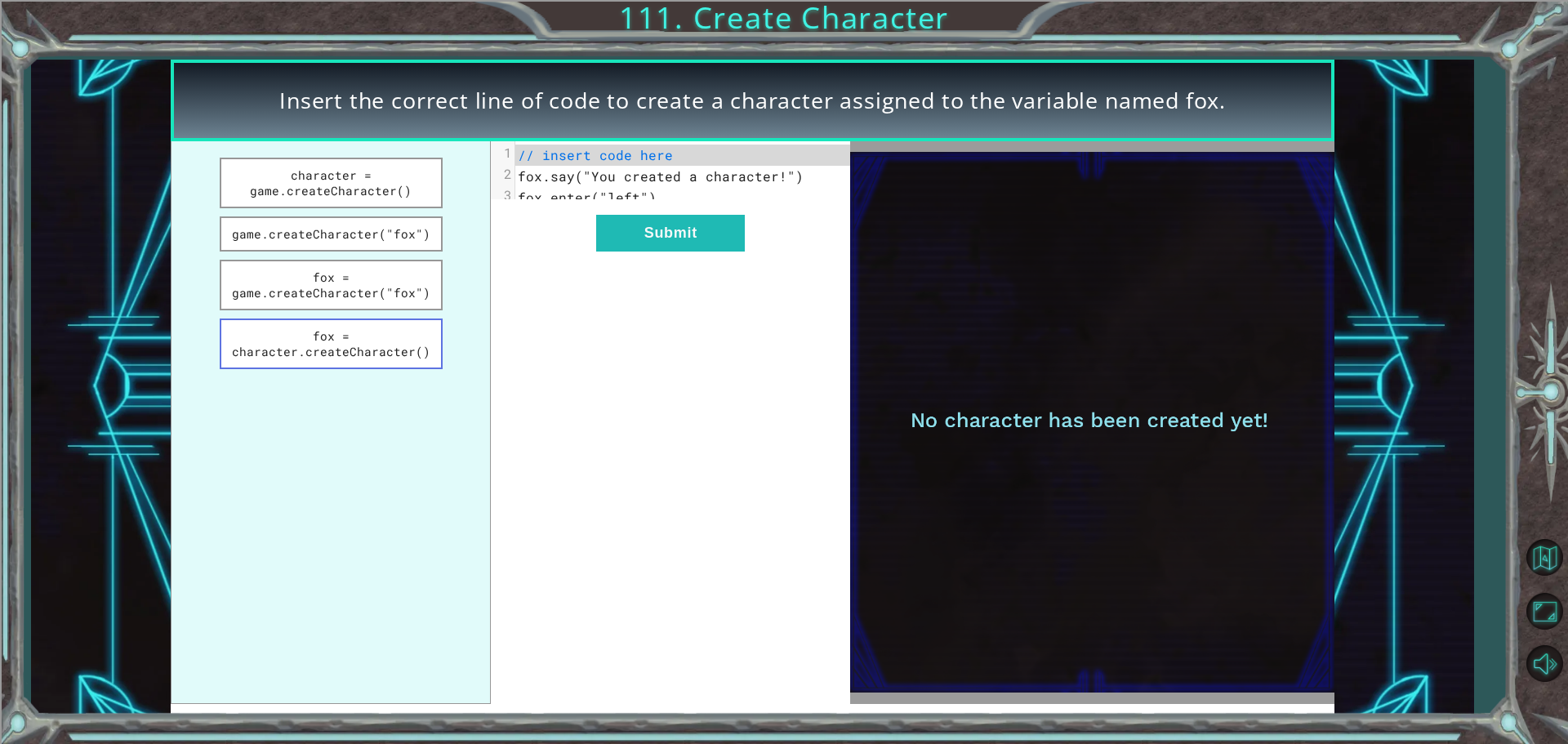
click at [427, 331] on button "fox = character.createCharacter()" at bounding box center [332, 343] width 223 height 51
click at [651, 238] on button "Submit" at bounding box center [670, 233] width 148 height 37
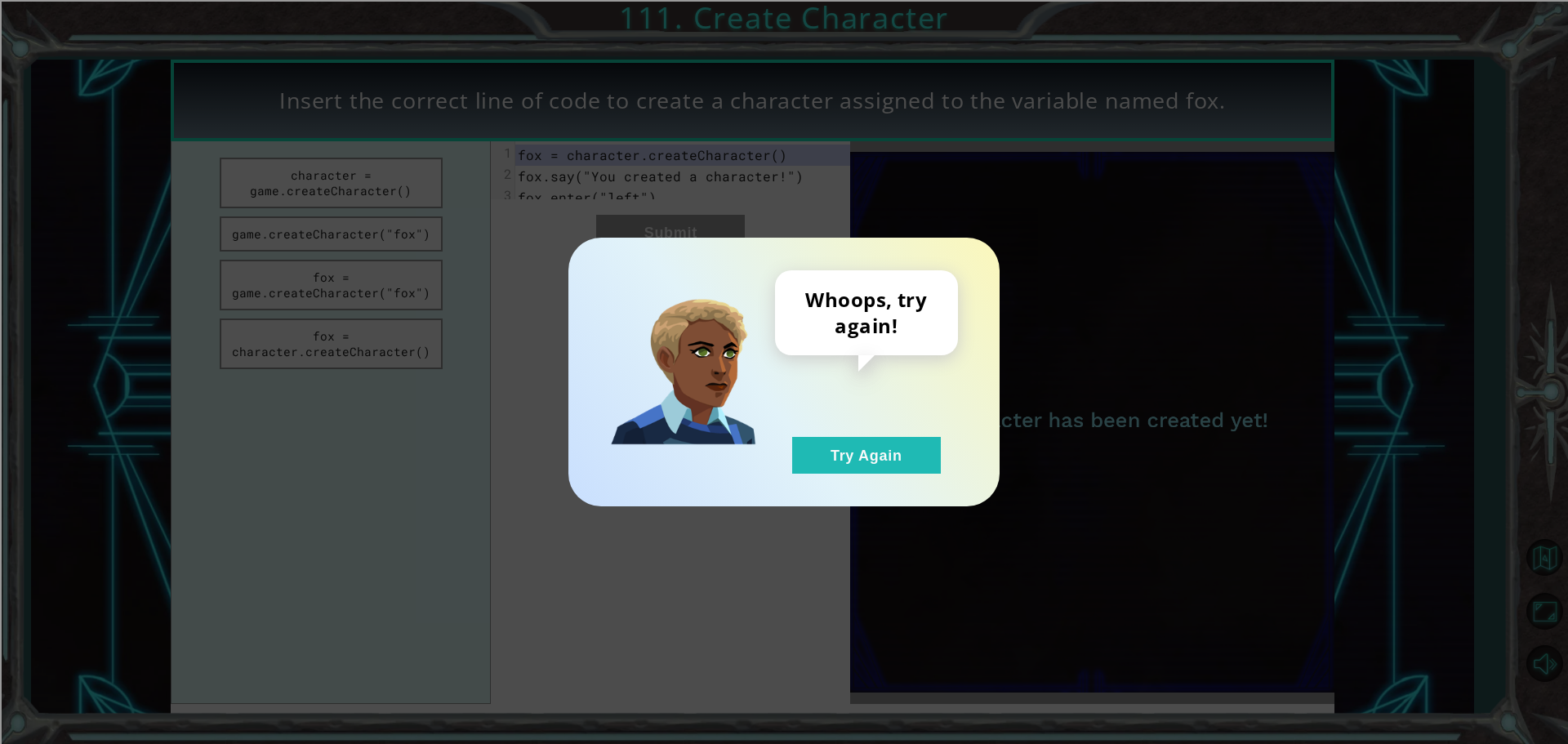
drag, startPoint x: 863, startPoint y: 457, endPoint x: 717, endPoint y: 374, distance: 167.9
click at [847, 445] on button "Try Again" at bounding box center [866, 455] width 148 height 37
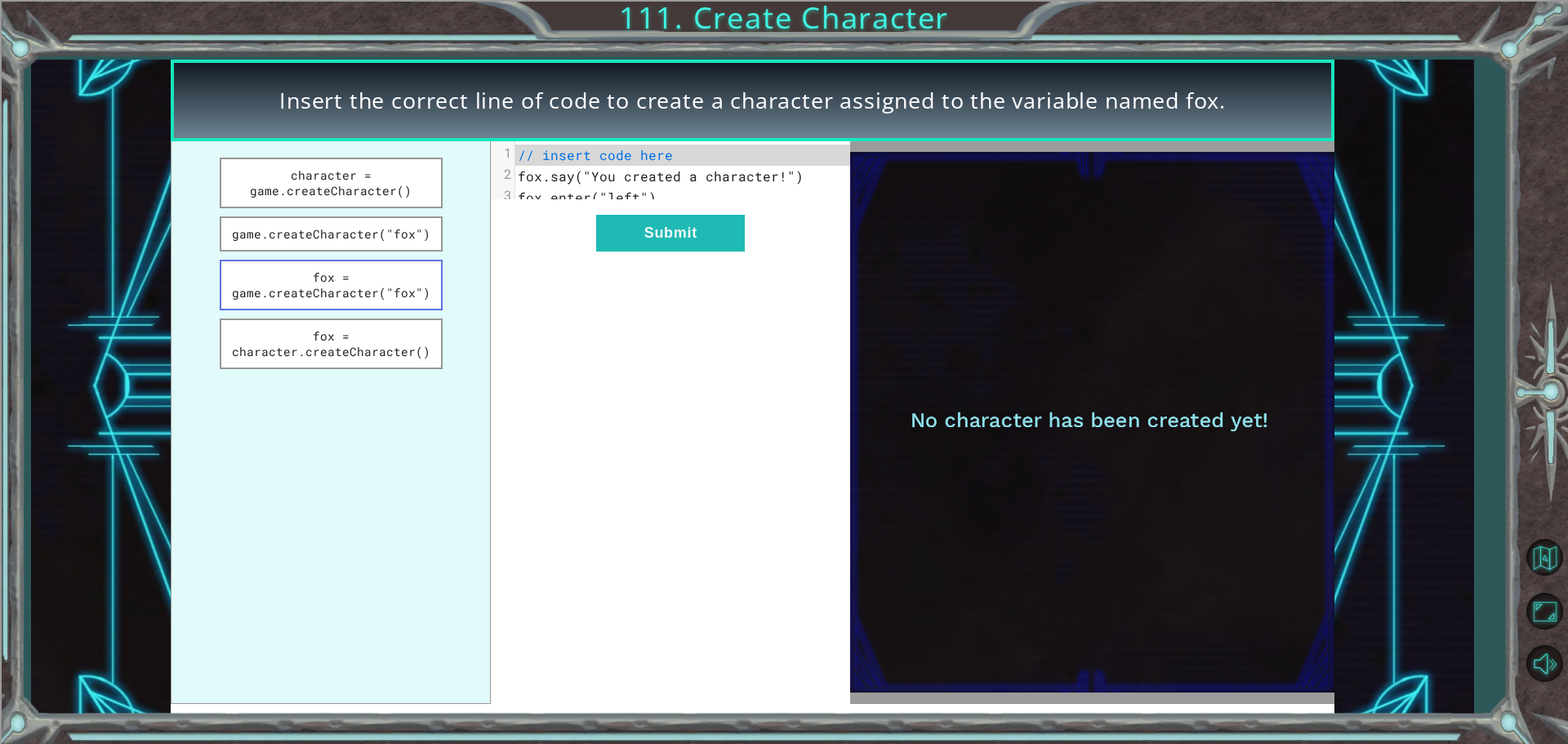
click at [401, 299] on button "fox = game.createCharacter("fox")" at bounding box center [332, 285] width 223 height 51
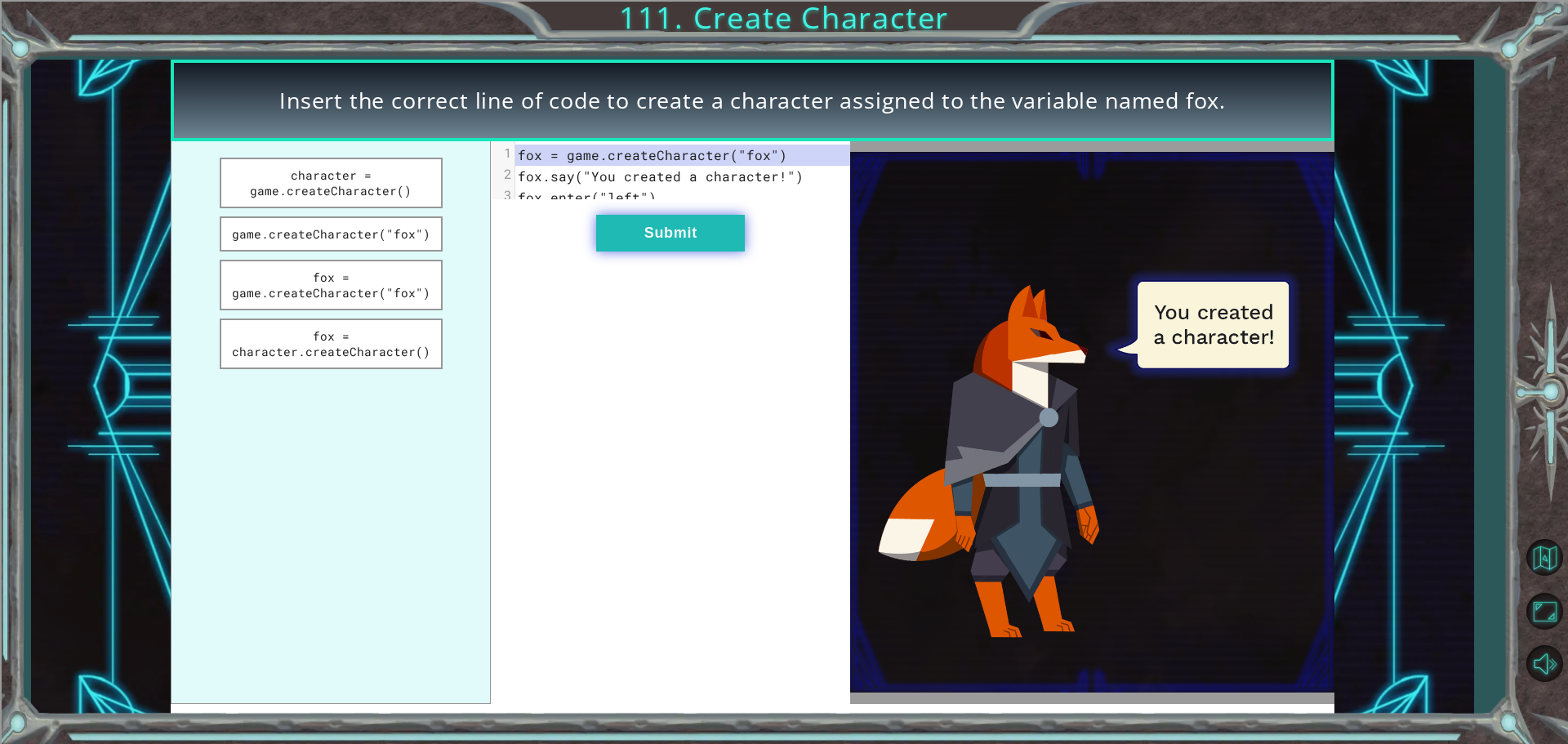
click at [673, 237] on button "Submit" at bounding box center [670, 233] width 148 height 37
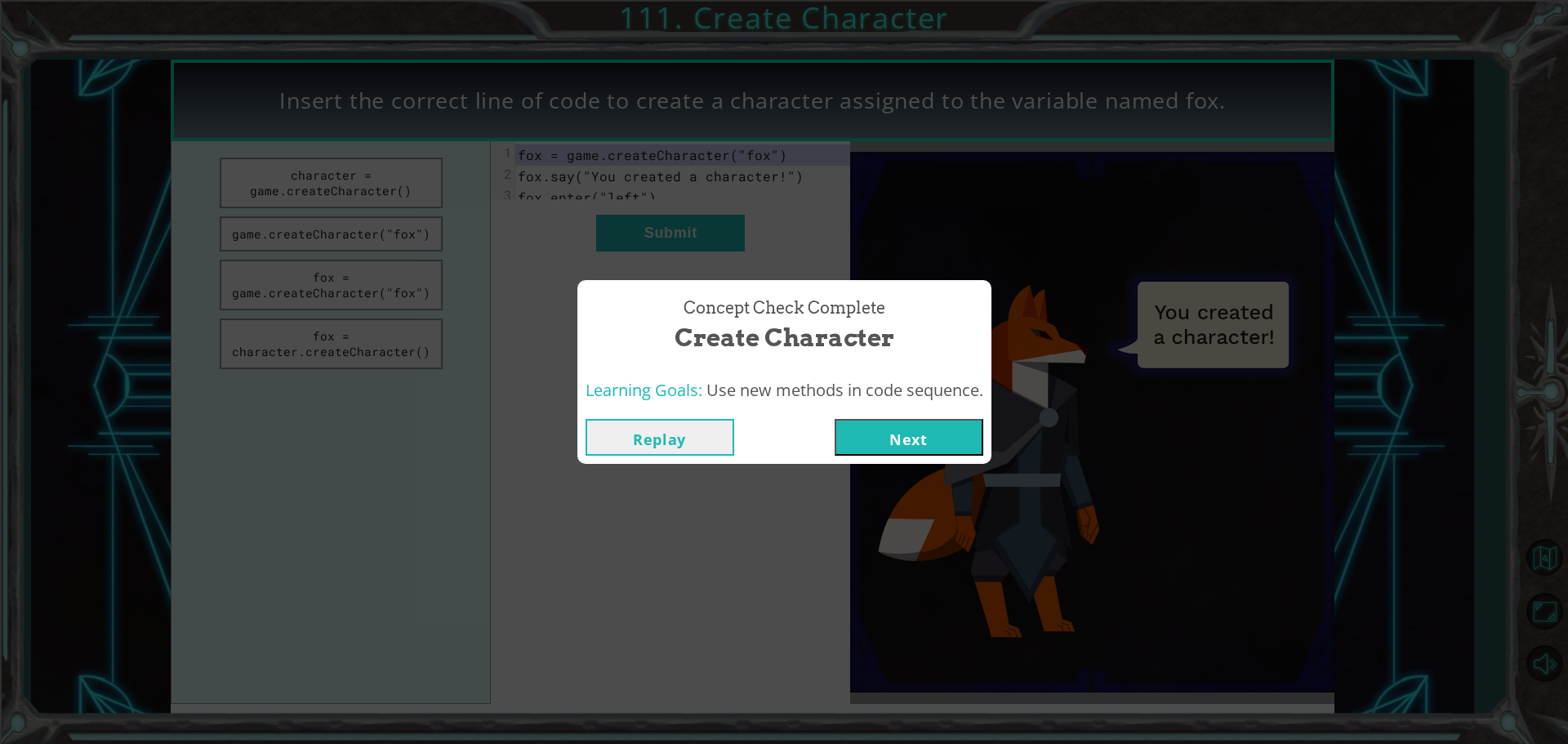
click at [914, 440] on button "Next" at bounding box center [908, 437] width 148 height 37
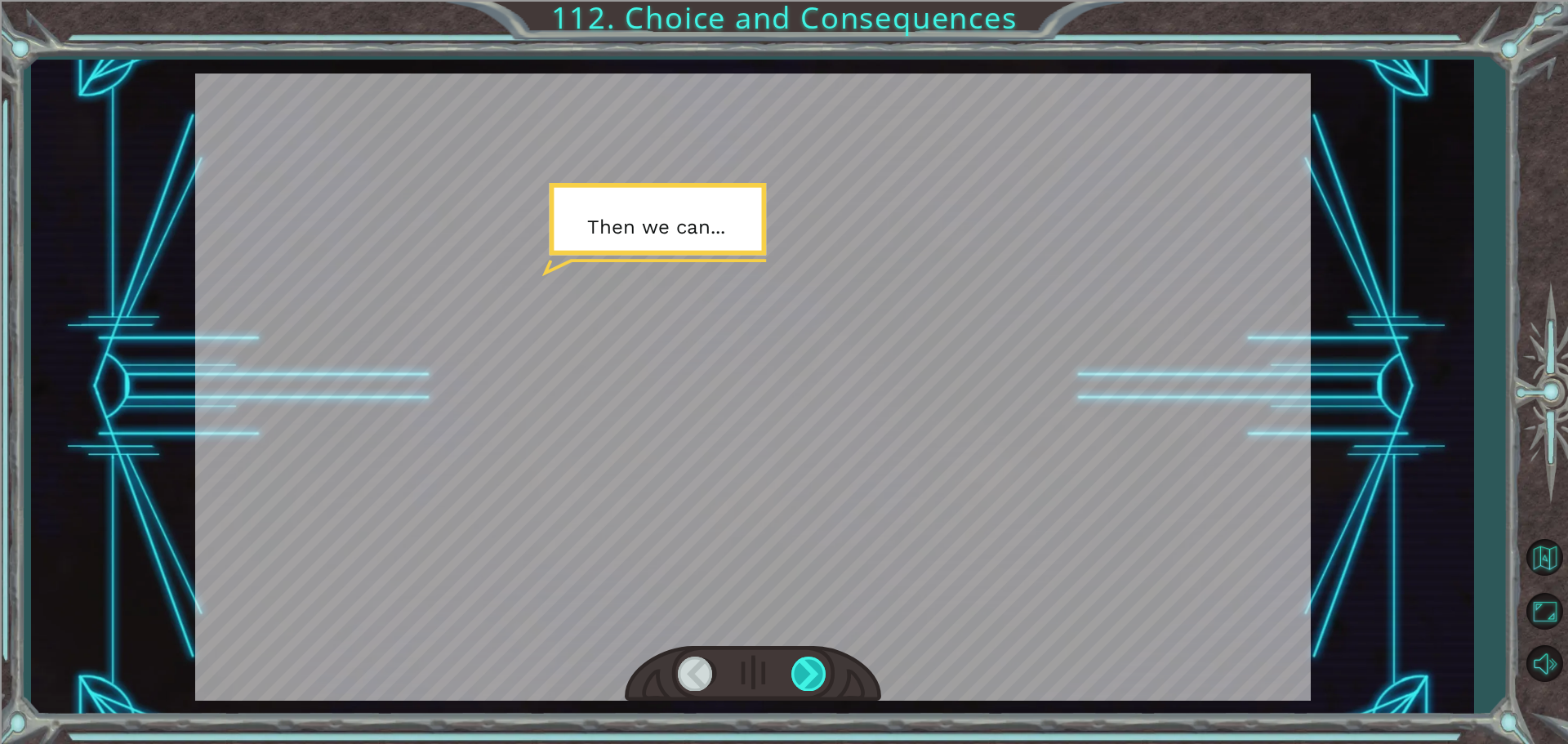
click at [825, 676] on div at bounding box center [810, 673] width 37 height 33
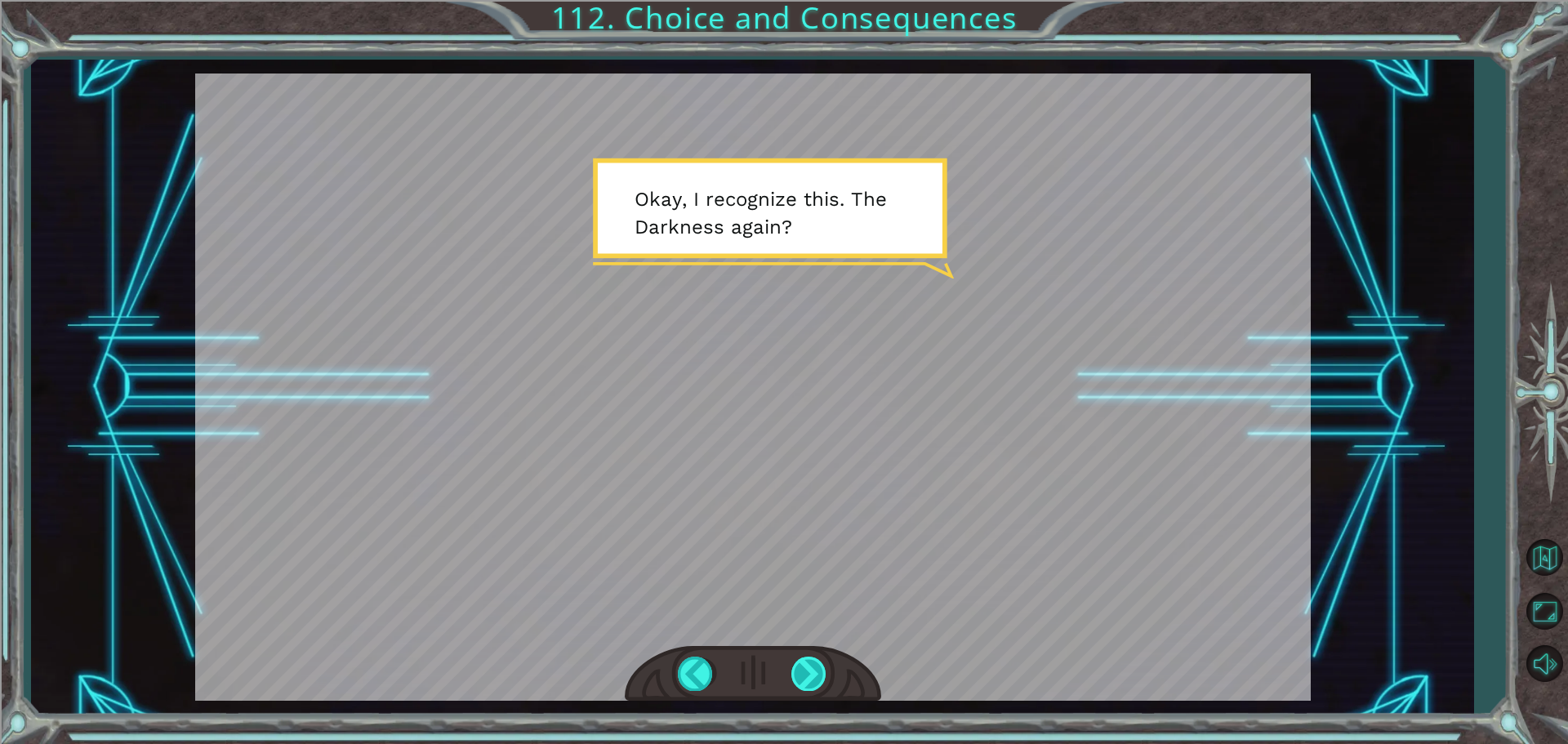
click at [825, 676] on div at bounding box center [810, 673] width 37 height 33
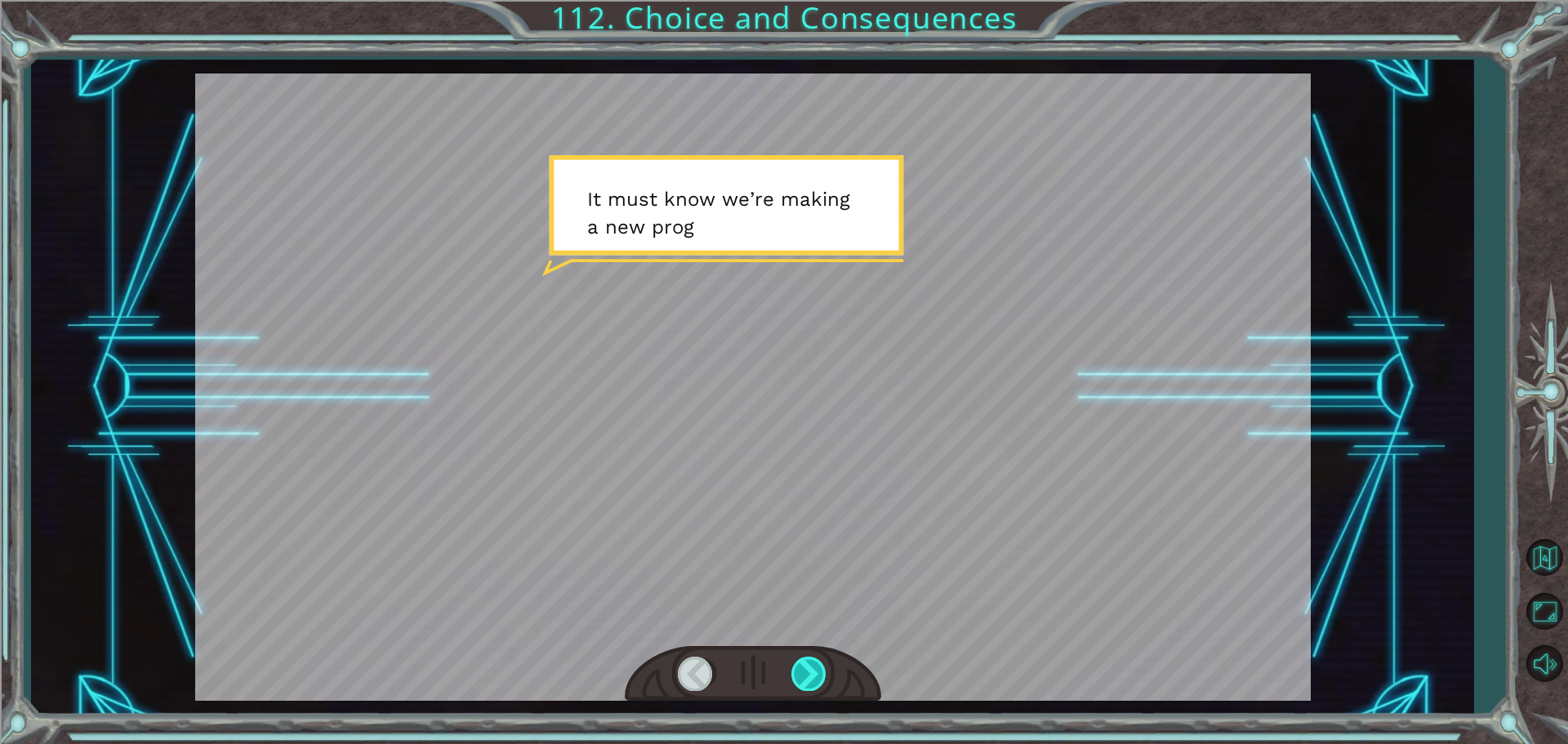
click at [825, 676] on div at bounding box center [810, 673] width 37 height 33
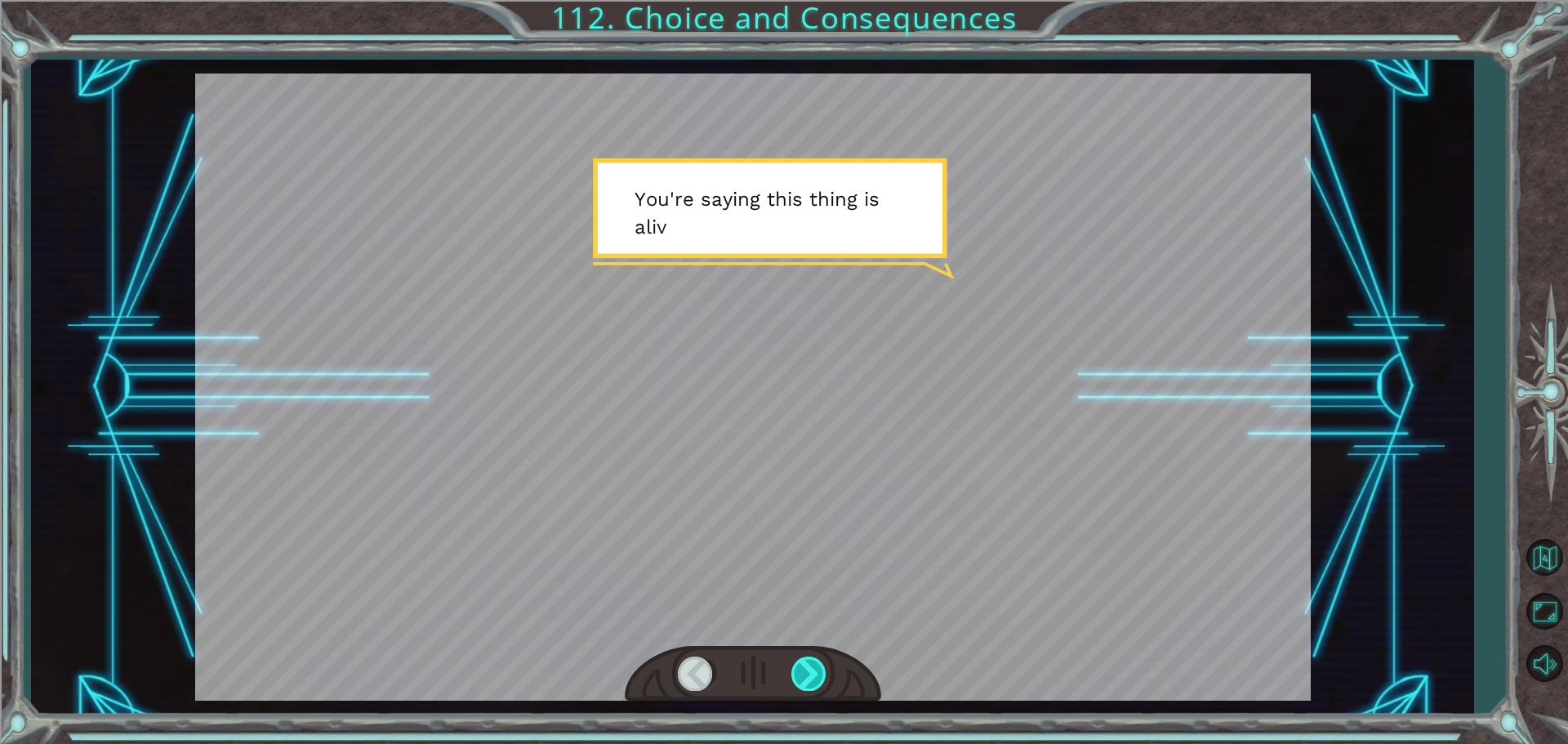
click at [825, 676] on div at bounding box center [810, 673] width 37 height 33
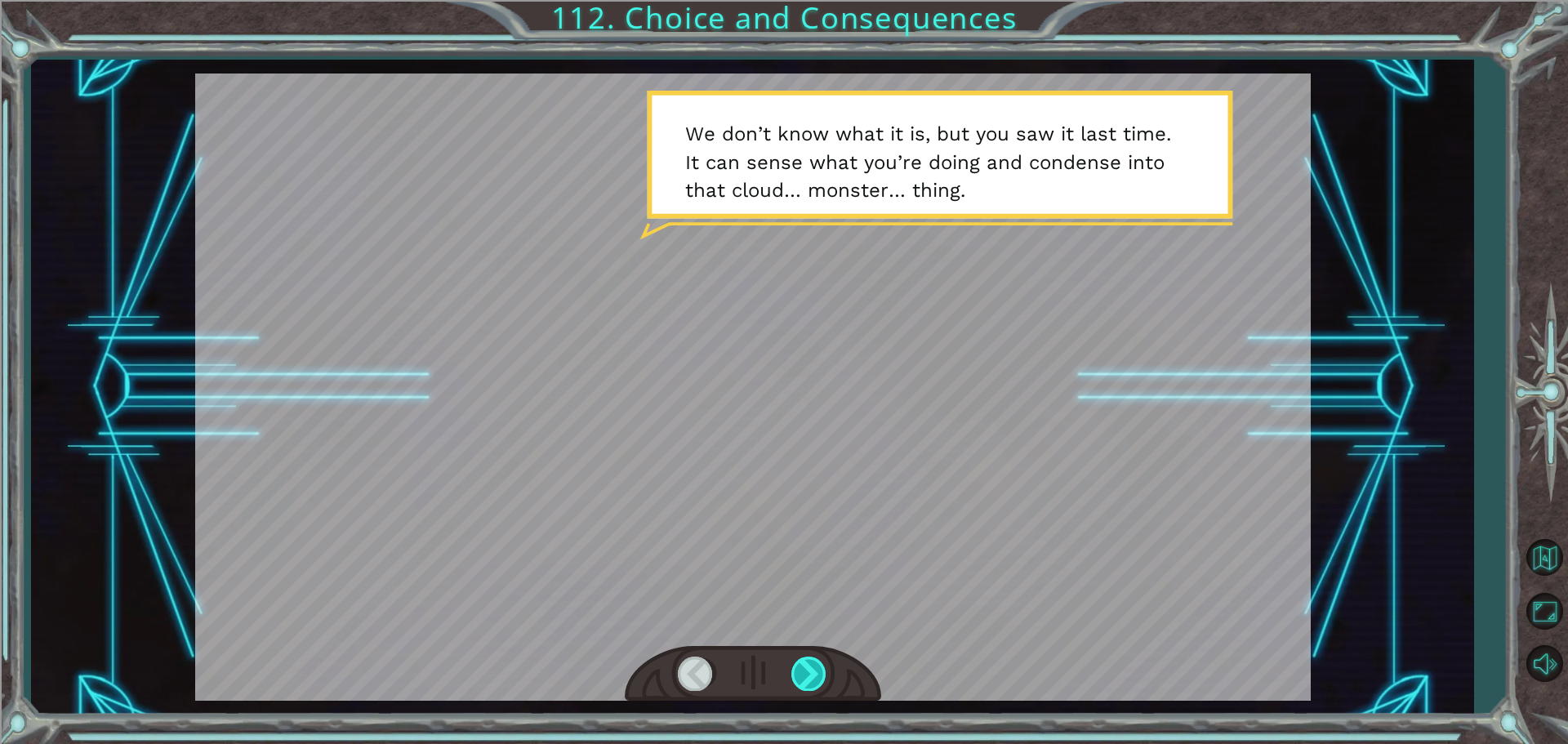
click at [825, 676] on div at bounding box center [810, 673] width 37 height 33
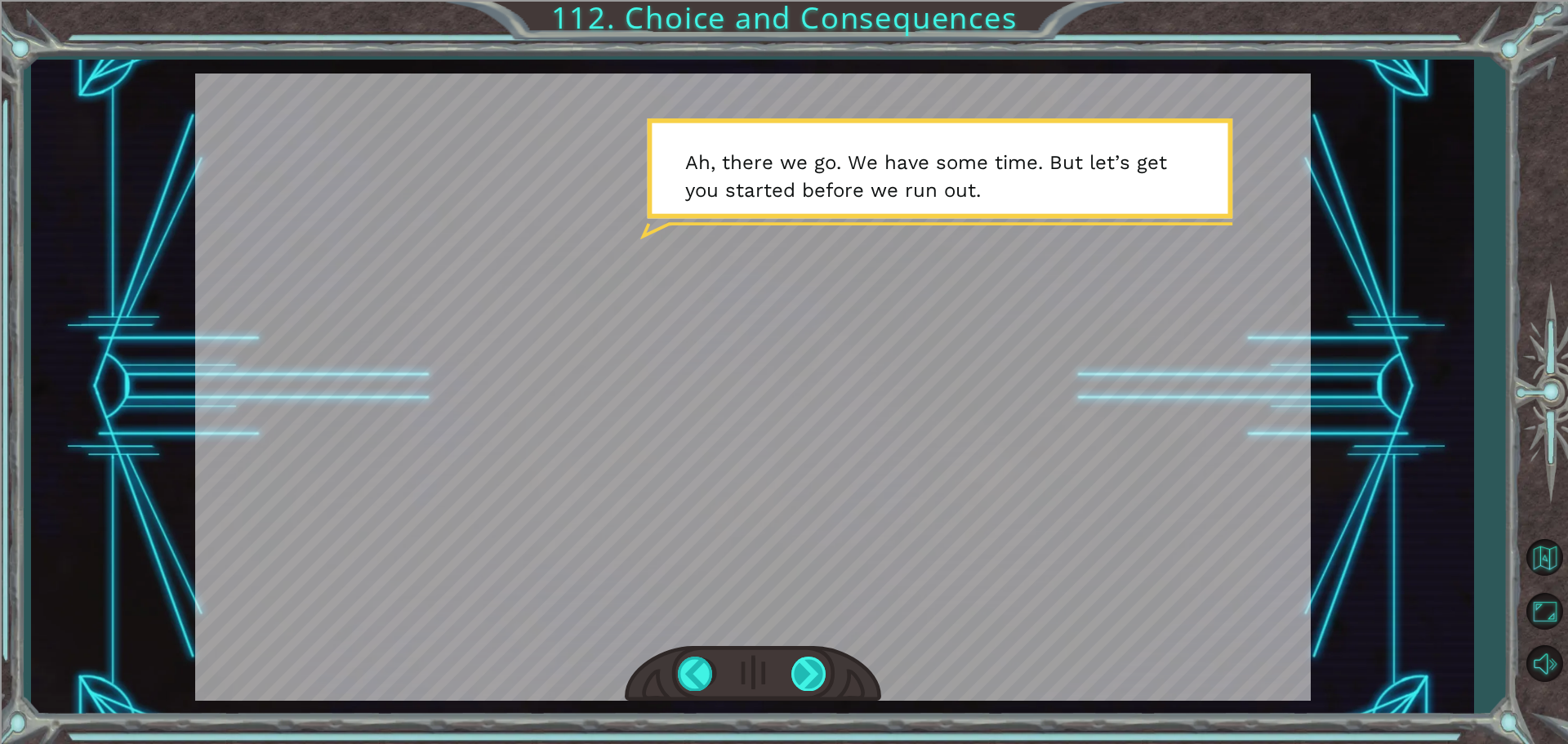
click at [825, 676] on div at bounding box center [810, 673] width 37 height 33
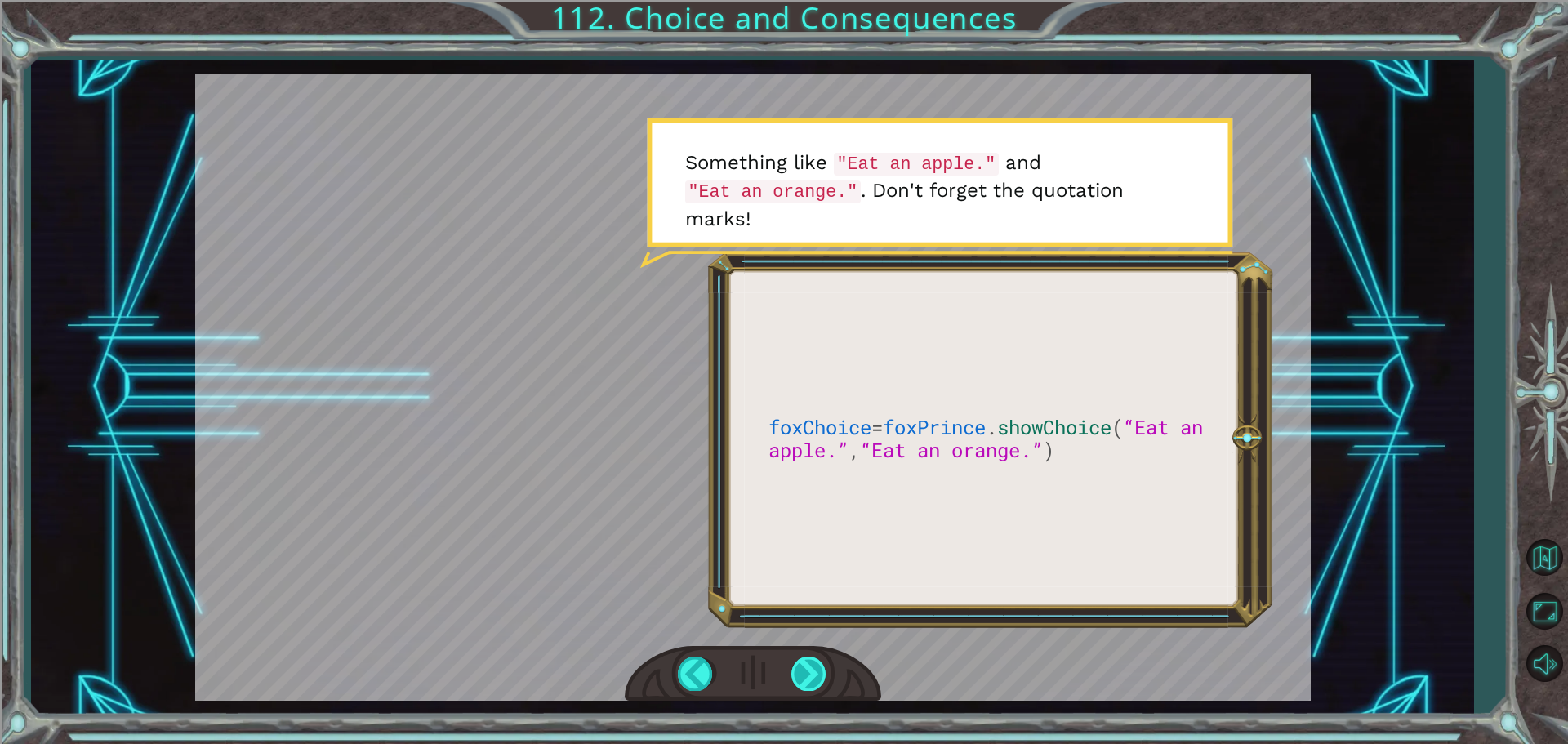
click at [825, 676] on div at bounding box center [810, 673] width 37 height 33
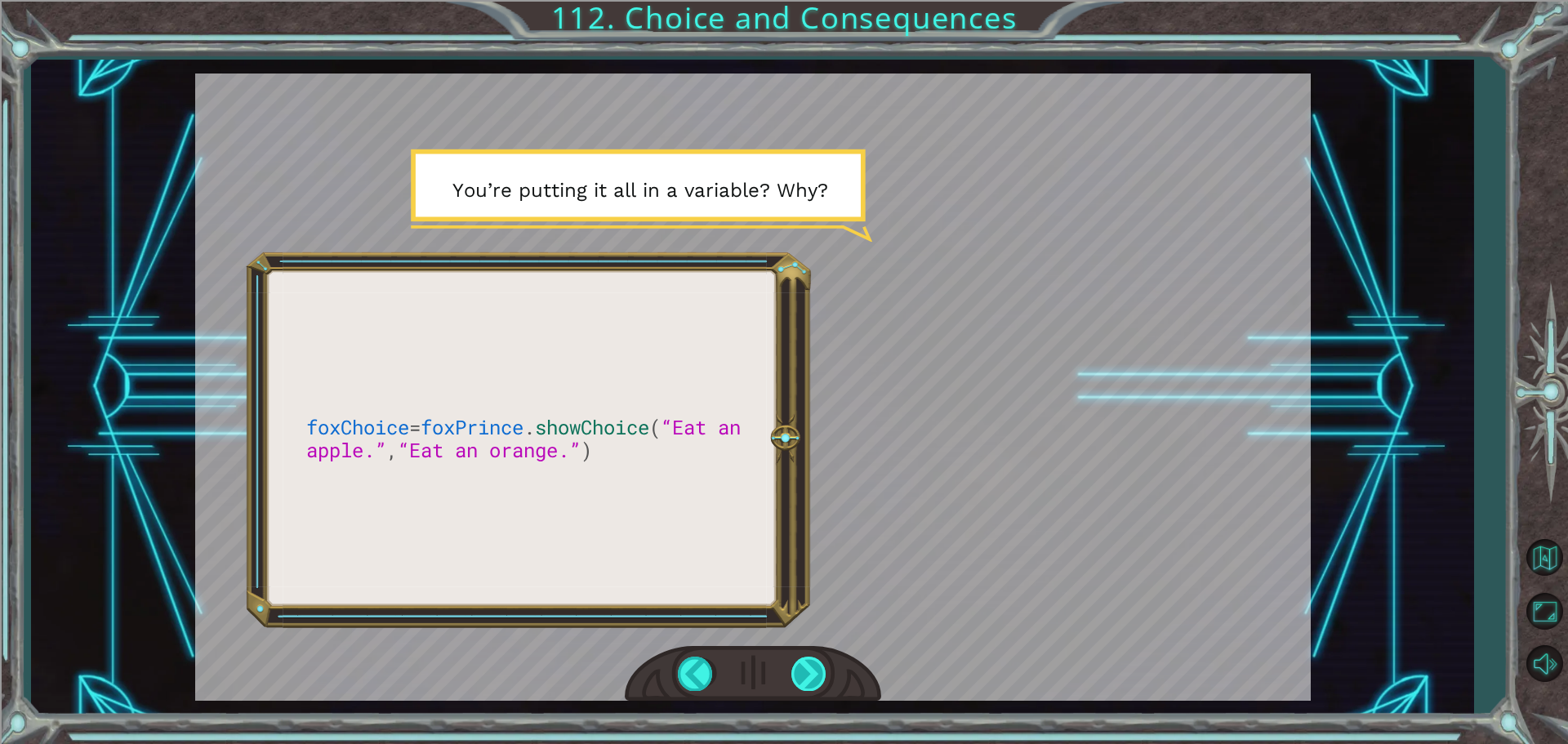
click at [825, 676] on div at bounding box center [810, 673] width 37 height 33
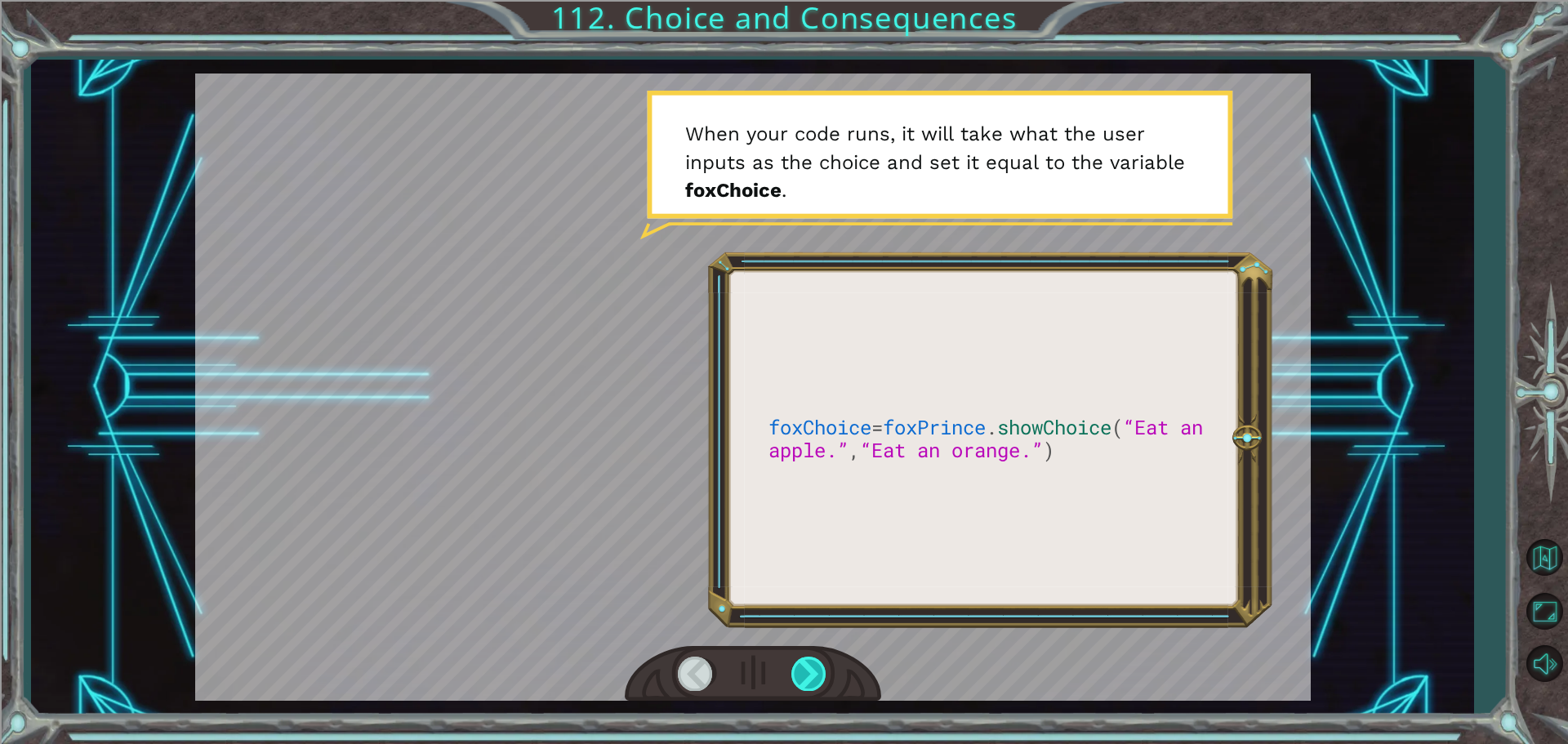
click at [825, 678] on div at bounding box center [810, 673] width 37 height 33
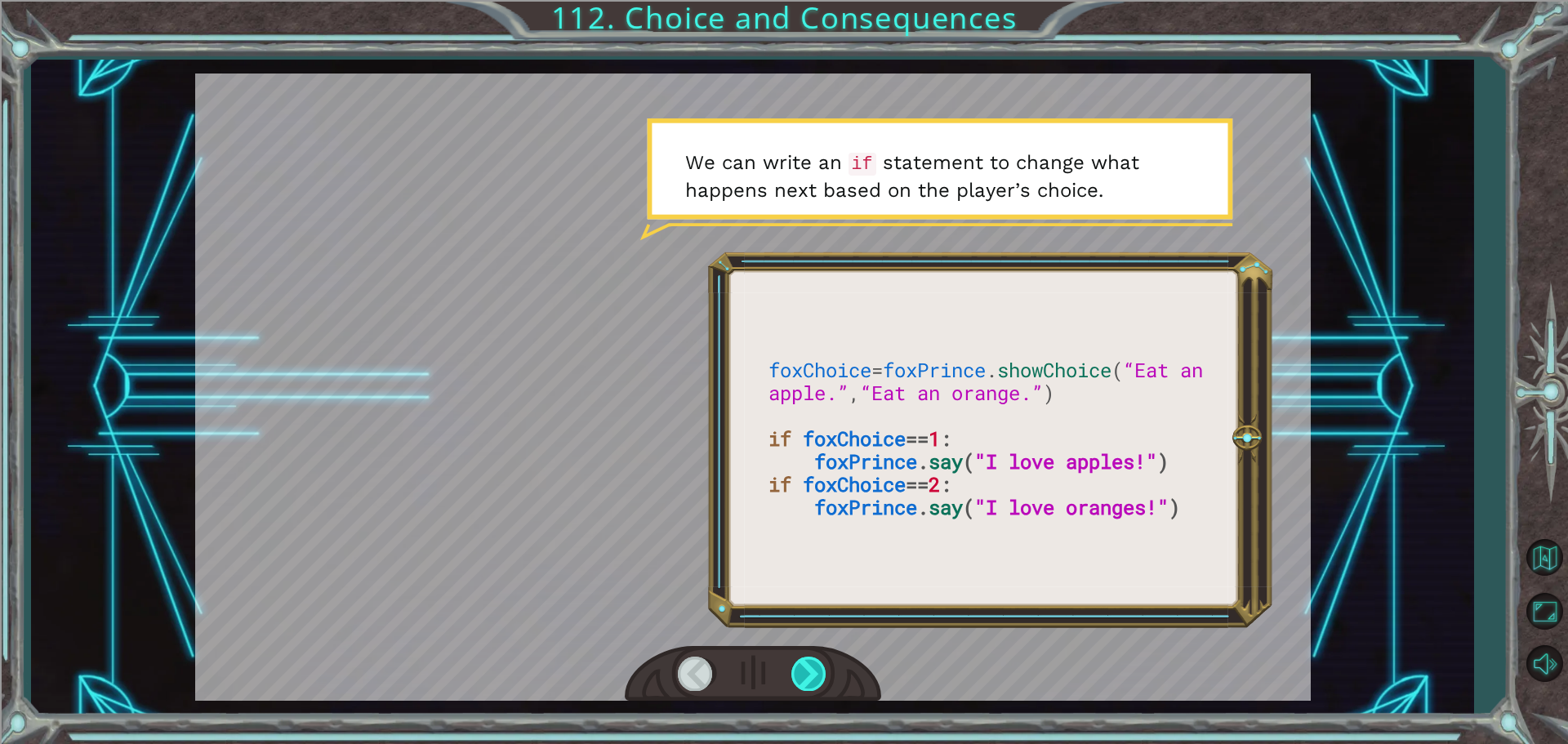
click at [813, 657] on div at bounding box center [810, 673] width 37 height 33
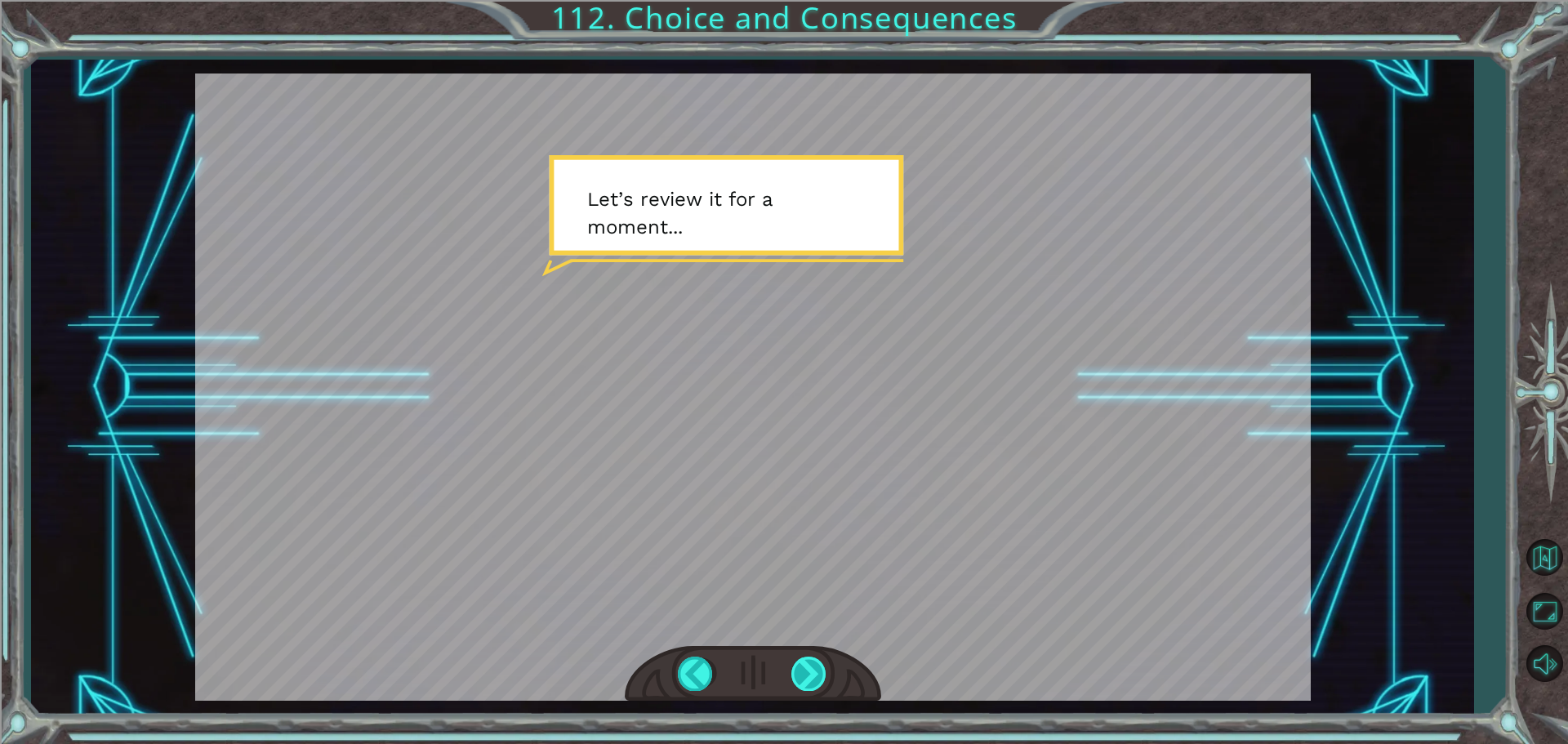
click at [801, 668] on div at bounding box center [810, 673] width 37 height 33
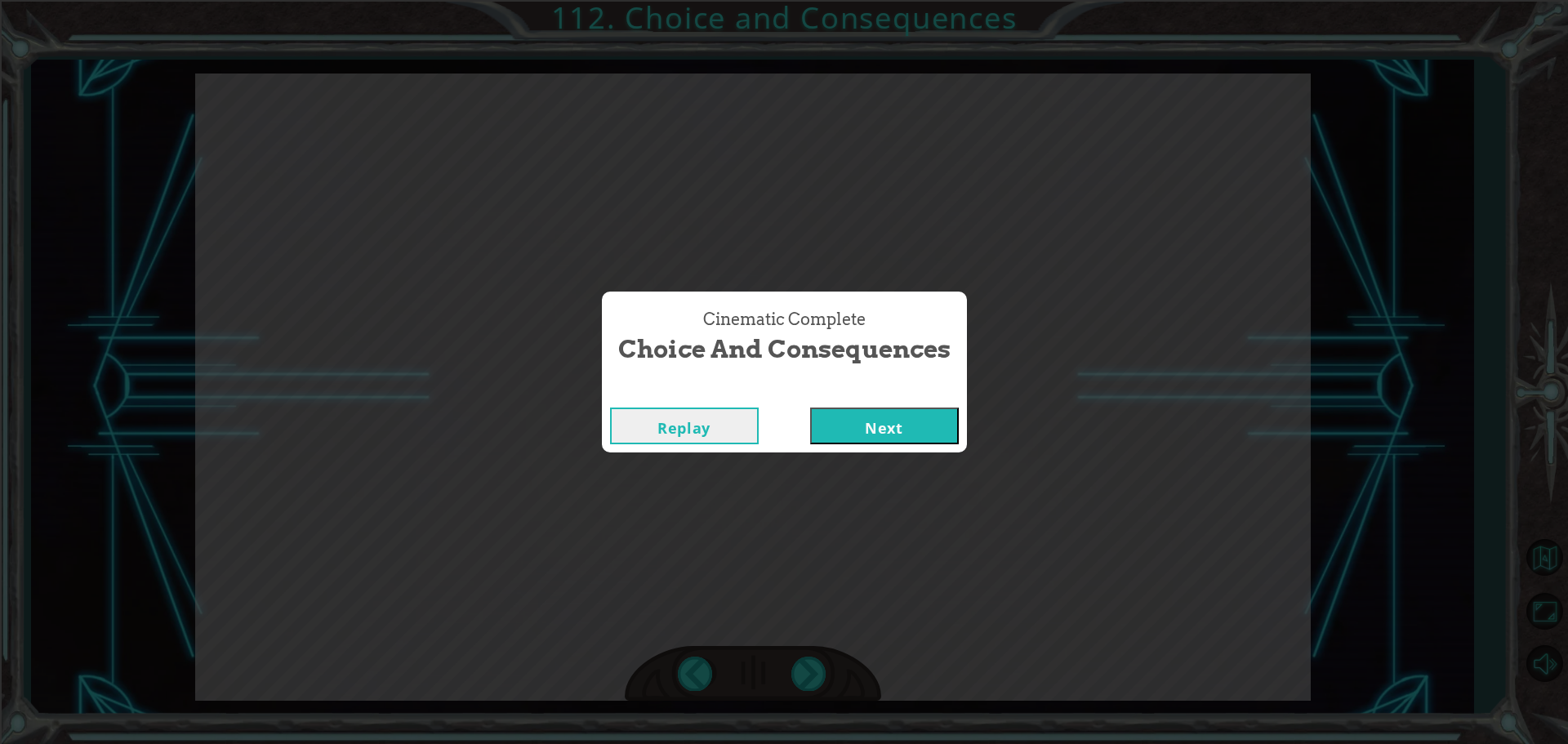
click at [897, 428] on button "Next" at bounding box center [884, 425] width 148 height 37
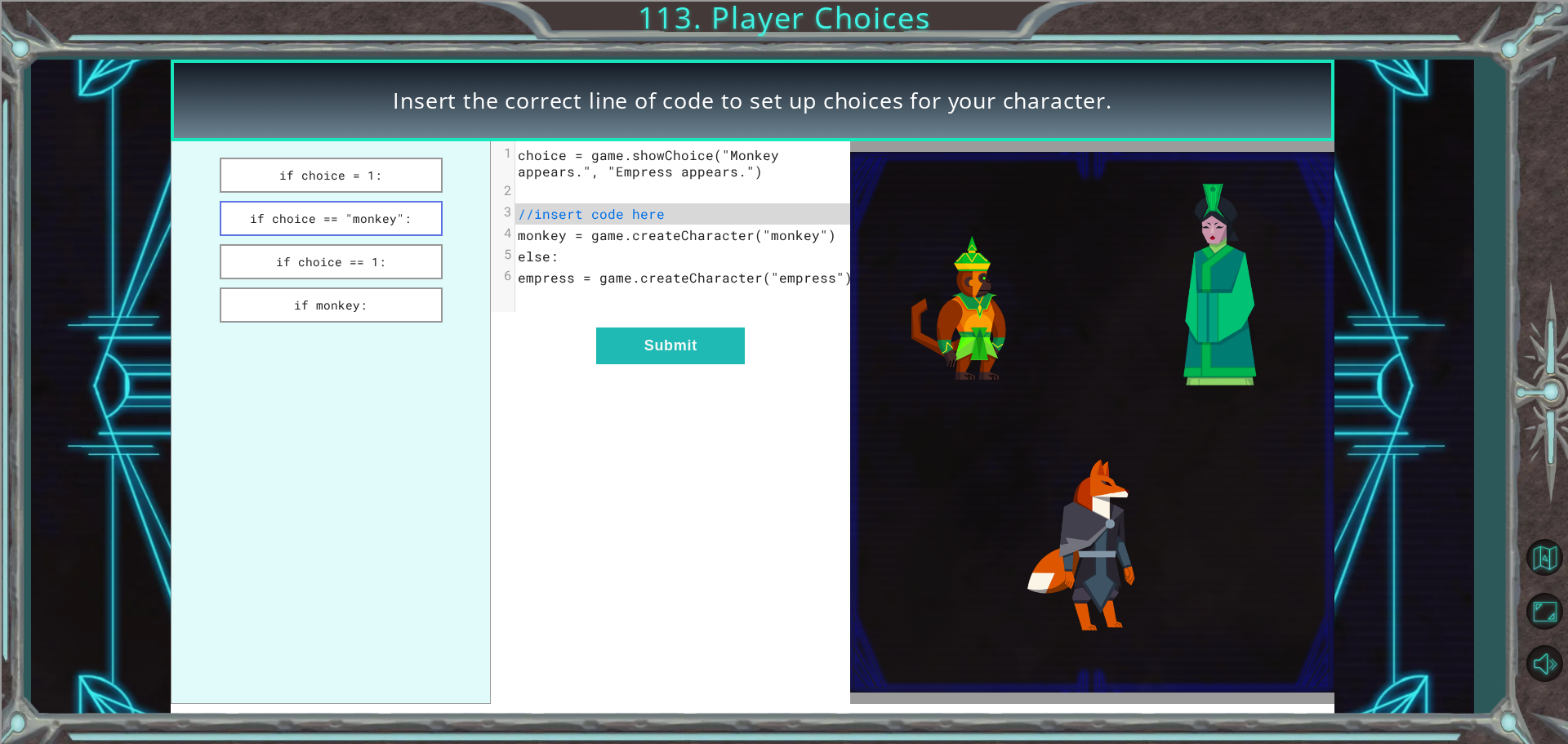
click at [322, 213] on button "if choice == "monkey":" at bounding box center [332, 218] width 223 height 35
click at [723, 350] on button "Submit" at bounding box center [670, 346] width 148 height 37
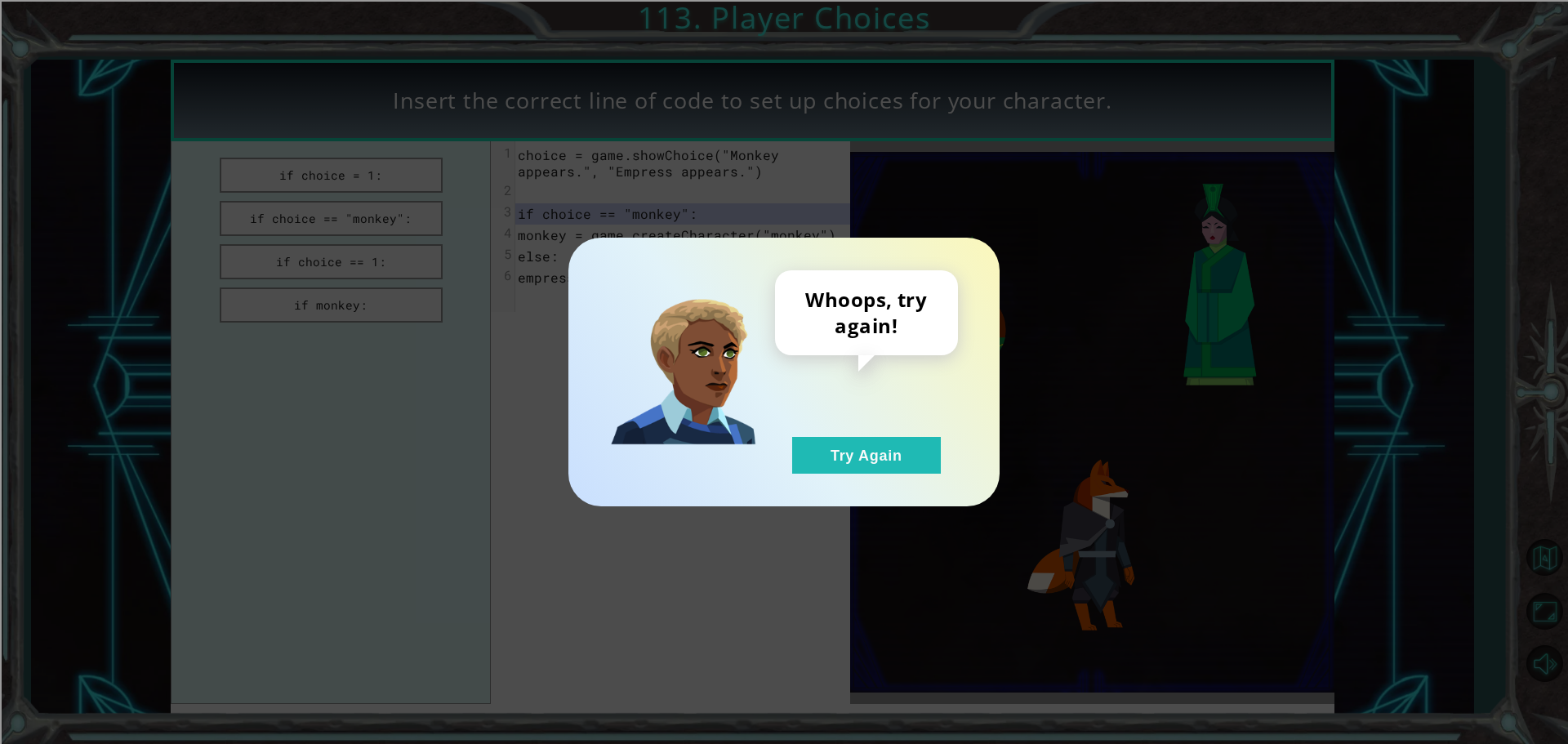
click at [862, 431] on div "Whoops, try again! Try Again" at bounding box center [866, 371] width 183 height 203
click at [857, 459] on button "Try Again" at bounding box center [866, 455] width 148 height 37
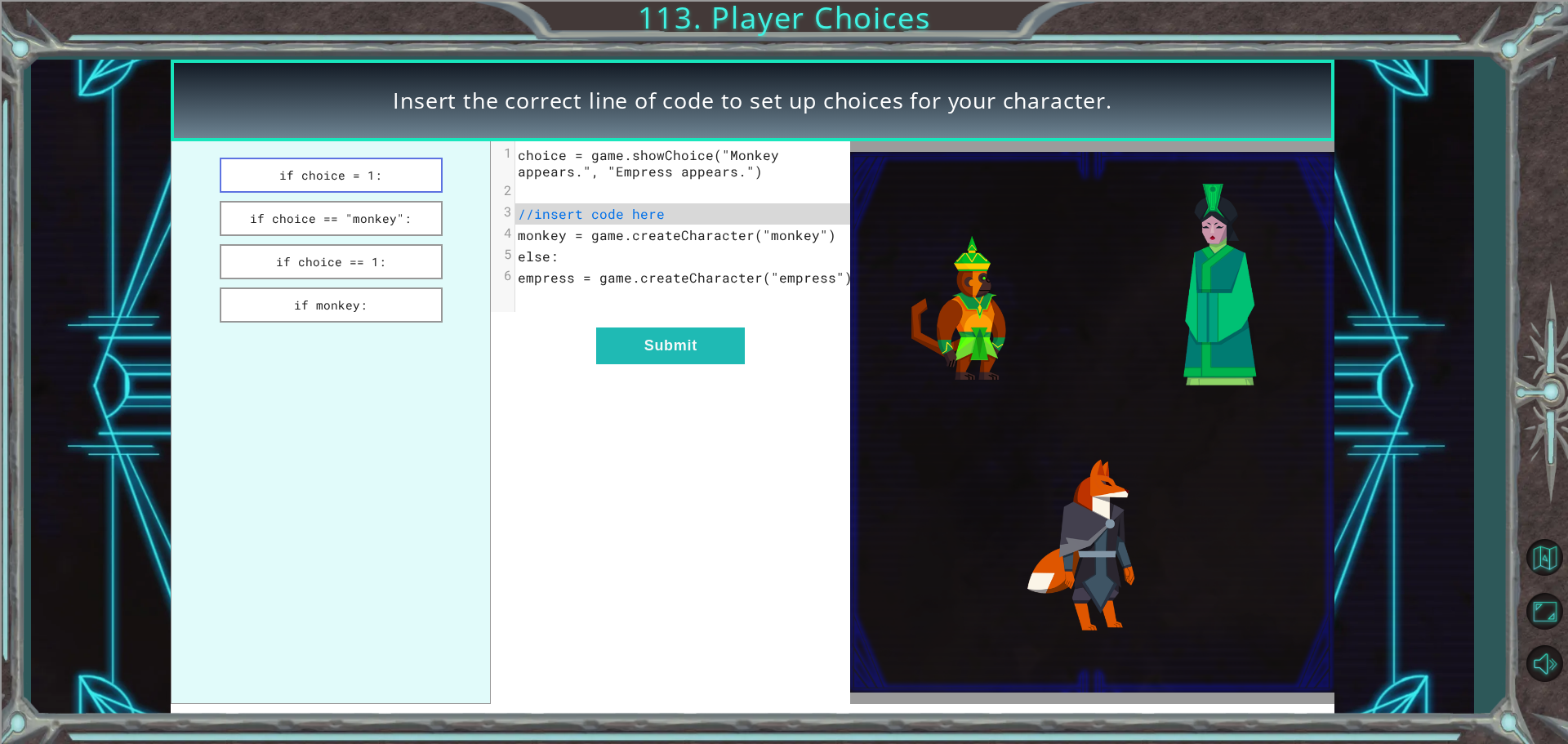
click at [392, 177] on button "if choice = 1:" at bounding box center [332, 175] width 223 height 35
click at [691, 364] on button "Submit" at bounding box center [670, 346] width 148 height 37
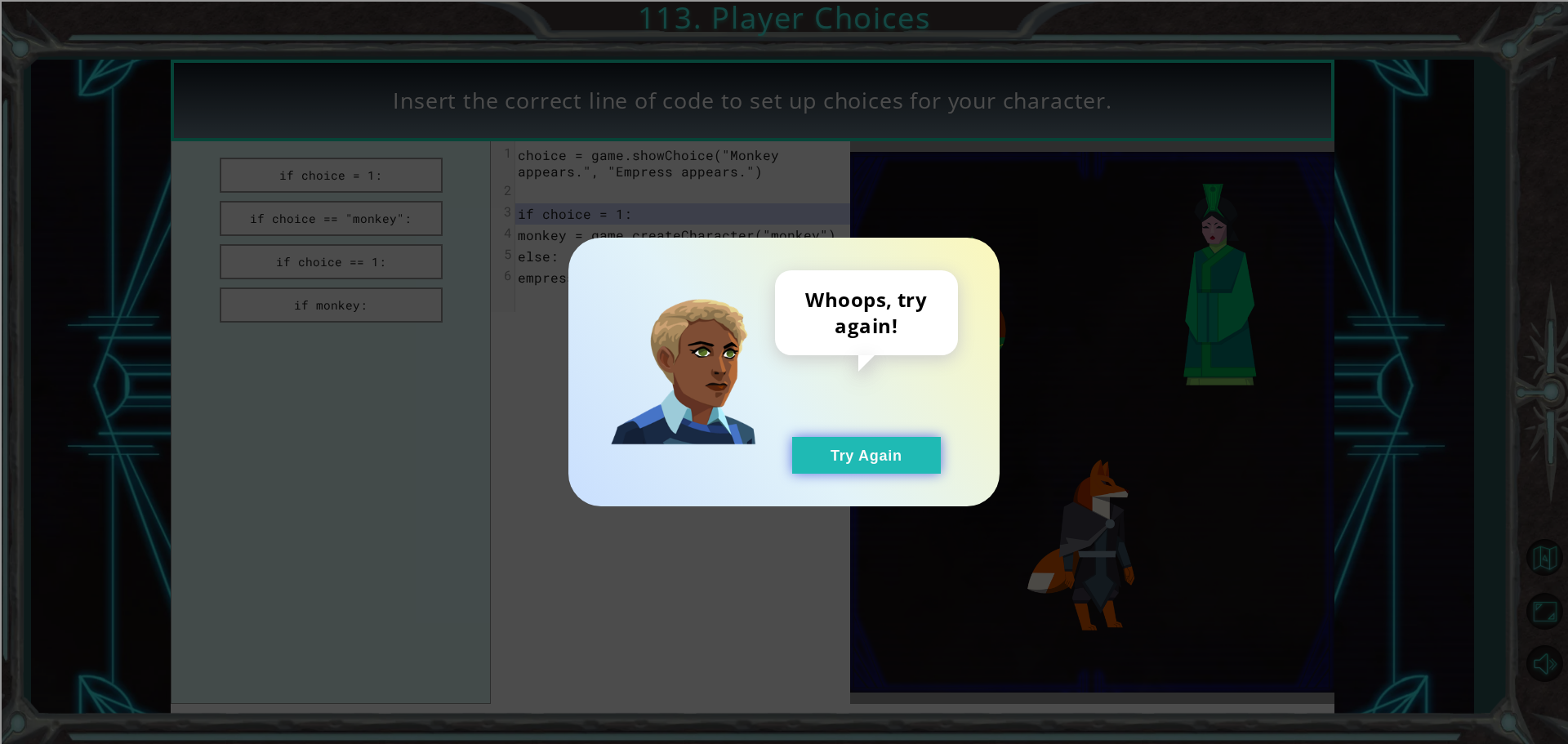
click at [879, 451] on button "Try Again" at bounding box center [866, 455] width 148 height 37
